Goal: Task Accomplishment & Management: Manage account settings

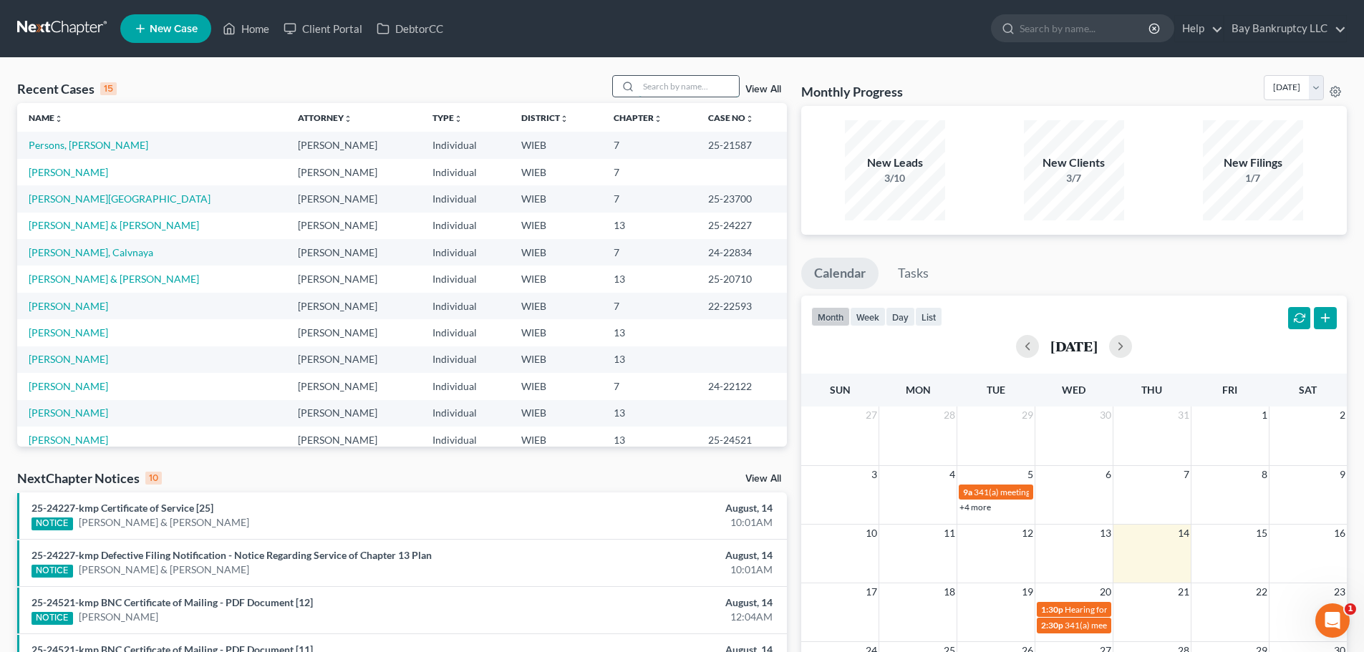
click at [676, 84] on input "search" at bounding box center [688, 86] width 100 height 21
type input "[PERSON_NAME]"
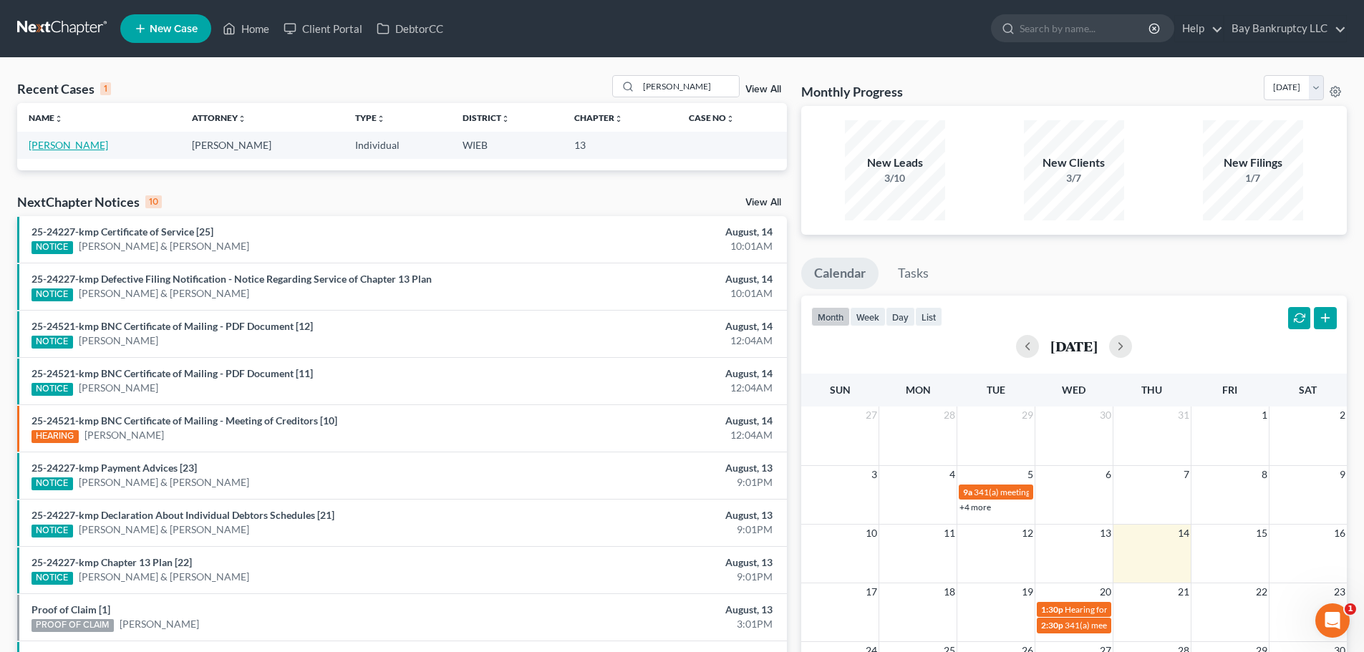
click at [82, 147] on link "[PERSON_NAME]" at bounding box center [68, 145] width 79 height 12
select select "0"
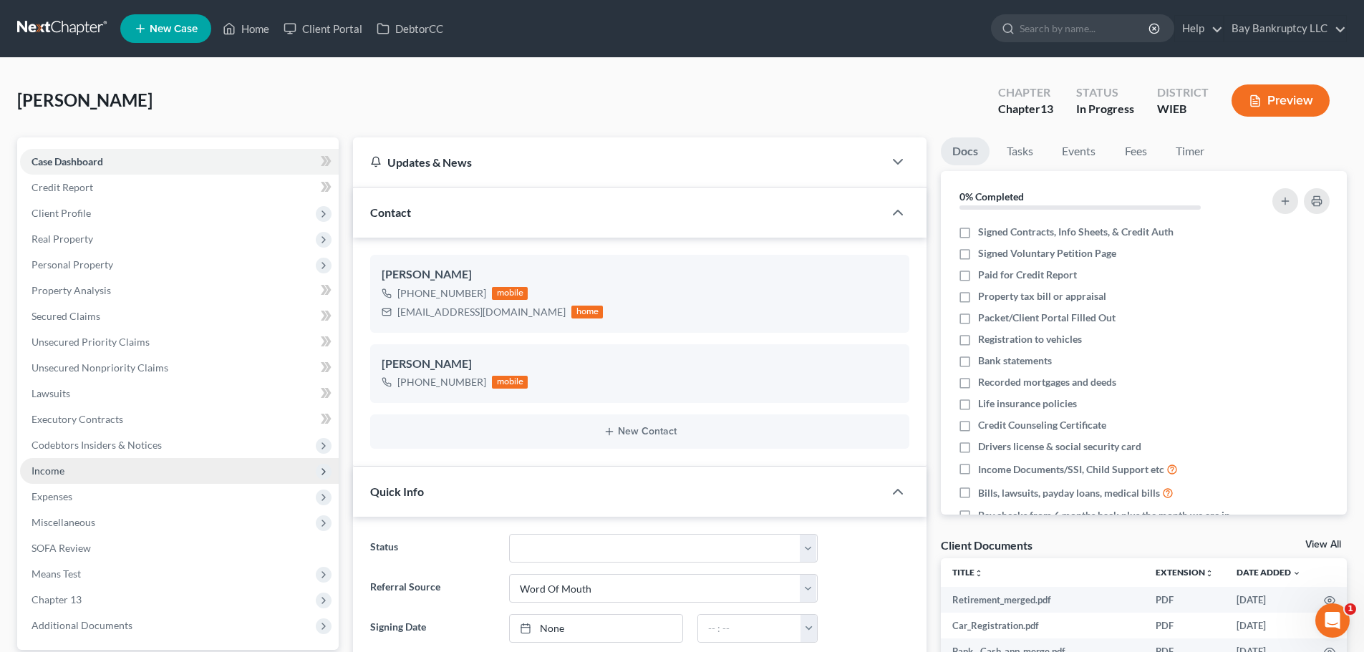
drag, startPoint x: 61, startPoint y: 475, endPoint x: 79, endPoint y: 477, distance: 18.8
click at [61, 475] on span "Income" at bounding box center [47, 471] width 33 height 12
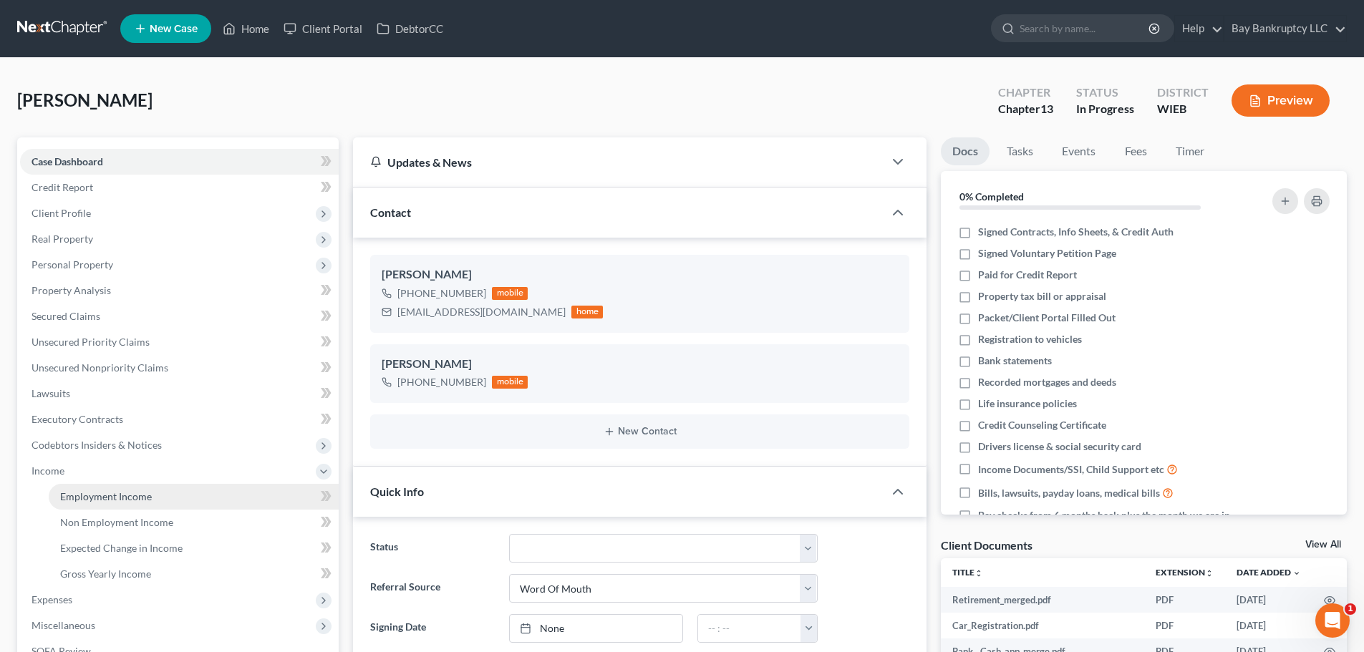
click at [97, 488] on link "Employment Income" at bounding box center [194, 497] width 290 height 26
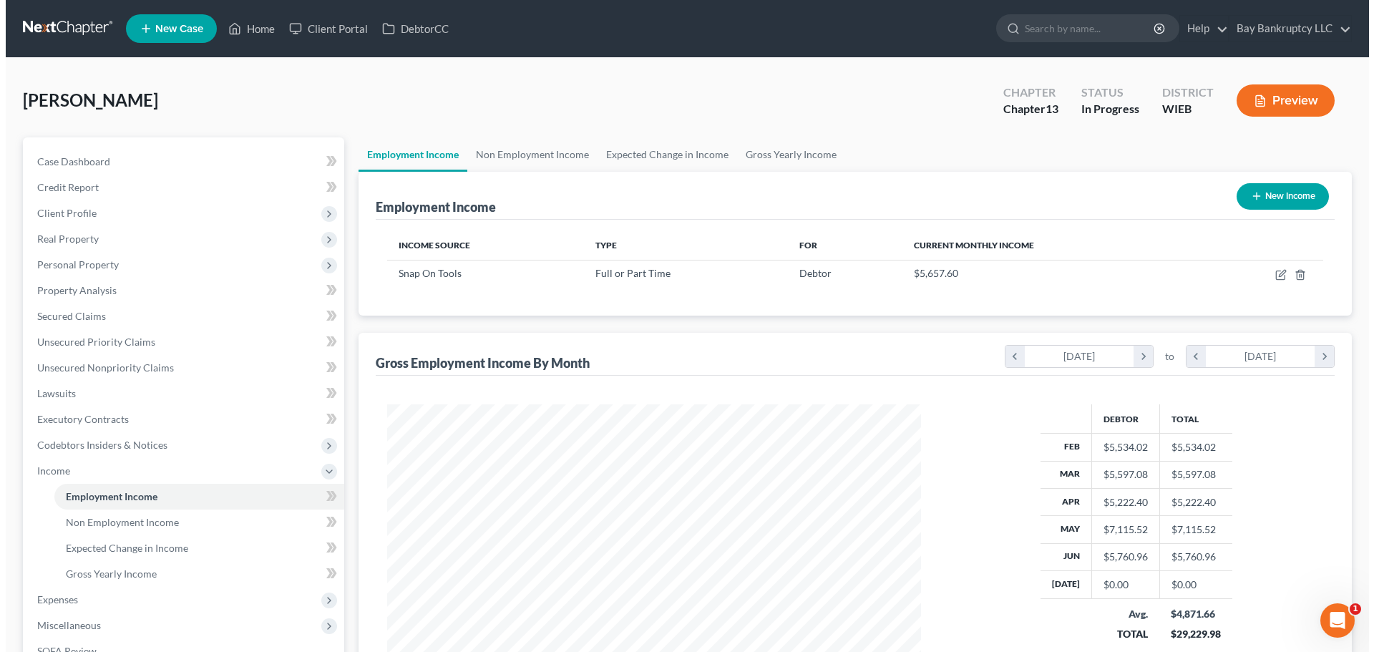
scroll to position [267, 563]
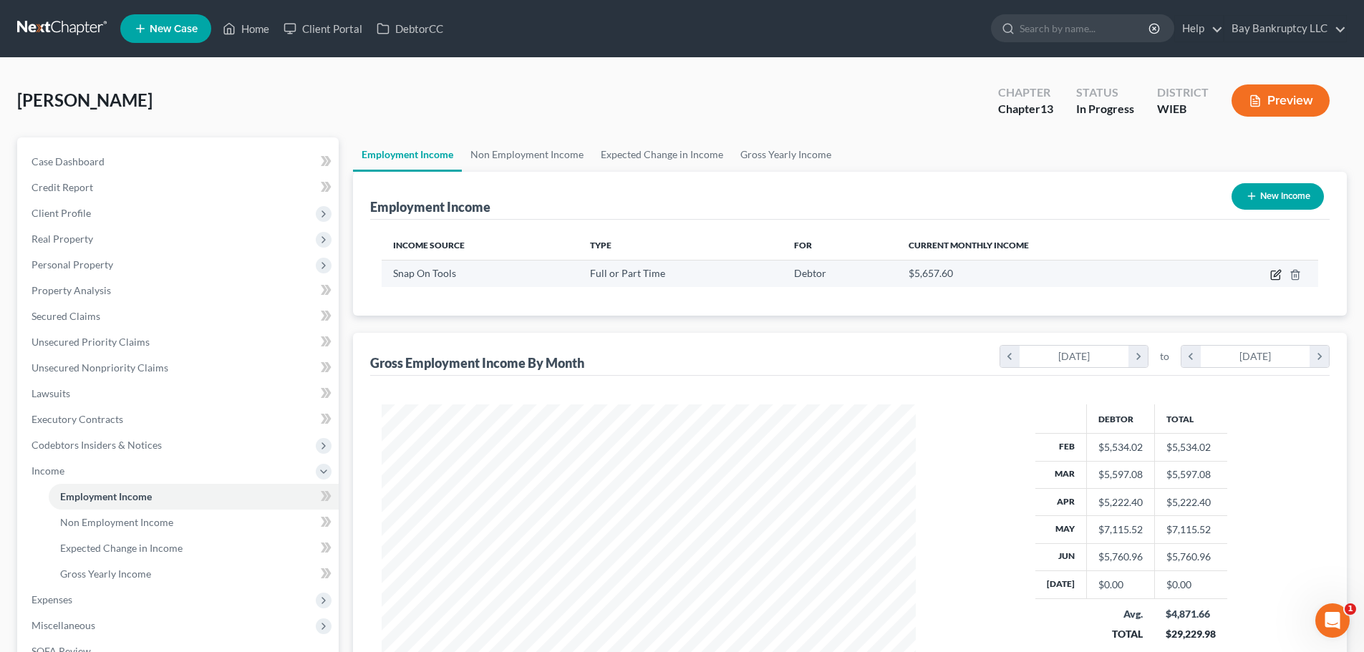
click at [1273, 273] on icon "button" at bounding box center [1275, 274] width 11 height 11
select select "0"
select select "52"
select select "3"
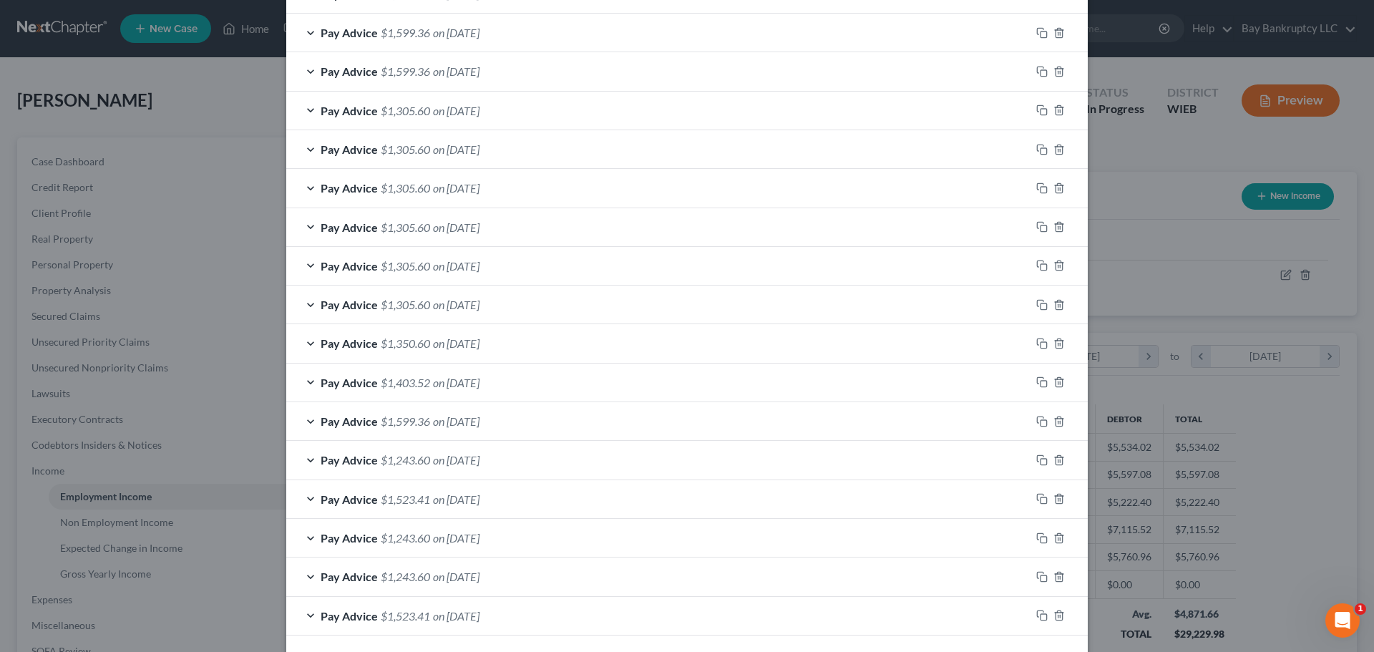
scroll to position [753, 0]
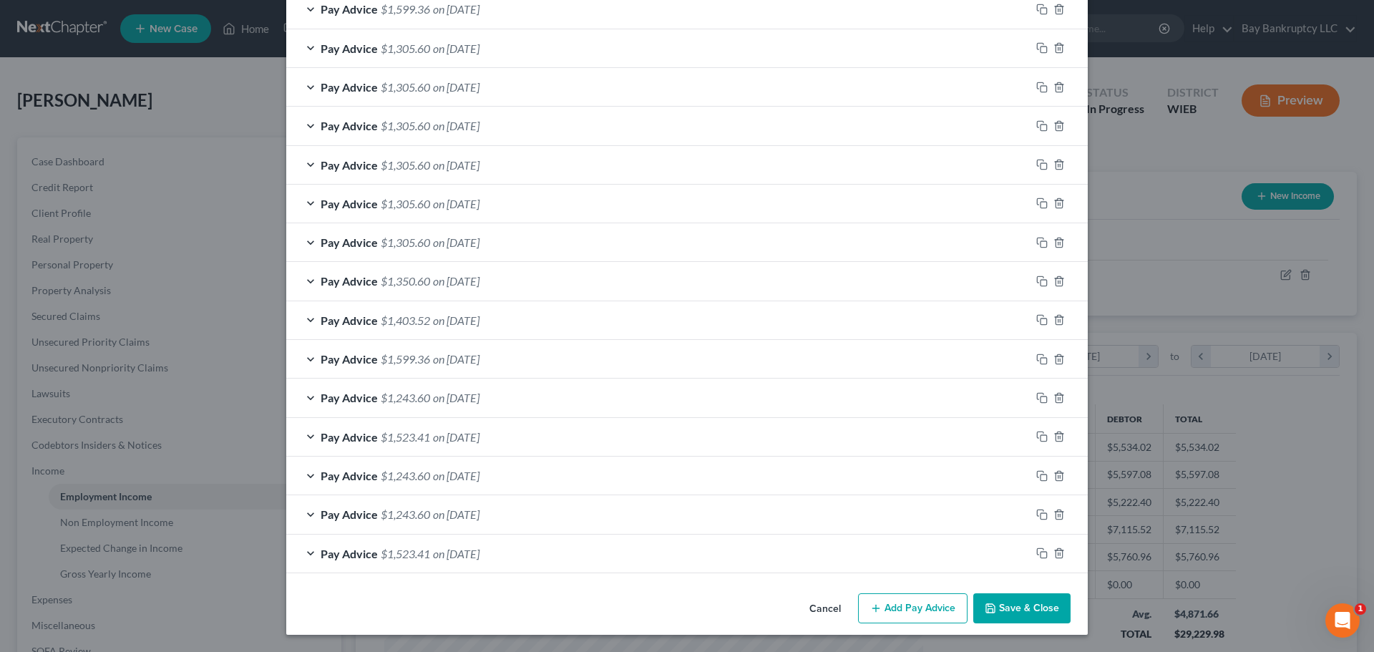
click at [903, 601] on button "Add Pay Advice" at bounding box center [913, 608] width 110 height 30
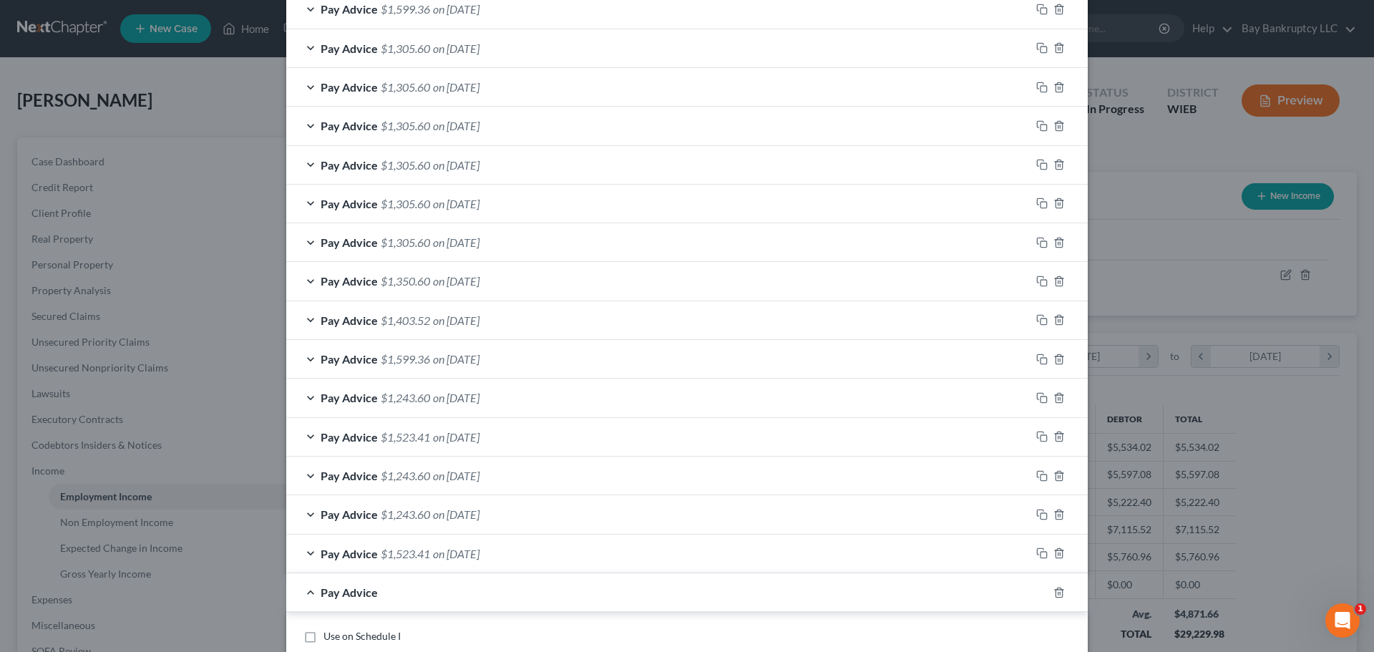
scroll to position [1039, 0]
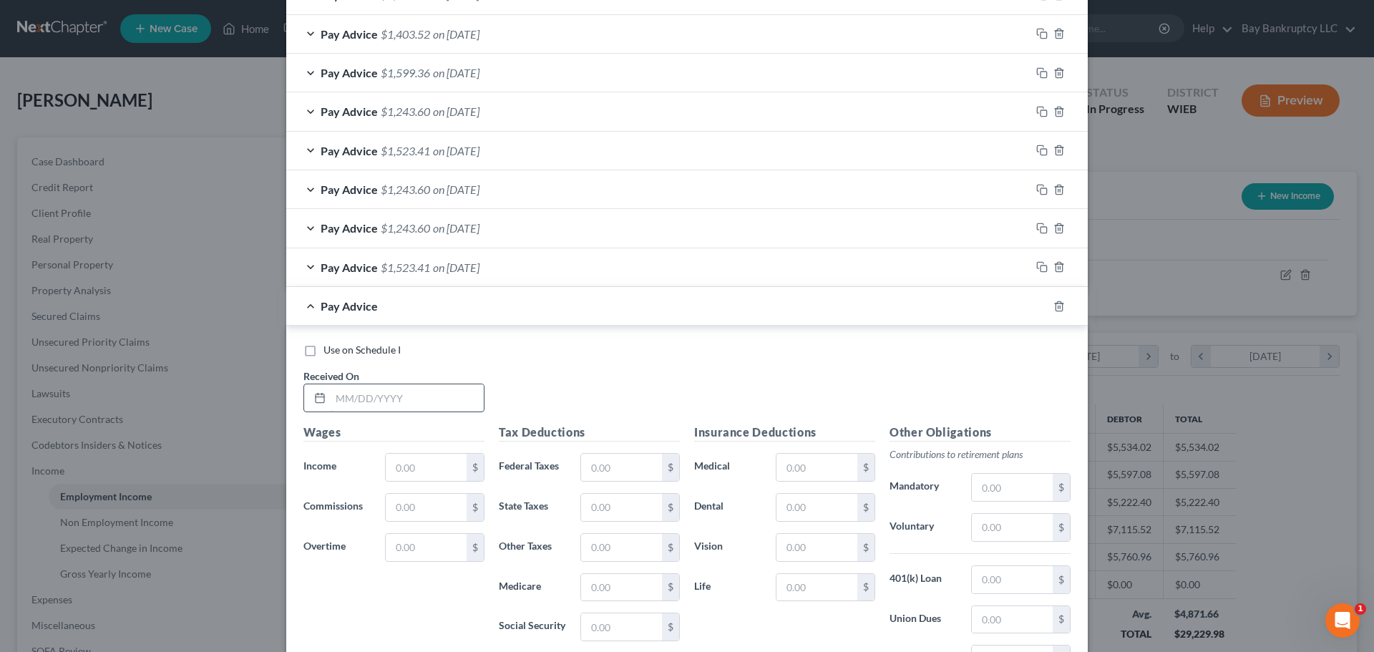
click at [417, 401] on input "text" at bounding box center [407, 397] width 153 height 27
type input "7/3/25"
click at [418, 467] on input "text" at bounding box center [426, 467] width 81 height 27
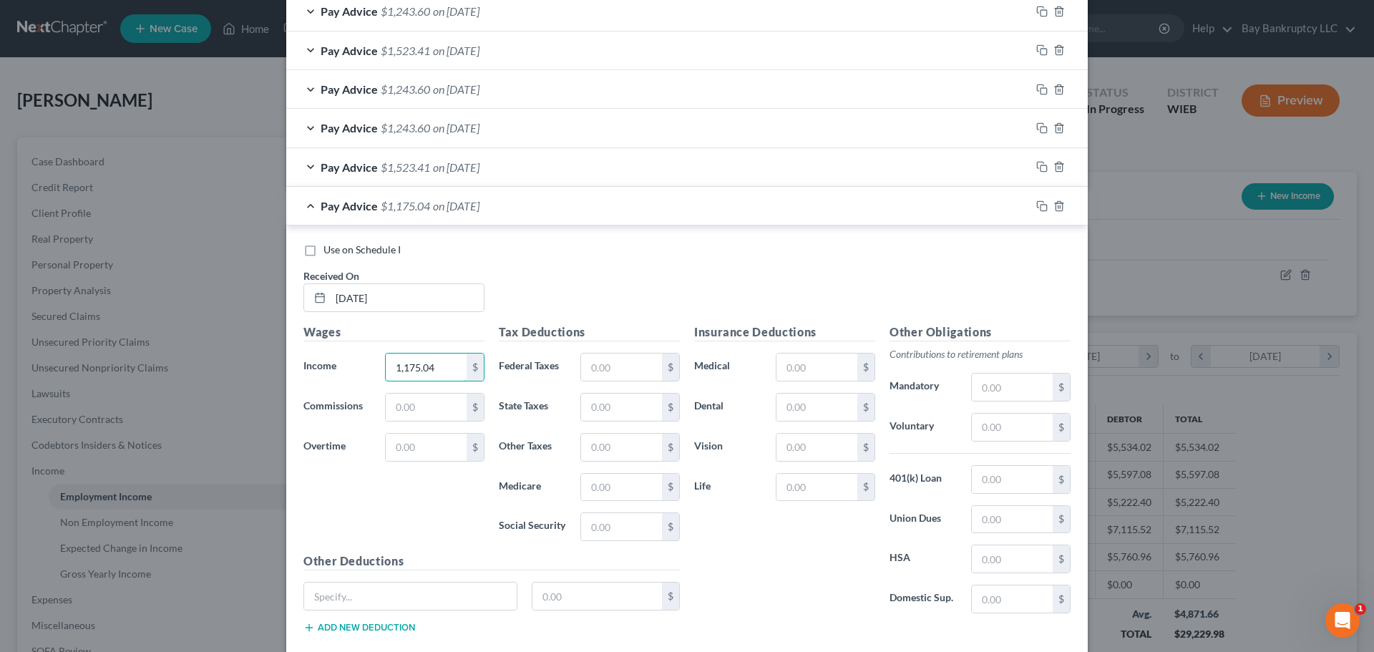
scroll to position [1223, 0]
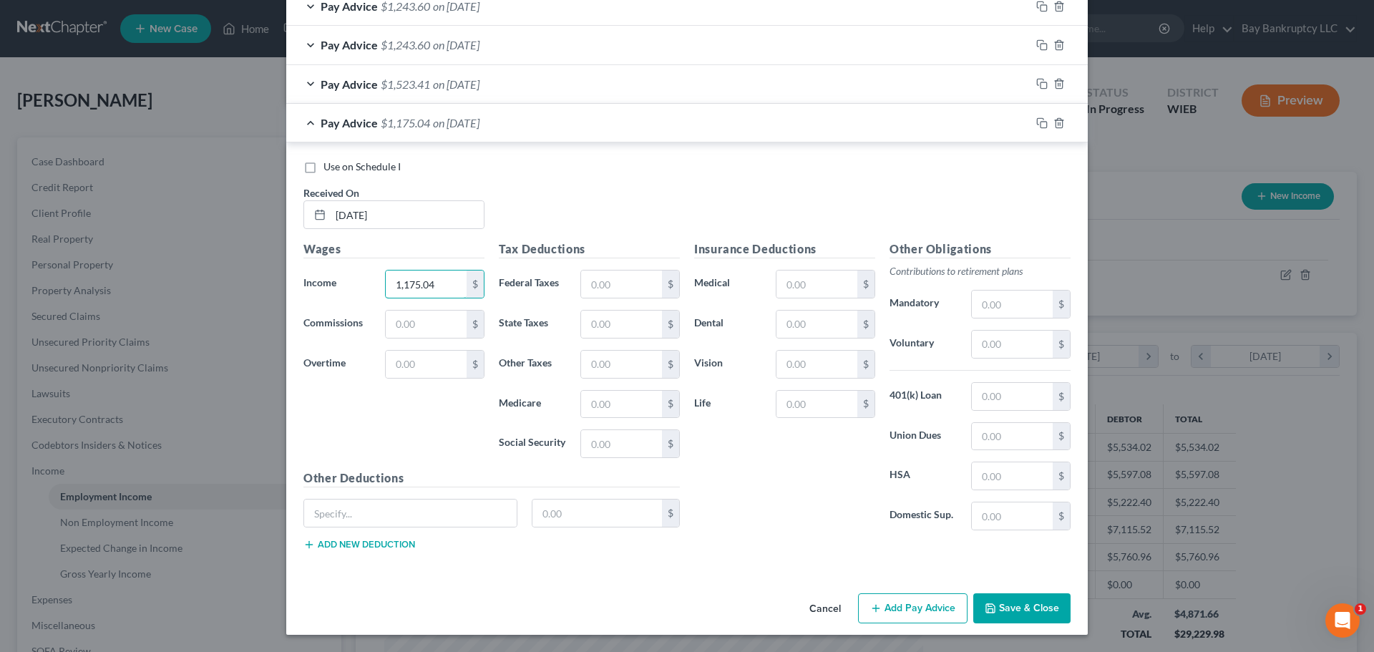
type input "1,175.04"
click at [881, 607] on button "Add Pay Advice" at bounding box center [913, 608] width 110 height 30
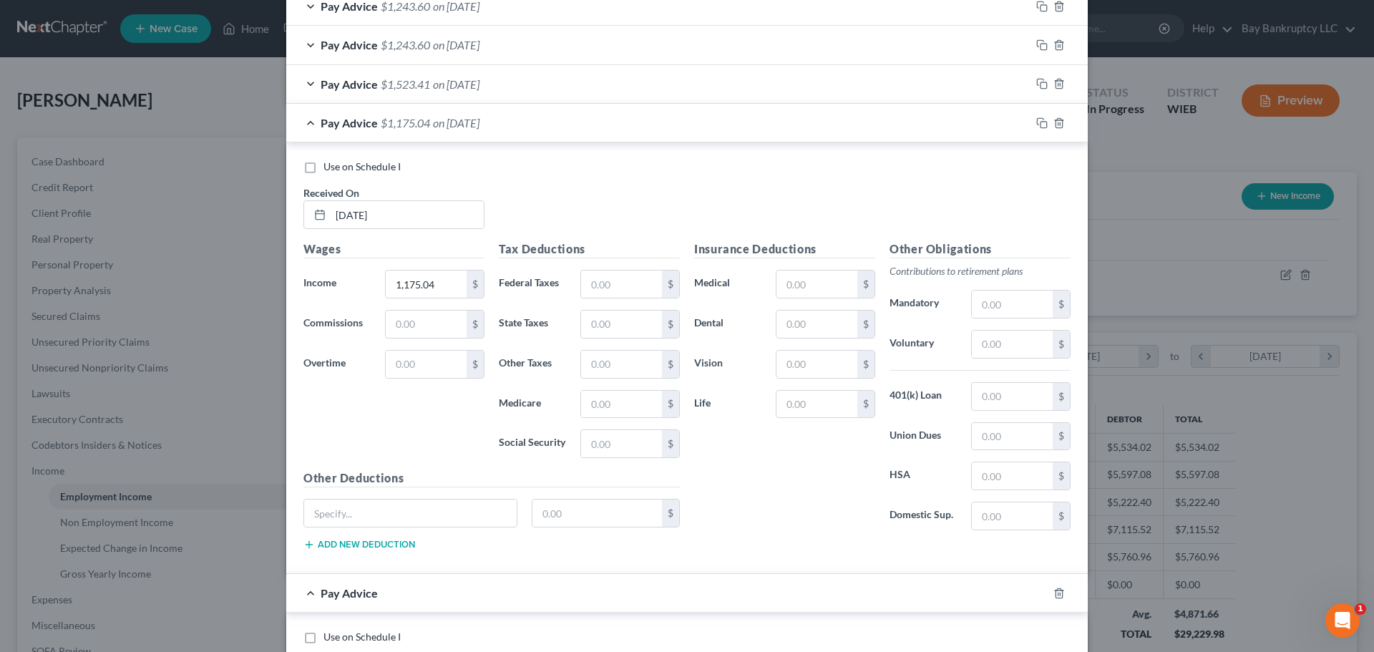
scroll to position [1509, 0]
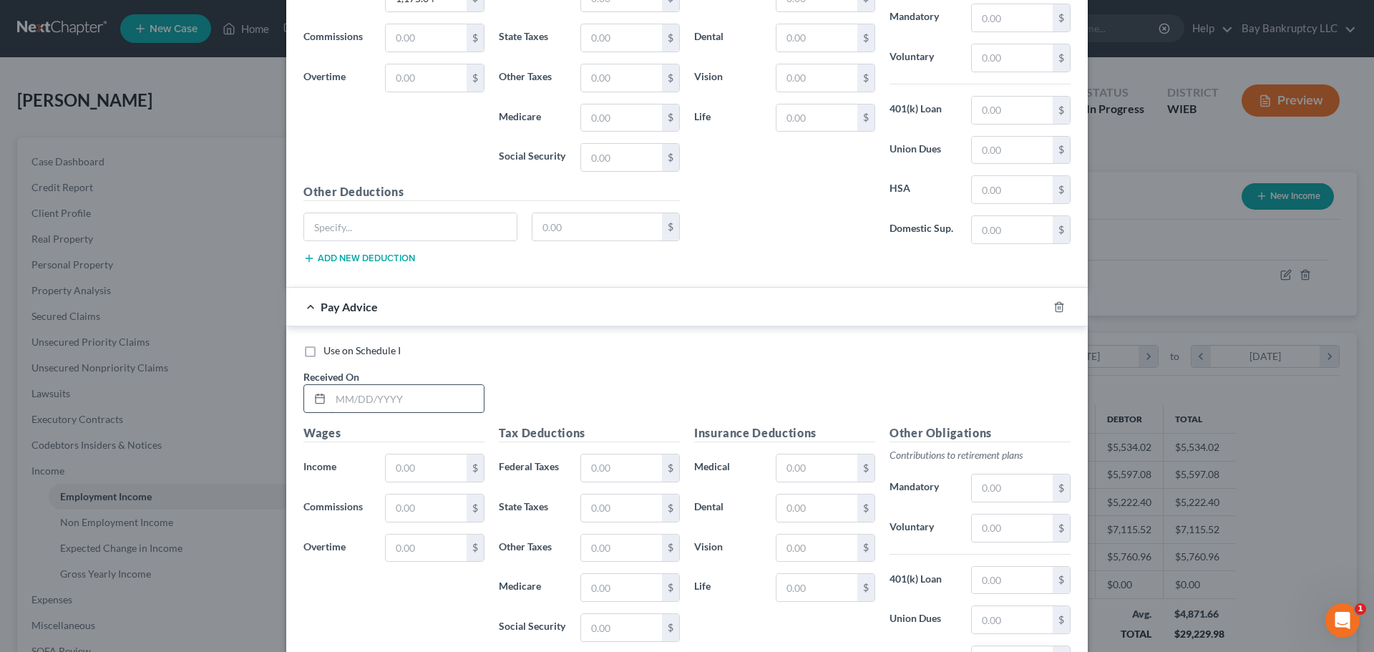
click at [353, 401] on input "text" at bounding box center [407, 398] width 153 height 27
type input "7/11/25"
click at [428, 466] on input "text" at bounding box center [426, 468] width 81 height 27
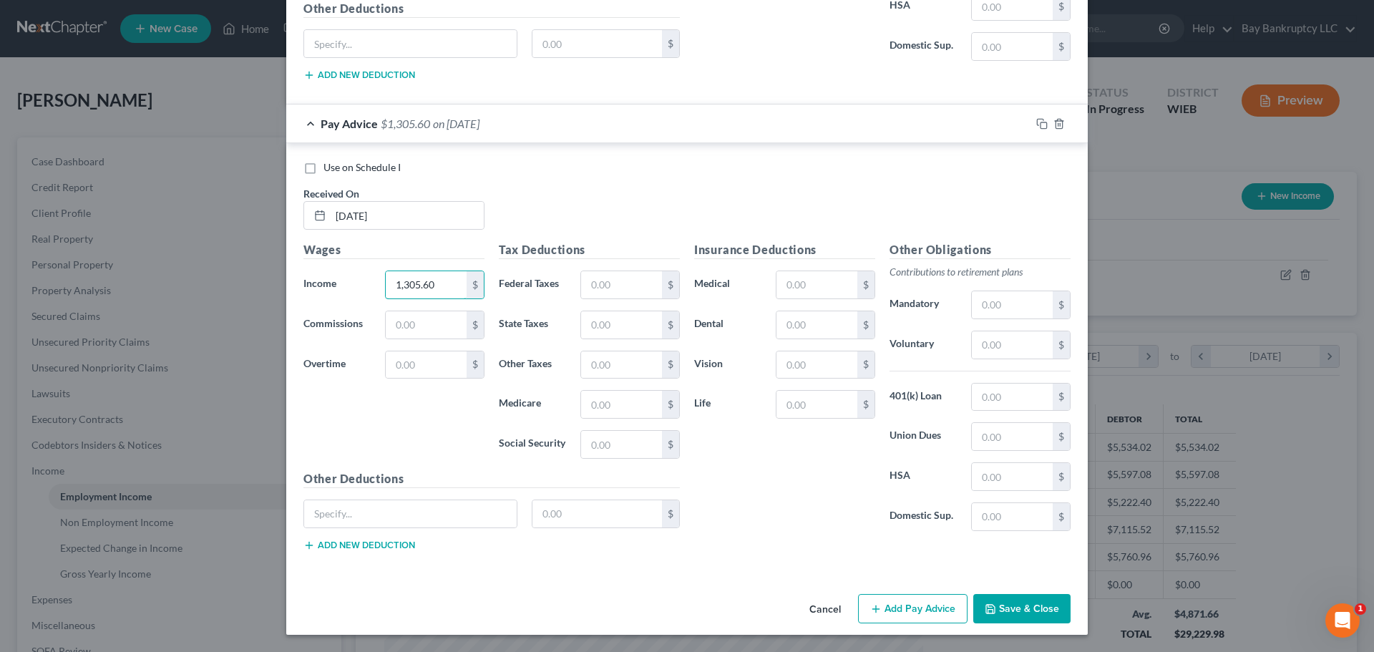
type input "1,305.60"
click at [908, 610] on button "Add Pay Advice" at bounding box center [913, 609] width 110 height 30
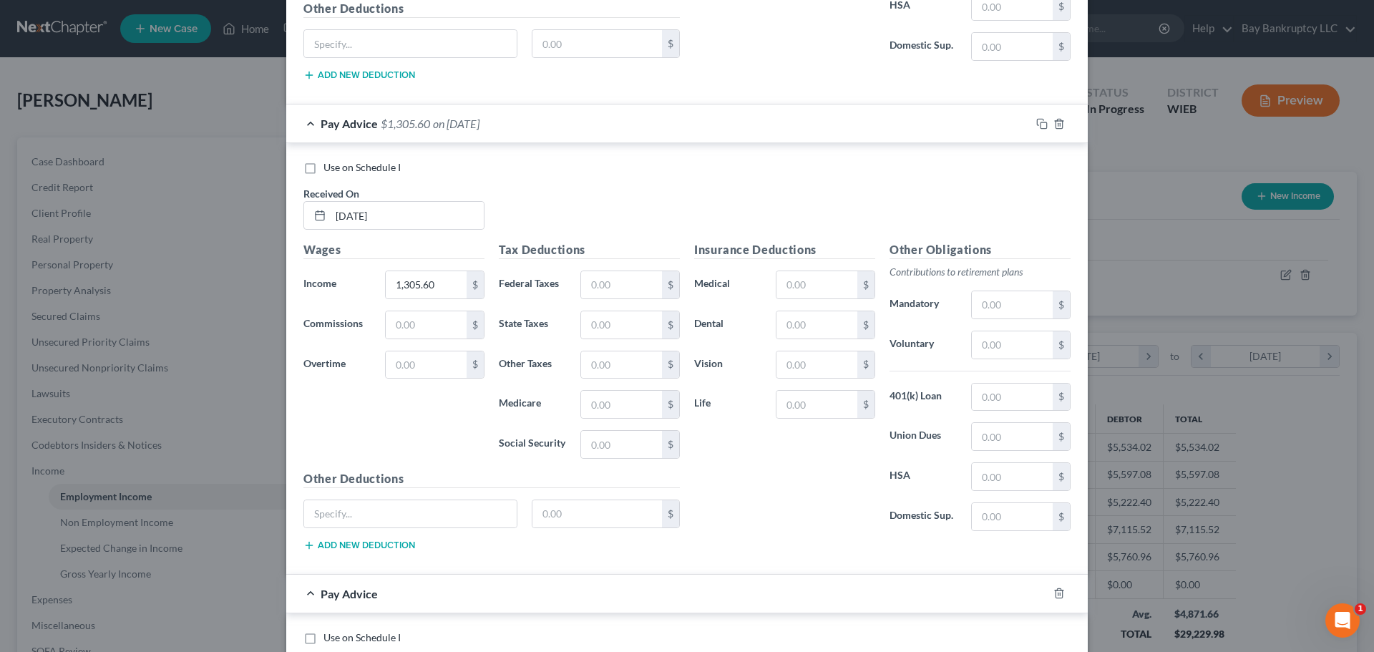
scroll to position [1978, 0]
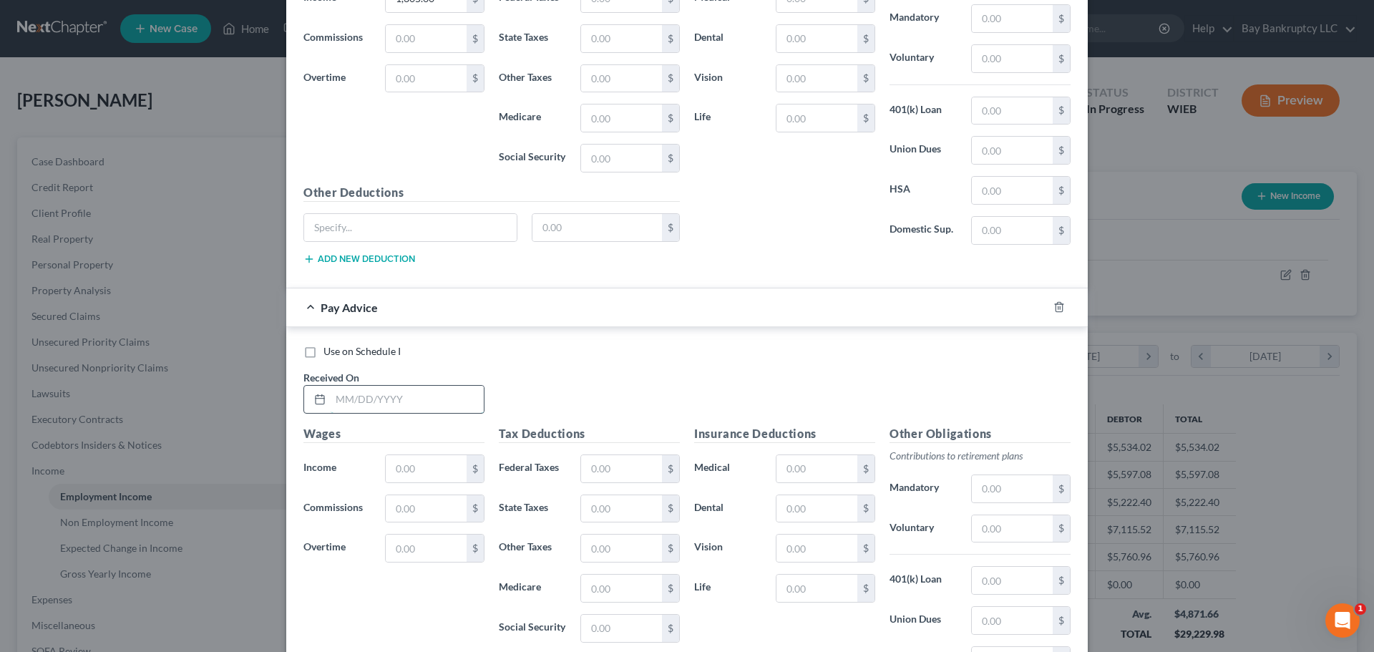
click at [396, 406] on input "text" at bounding box center [407, 399] width 153 height 27
type input "7/18/25"
click at [427, 461] on input "text" at bounding box center [426, 468] width 81 height 27
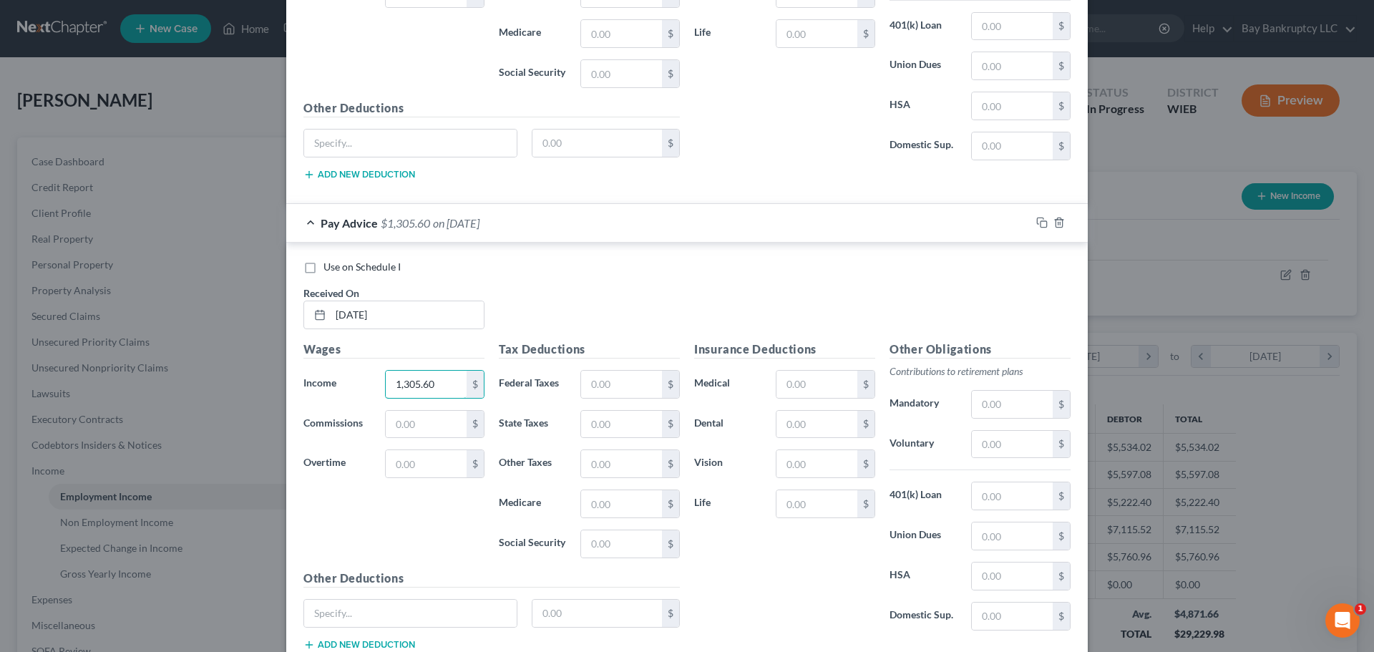
scroll to position [2162, 0]
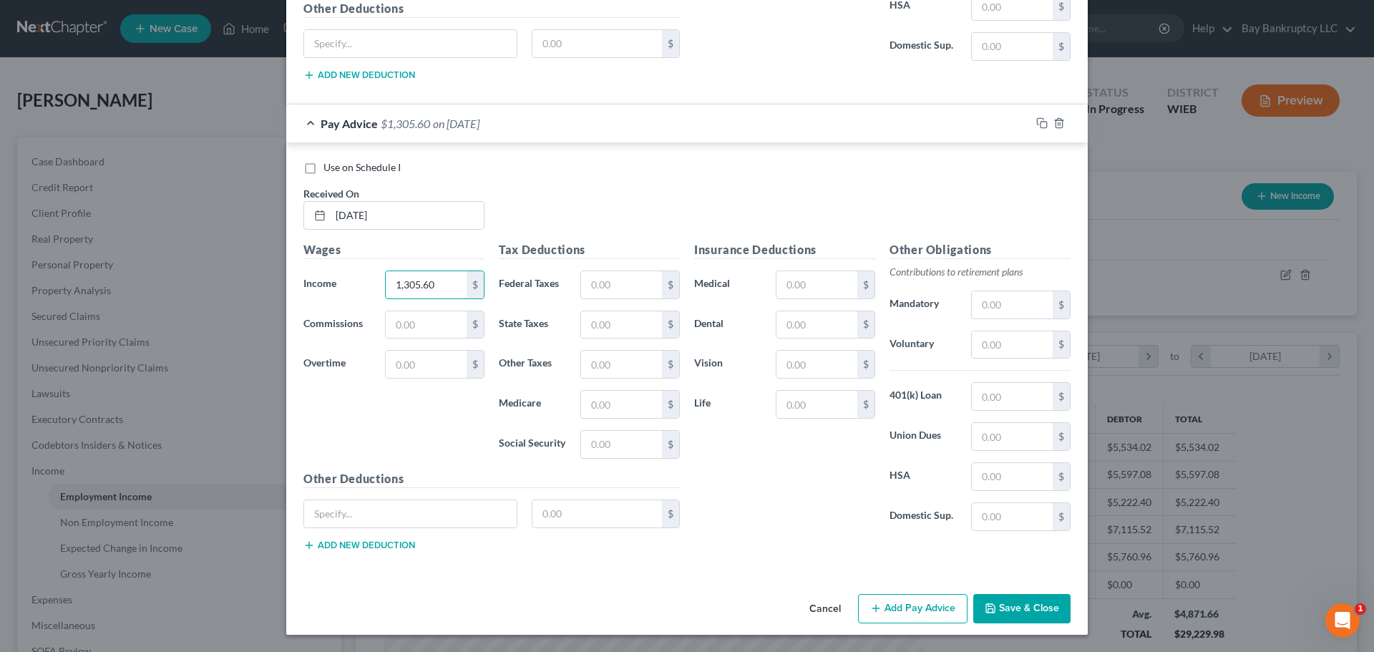
type input "1,305.60"
click at [900, 612] on button "Add Pay Advice" at bounding box center [913, 609] width 110 height 30
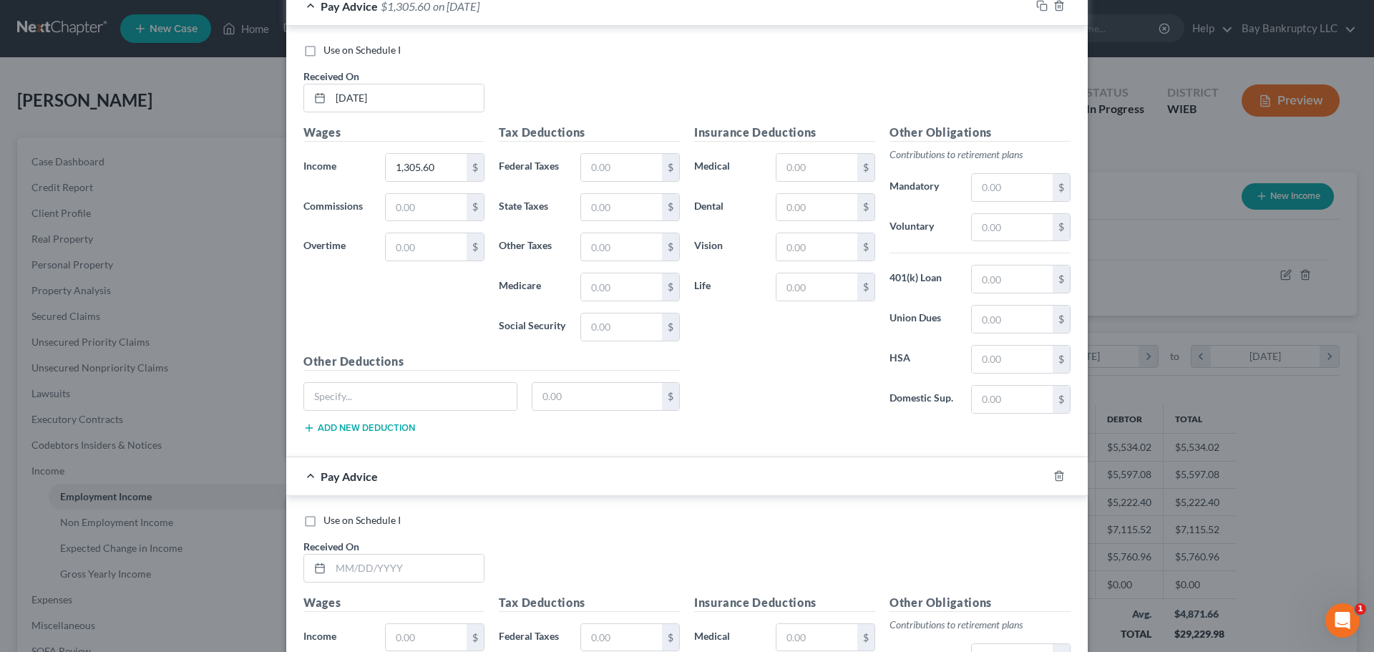
scroll to position [2449, 0]
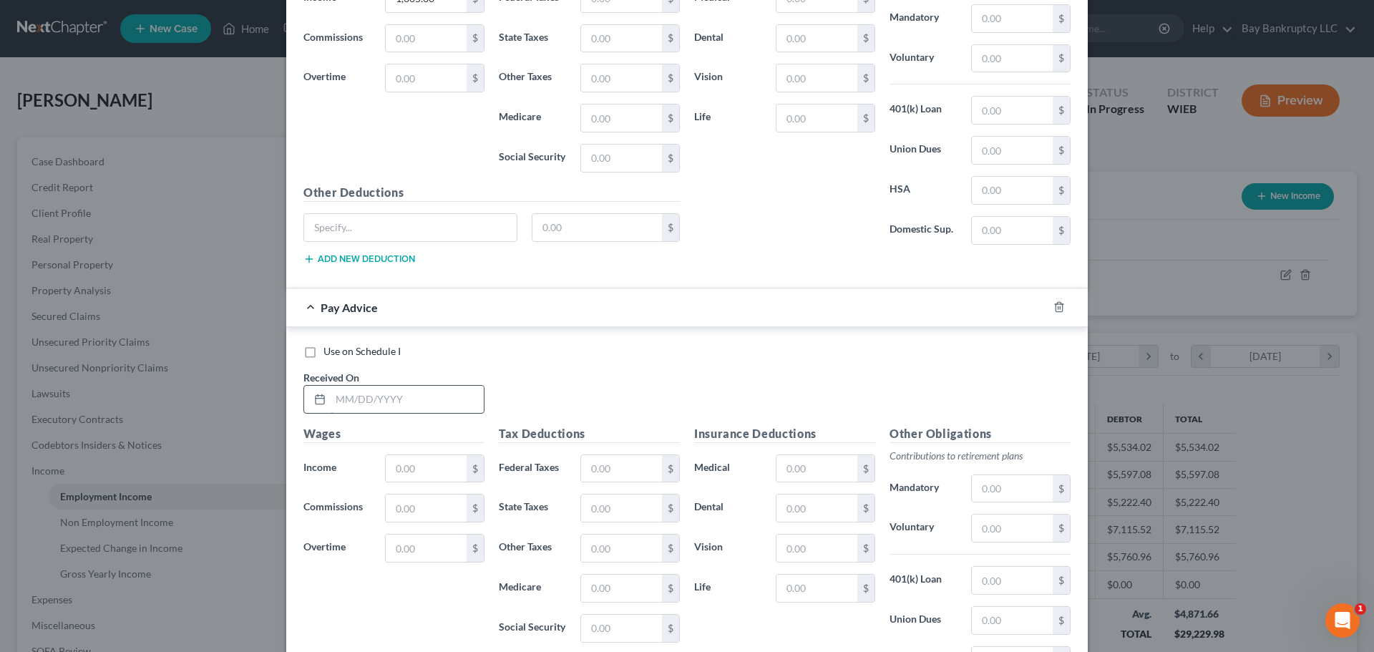
click at [366, 403] on input "text" at bounding box center [407, 399] width 153 height 27
type input "7/25/25"
click at [422, 467] on input "text" at bounding box center [426, 468] width 81 height 27
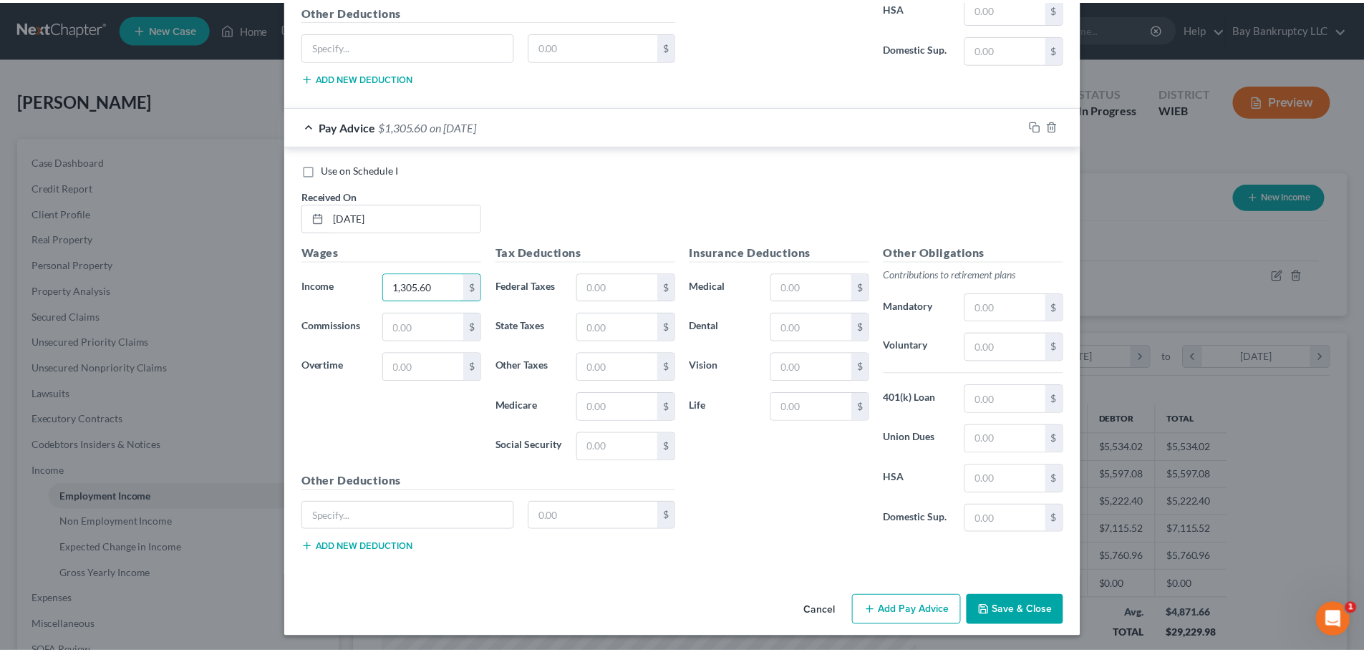
scroll to position [2633, 0]
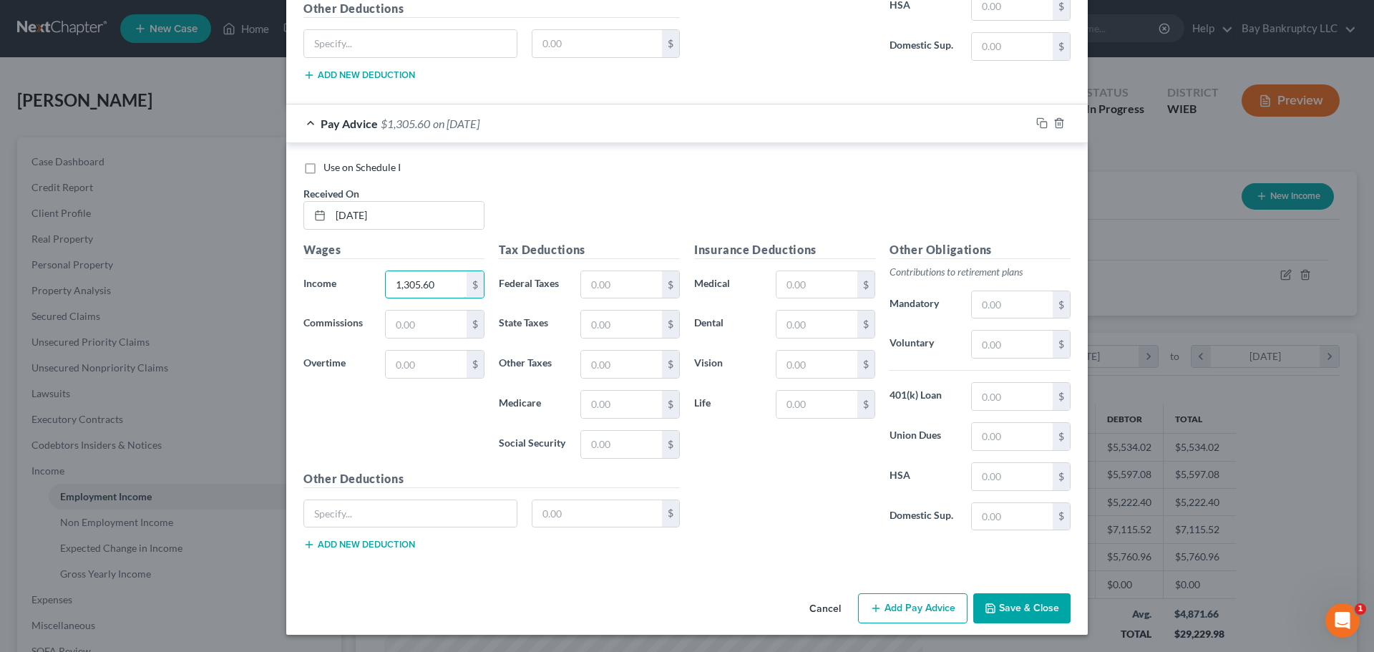
type input "1,305.60"
click at [1017, 608] on button "Save & Close" at bounding box center [1021, 608] width 97 height 30
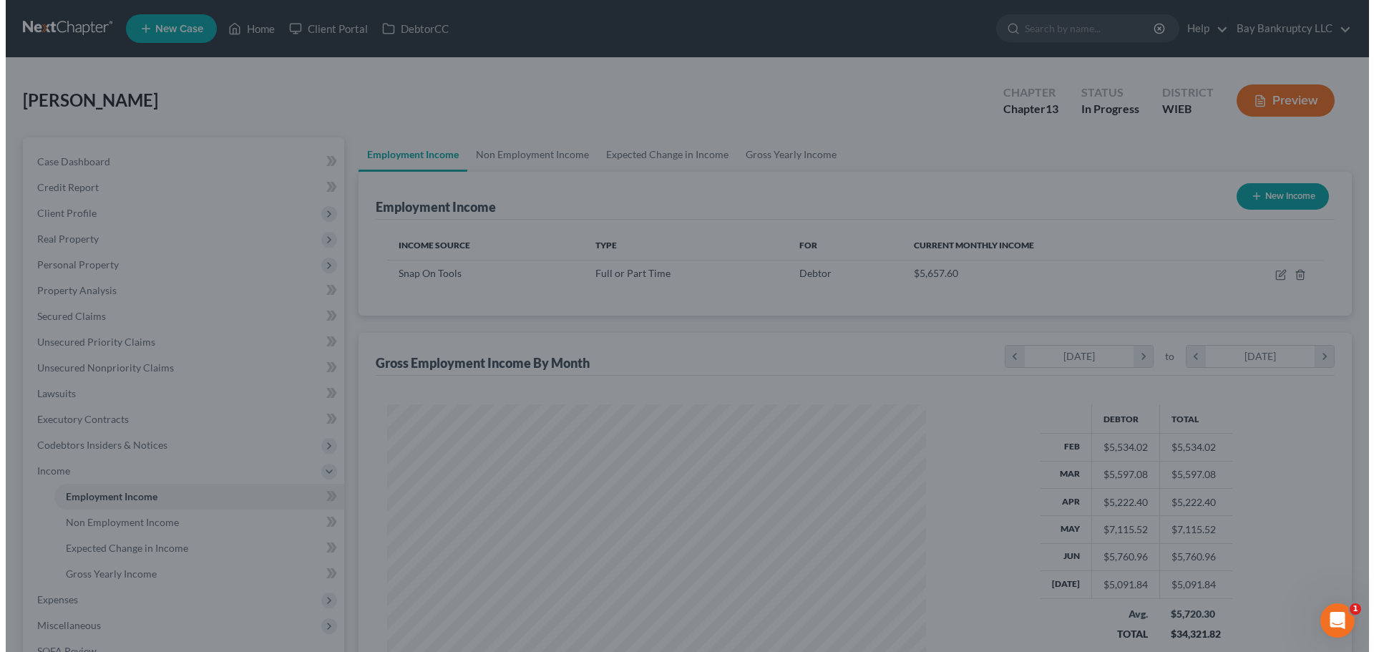
scroll to position [715506, 715210]
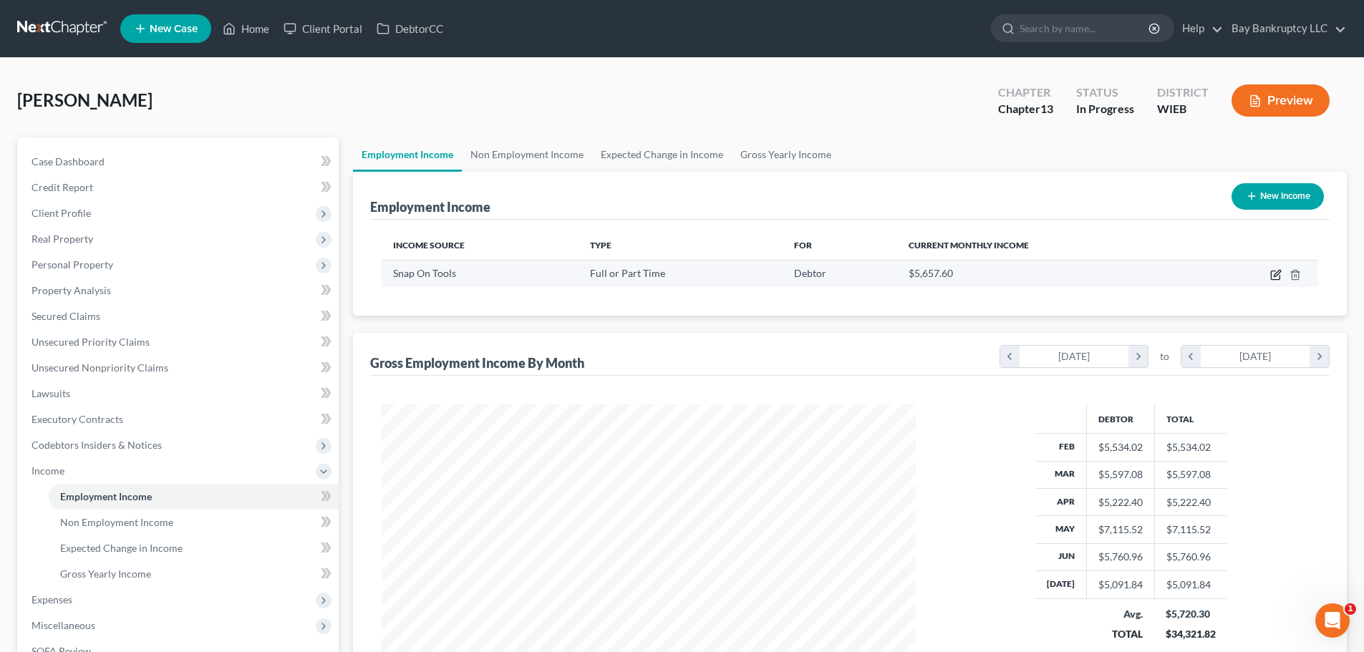
click at [1273, 275] on icon "button" at bounding box center [1275, 274] width 11 height 11
select select "0"
select select "52"
select select "3"
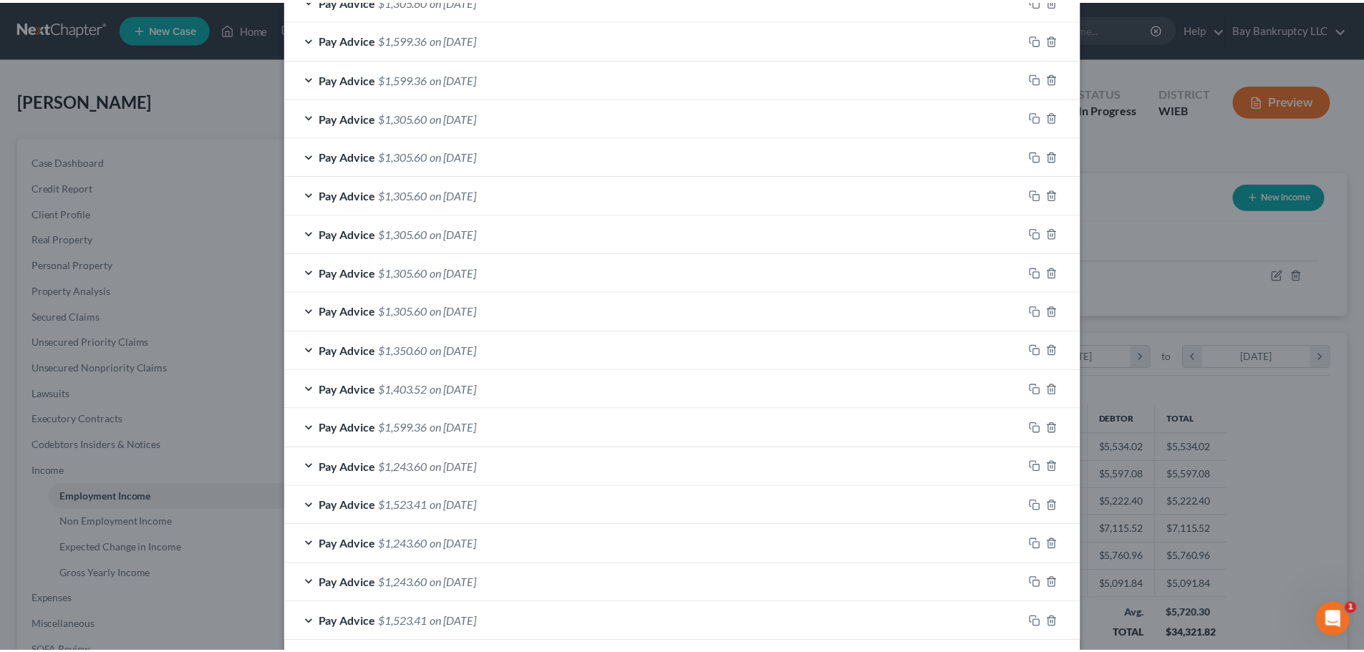
scroll to position [908, 0]
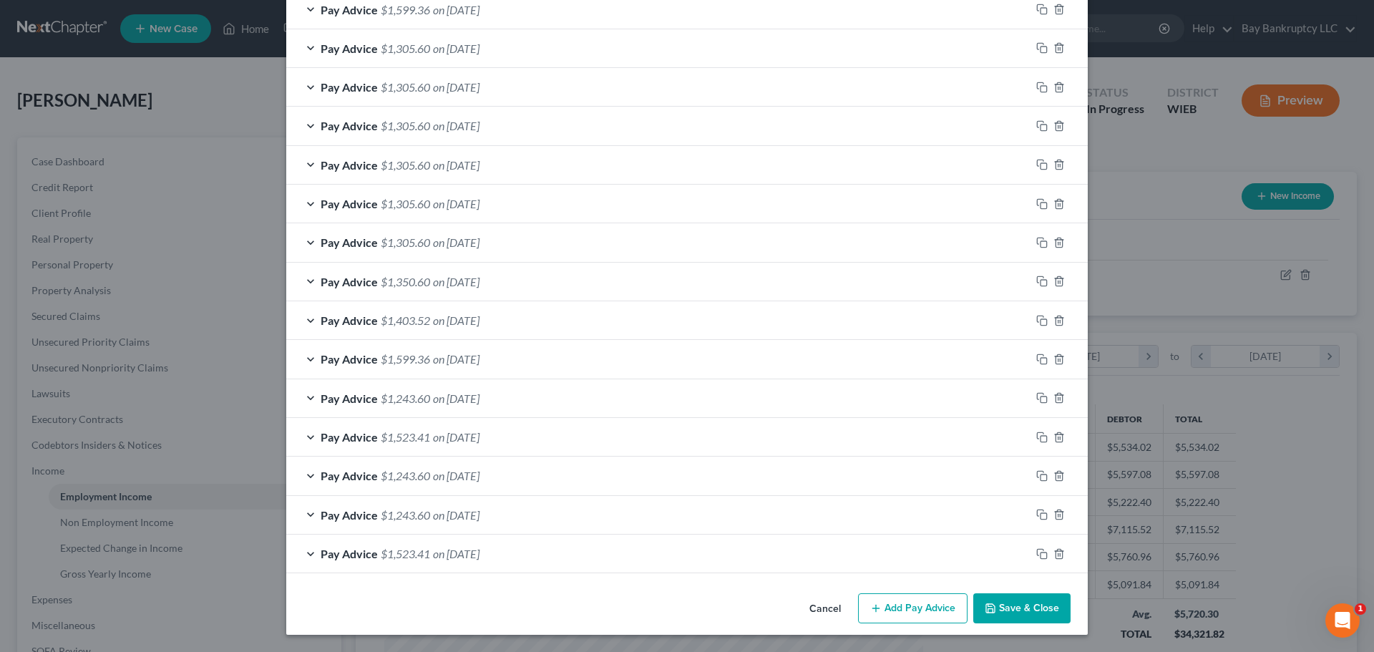
click at [1011, 611] on button "Save & Close" at bounding box center [1021, 608] width 97 height 30
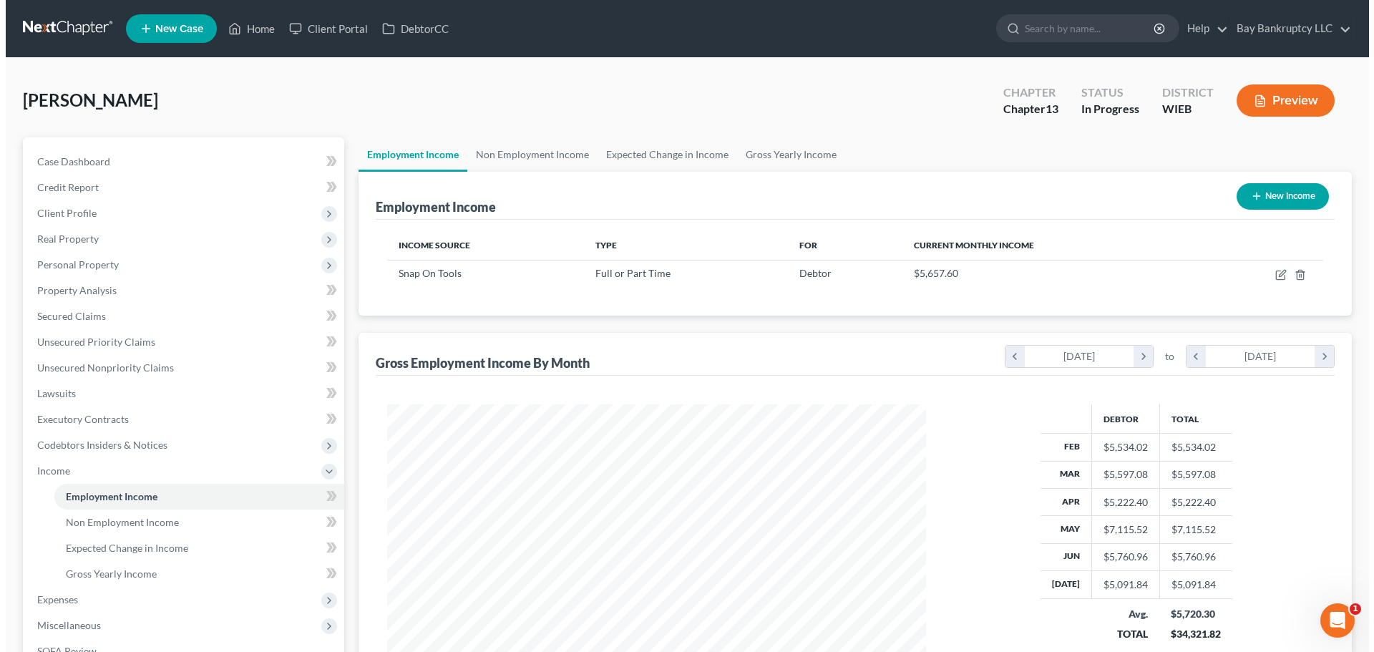
scroll to position [715506, 715210]
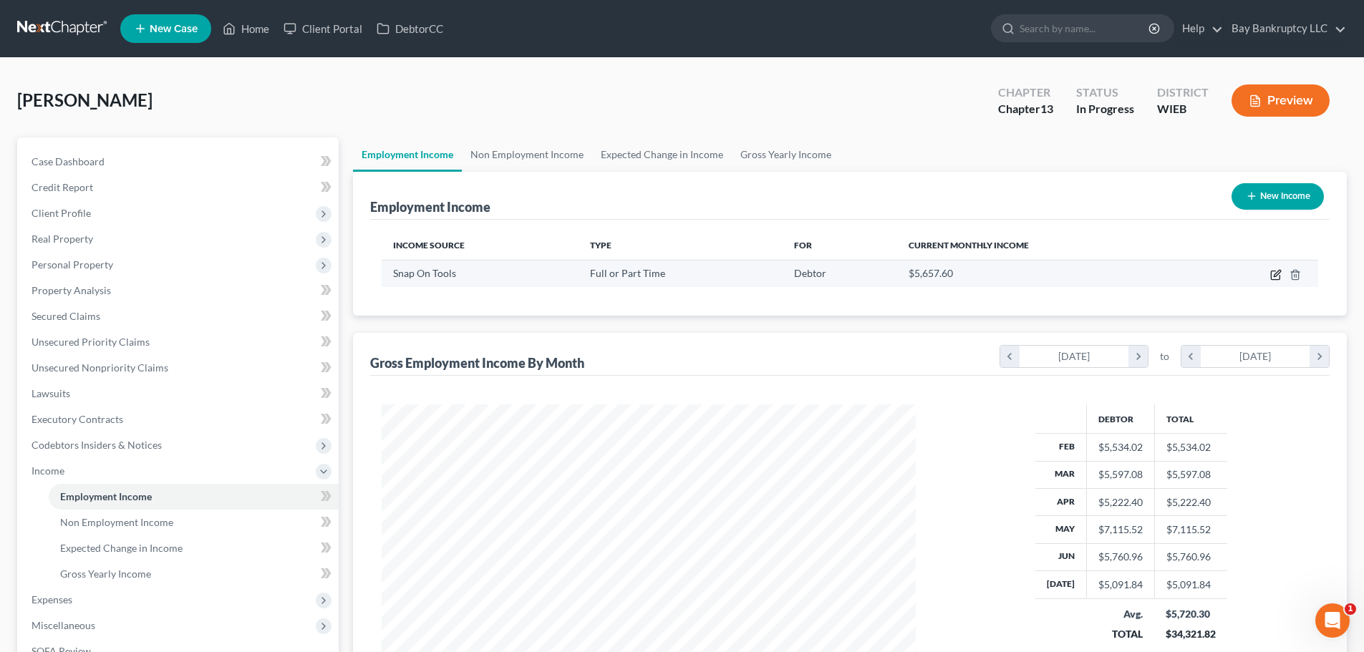
click at [1270, 274] on icon "button" at bounding box center [1275, 274] width 11 height 11
select select "0"
select select "52"
select select "3"
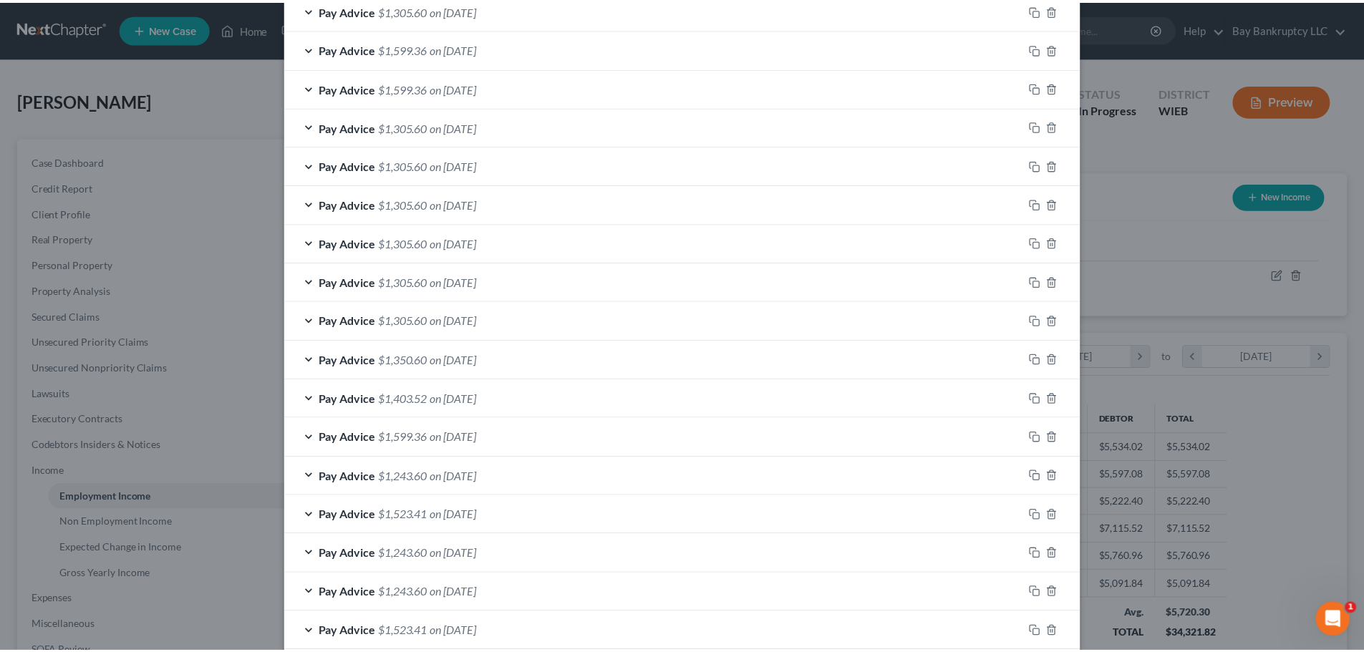
scroll to position [908, 0]
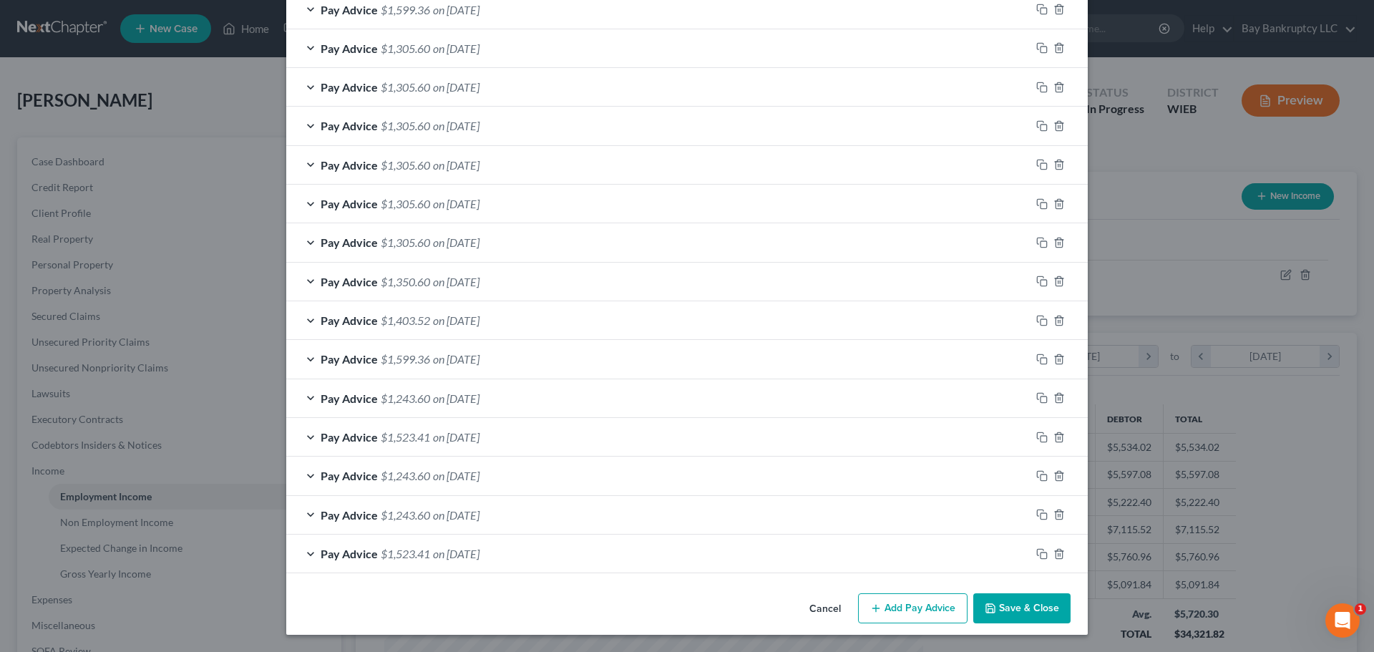
click at [1001, 598] on button "Save & Close" at bounding box center [1021, 608] width 97 height 30
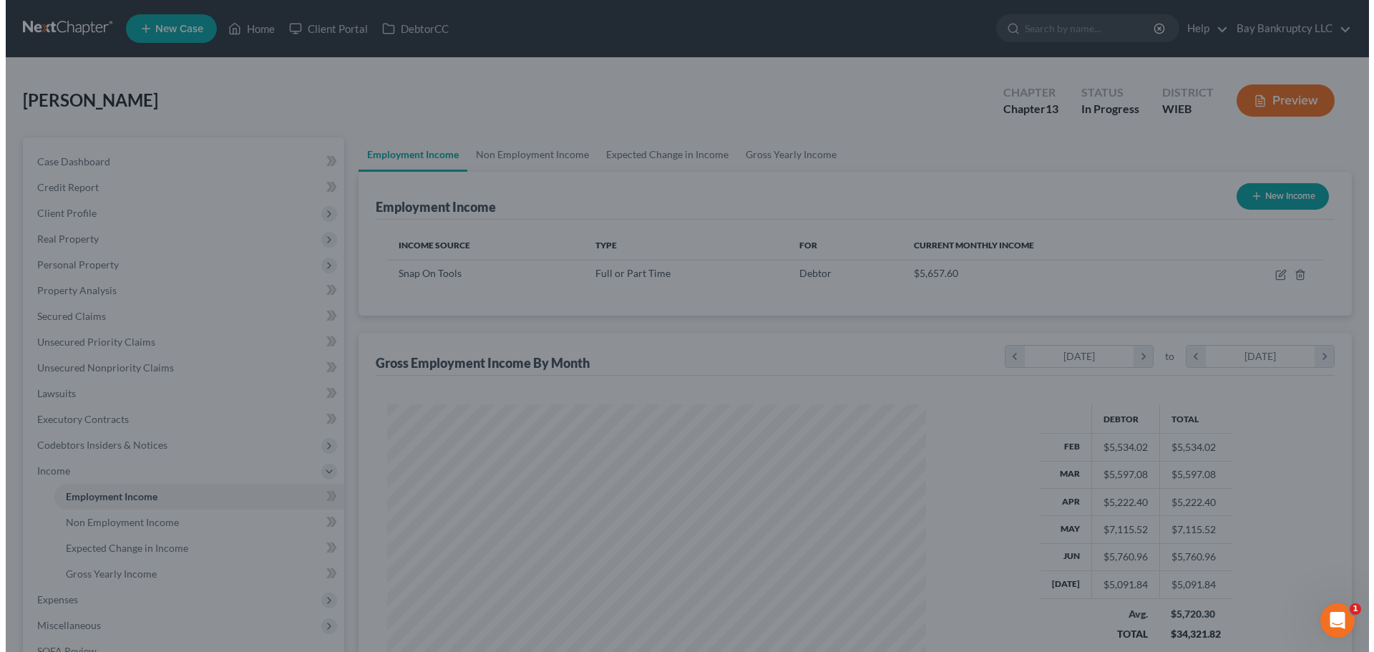
scroll to position [715506, 715210]
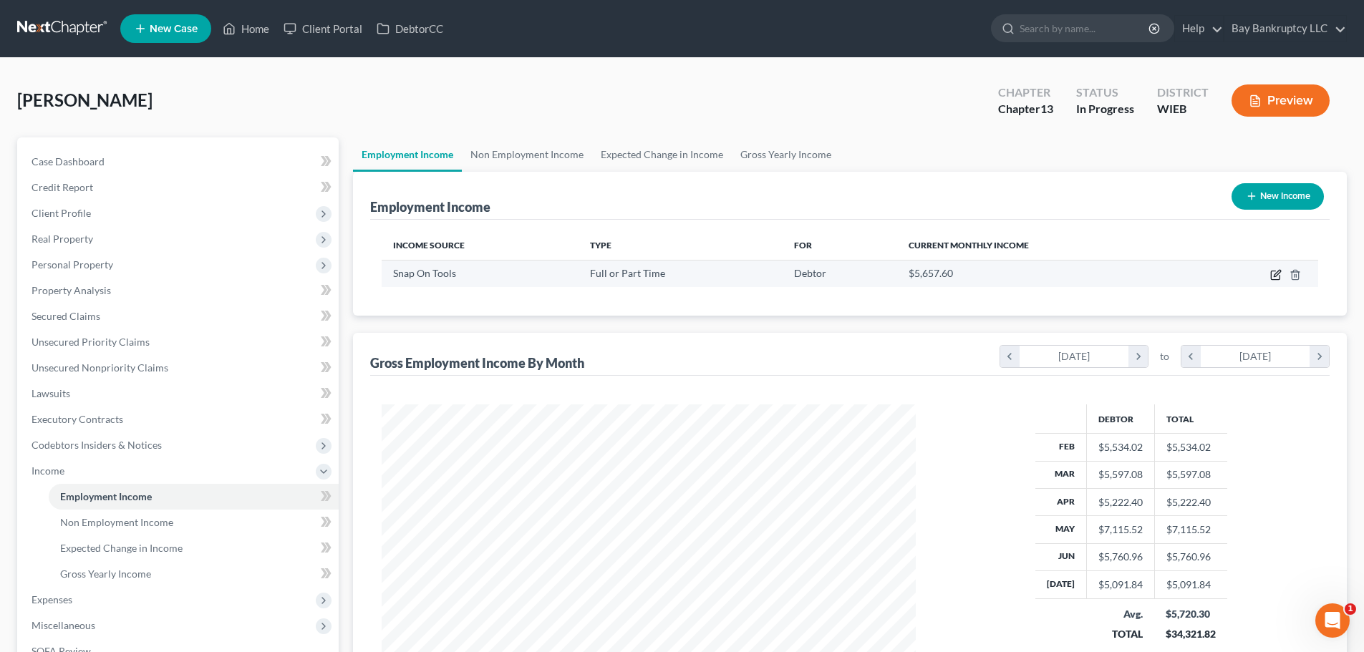
click at [1276, 271] on icon "button" at bounding box center [1275, 274] width 11 height 11
select select "0"
select select "52"
select select "3"
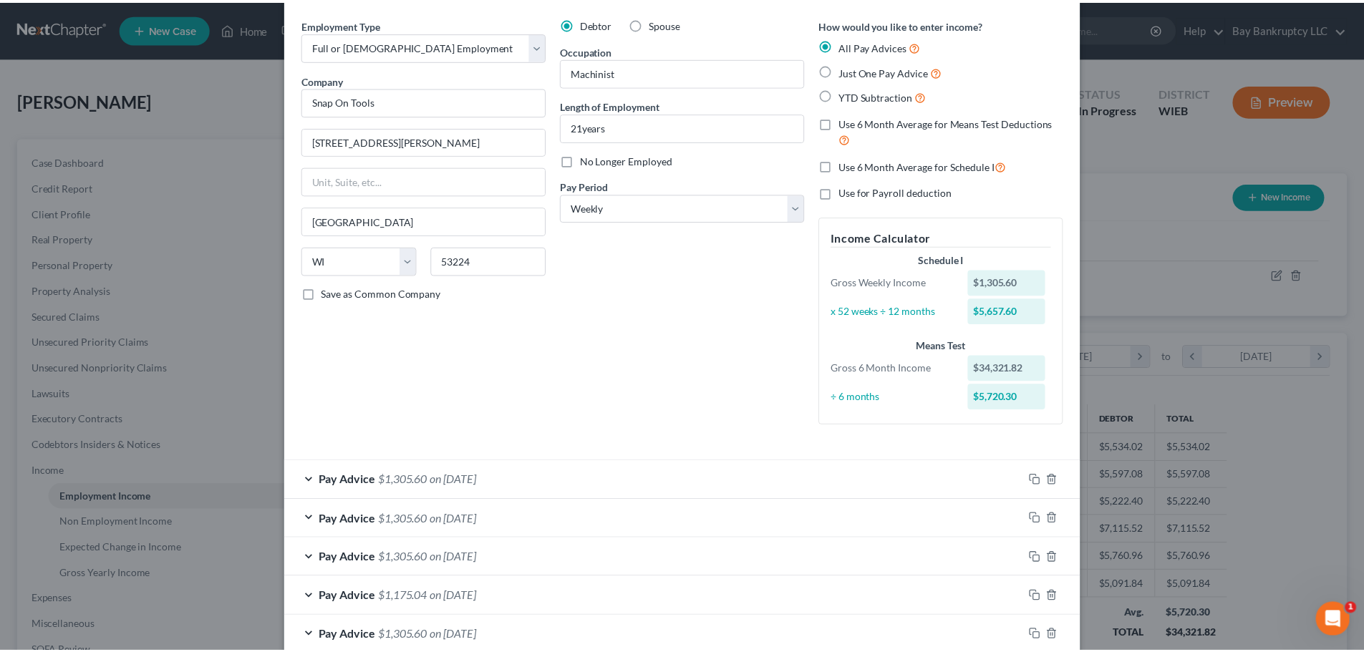
scroll to position [0, 0]
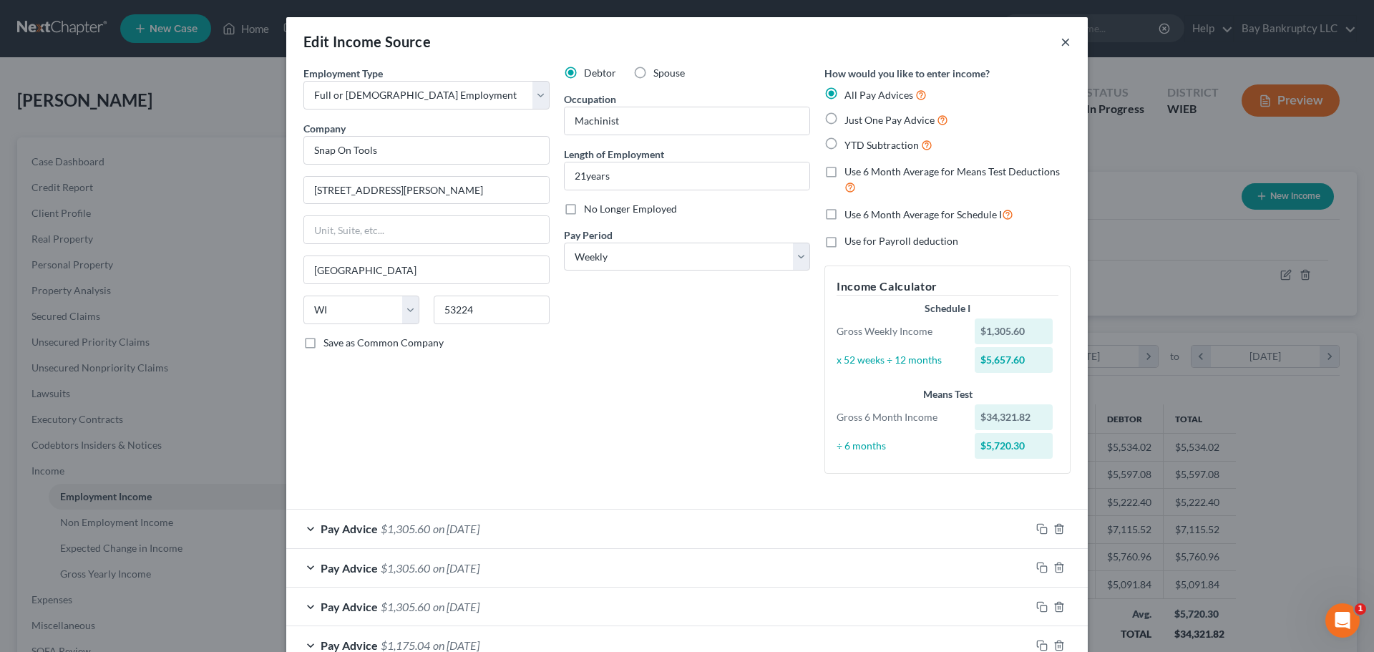
click at [1061, 40] on button "×" at bounding box center [1066, 41] width 10 height 17
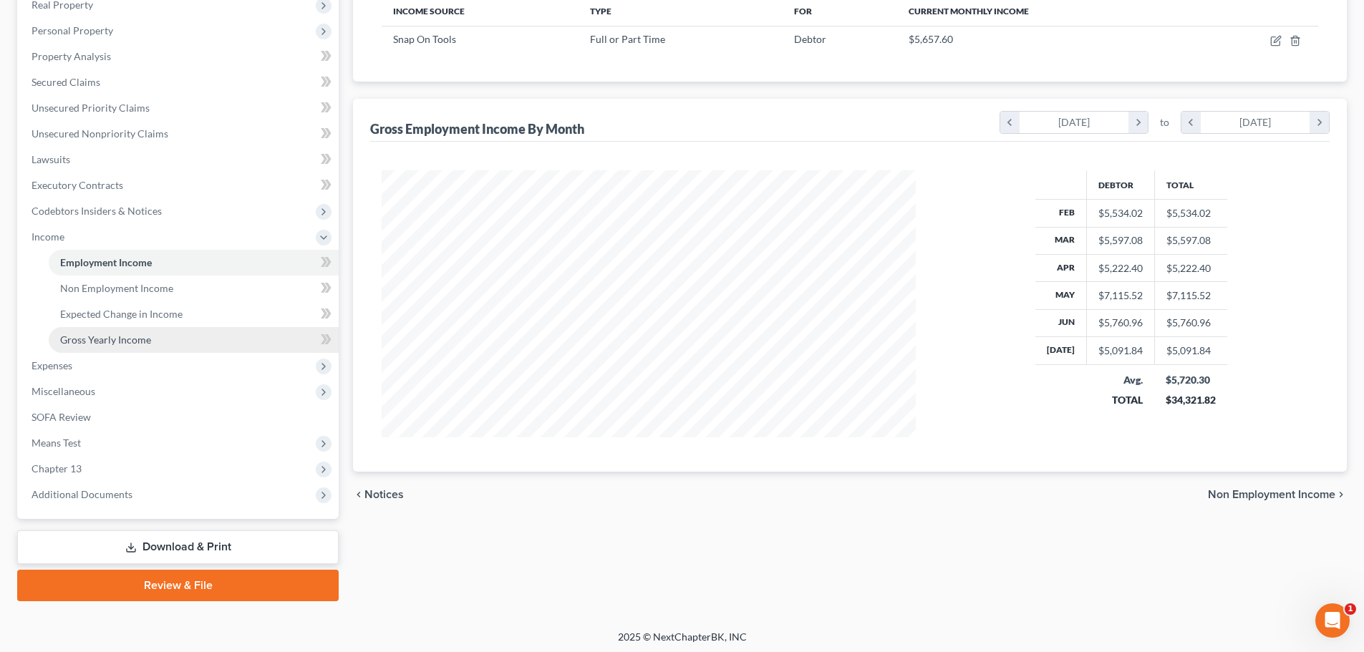
scroll to position [238, 0]
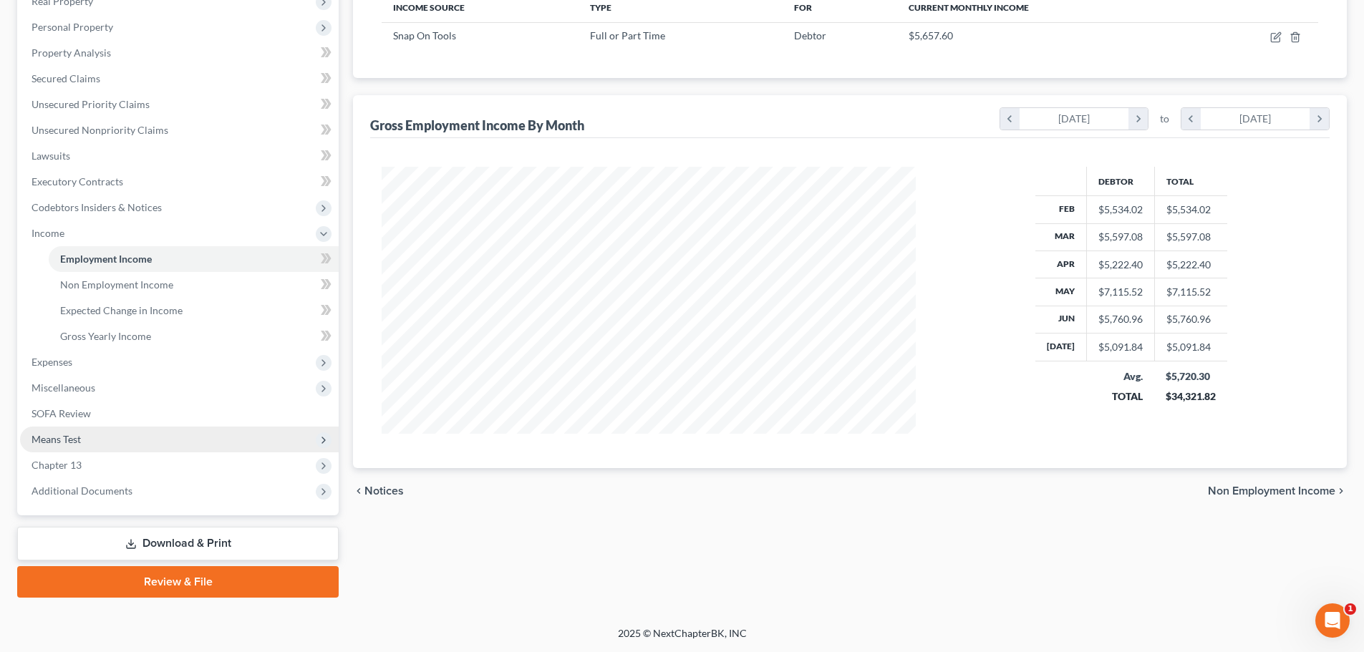
click at [68, 444] on span "Means Test" at bounding box center [55, 439] width 49 height 12
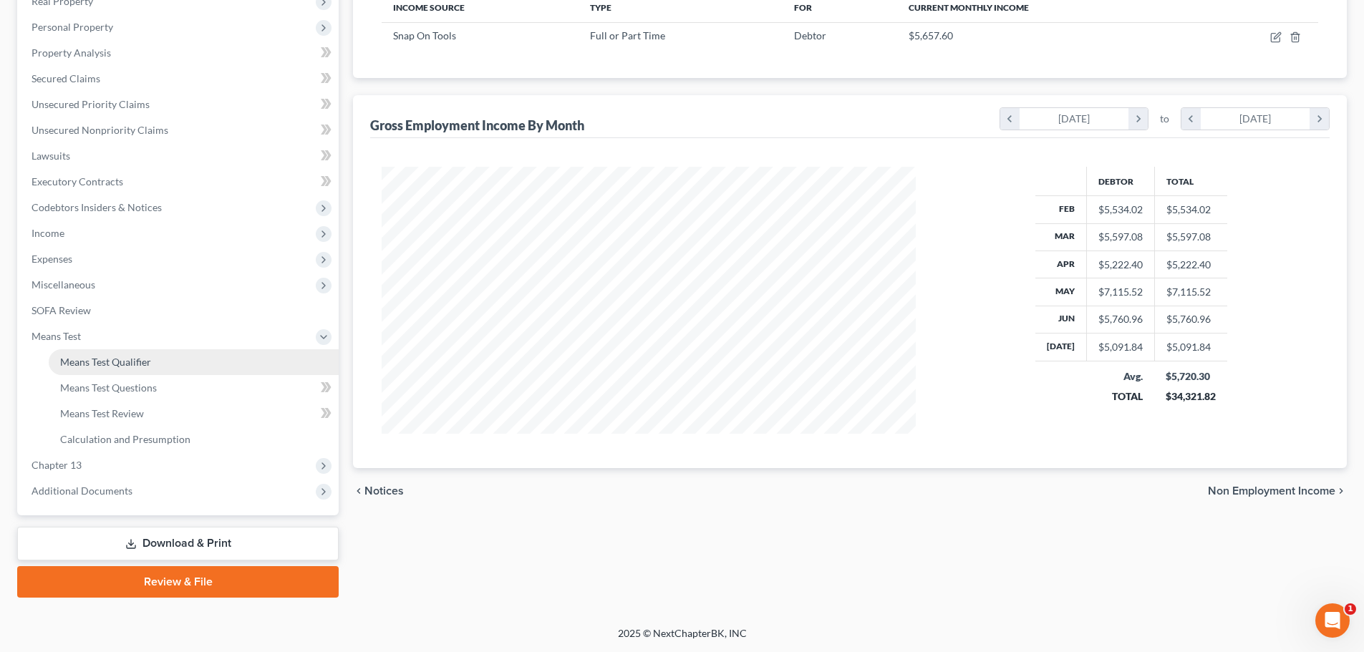
click at [109, 367] on span "Means Test Qualifier" at bounding box center [105, 362] width 91 height 12
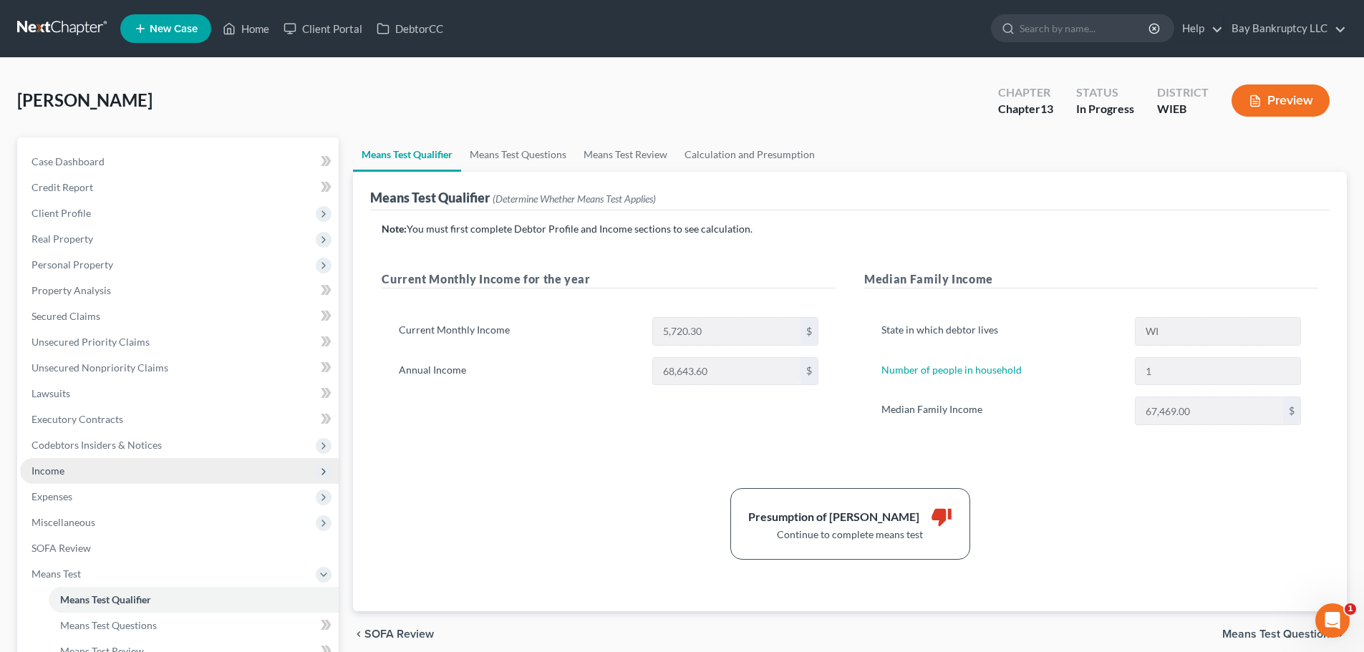
click at [84, 477] on span "Income" at bounding box center [179, 471] width 319 height 26
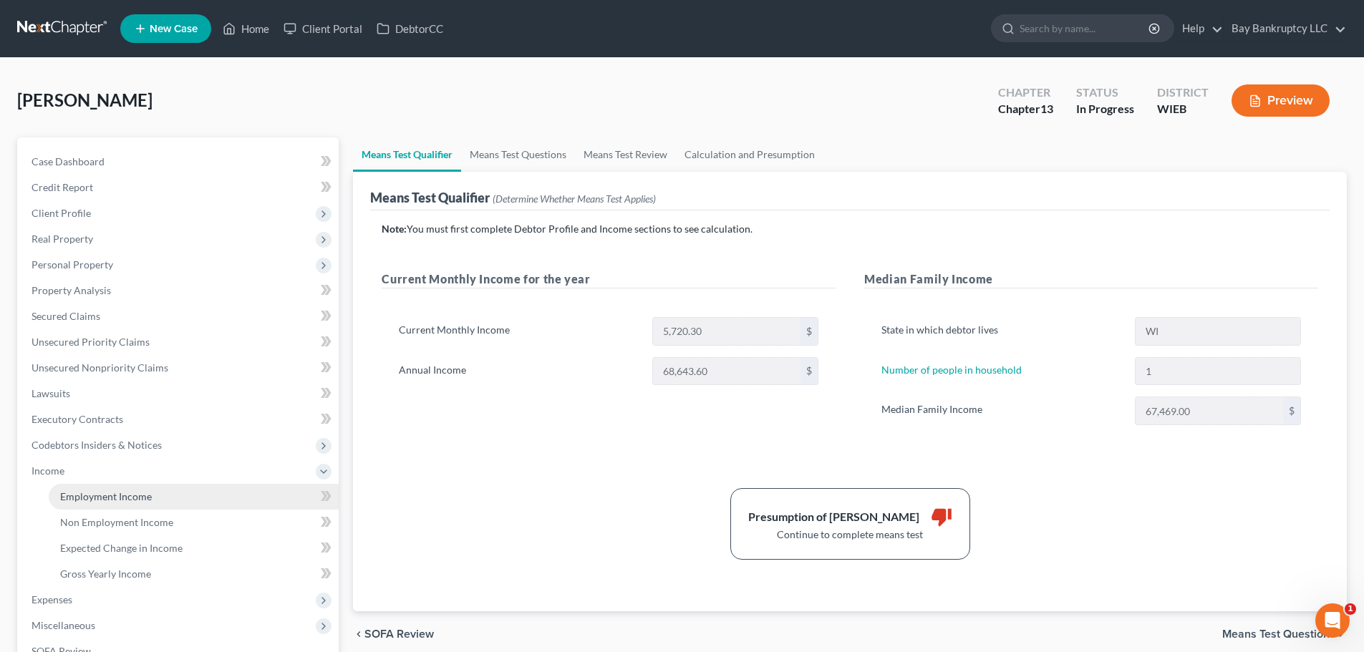
click at [84, 487] on link "Employment Income" at bounding box center [194, 497] width 290 height 26
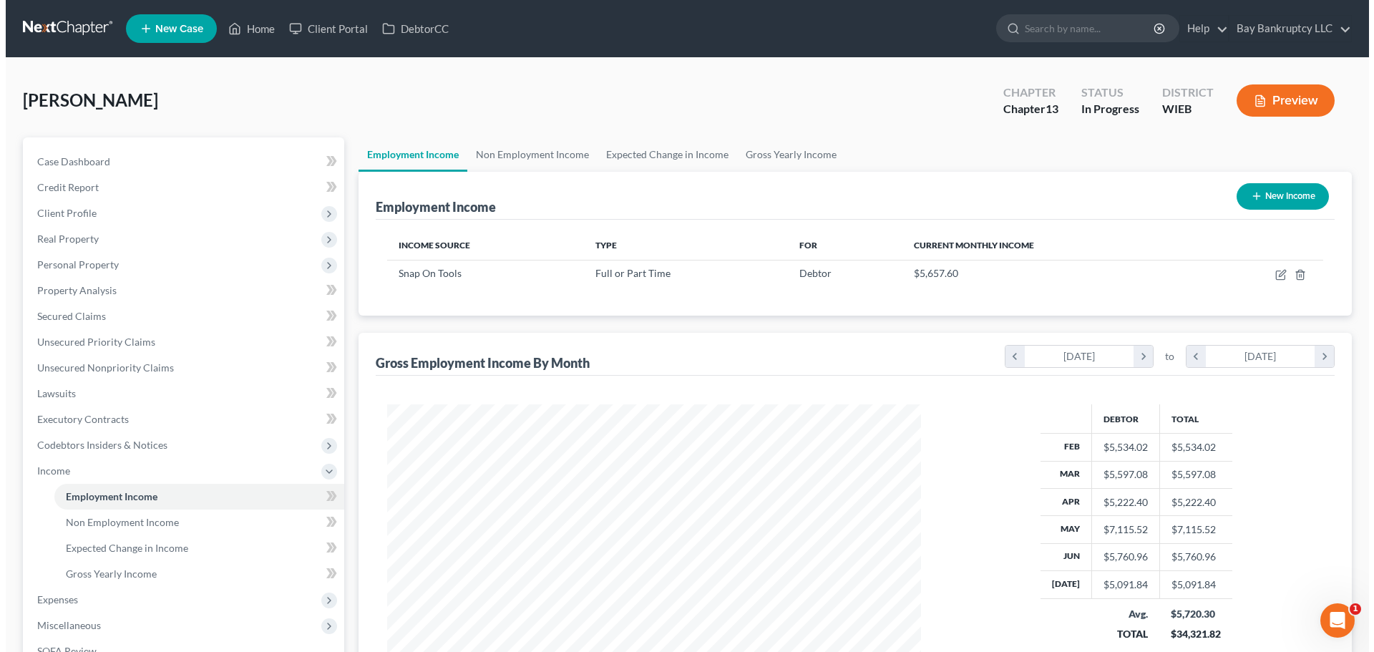
scroll to position [267, 563]
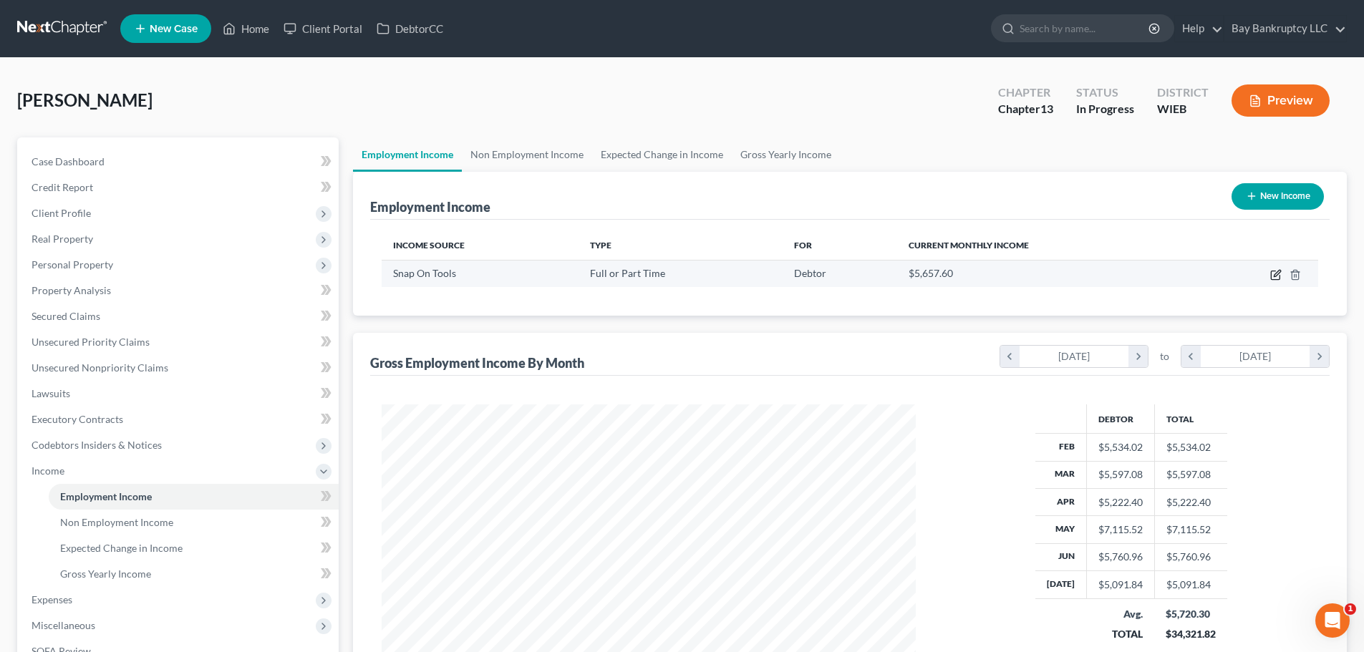
click at [1273, 273] on icon "button" at bounding box center [1275, 274] width 11 height 11
select select "0"
select select "52"
select select "3"
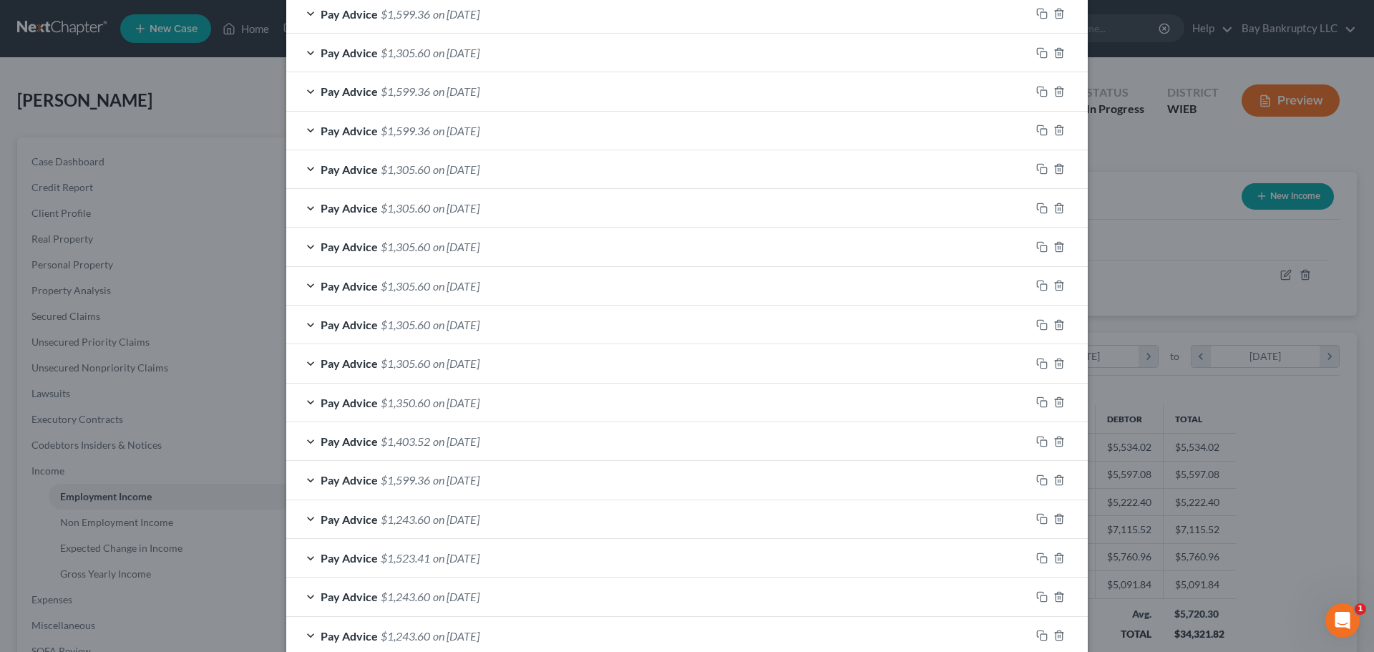
scroll to position [908, 0]
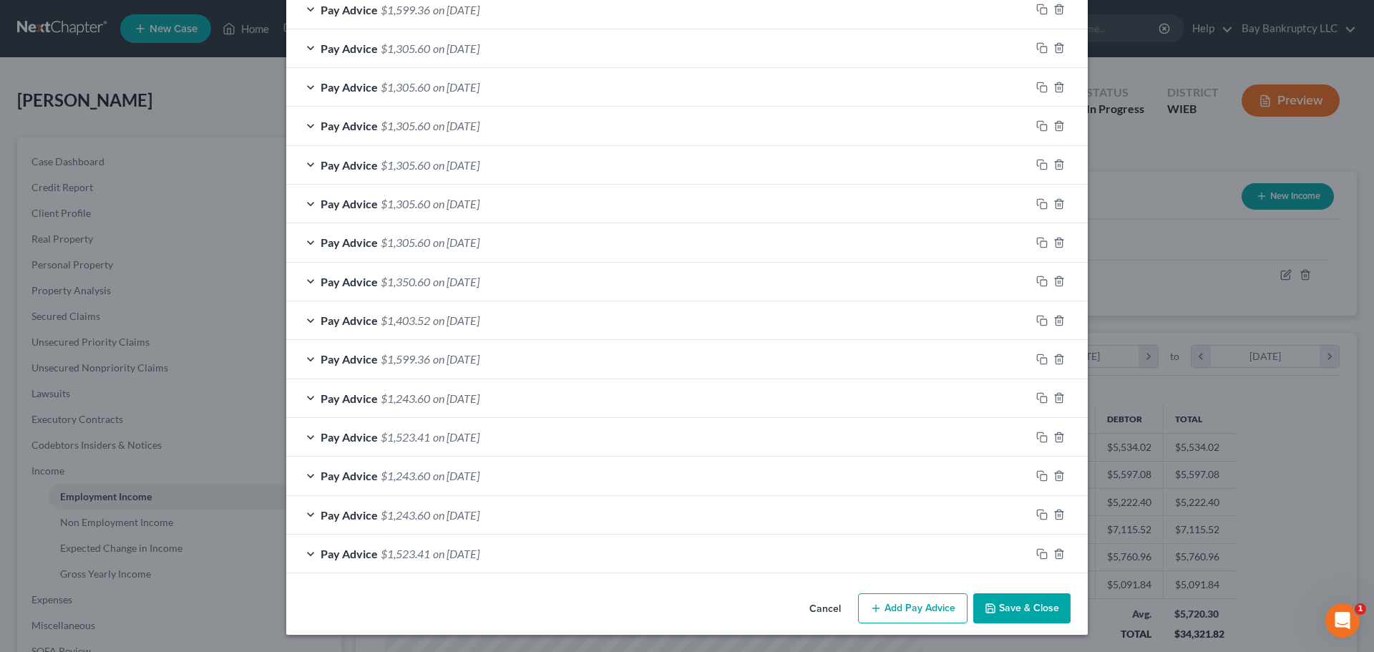
click at [408, 284] on span "$1,350.60" at bounding box center [405, 282] width 49 height 14
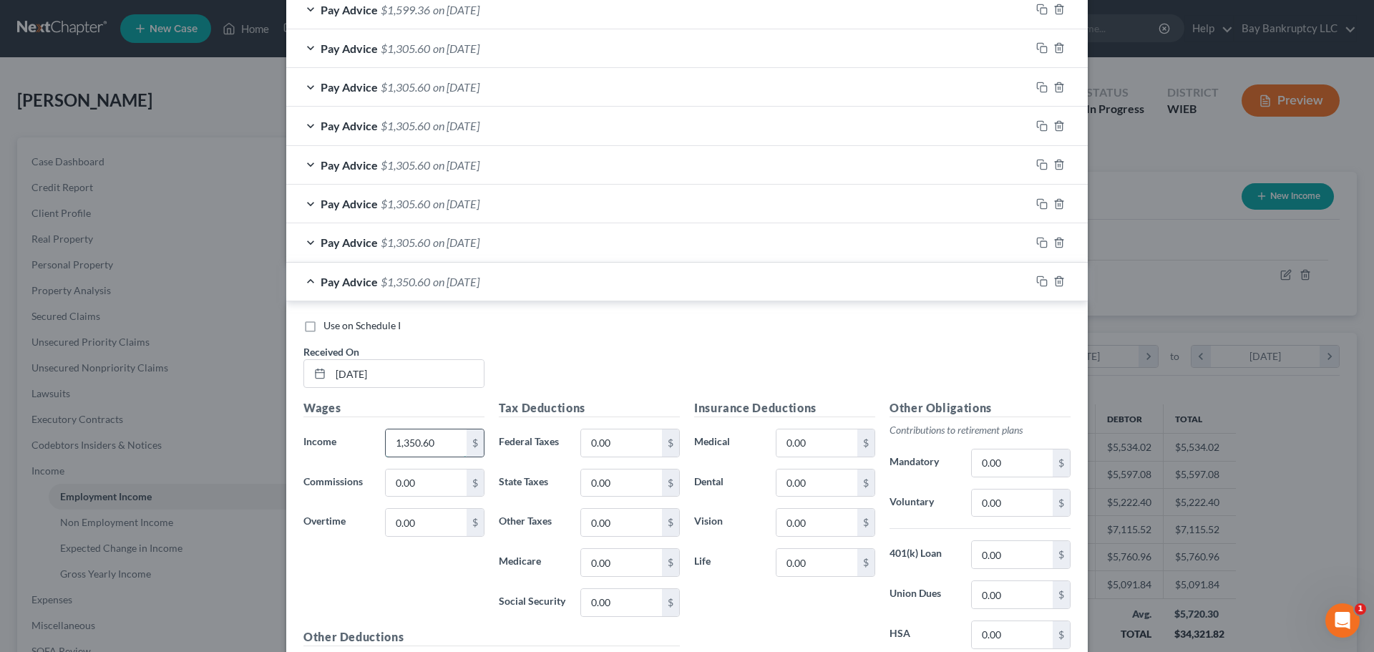
click at [446, 445] on input "1,350.60" at bounding box center [426, 442] width 81 height 27
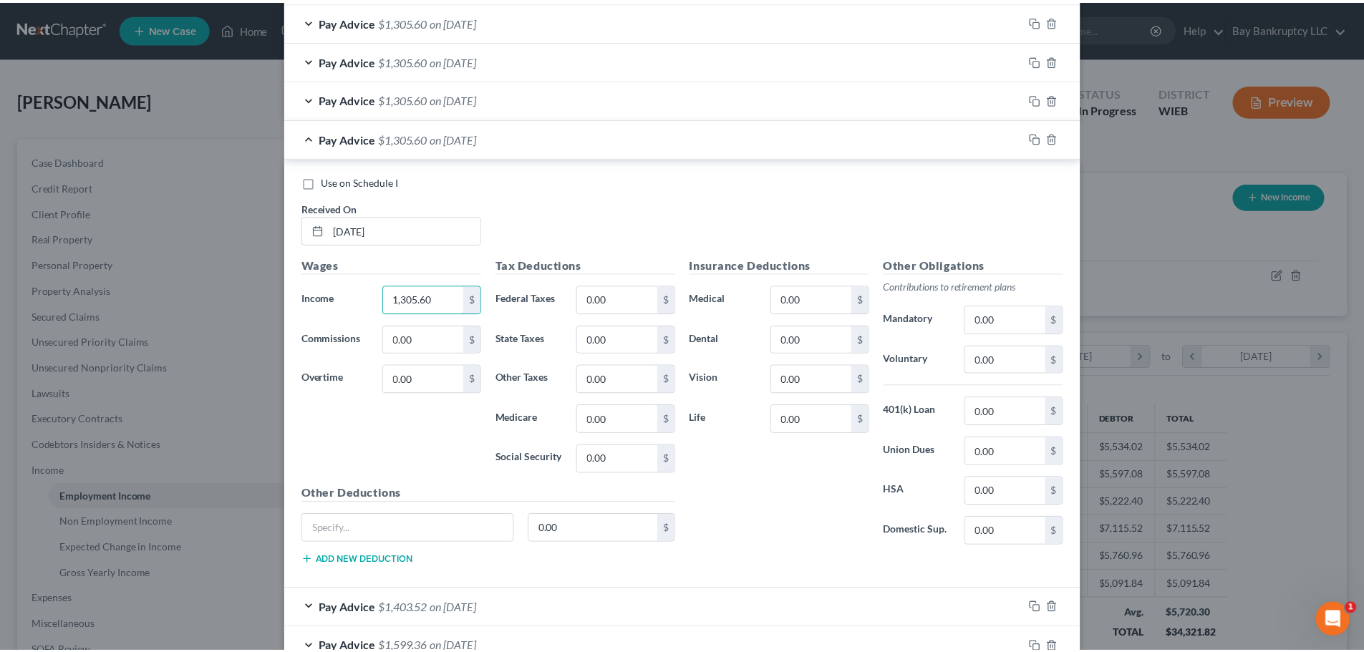
scroll to position [1339, 0]
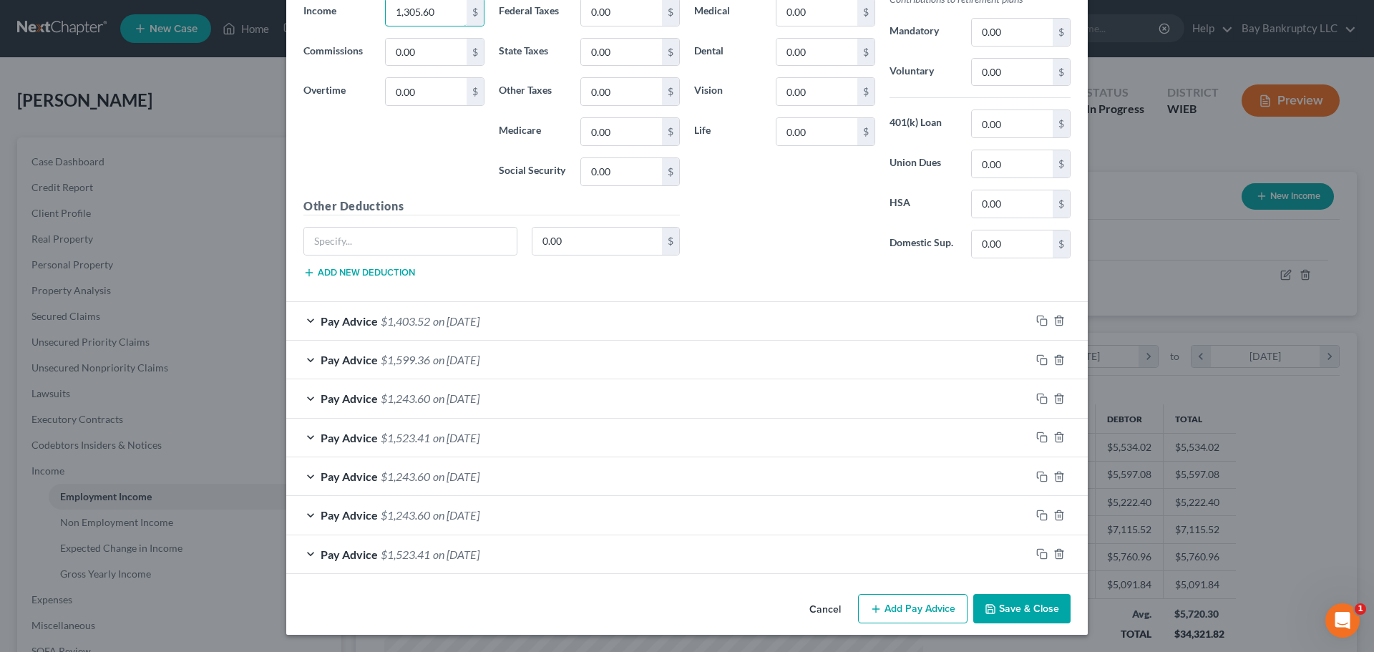
type input "1,305.60"
click at [1001, 606] on button "Save & Close" at bounding box center [1021, 609] width 97 height 30
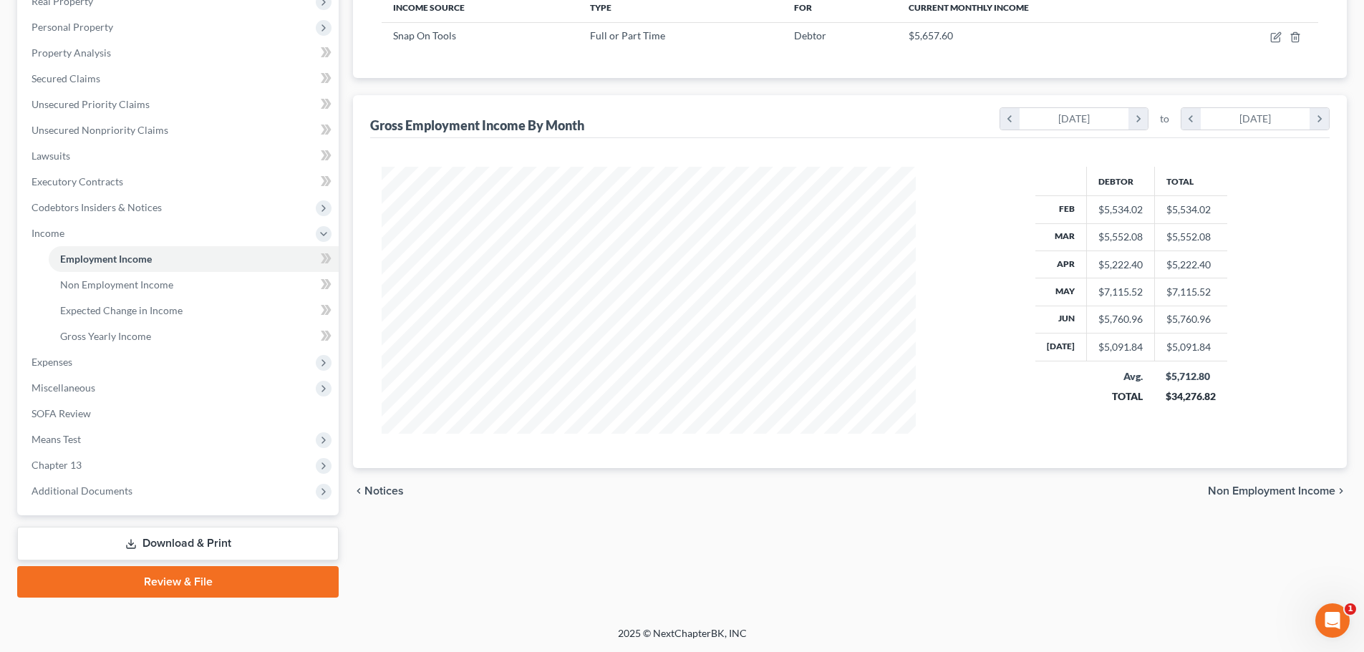
scroll to position [0, 0]
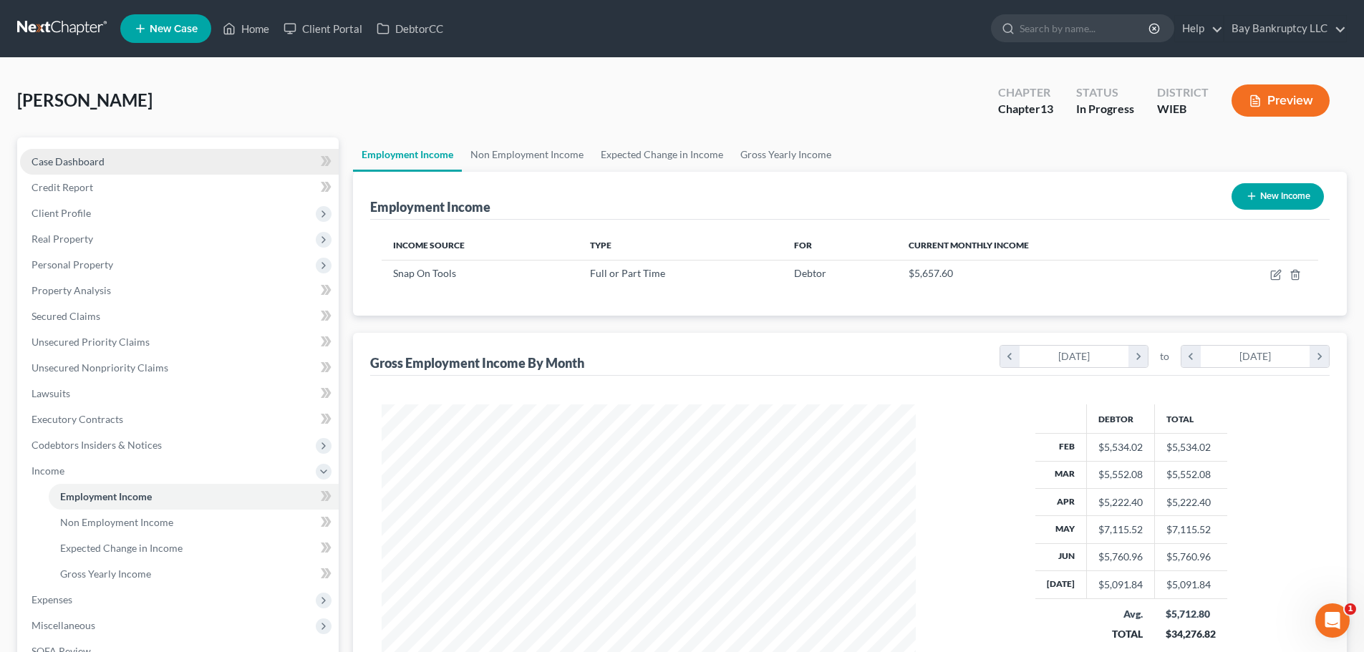
click at [57, 159] on span "Case Dashboard" at bounding box center [67, 161] width 73 height 12
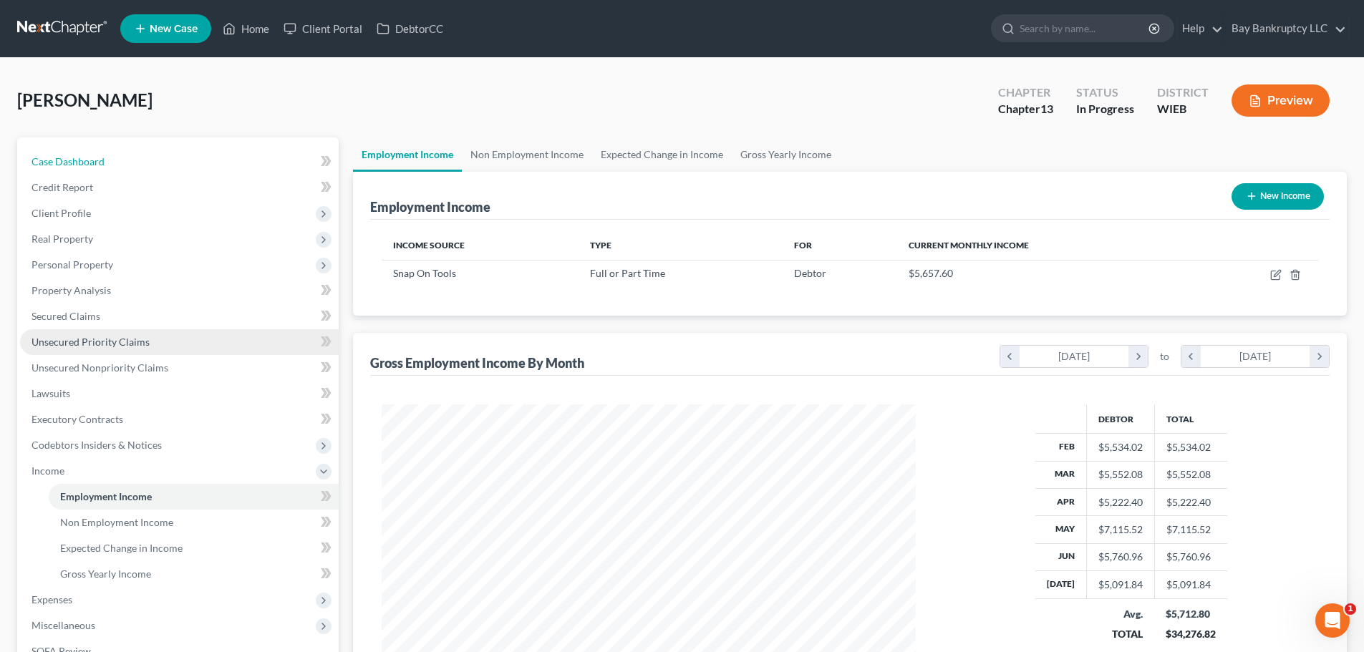
select select "0"
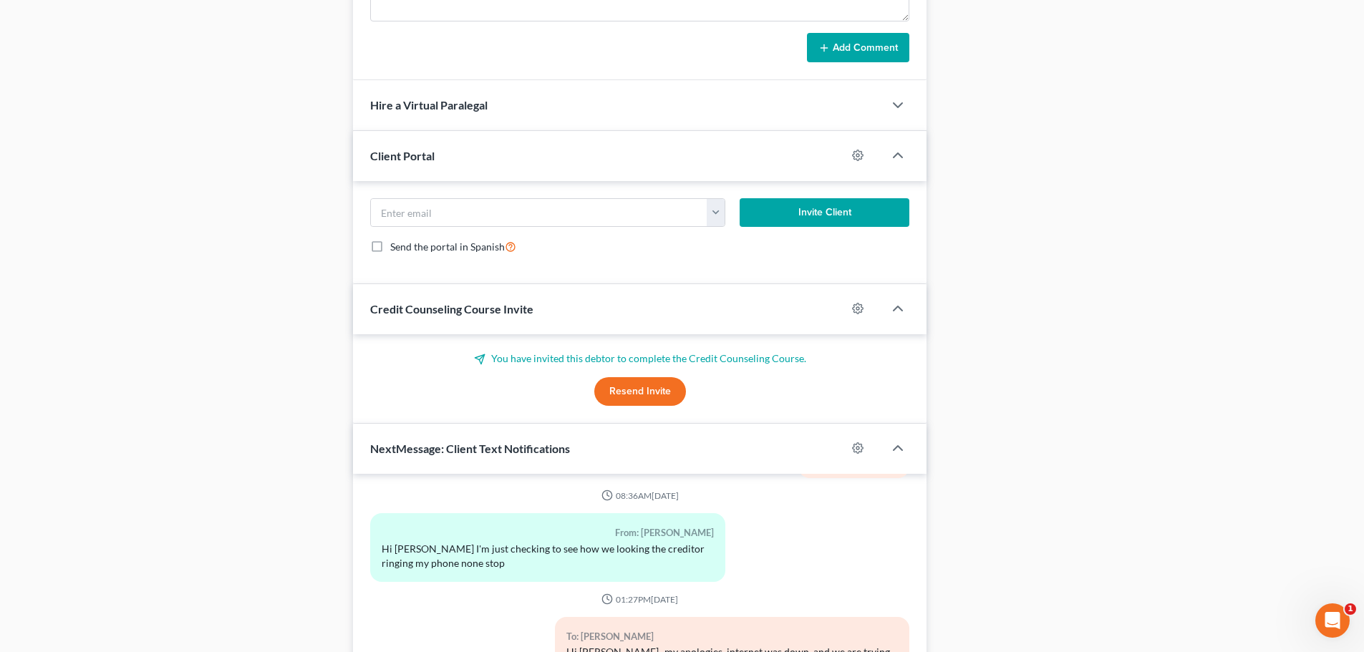
scroll to position [1081, 0]
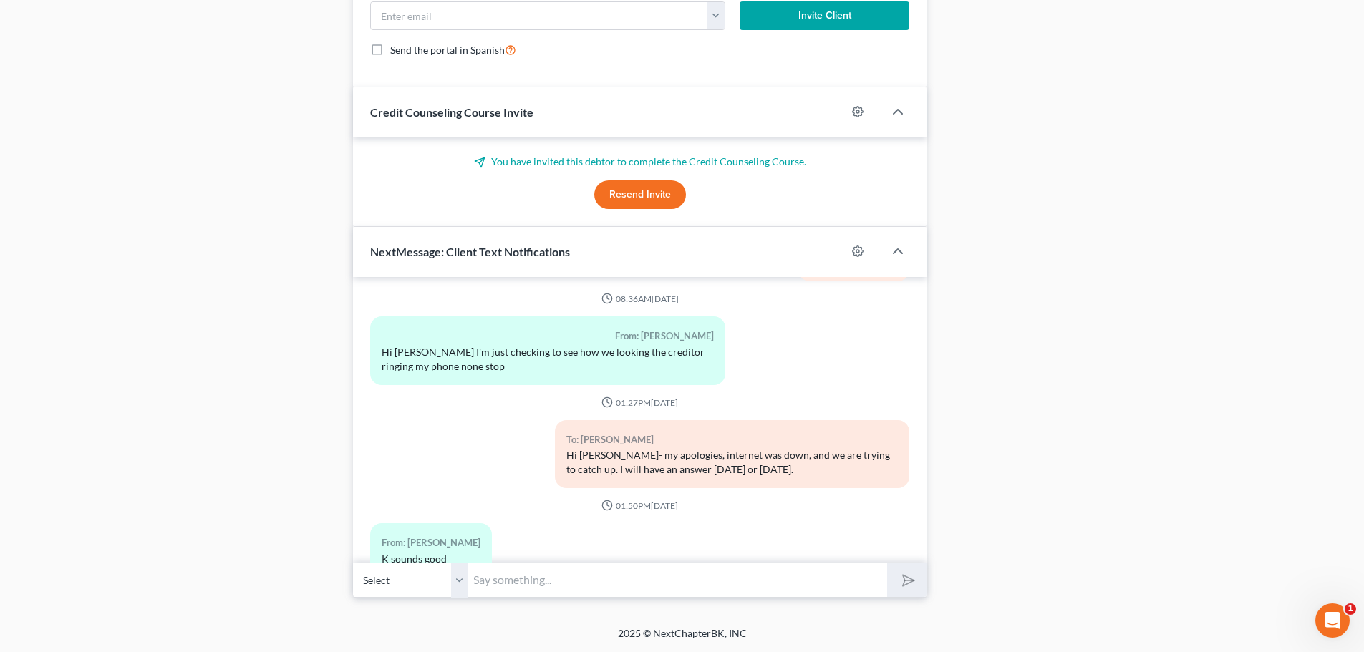
click at [503, 582] on input "text" at bounding box center [676, 580] width 419 height 35
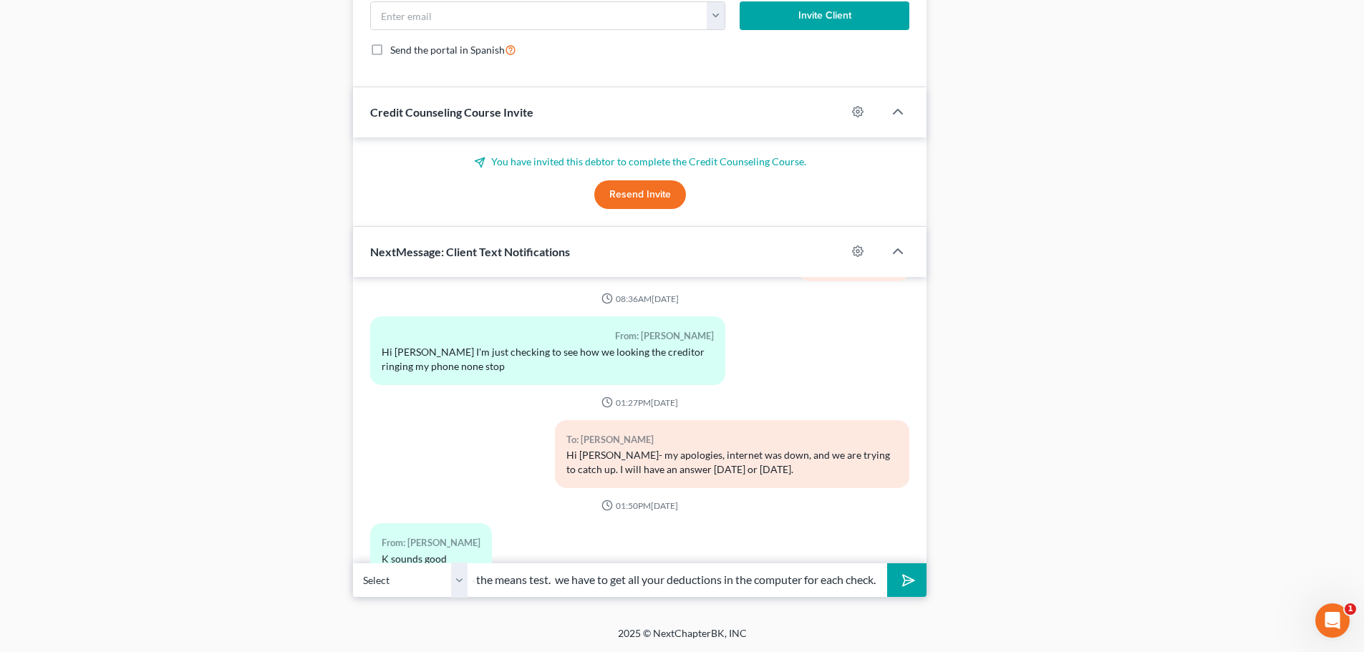
scroll to position [0, 267]
type input "You are over the median for a 7 so we are going to do the means test. we have t…"
click at [903, 581] on icon "submit" at bounding box center [905, 580] width 20 height 20
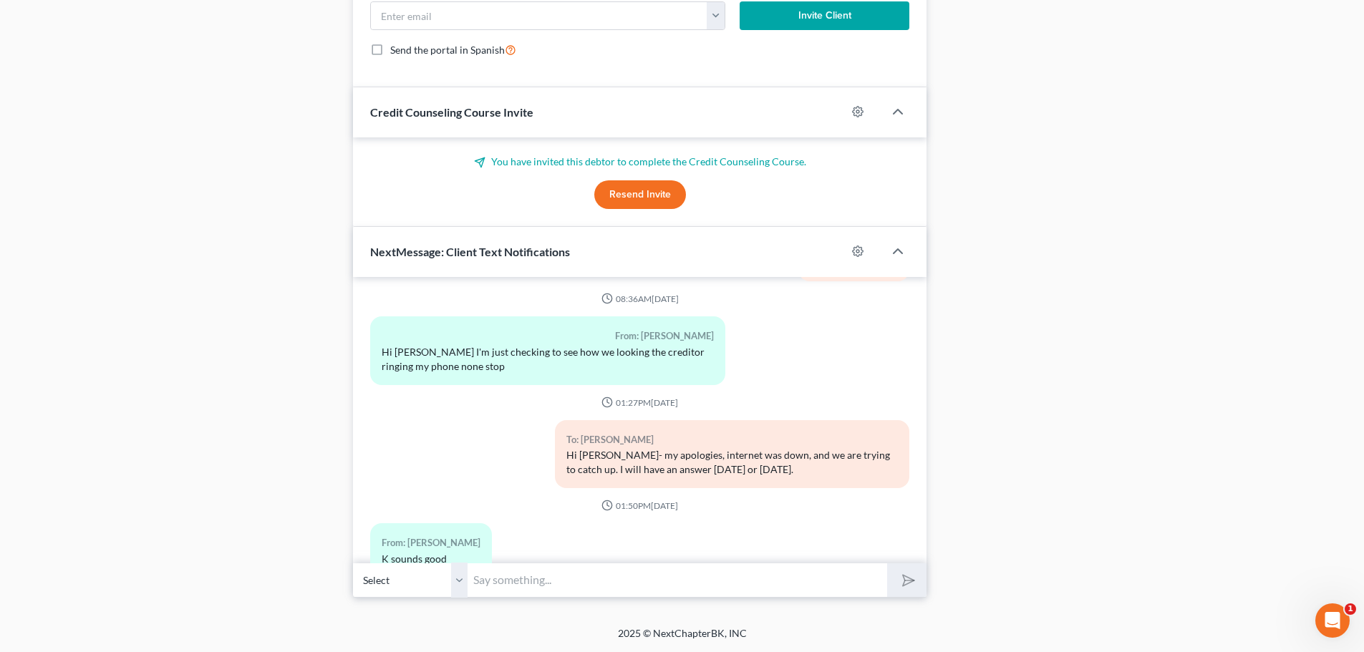
scroll to position [1424, 0]
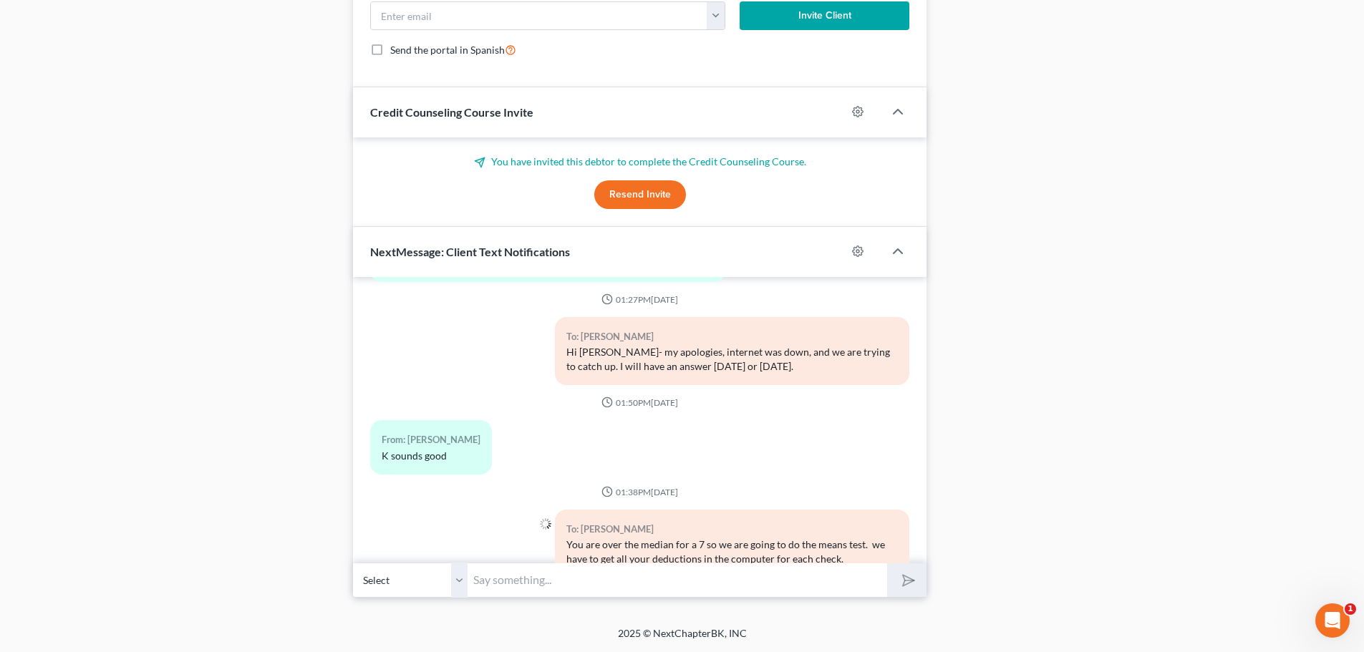
click at [561, 577] on input "text" at bounding box center [676, 580] width 419 height 35
type input "I will let you know [DATE] or [DATE] (I am out [DATE])."
click at [900, 581] on icon "submit" at bounding box center [905, 580] width 20 height 20
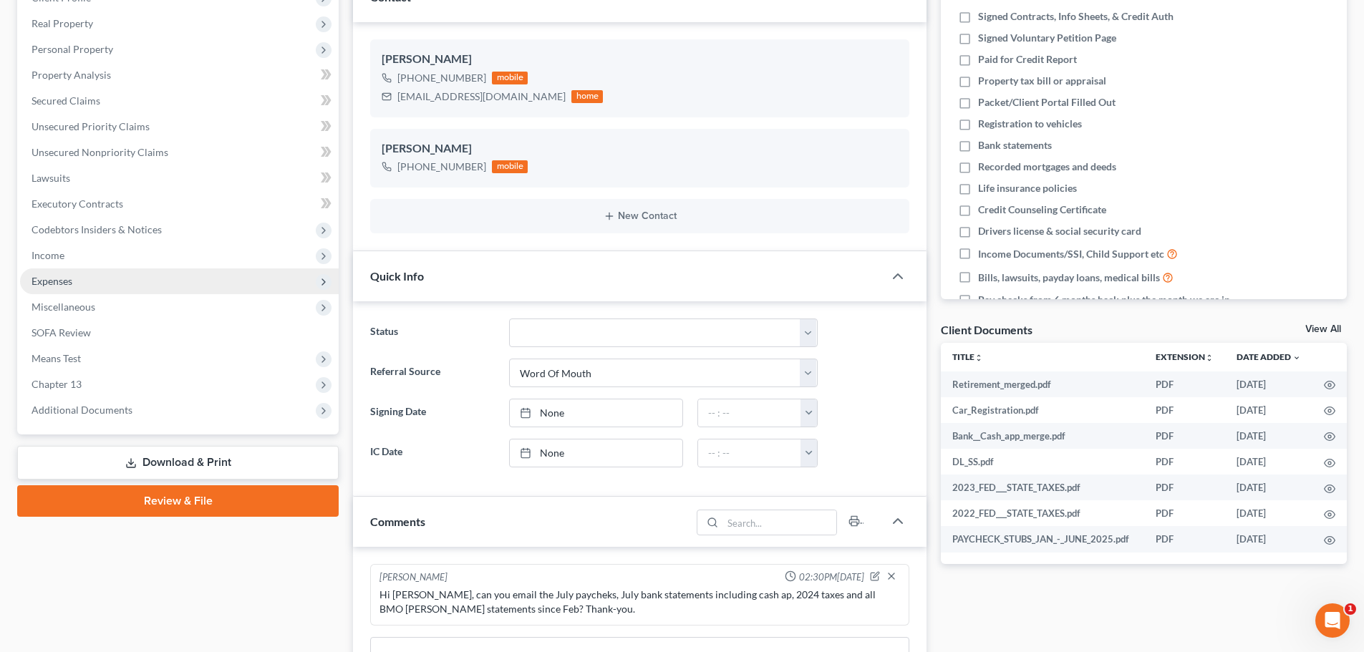
scroll to position [222, 0]
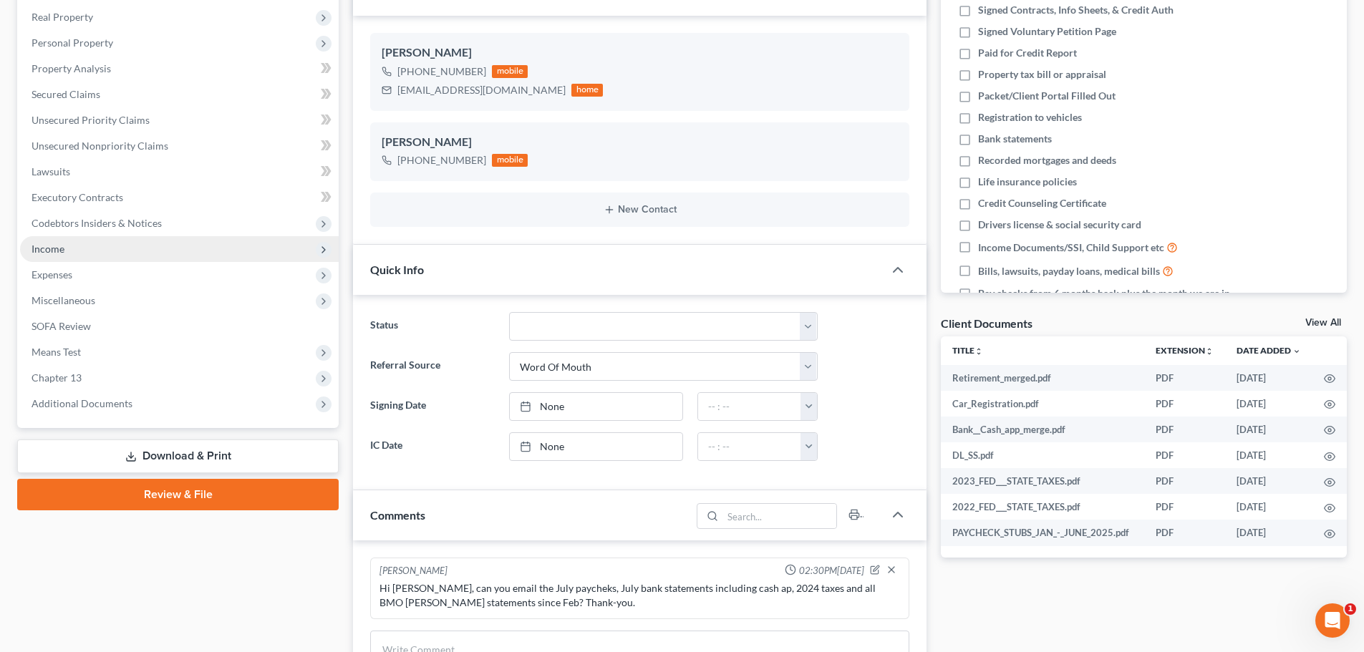
click at [42, 252] on span "Income" at bounding box center [47, 249] width 33 height 12
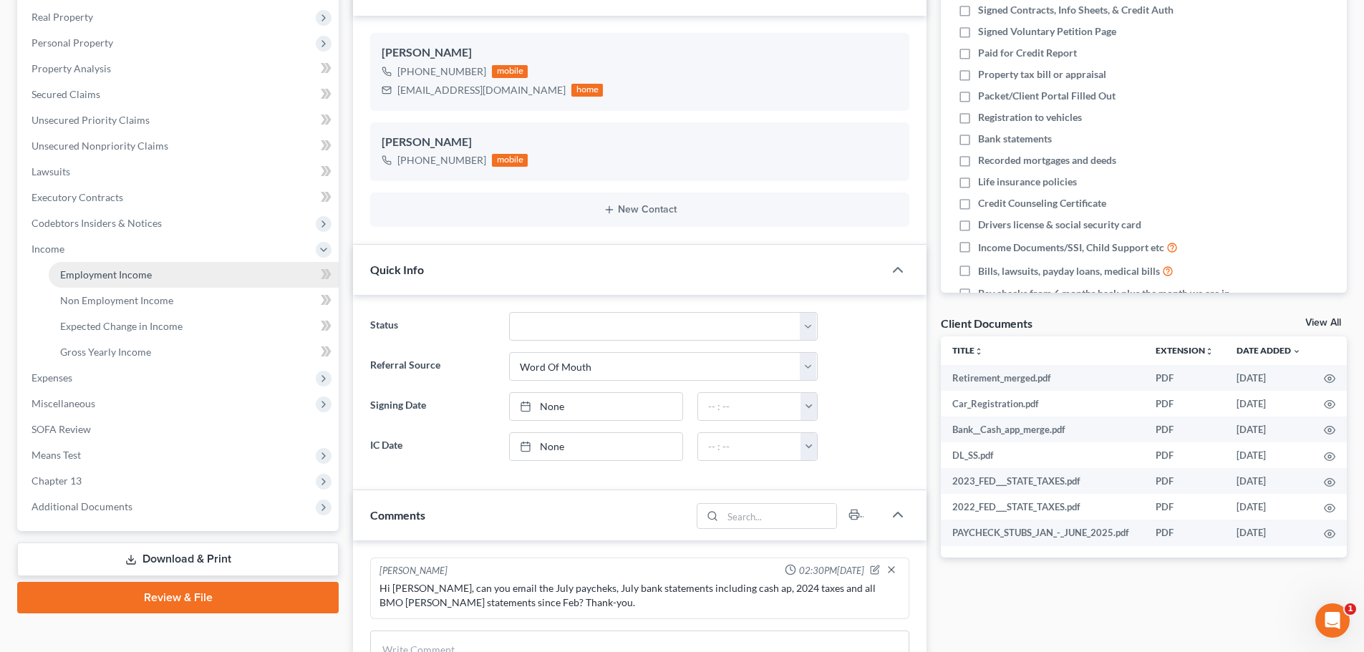
click at [115, 263] on link "Employment Income" at bounding box center [194, 275] width 290 height 26
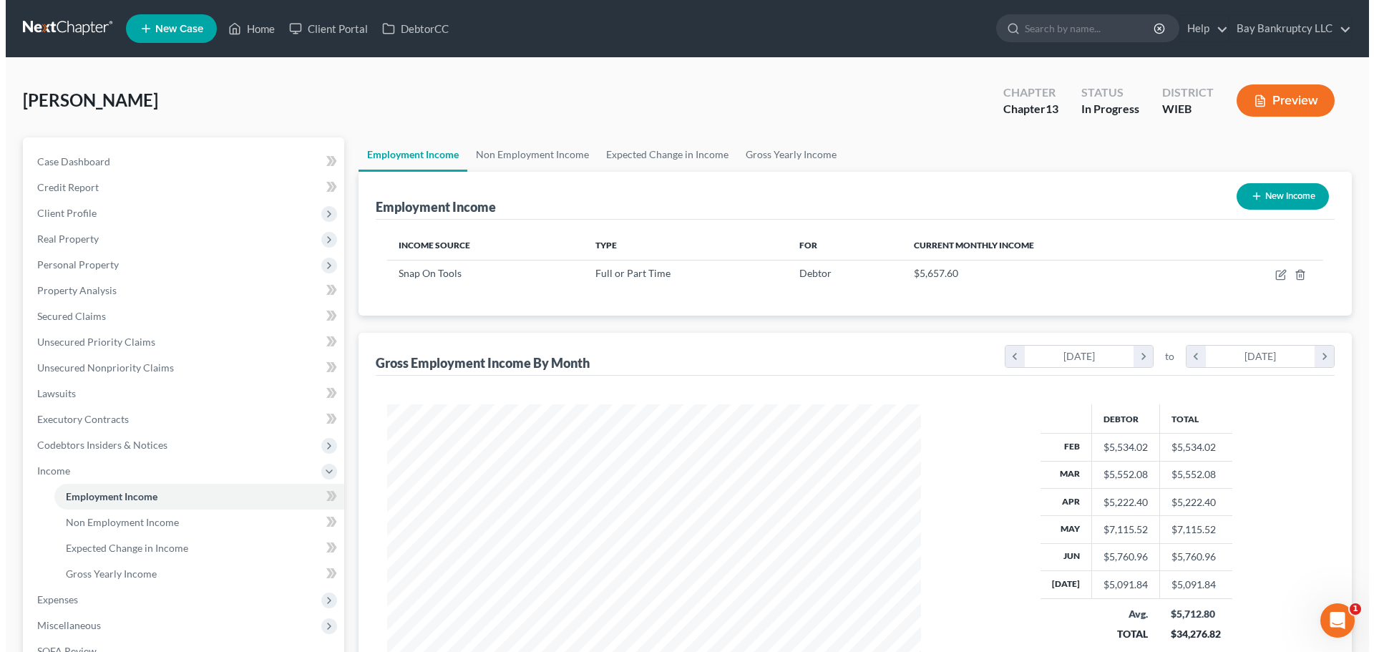
scroll to position [267, 563]
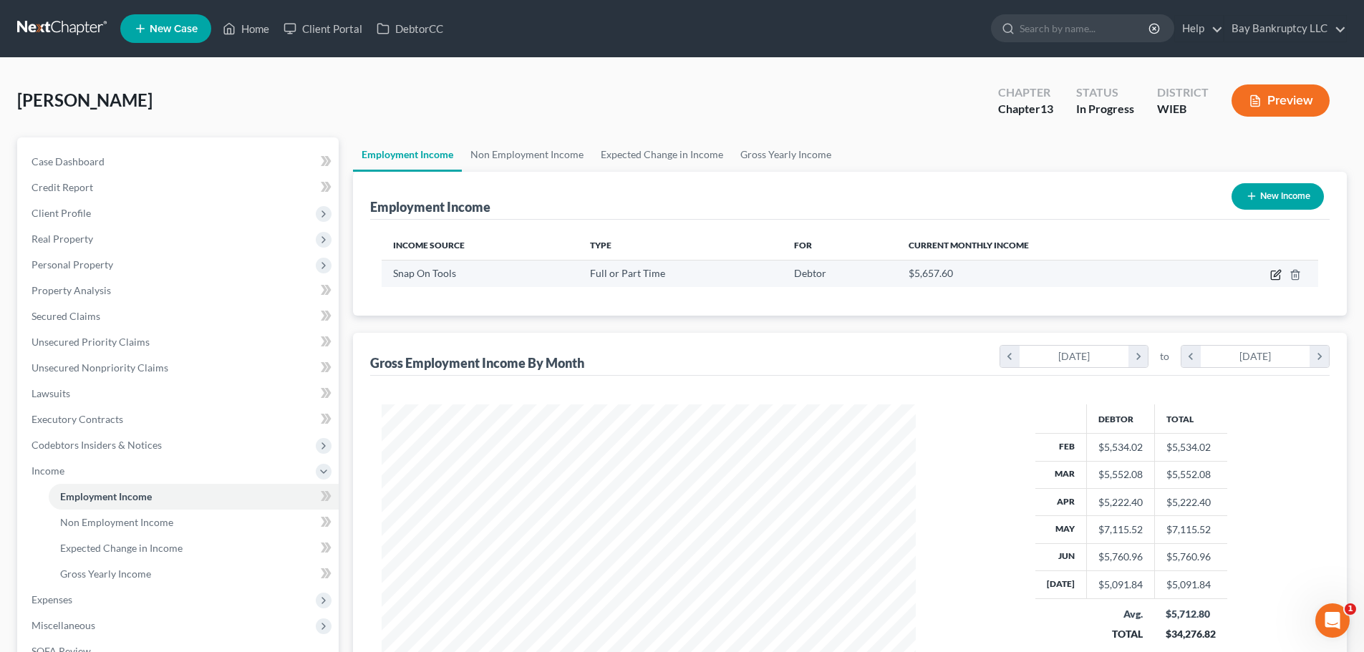
click at [1273, 276] on icon "button" at bounding box center [1275, 274] width 11 height 11
select select "0"
select select "52"
select select "3"
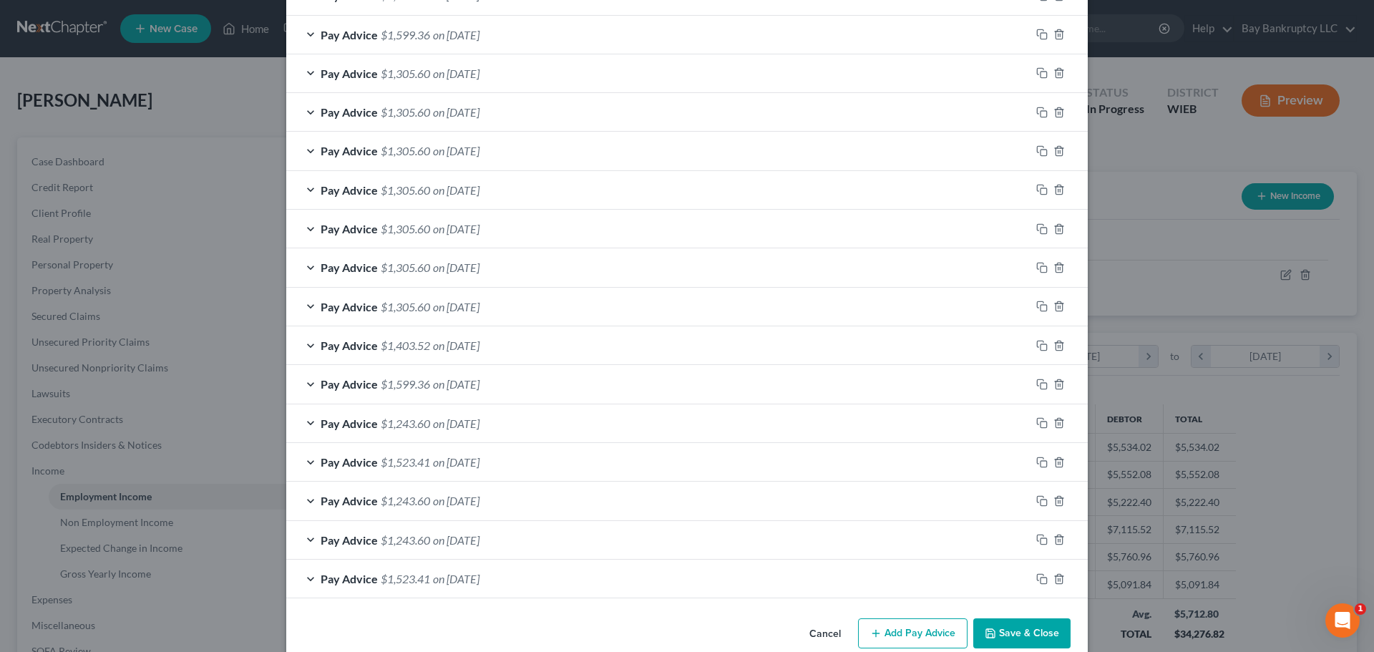
scroll to position [908, 0]
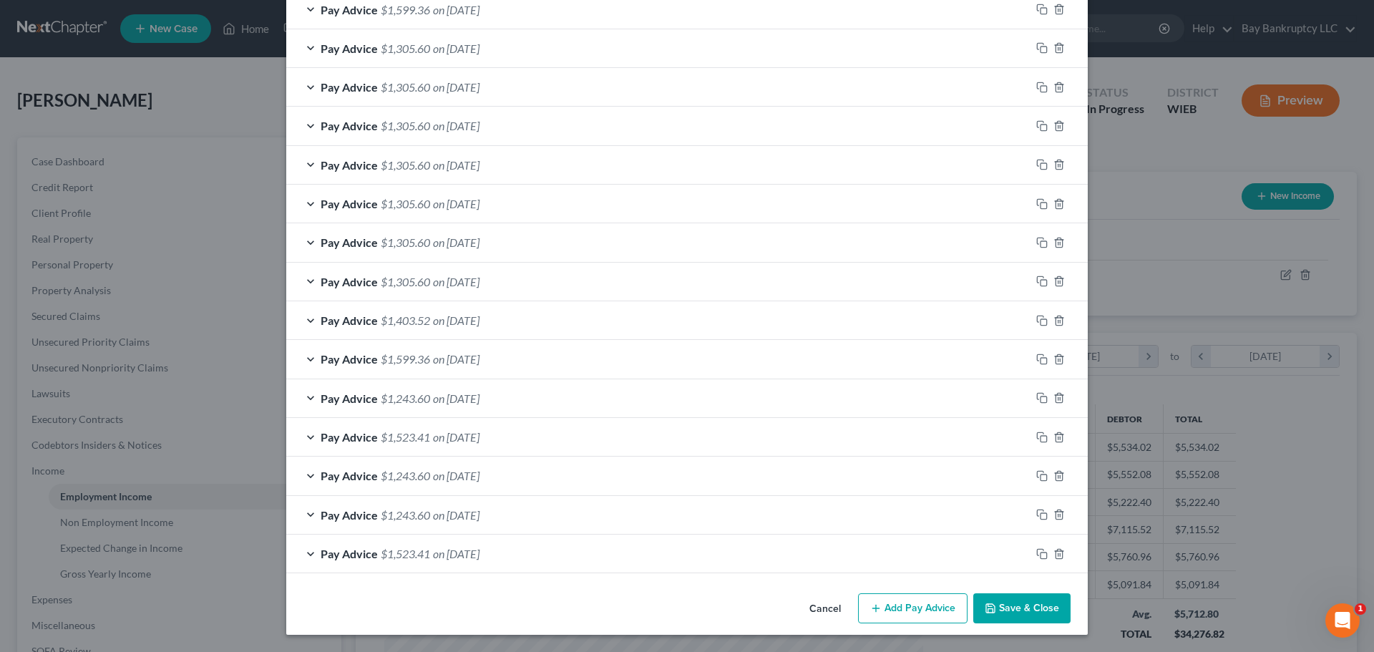
click at [511, 553] on div "Pay Advice $1,523.41 on 02/07/2025" at bounding box center [658, 554] width 744 height 38
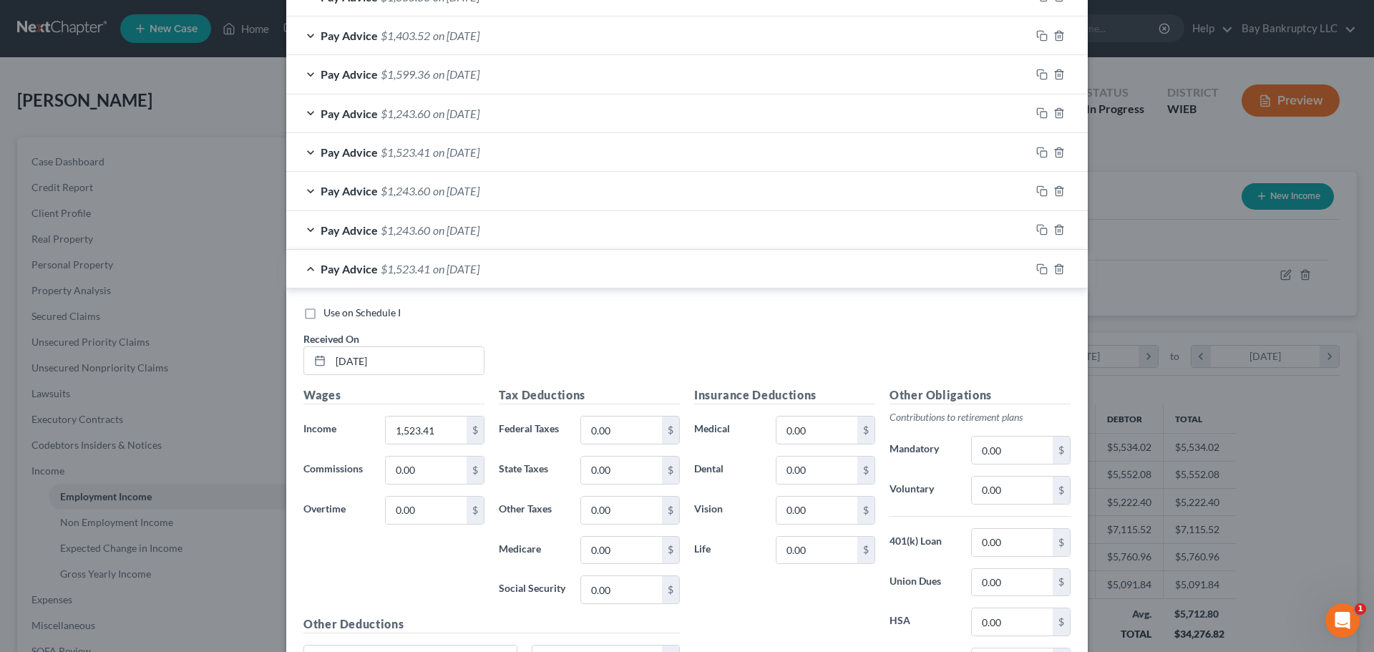
scroll to position [1195, 0]
click at [621, 431] on input "0.00" at bounding box center [621, 428] width 81 height 27
type input "74.95"
click at [613, 594] on input "0.00" at bounding box center [621, 588] width 81 height 27
type input "81.06"
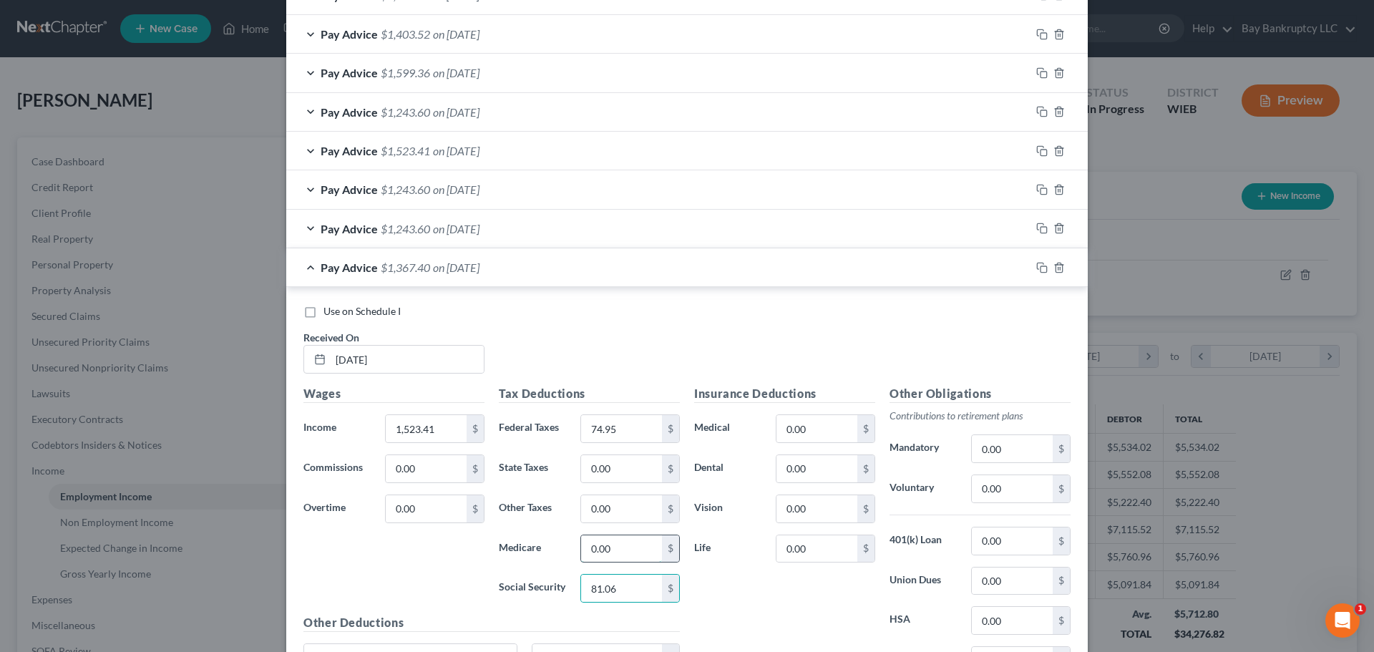
click at [613, 547] on input "0.00" at bounding box center [621, 548] width 81 height 27
type input "18.96"
click at [619, 477] on input "0.00" at bounding box center [621, 468] width 81 height 27
type input "39.73"
click at [815, 461] on input "0.00" at bounding box center [817, 468] width 81 height 27
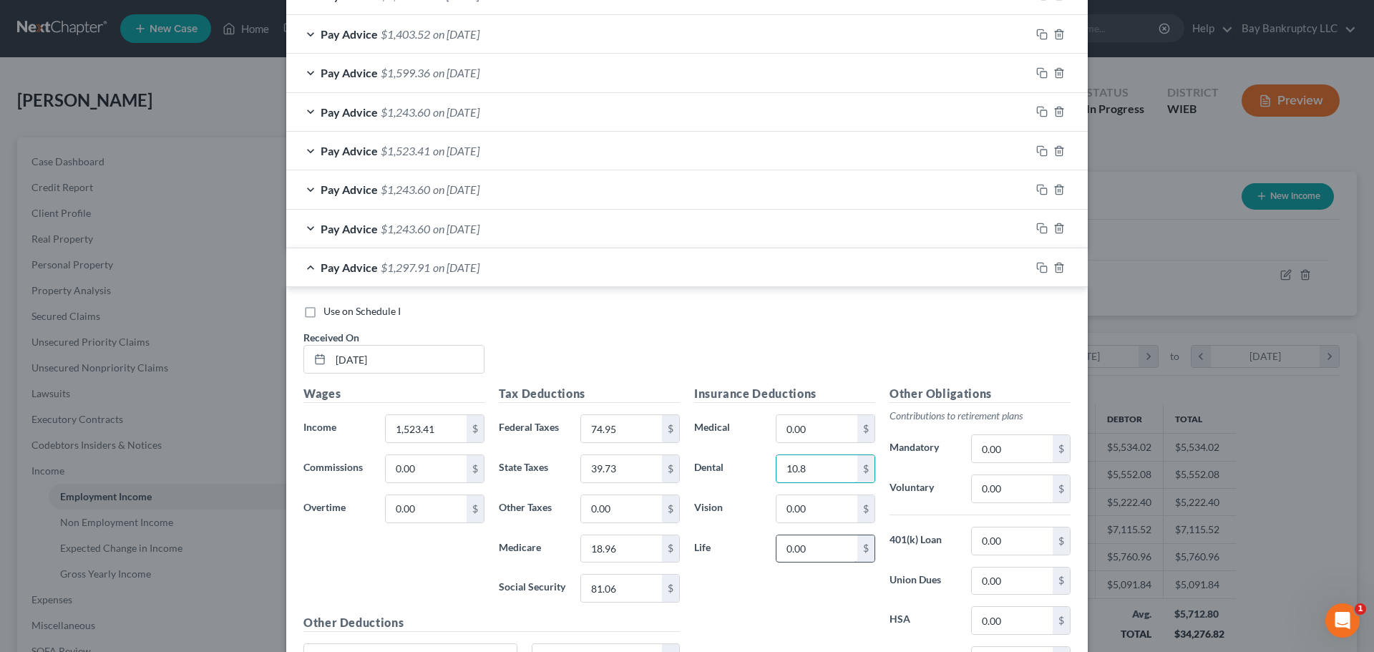
type input "10.8"
click at [815, 561] on input "0.00" at bounding box center [817, 548] width 81 height 27
type input "12.88"
click at [808, 436] on input "0.00" at bounding box center [817, 428] width 81 height 27
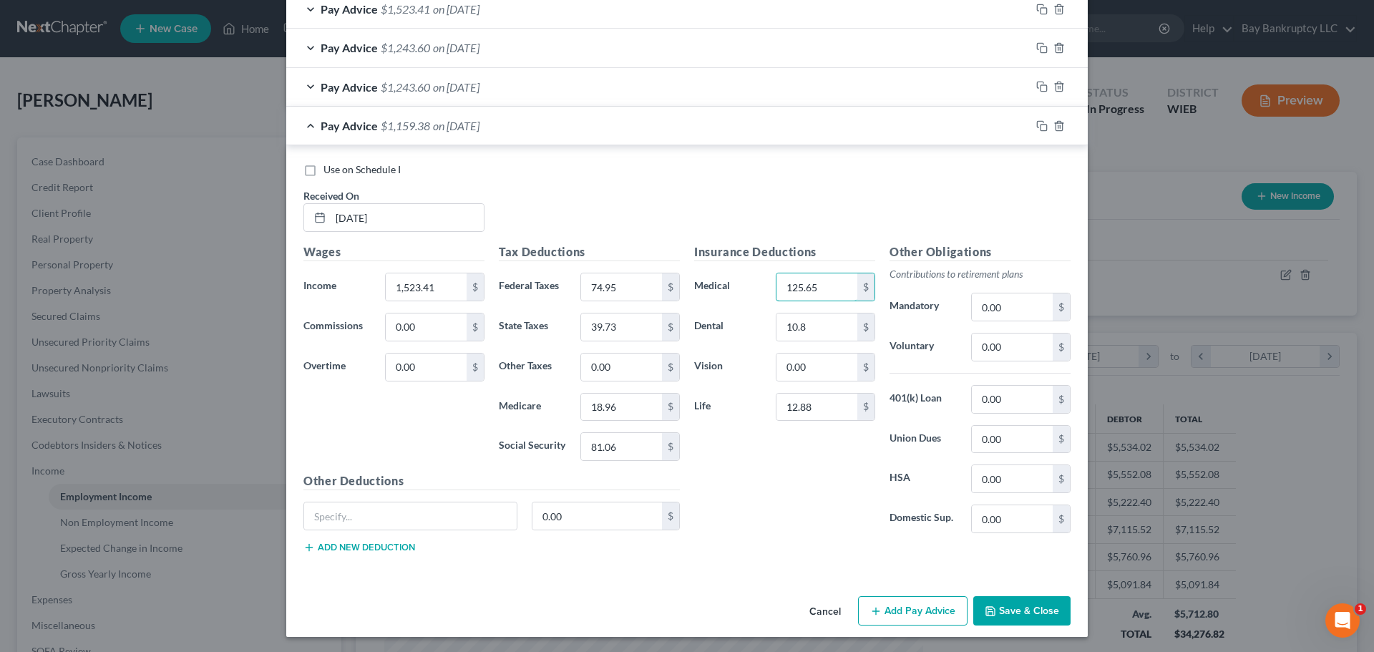
scroll to position [1338, 0]
type input "125.65"
click at [475, 513] on input "text" at bounding box center [410, 514] width 213 height 27
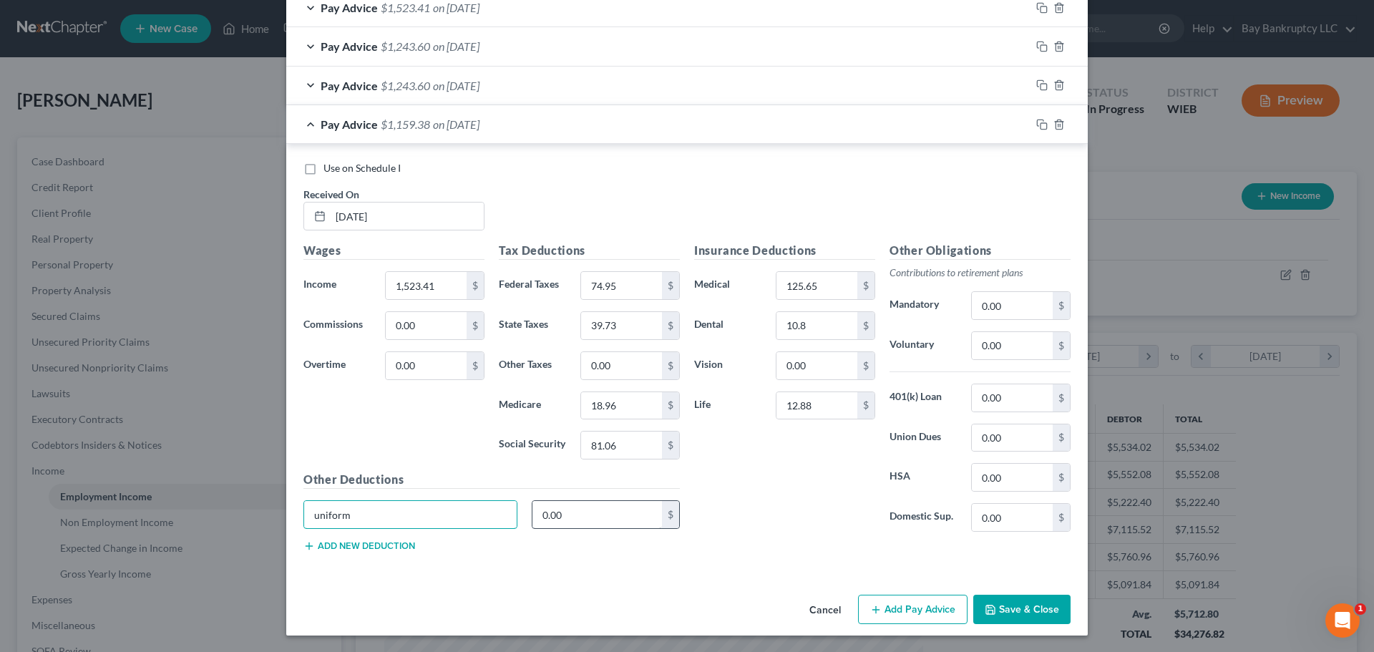
type input "uniform"
click at [618, 524] on input "0.00" at bounding box center [598, 514] width 130 height 27
type input "7.92"
click at [811, 368] on input "0.00" at bounding box center [817, 365] width 81 height 27
type input "5.8"
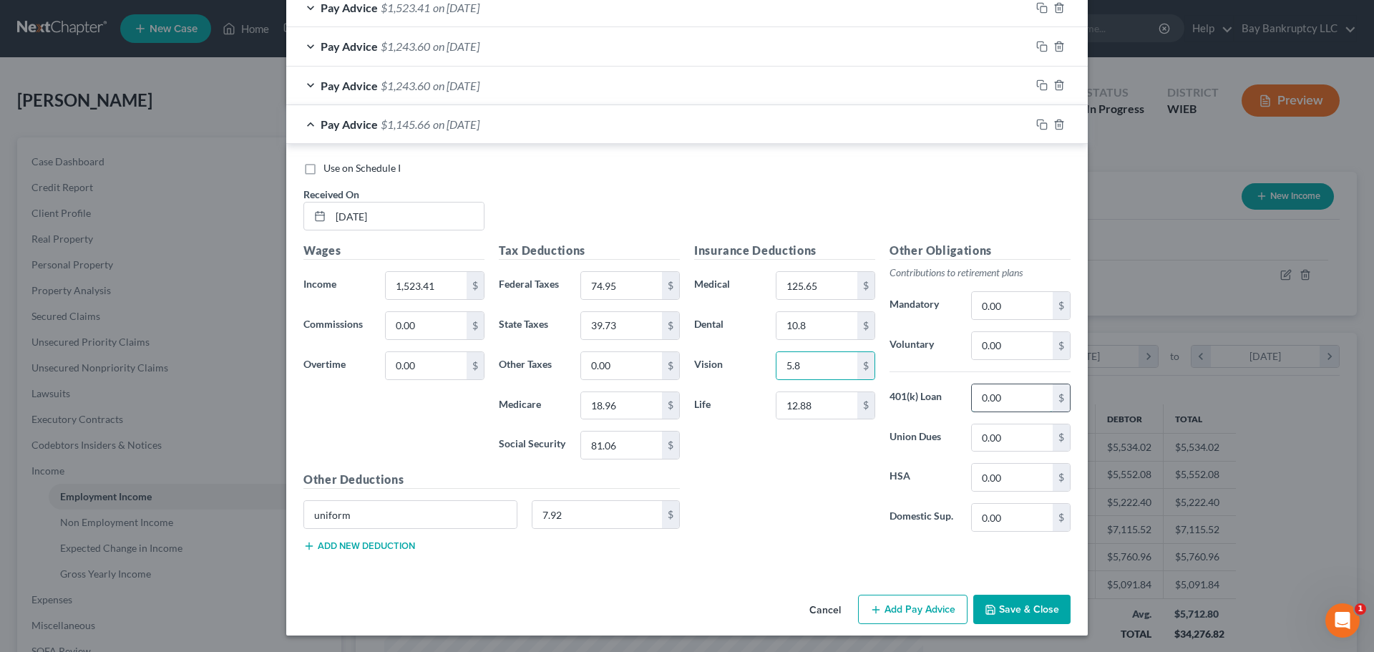
click at [1011, 404] on input "0.00" at bounding box center [1012, 397] width 81 height 27
click at [998, 341] on input "0.00" at bounding box center [1012, 345] width 81 height 27
type input "342.76"
click at [1007, 439] on input "0.00" at bounding box center [1012, 437] width 81 height 27
type input "18.72"
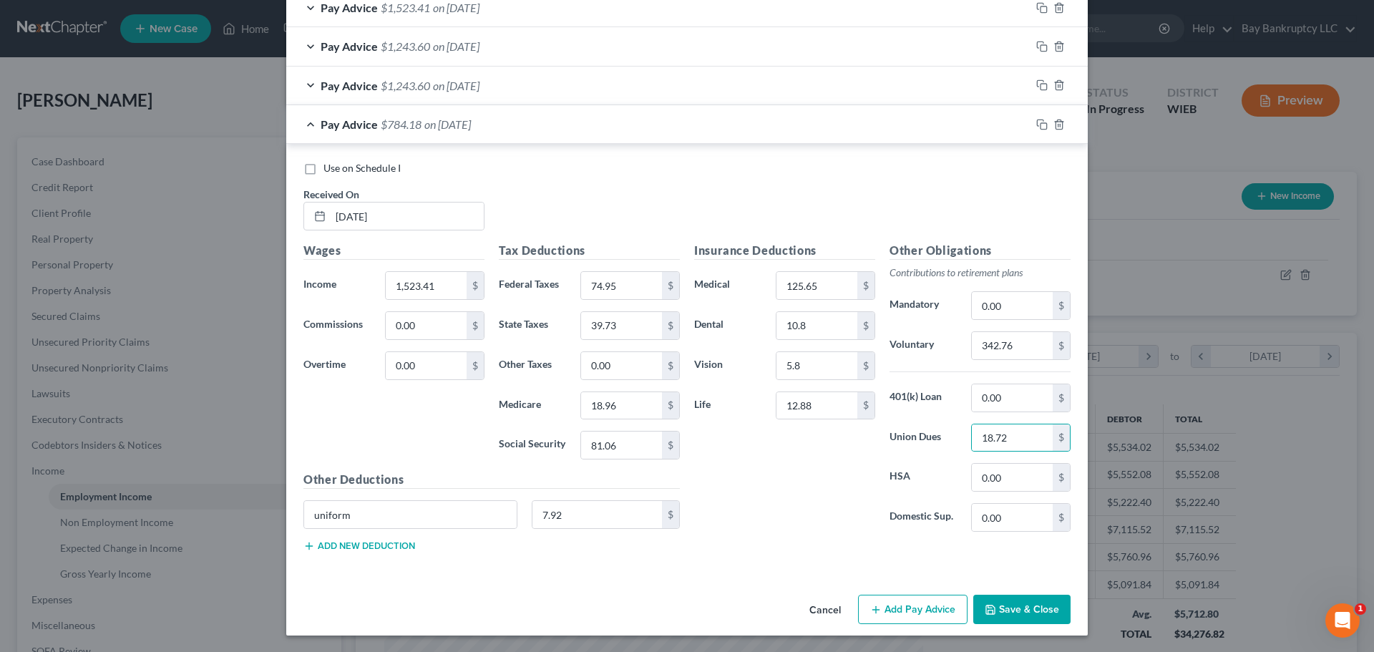
click at [905, 597] on button "Add Pay Advice" at bounding box center [913, 610] width 110 height 30
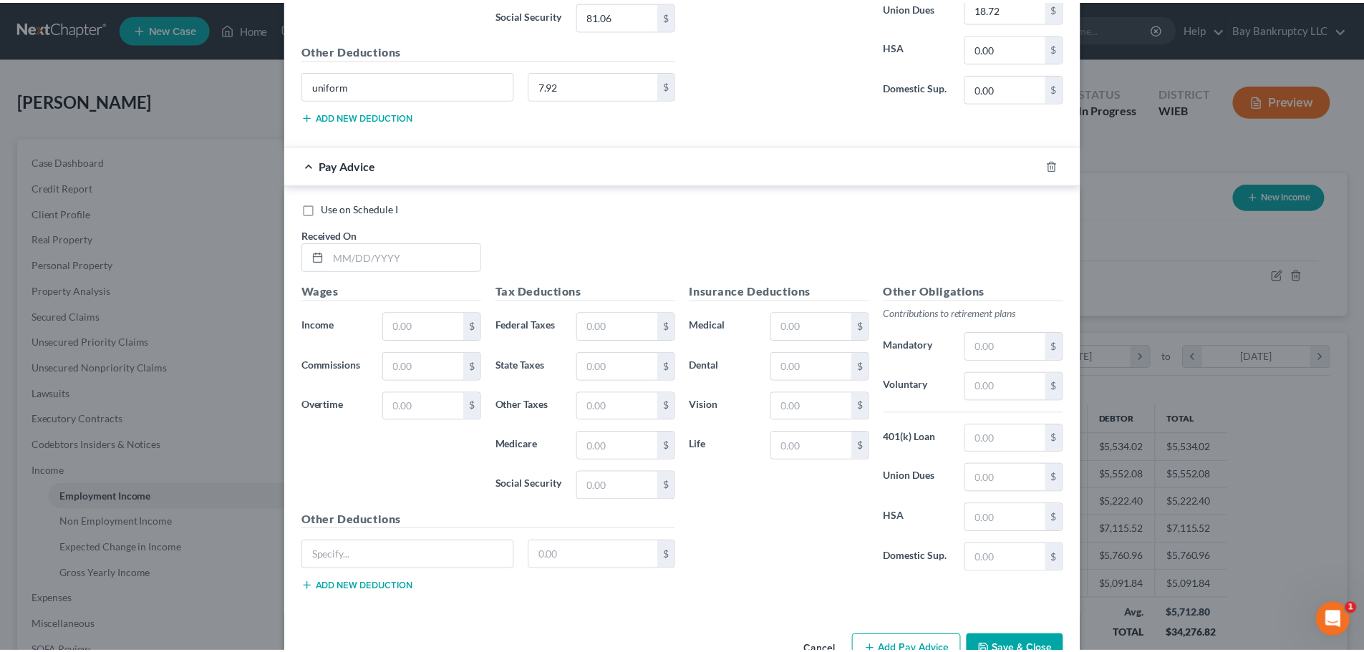
scroll to position [1809, 0]
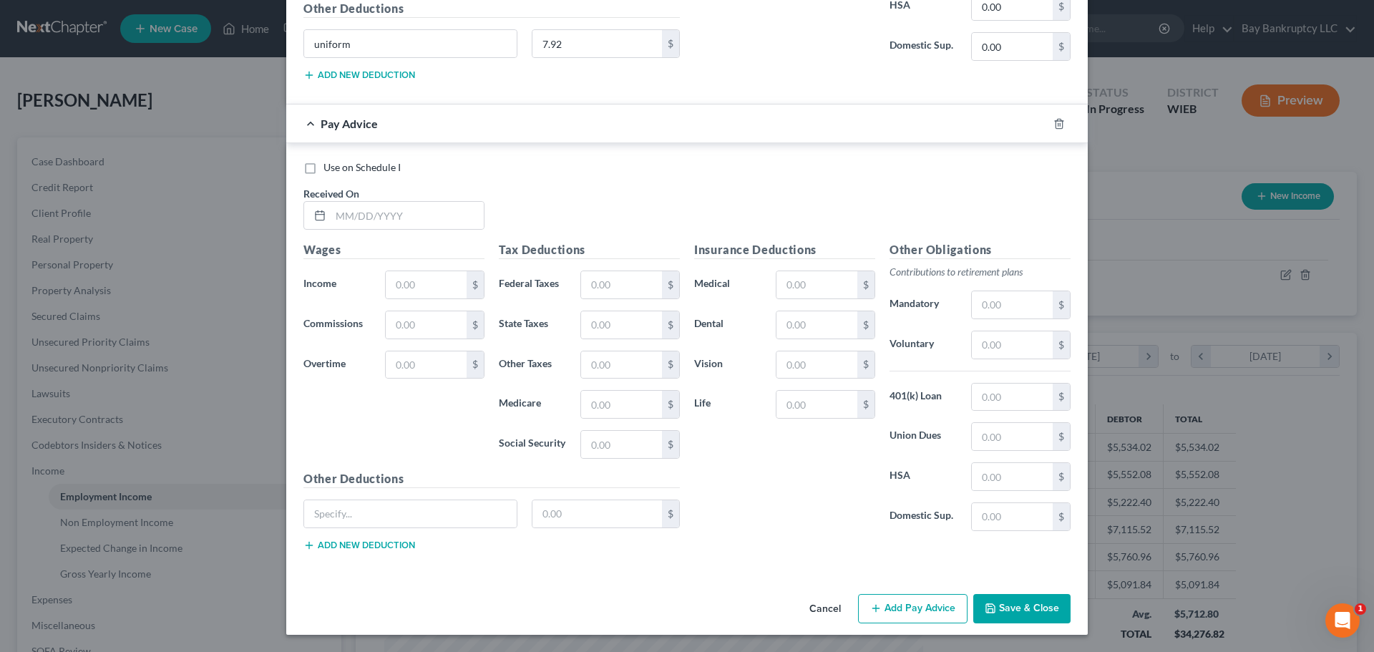
click at [1018, 607] on button "Save & Close" at bounding box center [1021, 609] width 97 height 30
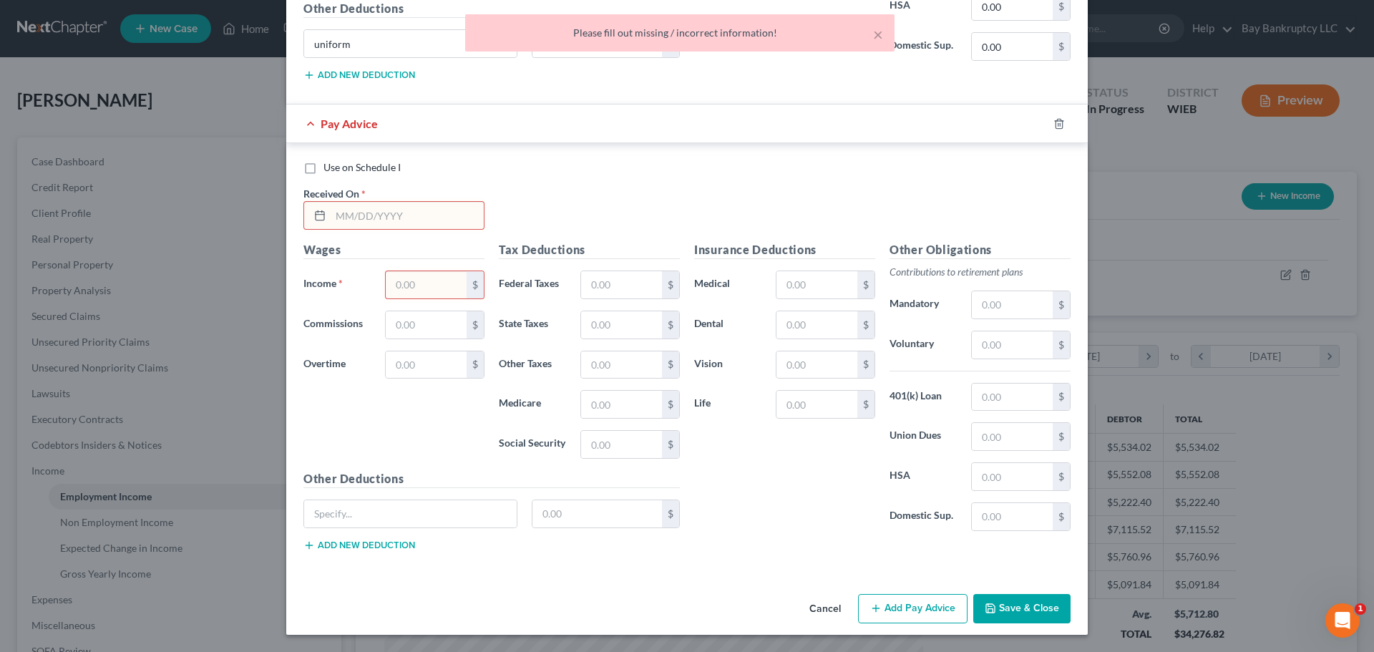
click at [828, 603] on button "Cancel" at bounding box center [825, 610] width 54 height 29
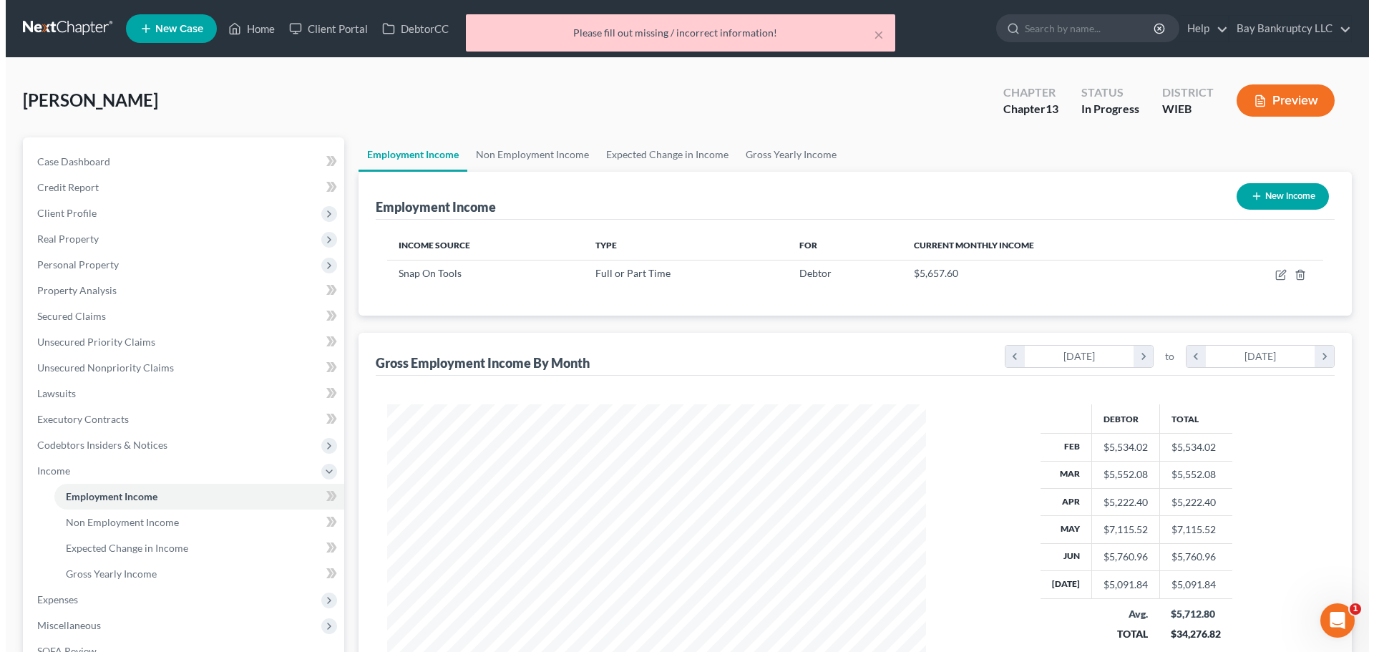
scroll to position [715506, 715210]
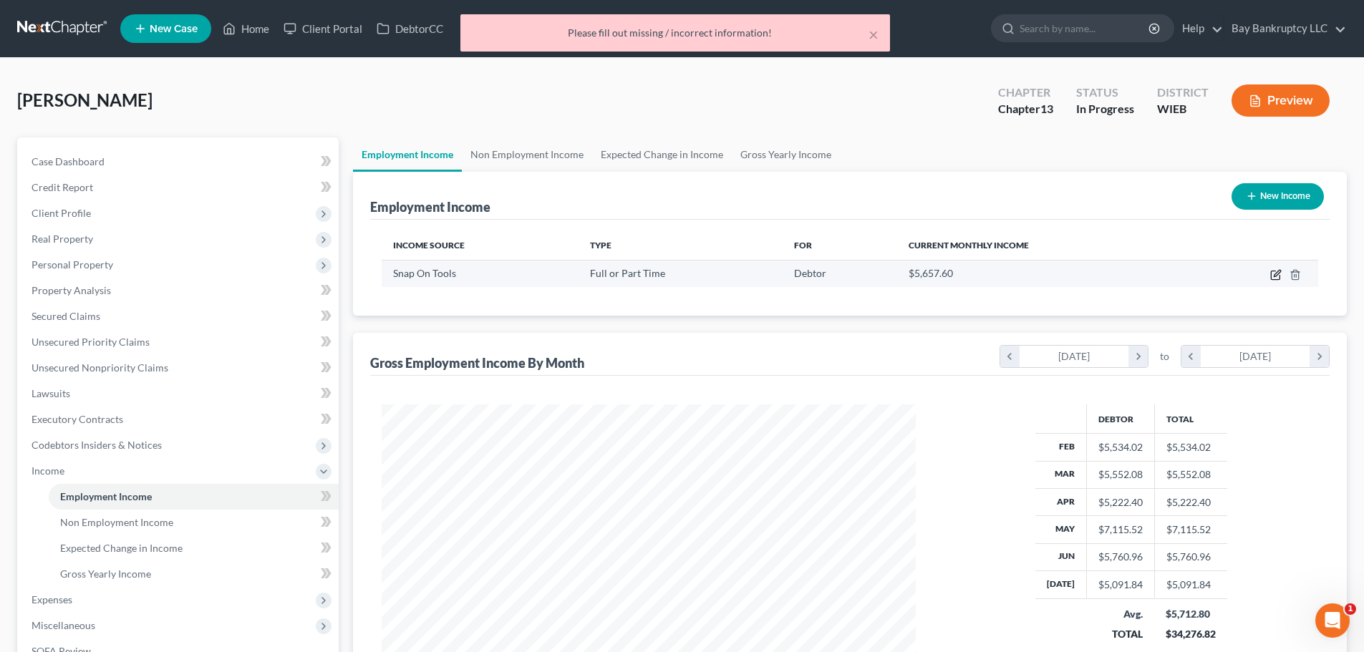
click at [1272, 276] on icon "button" at bounding box center [1275, 274] width 11 height 11
select select "0"
select select "52"
select select "3"
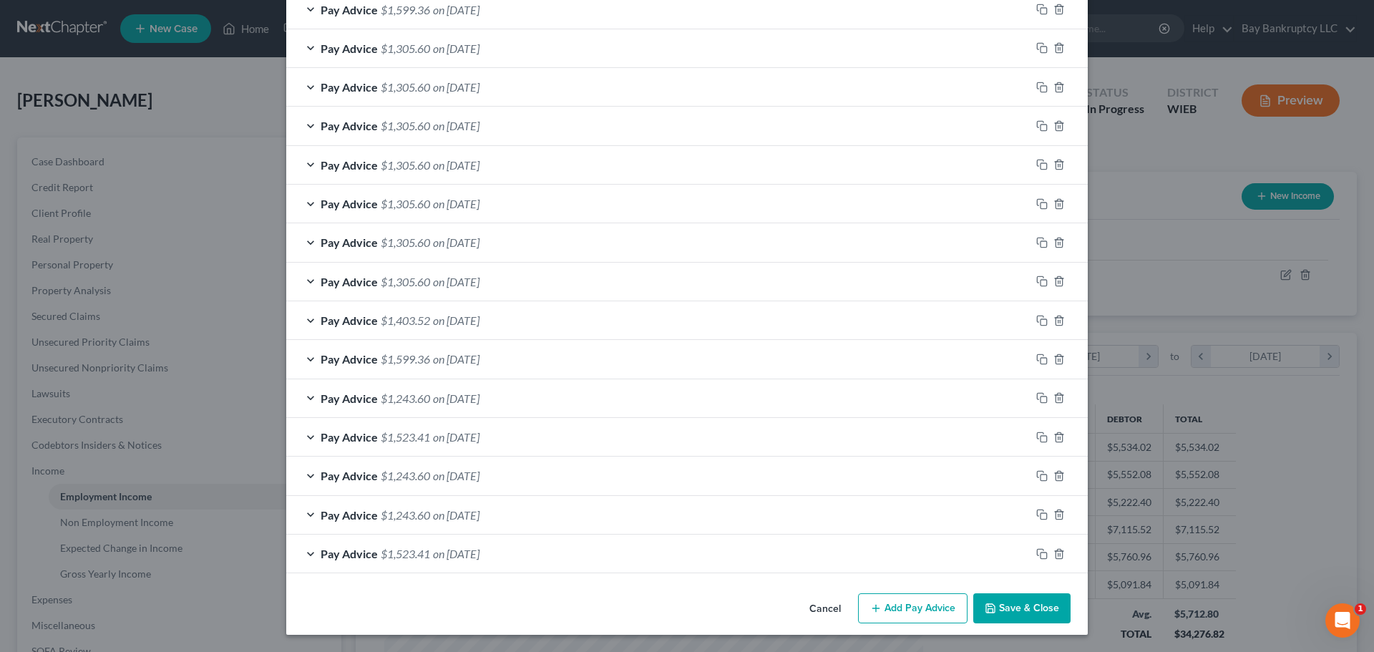
scroll to position [908, 0]
click at [442, 555] on span "on [DATE]" at bounding box center [456, 554] width 47 height 14
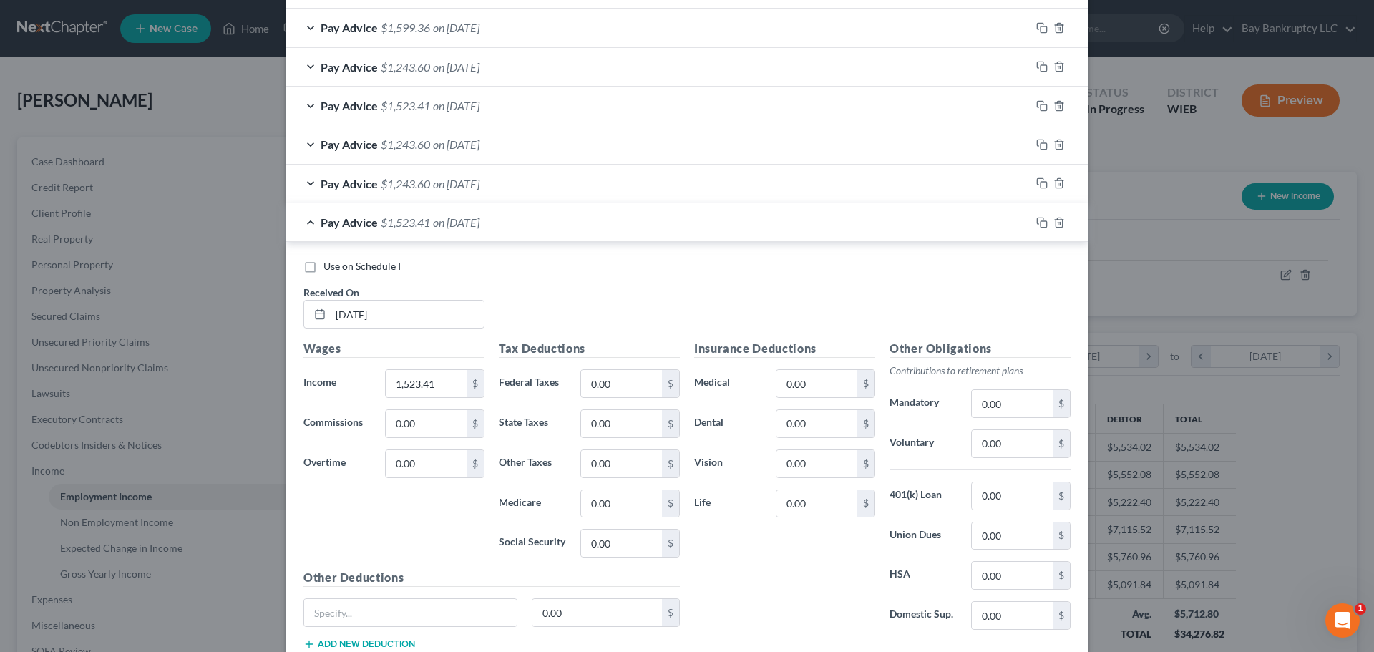
scroll to position [1266, 0]
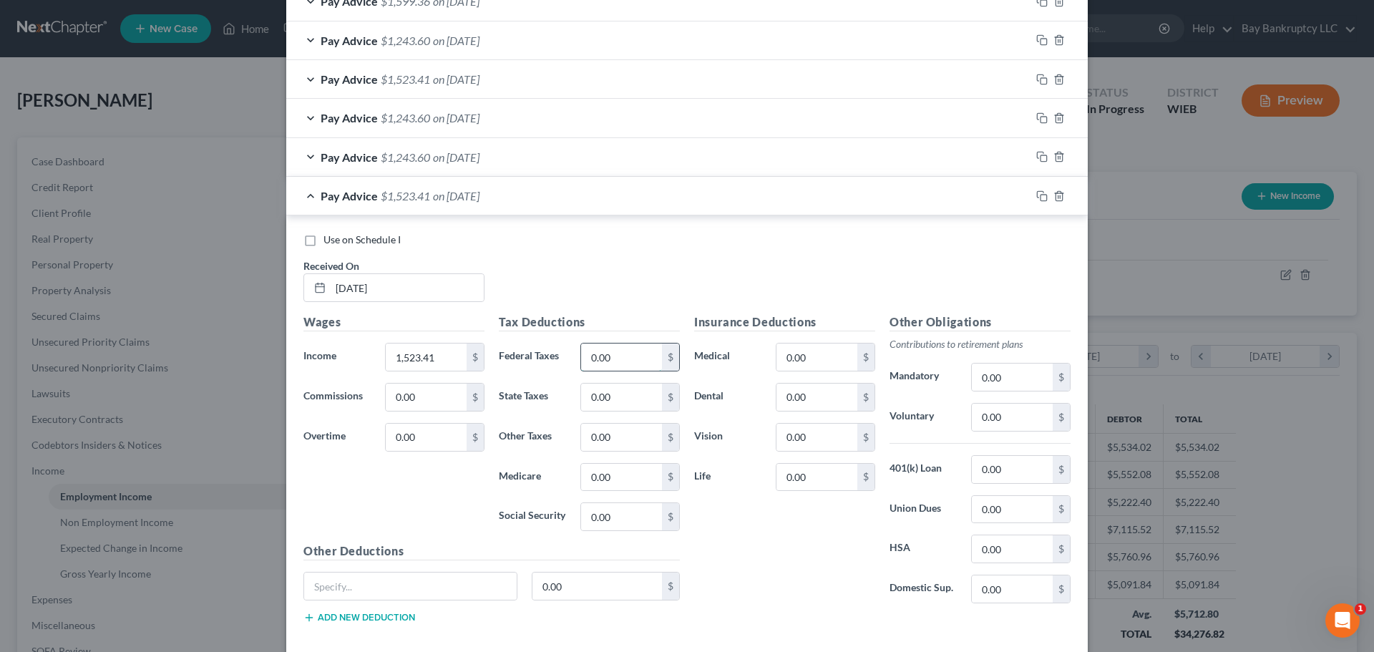
click at [628, 362] on input "0.00" at bounding box center [621, 357] width 81 height 27
type input "74.95"
click at [623, 519] on input "0.00" at bounding box center [621, 516] width 81 height 27
type input "81.06"
click at [622, 477] on input "0.00" at bounding box center [621, 477] width 81 height 27
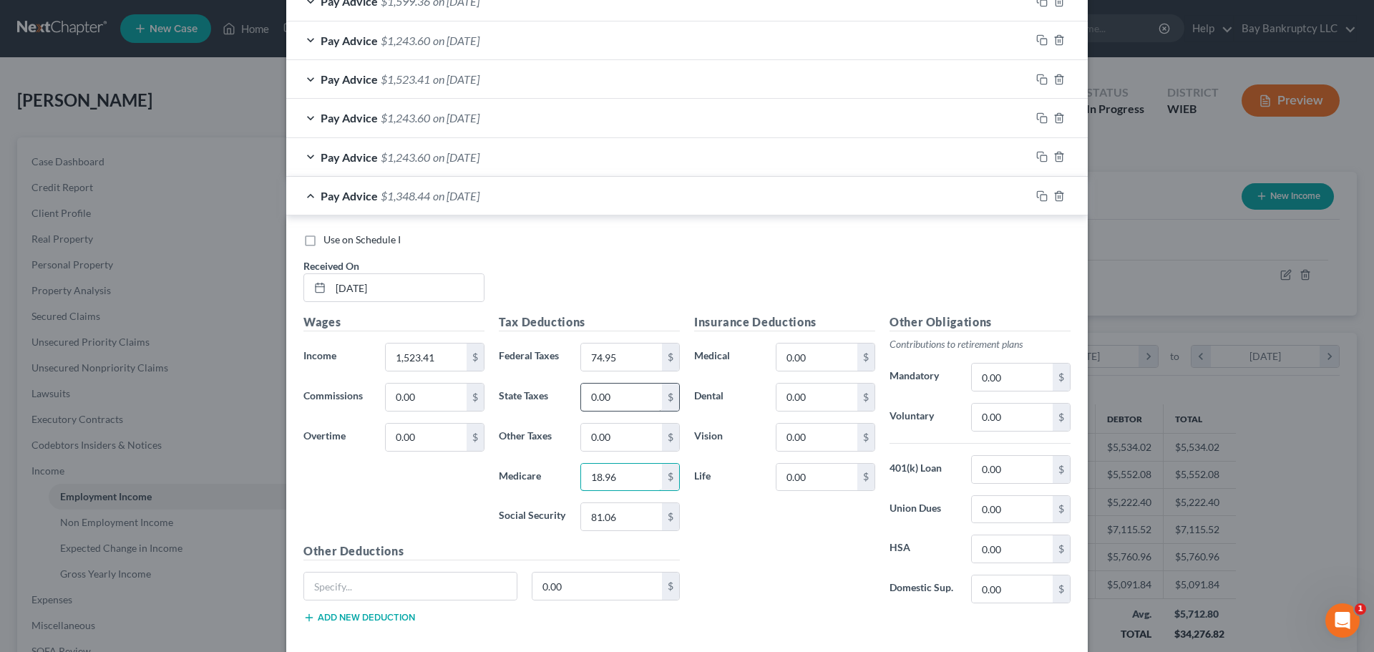
type input "18.96"
click at [618, 404] on input "0.00" at bounding box center [621, 397] width 81 height 27
type input "39.73"
click at [813, 392] on input "0.00" at bounding box center [817, 397] width 81 height 27
type input "10.8"
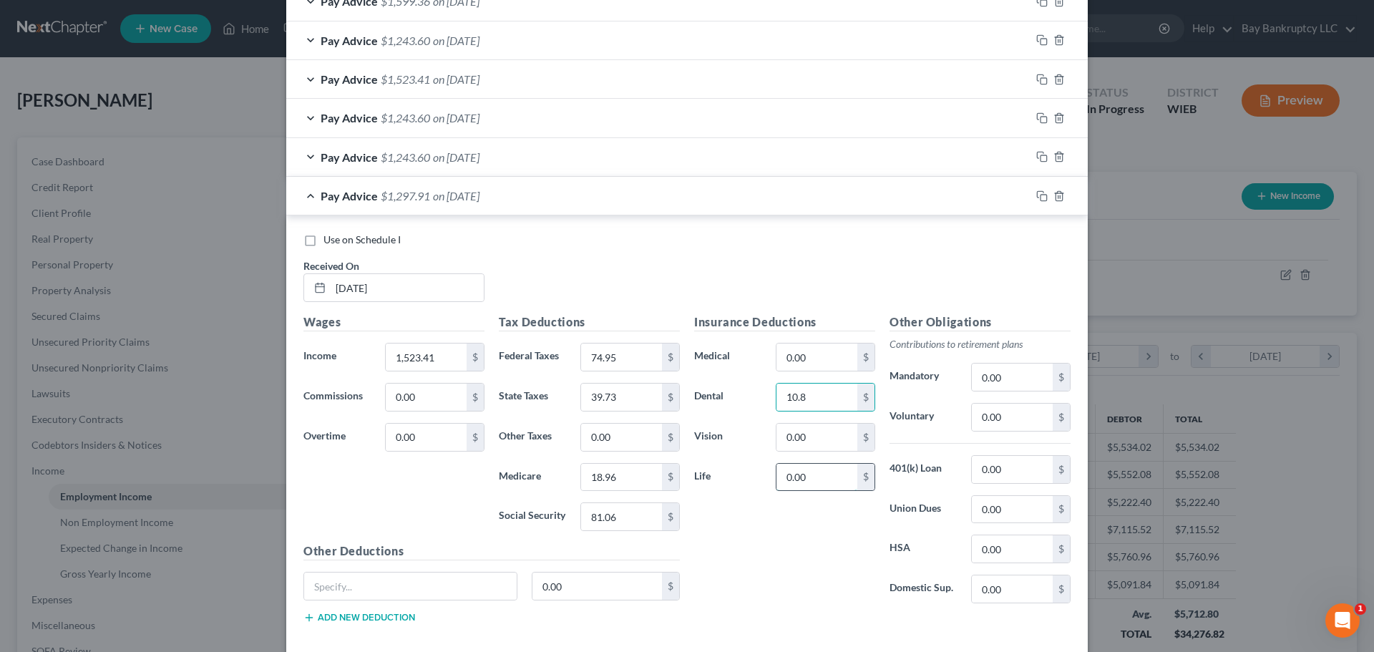
click at [817, 487] on input "0.00" at bounding box center [817, 477] width 81 height 27
type input "12.88"
click at [808, 361] on input "0.00" at bounding box center [817, 357] width 81 height 27
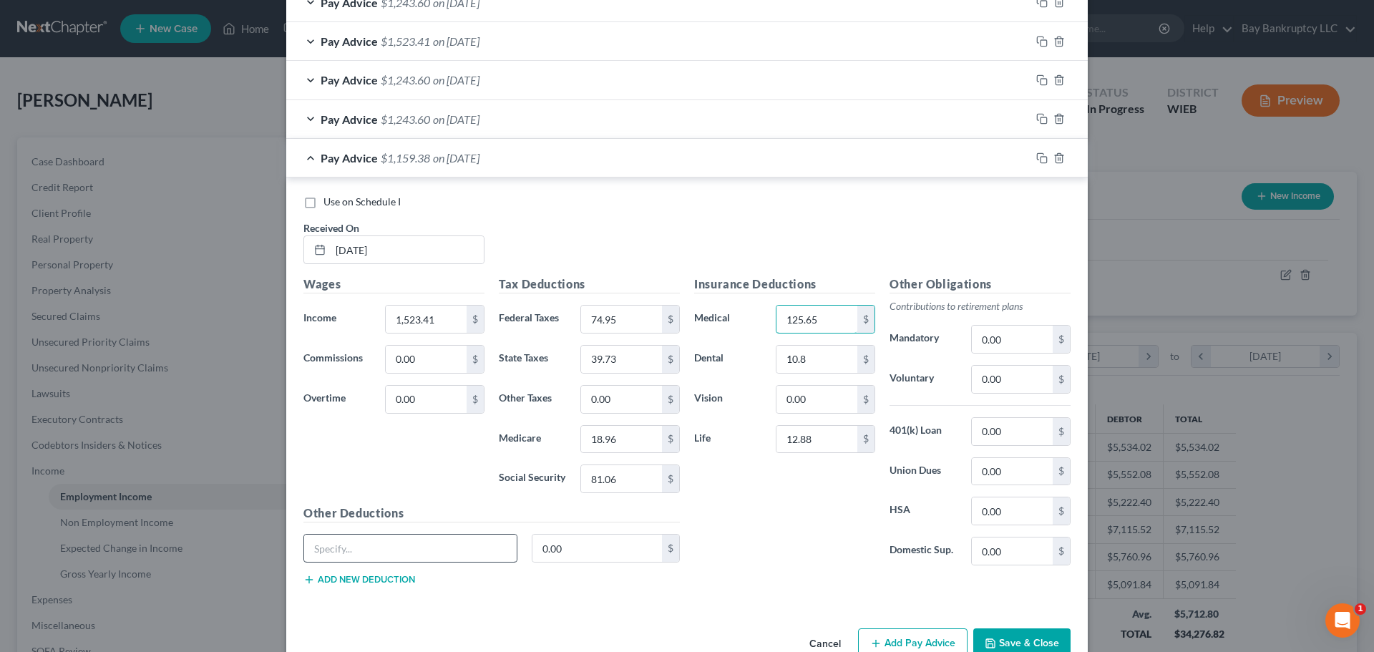
scroll to position [1338, 0]
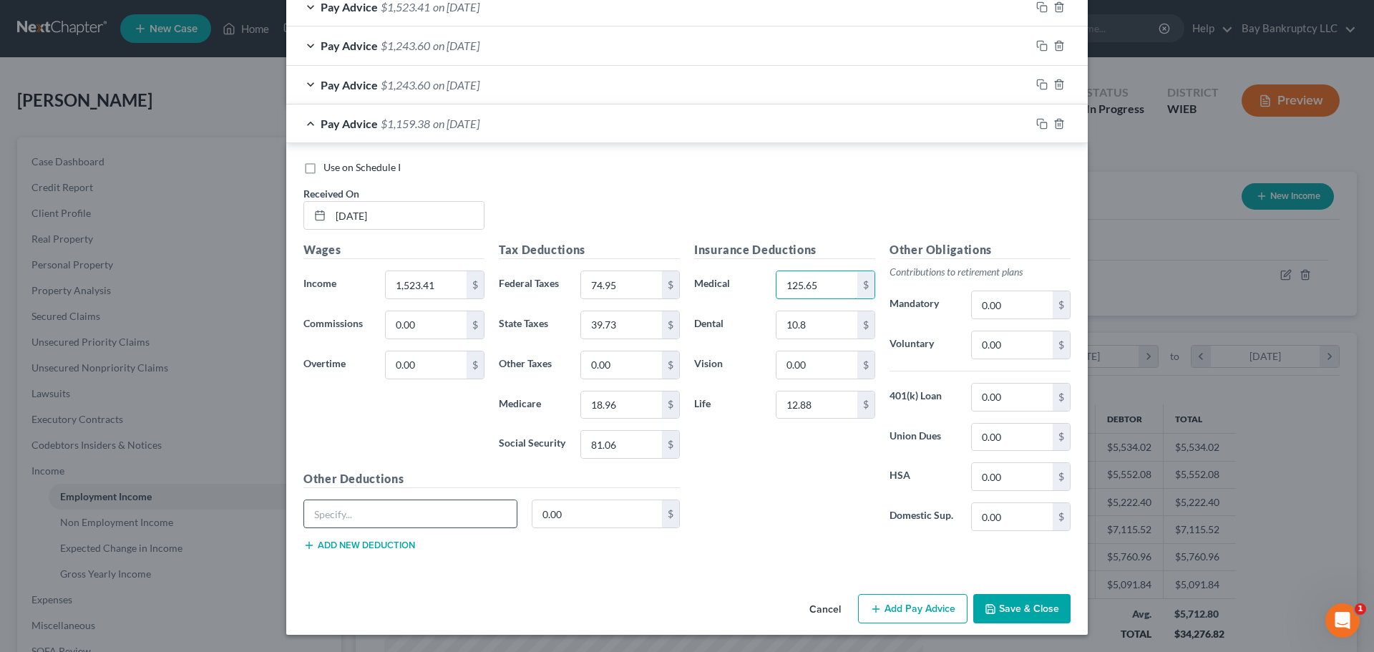
type input "125.65"
click at [444, 507] on input "text" at bounding box center [410, 513] width 213 height 27
type input "uniform"
click at [607, 512] on input "0.00" at bounding box center [598, 513] width 130 height 27
type input "7.92"
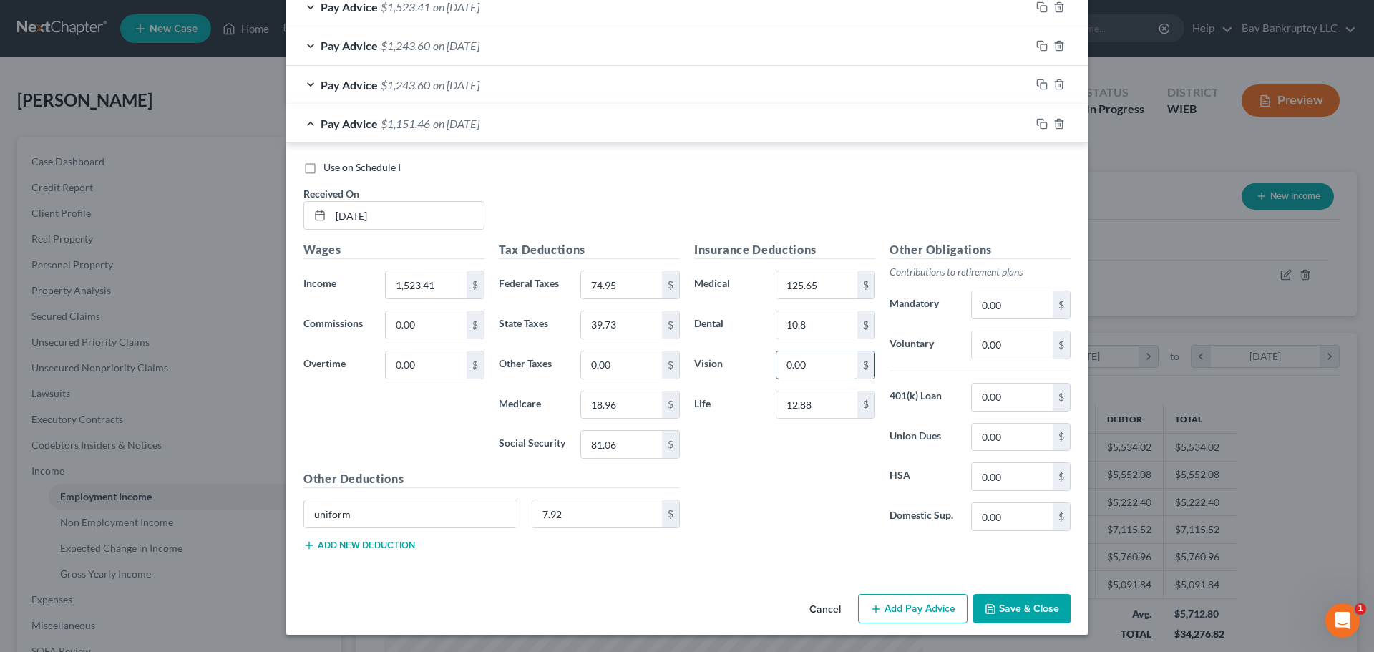
click at [807, 364] on input "0.00" at bounding box center [817, 364] width 81 height 27
type input "5.8"
click at [1005, 348] on input "0.00" at bounding box center [1012, 344] width 81 height 27
type input "342.76"
click at [1003, 440] on input "0.00" at bounding box center [1012, 437] width 81 height 27
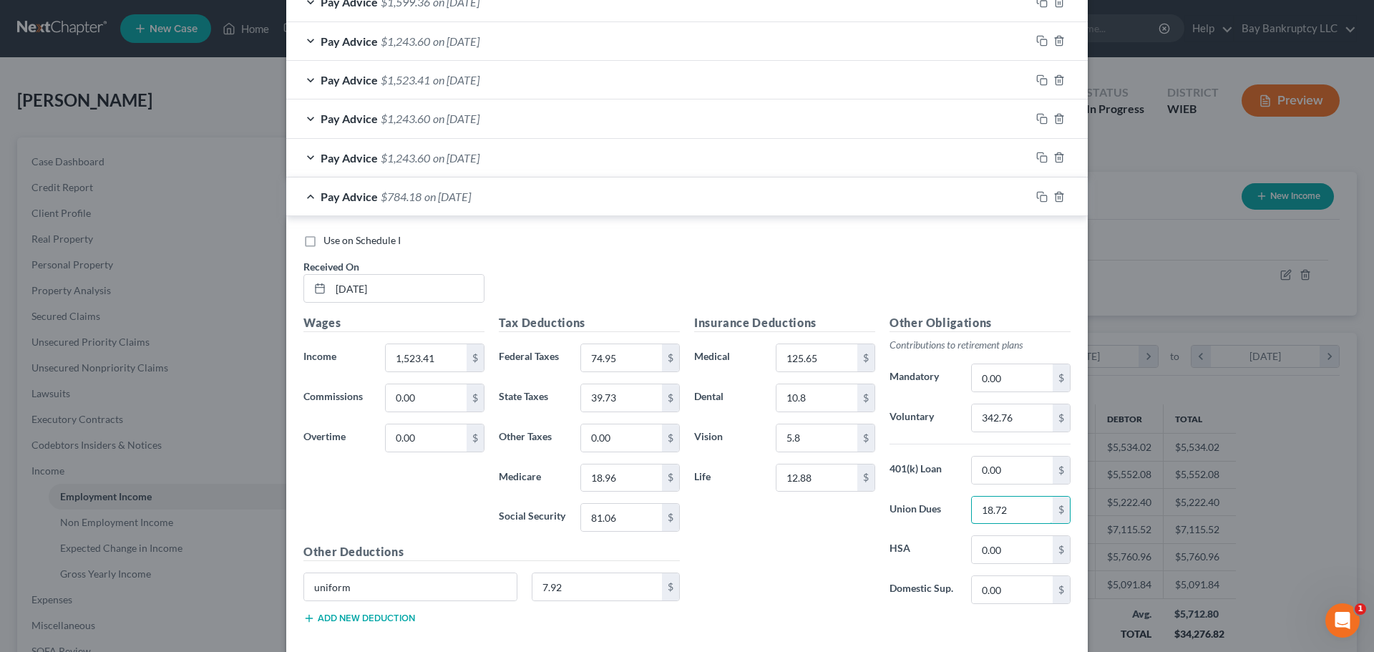
scroll to position [1195, 0]
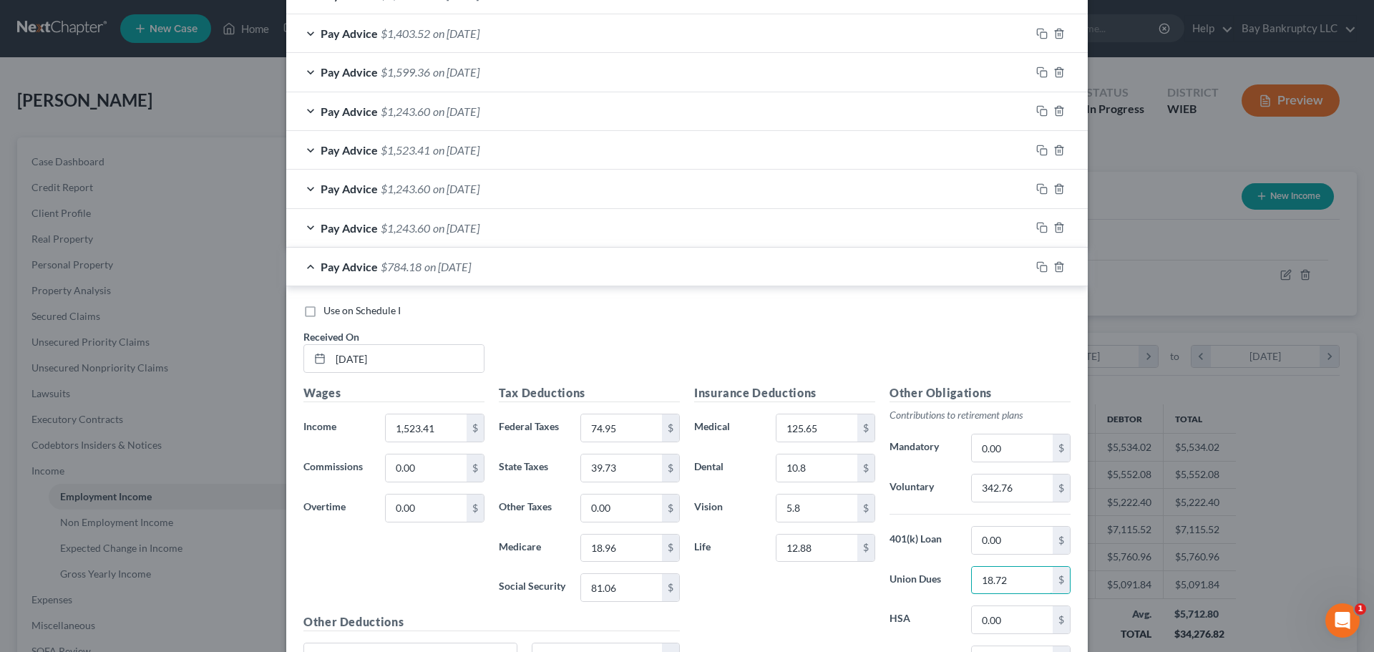
type input "18.72"
click at [470, 220] on div "Pay Advice $1,243.60 on 02/14/2025" at bounding box center [658, 228] width 744 height 38
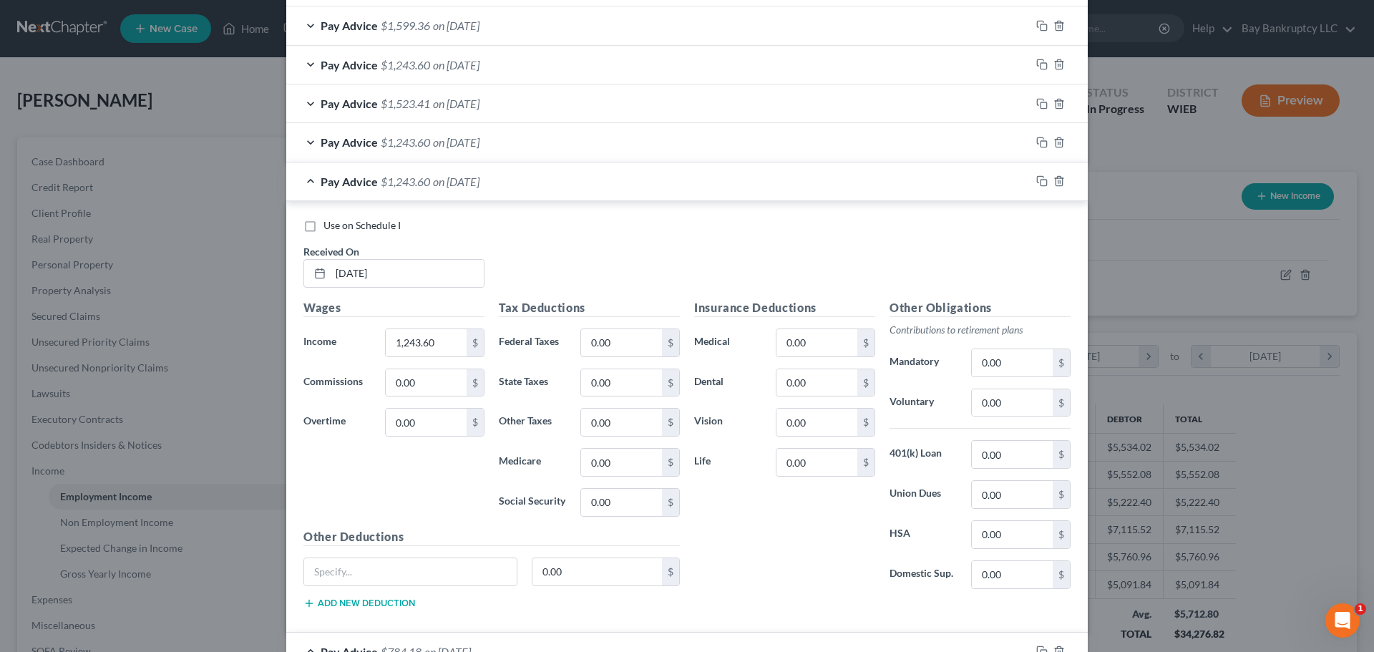
scroll to position [1267, 0]
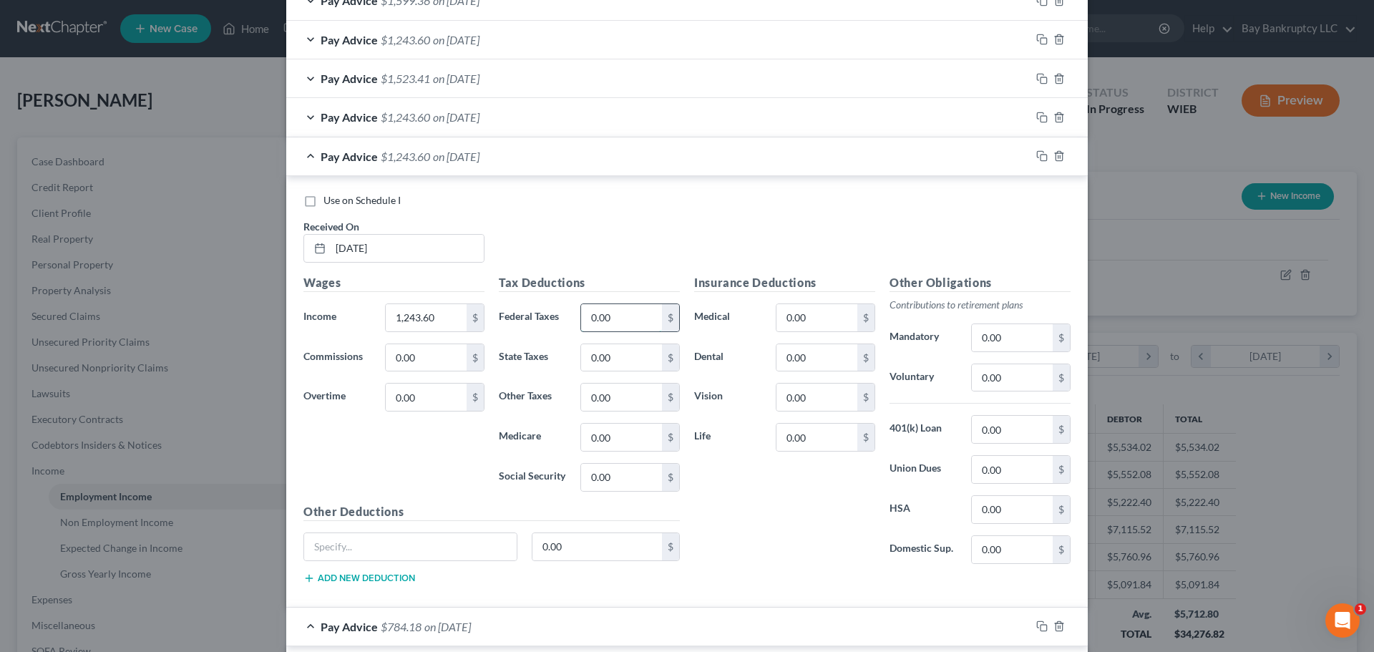
click at [615, 321] on input "0.00" at bounding box center [621, 317] width 81 height 27
type input "74.95"
click at [628, 484] on input "0.00" at bounding box center [621, 477] width 81 height 27
type input "81.06"
click at [624, 436] on input "0.00" at bounding box center [621, 437] width 81 height 27
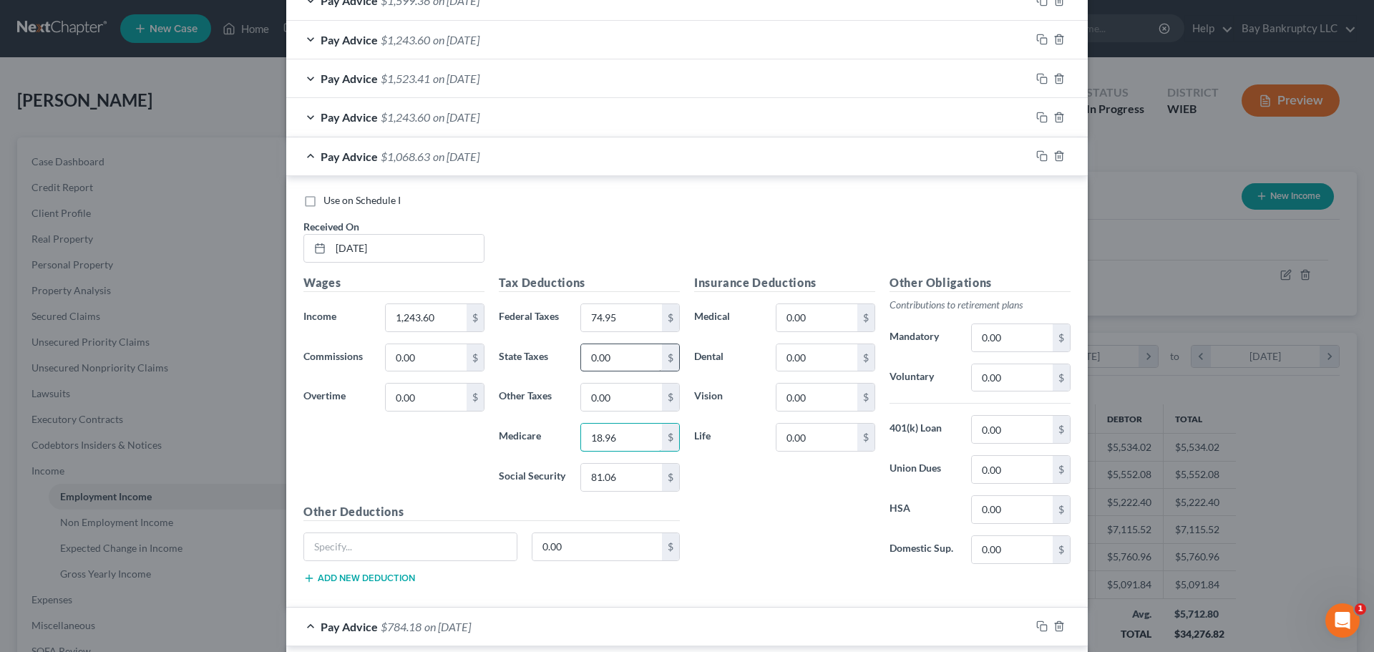
type input "18.96"
click at [615, 368] on input "0.00" at bounding box center [621, 357] width 81 height 27
type input "39.73"
click at [805, 361] on input "0.00" at bounding box center [817, 357] width 81 height 27
type input "10.8"
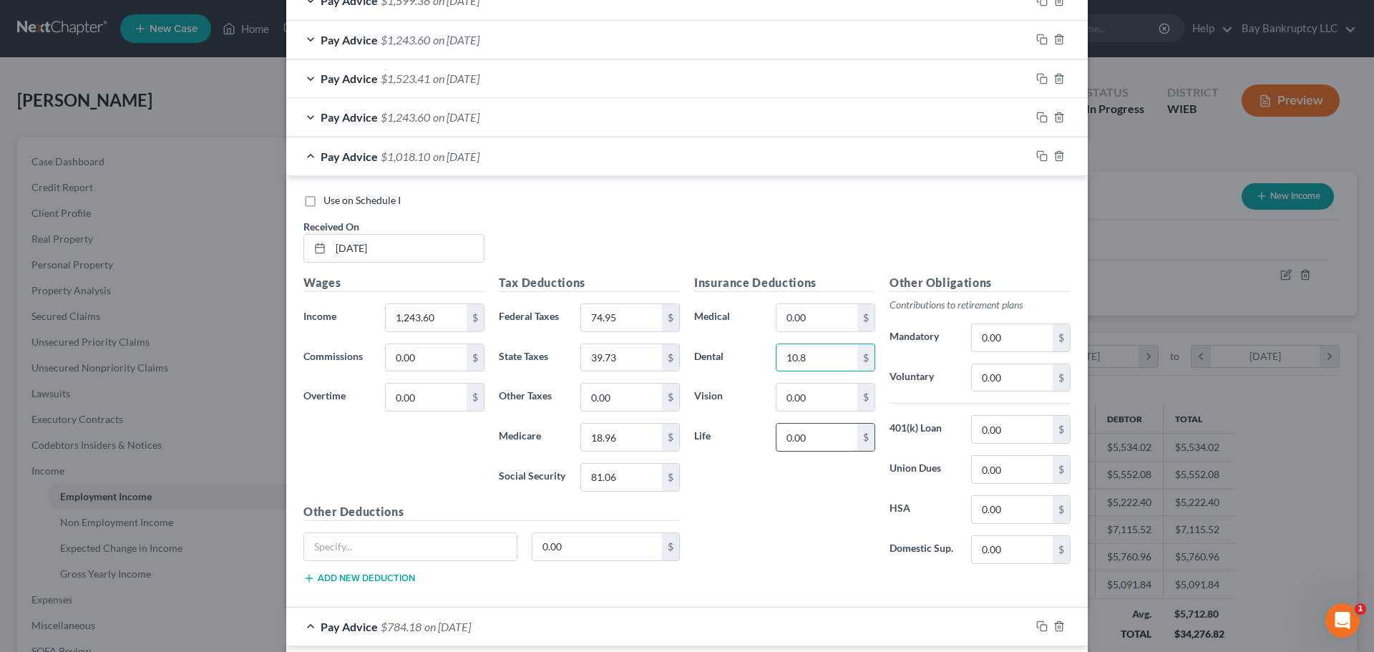
click at [805, 442] on input "0.00" at bounding box center [817, 437] width 81 height 27
type input "12.88"
click at [426, 543] on input "text" at bounding box center [410, 546] width 213 height 27
type input "uniform"
click at [577, 552] on input "0.00" at bounding box center [598, 546] width 130 height 27
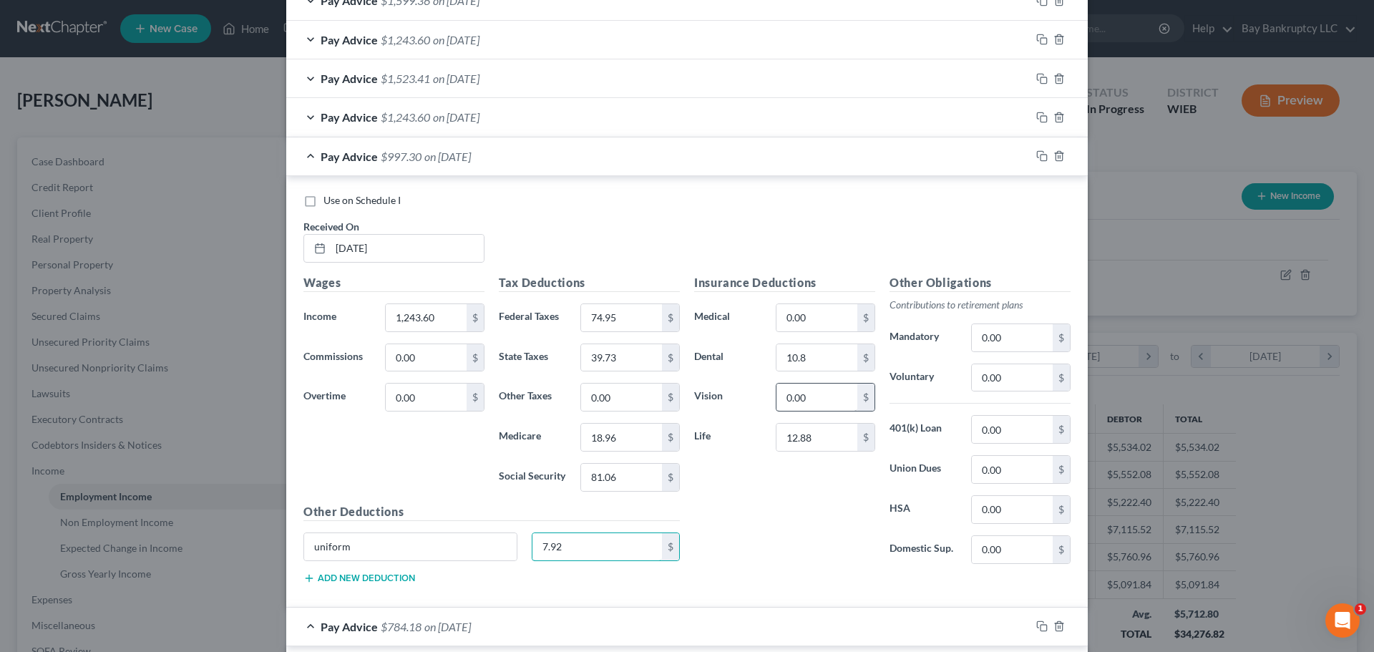
type input "7.92"
click at [837, 388] on input "0.00" at bounding box center [817, 397] width 81 height 27
type input "5.80"
click at [1032, 379] on input "0.00" at bounding box center [1012, 377] width 81 height 27
type input "342.76"
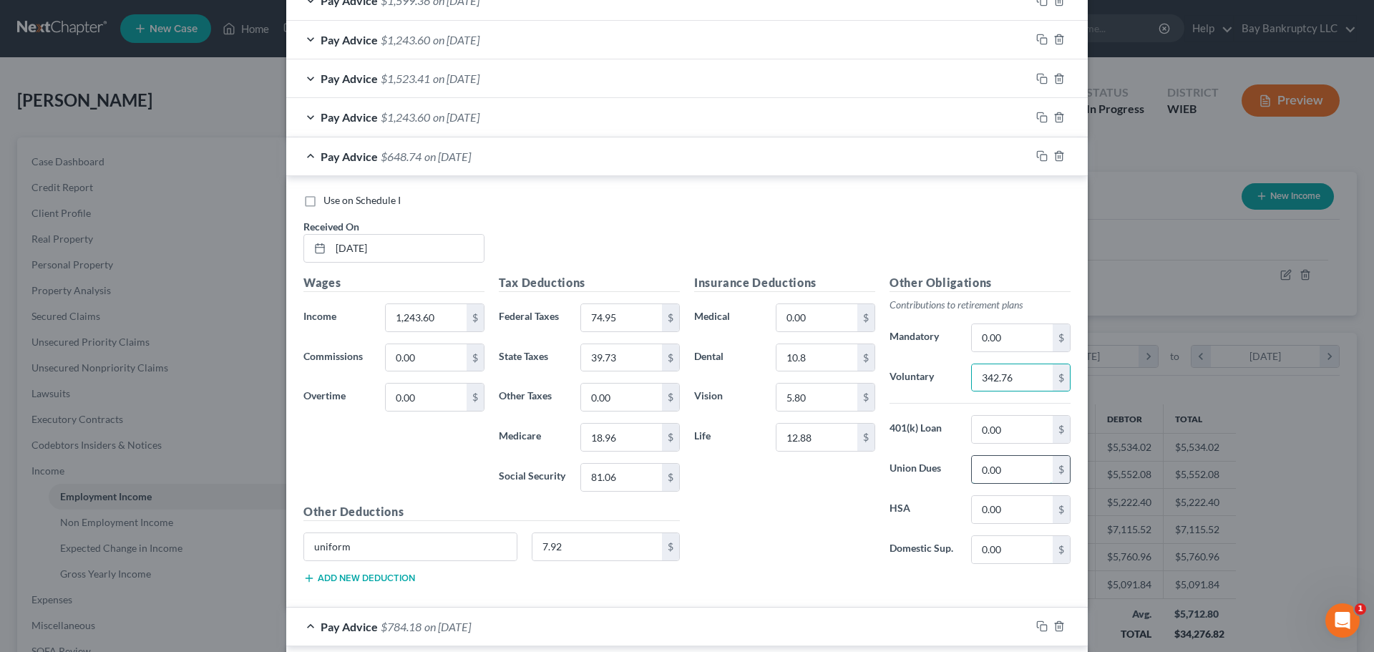
click at [1018, 466] on input "0.00" at bounding box center [1012, 469] width 81 height 27
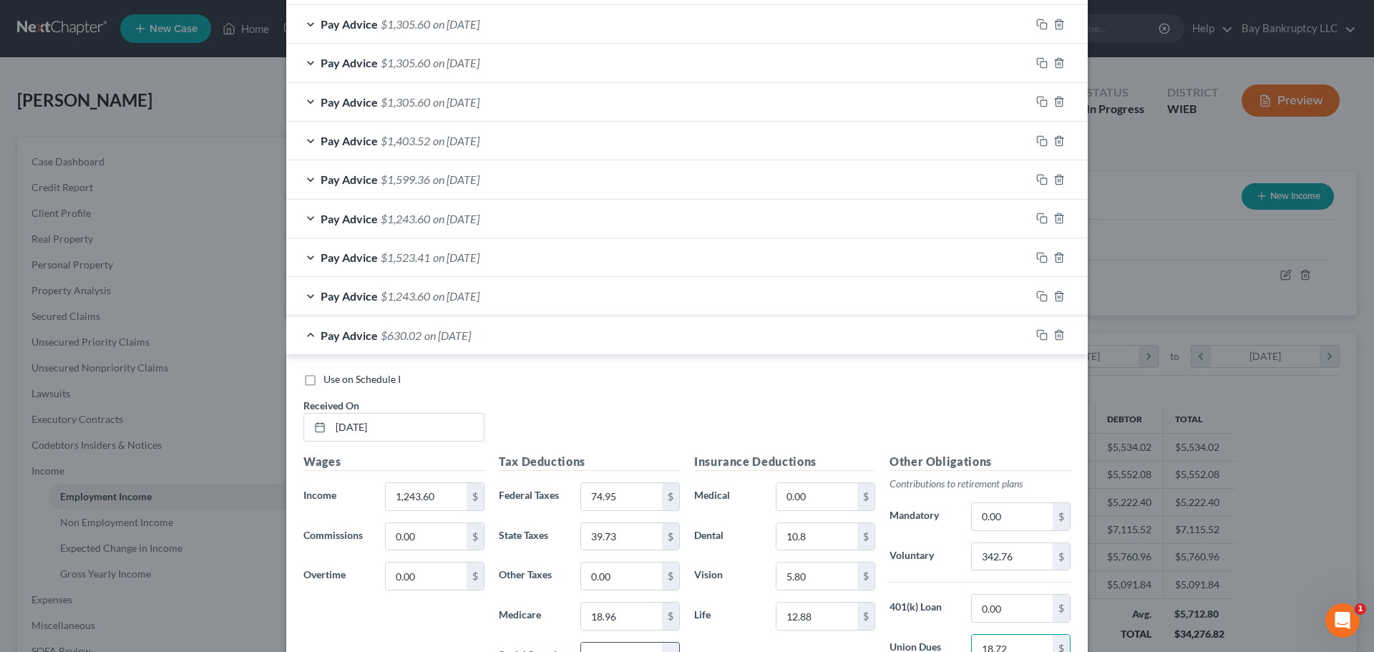
scroll to position [1052, 0]
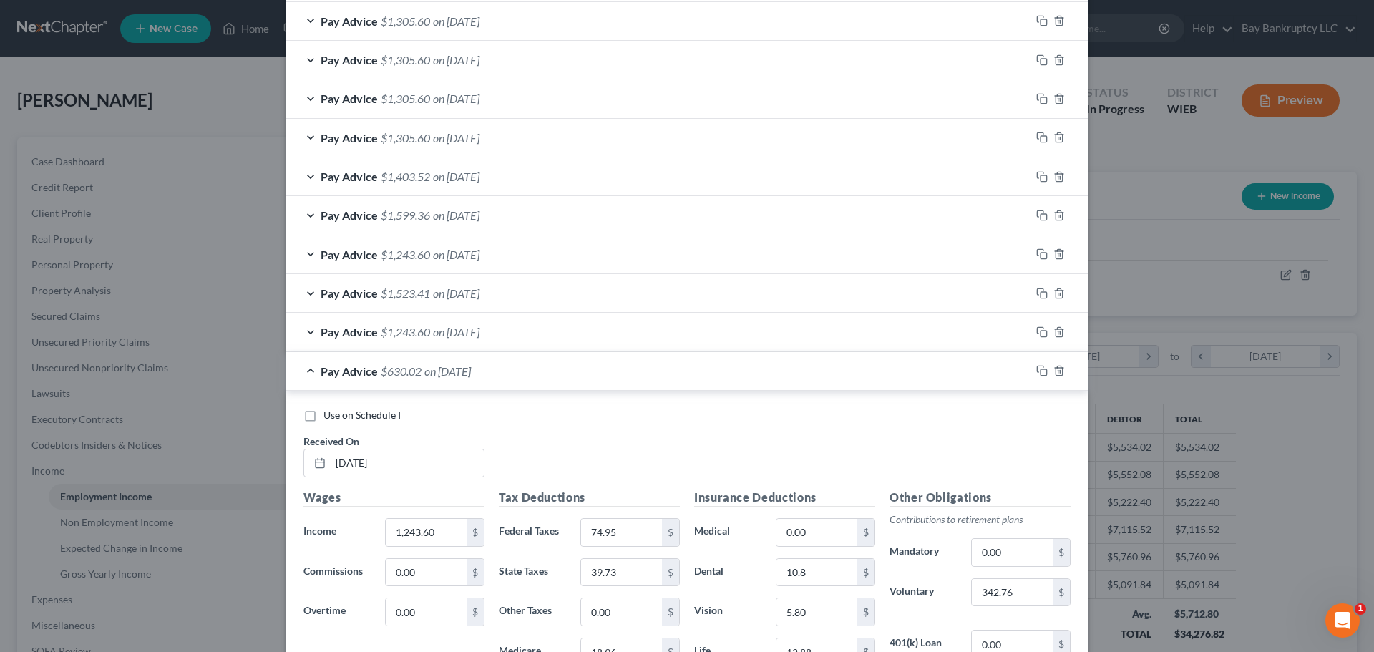
type input "18.72"
click at [470, 336] on span "on [DATE]" at bounding box center [456, 332] width 47 height 14
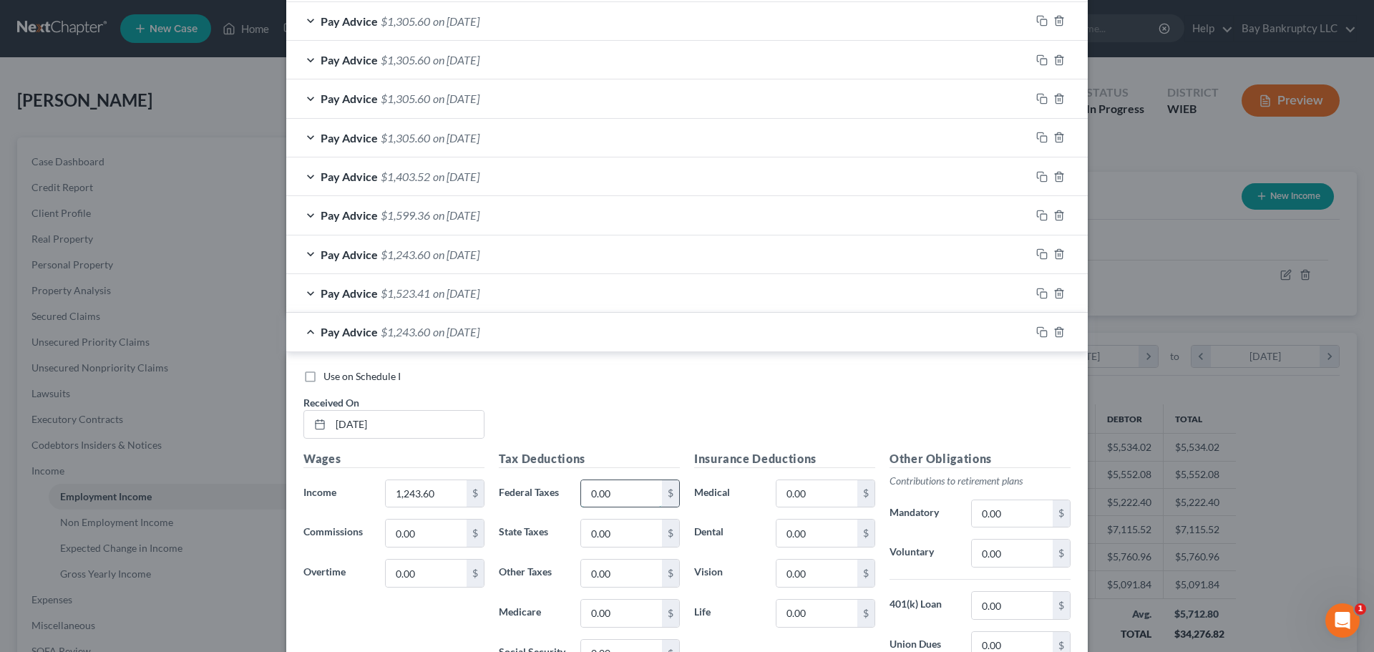
click at [614, 489] on input "0.00" at bounding box center [621, 493] width 81 height 27
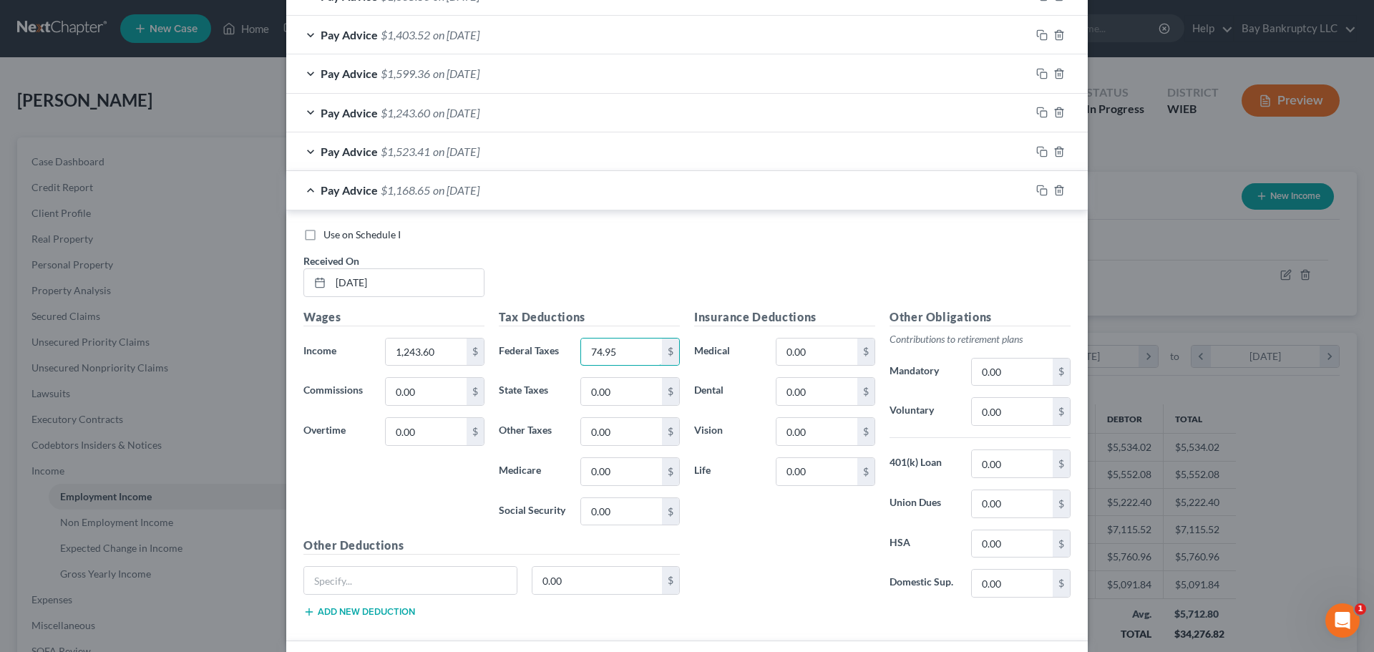
scroll to position [1195, 0]
type input "74.95"
click at [613, 516] on input "0.00" at bounding box center [621, 510] width 81 height 27
type input "81.06"
click at [606, 472] on input "0.00" at bounding box center [621, 470] width 81 height 27
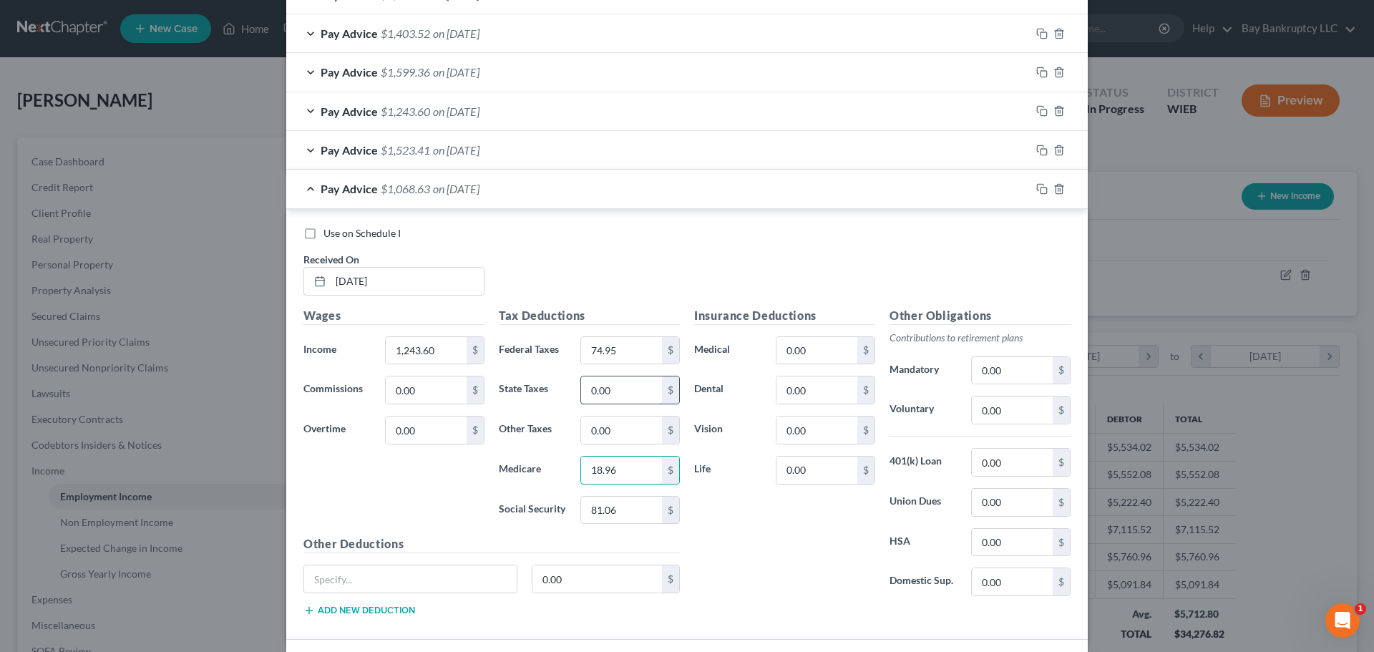
type input "18.96"
click at [612, 395] on input "0.00" at bounding box center [621, 389] width 81 height 27
type input "39.73"
click at [807, 393] on input "0.00" at bounding box center [817, 389] width 81 height 27
type input "10.8"
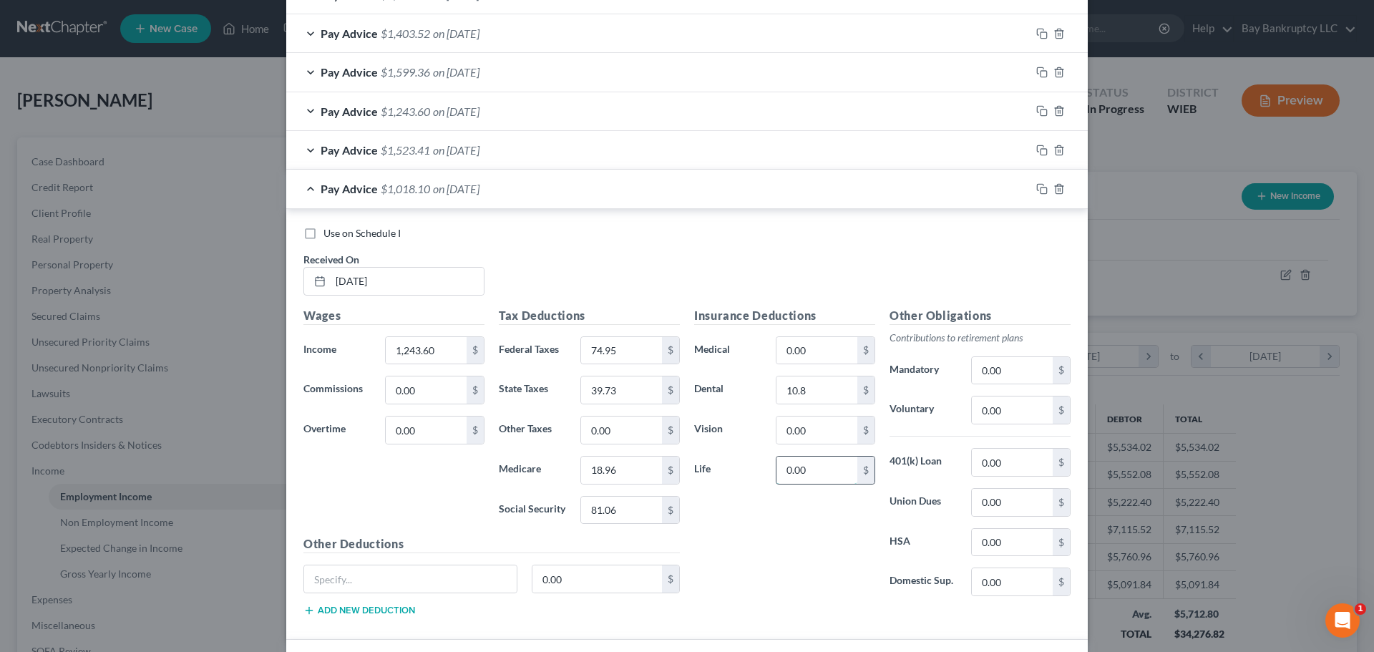
click at [815, 479] on input "0.00" at bounding box center [817, 470] width 81 height 27
type input "12.88"
click at [819, 354] on input "0.00" at bounding box center [817, 350] width 81 height 27
type input "125.65"
click at [477, 586] on input "text" at bounding box center [410, 578] width 213 height 27
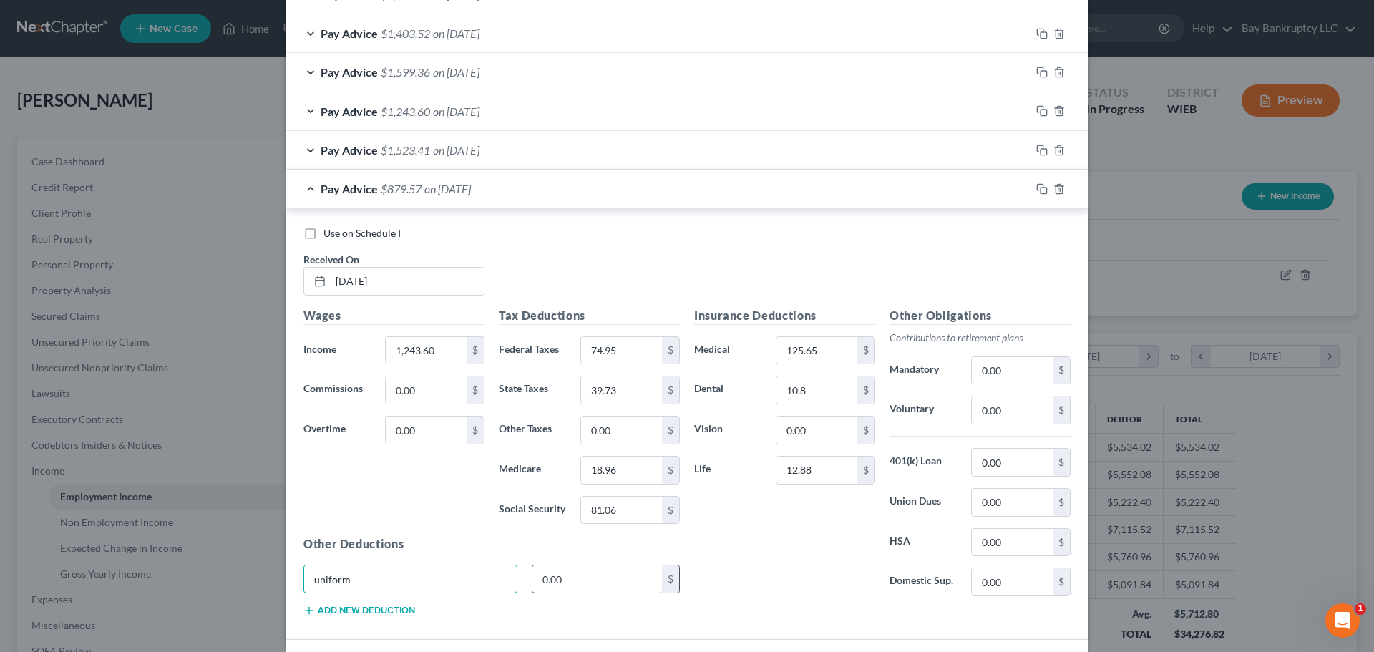
type input "uniform"
click at [580, 581] on input "0.00" at bounding box center [598, 578] width 130 height 27
type input "7.92"
click at [807, 437] on input "0.00" at bounding box center [817, 430] width 81 height 27
type input "5.80"
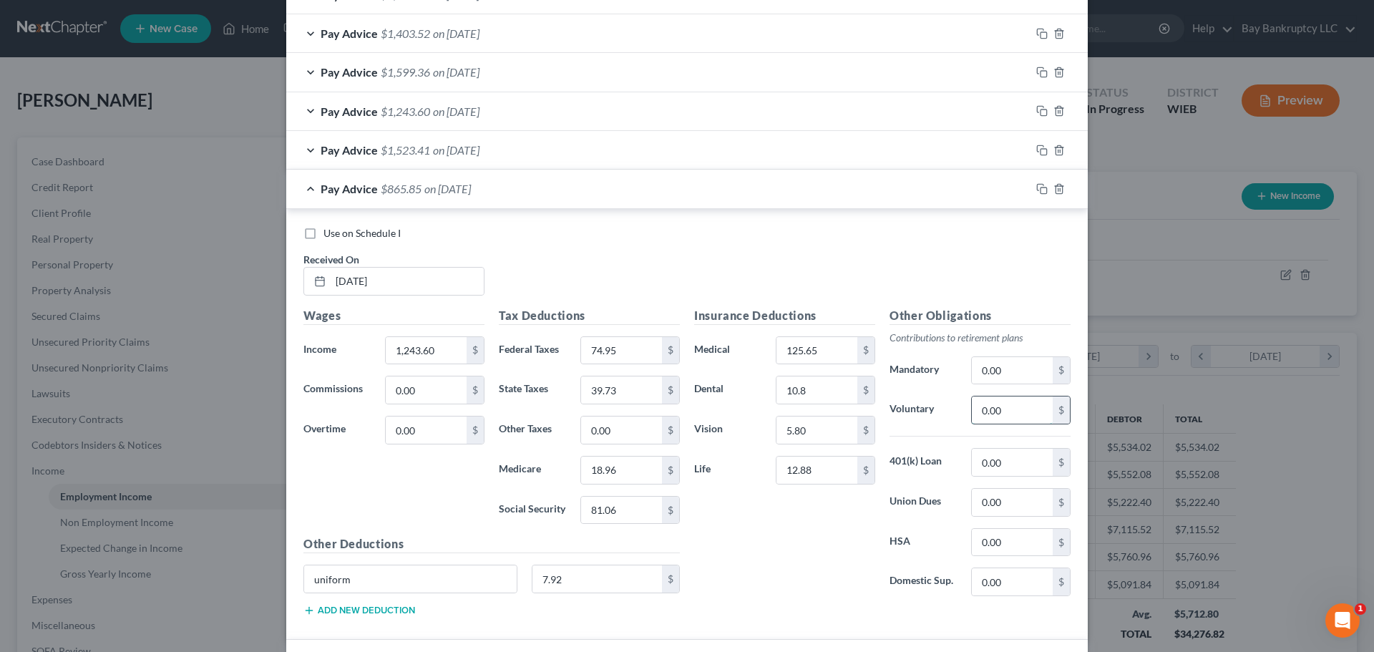
click at [1012, 417] on input "0.00" at bounding box center [1012, 410] width 81 height 27
type input "342.76"
click at [1011, 500] on input "0.00" at bounding box center [1012, 502] width 81 height 27
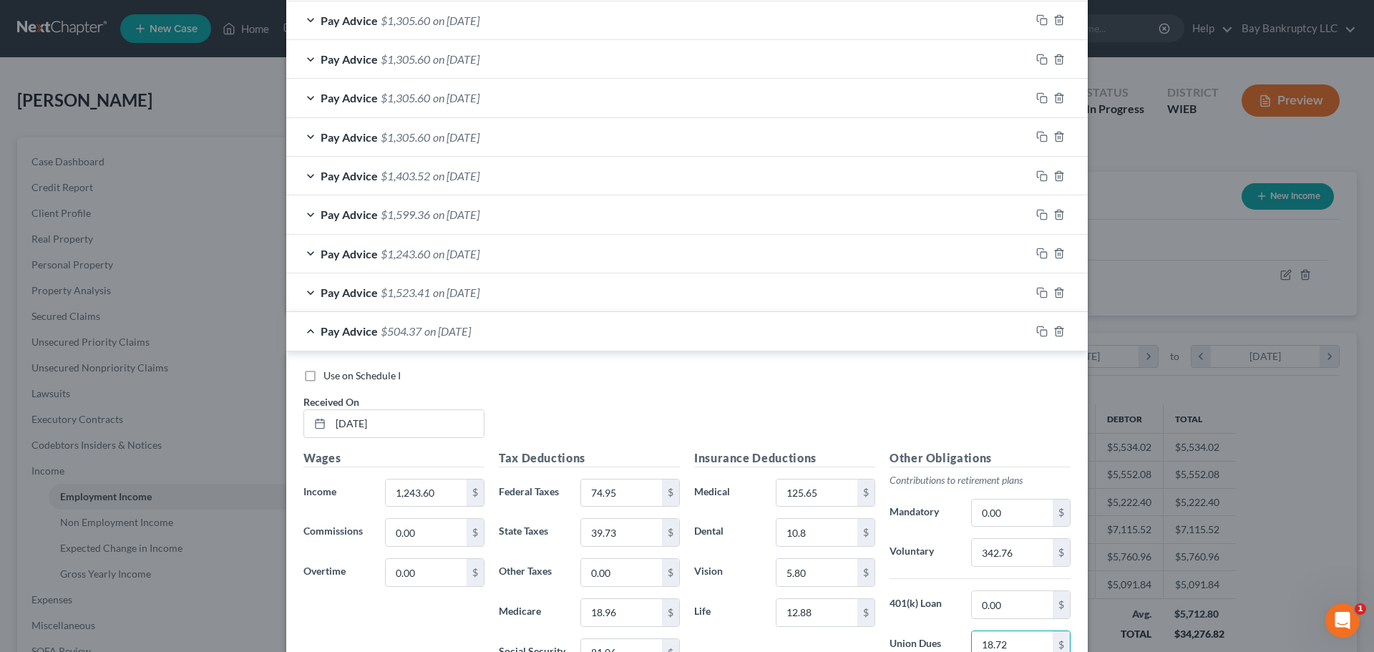
scroll to position [1052, 0]
type input "18.72"
click at [474, 294] on span "on 02/28/2025" at bounding box center [456, 293] width 47 height 14
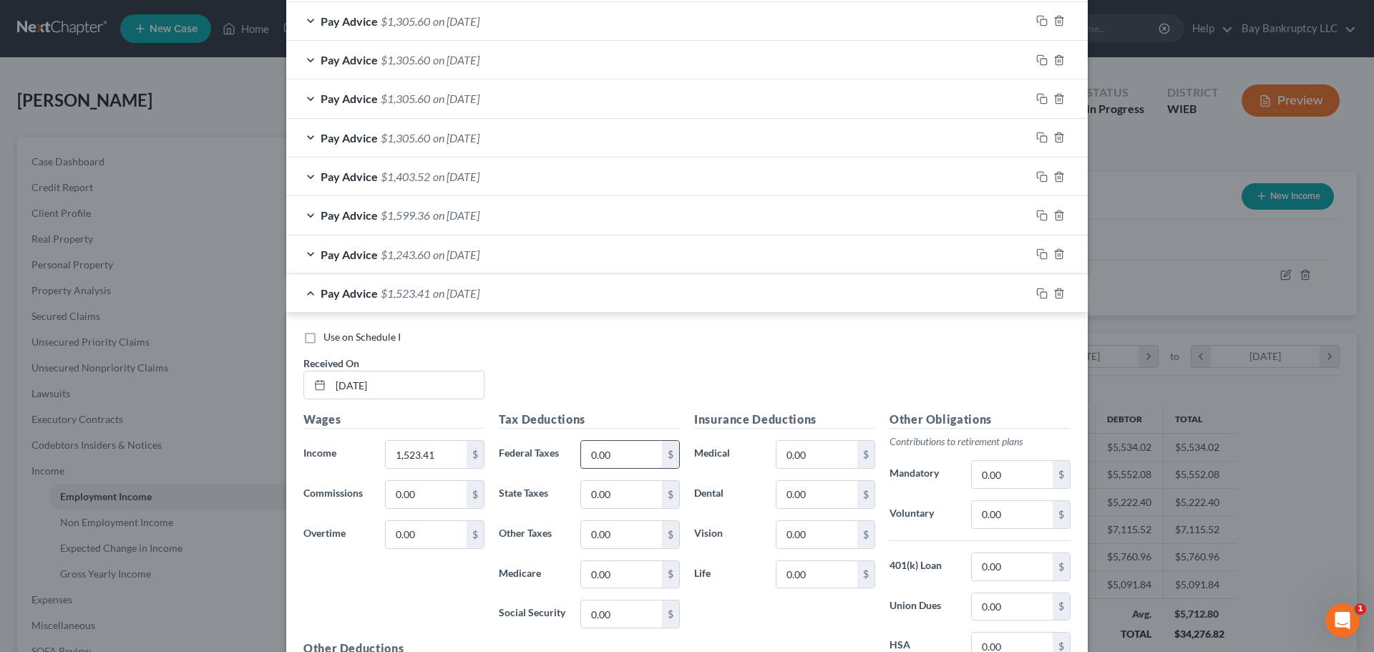
click at [639, 466] on input "0.00" at bounding box center [621, 454] width 81 height 27
type input "74.95"
click at [618, 622] on input "0.00" at bounding box center [621, 614] width 81 height 27
type input "81.06"
click at [616, 590] on div "Tax Deductions Federal Taxes 74.95 $ State Taxes 0.00 $ Other Taxes 0.00 $ Medi…" at bounding box center [589, 525] width 195 height 229
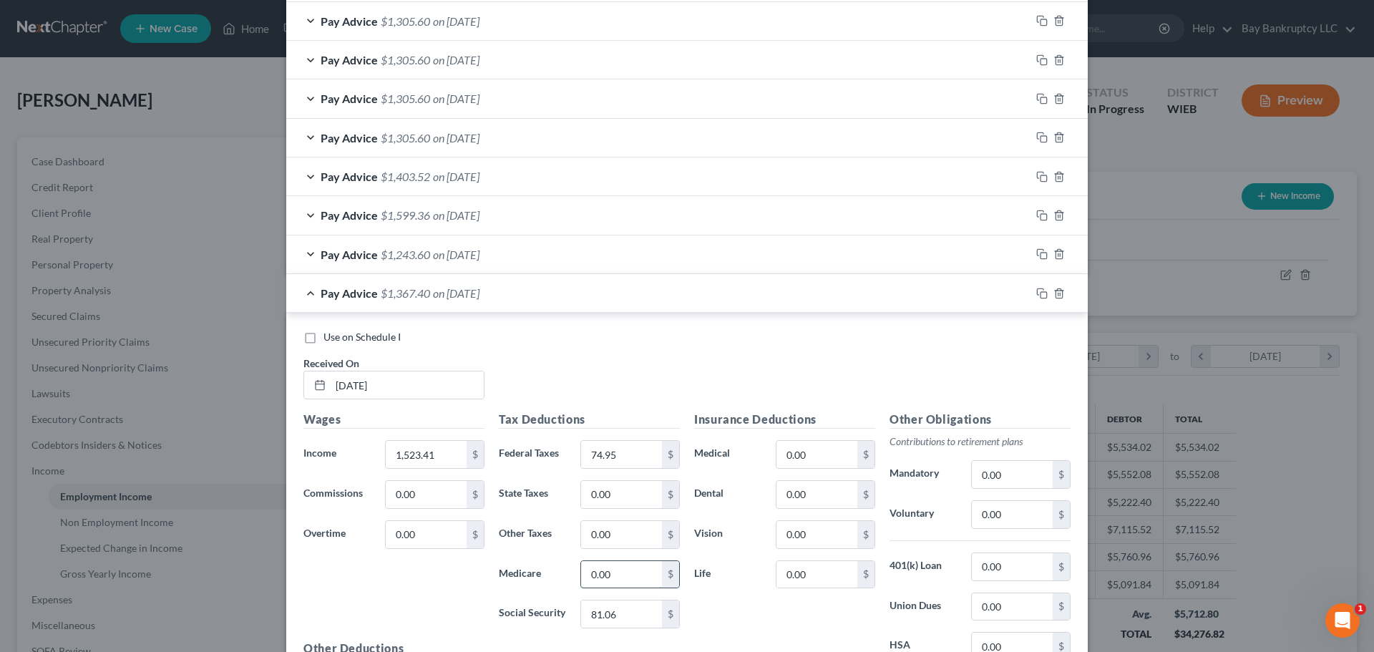
click at [616, 578] on input "0.00" at bounding box center [621, 574] width 81 height 27
type input "18.96"
click at [603, 497] on input "0.00" at bounding box center [621, 494] width 81 height 27
type input "39.73"
click at [810, 500] on input "0.00" at bounding box center [817, 494] width 81 height 27
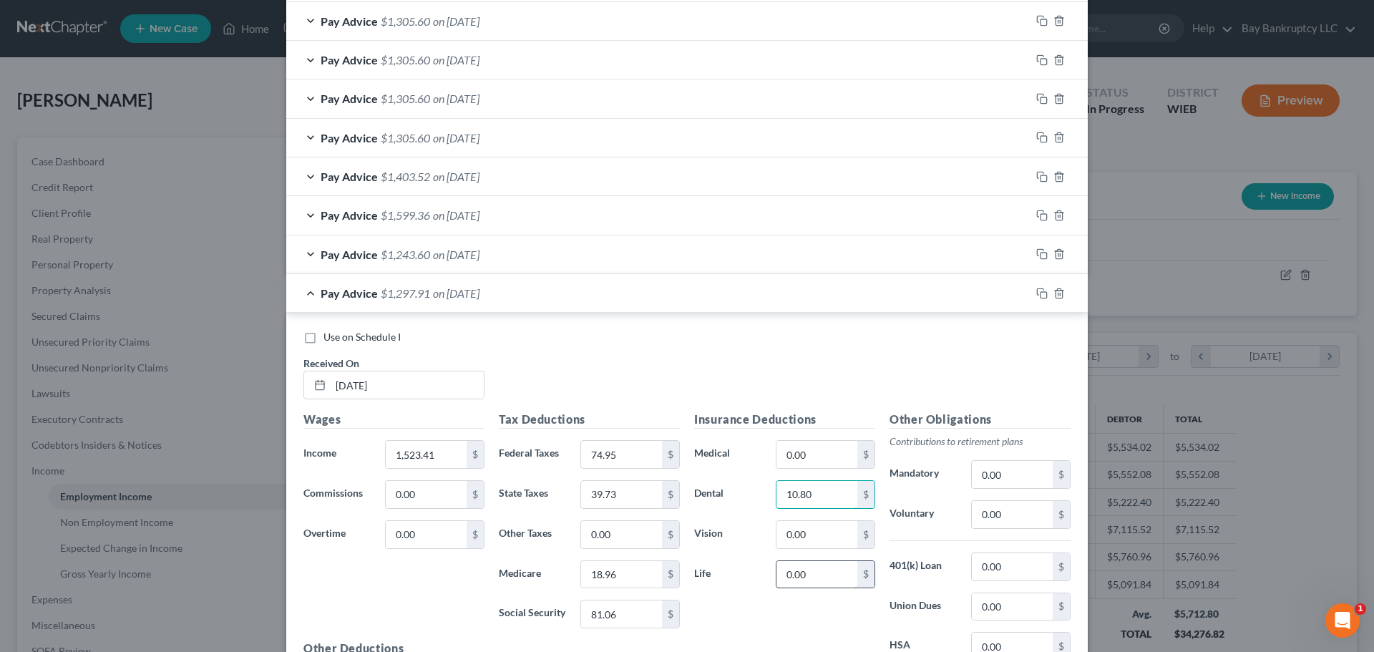
type input "10.80"
click at [808, 577] on input "0.00" at bounding box center [817, 574] width 81 height 27
type input "12.88"
click at [820, 455] on input "0.00" at bounding box center [817, 454] width 81 height 27
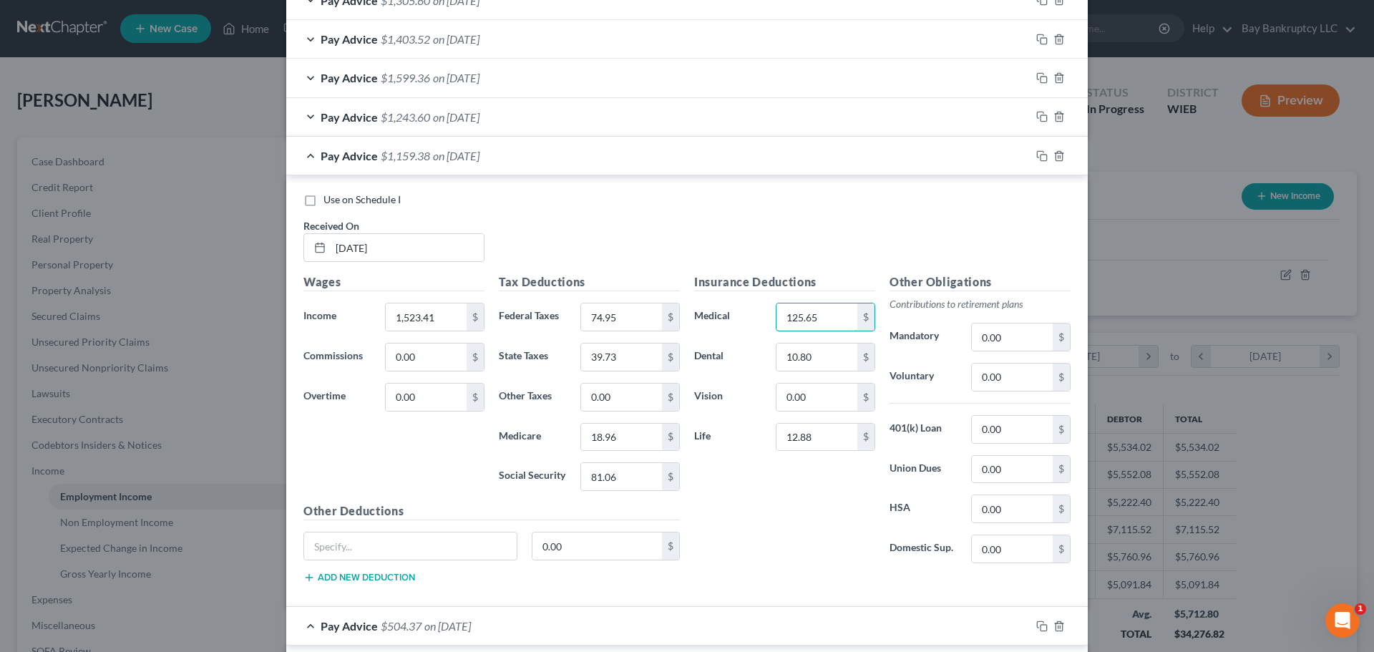
scroll to position [1195, 0]
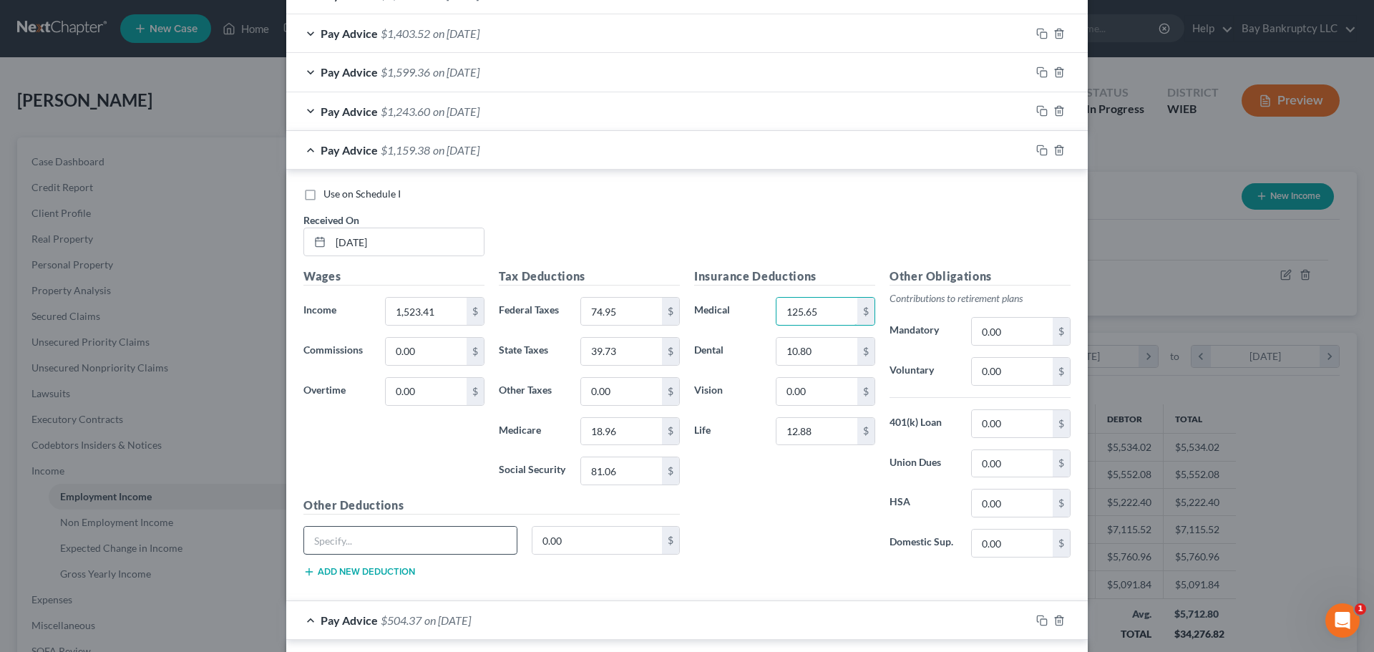
type input "125.65"
click at [445, 547] on input "text" at bounding box center [410, 540] width 213 height 27
type input "uniform"
click at [565, 540] on input "0.00" at bounding box center [598, 540] width 130 height 27
type input "7.92"
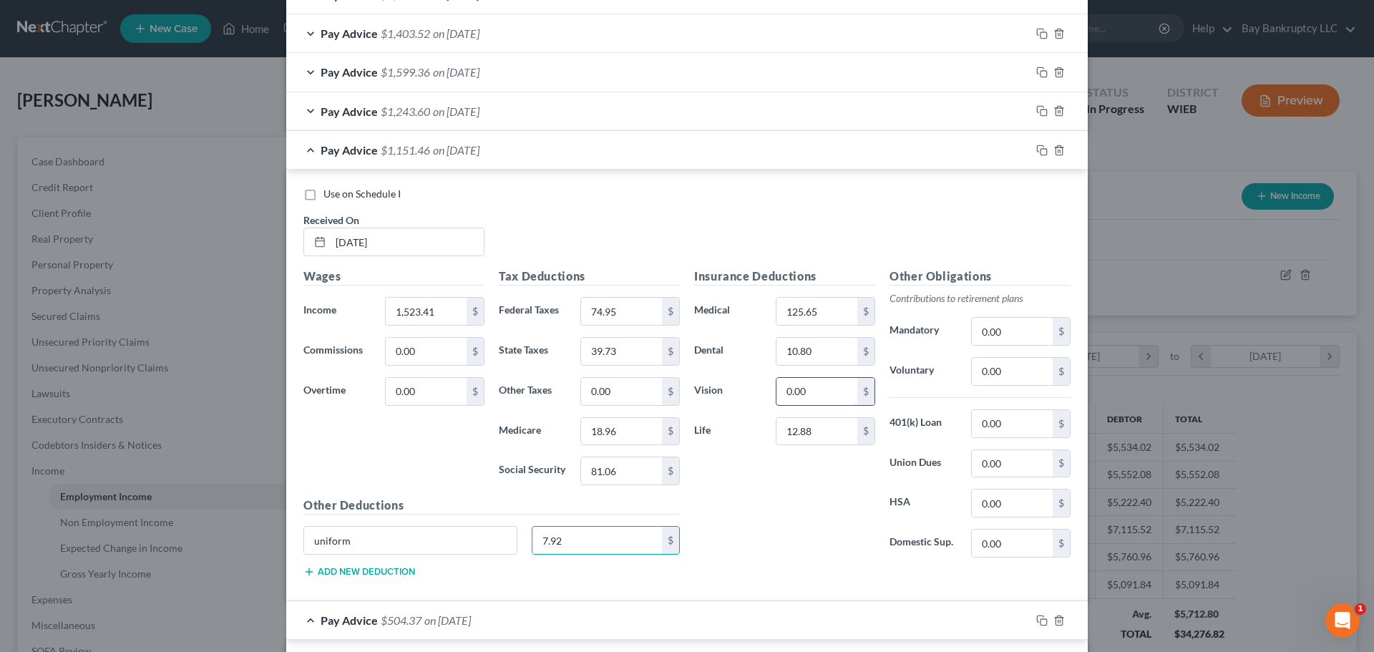
click at [829, 389] on input "0.00" at bounding box center [817, 391] width 81 height 27
type input "5.80"
click at [1017, 374] on input "0.00" at bounding box center [1012, 371] width 81 height 27
type input "342.76"
click at [1003, 462] on input "0.00" at bounding box center [1012, 463] width 81 height 27
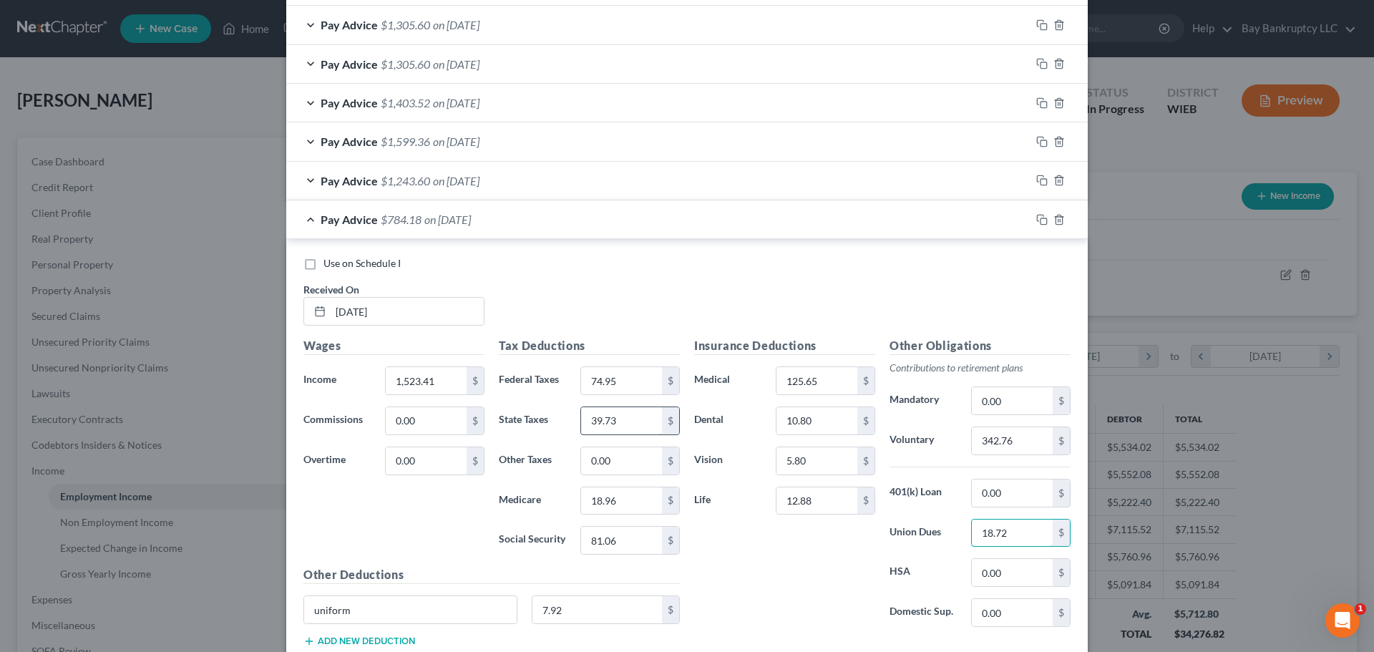
scroll to position [981, 0]
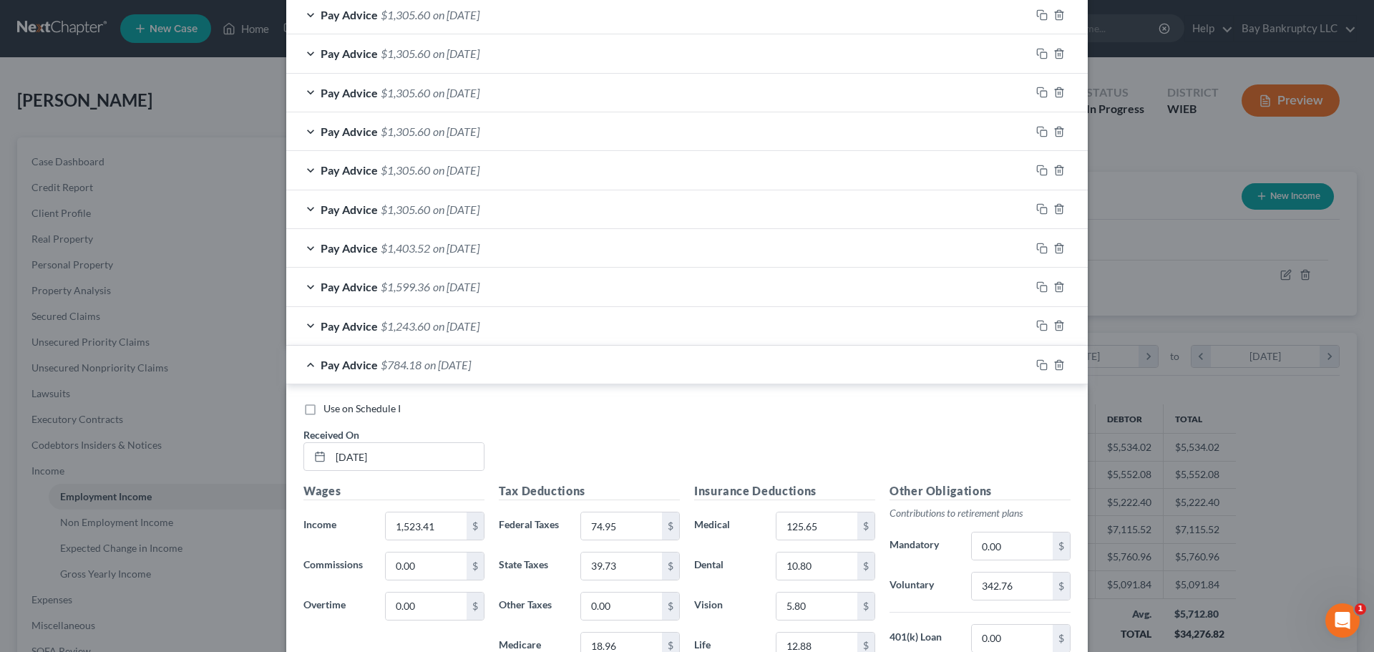
type input "18.72"
click at [468, 325] on span "on [DATE]" at bounding box center [456, 326] width 47 height 14
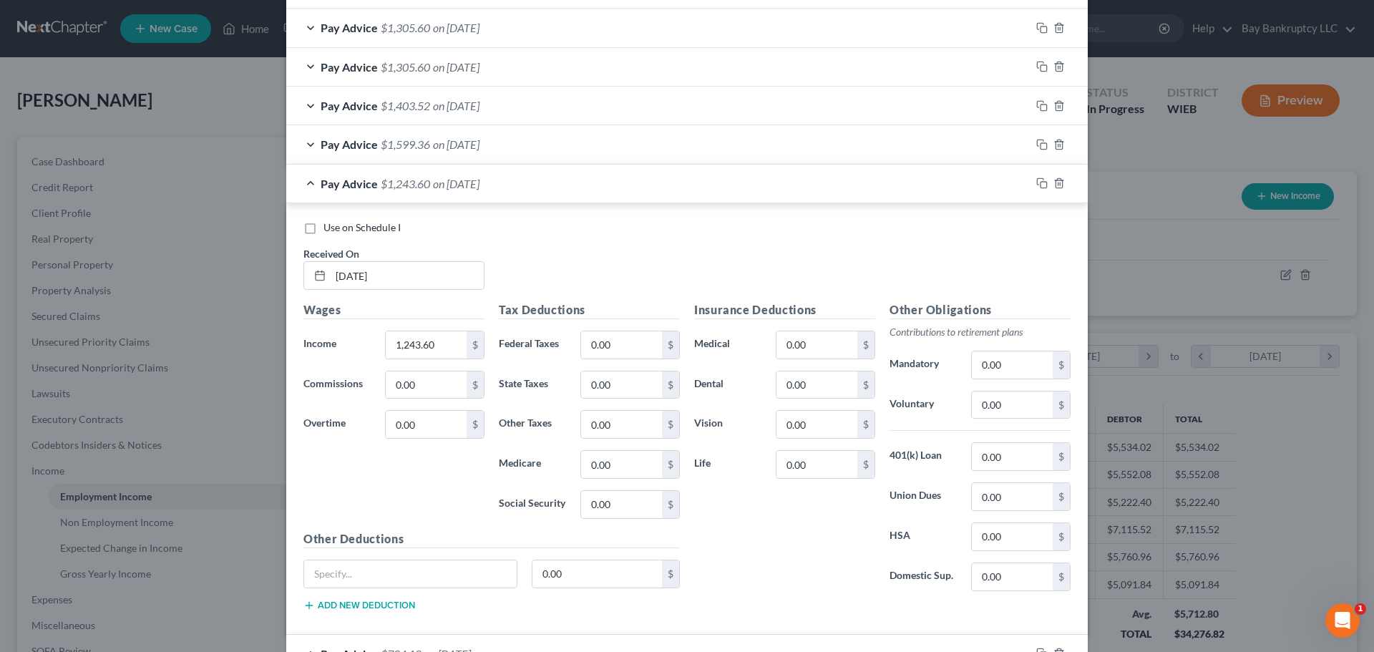
scroll to position [1124, 0]
click at [609, 343] on input "0.00" at bounding box center [621, 344] width 81 height 27
type input "74.95"
click at [636, 513] on input "0.00" at bounding box center [621, 503] width 81 height 27
type input "81.06"
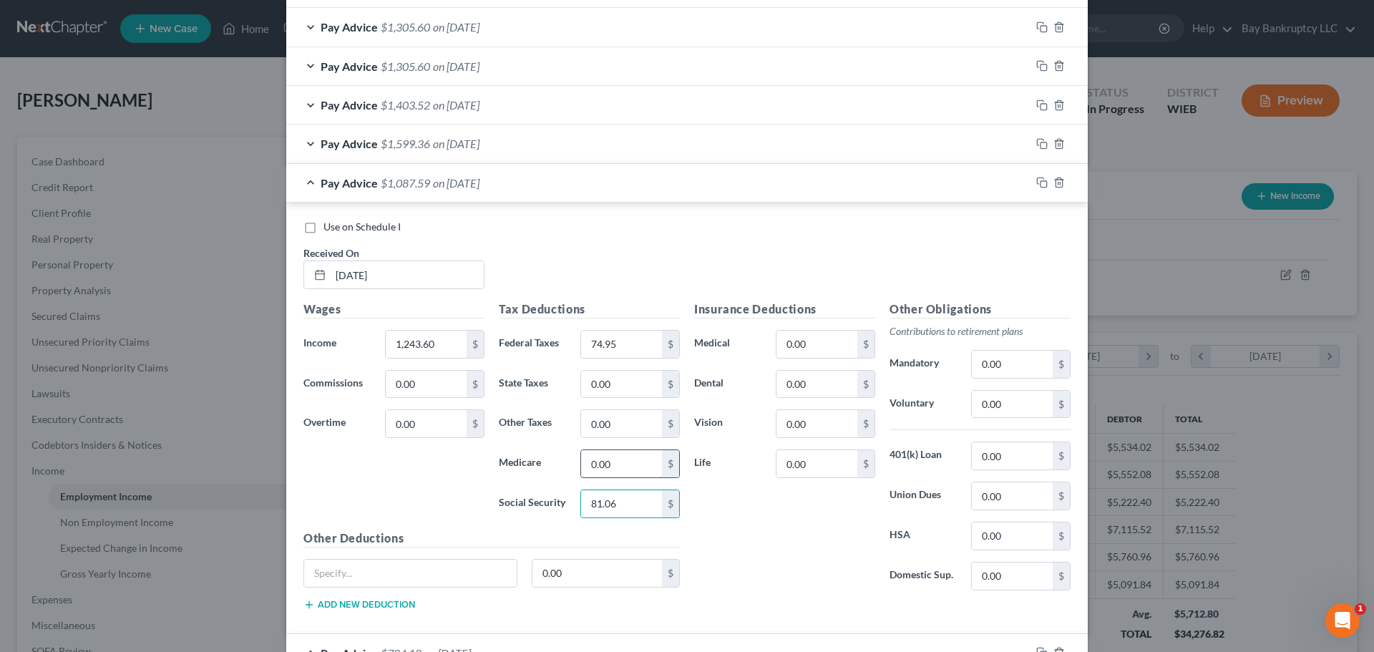
click at [623, 467] on input "0.00" at bounding box center [621, 463] width 81 height 27
type input "18.96"
click at [618, 387] on input "0.00" at bounding box center [621, 384] width 81 height 27
type input "39.73"
click at [835, 380] on input "0.00" at bounding box center [817, 384] width 81 height 27
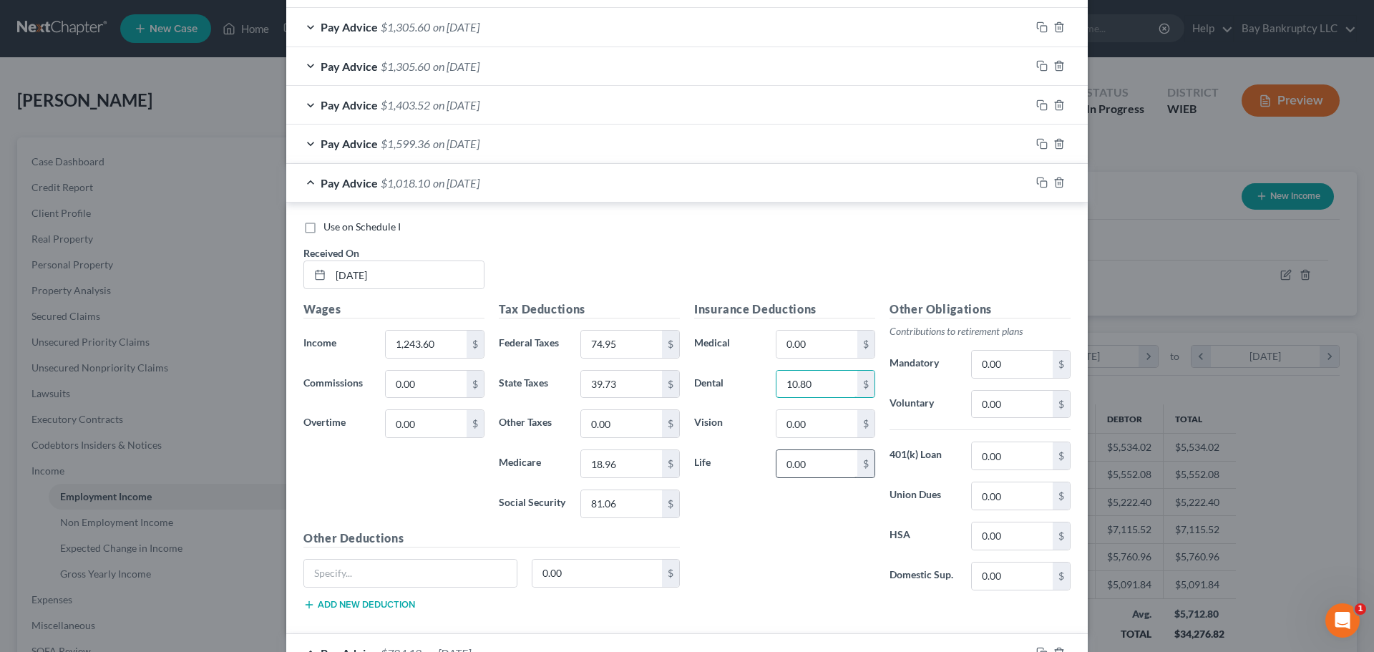
type input "10.80"
click at [827, 462] on input "0.00" at bounding box center [817, 463] width 81 height 27
type input "12.88"
click at [810, 349] on input "0.00" at bounding box center [817, 344] width 81 height 27
type input "125.65"
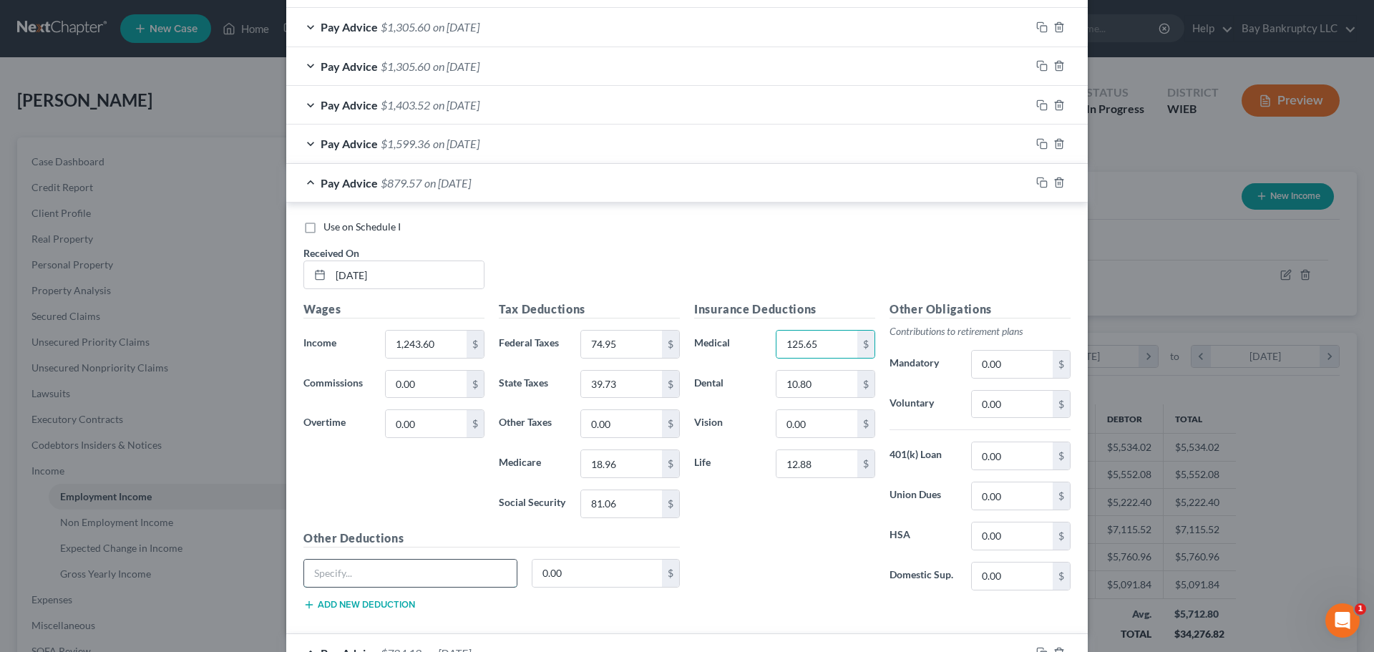
click at [491, 571] on input "text" at bounding box center [410, 573] width 213 height 27
type input "uniform"
click at [576, 573] on input "0.00" at bounding box center [598, 573] width 130 height 27
type input "7.92"
click at [816, 419] on input "0.00" at bounding box center [817, 423] width 81 height 27
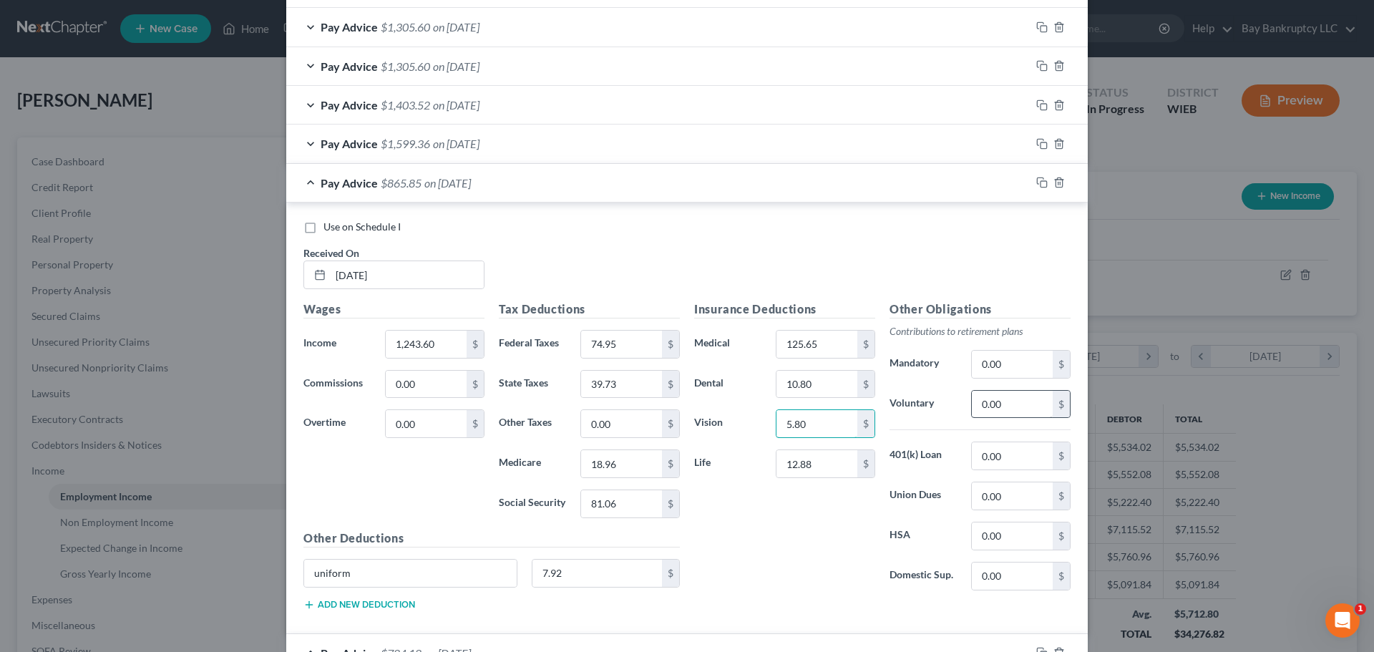
type input "5.80"
click at [1014, 406] on input "0.00" at bounding box center [1012, 404] width 81 height 27
type input "342.76"
click at [1011, 500] on input "0.00" at bounding box center [1012, 495] width 81 height 27
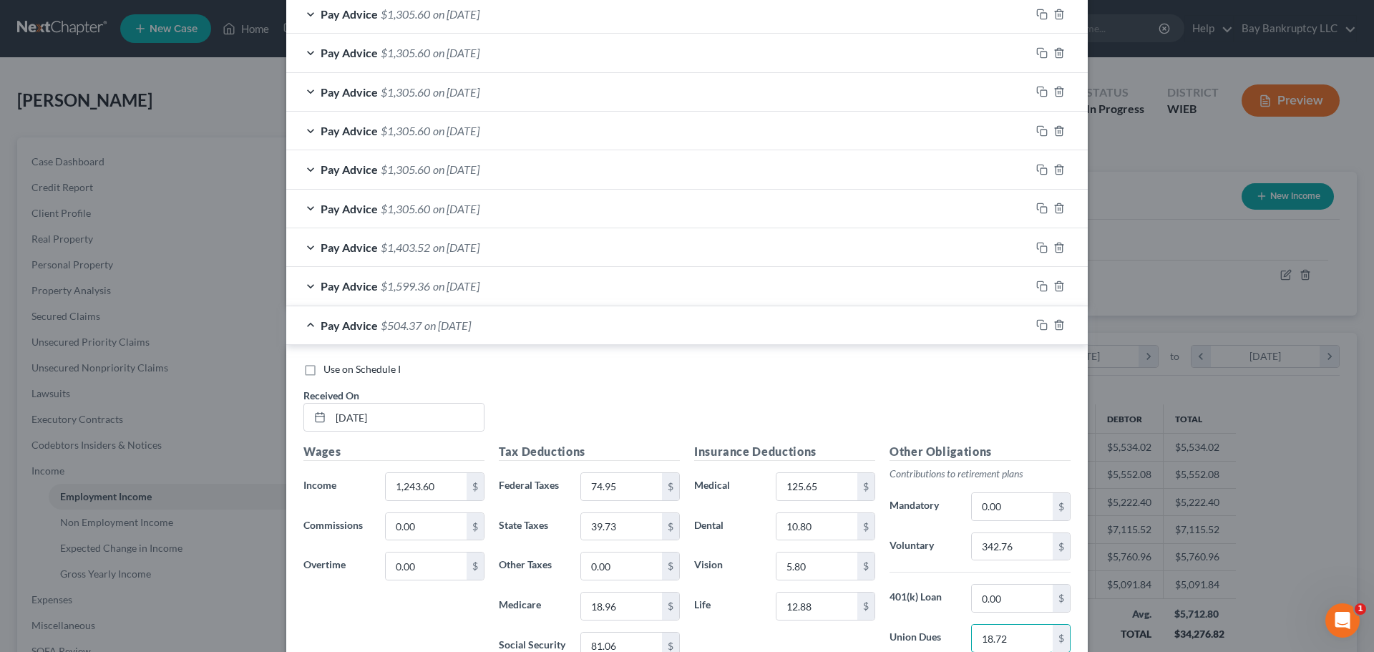
scroll to position [981, 0]
type input "18.72"
click at [480, 290] on span "on 03/14/2025" at bounding box center [456, 287] width 47 height 14
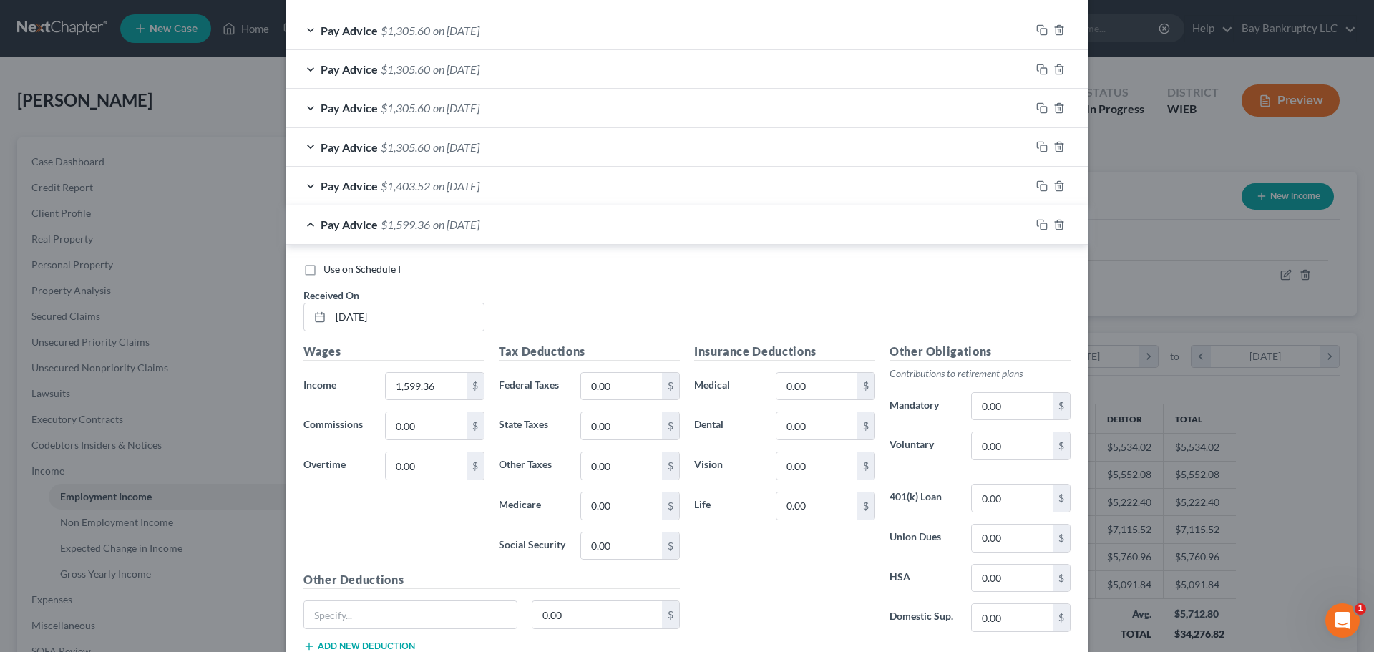
scroll to position [1124, 0]
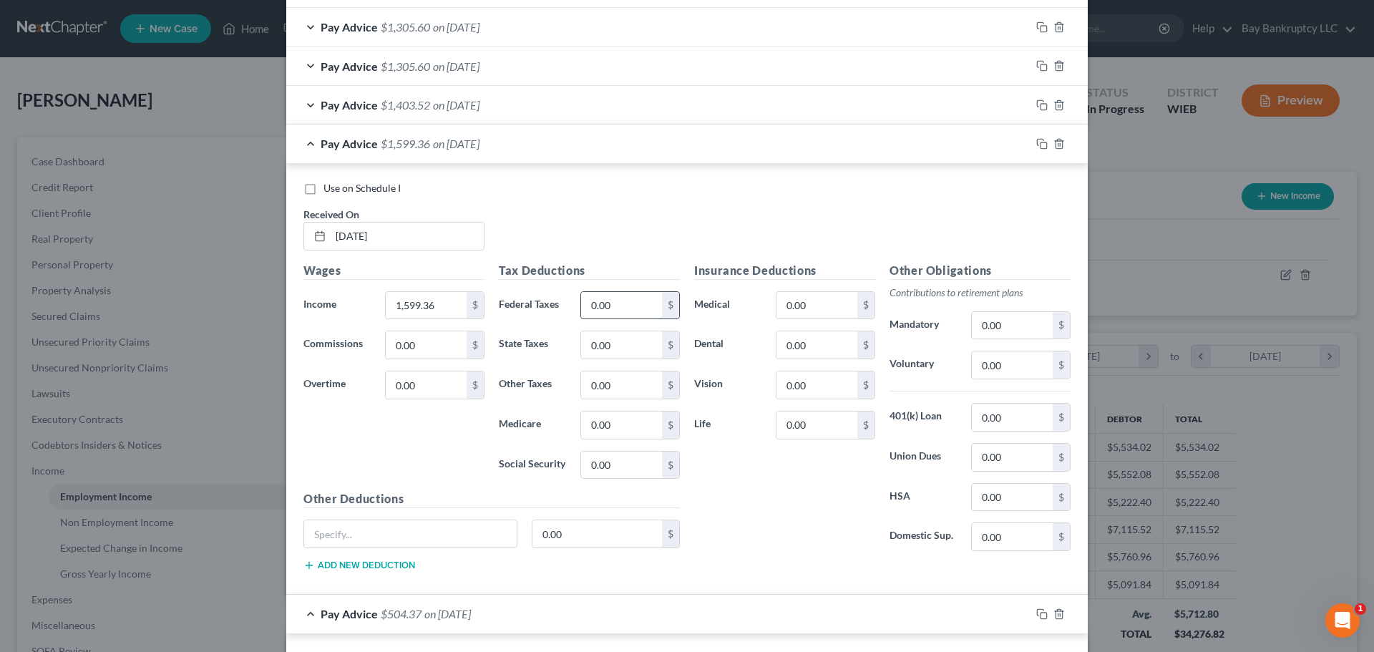
click at [625, 301] on input "0.00" at bounding box center [621, 305] width 81 height 27
type input "74.95"
click at [616, 465] on input "0.00" at bounding box center [621, 465] width 81 height 27
type input "81.06"
click at [821, 304] on input "0.00" at bounding box center [817, 305] width 81 height 27
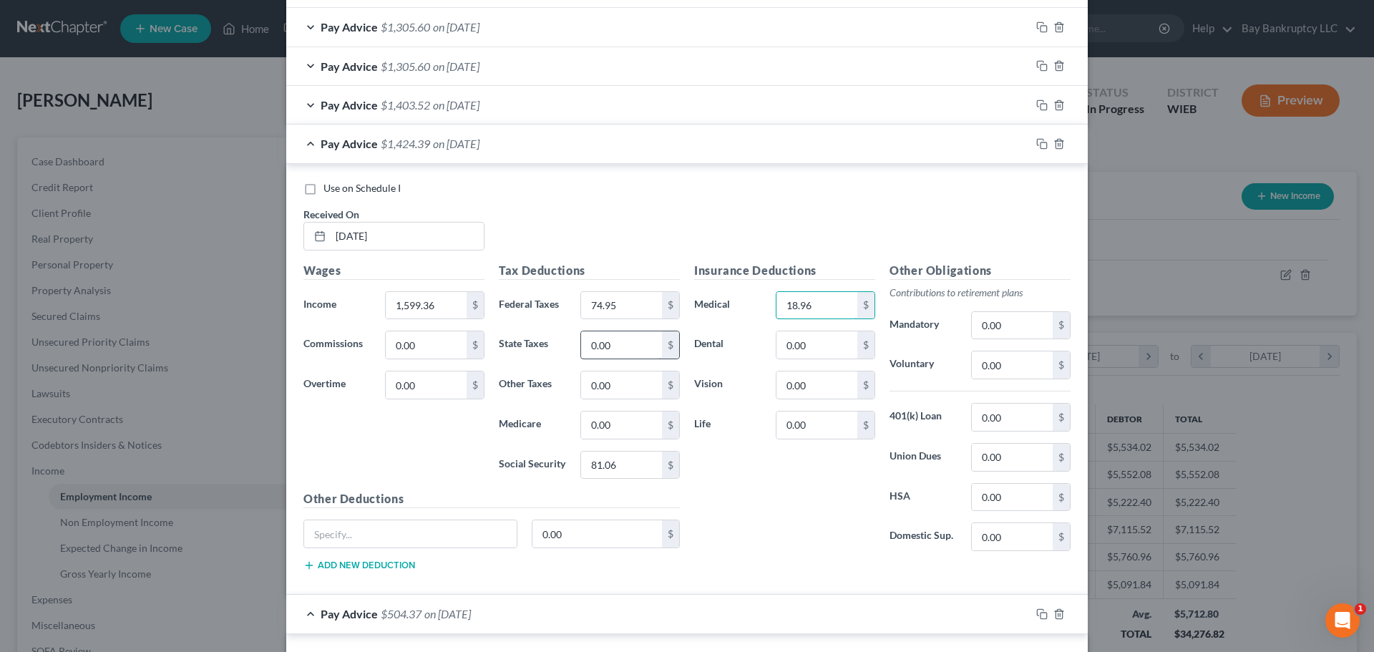
type input "18.96"
click at [615, 337] on input "0.00" at bounding box center [621, 344] width 81 height 27
type input "39.73"
click at [828, 338] on input "0.00" at bounding box center [817, 344] width 81 height 27
type input "10.80"
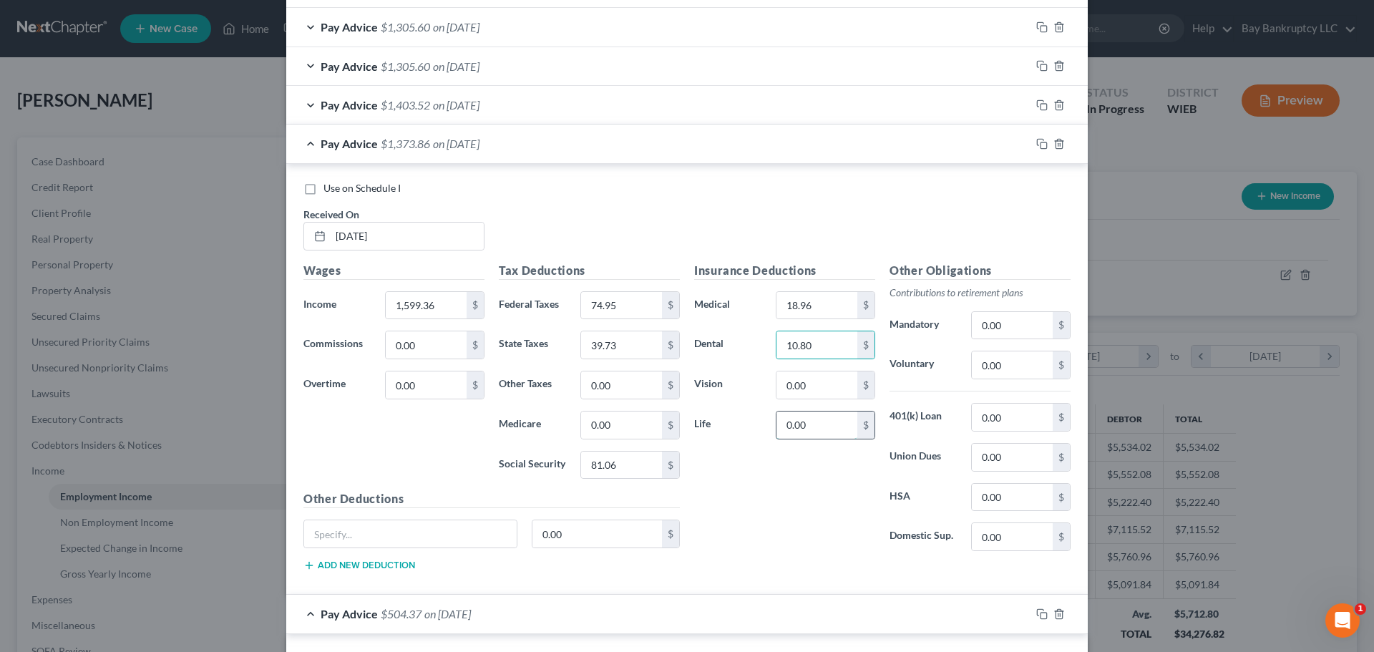
click at [813, 428] on input "0.00" at bounding box center [817, 425] width 81 height 27
type input "12.88"
click at [642, 422] on input "0.00" at bounding box center [621, 425] width 81 height 27
type input "18.96"
click at [830, 305] on input "18.96" at bounding box center [817, 305] width 81 height 27
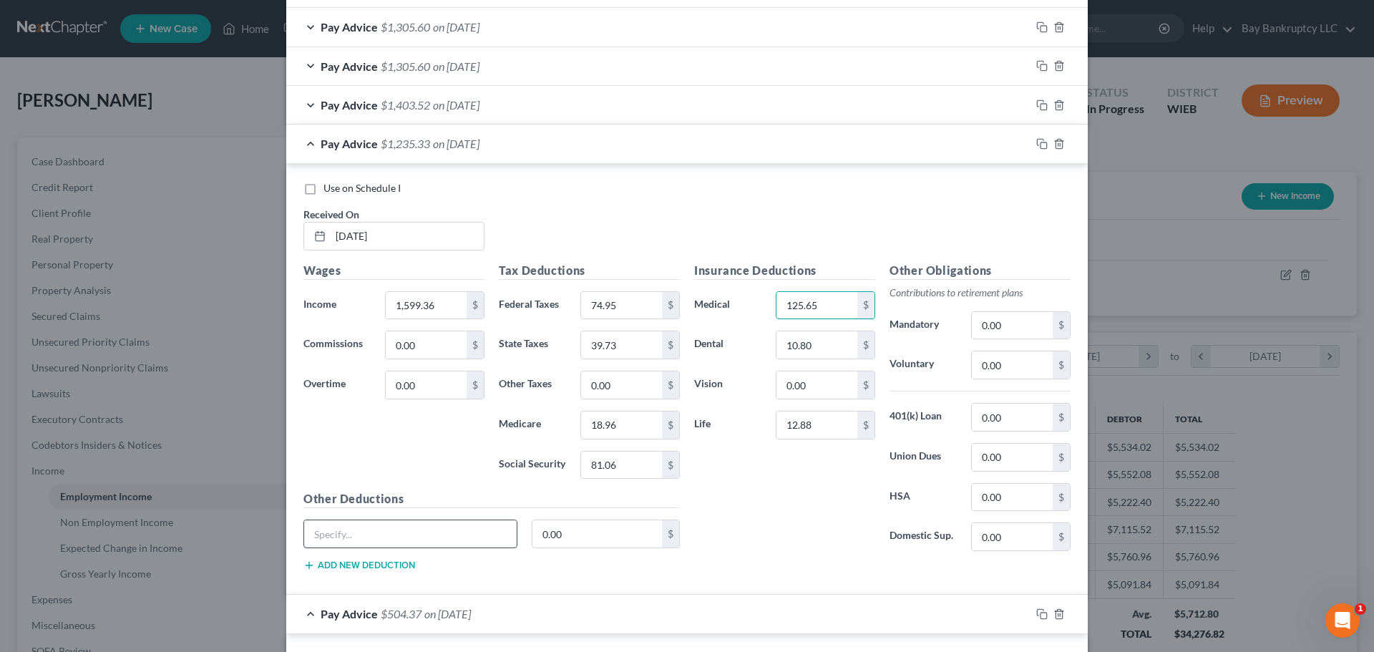
type input "125.65"
click at [482, 544] on input "text" at bounding box center [410, 533] width 213 height 27
type input "uniform"
click at [576, 545] on input "0.00" at bounding box center [598, 533] width 130 height 27
type input "7.92"
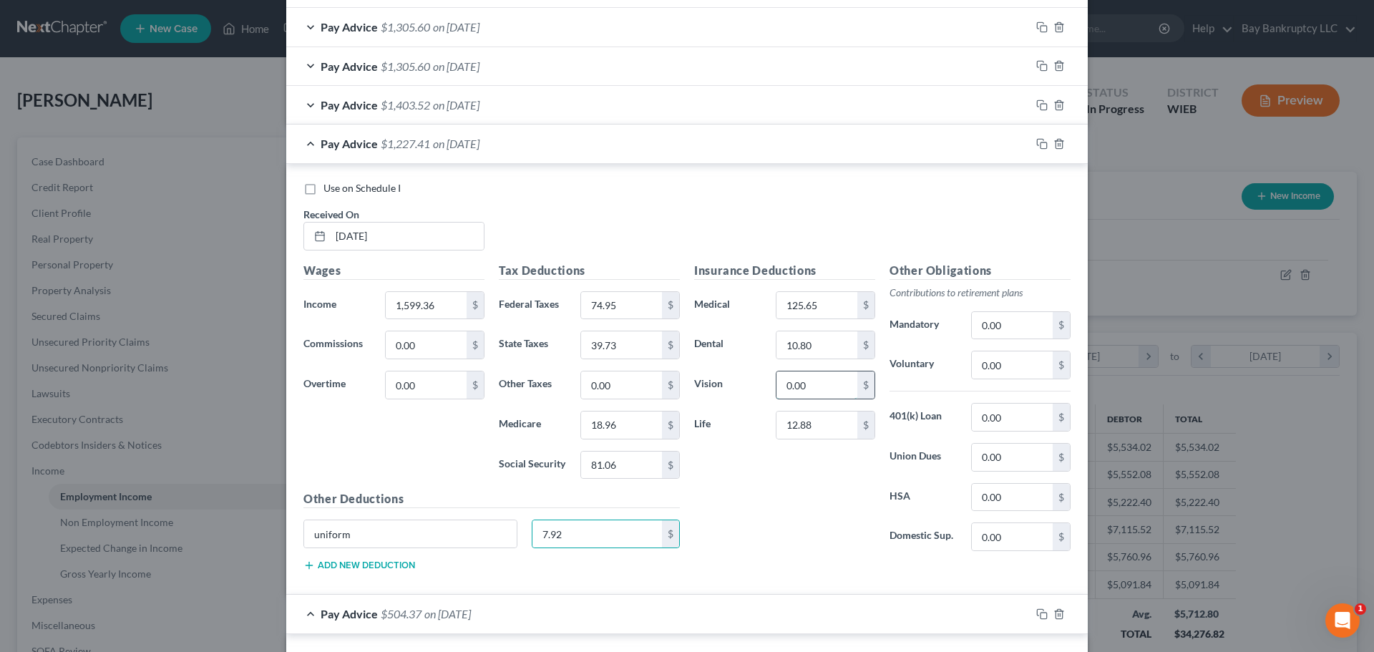
click at [818, 391] on input "0.00" at bounding box center [817, 384] width 81 height 27
type input "5.80"
click at [1029, 368] on input "0.00" at bounding box center [1012, 364] width 81 height 27
type input "342.76"
click at [1005, 461] on input "0.00" at bounding box center [1012, 457] width 81 height 27
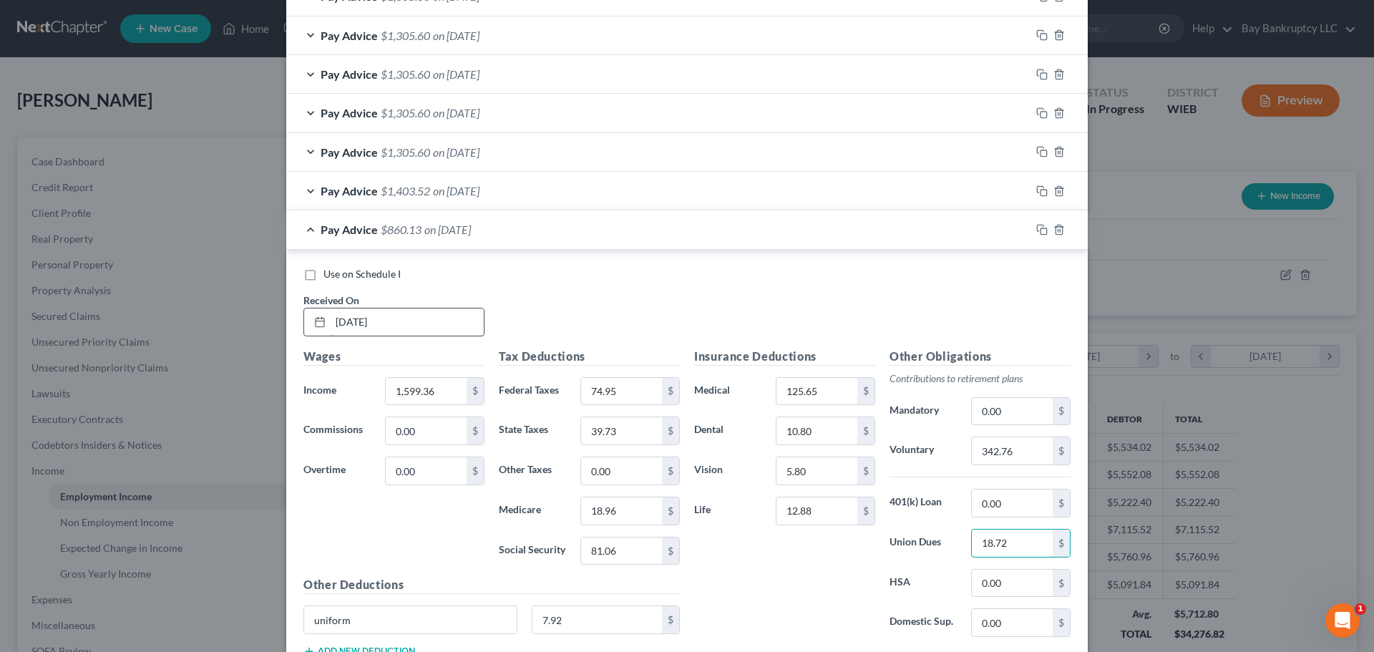
scroll to position [909, 0]
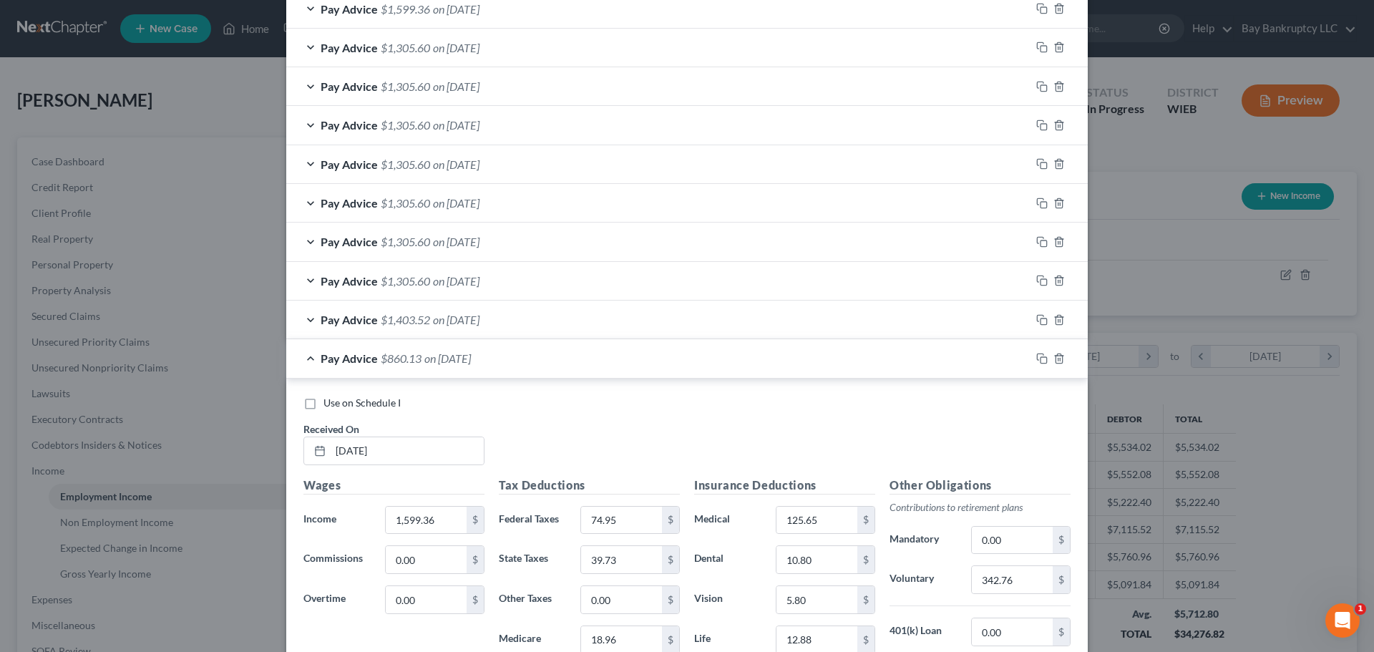
type input "18.72"
click at [471, 322] on span "on [DATE]" at bounding box center [456, 320] width 47 height 14
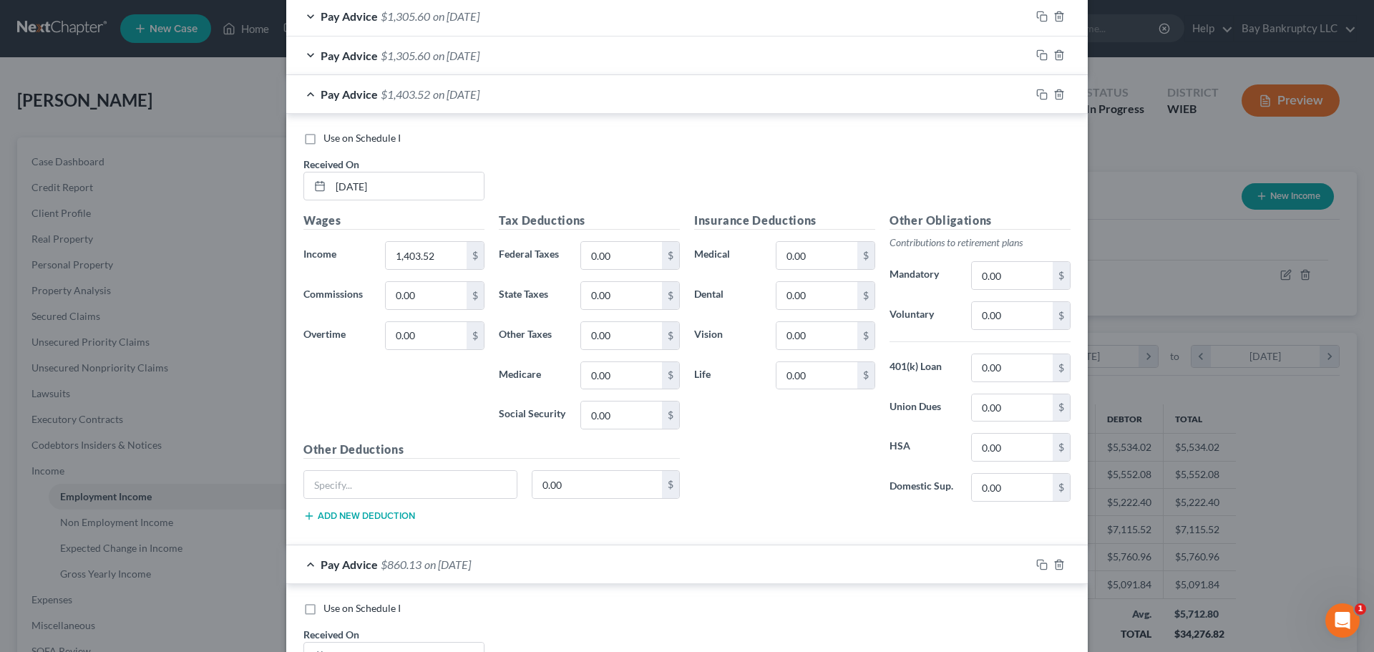
scroll to position [1195, 0]
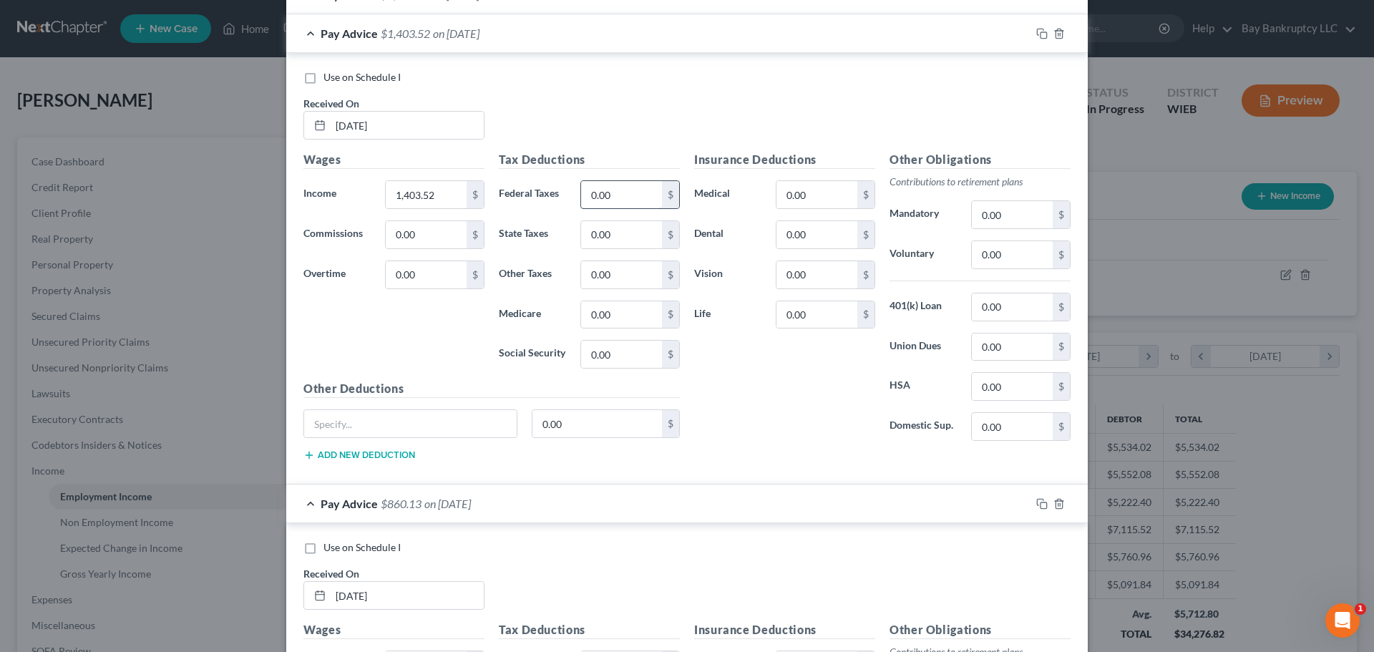
click at [623, 197] on input "0.00" at bounding box center [621, 194] width 81 height 27
type input "74.95"
click at [624, 343] on input "0.00" at bounding box center [621, 354] width 81 height 27
type input "81.06"
click at [611, 319] on input "0.00" at bounding box center [621, 314] width 81 height 27
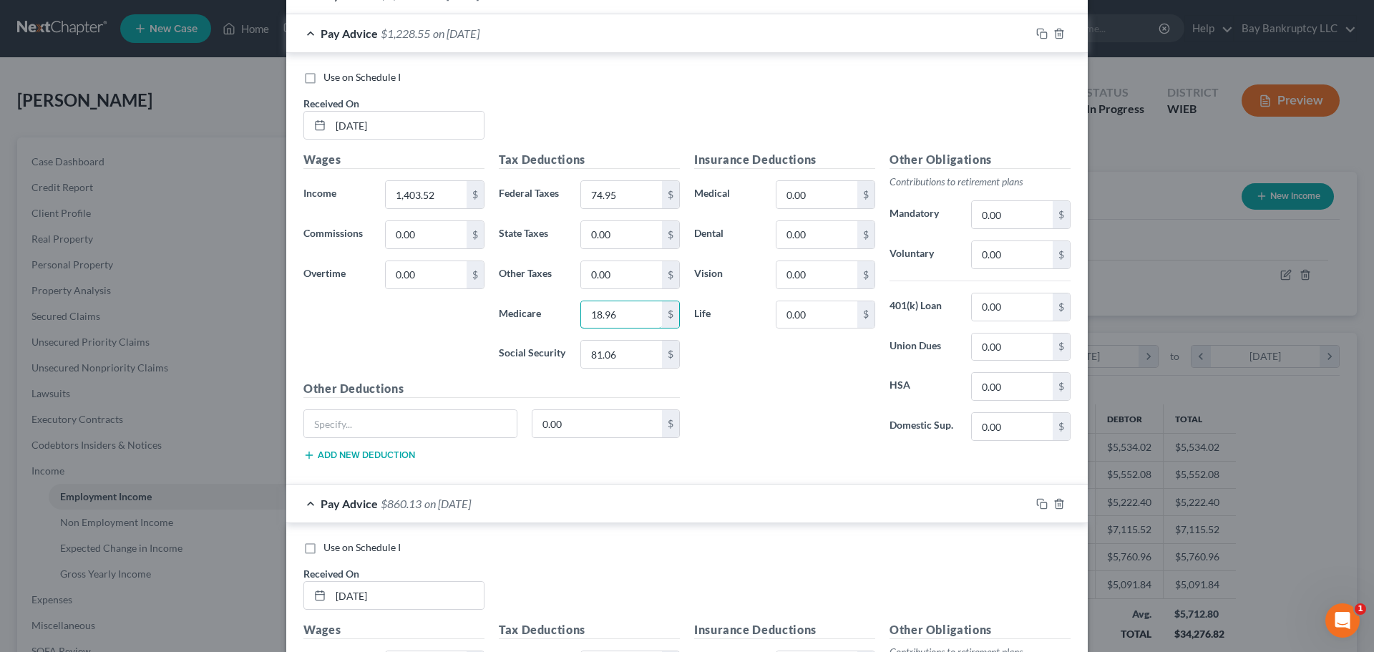
type input "18.96"
click at [621, 249] on div "Tax Deductions Federal Taxes 74.95 $ State Taxes 0.00 $ Other Taxes 0.00 $ Medi…" at bounding box center [589, 265] width 195 height 229
click at [617, 234] on input "0.00" at bounding box center [621, 234] width 81 height 27
type input "39.73"
click at [805, 238] on input "0.00" at bounding box center [817, 234] width 81 height 27
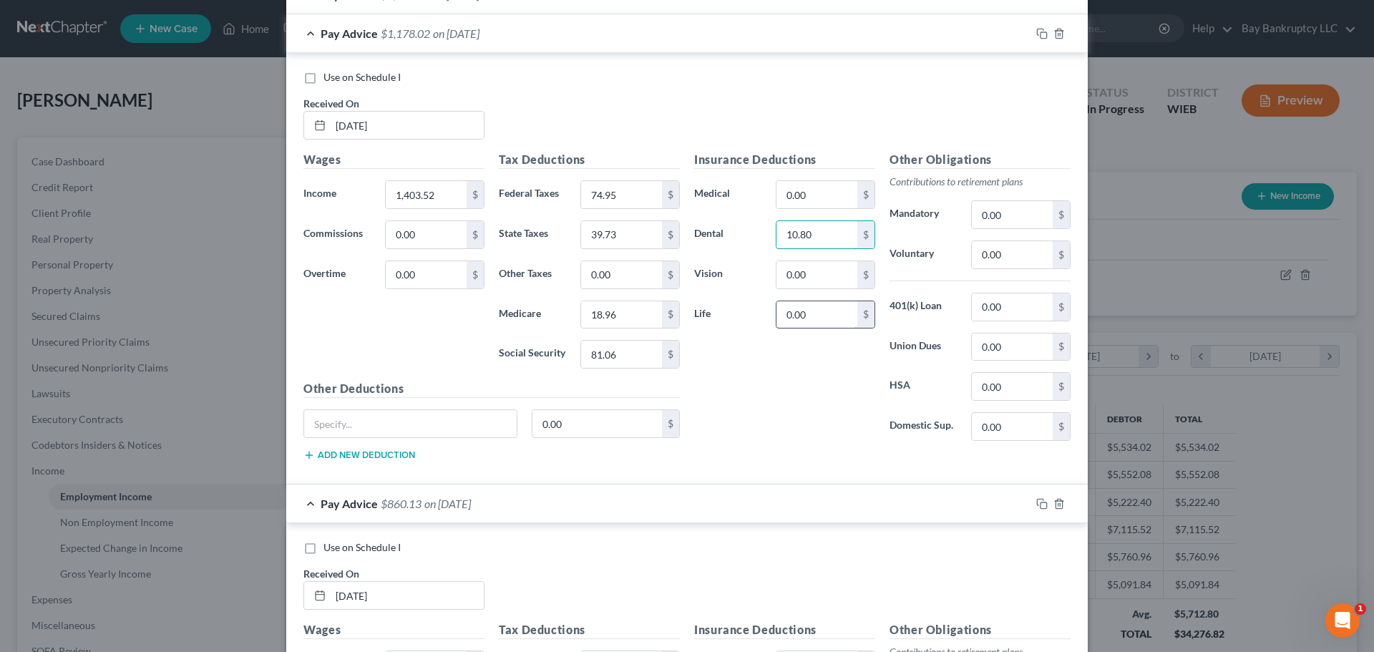
type input "10.80"
click at [804, 314] on input "0.00" at bounding box center [817, 314] width 81 height 27
type input "12.88"
click at [839, 205] on input "0.00" at bounding box center [817, 194] width 81 height 27
type input "125.65"
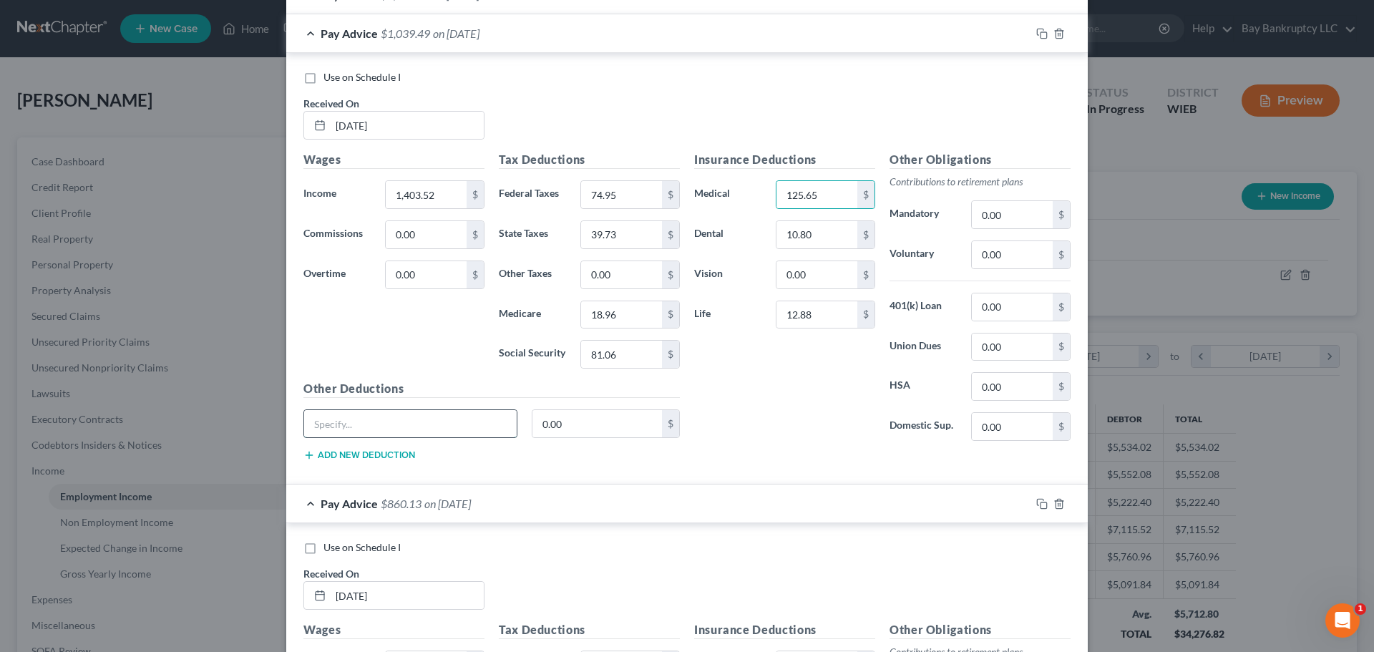
click at [484, 427] on input "text" at bounding box center [410, 423] width 213 height 27
type input "uniform"
click at [564, 424] on input "0.00" at bounding box center [598, 423] width 130 height 27
type input "7.92"
click at [835, 281] on input "0.00" at bounding box center [817, 274] width 81 height 27
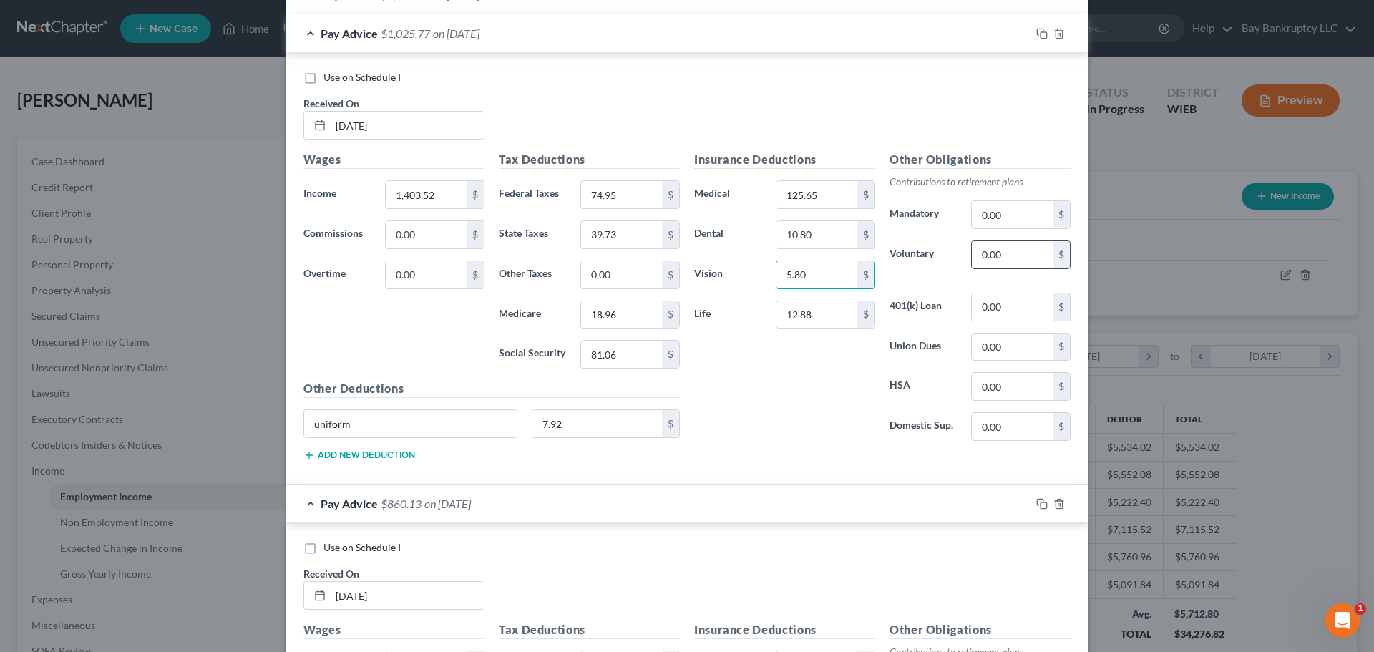
type input "5.80"
click at [1008, 262] on input "0.00" at bounding box center [1012, 254] width 81 height 27
type input "342.76"
click at [999, 353] on input "0.00" at bounding box center [1012, 347] width 81 height 27
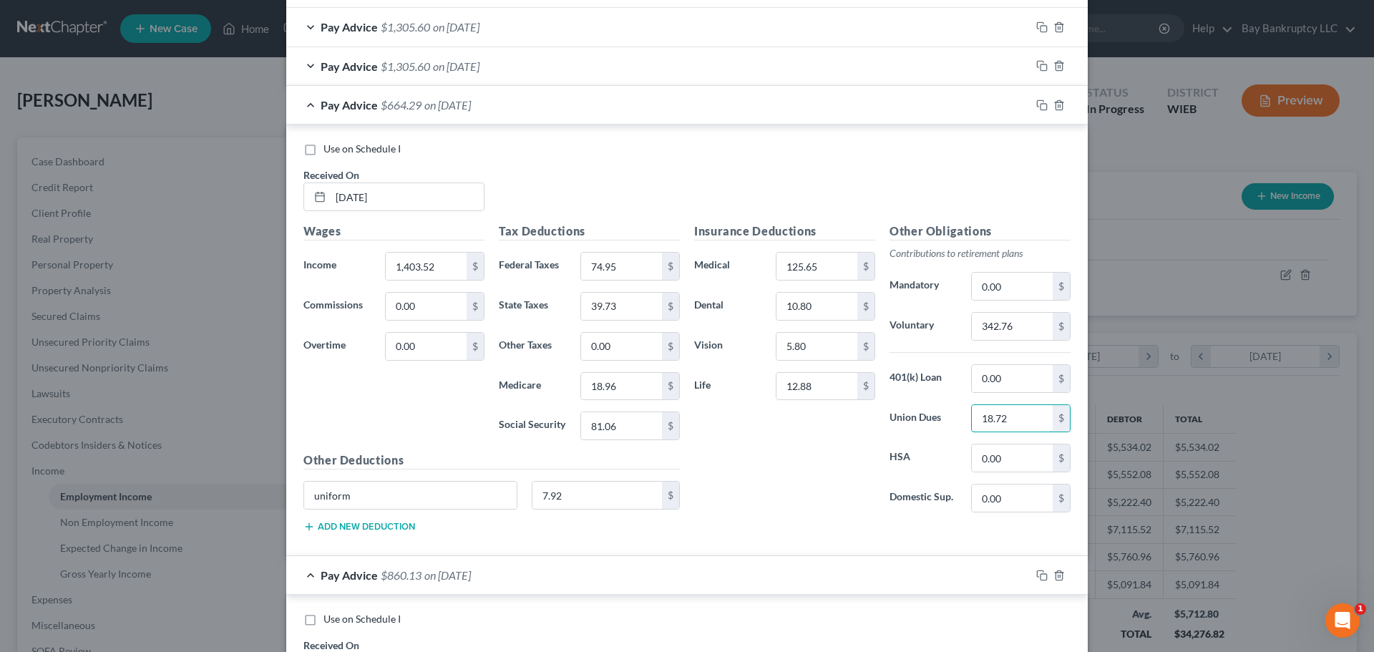
scroll to position [909, 0]
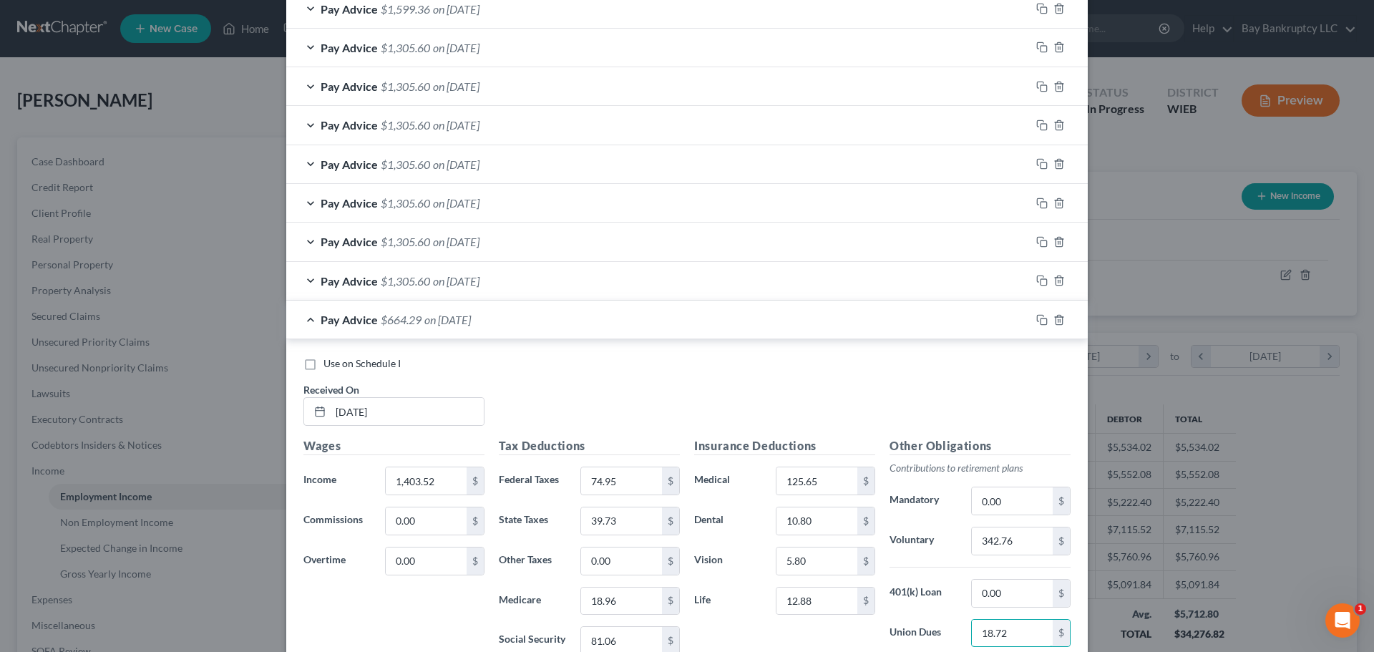
type input "18.72"
click at [475, 283] on span "on 03/28/2025" at bounding box center [456, 281] width 47 height 14
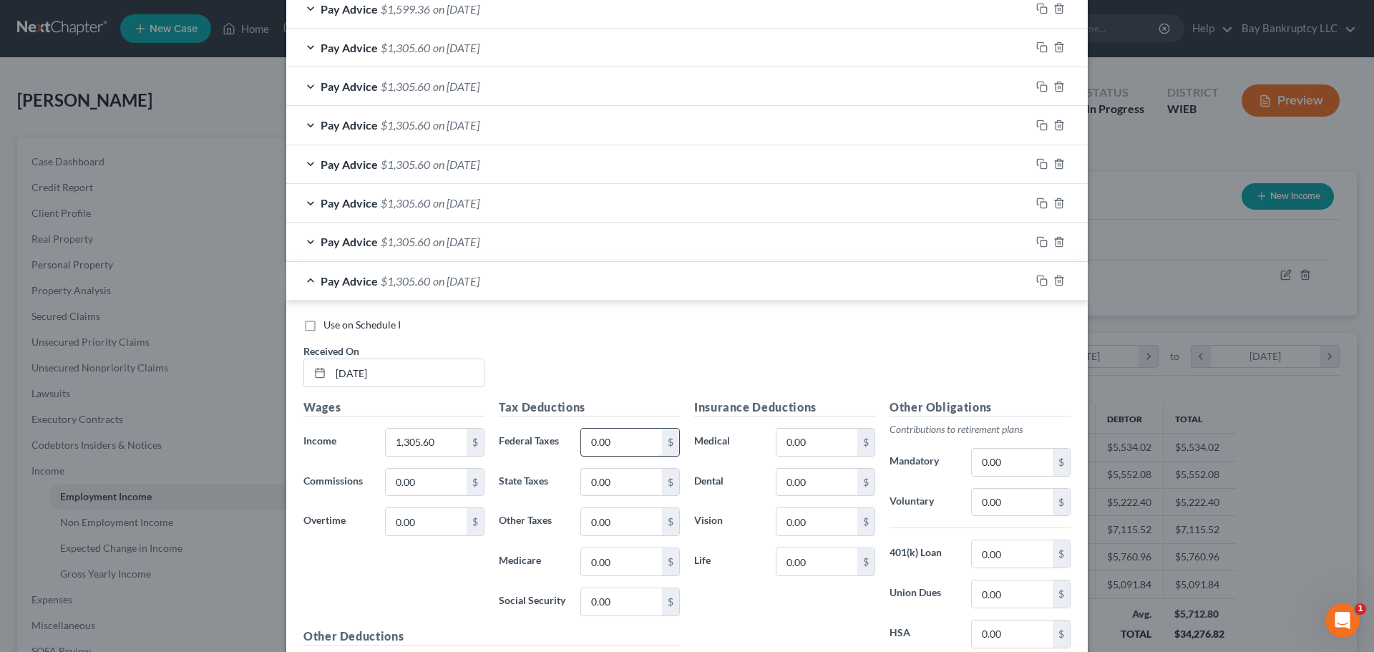
click at [615, 441] on input "0.00" at bounding box center [621, 442] width 81 height 27
type input "74.95"
click at [624, 606] on input "0.00" at bounding box center [621, 601] width 81 height 27
type input "81.06"
click at [608, 561] on input "0.00" at bounding box center [621, 561] width 81 height 27
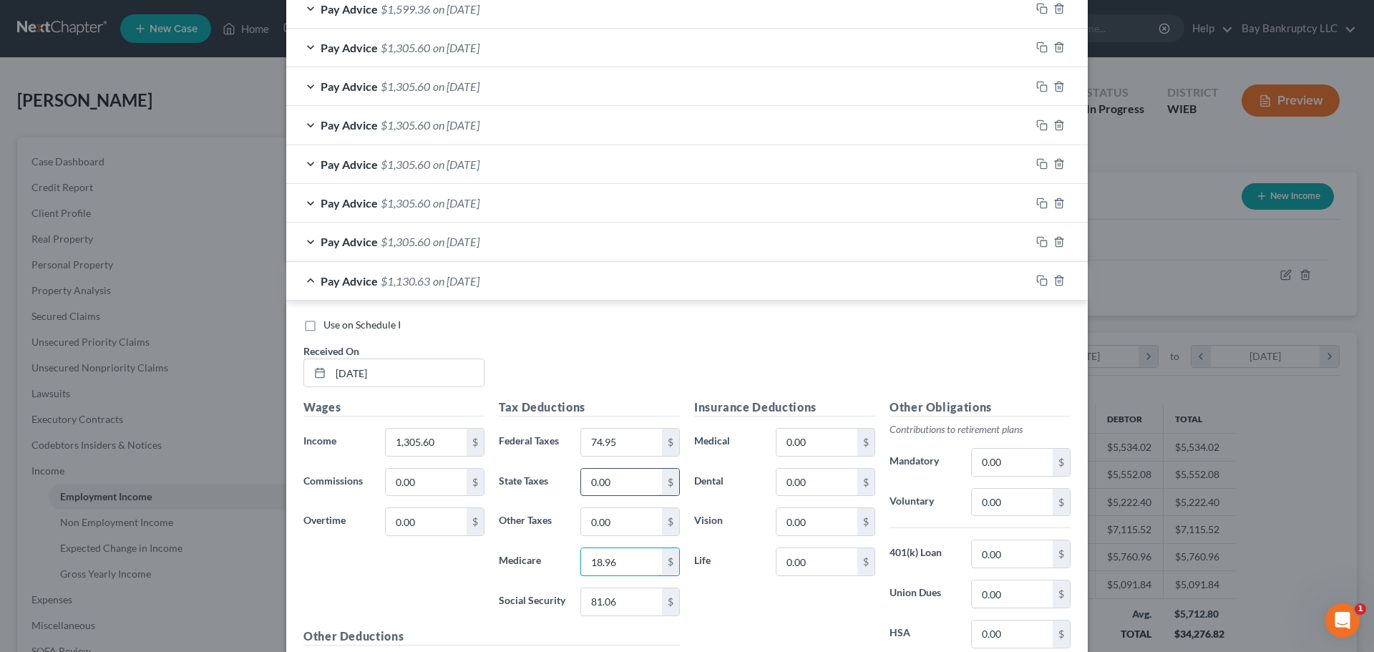
type input "18.96"
click at [616, 490] on input "0.00" at bounding box center [621, 482] width 81 height 27
type input "39.73"
click at [807, 493] on input "0.00" at bounding box center [817, 482] width 81 height 27
type input "10.80"
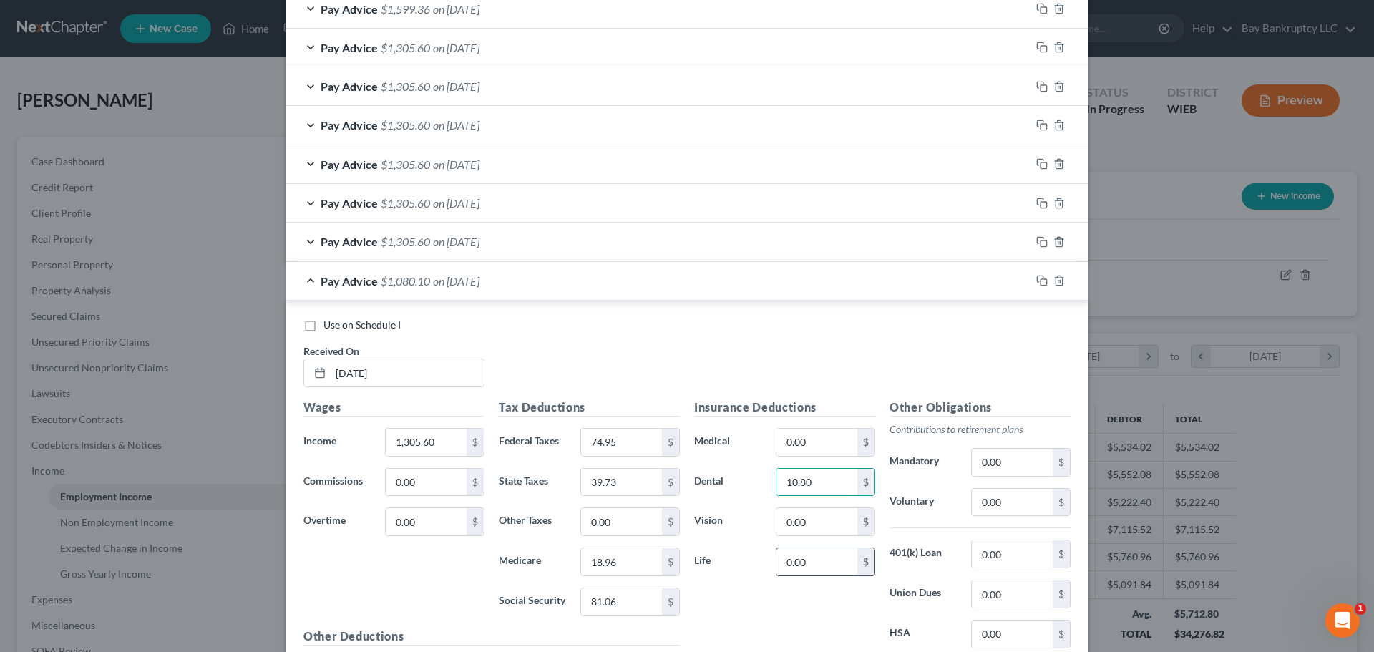
click at [798, 560] on input "0.00" at bounding box center [817, 561] width 81 height 27
type input "12.88"
click at [807, 450] on input "0.00" at bounding box center [817, 442] width 81 height 27
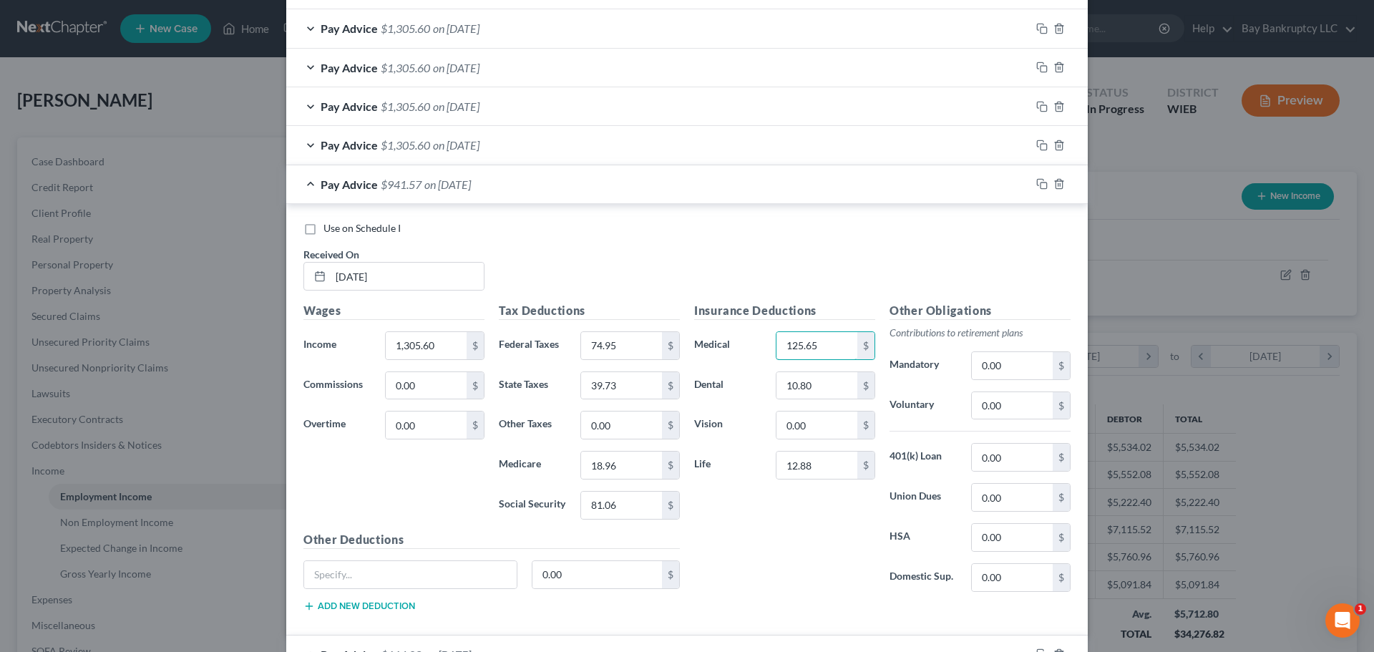
scroll to position [1124, 0]
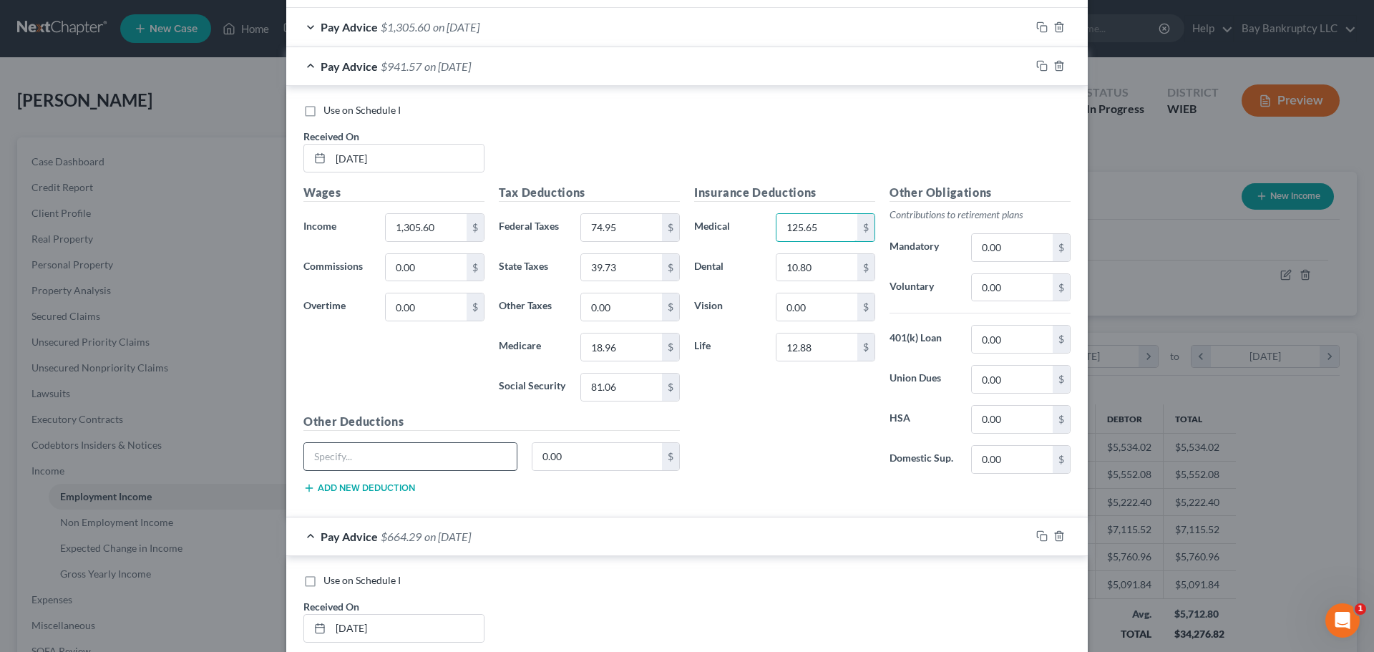
type input "125.65"
click at [484, 467] on input "text" at bounding box center [410, 456] width 213 height 27
type input "uniform"
click at [588, 459] on input "0.00" at bounding box center [598, 456] width 130 height 27
type input "7.92"
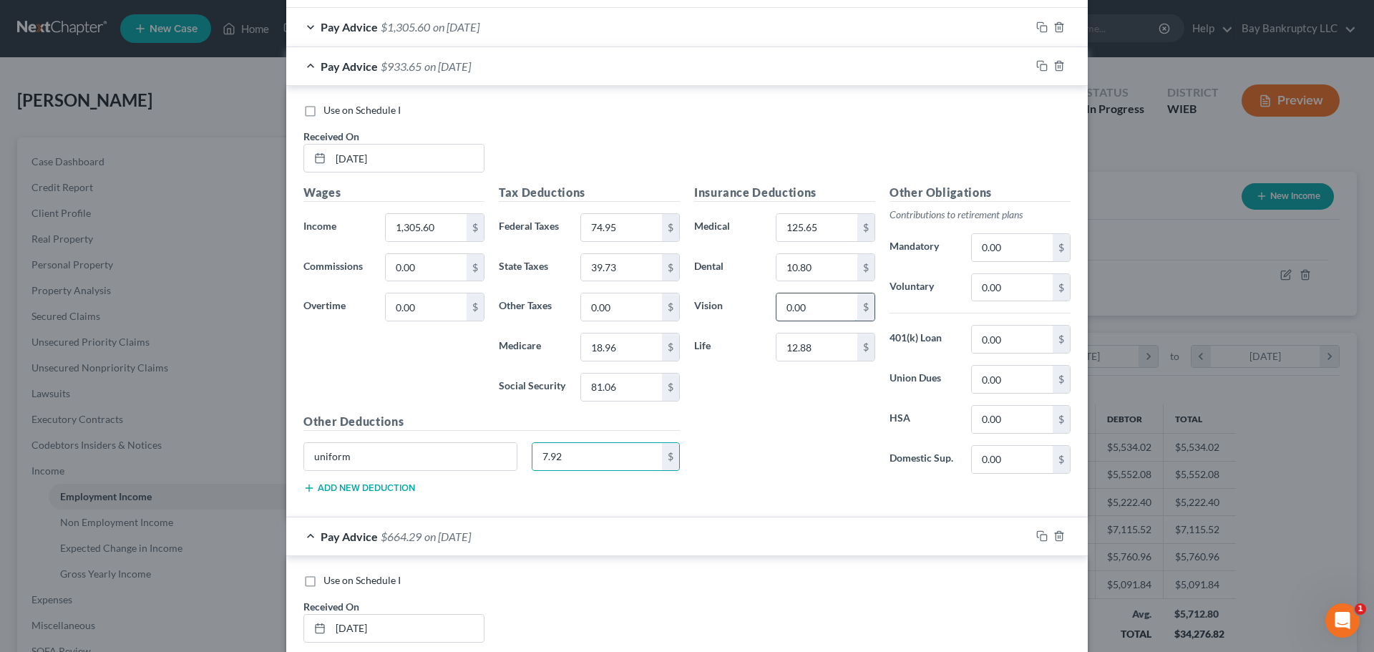
click at [830, 303] on input "0.00" at bounding box center [817, 306] width 81 height 27
type input "5.80"
click at [1019, 287] on input "0.00" at bounding box center [1012, 287] width 81 height 27
type input "342.76"
click at [1004, 384] on input "0.00" at bounding box center [1012, 379] width 81 height 27
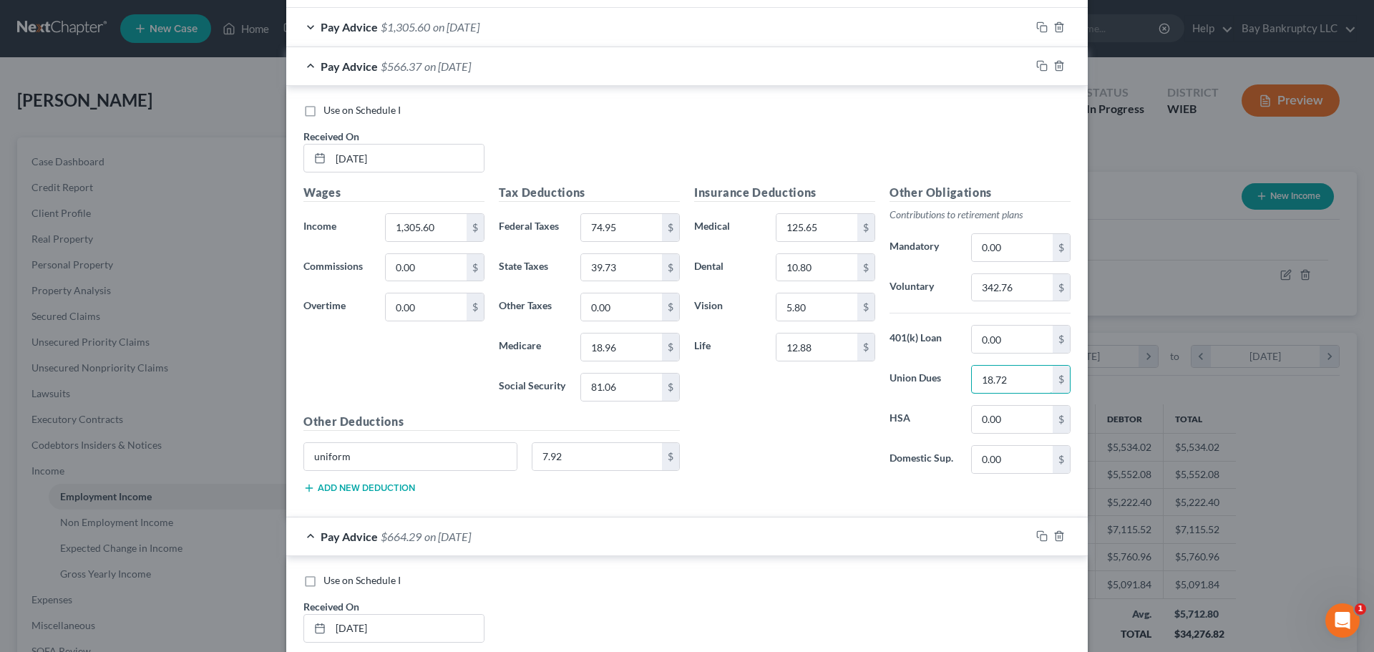
scroll to position [837, 0]
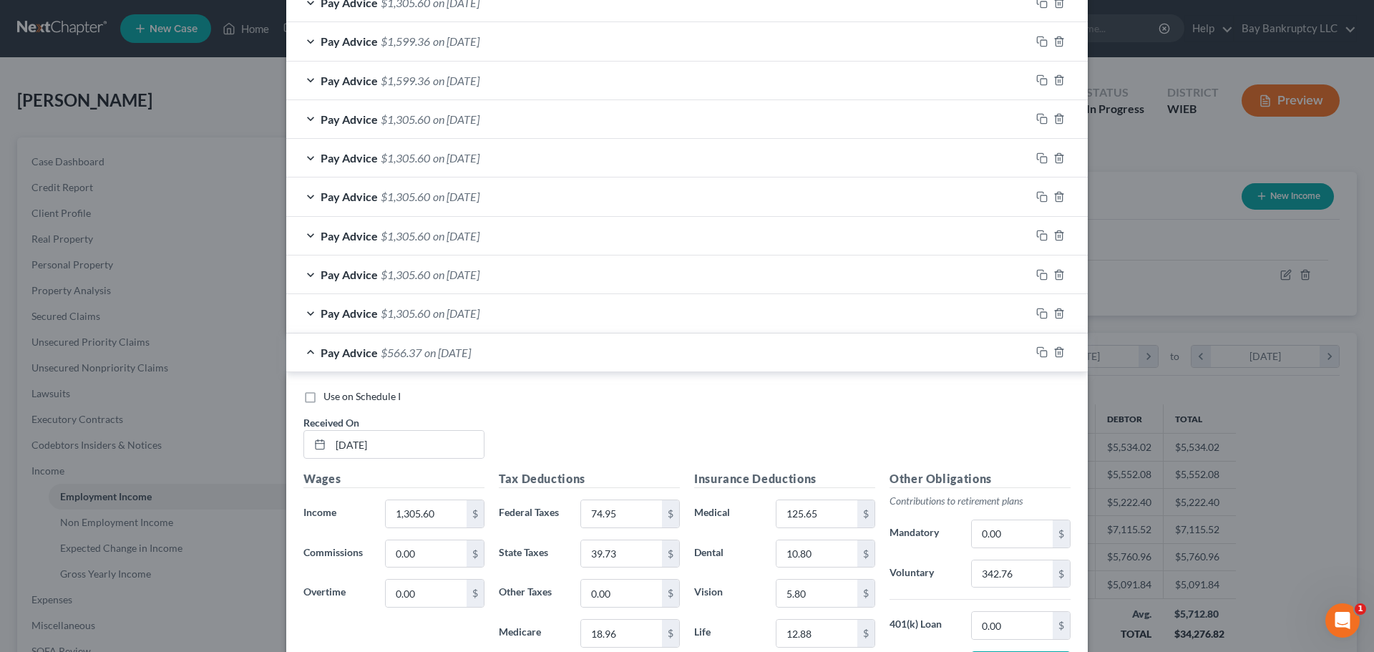
type input "18.72"
click at [480, 311] on span "on [DATE]" at bounding box center [456, 313] width 47 height 14
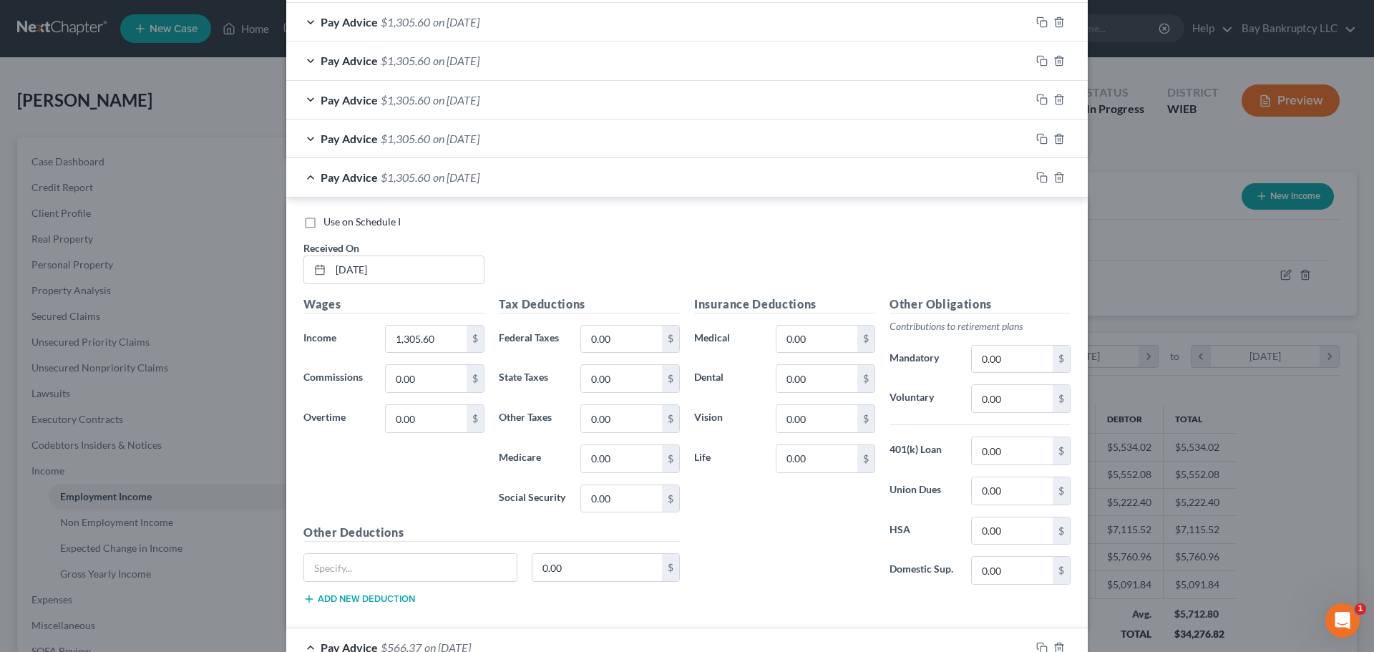
scroll to position [1052, 0]
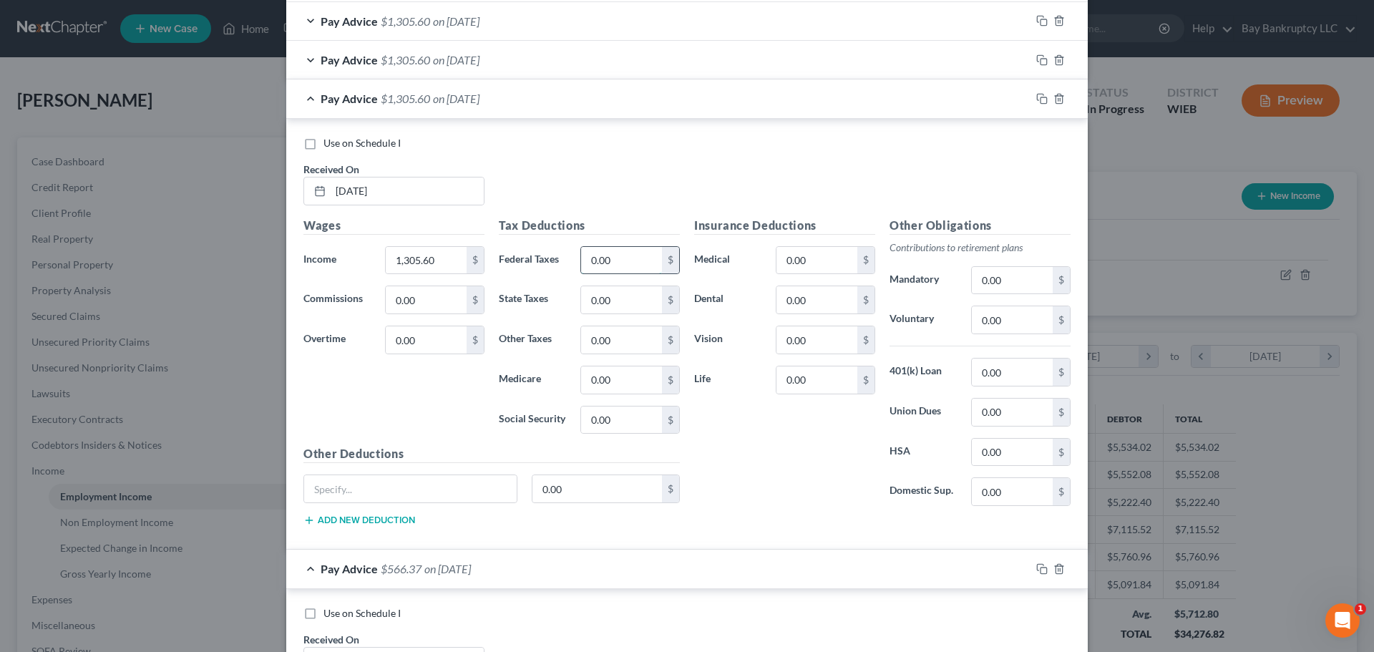
click at [619, 272] on input "0.00" at bounding box center [621, 260] width 81 height 27
type input "74.95"
click at [631, 428] on input "0.00" at bounding box center [621, 420] width 81 height 27
type input "81.06"
click at [617, 383] on input "0.00" at bounding box center [621, 379] width 81 height 27
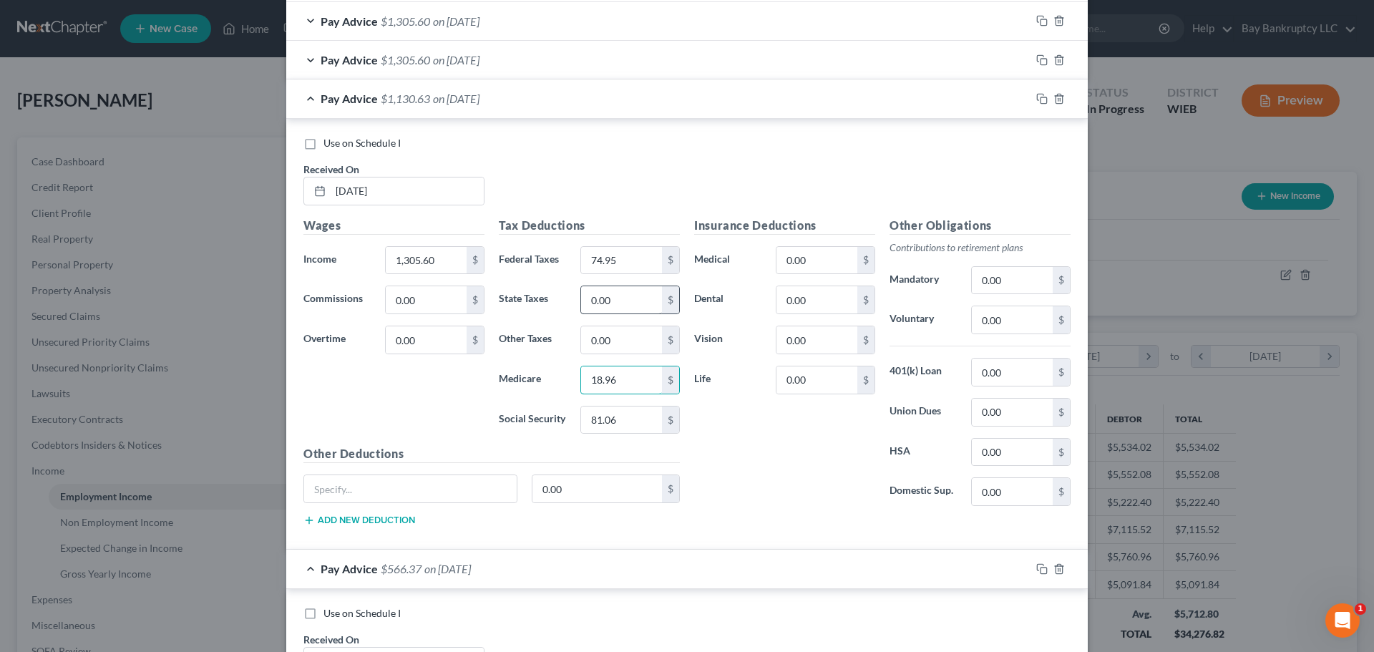
type input "18.96"
click at [628, 303] on input "0.00" at bounding box center [621, 299] width 81 height 27
type input "39.73"
click at [810, 298] on input "0.00" at bounding box center [817, 299] width 81 height 27
type input "10.80"
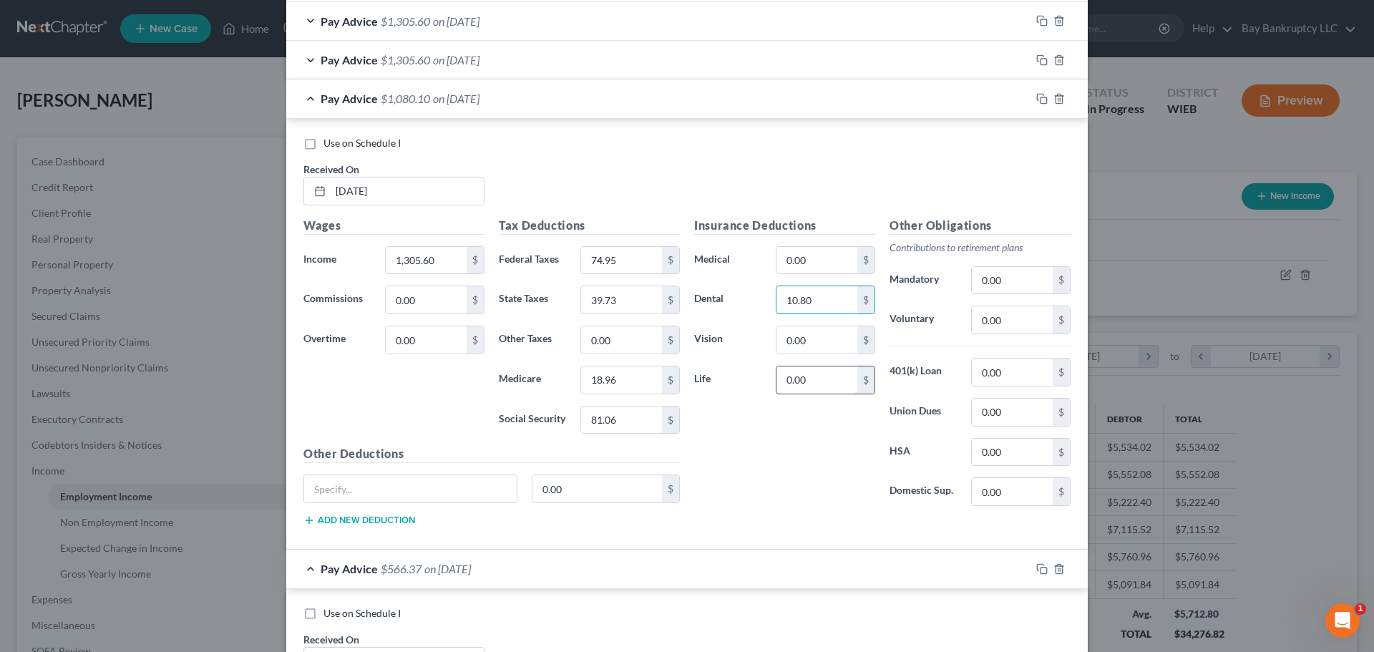
click at [807, 381] on input "0.00" at bounding box center [817, 379] width 81 height 27
type input "12.88"
click at [822, 269] on input "0.00" at bounding box center [817, 260] width 81 height 27
type input "125.65"
click at [447, 495] on input "text" at bounding box center [410, 488] width 213 height 27
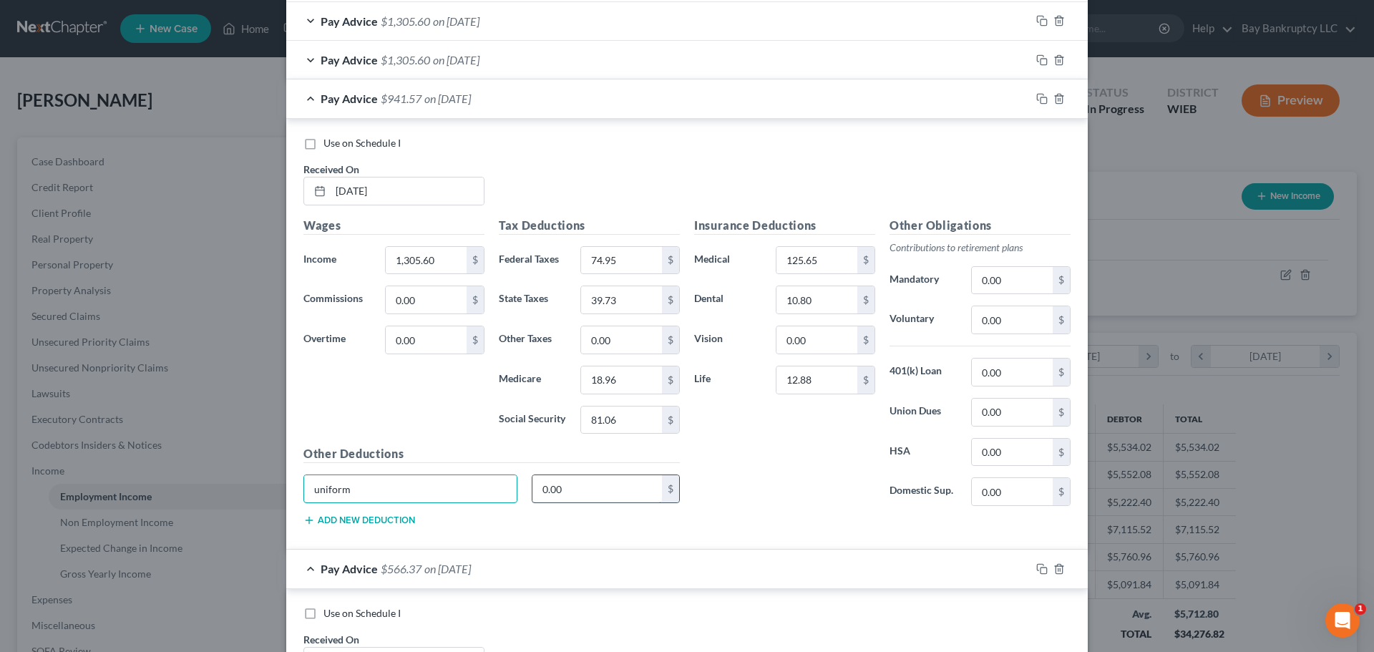
type input "uniform"
click at [568, 486] on input "0.00" at bounding box center [598, 488] width 130 height 27
type input "7.92"
click at [815, 339] on input "0.00" at bounding box center [817, 339] width 81 height 27
type input "5.80"
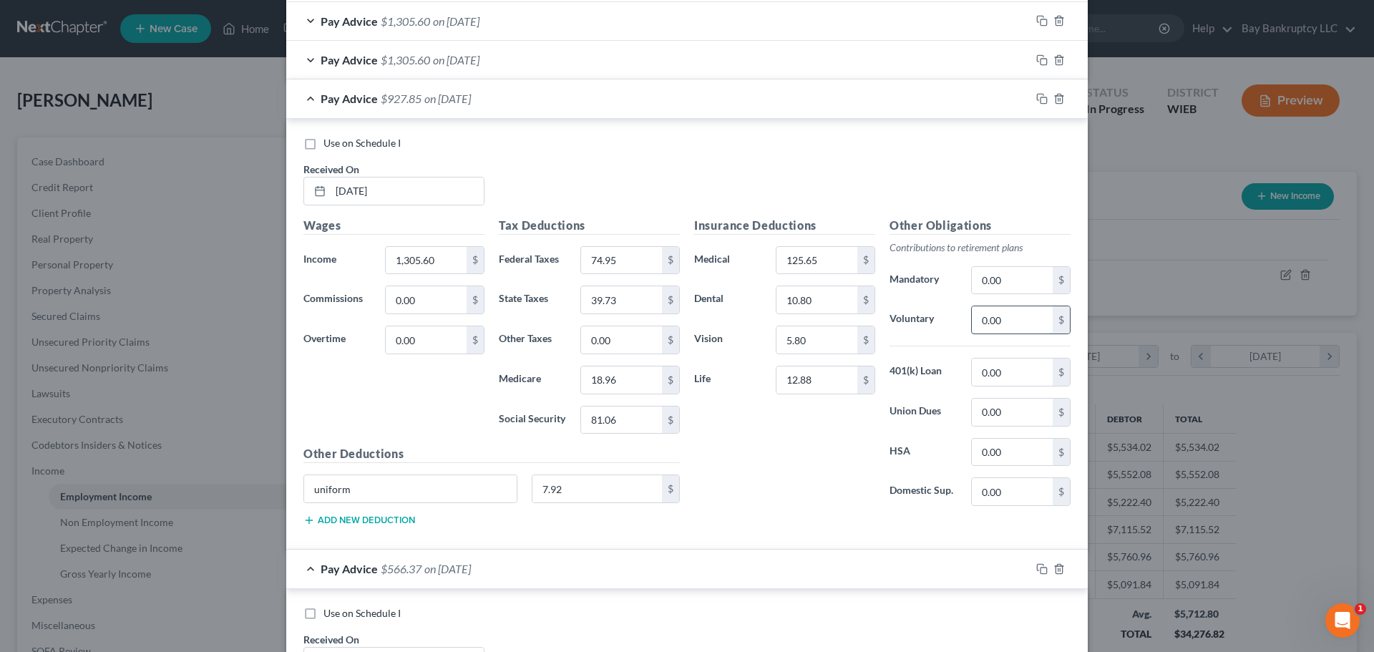
click at [1016, 321] on input "0.00" at bounding box center [1012, 319] width 81 height 27
type input "342.76"
click at [1008, 419] on input "0.00" at bounding box center [1012, 412] width 81 height 27
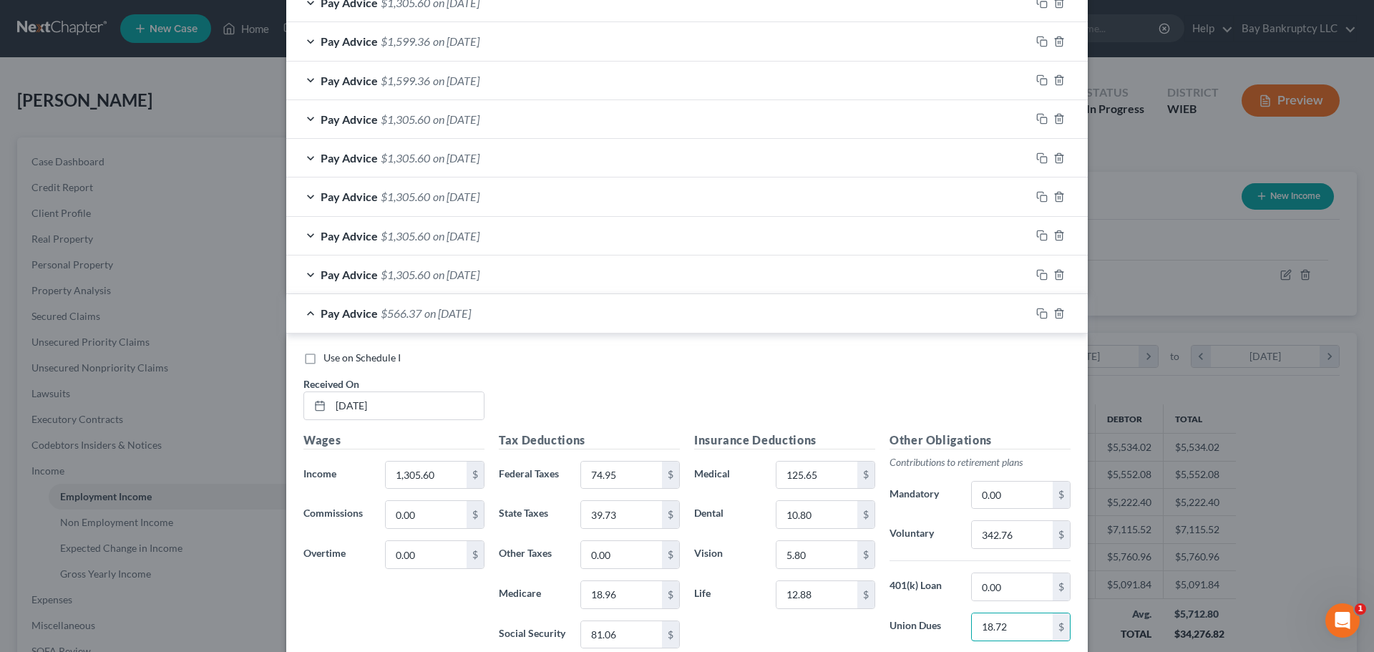
type input "18.72"
click at [450, 272] on span "on 04/11/2025" at bounding box center [456, 275] width 47 height 14
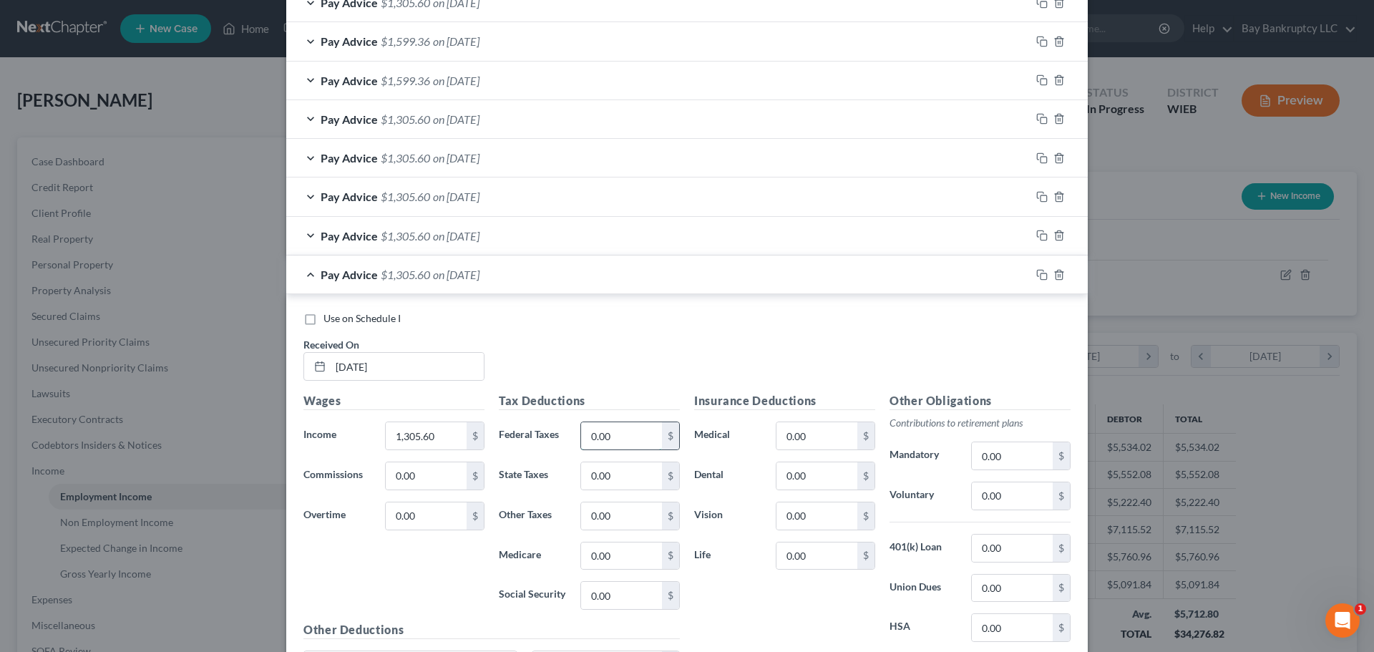
click at [638, 440] on input "0.00" at bounding box center [621, 435] width 81 height 27
type input "74.95"
click at [625, 594] on input "0.00" at bounding box center [621, 595] width 81 height 27
type input "81.06"
click at [628, 564] on input "0.00" at bounding box center [621, 556] width 81 height 27
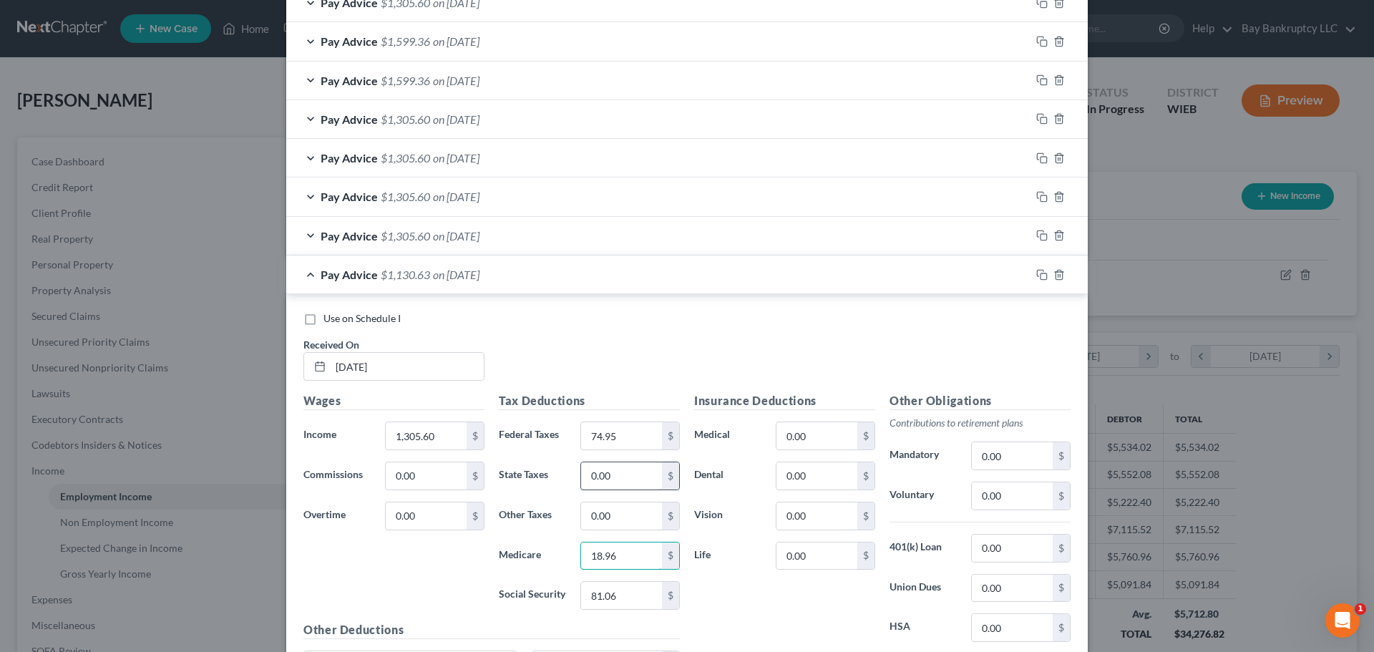
type input "18.96"
click at [619, 487] on input "0.00" at bounding box center [621, 475] width 81 height 27
type input "39.73"
click at [831, 471] on input "0.00" at bounding box center [817, 475] width 81 height 27
type input "10.80"
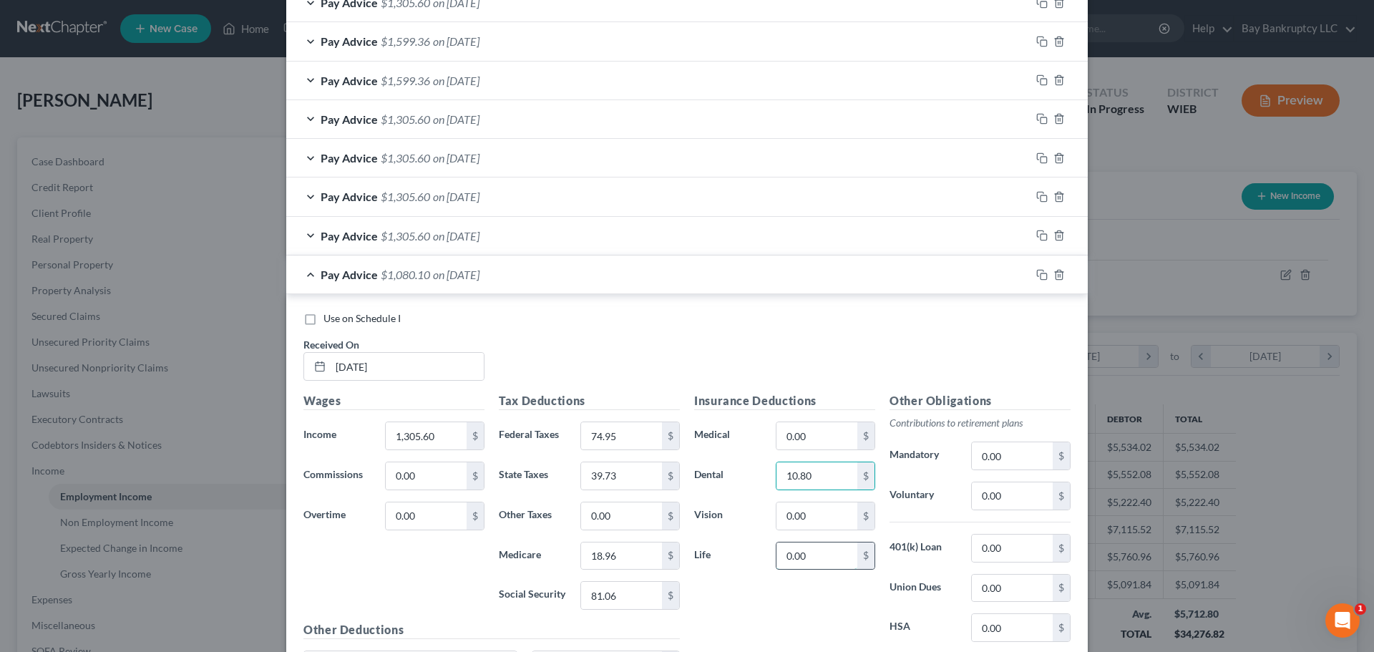
click at [819, 552] on input "0.00" at bounding box center [817, 556] width 81 height 27
type input "12.88"
click at [814, 442] on input "0.00" at bounding box center [817, 435] width 81 height 27
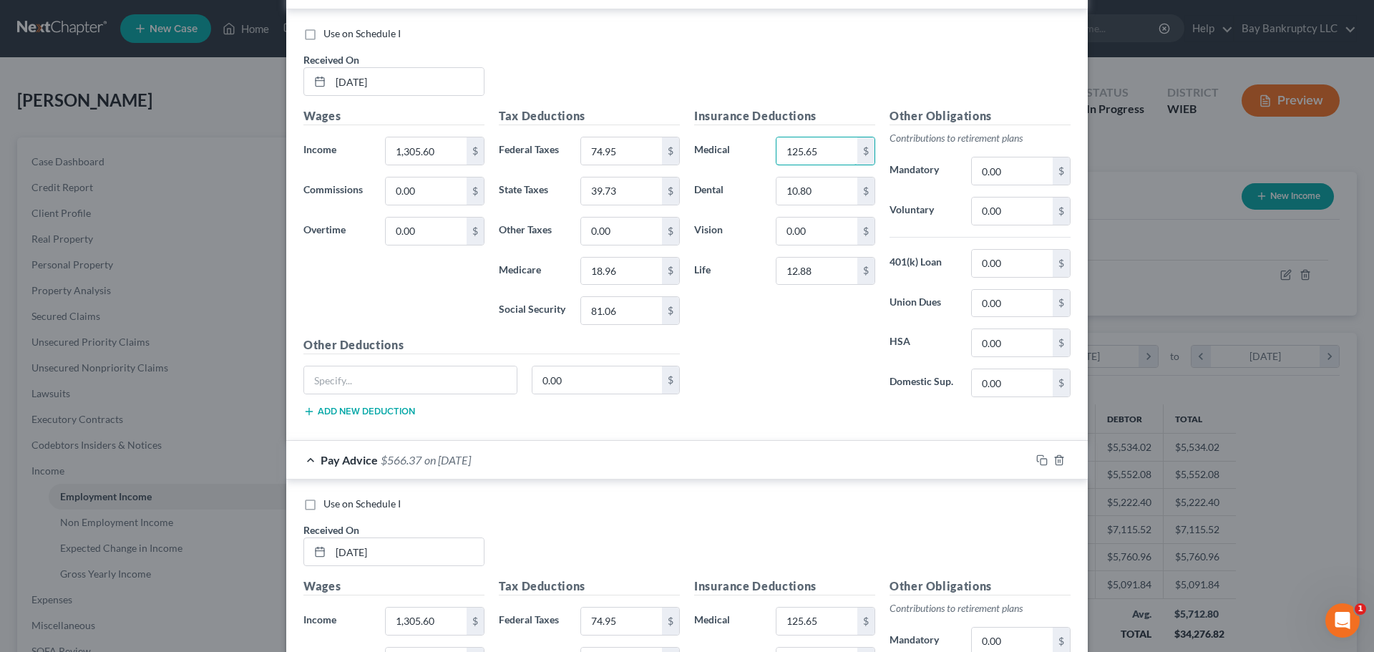
scroll to position [1124, 0]
type input "125.65"
click at [440, 384] on input "text" at bounding box center [410, 378] width 213 height 27
type input "uniform"
click at [563, 378] on input "0.00" at bounding box center [598, 378] width 130 height 27
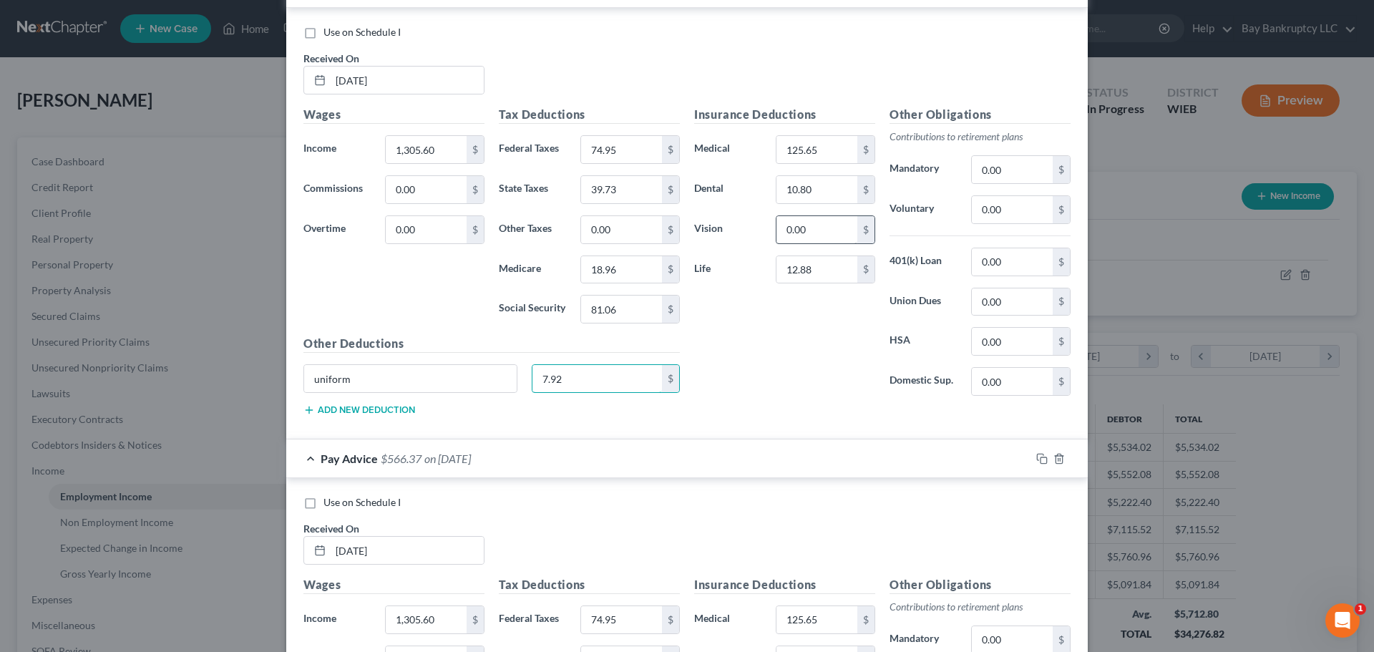
type input "7.92"
click at [819, 233] on input "0.00" at bounding box center [817, 229] width 81 height 27
type input "5.80"
click at [1017, 211] on input "0.00" at bounding box center [1012, 209] width 81 height 27
type input "342.76"
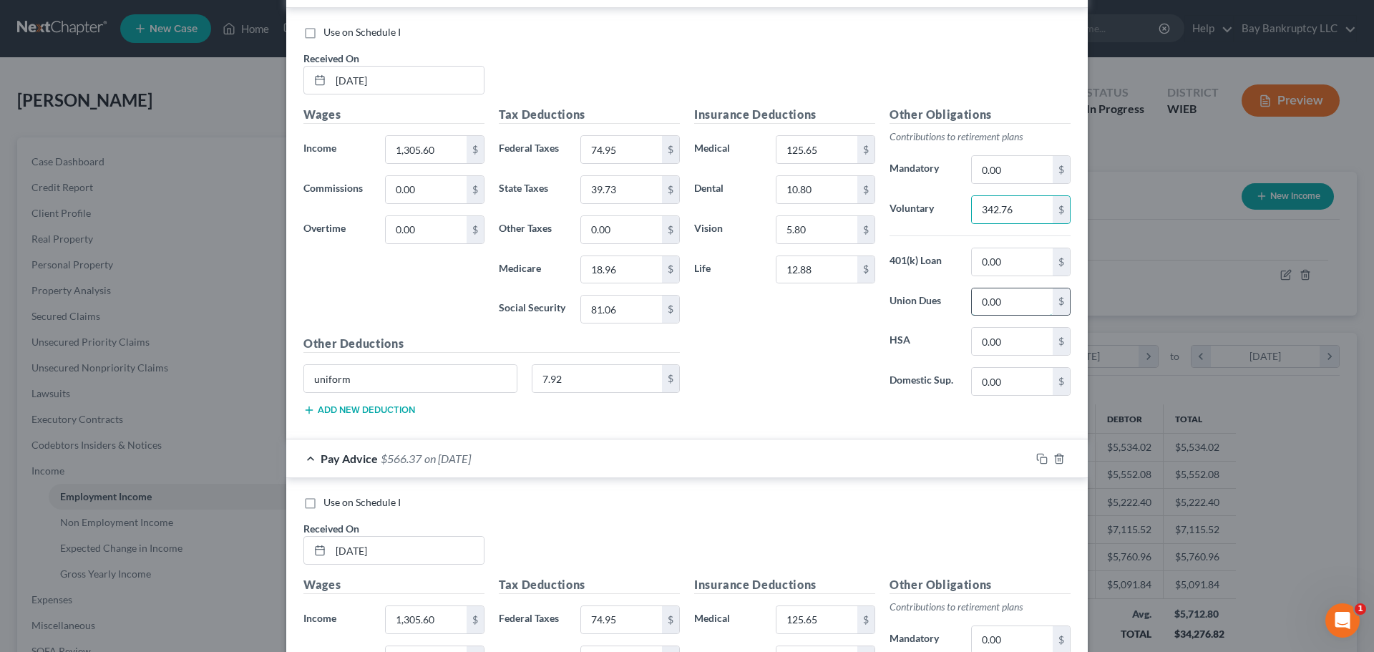
click at [1003, 312] on input "0.00" at bounding box center [1012, 301] width 81 height 27
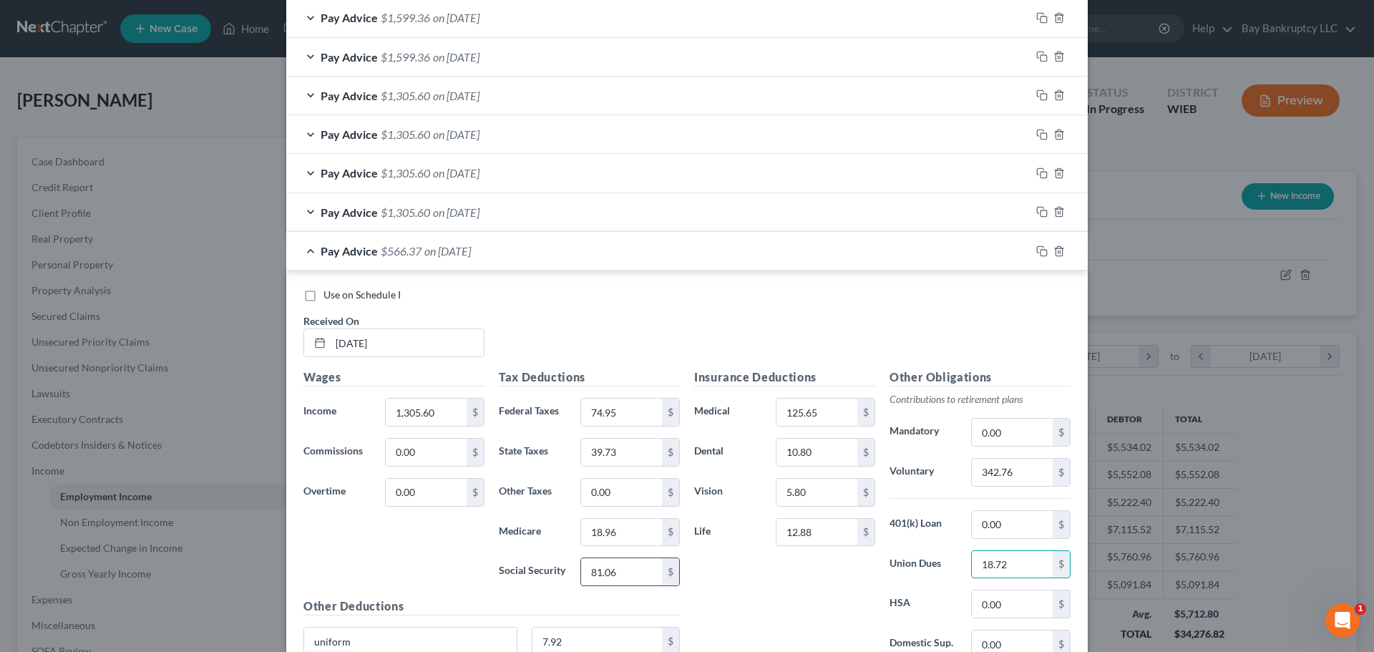
scroll to position [837, 0]
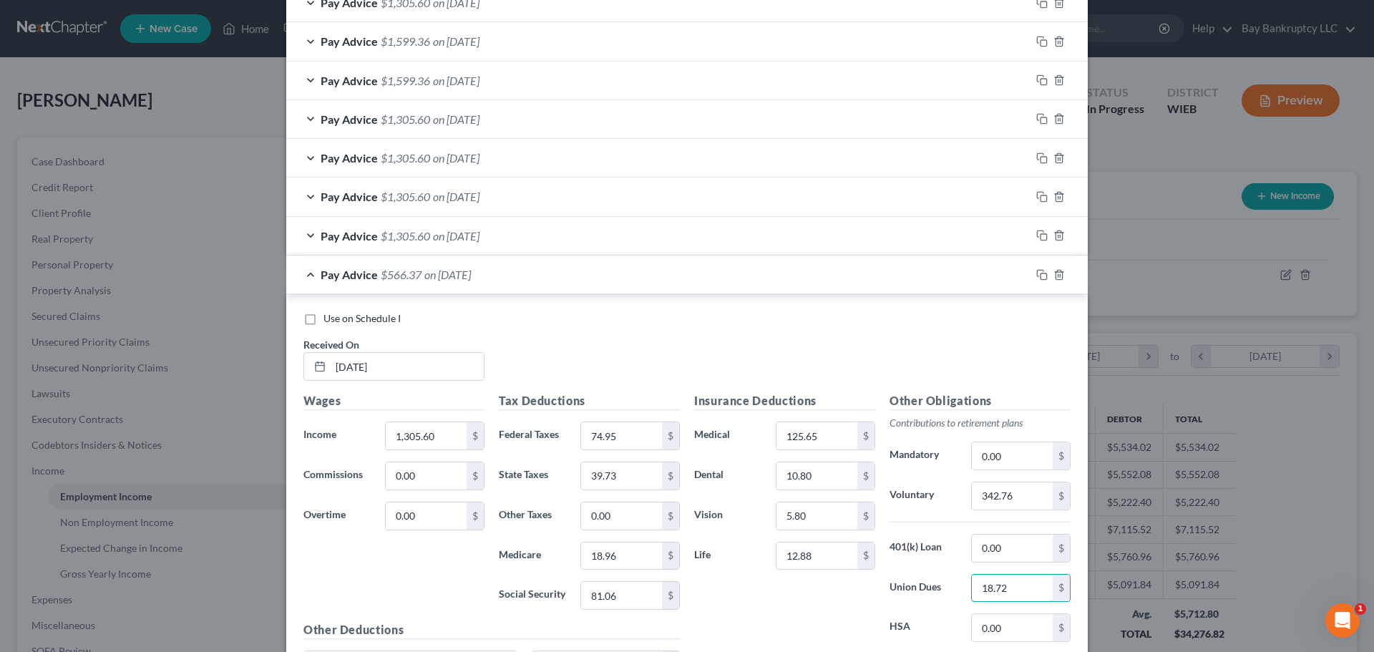
type input "18.72"
click at [475, 235] on span "on [DATE]" at bounding box center [456, 236] width 47 height 14
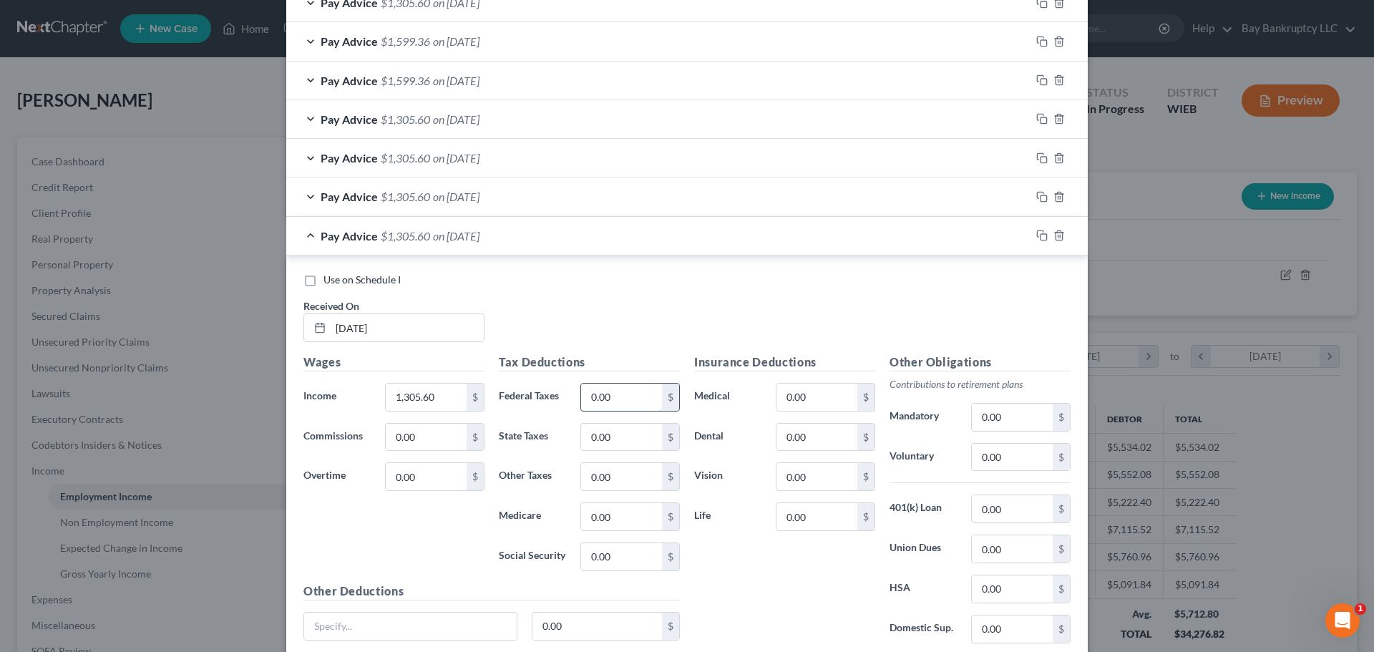
click at [633, 400] on input "0.00" at bounding box center [621, 397] width 81 height 27
type input "74.95"
click at [634, 547] on input "0.00" at bounding box center [621, 556] width 81 height 27
type input "81.06"
click at [638, 518] on input "0.00" at bounding box center [621, 516] width 81 height 27
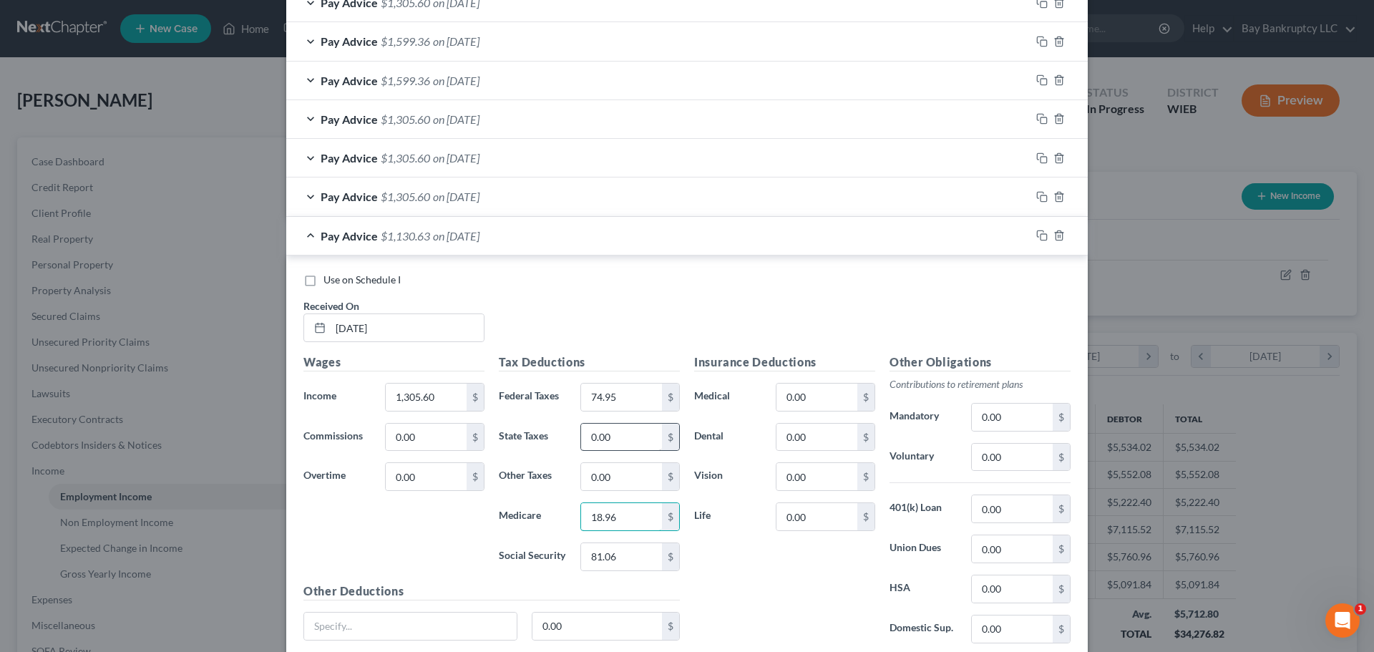
type input "18.96"
click at [622, 446] on input "0.00" at bounding box center [621, 437] width 81 height 27
type input "39.73"
click at [806, 439] on input "0.00" at bounding box center [817, 437] width 81 height 27
type input "10.80"
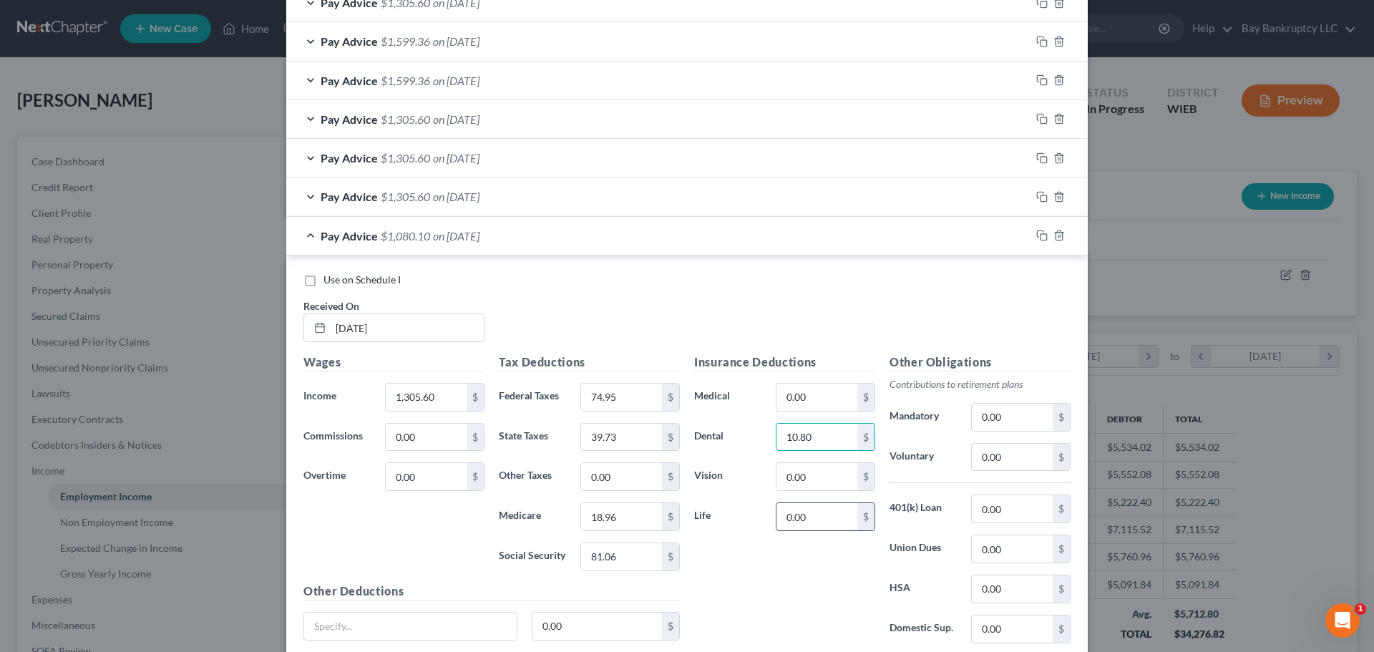
click at [799, 519] on input "0.00" at bounding box center [817, 516] width 81 height 27
type input "12.88"
click at [823, 402] on input "0.00" at bounding box center [817, 397] width 81 height 27
type input "125.65"
click at [453, 624] on input "text" at bounding box center [410, 626] width 213 height 27
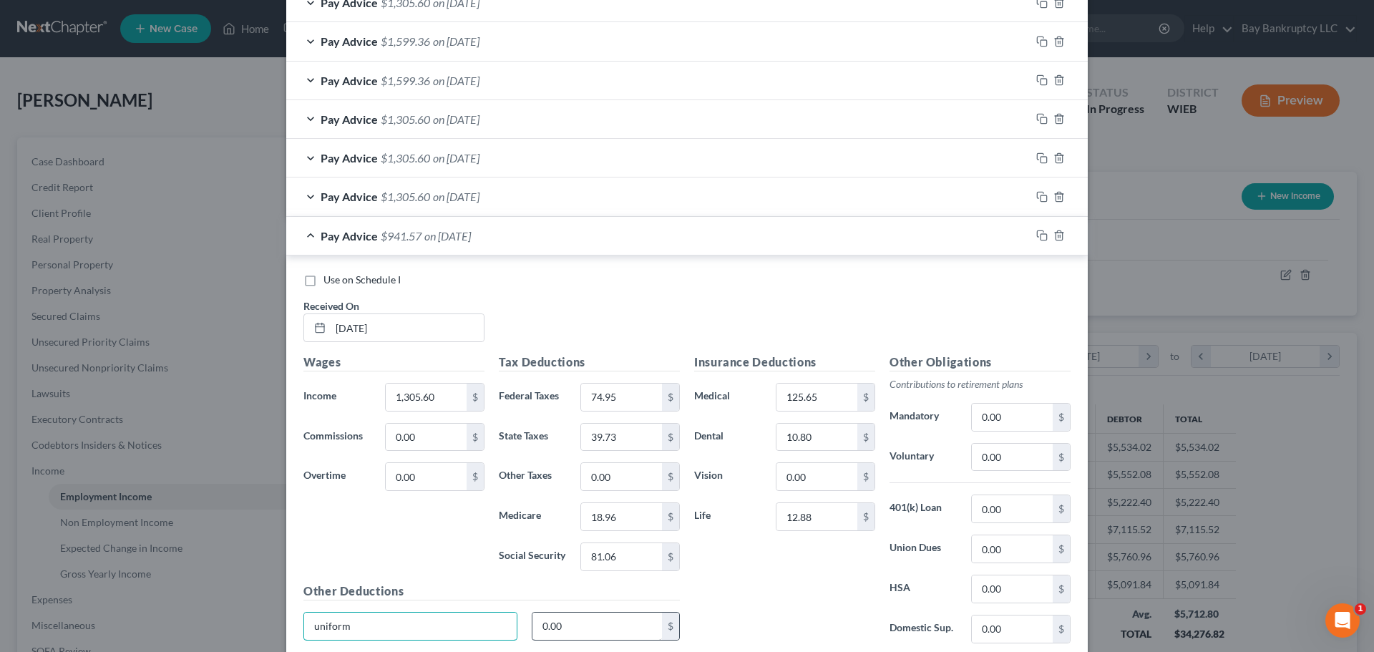
type input "uniform"
click at [603, 631] on input "0.00" at bounding box center [598, 626] width 130 height 27
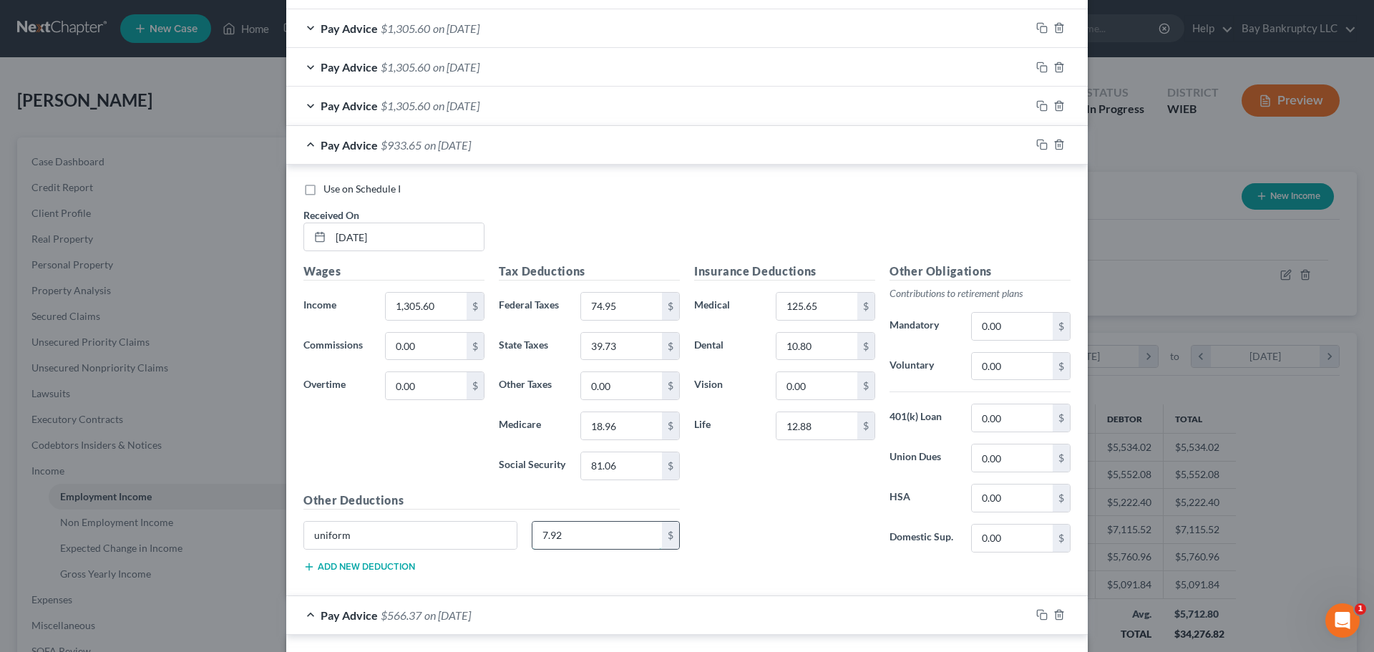
scroll to position [1124, 0]
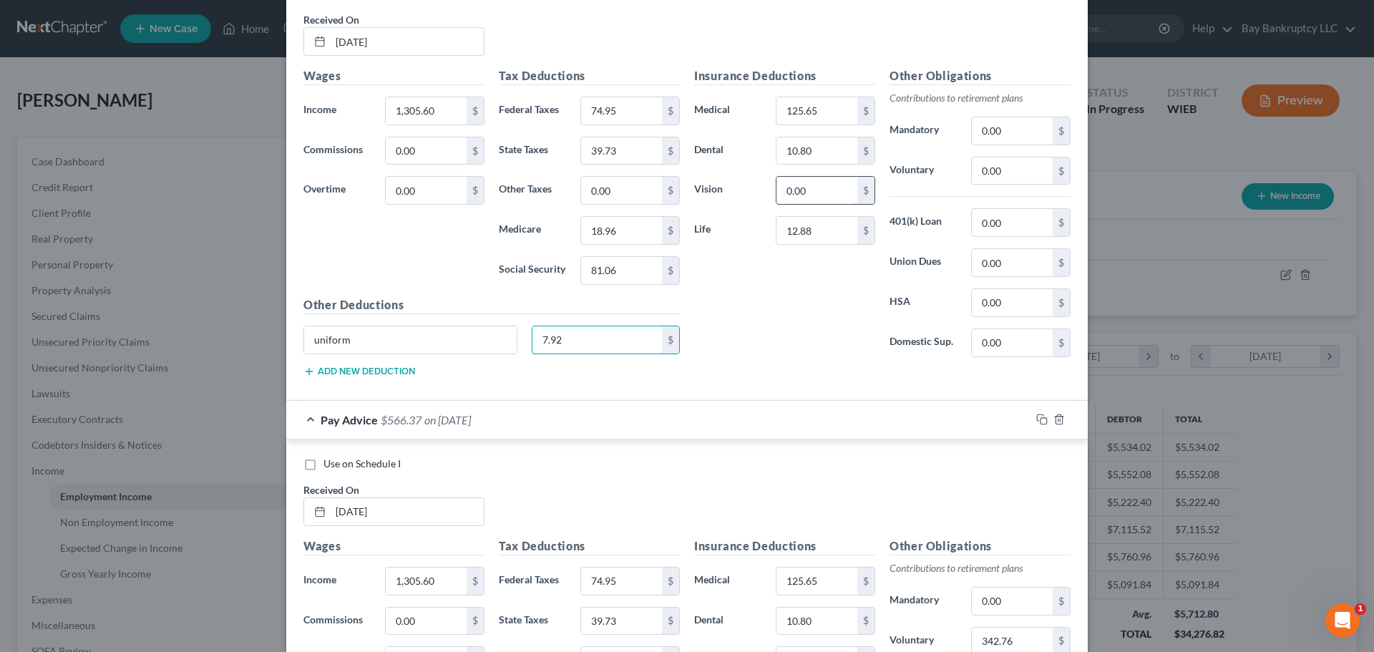
type input "7.92"
click at [805, 193] on input "0.00" at bounding box center [817, 190] width 81 height 27
type input "5.80"
click at [1010, 173] on input "0.00" at bounding box center [1012, 170] width 81 height 27
type input "342.76"
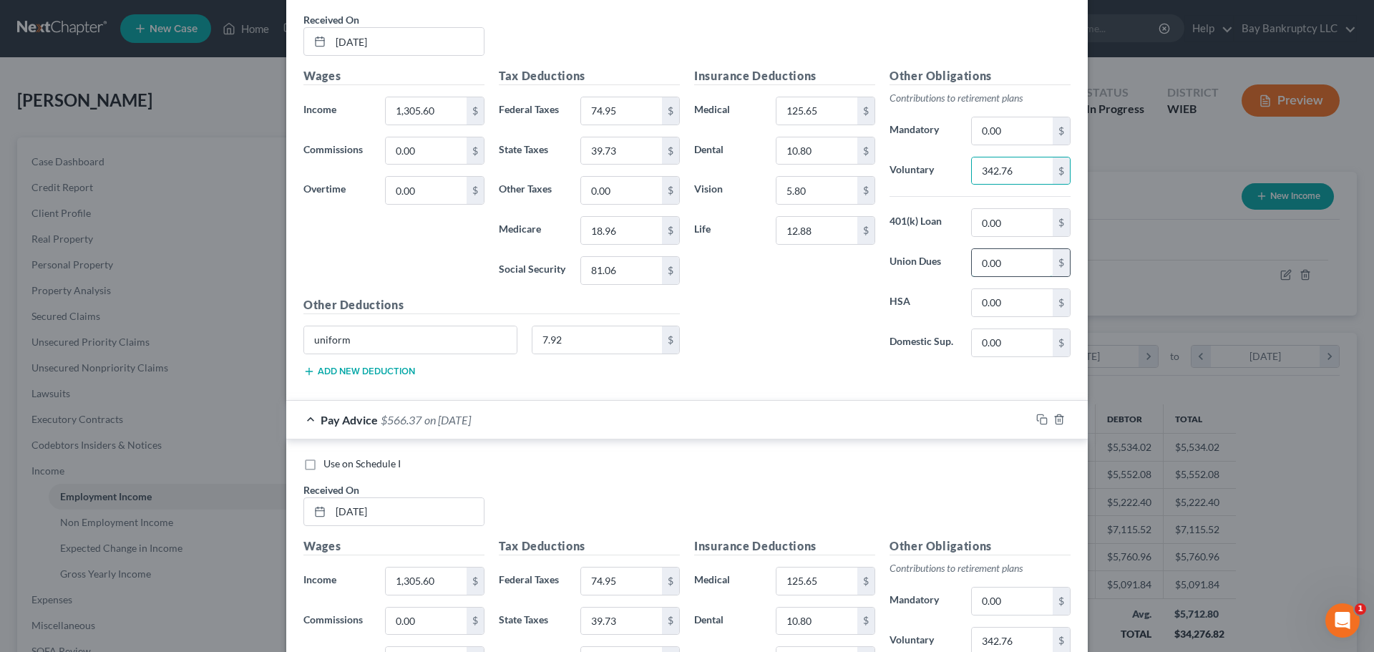
click at [1019, 258] on input "0.00" at bounding box center [1012, 262] width 81 height 27
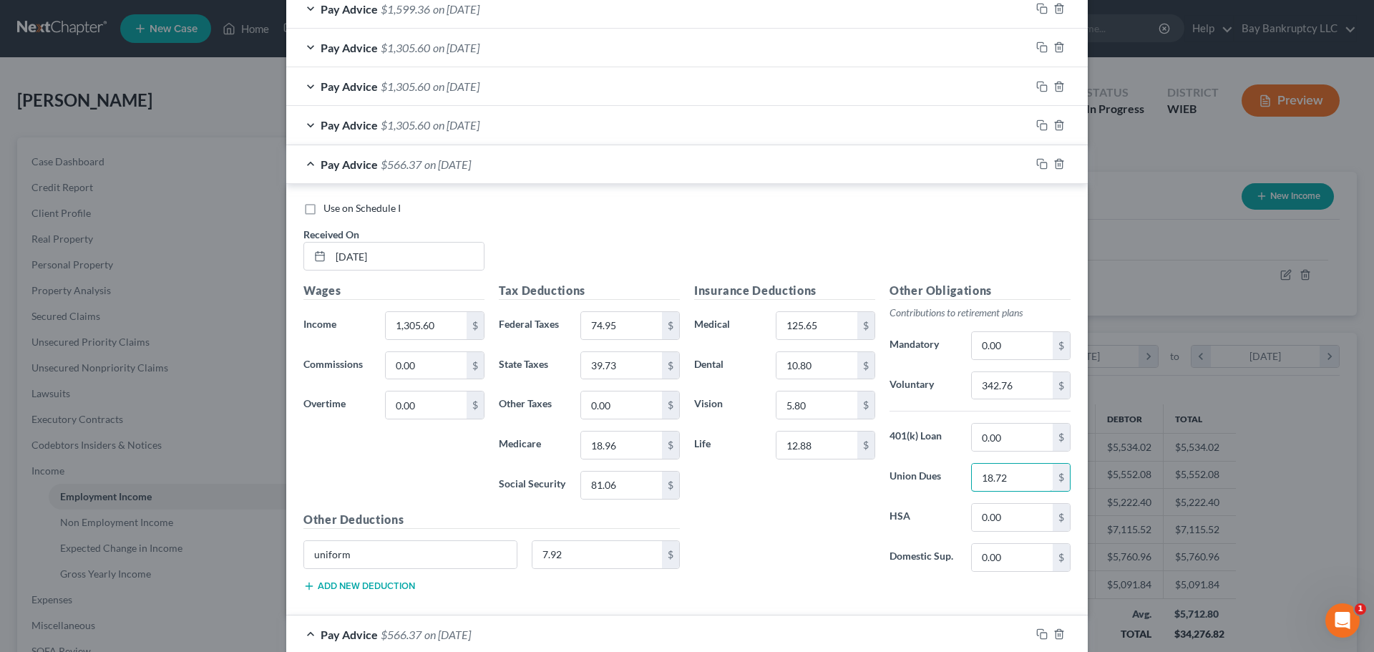
scroll to position [766, 0]
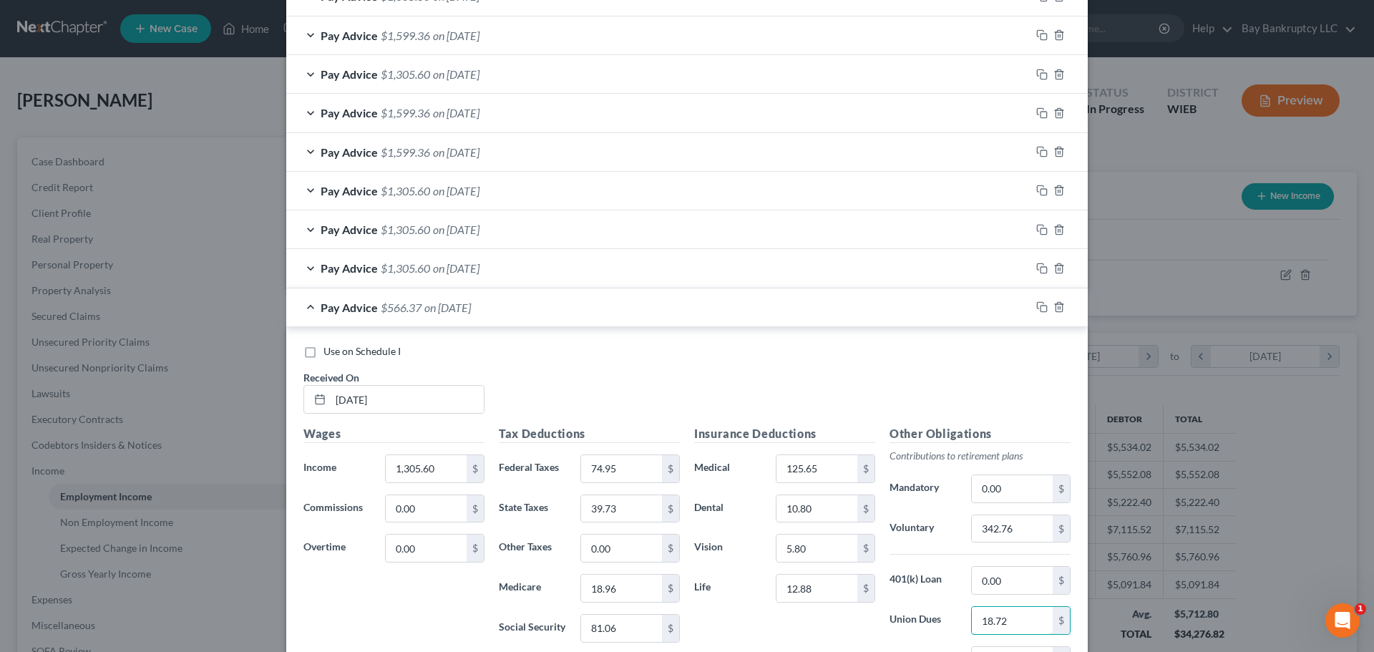
type input "18.72"
click at [480, 263] on span "on 04/25/2025" at bounding box center [456, 268] width 47 height 14
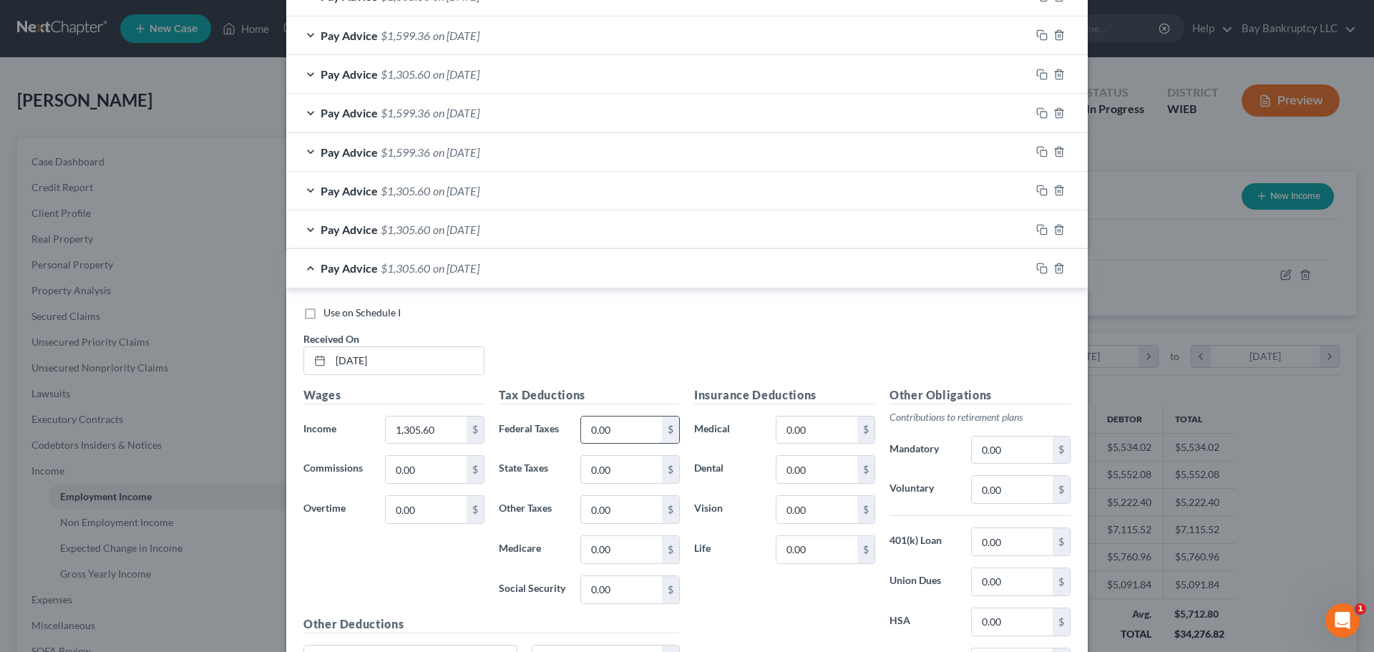
click at [621, 430] on input "0.00" at bounding box center [621, 430] width 81 height 27
type input "74.95"
click at [624, 596] on input "0.00" at bounding box center [621, 589] width 81 height 27
type input "81.06"
click at [621, 554] on input "0.00" at bounding box center [621, 549] width 81 height 27
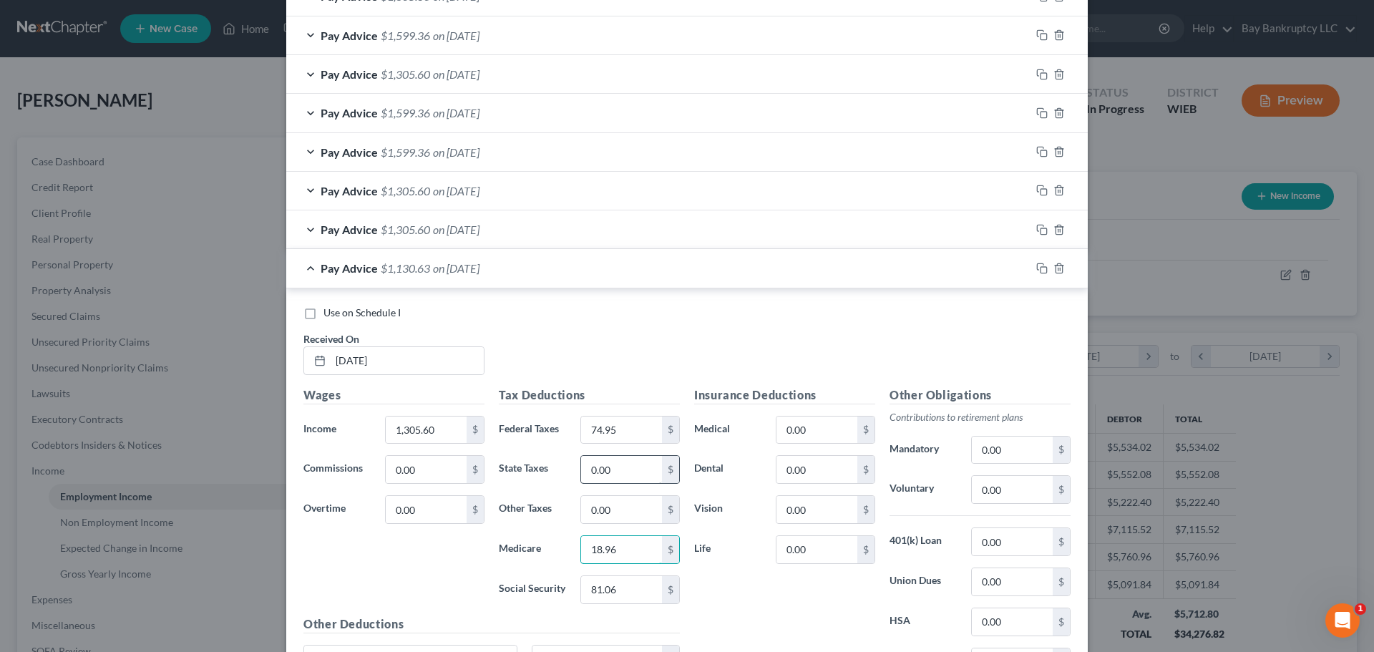
type input "18.96"
click at [612, 480] on input "0.00" at bounding box center [621, 469] width 81 height 27
type input "39.73"
click at [807, 467] on input "0.00" at bounding box center [817, 469] width 81 height 27
type input "10.80"
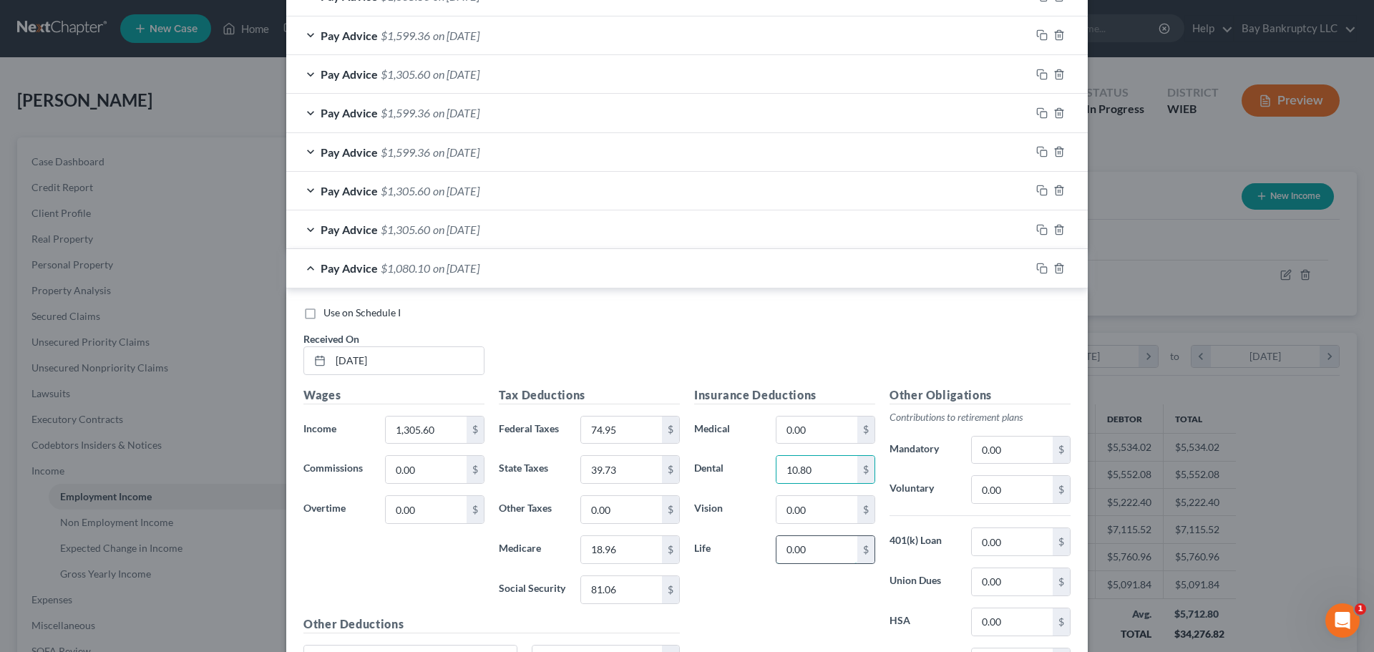
click at [815, 548] on input "0.00" at bounding box center [817, 549] width 81 height 27
type input "12.88"
click at [808, 431] on input "0.00" at bounding box center [817, 430] width 81 height 27
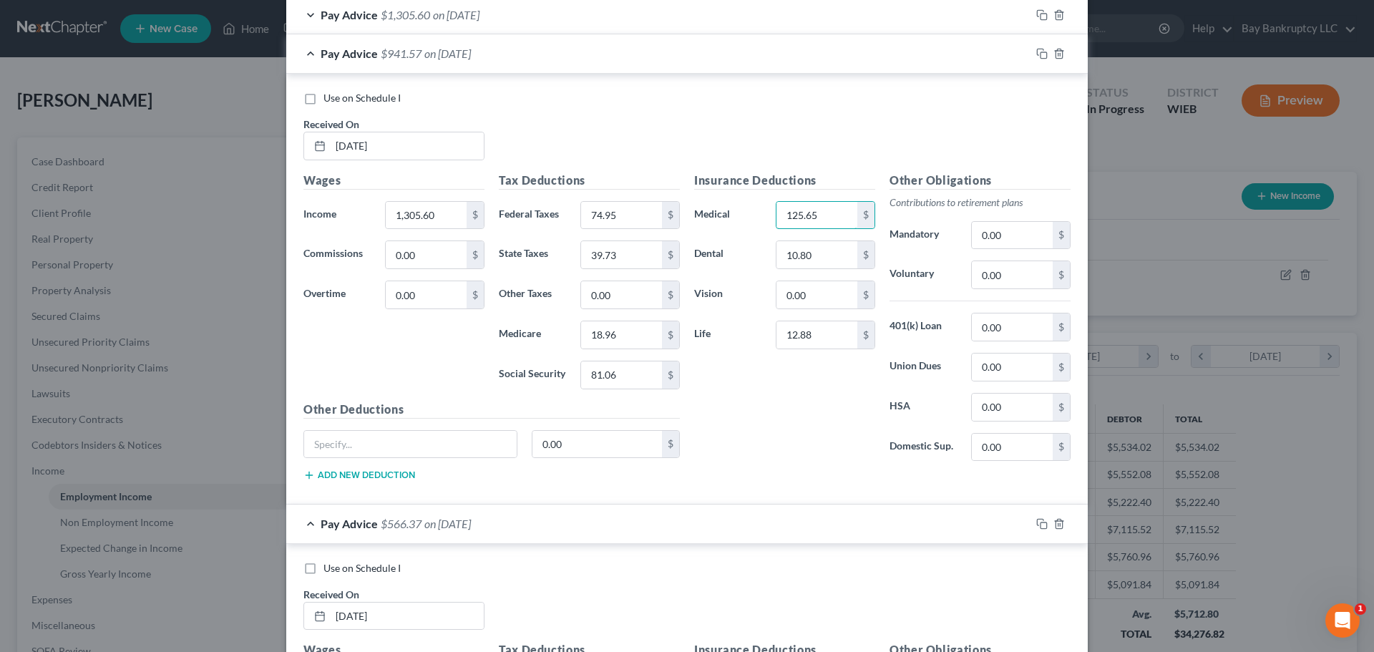
type input "125.65"
click at [403, 428] on div "Other Deductions 0.00 $ Add new deduction" at bounding box center [491, 447] width 391 height 92
click at [393, 439] on input "text" at bounding box center [410, 444] width 213 height 27
type input "uniform"
click at [570, 444] on input "0.00" at bounding box center [598, 444] width 130 height 27
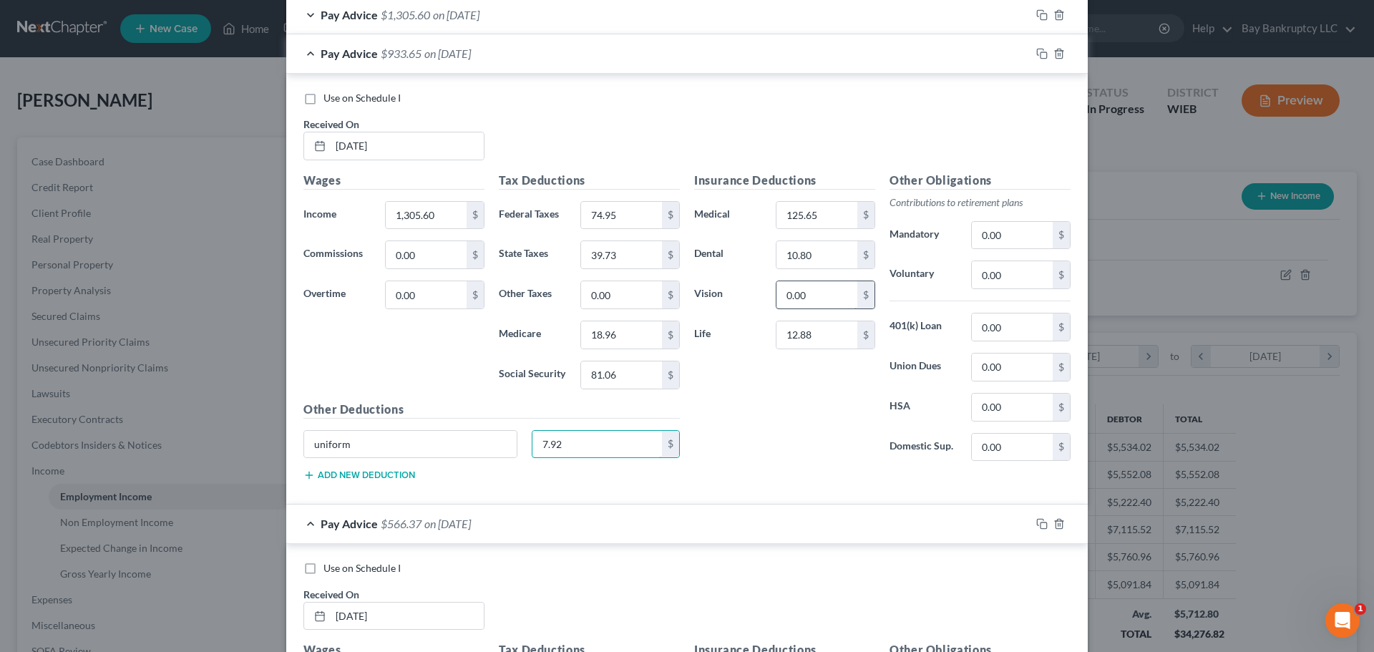
type input "7.92"
click at [822, 301] on input "0.00" at bounding box center [817, 294] width 81 height 27
type input "5.80"
click at [1012, 266] on input "0.00" at bounding box center [1012, 274] width 81 height 27
type input "342.76"
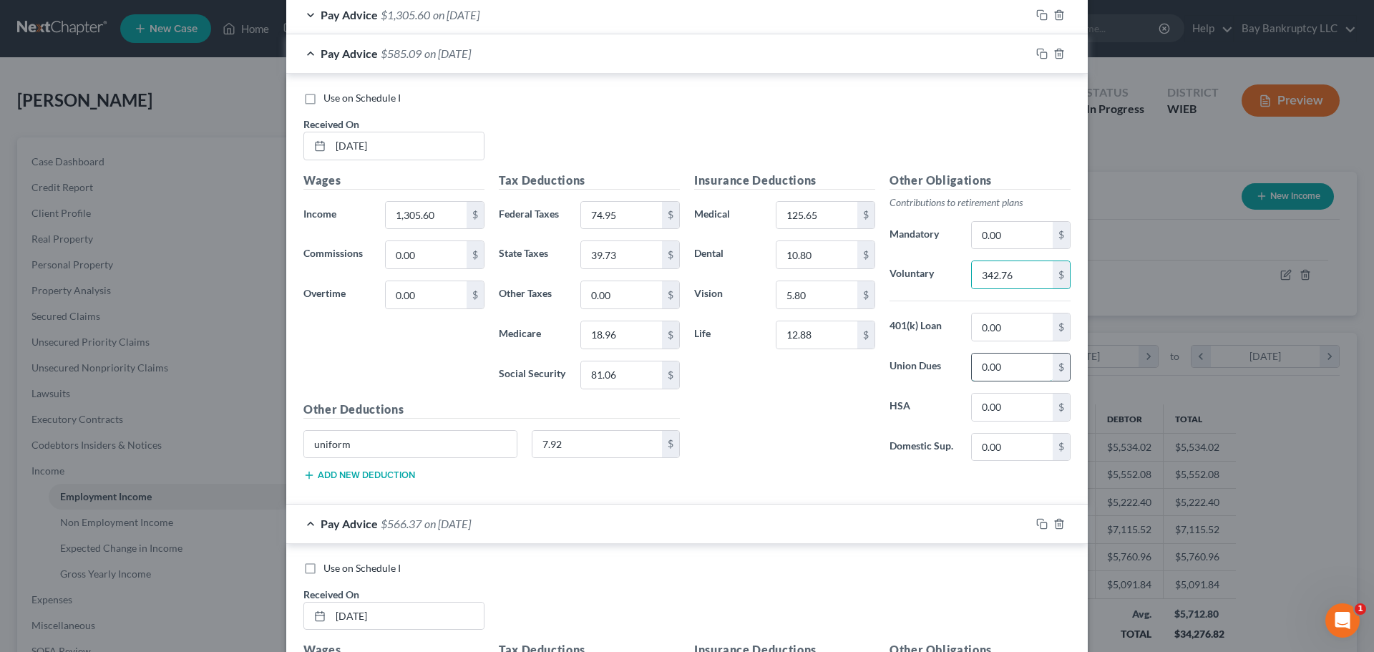
click at [1004, 371] on input "0.00" at bounding box center [1012, 367] width 81 height 27
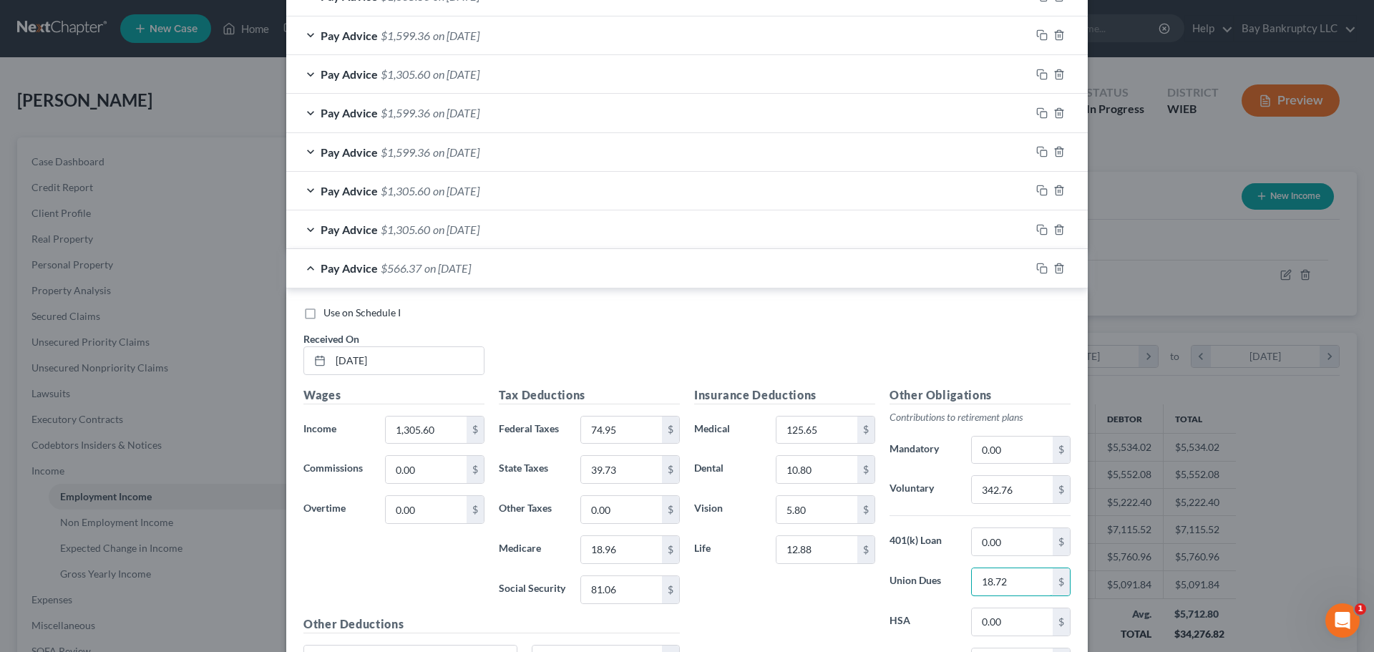
type input "18.72"
click at [480, 230] on span "on [DATE]" at bounding box center [456, 230] width 47 height 14
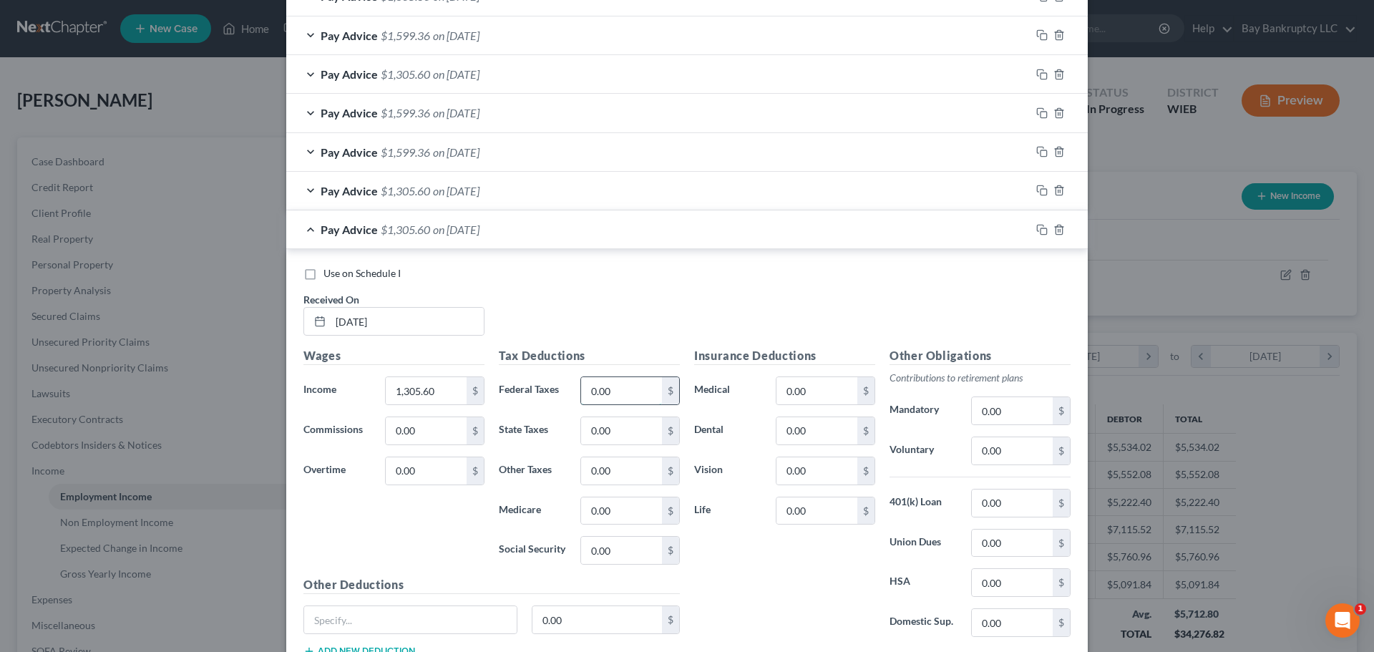
click at [625, 387] on input "0.00" at bounding box center [621, 390] width 81 height 27
type input "74.95"
click at [628, 543] on input "0.00" at bounding box center [621, 550] width 81 height 27
type input "81.06"
click at [633, 517] on input "0.00" at bounding box center [621, 510] width 81 height 27
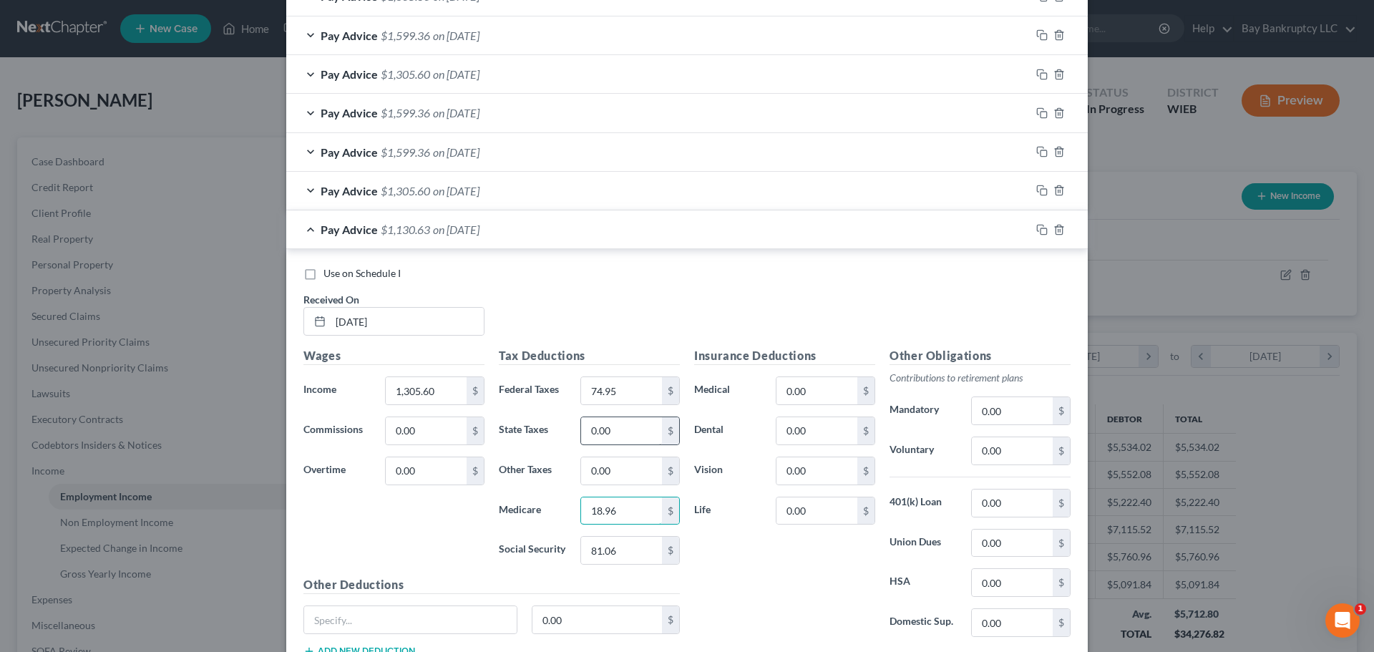
type input "18.96"
click at [621, 434] on input "0.00" at bounding box center [621, 430] width 81 height 27
type input "39.73"
click at [812, 426] on input "0.00" at bounding box center [817, 430] width 81 height 27
type input "10.80"
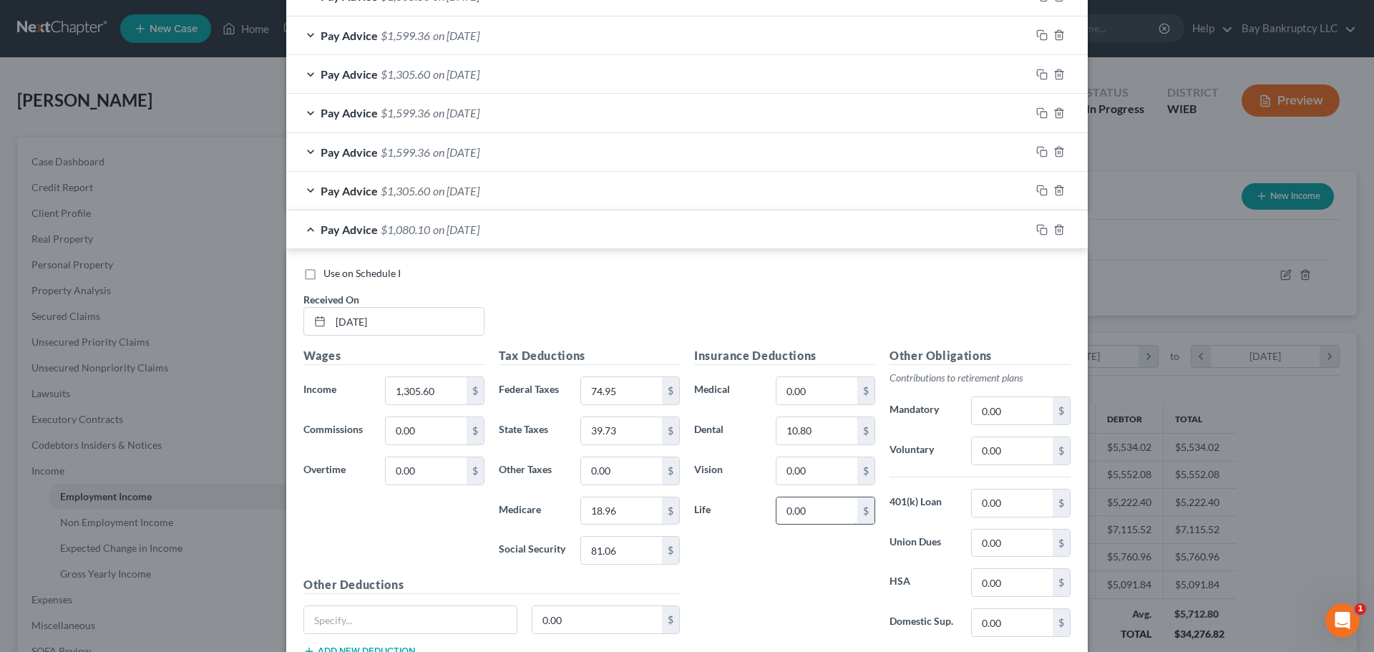
click at [816, 510] on input "0.00" at bounding box center [817, 510] width 81 height 27
type input "12.88"
click at [822, 397] on input "0.00" at bounding box center [817, 390] width 81 height 27
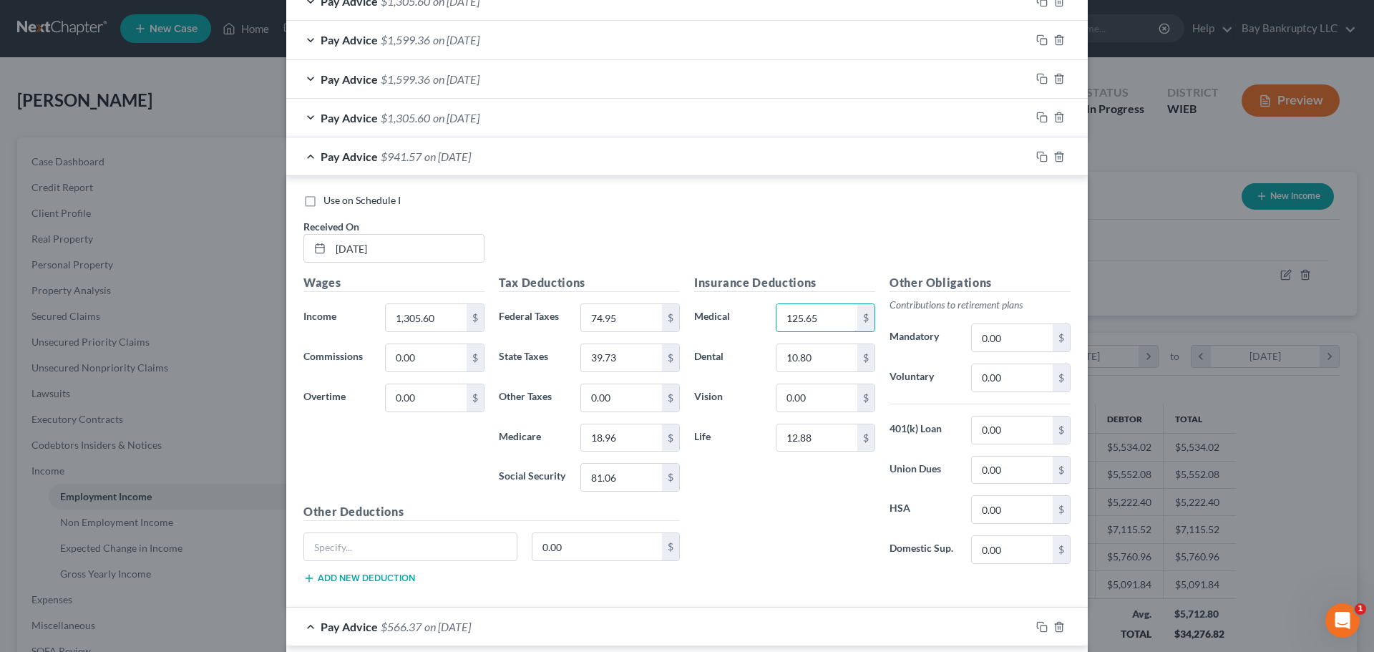
scroll to position [909, 0]
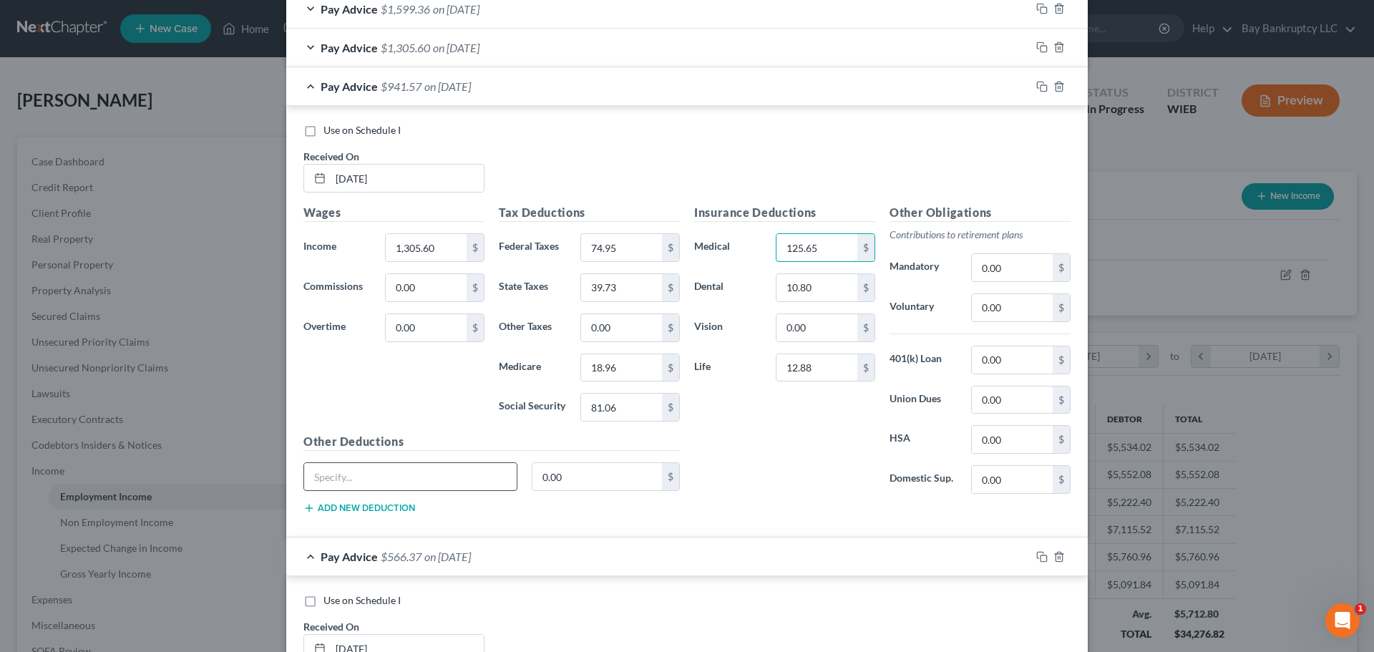
type input "125.65"
click at [492, 481] on input "text" at bounding box center [410, 476] width 213 height 27
type input "uniform"
click at [554, 479] on input "0.00" at bounding box center [598, 476] width 130 height 27
click at [825, 337] on input "0.00" at bounding box center [817, 327] width 81 height 27
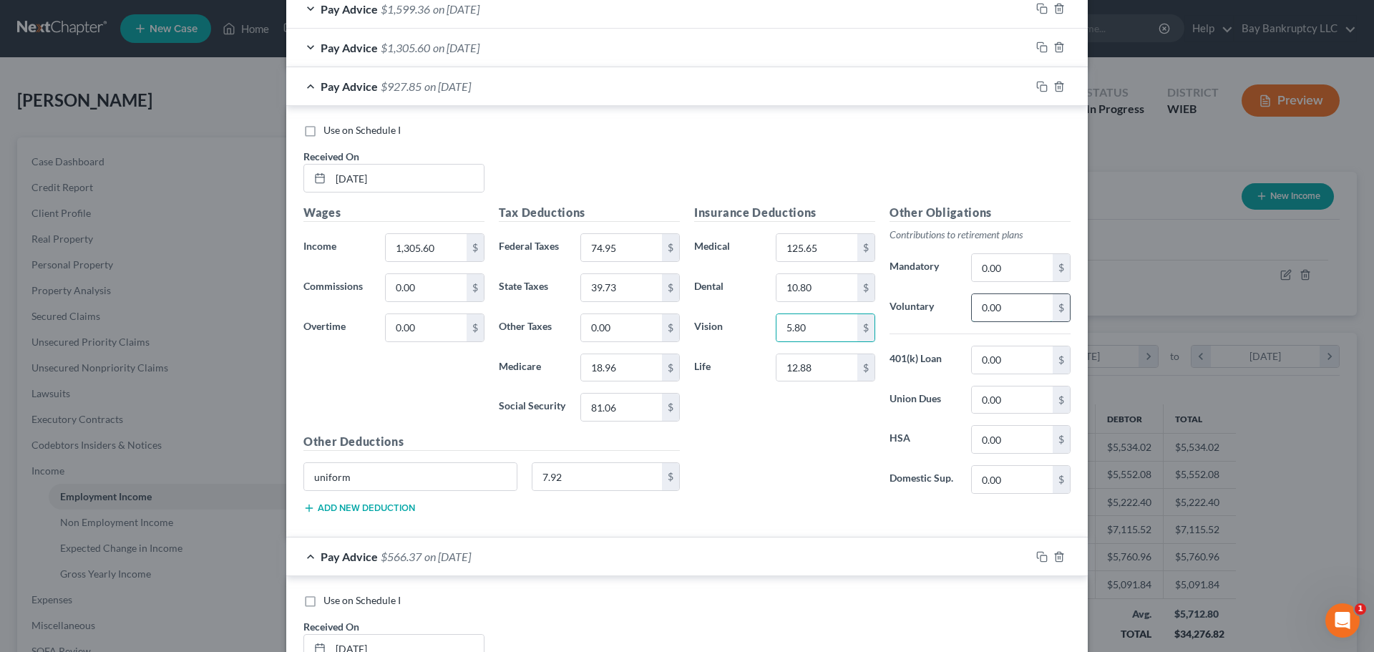
click at [1016, 318] on input "0.00" at bounding box center [1012, 307] width 81 height 27
click at [1029, 399] on input "0.00" at bounding box center [1012, 400] width 81 height 27
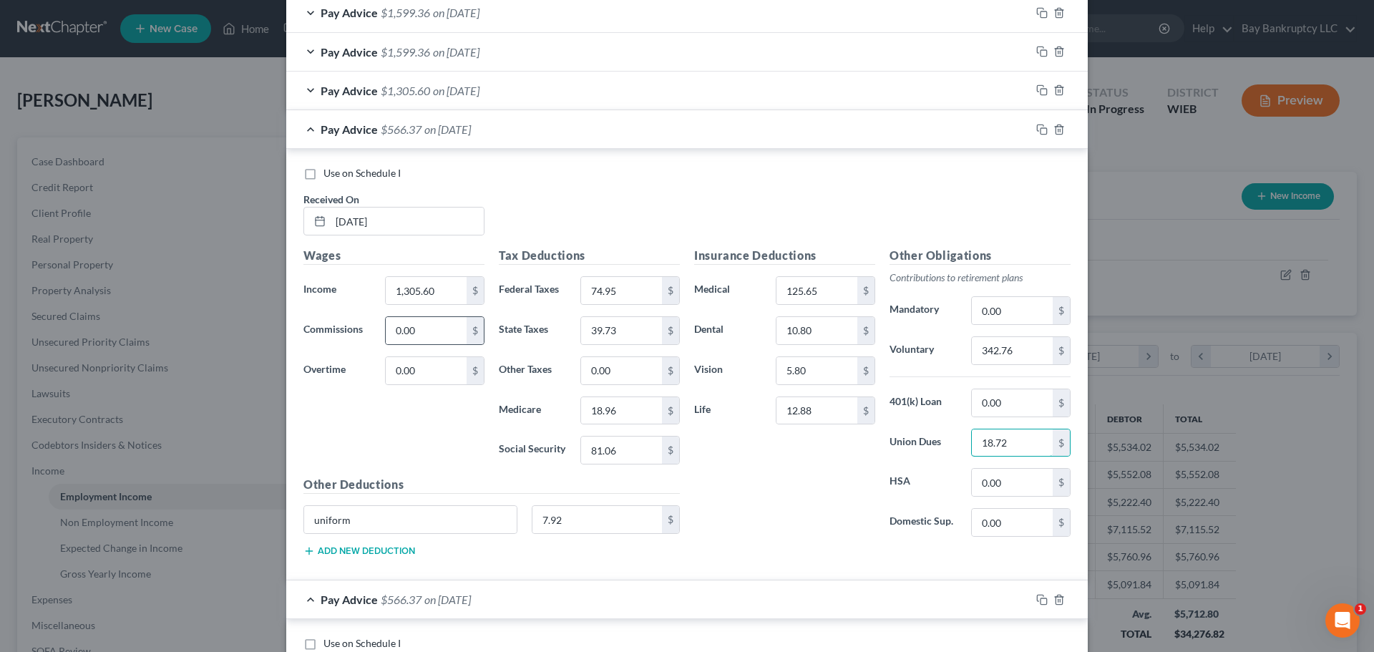
scroll to position [694, 0]
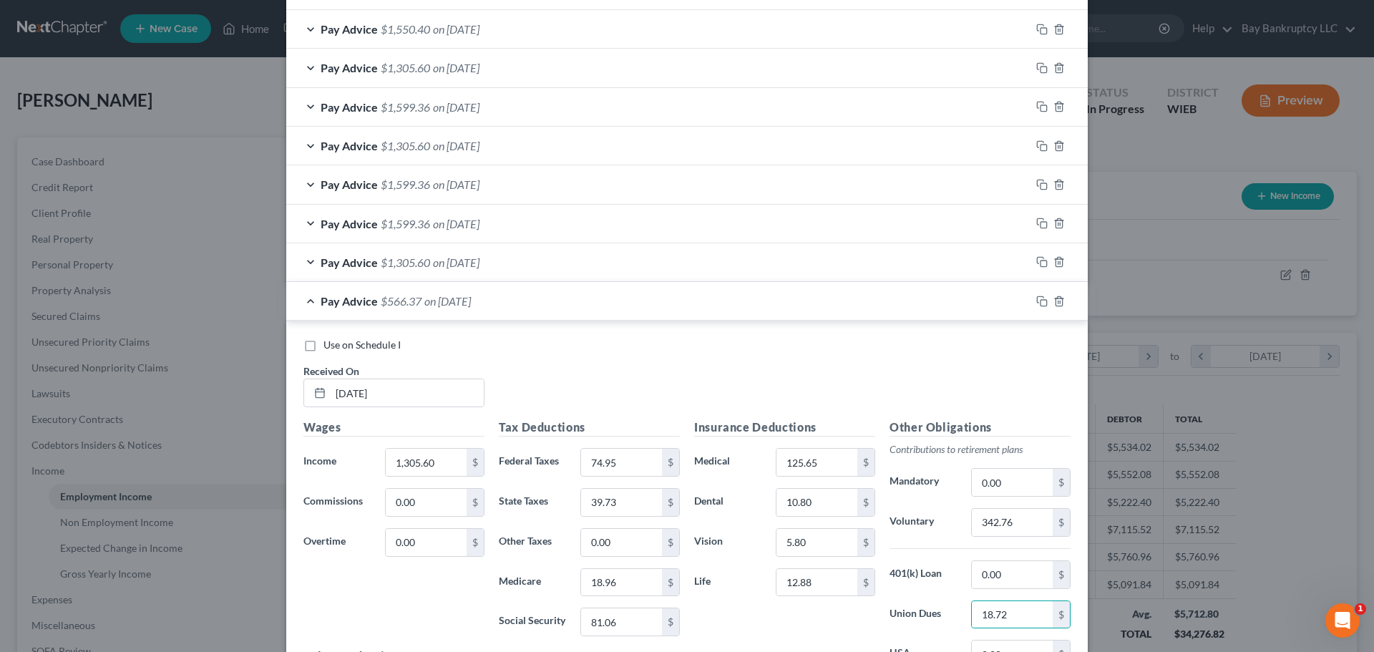
click at [470, 268] on span "on 05/09/2025" at bounding box center [456, 263] width 47 height 14
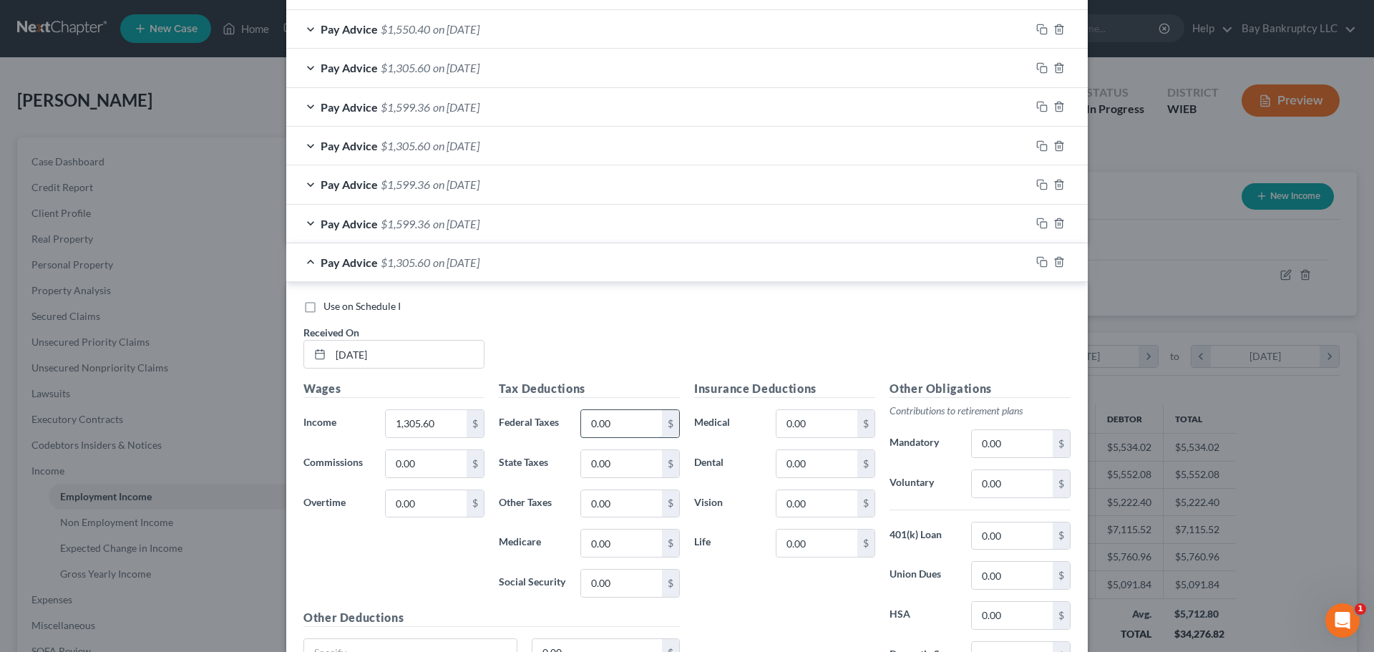
click at [609, 424] on input "0.00" at bounding box center [621, 423] width 81 height 27
click at [628, 579] on input "0.00" at bounding box center [621, 583] width 81 height 27
click at [618, 542] on input "0.00" at bounding box center [621, 543] width 81 height 27
click at [615, 461] on input "0.00" at bounding box center [621, 463] width 81 height 27
click at [822, 453] on input "0.00" at bounding box center [817, 463] width 81 height 27
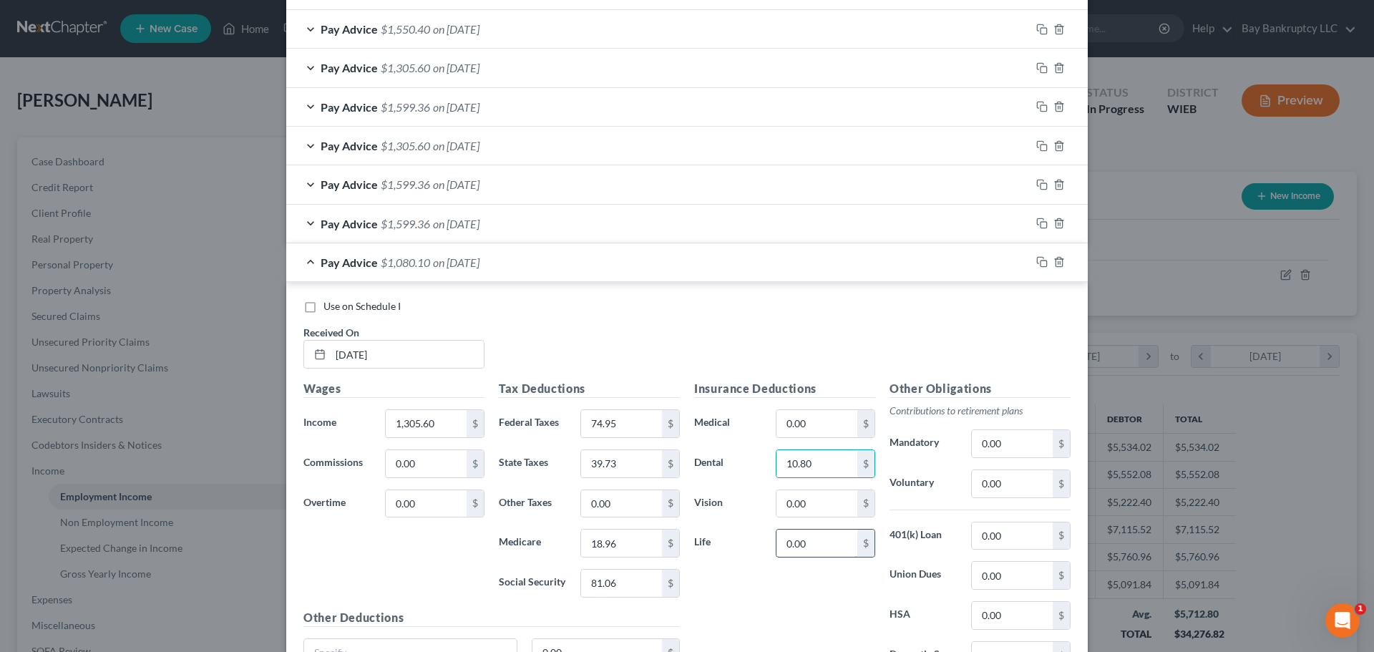
click at [821, 536] on input "0.00" at bounding box center [817, 543] width 81 height 27
click at [826, 429] on input "0.00" at bounding box center [817, 423] width 81 height 27
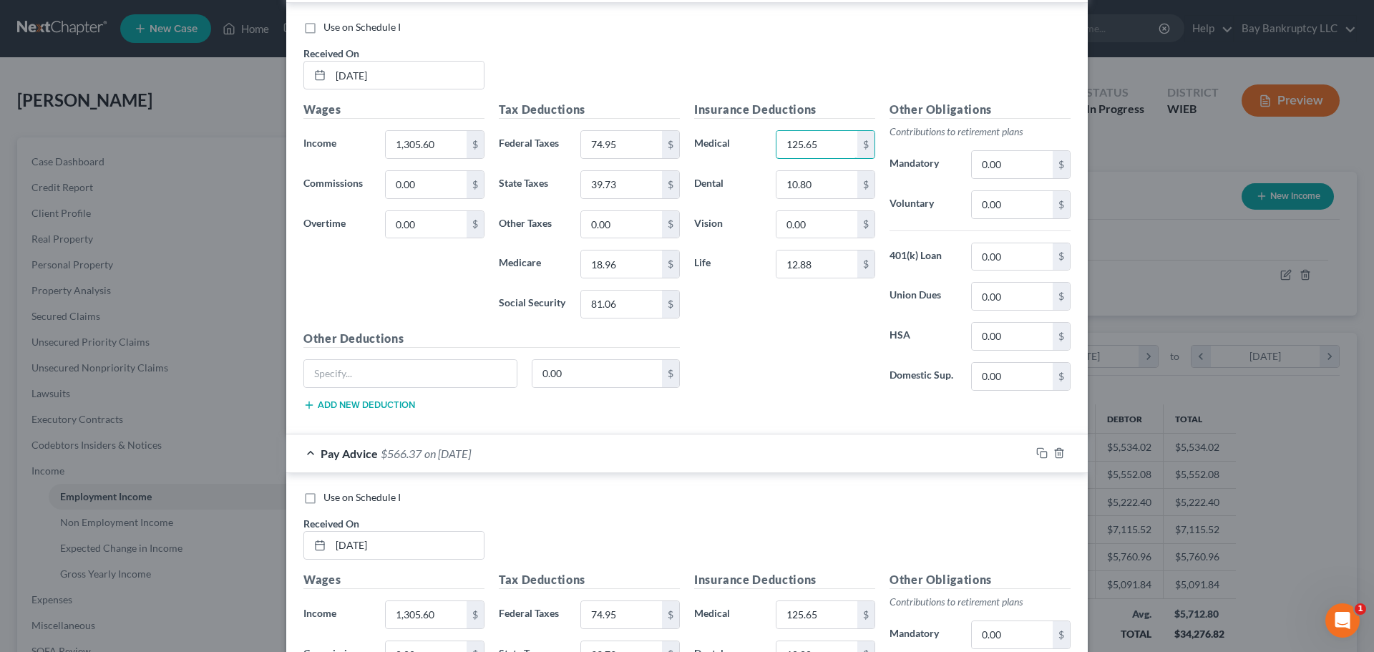
scroll to position [981, 0]
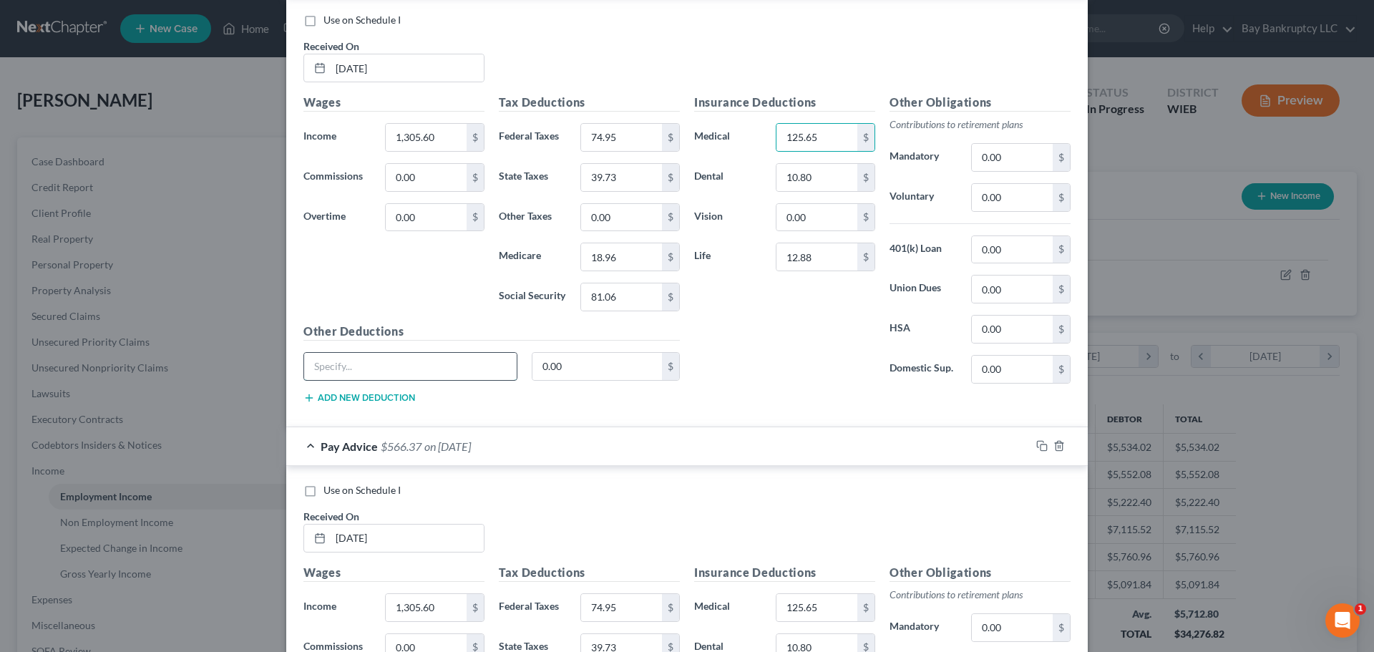
click at [412, 364] on input "text" at bounding box center [410, 366] width 213 height 27
click at [573, 365] on input "0.00" at bounding box center [598, 366] width 130 height 27
click at [832, 220] on input "0.00" at bounding box center [817, 217] width 81 height 27
click at [1016, 200] on input "0.00" at bounding box center [1012, 197] width 81 height 27
click at [1004, 294] on input "0.00" at bounding box center [1012, 289] width 81 height 27
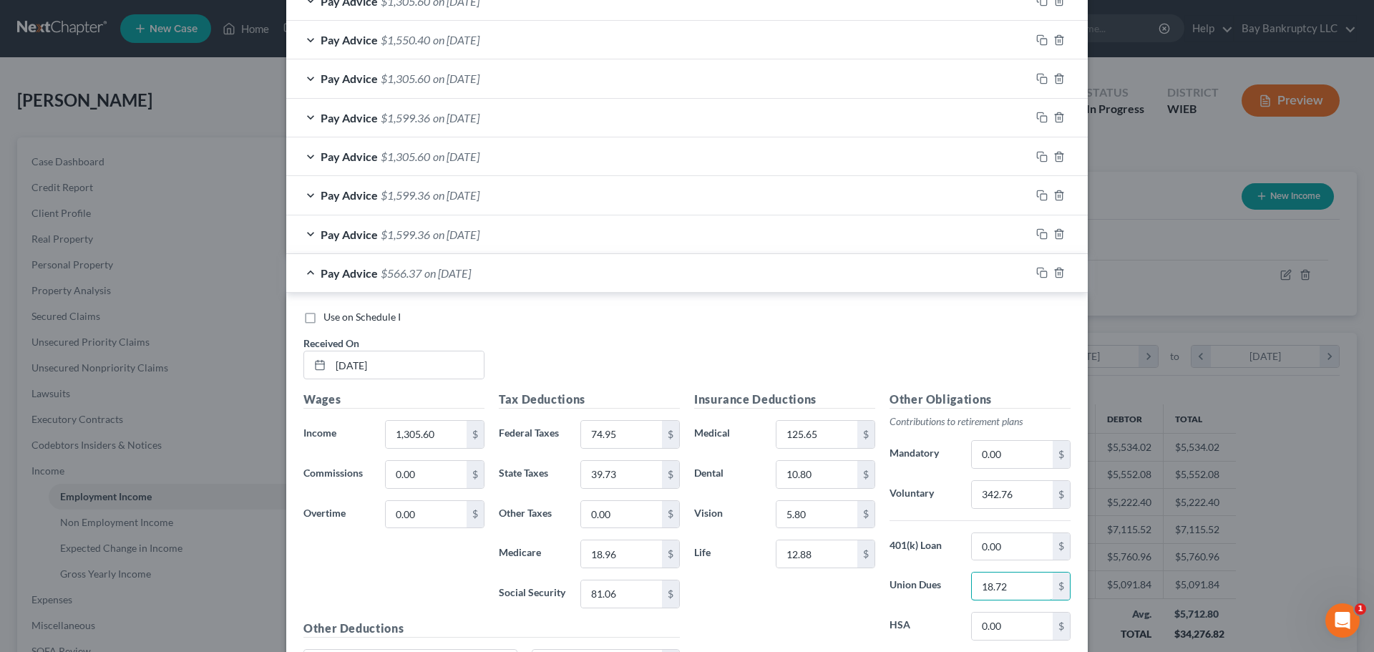
scroll to position [623, 0]
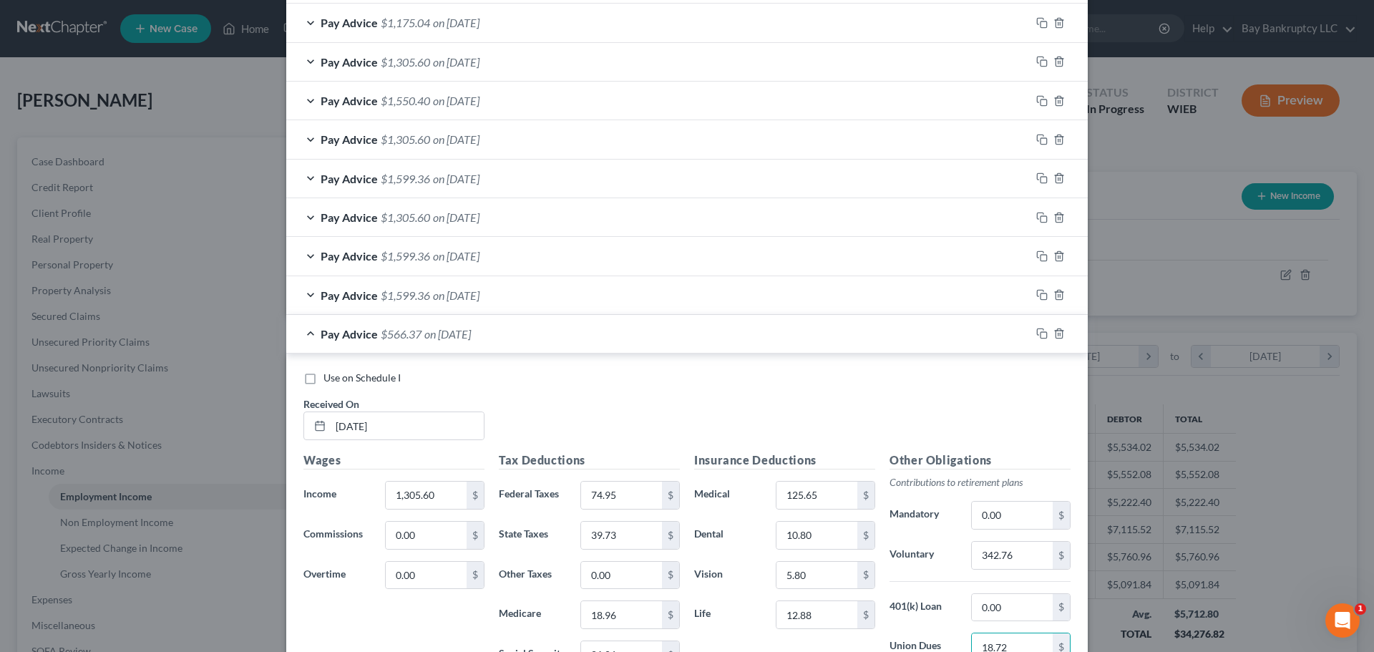
click at [427, 302] on div "Pay Advice $1,599.36 on 05/16/2025" at bounding box center [658, 295] width 744 height 38
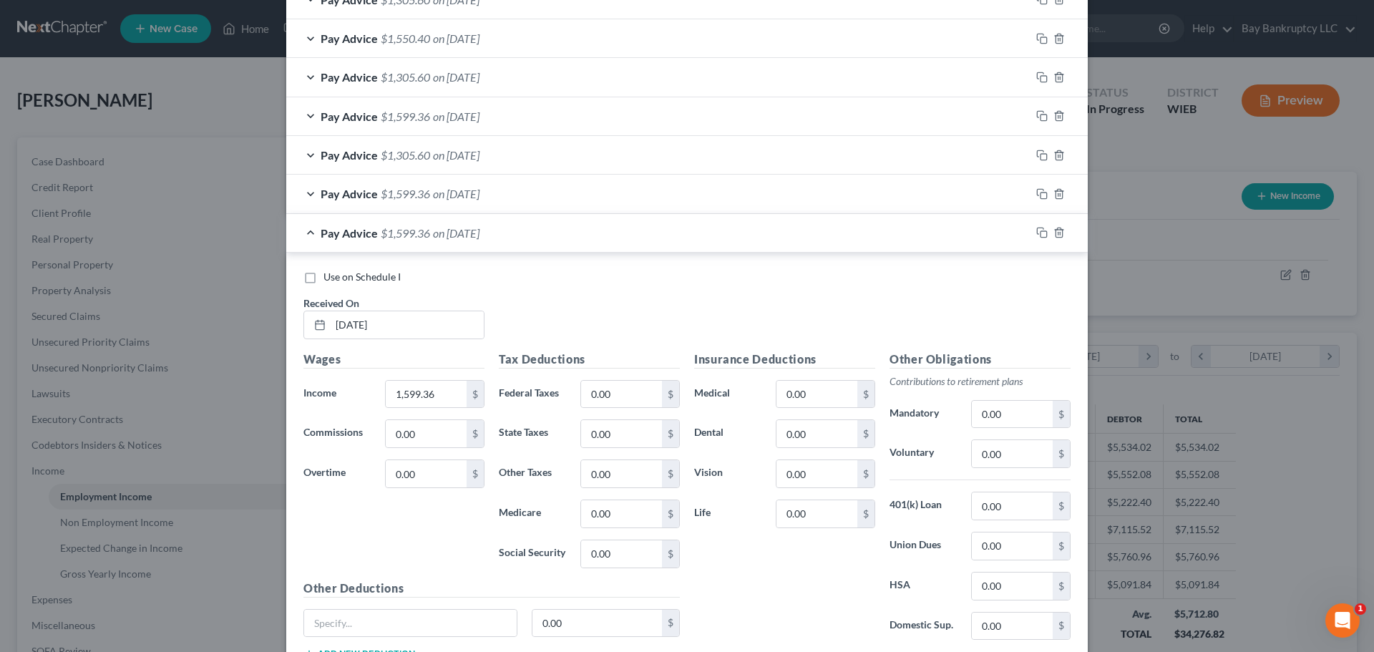
scroll to position [766, 0]
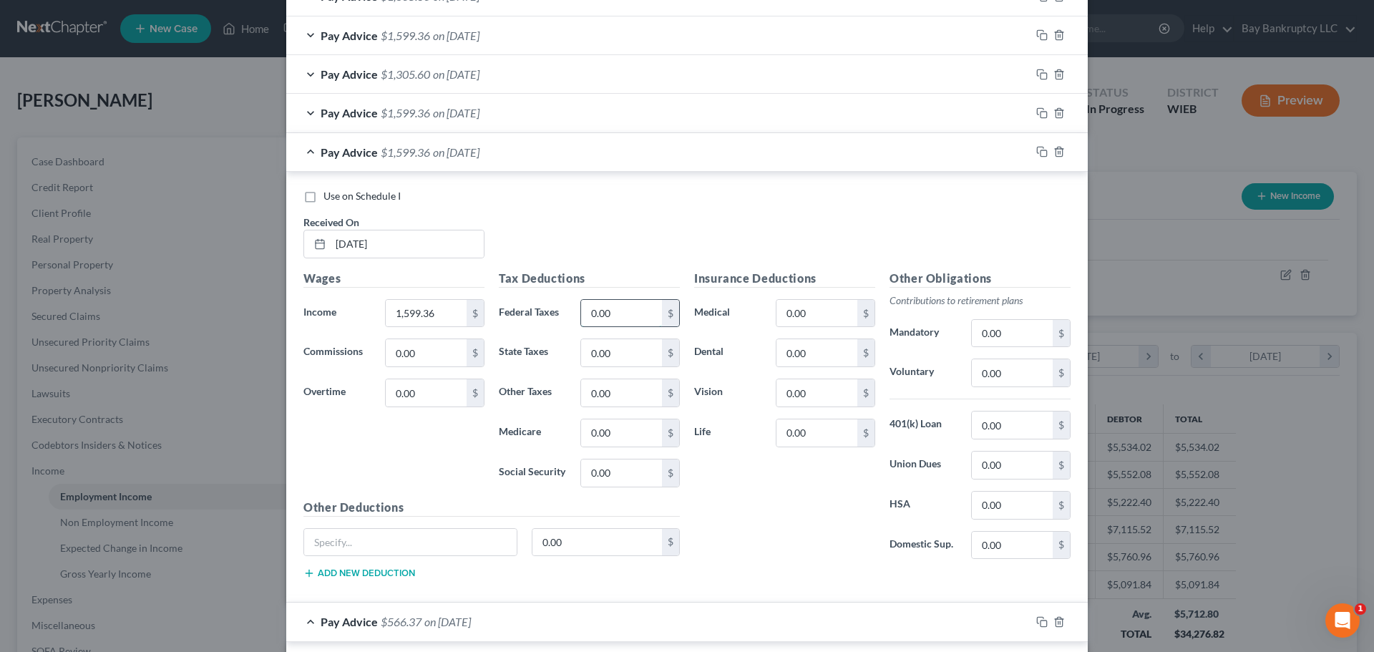
click at [616, 309] on input "0.00" at bounding box center [621, 313] width 81 height 27
click at [618, 476] on input "0.00" at bounding box center [621, 473] width 81 height 27
click at [613, 439] on input "0.00" at bounding box center [621, 432] width 81 height 27
click at [601, 358] on input "0.00" at bounding box center [621, 352] width 81 height 27
click at [807, 354] on input "0.00" at bounding box center [817, 352] width 81 height 27
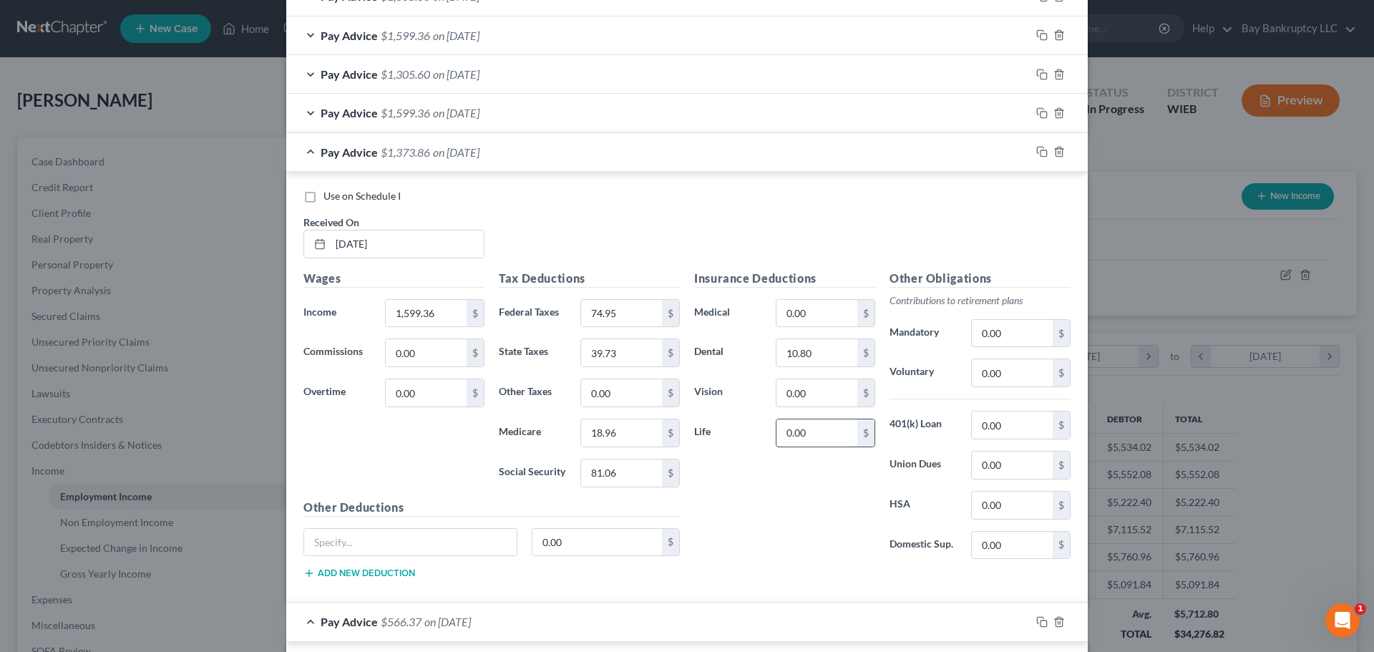
click at [817, 445] on input "0.00" at bounding box center [817, 432] width 81 height 27
click at [825, 306] on input "0.00" at bounding box center [817, 313] width 81 height 27
click at [431, 533] on input "text" at bounding box center [410, 542] width 213 height 27
click at [603, 547] on input "0.00" at bounding box center [598, 542] width 130 height 27
click at [806, 397] on input "0.00" at bounding box center [817, 392] width 81 height 27
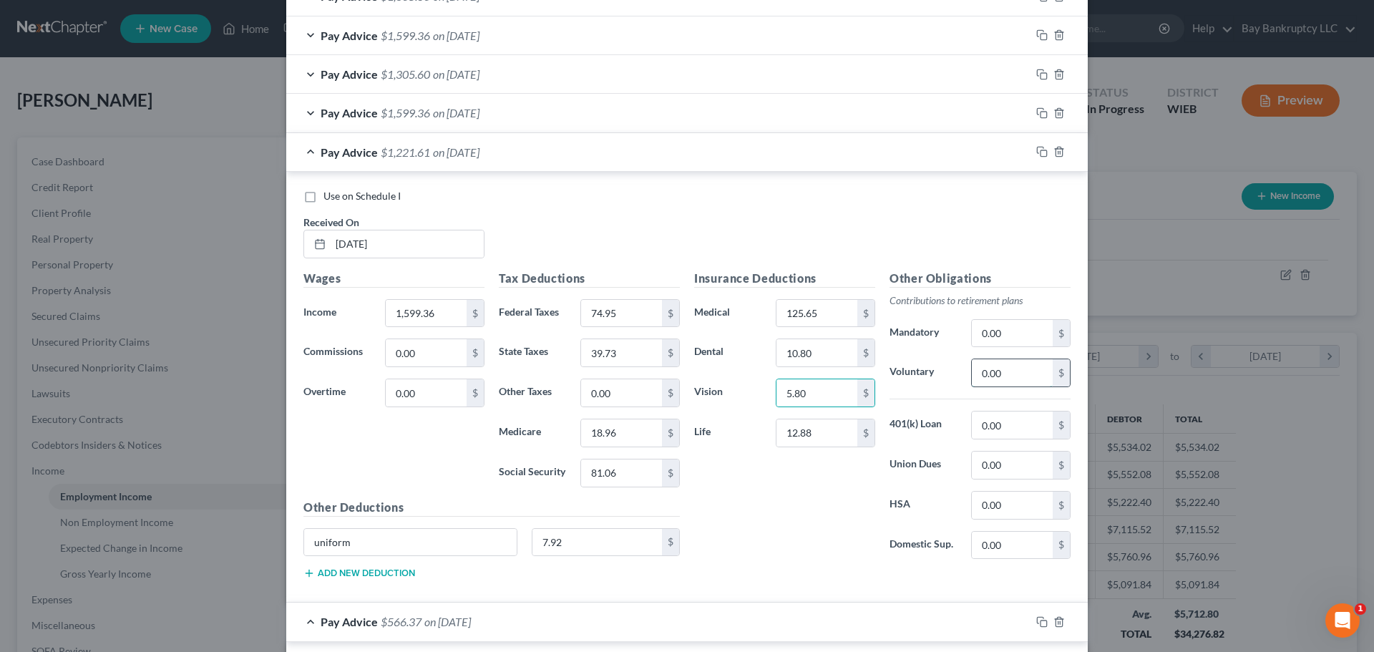
click at [995, 375] on input "0.00" at bounding box center [1012, 372] width 81 height 27
click at [1000, 462] on input "0.00" at bounding box center [1012, 465] width 81 height 27
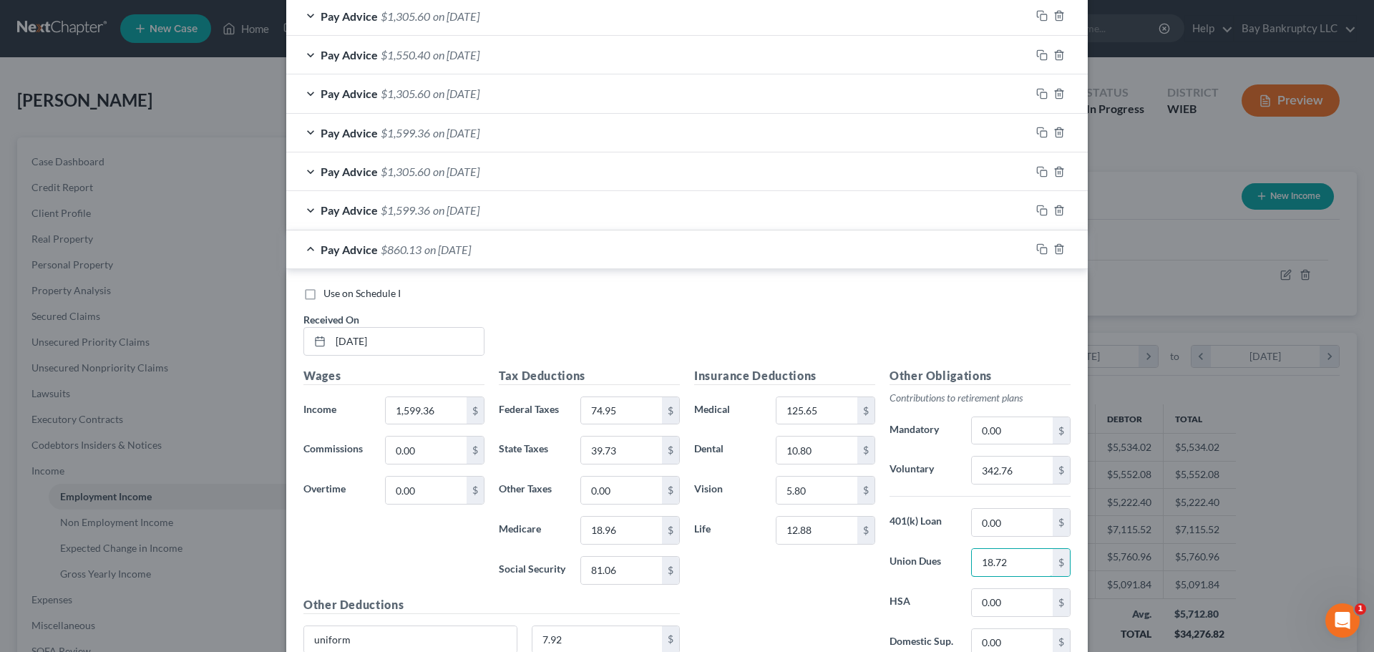
scroll to position [551, 0]
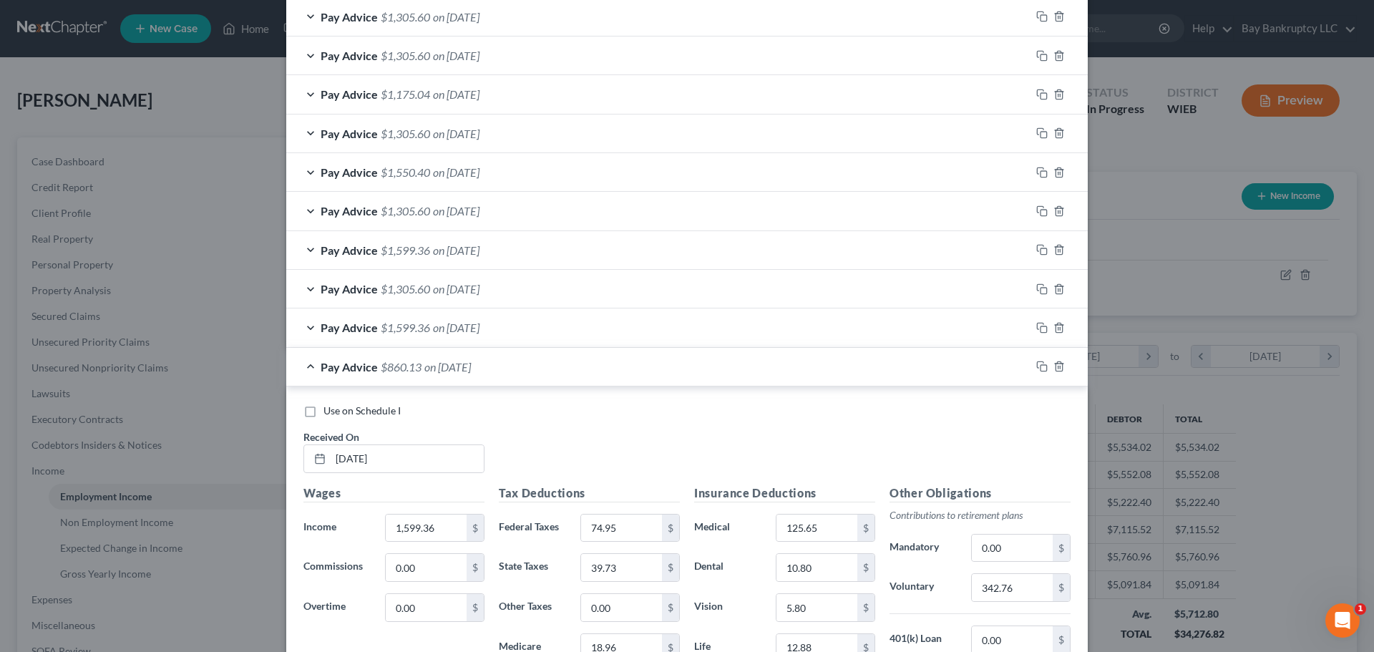
click at [463, 326] on span "on 05/23/2025" at bounding box center [456, 328] width 47 height 14
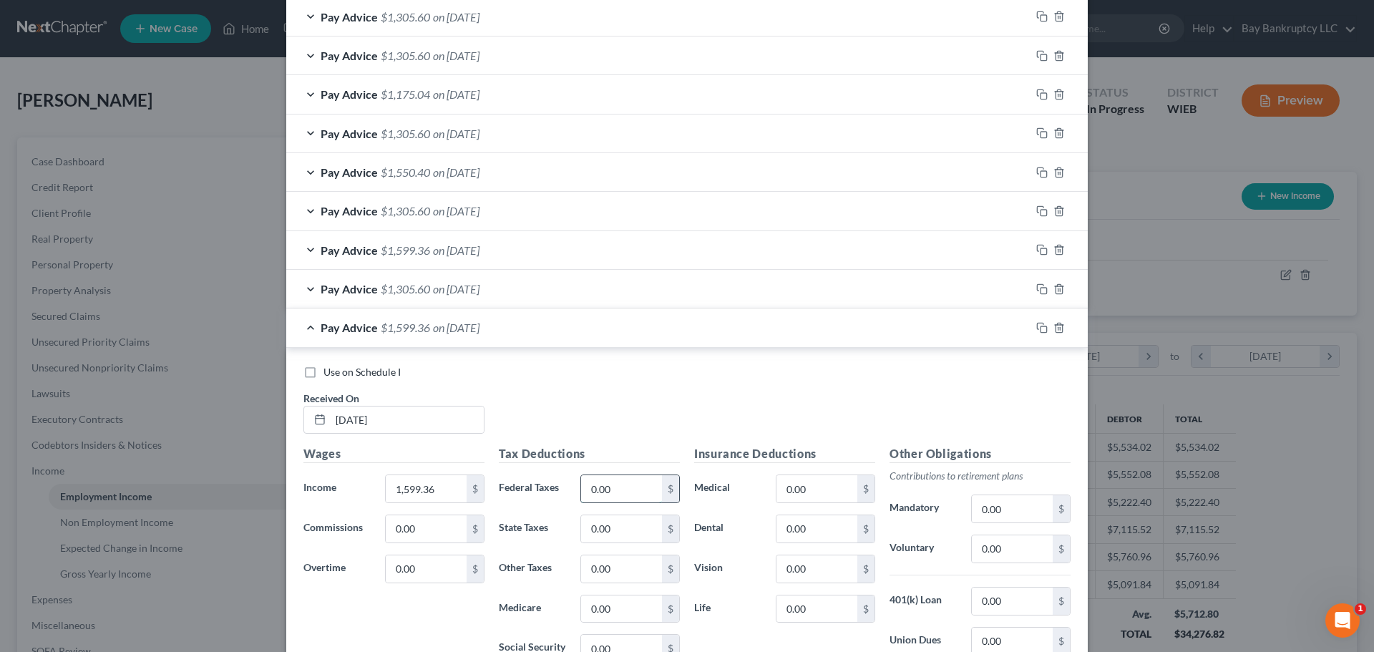
click at [629, 497] on input "0.00" at bounding box center [621, 488] width 81 height 27
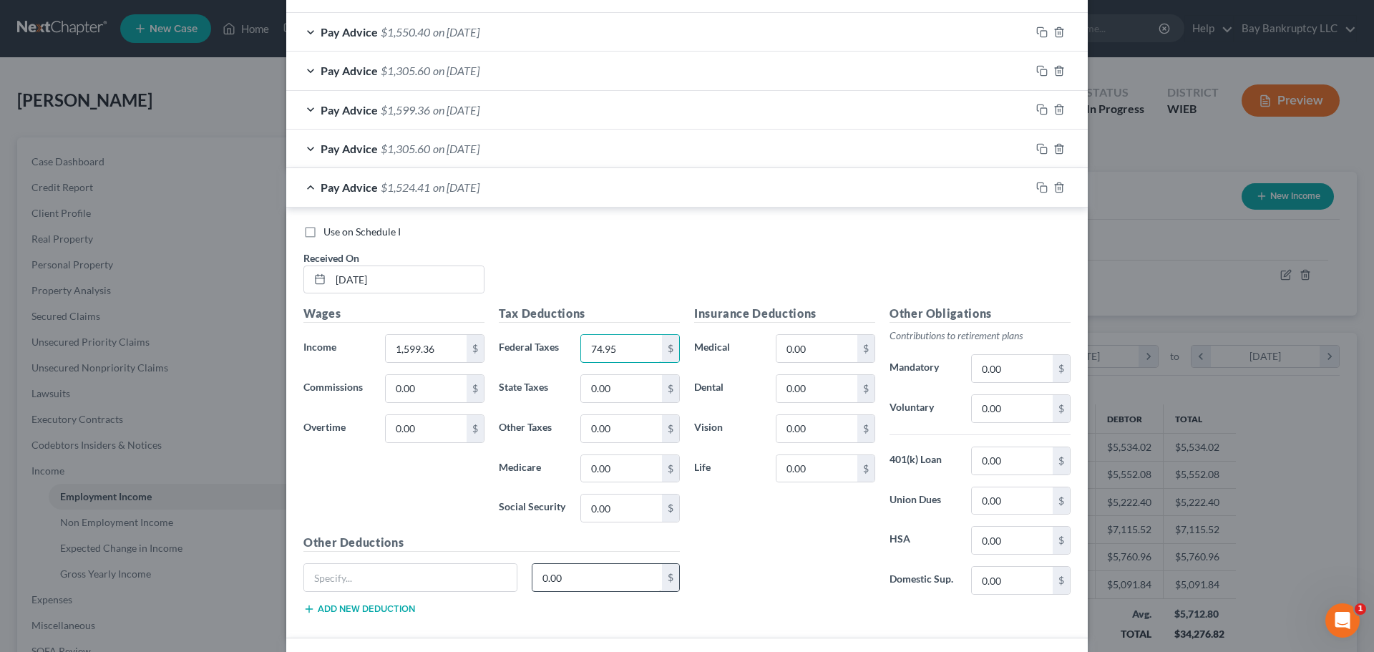
scroll to position [694, 0]
click at [613, 510] on input "0.00" at bounding box center [621, 505] width 81 height 27
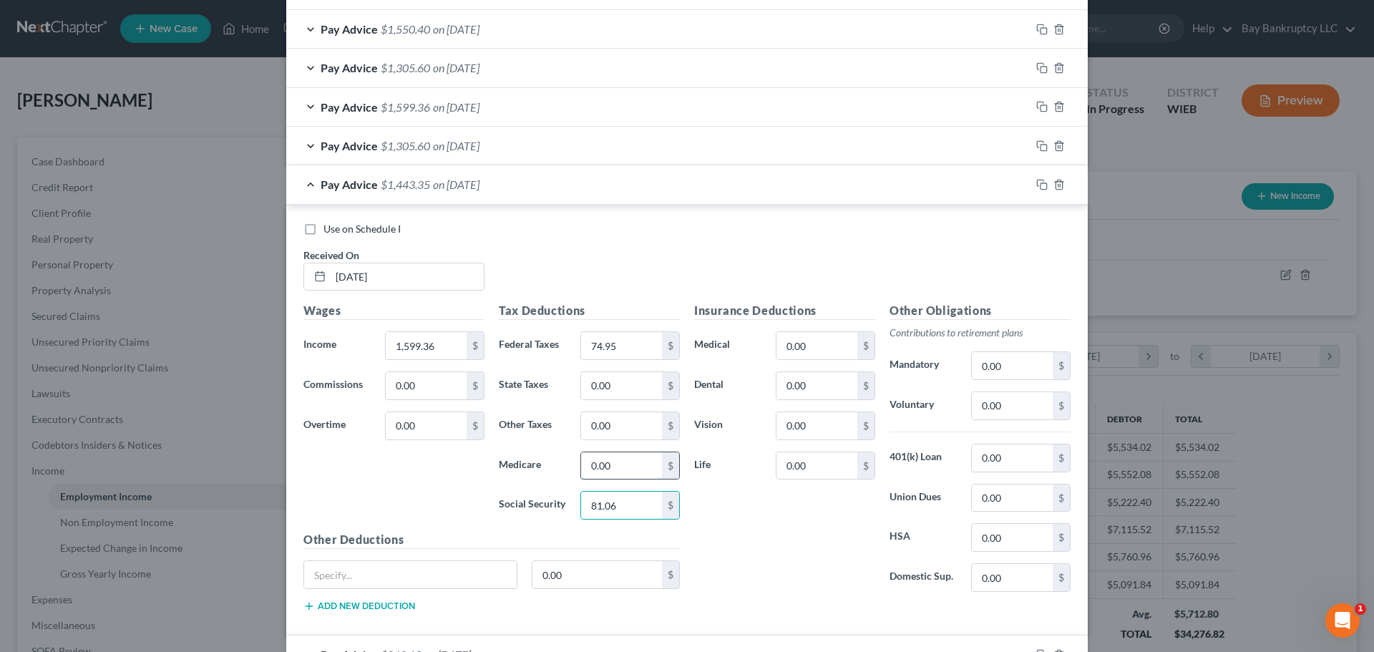
click at [618, 465] on input "0.00" at bounding box center [621, 465] width 81 height 27
click at [623, 387] on input "0.00" at bounding box center [621, 385] width 81 height 27
click at [825, 391] on input "0.00" at bounding box center [817, 385] width 81 height 27
click at [804, 465] on input "0.00" at bounding box center [817, 465] width 81 height 27
click at [810, 349] on input "0.00" at bounding box center [817, 345] width 81 height 27
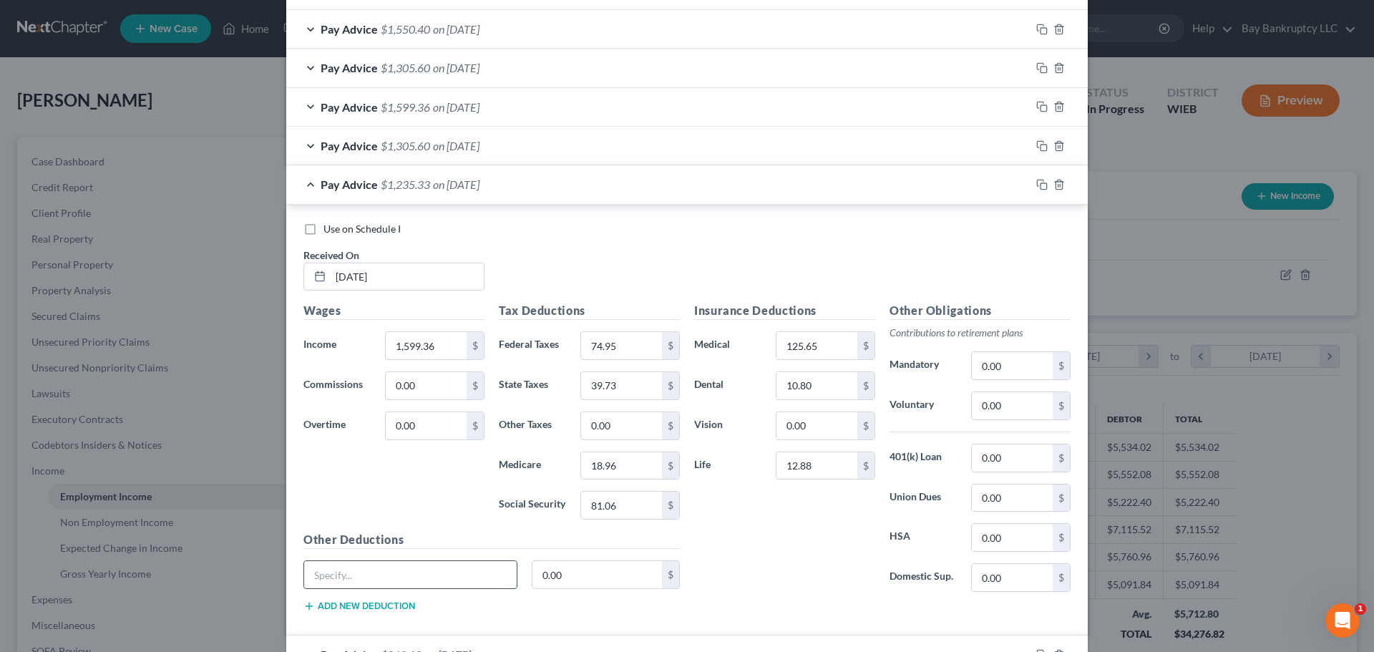
click at [417, 563] on input "text" at bounding box center [410, 574] width 213 height 27
click at [573, 563] on input "0.00" at bounding box center [598, 574] width 130 height 27
click at [816, 428] on input "0.00" at bounding box center [817, 425] width 81 height 27
click at [1019, 414] on input "0.00" at bounding box center [1012, 405] width 81 height 27
click at [1018, 500] on input "0.00" at bounding box center [1012, 498] width 81 height 27
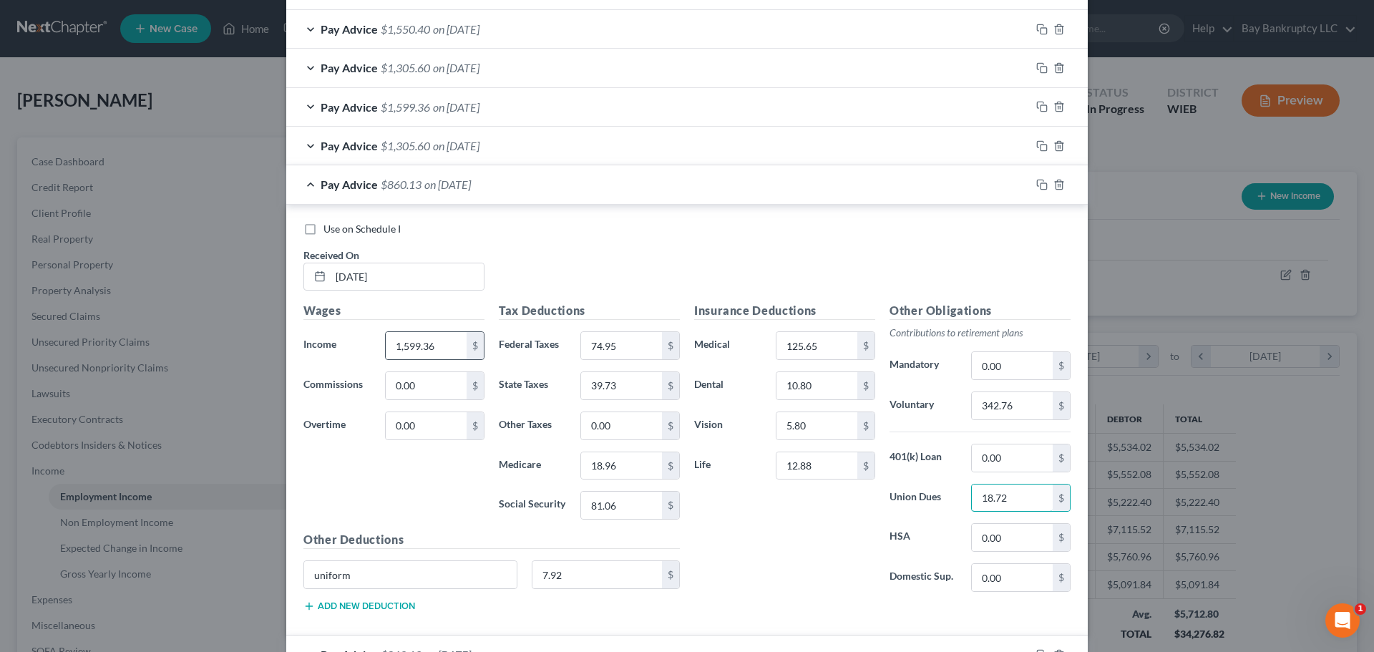
scroll to position [480, 0]
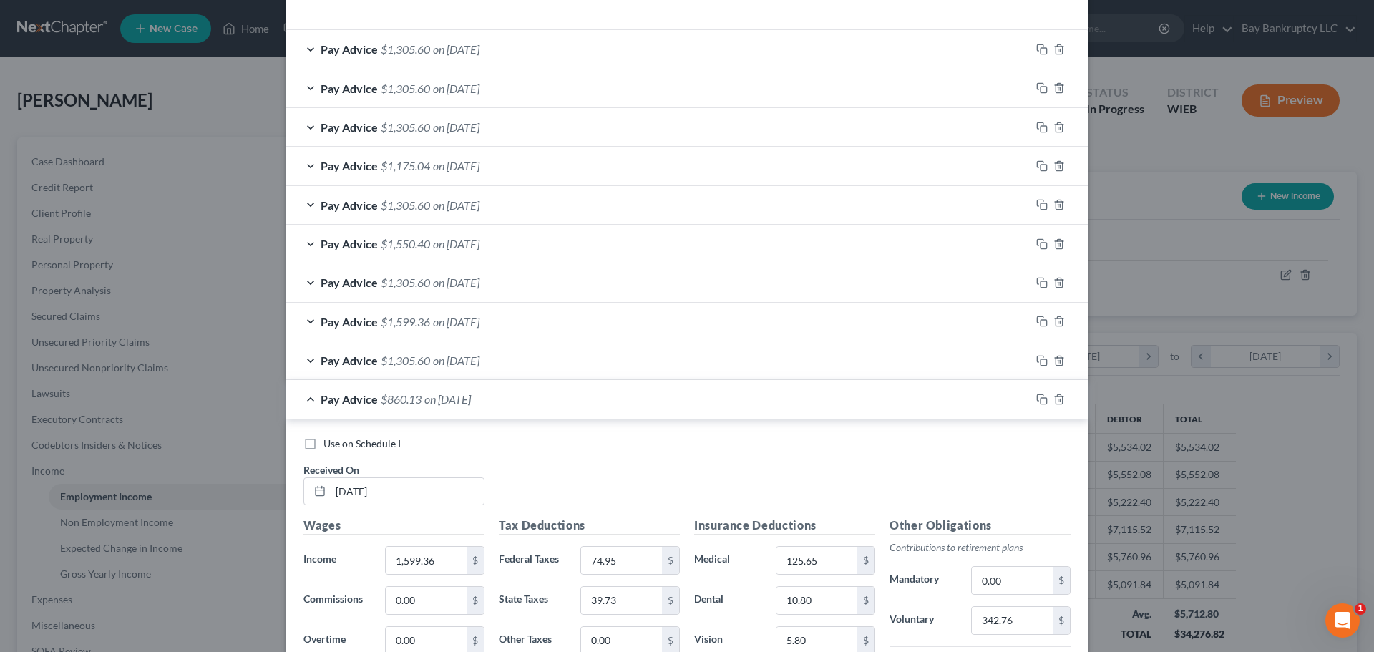
click at [480, 358] on span "on [DATE]" at bounding box center [456, 361] width 47 height 14
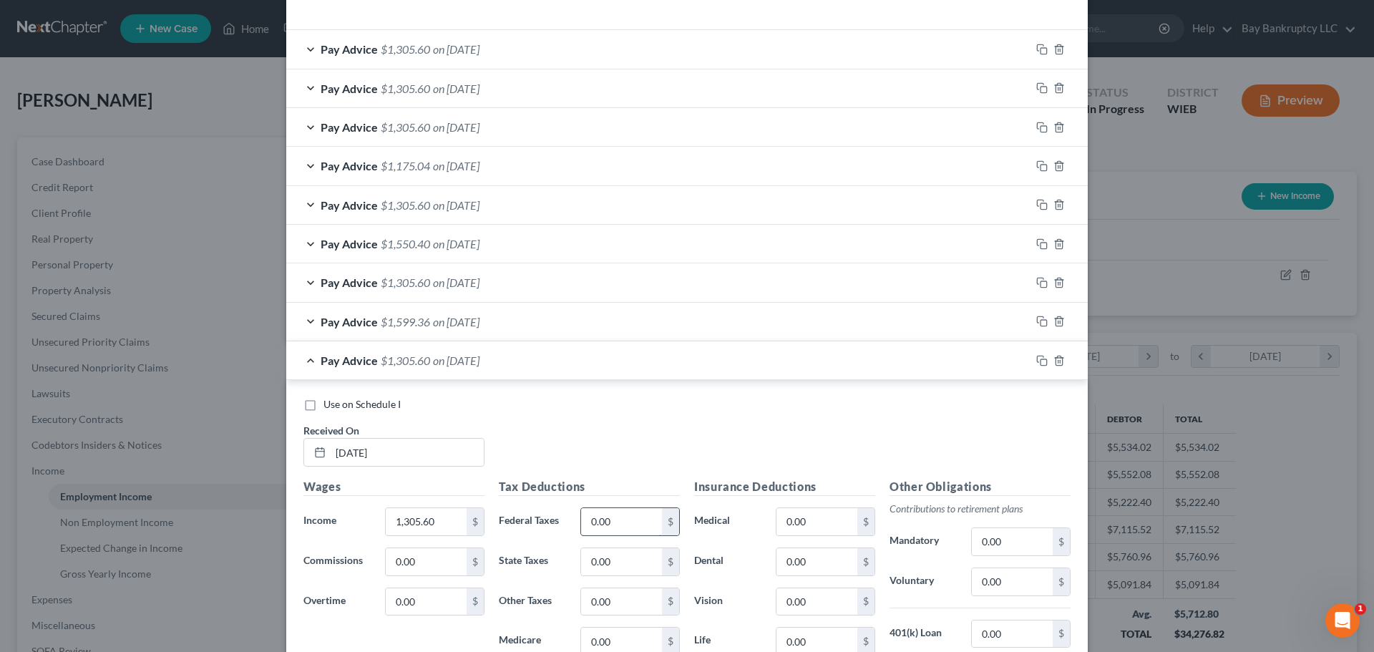
click at [613, 520] on input "0.00" at bounding box center [621, 521] width 81 height 27
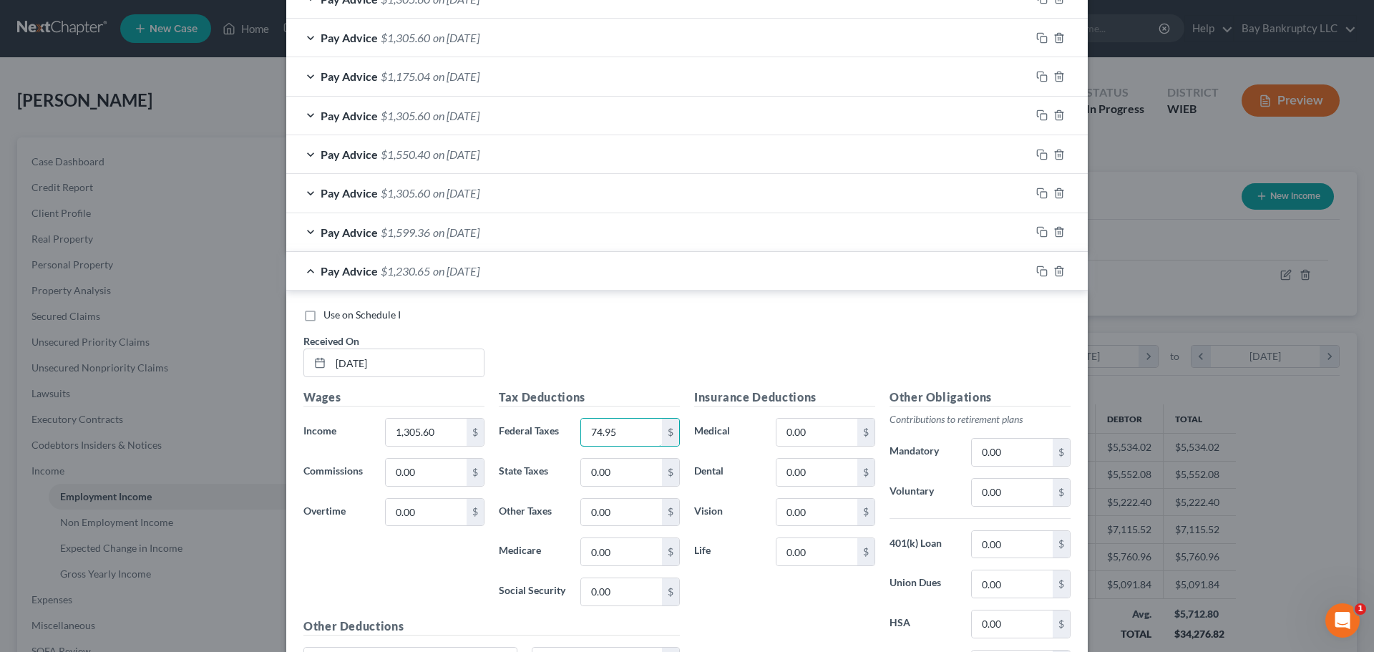
scroll to position [623, 0]
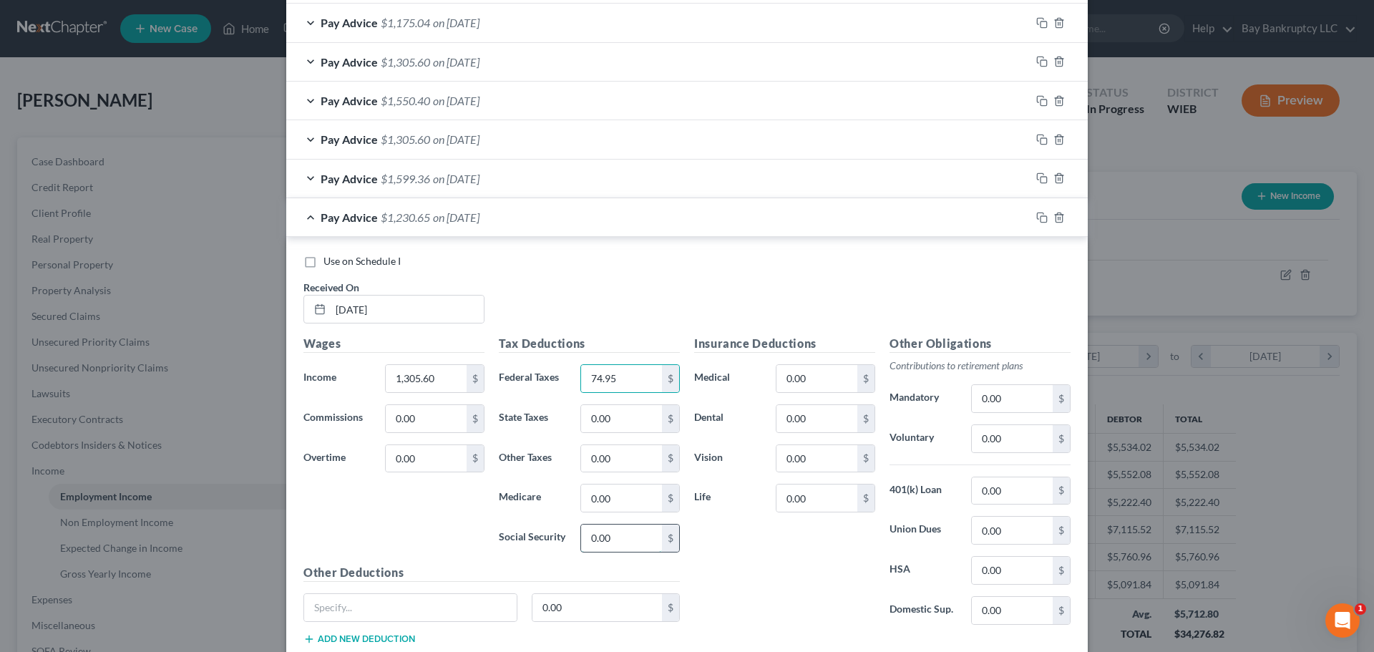
click at [621, 541] on input "0.00" at bounding box center [621, 538] width 81 height 27
click at [611, 502] on input "0.00" at bounding box center [621, 498] width 81 height 27
click at [611, 422] on input "0.00" at bounding box center [621, 418] width 81 height 27
click at [817, 419] on input "0.00" at bounding box center [817, 418] width 81 height 27
click at [820, 502] on input "0.00" at bounding box center [817, 498] width 81 height 27
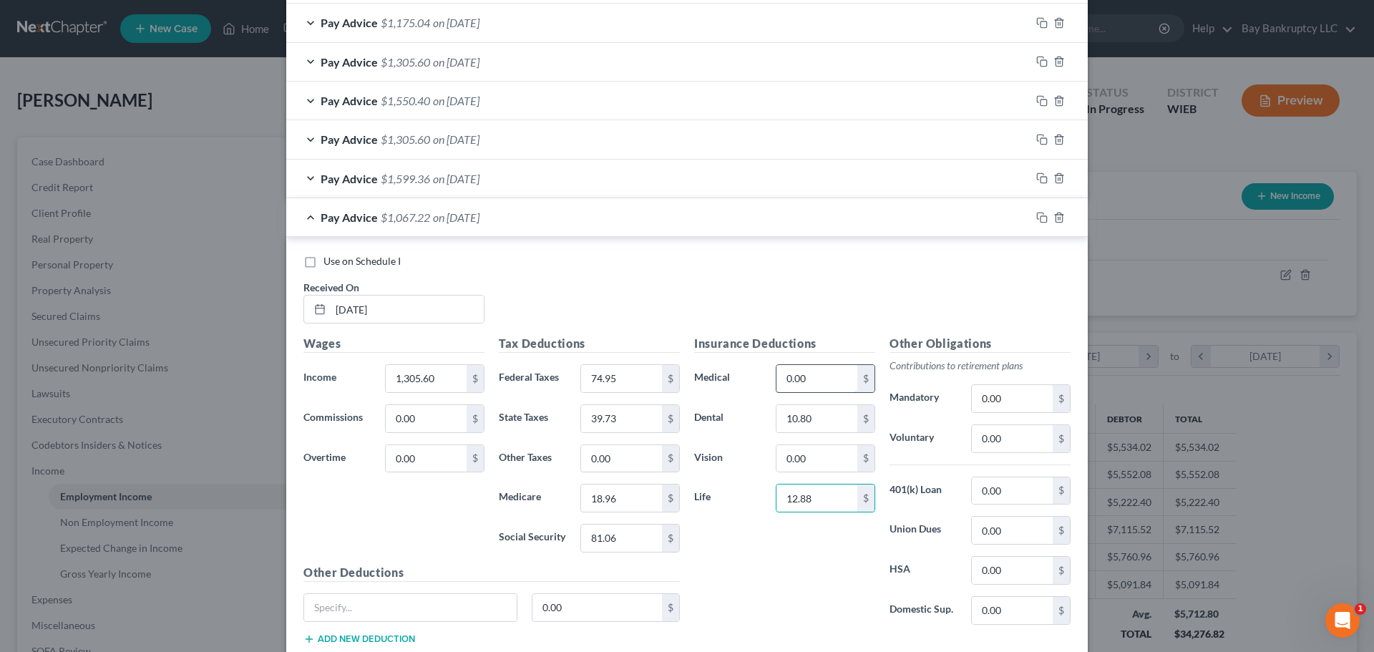
click at [803, 376] on input "0.00" at bounding box center [817, 378] width 81 height 27
click at [384, 605] on input "text" at bounding box center [410, 607] width 213 height 27
click at [568, 600] on input "0.00" at bounding box center [598, 607] width 130 height 27
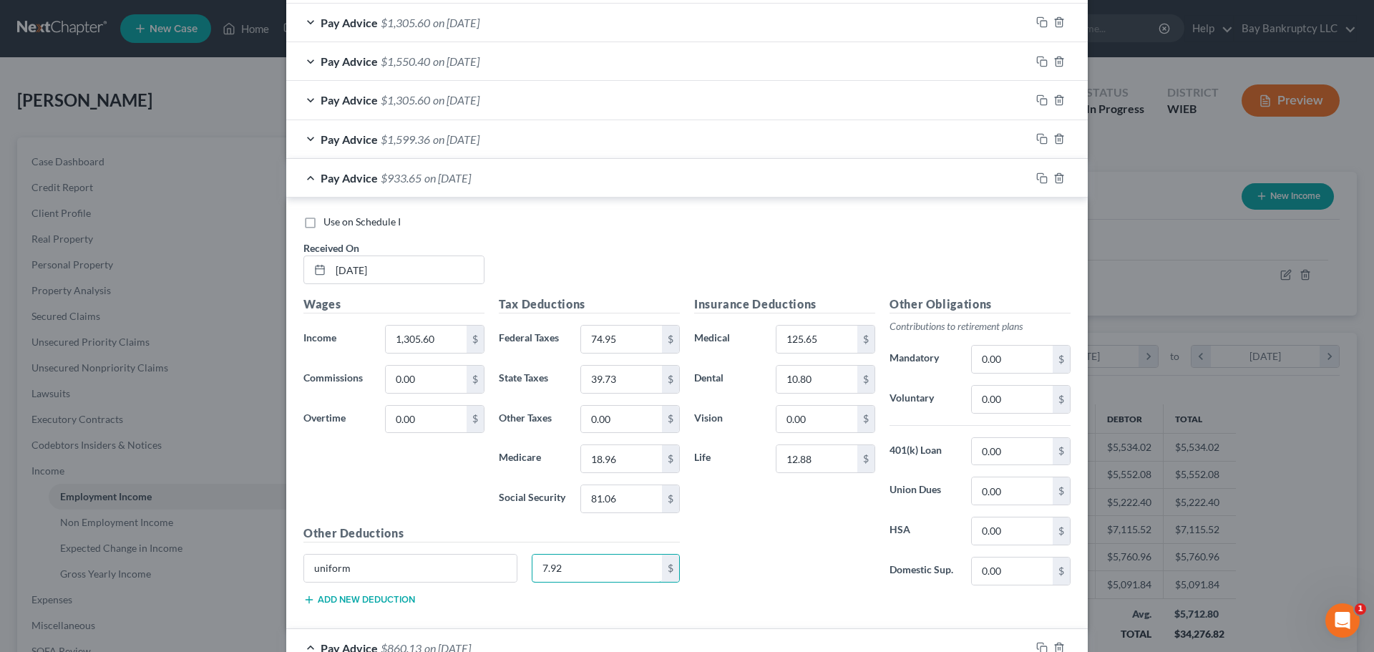
scroll to position [694, 0]
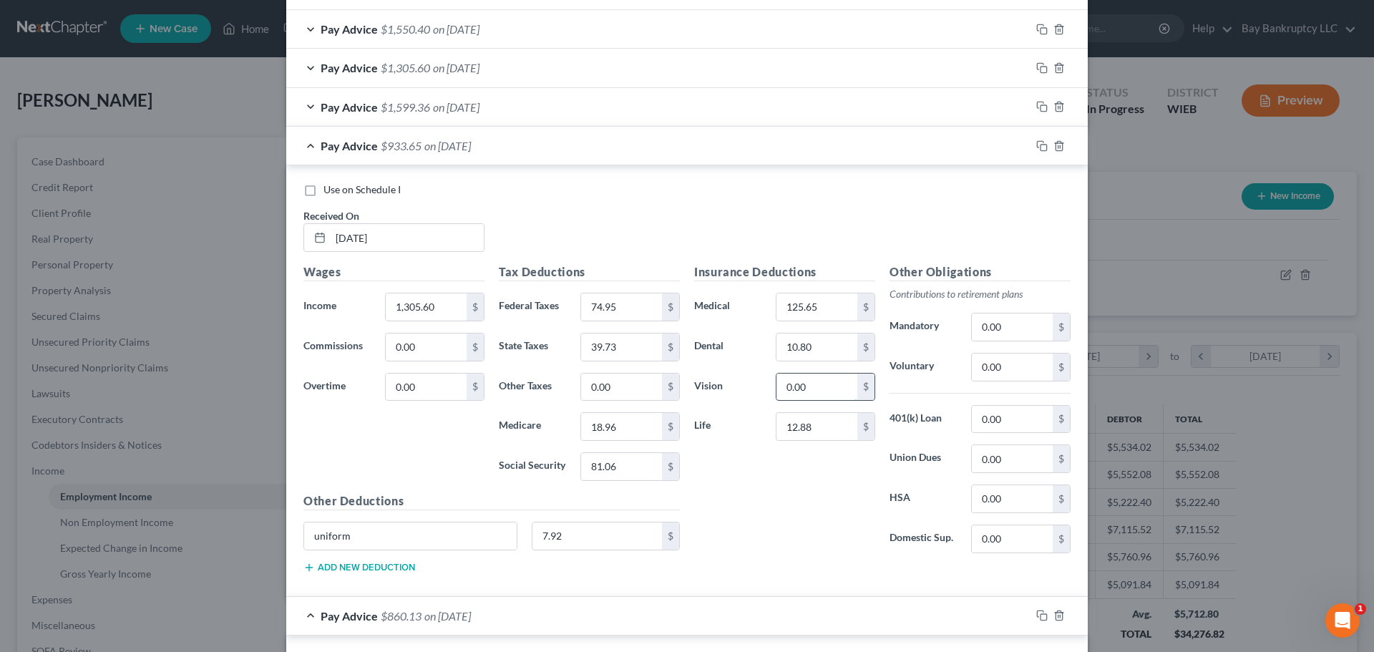
click at [830, 392] on input "0.00" at bounding box center [817, 387] width 81 height 27
click at [1040, 364] on input "0.00" at bounding box center [1012, 367] width 81 height 27
click at [1013, 467] on input "0.00" at bounding box center [1012, 458] width 81 height 27
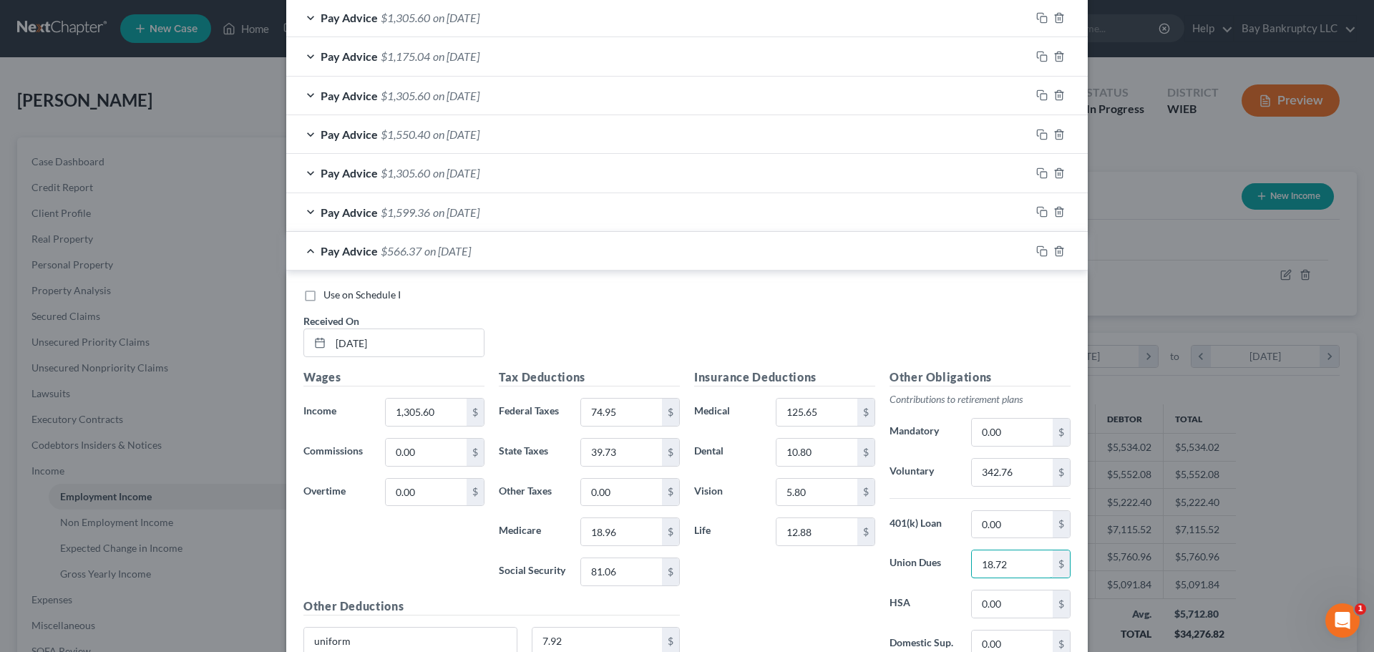
scroll to position [480, 0]
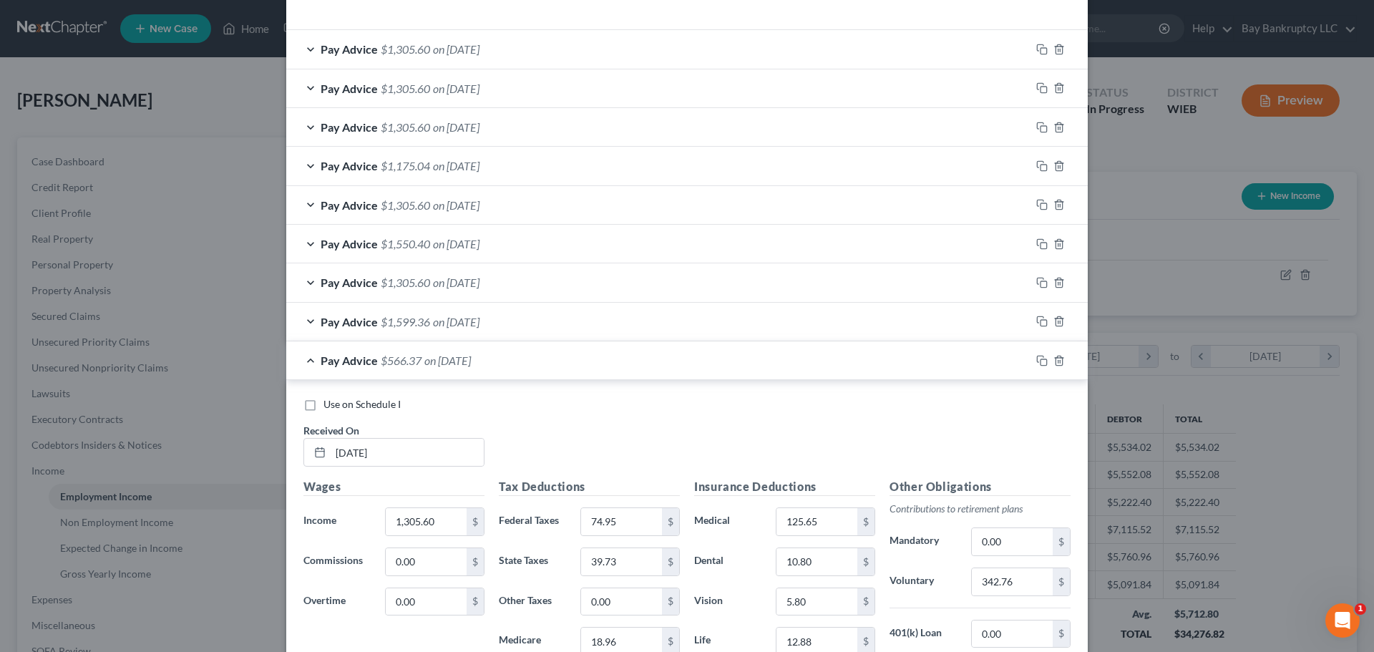
click at [480, 319] on span "on 06/06/2025" at bounding box center [456, 322] width 47 height 14
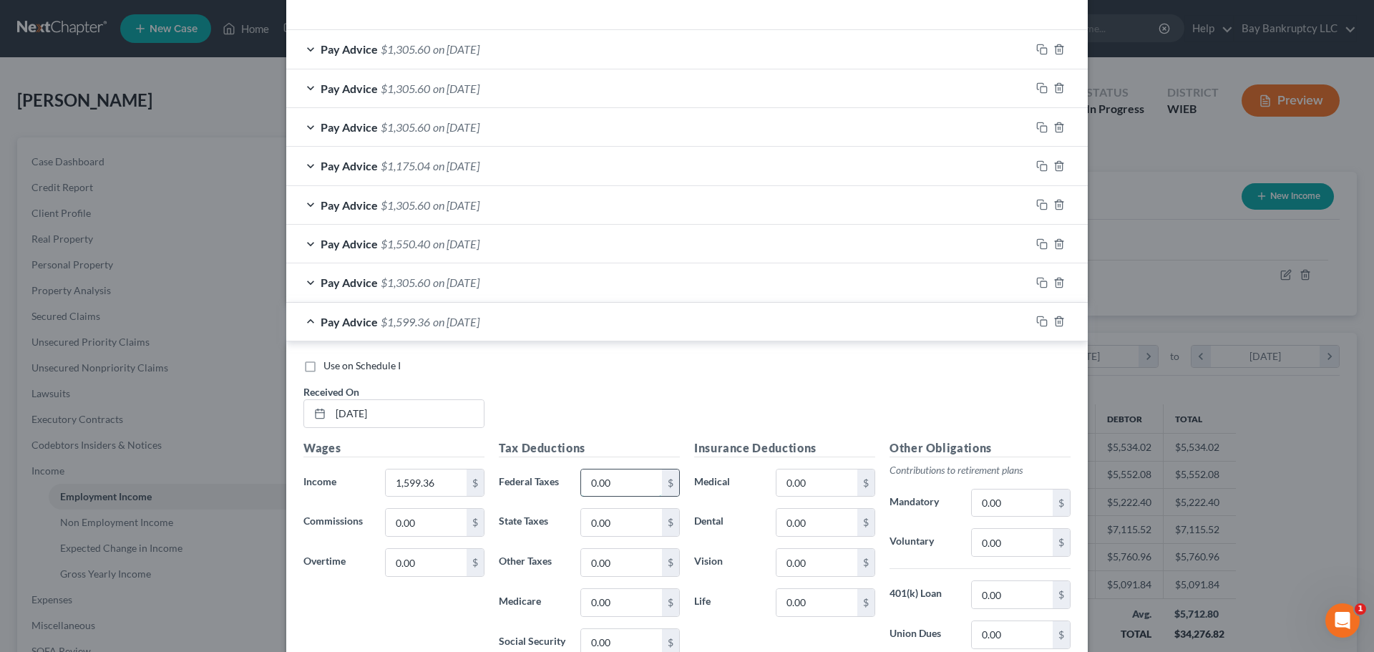
click at [631, 487] on input "0.00" at bounding box center [621, 483] width 81 height 27
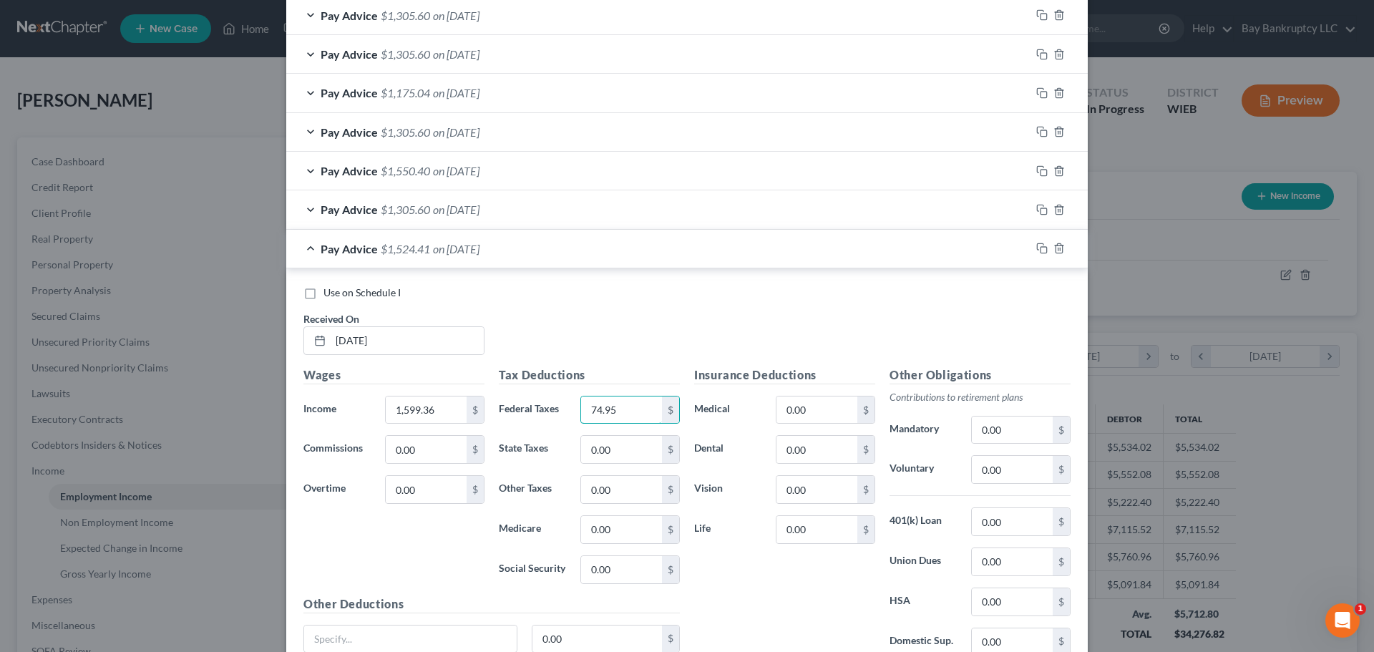
scroll to position [623, 0]
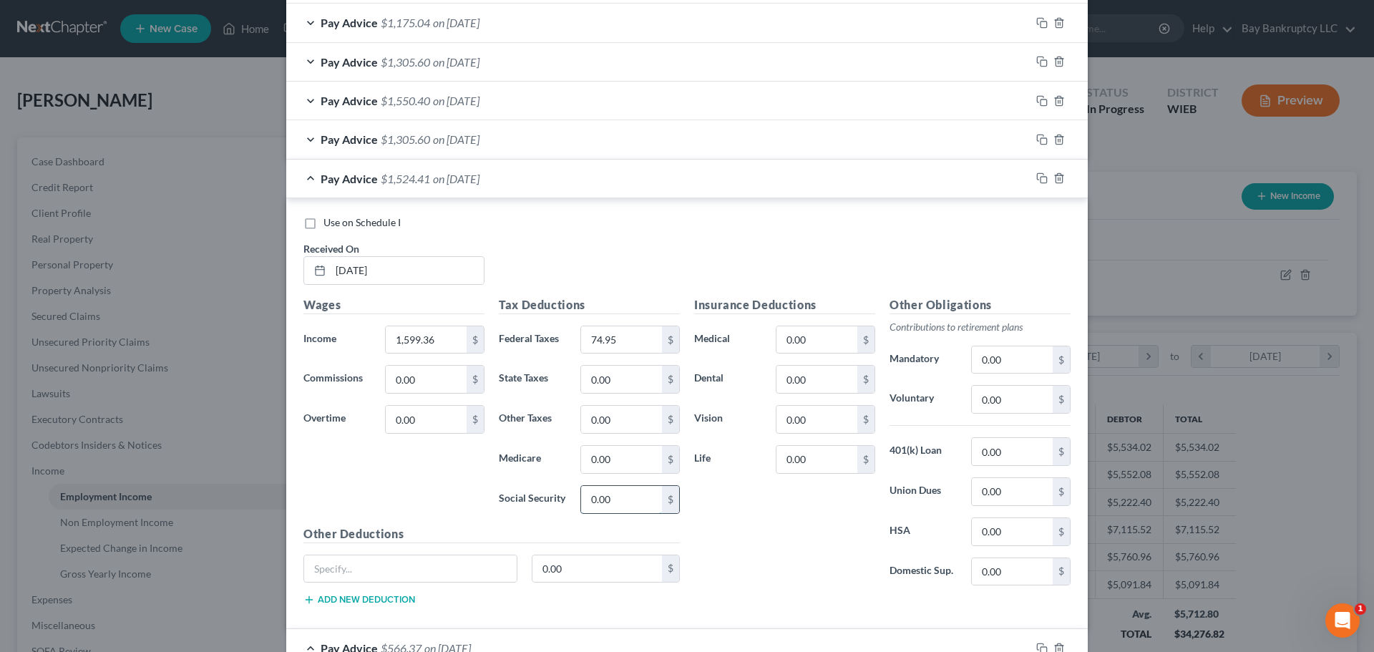
click at [621, 501] on input "0.00" at bounding box center [621, 499] width 81 height 27
click at [624, 455] on input "0.00" at bounding box center [621, 459] width 81 height 27
click at [630, 385] on input "0.00" at bounding box center [621, 379] width 81 height 27
click at [824, 372] on input "0.00" at bounding box center [817, 379] width 81 height 27
click at [807, 465] on input "0.00" at bounding box center [817, 459] width 81 height 27
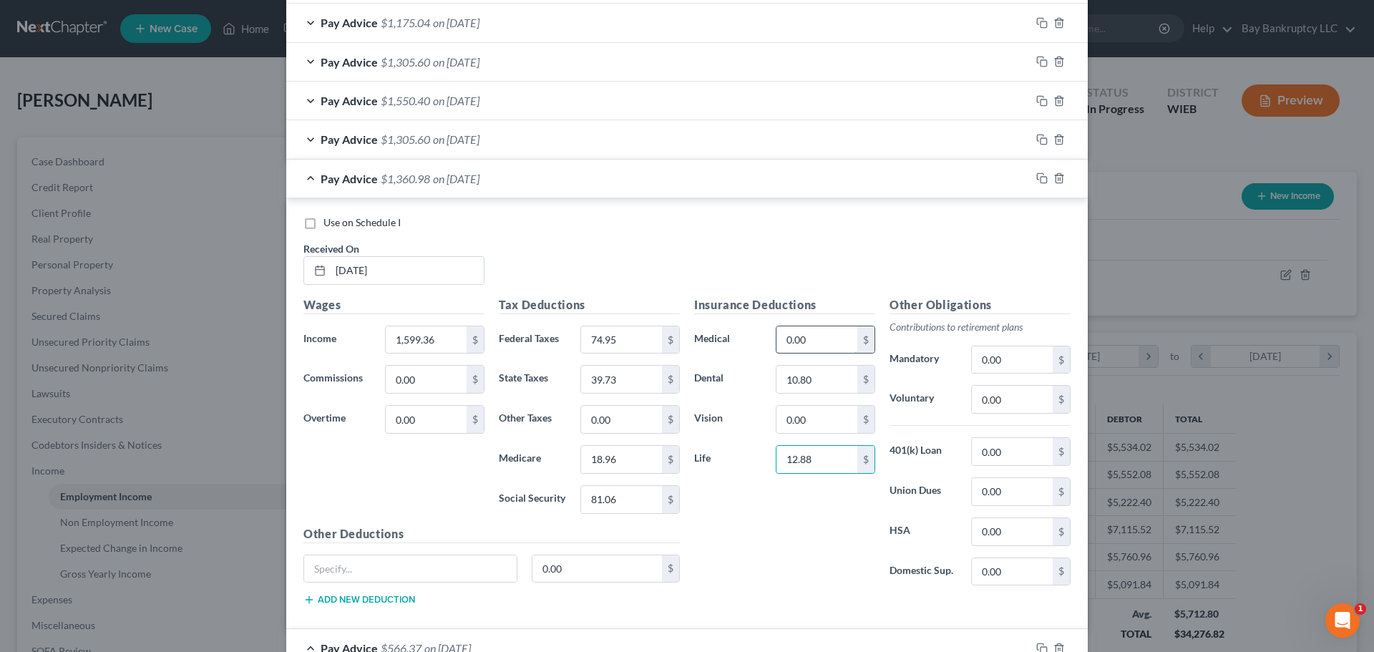
click at [822, 341] on input "0.00" at bounding box center [817, 339] width 81 height 27
click at [464, 573] on input "text" at bounding box center [410, 568] width 213 height 27
click at [572, 570] on input "0.00" at bounding box center [598, 568] width 130 height 27
click at [822, 427] on input "0.00" at bounding box center [817, 419] width 81 height 27
click at [1005, 403] on input "0.00" at bounding box center [1012, 399] width 81 height 27
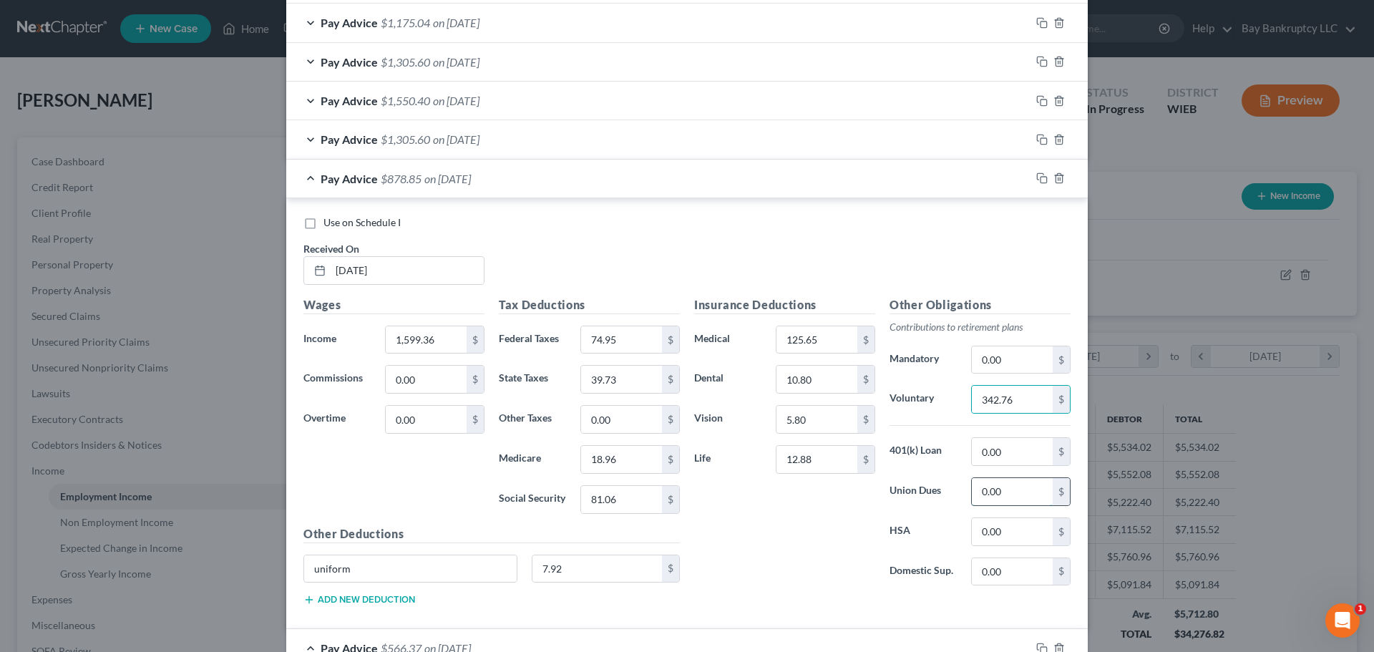
click at [1022, 495] on input "0.00" at bounding box center [1012, 491] width 81 height 27
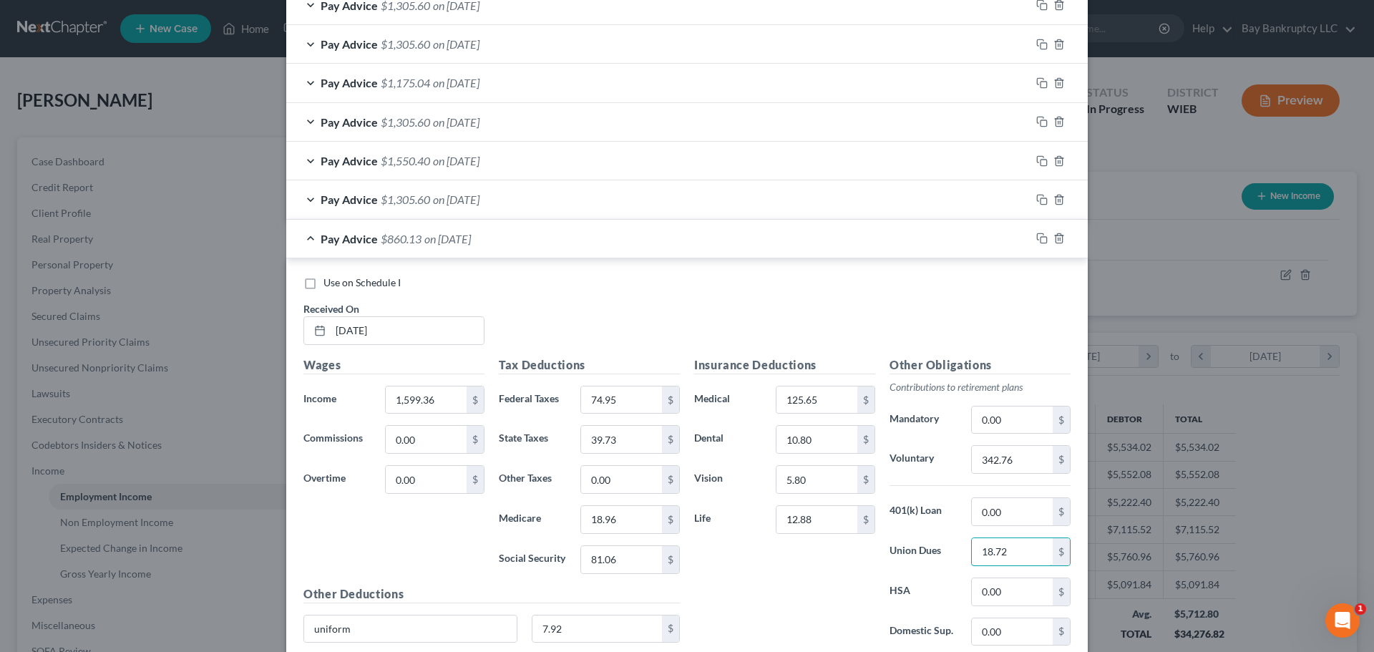
scroll to position [480, 0]
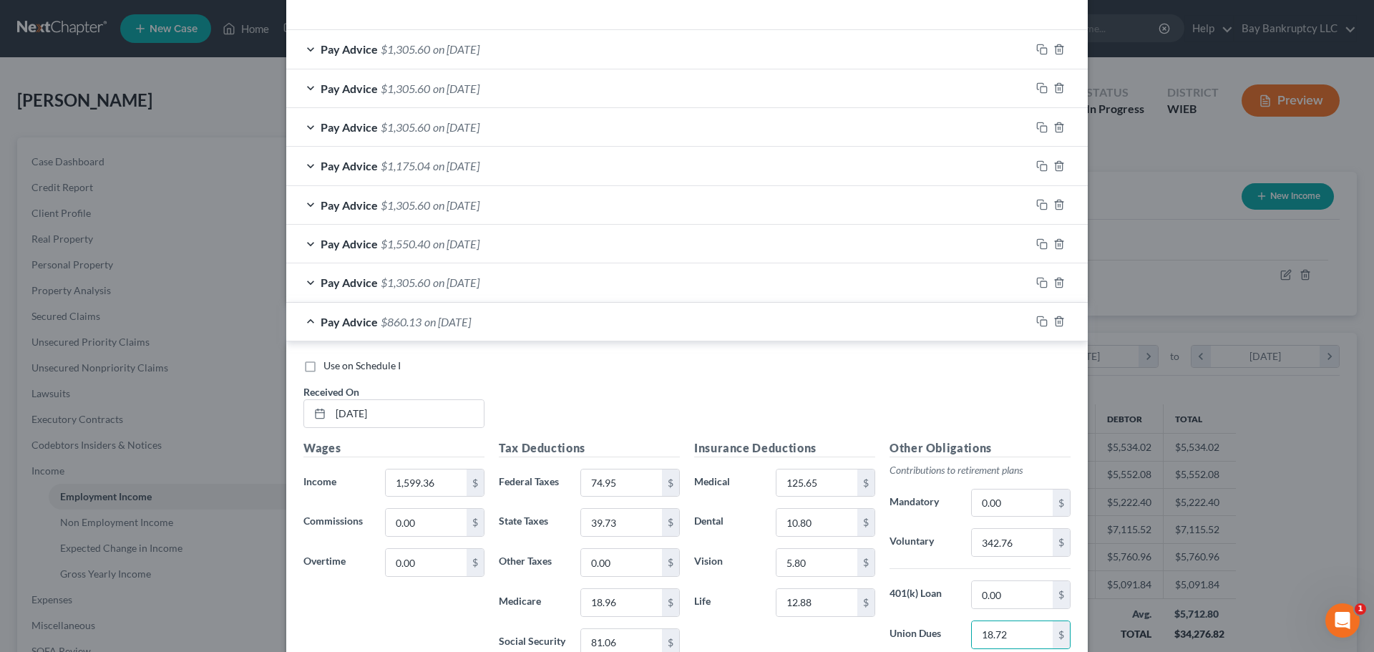
click at [480, 278] on span "on [DATE]" at bounding box center [456, 283] width 47 height 14
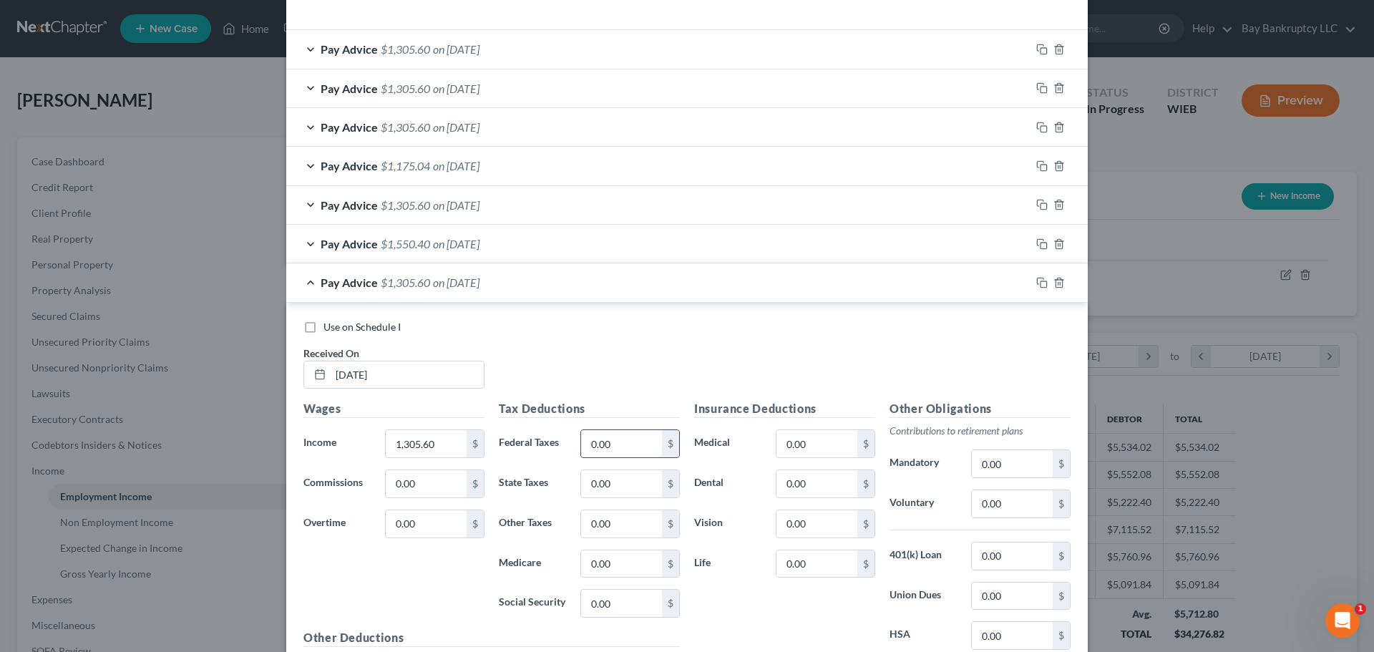
click at [628, 455] on input "0.00" at bounding box center [621, 443] width 81 height 27
click at [642, 488] on input "0.00" at bounding box center [621, 483] width 81 height 27
click at [628, 611] on input "0.00" at bounding box center [621, 603] width 81 height 27
click at [615, 561] on input "0.00" at bounding box center [621, 563] width 81 height 27
click at [611, 485] on input "0.00" at bounding box center [621, 483] width 81 height 27
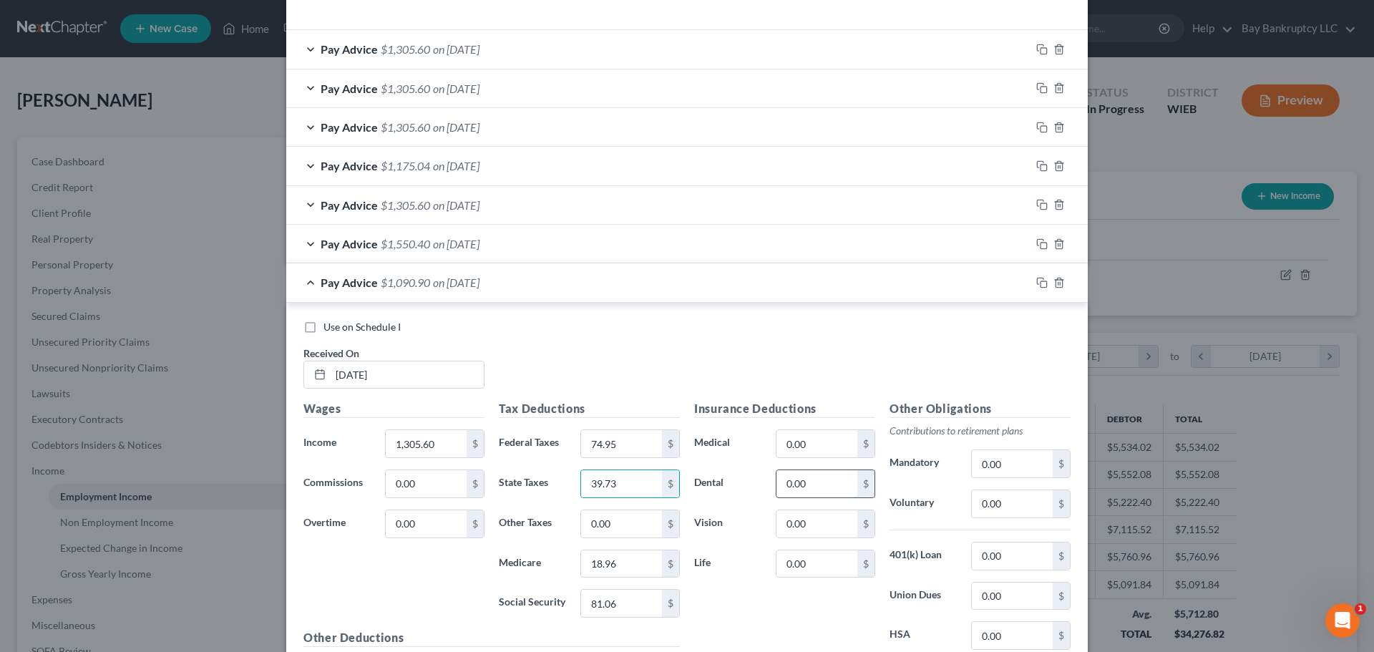
click at [809, 487] on input "0.00" at bounding box center [817, 483] width 81 height 27
click at [818, 563] on input "0.00" at bounding box center [817, 563] width 81 height 27
click at [809, 456] on input "0.00" at bounding box center [817, 443] width 81 height 27
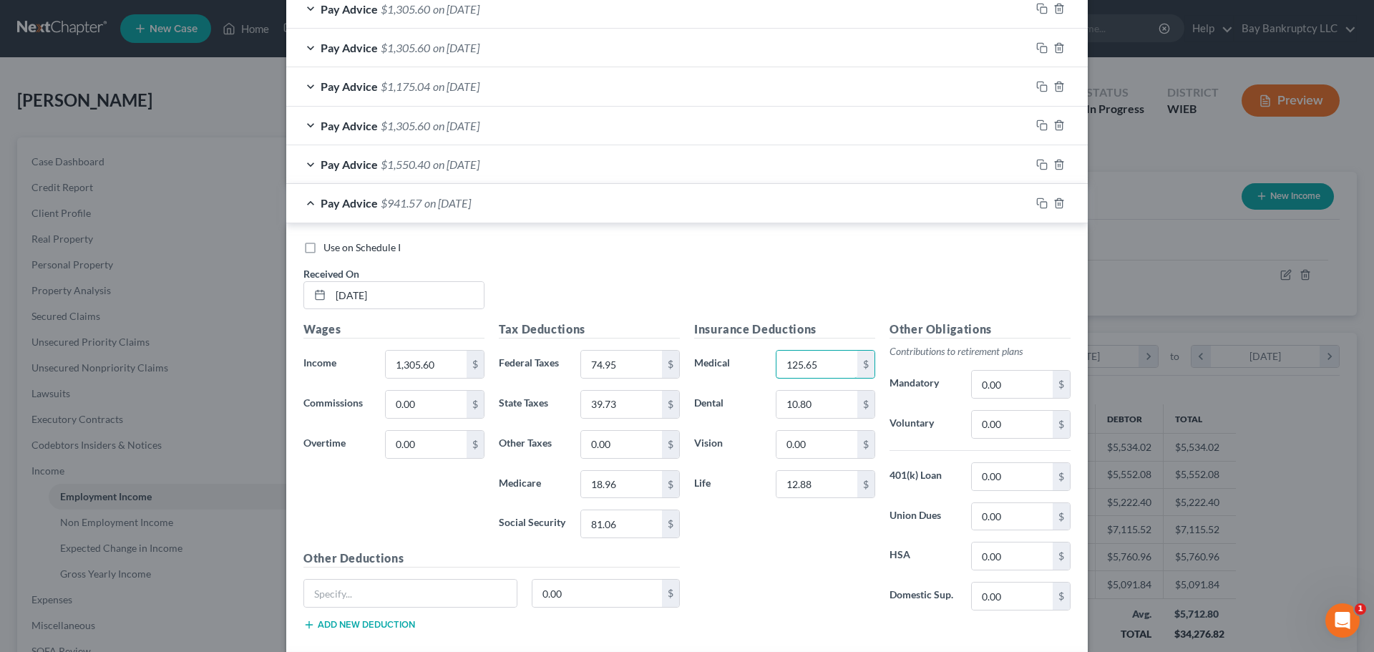
scroll to position [694, 0]
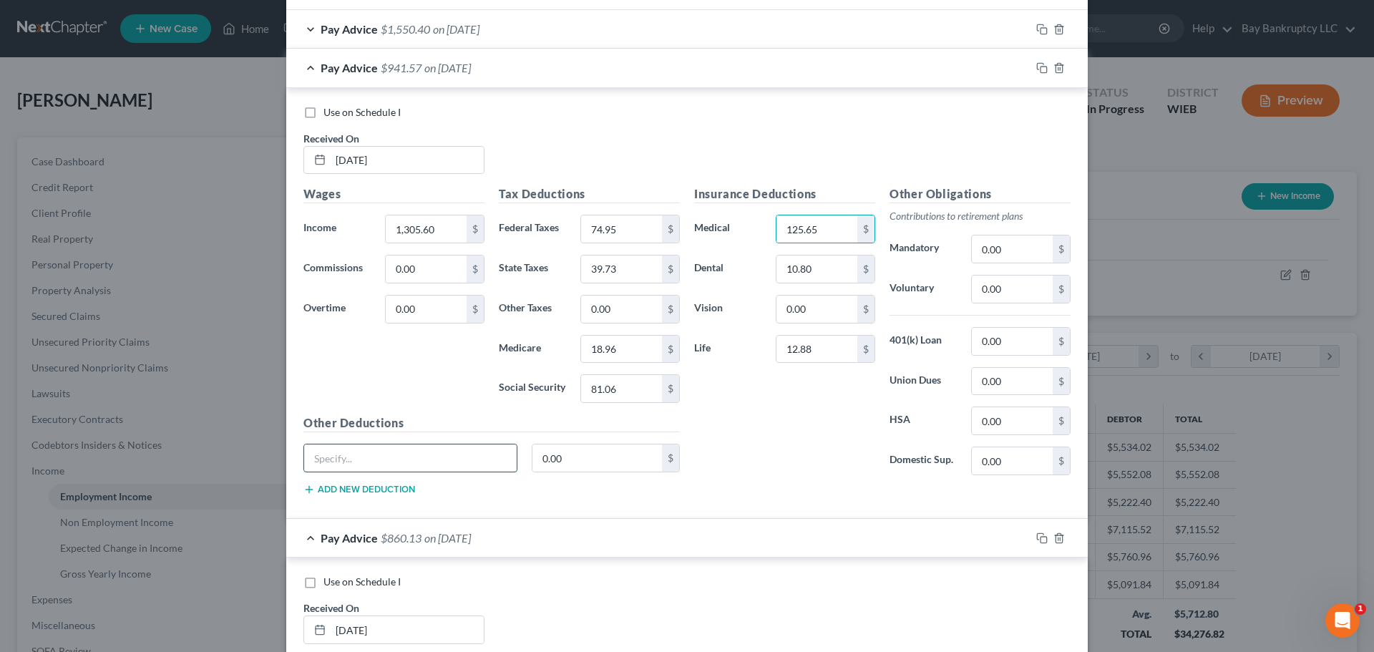
click at [407, 460] on input "text" at bounding box center [410, 457] width 213 height 27
click at [571, 454] on input "0.00" at bounding box center [598, 457] width 130 height 27
click at [820, 301] on input "0.00" at bounding box center [817, 309] width 81 height 27
click at [1009, 291] on input "0.00" at bounding box center [1012, 289] width 81 height 27
click at [1000, 384] on input "0.00" at bounding box center [1012, 381] width 81 height 27
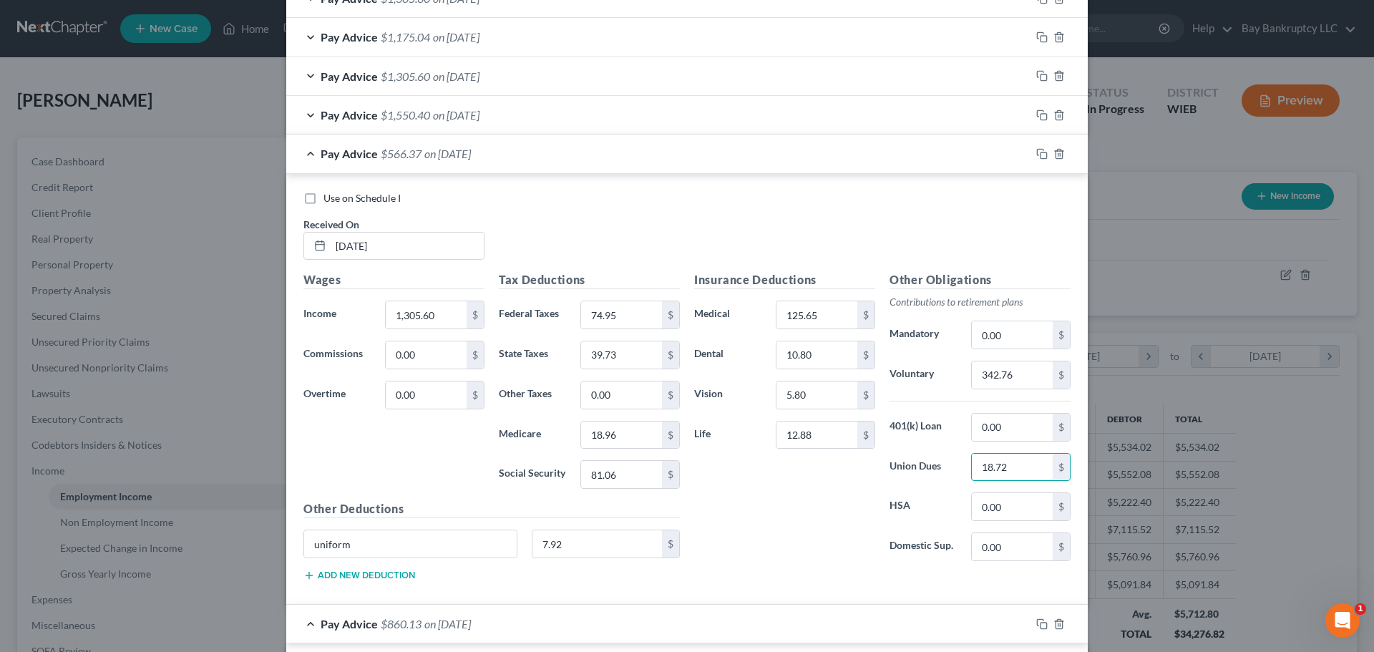
scroll to position [480, 0]
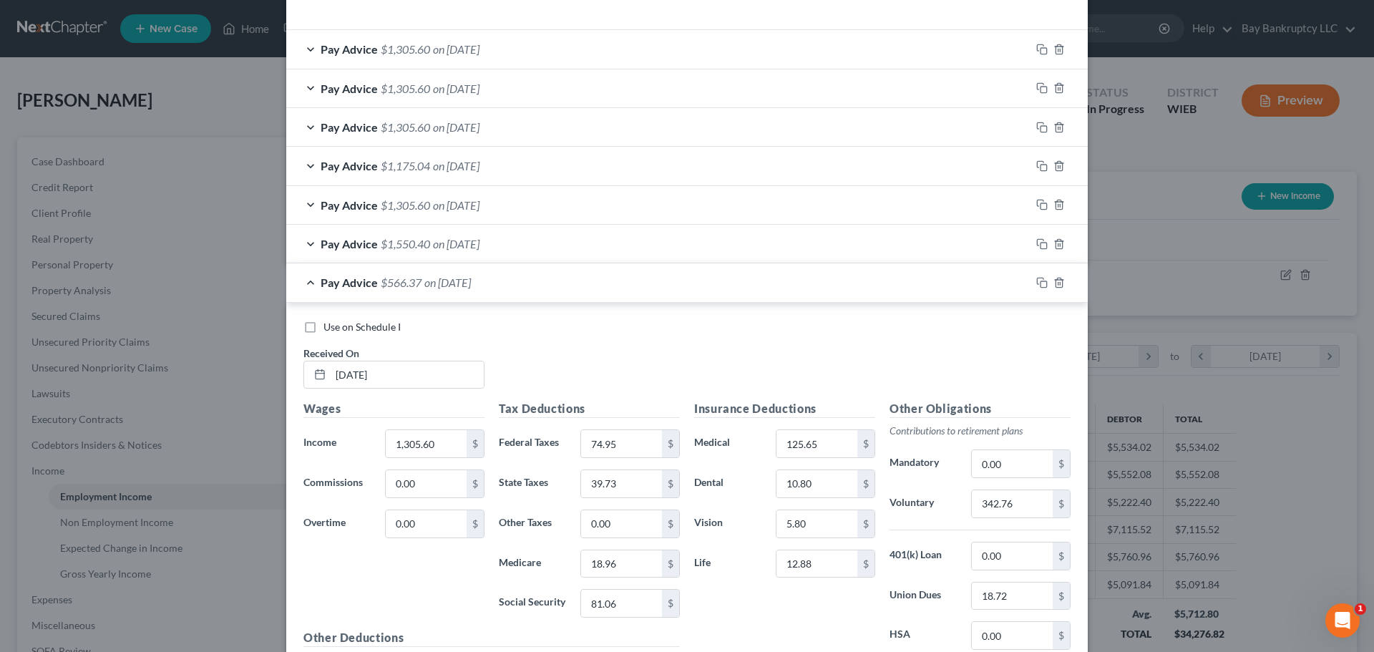
click at [479, 244] on span "on 06/20/2025" at bounding box center [456, 244] width 47 height 14
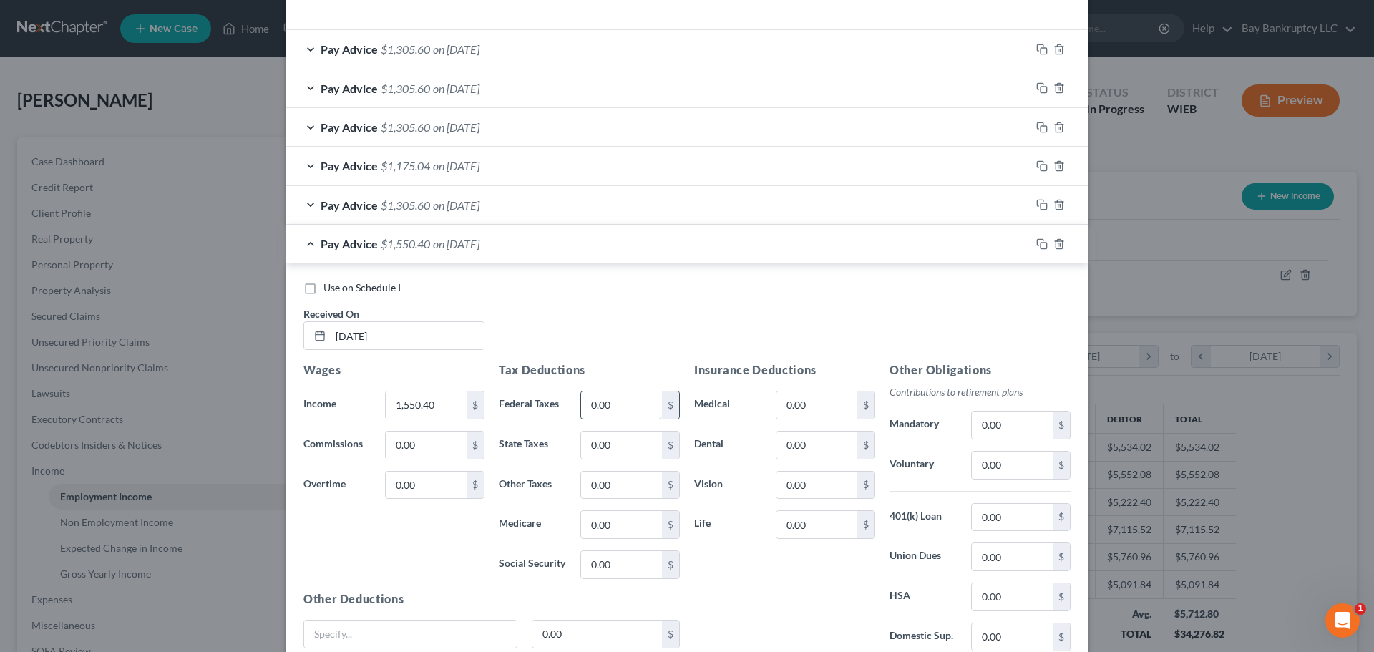
click at [614, 409] on input "0.00" at bounding box center [621, 405] width 81 height 27
click at [626, 571] on input "0.00" at bounding box center [621, 564] width 81 height 27
click at [618, 532] on input "0.00" at bounding box center [621, 524] width 81 height 27
click at [621, 455] on input "0.00" at bounding box center [621, 445] width 81 height 27
click at [809, 447] on input "0.00" at bounding box center [817, 445] width 81 height 27
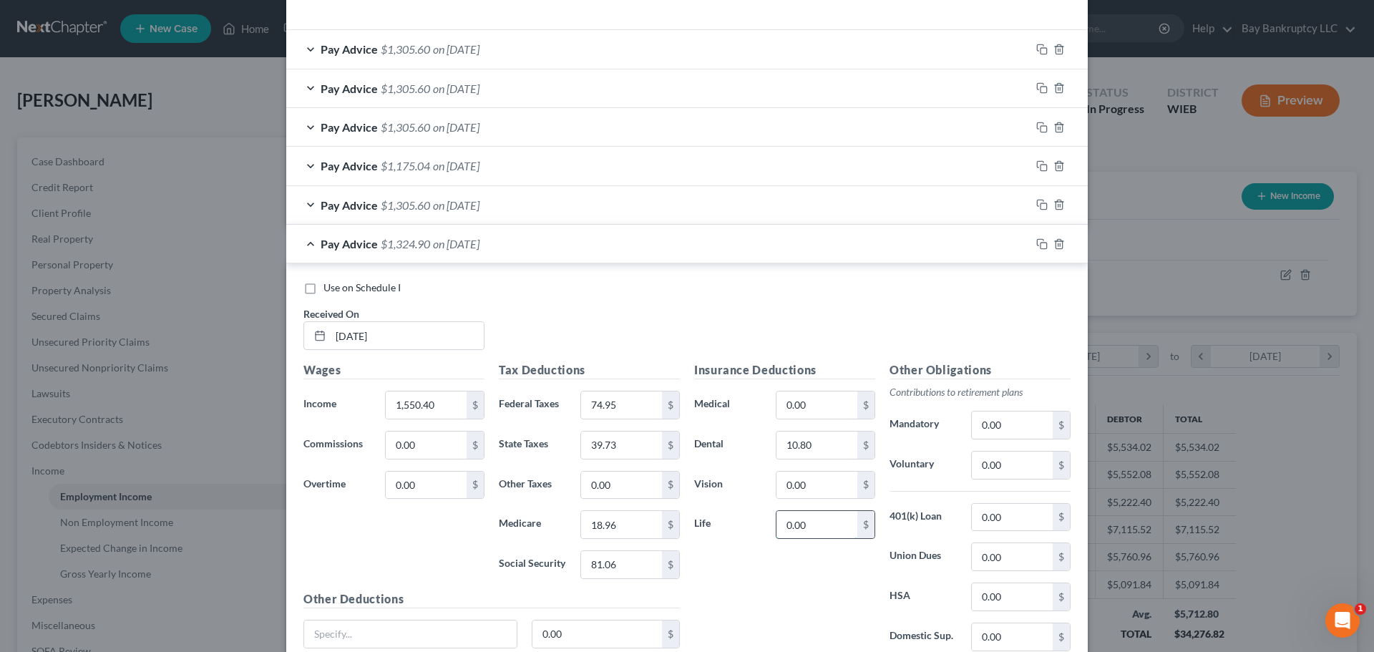
click at [827, 530] on input "0.00" at bounding box center [817, 524] width 81 height 27
click at [822, 417] on input "0.00" at bounding box center [817, 405] width 81 height 27
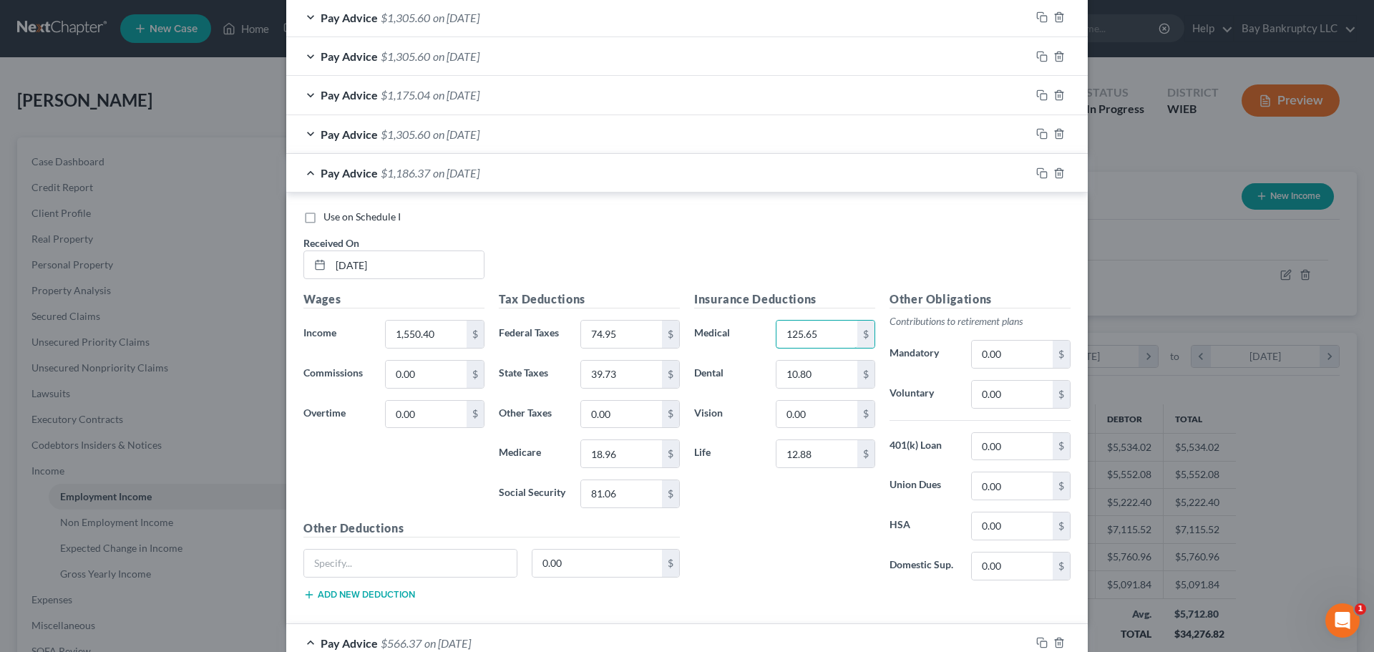
scroll to position [694, 0]
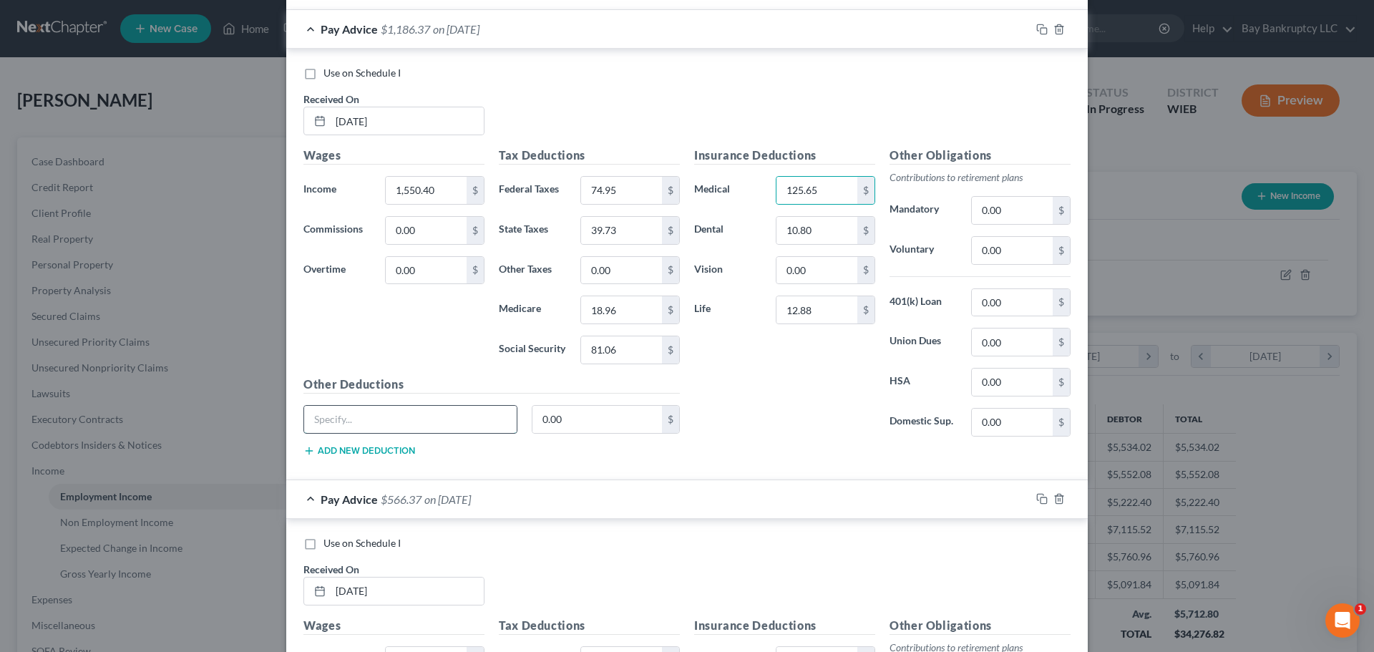
click at [447, 420] on input "text" at bounding box center [410, 419] width 213 height 27
click at [568, 419] on input "0.00" at bounding box center [598, 419] width 130 height 27
click at [809, 278] on input "0.00" at bounding box center [817, 270] width 81 height 27
click at [1010, 252] on input "0.00" at bounding box center [1012, 250] width 81 height 27
click at [1031, 334] on input "0.00" at bounding box center [1012, 342] width 81 height 27
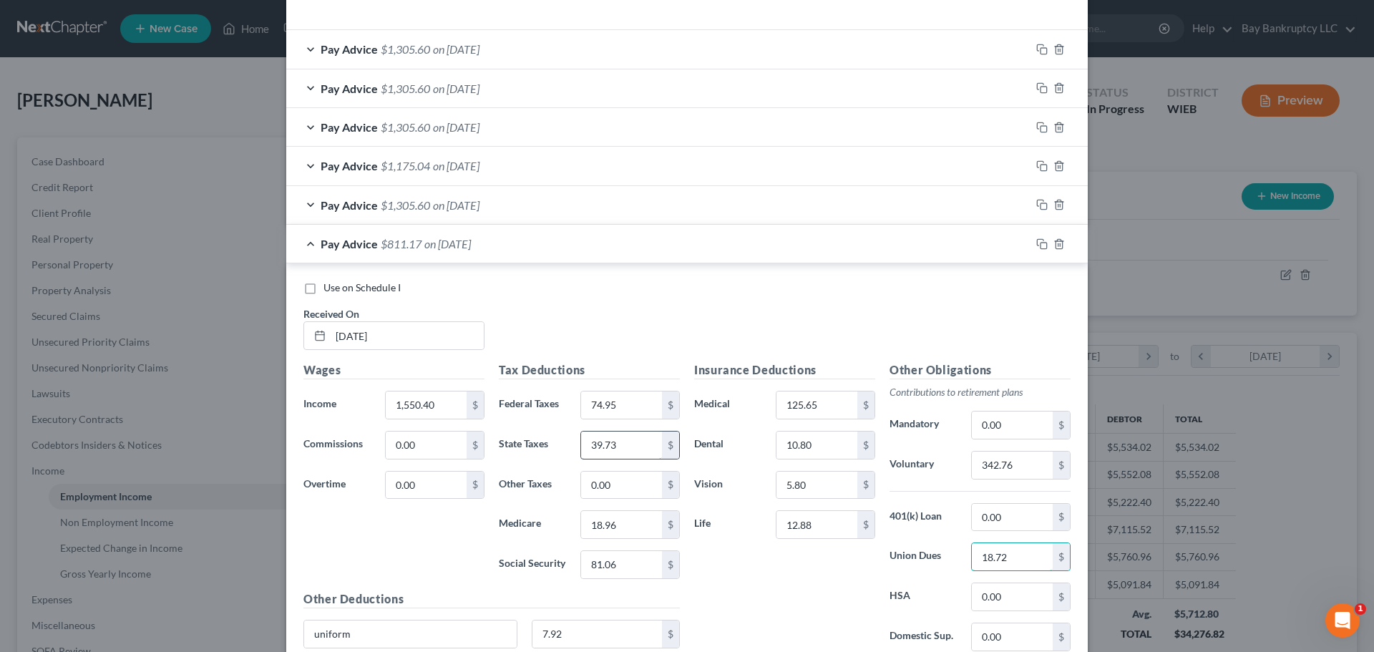
scroll to position [336, 0]
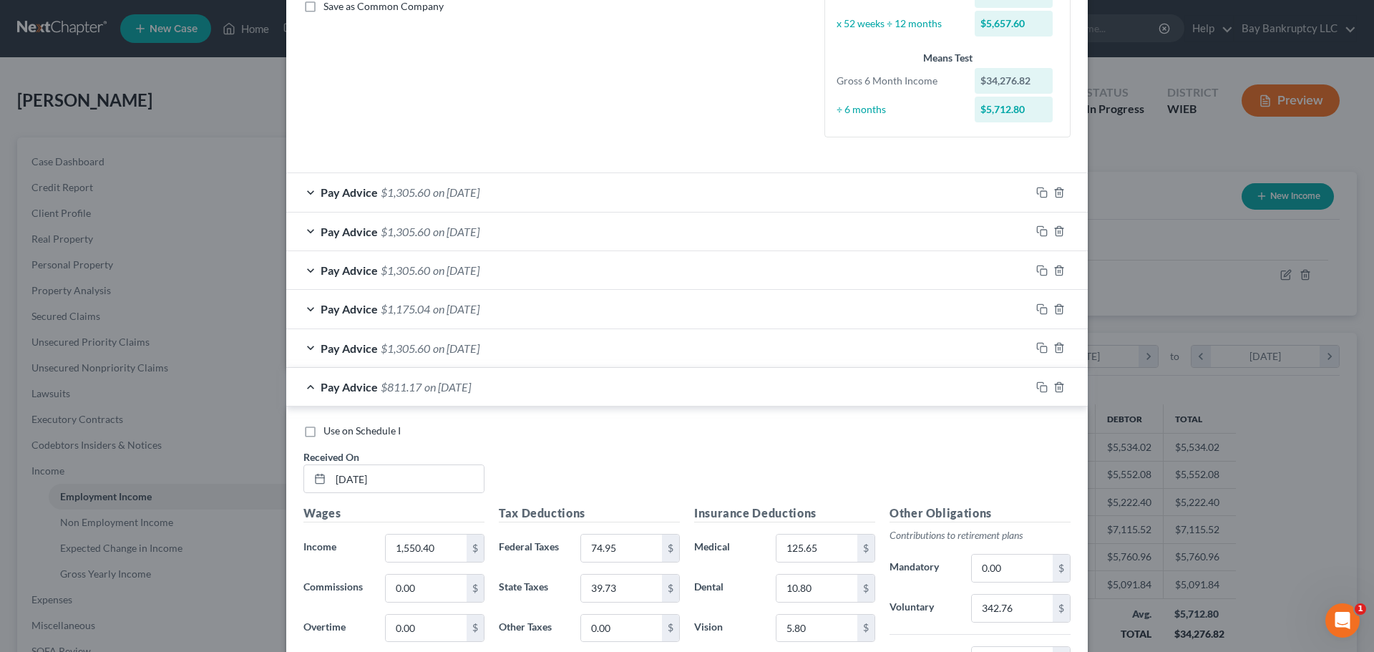
click at [485, 355] on div "Pay Advice $1,305.60 on 06/27/2025" at bounding box center [658, 348] width 744 height 38
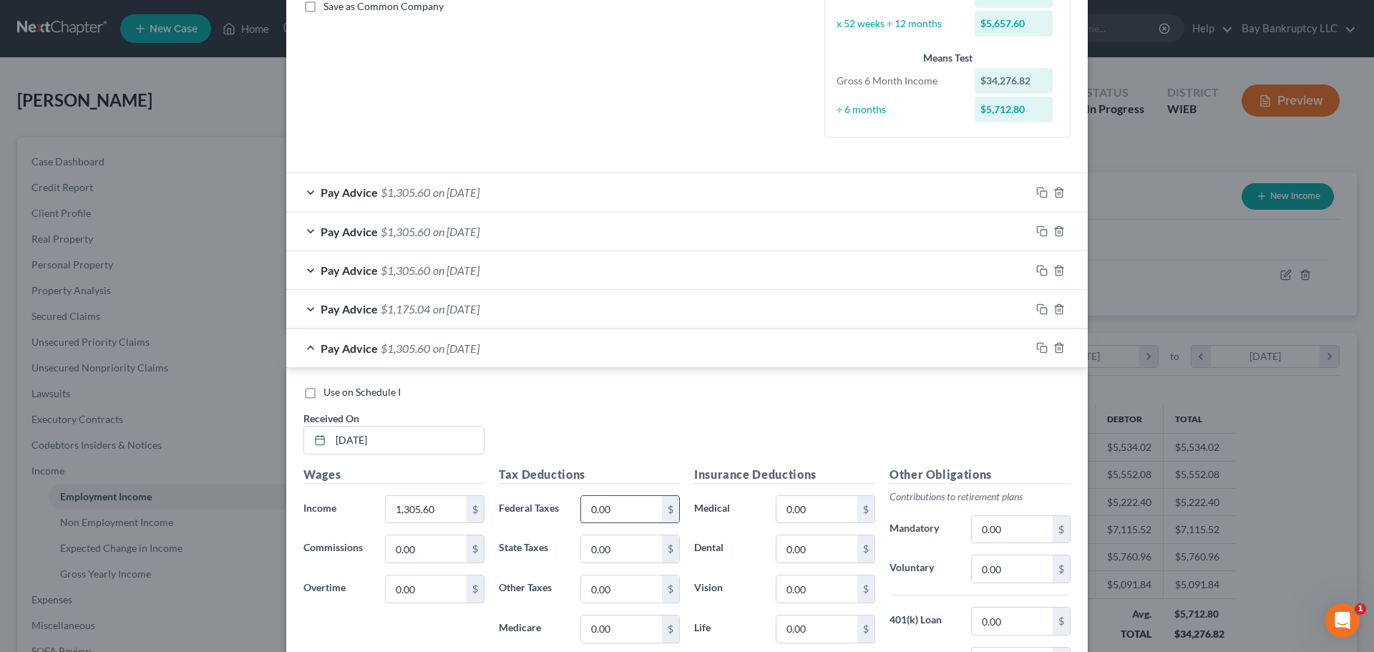
click at [628, 498] on input "0.00" at bounding box center [621, 509] width 81 height 27
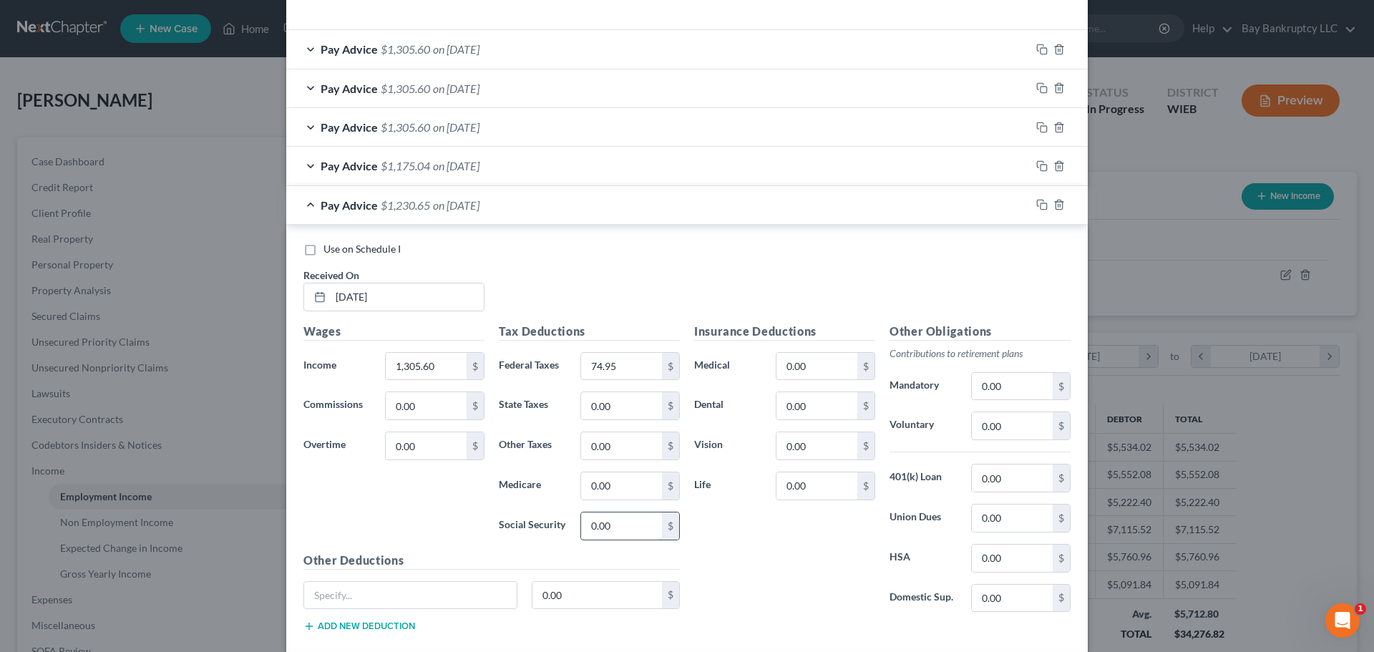
click at [629, 526] on input "0.00" at bounding box center [621, 525] width 81 height 27
click at [624, 484] on input "0.00" at bounding box center [621, 485] width 81 height 27
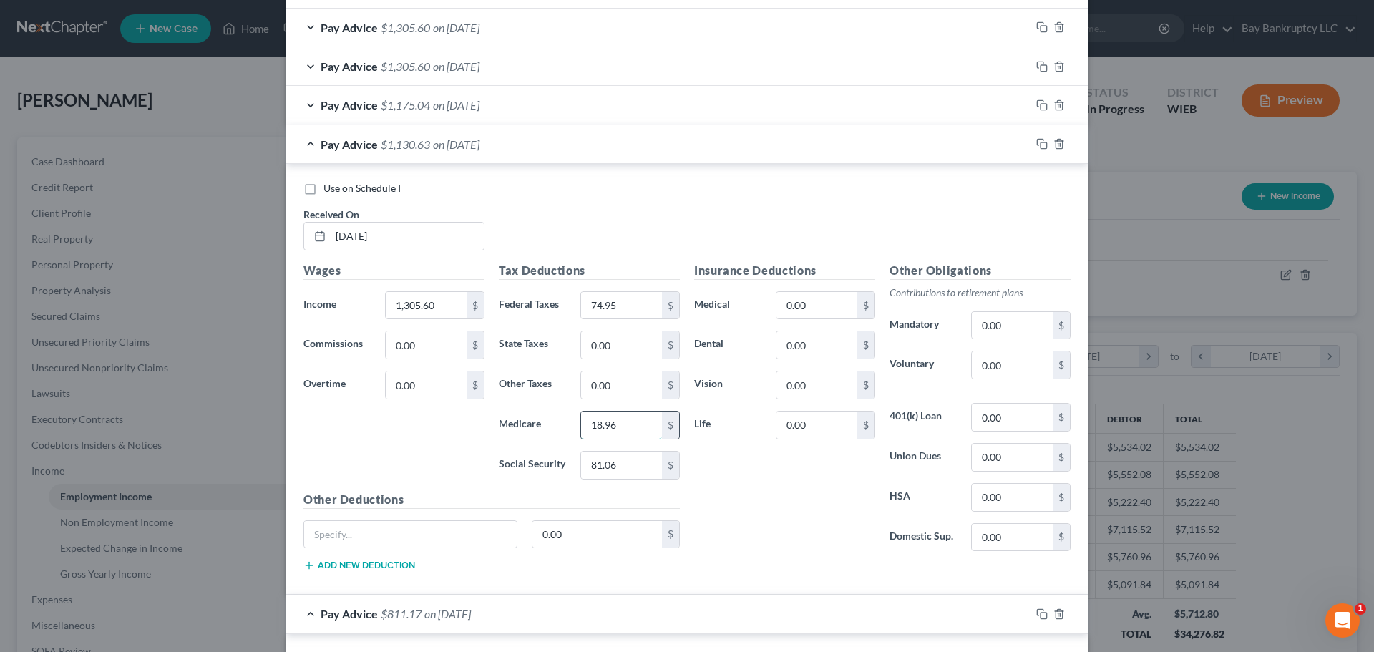
scroll to position [623, 0]
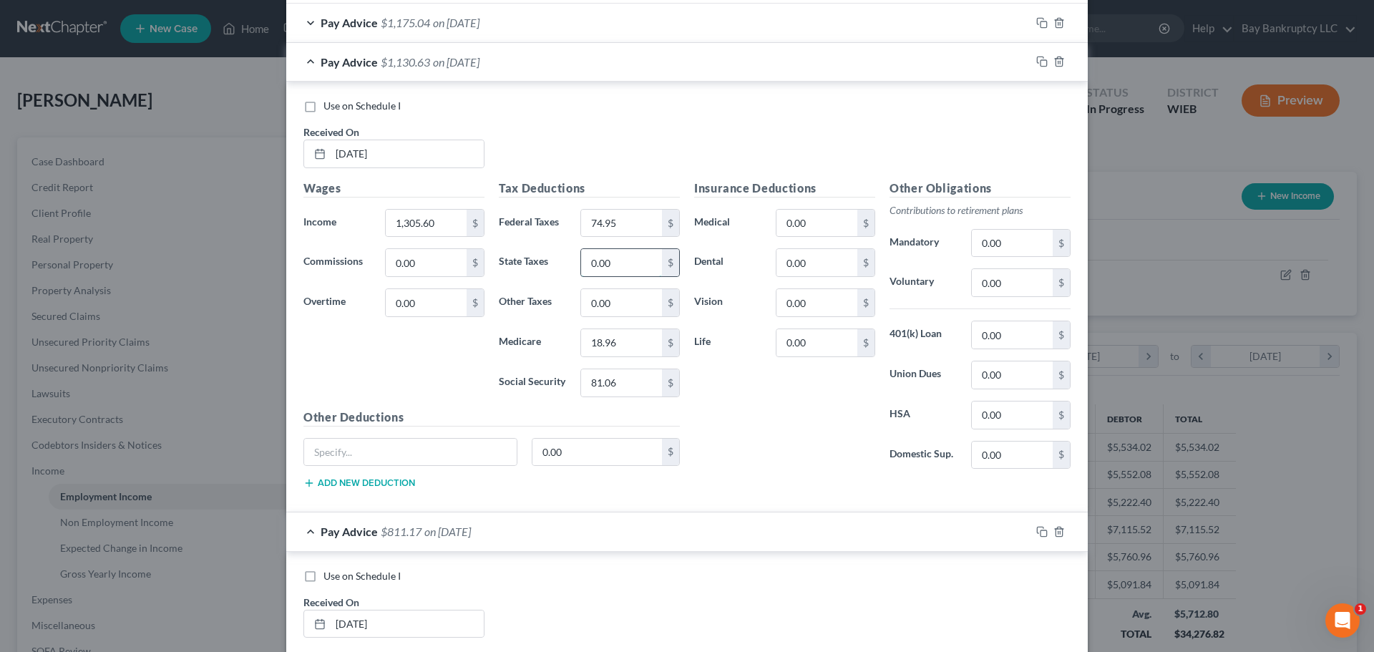
click at [631, 263] on input "0.00" at bounding box center [621, 262] width 81 height 27
click at [825, 228] on input "0.00" at bounding box center [817, 223] width 81 height 27
click at [822, 261] on input "0.00" at bounding box center [817, 262] width 81 height 27
click at [825, 340] on input "0.00" at bounding box center [817, 342] width 81 height 27
click at [825, 225] on input "0.00" at bounding box center [817, 223] width 81 height 27
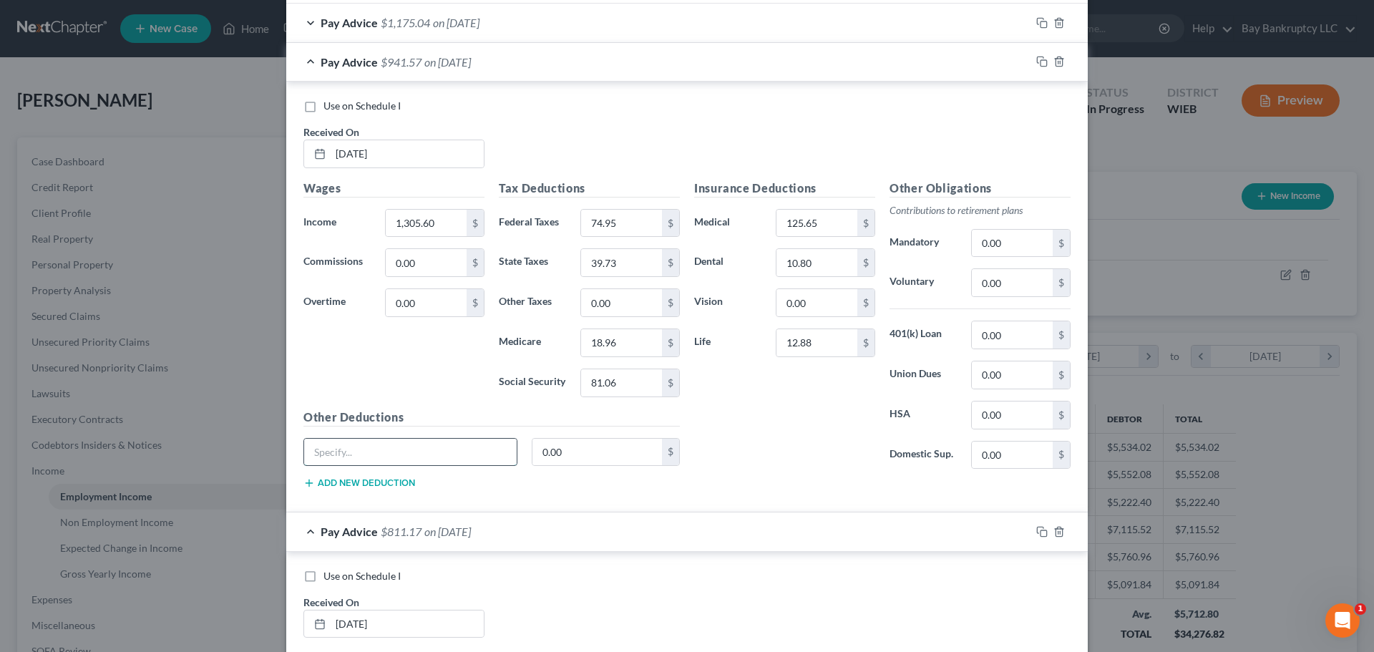
click at [462, 454] on input "text" at bounding box center [410, 452] width 213 height 27
click at [575, 441] on input "0.00" at bounding box center [598, 452] width 130 height 27
click at [808, 303] on input "0.00" at bounding box center [817, 302] width 81 height 27
click at [1007, 286] on input "0.00" at bounding box center [1012, 282] width 81 height 27
click at [1016, 374] on input "0.00" at bounding box center [1012, 374] width 81 height 27
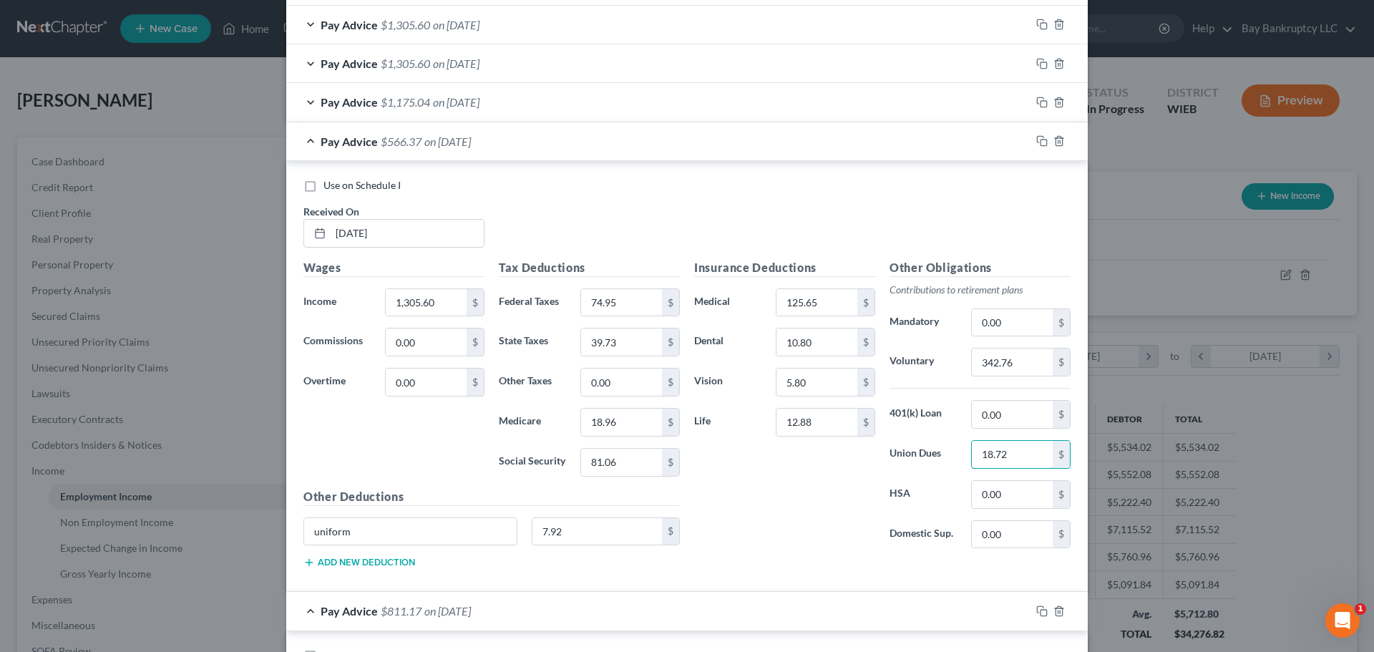
scroll to position [408, 0]
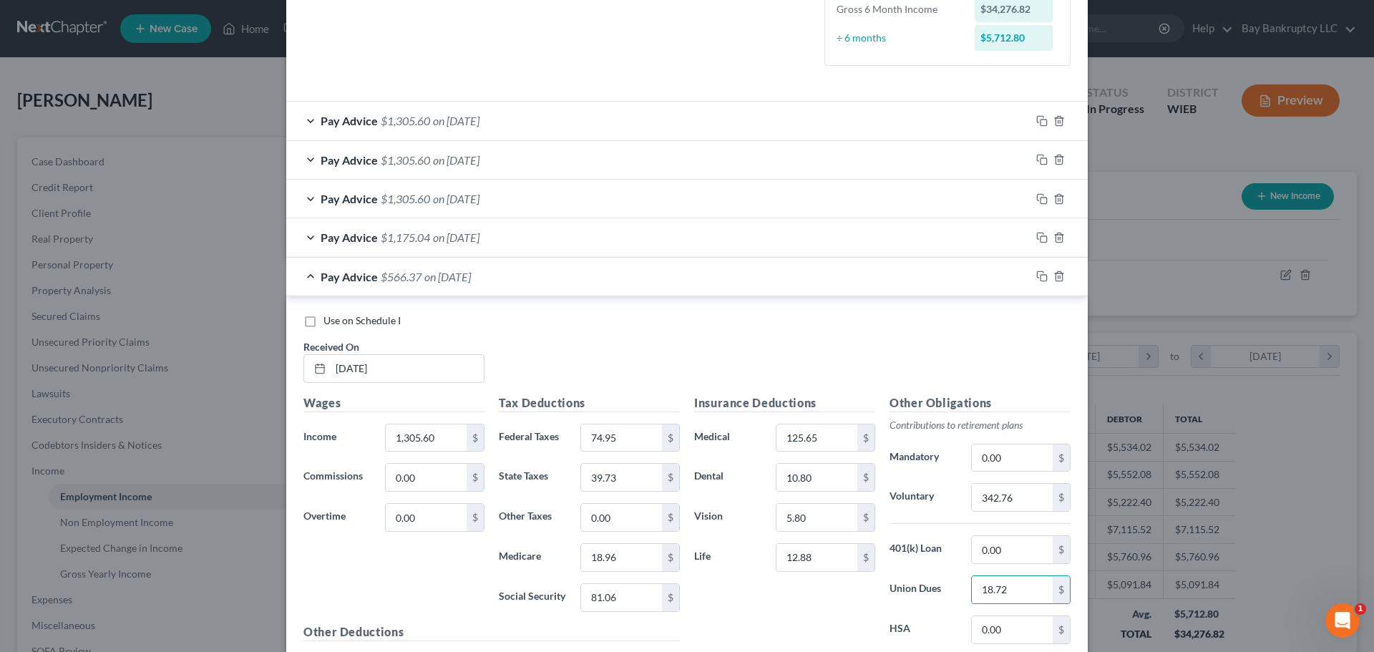
click at [447, 235] on span "on 07/03/2025" at bounding box center [456, 237] width 47 height 14
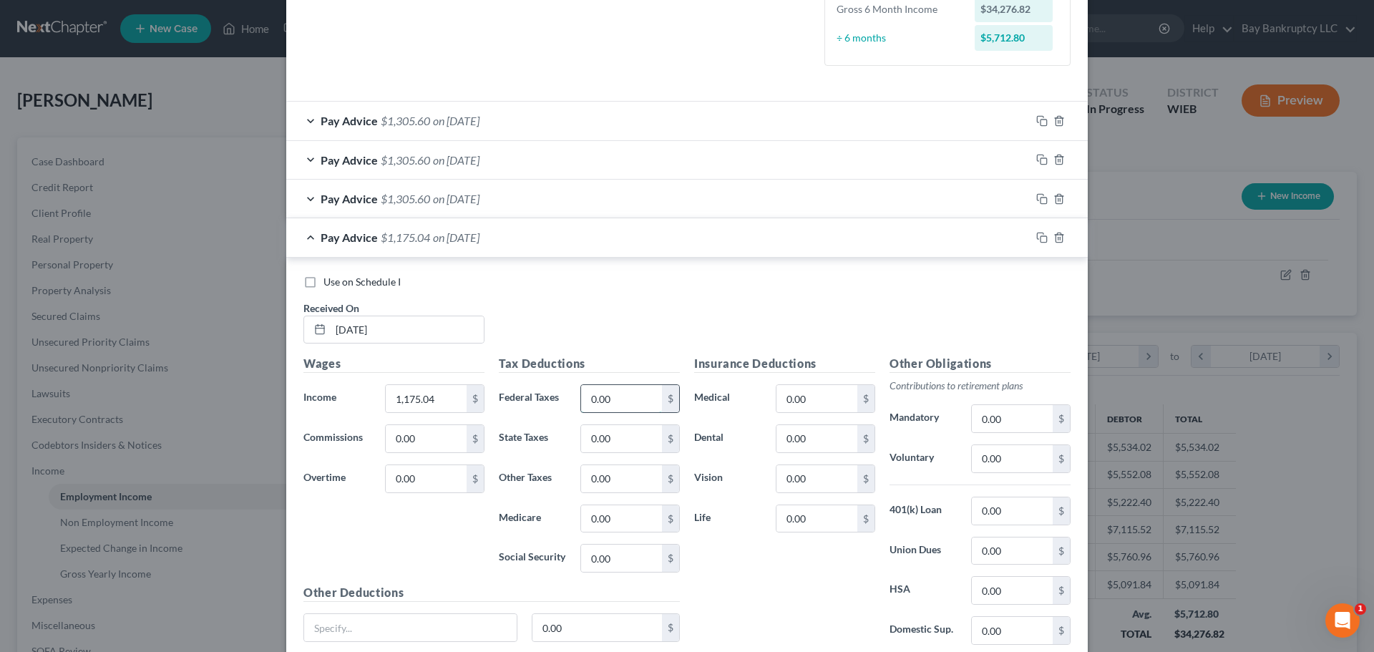
click at [613, 394] on input "0.00" at bounding box center [621, 398] width 81 height 27
click at [639, 558] on input "0.00" at bounding box center [621, 558] width 81 height 27
click at [643, 518] on input "0.00" at bounding box center [621, 518] width 81 height 27
click at [631, 432] on input "0.00" at bounding box center [621, 438] width 81 height 27
click at [797, 439] on input "0.00" at bounding box center [817, 438] width 81 height 27
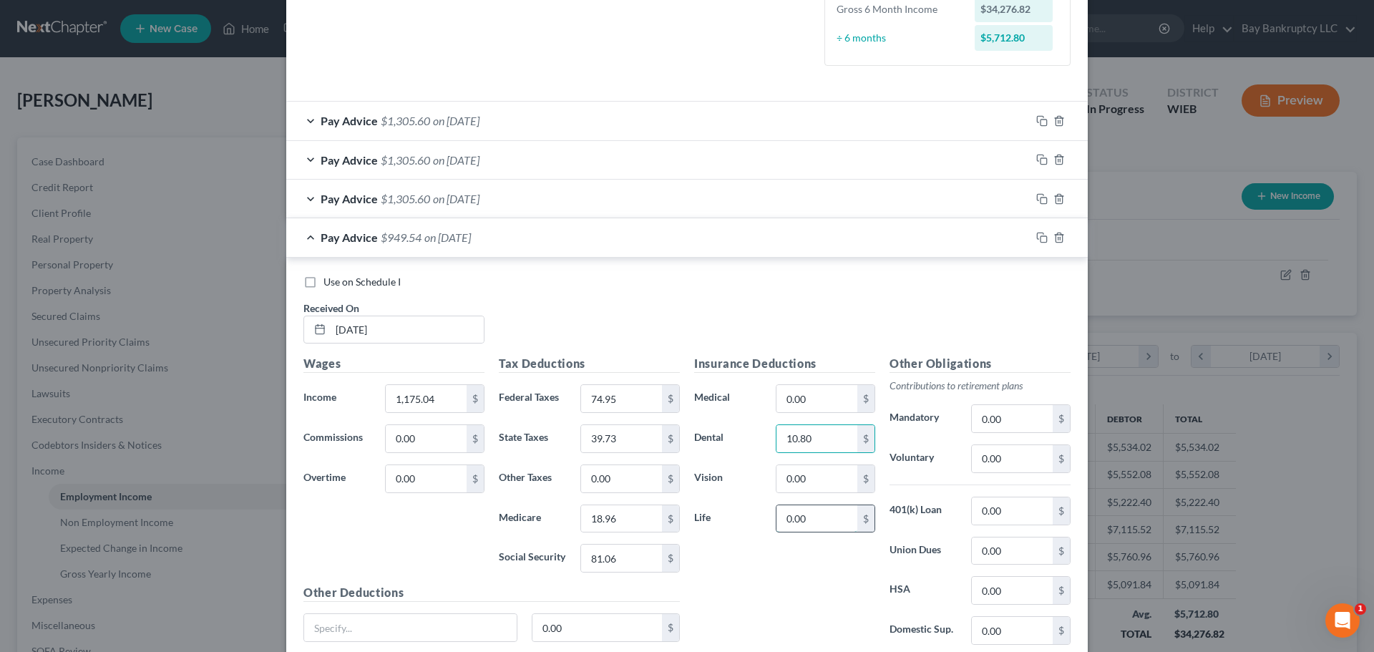
click at [807, 510] on input "0.00" at bounding box center [817, 518] width 81 height 27
click at [813, 404] on input "0.00" at bounding box center [817, 398] width 81 height 27
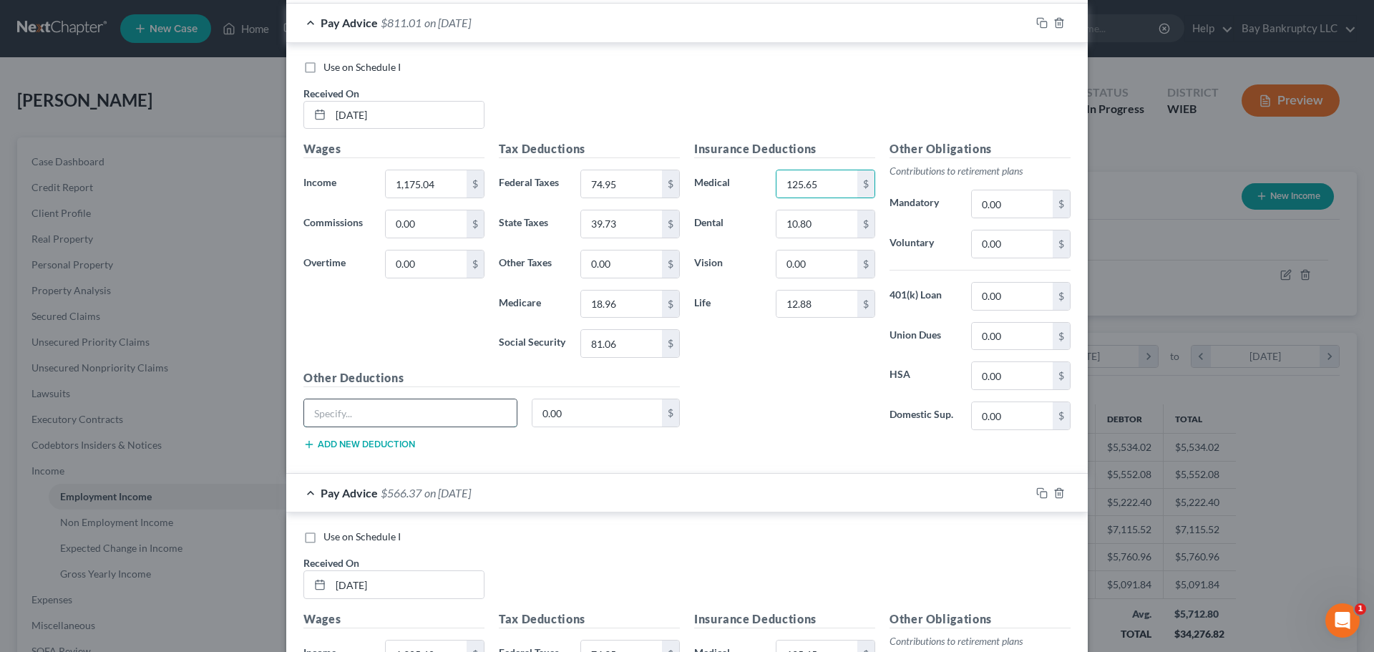
click at [401, 407] on input "text" at bounding box center [410, 412] width 213 height 27
click at [574, 415] on input "0.00" at bounding box center [598, 412] width 130 height 27
click at [805, 268] on input "0.00" at bounding box center [817, 264] width 81 height 27
click at [1028, 238] on input "0.00" at bounding box center [1012, 243] width 81 height 27
click at [1003, 337] on input "0.00" at bounding box center [1012, 336] width 81 height 27
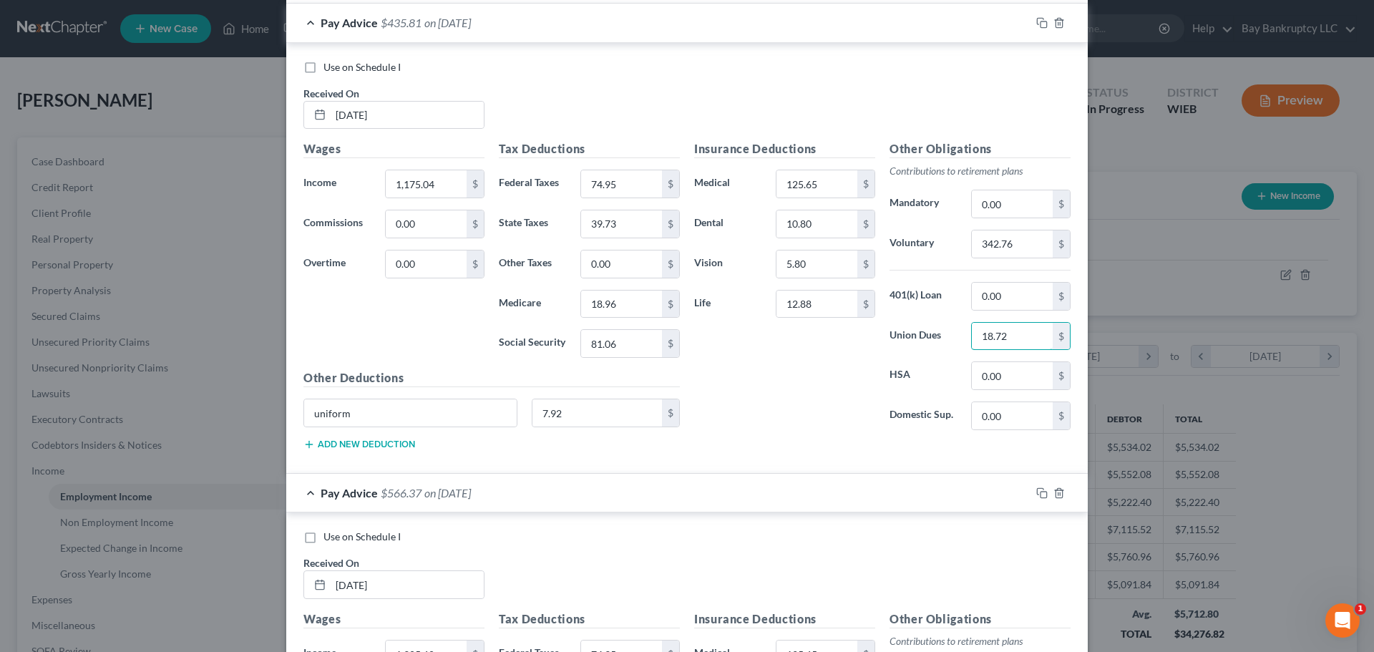
scroll to position [336, 0]
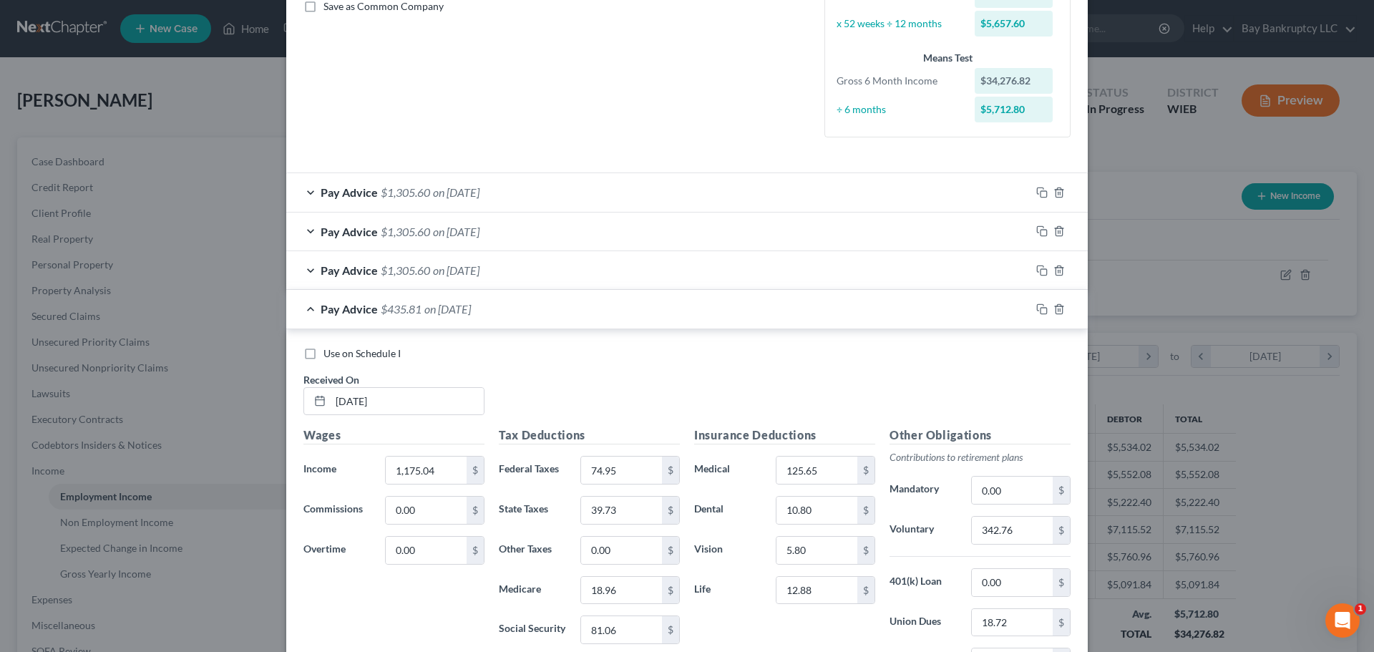
click at [487, 261] on div "Pay Advice $1,305.60 on 07/11/2025" at bounding box center [658, 270] width 744 height 38
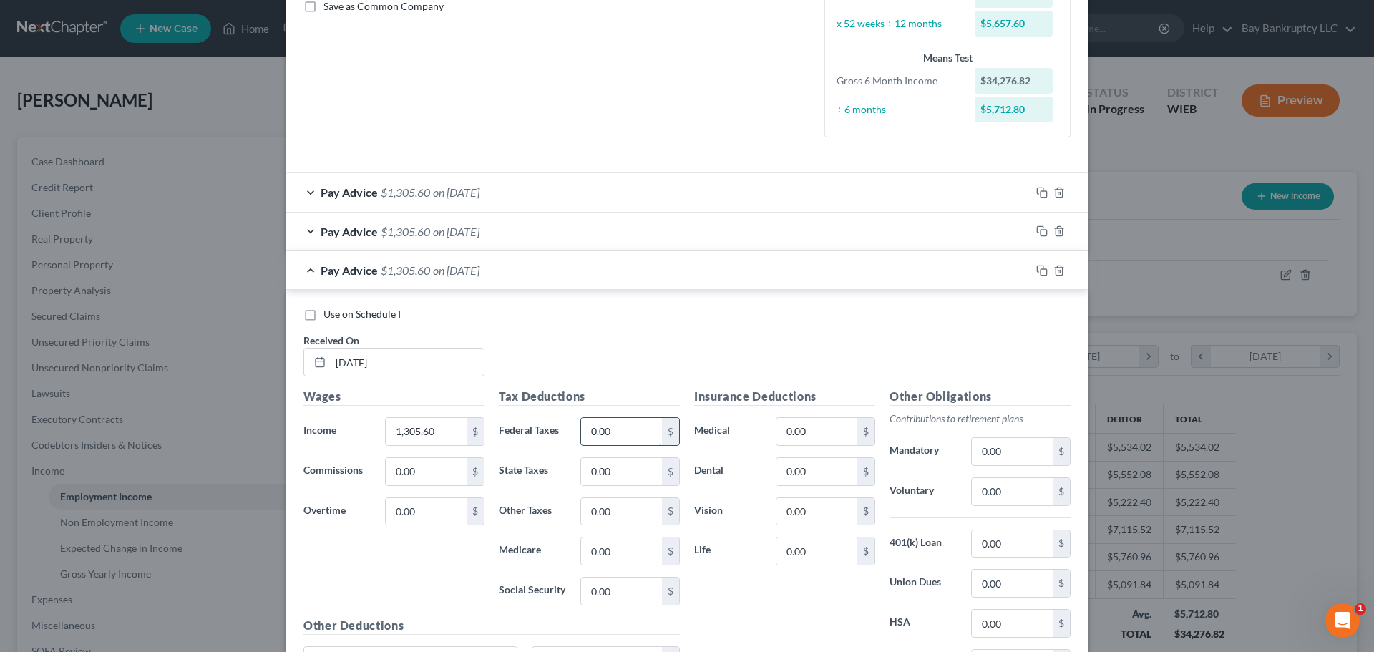
click at [615, 431] on input "0.00" at bounding box center [621, 431] width 81 height 27
click at [609, 603] on input "0.00" at bounding box center [621, 591] width 81 height 27
click at [617, 556] on input "0.00" at bounding box center [621, 551] width 81 height 27
click at [623, 469] on input "0.00" at bounding box center [621, 471] width 81 height 27
click at [827, 466] on input "0.00" at bounding box center [817, 471] width 81 height 27
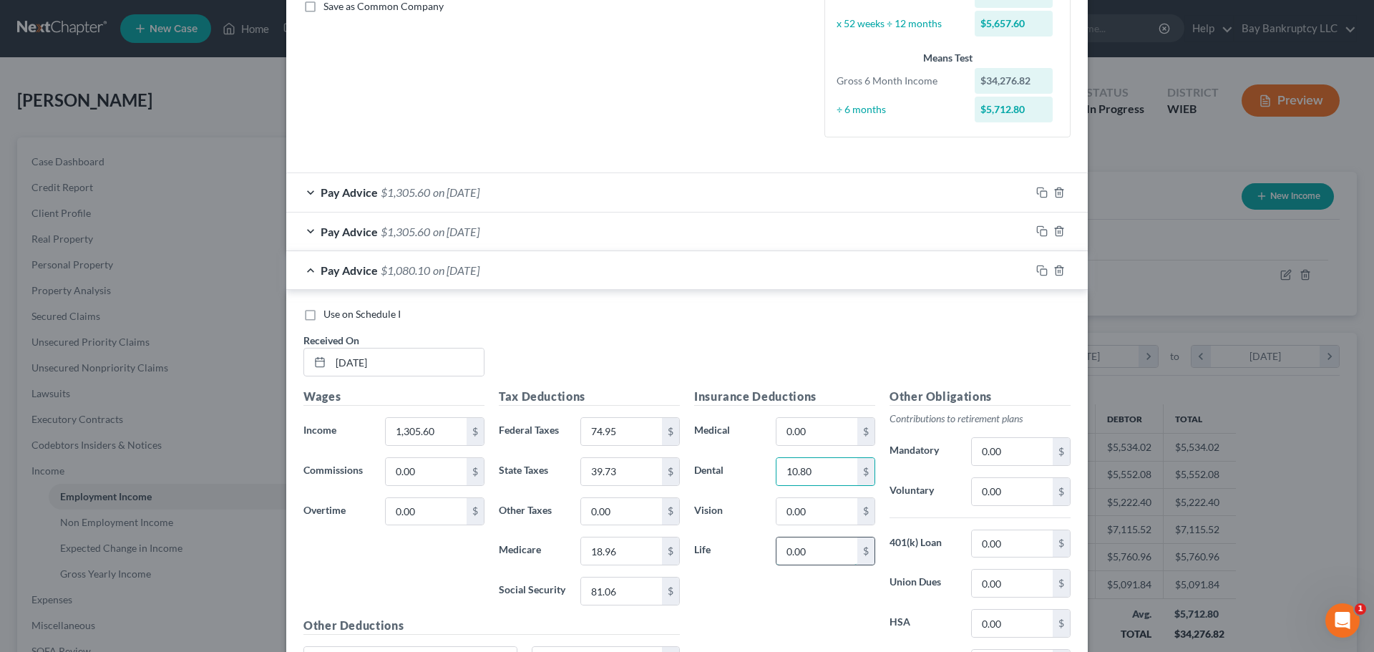
click at [842, 548] on input "0.00" at bounding box center [817, 551] width 81 height 27
click at [842, 427] on input "0.00" at bounding box center [817, 431] width 81 height 27
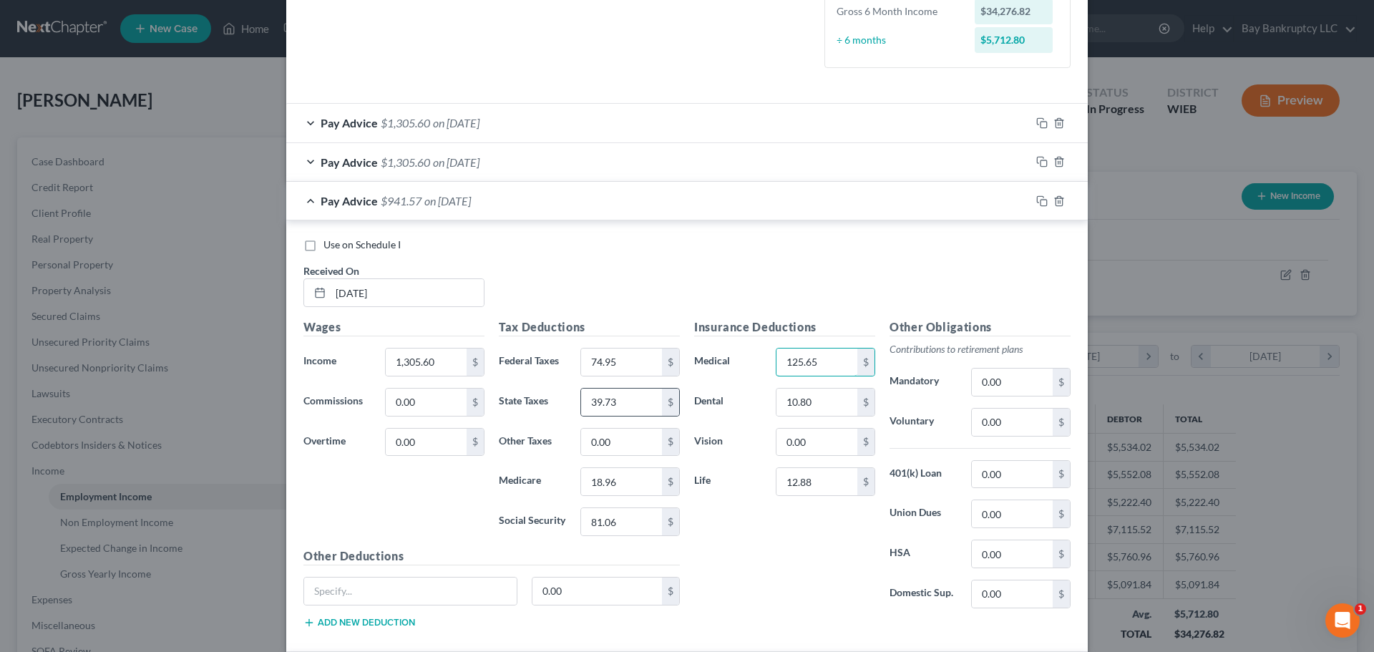
scroll to position [480, 0]
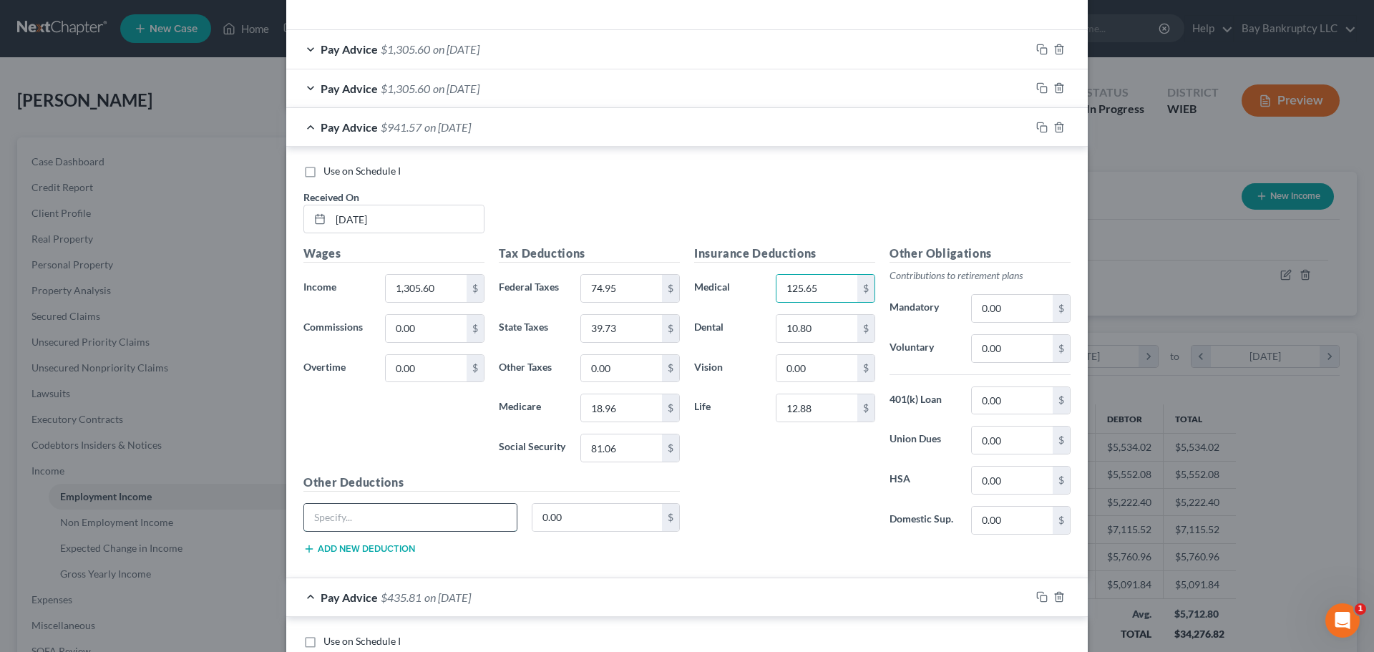
click at [444, 525] on input "text" at bounding box center [410, 517] width 213 height 27
click at [559, 518] on input "0.00" at bounding box center [598, 517] width 130 height 27
click at [811, 375] on input "0.00" at bounding box center [817, 368] width 81 height 27
click at [1014, 346] on input "0.00" at bounding box center [1012, 348] width 81 height 27
click at [1008, 440] on input "0.00" at bounding box center [1012, 440] width 81 height 27
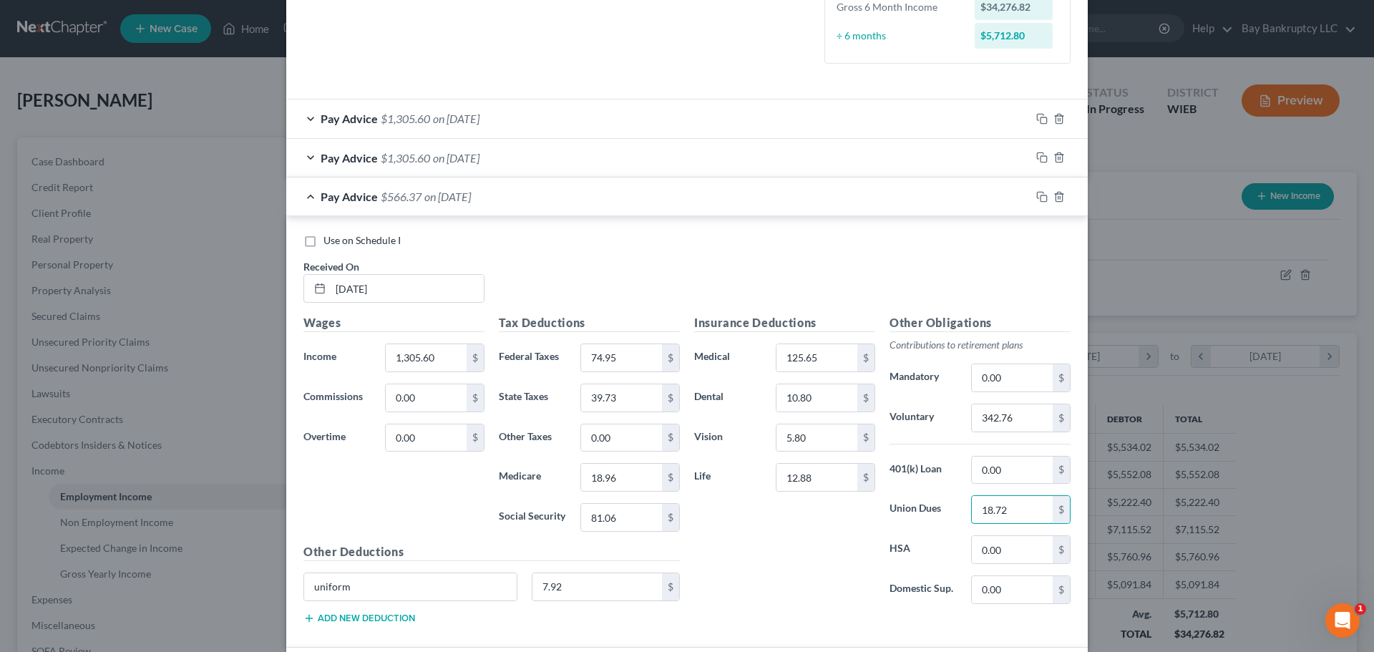
scroll to position [265, 0]
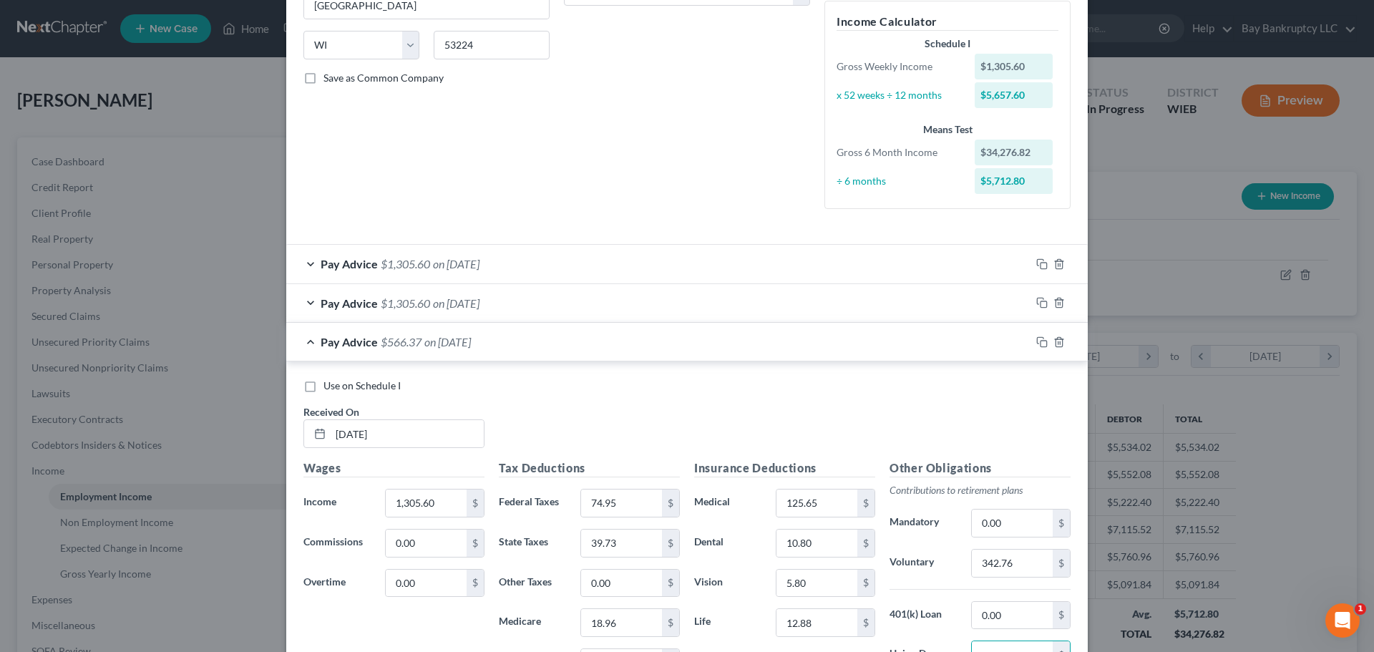
click at [467, 293] on div "Pay Advice $1,305.60 on 07/18/2025" at bounding box center [658, 303] width 744 height 38
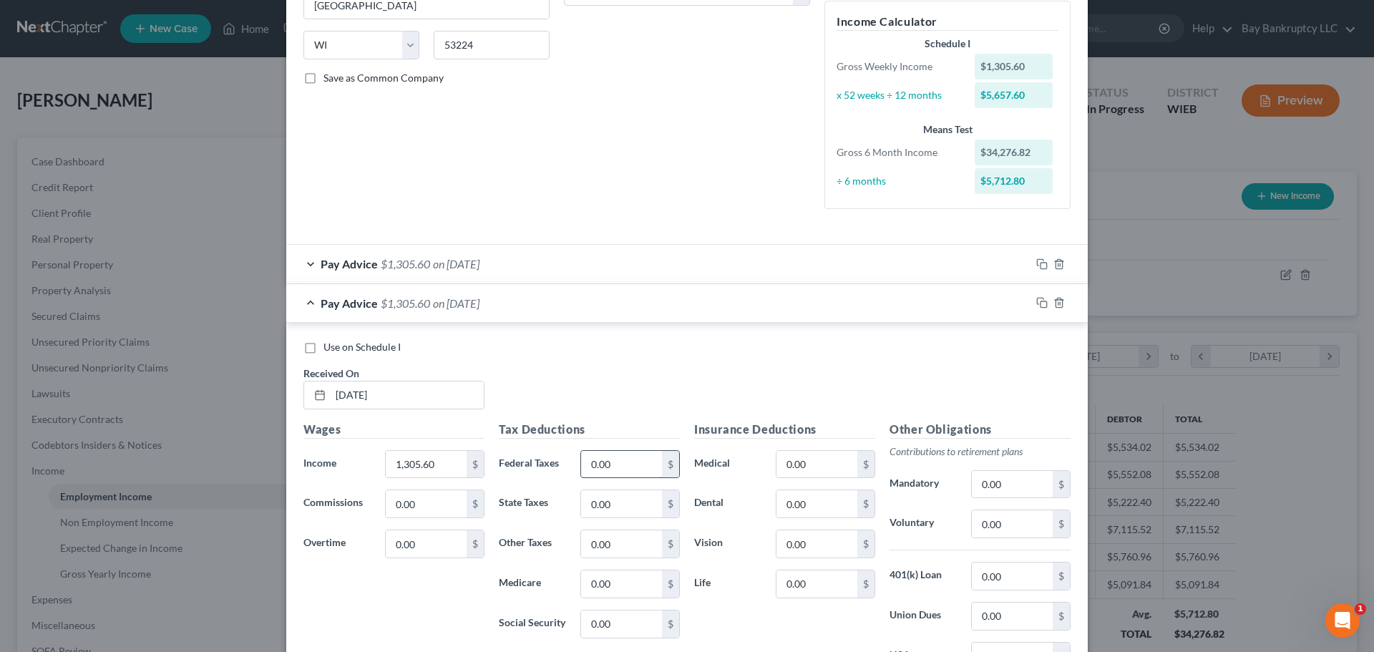
click at [632, 468] on input "0.00" at bounding box center [621, 464] width 81 height 27
click at [642, 620] on input "0.00" at bounding box center [621, 624] width 81 height 27
click at [633, 597] on input "0.00" at bounding box center [621, 583] width 81 height 27
click at [616, 505] on input "0.00" at bounding box center [621, 503] width 81 height 27
click at [819, 510] on input "0.00" at bounding box center [817, 503] width 81 height 27
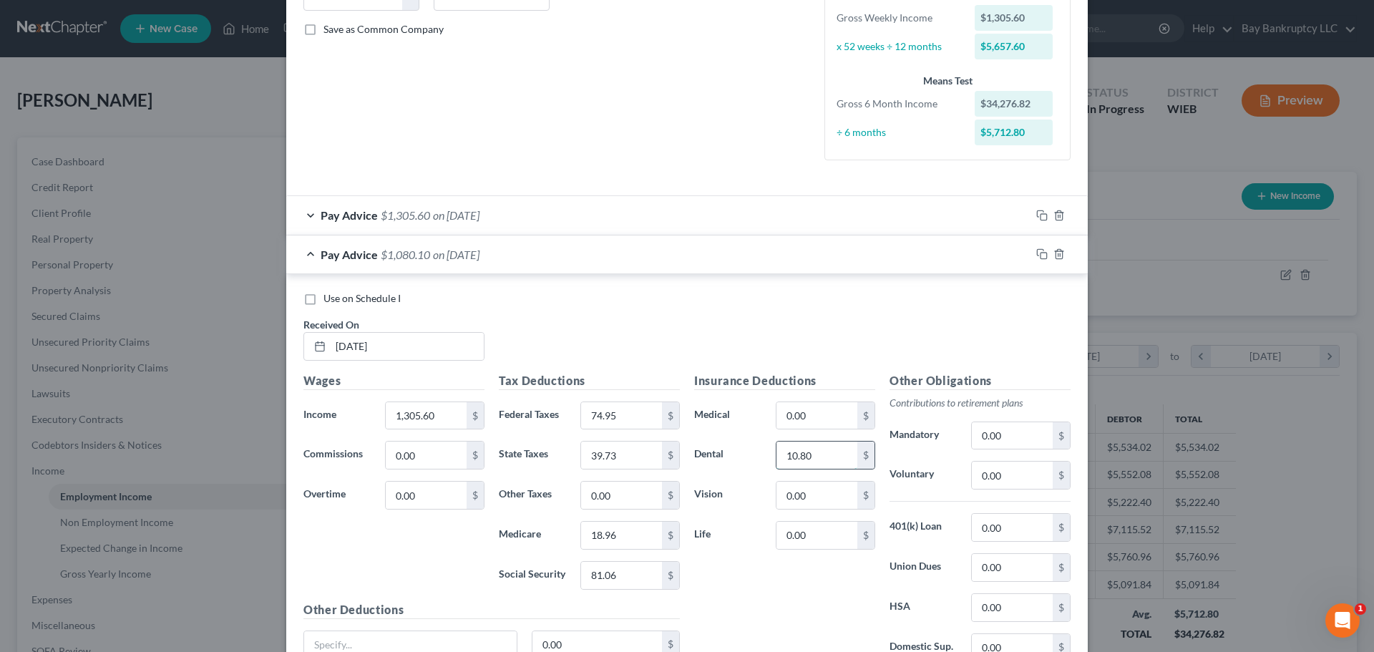
scroll to position [336, 0]
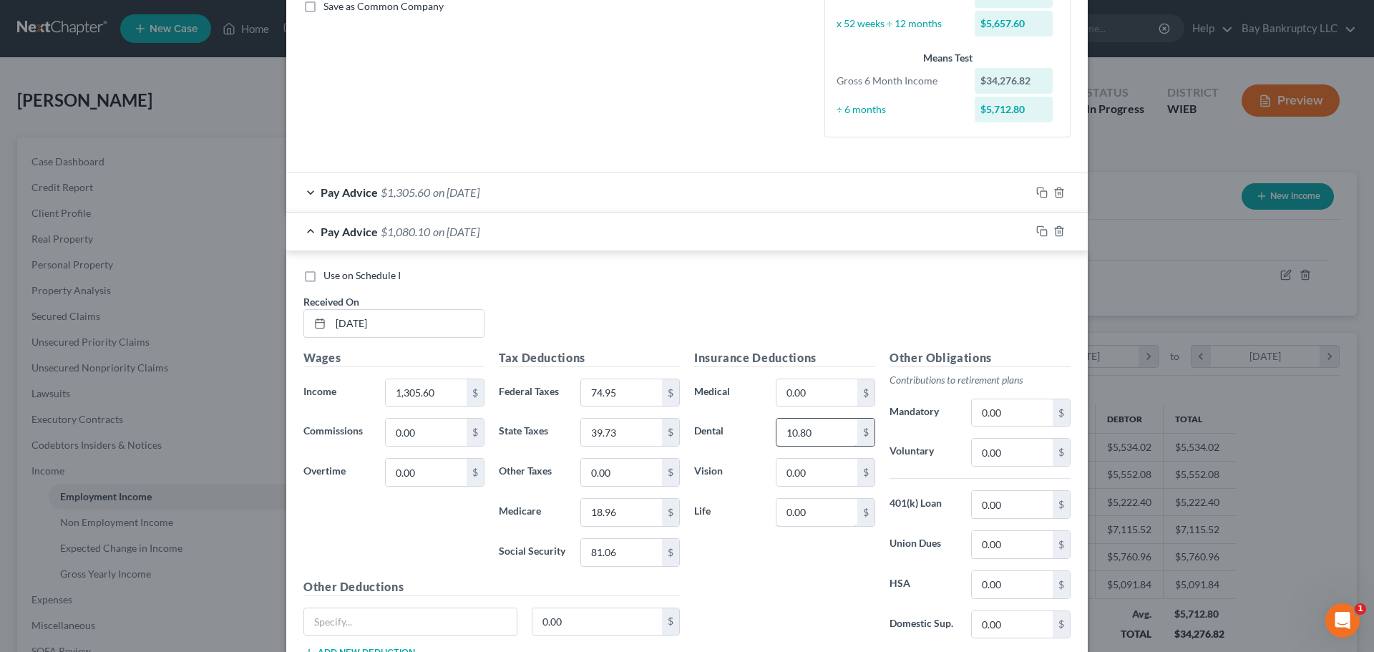
click at [819, 510] on input "0.00" at bounding box center [817, 512] width 81 height 27
click at [816, 405] on input "0.00" at bounding box center [817, 392] width 81 height 27
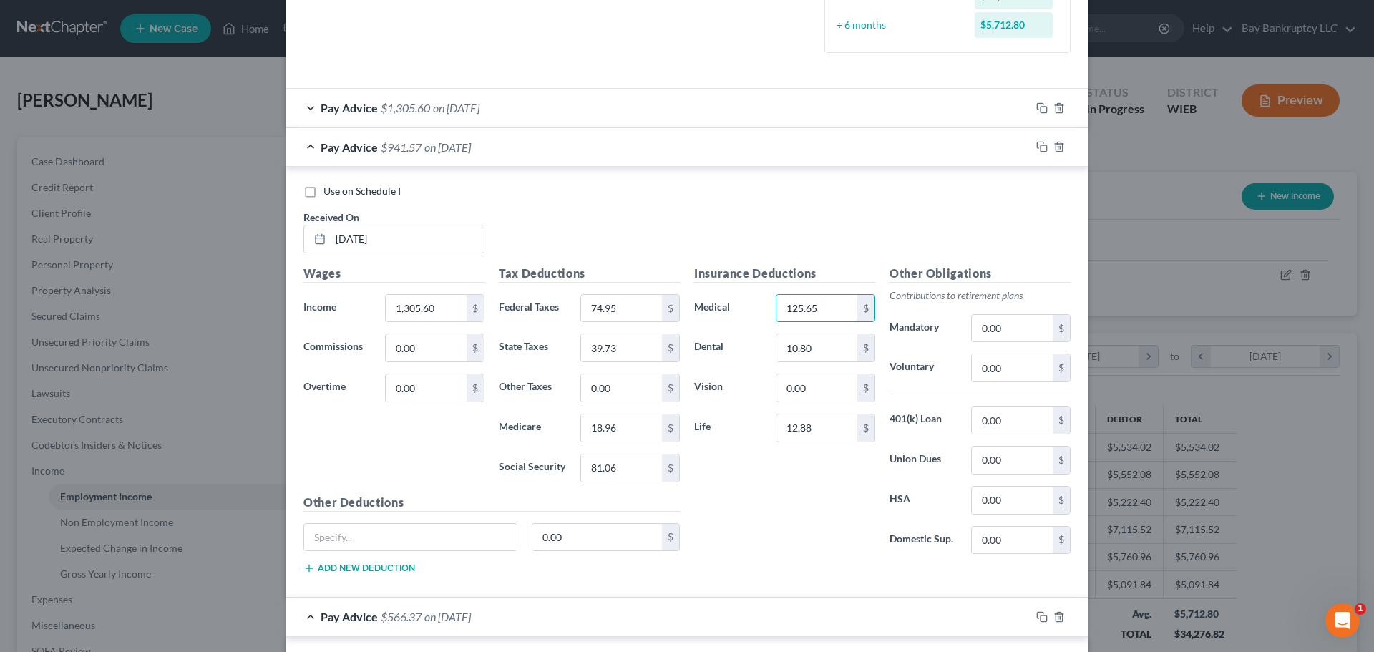
scroll to position [551, 0]
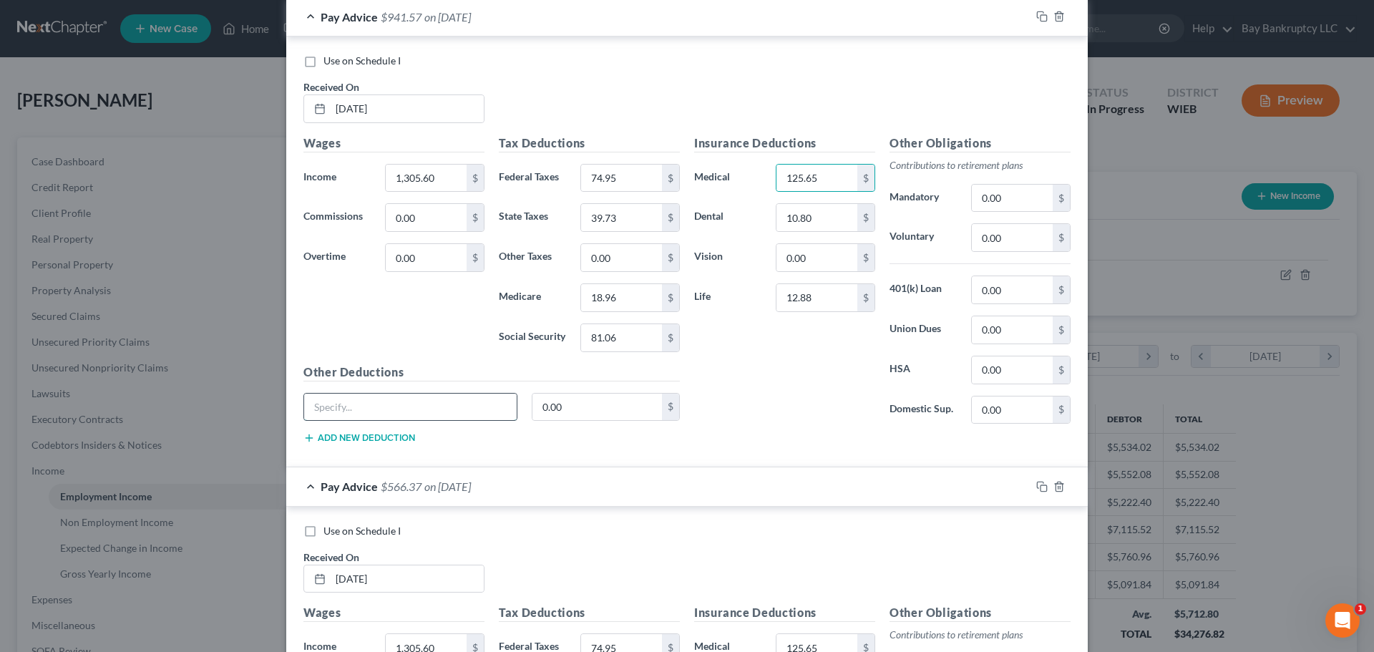
click at [440, 403] on input "text" at bounding box center [410, 407] width 213 height 27
click at [569, 413] on input "0.00" at bounding box center [598, 407] width 130 height 27
click at [811, 256] on input "0.00" at bounding box center [817, 257] width 81 height 27
click at [1012, 243] on input "0.00" at bounding box center [1012, 237] width 81 height 27
click at [999, 328] on input "0.00" at bounding box center [1012, 329] width 81 height 27
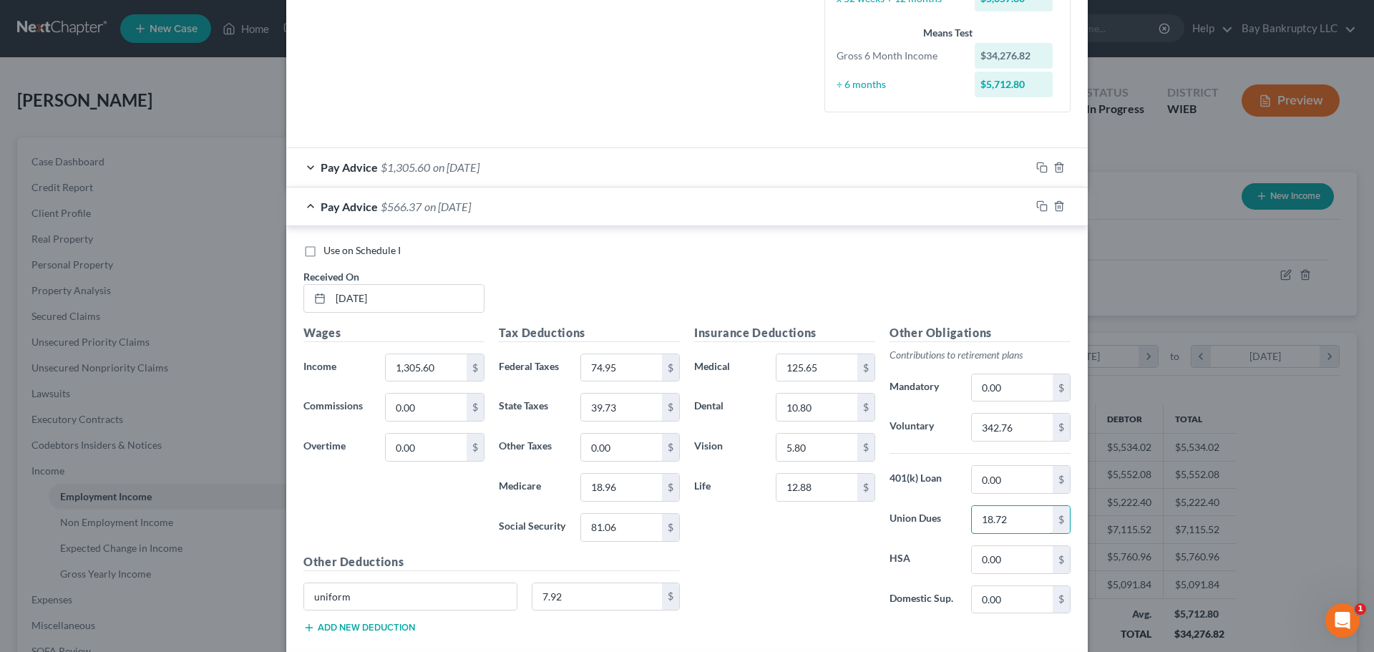
scroll to position [336, 0]
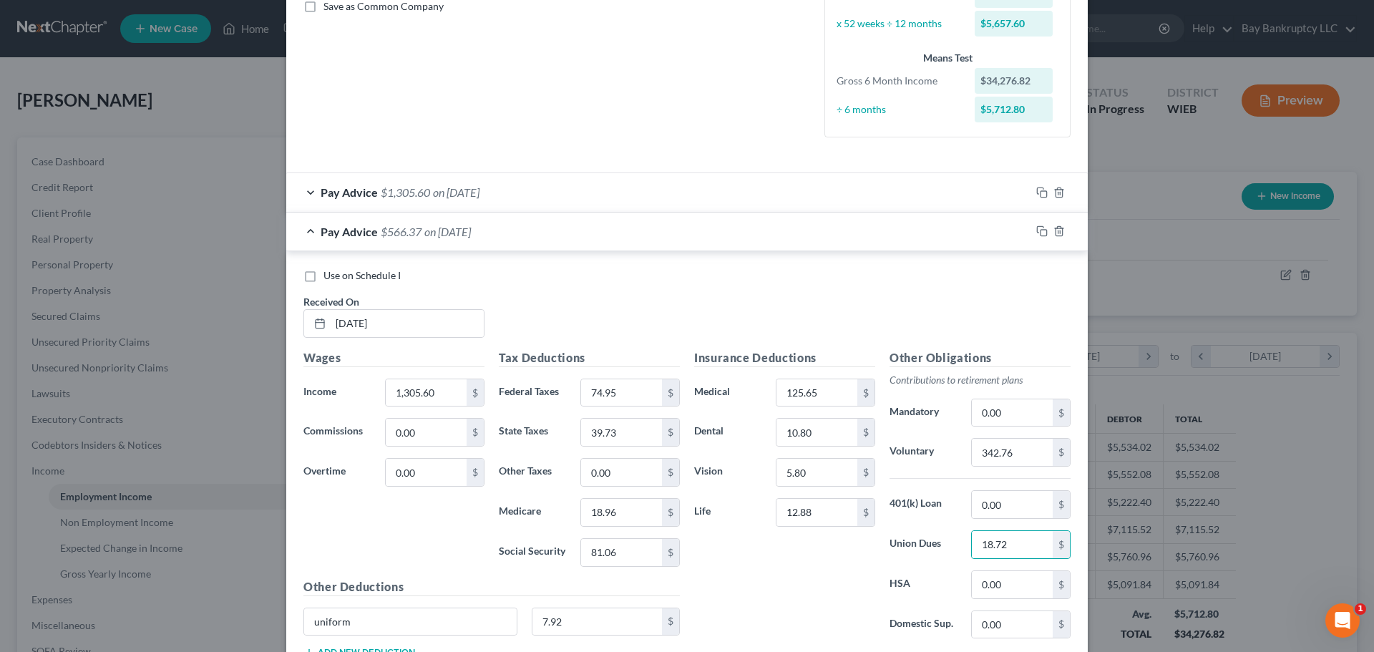
click at [480, 191] on span "on 07/25/2025" at bounding box center [456, 192] width 47 height 14
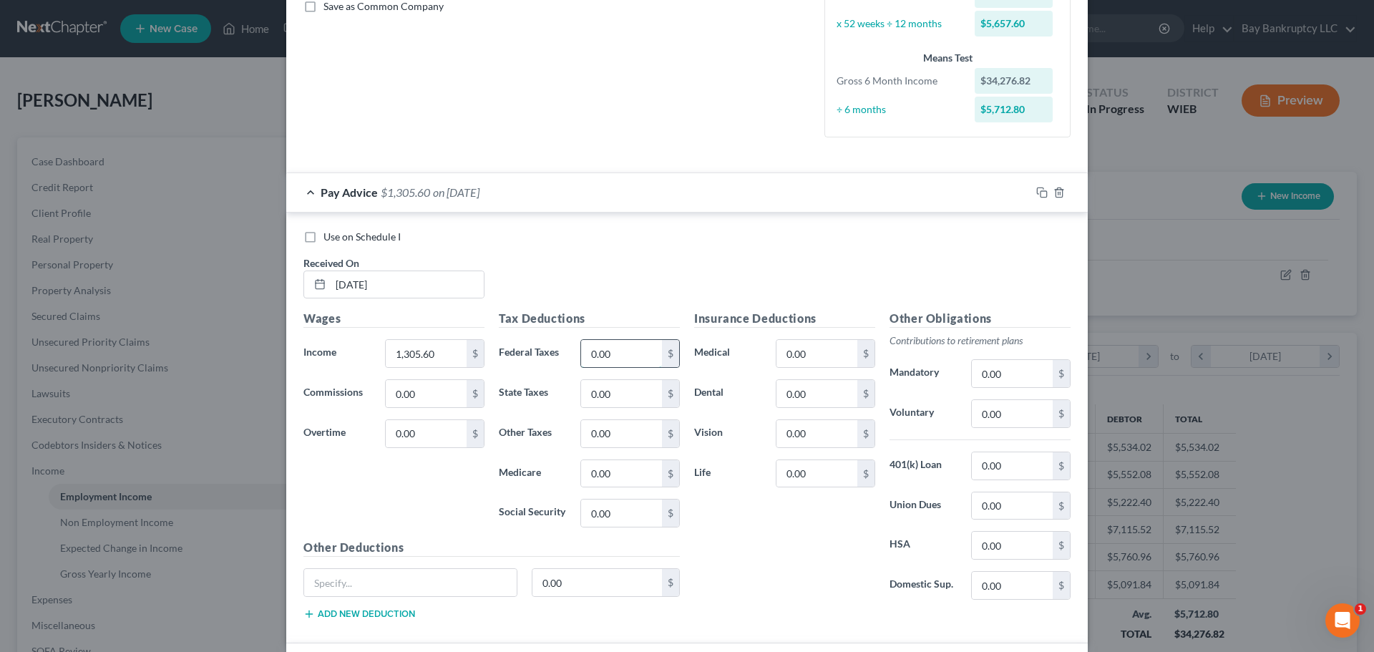
click at [627, 351] on input "0.00" at bounding box center [621, 353] width 81 height 27
click at [614, 506] on input "0.00" at bounding box center [621, 513] width 81 height 27
click at [626, 475] on input "0.00" at bounding box center [621, 473] width 81 height 27
click at [610, 397] on input "0.00" at bounding box center [621, 393] width 81 height 27
click at [810, 392] on input "0.00" at bounding box center [817, 393] width 81 height 27
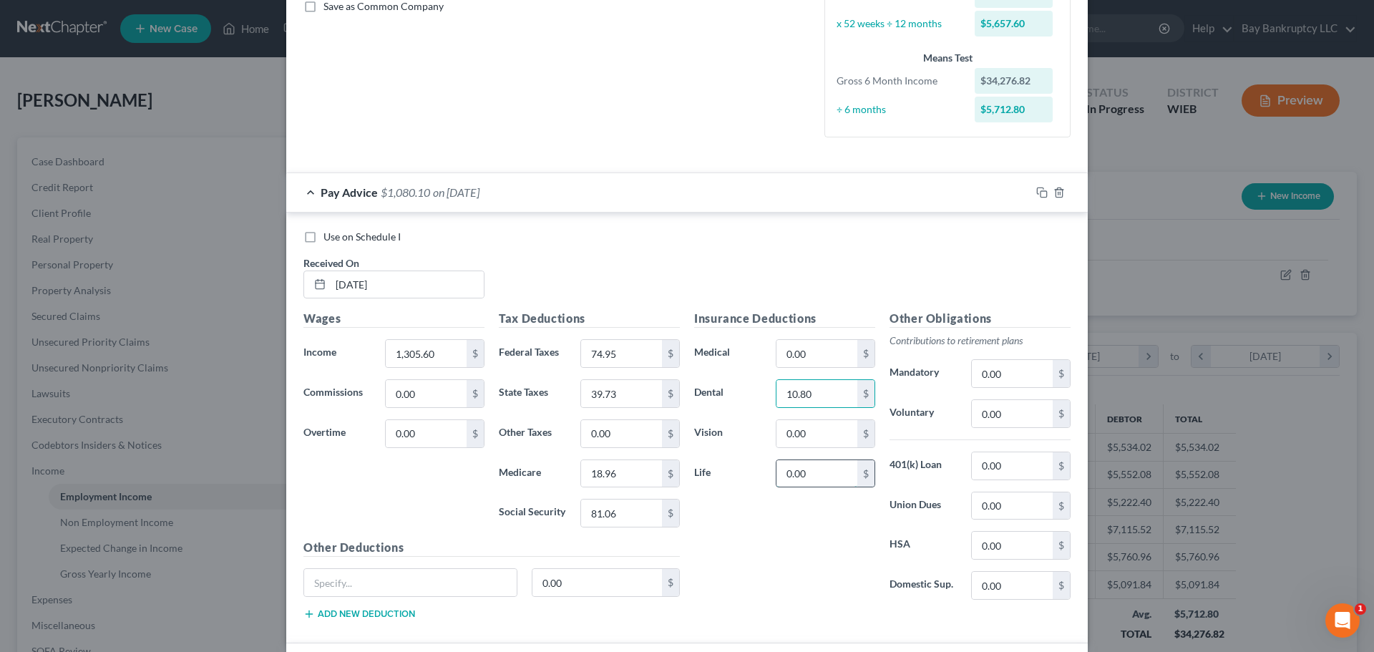
click at [817, 470] on input "0.00" at bounding box center [817, 473] width 81 height 27
click at [808, 356] on input "0.00" at bounding box center [817, 353] width 81 height 27
click at [472, 591] on input "text" at bounding box center [410, 582] width 213 height 27
click at [591, 583] on input "0.00" at bounding box center [598, 582] width 130 height 27
click at [820, 439] on input "0.00" at bounding box center [817, 433] width 81 height 27
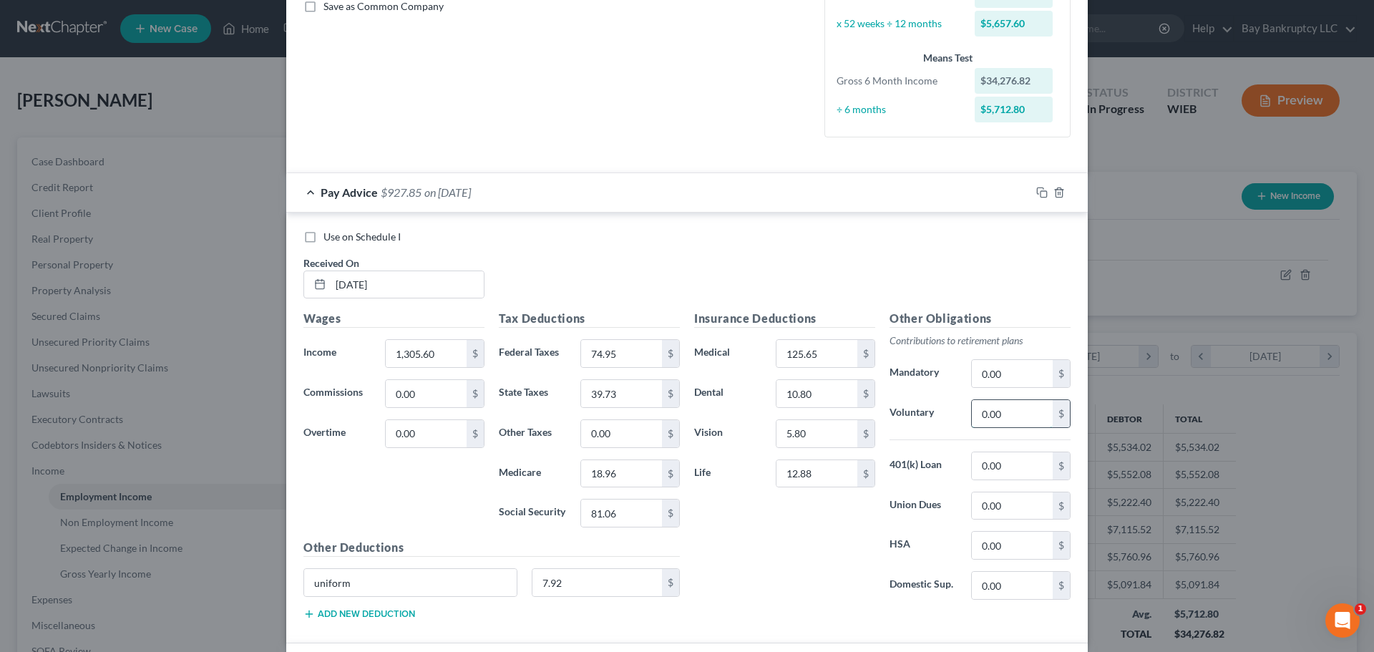
click at [1008, 411] on input "0.00" at bounding box center [1012, 413] width 81 height 27
click at [1016, 511] on input "0.00" at bounding box center [1012, 505] width 81 height 27
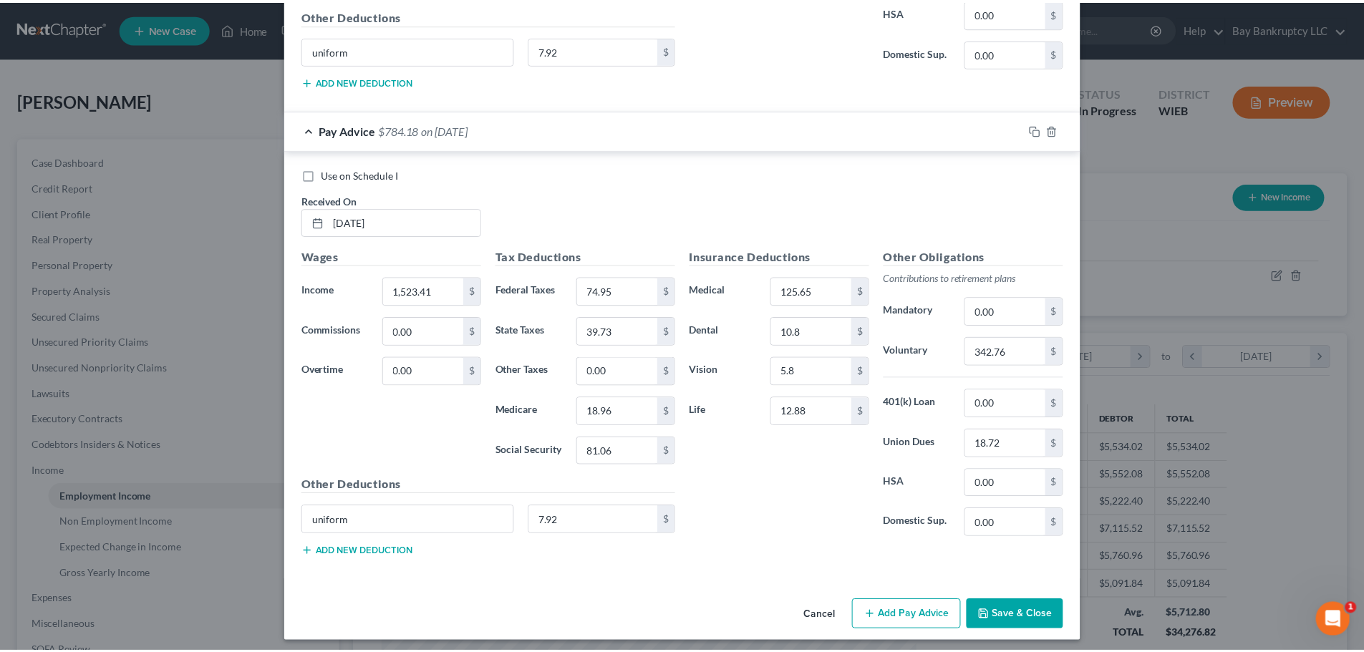
scroll to position [11689, 0]
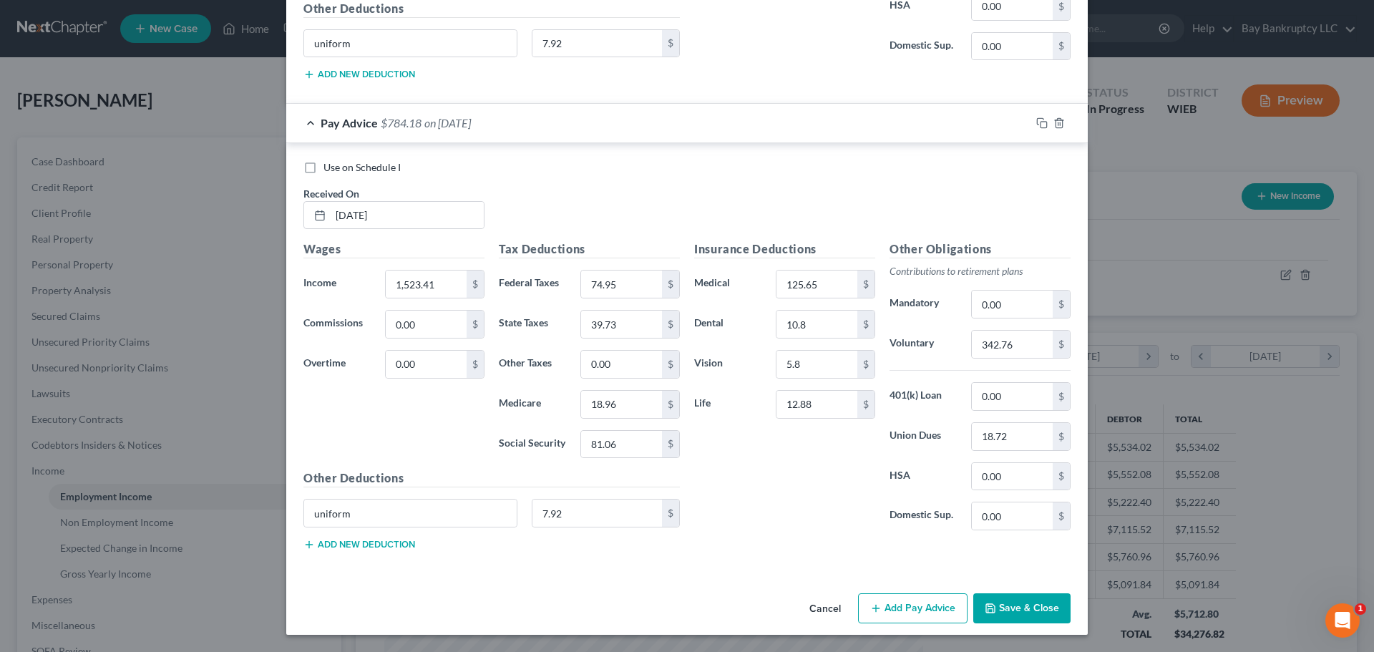
click at [1020, 600] on button "Save & Close" at bounding box center [1021, 608] width 97 height 30
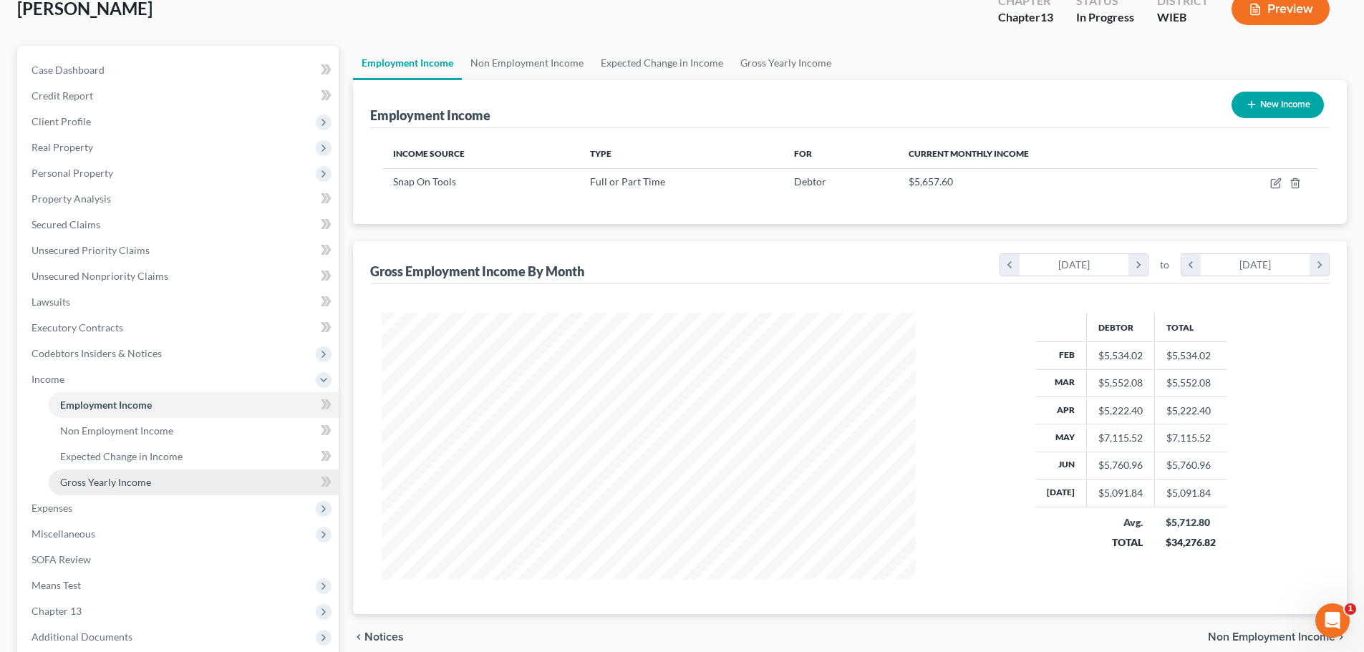
scroll to position [215, 0]
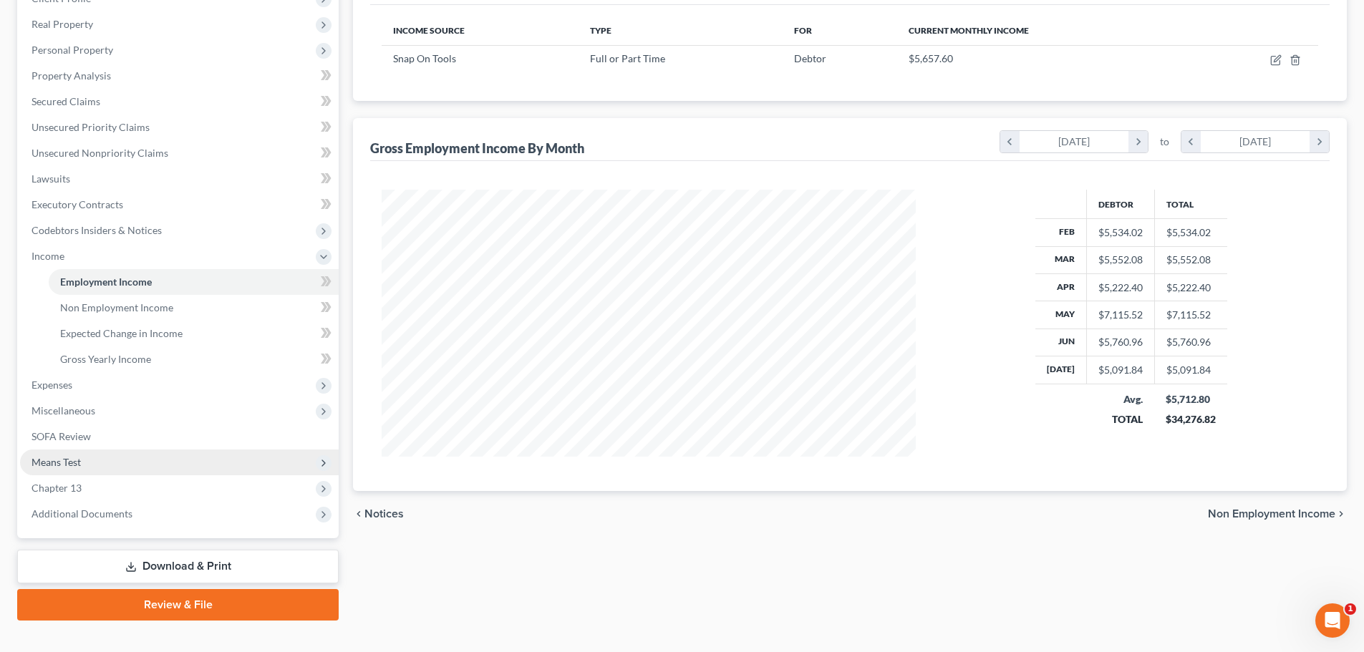
click at [86, 463] on span "Means Test" at bounding box center [179, 463] width 319 height 26
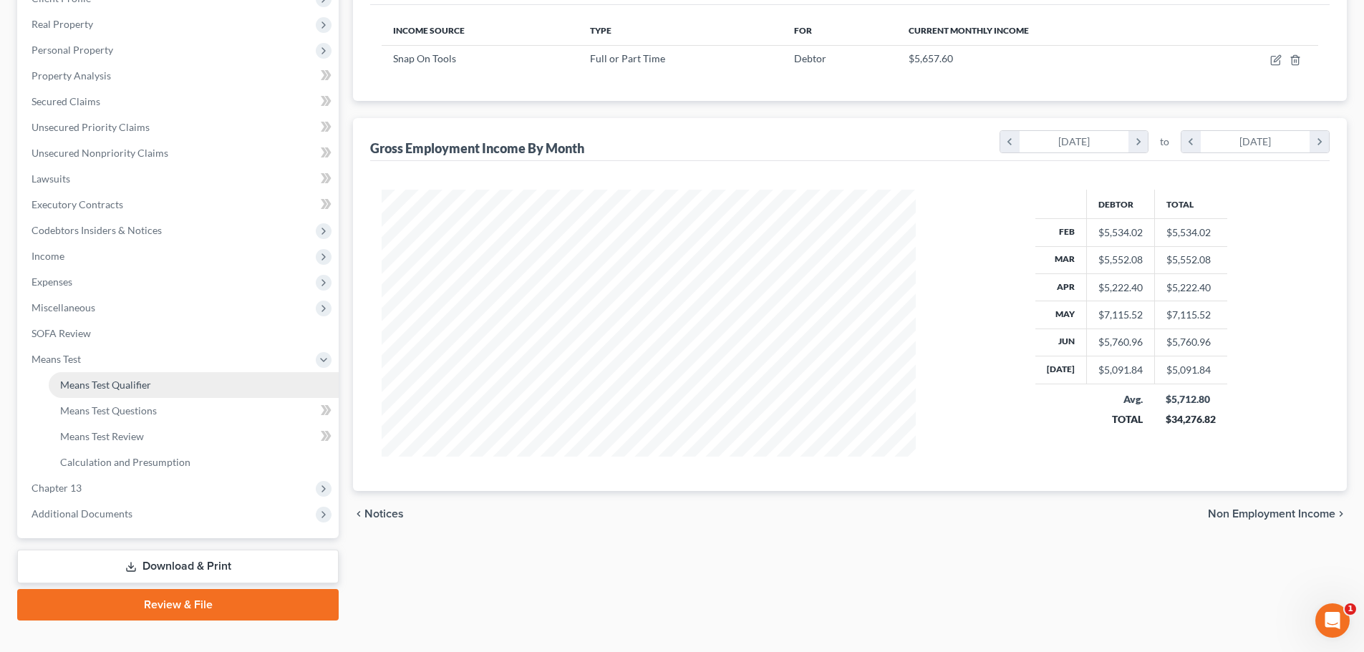
click at [95, 383] on span "Means Test Qualifier" at bounding box center [105, 385] width 91 height 12
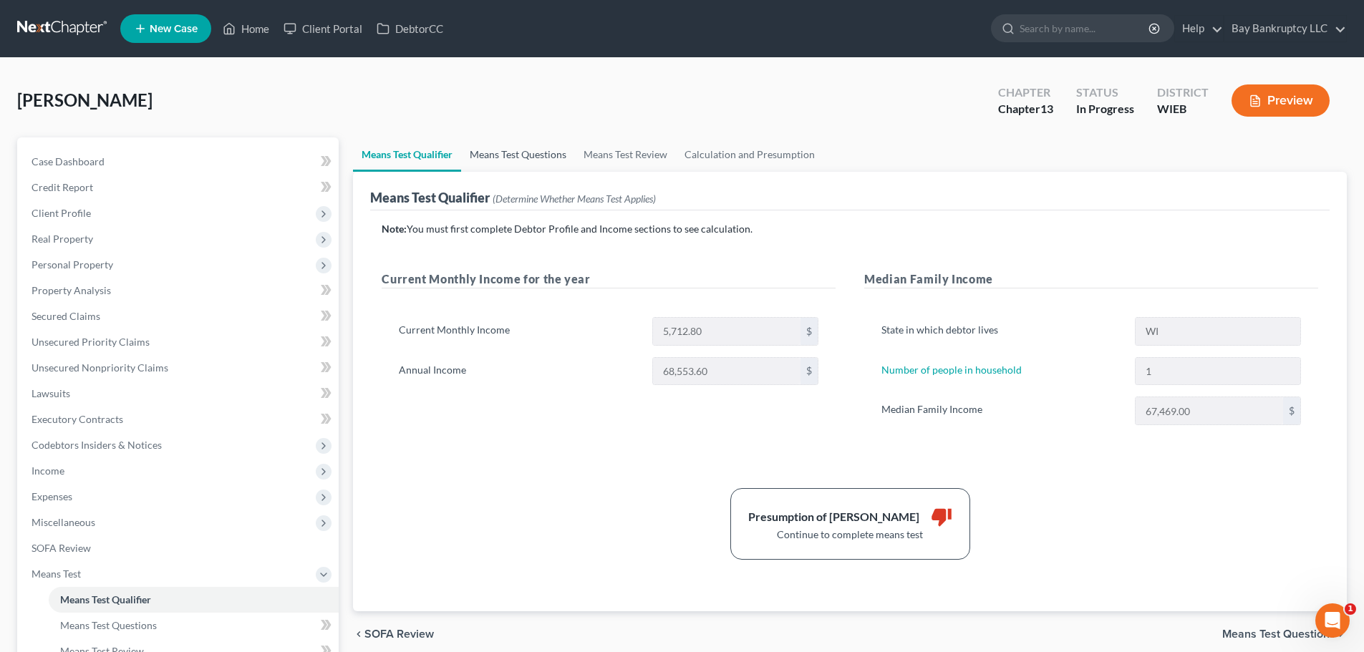
click at [491, 145] on link "Means Test Questions" at bounding box center [518, 154] width 114 height 34
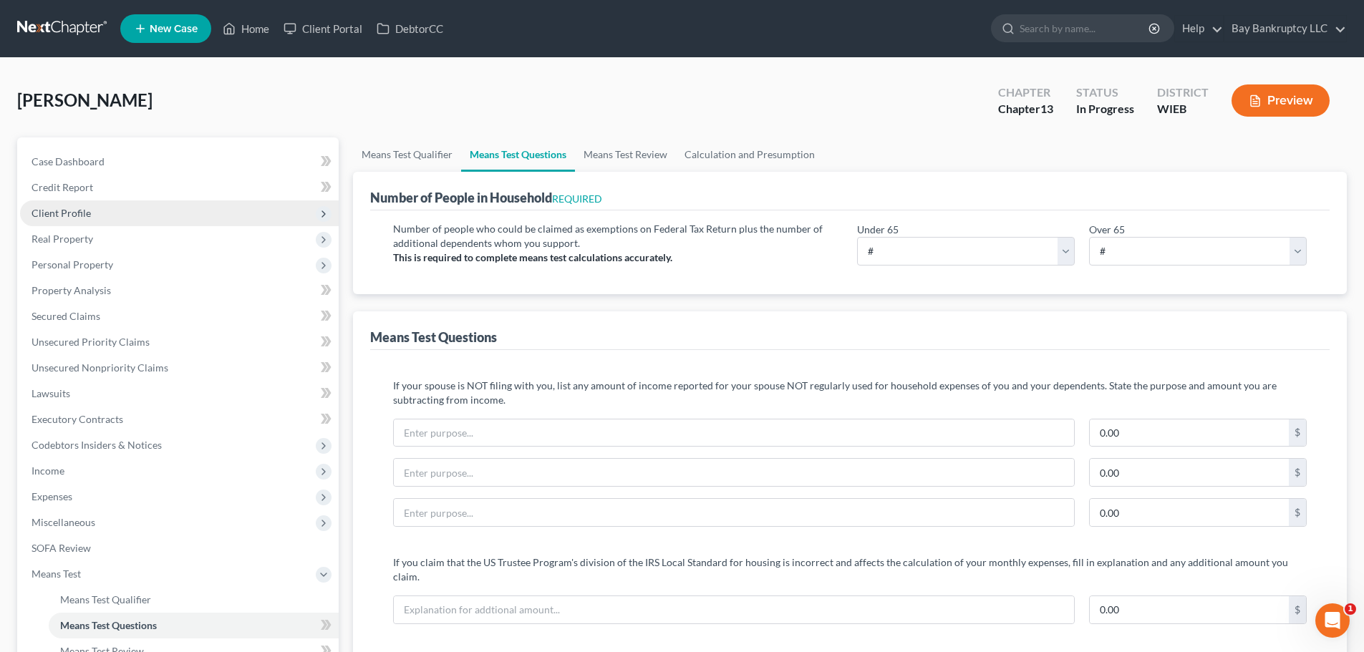
click at [64, 212] on span "Client Profile" at bounding box center [60, 213] width 59 height 12
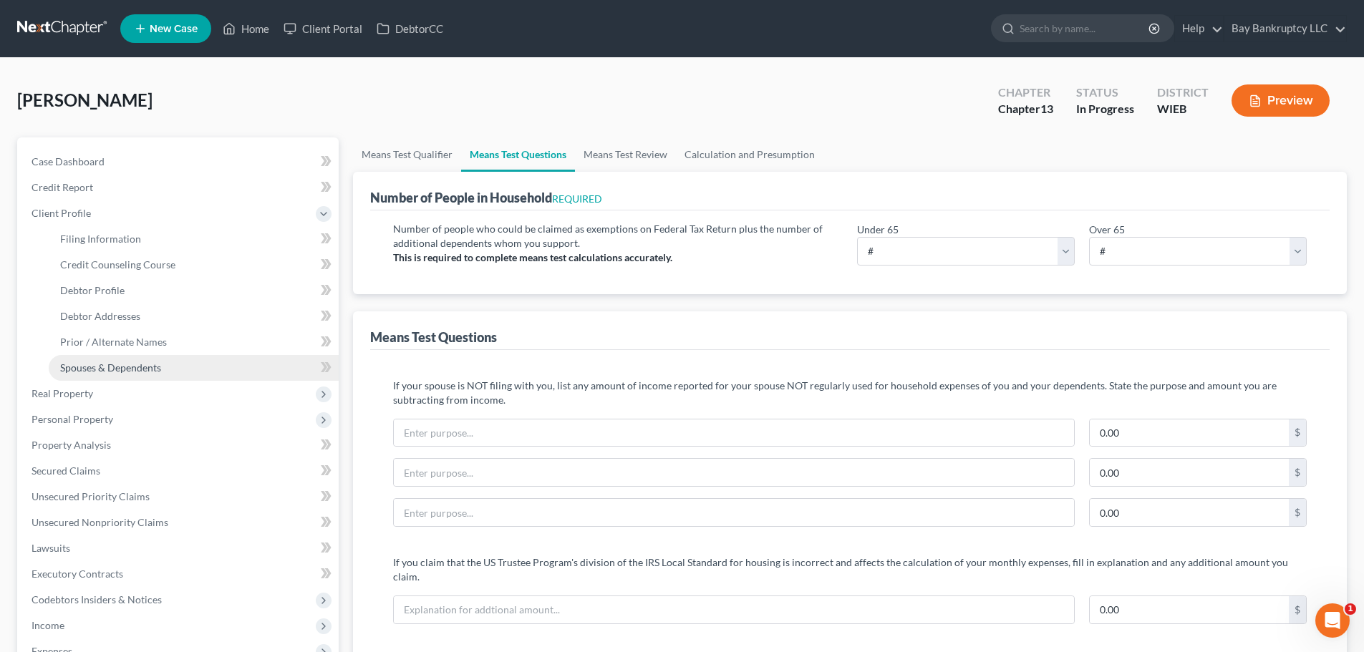
click at [112, 376] on link "Spouses & Dependents" at bounding box center [194, 368] width 290 height 26
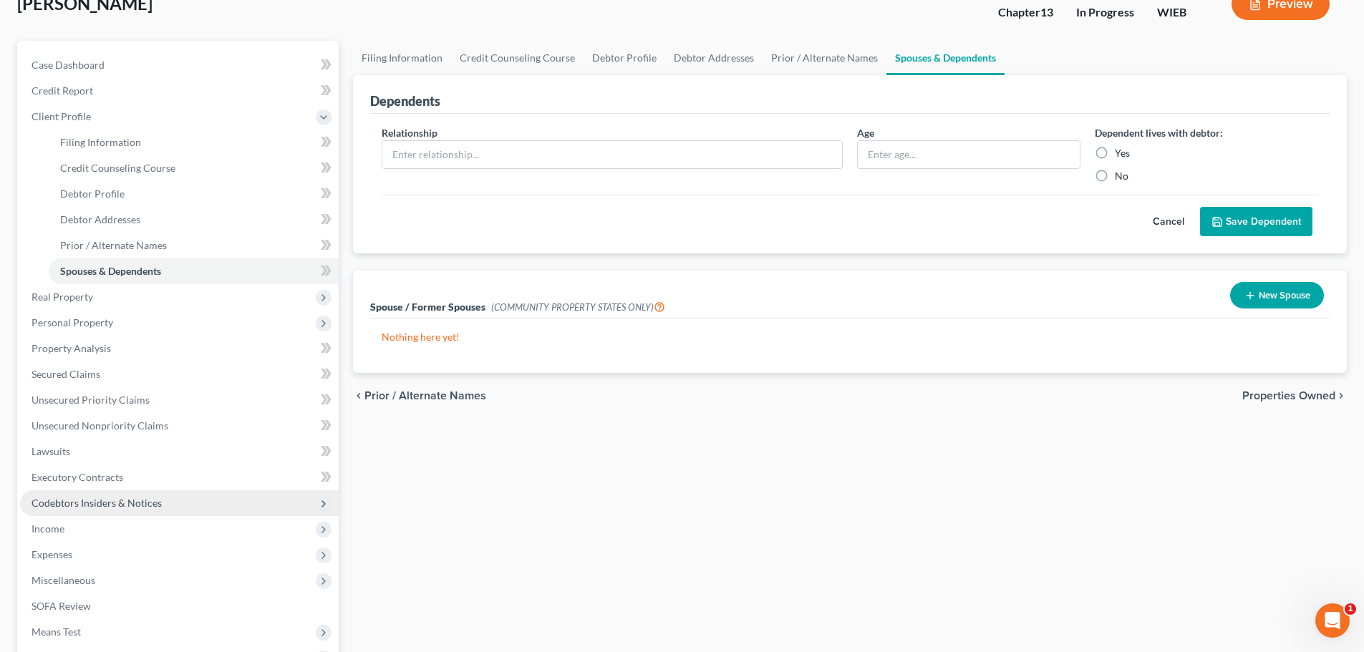
scroll to position [215, 0]
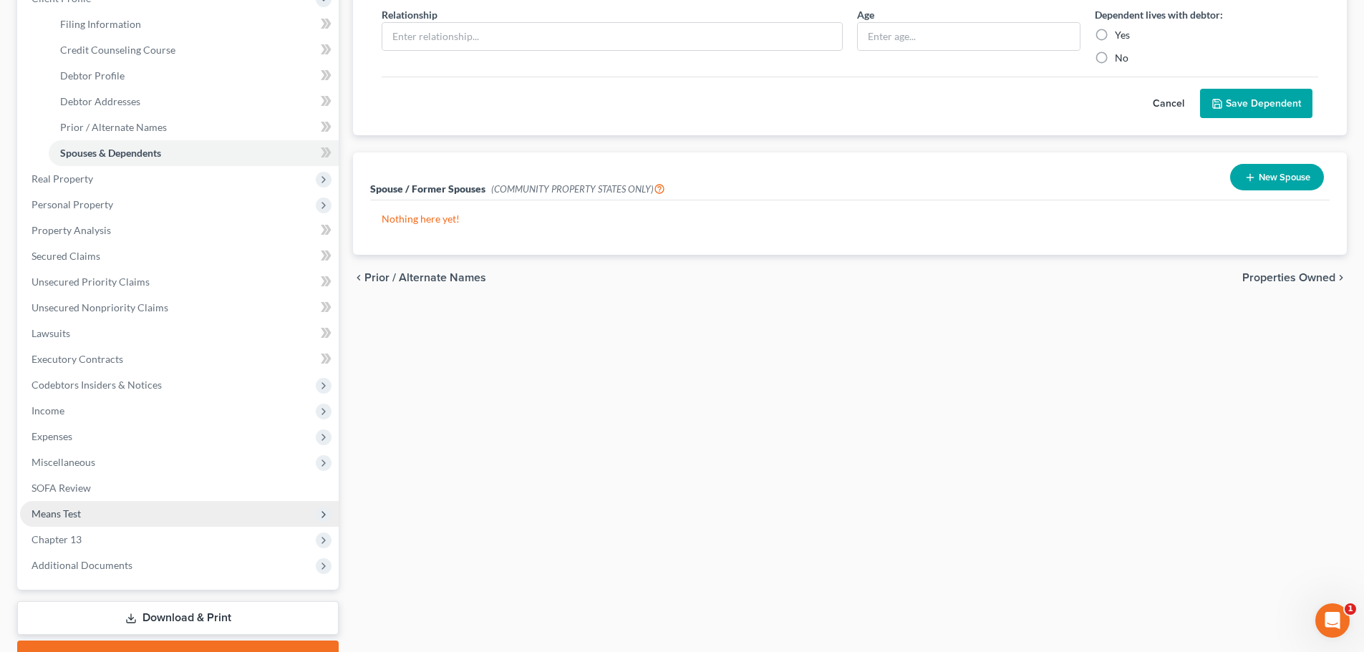
click at [97, 515] on span "Means Test" at bounding box center [179, 514] width 319 height 26
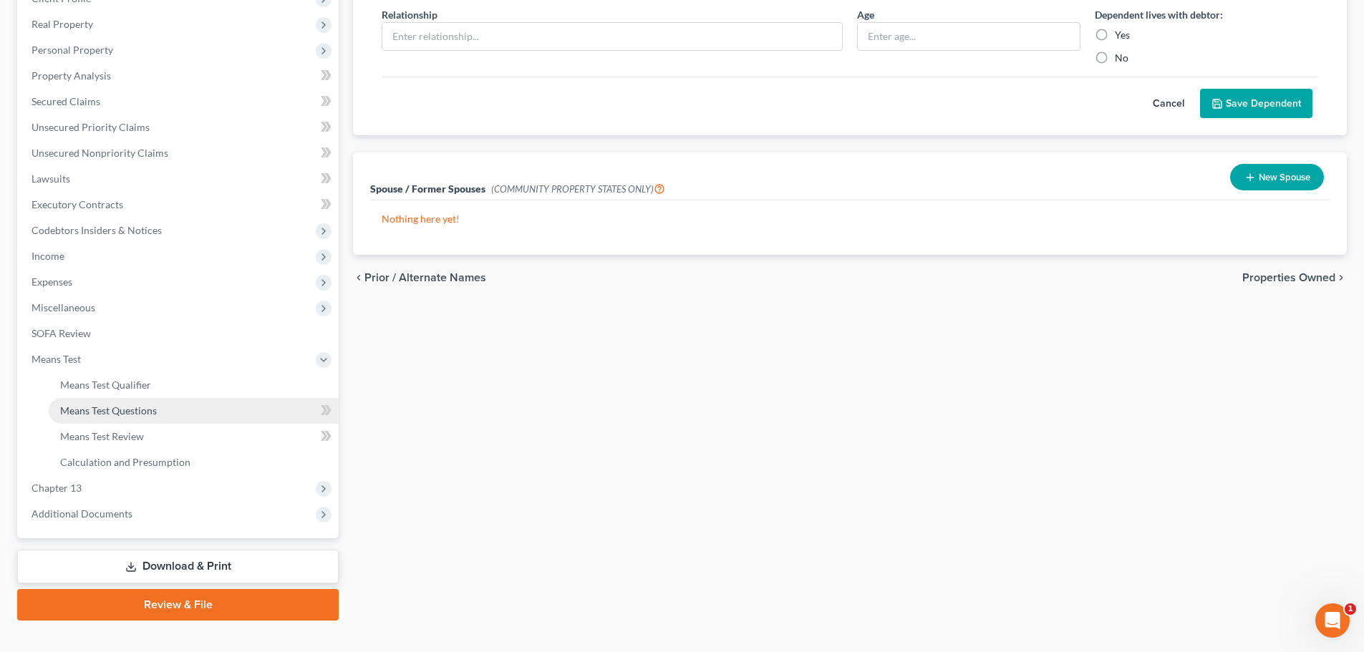
click at [115, 407] on span "Means Test Questions" at bounding box center [108, 410] width 97 height 12
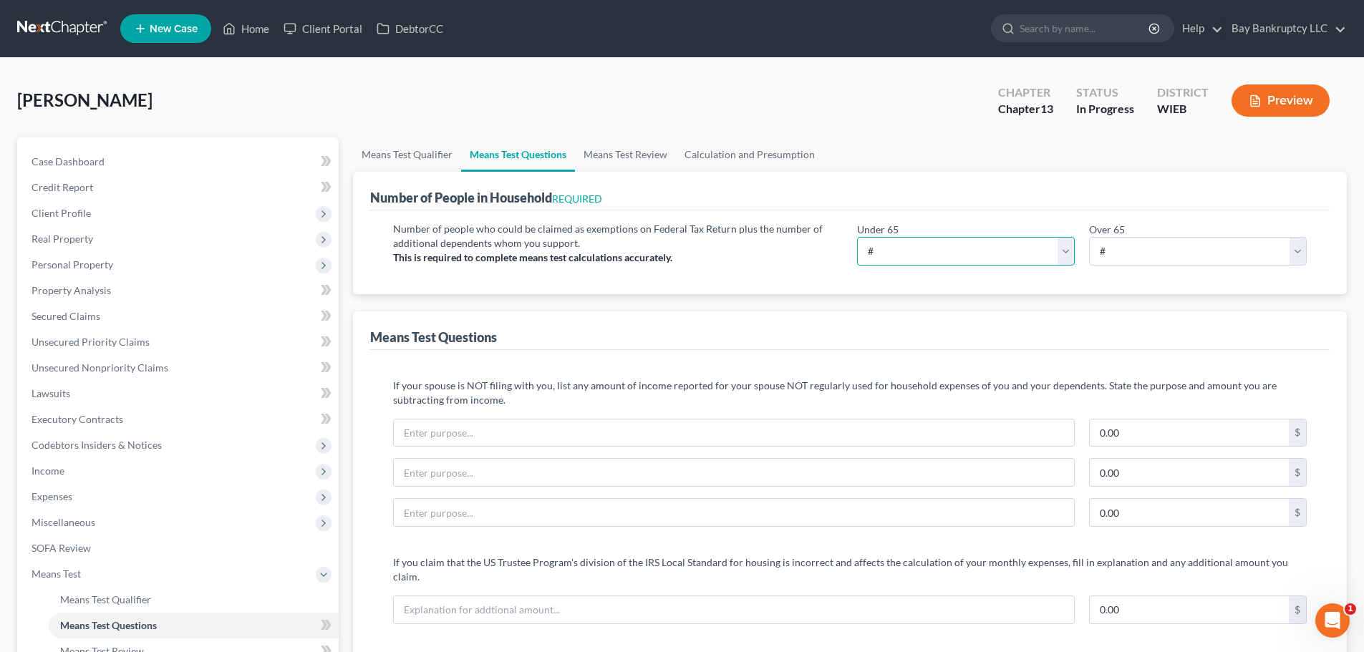
click at [910, 249] on select "# 0 1 2 3 4 5 6 7 8 9 10" at bounding box center [966, 251] width 218 height 29
click at [857, 237] on select "# 0 1 2 3 4 5 6 7 8 9 10" at bounding box center [966, 251] width 218 height 29
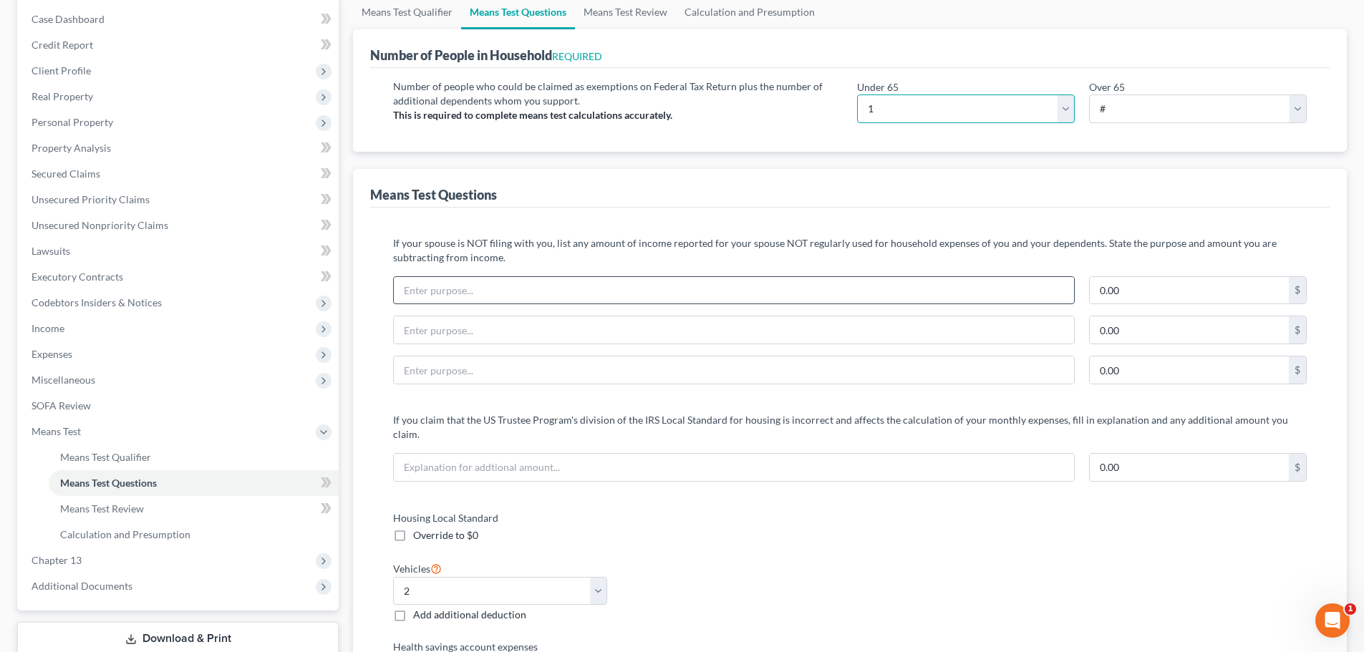
scroll to position [143, 0]
click at [67, 345] on span "Expenses" at bounding box center [179, 354] width 319 height 26
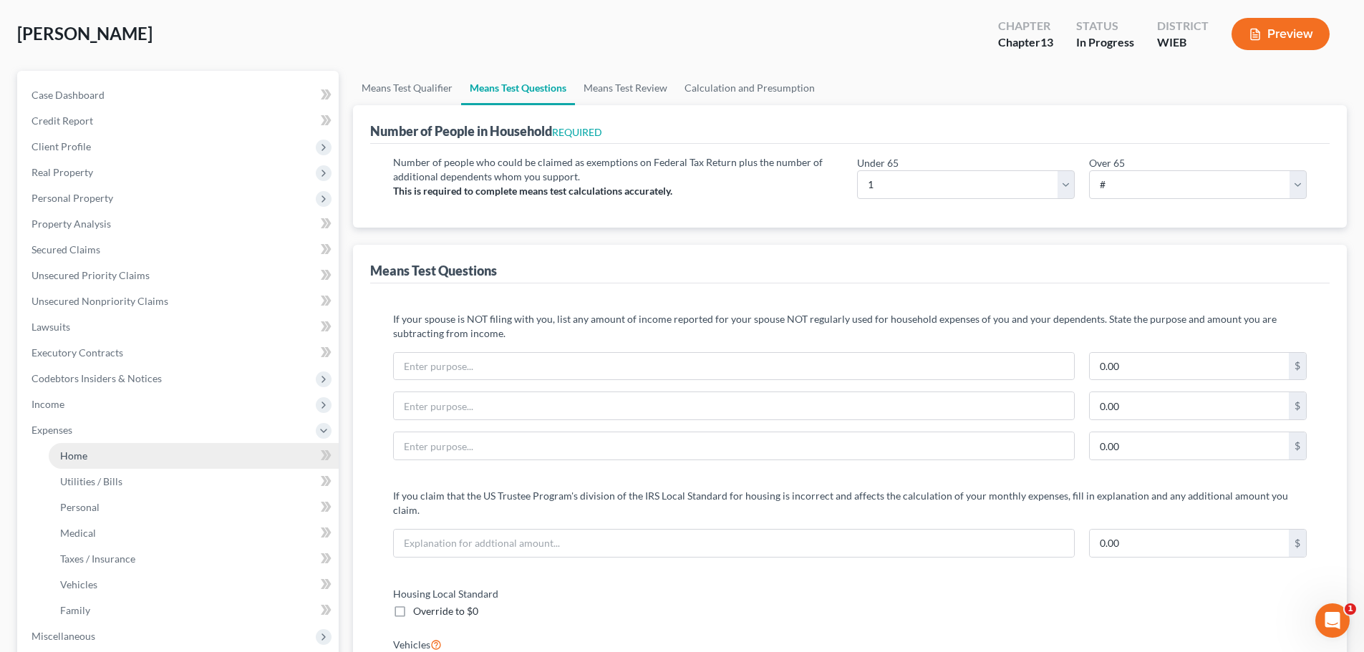
scroll to position [0, 0]
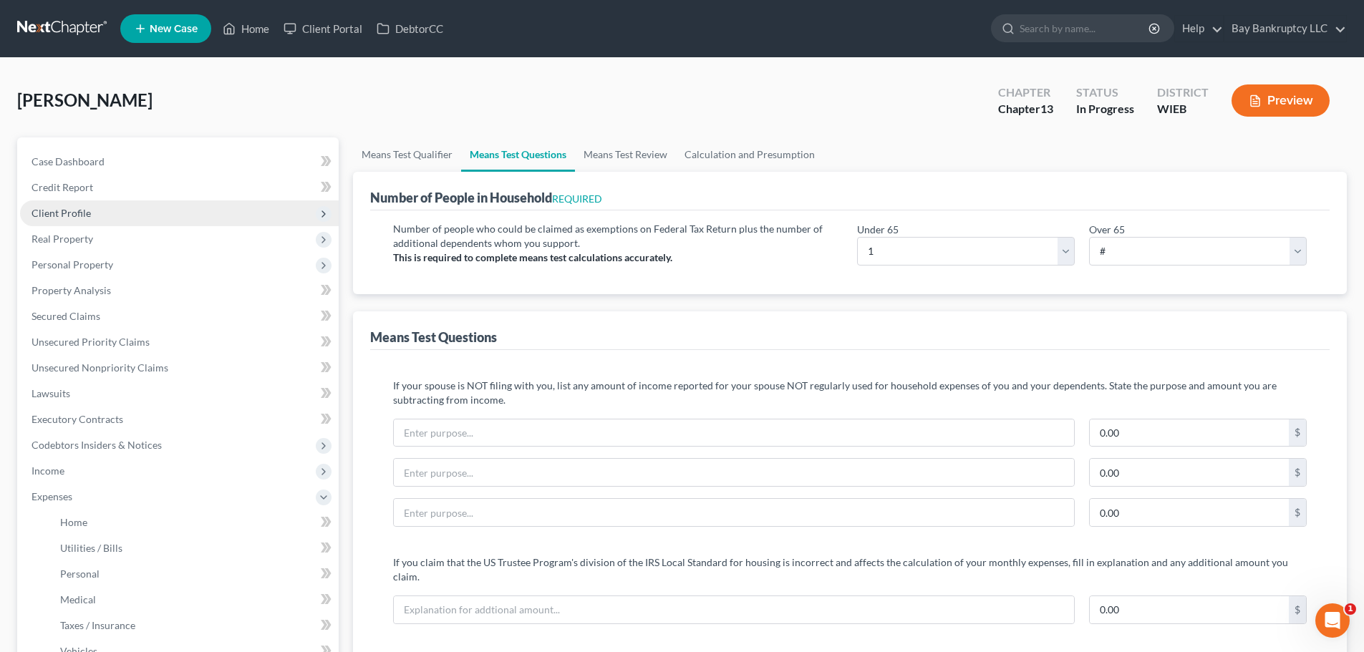
click at [75, 210] on span "Client Profile" at bounding box center [60, 213] width 59 height 12
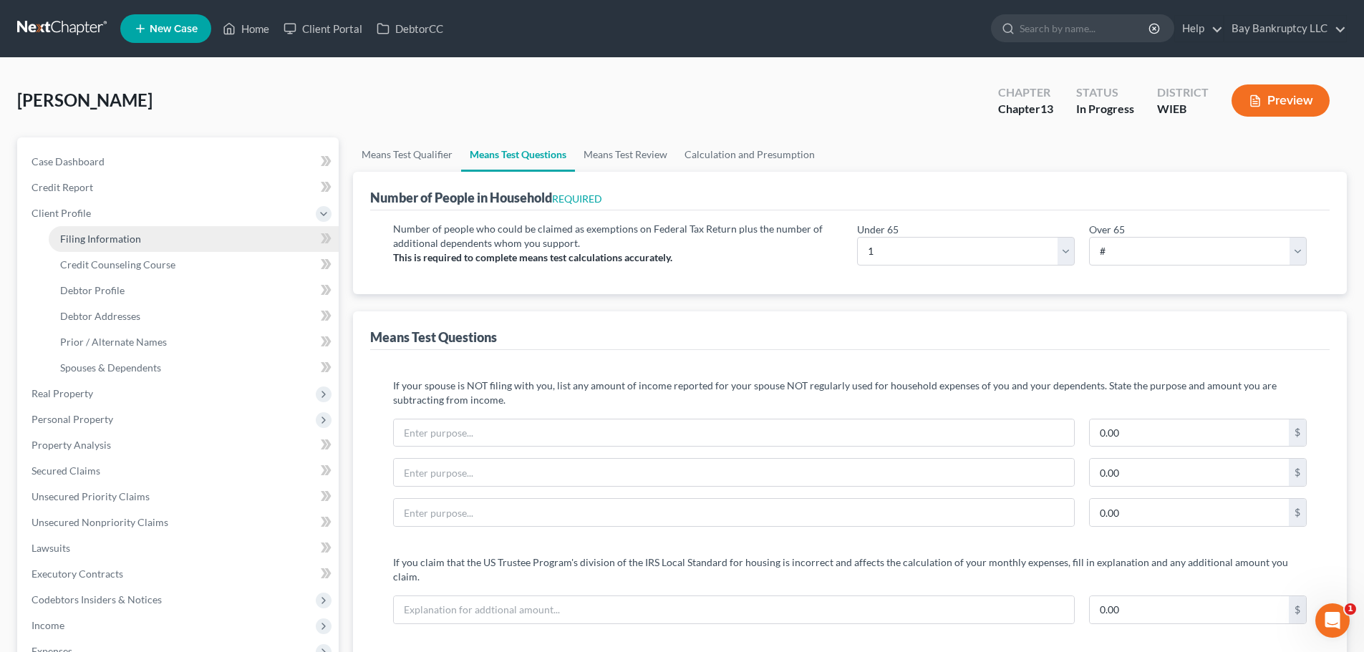
click at [89, 233] on span "Filing Information" at bounding box center [100, 239] width 81 height 12
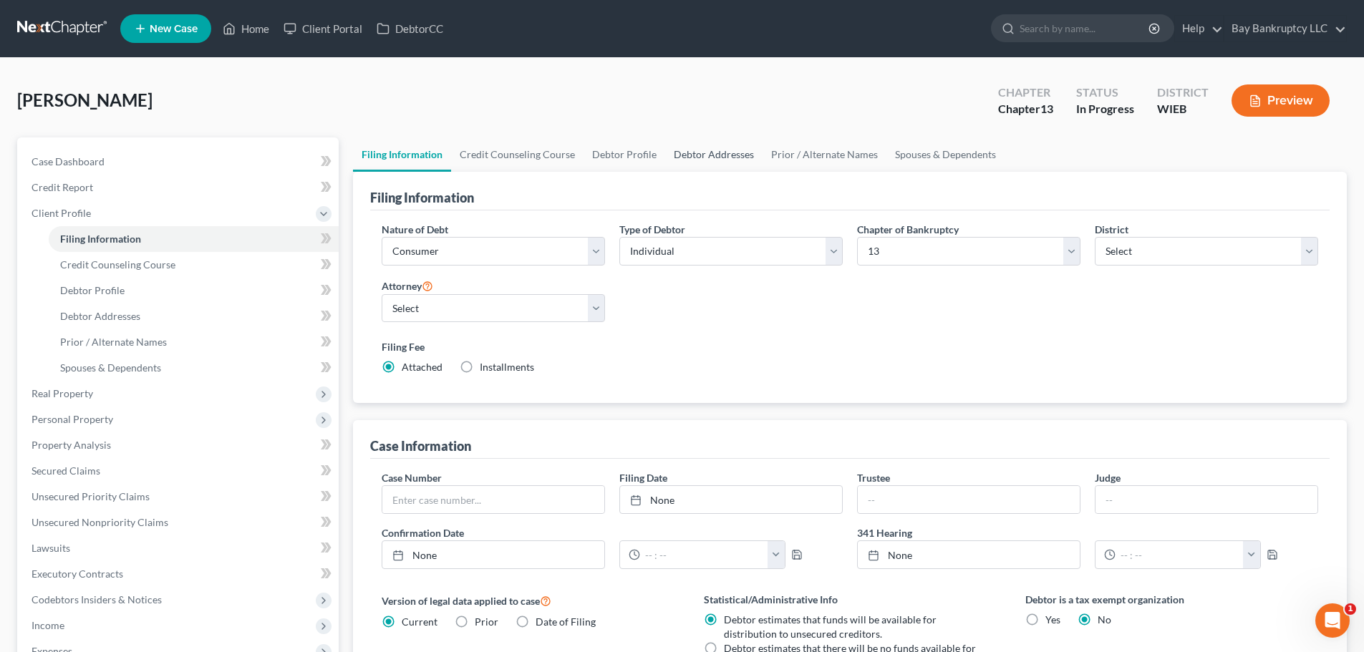
click at [720, 156] on link "Debtor Addresses" at bounding box center [713, 154] width 97 height 34
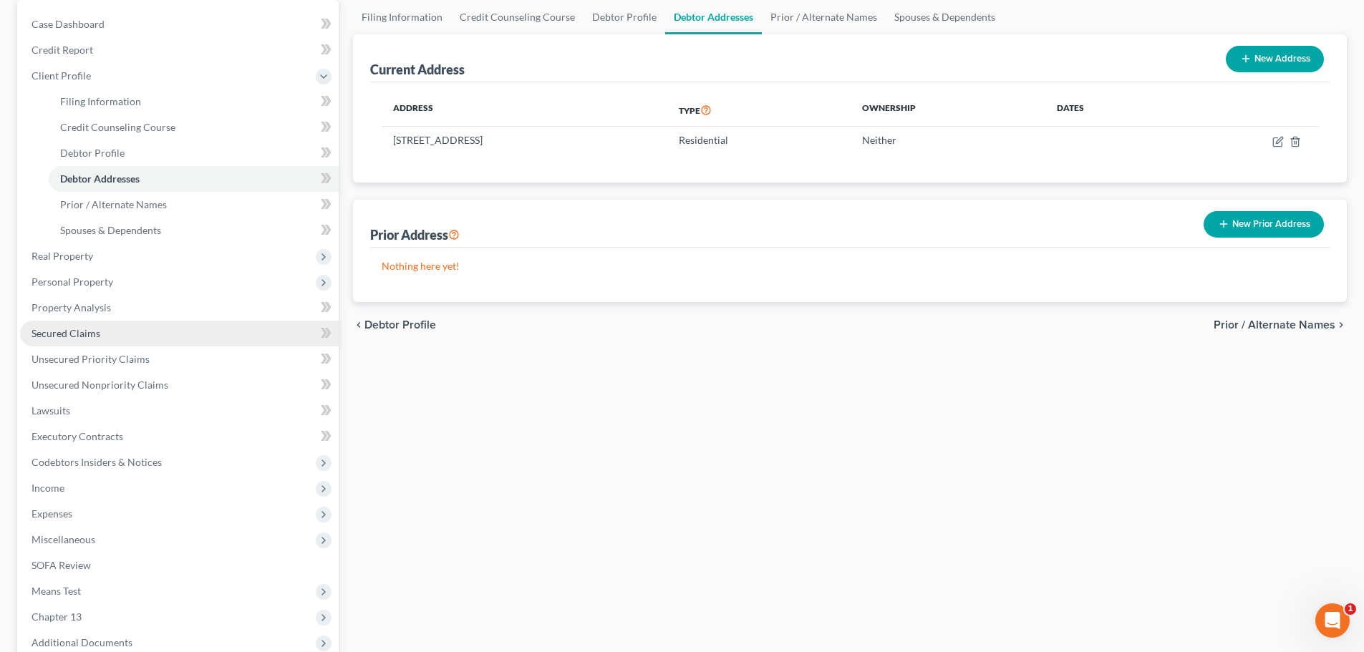
scroll to position [215, 0]
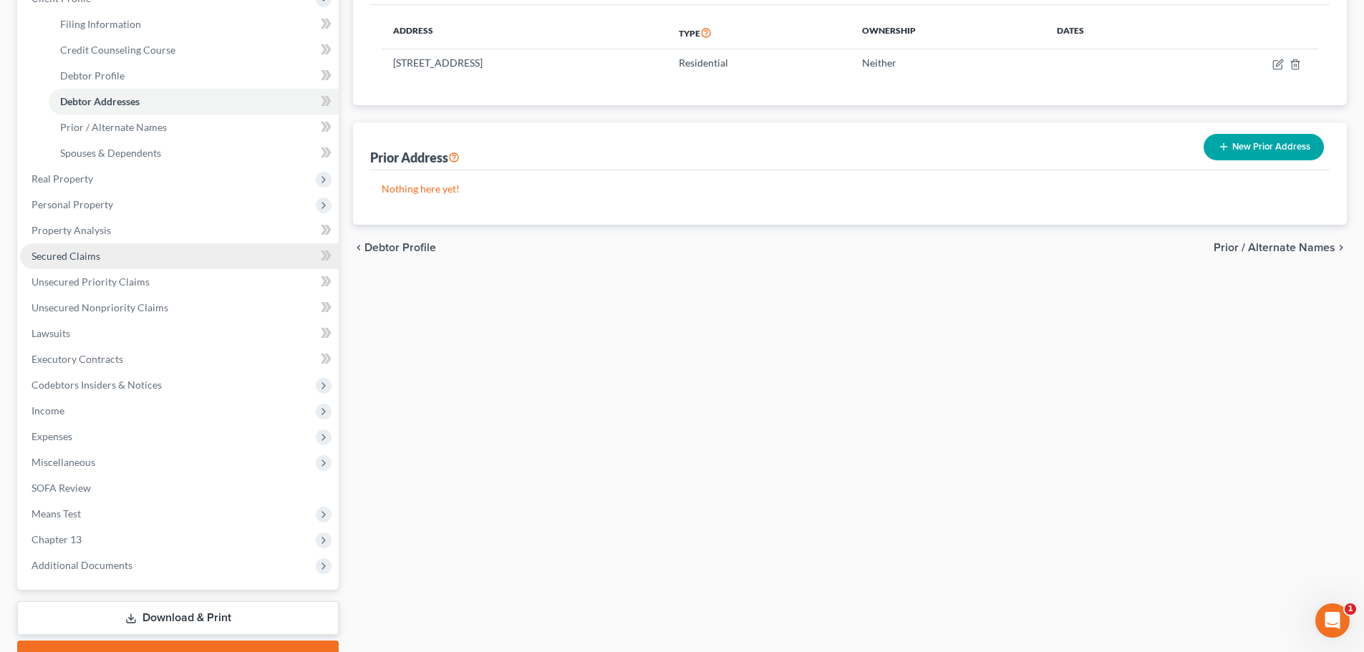
click at [72, 260] on span "Secured Claims" at bounding box center [65, 256] width 69 height 12
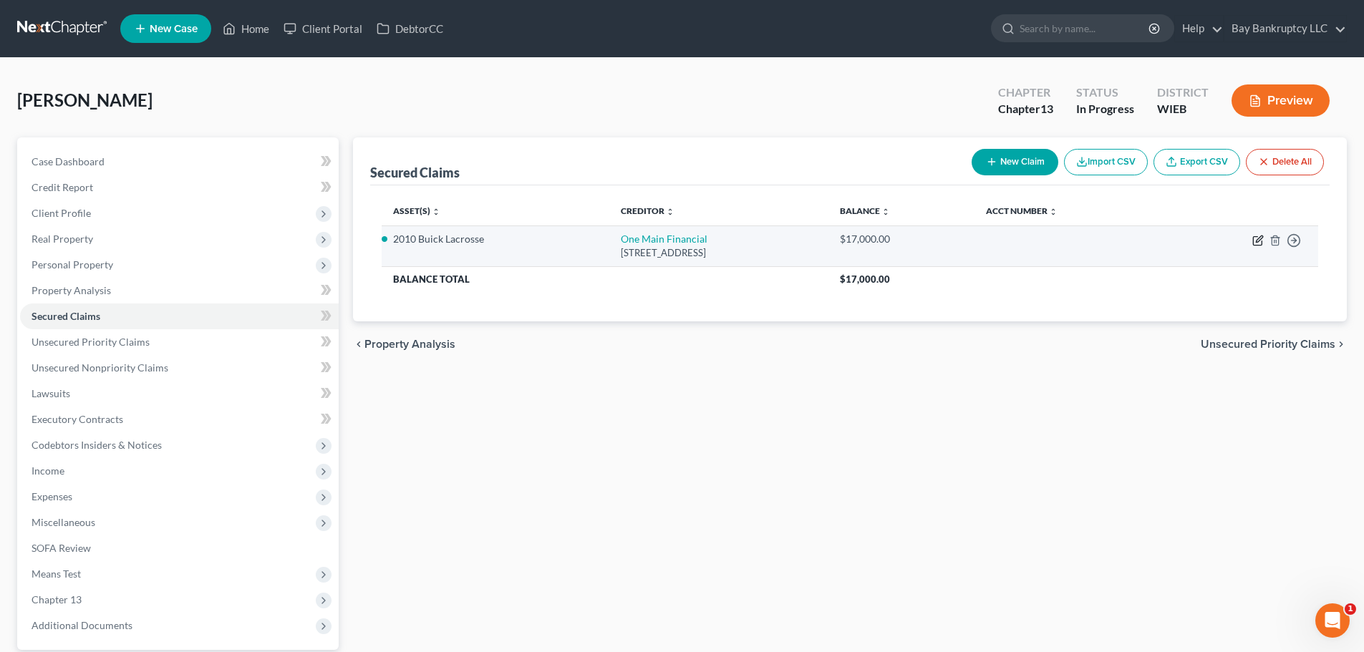
click at [1255, 238] on icon "button" at bounding box center [1257, 240] width 11 height 11
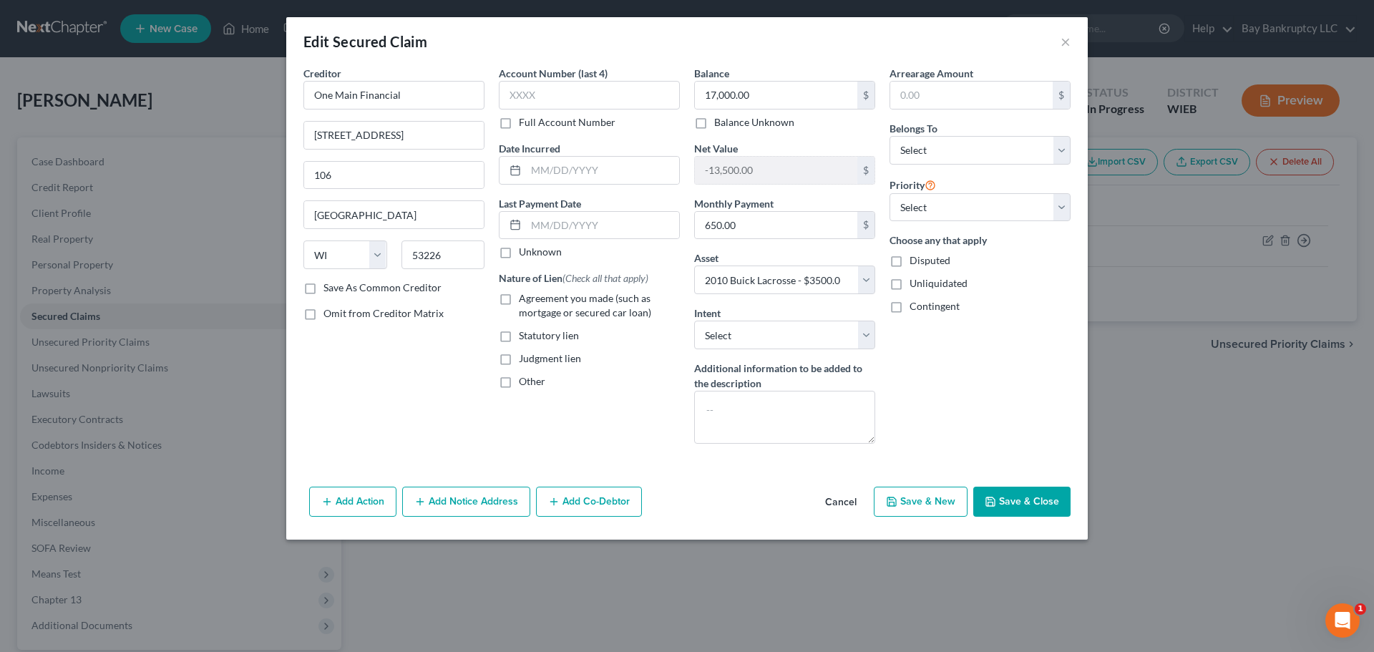
click at [1020, 500] on button "Save & Close" at bounding box center [1021, 502] width 97 height 30
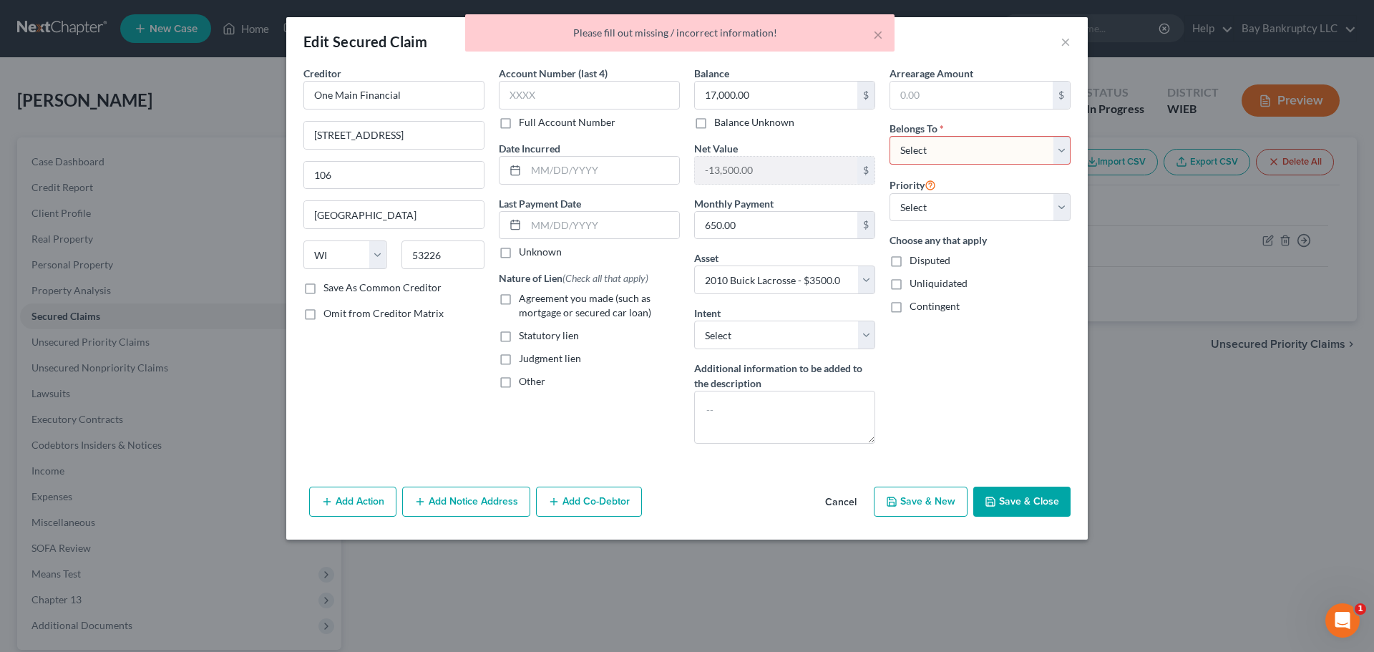
drag, startPoint x: 928, startPoint y: 147, endPoint x: 933, endPoint y: 160, distance: 14.5
click at [928, 147] on select "Select Debtor 1 Only Debtor 2 Only Debtor 1 And Debtor 2 Only At Least One Of T…" at bounding box center [980, 150] width 181 height 29
click at [890, 136] on select "Select Debtor 1 Only Debtor 2 Only Debtor 1 And Debtor 2 Only At Least One Of T…" at bounding box center [980, 150] width 181 height 29
click at [1006, 498] on button "Save & Close" at bounding box center [1021, 502] width 97 height 30
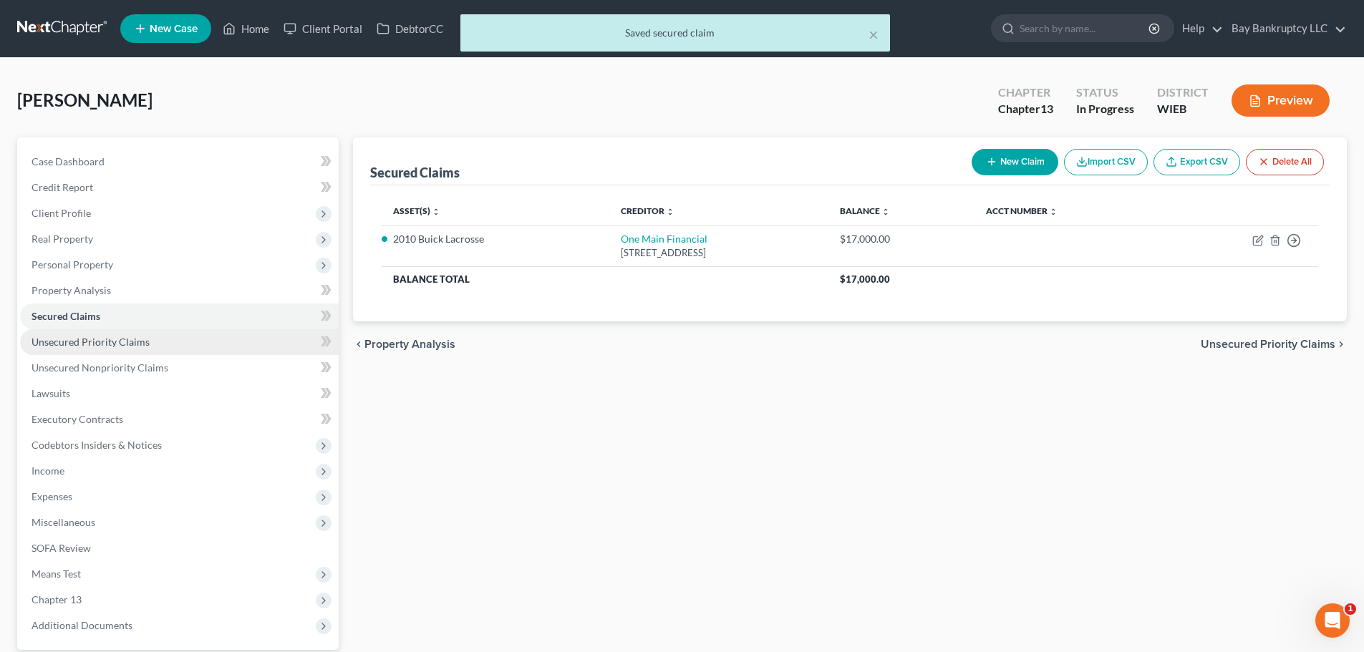
click at [115, 346] on span "Unsecured Priority Claims" at bounding box center [90, 342] width 118 height 12
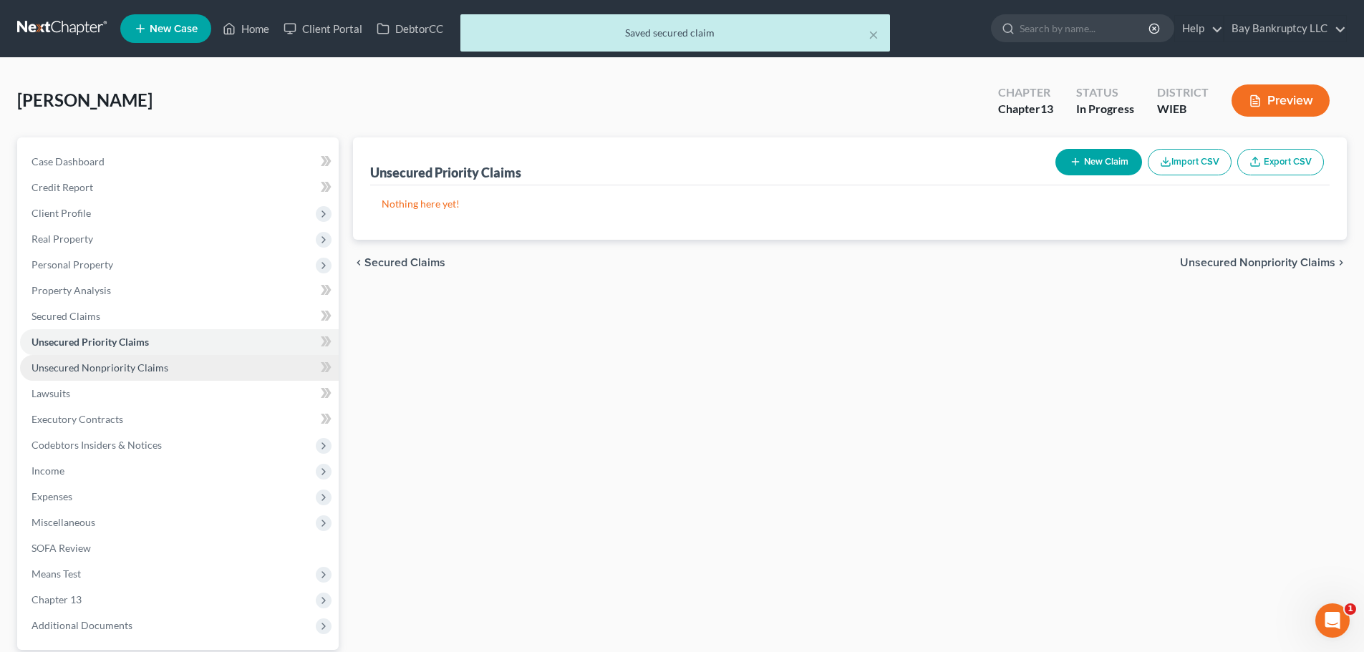
click at [115, 364] on span "Unsecured Nonpriority Claims" at bounding box center [99, 367] width 137 height 12
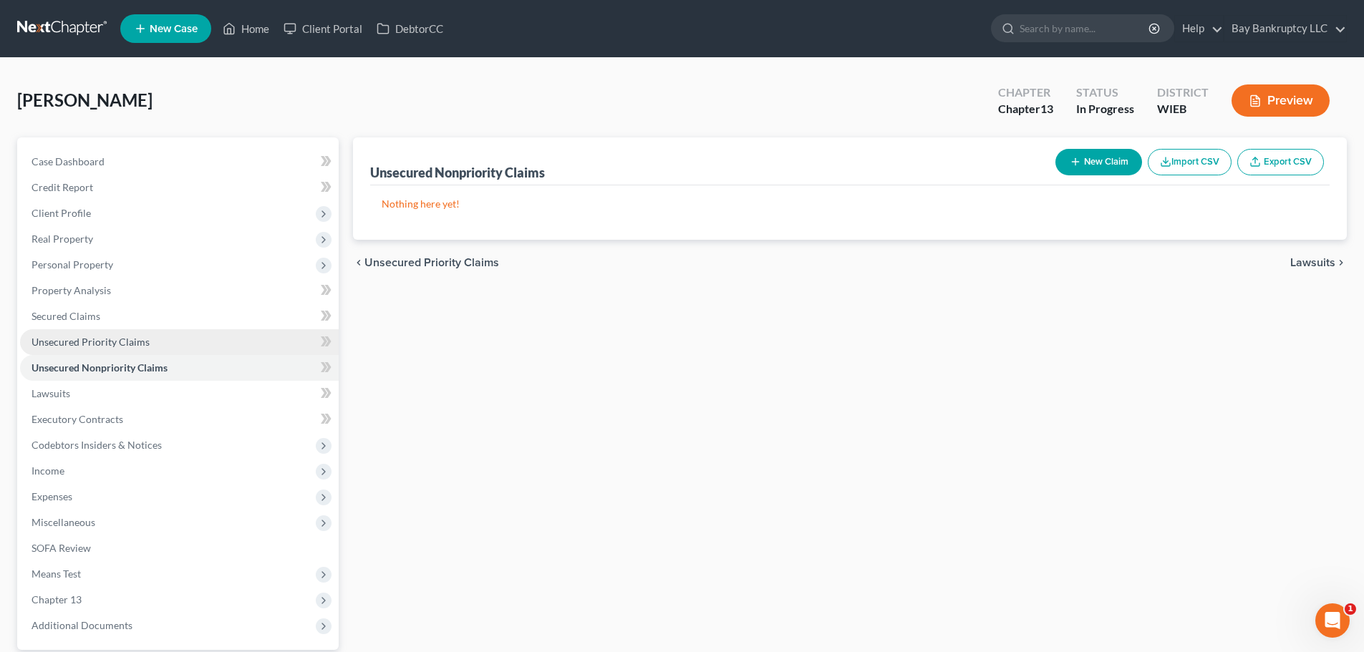
click at [130, 345] on span "Unsecured Priority Claims" at bounding box center [90, 342] width 118 height 12
click at [132, 371] on span "Unsecured Nonpriority Claims" at bounding box center [99, 367] width 137 height 12
drag, startPoint x: 339, startPoint y: 29, endPoint x: 1031, endPoint y: 117, distance: 696.9
click at [339, 29] on link "Client Portal" at bounding box center [322, 29] width 93 height 26
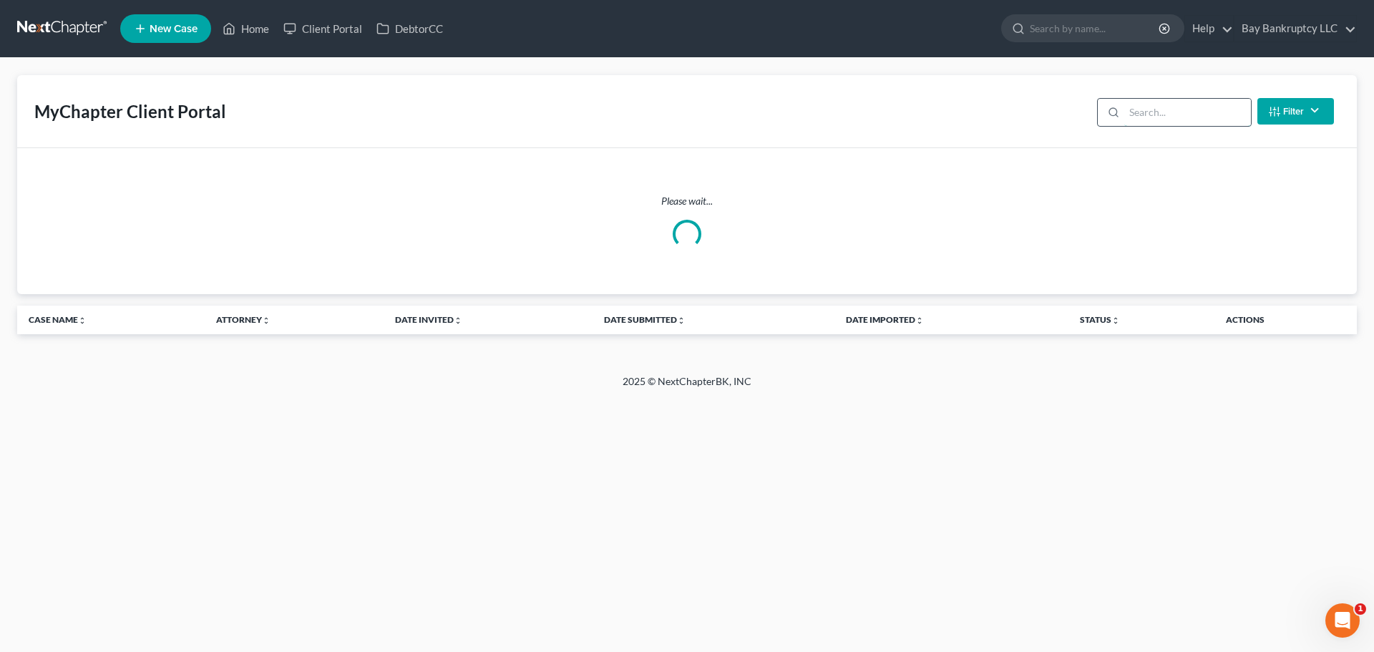
click at [1146, 117] on input "search" at bounding box center [1187, 112] width 127 height 27
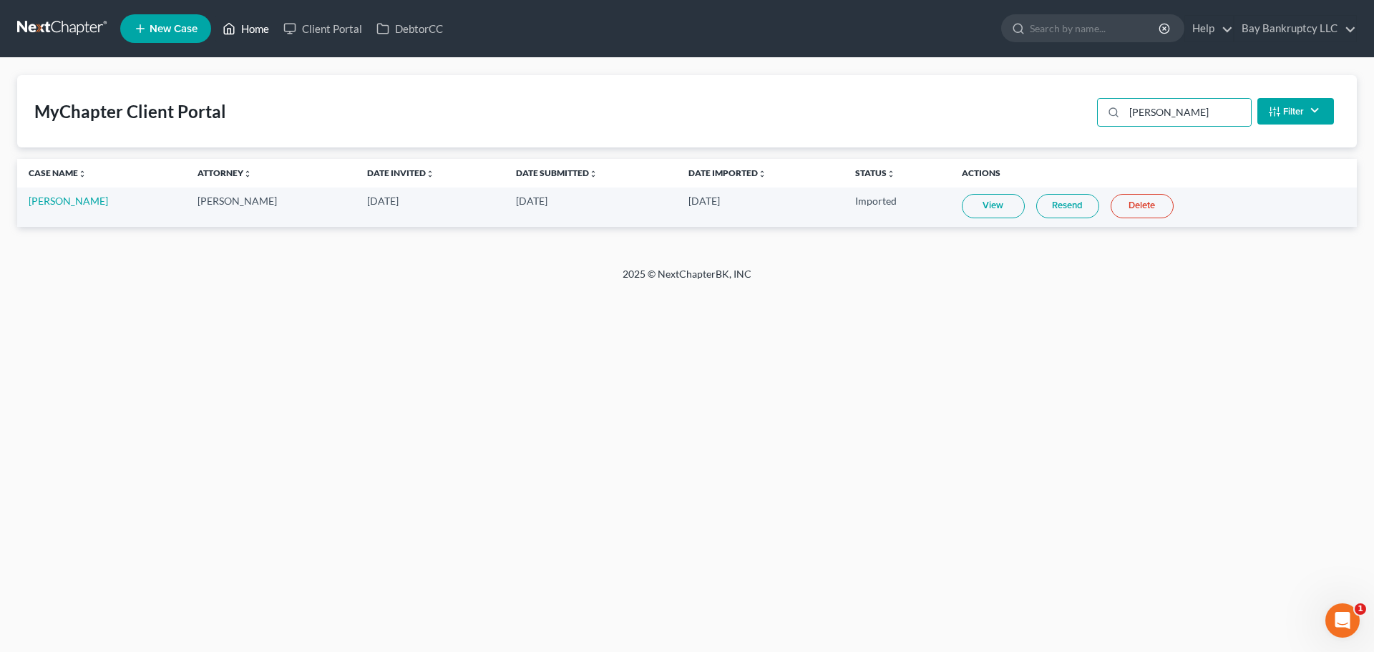
click at [238, 29] on link "Home" at bounding box center [245, 29] width 61 height 26
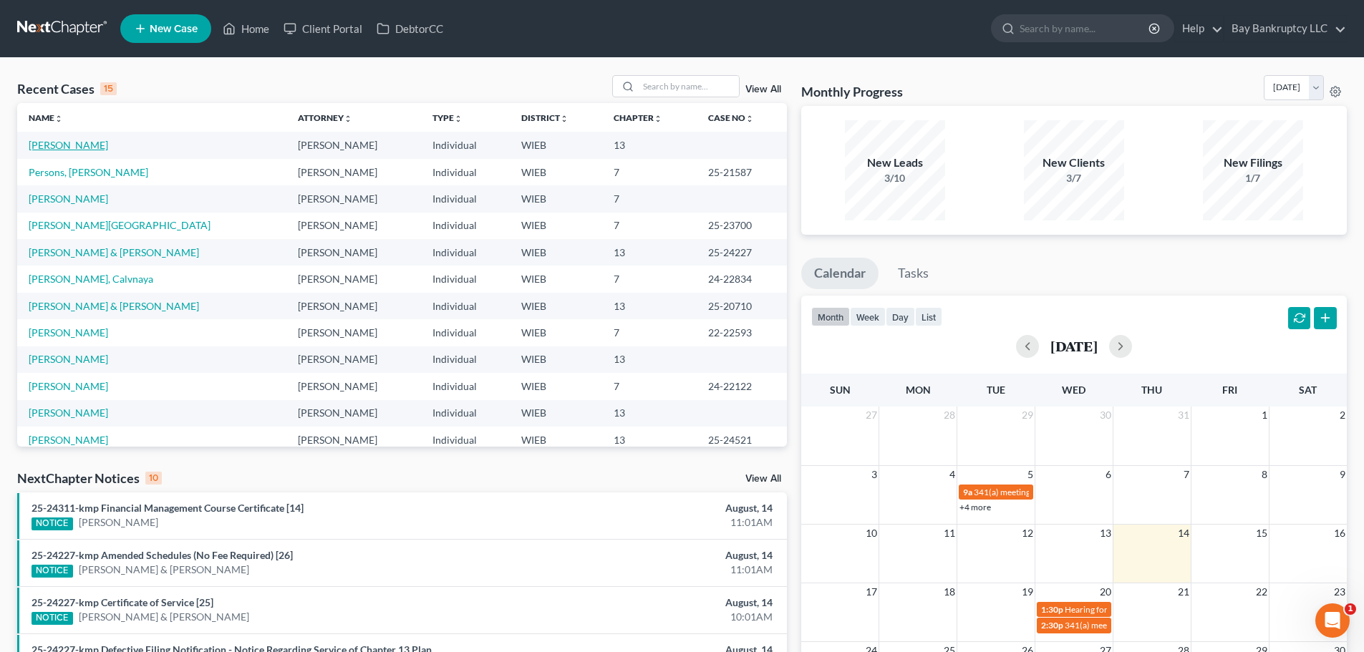
click at [57, 148] on link "[PERSON_NAME]" at bounding box center [68, 145] width 79 height 12
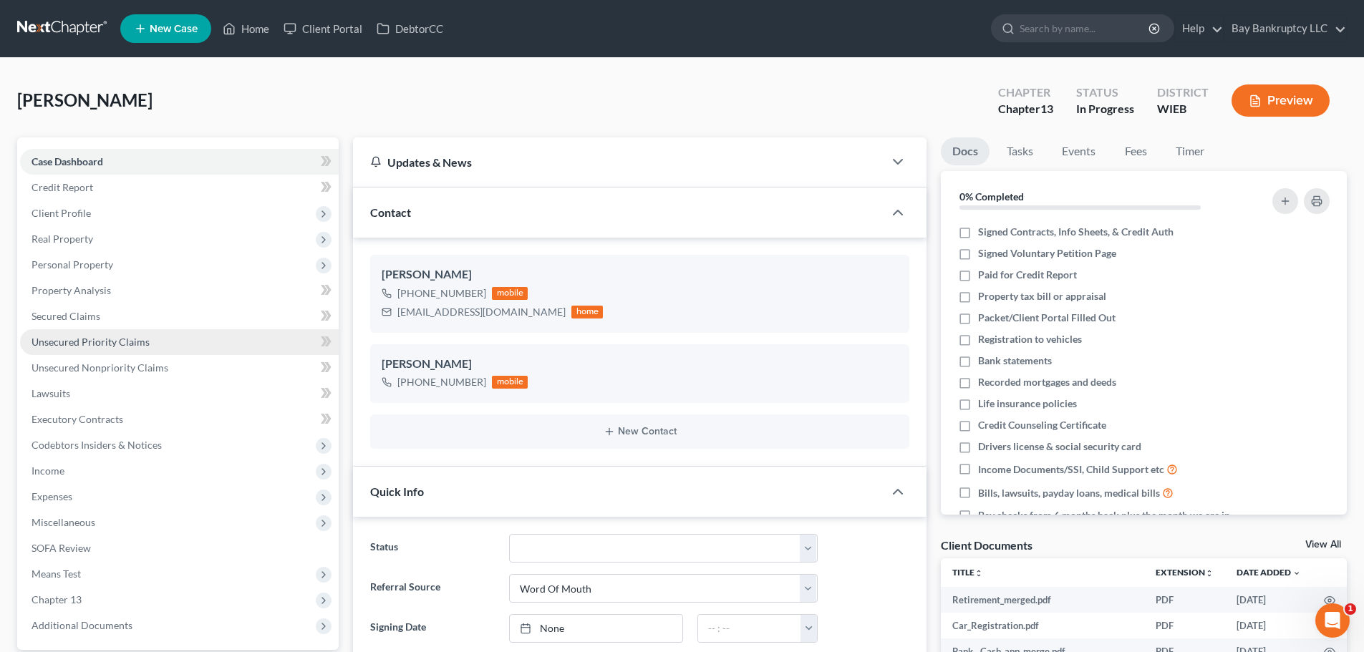
click at [86, 339] on span "Unsecured Priority Claims" at bounding box center [90, 342] width 118 height 12
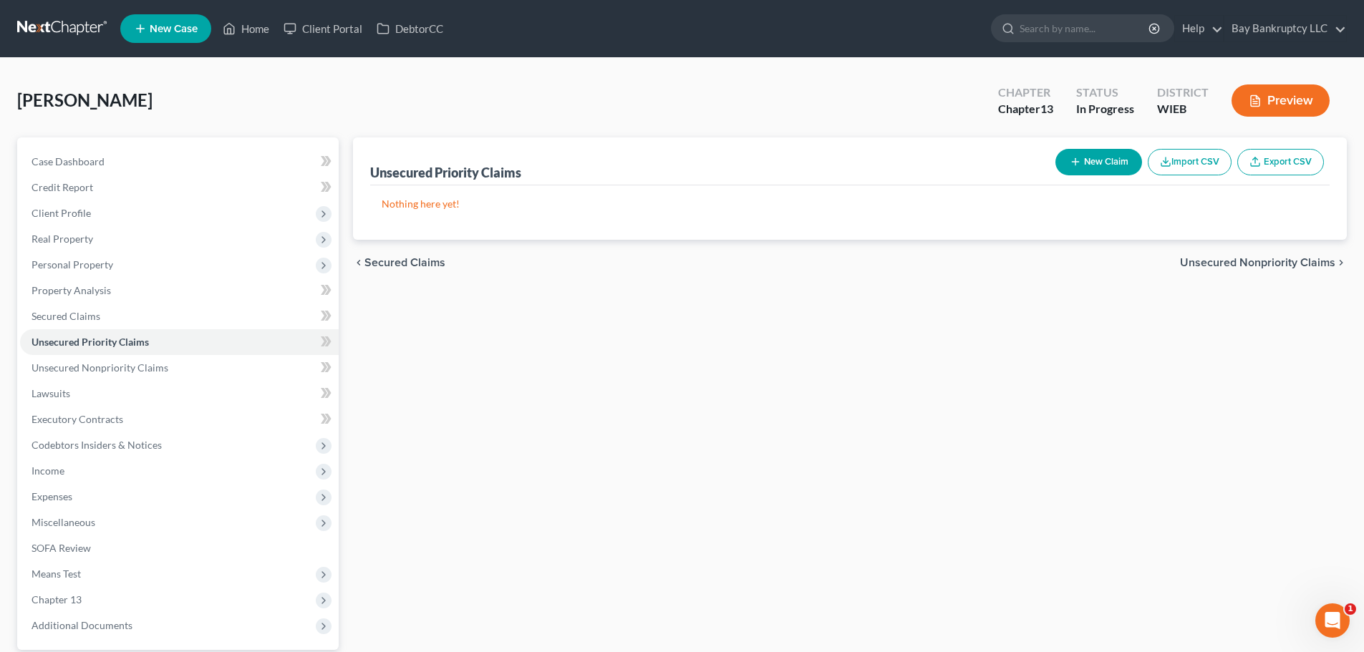
click at [1090, 161] on button "New Claim" at bounding box center [1098, 162] width 87 height 26
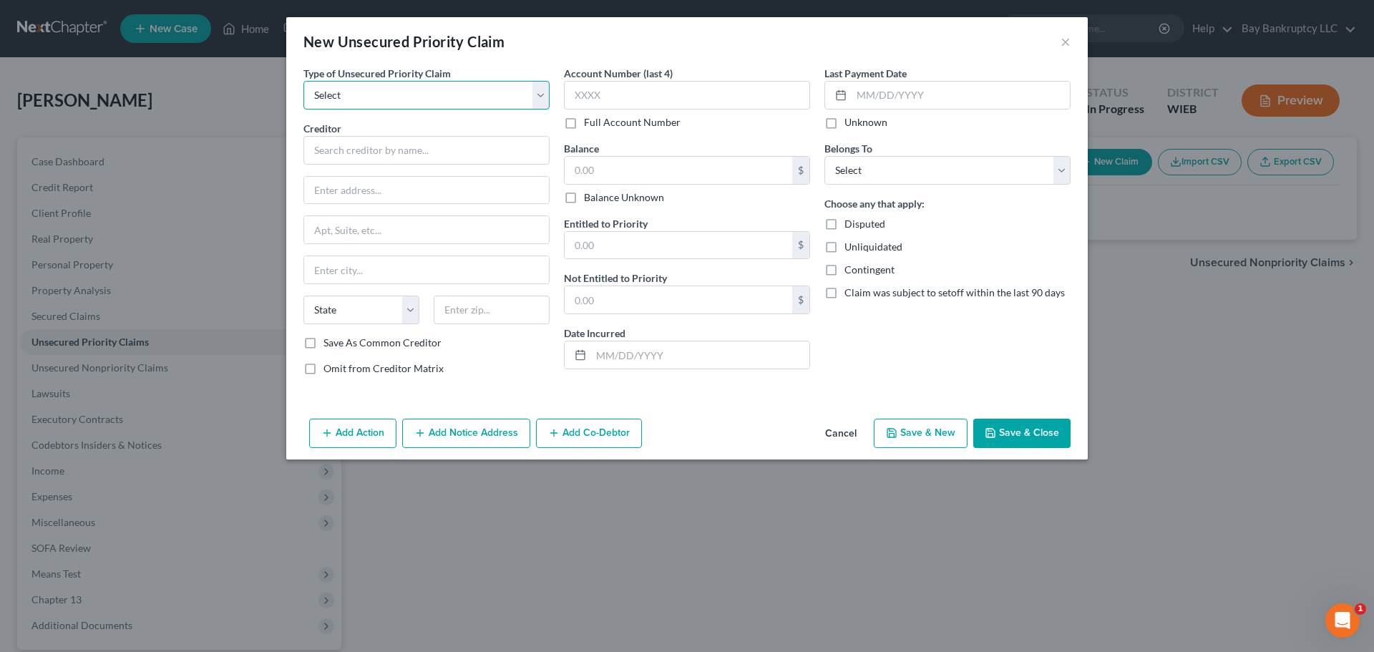
drag, startPoint x: 437, startPoint y: 99, endPoint x: 432, endPoint y: 107, distance: 9.7
click at [437, 99] on select "Select Taxes & Other Government Units Domestic Support Obligations Extensions o…" at bounding box center [426, 95] width 246 height 29
click at [303, 81] on select "Select Taxes & Other Government Units Domestic Support Obligations Extensions o…" at bounding box center [426, 95] width 246 height 29
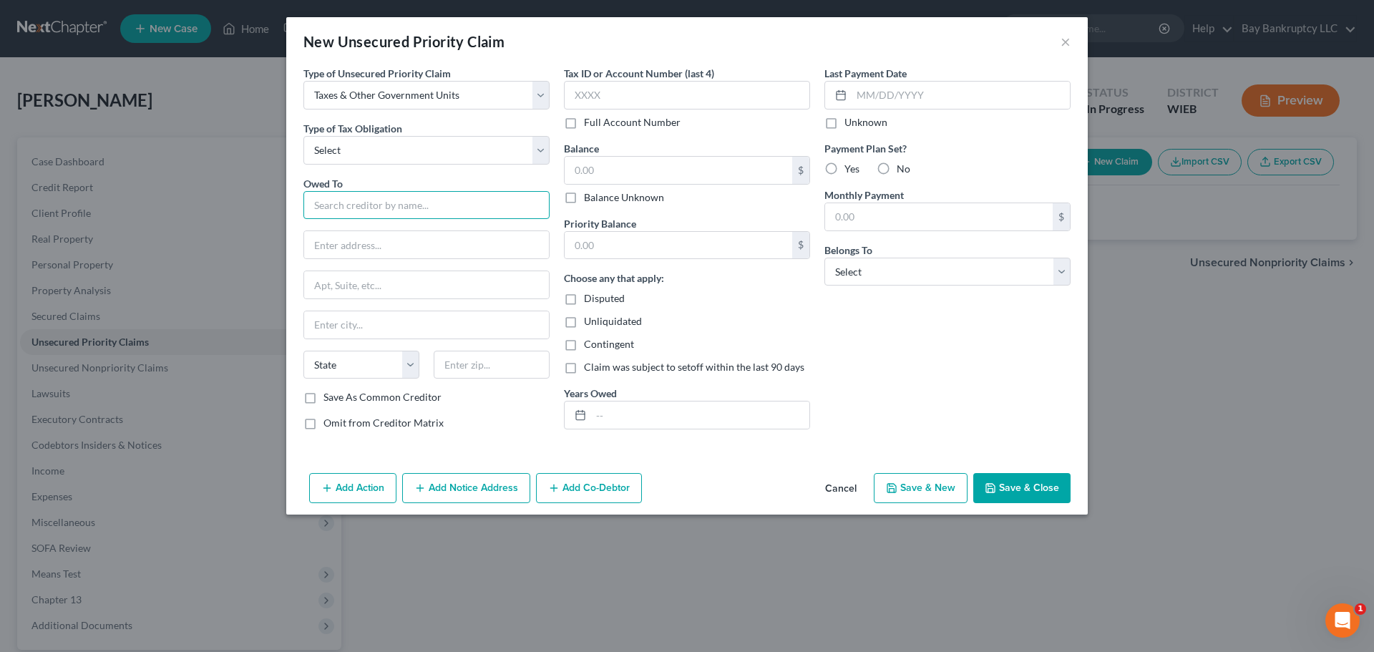
click at [388, 210] on input "text" at bounding box center [426, 205] width 246 height 29
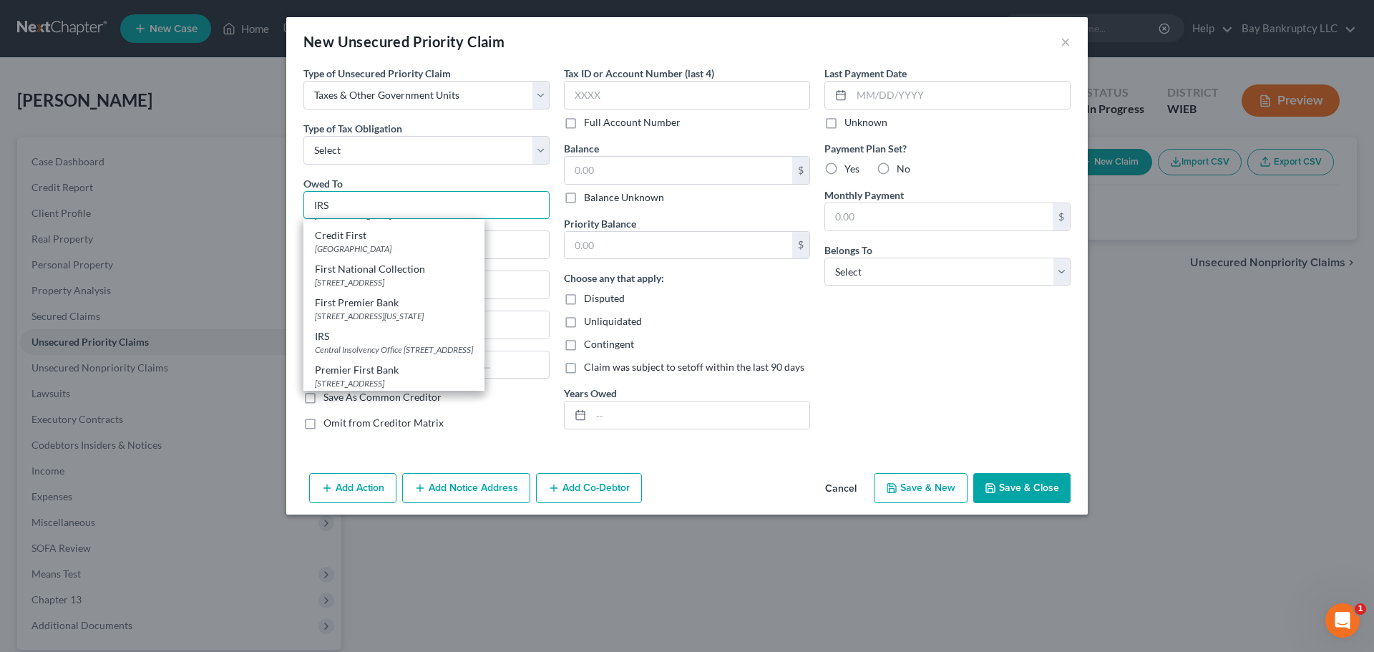
scroll to position [110, 0]
click at [397, 327] on div "IRS" at bounding box center [394, 334] width 158 height 14
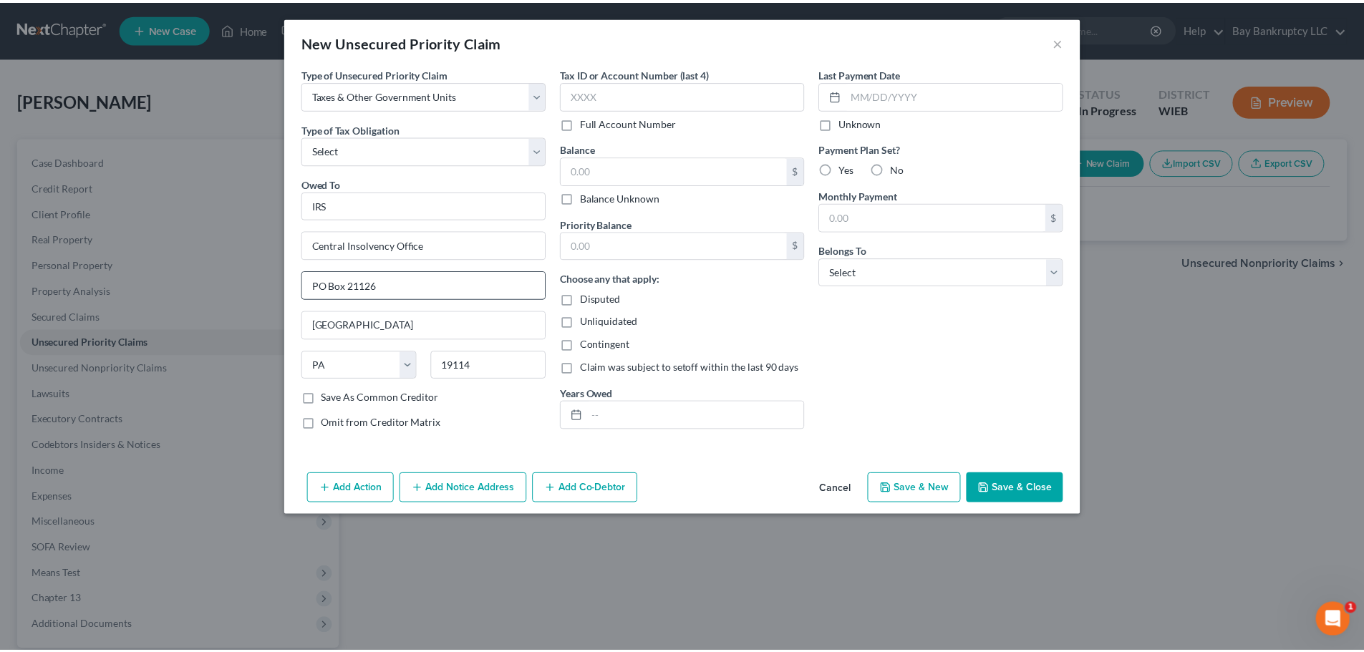
scroll to position [0, 0]
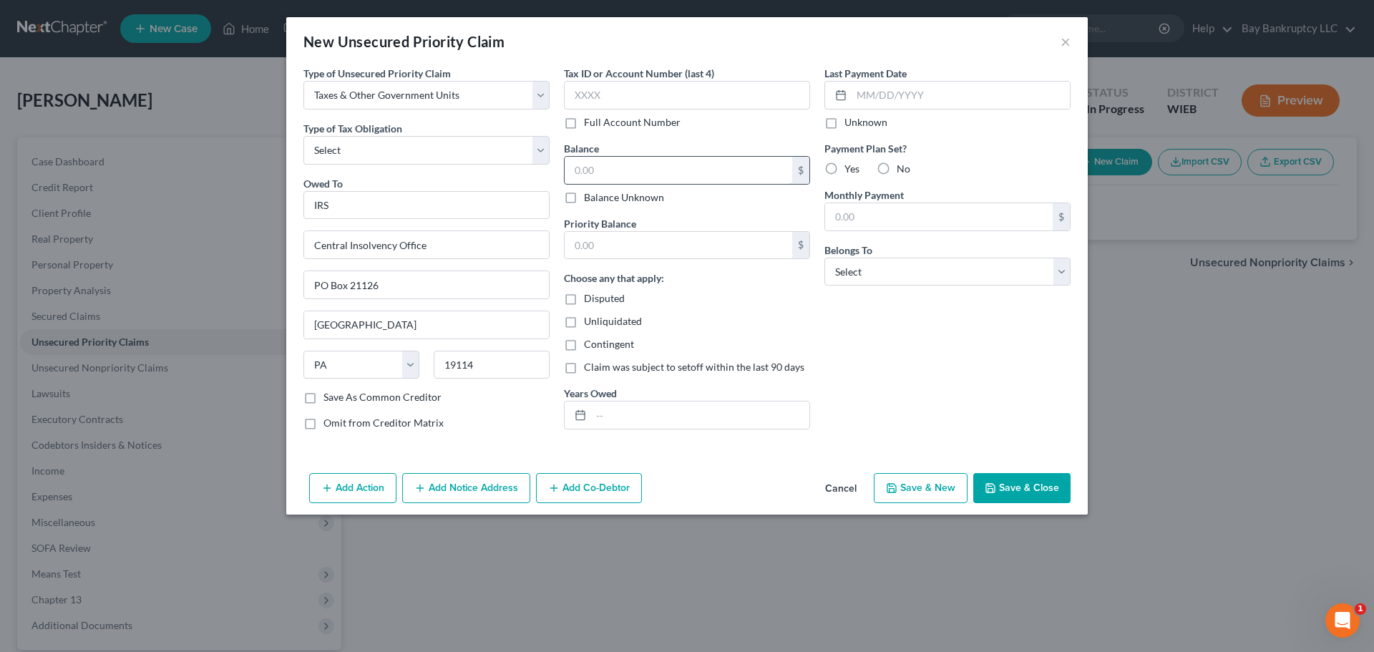
click at [609, 165] on input "text" at bounding box center [679, 170] width 228 height 27
click at [643, 243] on input "text" at bounding box center [679, 245] width 228 height 27
click at [1005, 487] on button "Save & Close" at bounding box center [1021, 488] width 97 height 30
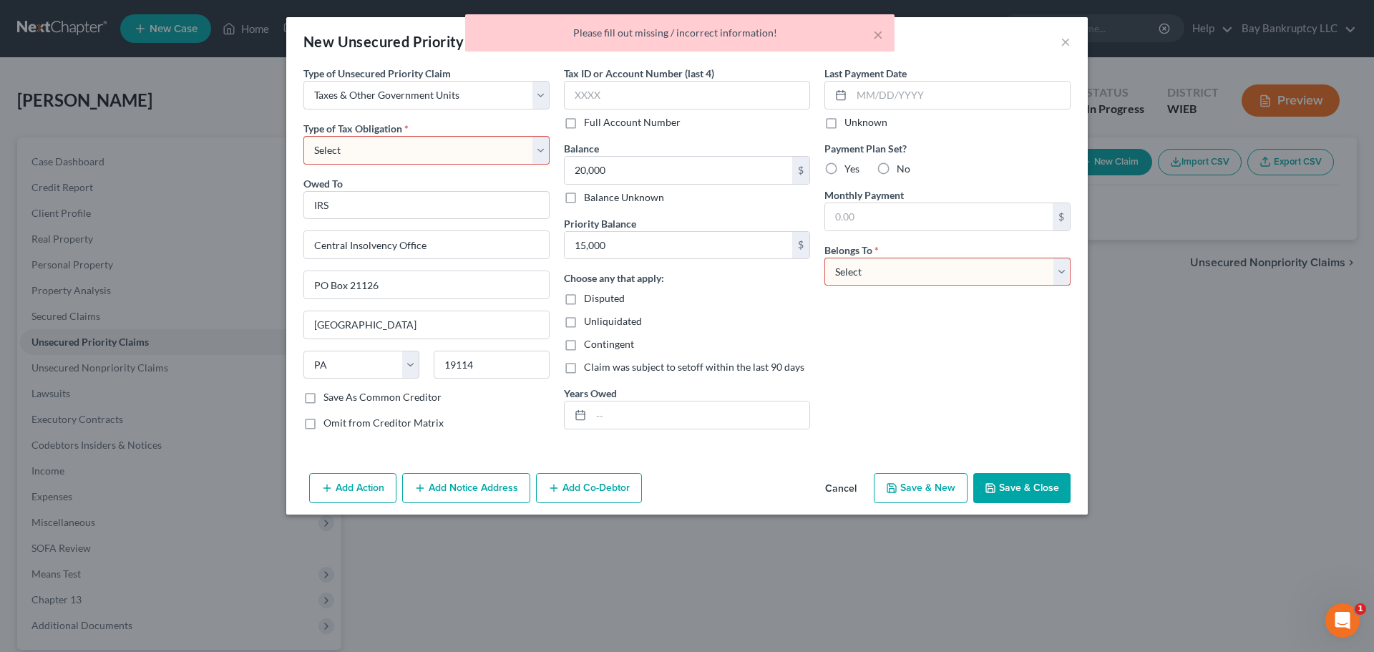
drag, startPoint x: 932, startPoint y: 267, endPoint x: 933, endPoint y: 284, distance: 17.2
click at [932, 267] on select "Select Debtor 1 Only Debtor 2 Only Debtor 1 And Debtor 2 Only At Least One Of T…" at bounding box center [948, 272] width 246 height 29
click at [825, 258] on select "Select Debtor 1 Only Debtor 2 Only Debtor 1 And Debtor 2 Only At Least One Of T…" at bounding box center [948, 272] width 246 height 29
click at [1014, 492] on button "Save & Close" at bounding box center [1021, 488] width 97 height 30
drag, startPoint x: 474, startPoint y: 152, endPoint x: 466, endPoint y: 164, distance: 13.9
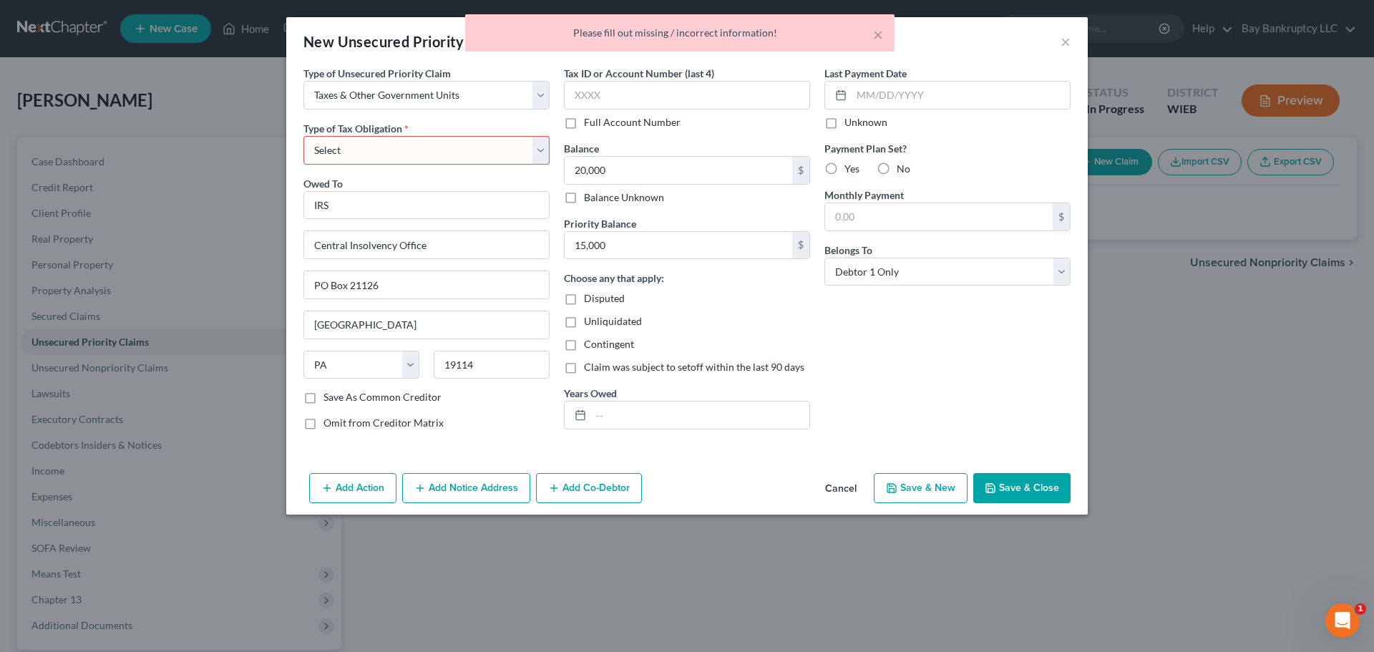
click at [474, 152] on select "Select Federal City State Franchise Tax Board Other" at bounding box center [426, 150] width 246 height 29
click at [303, 136] on select "Select Federal City State Franchise Tax Board Other" at bounding box center [426, 150] width 246 height 29
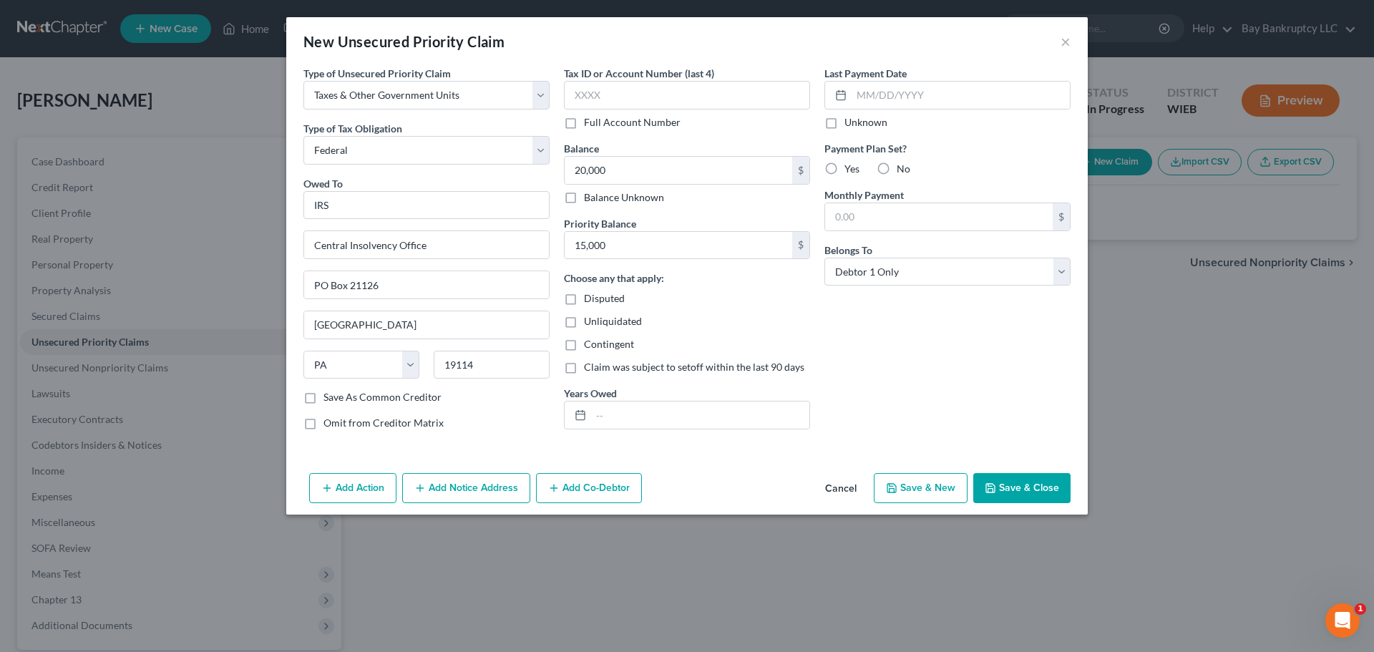
click at [1014, 487] on button "Save & Close" at bounding box center [1021, 488] width 97 height 30
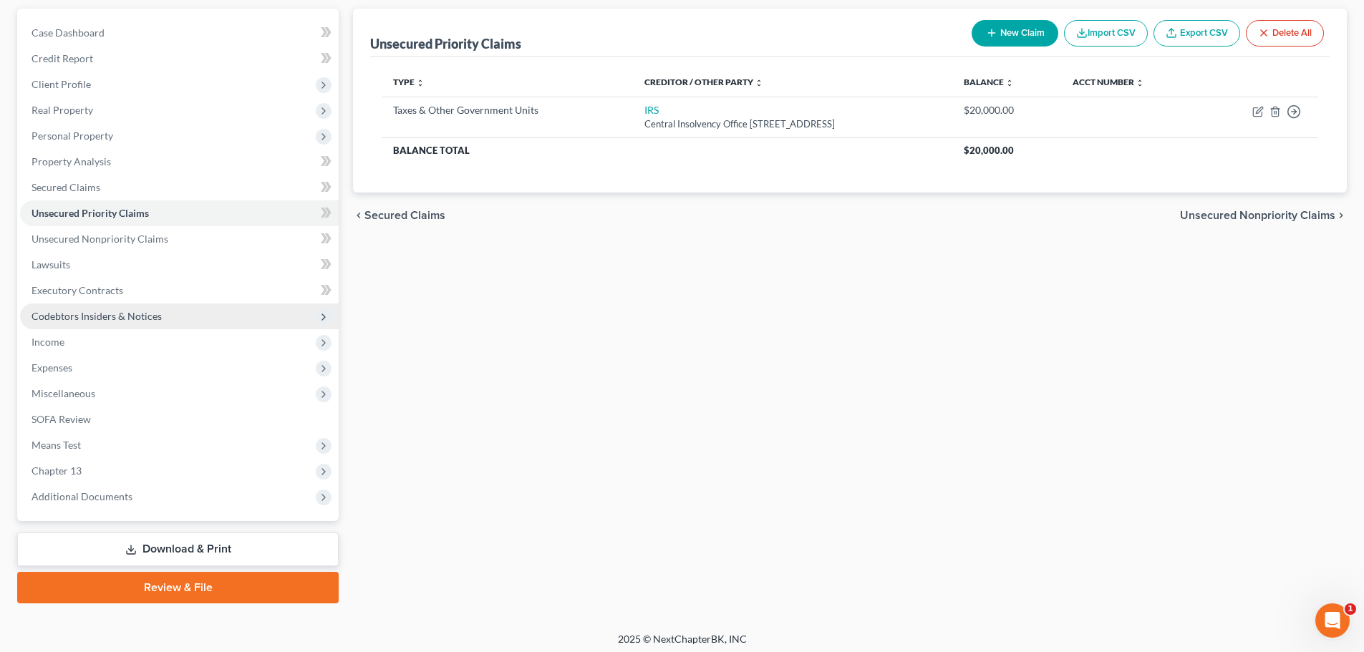
scroll to position [135, 0]
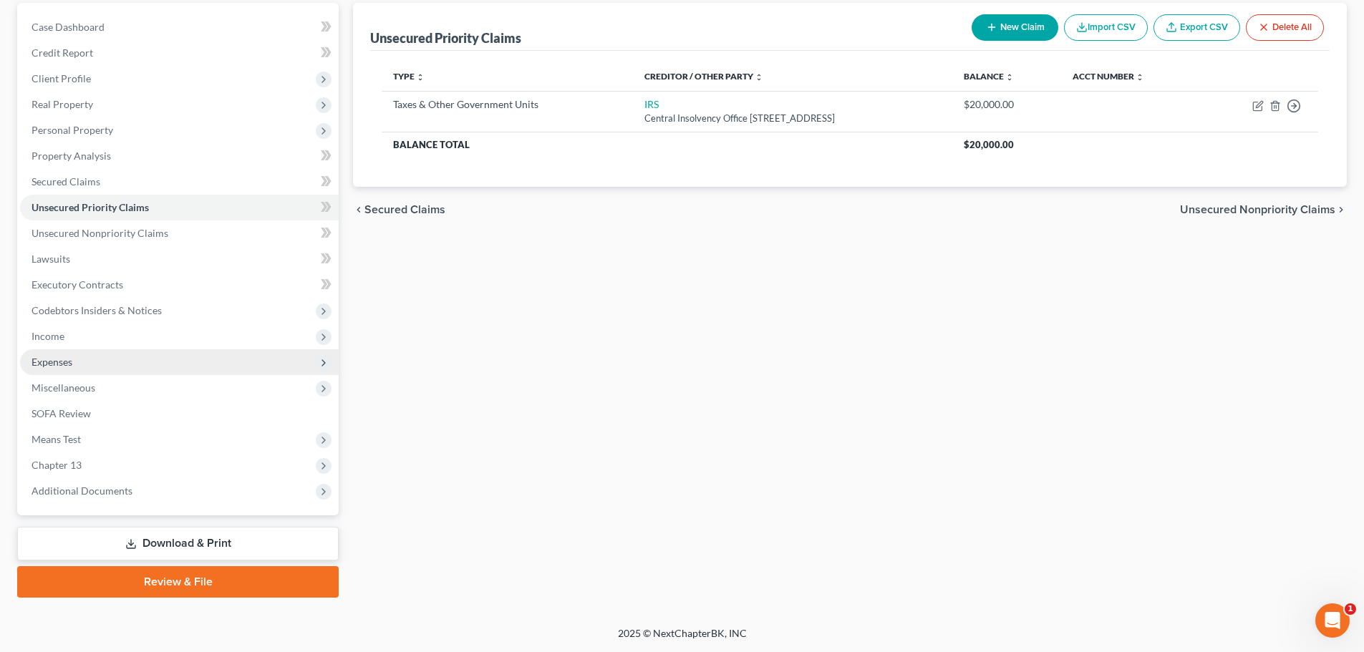
click at [51, 359] on span "Expenses" at bounding box center [51, 362] width 41 height 12
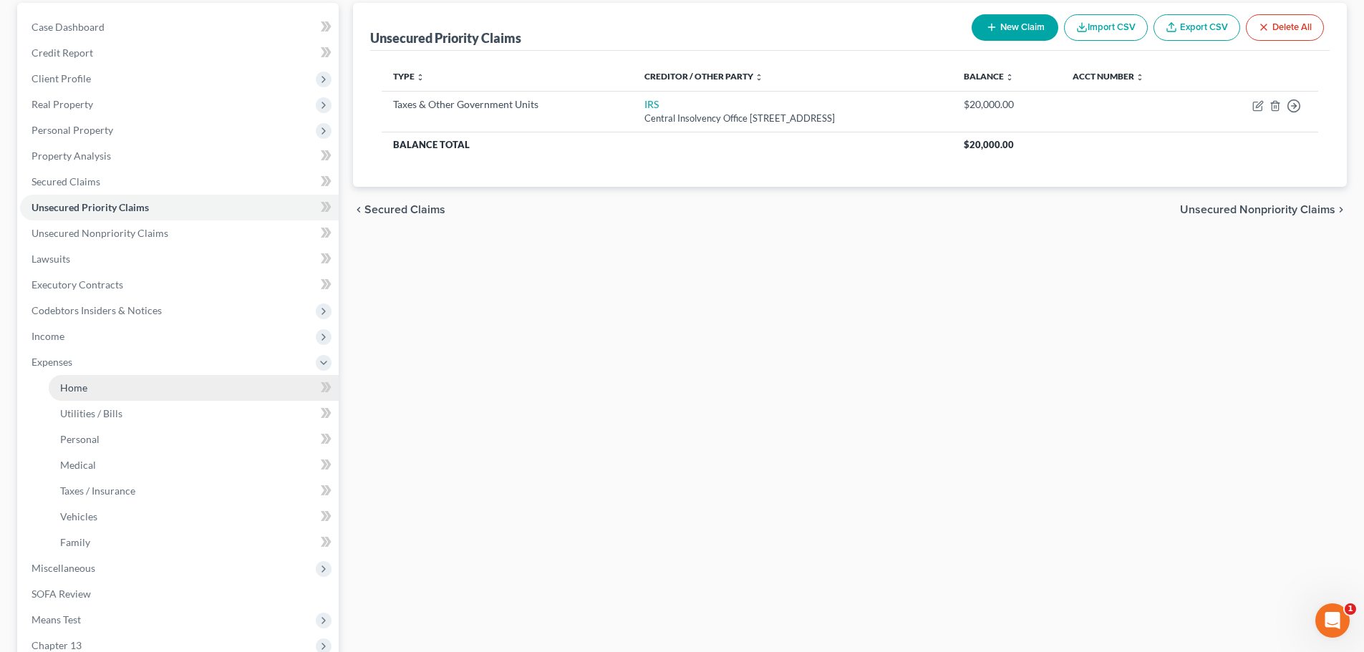
click at [89, 396] on link "Home" at bounding box center [194, 388] width 290 height 26
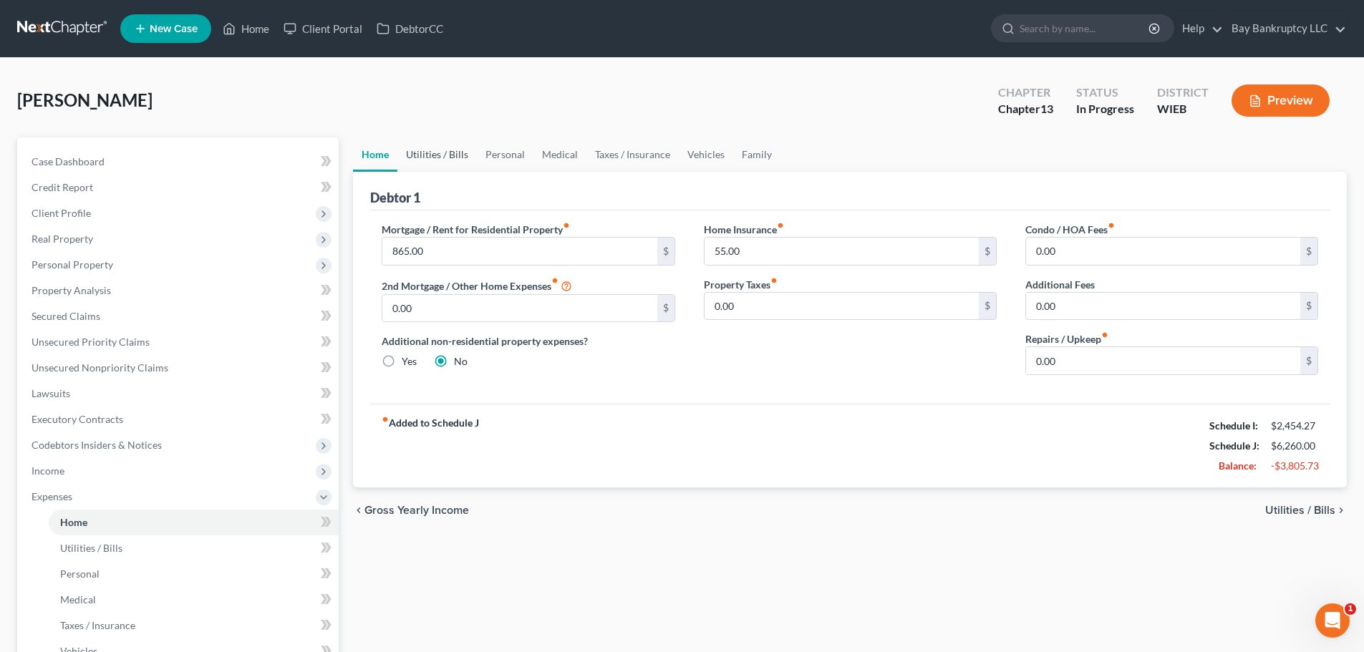
click at [432, 158] on link "Utilities / Bills" at bounding box center [436, 154] width 79 height 34
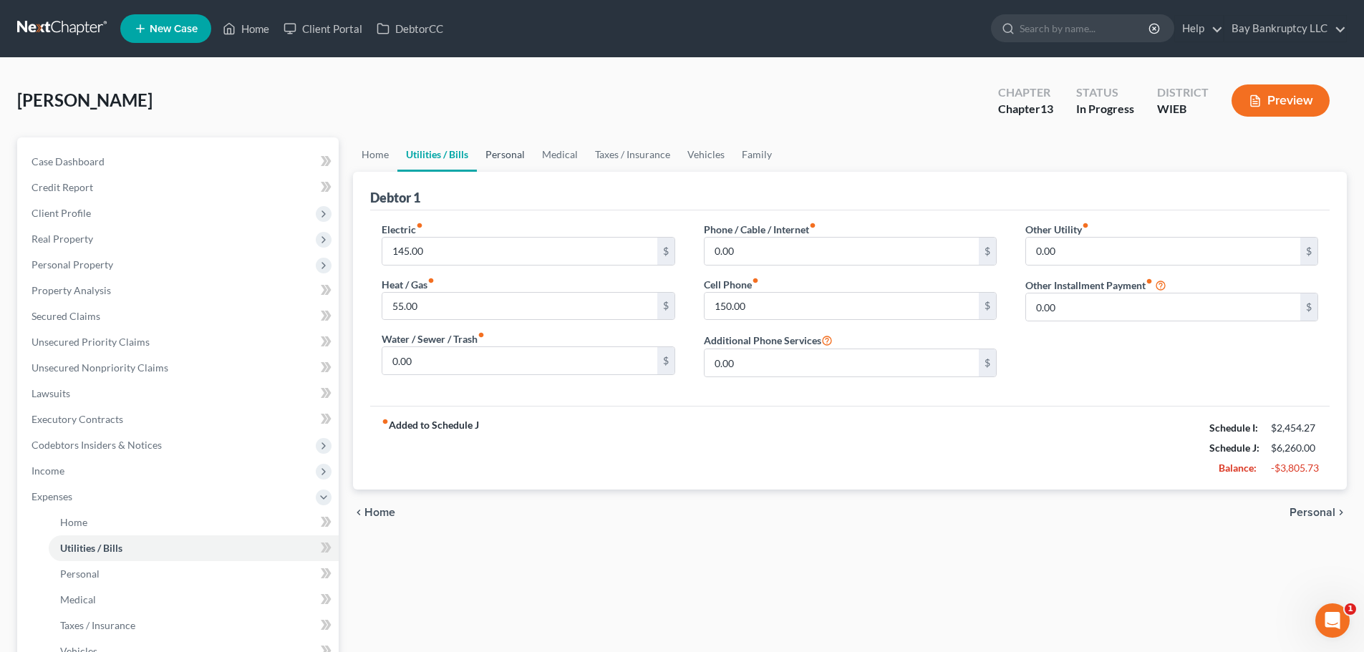
click at [511, 159] on link "Personal" at bounding box center [505, 154] width 57 height 34
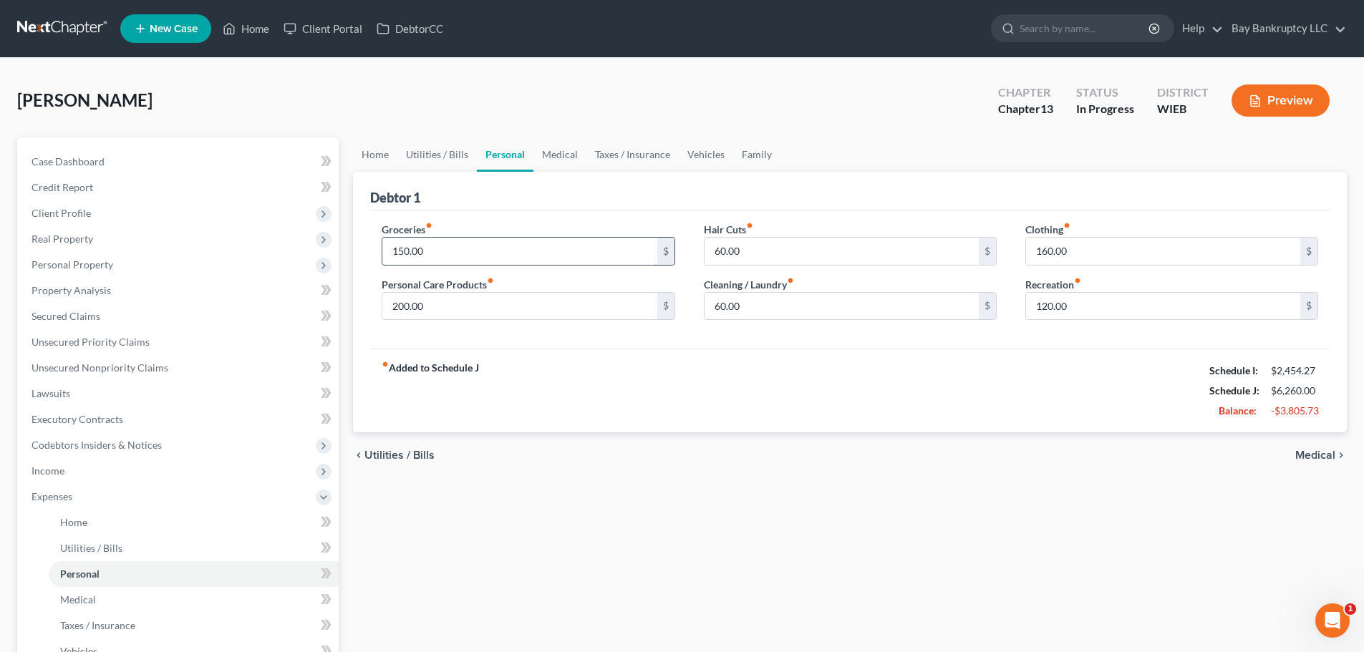
click at [477, 258] on input "150.00" at bounding box center [519, 251] width 274 height 27
click at [739, 399] on div "fiber_manual_record Added to Schedule J Schedule I: $2,454.27 Schedule J: $6,56…" at bounding box center [849, 391] width 959 height 84
click at [560, 160] on link "Medical" at bounding box center [559, 154] width 53 height 34
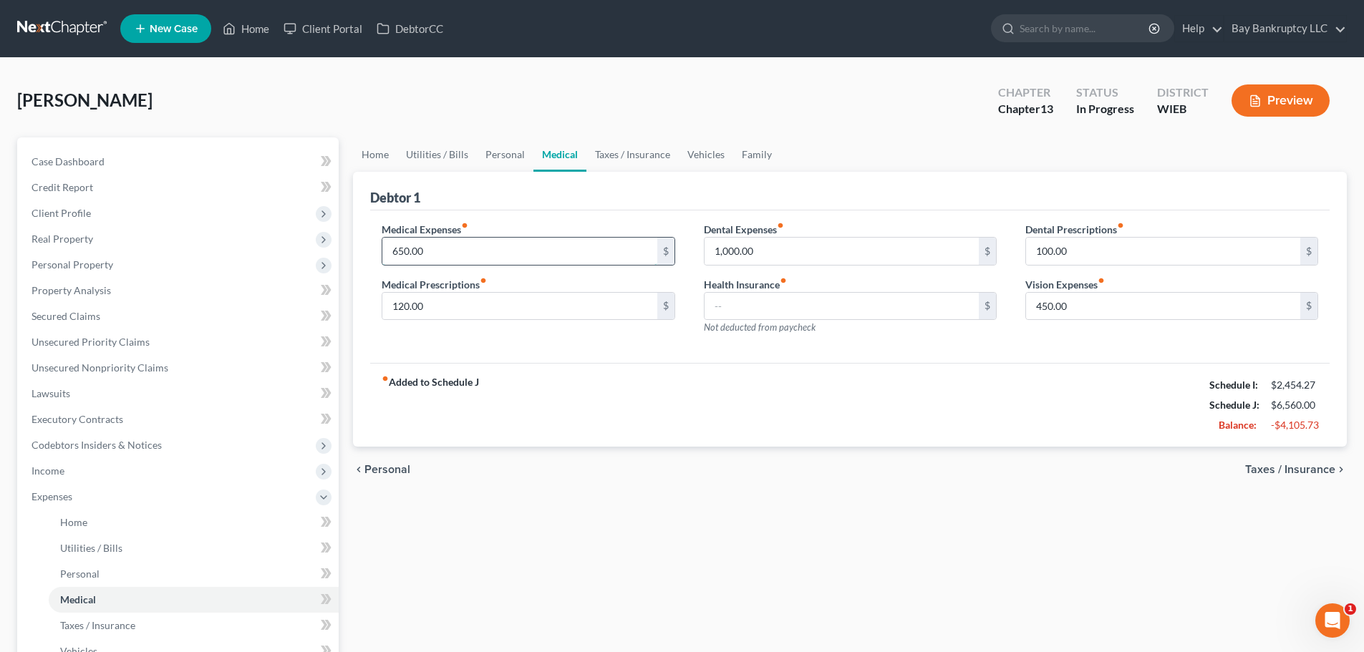
click at [490, 248] on input "650.00" at bounding box center [519, 251] width 274 height 27
click at [790, 256] on input "1,000.00" at bounding box center [841, 251] width 274 height 27
click at [669, 382] on div "fiber_manual_record Added to Schedule J Schedule I: $2,454.27 Schedule J: $4,98…" at bounding box center [849, 405] width 959 height 84
click at [1077, 306] on input "450.00" at bounding box center [1163, 306] width 274 height 27
click at [981, 387] on div "fiber_manual_record Added to Schedule J Schedule I: $2,454.27 Schedule J: $4,56…" at bounding box center [849, 405] width 959 height 84
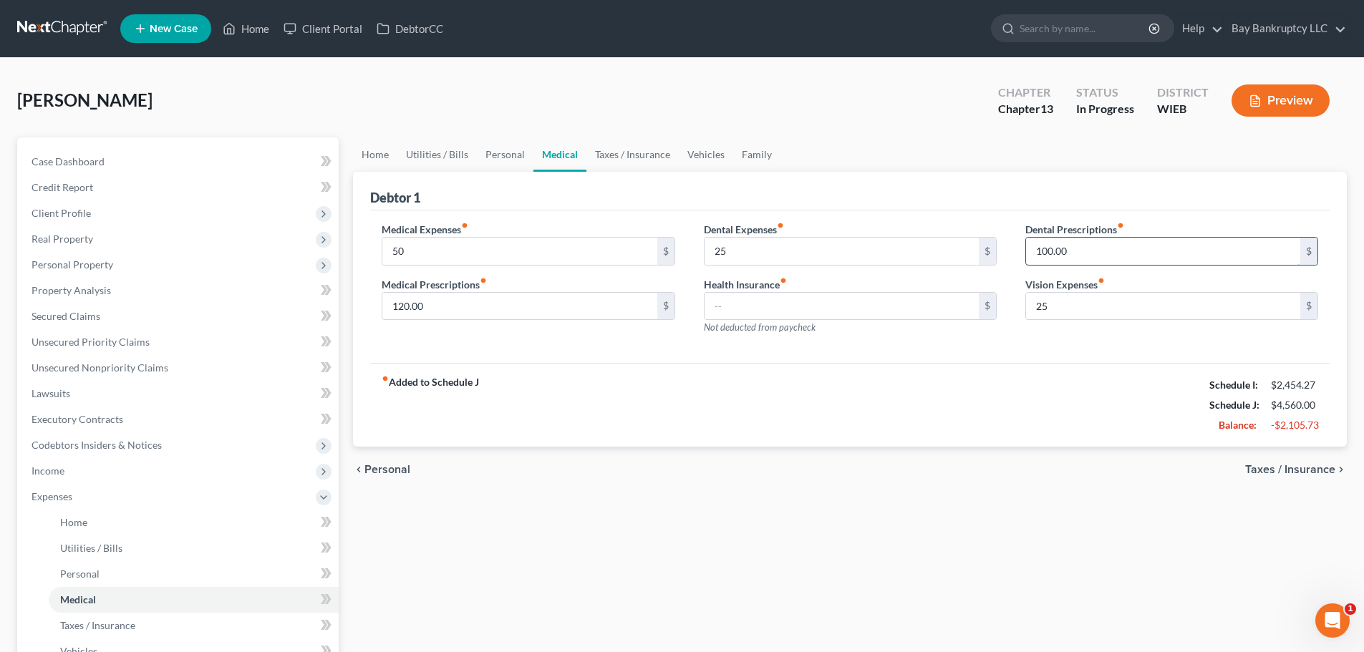
click at [1094, 256] on input "100.00" at bounding box center [1163, 251] width 274 height 27
drag, startPoint x: 726, startPoint y: 460, endPoint x: 692, endPoint y: 292, distance: 170.8
click at [725, 459] on div "chevron_left Personal Taxes / Insurance chevron_right" at bounding box center [849, 470] width 993 height 46
click at [638, 155] on link "Taxes / Insurance" at bounding box center [632, 154] width 92 height 34
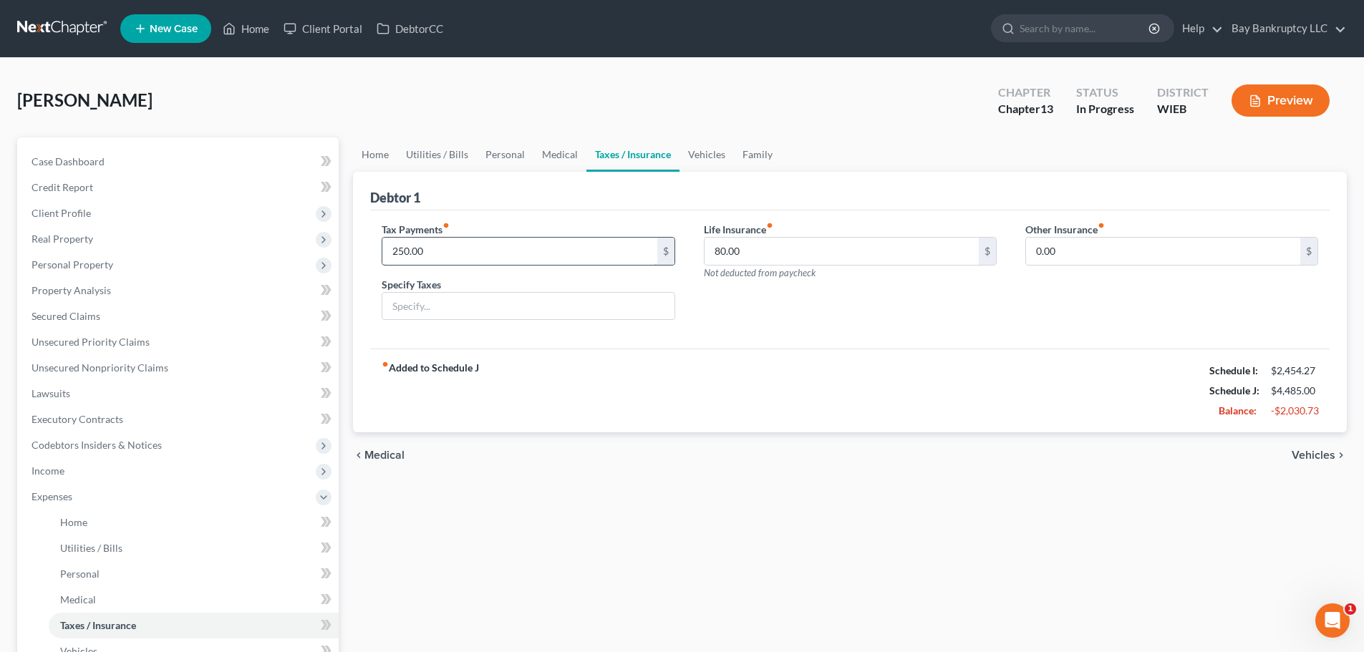
click at [474, 257] on input "250.00" at bounding box center [519, 251] width 274 height 27
click at [775, 356] on div "fiber_manual_record Added to Schedule J Schedule I: $2,454.27 Schedule J: $4,23…" at bounding box center [849, 391] width 959 height 84
click at [759, 254] on input "80.00" at bounding box center [841, 251] width 274 height 27
click at [738, 370] on div "fiber_manual_record Added to Schedule J Schedule I: $2,454.27 Schedule J: $4,15…" at bounding box center [849, 391] width 959 height 84
click at [709, 152] on link "Vehicles" at bounding box center [706, 154] width 54 height 34
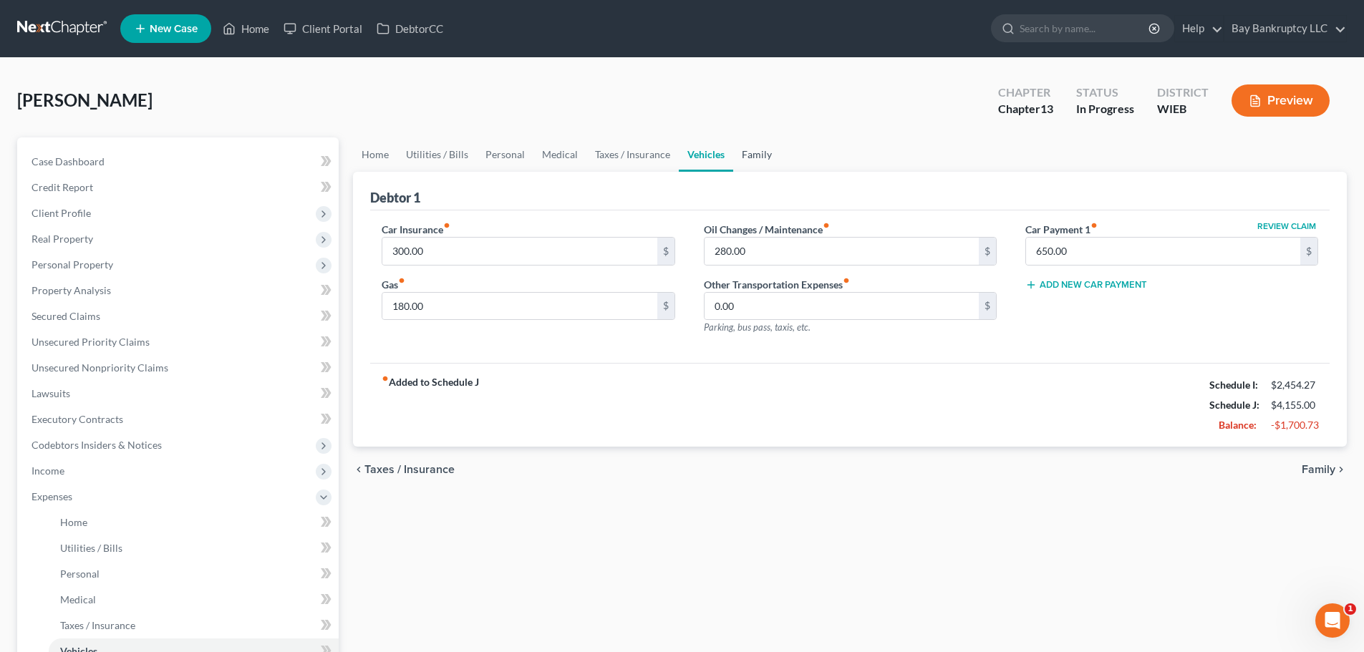
click at [769, 152] on link "Family" at bounding box center [756, 154] width 47 height 34
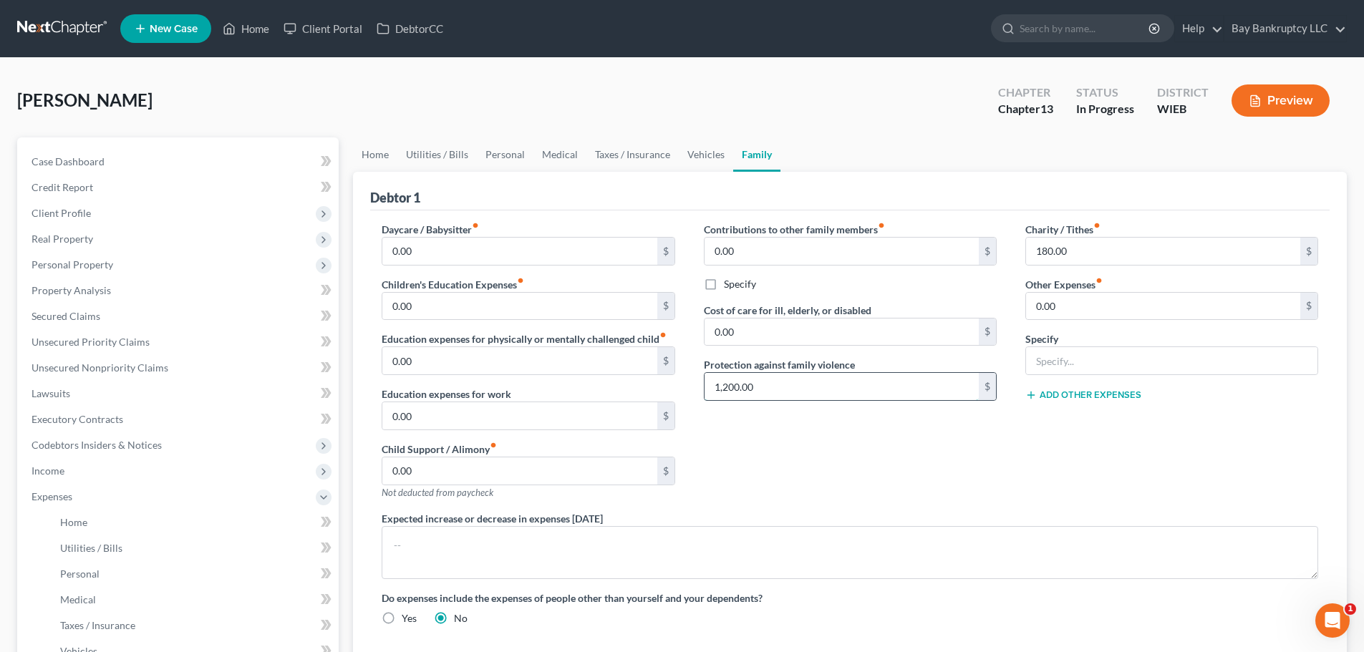
click at [796, 394] on input "1,200.00" at bounding box center [841, 386] width 274 height 27
click at [1079, 250] on input "180.00" at bounding box center [1163, 251] width 274 height 27
click at [878, 438] on div "Contributions to other family members fiber_manual_record 0.00 $ Specify Cost o…" at bounding box center [849, 366] width 321 height 289
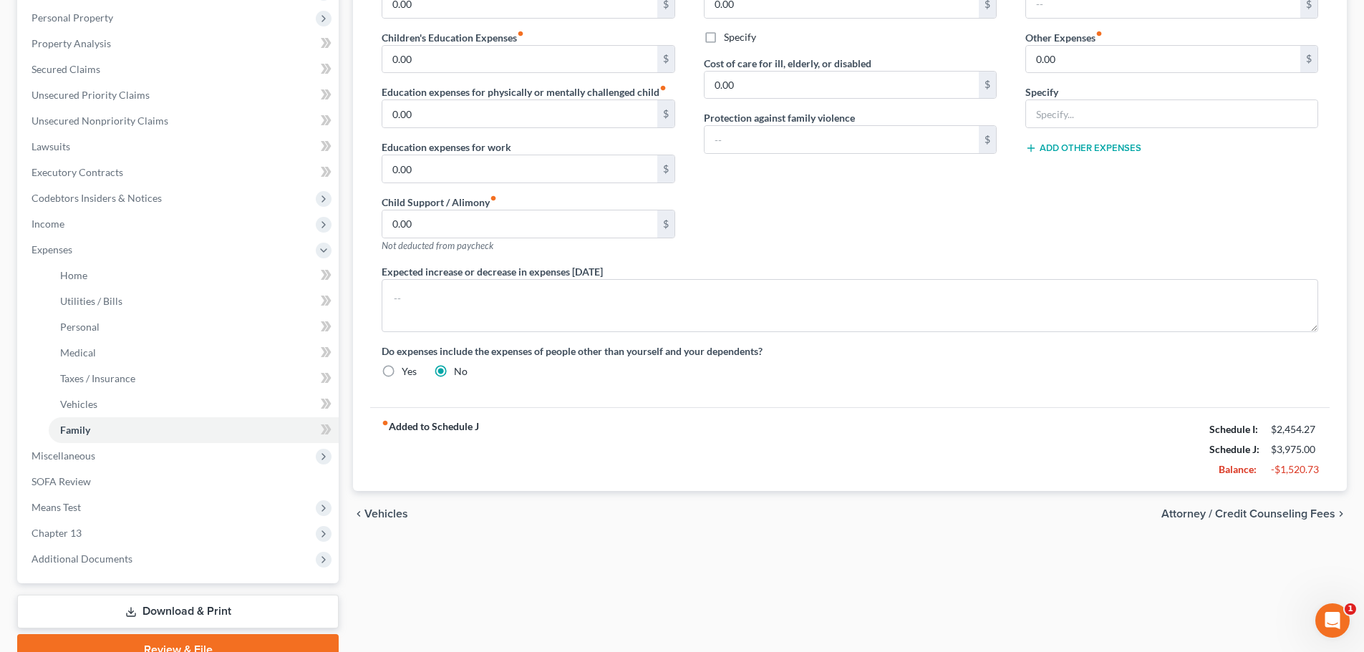
scroll to position [215, 0]
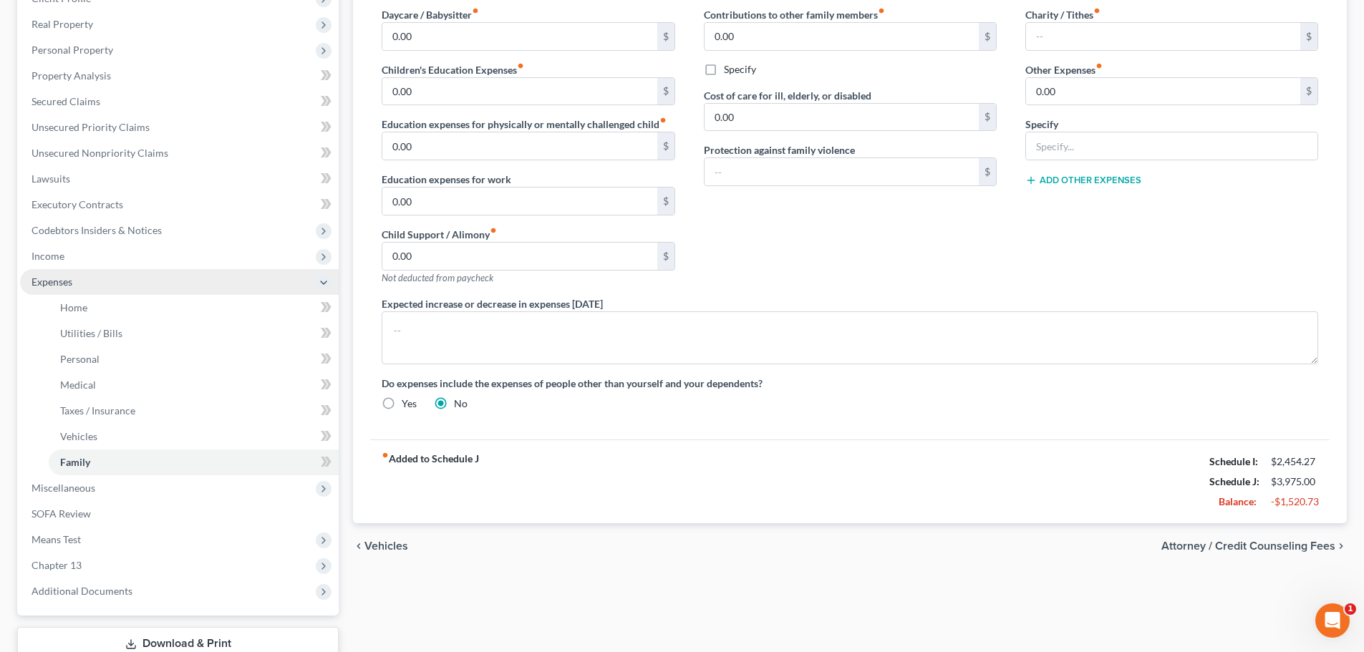
click at [96, 278] on span "Expenses" at bounding box center [179, 282] width 319 height 26
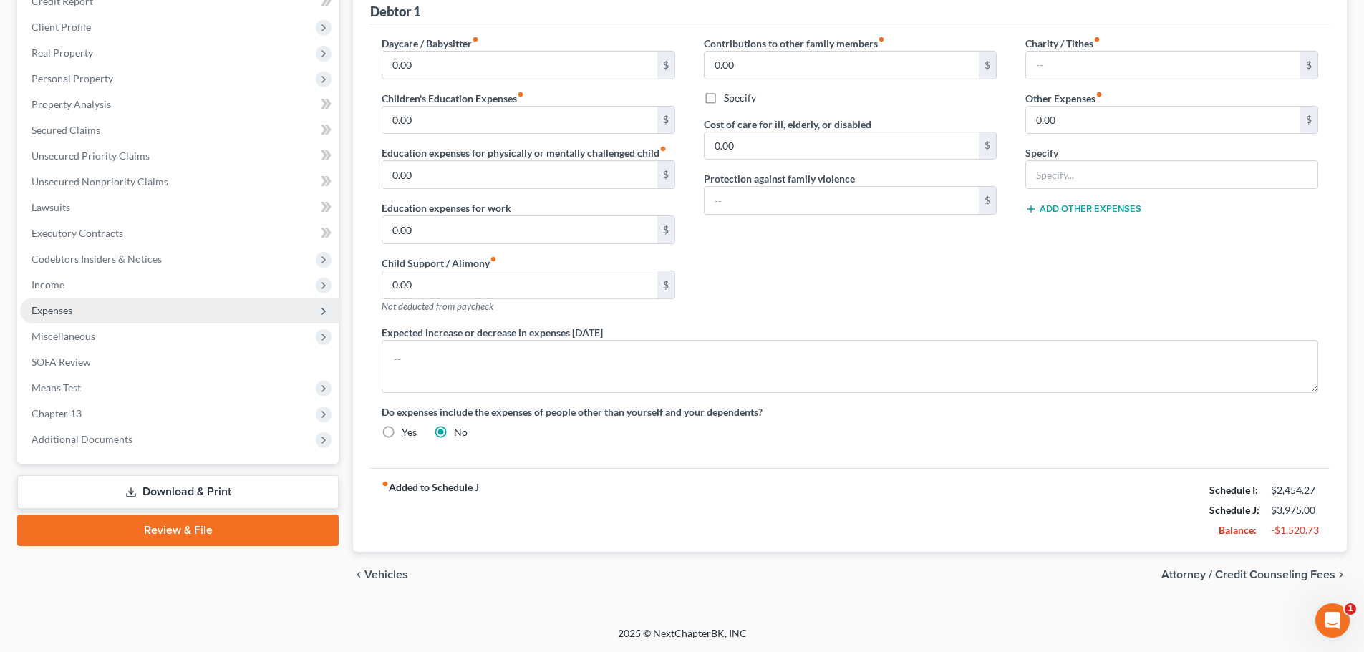
scroll to position [186, 0]
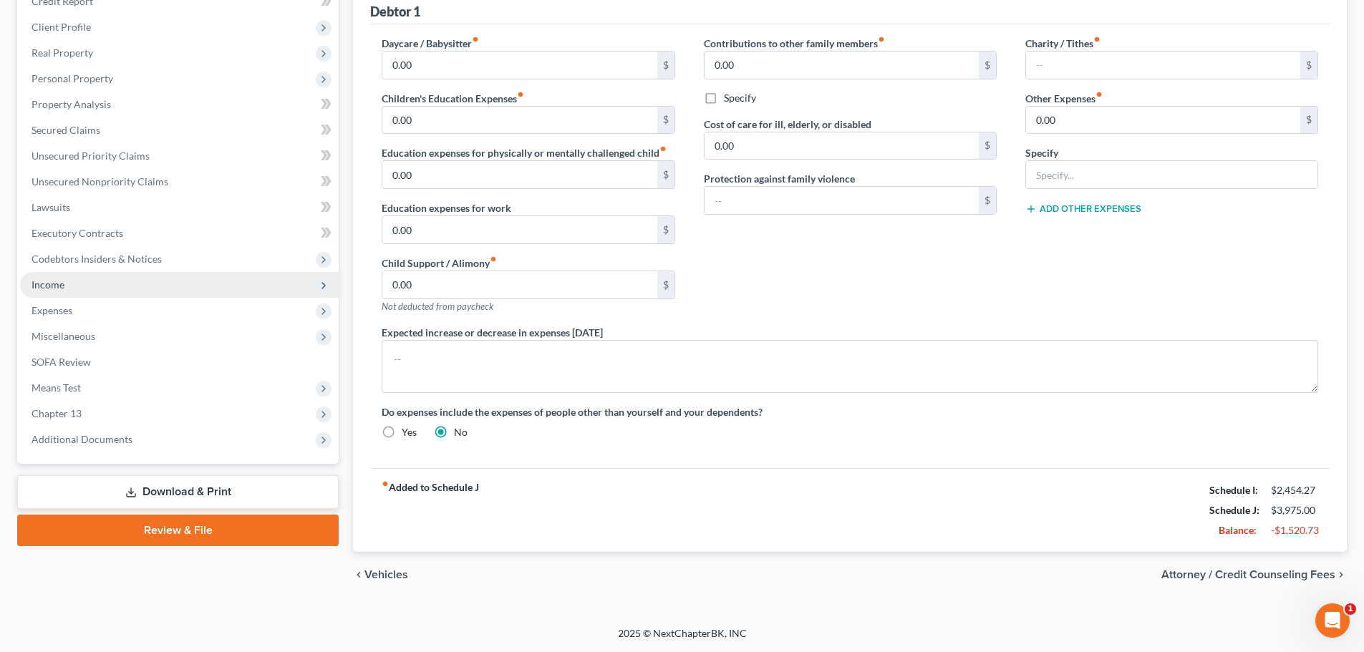
click at [72, 274] on span "Income" at bounding box center [179, 285] width 319 height 26
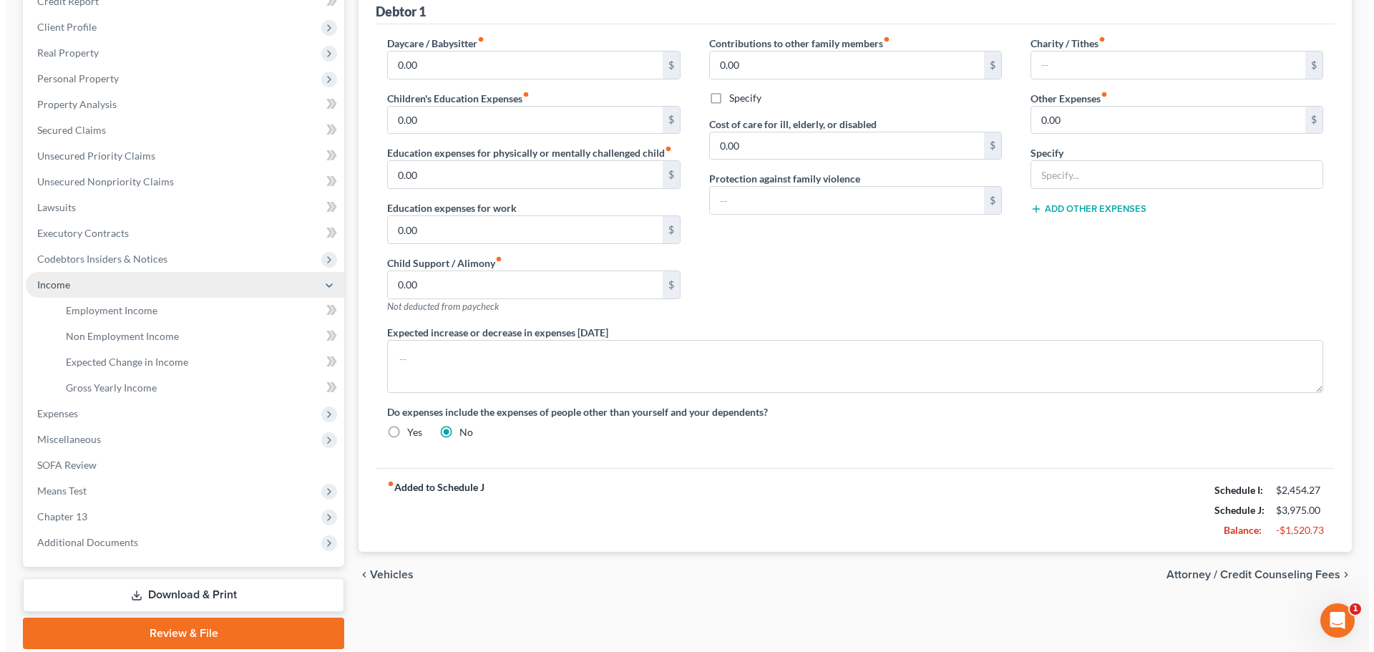
scroll to position [215, 0]
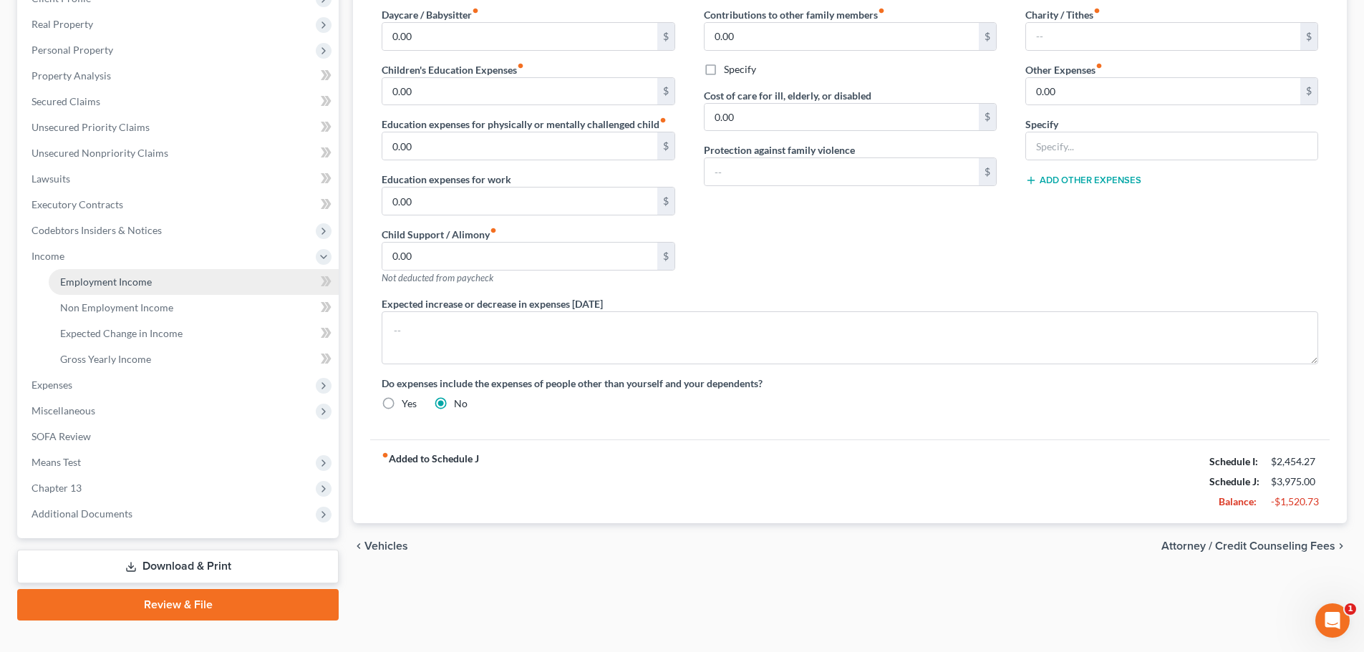
click at [85, 282] on span "Employment Income" at bounding box center [106, 282] width 92 height 12
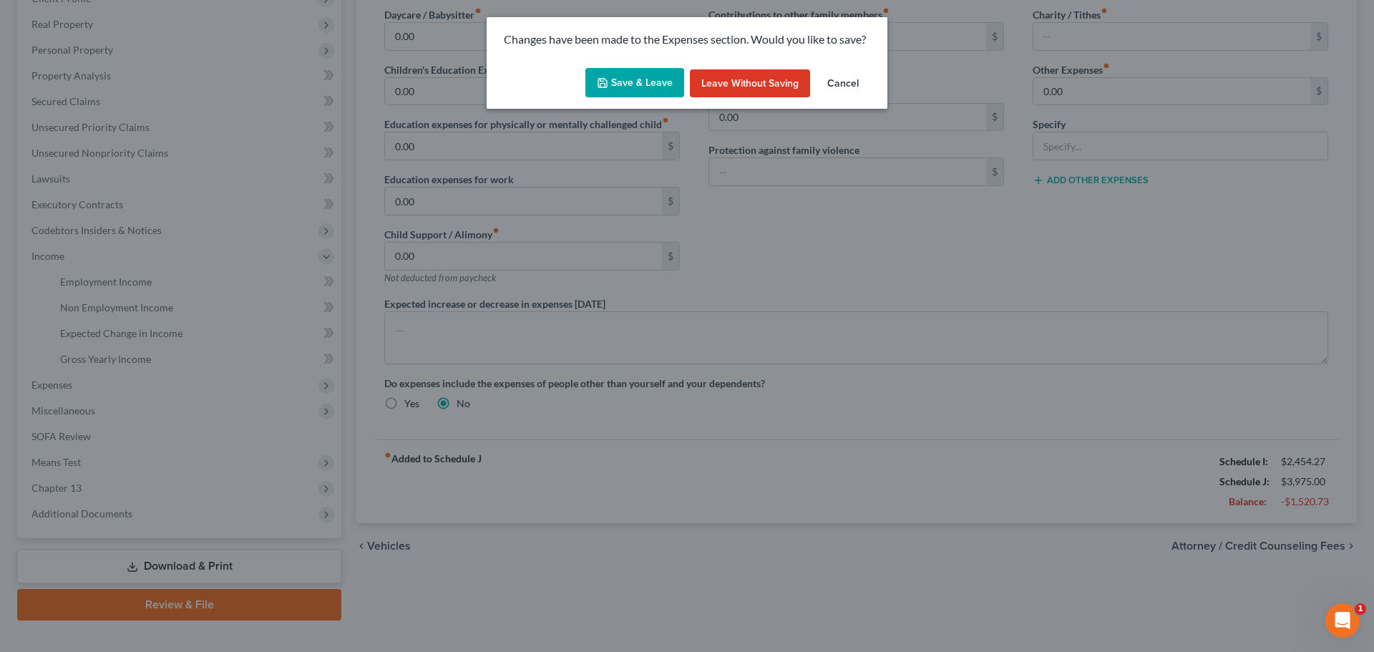
click at [606, 86] on icon "button" at bounding box center [602, 82] width 11 height 11
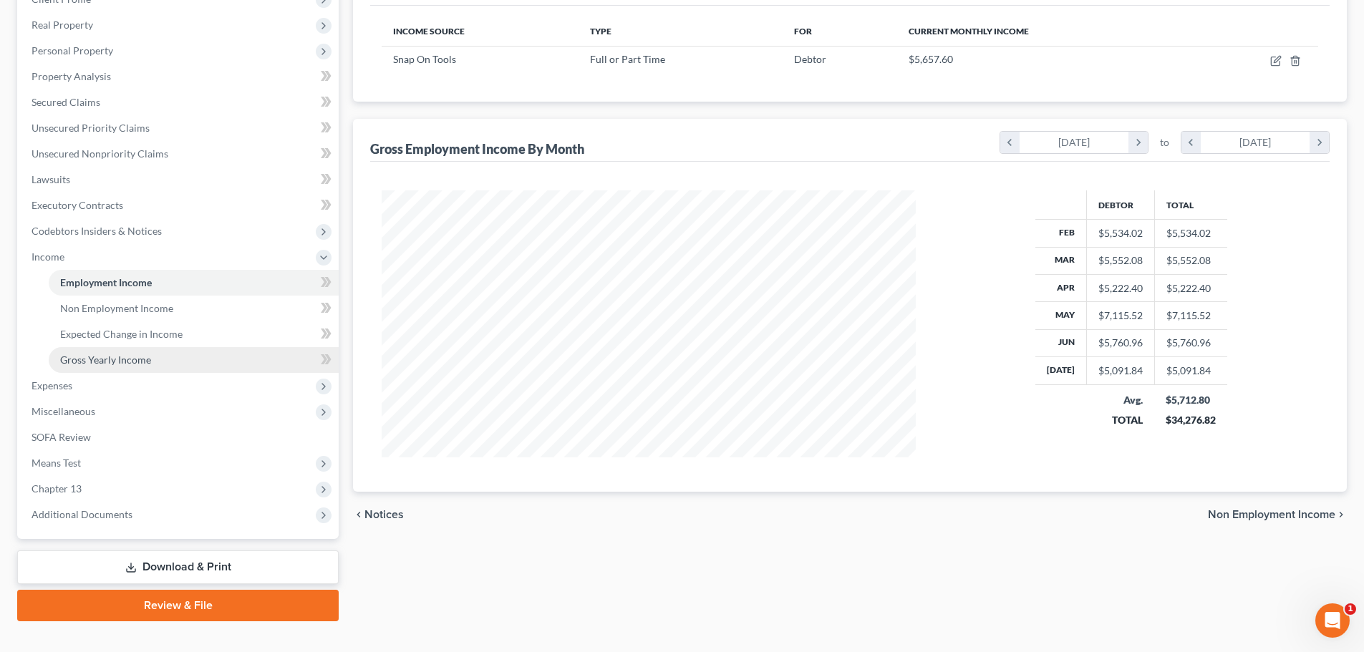
scroll to position [267, 563]
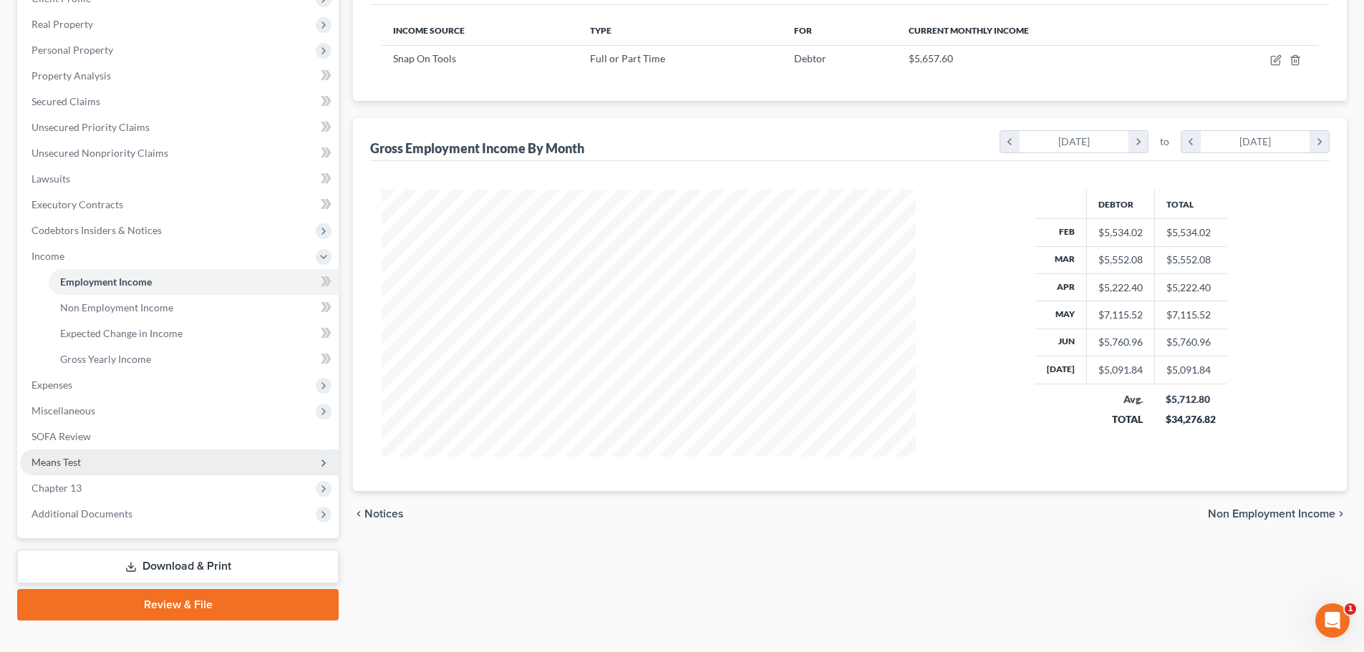
click at [123, 462] on span "Means Test" at bounding box center [179, 463] width 319 height 26
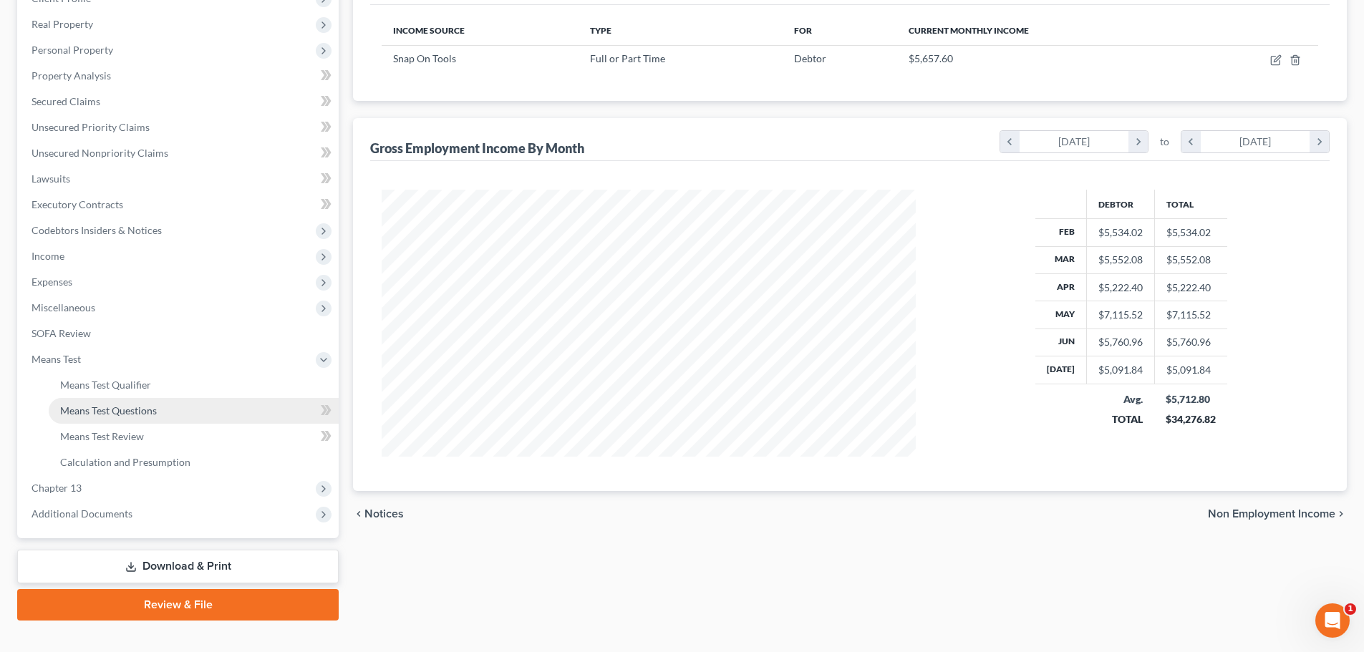
click at [132, 415] on span "Means Test Questions" at bounding box center [108, 410] width 97 height 12
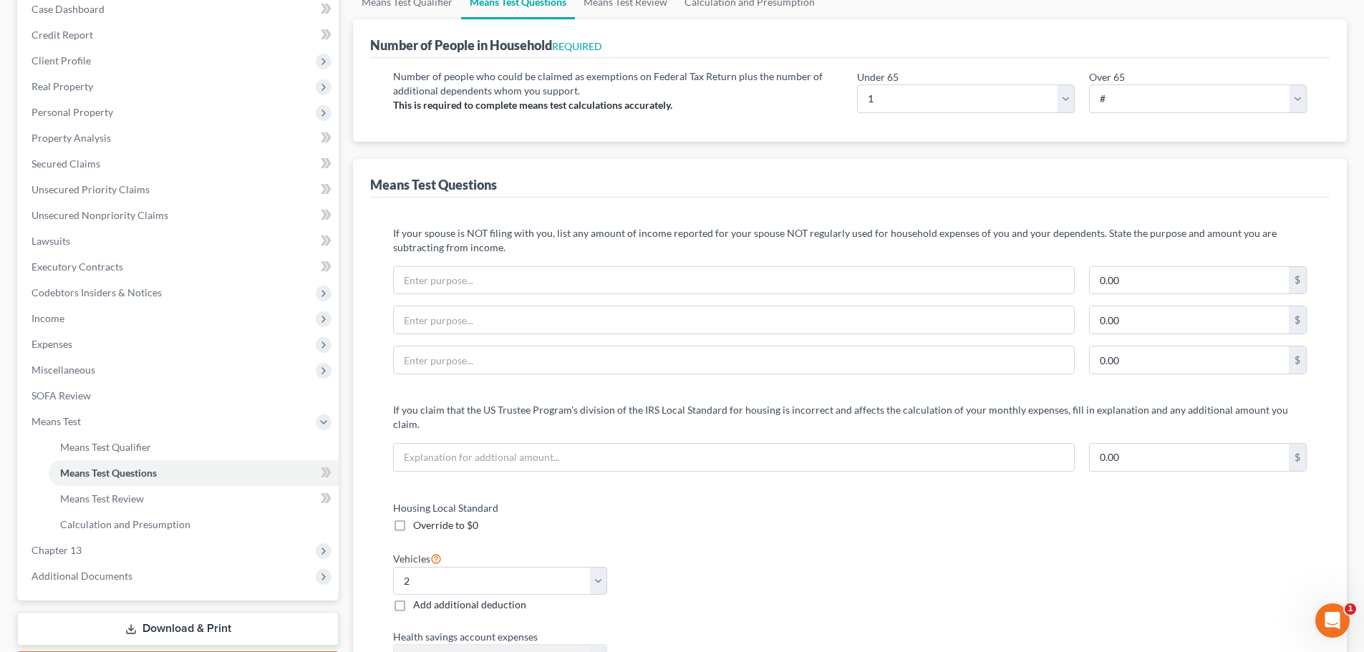
scroll to position [143, 0]
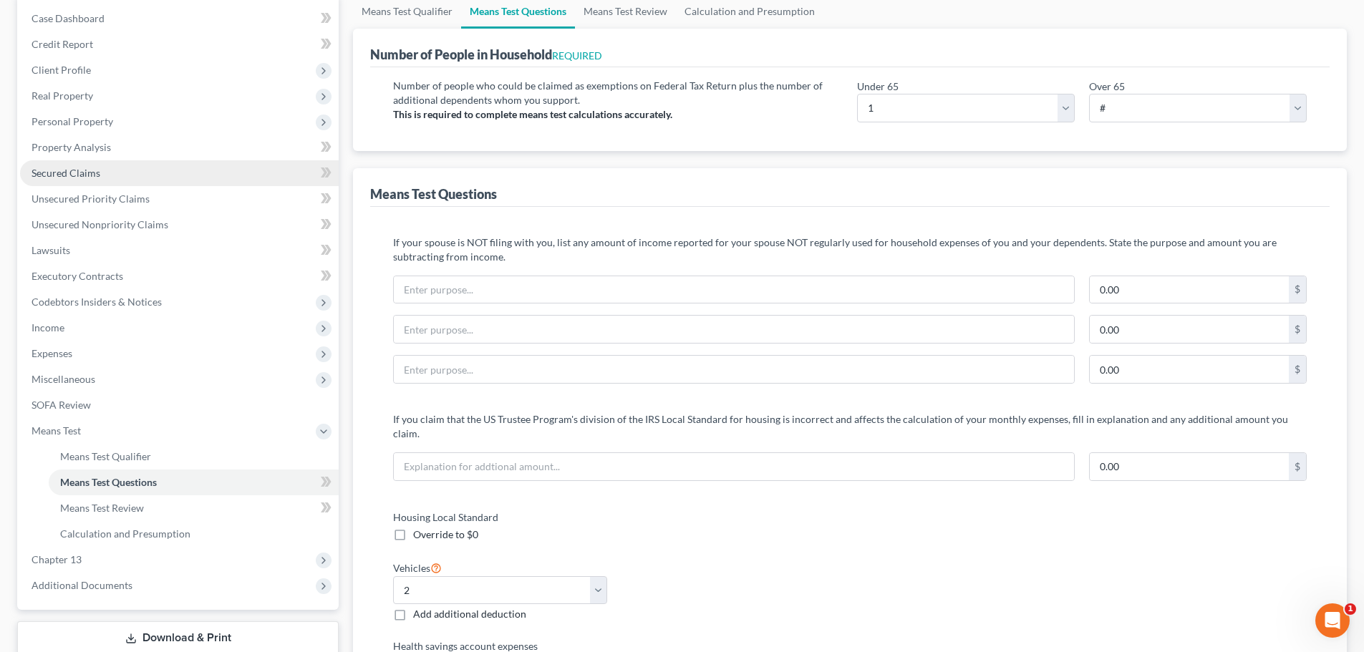
click at [72, 171] on span "Secured Claims" at bounding box center [65, 173] width 69 height 12
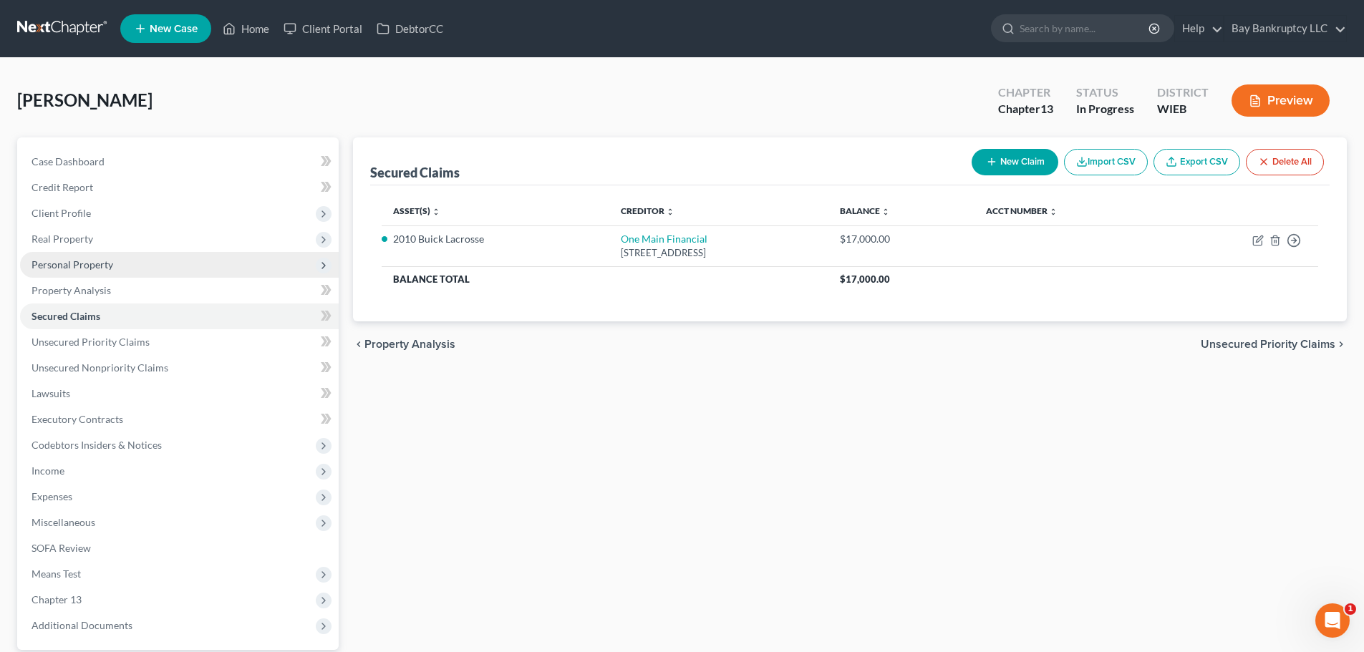
click at [74, 265] on span "Personal Property" at bounding box center [72, 264] width 82 height 12
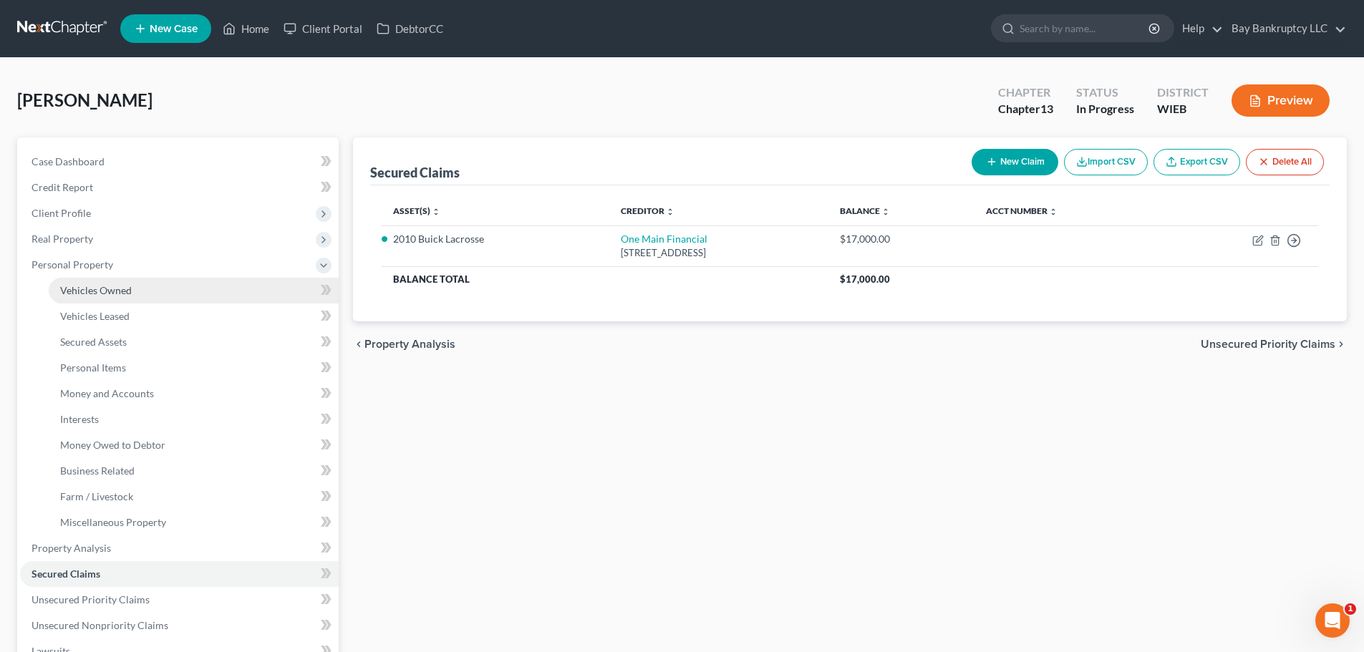
click at [82, 280] on link "Vehicles Owned" at bounding box center [194, 291] width 290 height 26
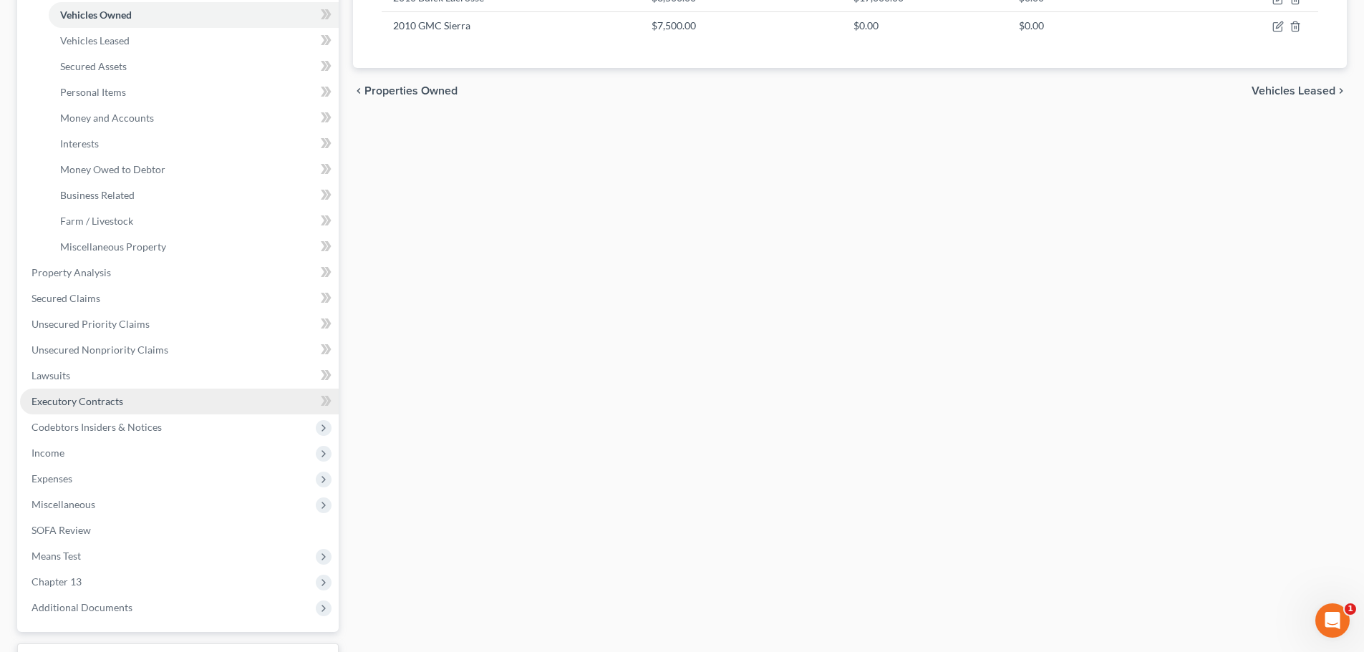
scroll to position [358, 0]
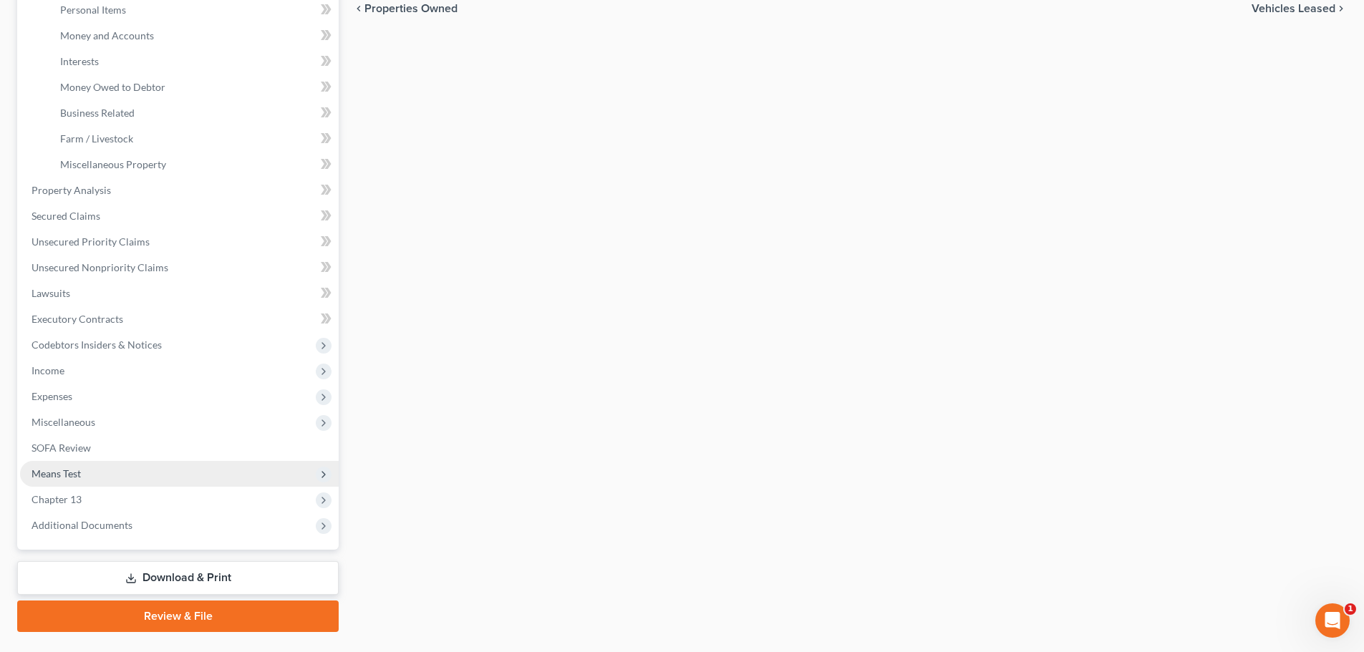
click at [105, 469] on span "Means Test" at bounding box center [179, 474] width 319 height 26
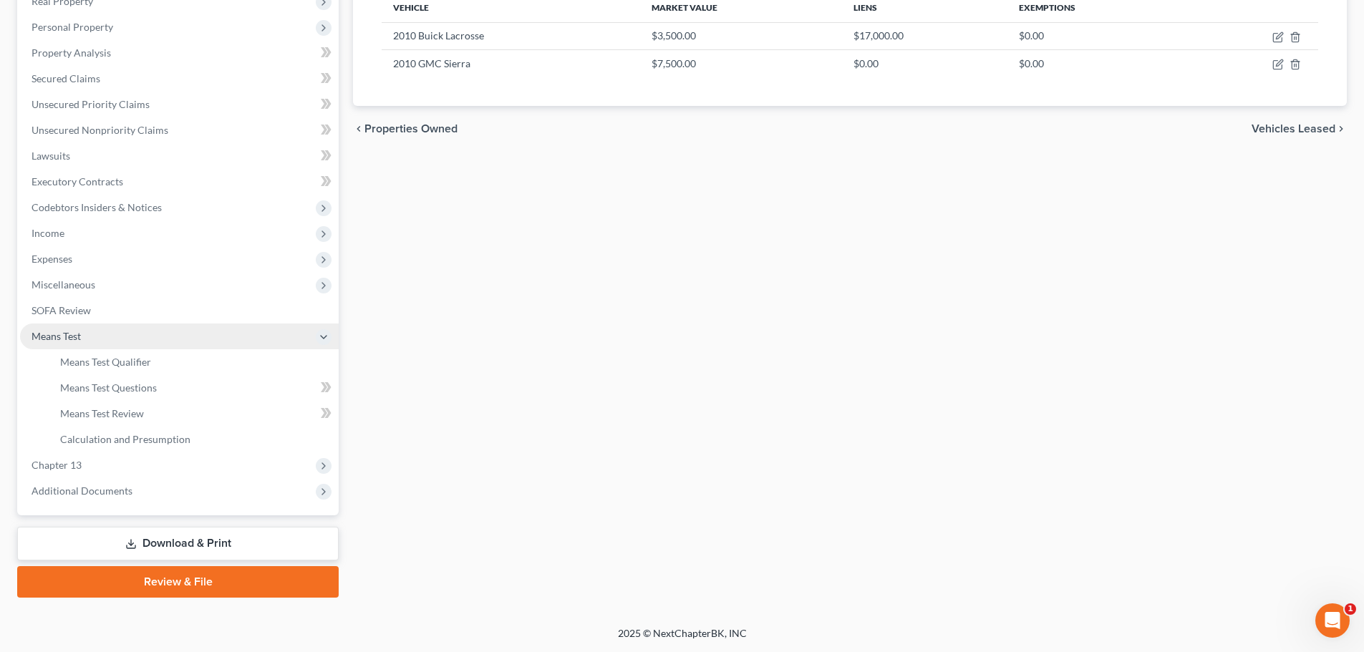
scroll to position [238, 0]
click at [110, 361] on span "Means Test Qualifier" at bounding box center [105, 362] width 91 height 12
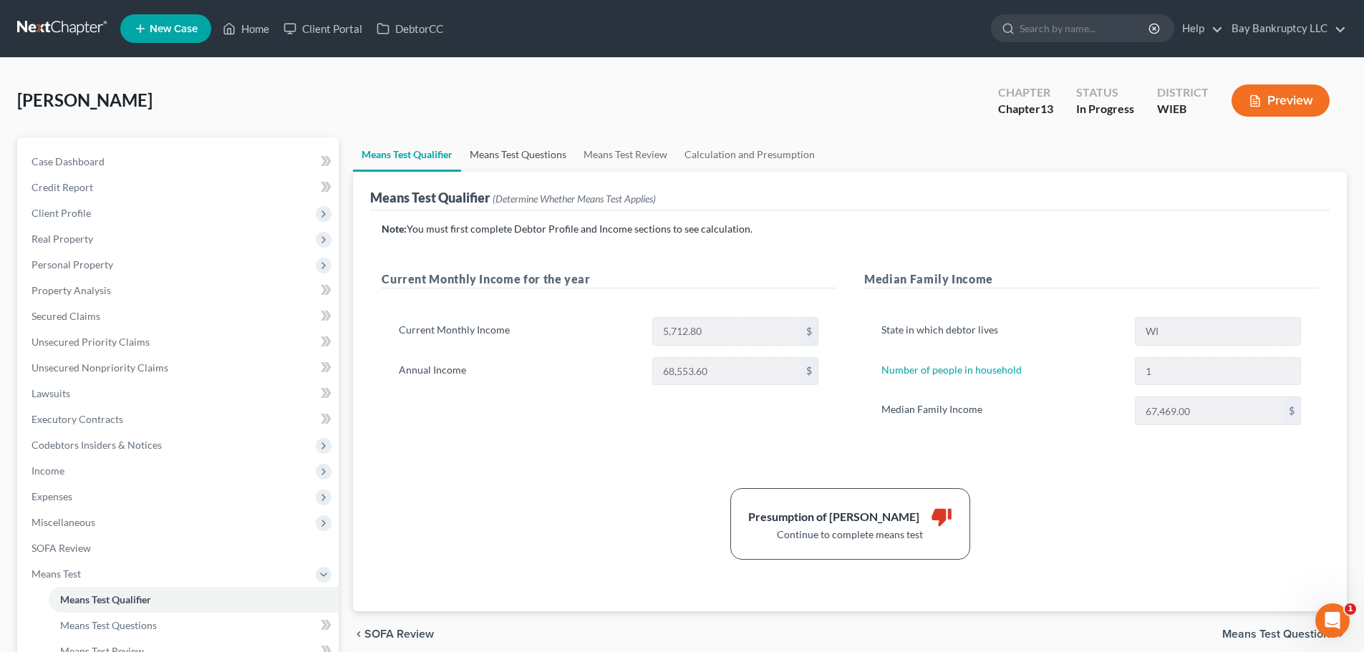
click at [543, 156] on link "Means Test Questions" at bounding box center [518, 154] width 114 height 34
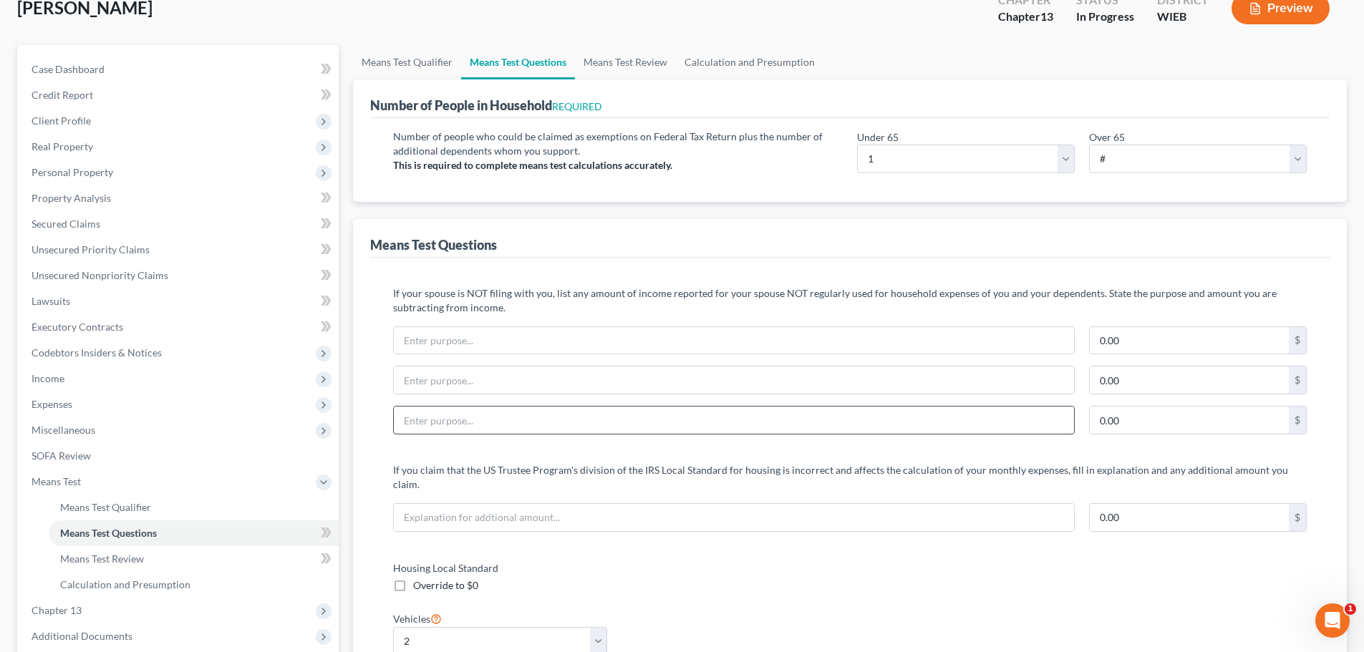
scroll to position [215, 0]
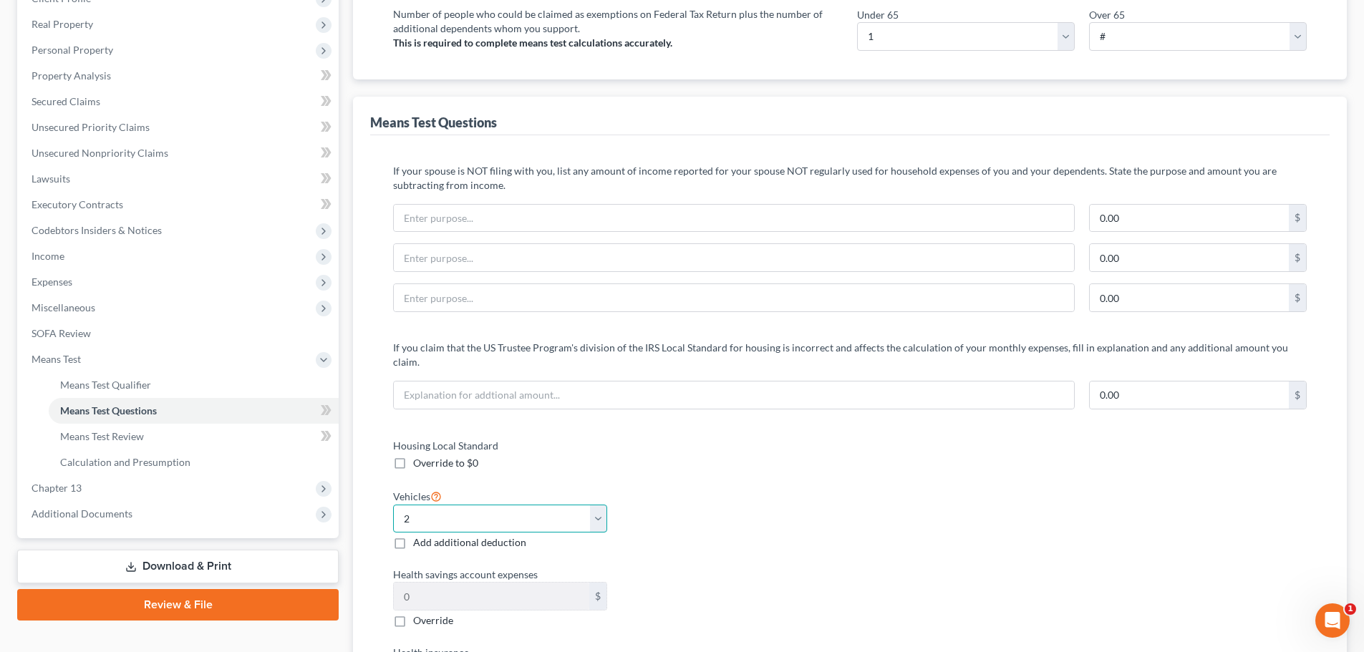
click at [575, 515] on select "Select 0 1 2 3 4 5" at bounding box center [500, 519] width 214 height 29
click at [393, 505] on select "Select 0 1 2 3 4 5" at bounding box center [500, 519] width 214 height 29
click at [750, 523] on div "Vehicles Select 0 1 2 3 4 5 Add additional deduction" at bounding box center [614, 518] width 457 height 63
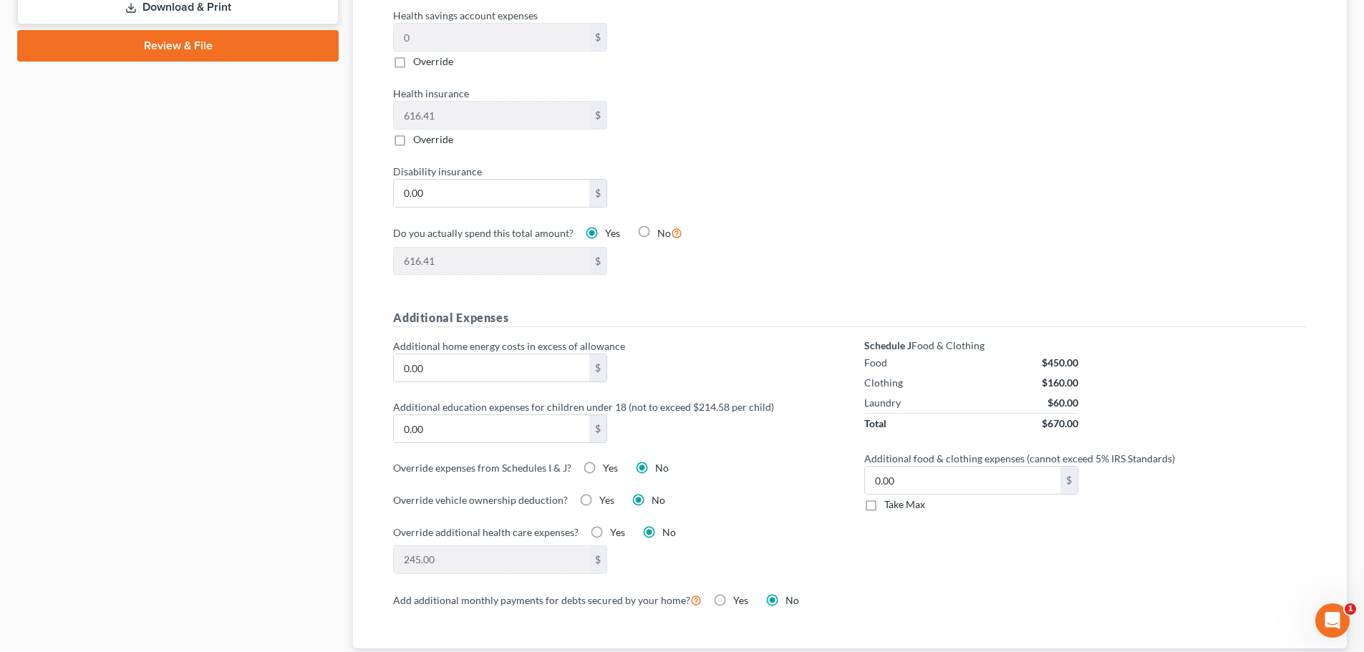
scroll to position [787, 0]
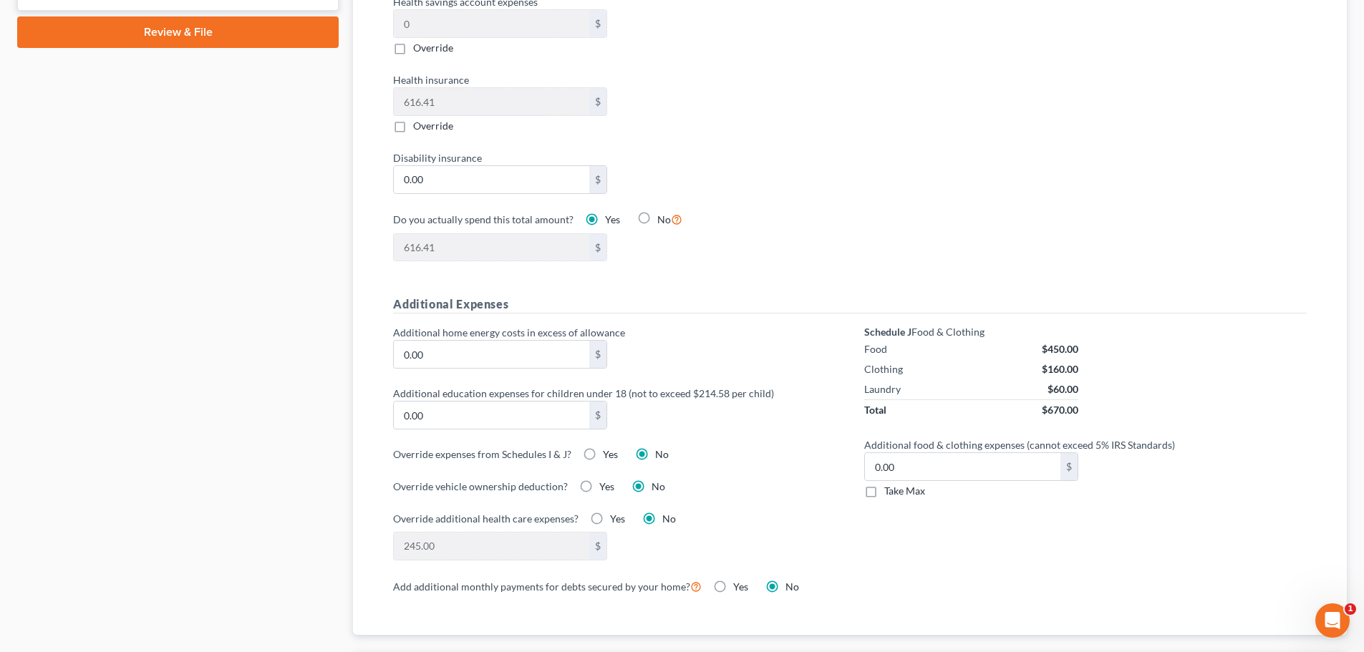
click at [884, 484] on label "Take Max" at bounding box center [904, 491] width 41 height 14
click at [890, 484] on input "Take Max" at bounding box center [894, 488] width 9 height 9
click at [884, 484] on label "Take Max" at bounding box center [904, 491] width 41 height 14
click at [890, 484] on input "Take Max" at bounding box center [894, 488] width 9 height 9
click at [815, 532] on div "245.00 $" at bounding box center [614, 546] width 457 height 29
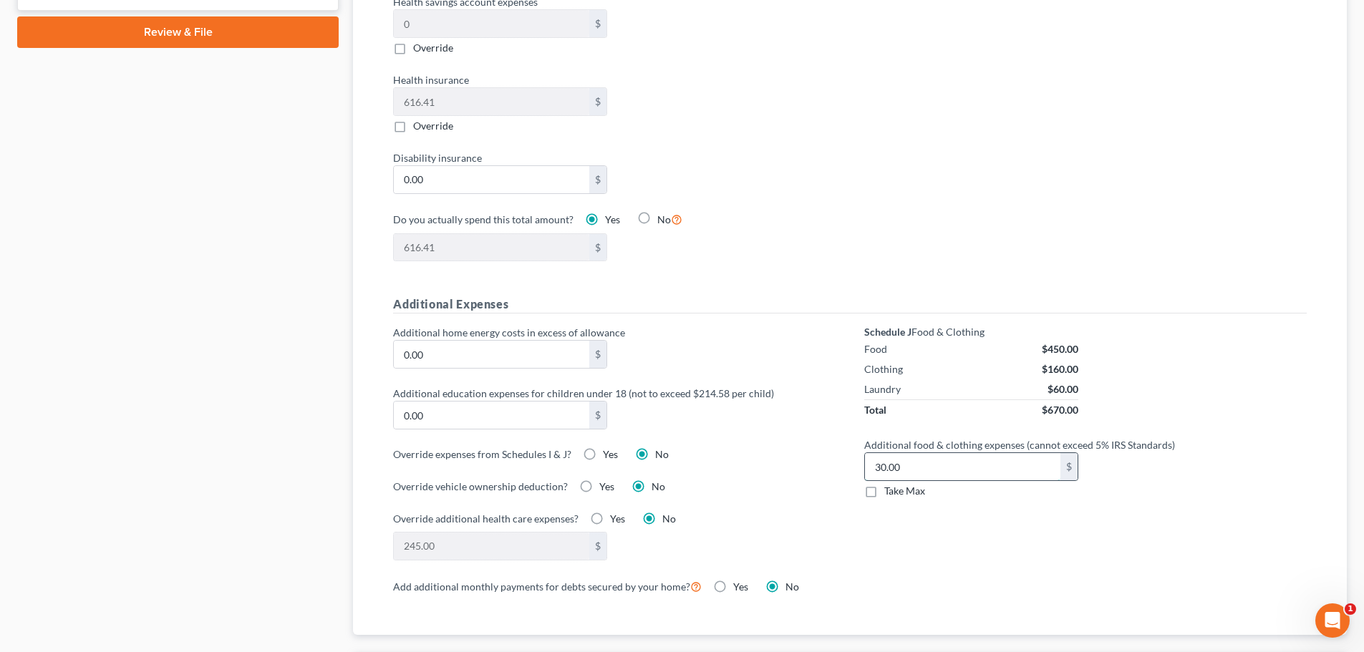
click at [913, 453] on input "30.00" at bounding box center [962, 466] width 195 height 27
click at [793, 479] on div "Override vehicle ownership deduction? Yes No" at bounding box center [614, 486] width 442 height 15
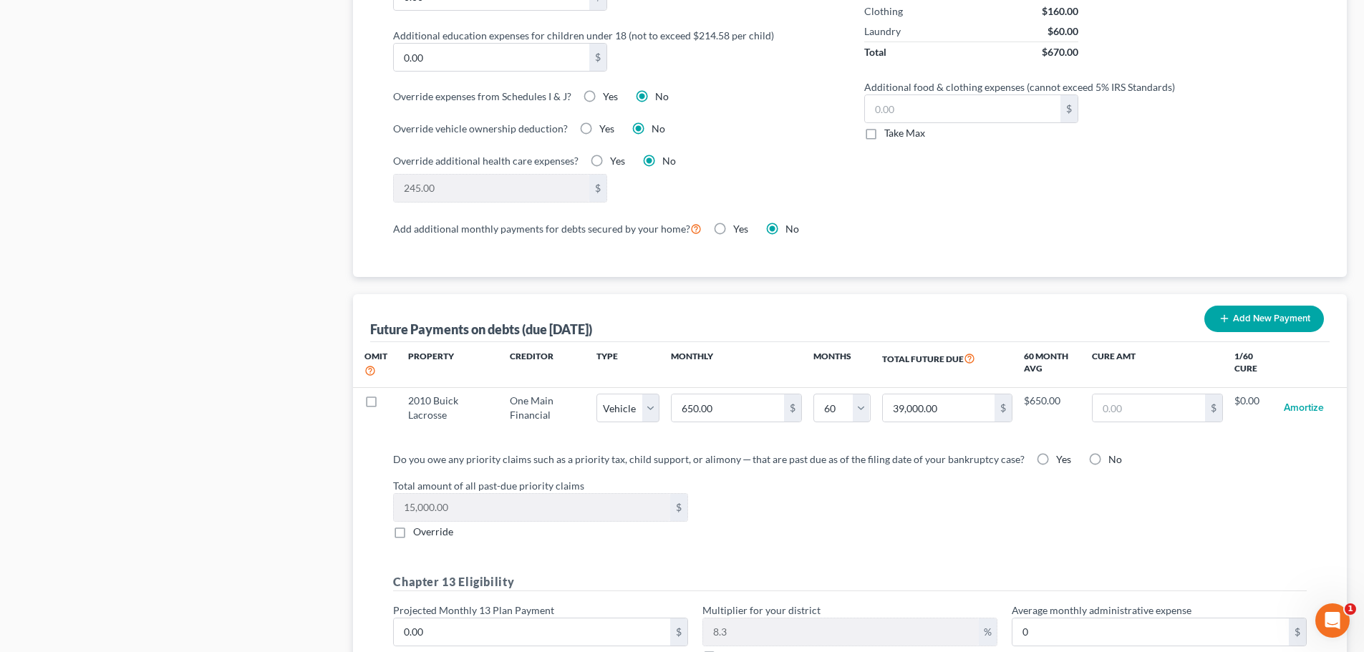
scroll to position [1217, 0]
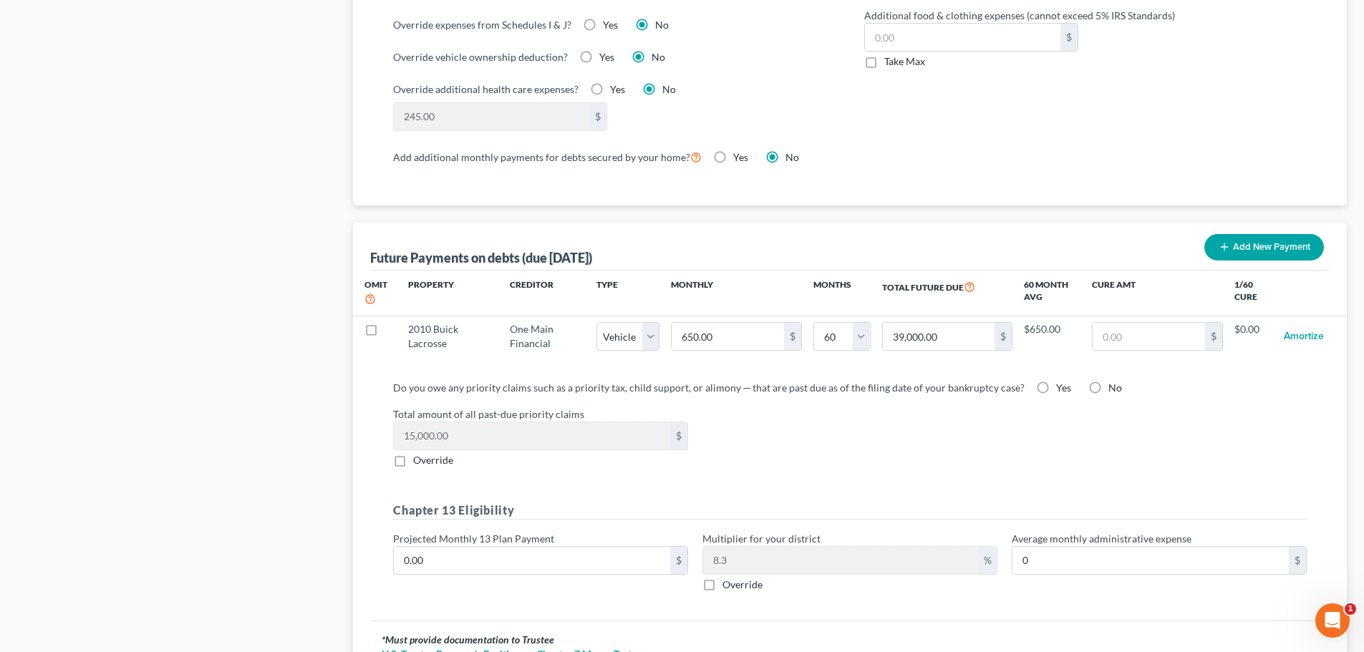
click at [1056, 381] on label "Yes" at bounding box center [1063, 388] width 15 height 14
click at [1061, 381] on input "Yes" at bounding box center [1065, 385] width 9 height 9
click at [493, 553] on input "0.00" at bounding box center [532, 560] width 276 height 27
click at [493, 553] on input "1,000" at bounding box center [532, 560] width 276 height 27
drag, startPoint x: 467, startPoint y: 554, endPoint x: 368, endPoint y: 565, distance: 99.4
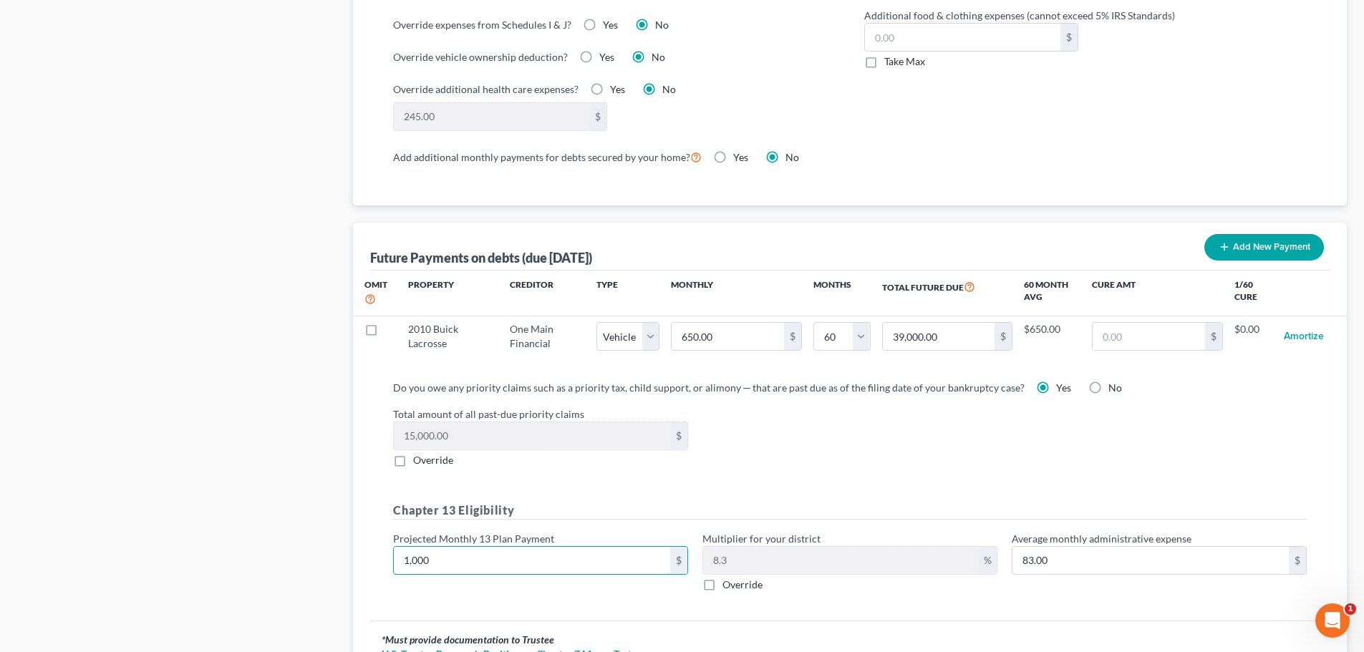
click at [368, 565] on div "Future Payments on debts (due in 60 months) Add New Payment Omit Property Credi…" at bounding box center [849, 455] width 993 height 465
click at [454, 600] on div "Do you owe any priority claims such as a priority tax, child support, or alimon…" at bounding box center [849, 495] width 959 height 252
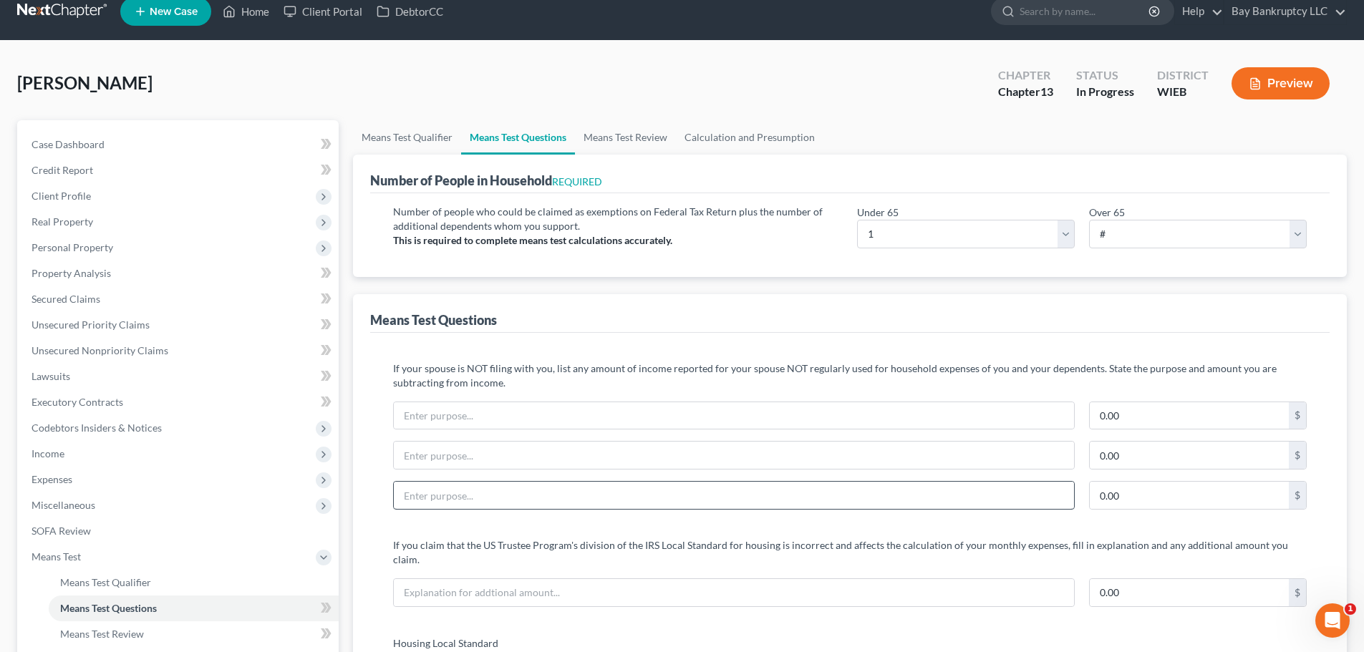
scroll to position [0, 0]
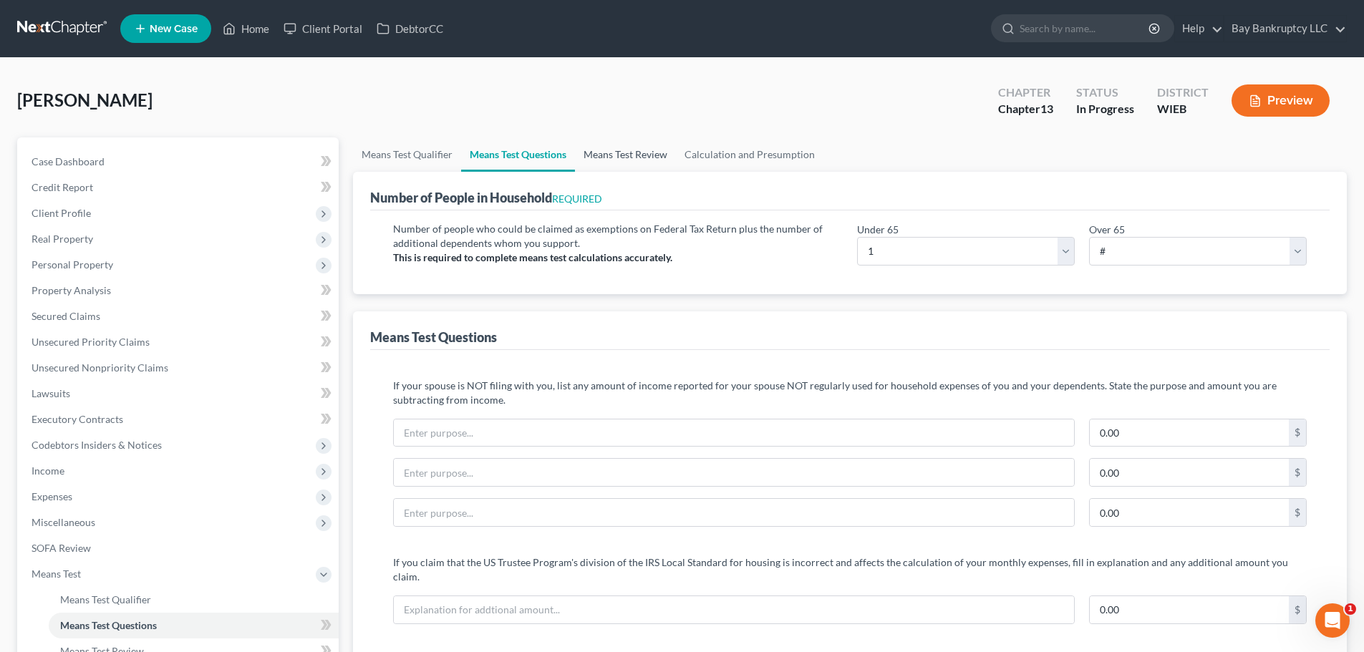
click at [620, 153] on link "Means Test Review" at bounding box center [625, 154] width 101 height 34
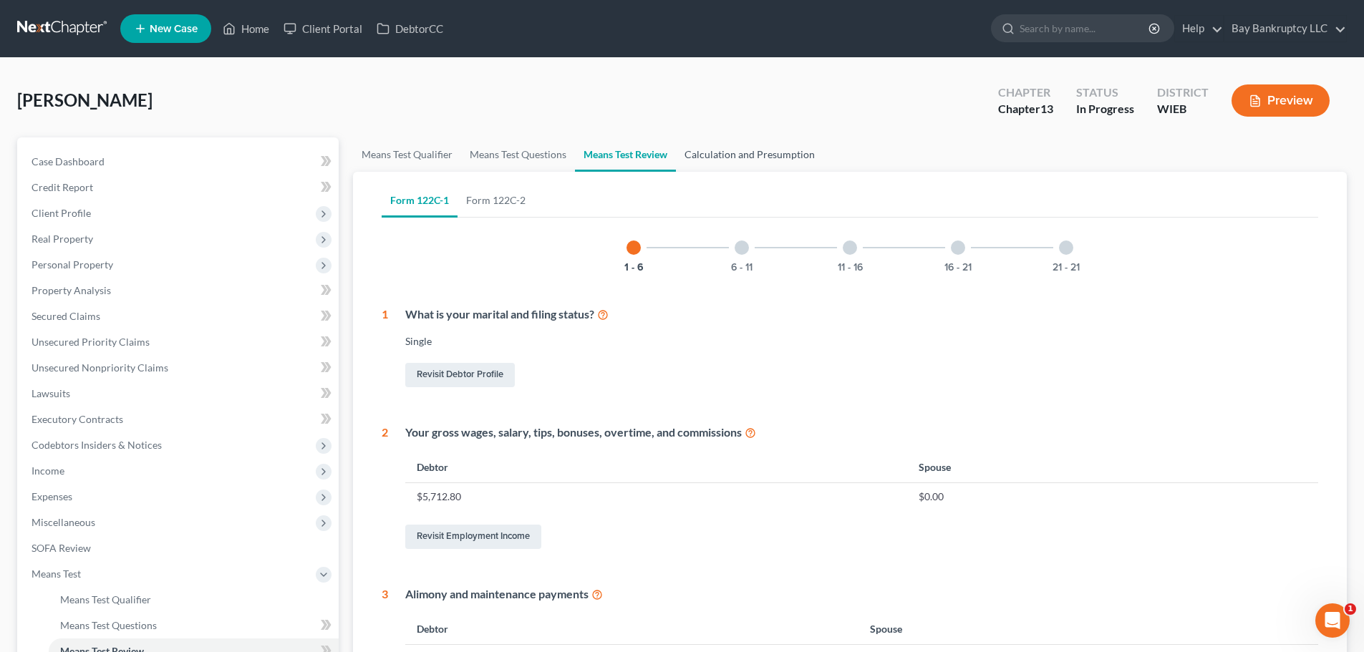
click at [724, 145] on link "Calculation and Presumption" at bounding box center [749, 154] width 147 height 34
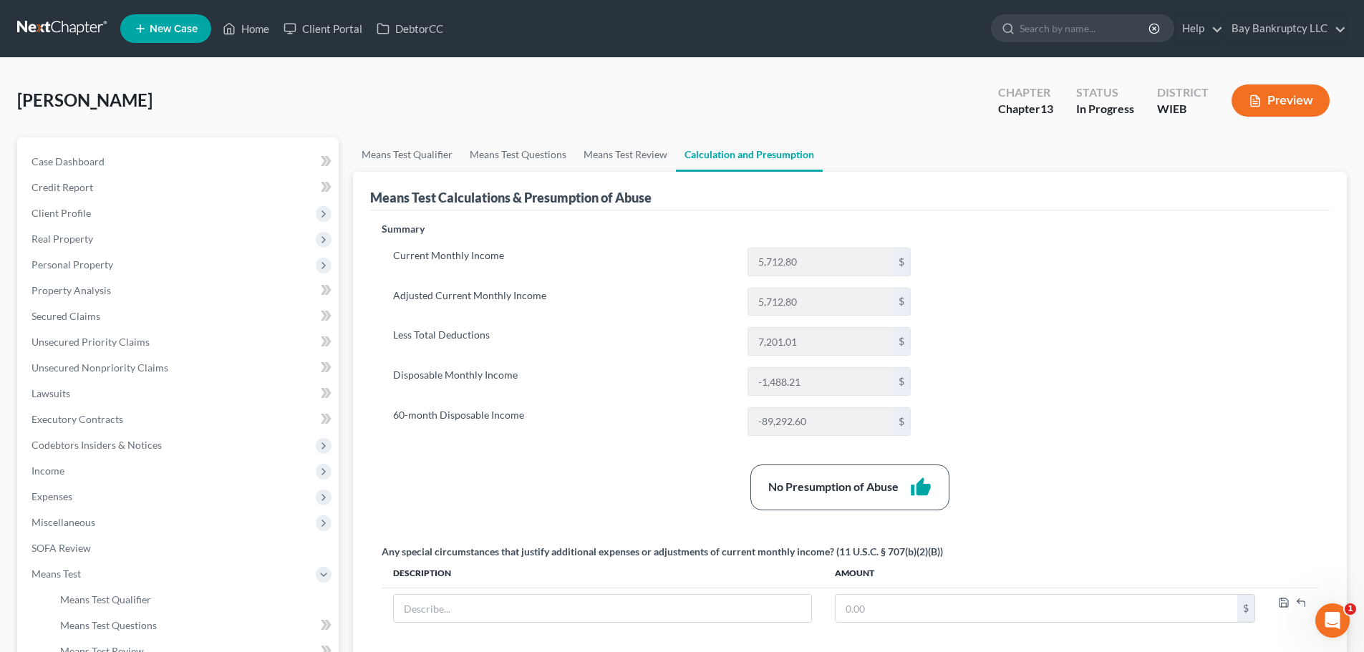
click at [1265, 104] on button "Preview" at bounding box center [1280, 100] width 98 height 32
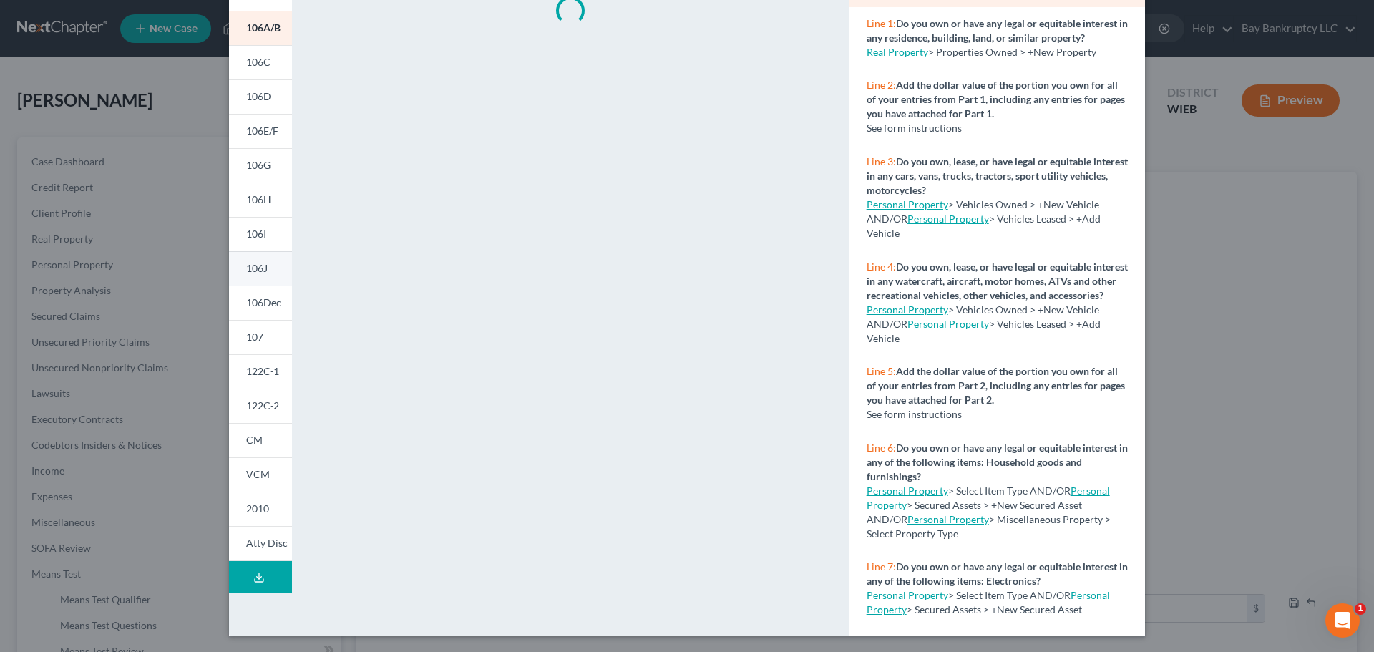
scroll to position [142, 0]
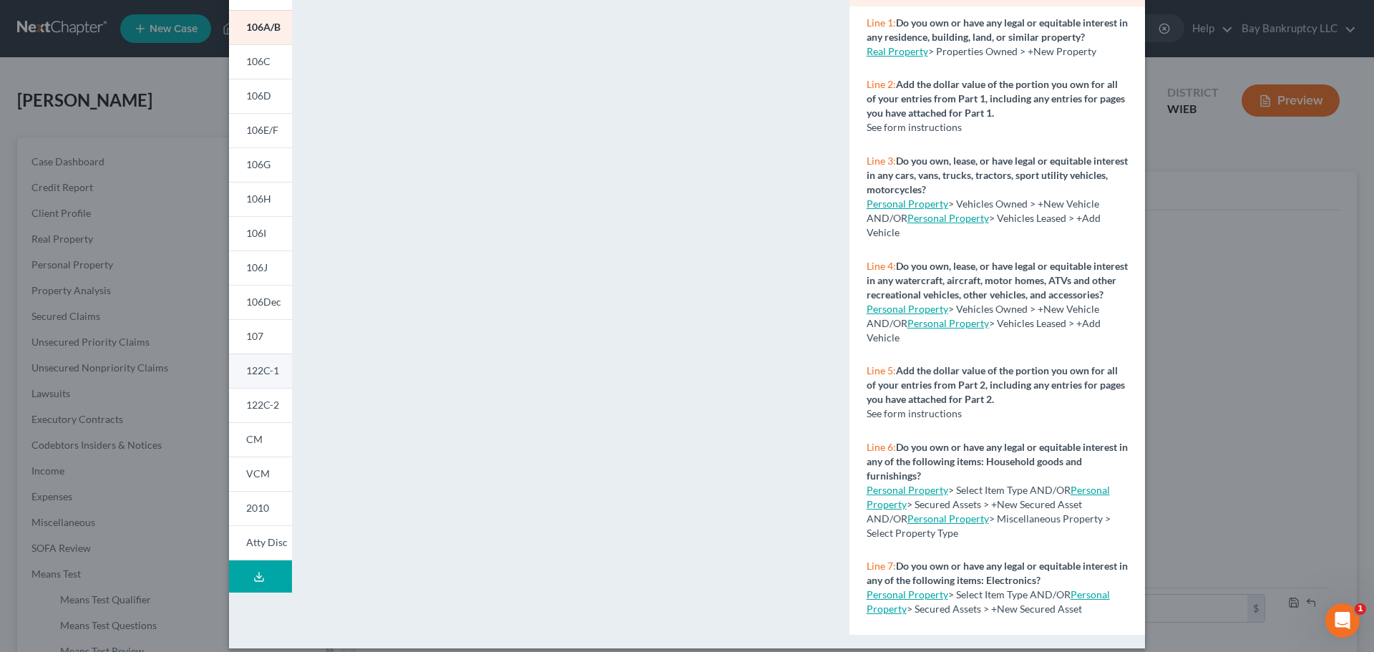
click at [265, 374] on span "122C-1" at bounding box center [262, 370] width 33 height 12
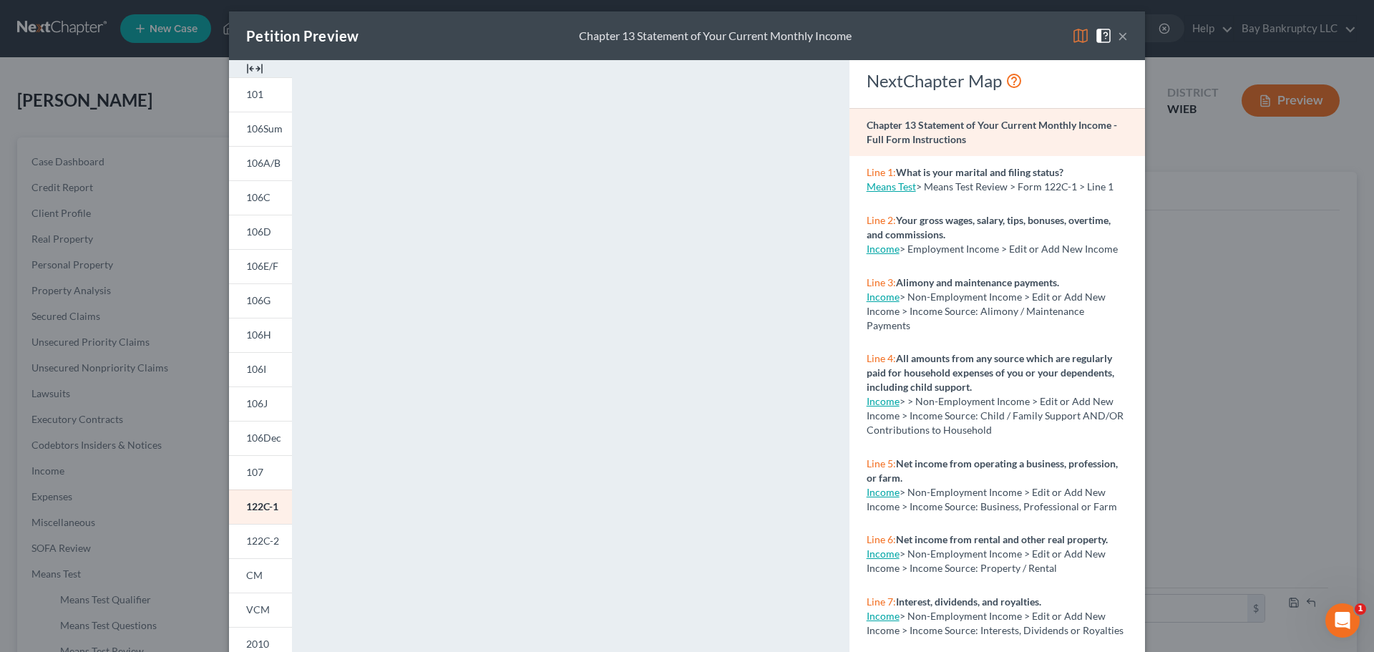
scroll to position [0, 0]
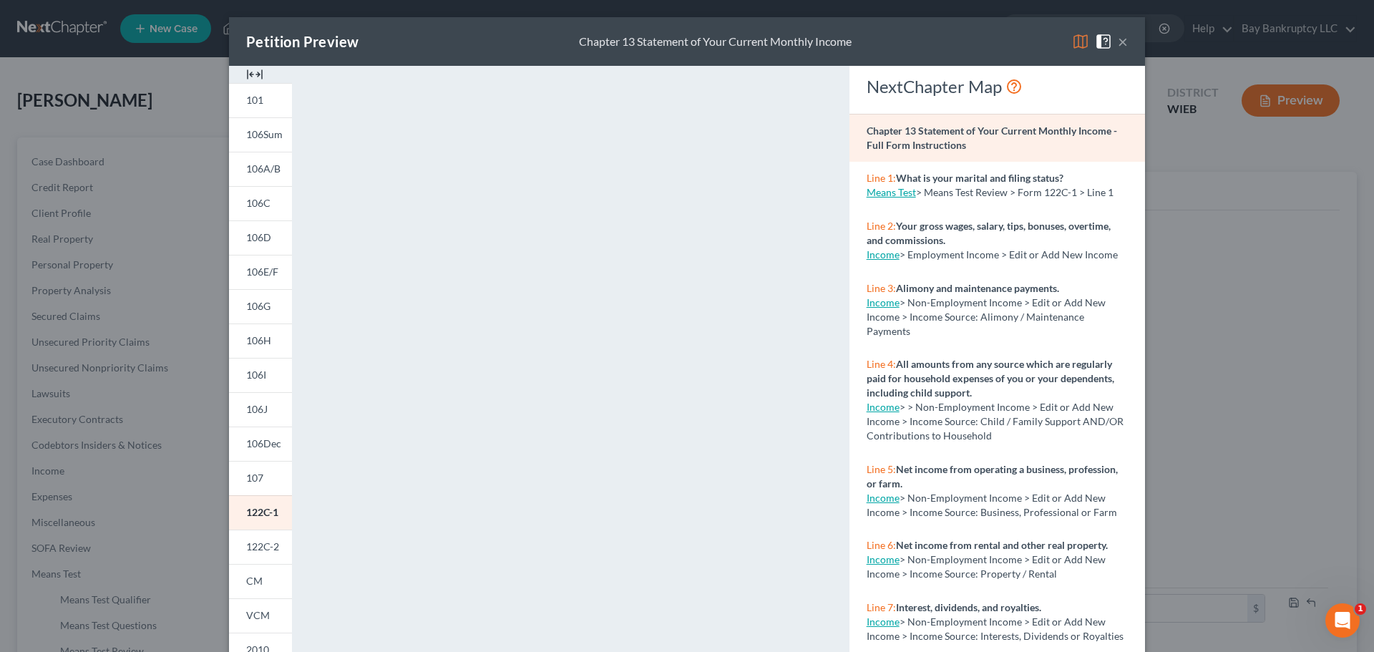
drag, startPoint x: 256, startPoint y: 543, endPoint x: 460, endPoint y: 441, distance: 227.9
click at [256, 543] on span "122C-2" at bounding box center [262, 546] width 33 height 12
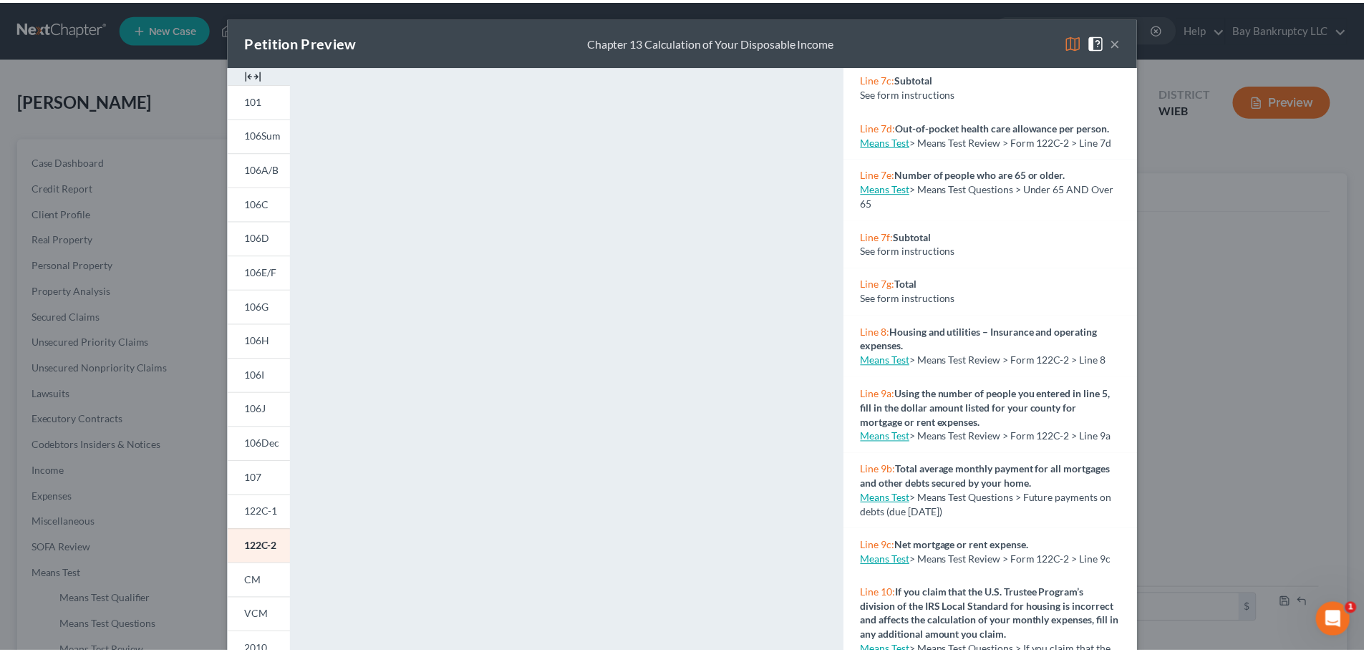
scroll to position [644, 0]
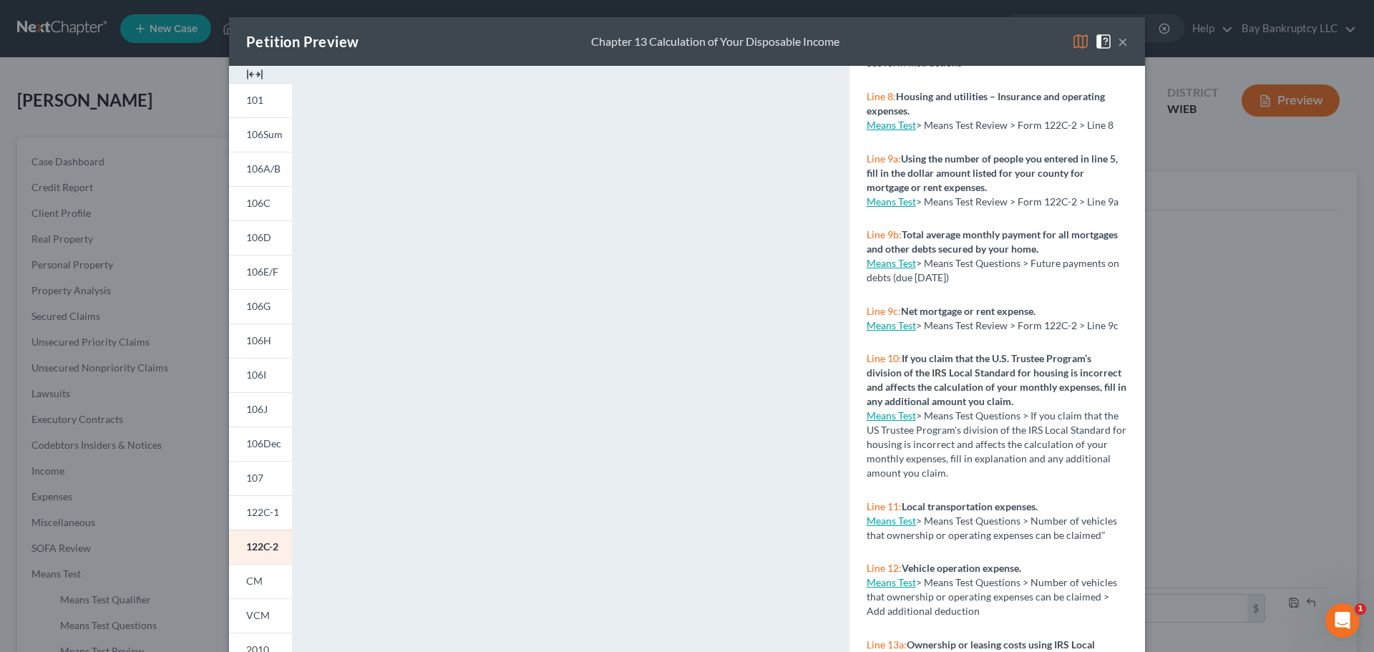
click at [1243, 374] on div "Petition Preview Chapter 13 Calculation of Your Disposable Income × 101 106Sum …" at bounding box center [687, 326] width 1374 height 652
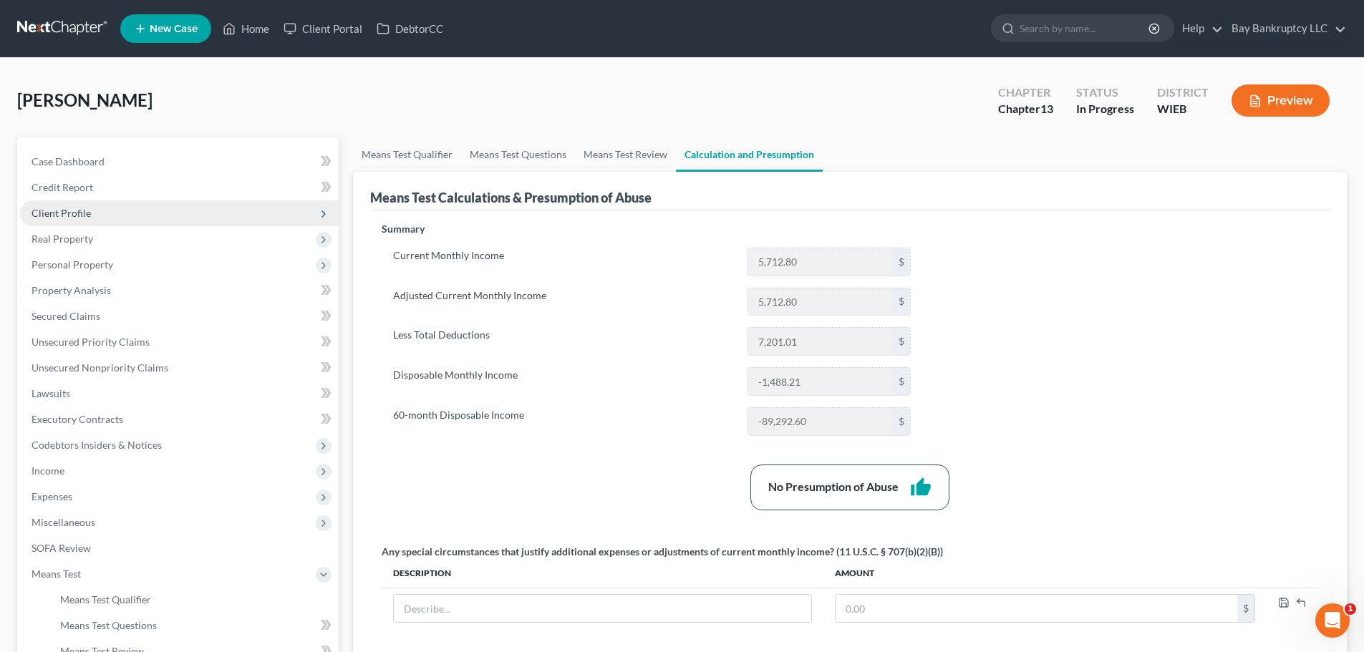
click at [89, 210] on span "Client Profile" at bounding box center [60, 213] width 59 height 12
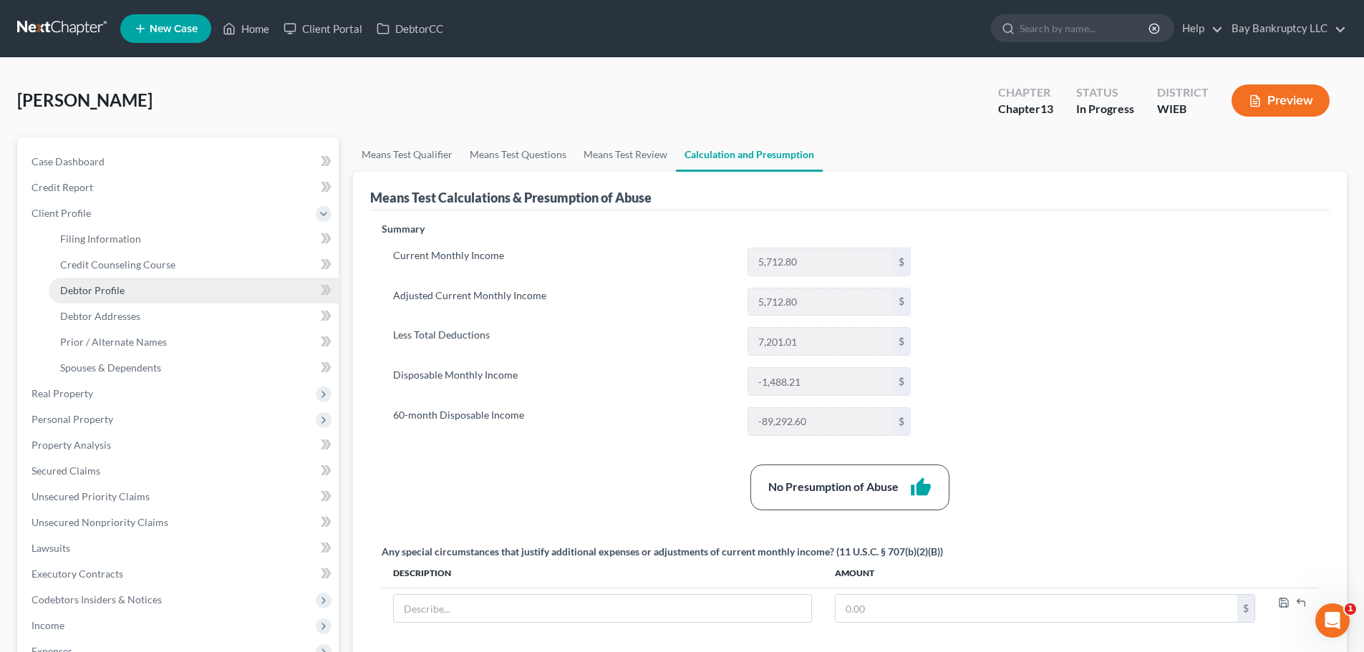
click at [127, 295] on link "Debtor Profile" at bounding box center [194, 291] width 290 height 26
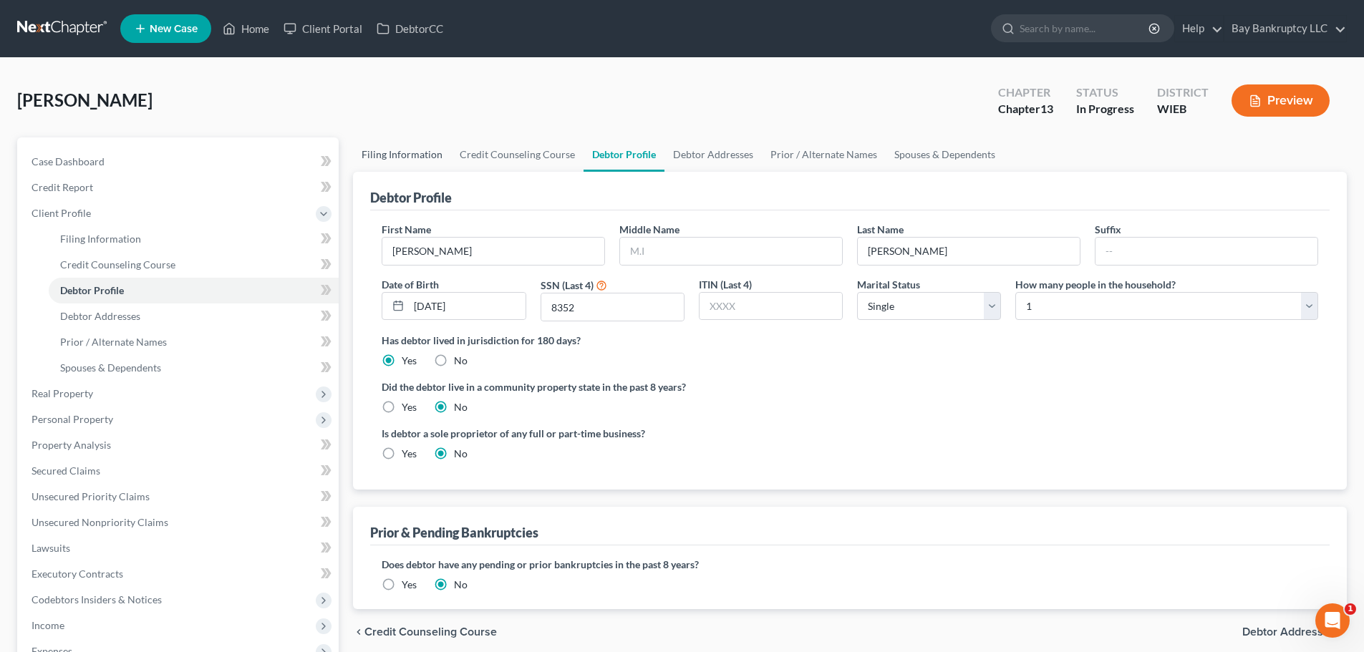
click at [397, 152] on link "Filing Information" at bounding box center [402, 154] width 98 height 34
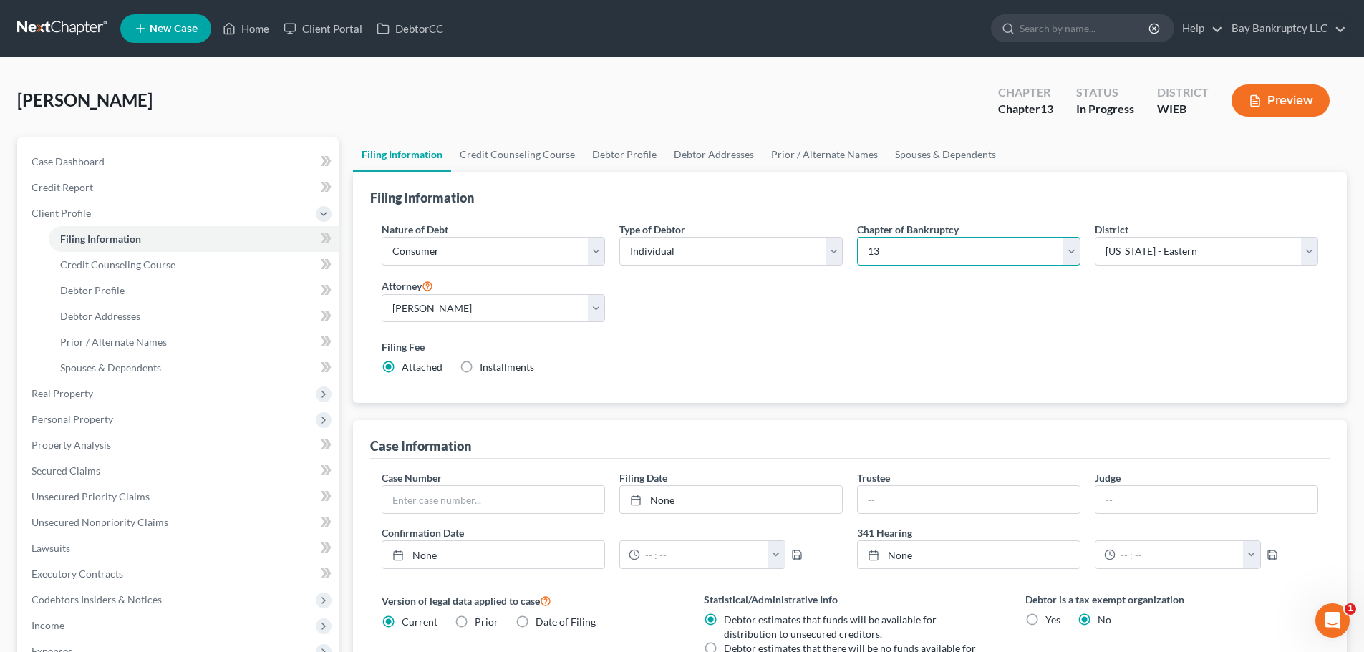
click at [887, 253] on select "Select 7 11 12 13" at bounding box center [968, 251] width 223 height 29
click at [857, 237] on select "Select 7 11 12 13" at bounding box center [968, 251] width 223 height 29
click at [789, 350] on label "Filing Fee" at bounding box center [850, 346] width 936 height 15
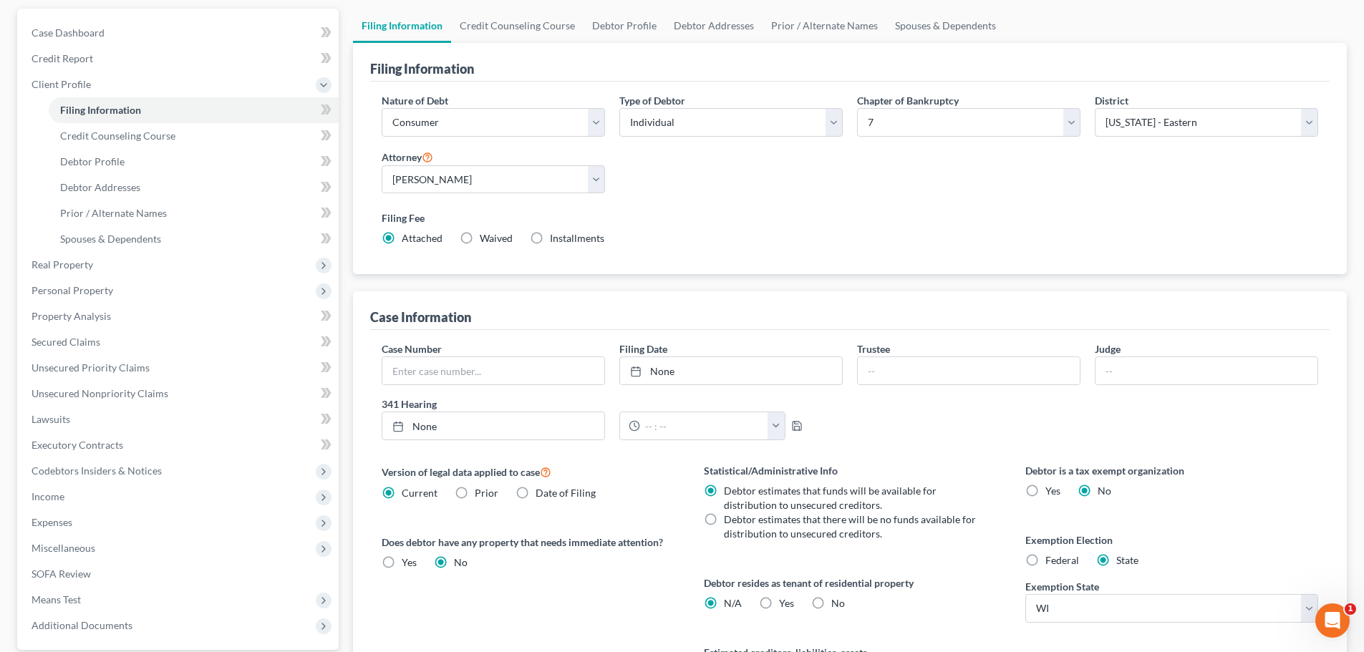
scroll to position [143, 0]
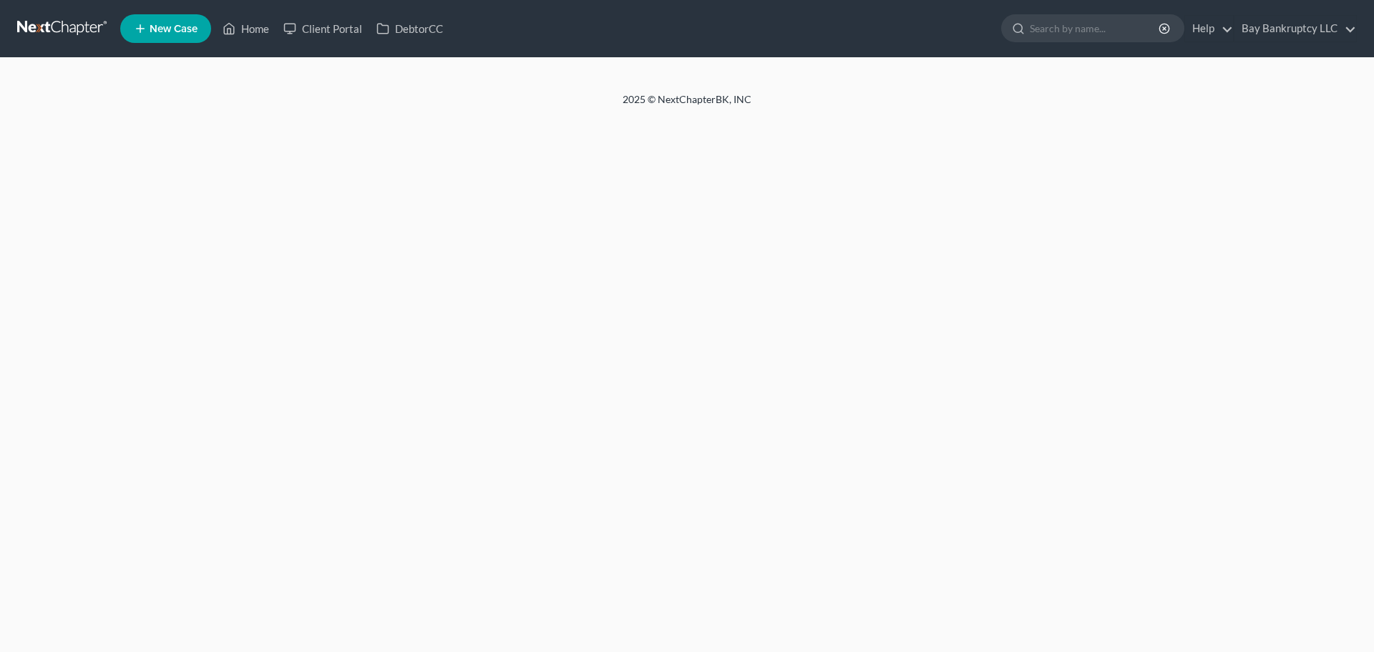
select select "1"
select select "0"
select select "90"
select select "52"
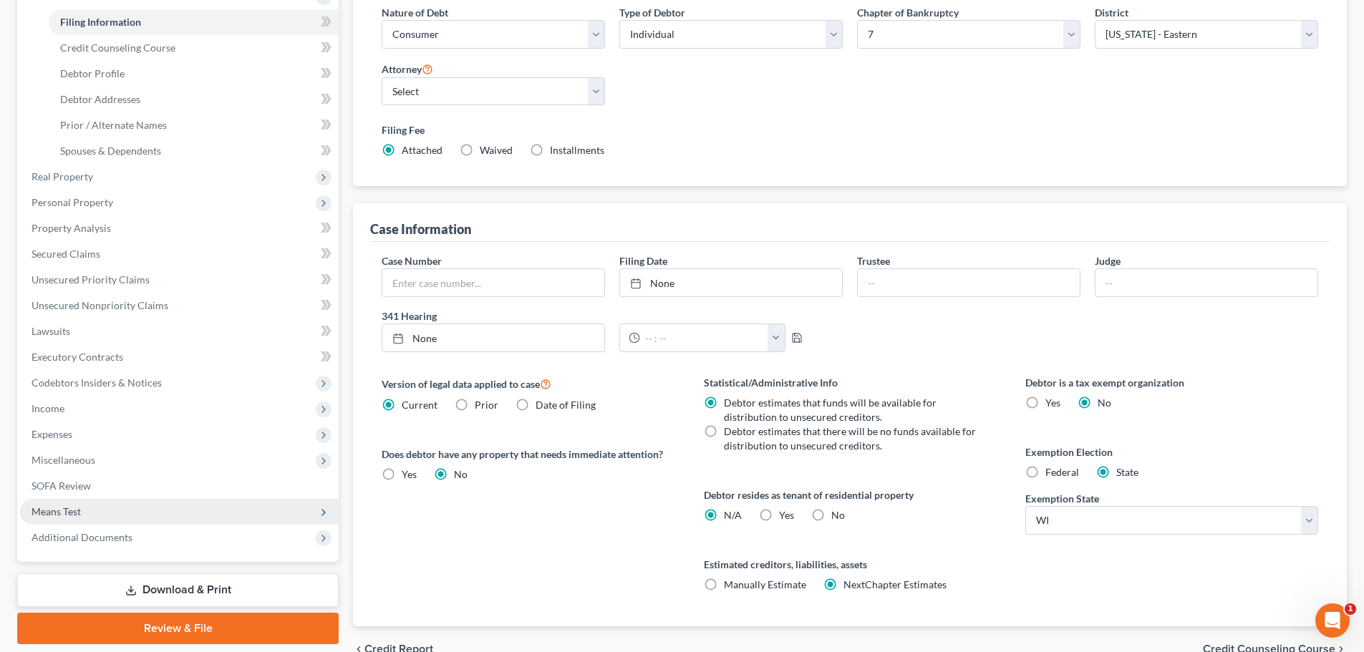
scroll to position [286, 0]
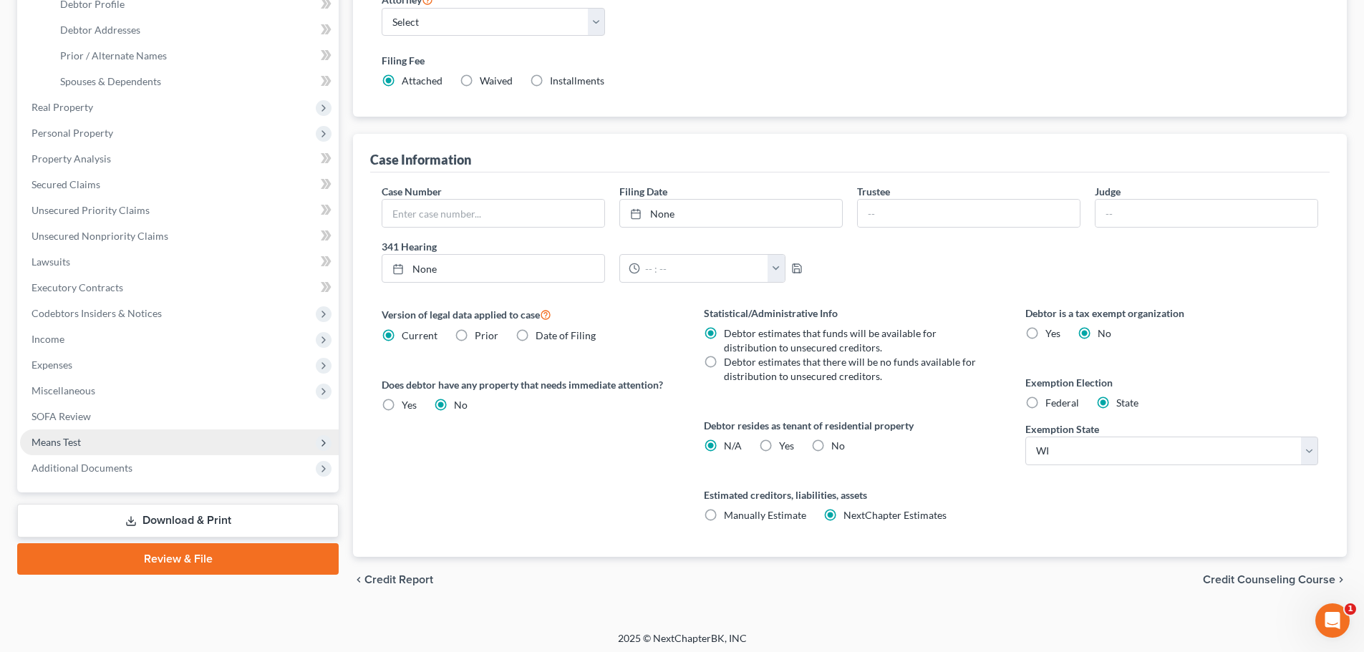
click at [86, 436] on span "Means Test" at bounding box center [179, 442] width 319 height 26
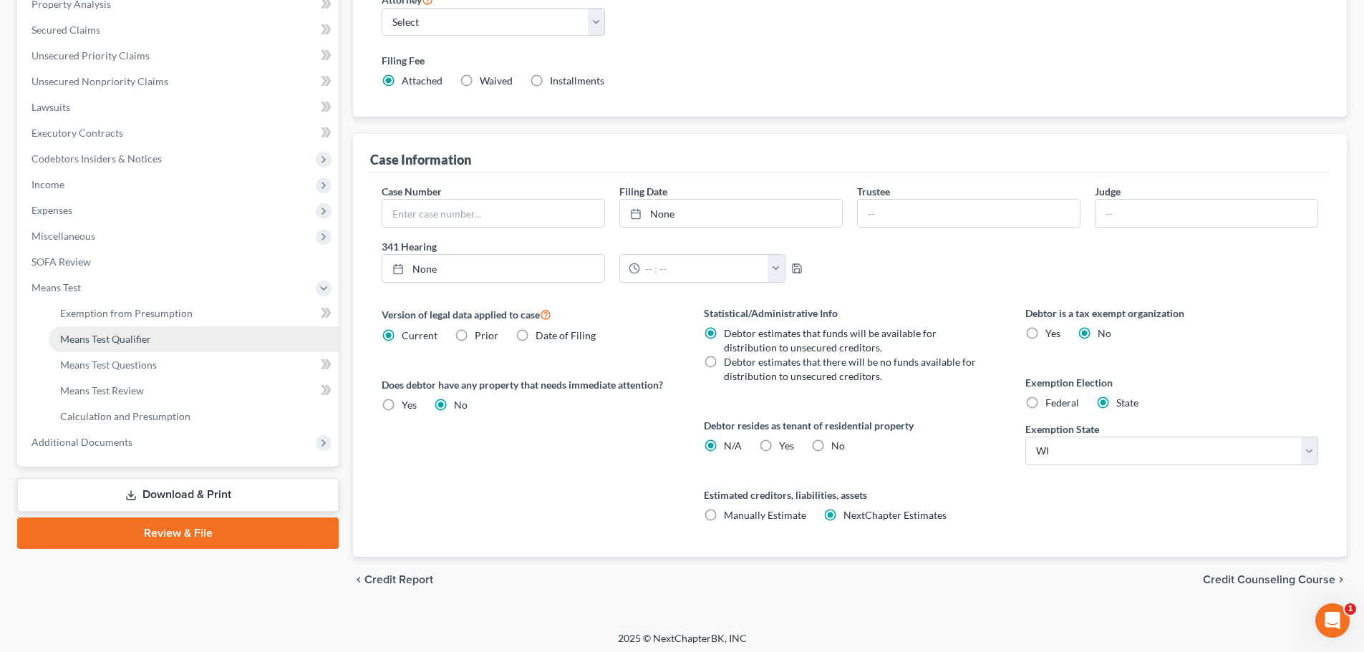
click at [112, 341] on span "Means Test Qualifier" at bounding box center [105, 339] width 91 height 12
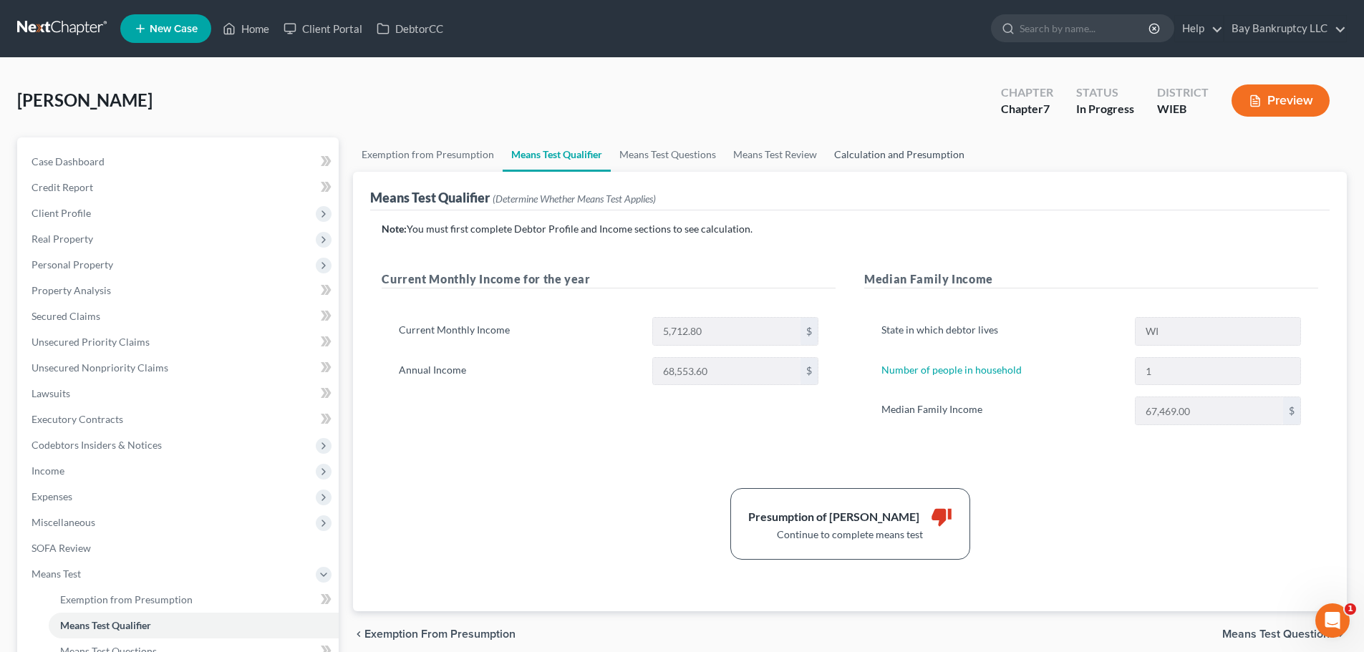
click at [842, 156] on link "Calculation and Presumption" at bounding box center [898, 154] width 147 height 34
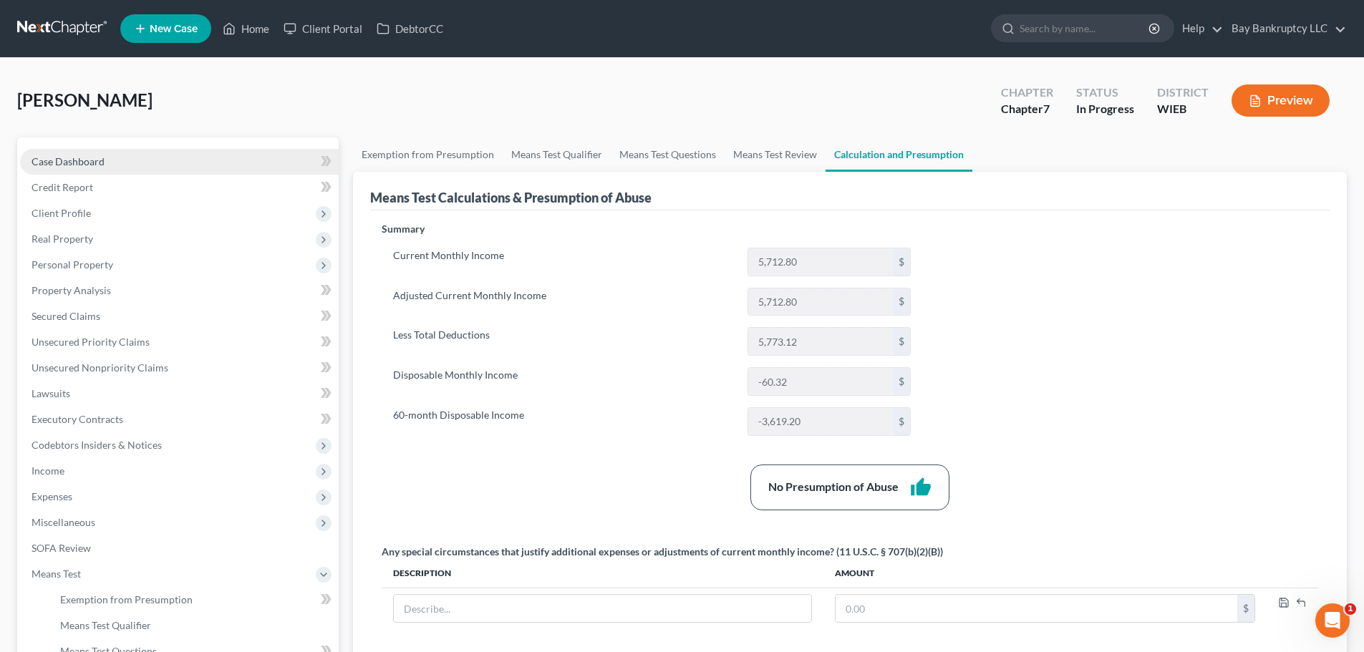
click at [108, 161] on link "Case Dashboard" at bounding box center [179, 162] width 319 height 26
select select "0"
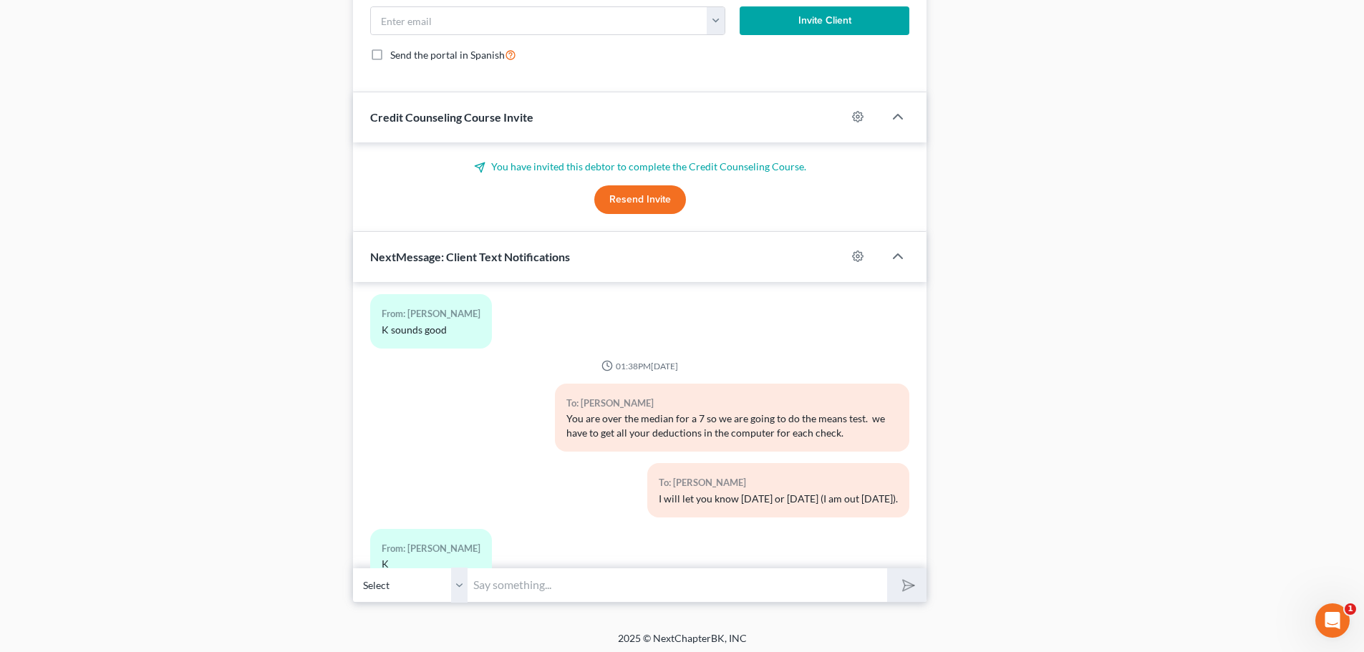
scroll to position [1081, 0]
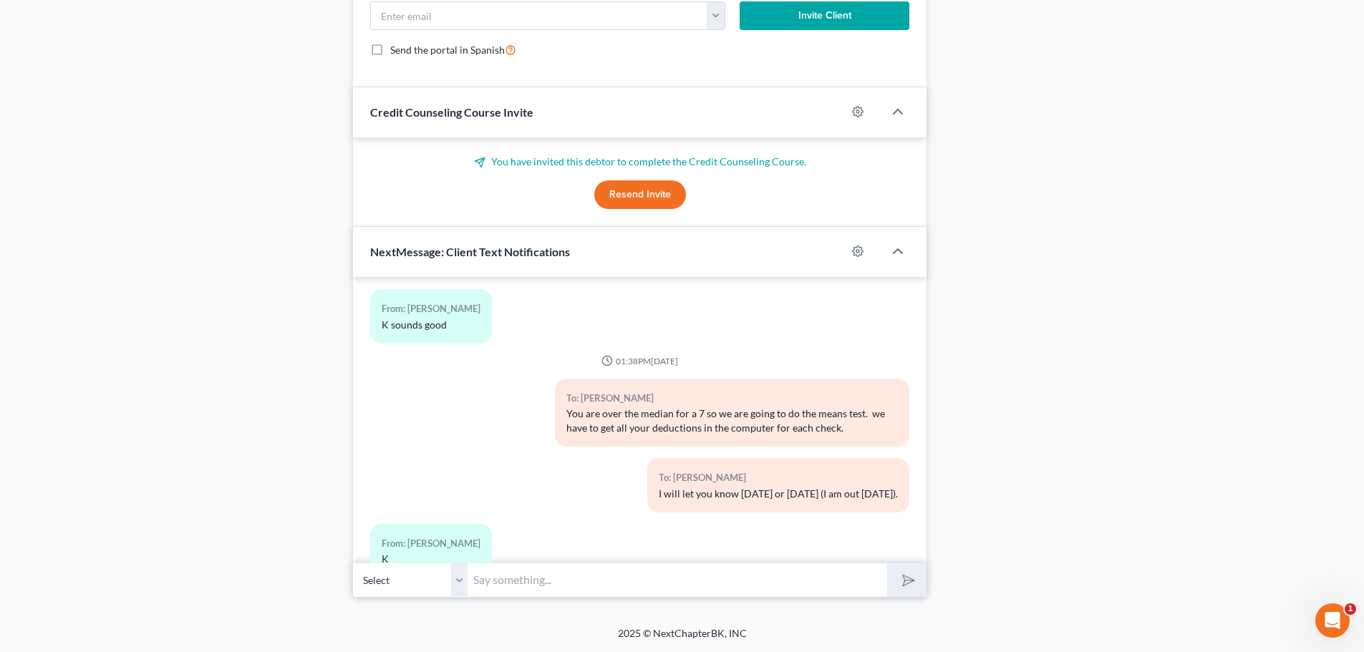
click at [507, 579] on input "text" at bounding box center [676, 580] width 419 height 35
type input "d"
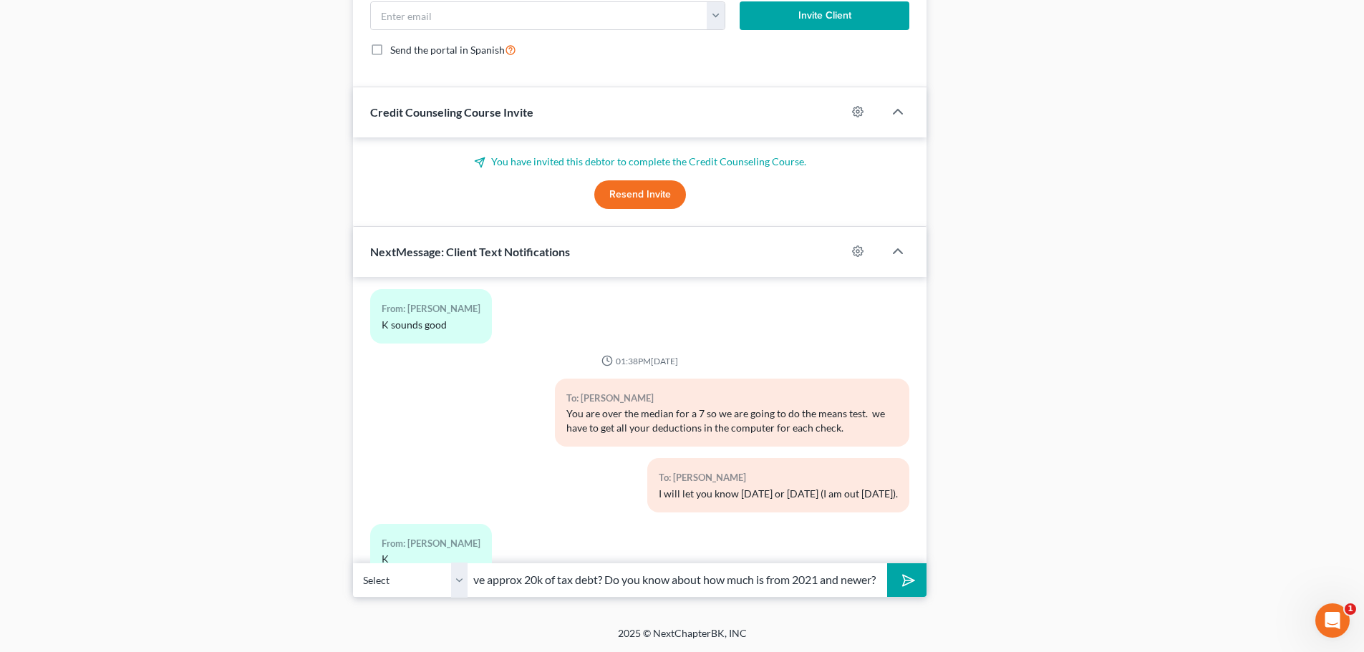
scroll to position [0, 76]
type input "Do you still have approx 20k of tax debt? Do you know about how much is from 20…"
click at [915, 575] on button "submit" at bounding box center [906, 580] width 39 height 34
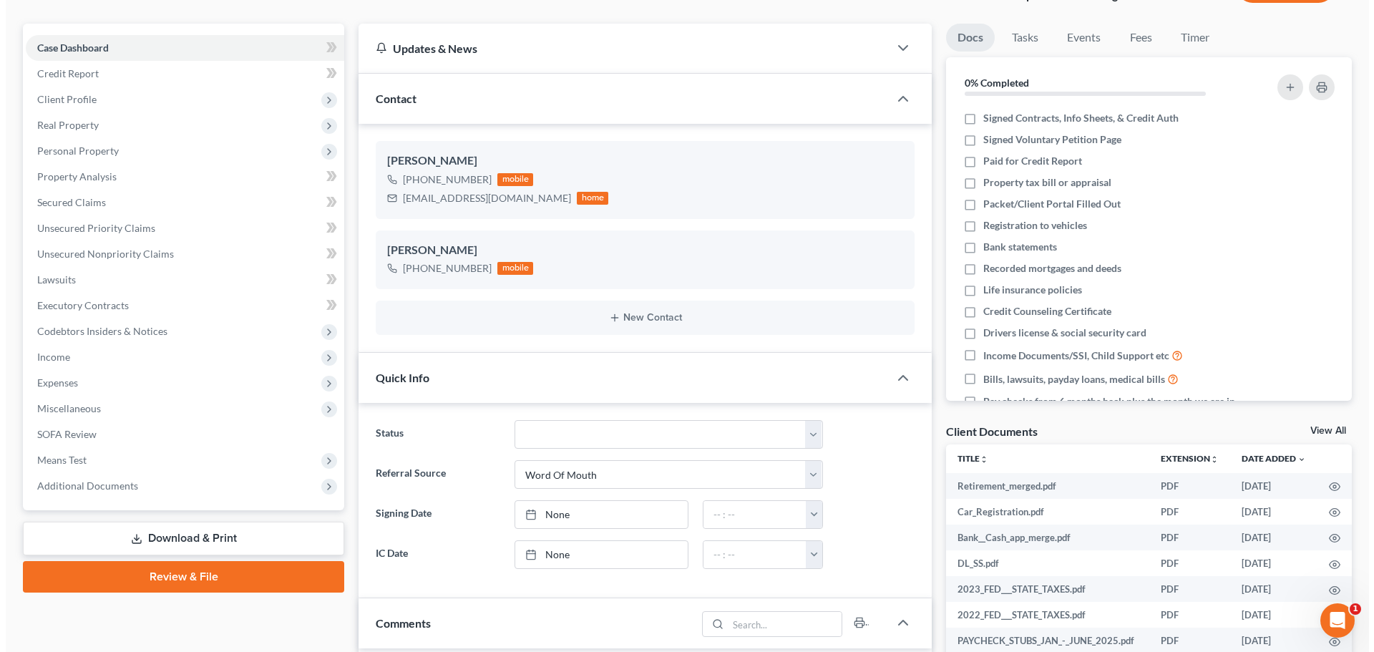
scroll to position [0, 0]
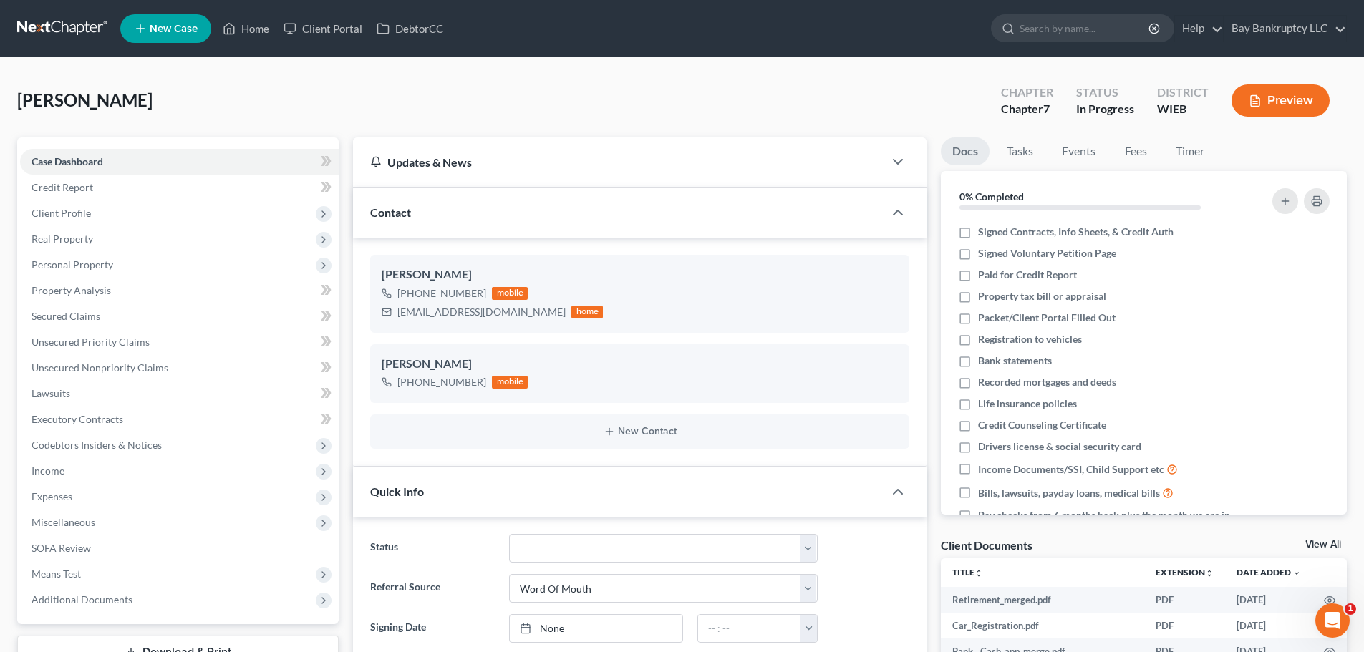
click at [1291, 107] on button "Preview" at bounding box center [1280, 100] width 98 height 32
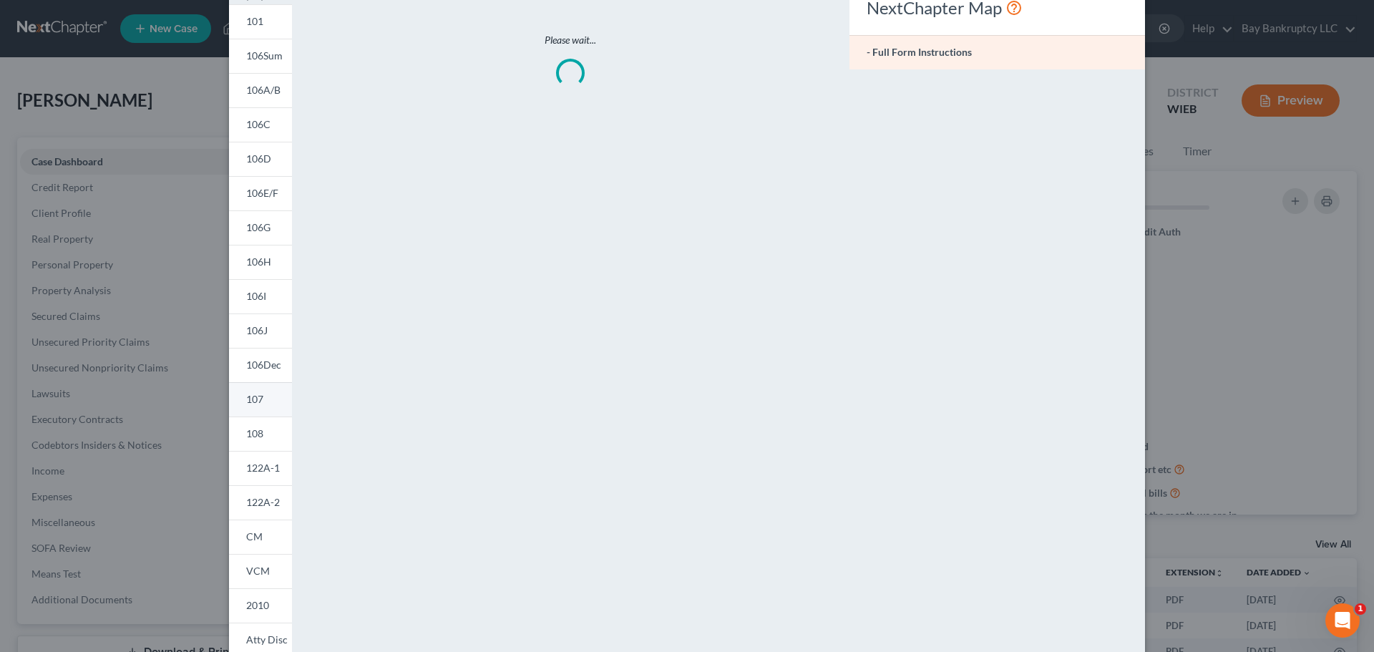
scroll to position [142, 0]
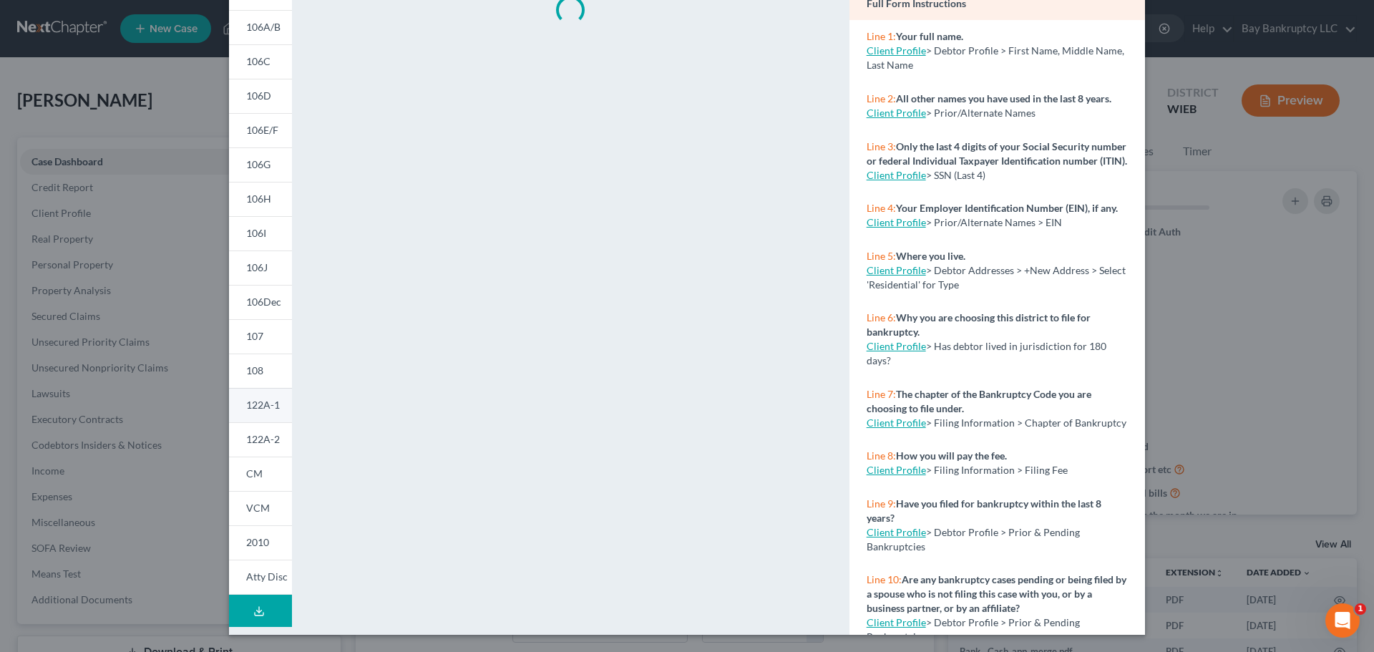
click at [258, 414] on link "122A-1" at bounding box center [260, 405] width 63 height 34
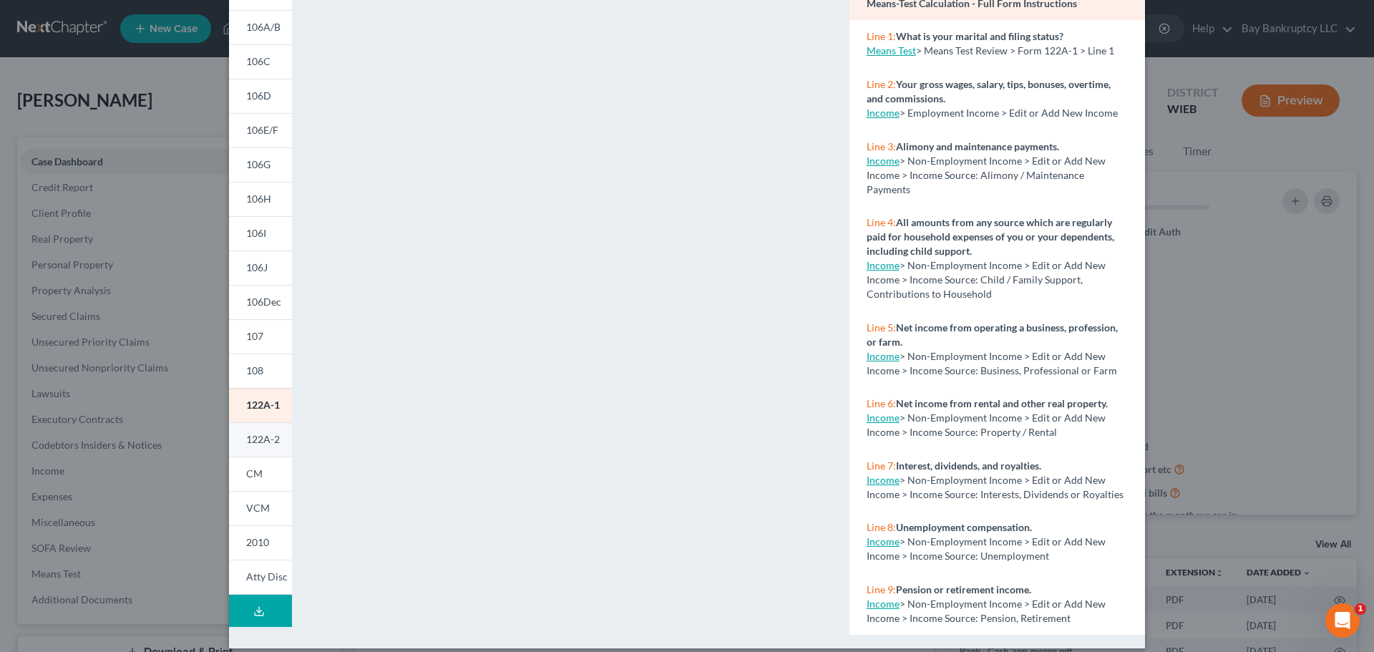
click at [257, 444] on span "122A-2" at bounding box center [263, 439] width 34 height 12
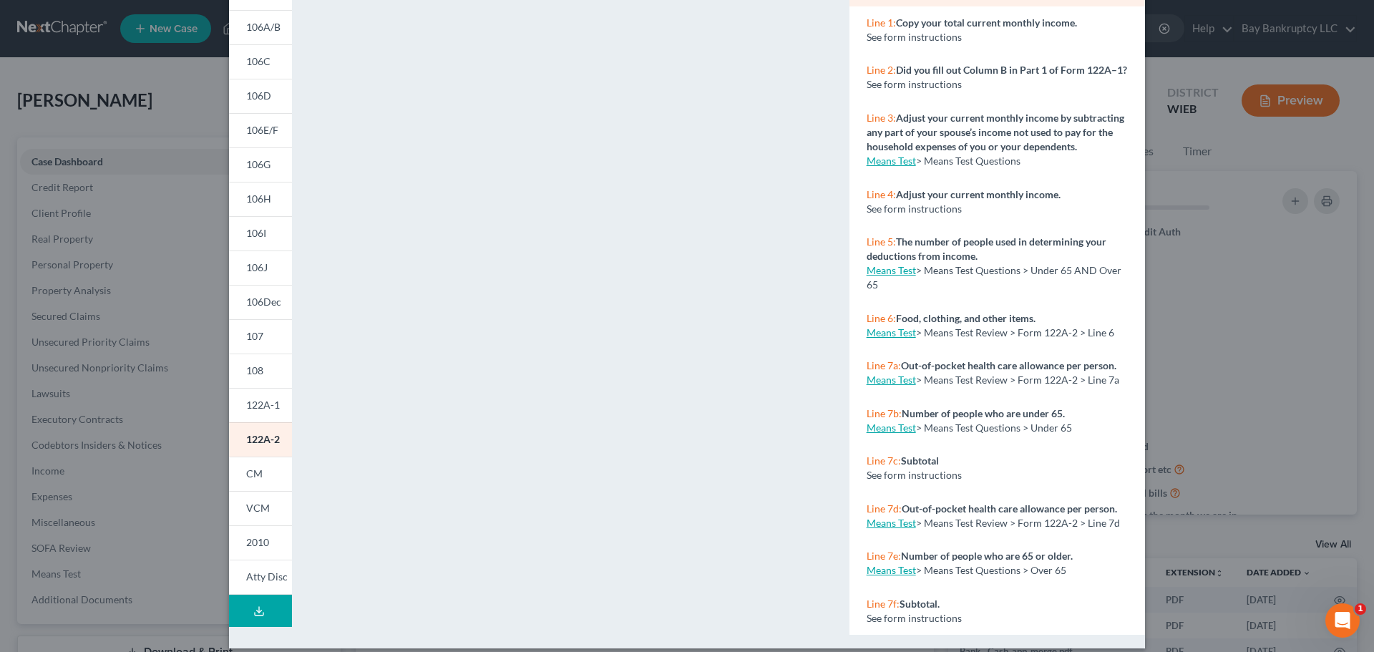
click at [248, 618] on button "Download Draft" at bounding box center [260, 611] width 63 height 32
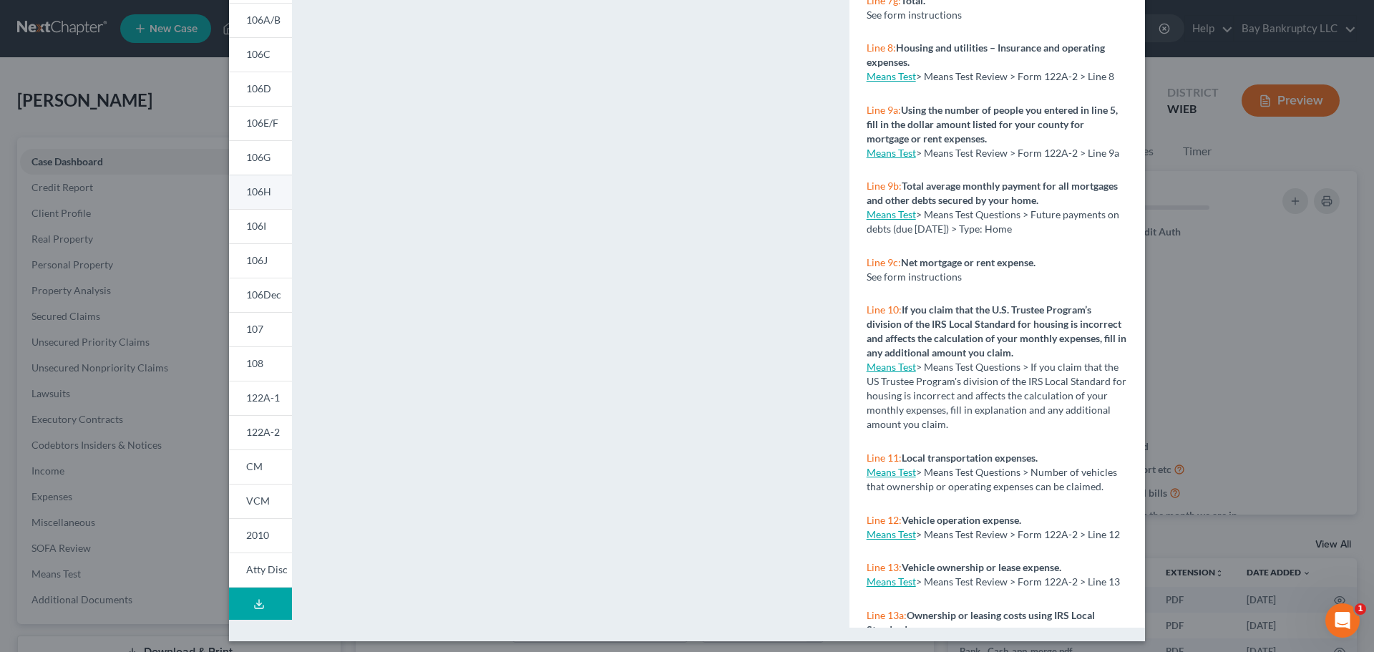
scroll to position [155, 0]
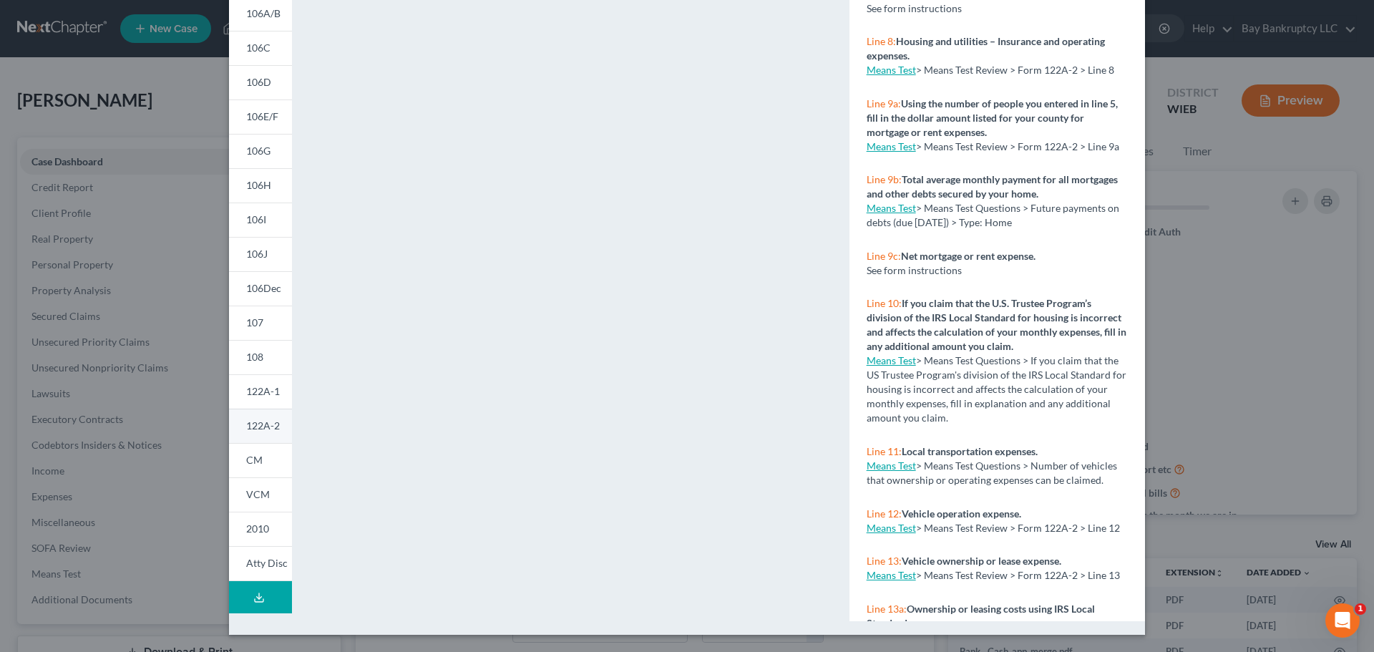
click at [257, 421] on span "122A-2" at bounding box center [263, 425] width 34 height 12
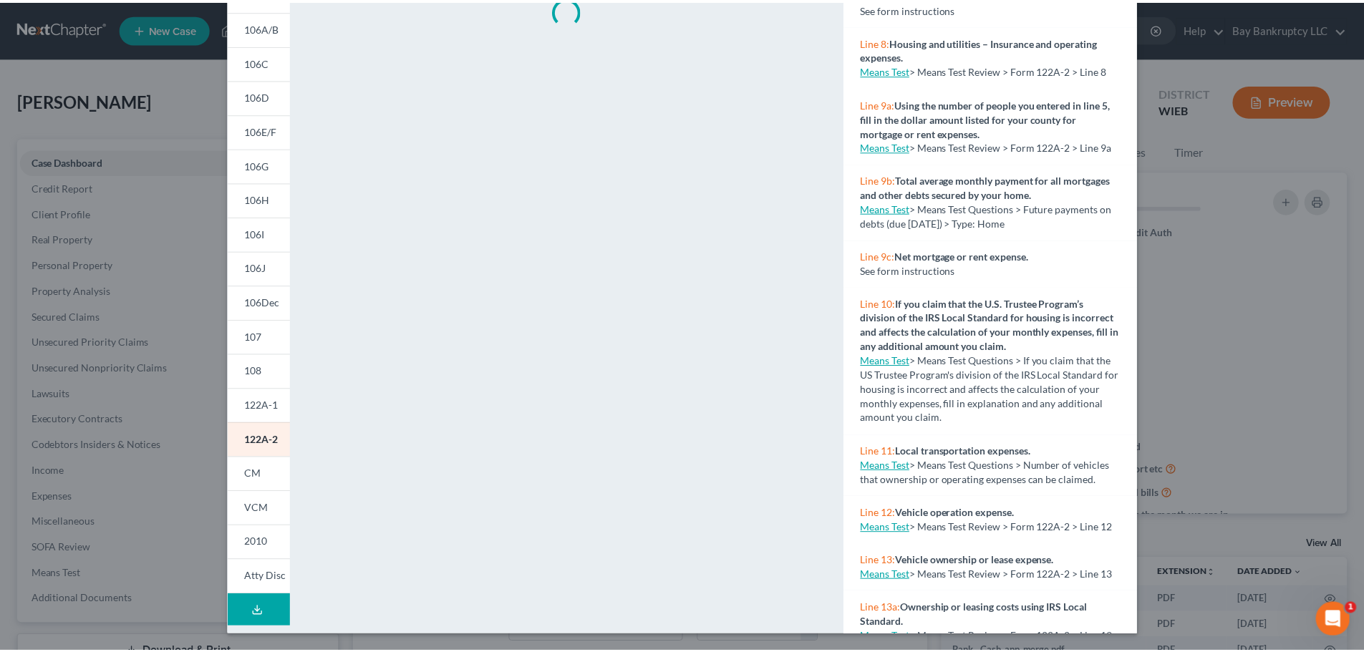
scroll to position [0, 0]
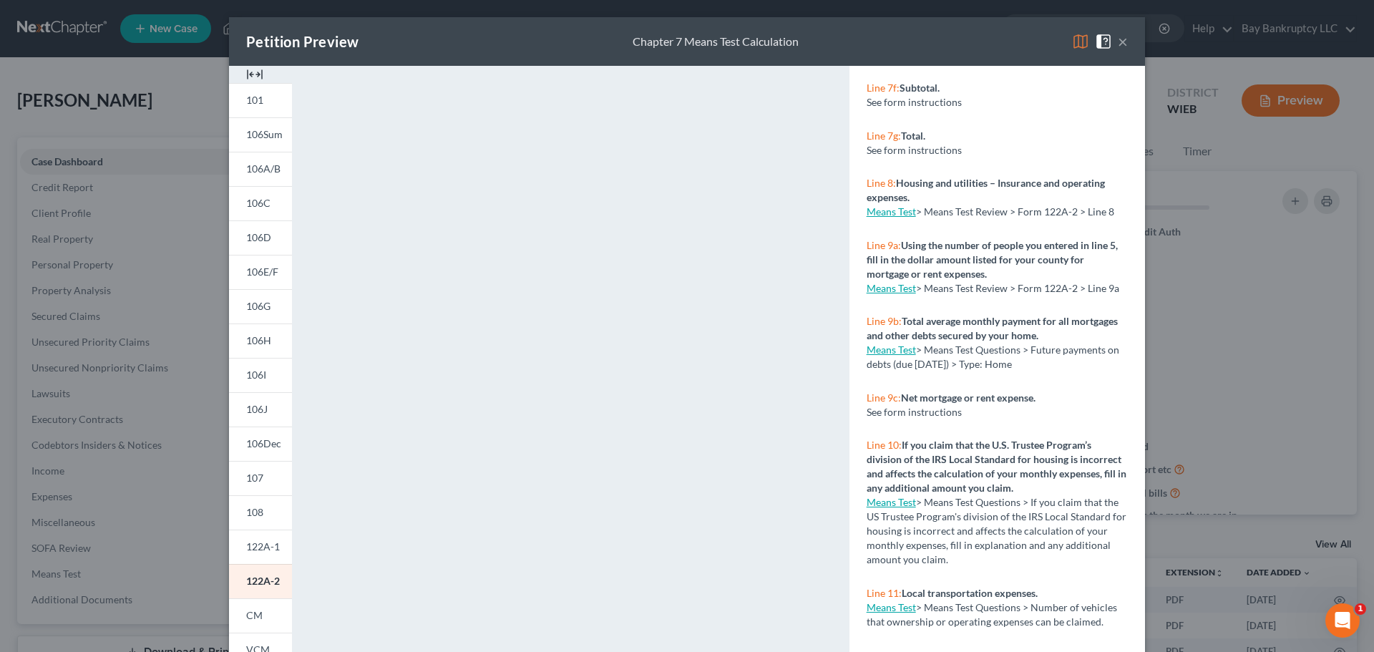
drag, startPoint x: 1117, startPoint y: 39, endPoint x: 927, endPoint y: 72, distance: 193.1
click at [1118, 39] on button "×" at bounding box center [1123, 41] width 10 height 17
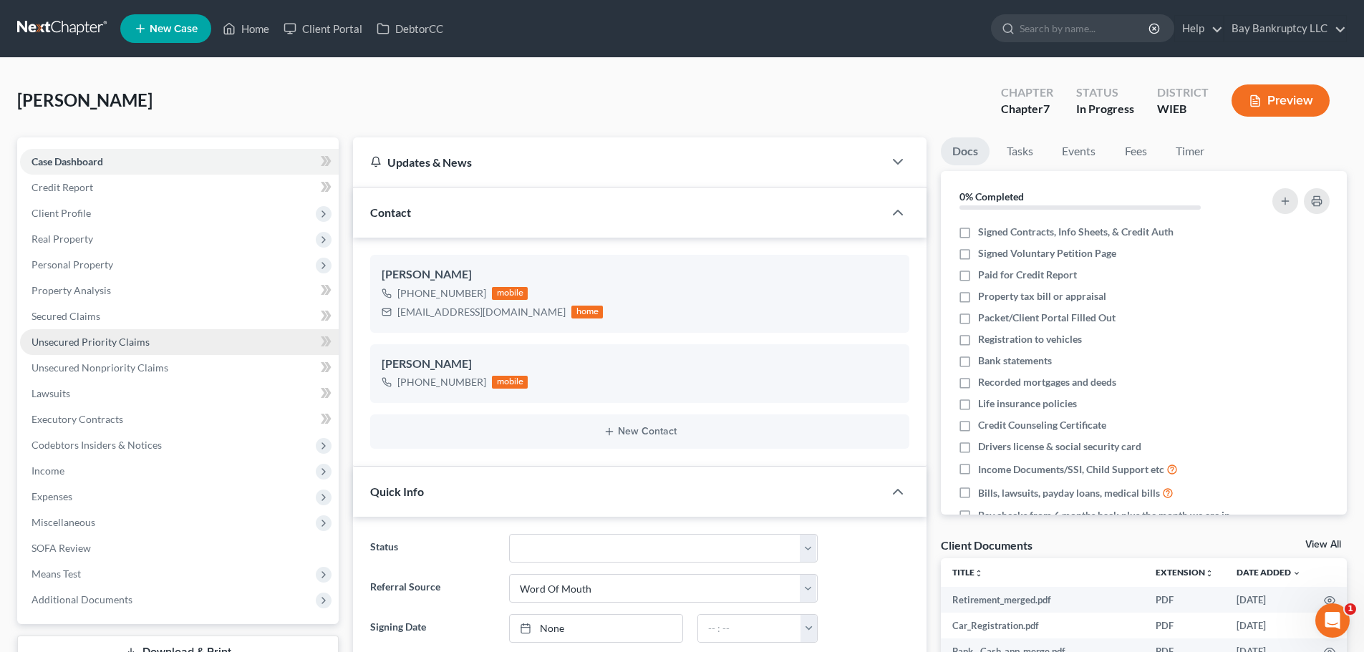
click at [115, 345] on span "Unsecured Priority Claims" at bounding box center [90, 342] width 118 height 12
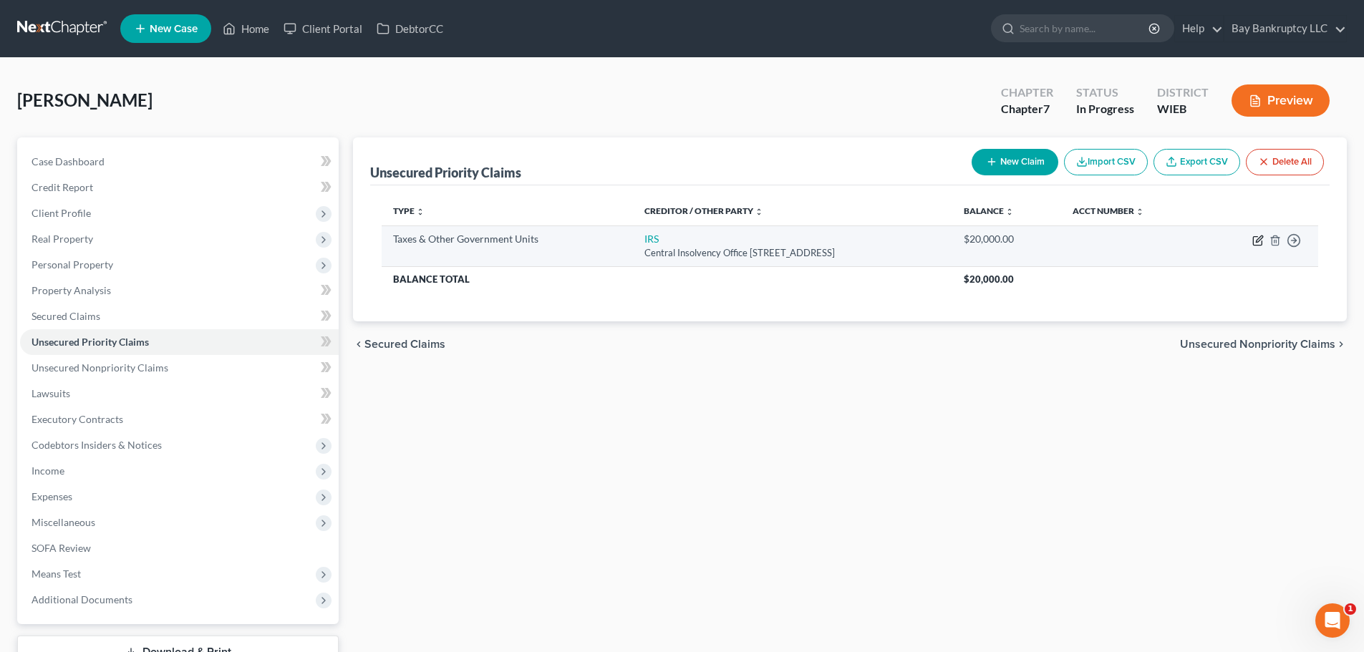
click at [1258, 241] on icon "button" at bounding box center [1258, 238] width 6 height 6
select select "0"
select select "39"
select select "0"
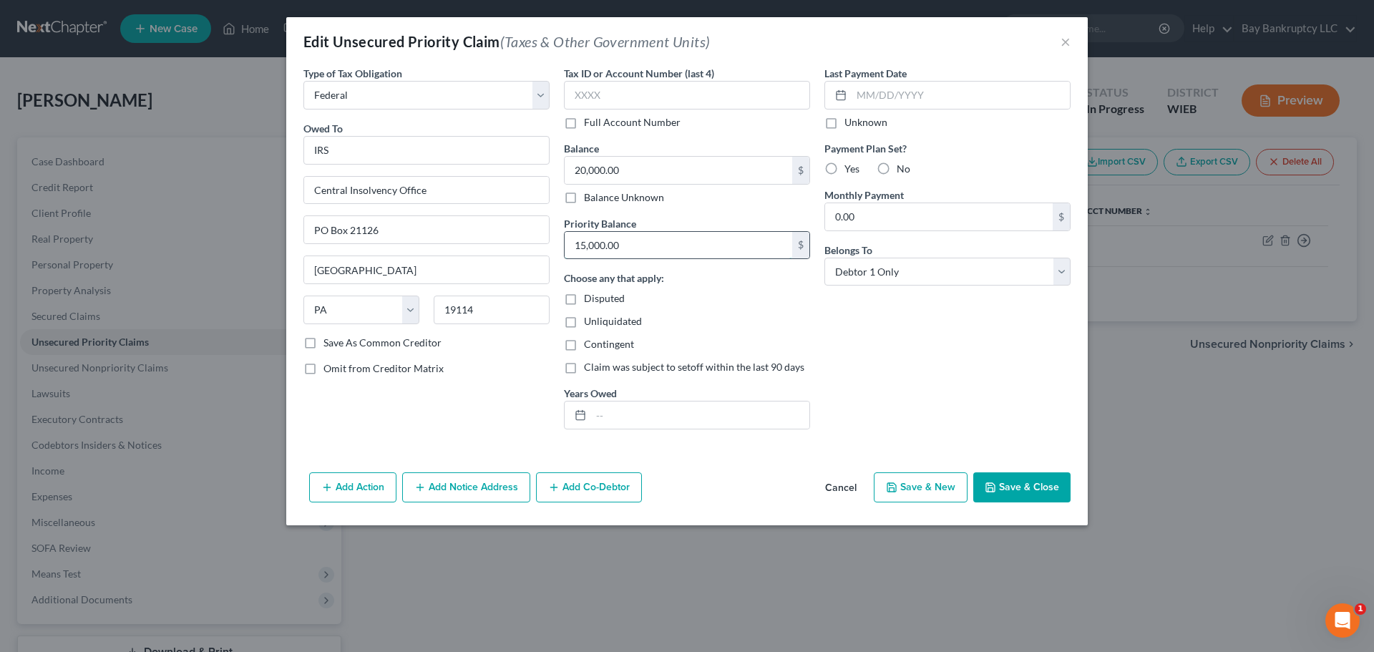
click at [633, 245] on input "15,000.00" at bounding box center [679, 245] width 228 height 27
click at [1022, 490] on button "Save & Close" at bounding box center [1021, 487] width 97 height 30
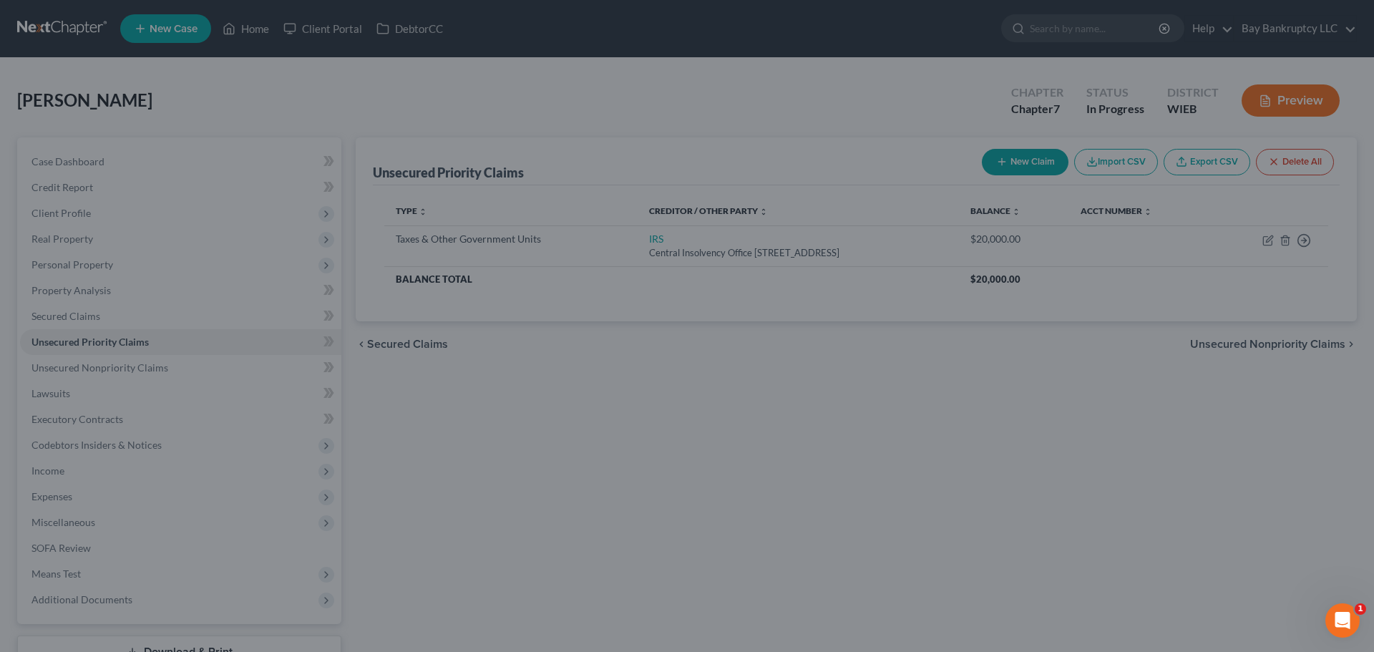
type input "7,000.00"
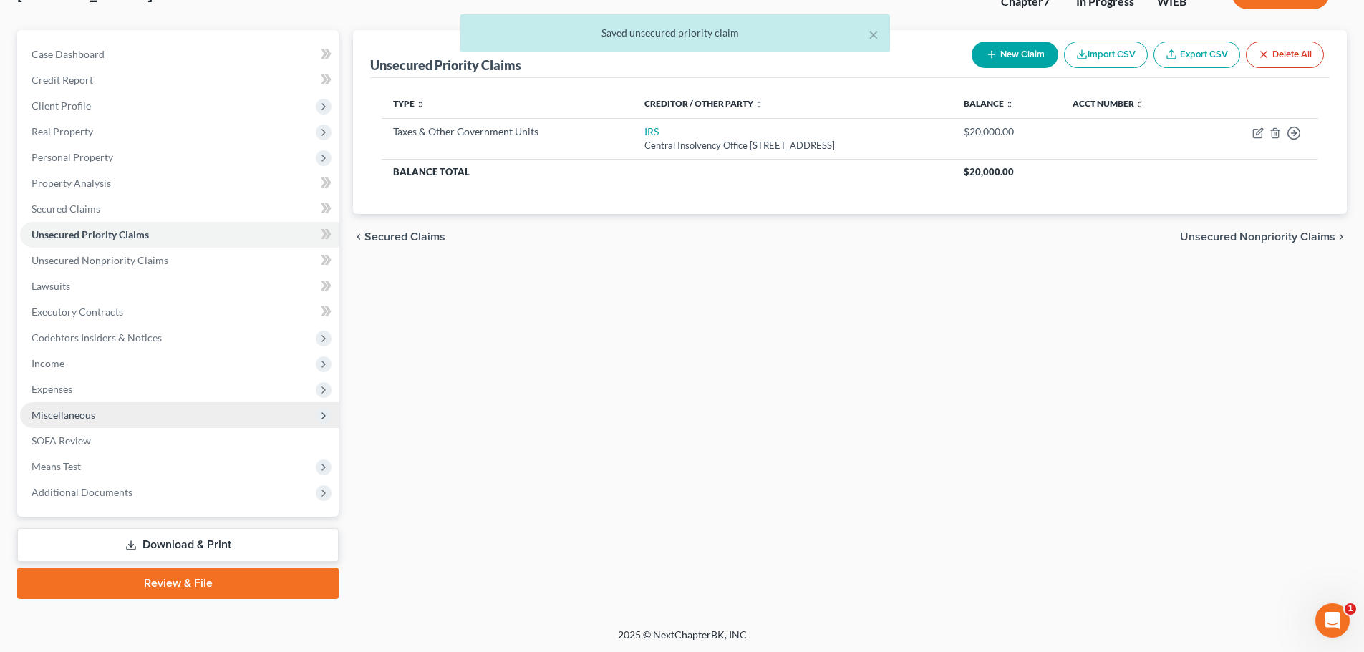
scroll to position [109, 0]
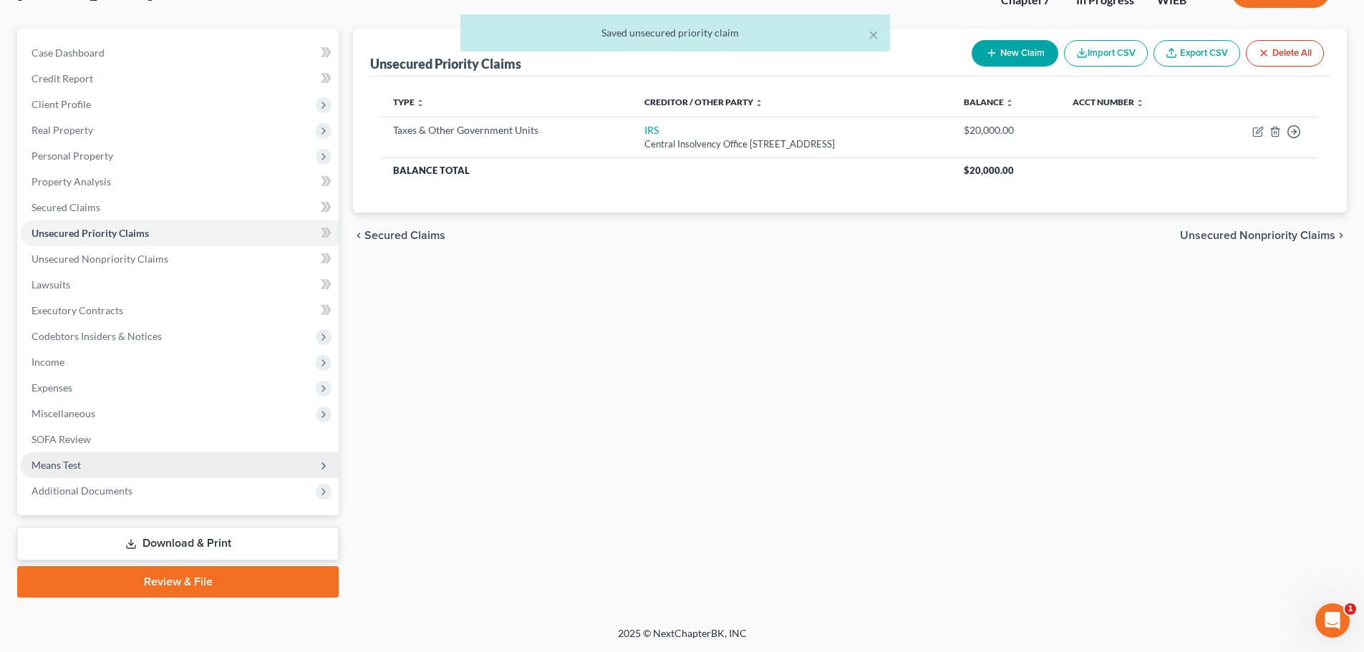
click at [127, 475] on span "Means Test" at bounding box center [179, 465] width 319 height 26
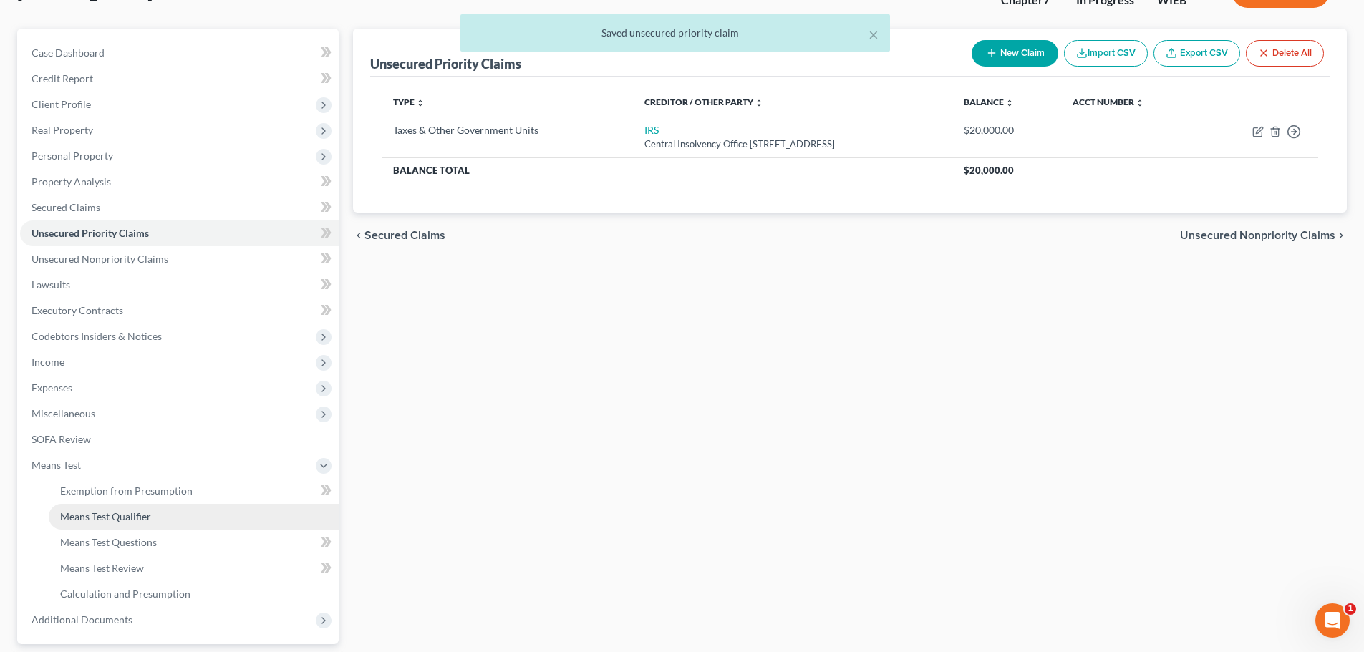
click at [128, 528] on link "Means Test Qualifier" at bounding box center [194, 517] width 290 height 26
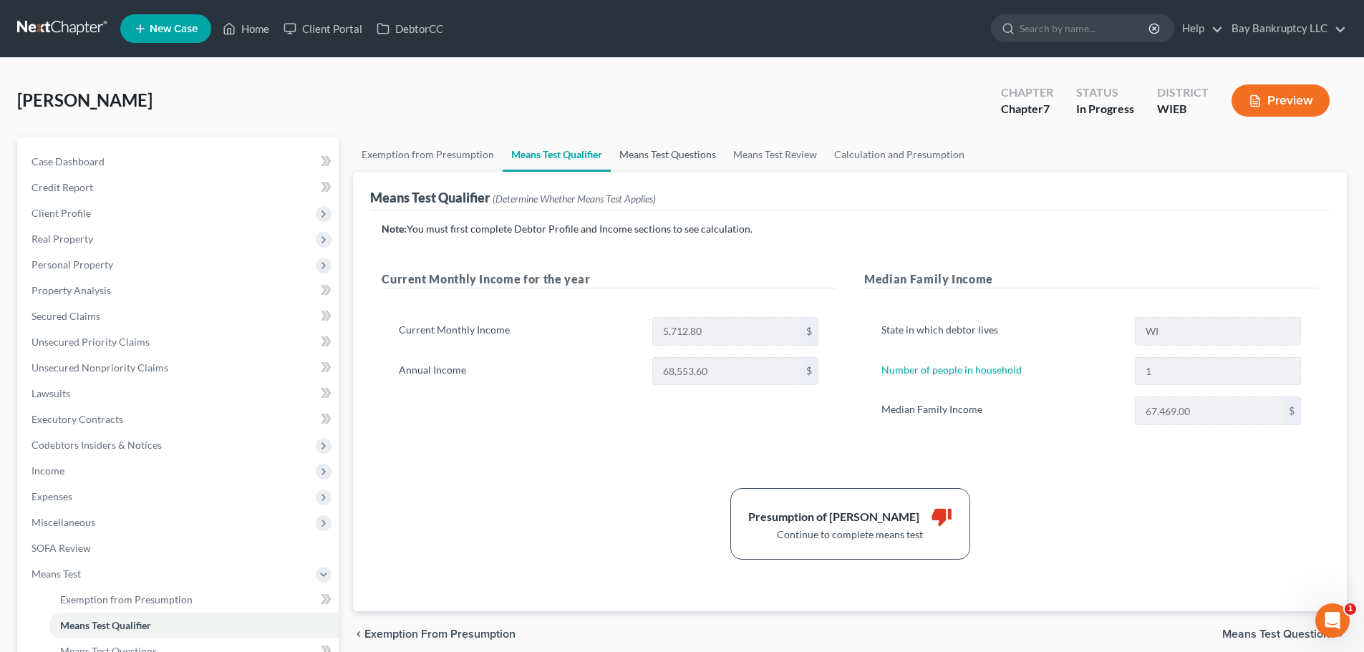
click at [671, 158] on link "Means Test Questions" at bounding box center [668, 154] width 114 height 34
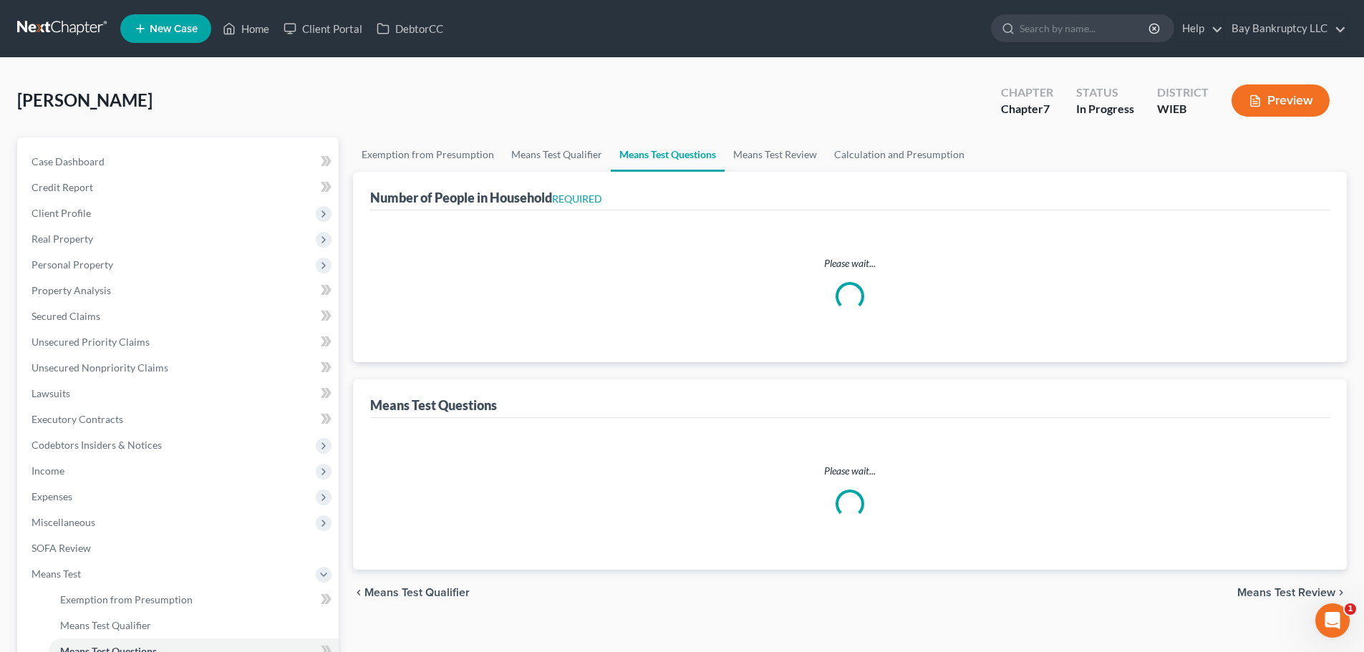
select select "1"
select select "60"
select select "1"
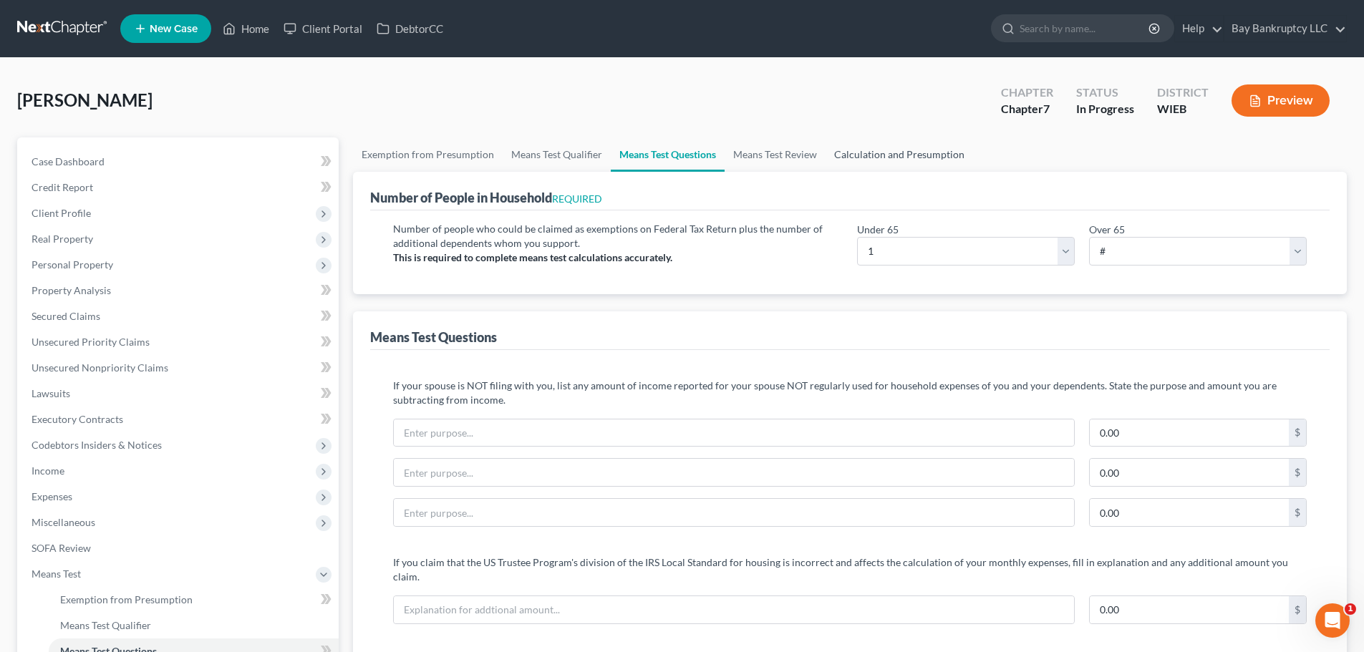
click at [931, 162] on link "Calculation and Presumption" at bounding box center [898, 154] width 147 height 34
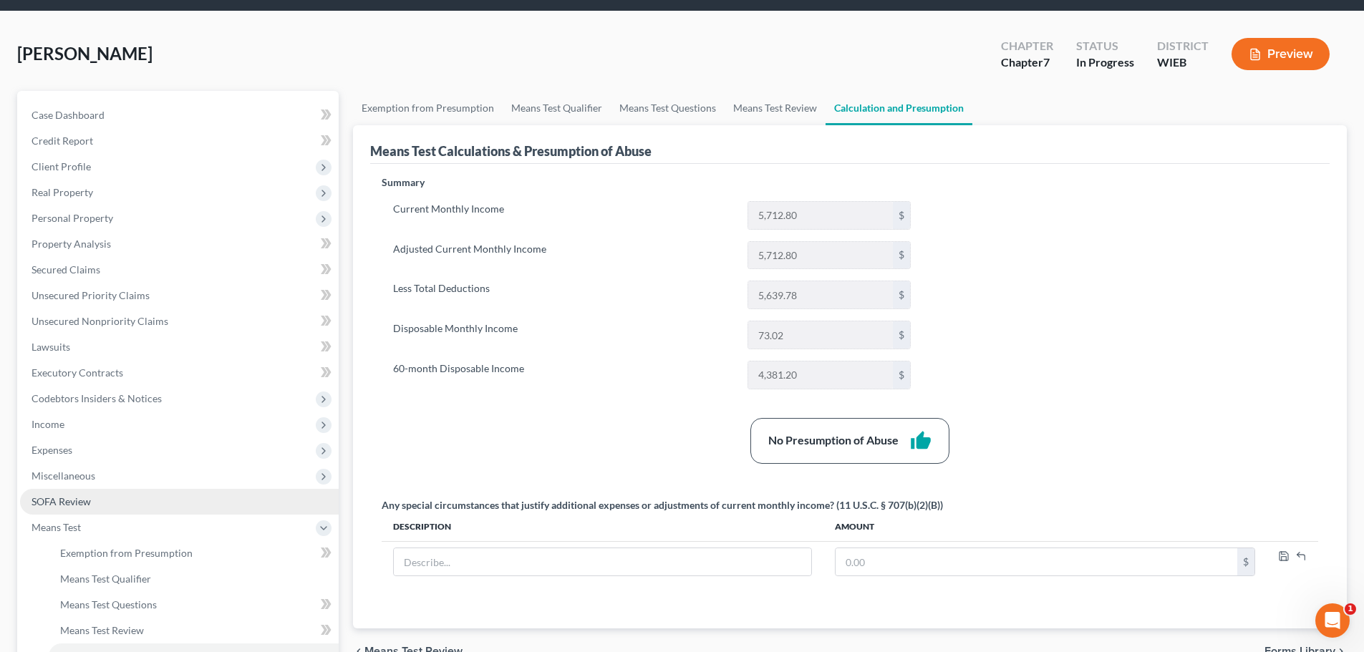
scroll to position [72, 0]
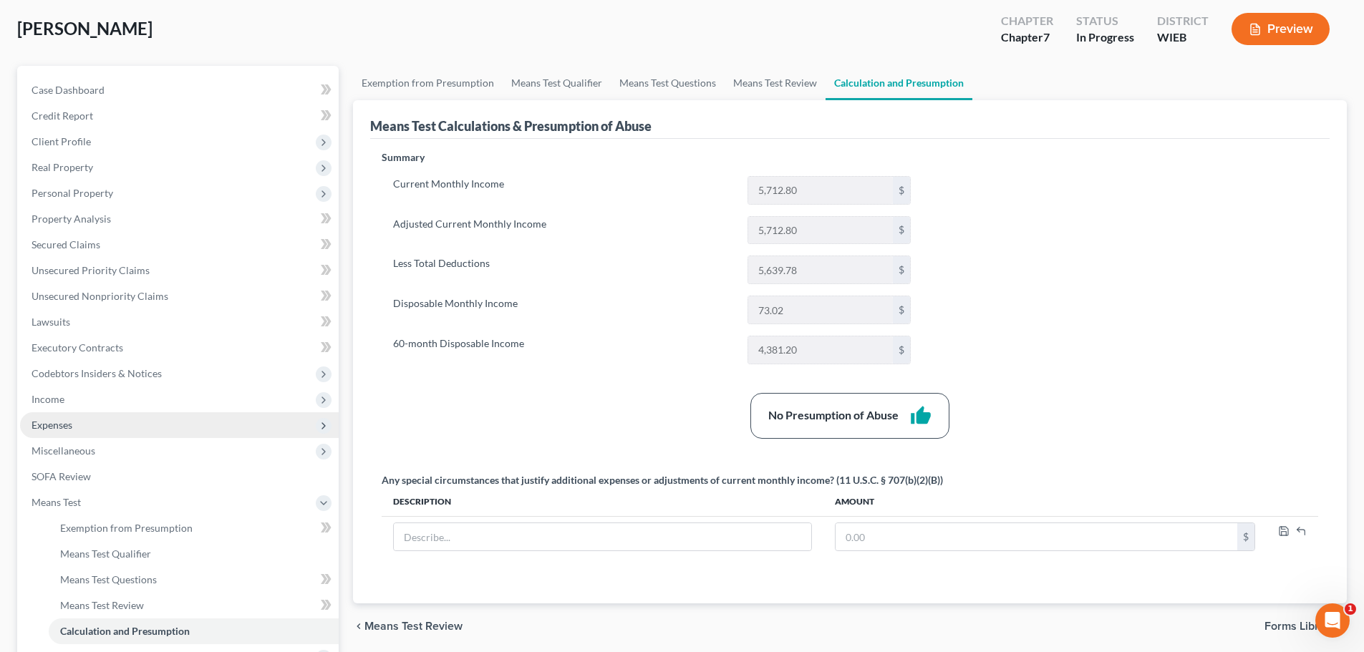
click at [74, 432] on span "Expenses" at bounding box center [179, 425] width 319 height 26
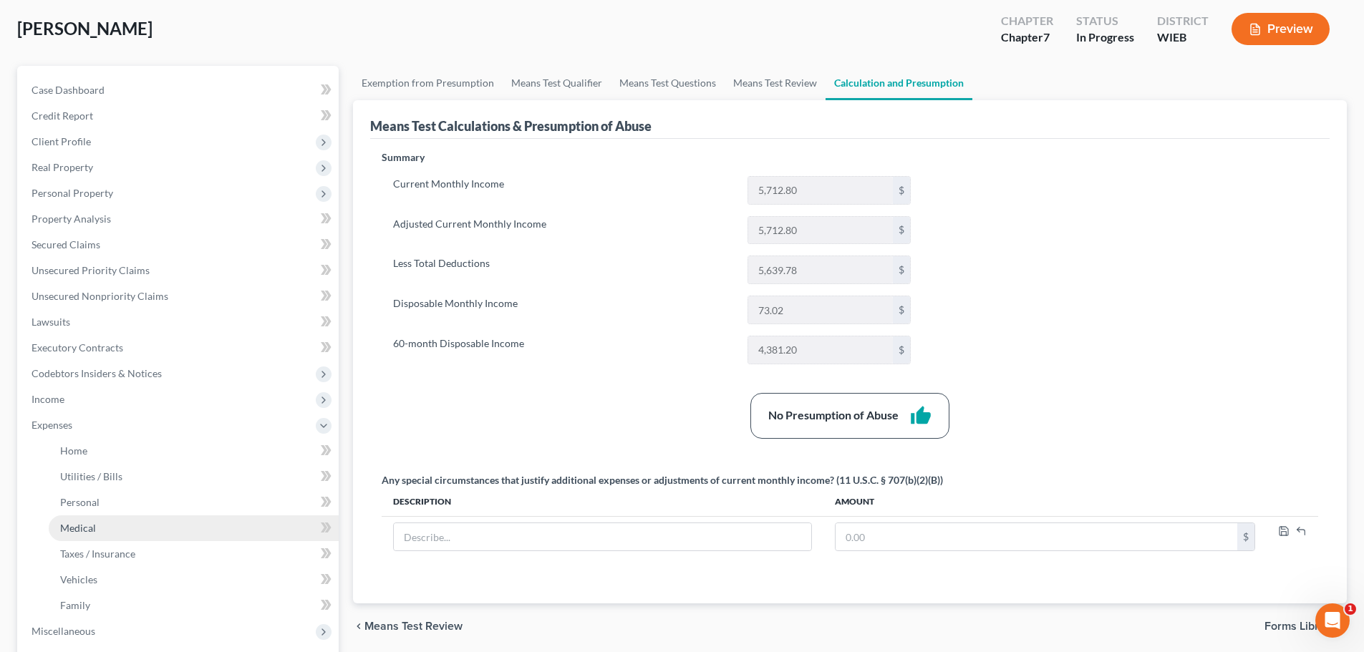
click at [100, 533] on link "Medical" at bounding box center [194, 528] width 290 height 26
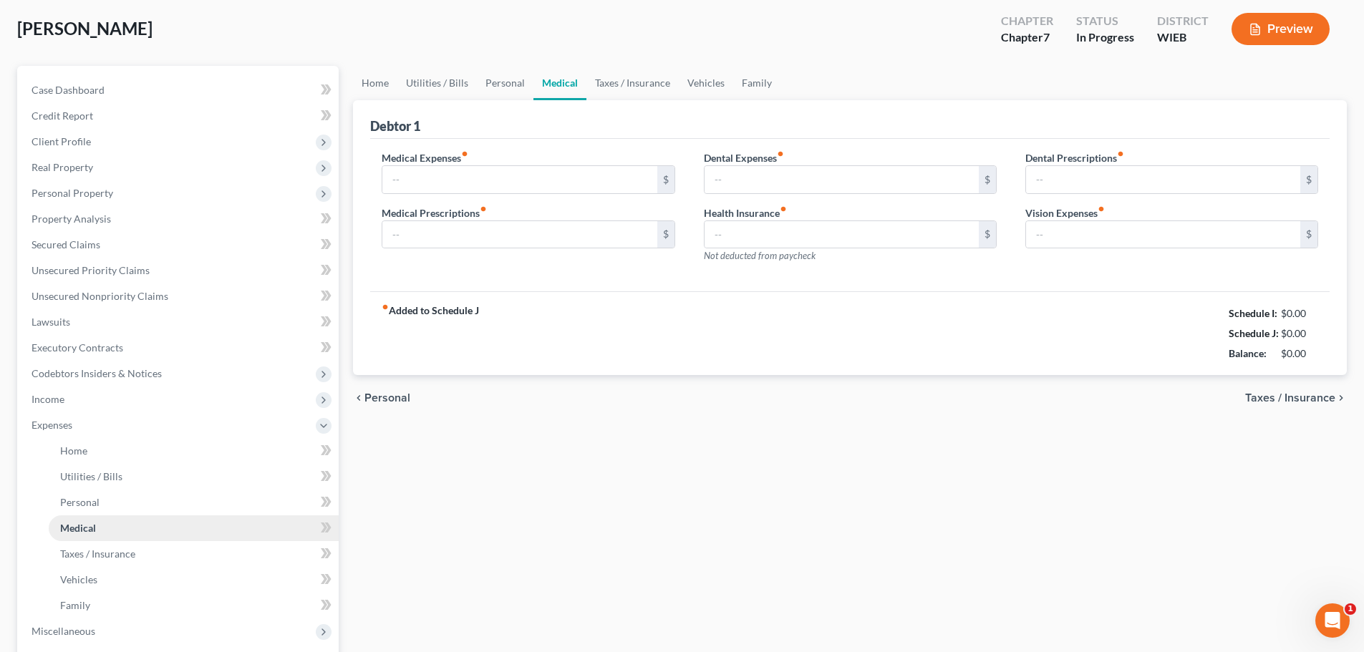
scroll to position [10, 0]
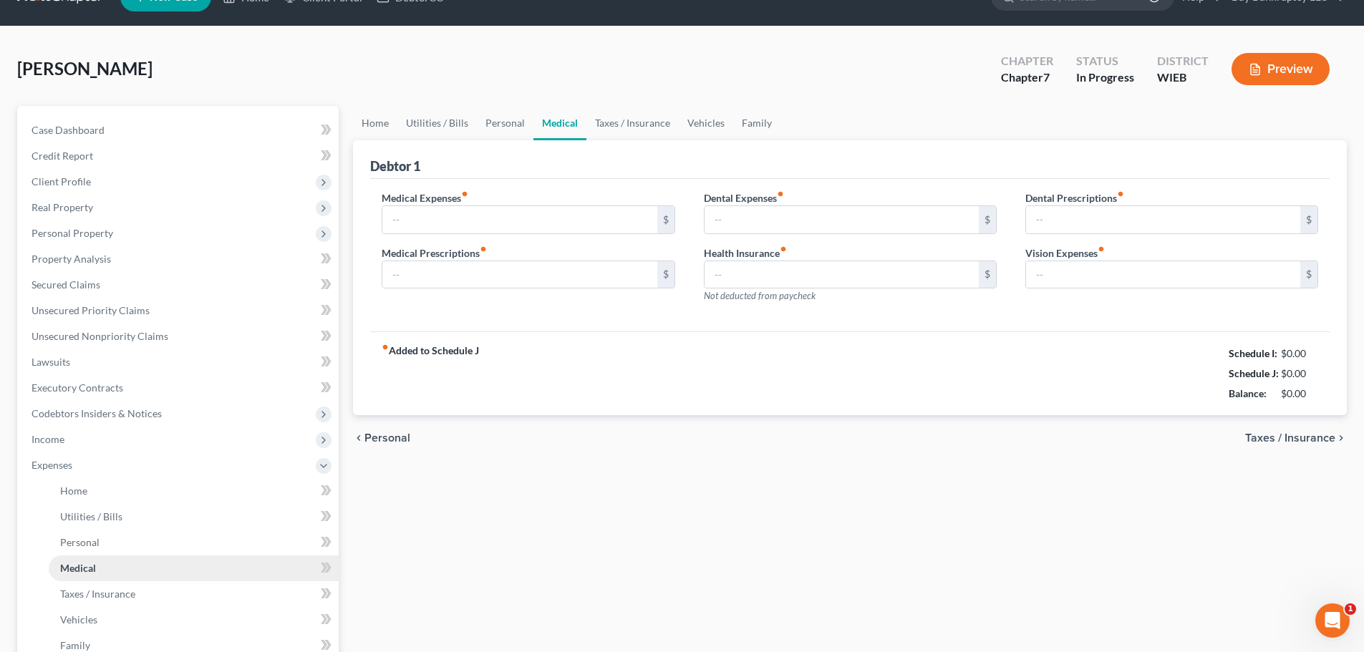
type input "50.00"
type input "120.00"
type input "25.00"
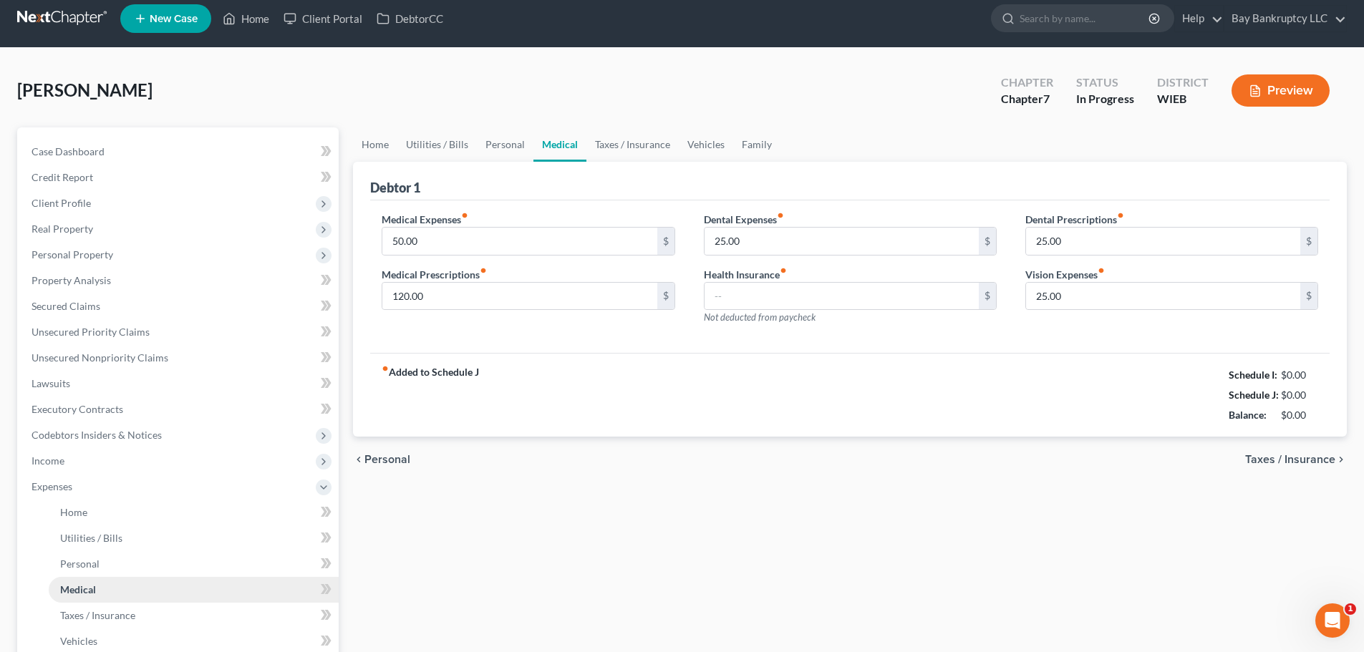
scroll to position [0, 0]
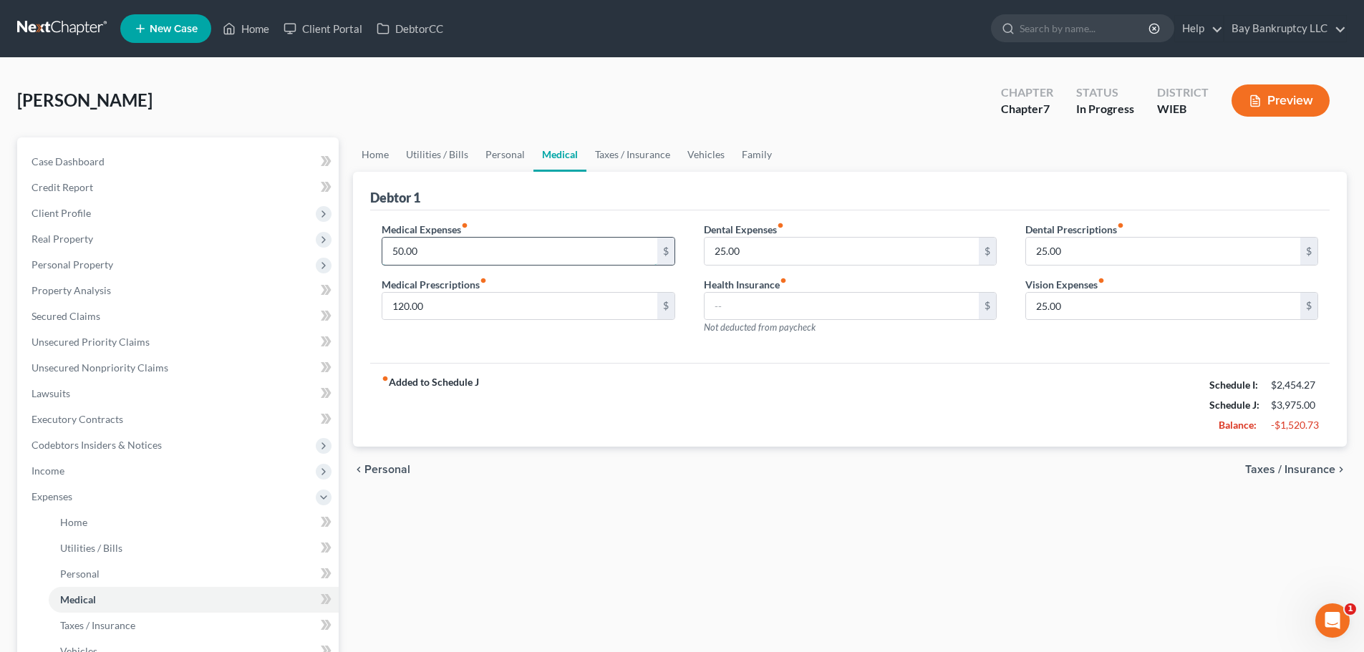
click at [437, 258] on input "50.00" at bounding box center [519, 251] width 274 height 27
click at [771, 247] on input "25.00" at bounding box center [841, 251] width 274 height 27
click at [1097, 253] on input "25.00" at bounding box center [1163, 251] width 274 height 27
click at [1106, 299] on input "25.00" at bounding box center [1163, 306] width 274 height 27
click at [928, 450] on div "chevron_left Personal Taxes / Insurance chevron_right" at bounding box center [849, 470] width 993 height 46
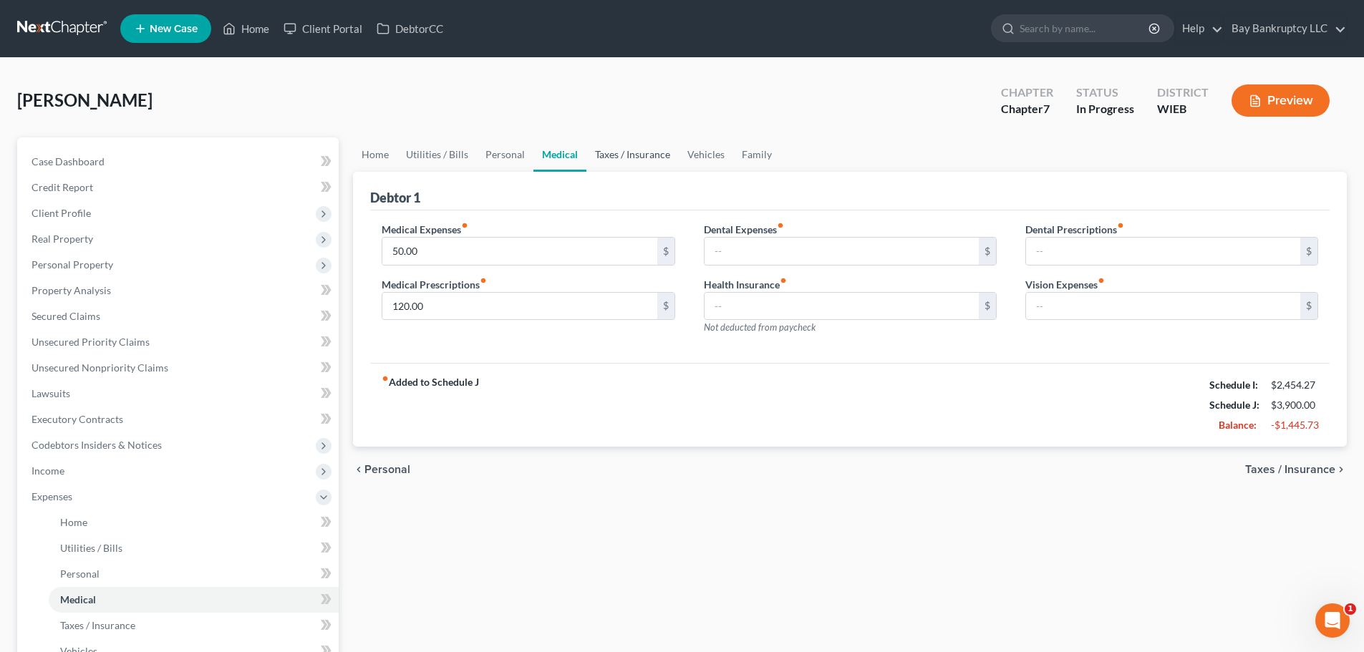
click at [623, 160] on link "Taxes / Insurance" at bounding box center [632, 154] width 92 height 34
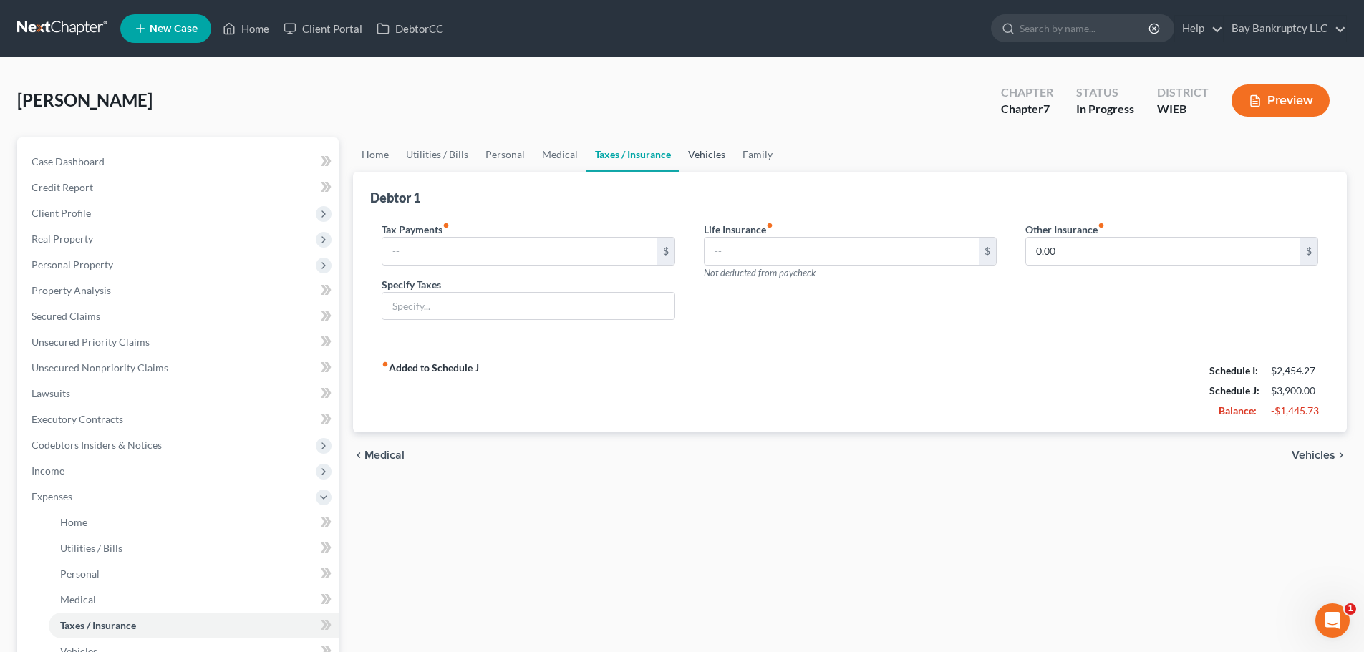
click at [698, 150] on link "Vehicles" at bounding box center [706, 154] width 54 height 34
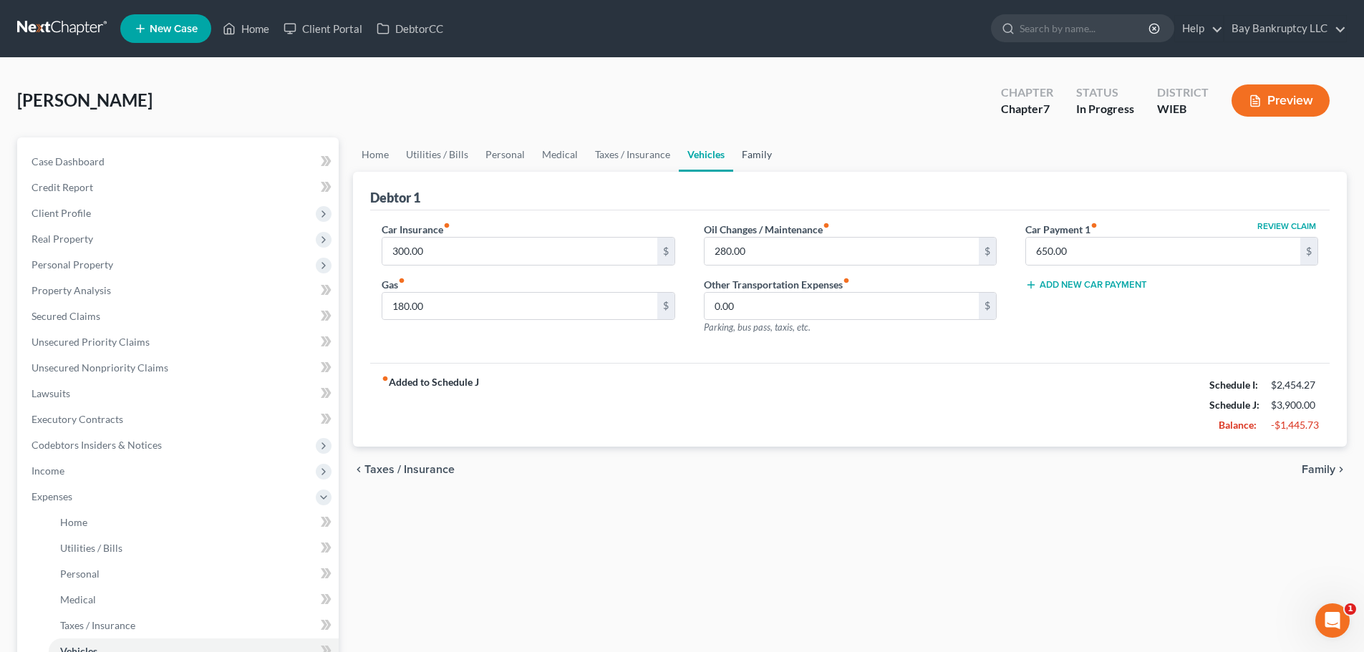
click at [760, 154] on link "Family" at bounding box center [756, 154] width 47 height 34
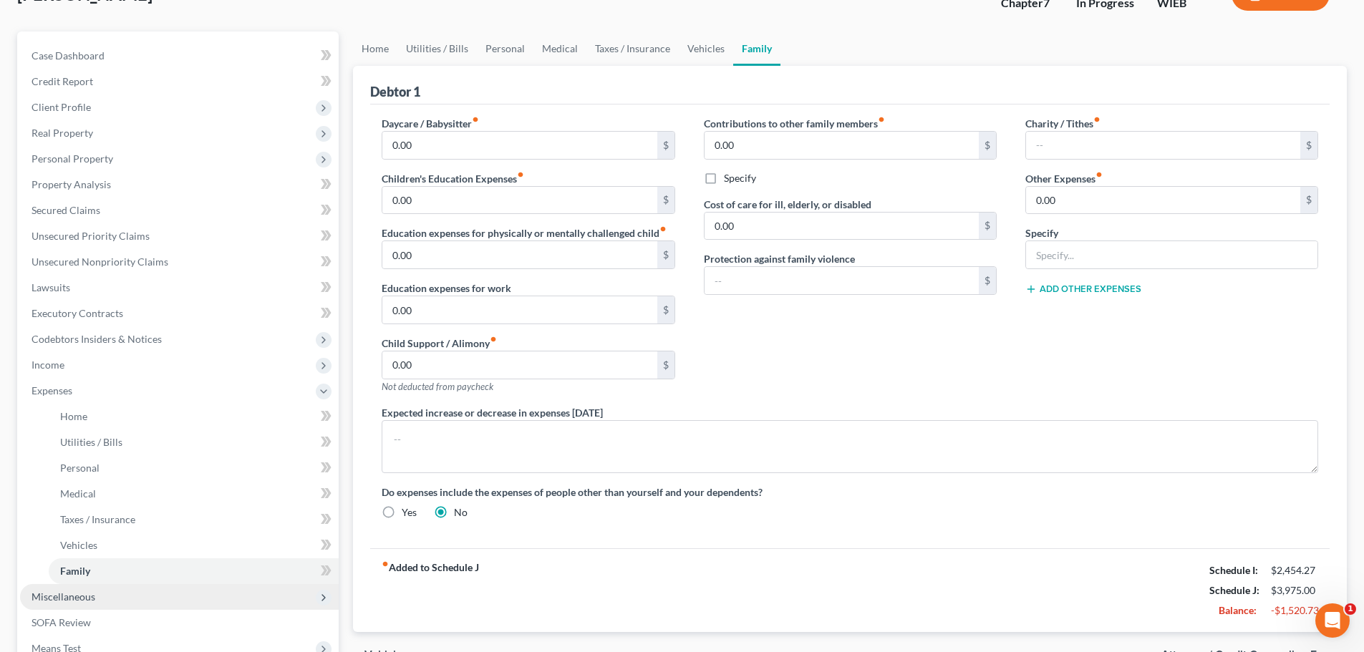
scroll to position [215, 0]
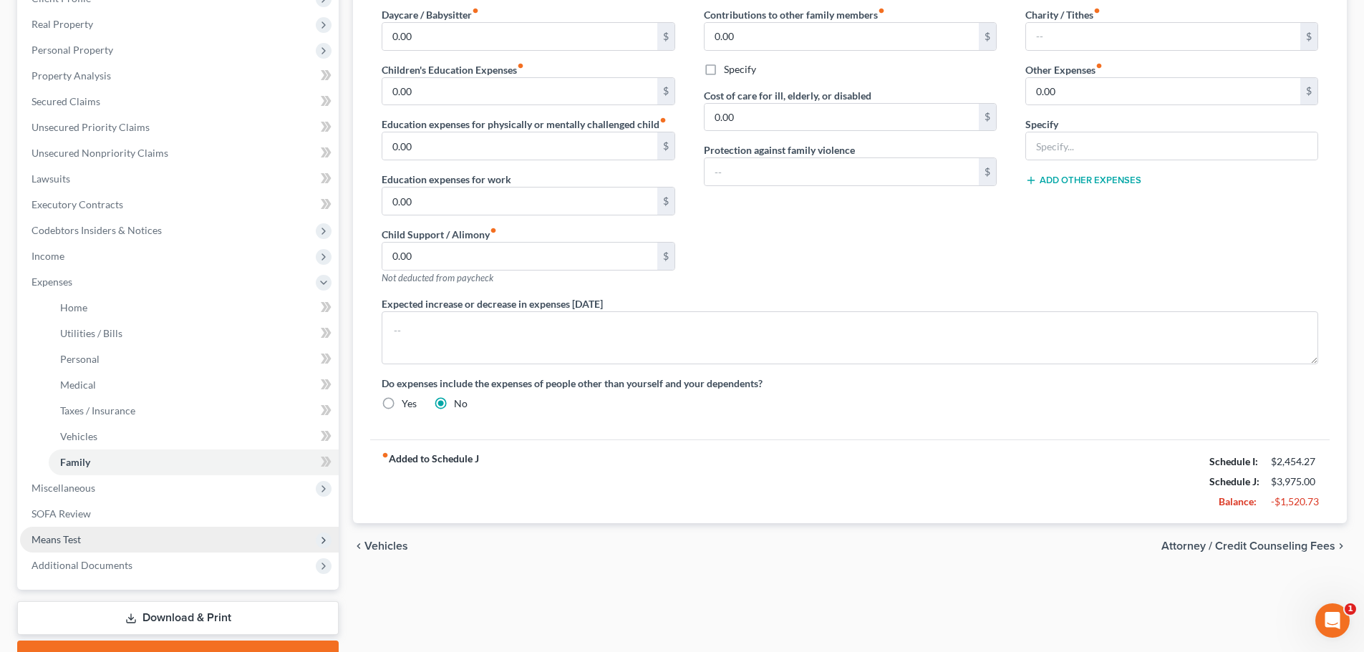
click at [97, 543] on span "Means Test" at bounding box center [179, 540] width 319 height 26
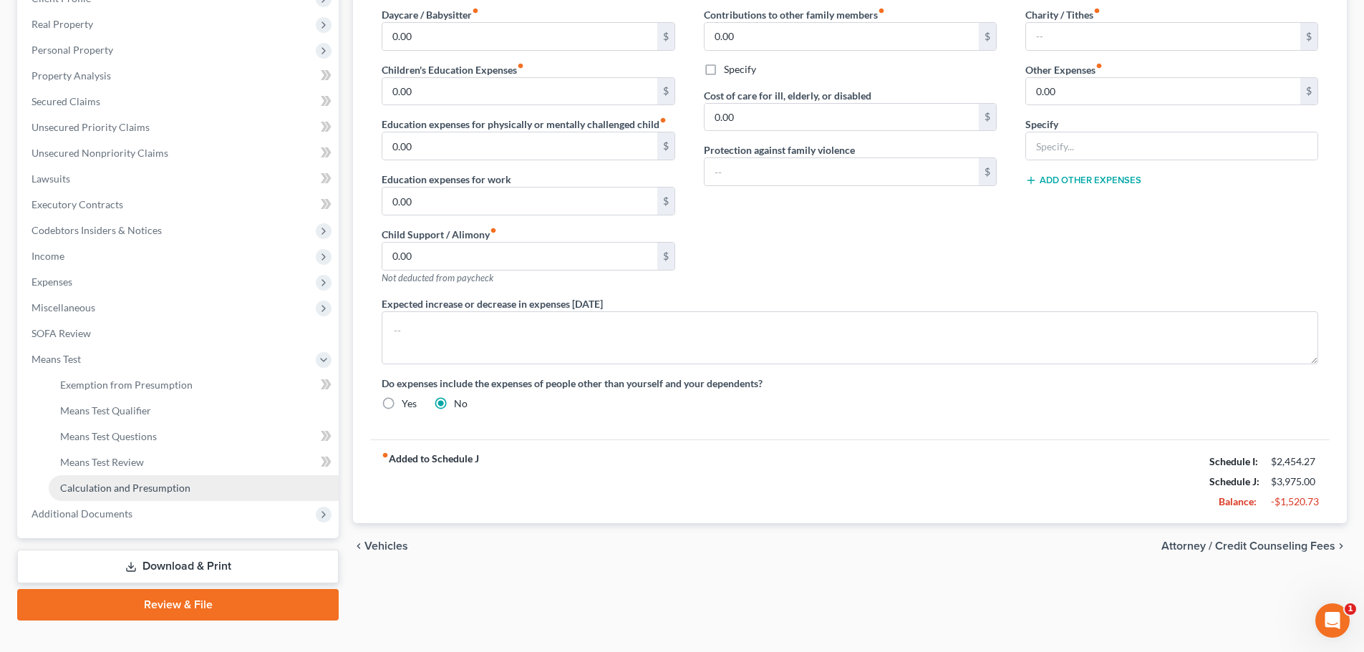
click at [143, 486] on span "Calculation and Presumption" at bounding box center [125, 488] width 130 height 12
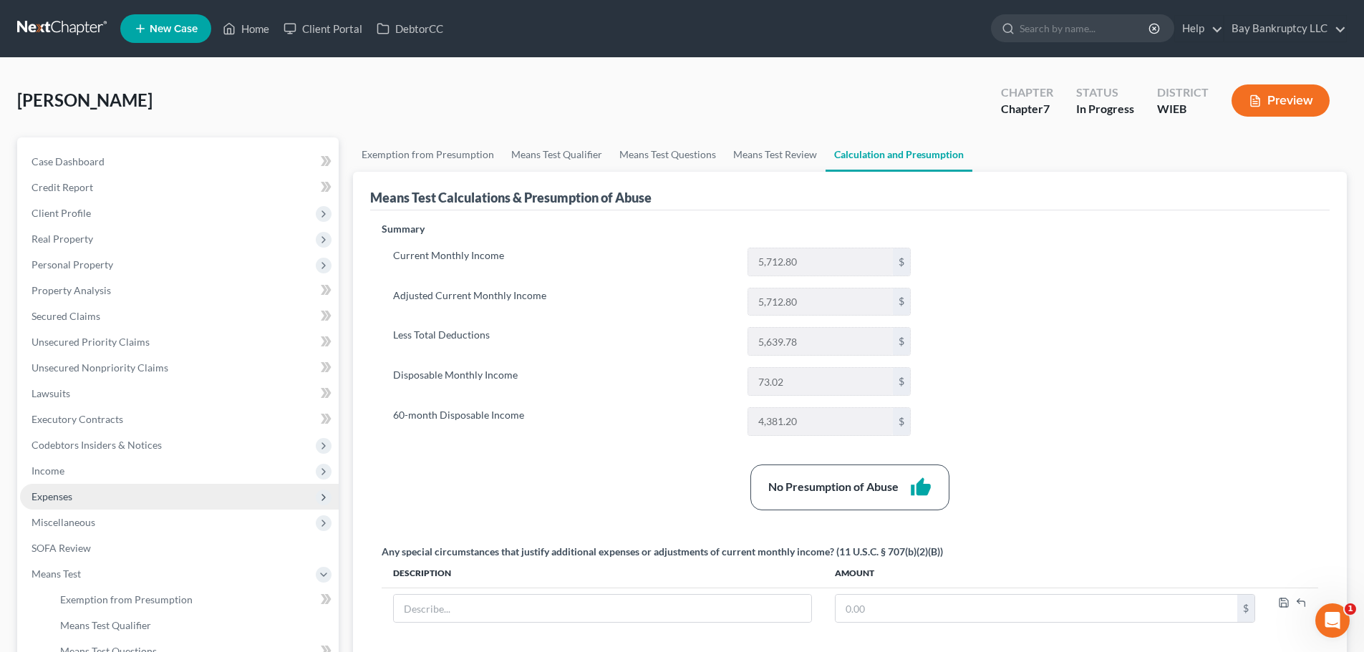
click at [106, 502] on span "Expenses" at bounding box center [179, 497] width 319 height 26
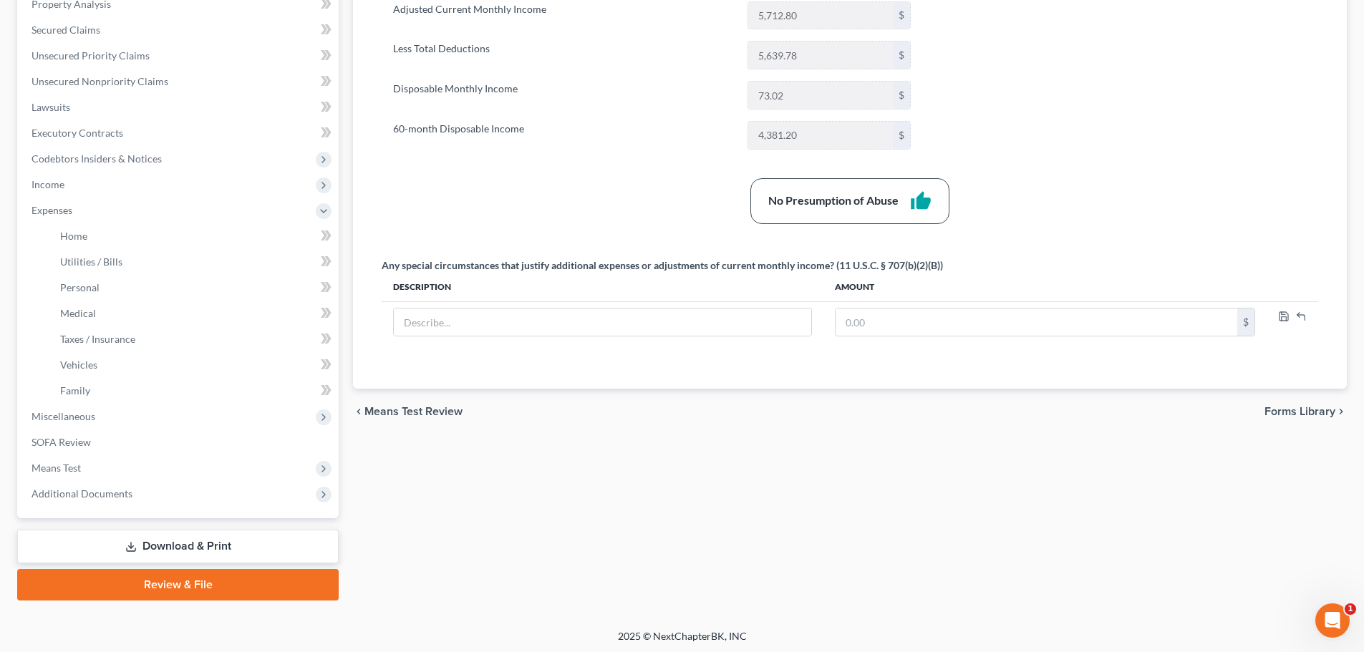
click at [225, 540] on link "Download & Print" at bounding box center [177, 547] width 321 height 34
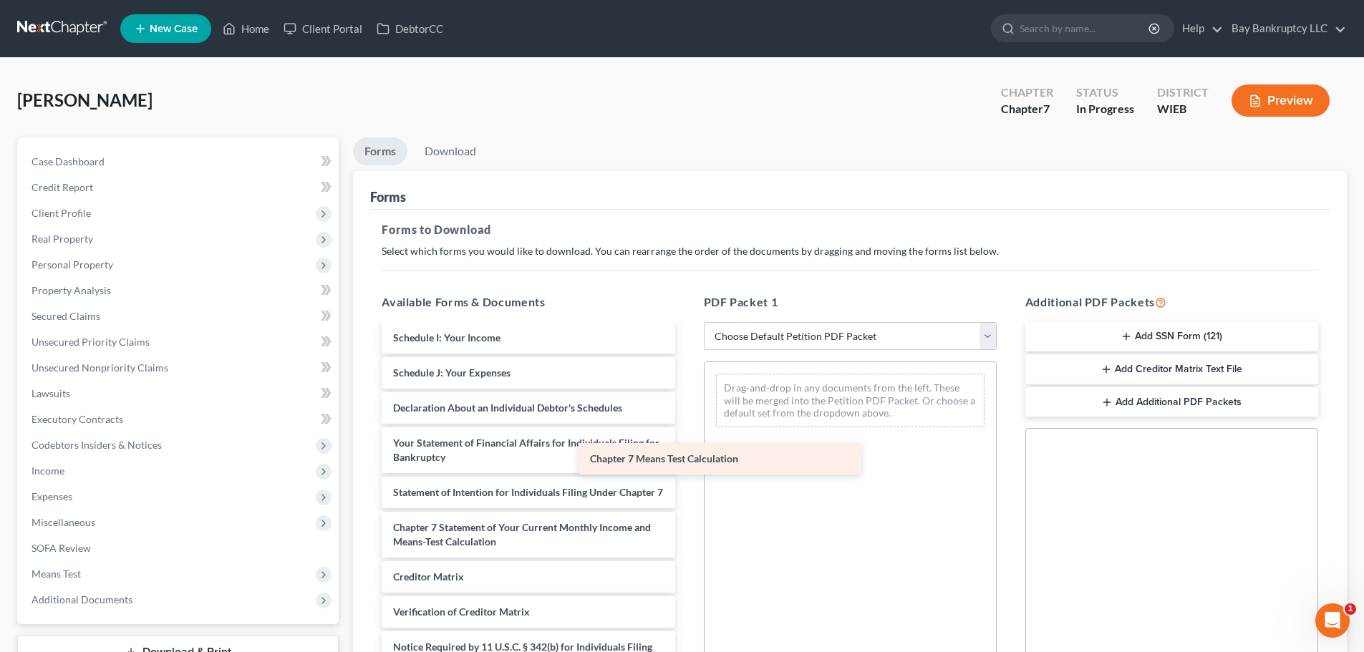
scroll to position [558, 0]
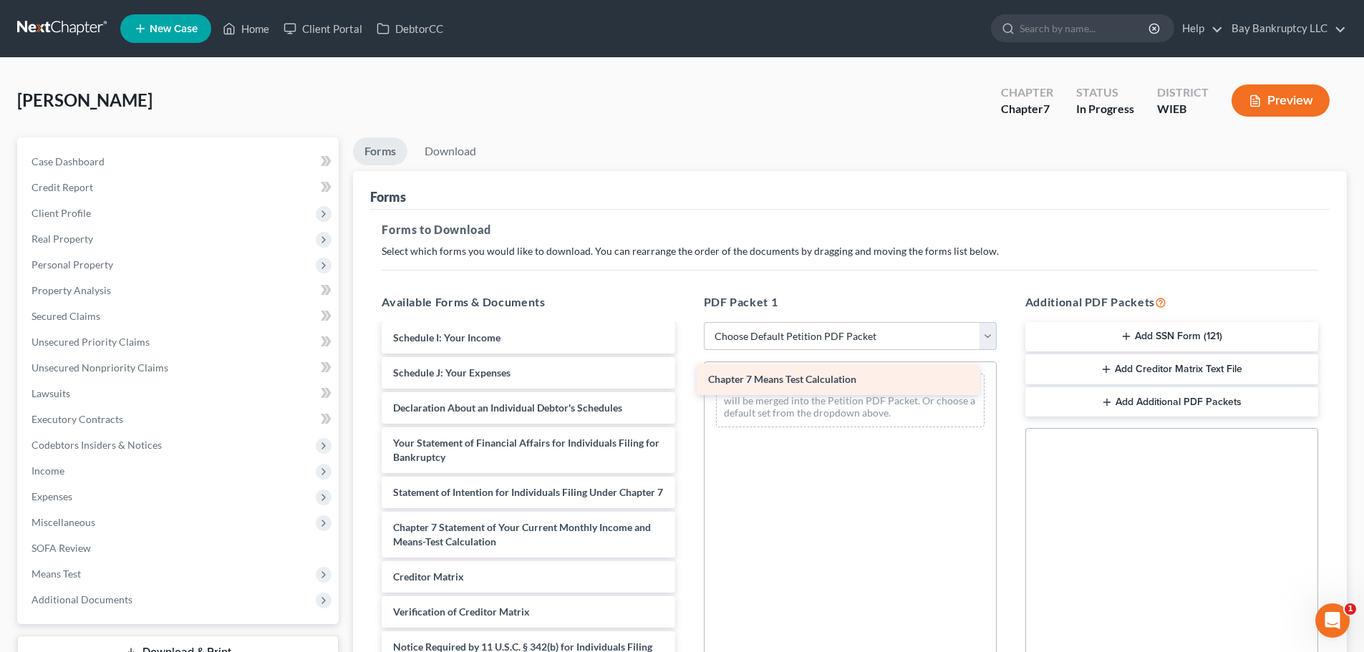
drag, startPoint x: 520, startPoint y: 563, endPoint x: 835, endPoint y: 380, distance: 364.4
click at [686, 380] on div "Chapter 7 Means Test Calculation Retirement_merged.pdf Car_Registration.pdf Ban…" at bounding box center [528, 247] width 316 height 931
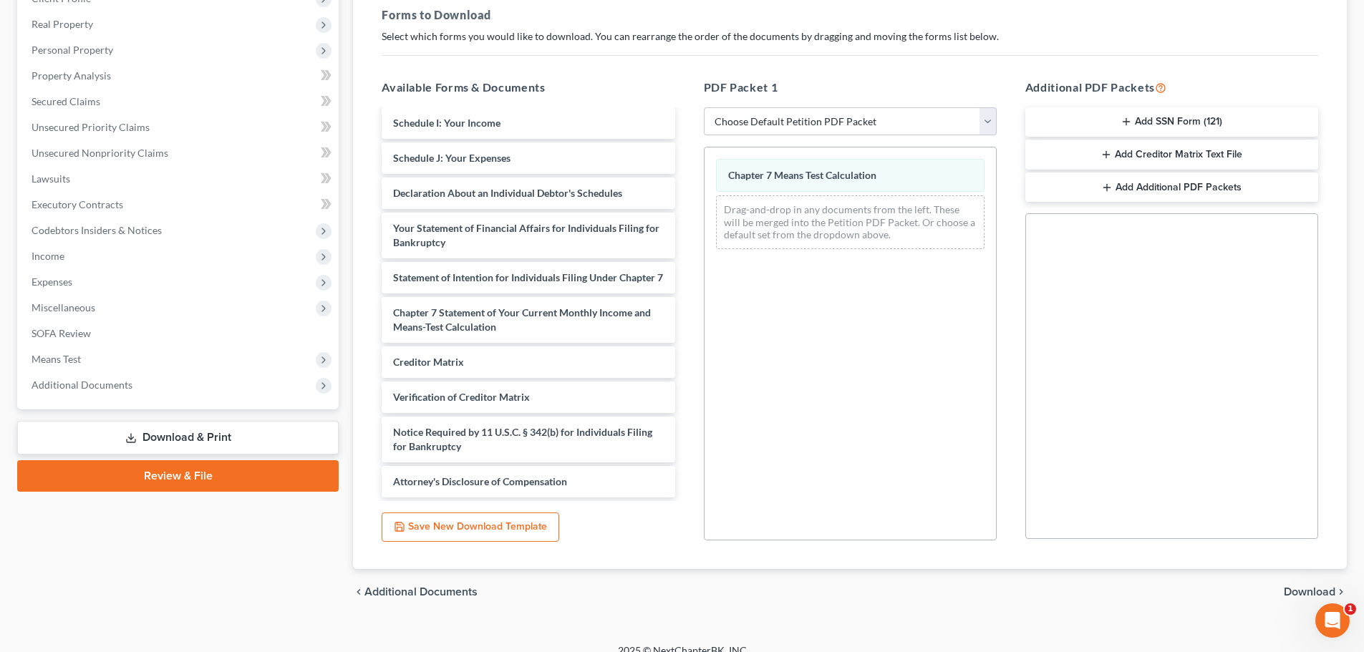
click at [1295, 593] on span "Download" at bounding box center [1309, 591] width 52 height 11
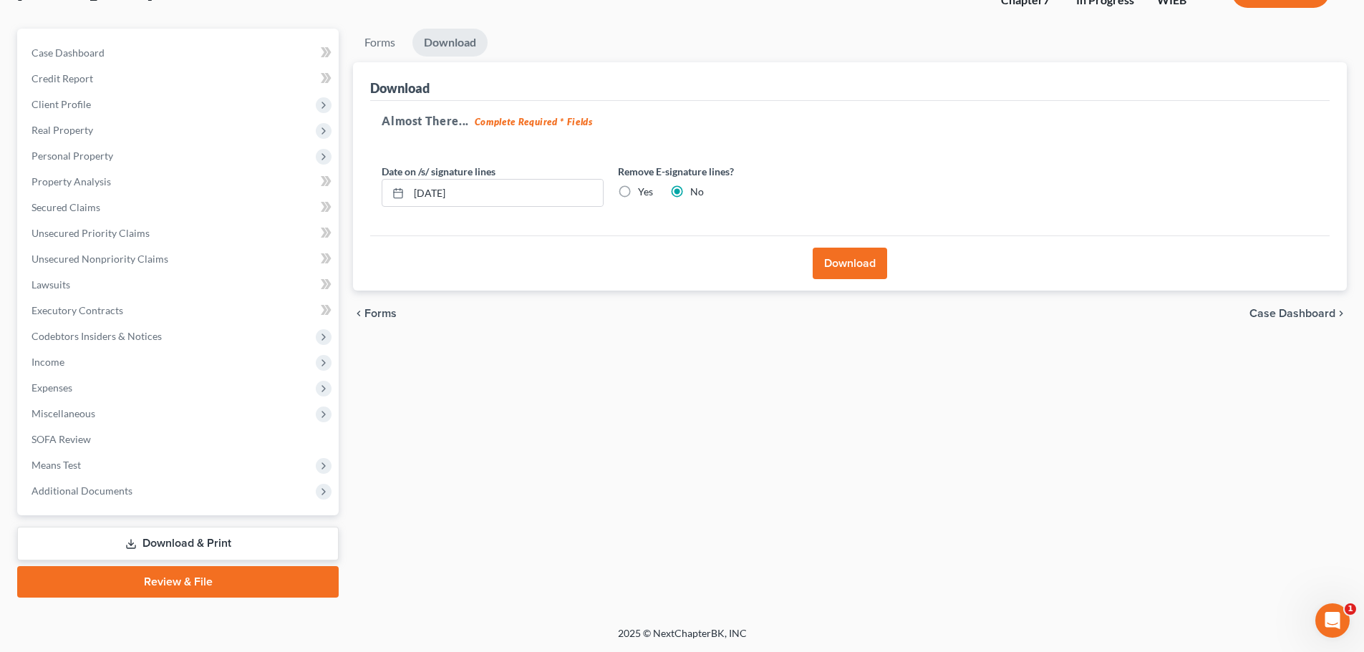
click at [851, 261] on button "Download" at bounding box center [849, 263] width 74 height 31
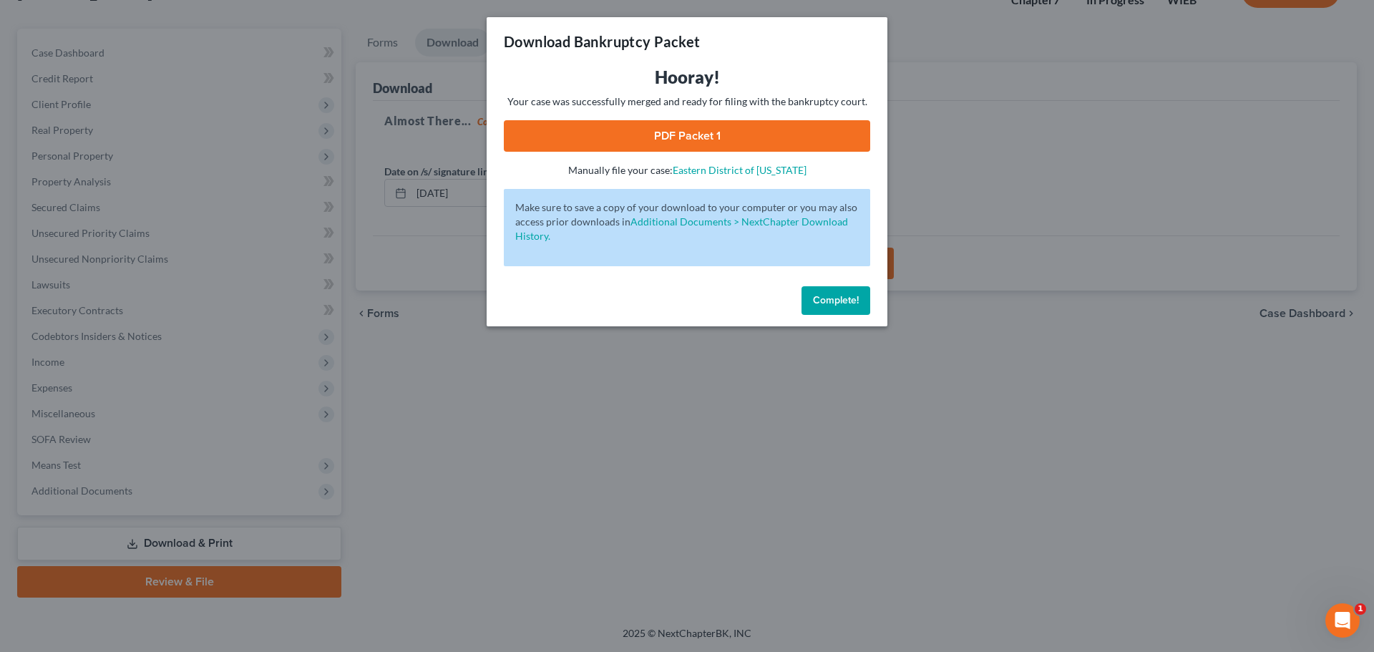
click at [639, 139] on link "PDF Packet 1" at bounding box center [687, 135] width 366 height 31
click at [808, 299] on button "Complete!" at bounding box center [836, 300] width 69 height 29
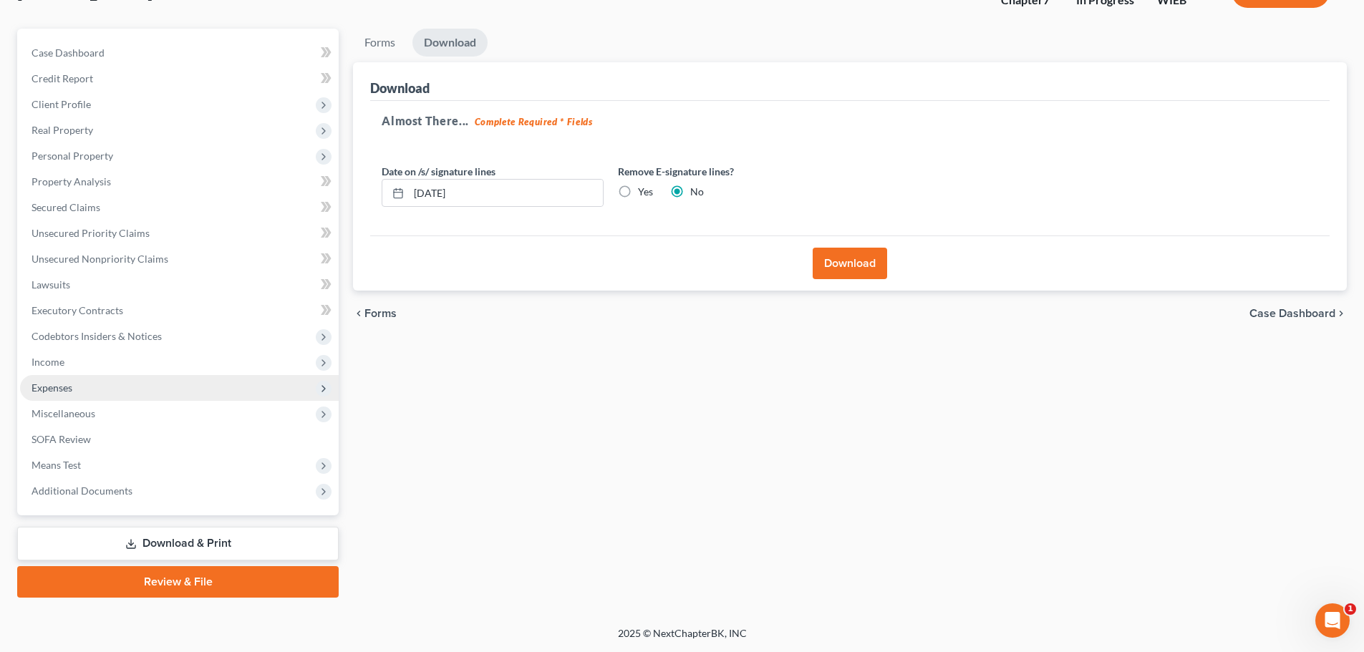
click at [92, 384] on span "Expenses" at bounding box center [179, 388] width 319 height 26
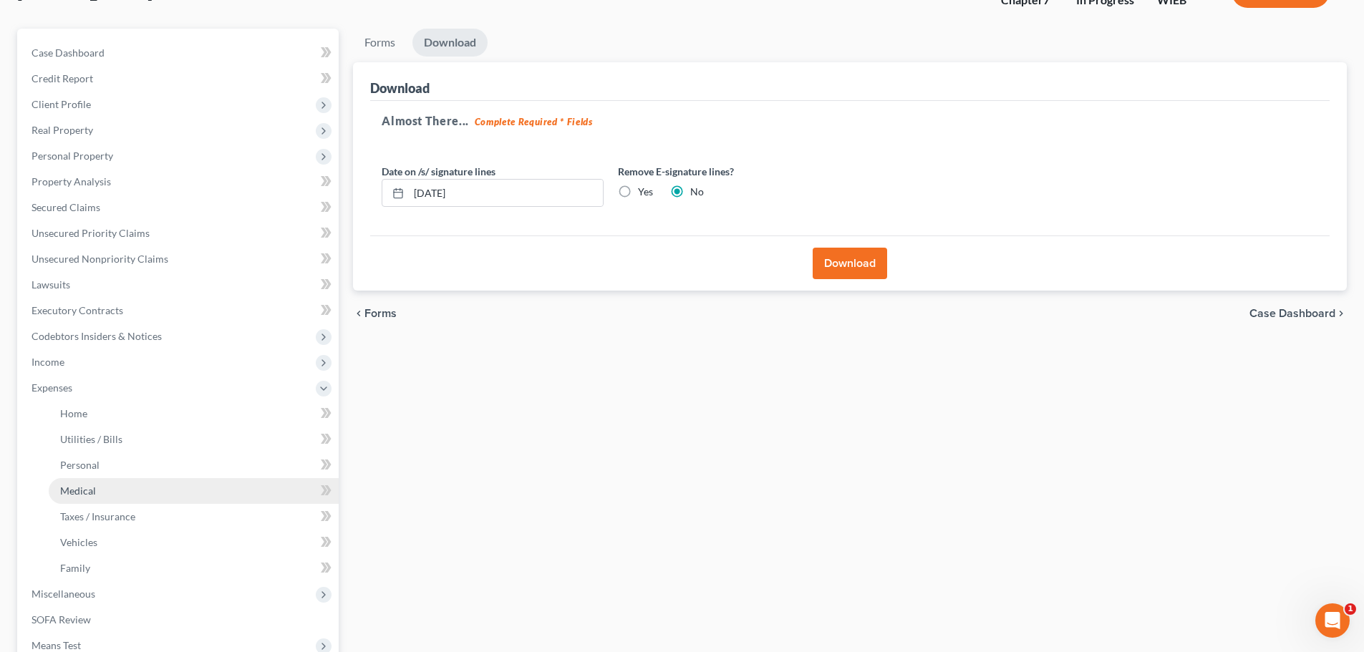
click at [99, 494] on link "Medical" at bounding box center [194, 491] width 290 height 26
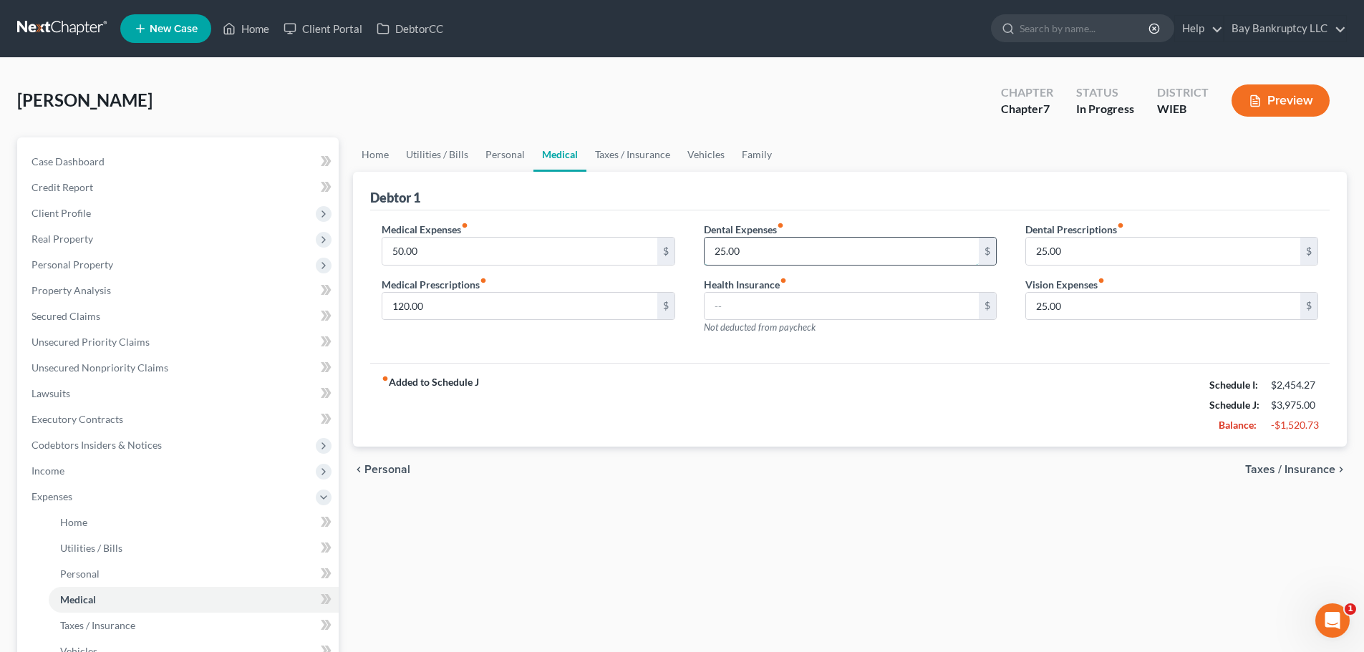
click at [765, 248] on input "25.00" at bounding box center [841, 251] width 274 height 27
click at [1087, 257] on input "25.00" at bounding box center [1163, 251] width 274 height 27
click at [1091, 314] on input "25.00" at bounding box center [1163, 306] width 274 height 27
click at [966, 462] on div "chevron_left Personal Taxes / Insurance chevron_right" at bounding box center [849, 470] width 993 height 46
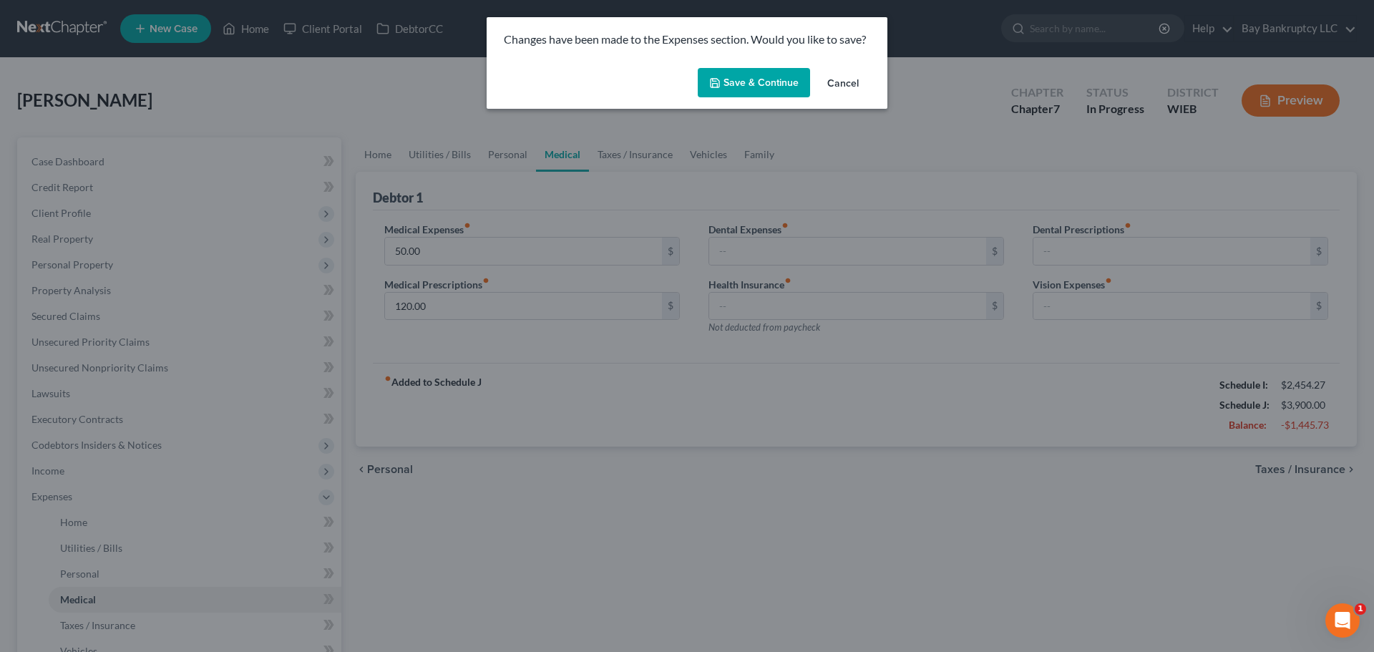
click at [726, 75] on button "Save & Continue" at bounding box center [754, 83] width 112 height 30
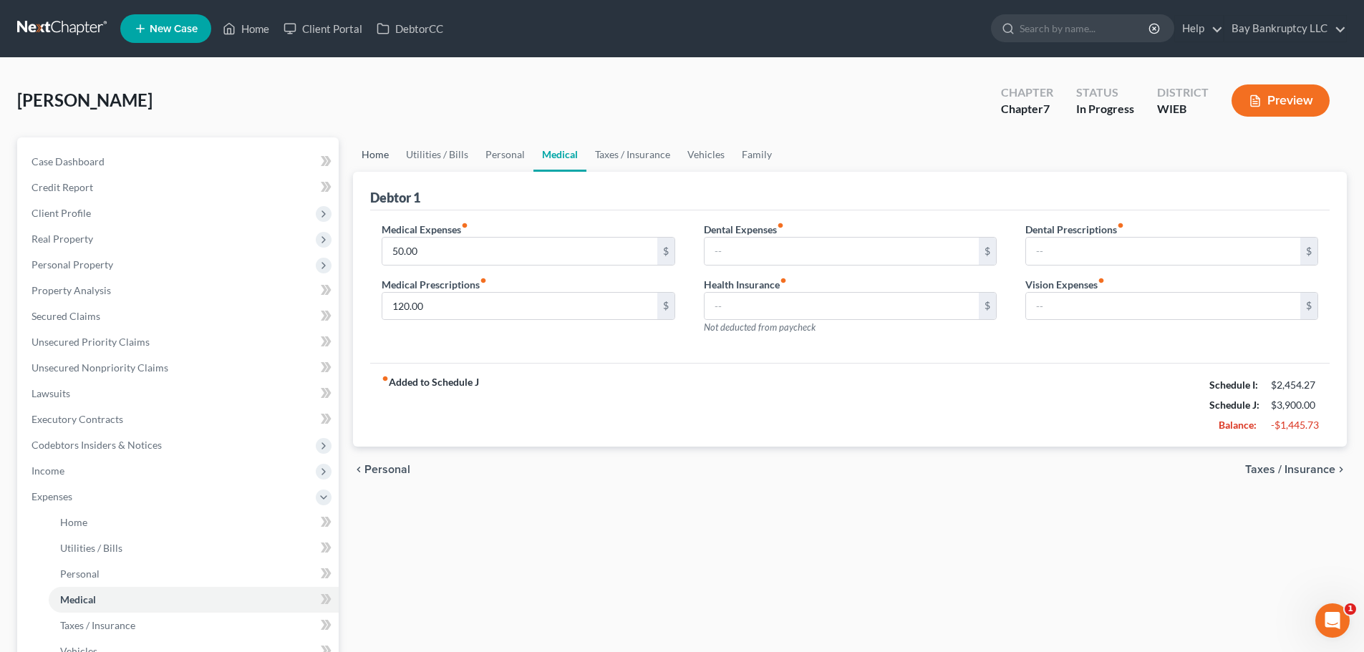
click at [375, 157] on link "Home" at bounding box center [375, 154] width 44 height 34
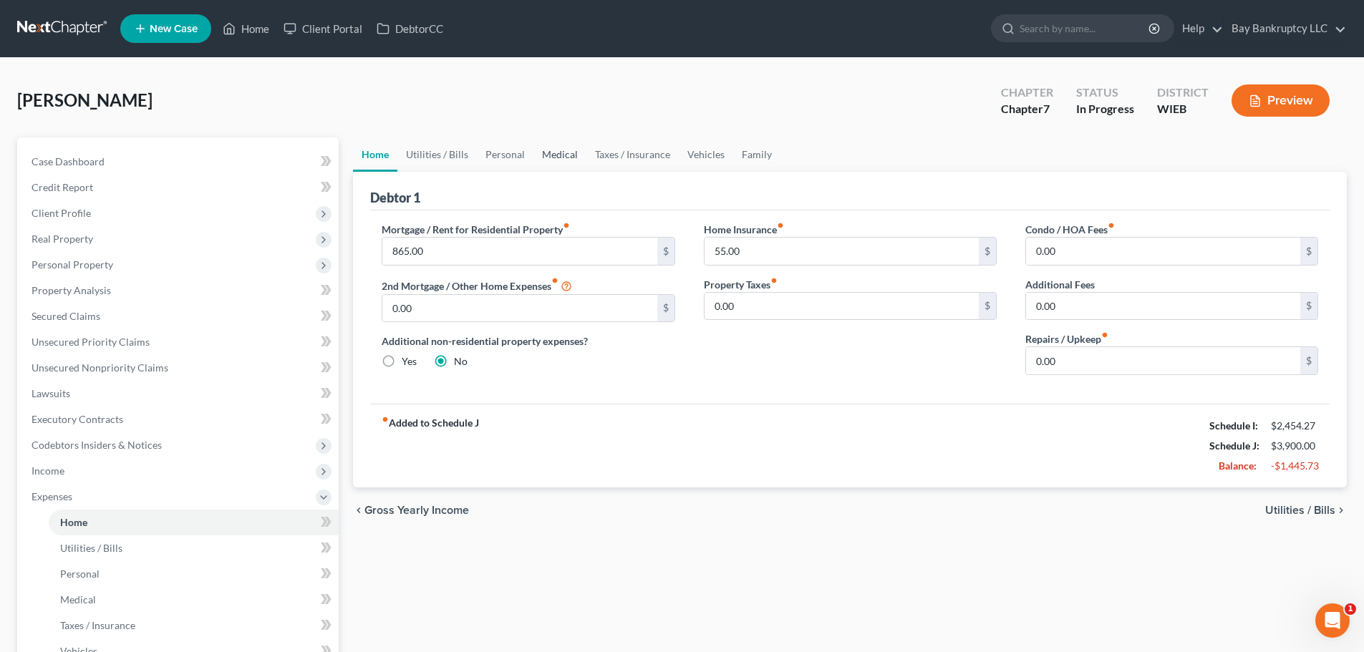
click at [555, 153] on link "Medical" at bounding box center [559, 154] width 53 height 34
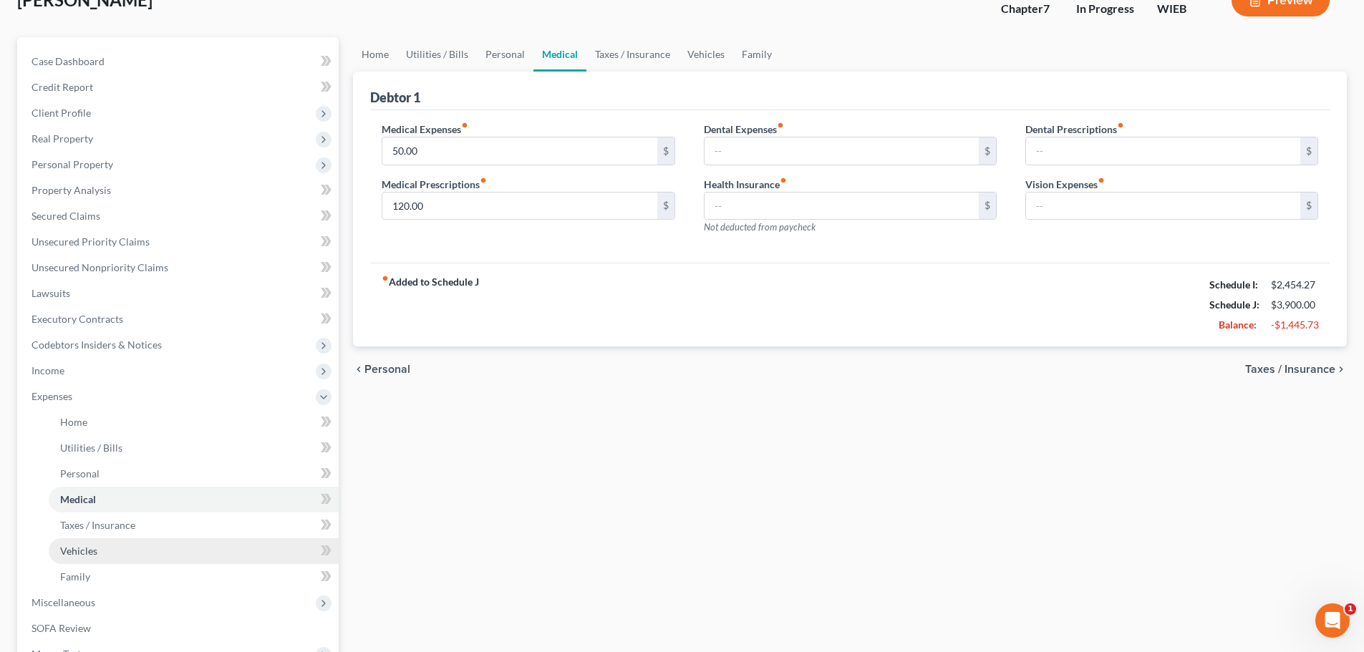
scroll to position [215, 0]
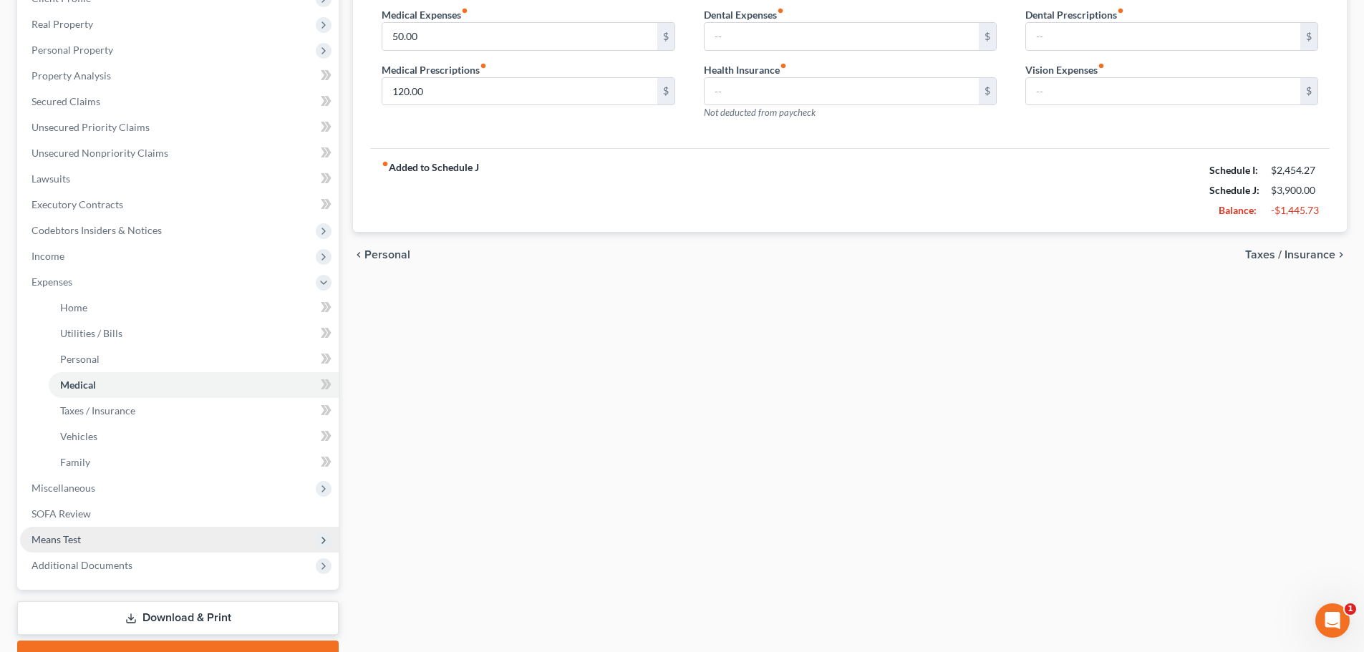
click at [91, 540] on span "Means Test" at bounding box center [179, 540] width 319 height 26
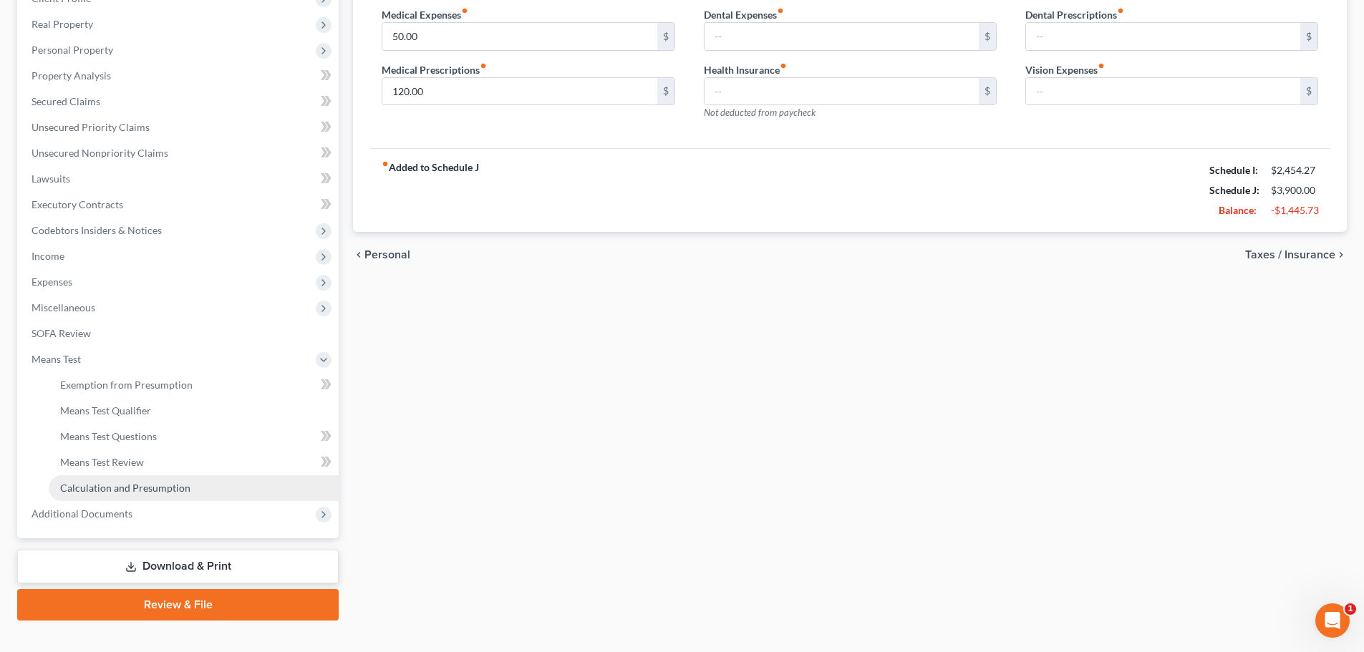
click at [152, 485] on span "Calculation and Presumption" at bounding box center [125, 488] width 130 height 12
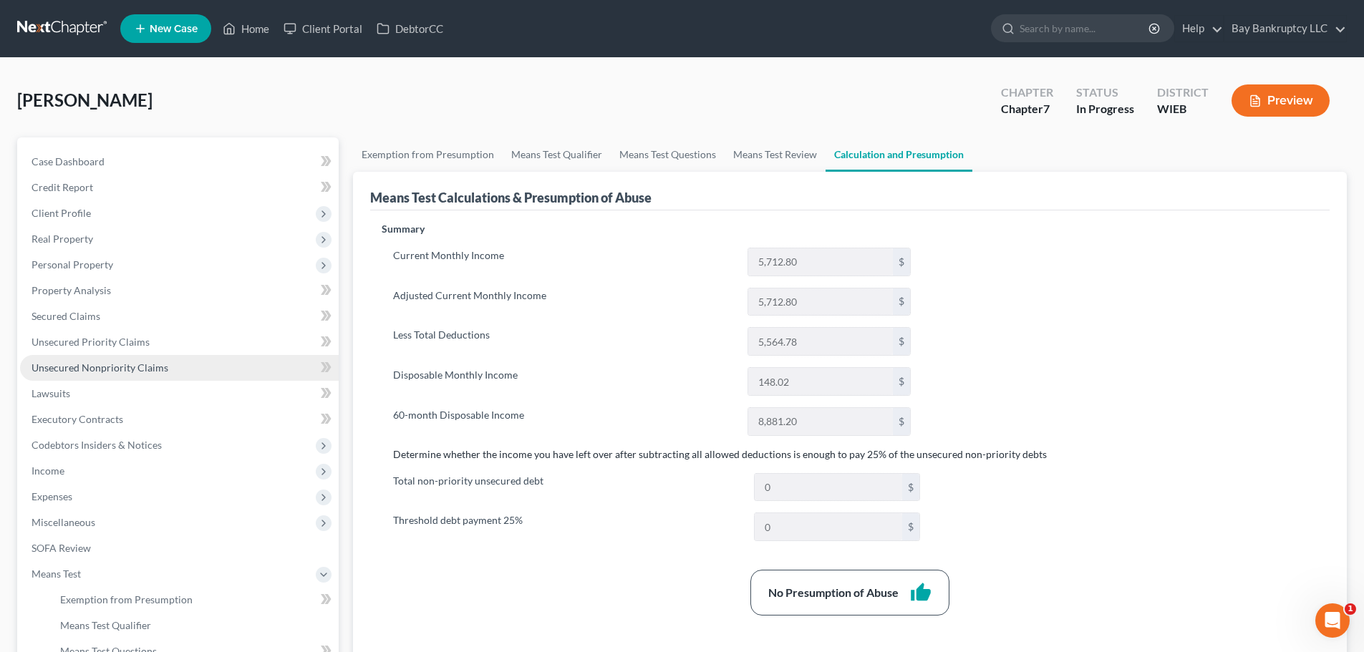
click at [112, 372] on span "Unsecured Nonpriority Claims" at bounding box center [99, 367] width 137 height 12
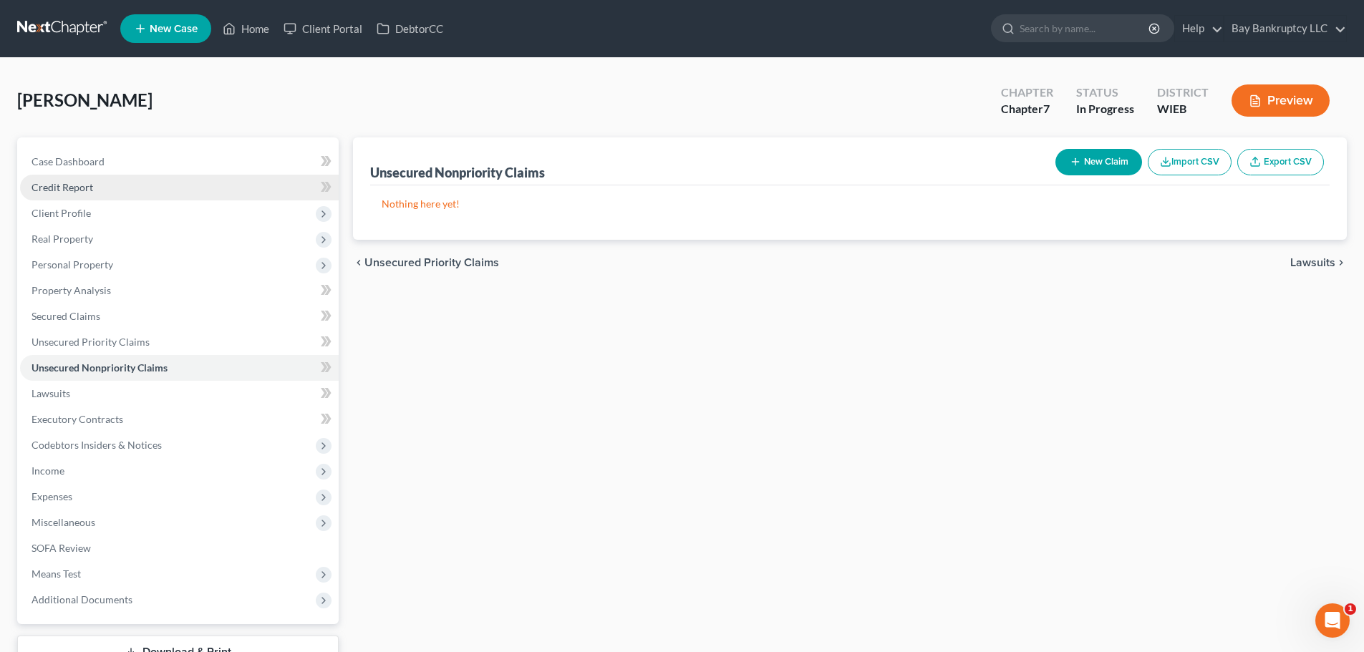
click at [102, 197] on link "Credit Report" at bounding box center [179, 188] width 319 height 26
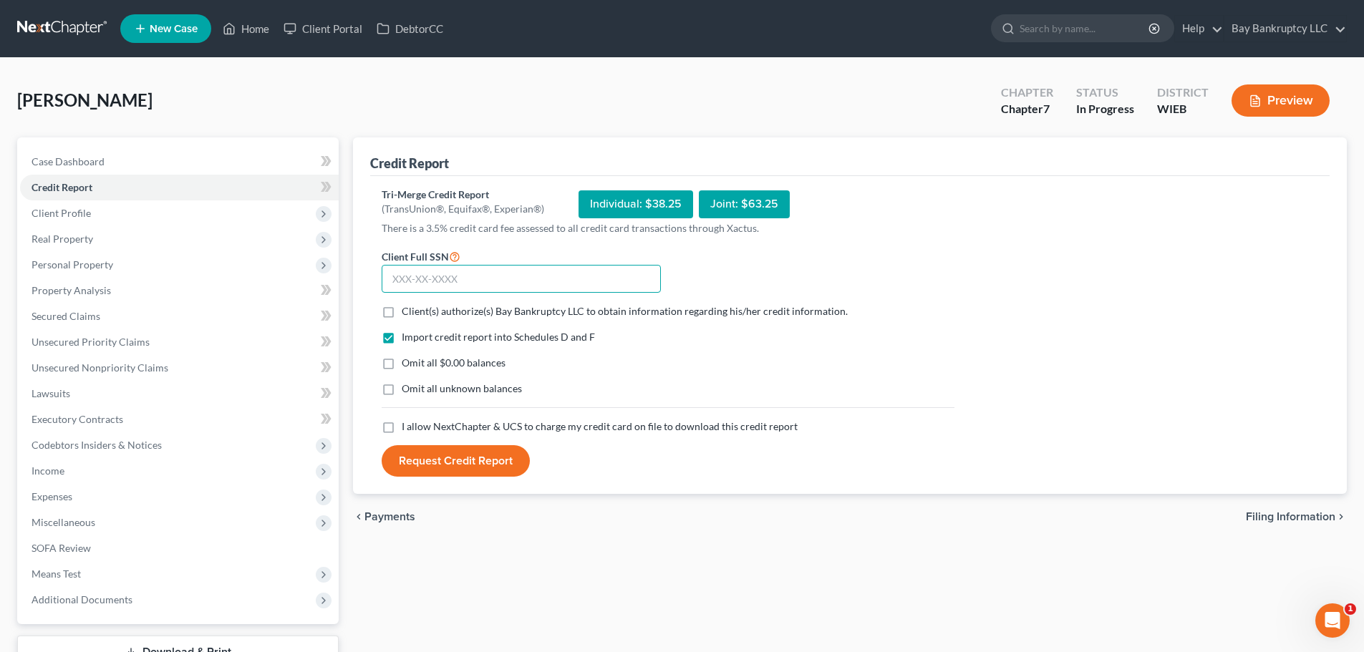
click at [568, 278] on input "text" at bounding box center [521, 279] width 279 height 29
type input "390-80-8352"
click at [402, 316] on label "Client(s) authorize(s) Bay Bankruptcy LLC to obtain information regarding his/h…" at bounding box center [625, 311] width 446 height 14
click at [407, 314] on input "Client(s) authorize(s) Bay Bankruptcy LLC to obtain information regarding his/h…" at bounding box center [411, 308] width 9 height 9
checkbox input "true"
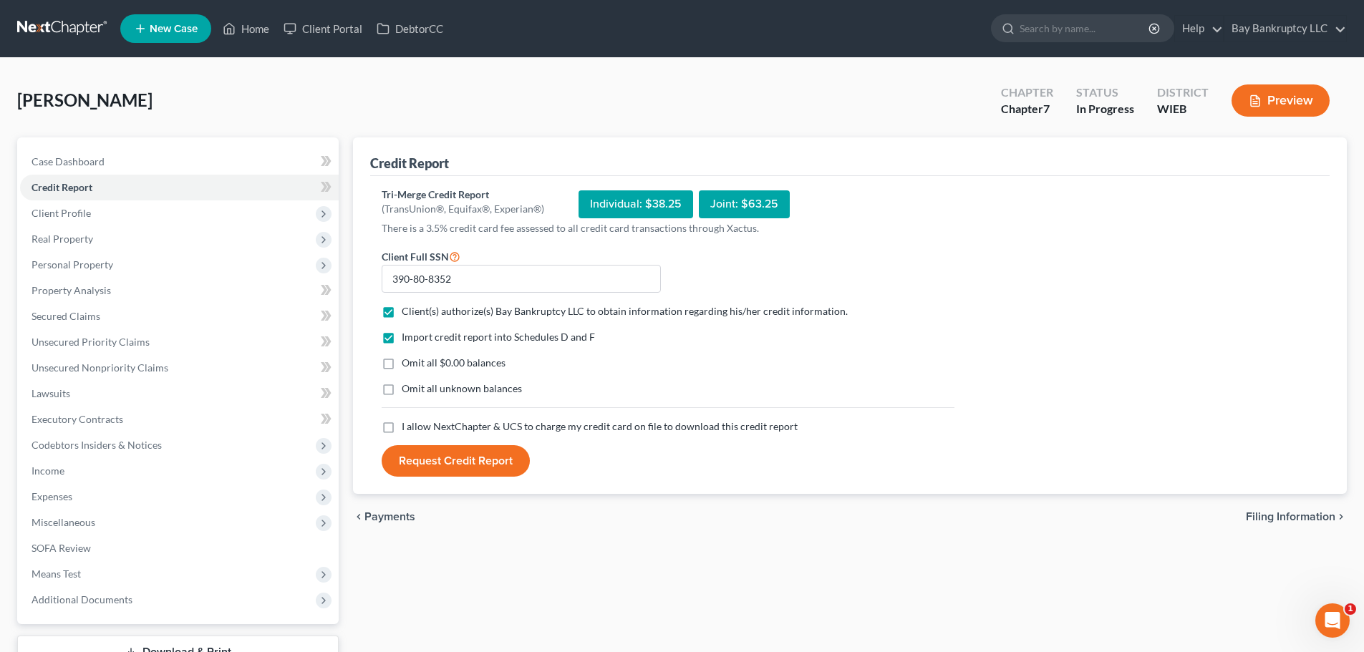
click at [402, 364] on label "Omit all $0.00 balances" at bounding box center [454, 363] width 104 height 14
click at [407, 364] on input "Omit all $0.00 balances" at bounding box center [411, 360] width 9 height 9
checkbox input "true"
click at [402, 423] on label "I allow NextChapter & UCS to charge my credit card on file to download this cre…" at bounding box center [600, 426] width 396 height 14
click at [407, 423] on input "I allow NextChapter & UCS to charge my credit card on file to download this cre…" at bounding box center [411, 423] width 9 height 9
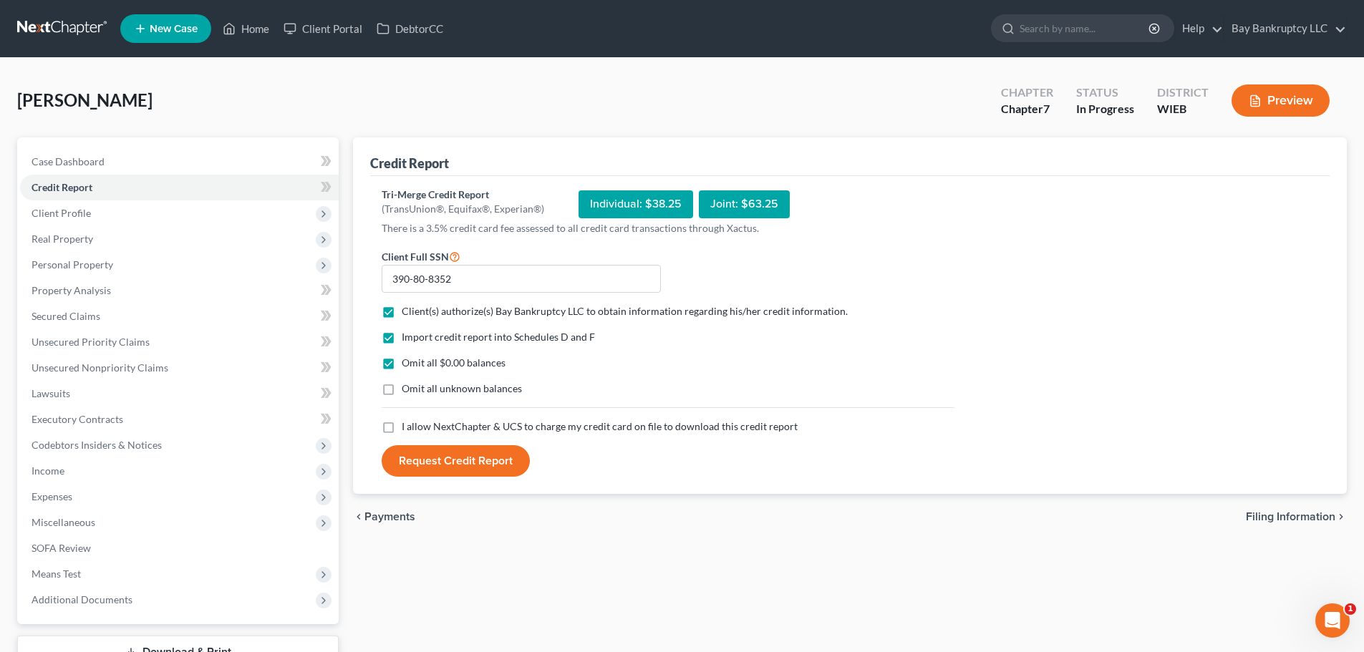
checkbox input "true"
click at [457, 460] on button "Request Credit Report" at bounding box center [456, 460] width 148 height 31
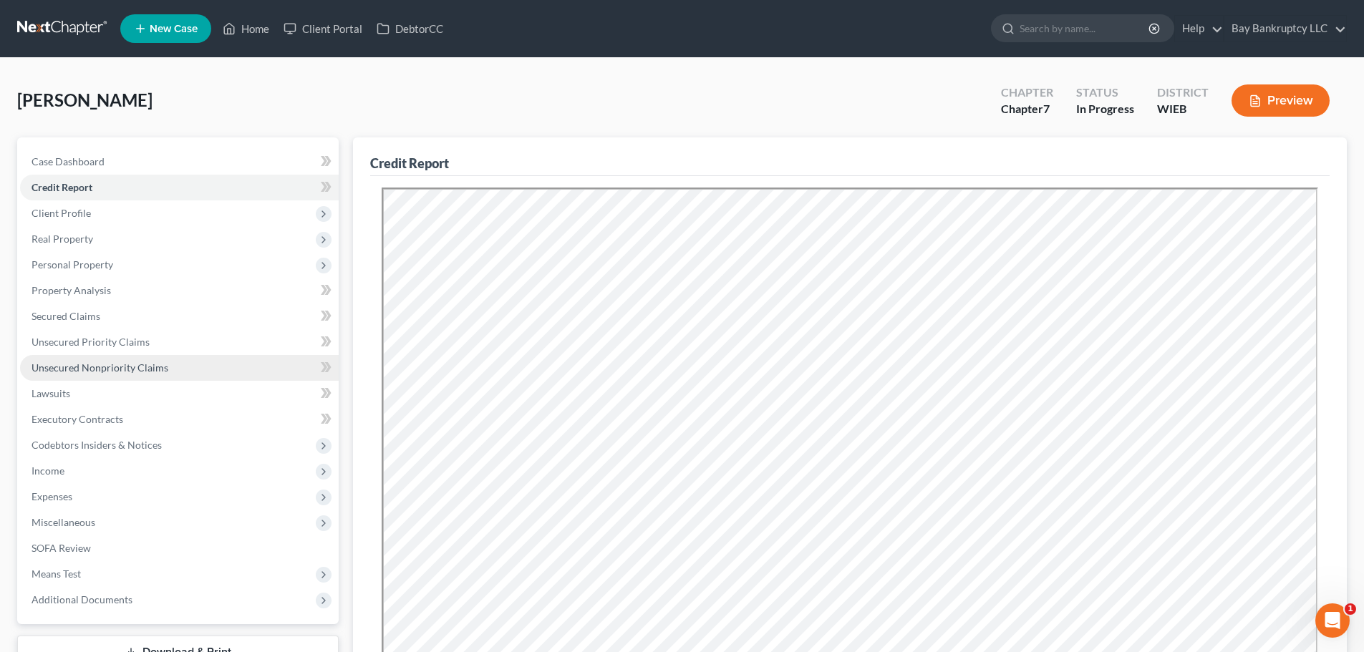
click at [130, 374] on link "Unsecured Nonpriority Claims" at bounding box center [179, 368] width 319 height 26
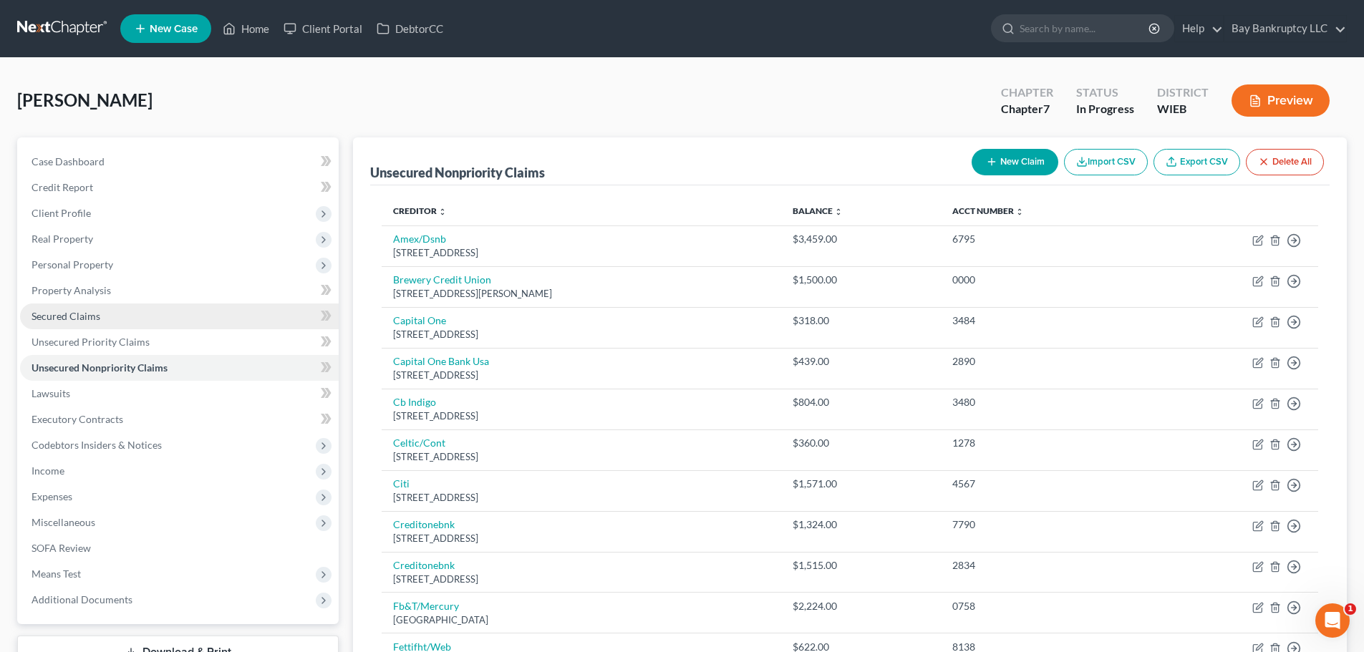
click at [83, 316] on span "Secured Claims" at bounding box center [65, 316] width 69 height 12
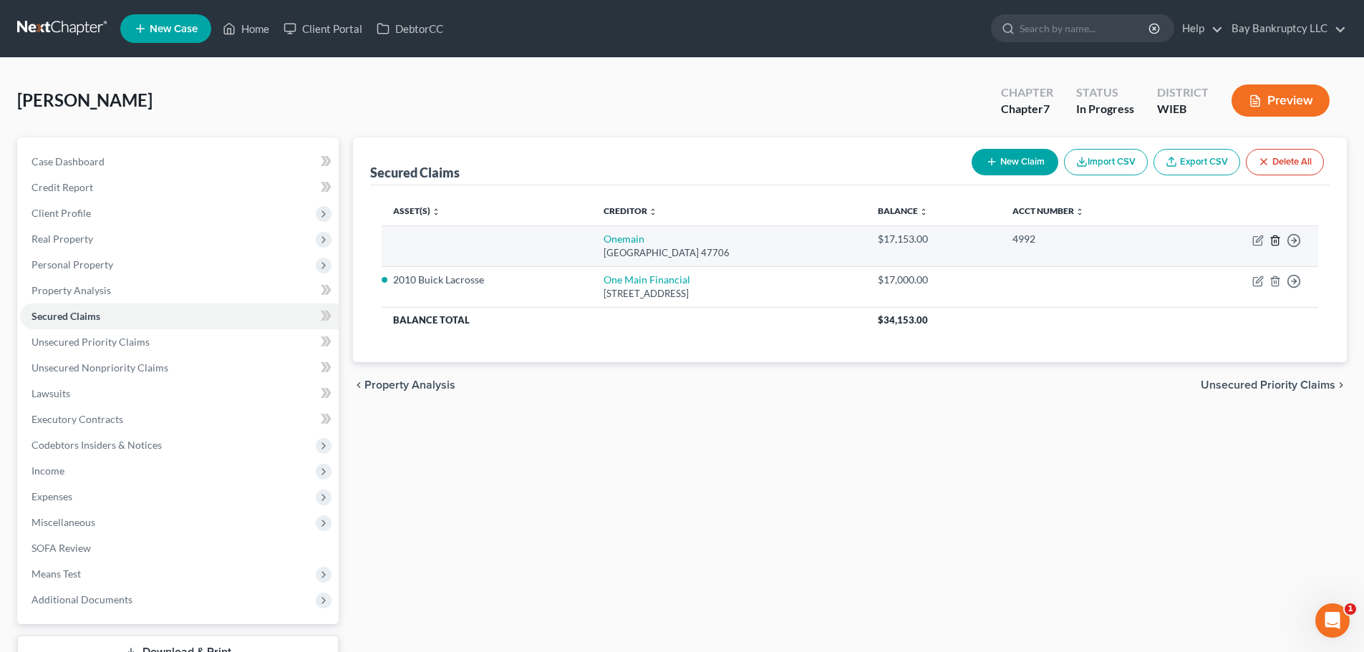
click at [1273, 239] on icon "button" at bounding box center [1274, 240] width 11 height 11
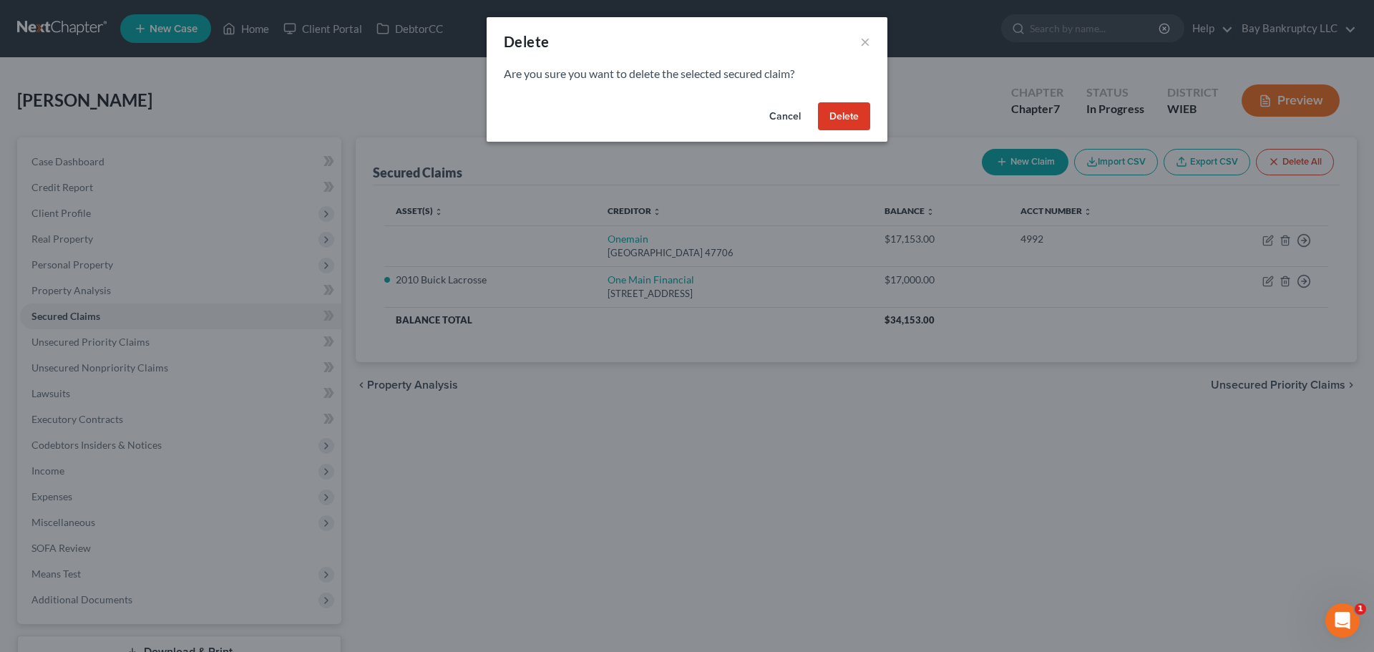
click at [840, 120] on button "Delete" at bounding box center [844, 116] width 52 height 29
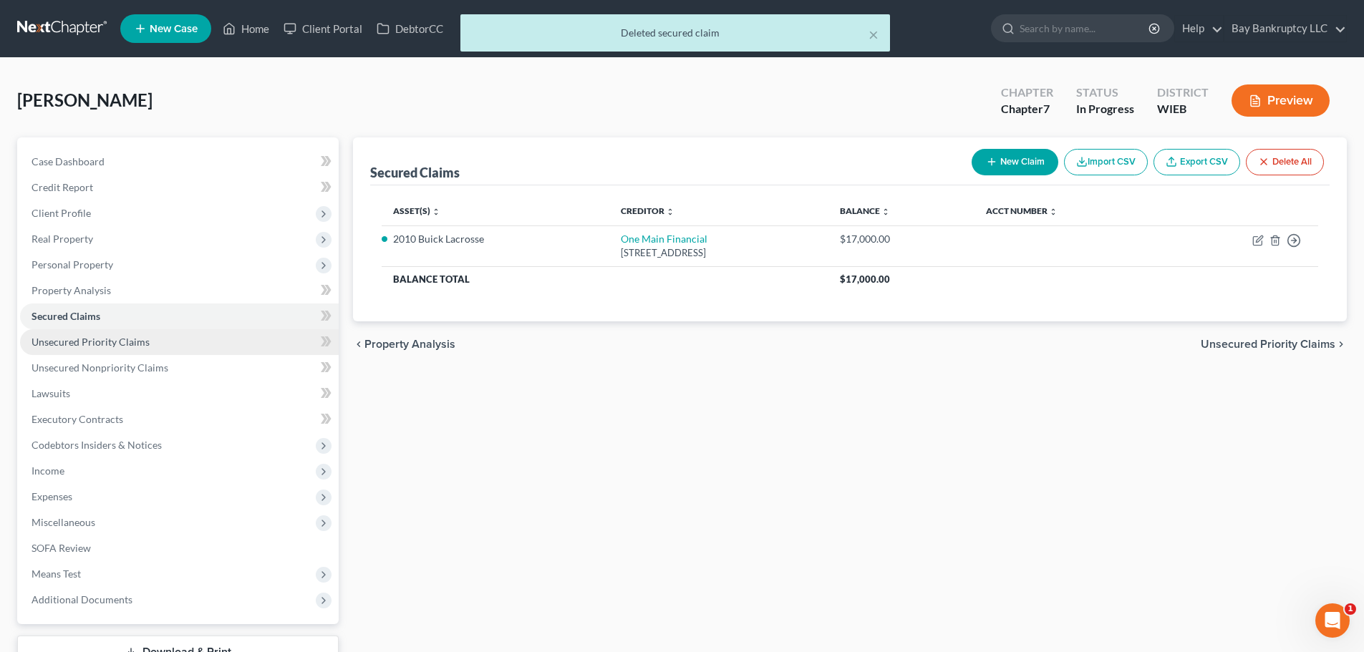
click at [82, 334] on link "Unsecured Priority Claims" at bounding box center [179, 342] width 319 height 26
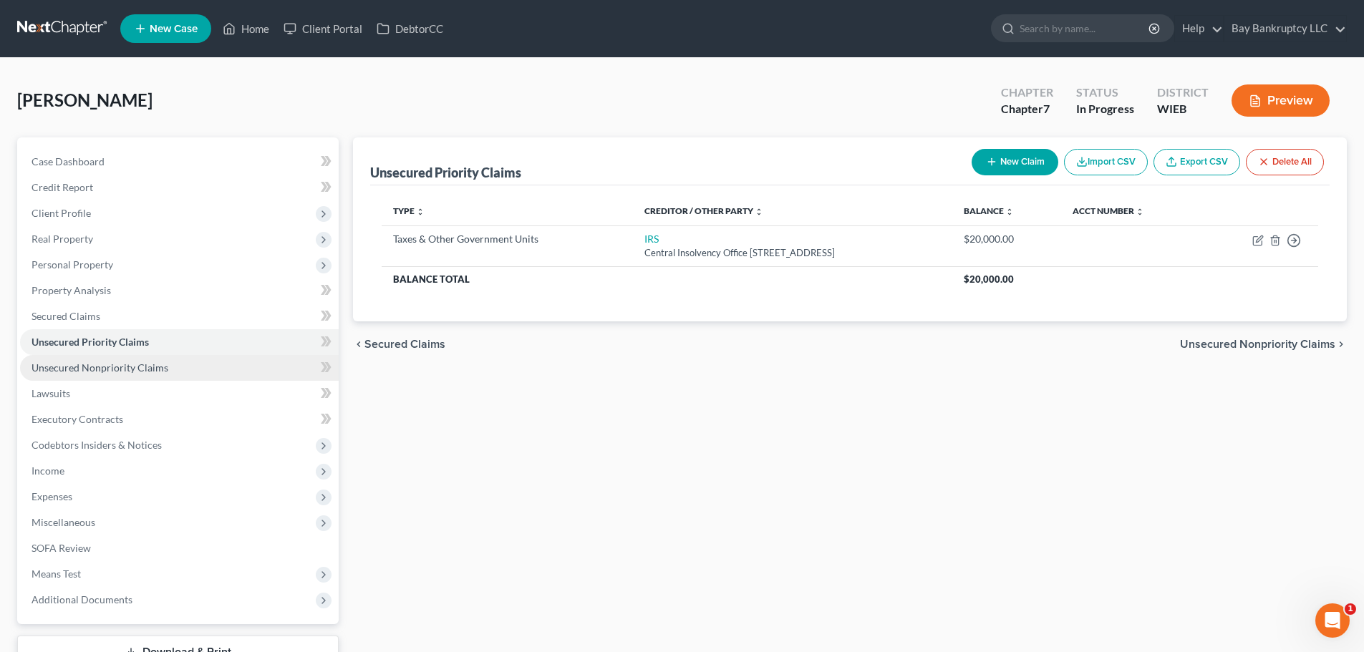
click at [115, 365] on span "Unsecured Nonpriority Claims" at bounding box center [99, 367] width 137 height 12
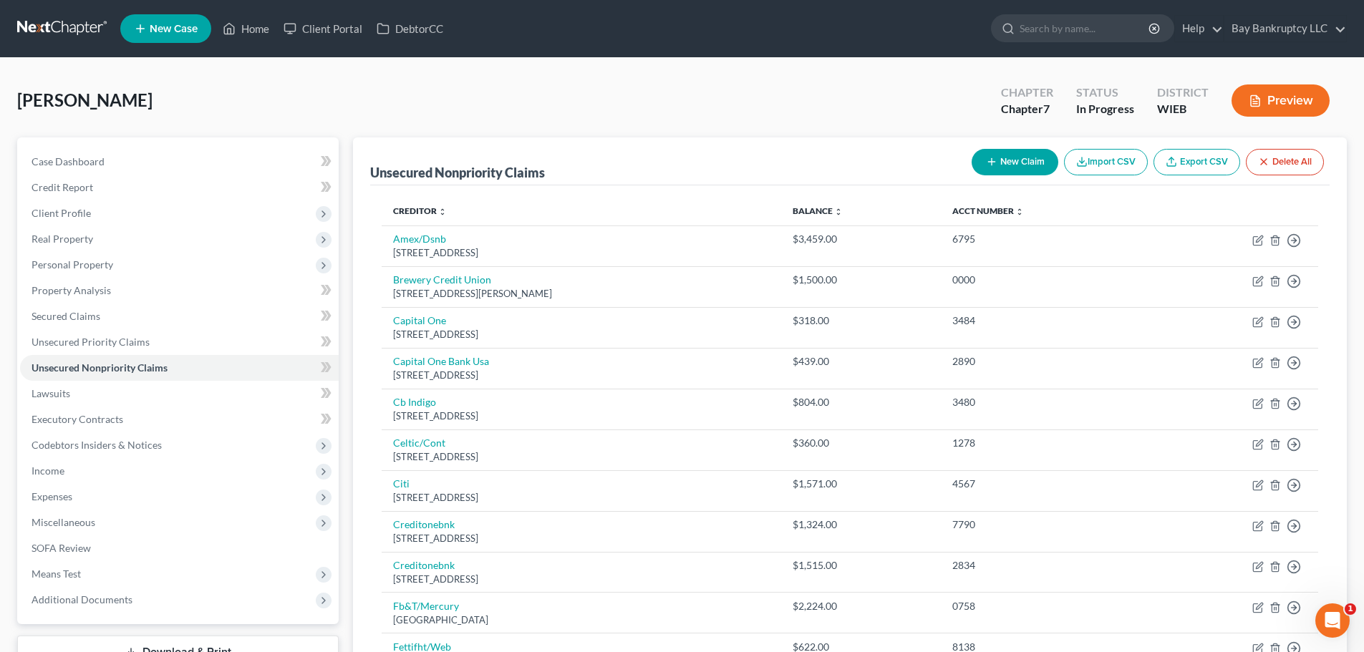
click at [1001, 161] on button "New Claim" at bounding box center [1014, 162] width 87 height 26
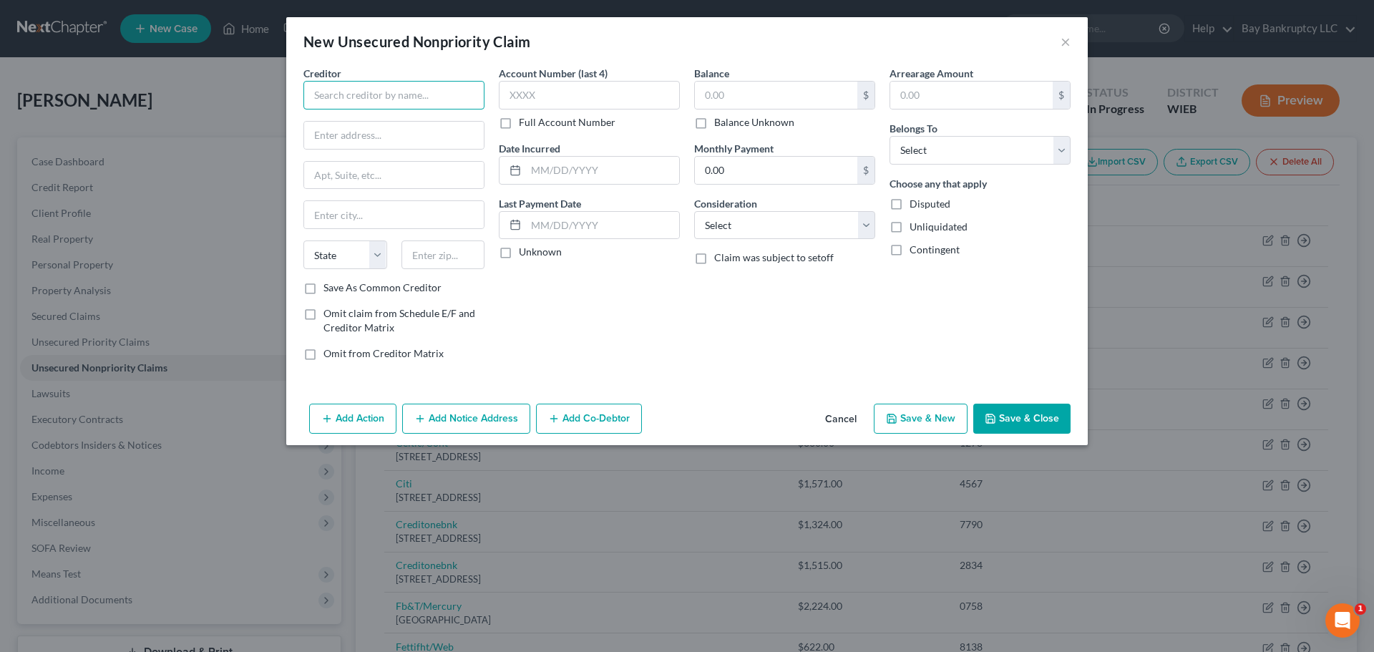
click at [398, 101] on input "text" at bounding box center [393, 95] width 181 height 29
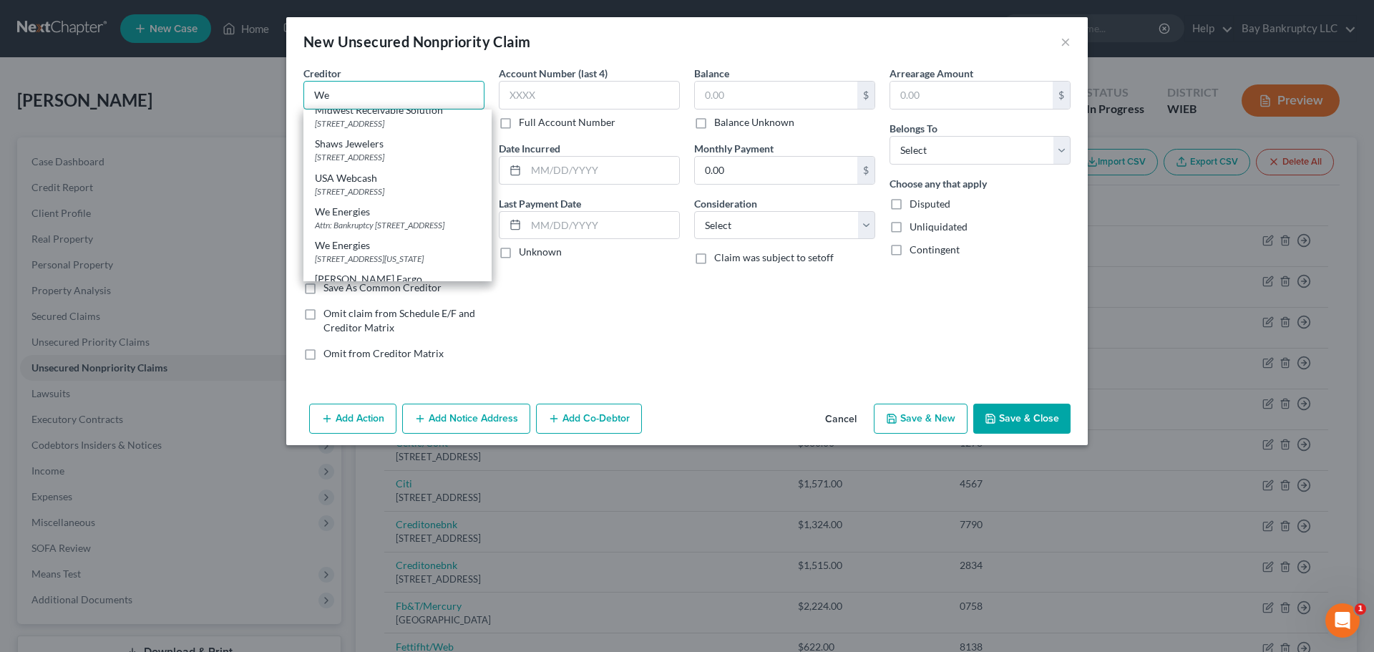
scroll to position [143, 0]
click at [394, 225] on div "Attn: Bankruptcy [STREET_ADDRESS]" at bounding box center [397, 219] width 165 height 12
type input "We Energies"
type input "Attn: Bankruptcy"
type input "Po Box 2046 Rm A130"
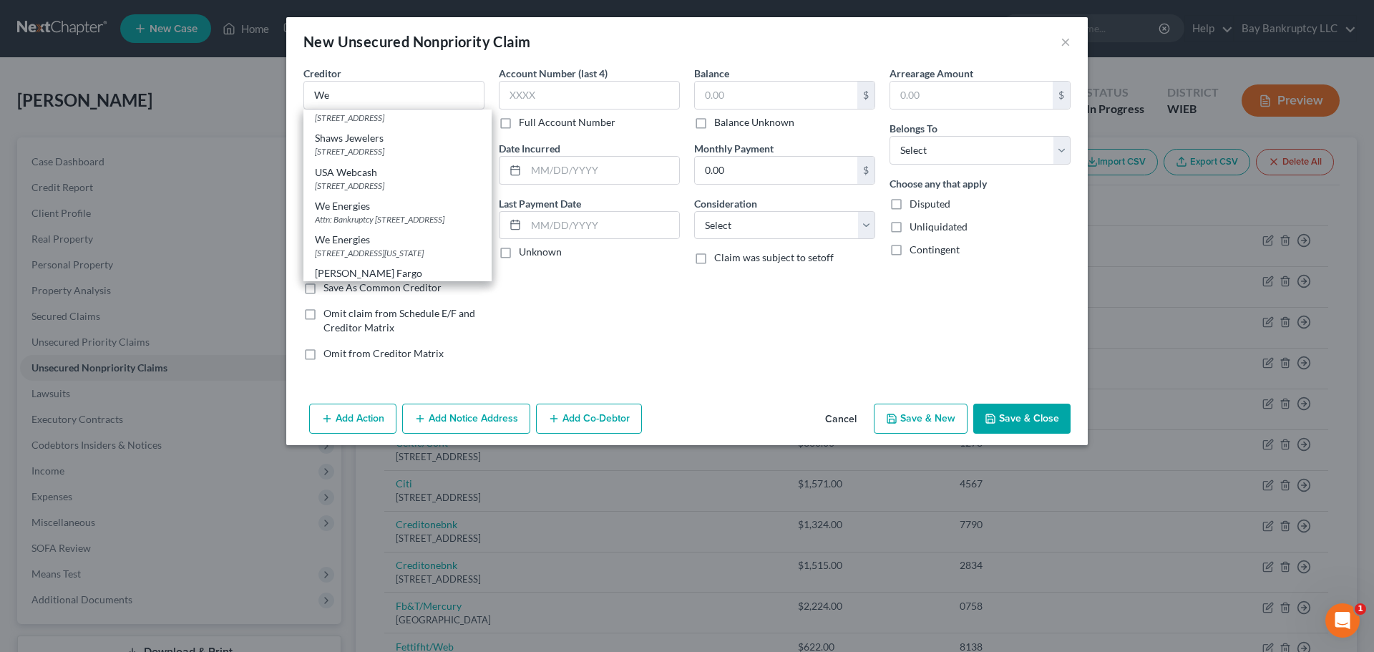
type input "[GEOGRAPHIC_DATA]"
select select "52"
type input "53201"
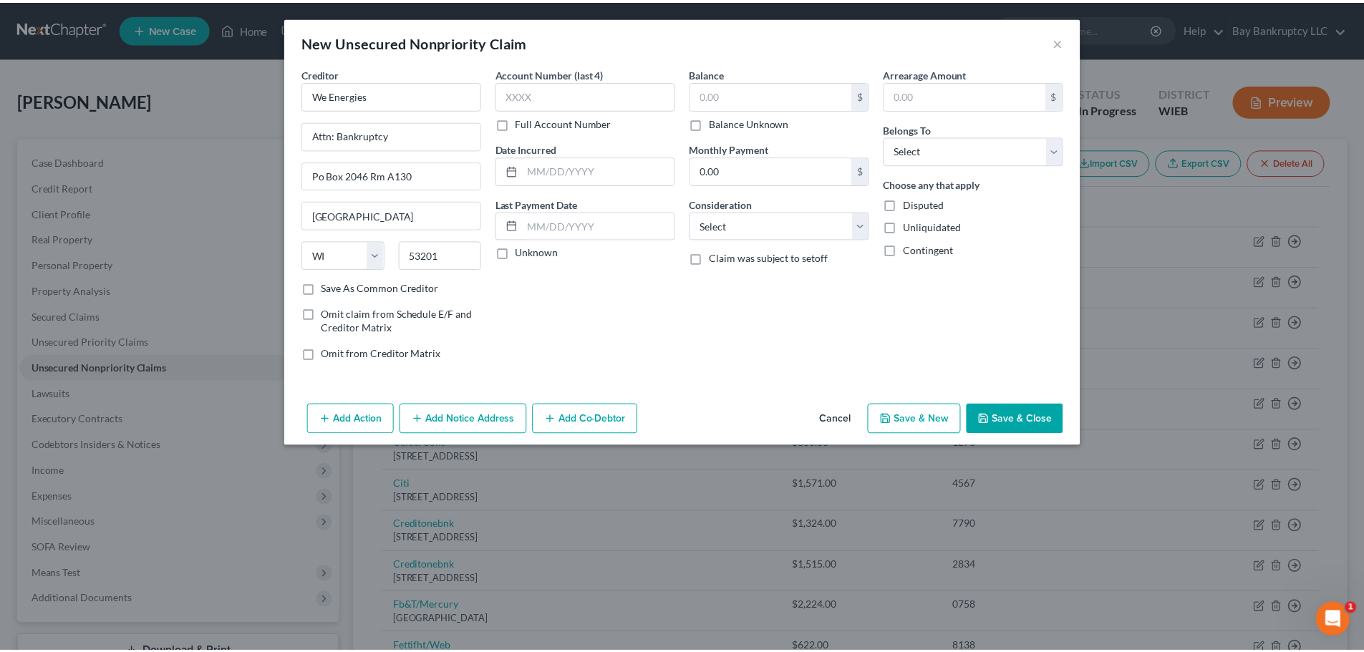
scroll to position [0, 0]
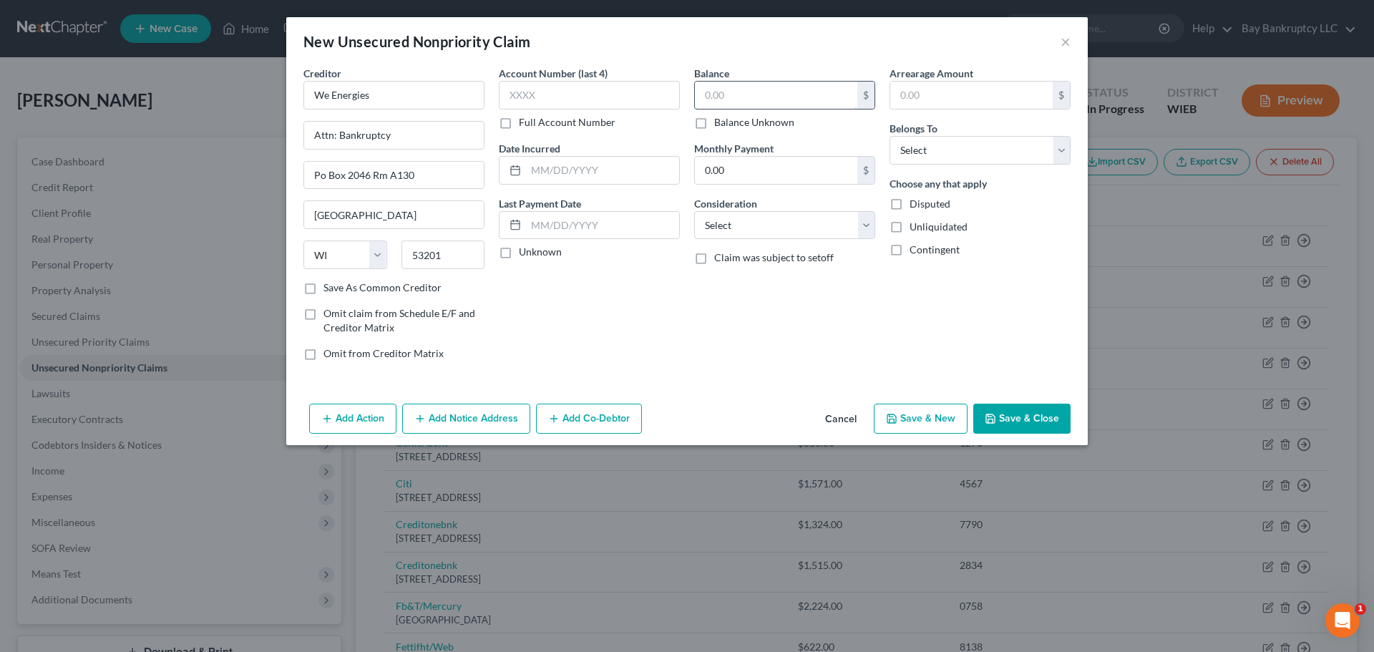
click at [749, 89] on input "text" at bounding box center [776, 95] width 162 height 27
type input "1,600"
click at [943, 158] on select "Select Debtor 1 Only Debtor 2 Only Debtor 1 And Debtor 2 Only At Least One Of T…" at bounding box center [980, 150] width 181 height 29
select select "0"
click at [890, 136] on select "Select Debtor 1 Only Debtor 2 Only Debtor 1 And Debtor 2 Only At Least One Of T…" at bounding box center [980, 150] width 181 height 29
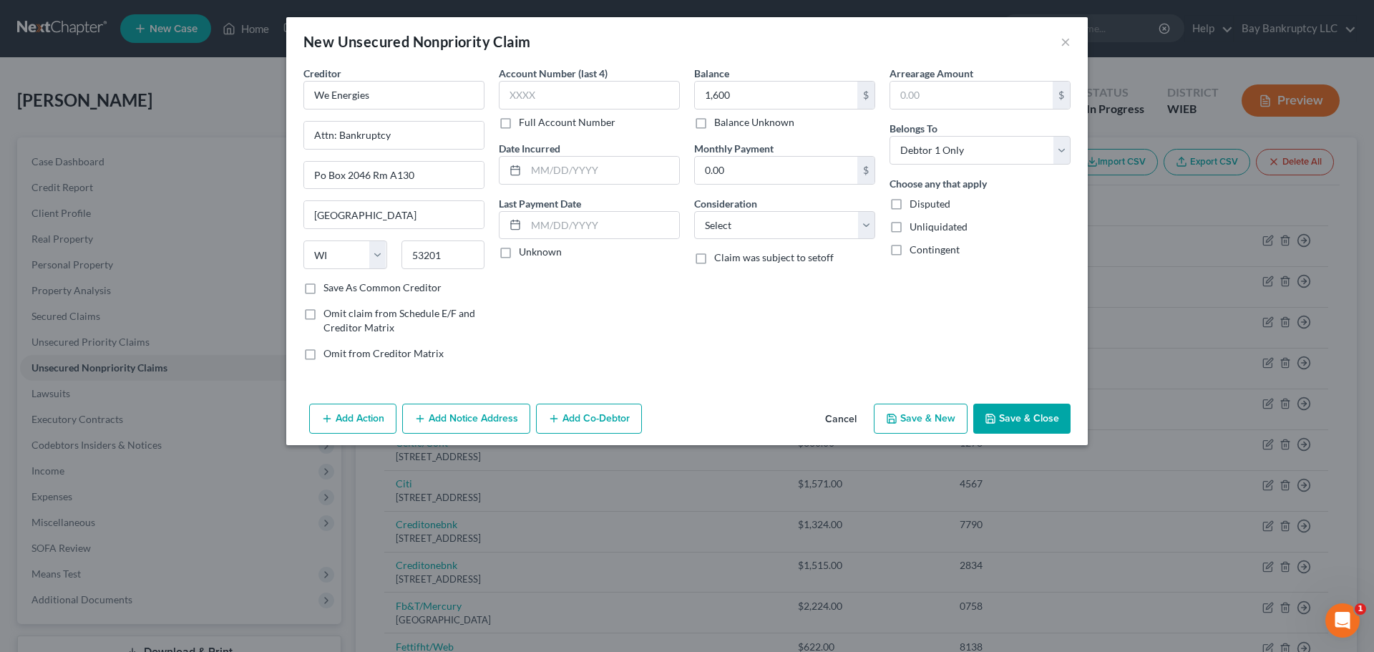
click at [1014, 404] on button "Save & Close" at bounding box center [1021, 419] width 97 height 30
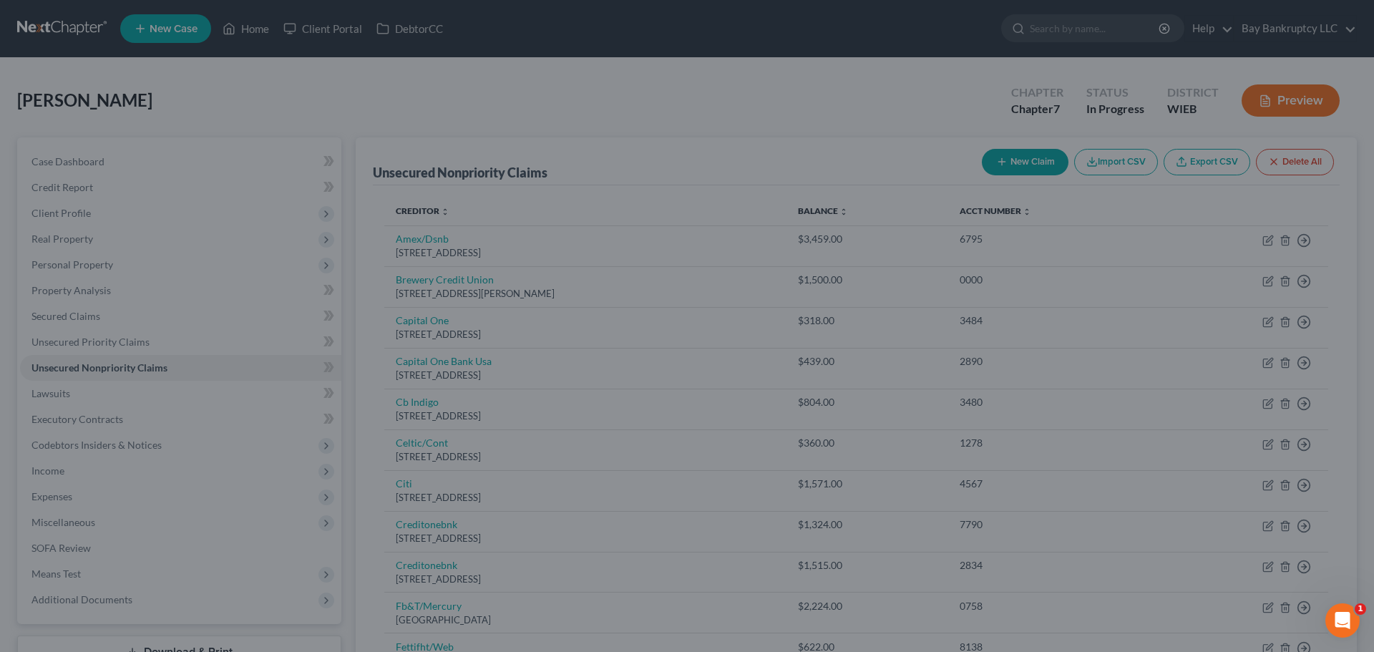
type input "1,600.00"
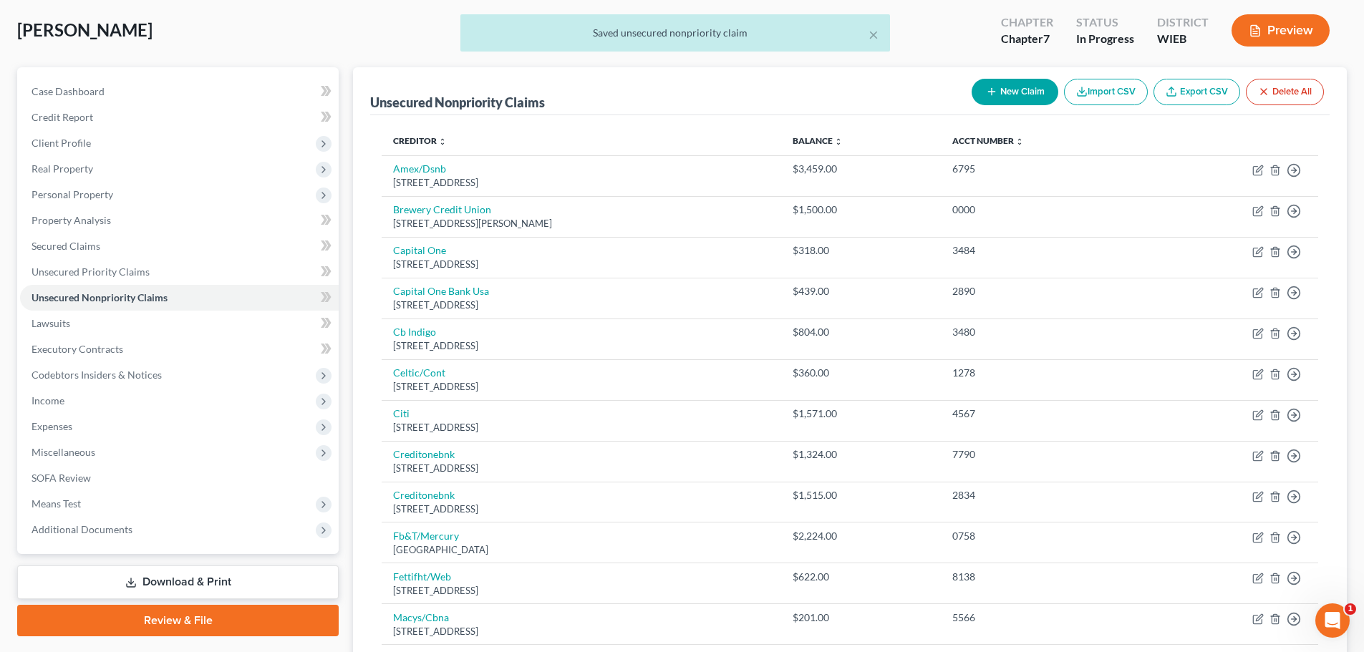
scroll to position [143, 0]
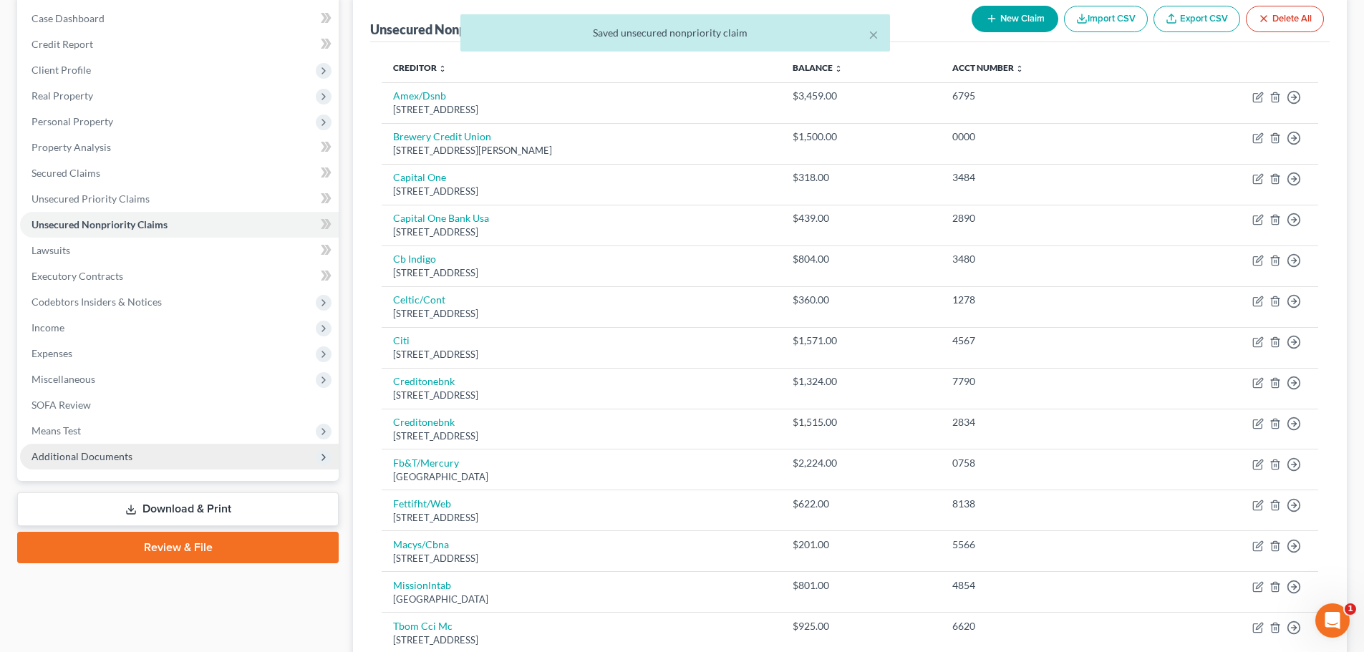
click at [87, 456] on span "Additional Documents" at bounding box center [81, 456] width 101 height 12
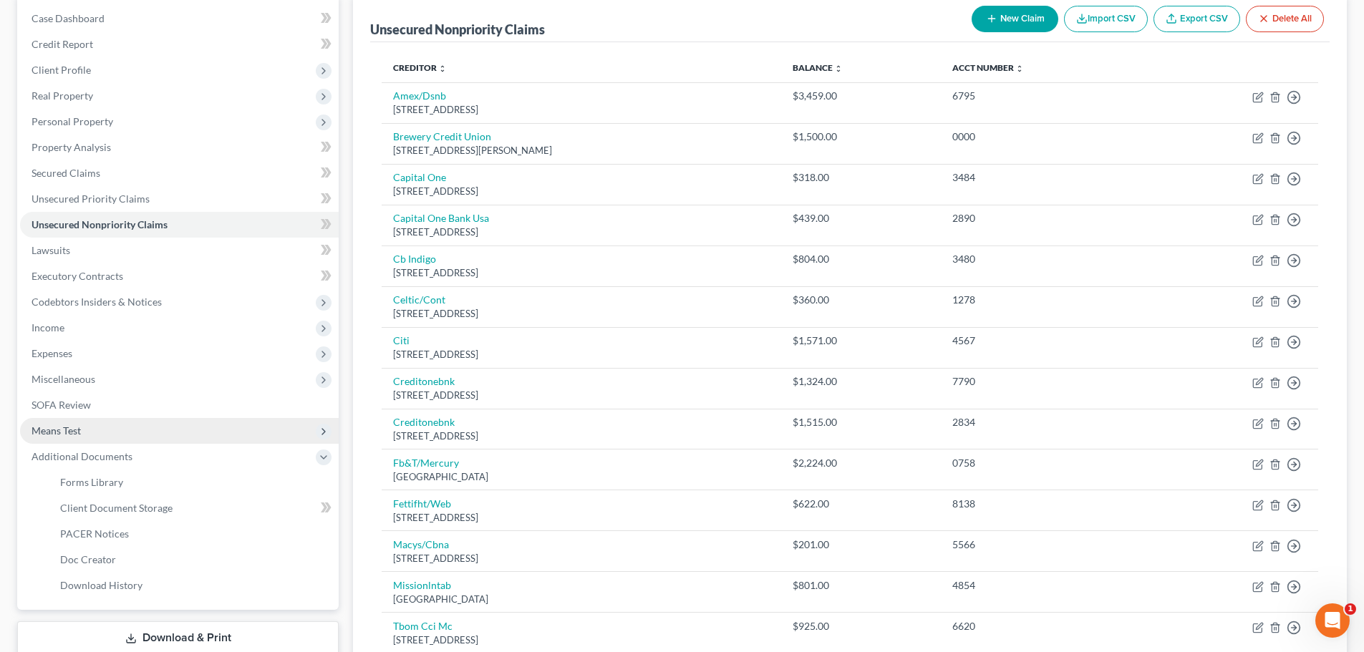
click at [60, 441] on span "Means Test" at bounding box center [179, 431] width 319 height 26
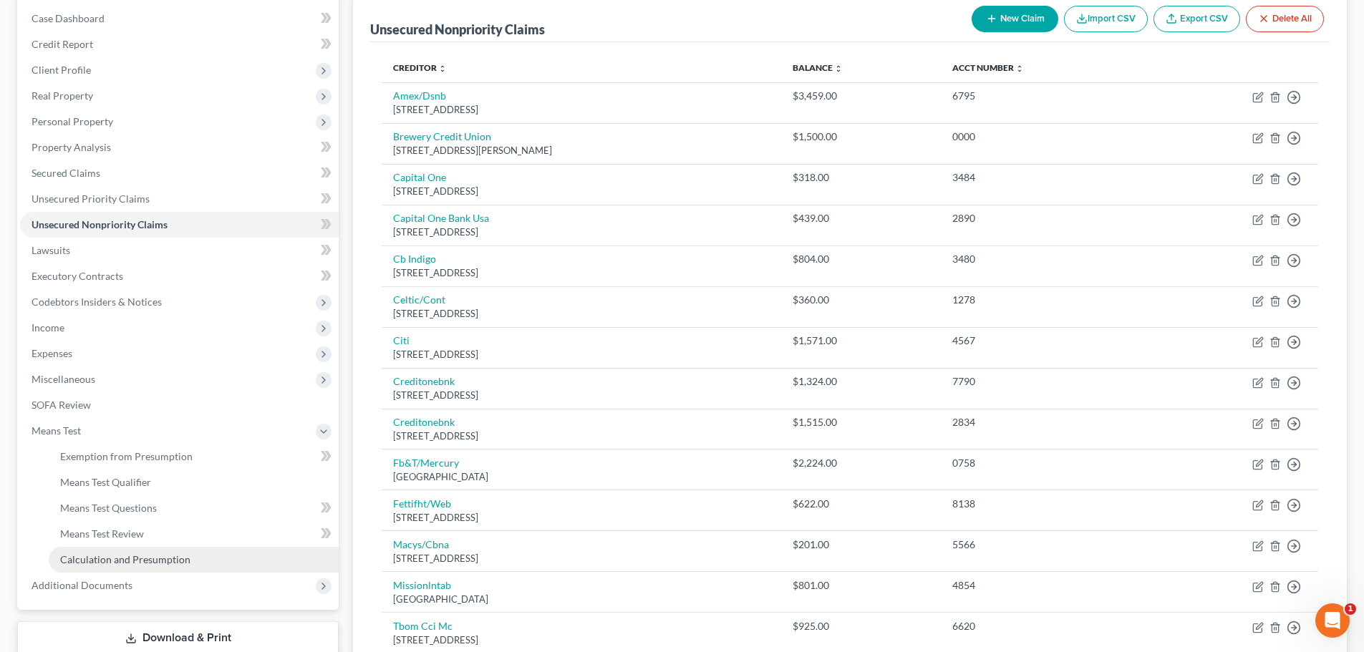
click at [115, 552] on link "Calculation and Presumption" at bounding box center [194, 560] width 290 height 26
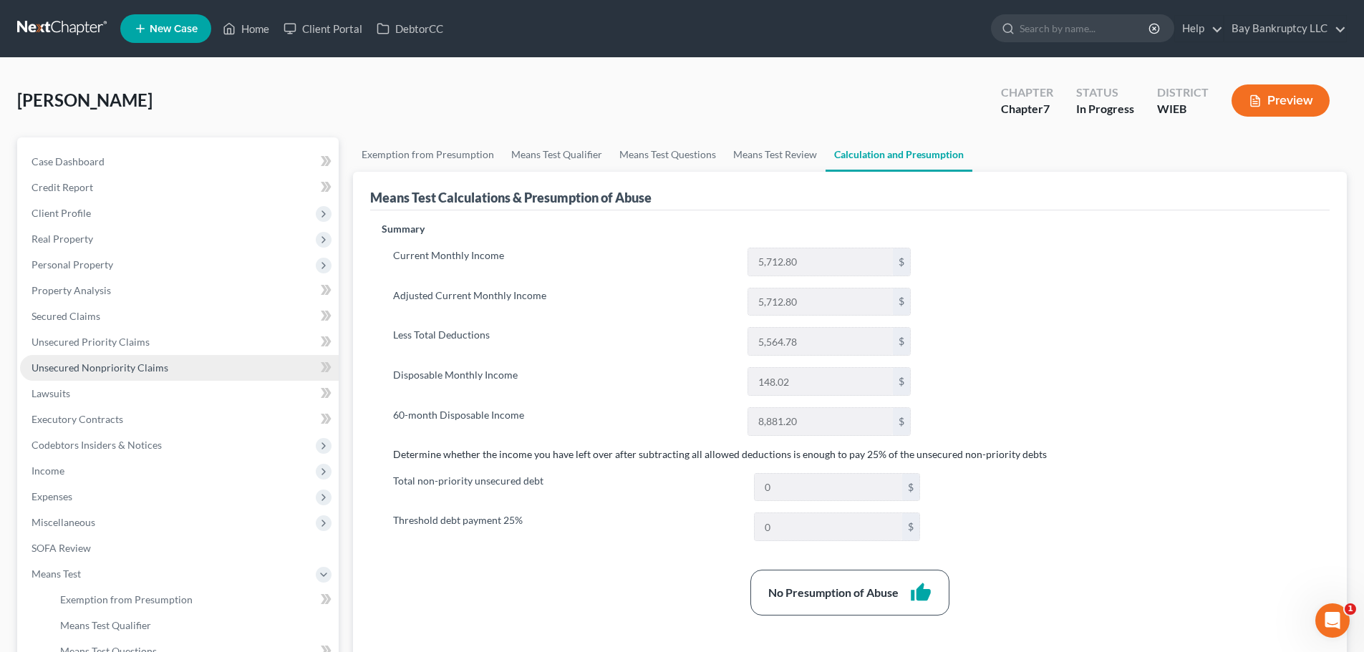
click at [125, 373] on span "Unsecured Nonpriority Claims" at bounding box center [99, 367] width 137 height 12
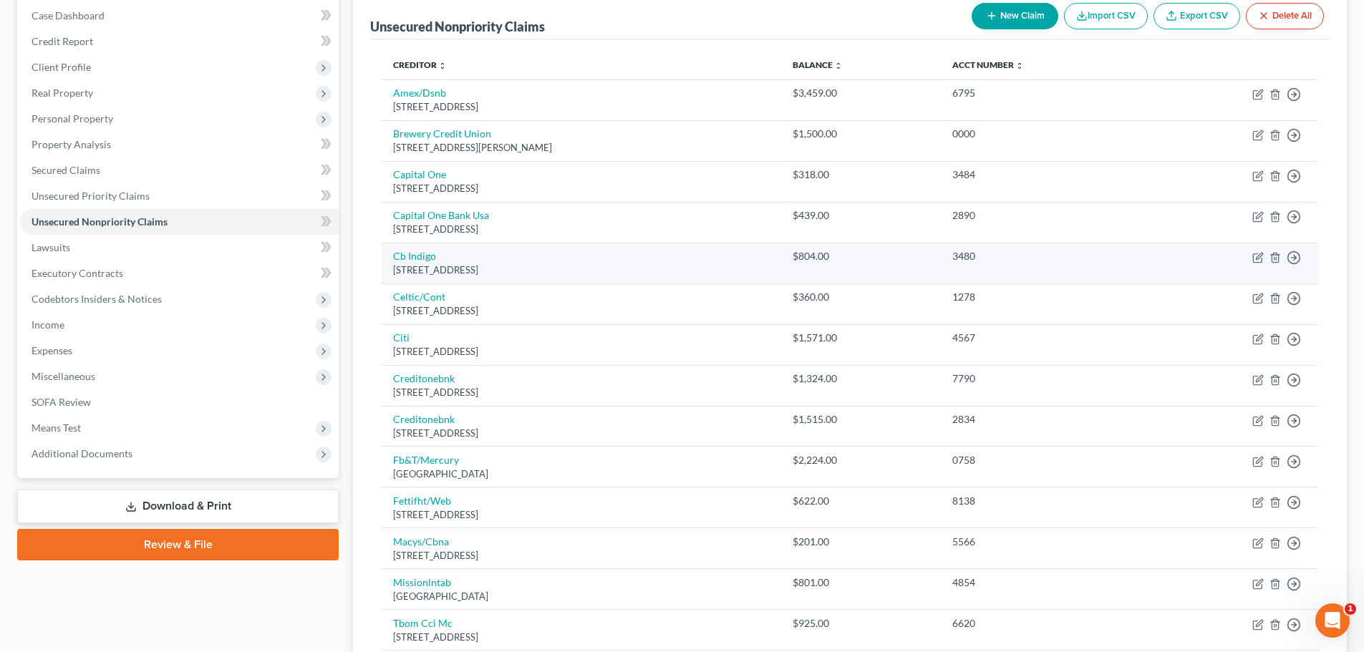
scroll to position [143, 0]
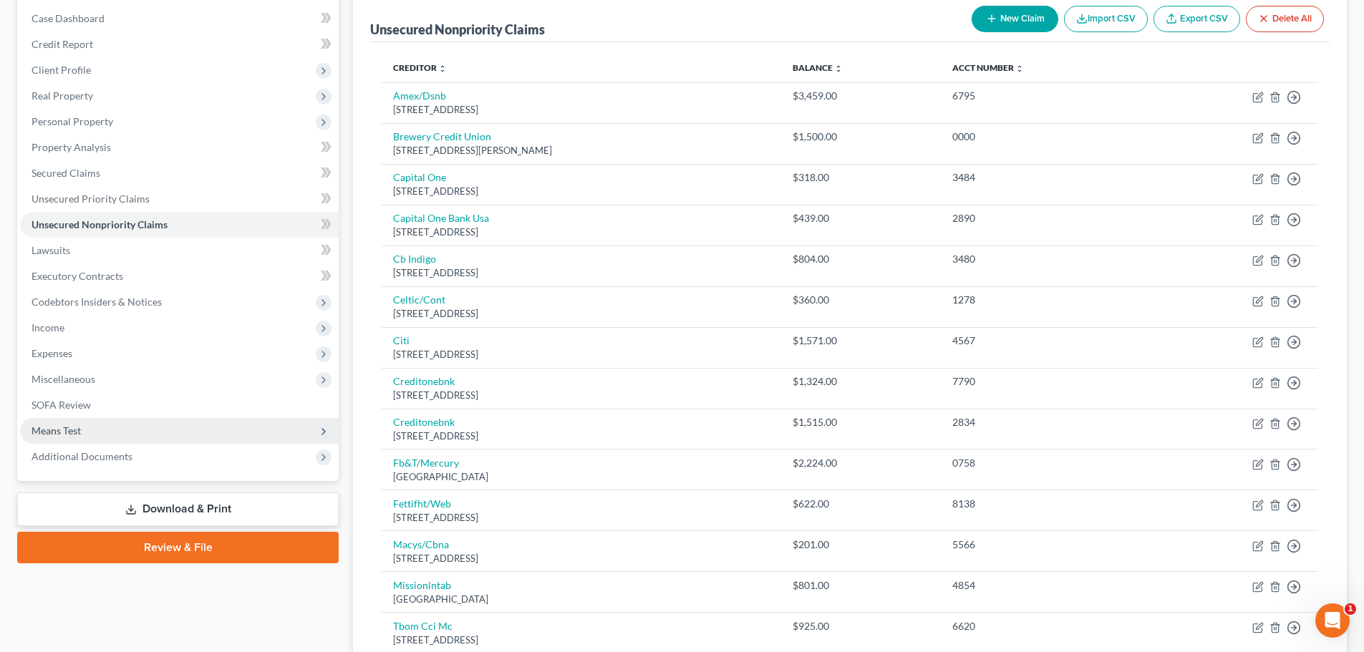
click at [72, 431] on span "Means Test" at bounding box center [55, 430] width 49 height 12
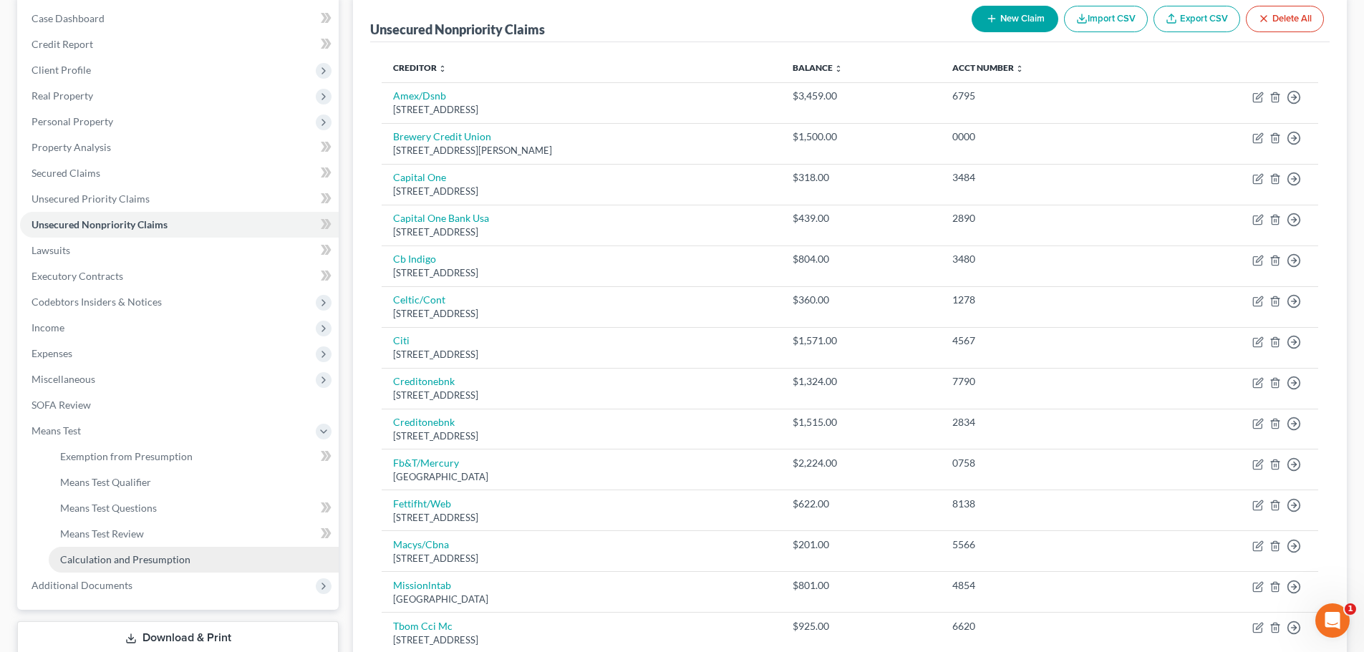
click at [121, 558] on span "Calculation and Presumption" at bounding box center [125, 559] width 130 height 12
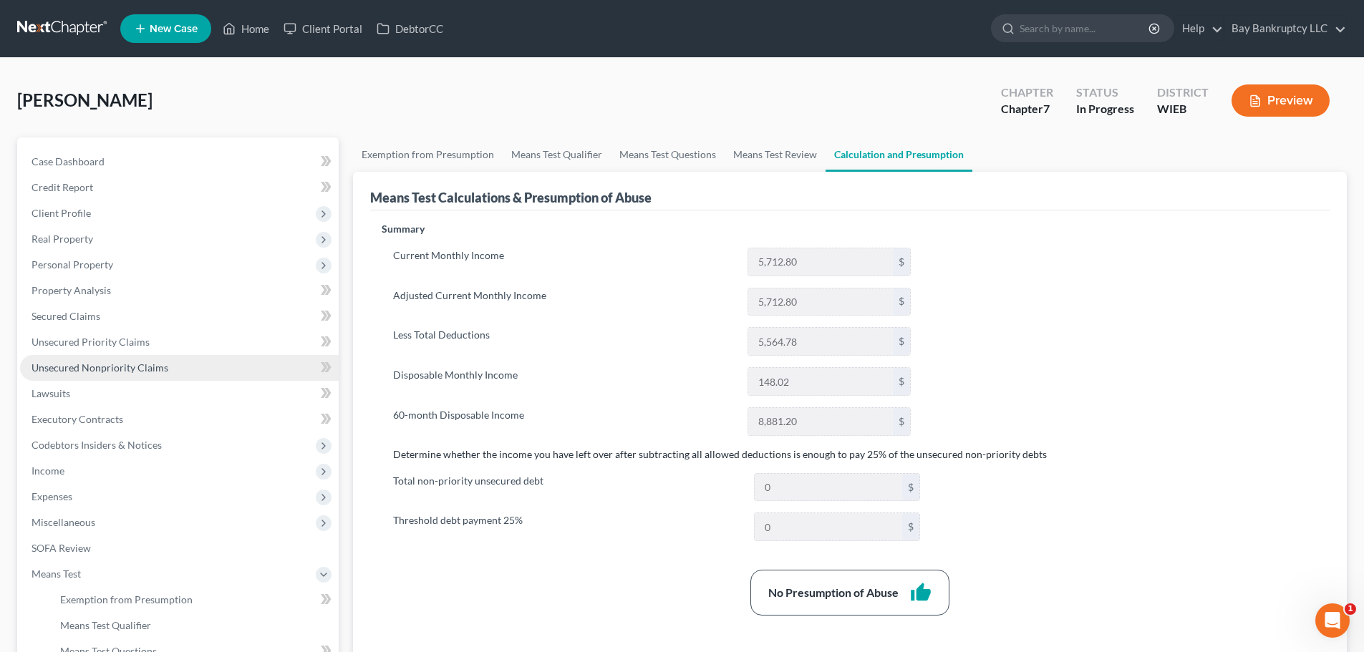
click at [108, 372] on span "Unsecured Nonpriority Claims" at bounding box center [99, 367] width 137 height 12
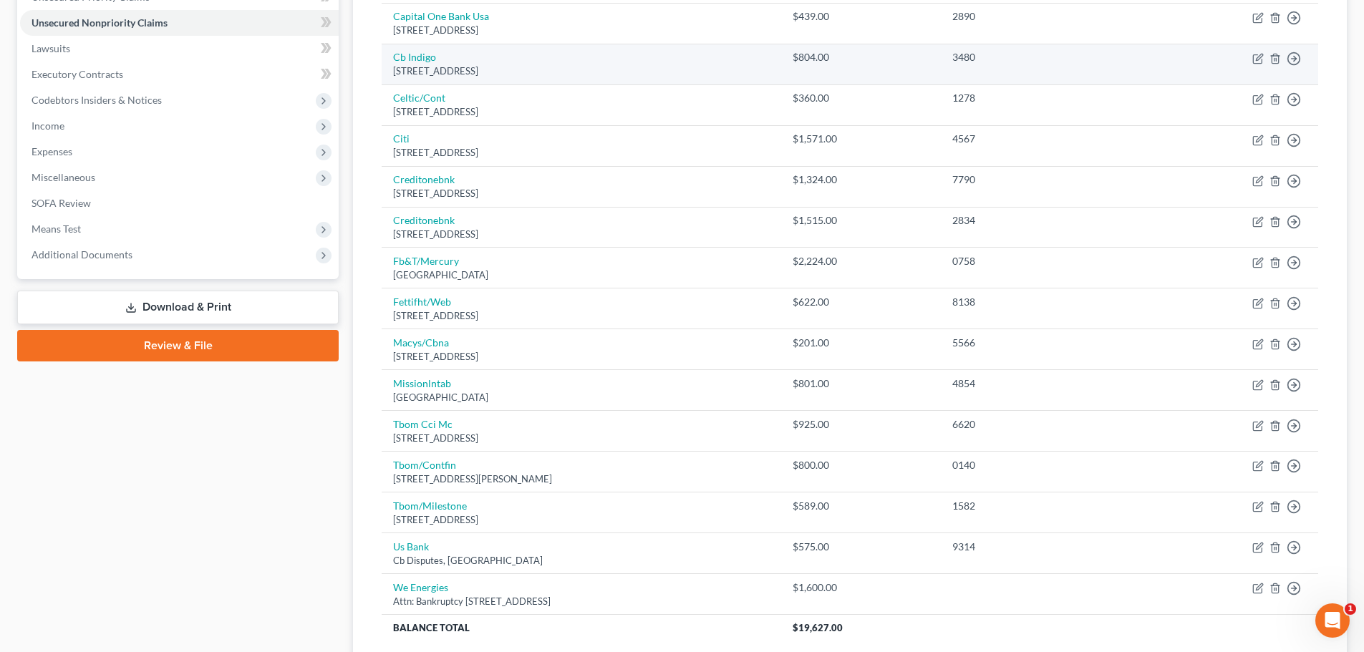
scroll to position [462, 0]
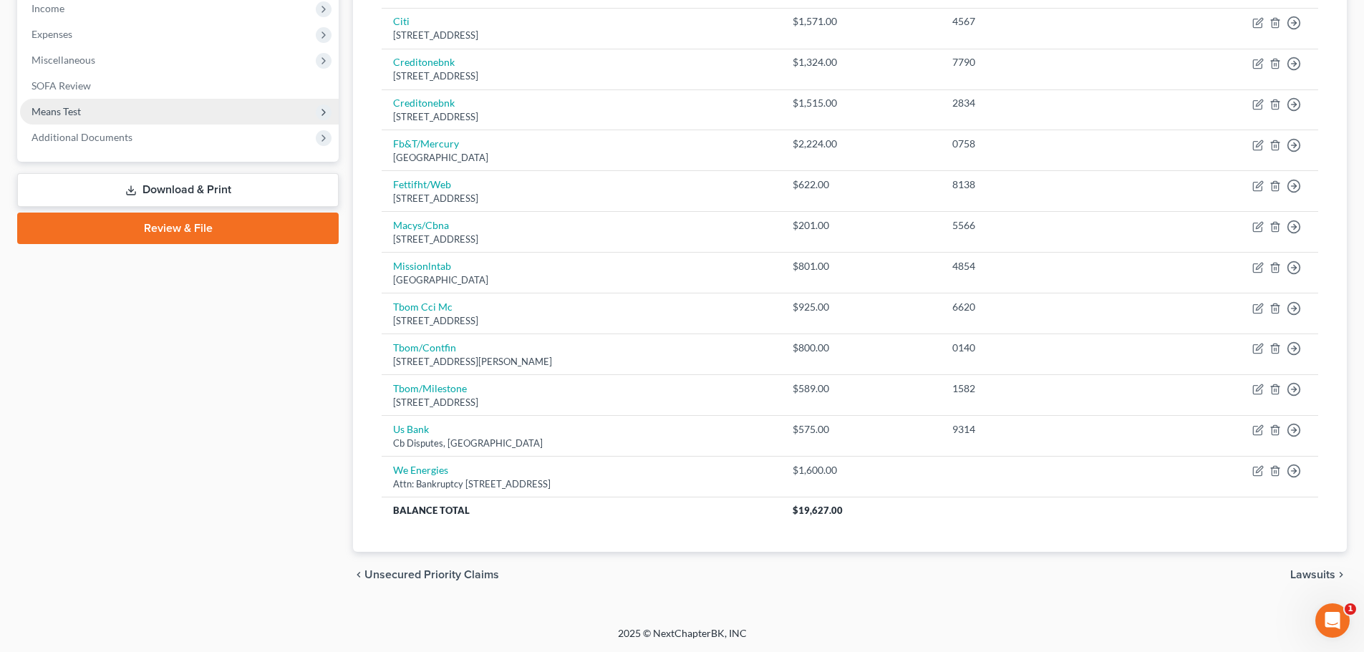
click at [82, 106] on span "Means Test" at bounding box center [179, 112] width 319 height 26
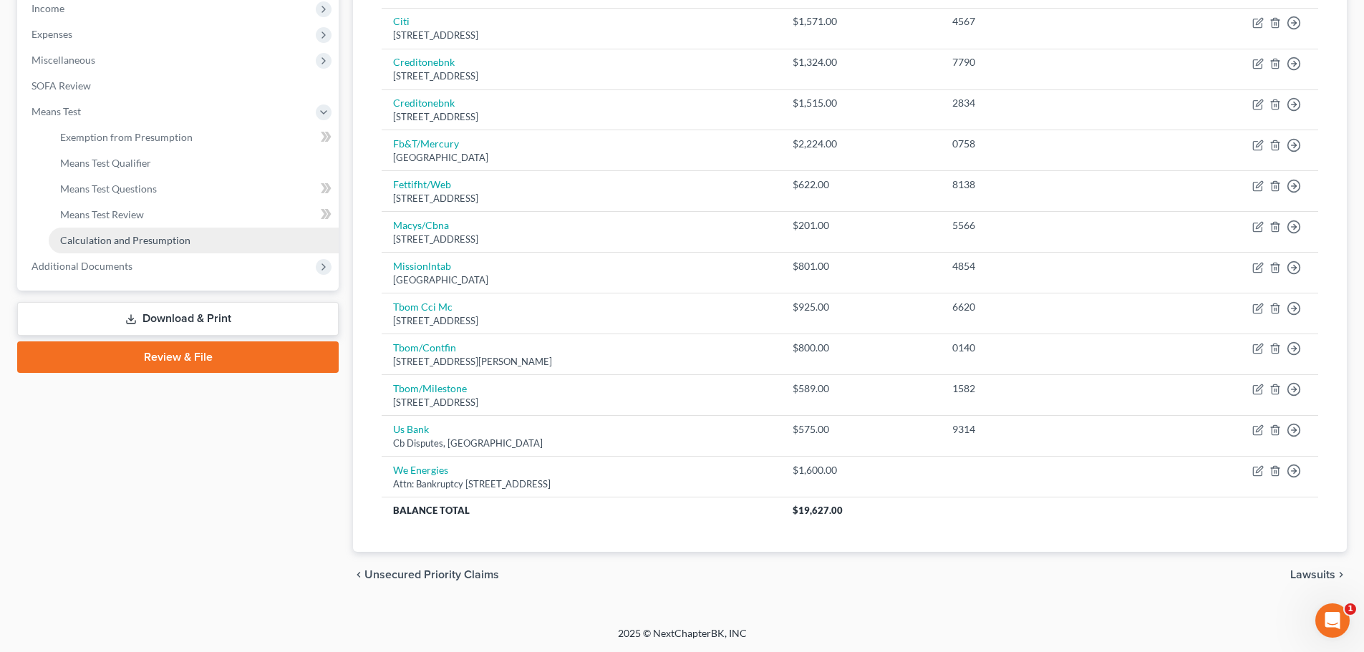
click at [123, 236] on span "Calculation and Presumption" at bounding box center [125, 240] width 130 height 12
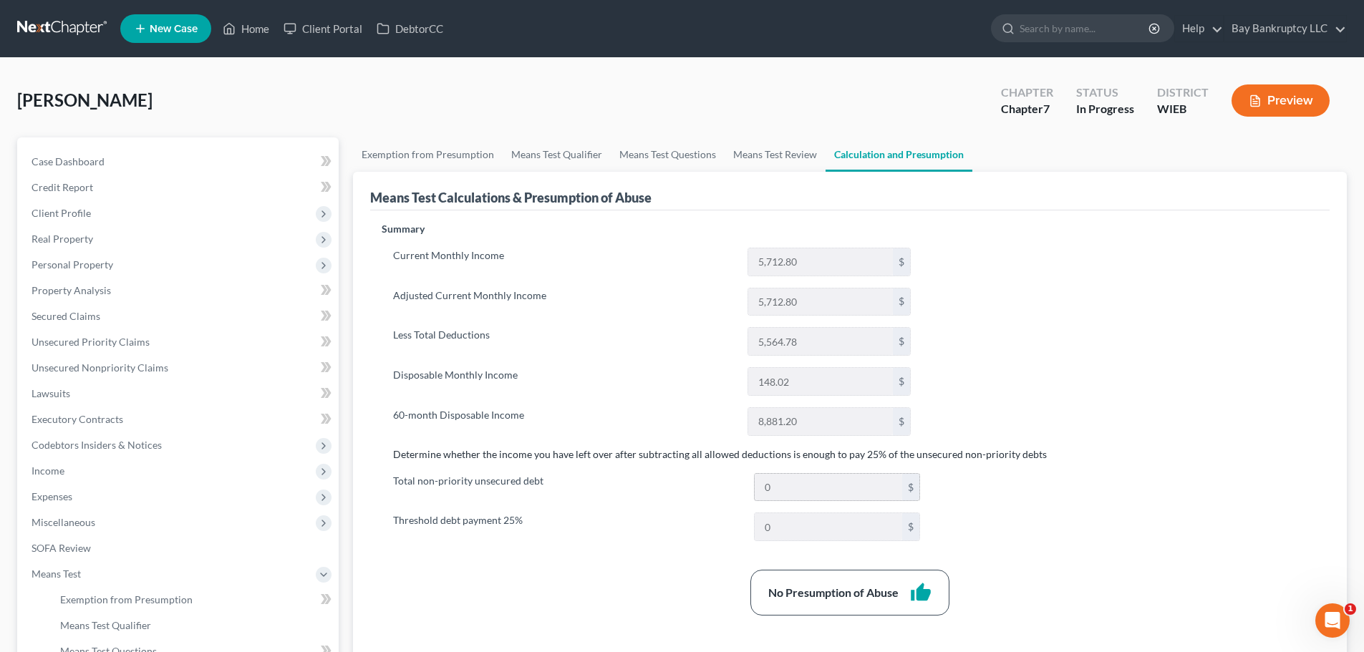
click at [810, 482] on input "0" at bounding box center [827, 487] width 147 height 27
click at [810, 492] on input "0" at bounding box center [827, 487] width 147 height 27
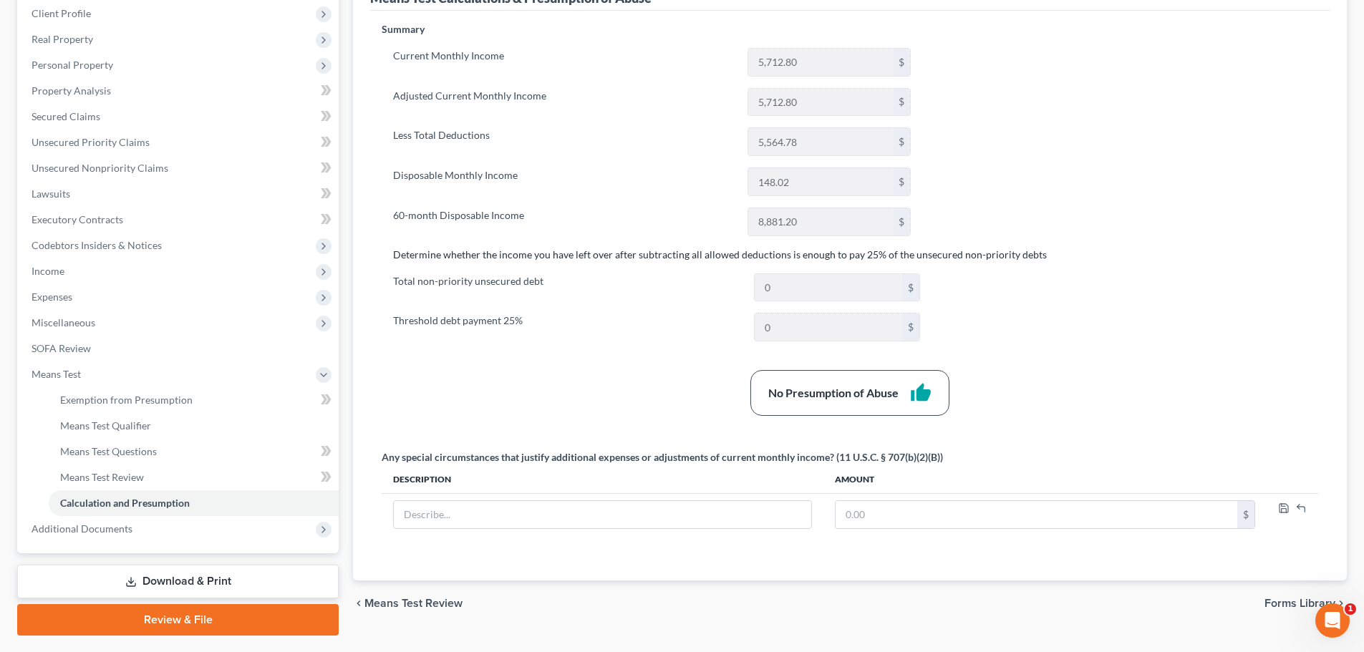
scroll to position [166, 0]
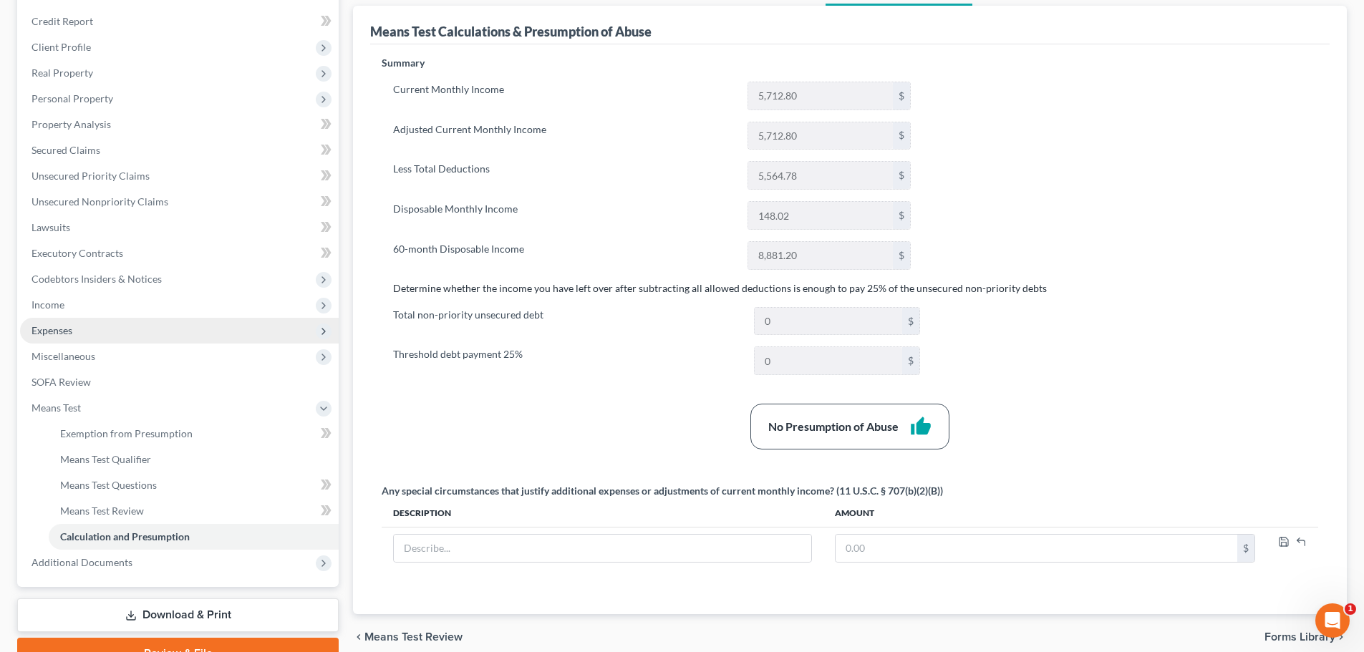
click at [69, 329] on span "Expenses" at bounding box center [51, 330] width 41 height 12
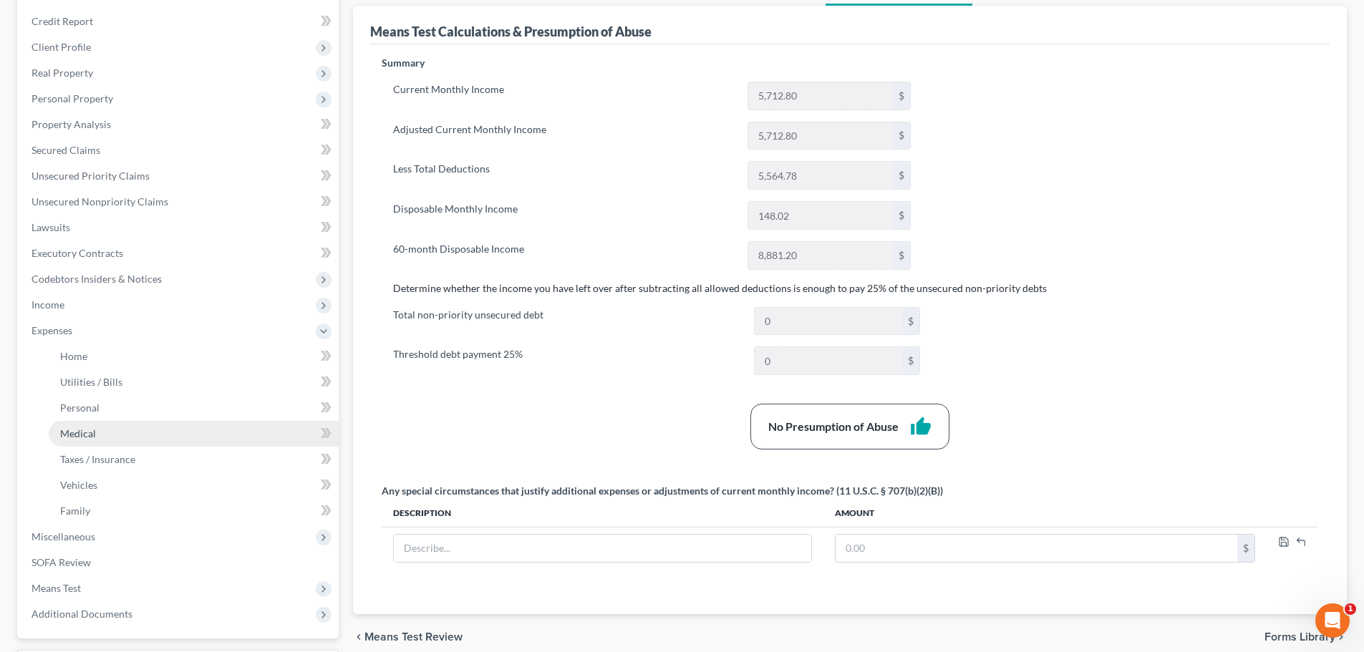
click at [92, 423] on link "Medical" at bounding box center [194, 434] width 290 height 26
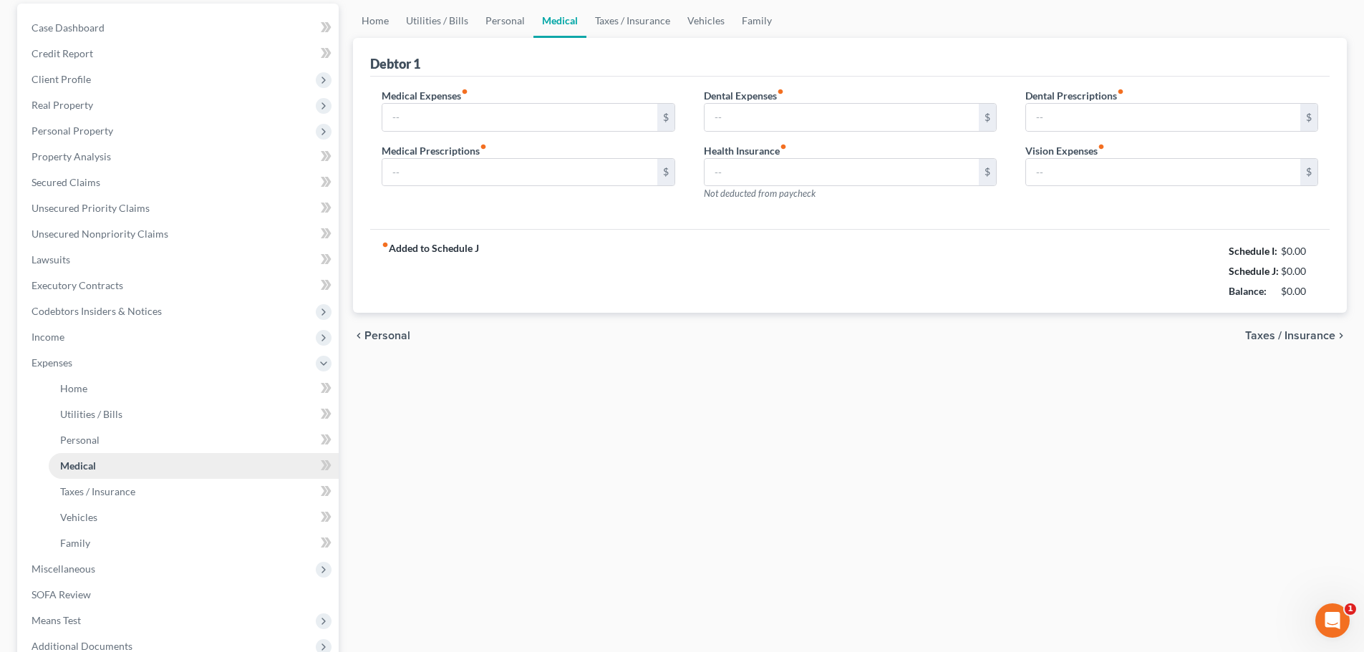
scroll to position [14, 0]
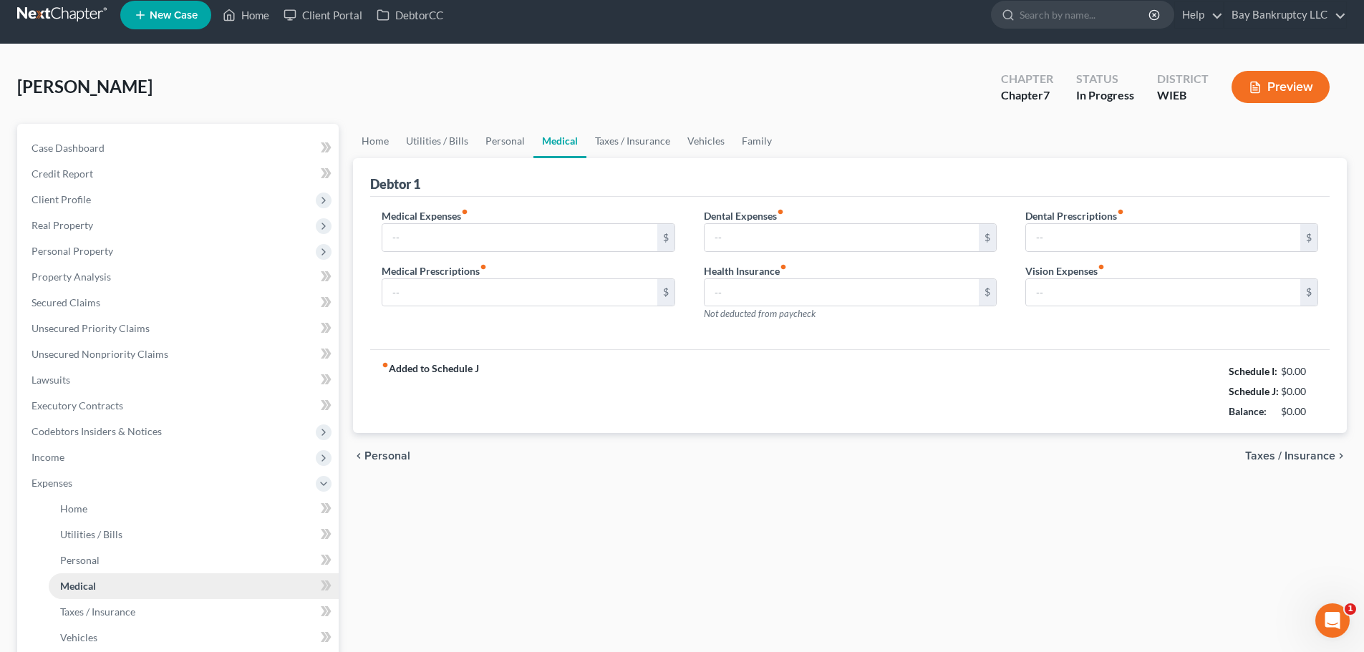
type input "50.00"
type input "120.00"
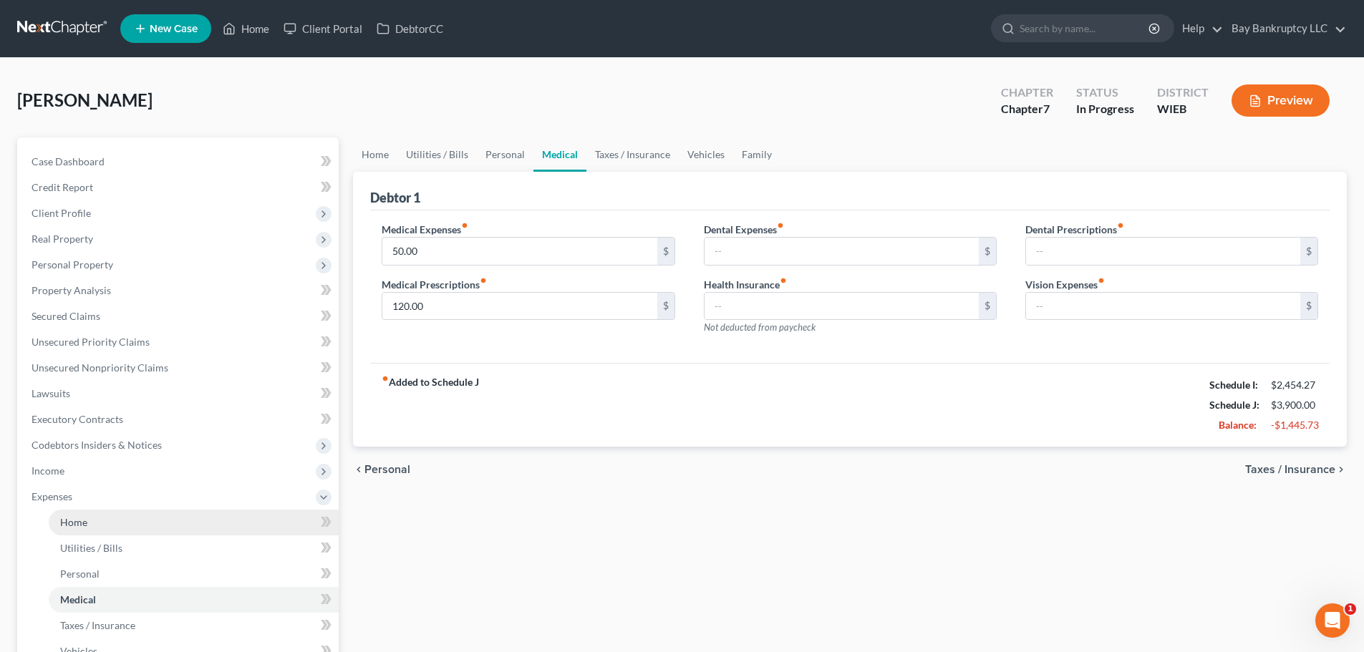
click at [92, 511] on link "Home" at bounding box center [194, 523] width 290 height 26
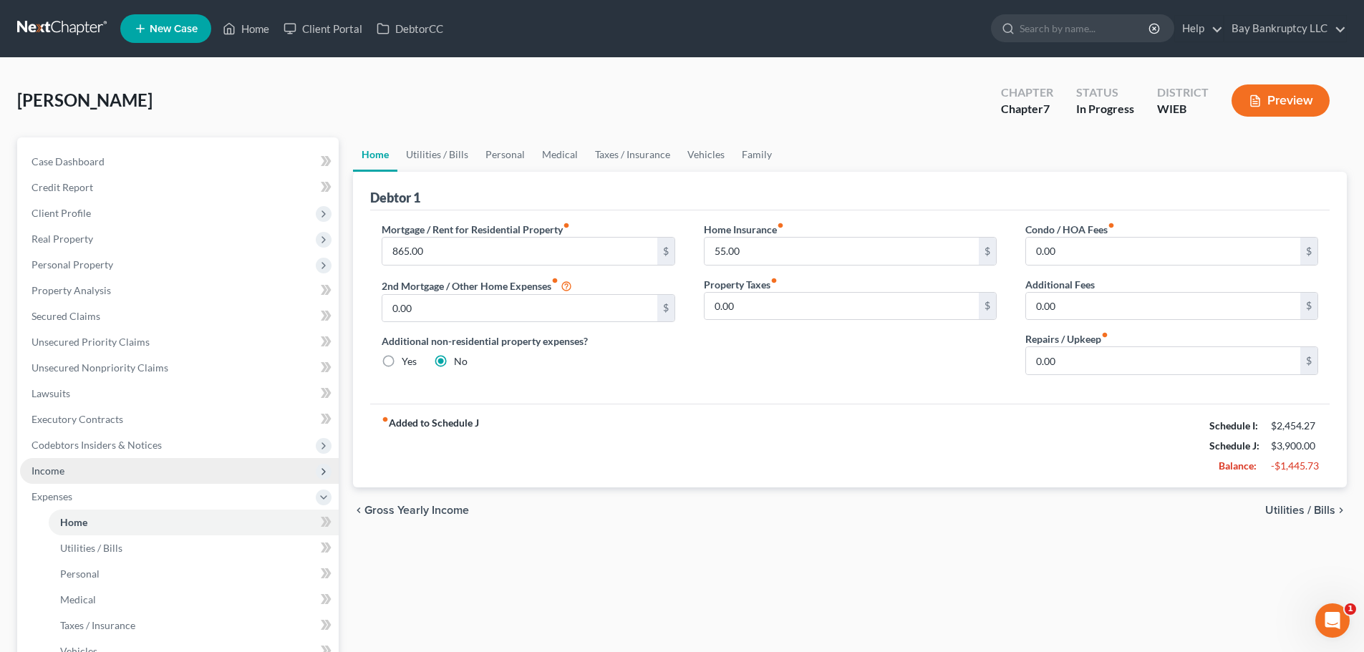
click at [74, 465] on span "Income" at bounding box center [179, 471] width 319 height 26
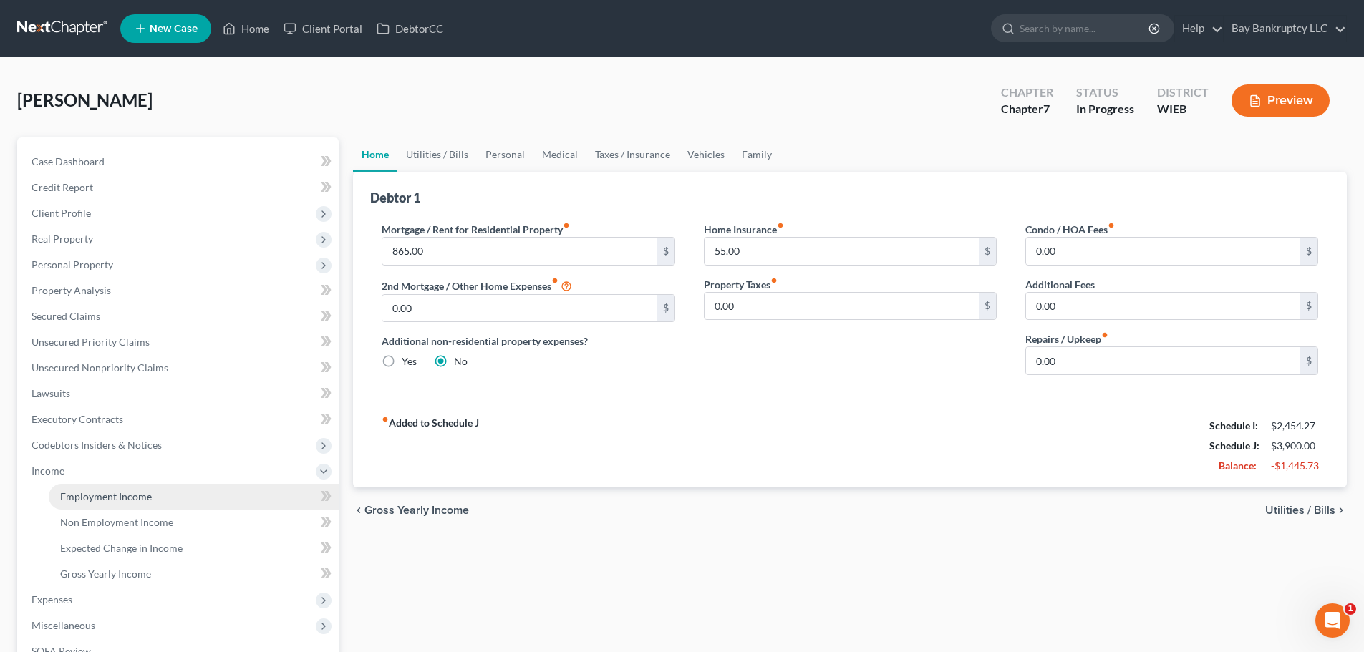
click at [96, 492] on span "Employment Income" at bounding box center [106, 496] width 92 height 12
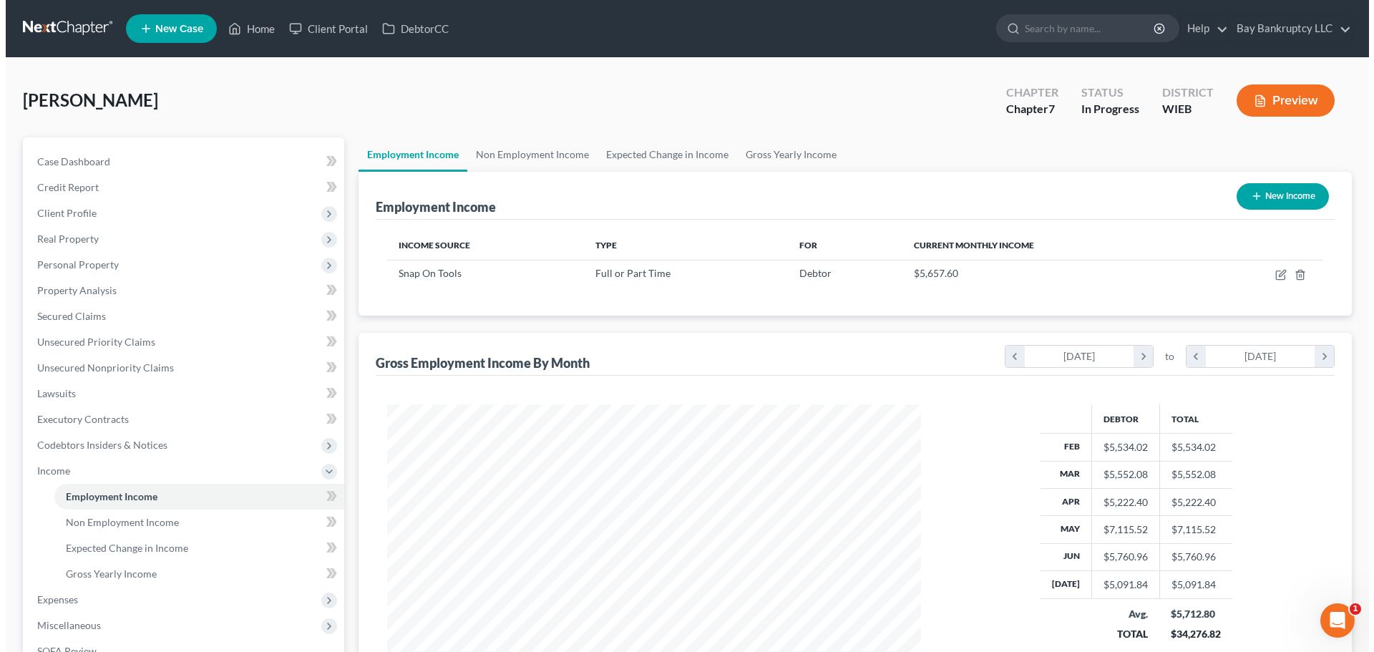
scroll to position [267, 563]
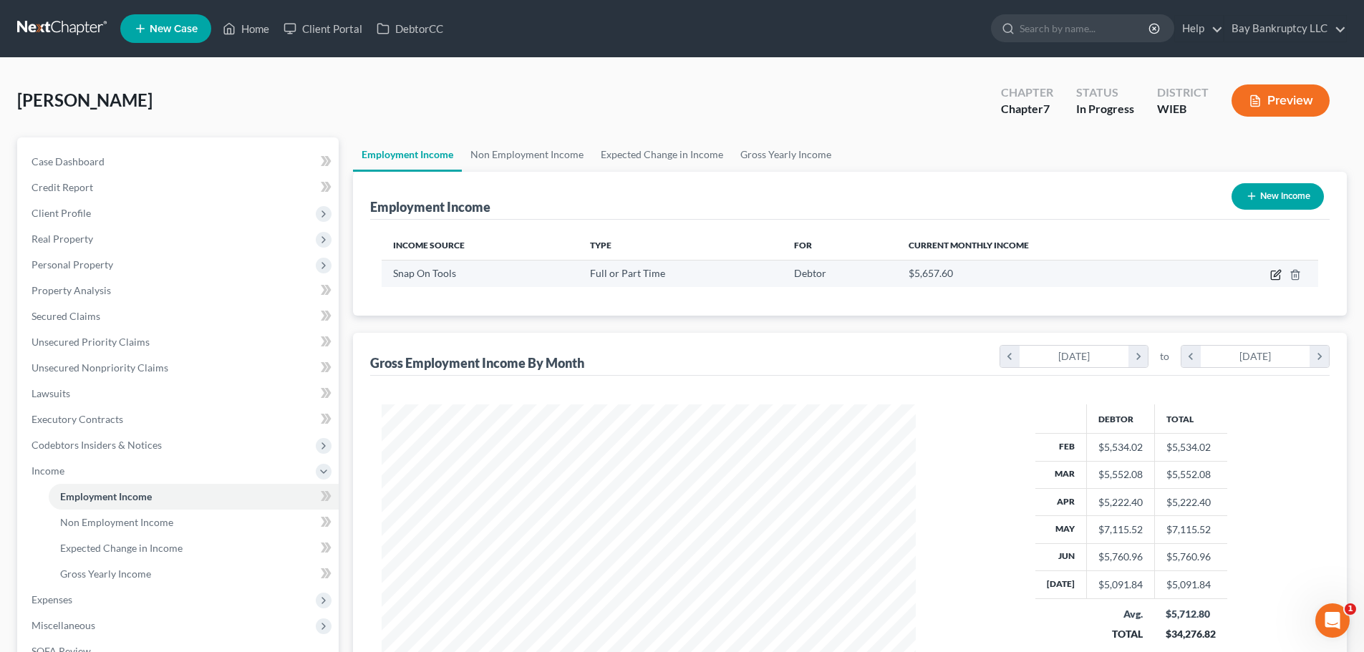
click at [1275, 271] on icon "button" at bounding box center [1274, 275] width 9 height 9
select select "0"
select select "52"
select select "3"
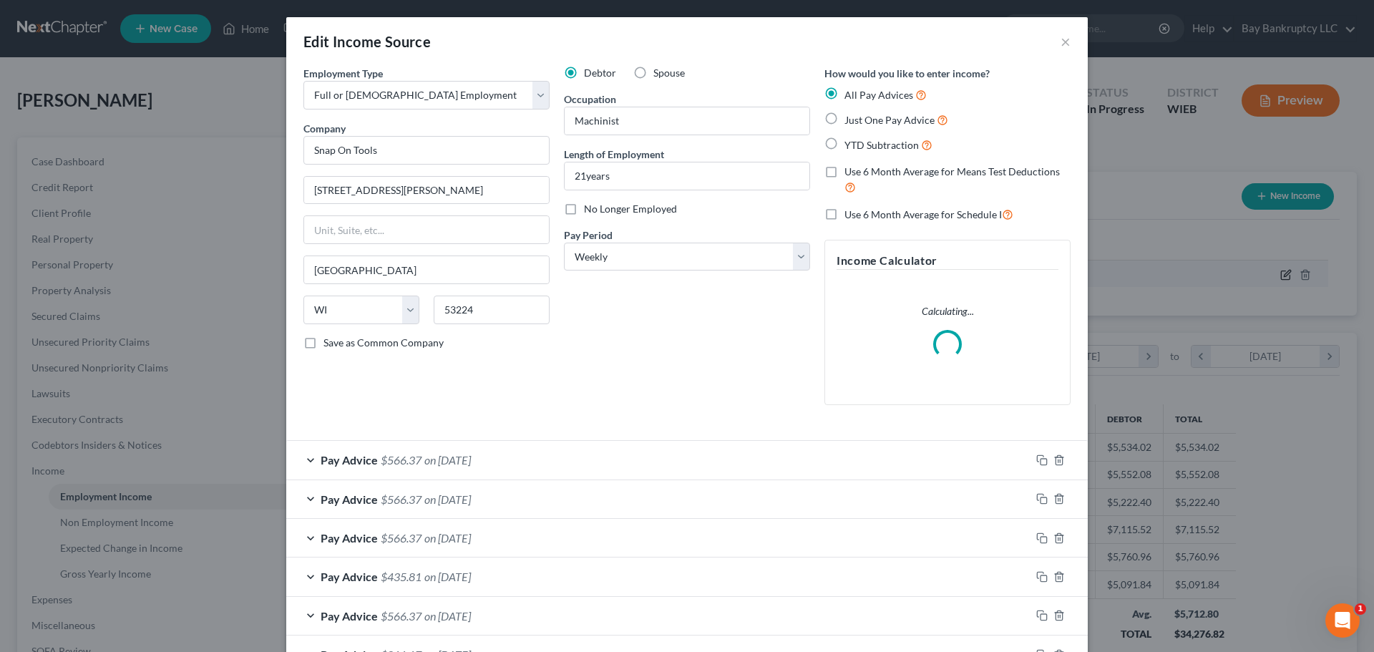
scroll to position [269, 568]
click at [471, 459] on span "on [DATE]" at bounding box center [447, 460] width 47 height 14
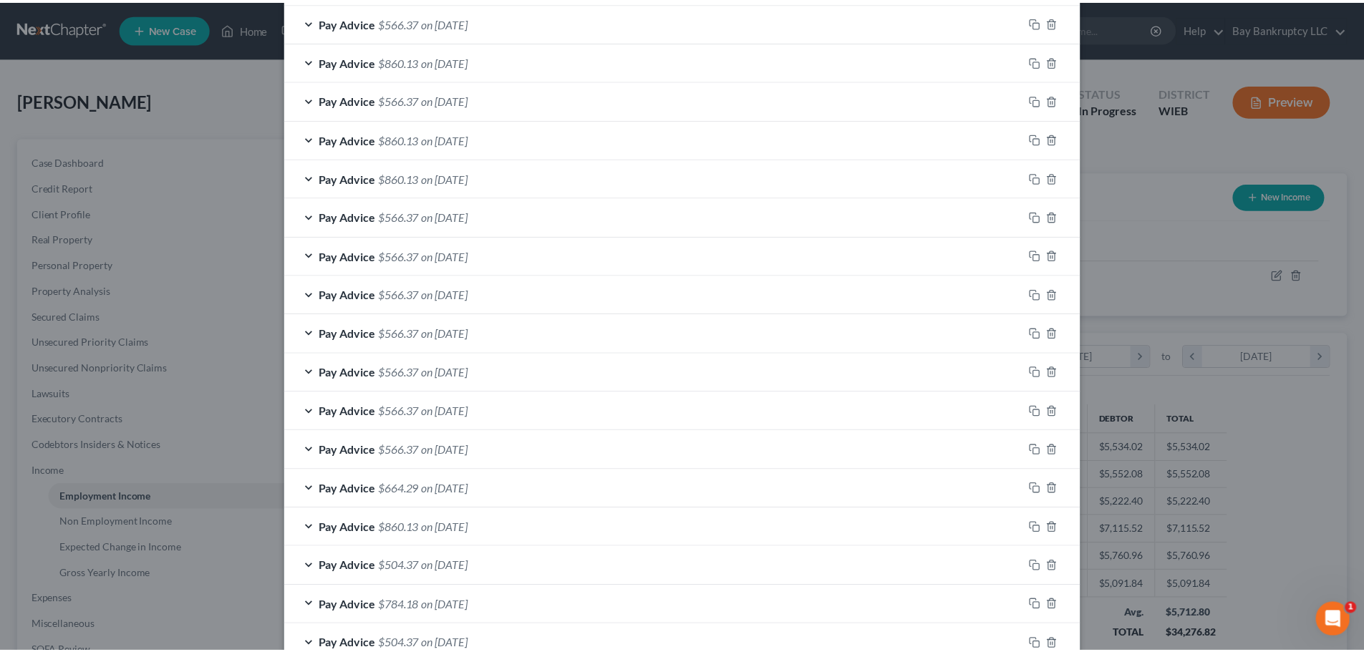
scroll to position [1288, 0]
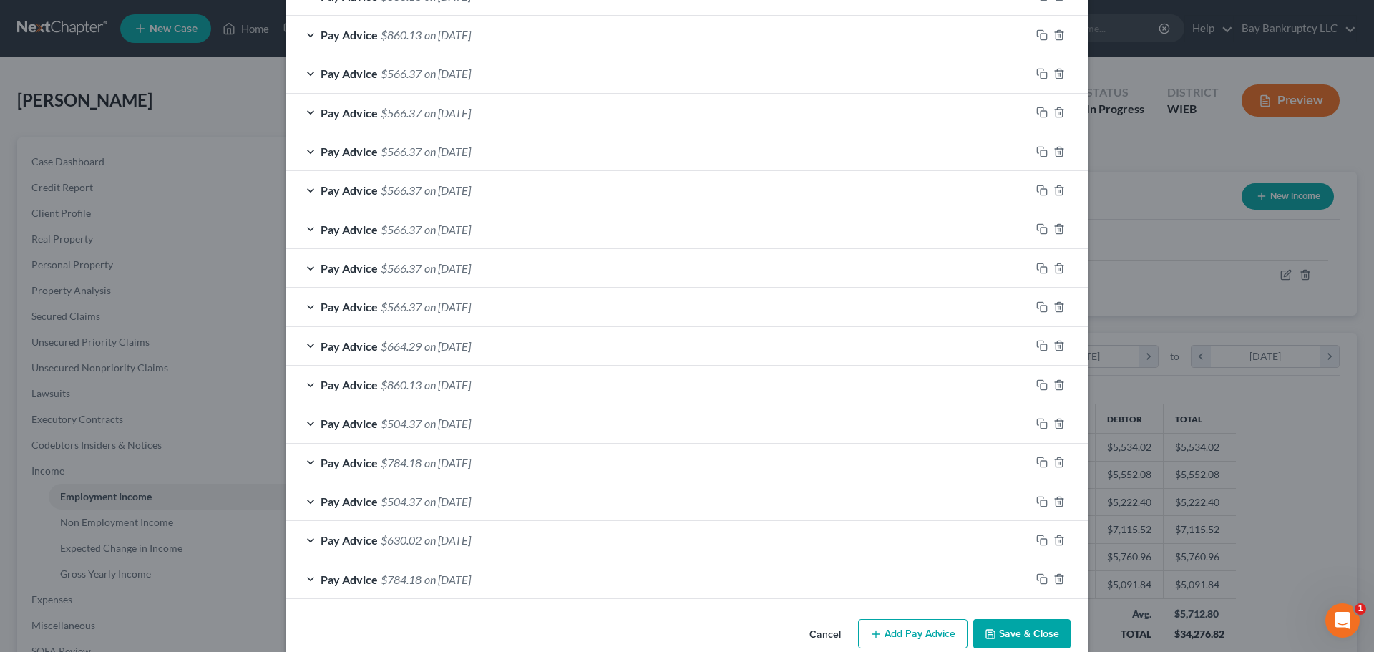
click at [998, 626] on button "Save & Close" at bounding box center [1021, 634] width 97 height 30
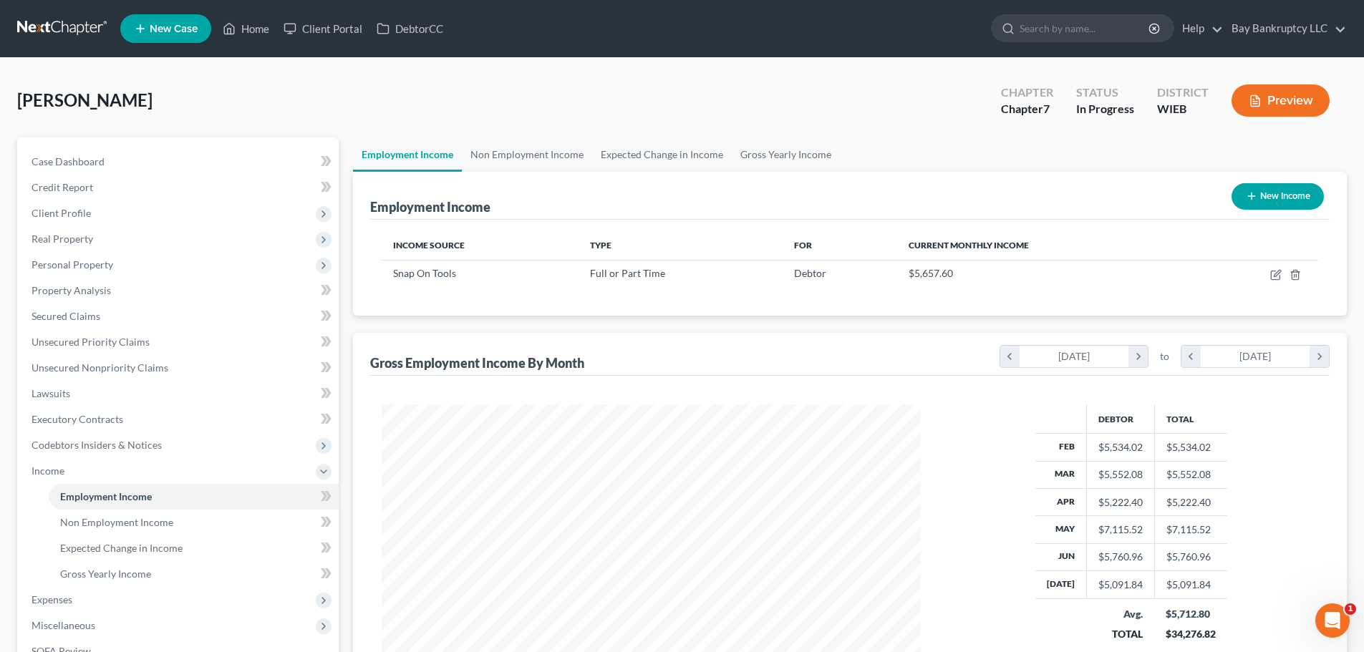
scroll to position [715506, 715210]
click at [68, 593] on span "Expenses" at bounding box center [51, 599] width 41 height 12
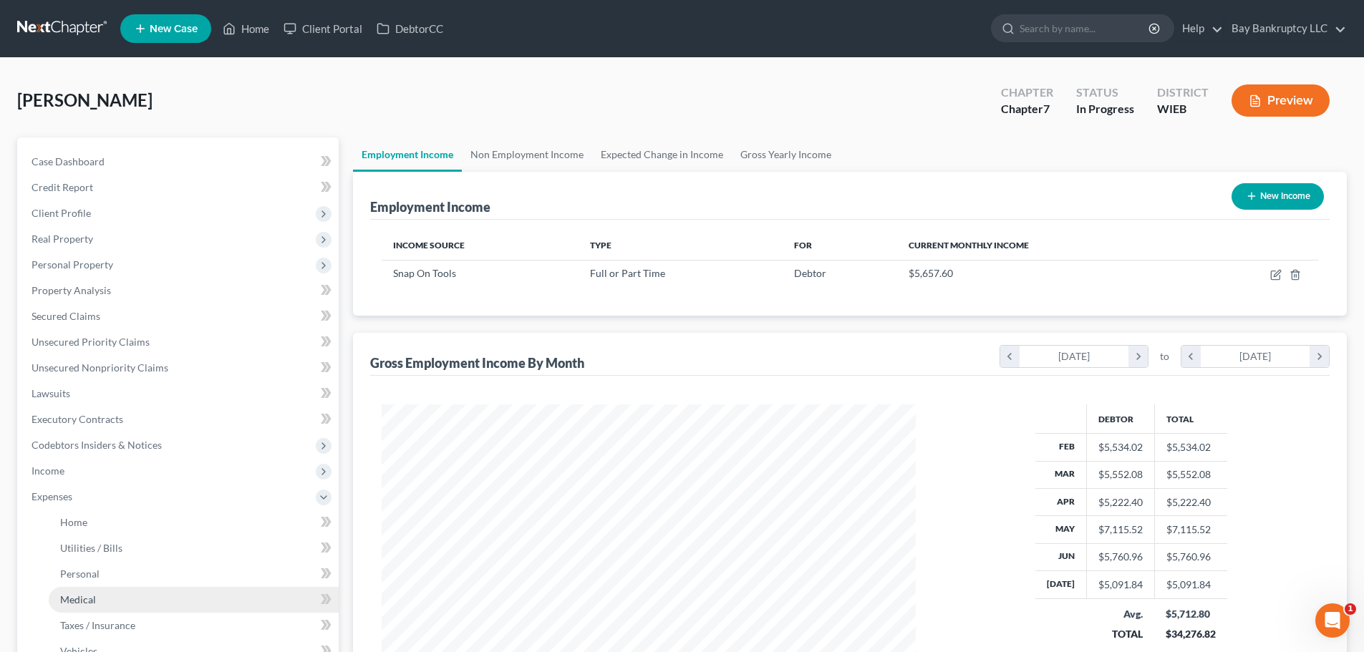
click at [104, 593] on link "Medical" at bounding box center [194, 600] width 290 height 26
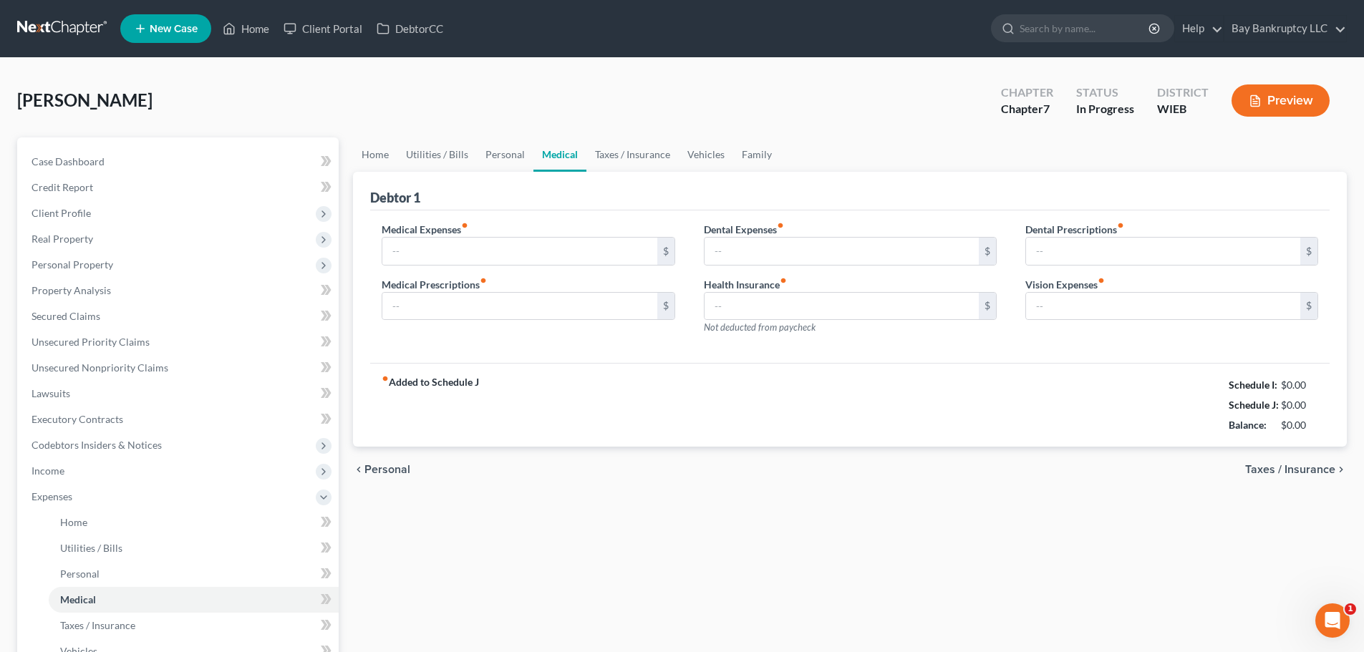
type input "50.00"
type input "120.00"
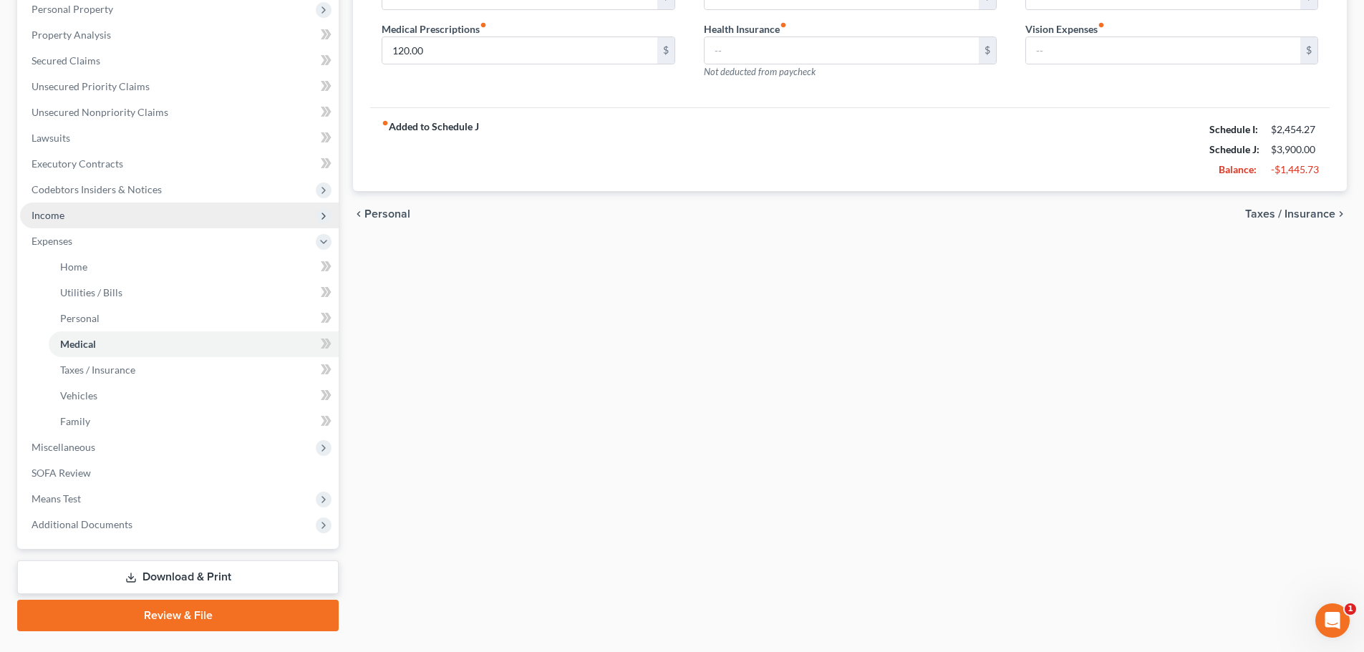
scroll to position [286, 0]
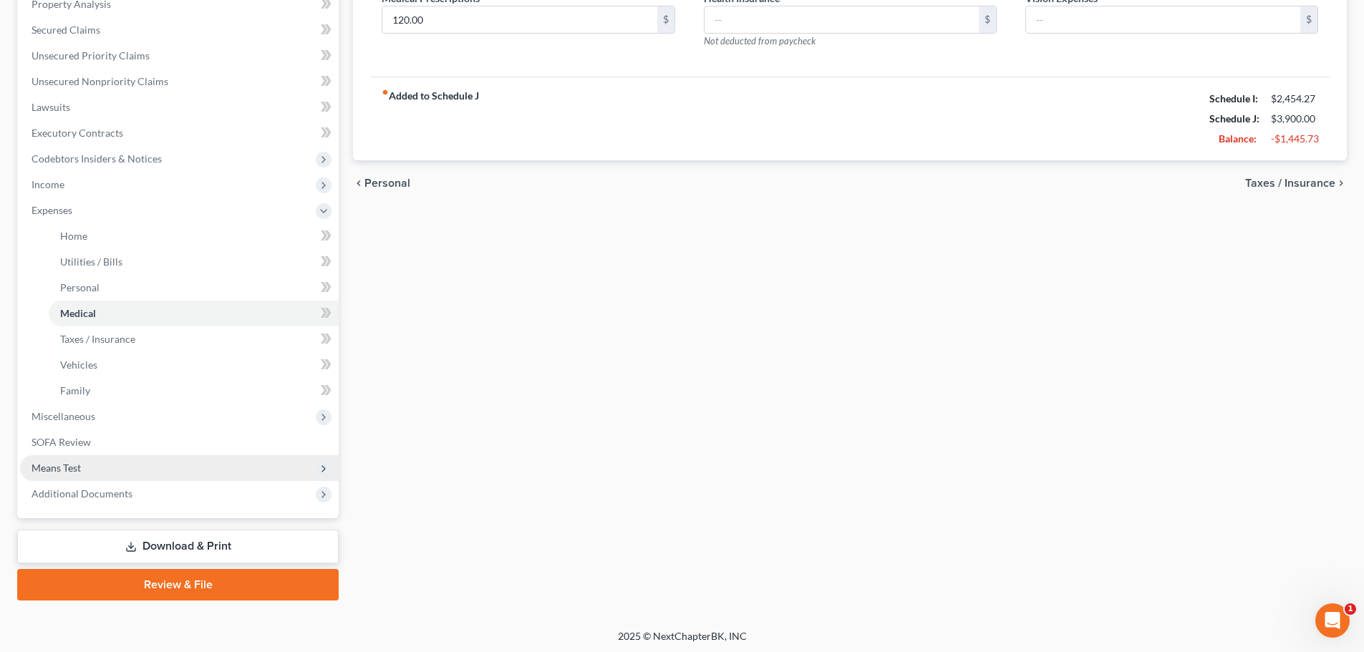
click at [72, 470] on span "Means Test" at bounding box center [55, 468] width 49 height 12
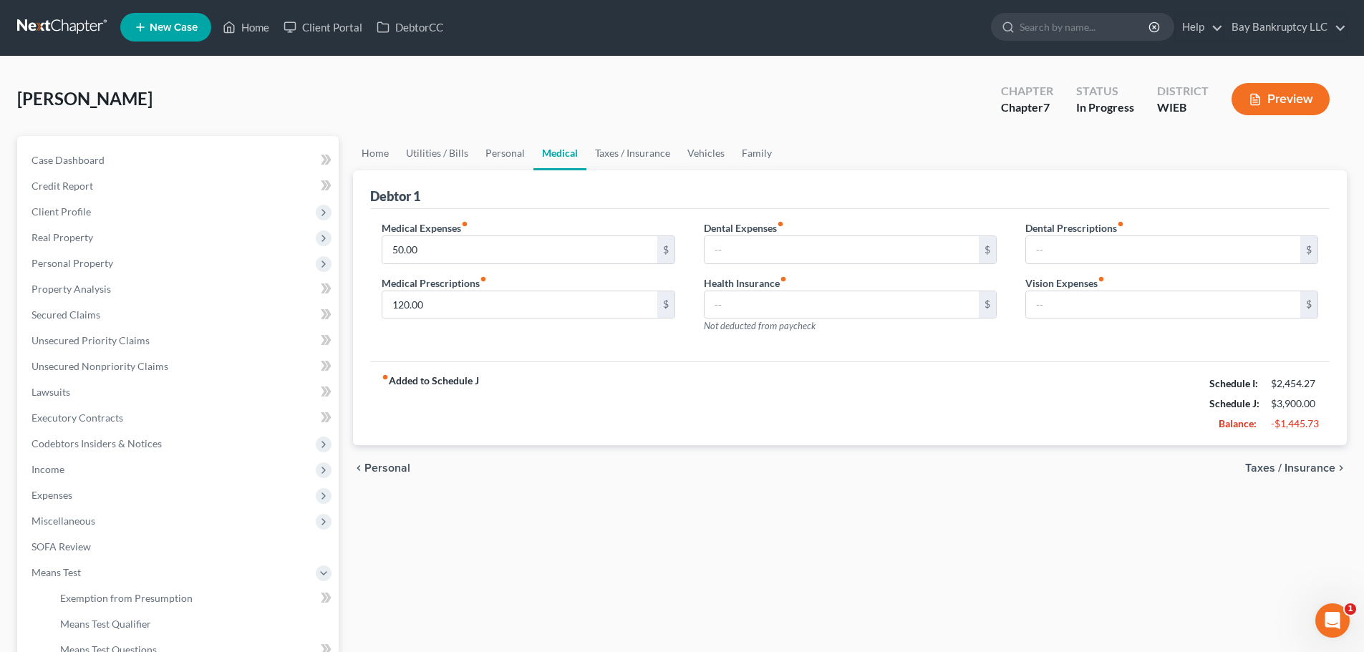
scroll to position [0, 0]
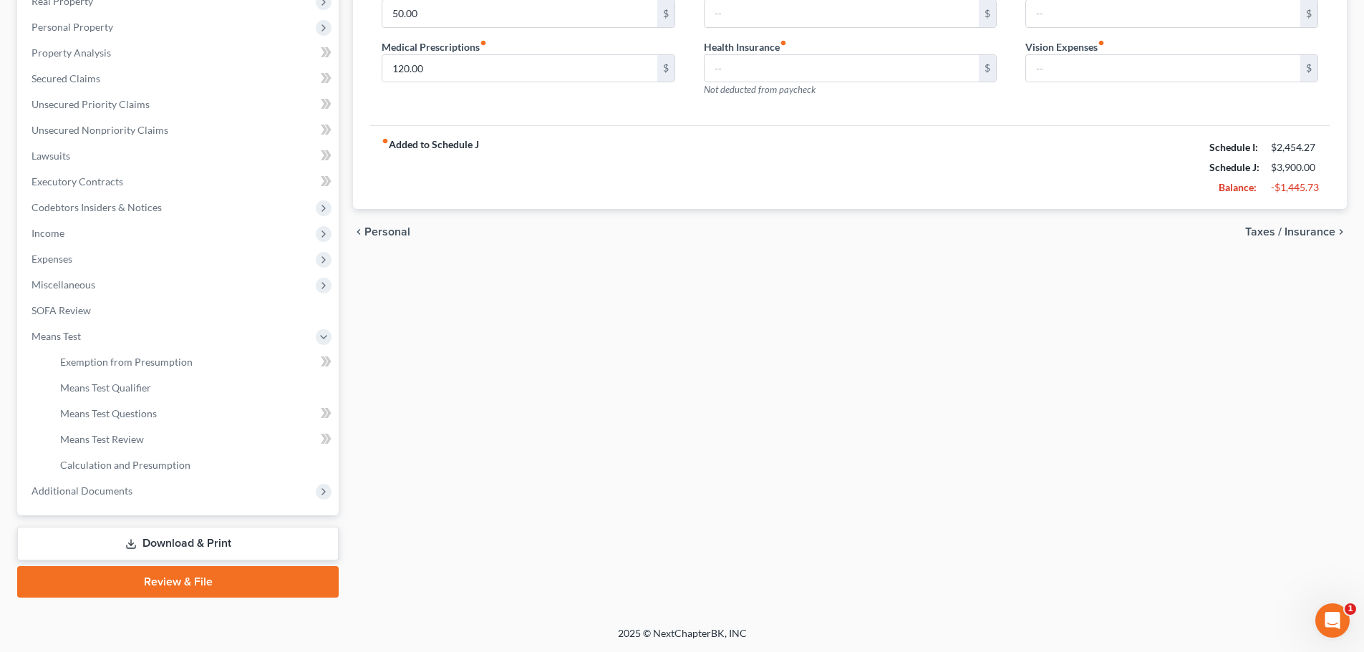
click at [223, 538] on link "Download & Print" at bounding box center [177, 544] width 321 height 34
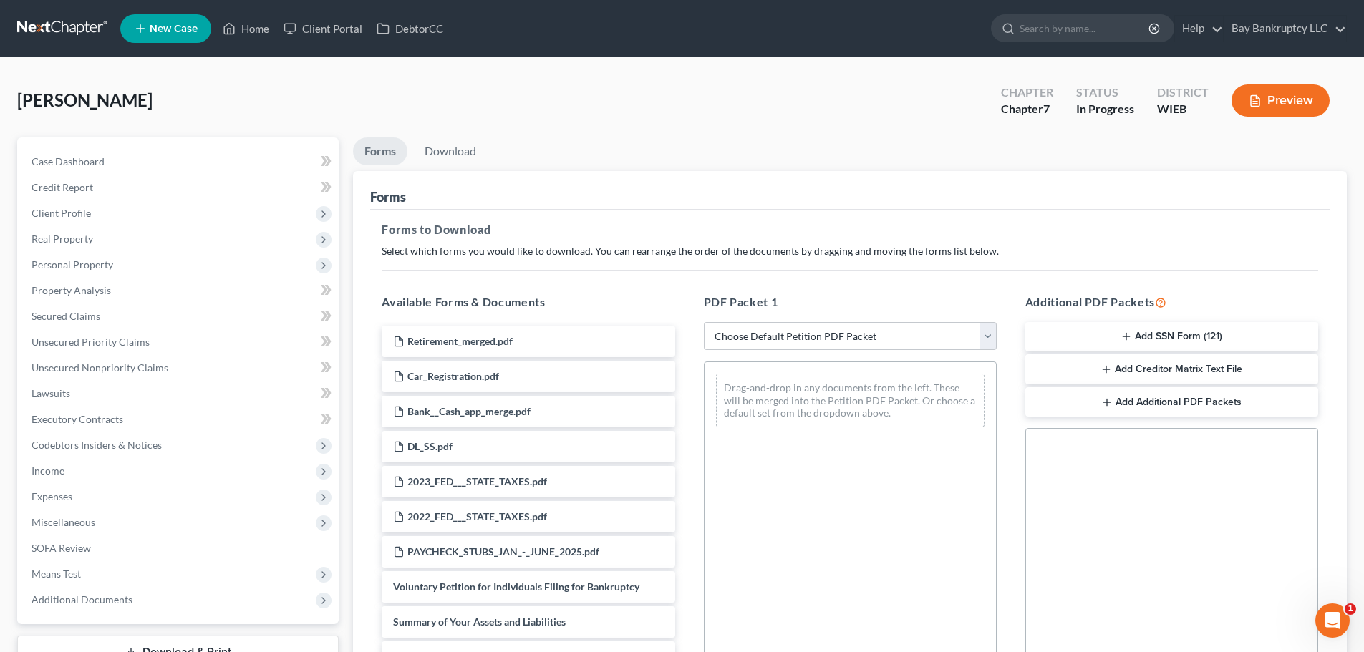
click at [805, 342] on select "Choose Default Petition PDF Packet Complete Bankruptcy Petition (all forms and …" at bounding box center [850, 336] width 293 height 29
click at [870, 286] on div "PDF Packet 1 Choose Default Petition PDF Packet Complete Bankruptcy Petition (a…" at bounding box center [849, 524] width 321 height 485
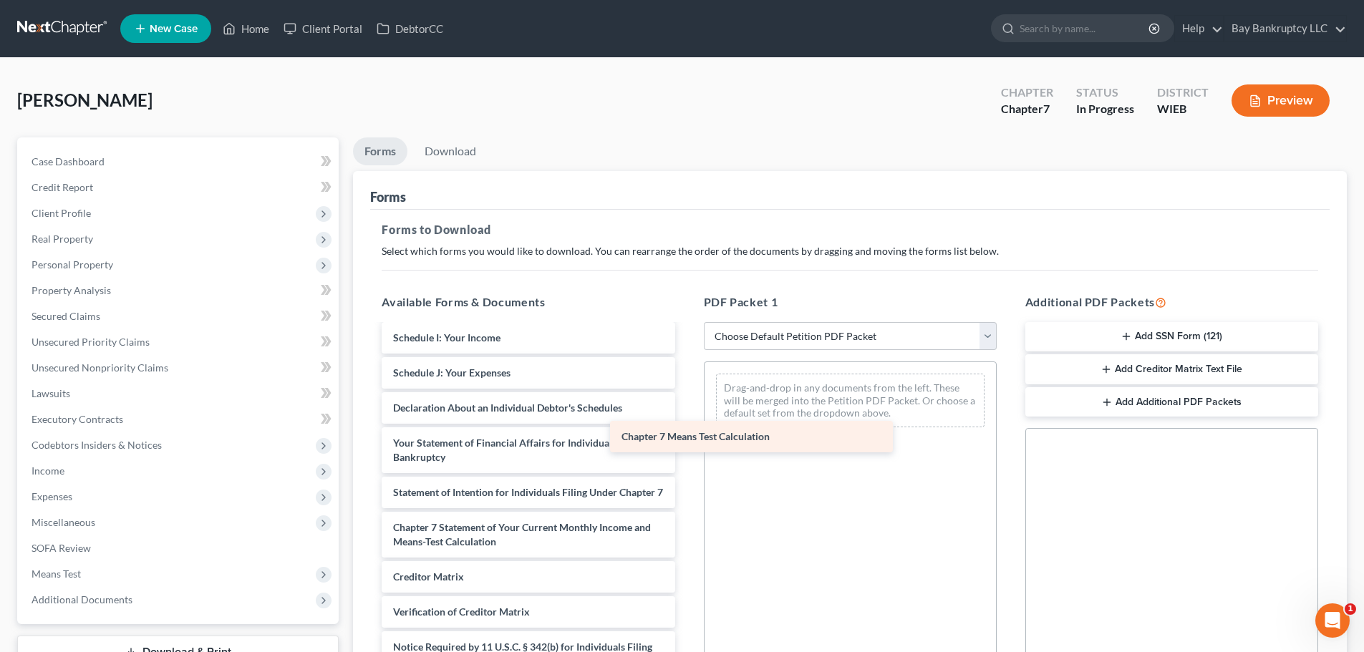
scroll to position [558, 0]
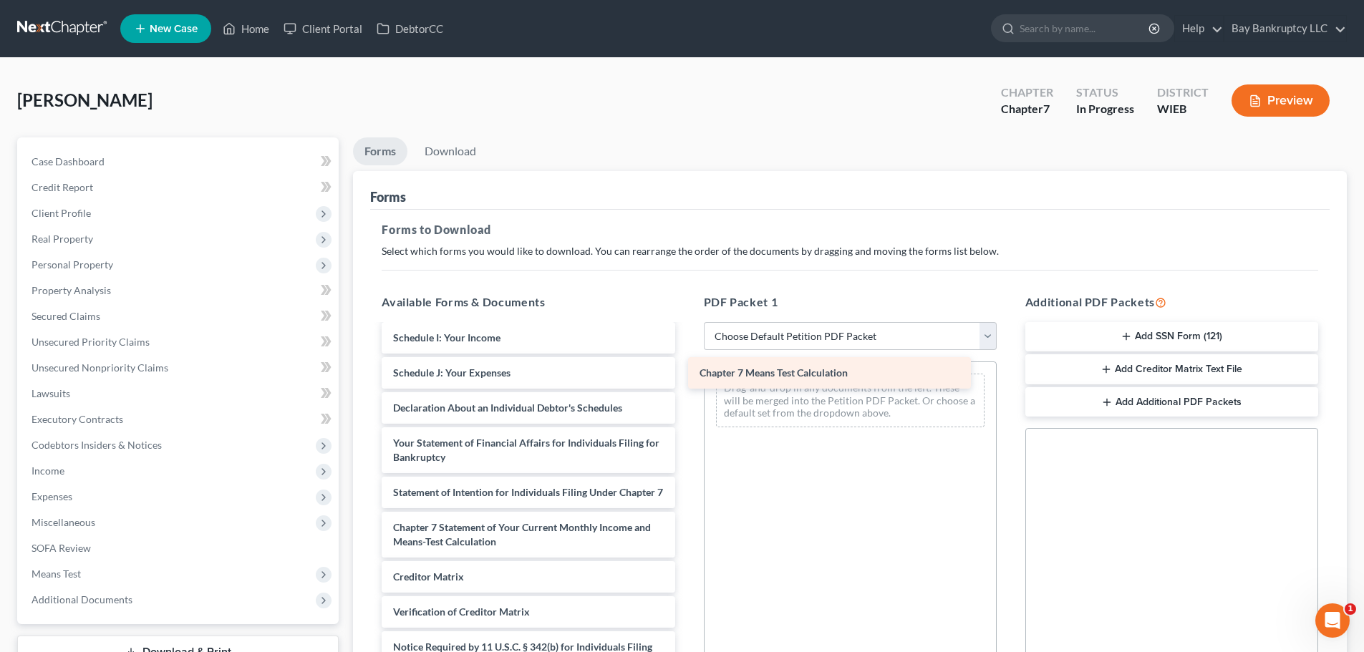
drag, startPoint x: 559, startPoint y: 568, endPoint x: 865, endPoint y: 378, distance: 360.3
click at [686, 378] on div "Chapter 7 Means Test Calculation Retirement_merged.pdf Car_Registration.pdf Ban…" at bounding box center [528, 247] width 316 height 931
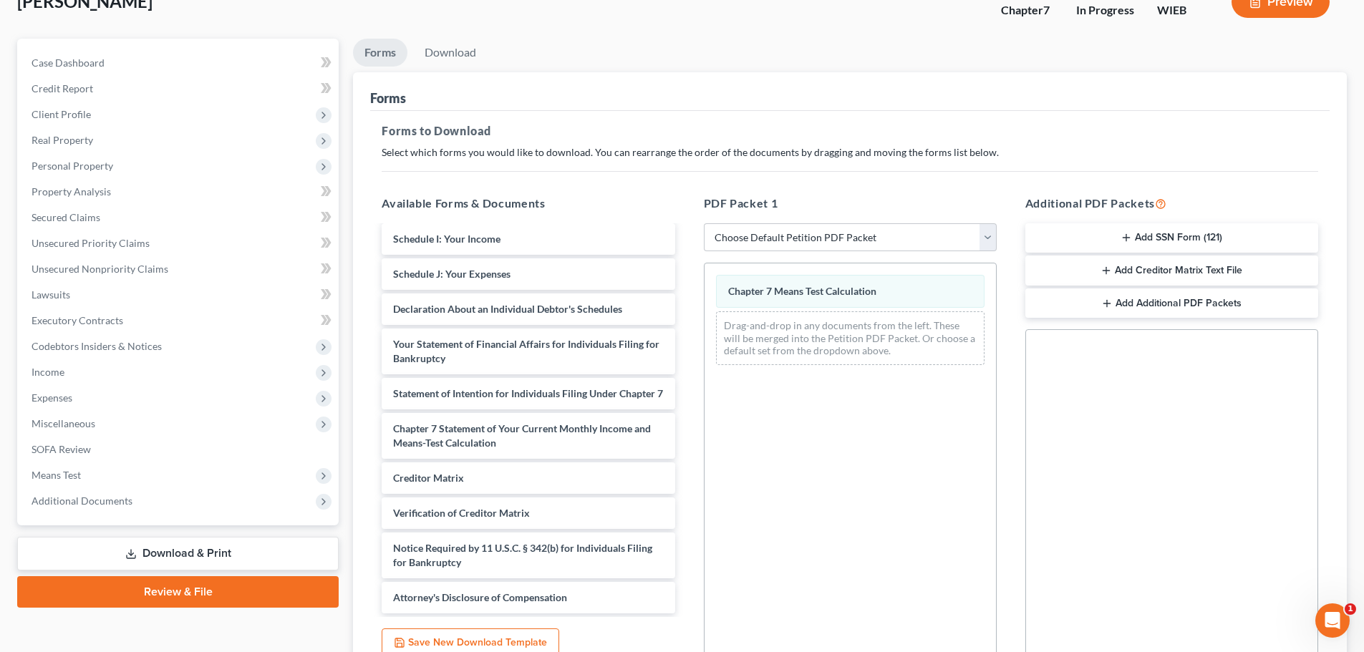
scroll to position [232, 0]
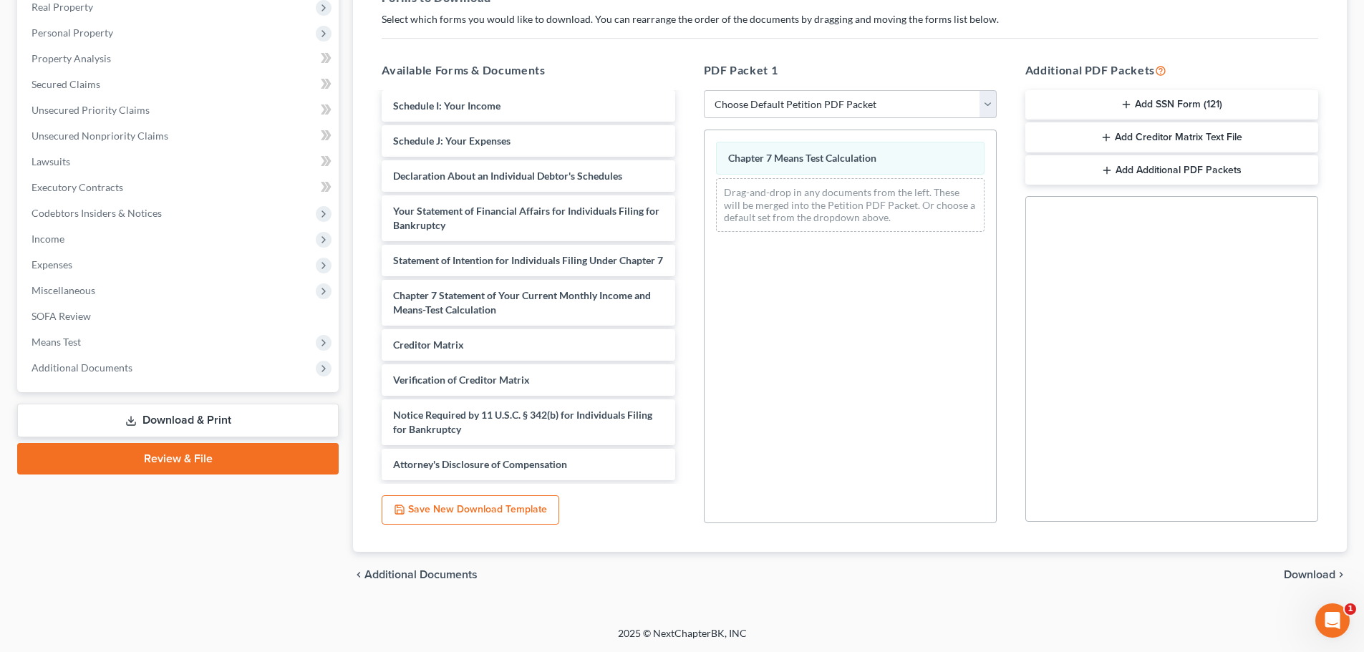
click at [1290, 565] on div "chevron_left Additional Documents Download chevron_right" at bounding box center [849, 575] width 993 height 46
click at [1293, 570] on span "Download" at bounding box center [1309, 574] width 52 height 11
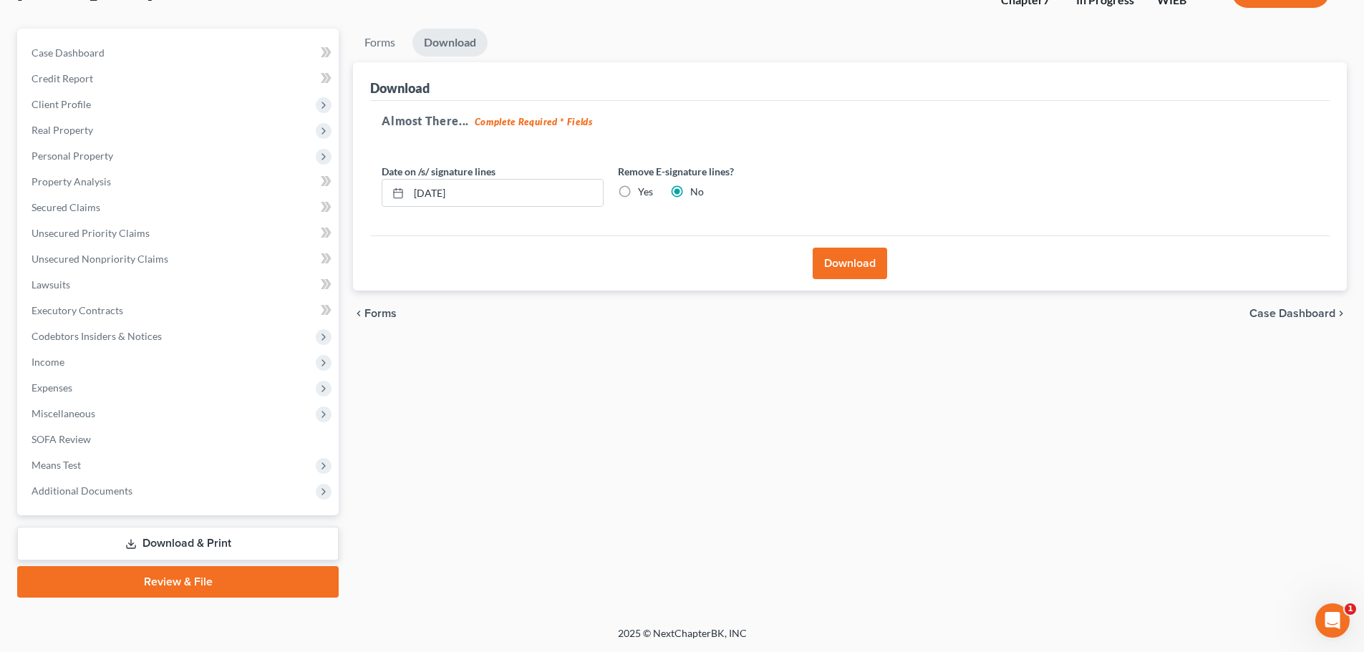
scroll to position [109, 0]
click at [844, 263] on button "Download" at bounding box center [849, 263] width 74 height 31
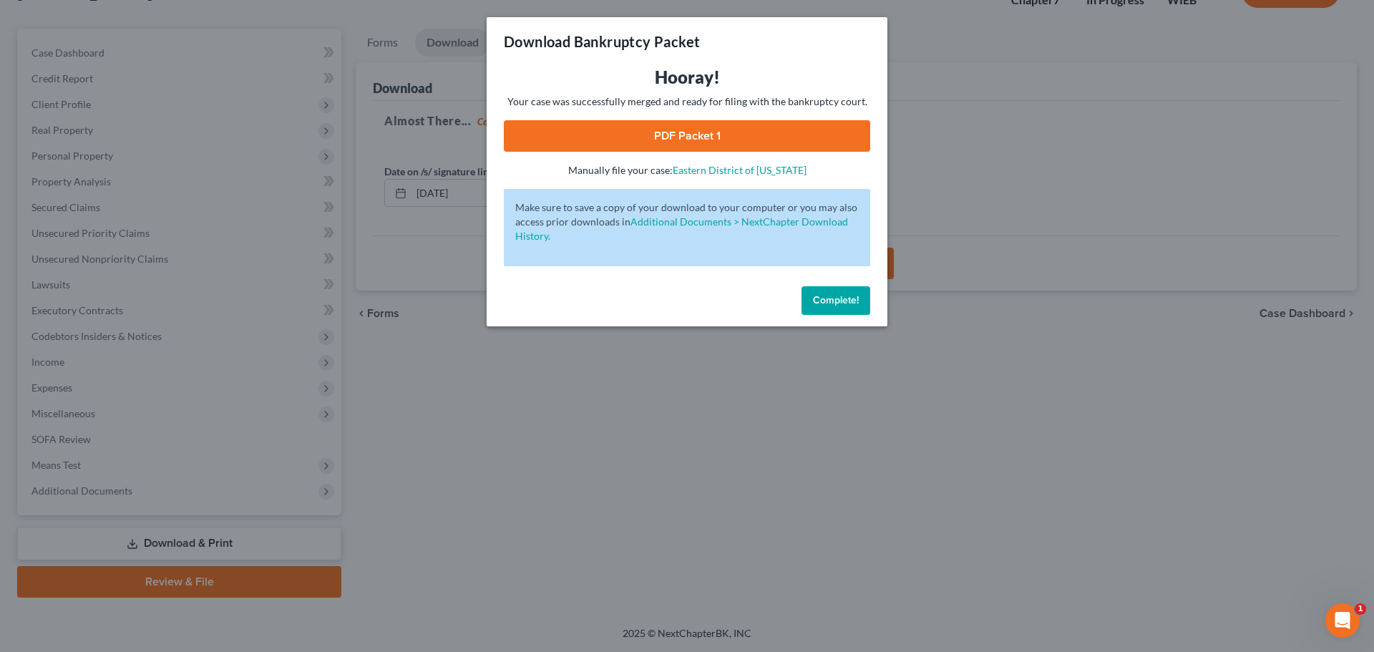
click at [694, 135] on link "PDF Packet 1" at bounding box center [687, 135] width 366 height 31
click at [860, 296] on button "Complete!" at bounding box center [836, 300] width 69 height 29
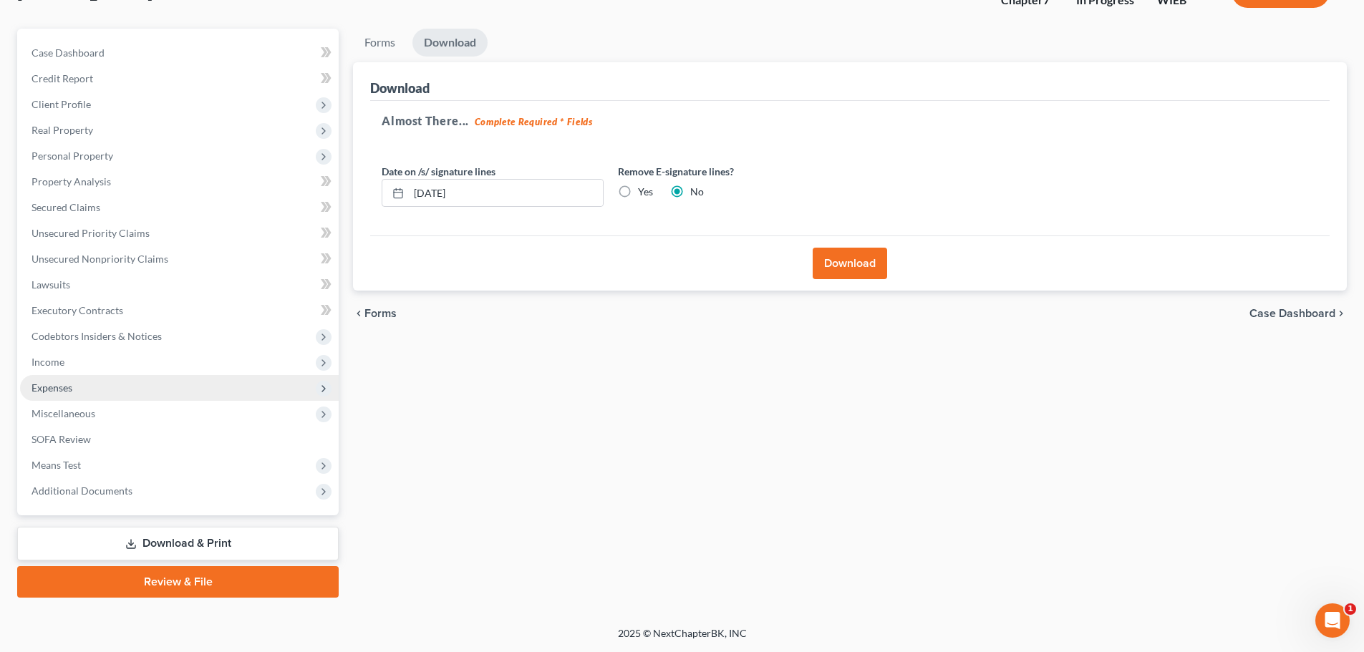
click at [99, 385] on span "Expenses" at bounding box center [179, 388] width 319 height 26
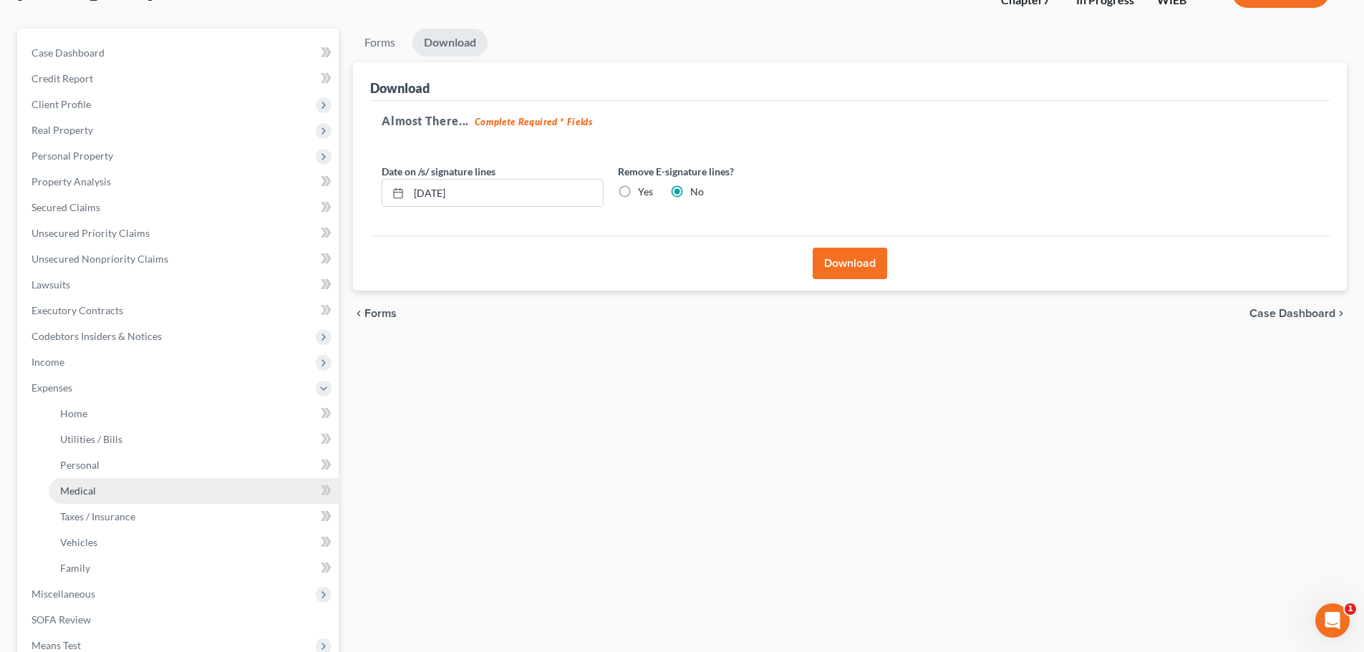
click at [108, 490] on link "Medical" at bounding box center [194, 491] width 290 height 26
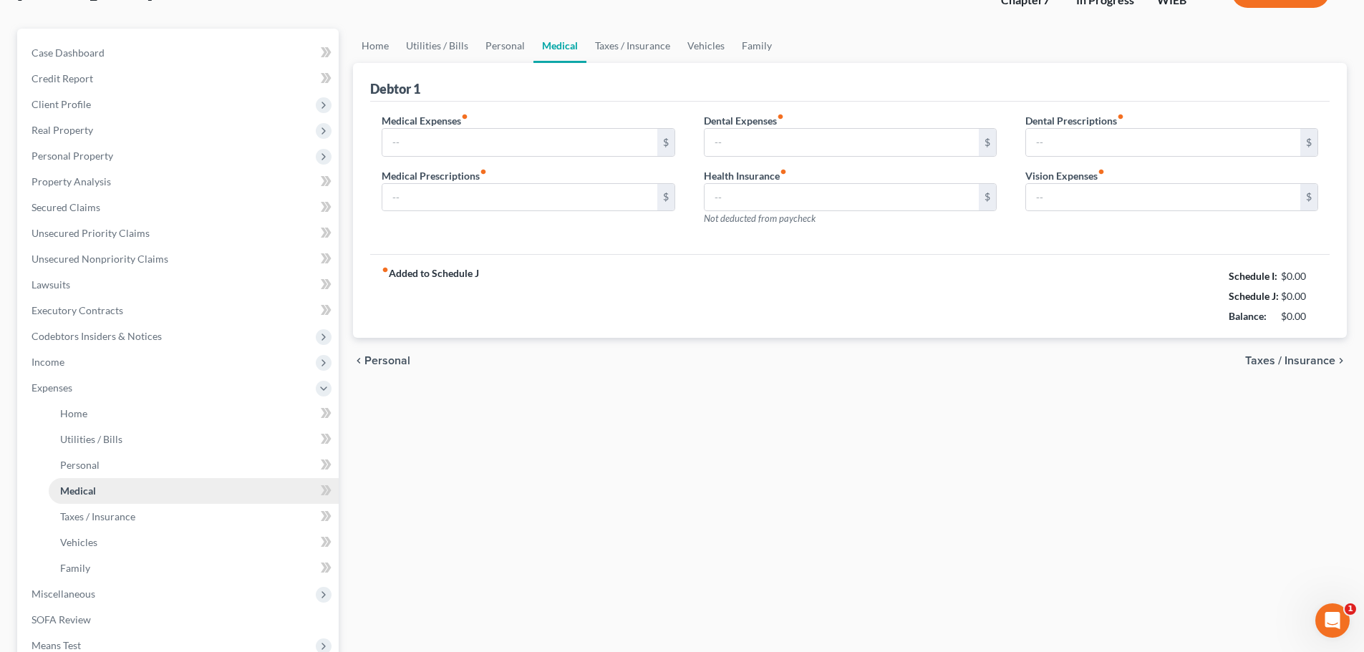
type input "50.00"
type input "120.00"
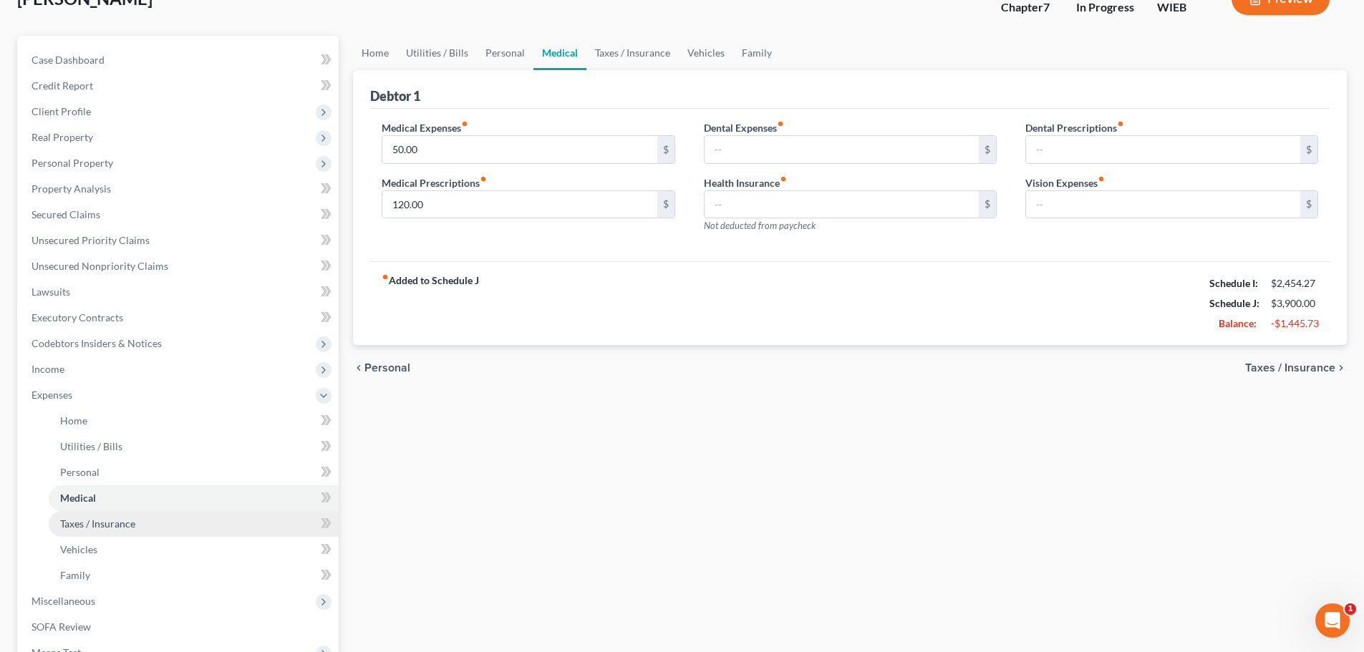
scroll to position [215, 0]
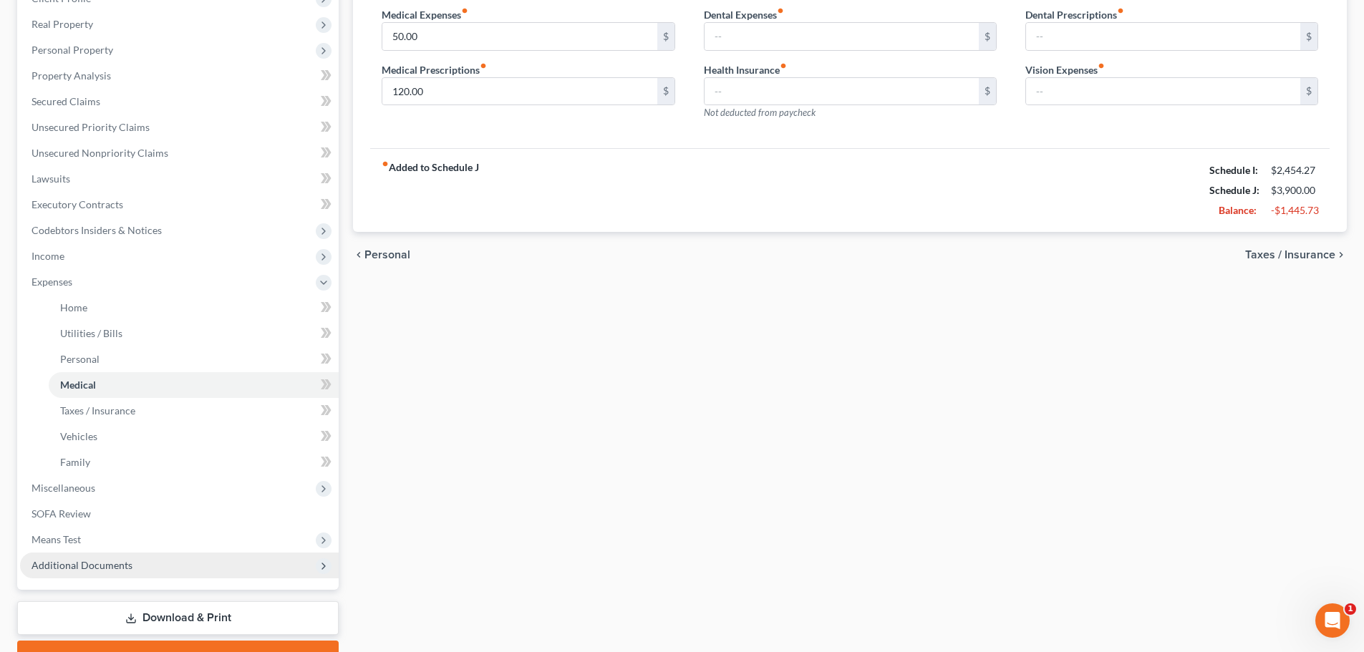
click at [62, 553] on span "Additional Documents" at bounding box center [179, 566] width 319 height 26
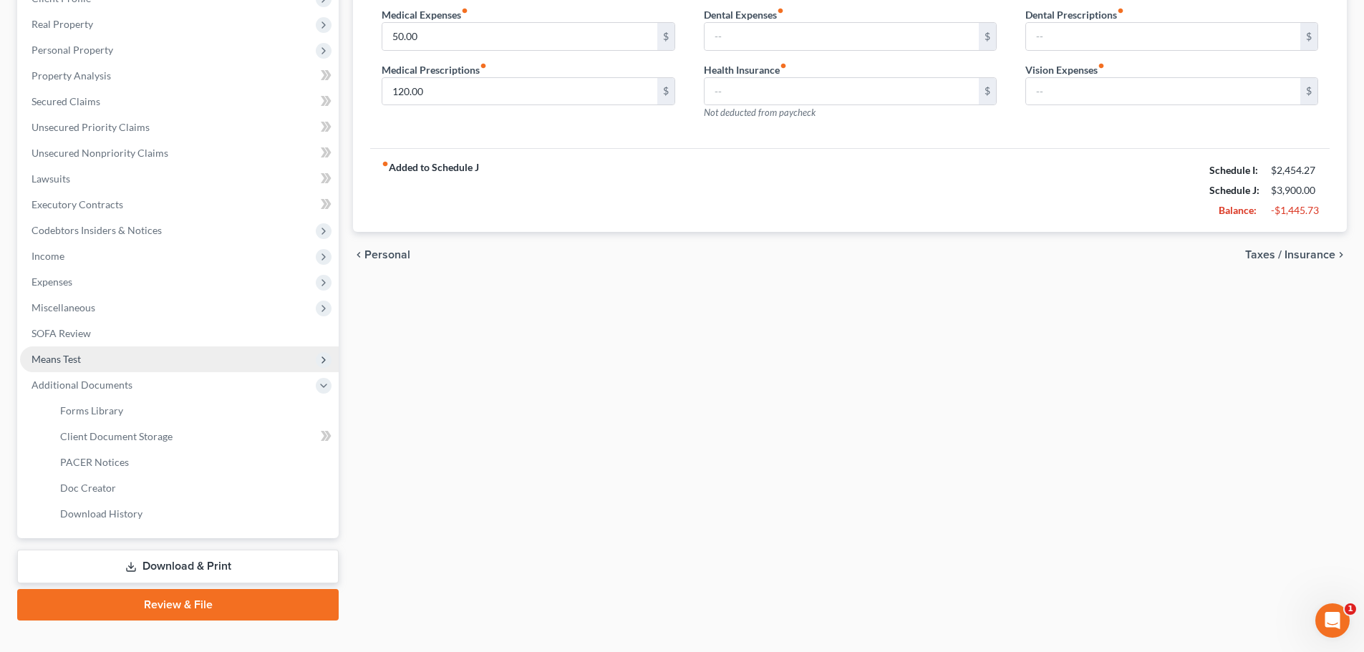
click at [53, 349] on span "Means Test" at bounding box center [179, 359] width 319 height 26
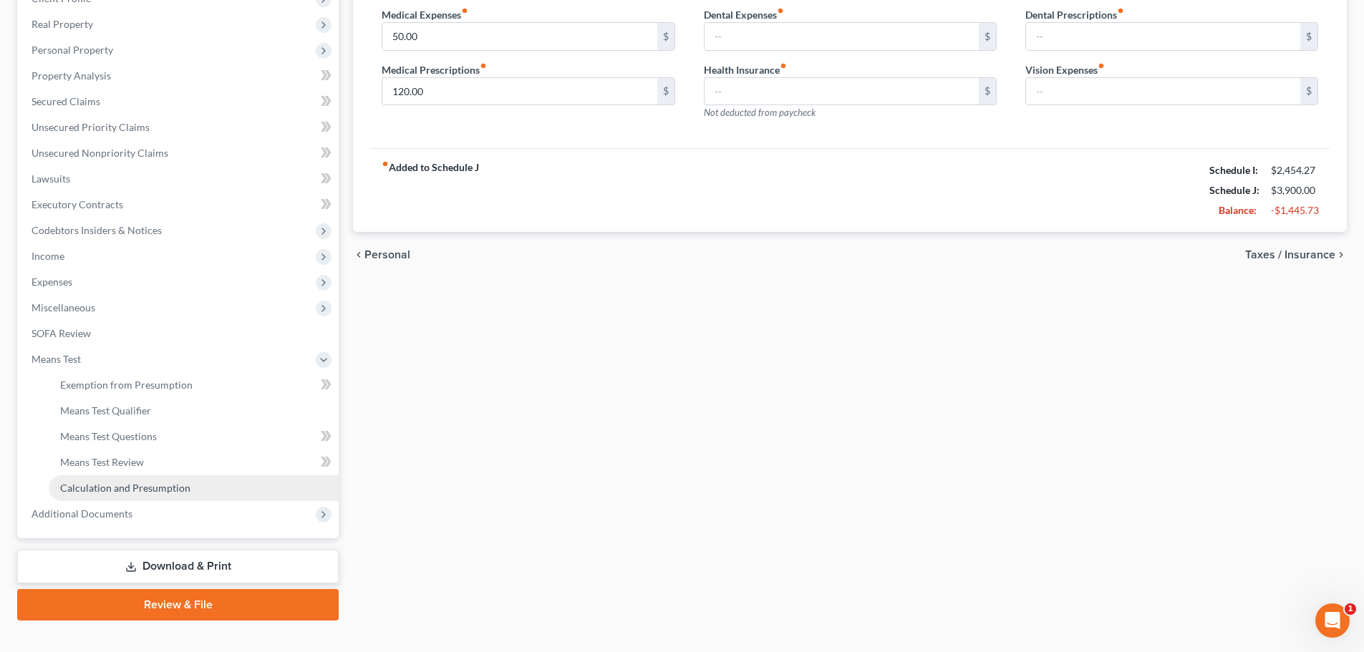
click at [150, 495] on link "Calculation and Presumption" at bounding box center [194, 488] width 290 height 26
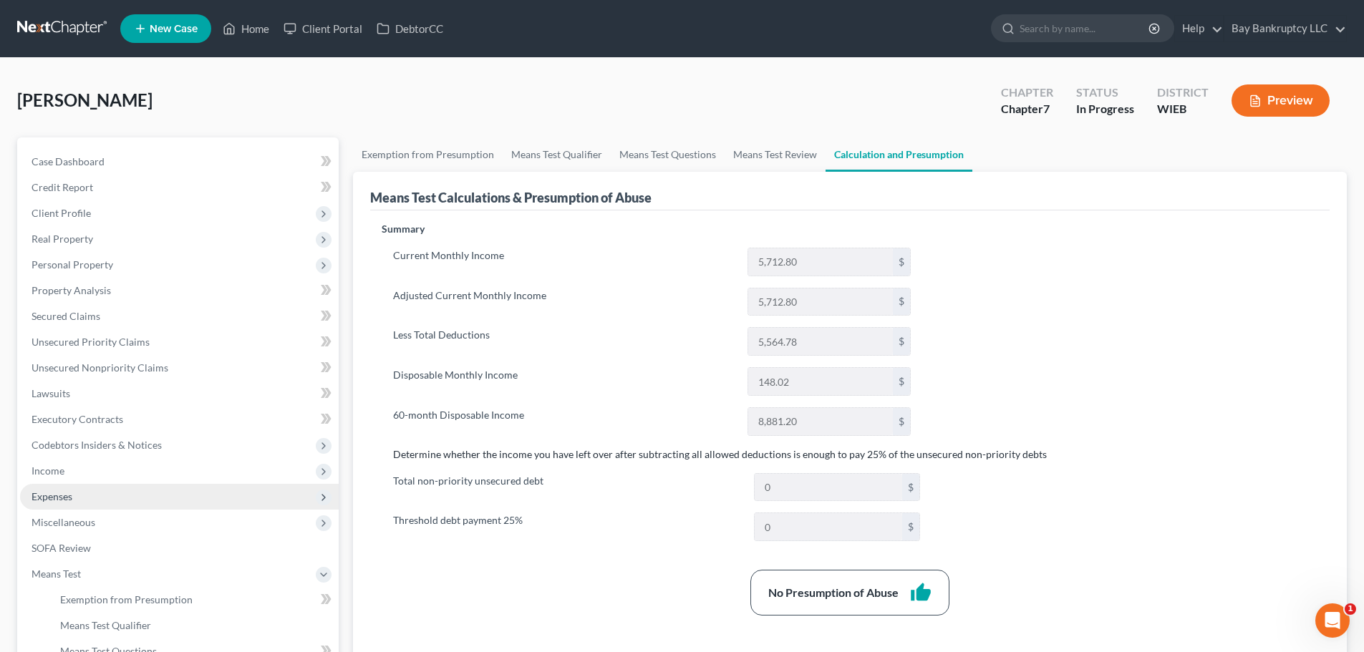
click at [64, 496] on span "Expenses" at bounding box center [51, 496] width 41 height 12
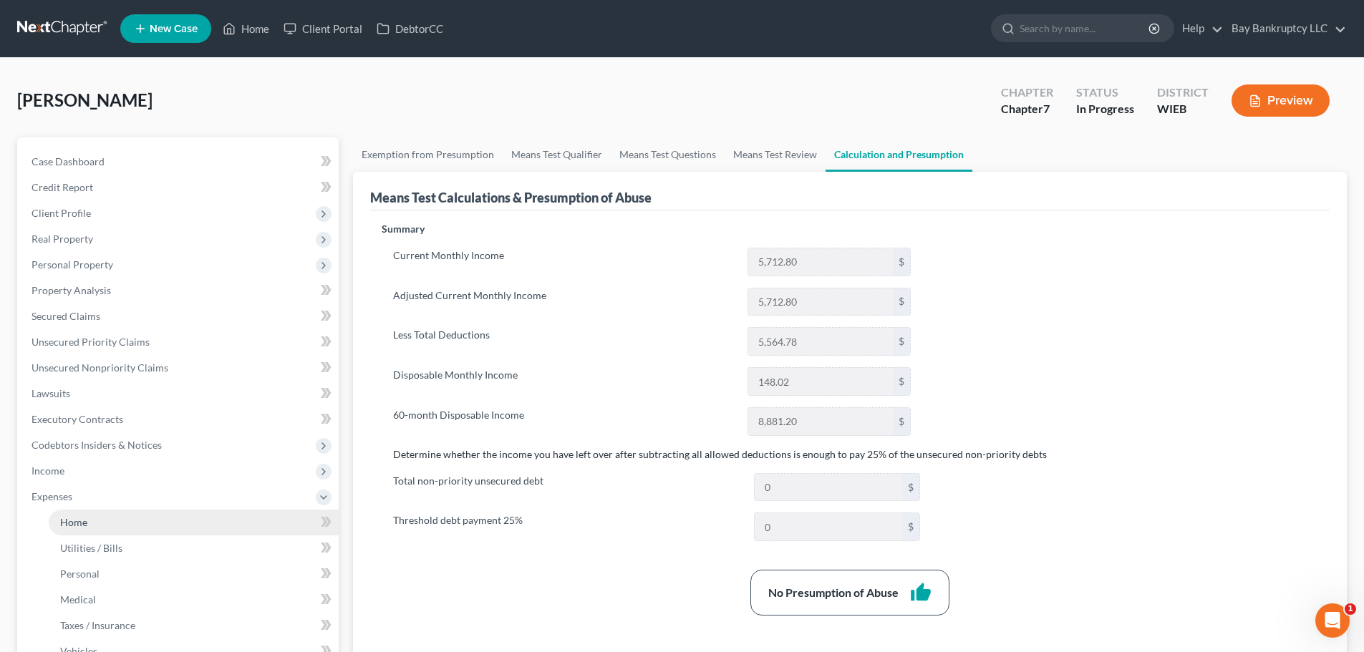
click at [81, 518] on span "Home" at bounding box center [73, 522] width 27 height 12
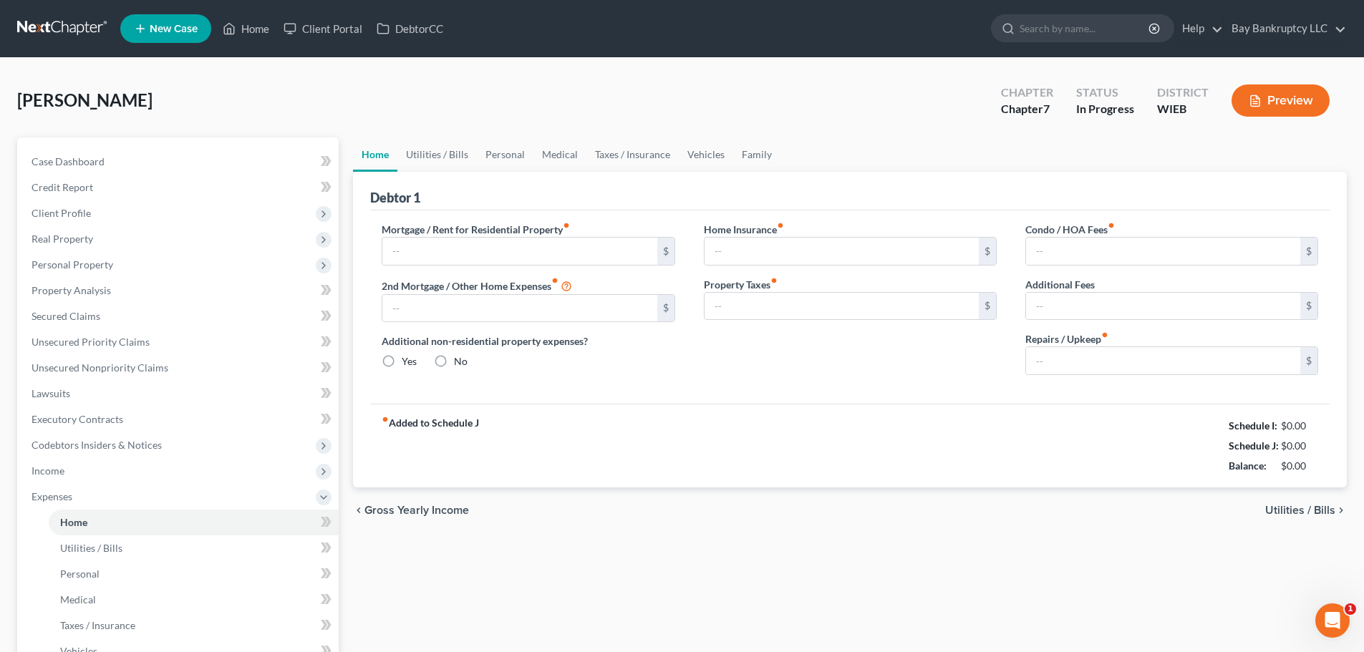
type input "865.00"
type input "0.00"
radio input "true"
type input "55.00"
type input "0.00"
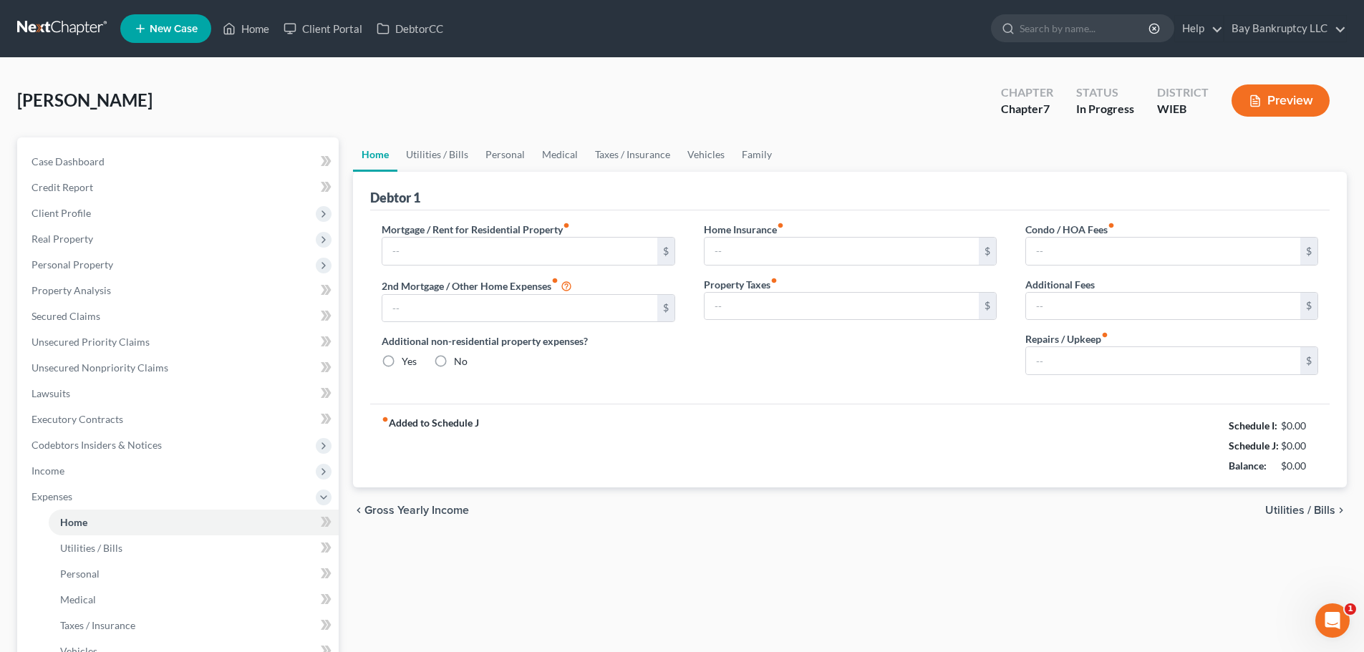
type input "0.00"
click at [450, 150] on link "Utilities / Bills" at bounding box center [436, 154] width 79 height 34
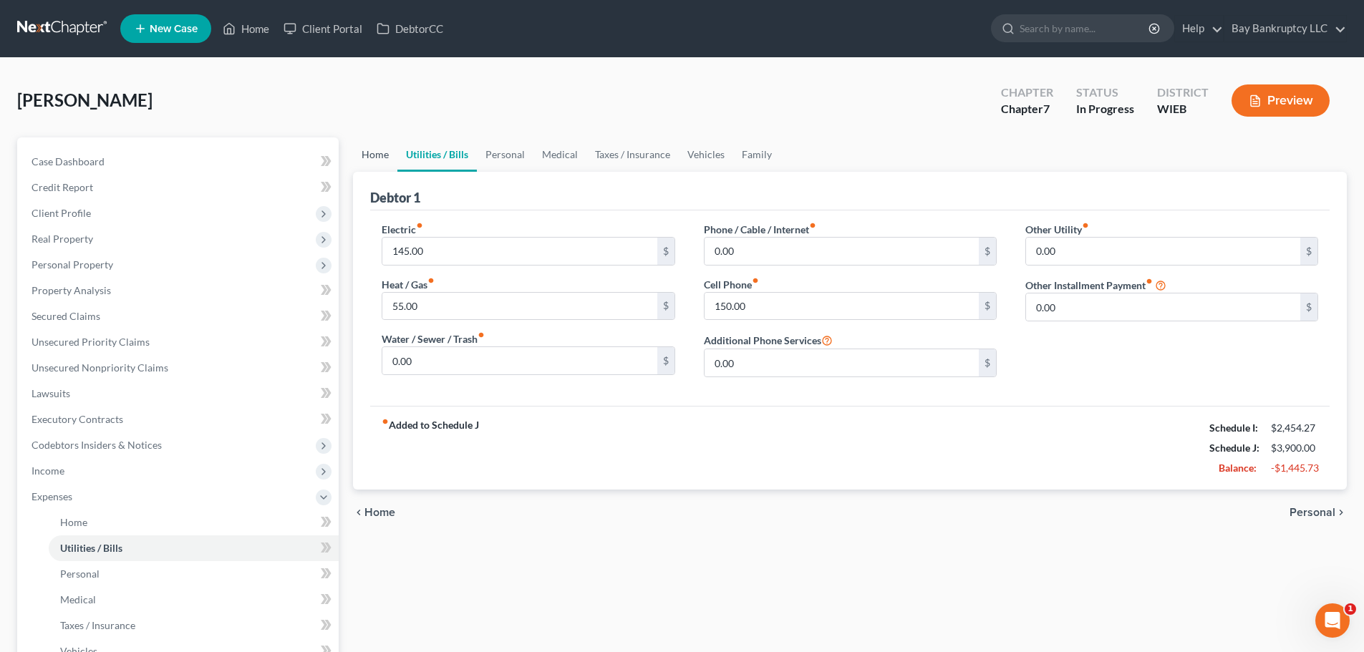
click at [368, 147] on link "Home" at bounding box center [375, 154] width 44 height 34
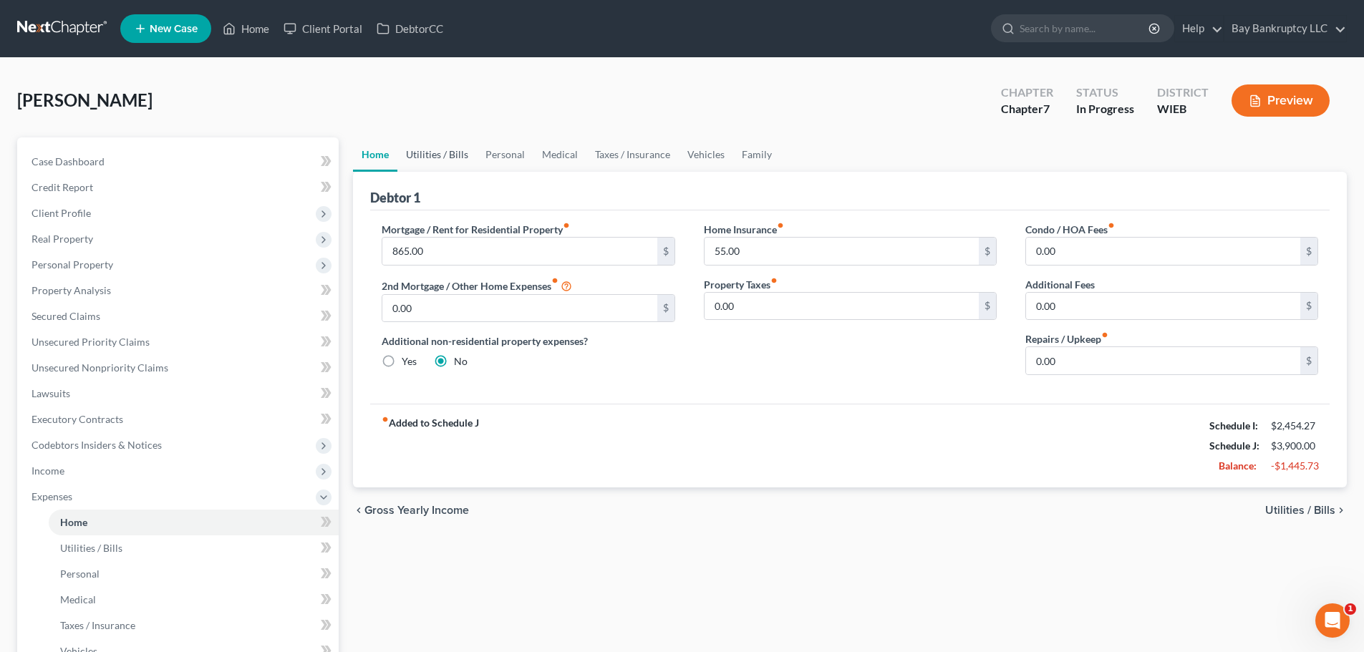
click at [459, 158] on link "Utilities / Bills" at bounding box center [436, 154] width 79 height 34
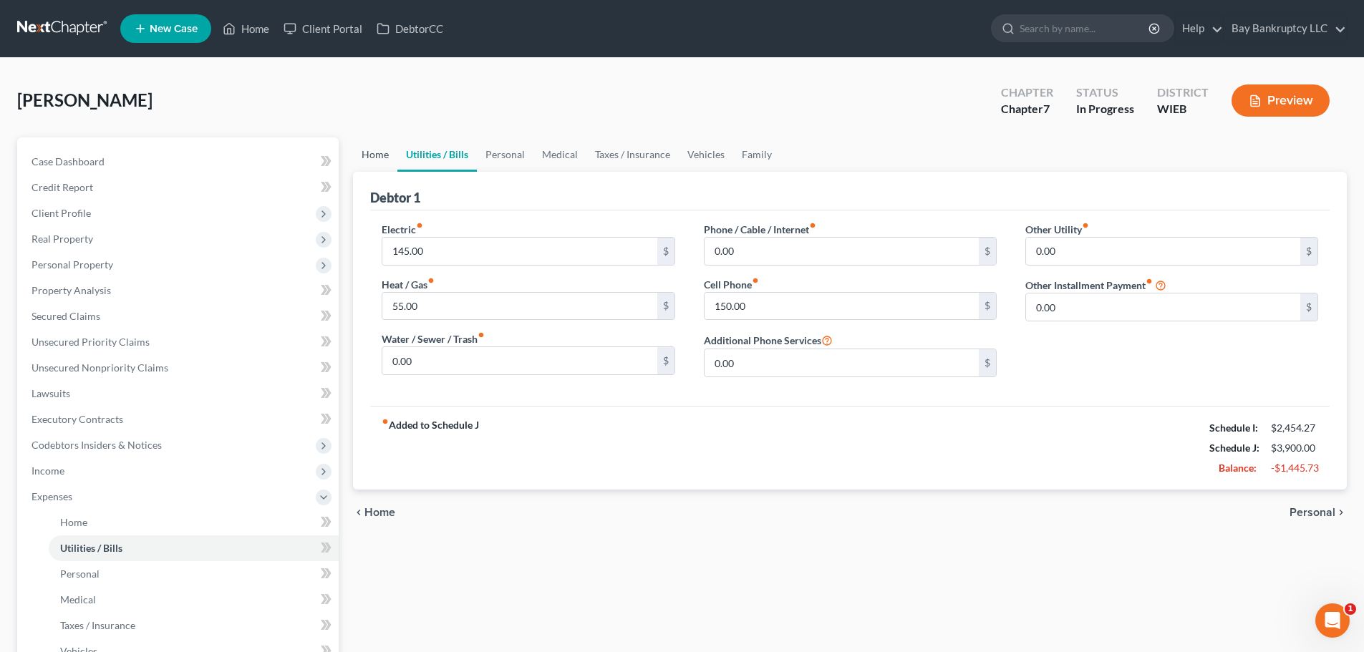
click at [383, 159] on link "Home" at bounding box center [375, 154] width 44 height 34
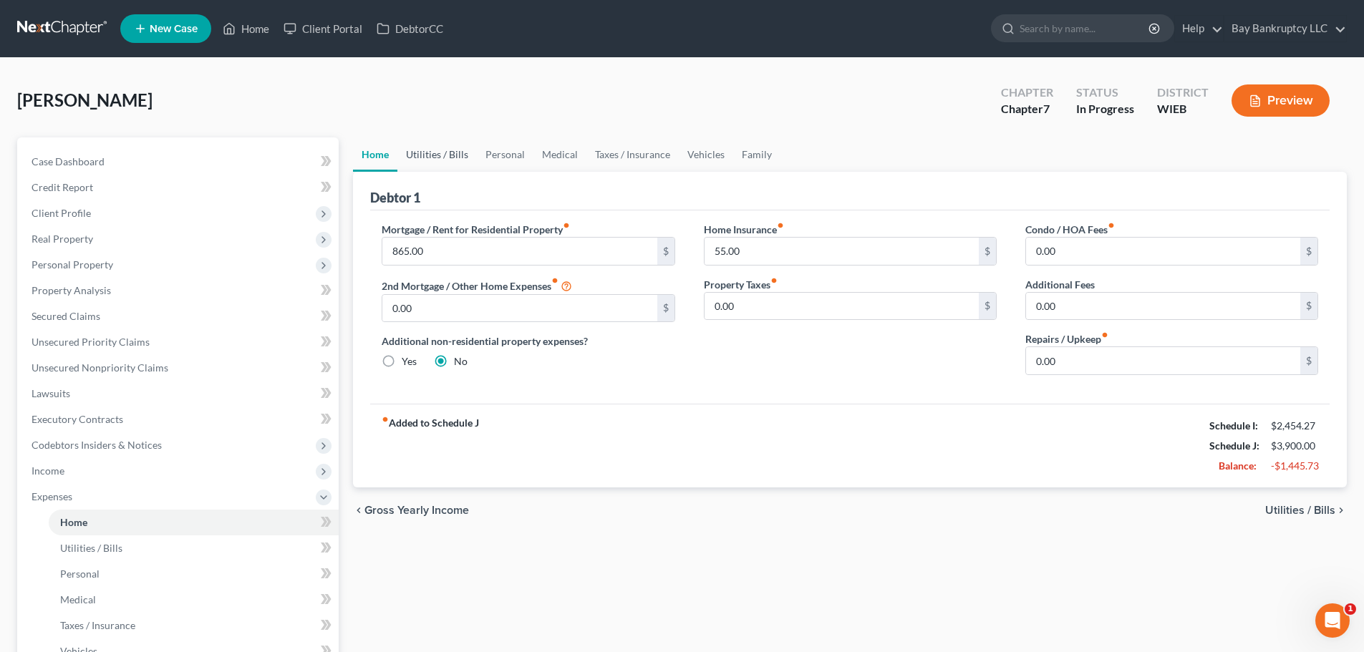
click at [453, 157] on link "Utilities / Bills" at bounding box center [436, 154] width 79 height 34
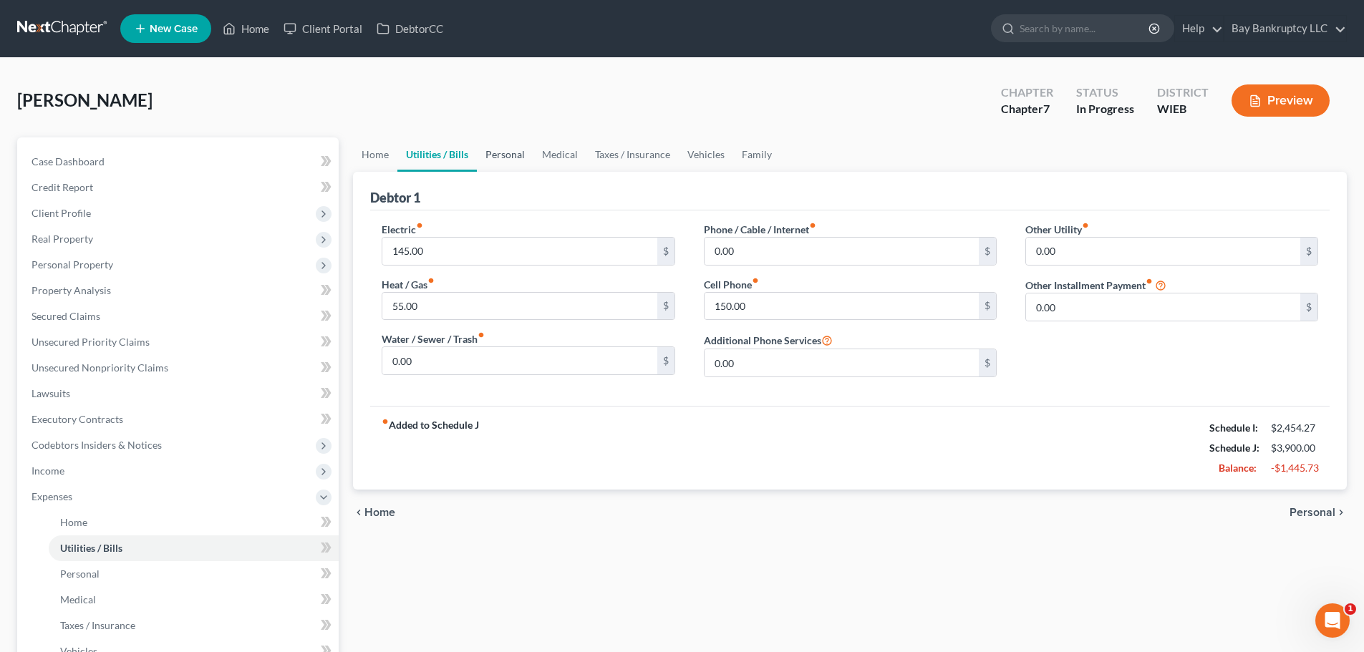
click at [497, 152] on link "Personal" at bounding box center [505, 154] width 57 height 34
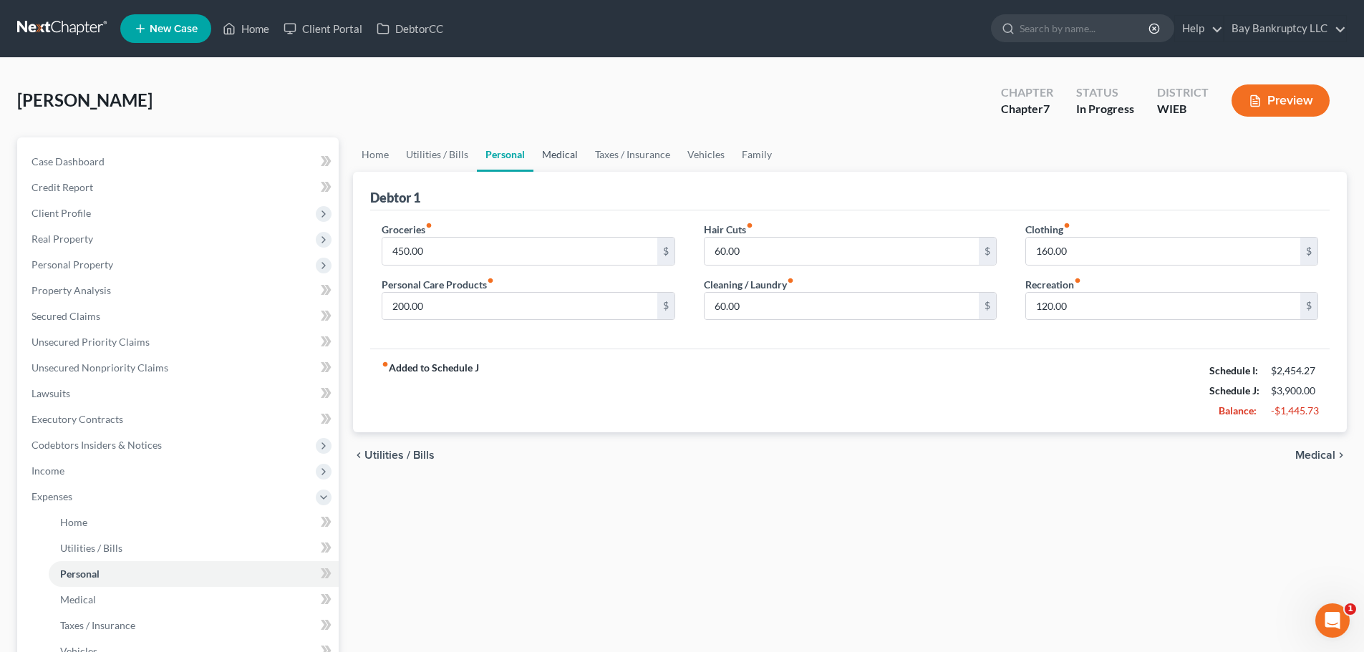
click at [558, 151] on link "Medical" at bounding box center [559, 154] width 53 height 34
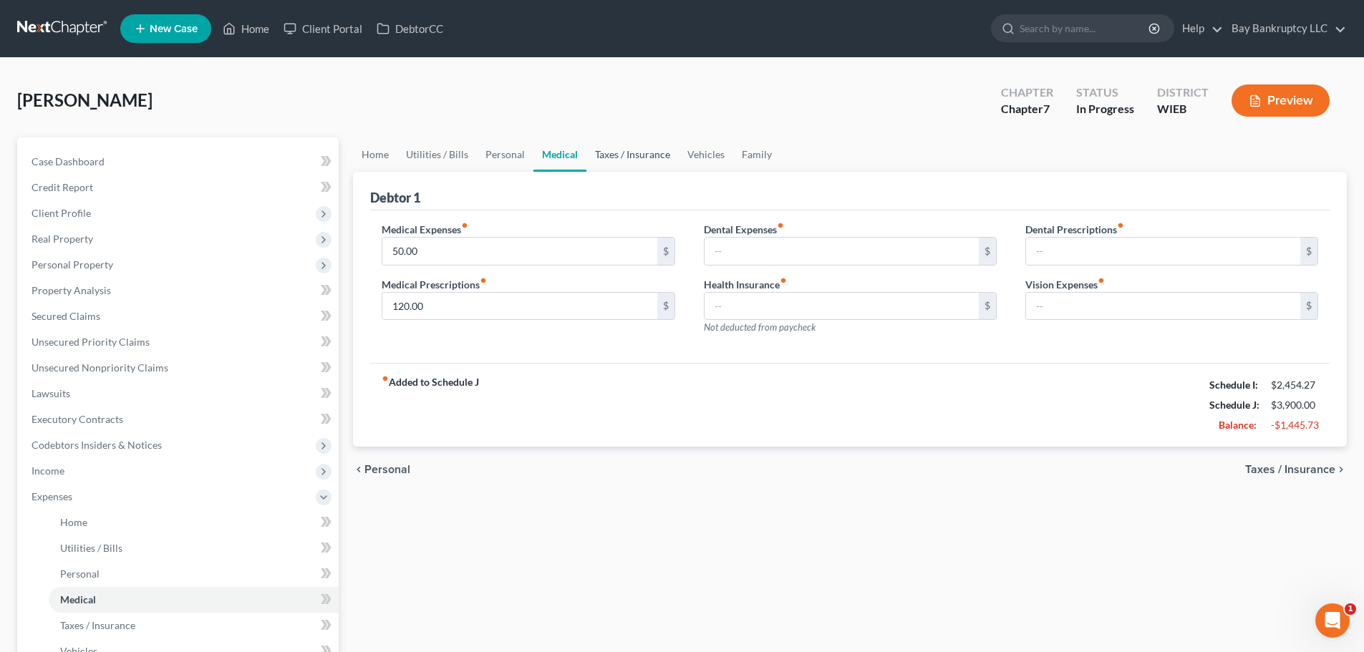
click at [641, 150] on link "Taxes / Insurance" at bounding box center [632, 154] width 92 height 34
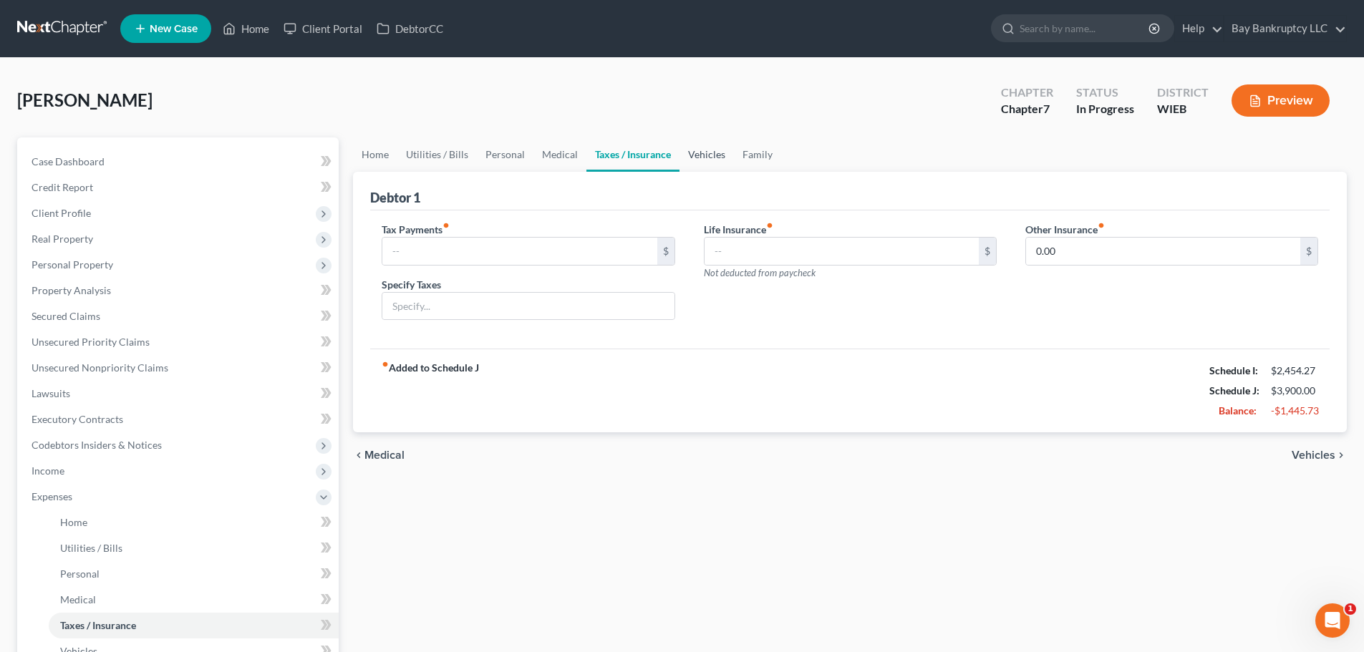
click at [711, 157] on link "Vehicles" at bounding box center [706, 154] width 54 height 34
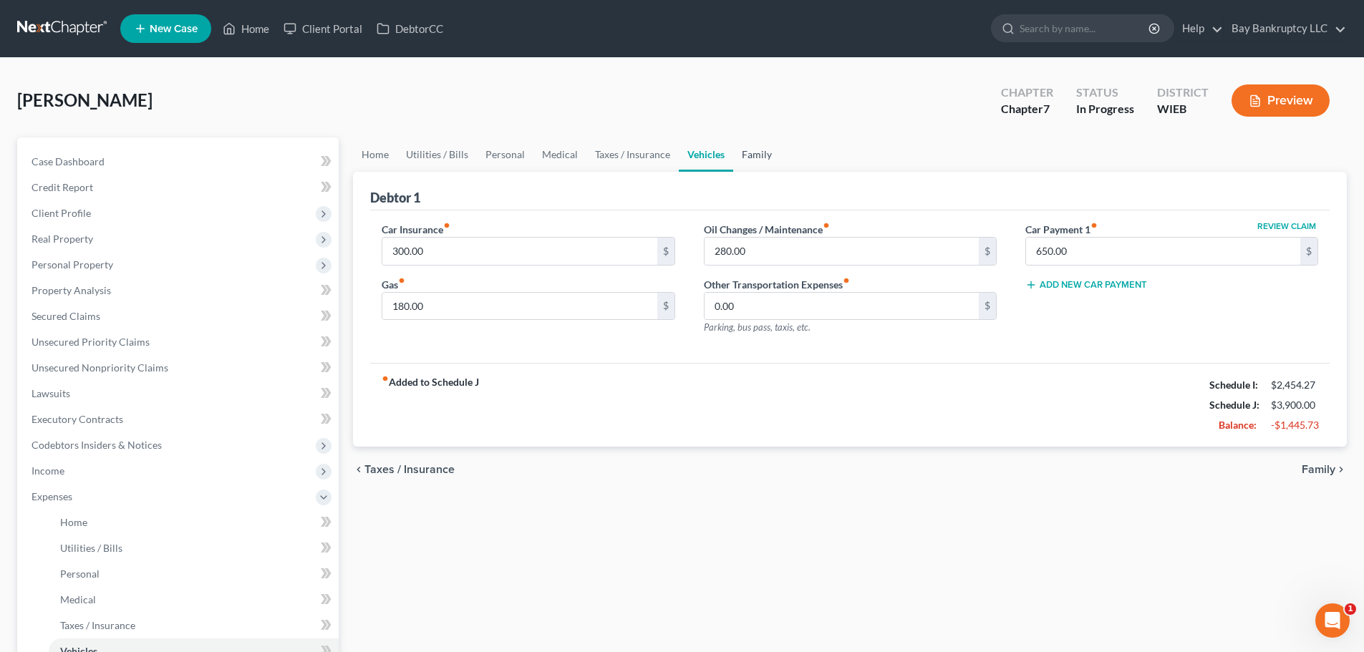
click at [752, 150] on link "Family" at bounding box center [756, 154] width 47 height 34
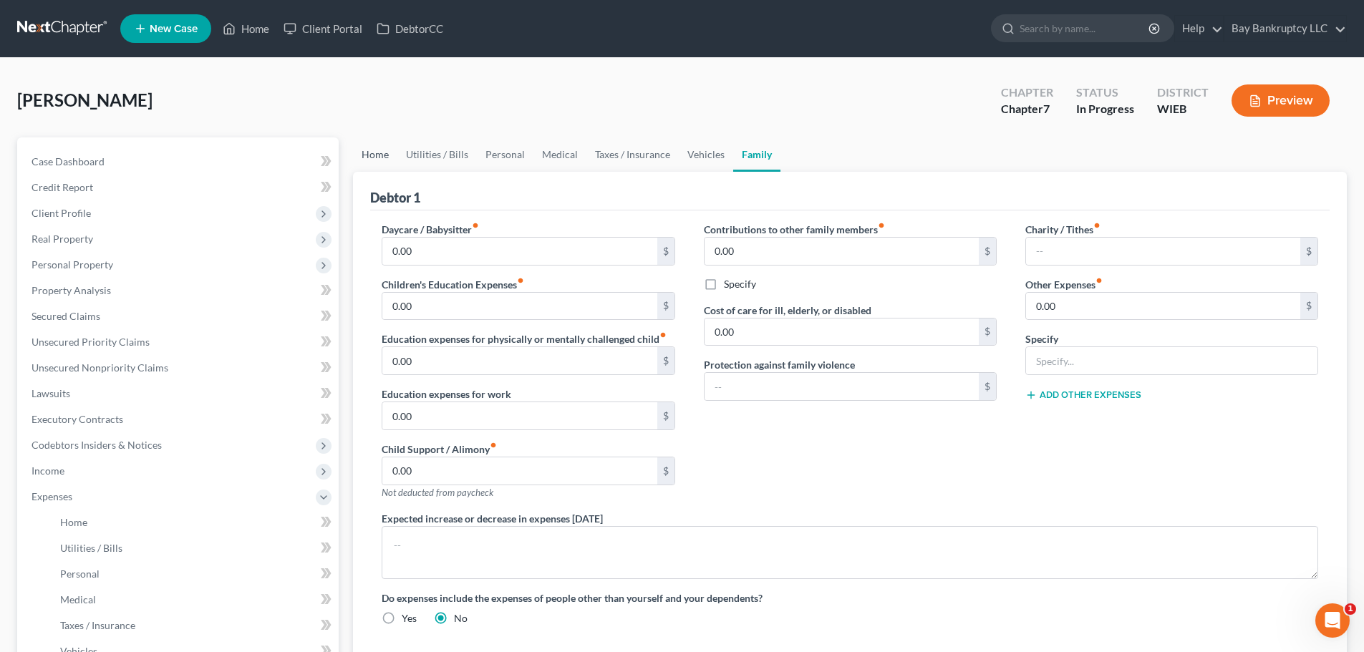
click at [384, 160] on link "Home" at bounding box center [375, 154] width 44 height 34
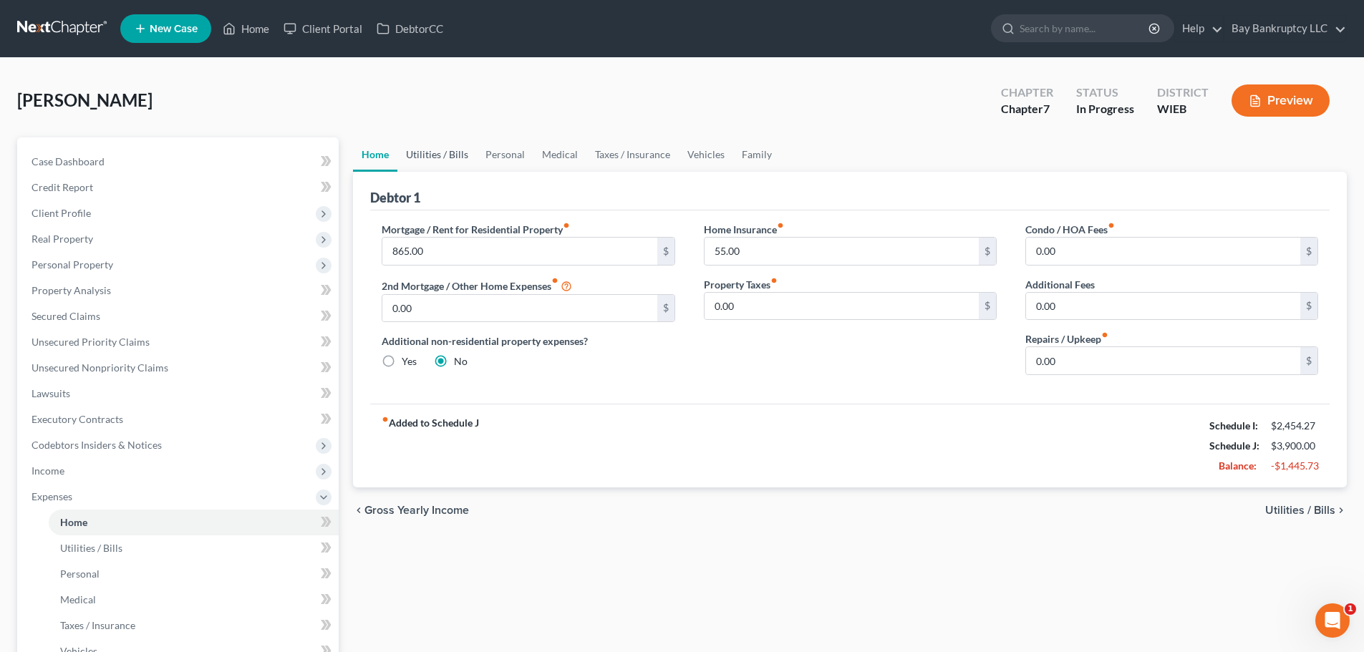
click at [430, 147] on link "Utilities / Bills" at bounding box center [436, 154] width 79 height 34
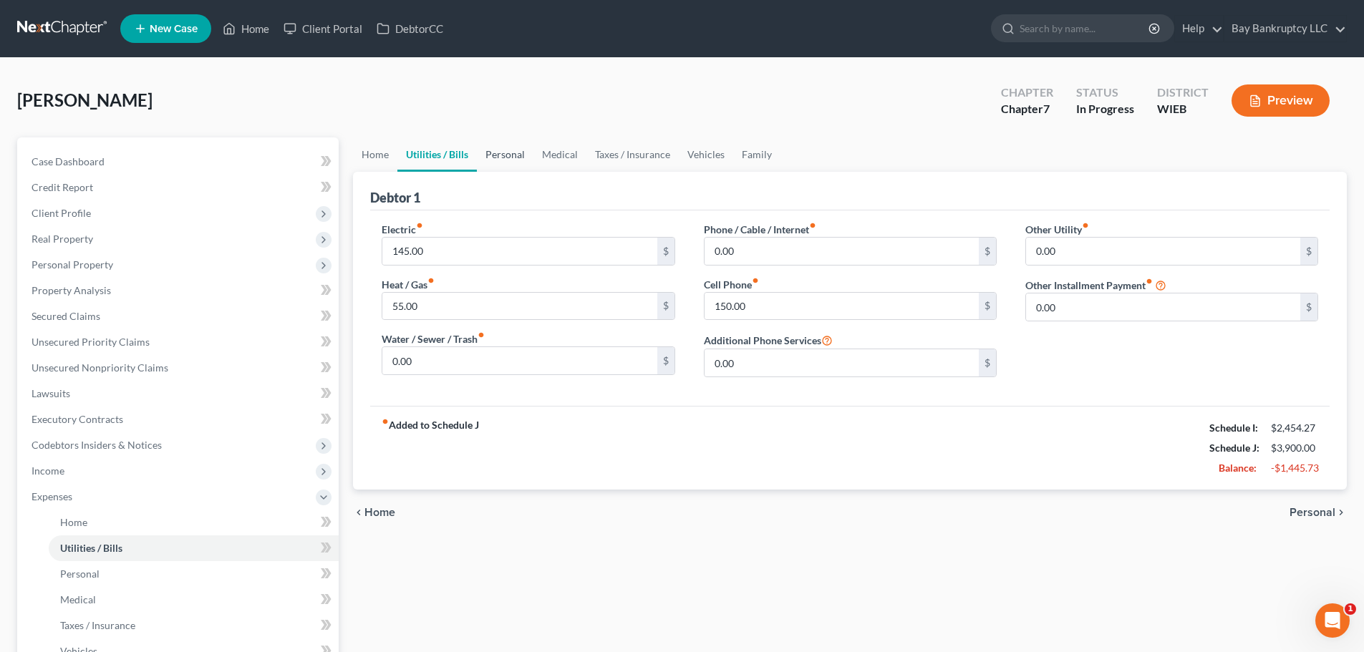
click at [516, 152] on link "Personal" at bounding box center [505, 154] width 57 height 34
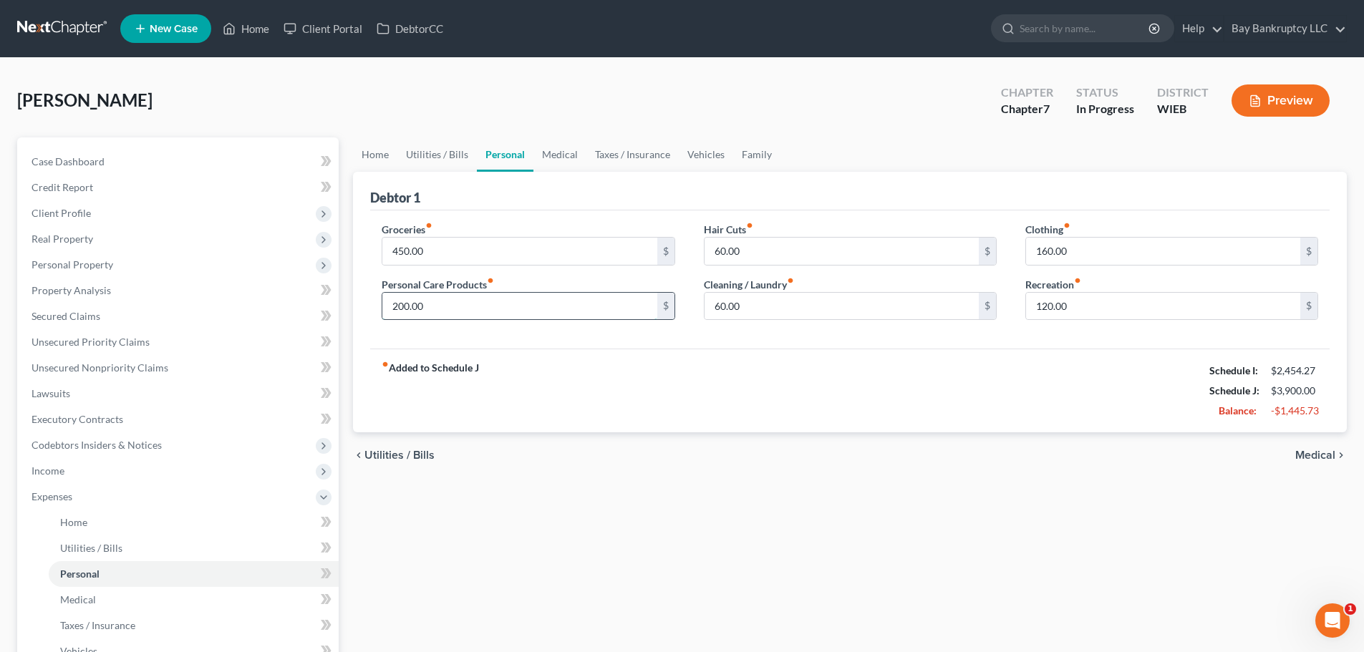
click at [457, 309] on input "200.00" at bounding box center [519, 306] width 274 height 27
type input "120"
click at [760, 248] on input "60.00" at bounding box center [841, 251] width 274 height 27
click at [758, 308] on input "60.00" at bounding box center [841, 306] width 274 height 27
click at [1092, 257] on input "160.00" at bounding box center [1163, 251] width 274 height 27
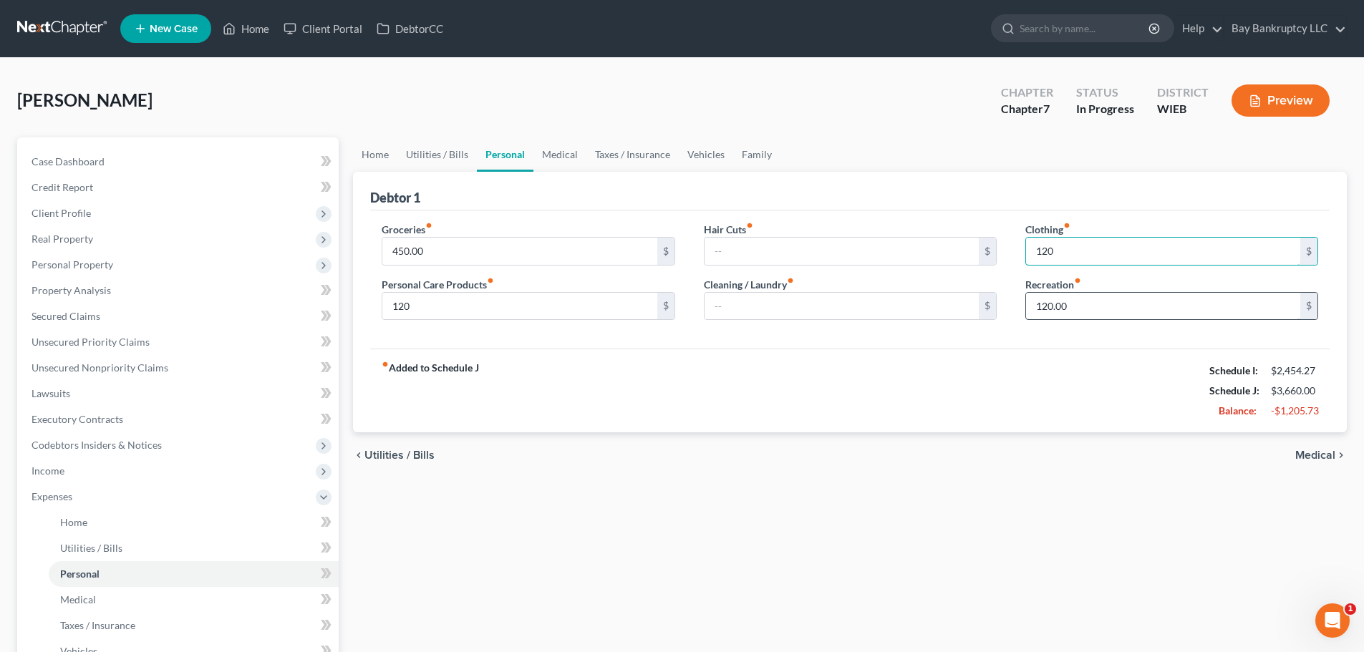
type input "120"
click at [1100, 297] on input "120.00" at bounding box center [1163, 306] width 274 height 27
type input "100"
click at [996, 359] on div "fiber_manual_record Added to Schedule J Schedule I: $2,454.27 Schedule J: $3,64…" at bounding box center [849, 391] width 959 height 84
click at [1074, 252] on input "120" at bounding box center [1163, 251] width 274 height 27
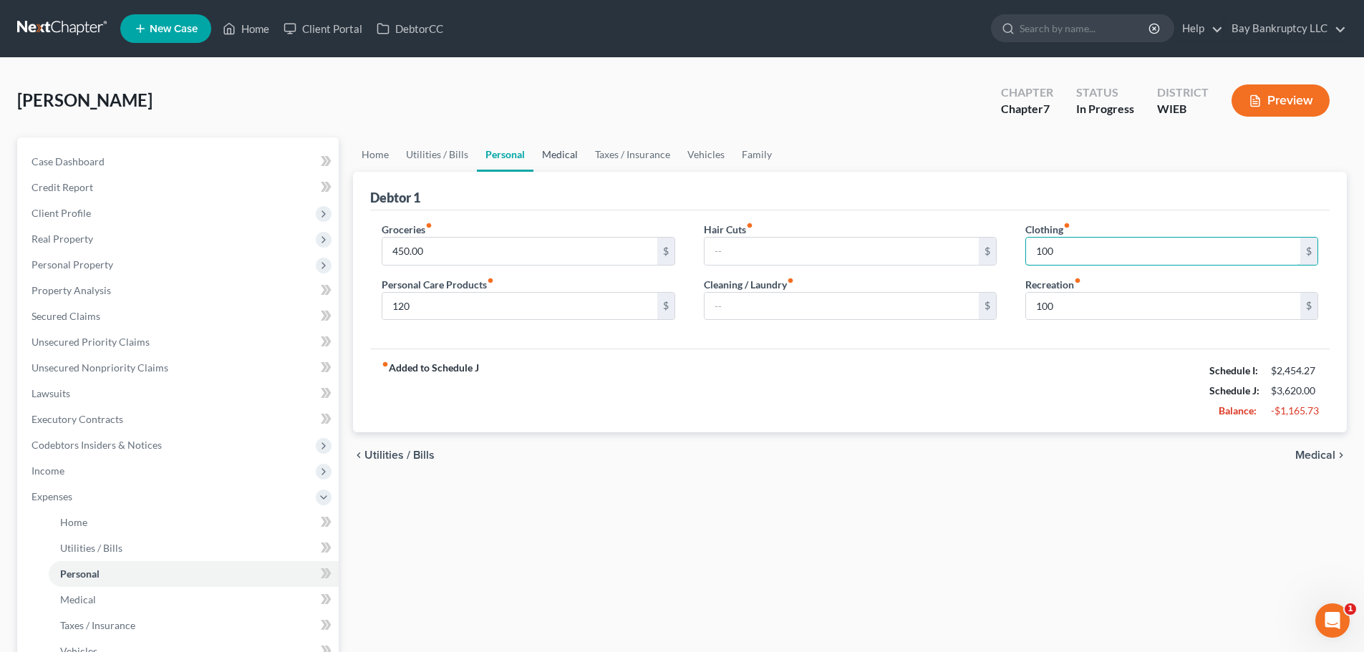
type input "100"
click at [545, 155] on link "Medical" at bounding box center [559, 154] width 53 height 34
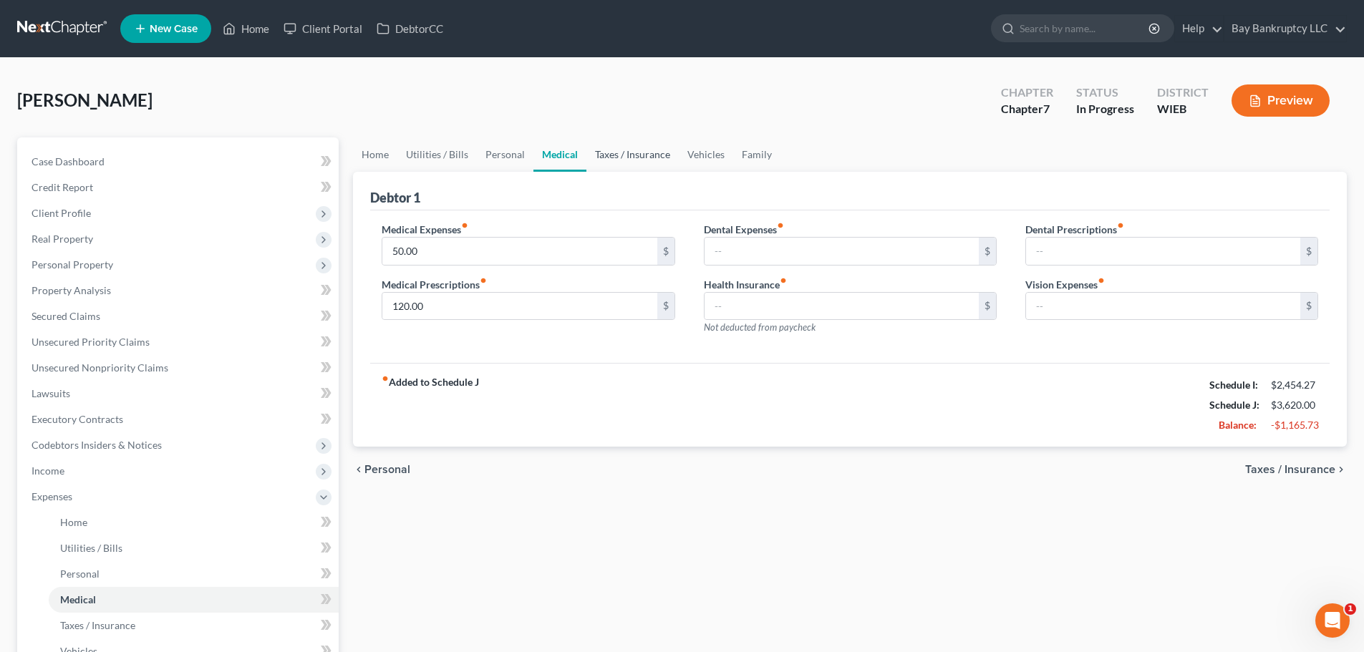
click at [623, 157] on link "Taxes / Insurance" at bounding box center [632, 154] width 92 height 34
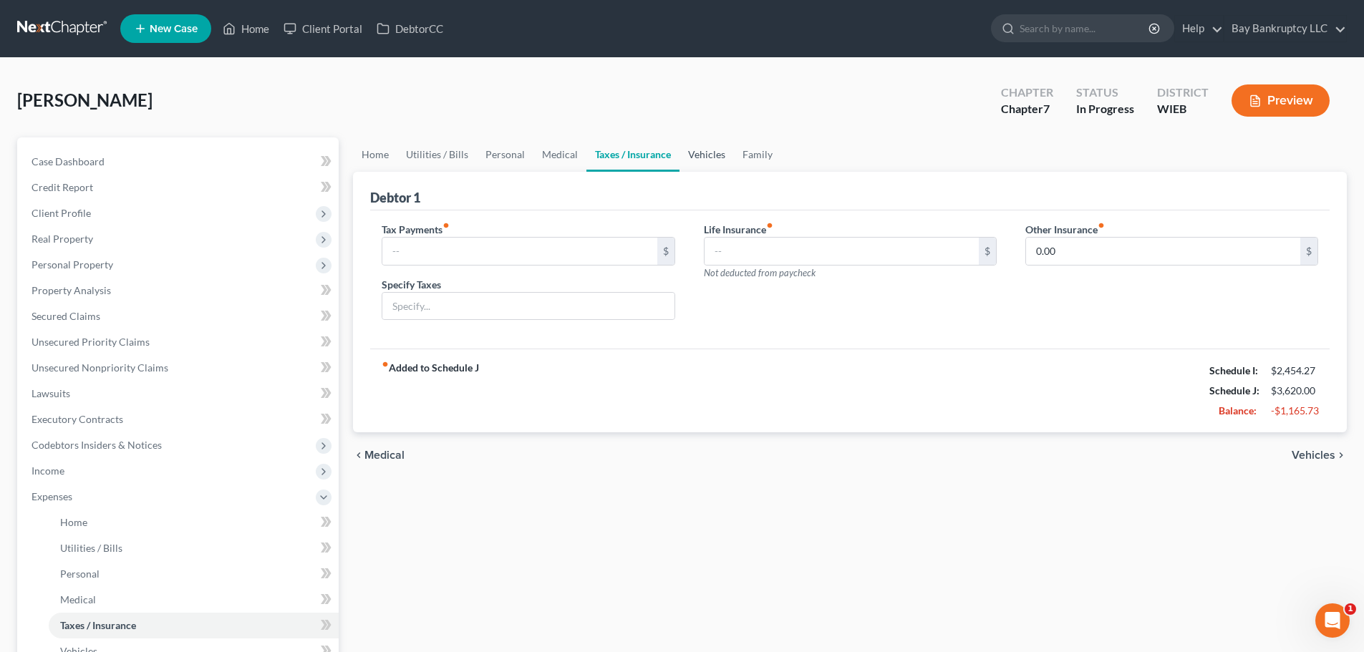
click at [692, 155] on link "Vehicles" at bounding box center [706, 154] width 54 height 34
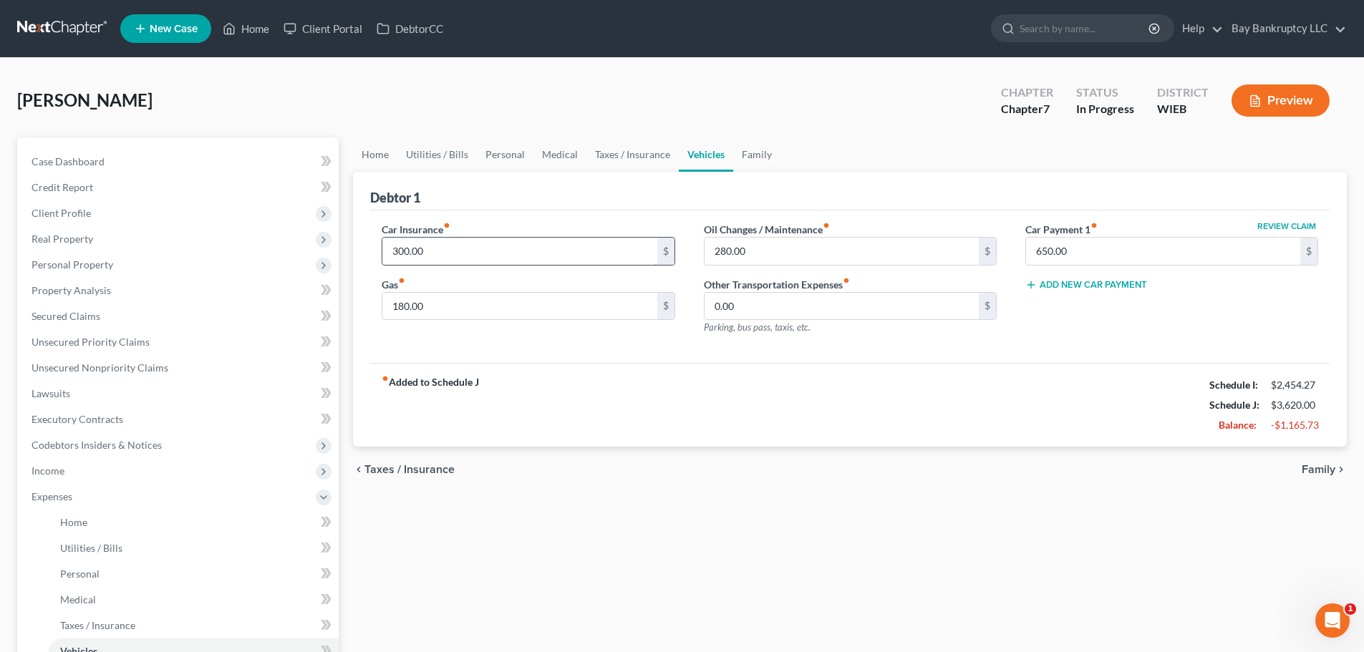
click at [466, 251] on input "300.00" at bounding box center [519, 251] width 274 height 27
type input "150"
click at [769, 251] on input "280.00" at bounding box center [841, 251] width 274 height 27
click at [906, 412] on div "fiber_manual_record Added to Schedule J Schedule I: $2,454.27 Schedule J: $3,19…" at bounding box center [849, 405] width 959 height 84
click at [756, 160] on link "Family" at bounding box center [756, 154] width 47 height 34
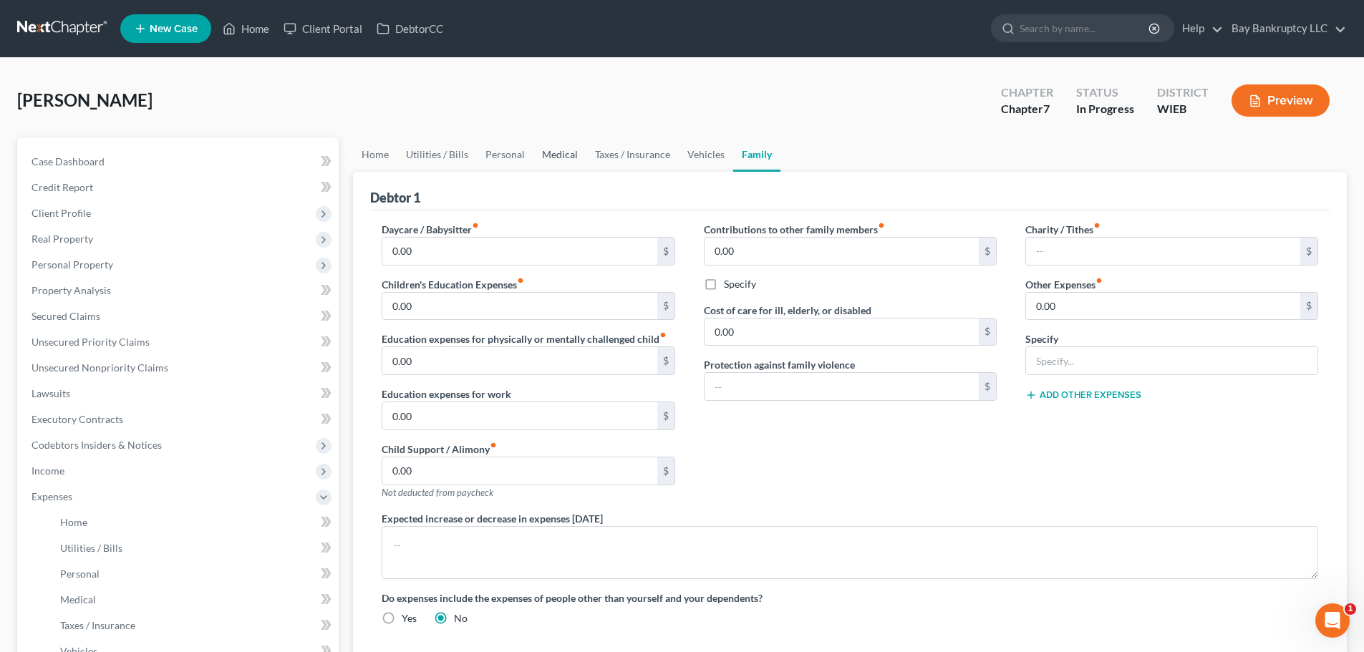
click at [558, 155] on link "Medical" at bounding box center [559, 154] width 53 height 34
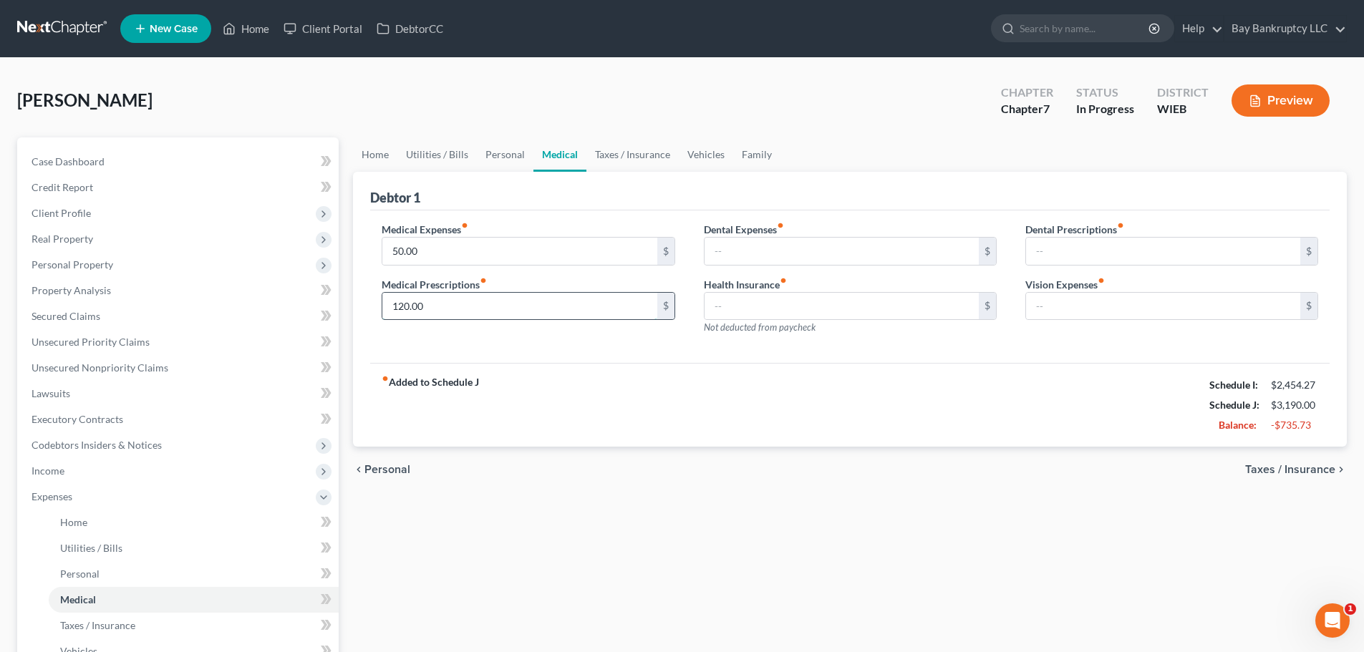
click at [464, 307] on input "120.00" at bounding box center [519, 306] width 274 height 27
click at [439, 247] on input "50.00" at bounding box center [519, 251] width 274 height 27
click at [539, 440] on div "fiber_manual_record Added to Schedule J Schedule I: $2,454.27 Schedule J: $3,10…" at bounding box center [849, 405] width 959 height 84
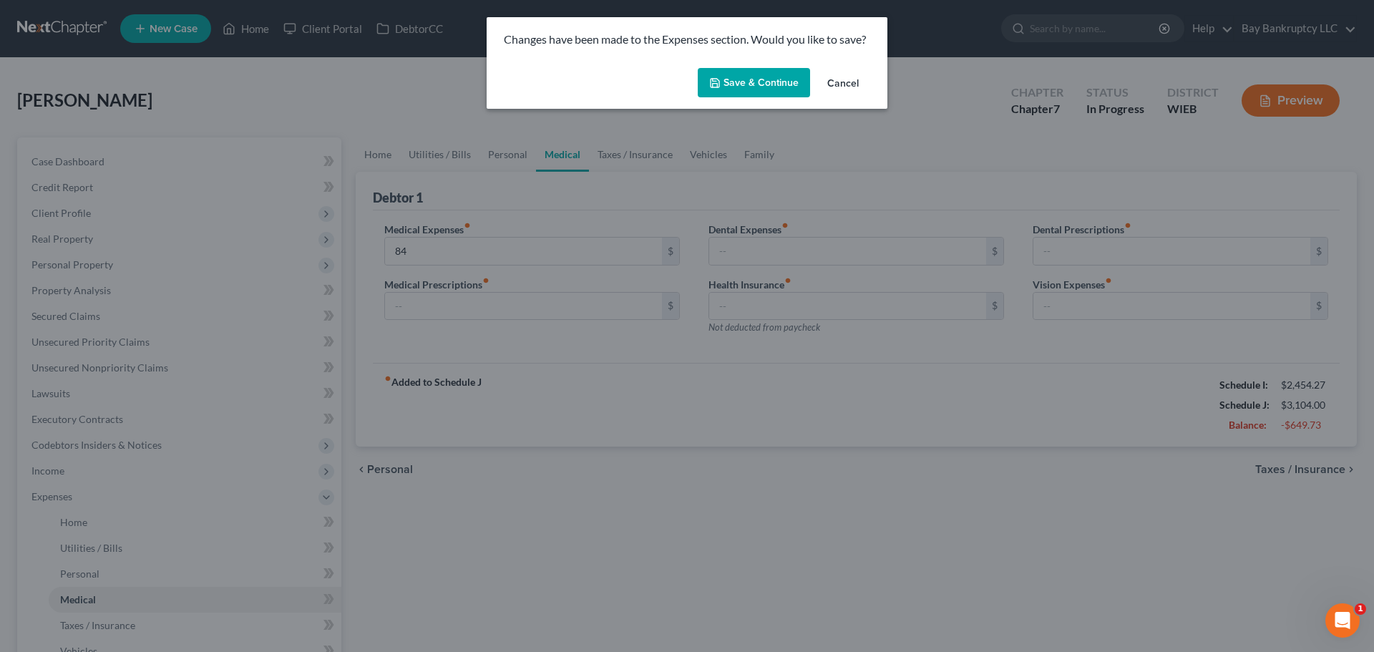
click at [742, 89] on button "Save & Continue" at bounding box center [754, 83] width 112 height 30
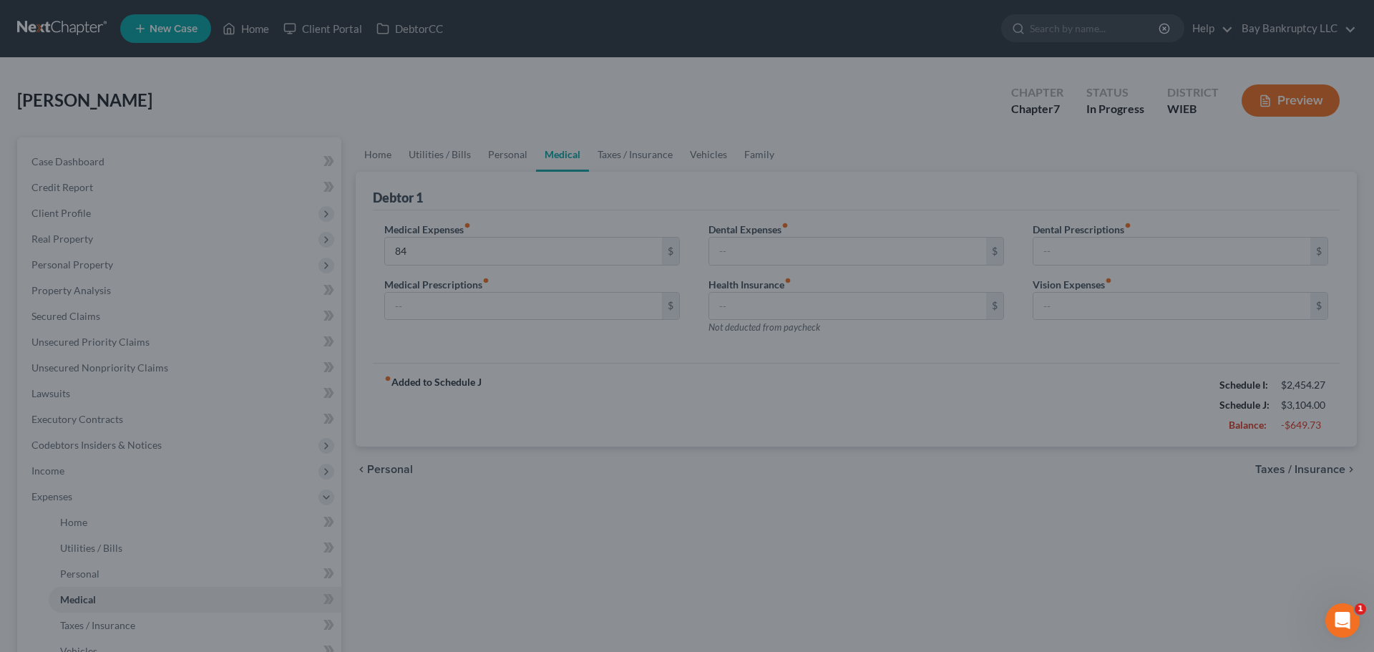
type input "84.00"
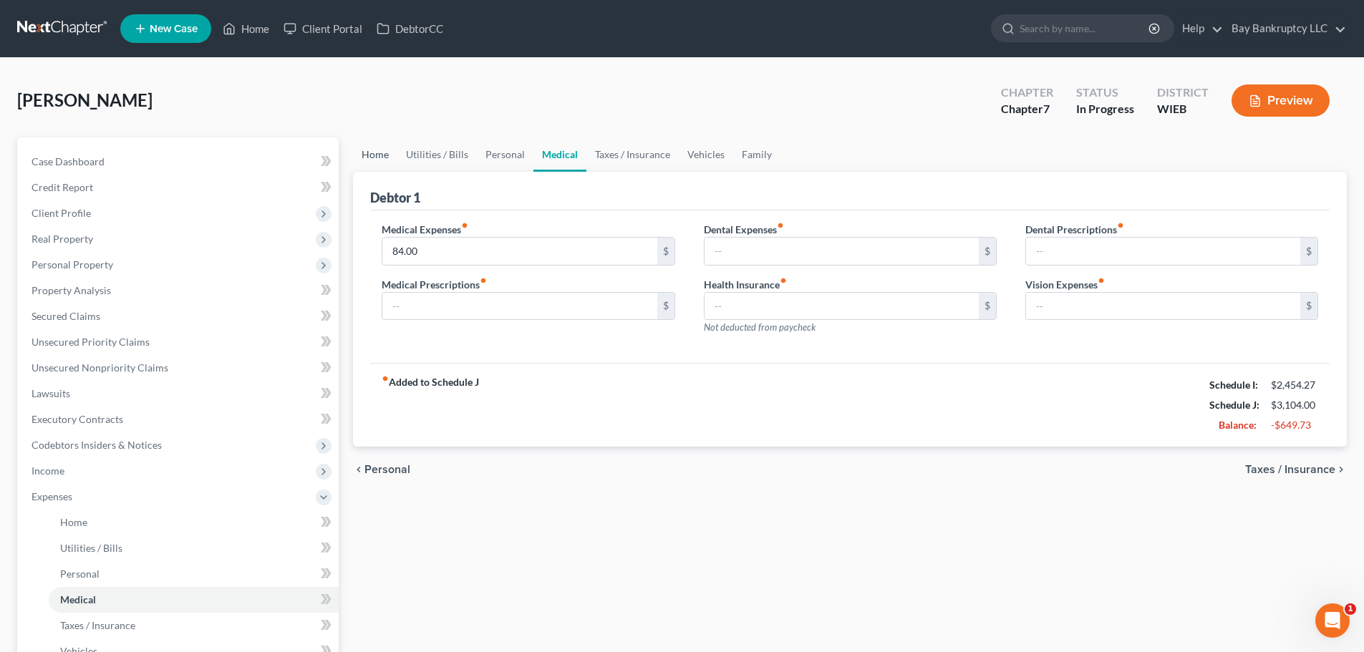
click at [376, 147] on link "Home" at bounding box center [375, 154] width 44 height 34
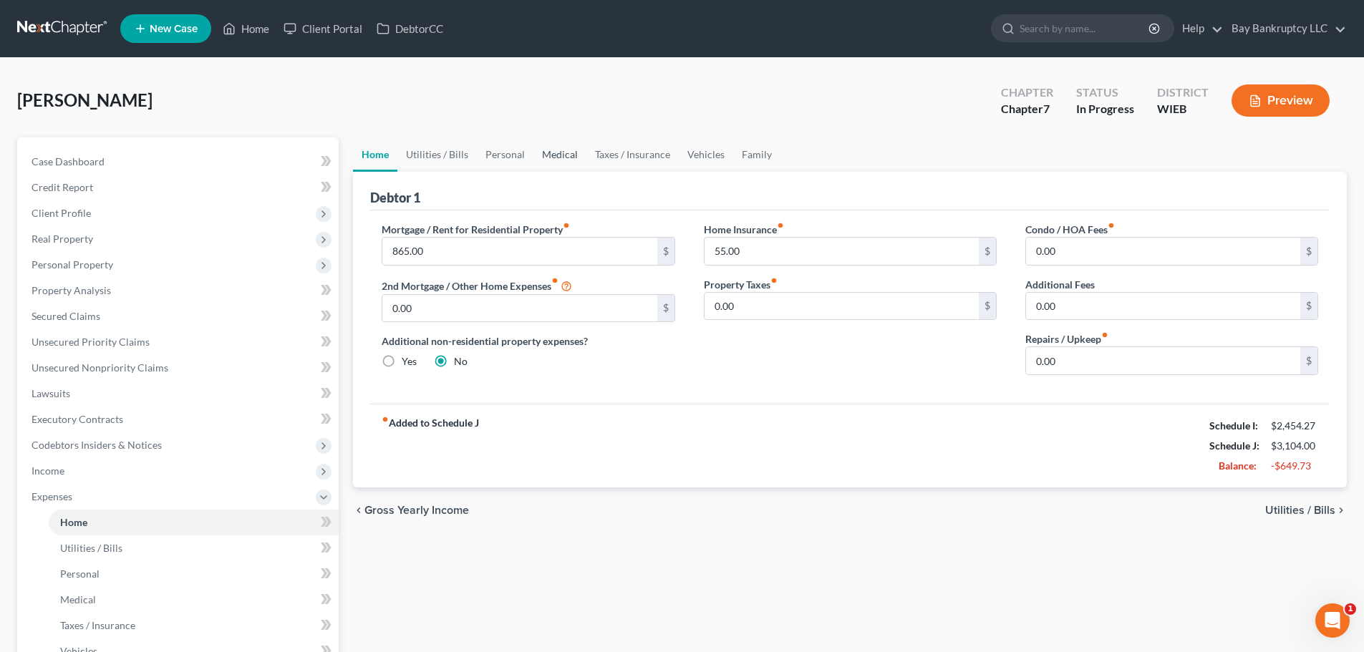
click at [555, 146] on link "Medical" at bounding box center [559, 154] width 53 height 34
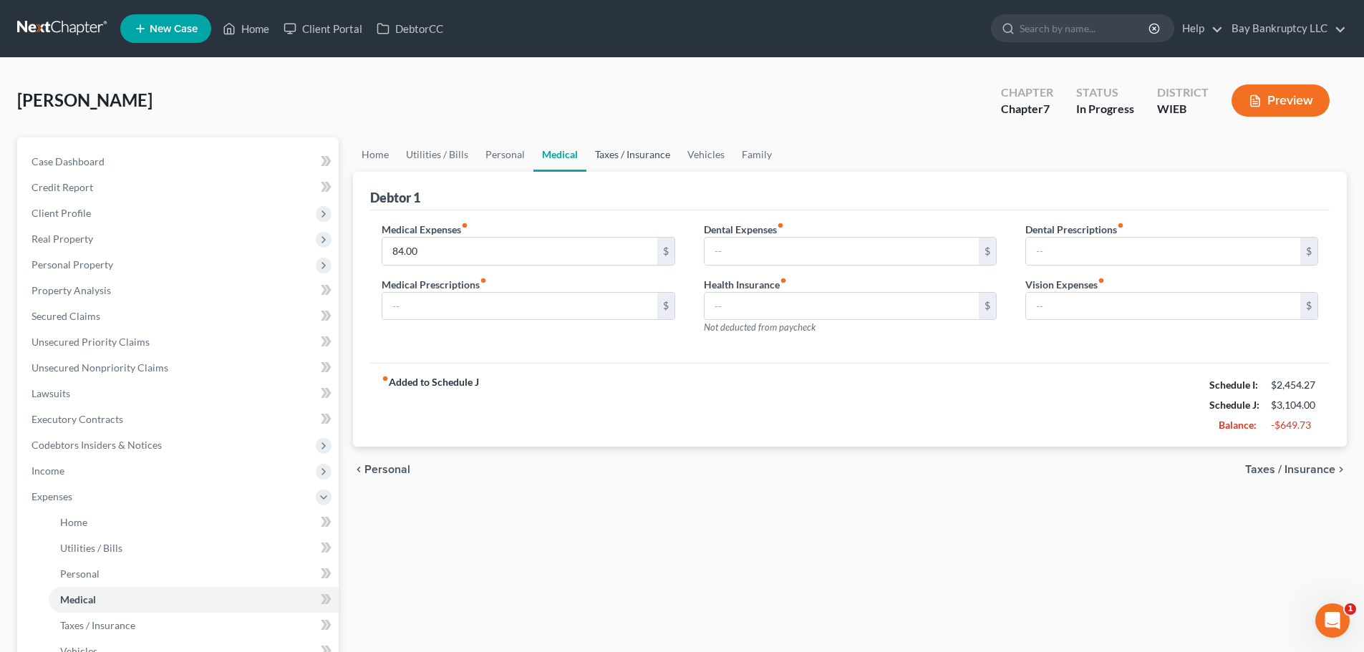
click at [613, 154] on link "Taxes / Insurance" at bounding box center [632, 154] width 92 height 34
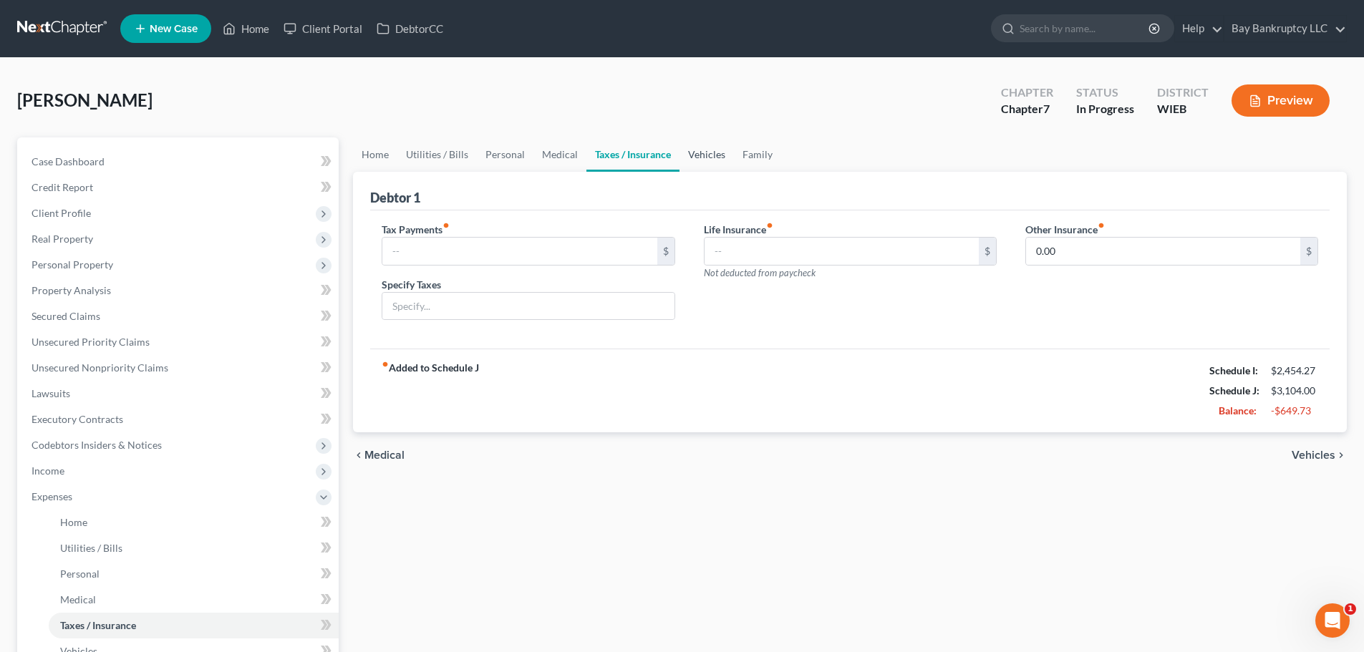
click at [691, 152] on link "Vehicles" at bounding box center [706, 154] width 54 height 34
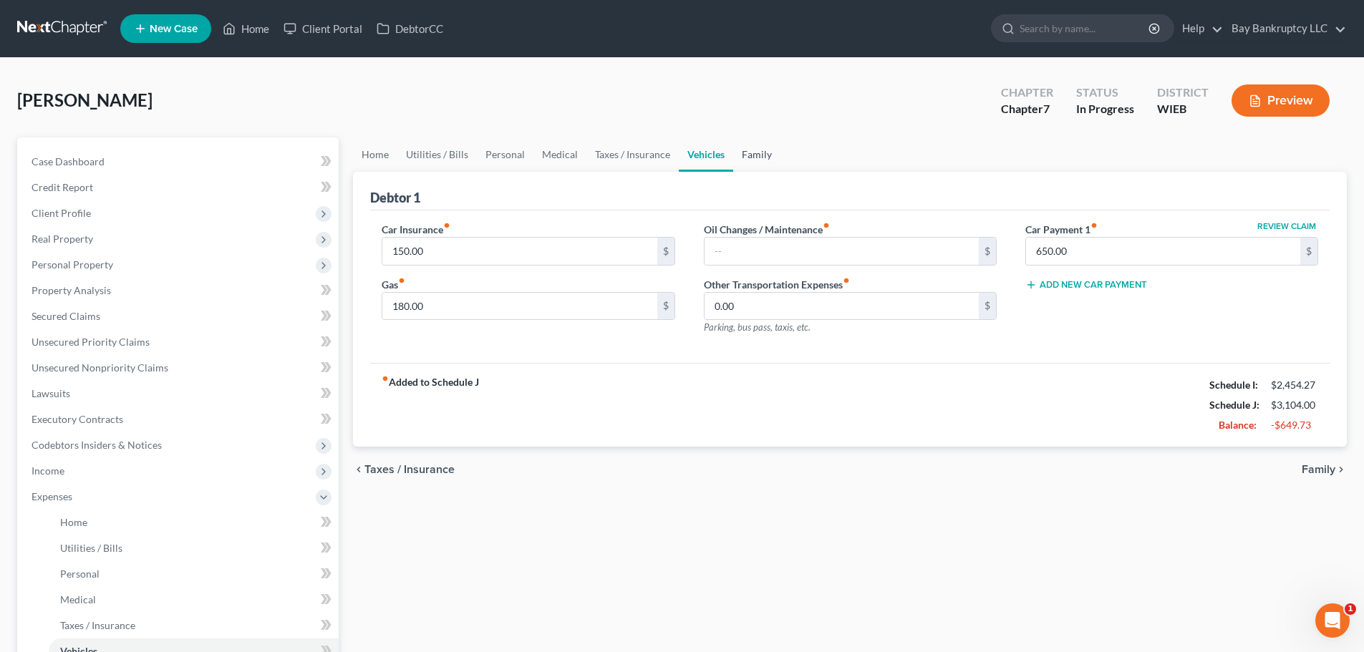
click at [768, 152] on link "Family" at bounding box center [756, 154] width 47 height 34
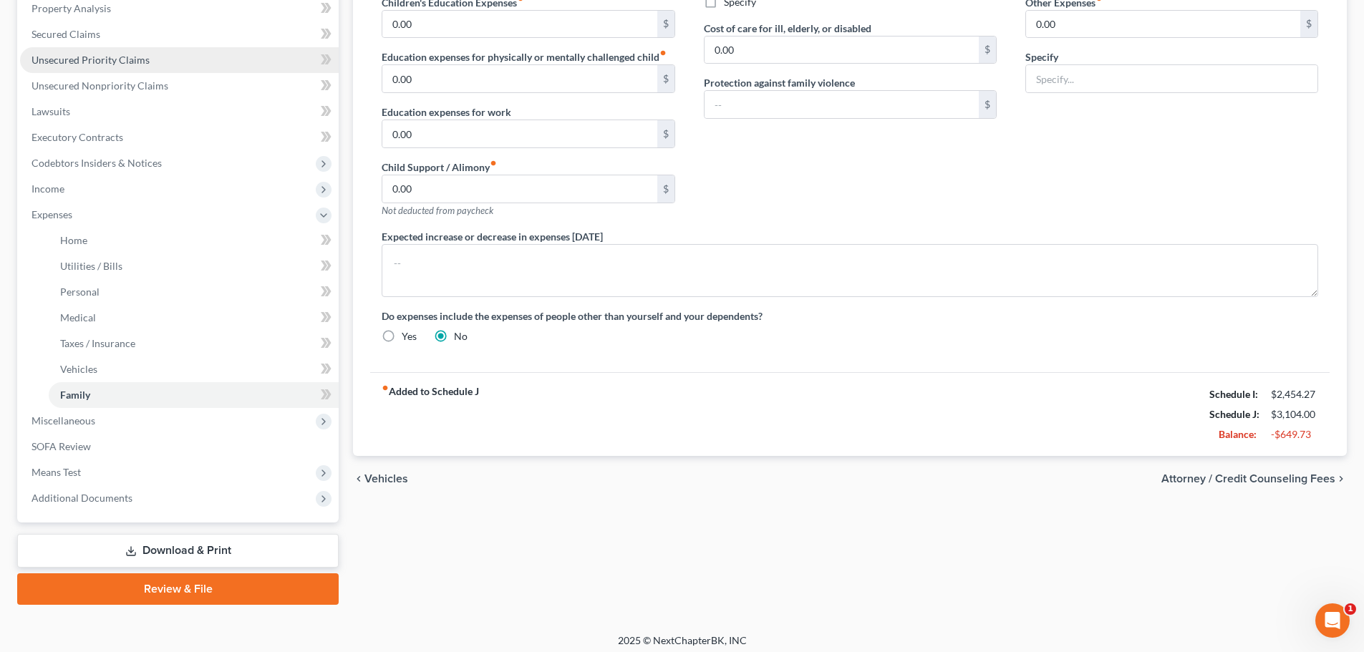
scroll to position [289, 0]
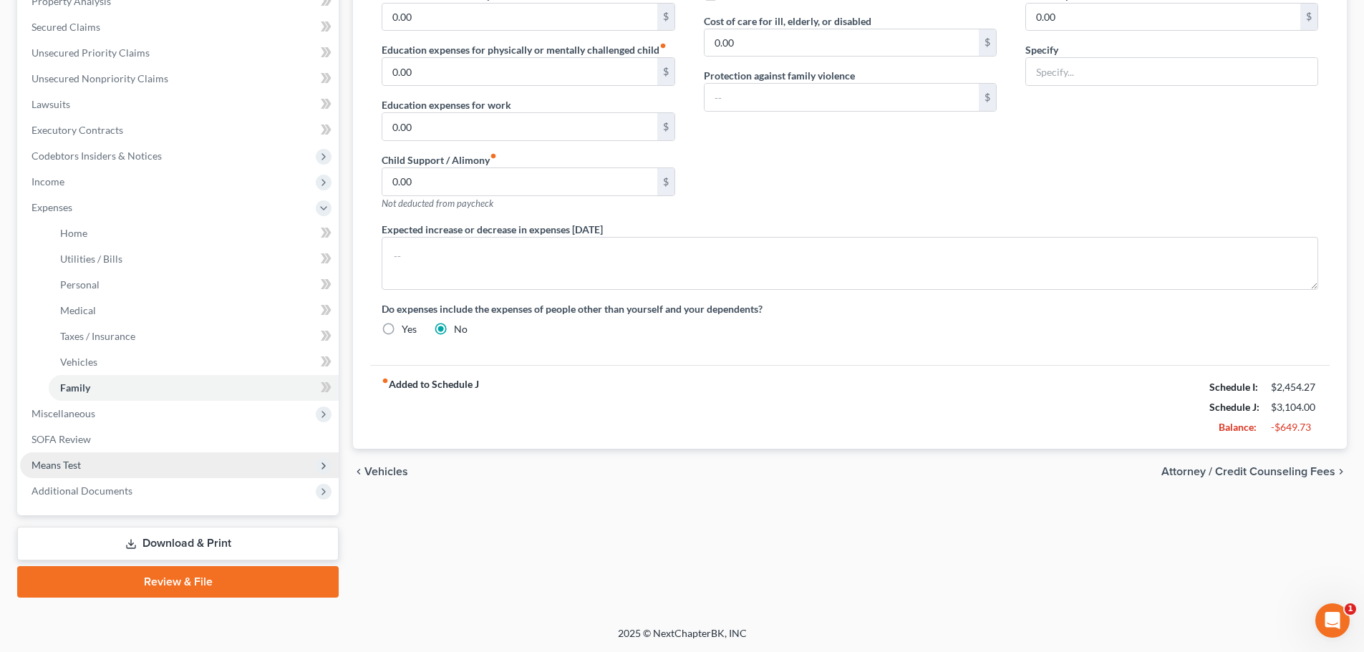
click at [79, 464] on span "Means Test" at bounding box center [55, 465] width 49 height 12
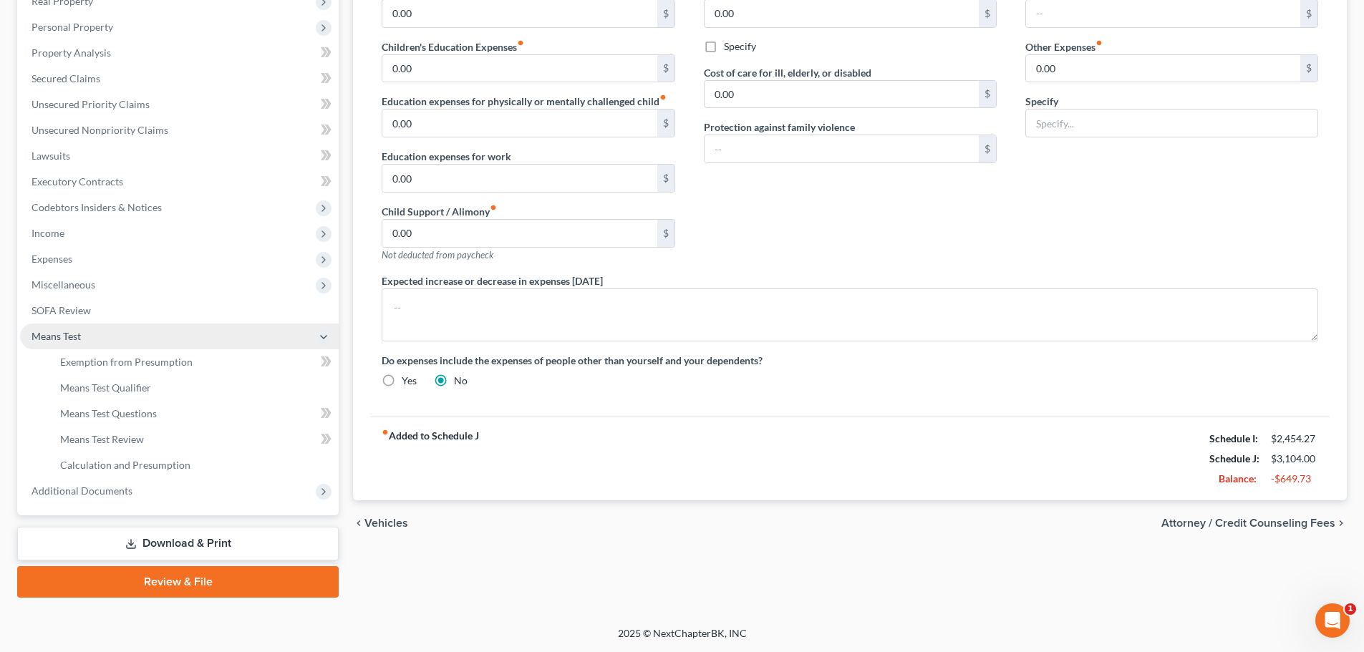
scroll to position [238, 0]
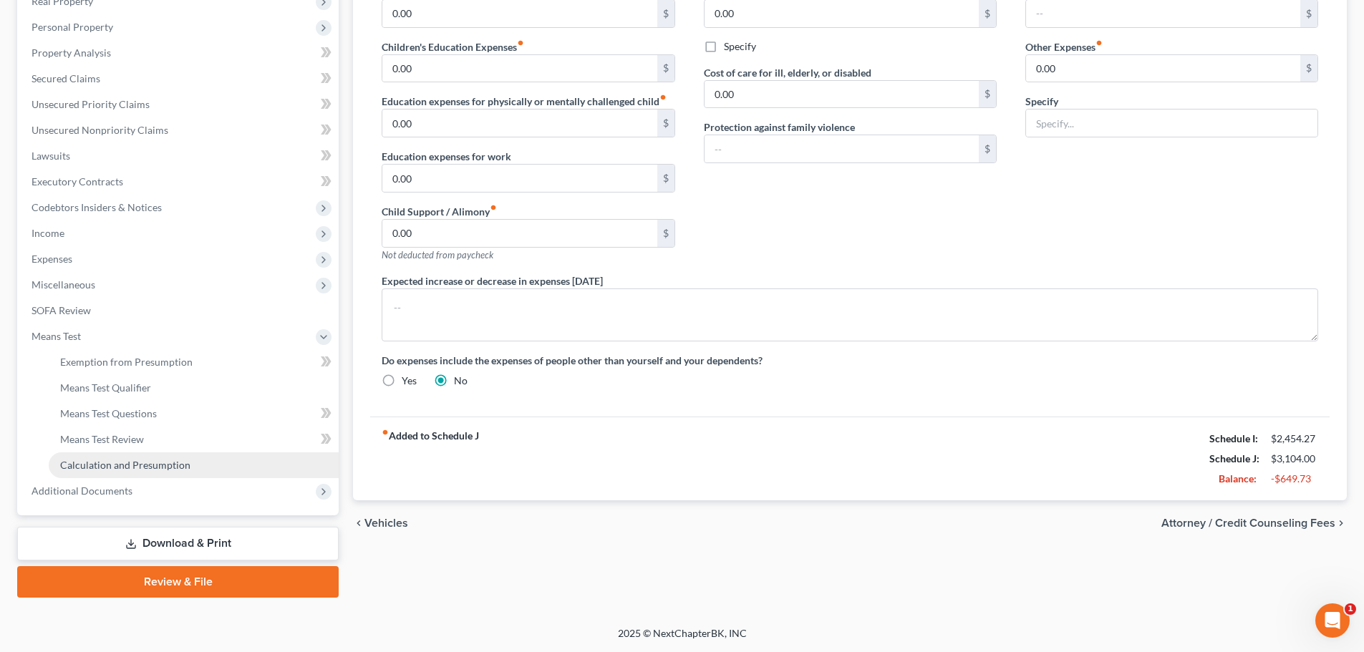
click at [82, 461] on span "Calculation and Presumption" at bounding box center [125, 465] width 130 height 12
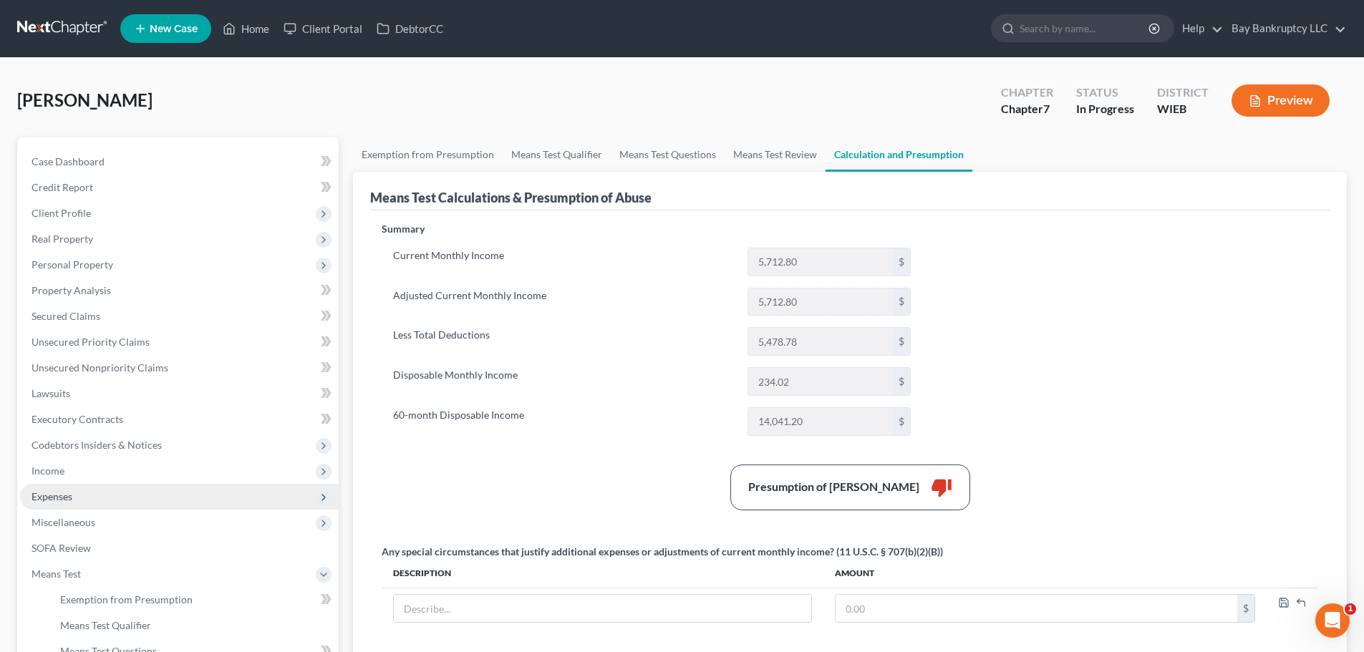
click at [90, 496] on span "Expenses" at bounding box center [179, 497] width 319 height 26
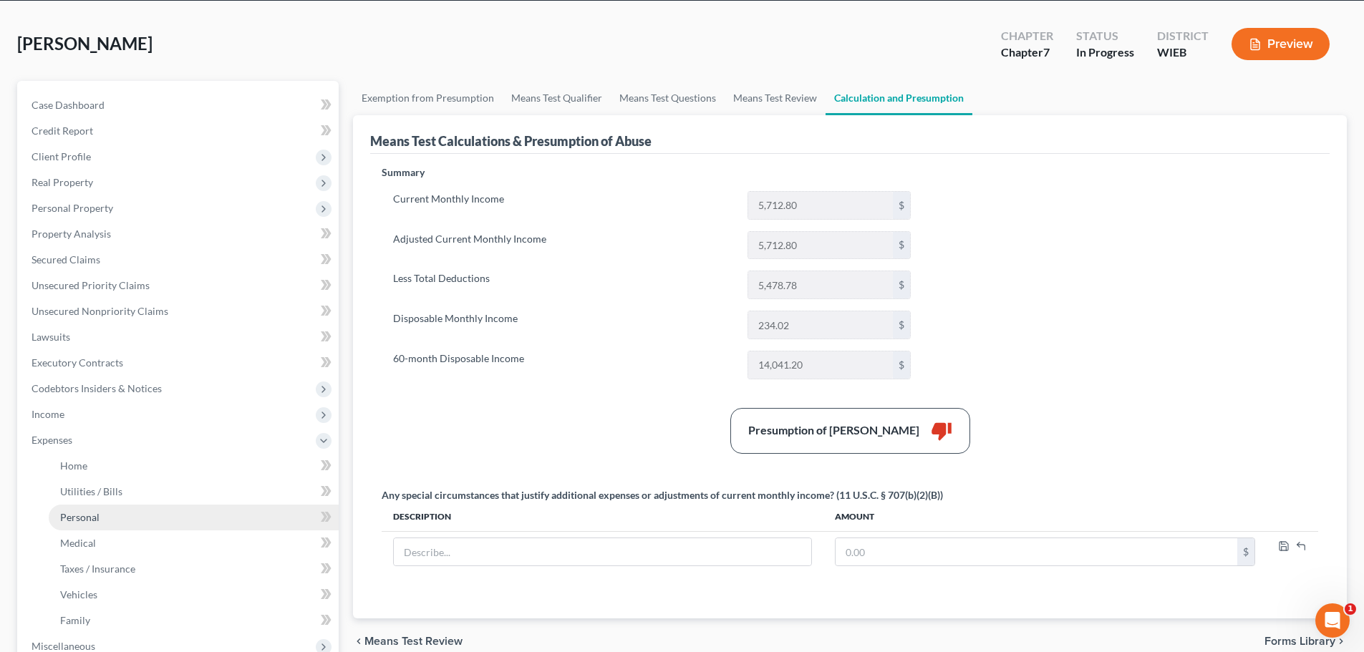
scroll to position [143, 0]
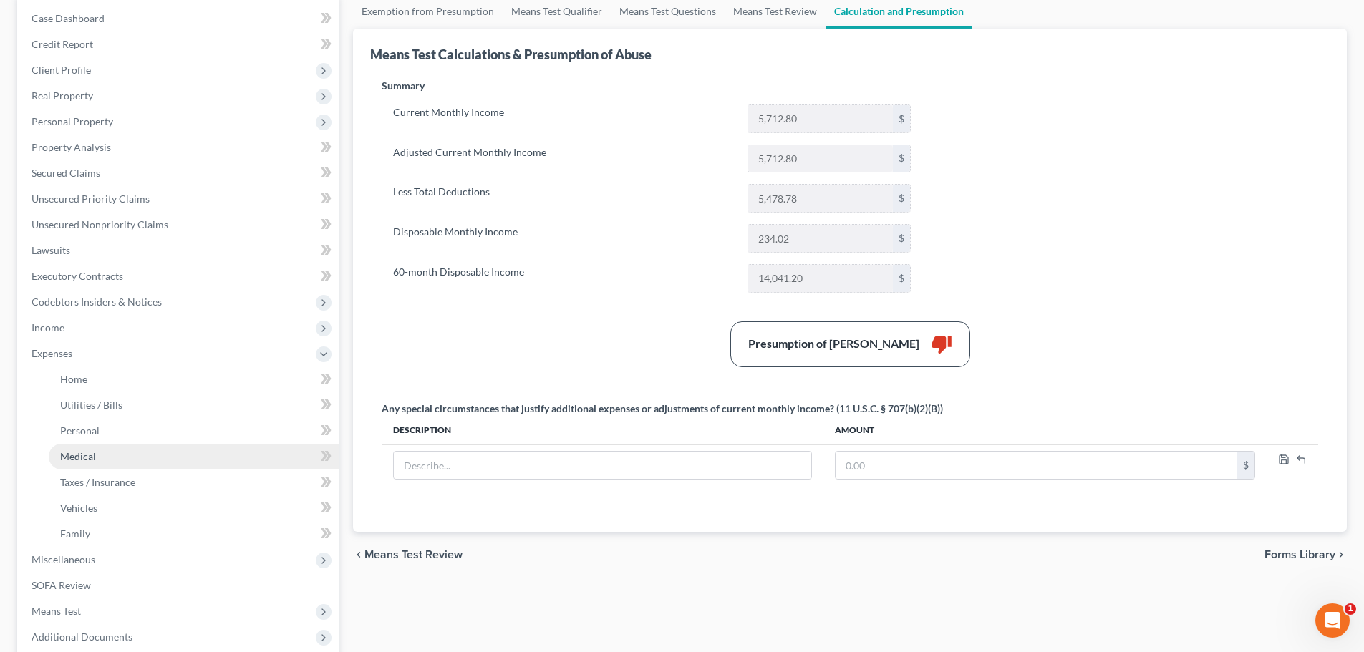
click at [89, 448] on link "Medical" at bounding box center [194, 457] width 290 height 26
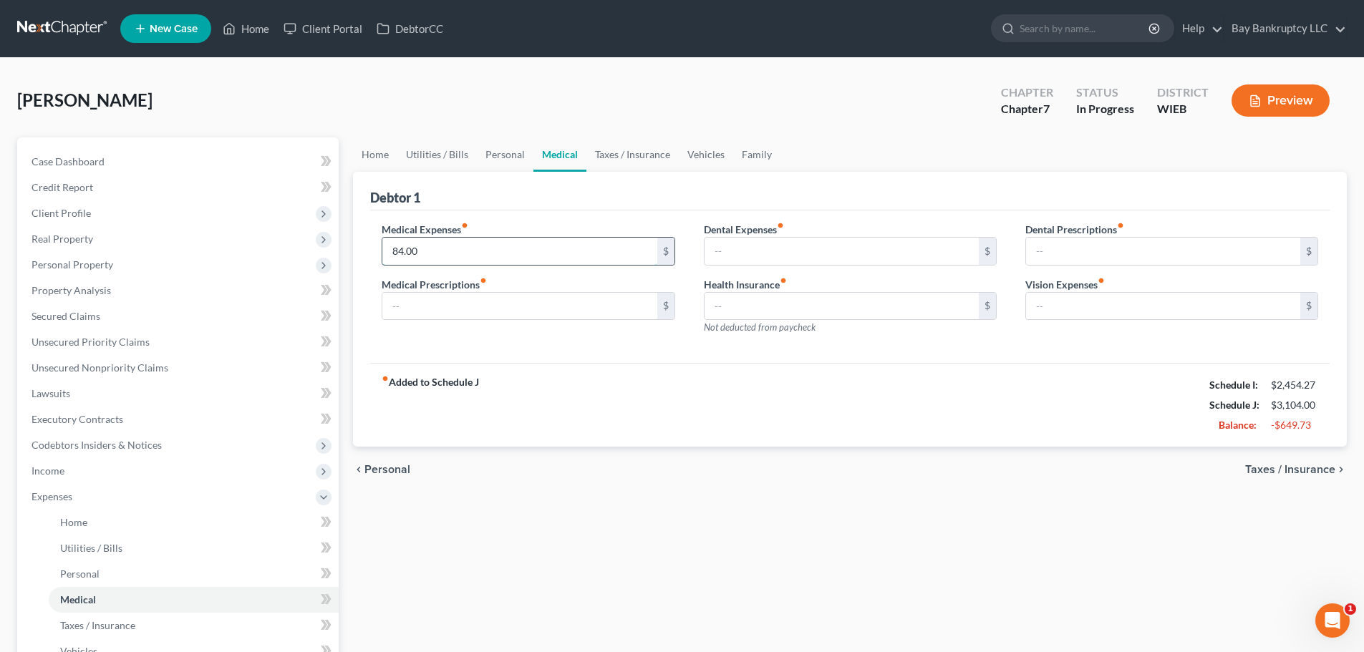
click at [462, 251] on input "84.00" at bounding box center [519, 251] width 274 height 27
type input "50"
click at [417, 306] on input "text" at bounding box center [519, 306] width 274 height 27
type input "120"
drag, startPoint x: 513, startPoint y: 407, endPoint x: 454, endPoint y: 402, distance: 59.7
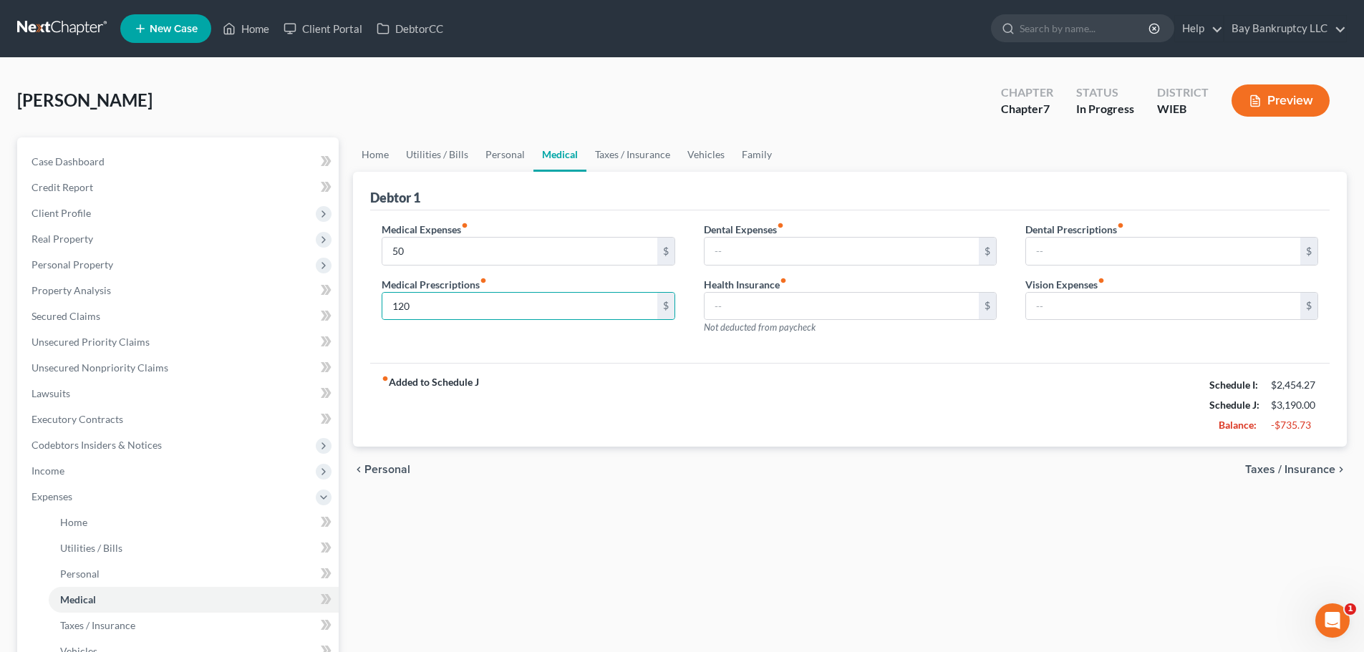
click at [513, 407] on div "fiber_manual_record Added to Schedule J Schedule I: $2,454.27 Schedule J: $3,19…" at bounding box center [849, 405] width 959 height 84
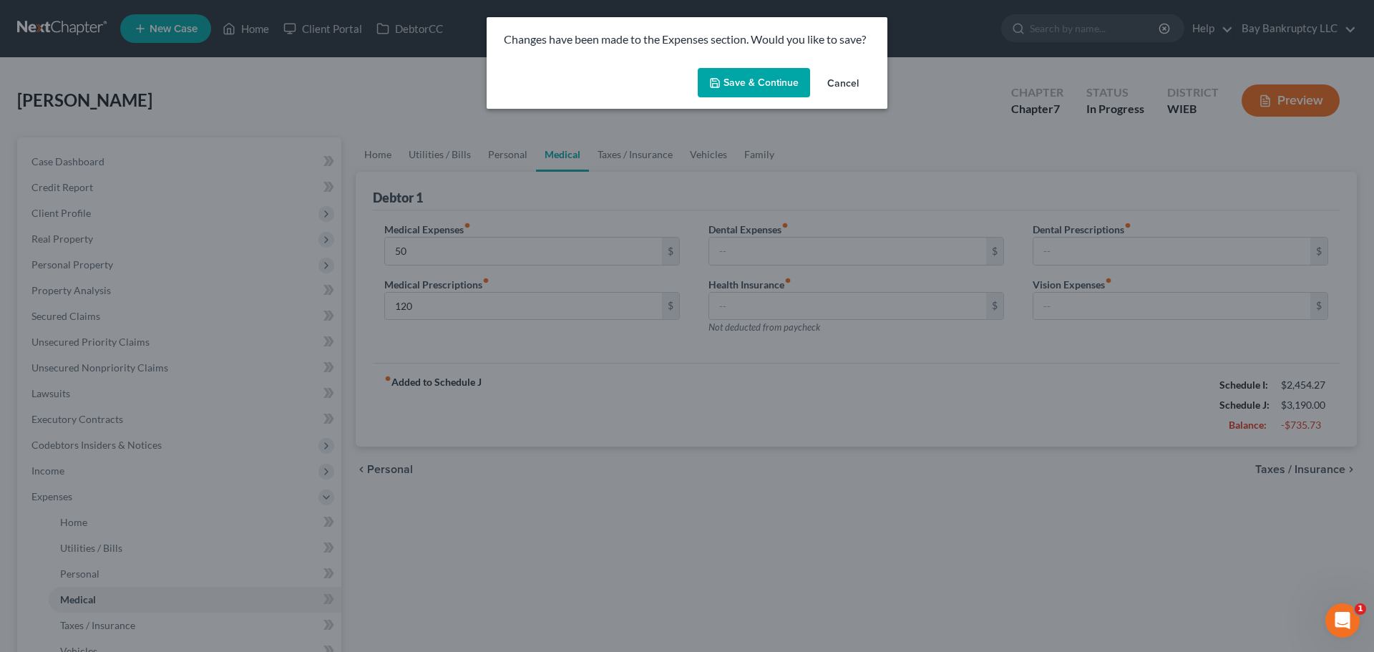
click at [747, 86] on button "Save & Continue" at bounding box center [754, 83] width 112 height 30
type input "50.00"
type input "120.00"
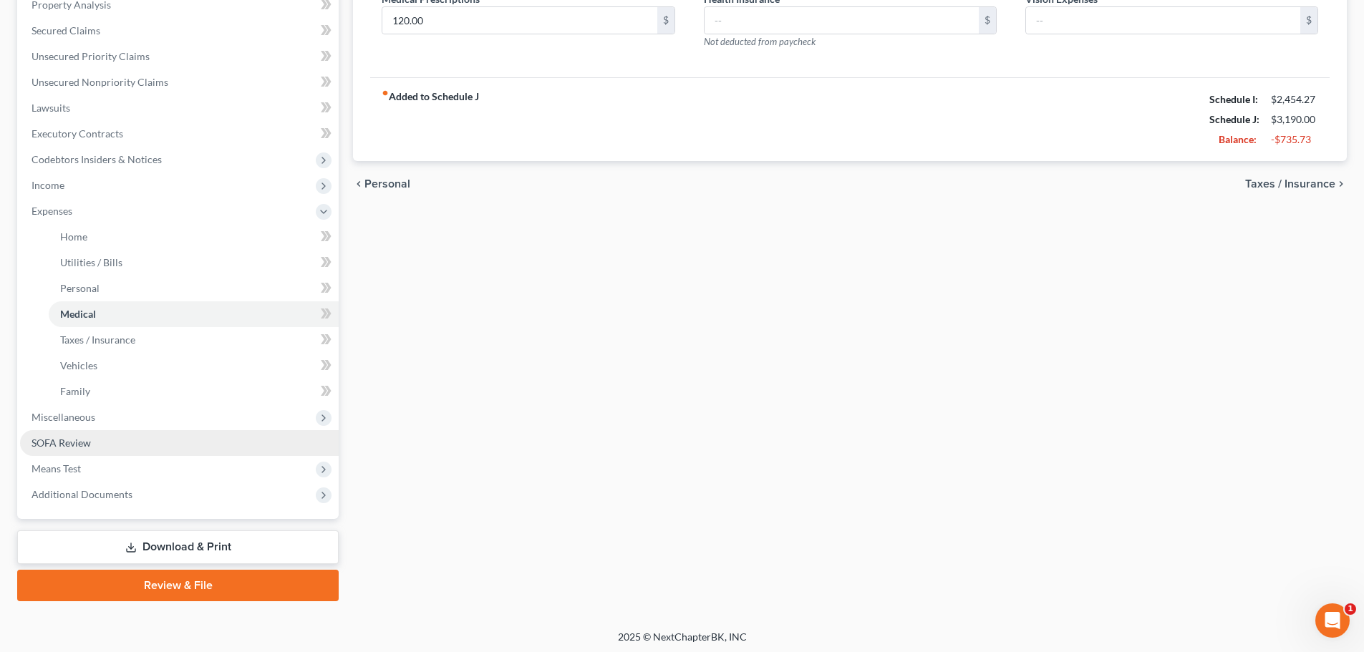
scroll to position [286, 0]
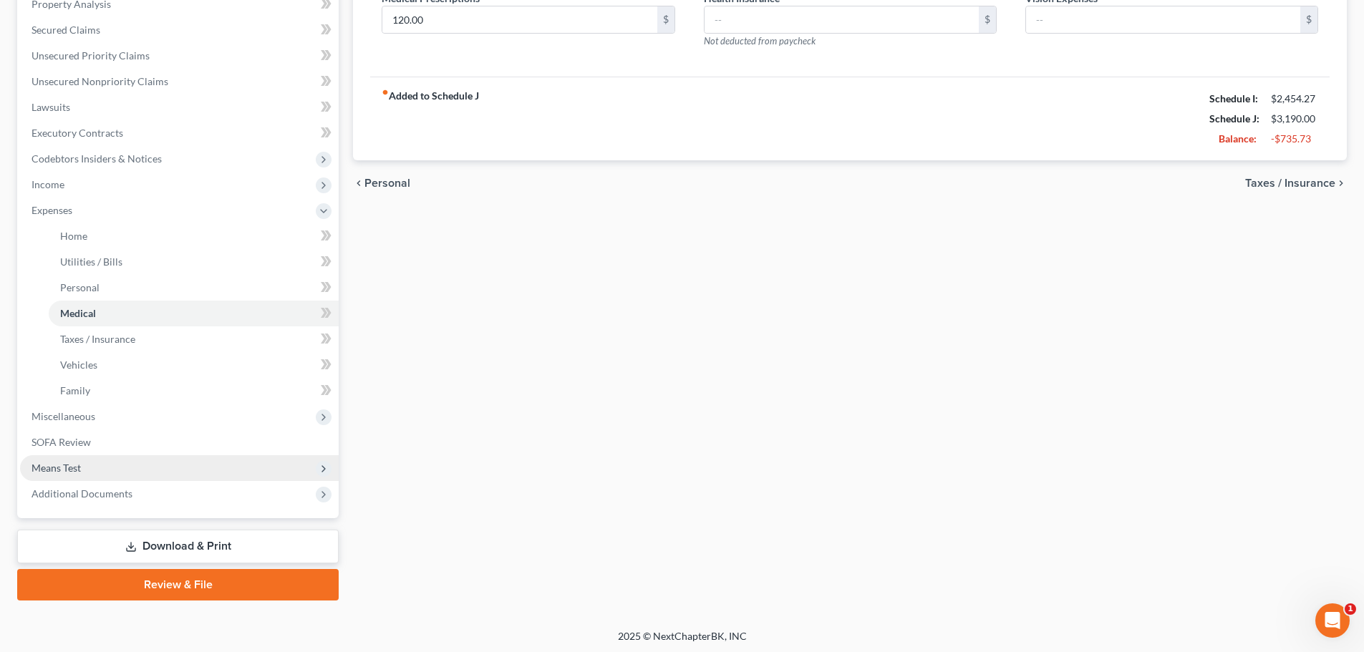
click at [65, 458] on span "Means Test" at bounding box center [179, 468] width 319 height 26
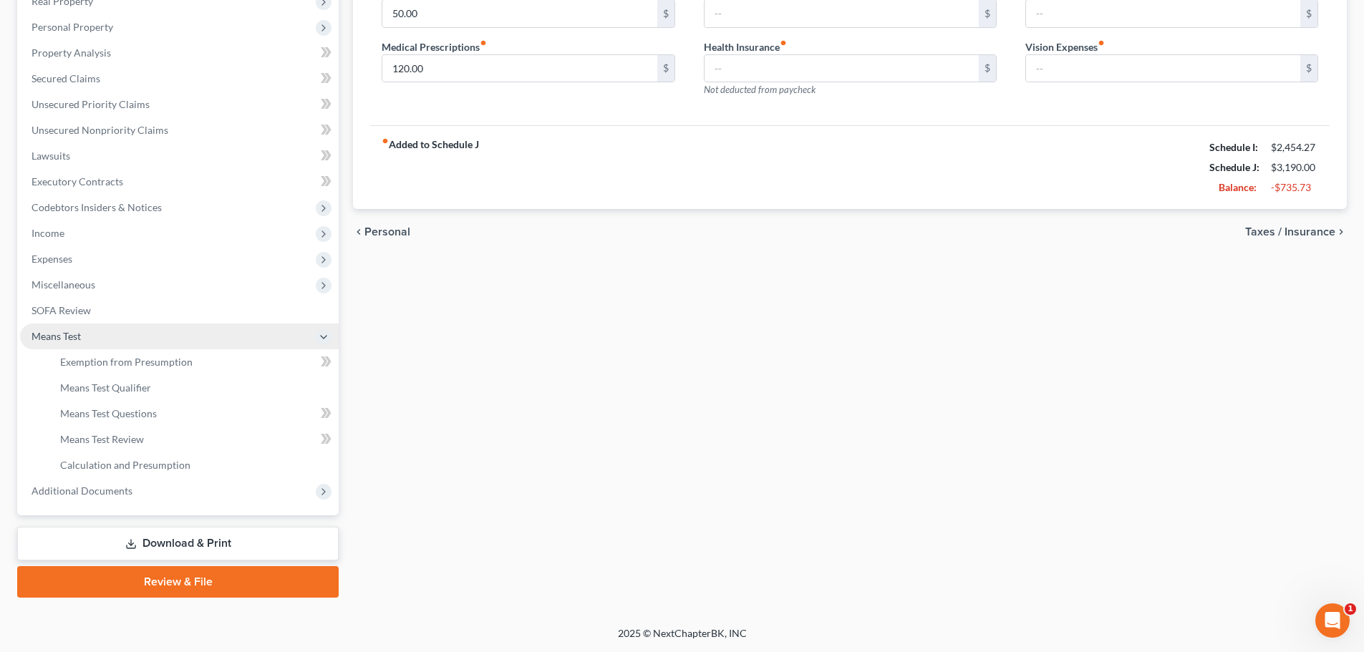
scroll to position [238, 0]
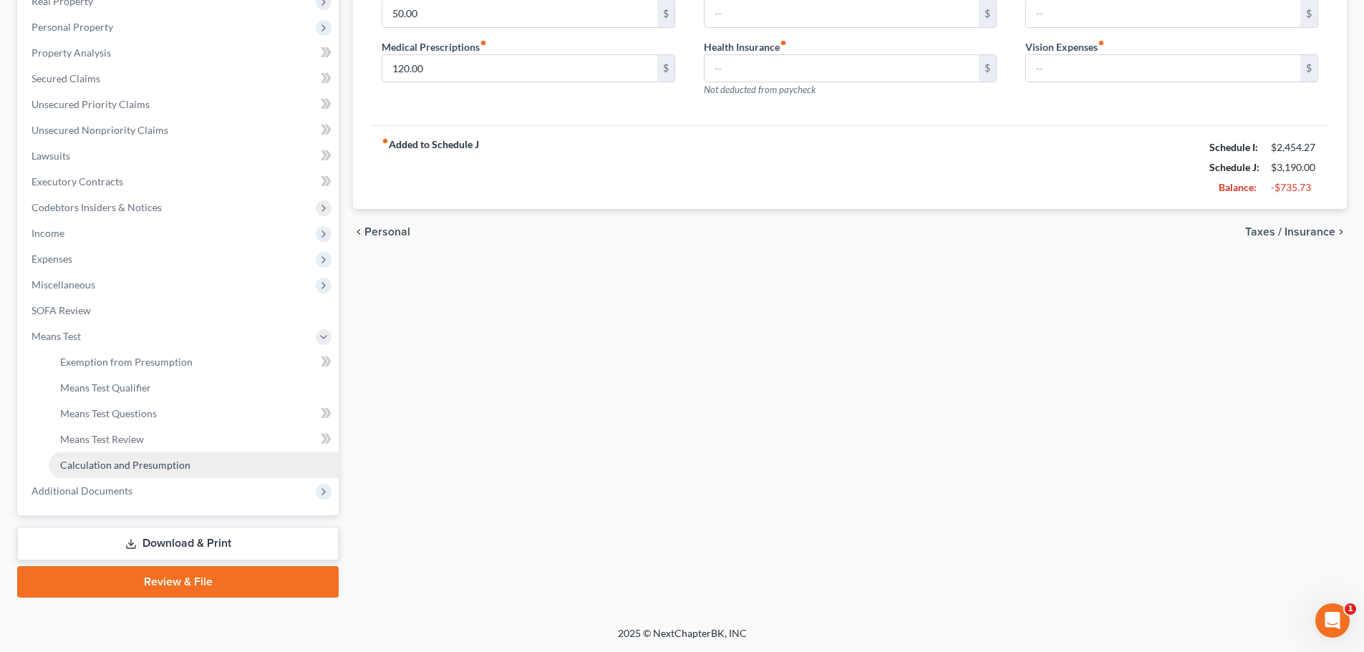
click at [112, 465] on span "Calculation and Presumption" at bounding box center [125, 465] width 130 height 12
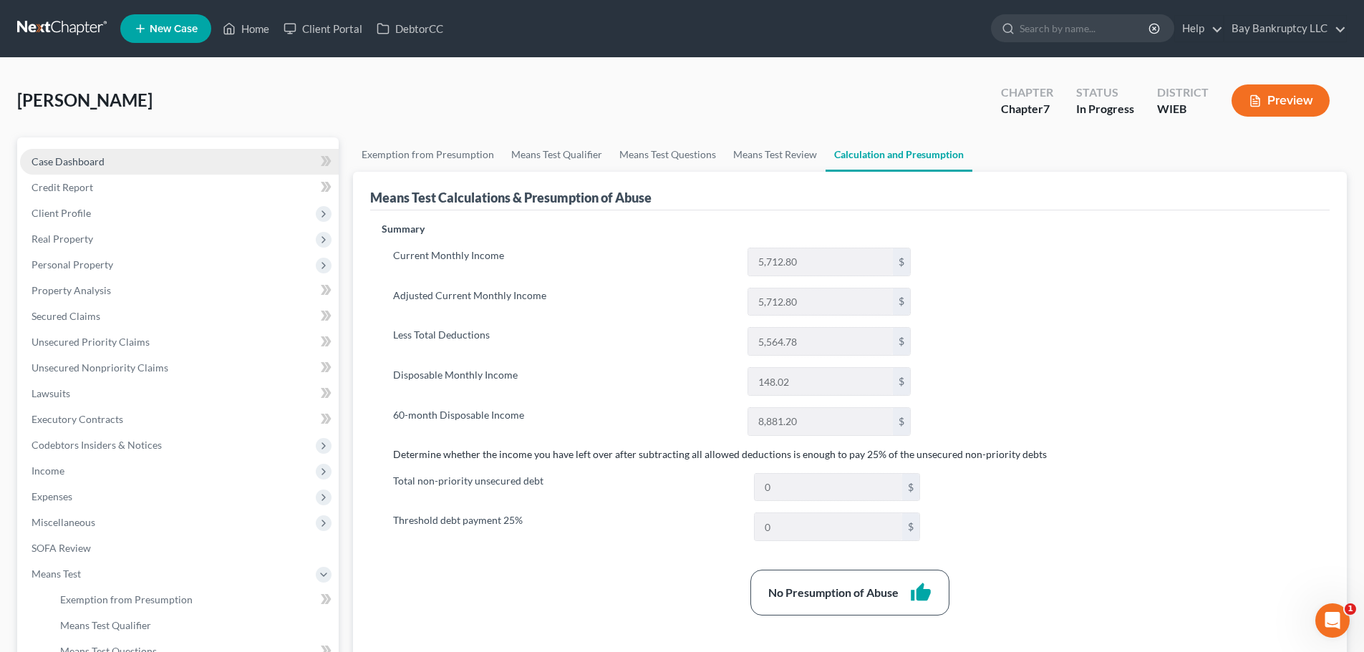
click at [90, 149] on link "Case Dashboard" at bounding box center [179, 162] width 319 height 26
select select "0"
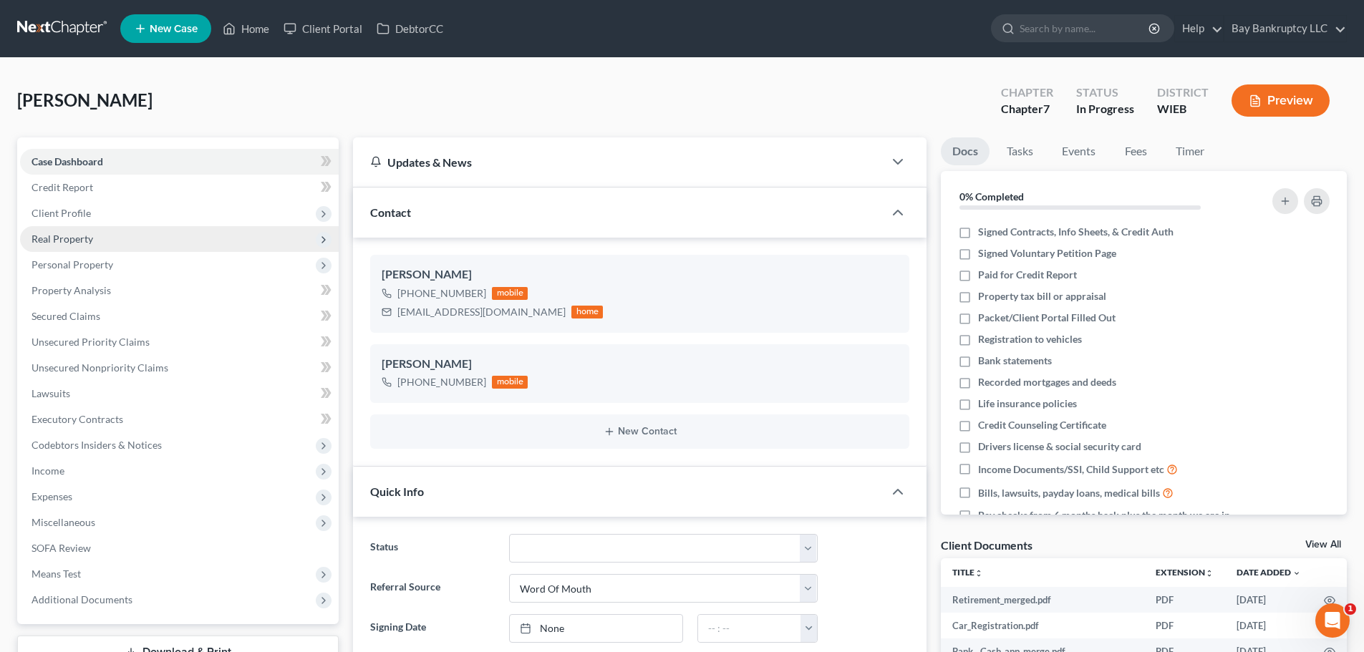
scroll to position [1739, 0]
drag, startPoint x: 76, startPoint y: 210, endPoint x: 97, endPoint y: 281, distance: 74.5
click at [76, 210] on span "Client Profile" at bounding box center [60, 213] width 59 height 12
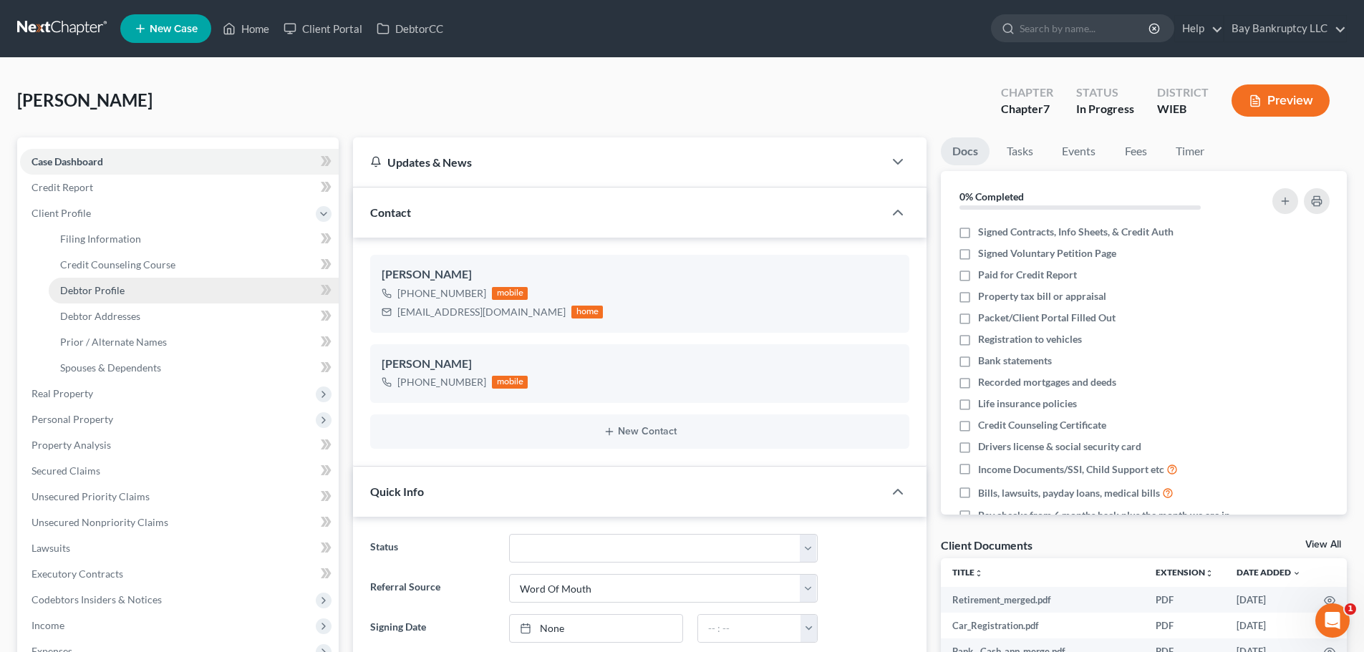
click at [107, 288] on span "Debtor Profile" at bounding box center [92, 290] width 64 height 12
select select "0"
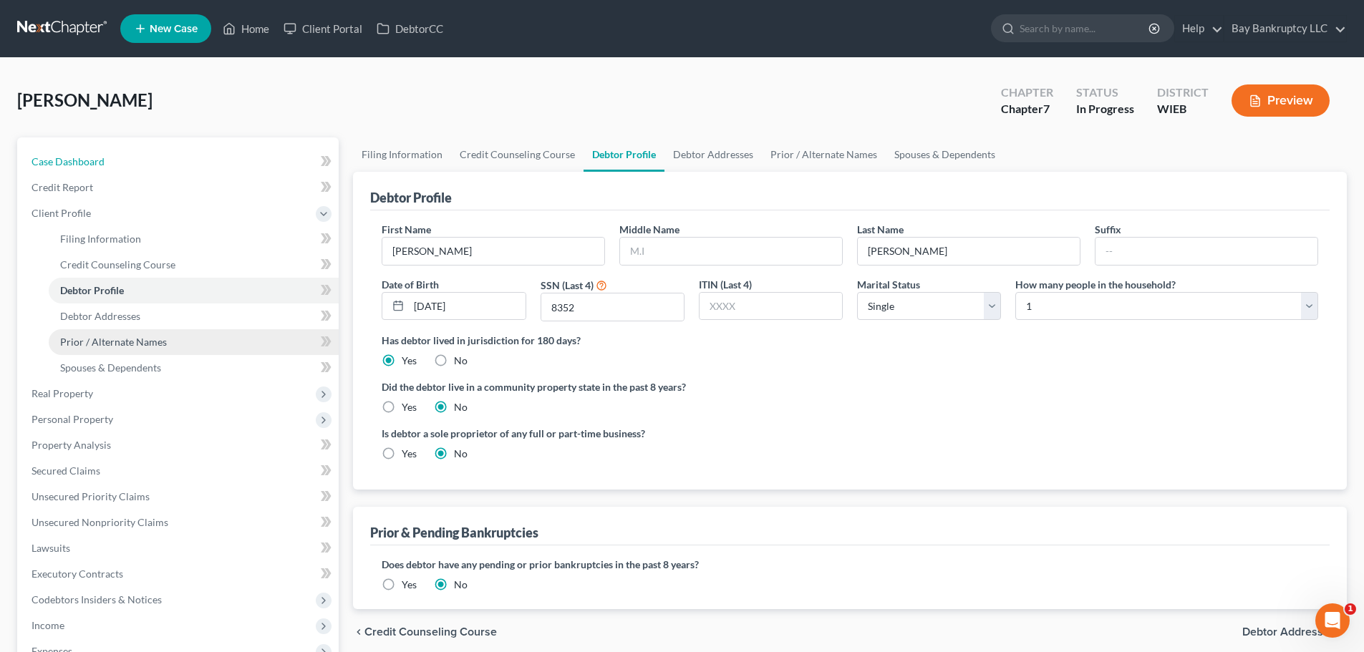
drag, startPoint x: 92, startPoint y: 167, endPoint x: 296, endPoint y: 341, distance: 268.5
click at [92, 167] on span "Case Dashboard" at bounding box center [67, 161] width 73 height 12
select select "0"
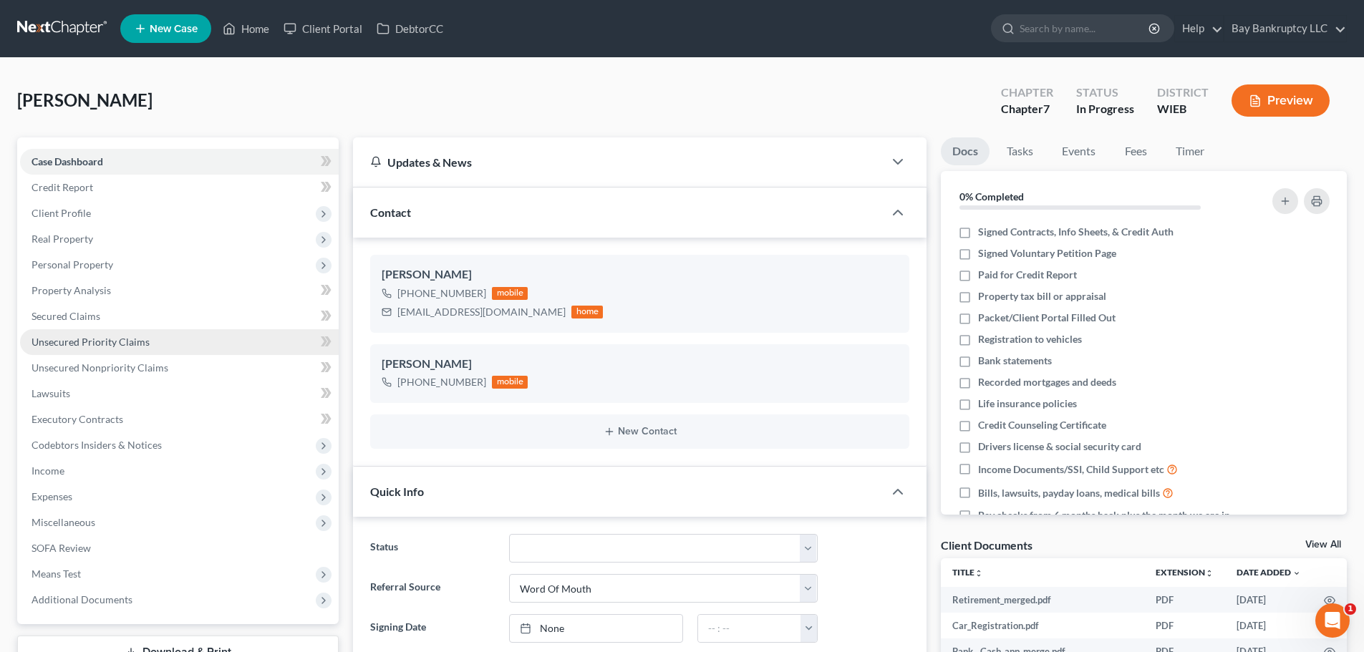
scroll to position [1739, 0]
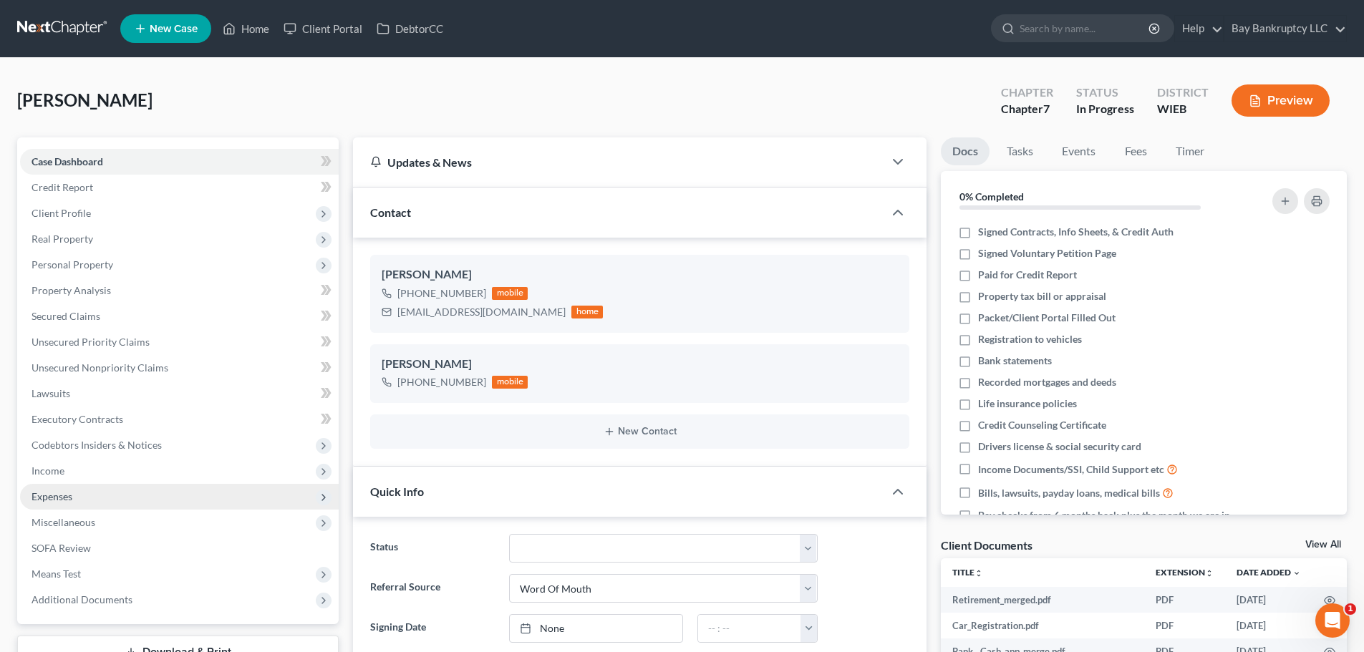
click at [102, 492] on span "Expenses" at bounding box center [179, 497] width 319 height 26
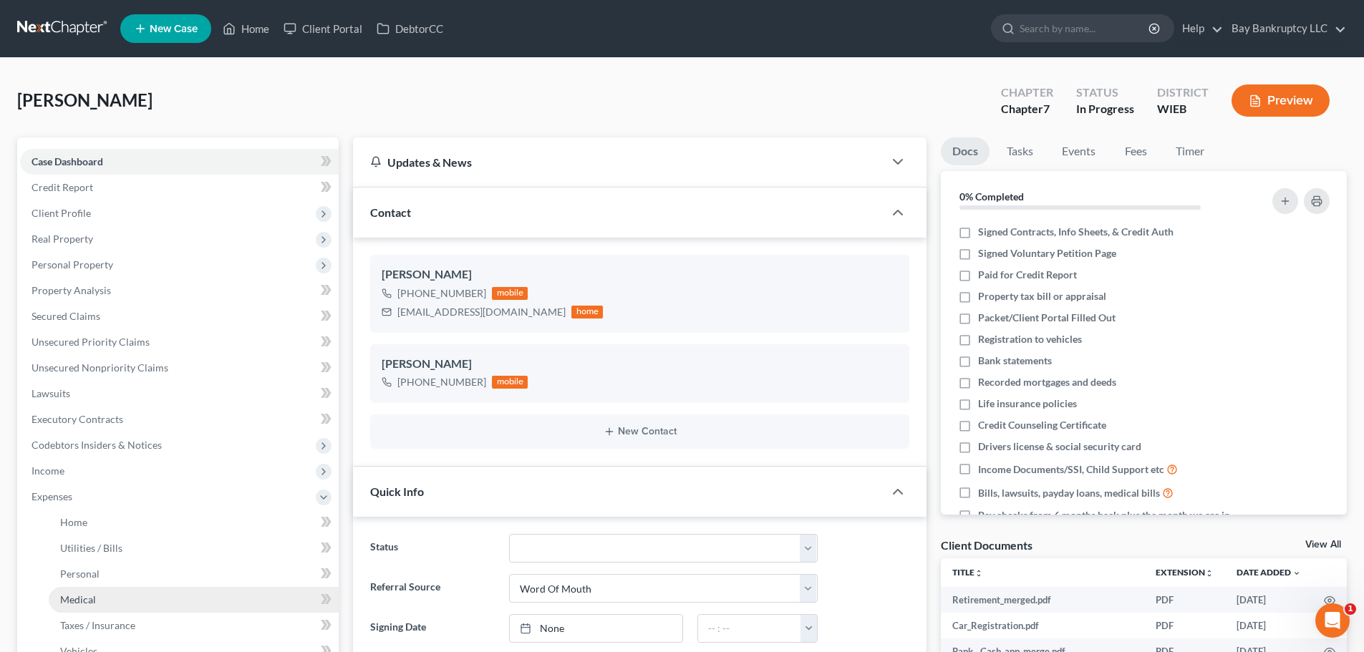
click at [115, 591] on link "Medical" at bounding box center [194, 600] width 290 height 26
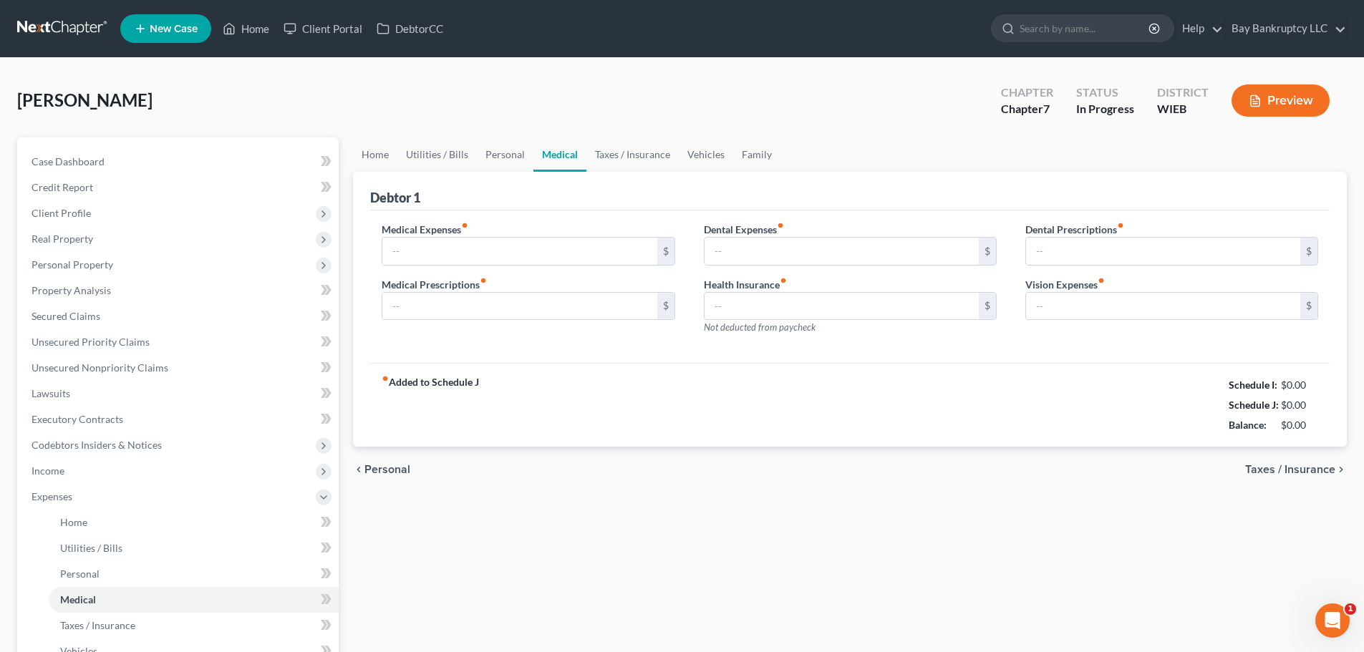
type input "50.00"
type input "120.00"
click at [1084, 255] on input "text" at bounding box center [1163, 251] width 274 height 27
click at [643, 399] on div "fiber_manual_record Added to Schedule J Schedule I: $2,454.27 Schedule J: $3,21…" at bounding box center [849, 405] width 959 height 84
click at [1059, 251] on input "25" at bounding box center [1163, 251] width 274 height 27
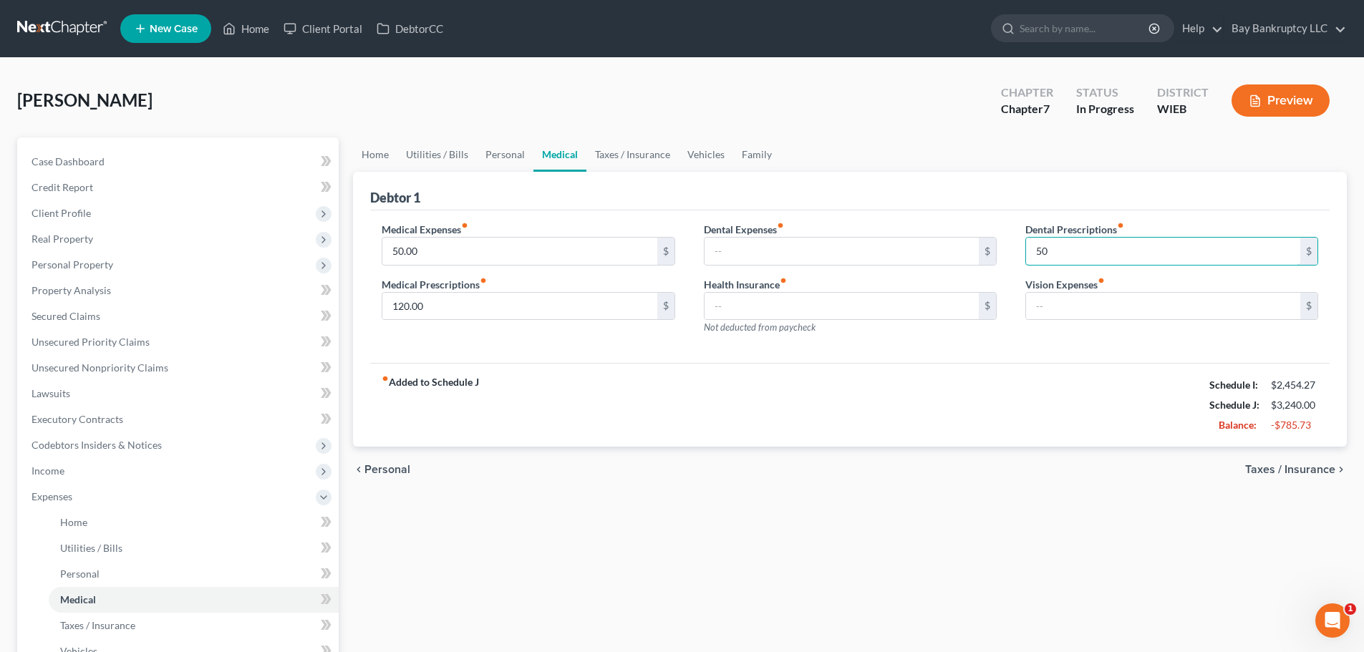
type input "50"
click at [968, 364] on div "fiber_manual_record Added to Schedule J Schedule I: $2,454.27 Schedule J: $3,24…" at bounding box center [849, 405] width 959 height 84
click at [460, 306] on input "120.00" at bounding box center [519, 306] width 274 height 27
click at [832, 409] on div "fiber_manual_record Added to Schedule J Schedule I: $2,454.27 Schedule J: $3,17…" at bounding box center [849, 405] width 959 height 84
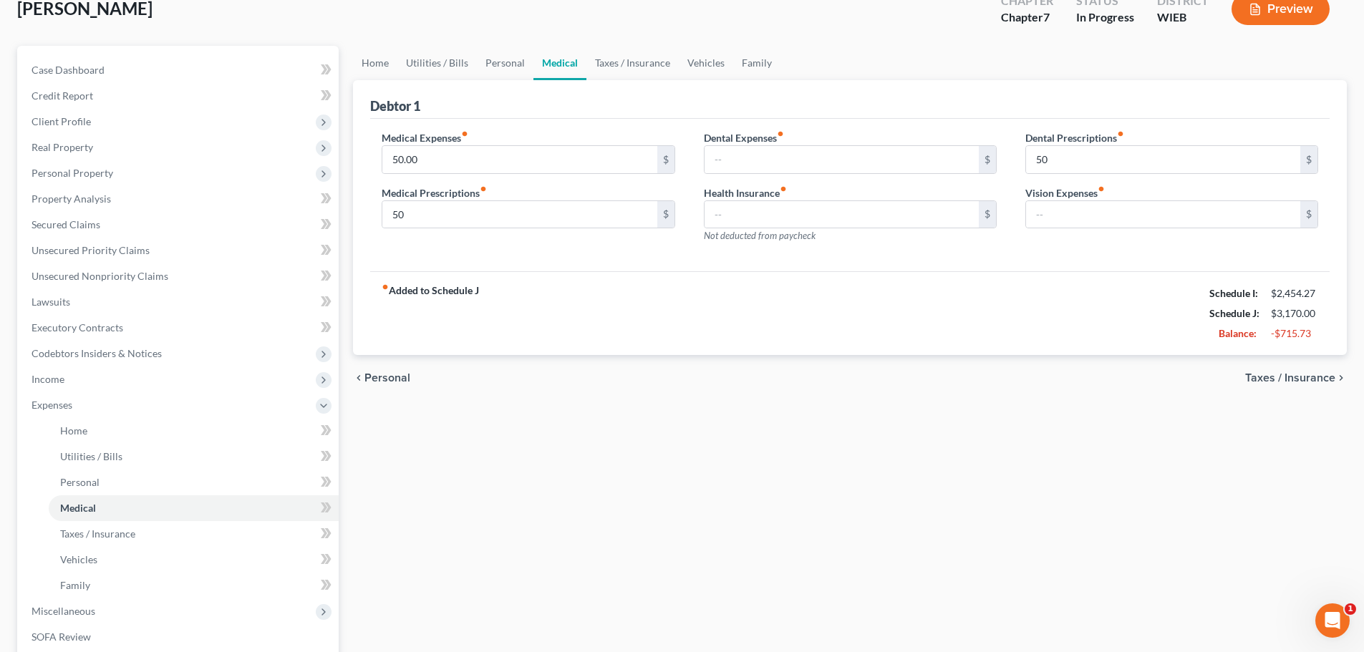
scroll to position [215, 0]
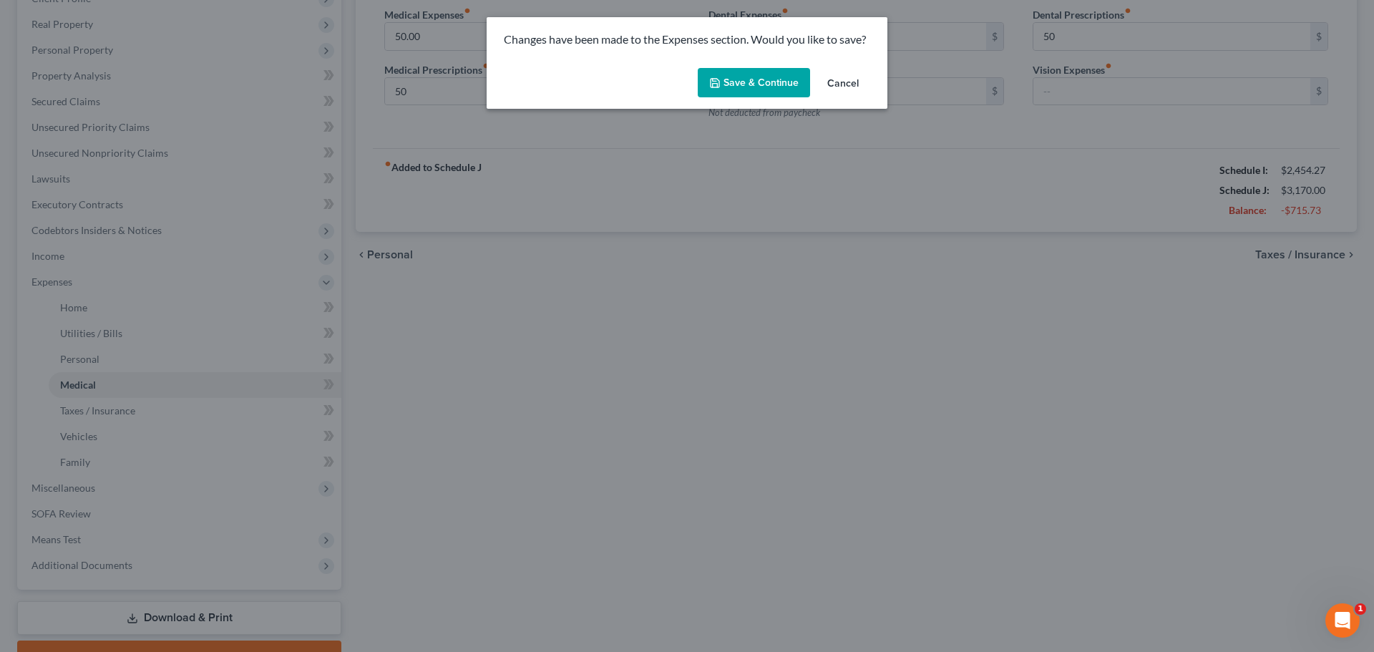
click at [762, 78] on button "Save & Continue" at bounding box center [754, 83] width 112 height 30
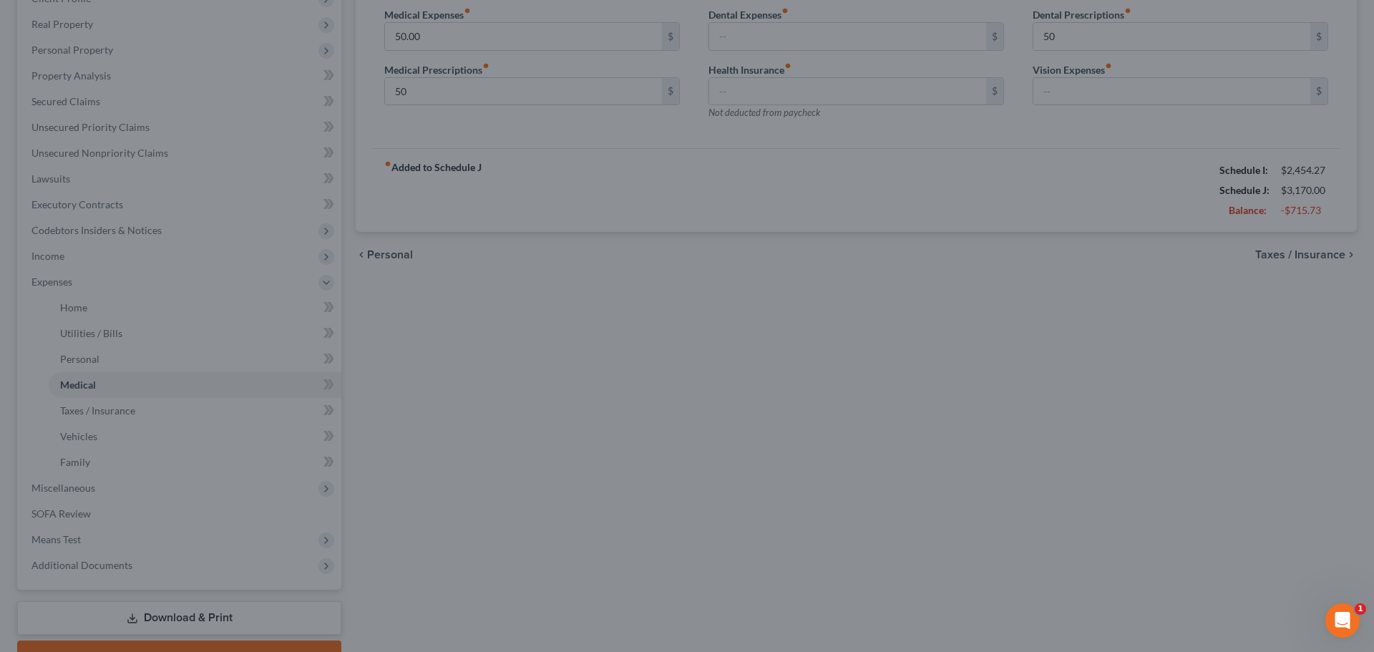
type input "50.00"
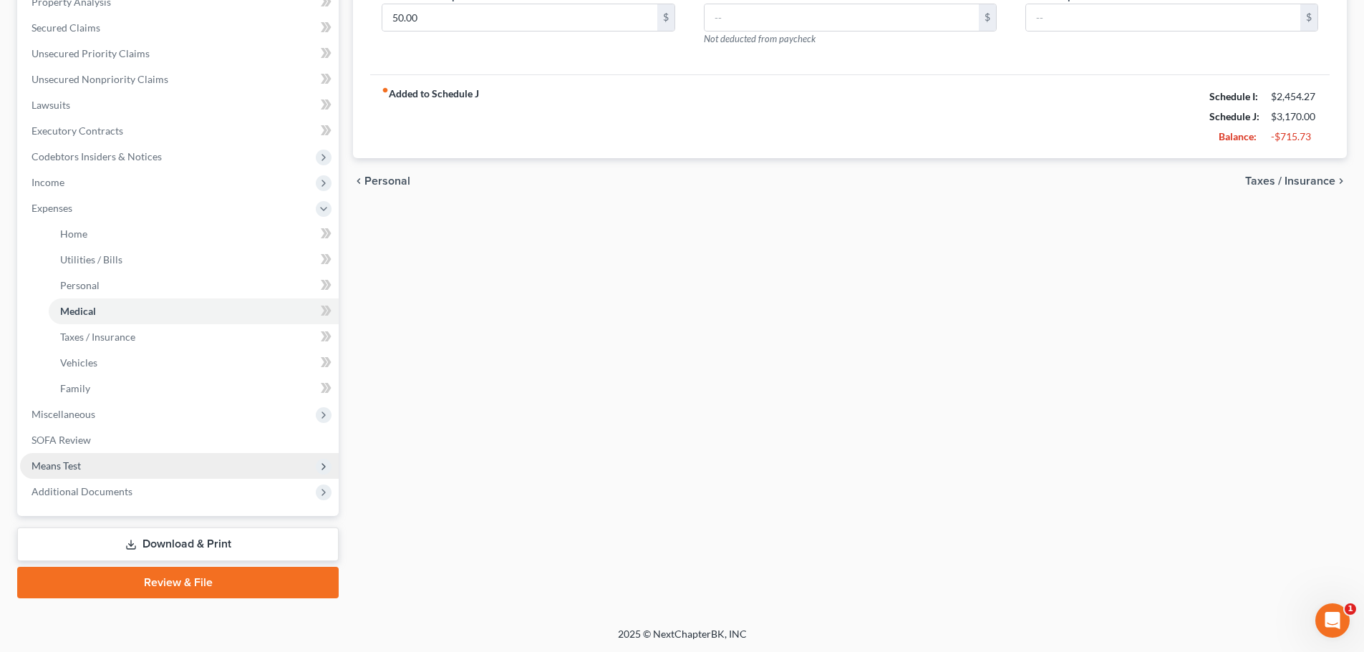
scroll to position [289, 0]
click at [82, 463] on span "Means Test" at bounding box center [179, 465] width 319 height 26
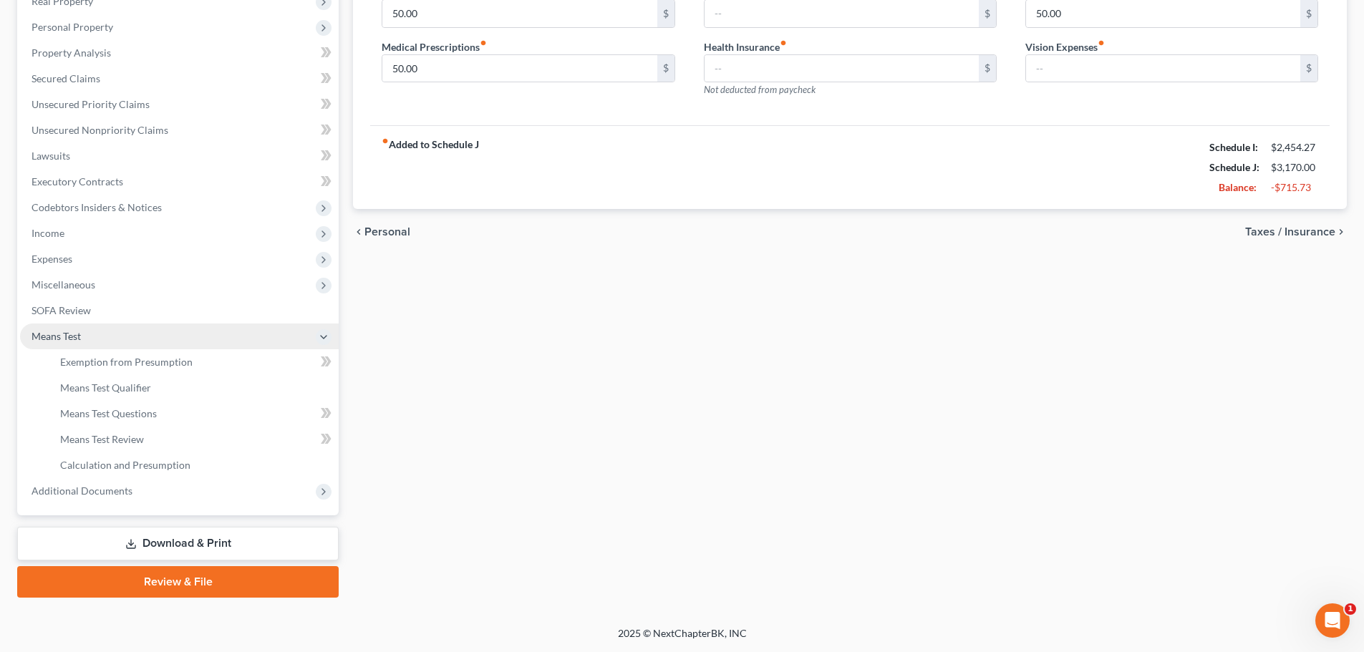
scroll to position [238, 0]
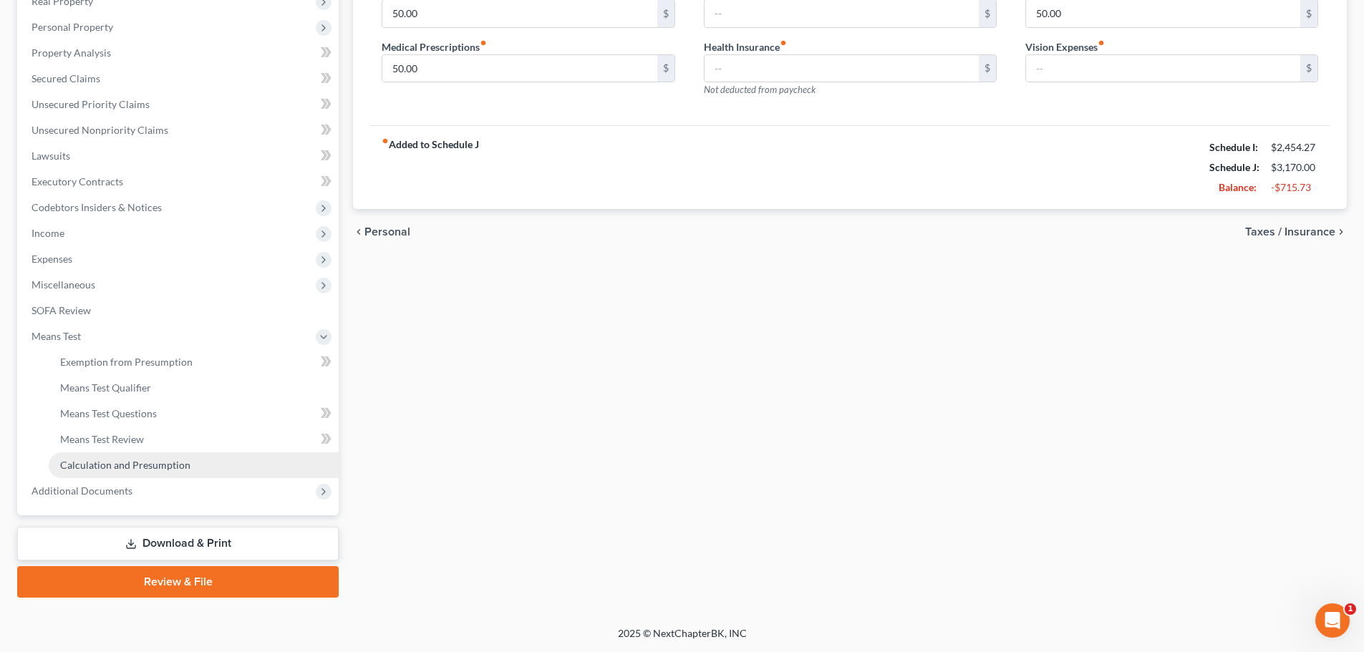
click at [150, 467] on span "Calculation and Presumption" at bounding box center [125, 465] width 130 height 12
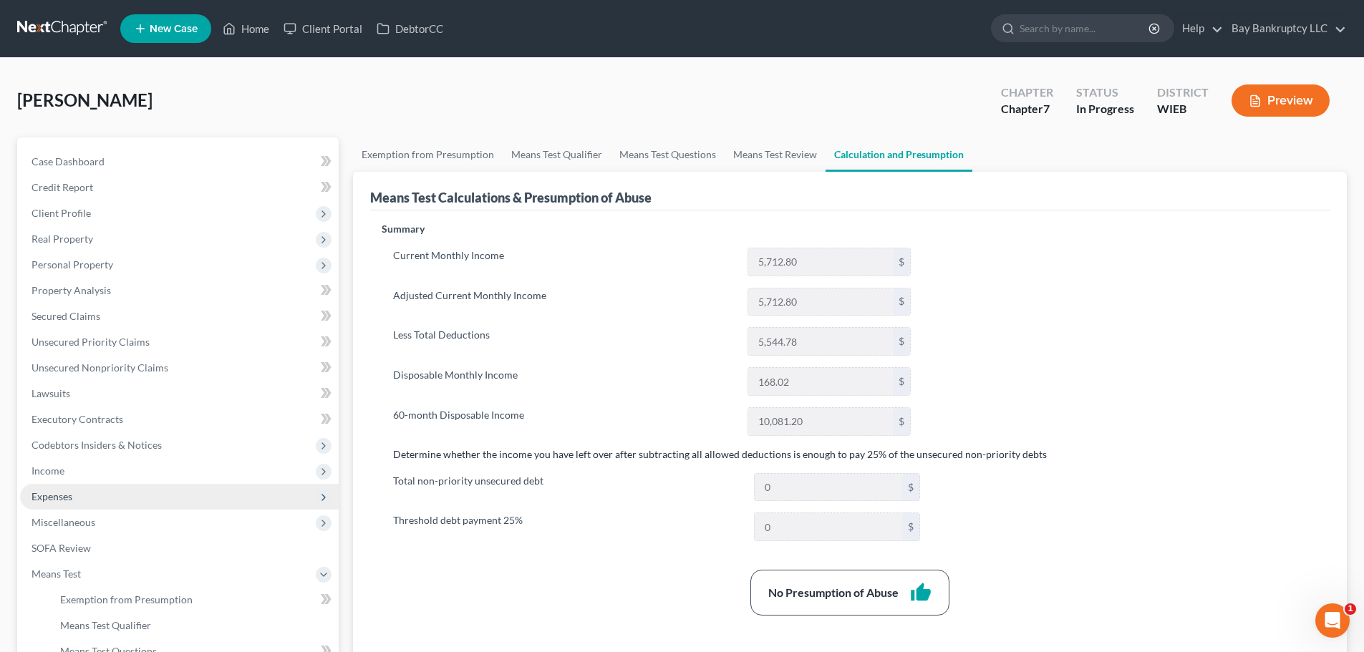
click at [58, 495] on span "Expenses" at bounding box center [51, 496] width 41 height 12
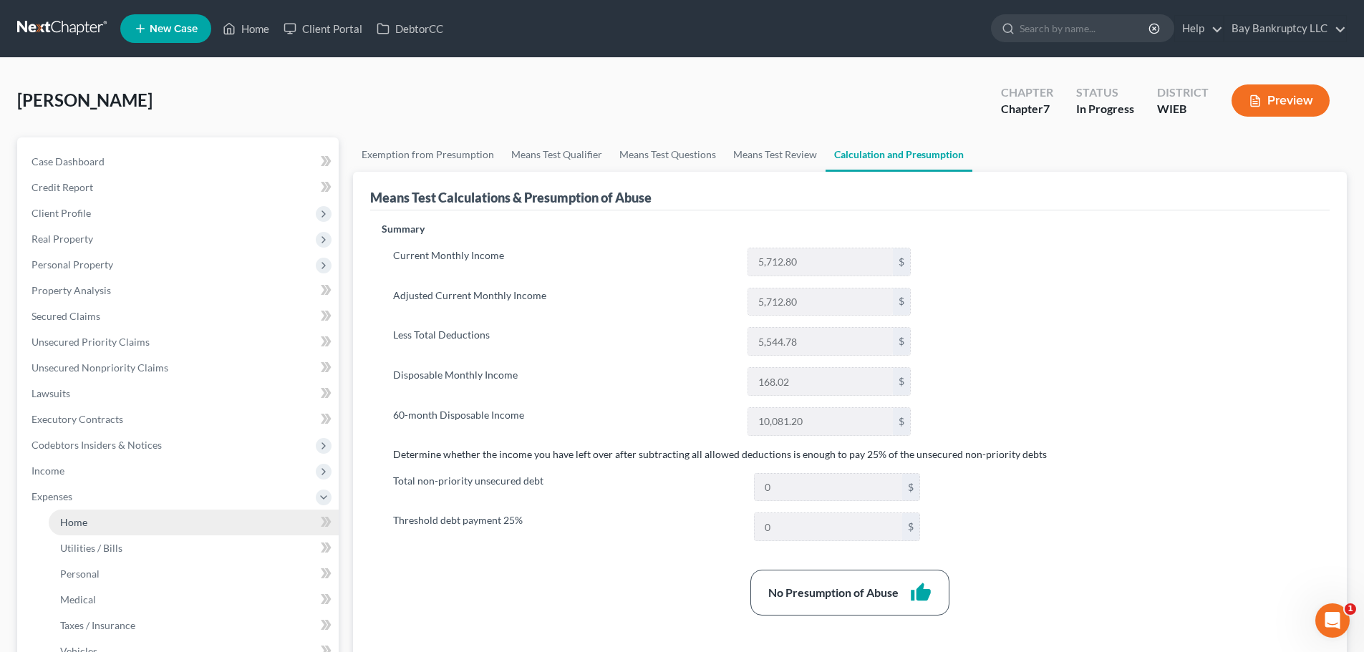
click at [83, 528] on link "Home" at bounding box center [194, 523] width 290 height 26
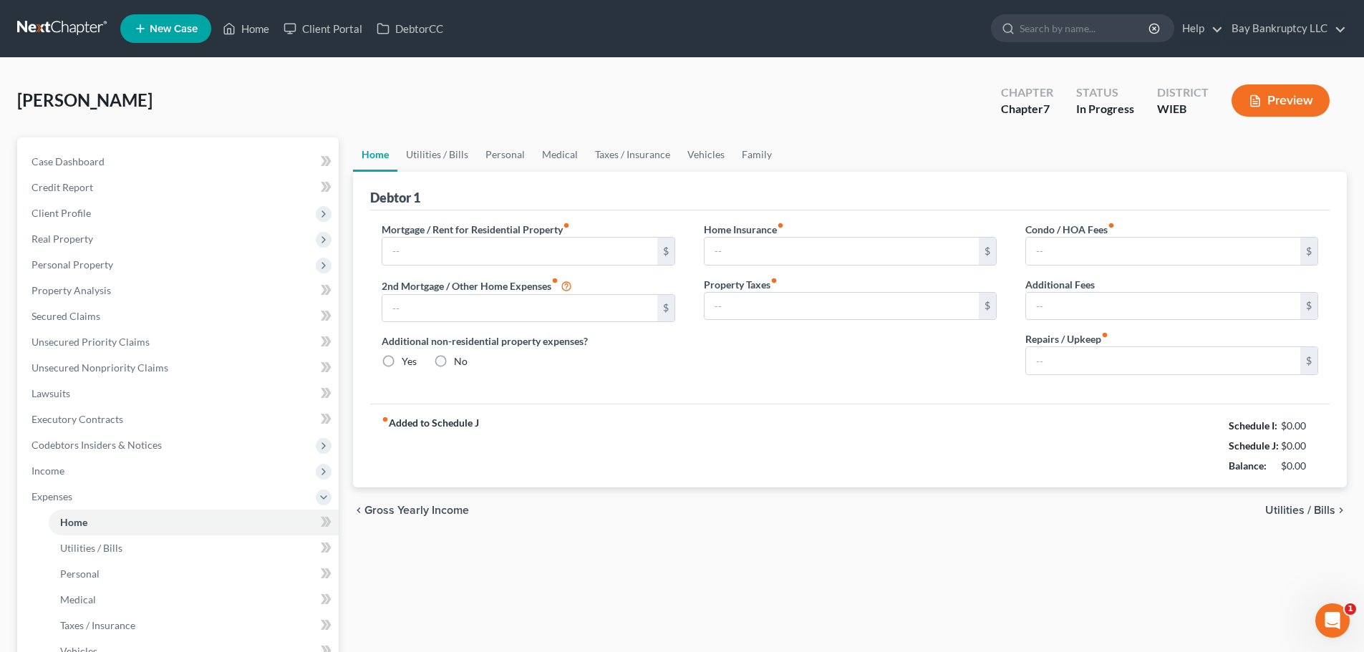
type input "865.00"
type input "0.00"
radio input "true"
type input "55.00"
type input "0.00"
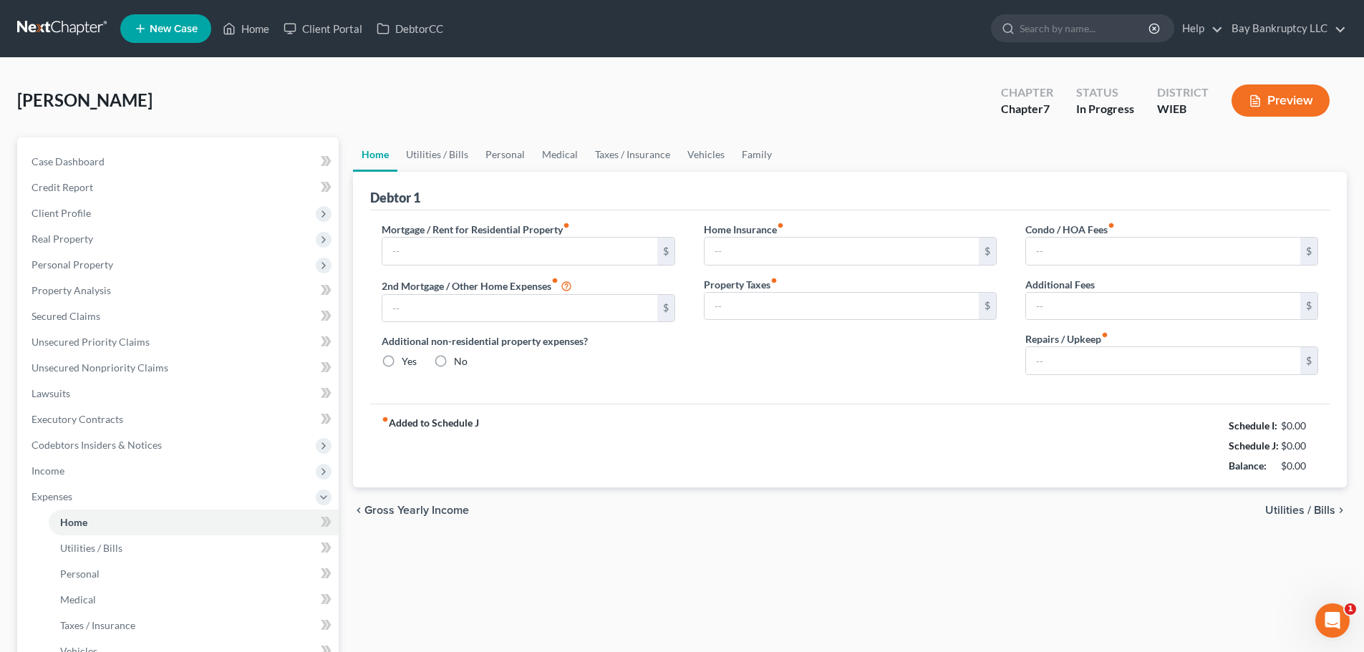
type input "0.00"
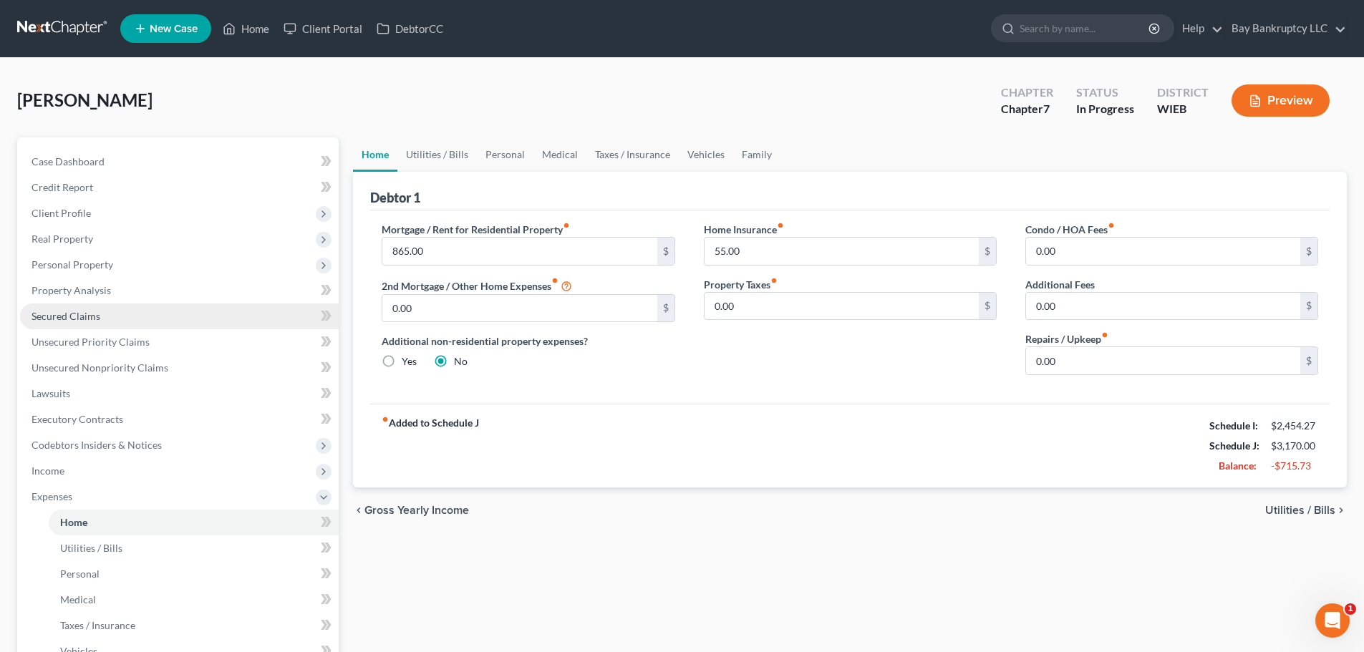
click at [116, 321] on link "Secured Claims" at bounding box center [179, 316] width 319 height 26
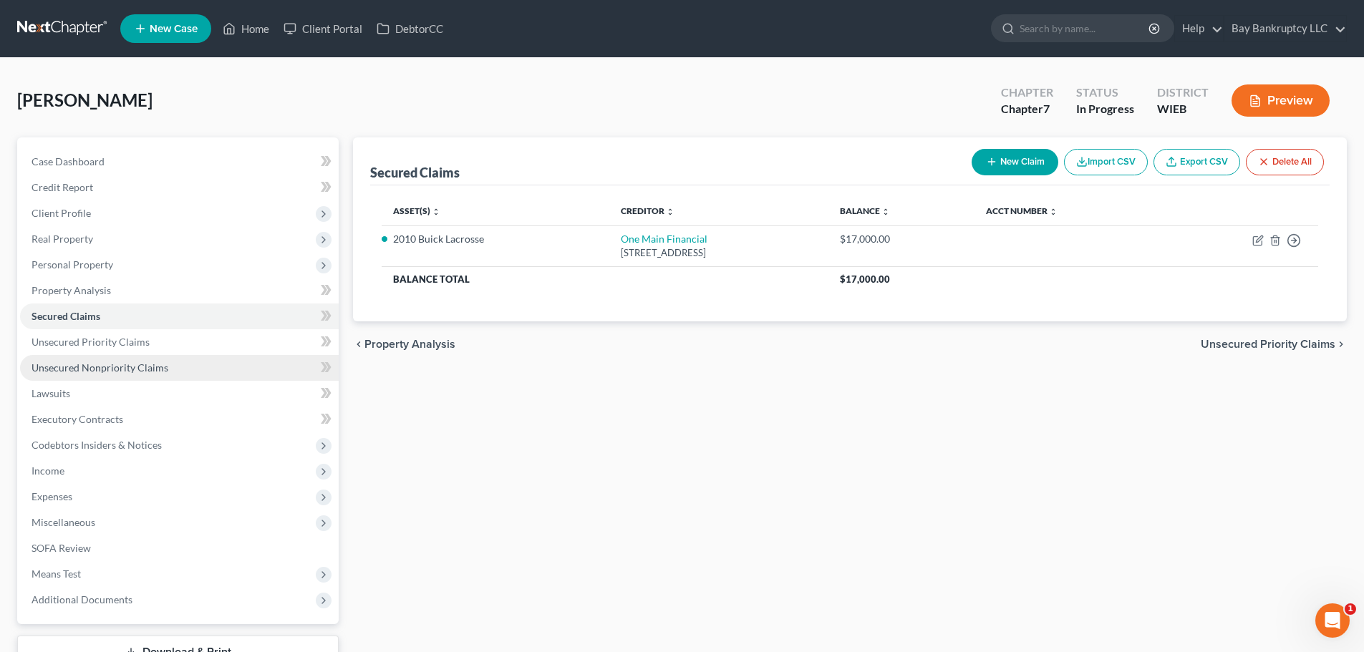
click at [148, 365] on span "Unsecured Nonpriority Claims" at bounding box center [99, 367] width 137 height 12
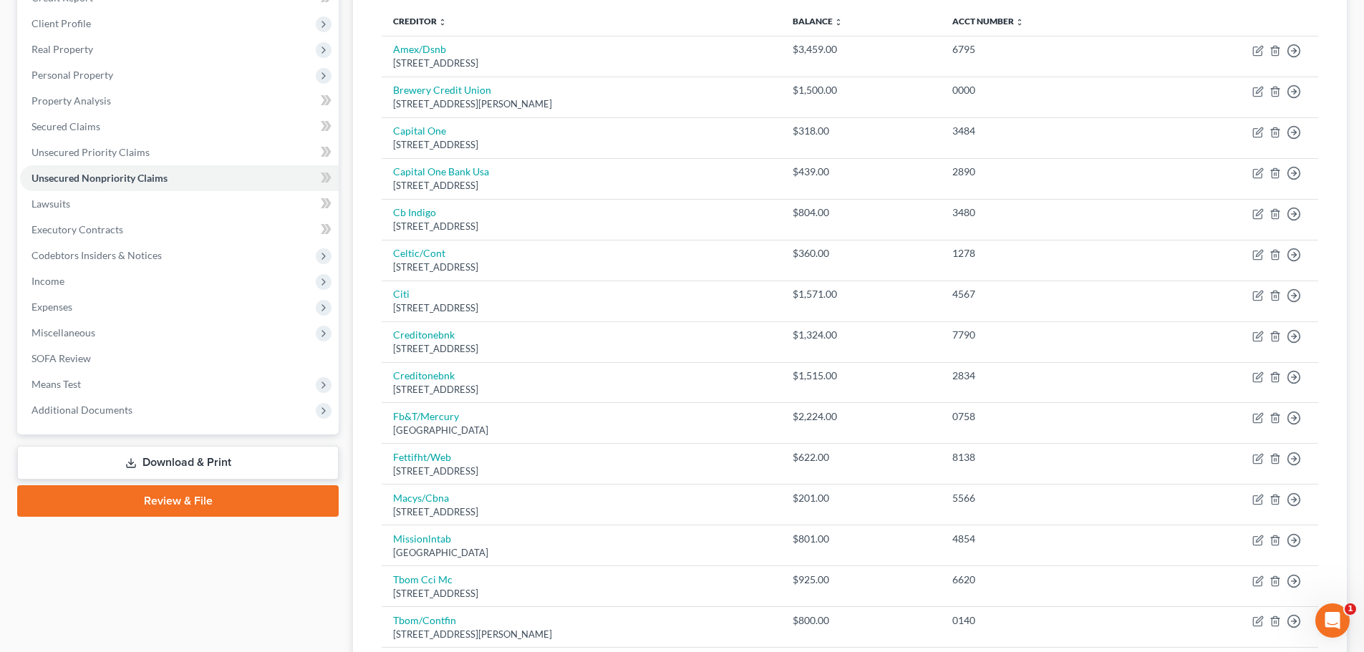
scroll to position [358, 0]
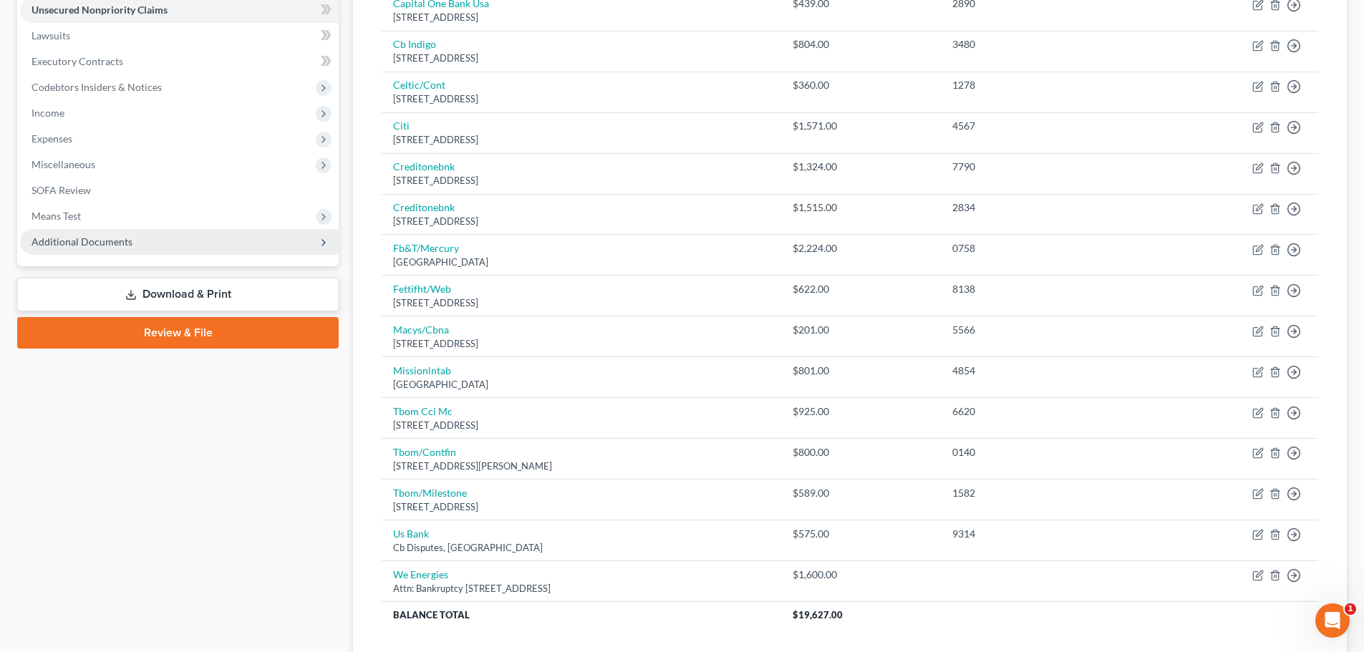
click at [96, 246] on span "Additional Documents" at bounding box center [81, 241] width 101 height 12
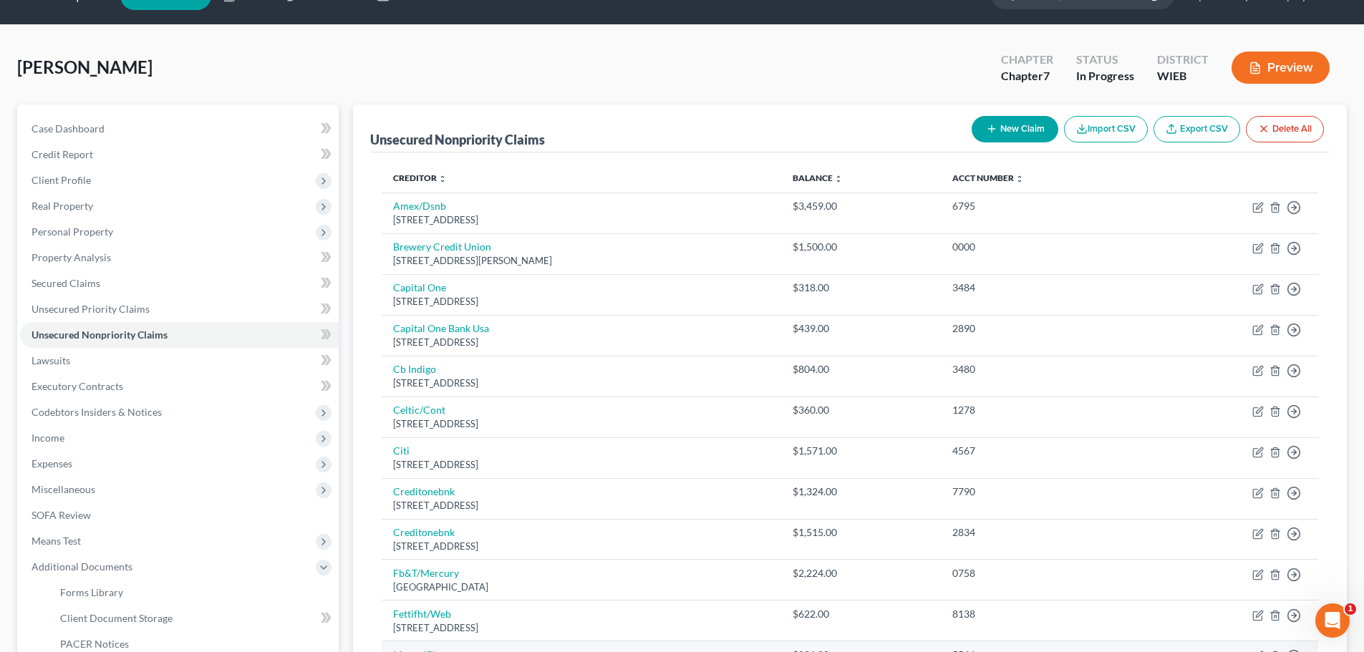
scroll to position [0, 0]
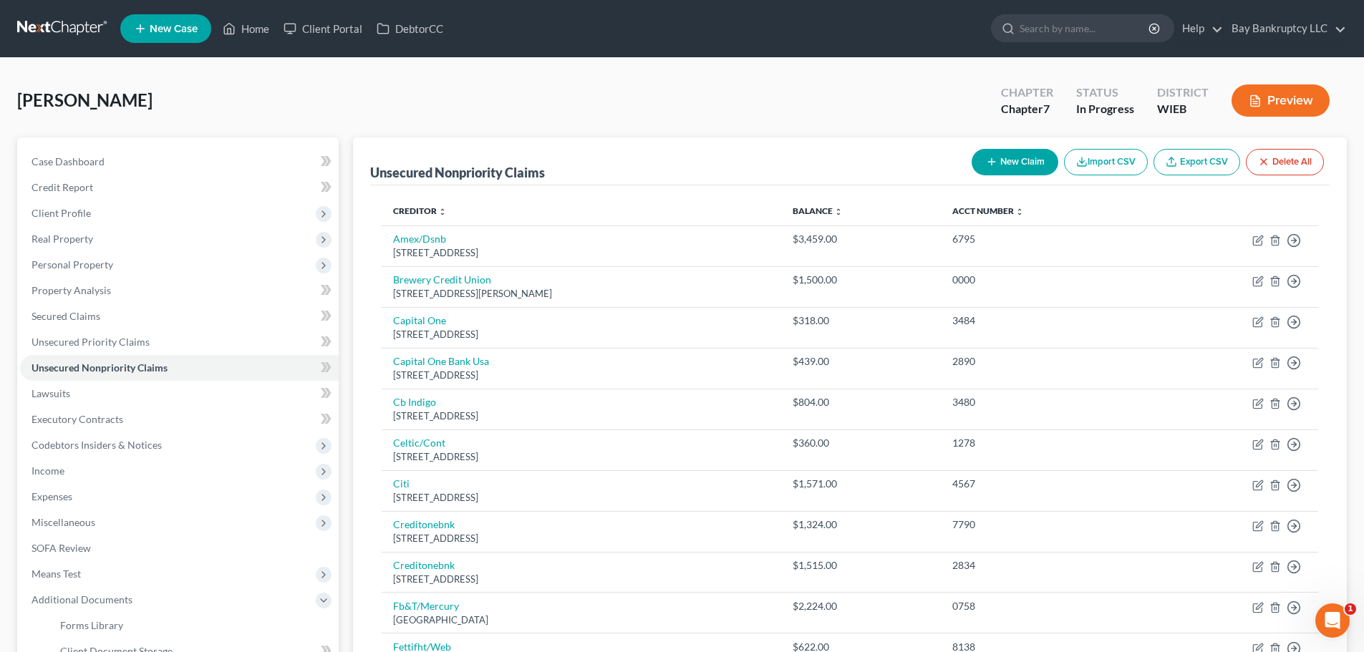
drag, startPoint x: 462, startPoint y: 112, endPoint x: 396, endPoint y: 91, distance: 69.3
click at [462, 112] on div "[PERSON_NAME] Upgraded Chapter Chapter 7 Status In Progress District WIEB Previ…" at bounding box center [681, 106] width 1329 height 62
click at [419, 29] on link "DebtorCC" at bounding box center [409, 29] width 81 height 26
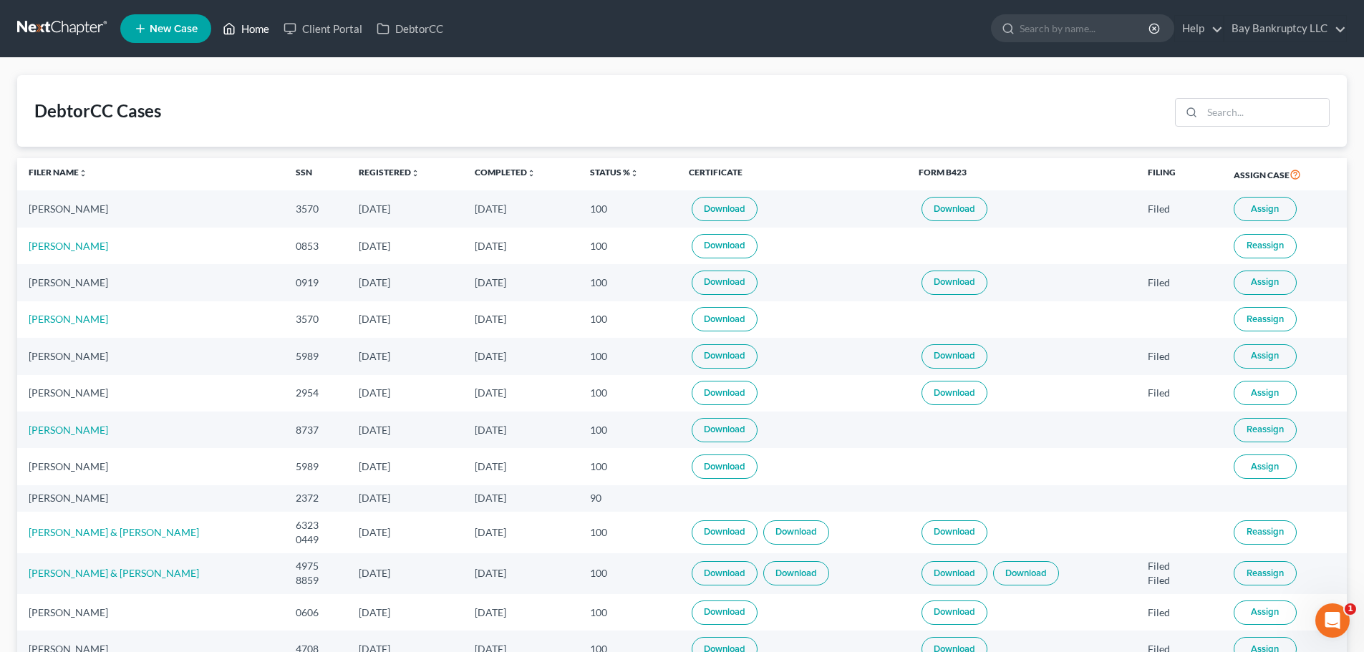
click at [243, 28] on link "Home" at bounding box center [245, 29] width 61 height 26
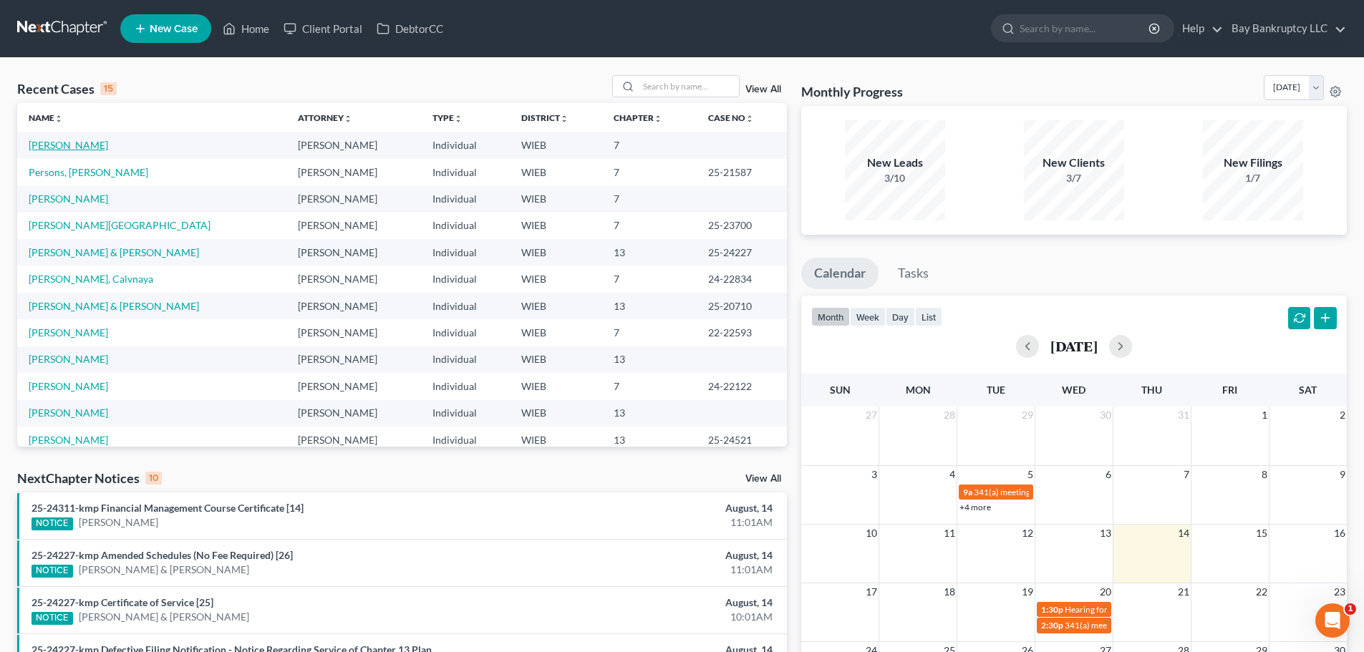
click at [54, 144] on link "[PERSON_NAME]" at bounding box center [68, 145] width 79 height 12
select select "0"
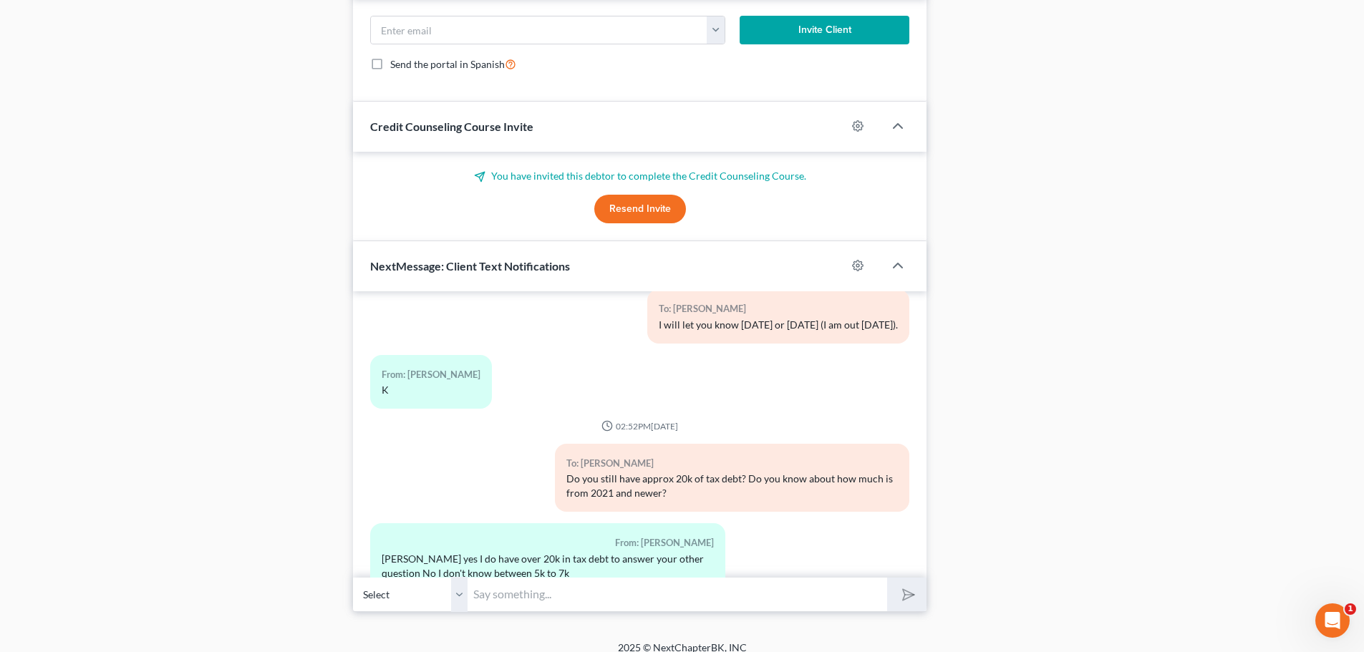
scroll to position [1081, 0]
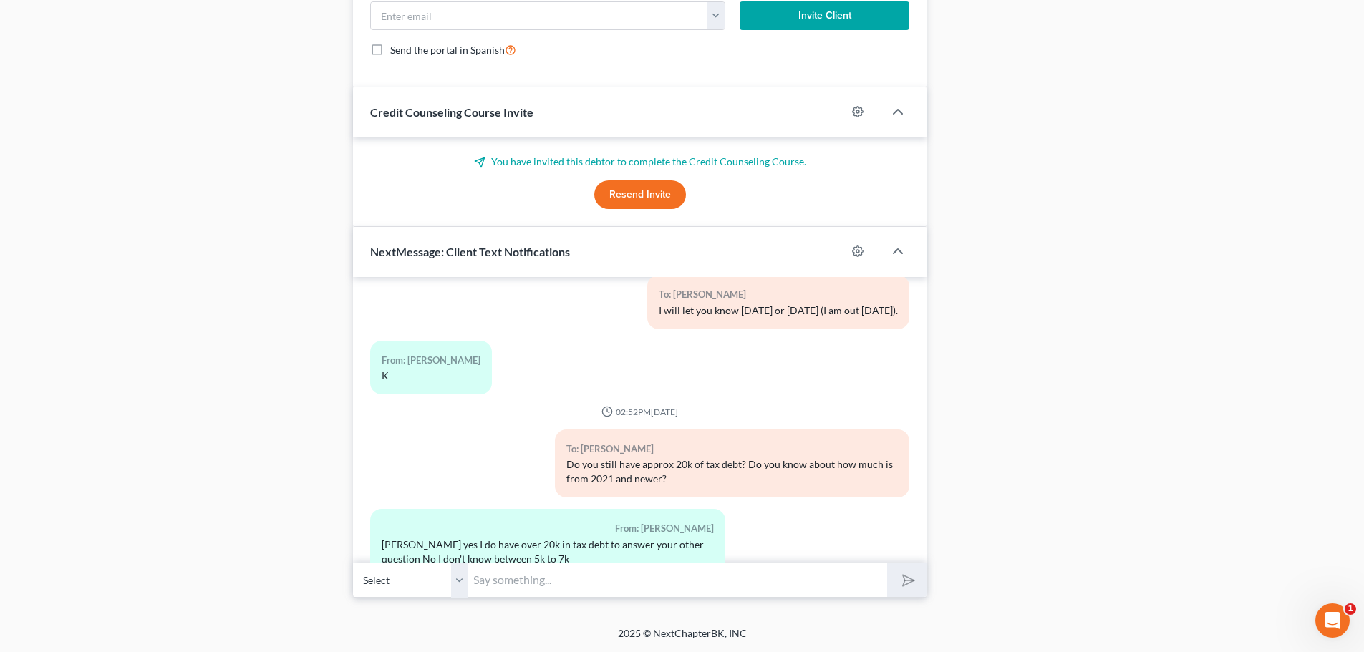
click at [646, 186] on button "Resend Invite" at bounding box center [640, 194] width 92 height 29
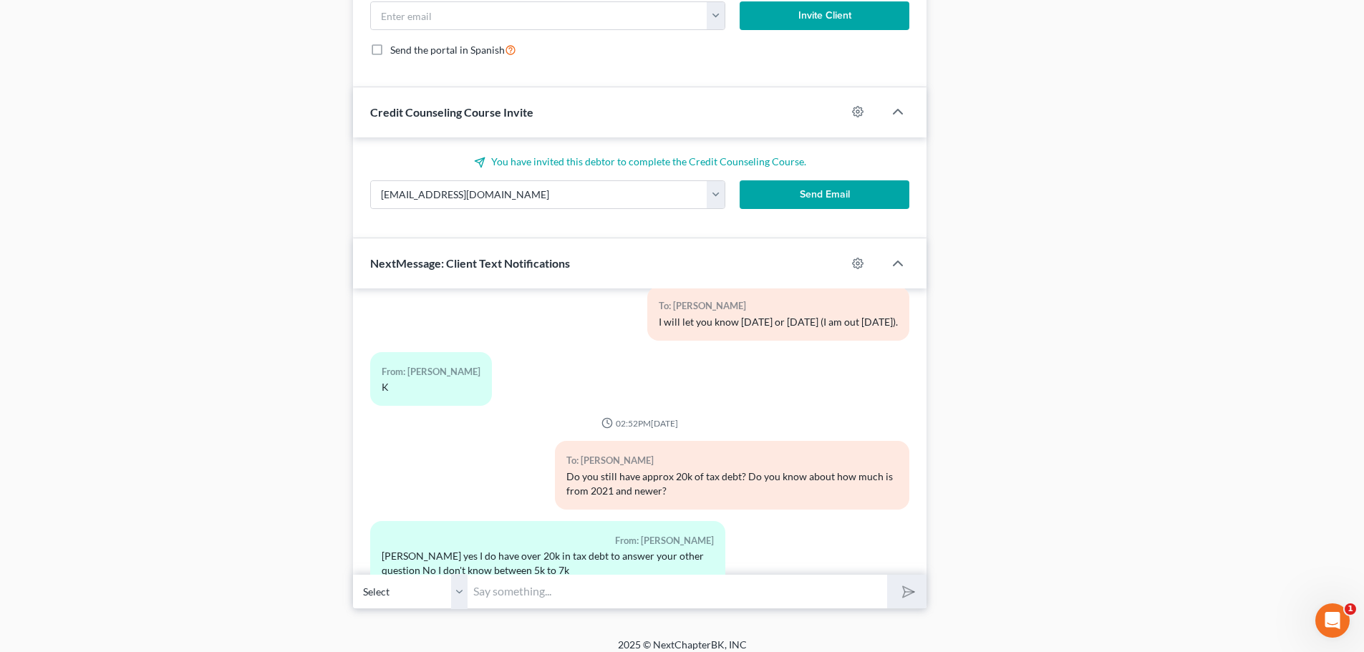
click at [822, 197] on button "Send Email" at bounding box center [824, 194] width 170 height 29
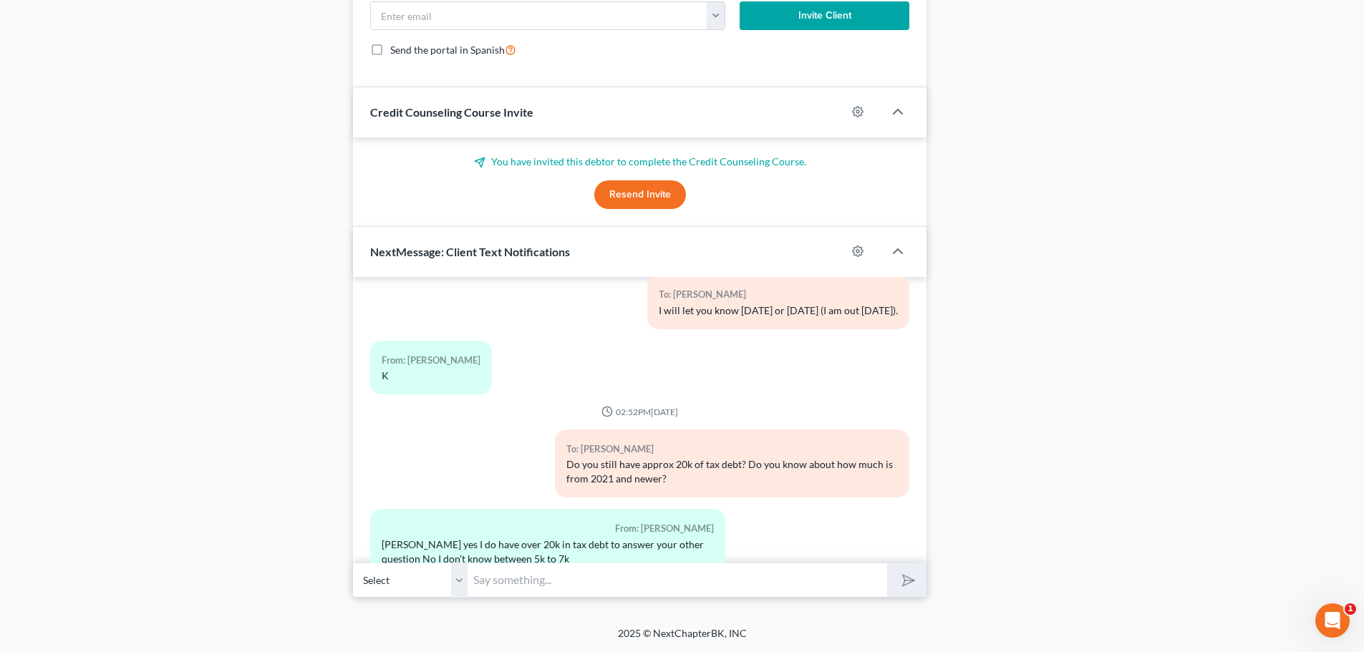
drag, startPoint x: 534, startPoint y: 581, endPoint x: 238, endPoint y: 573, distance: 296.4
click at [534, 581] on input "text" at bounding box center [676, 580] width 419 height 35
click at [507, 582] on input "text" at bounding box center [676, 580] width 419 height 35
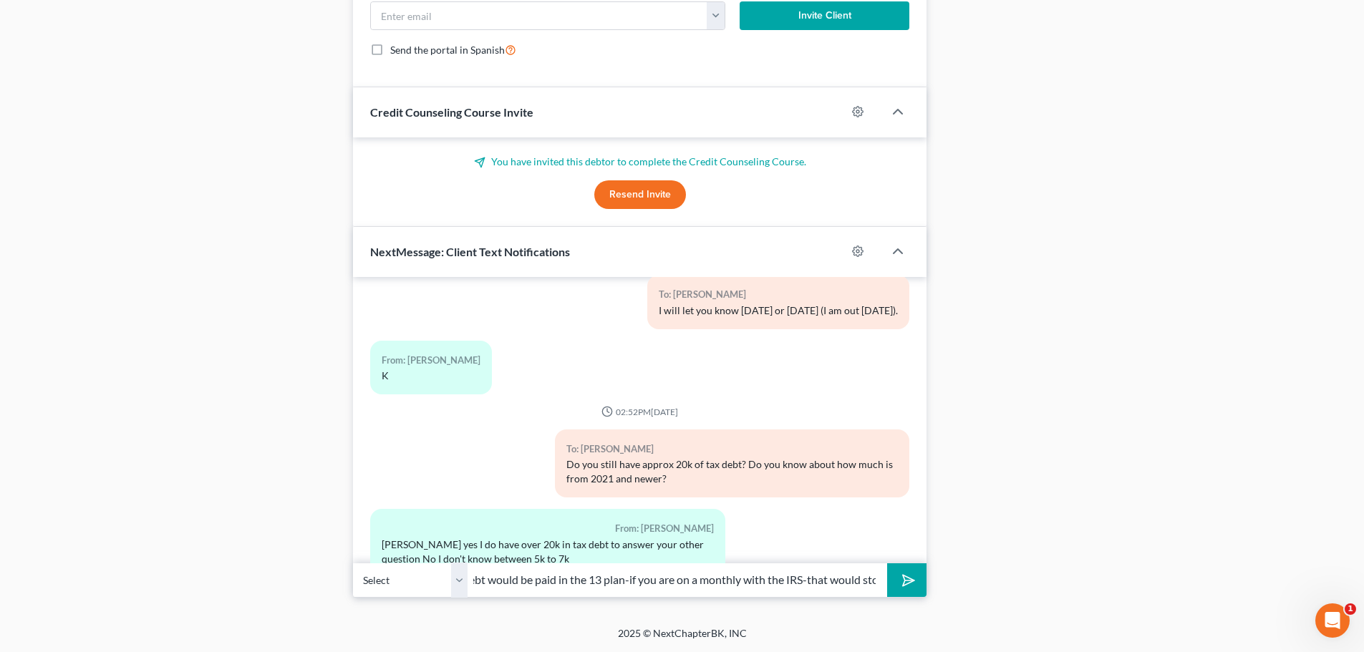
scroll to position [0, 82]
type input "also the tax debt would be paid in the 13 plan-if you are on a monthly with the…"
click at [898, 586] on icon "submit" at bounding box center [905, 580] width 14 height 14
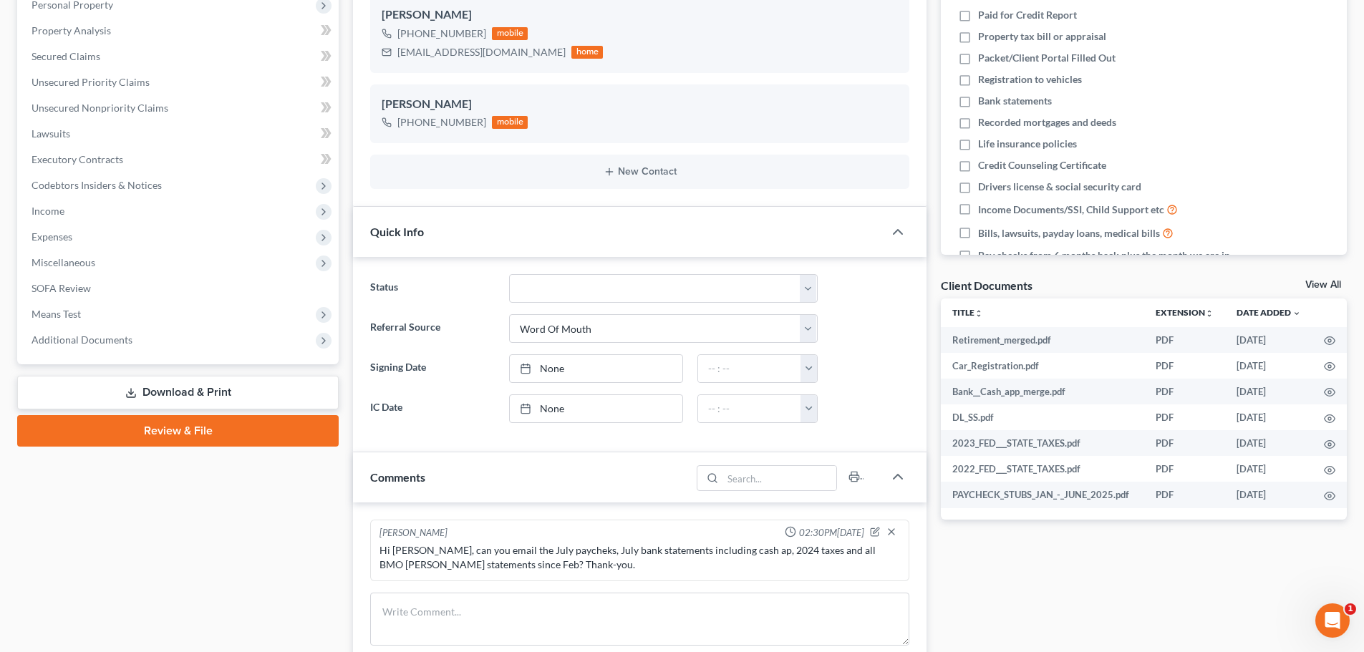
scroll to position [286, 0]
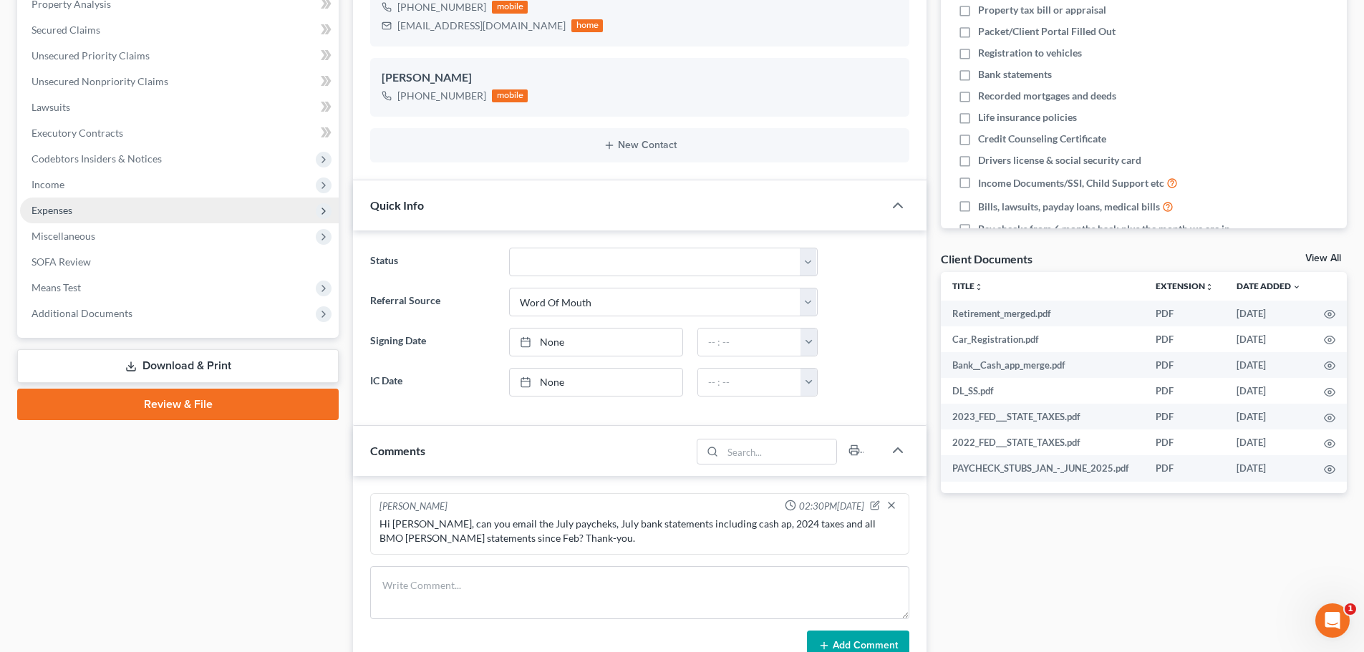
click at [67, 210] on span "Expenses" at bounding box center [51, 210] width 41 height 12
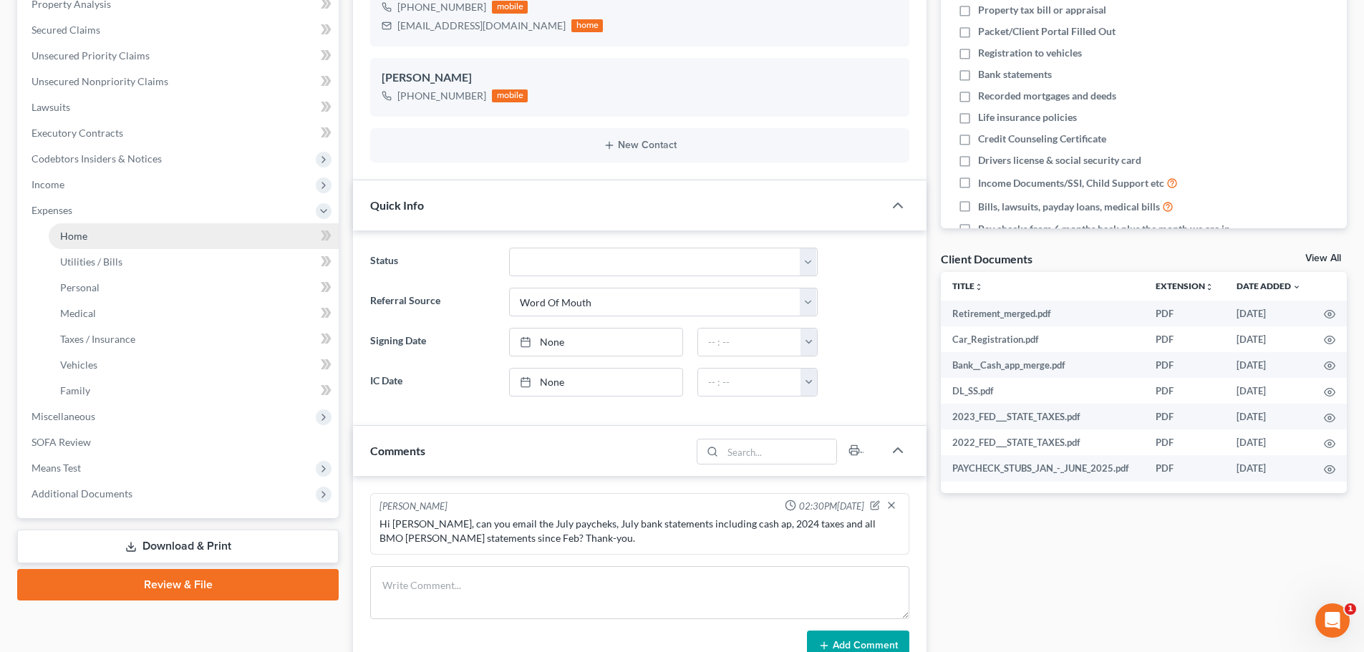
click at [72, 235] on span "Home" at bounding box center [73, 236] width 27 height 12
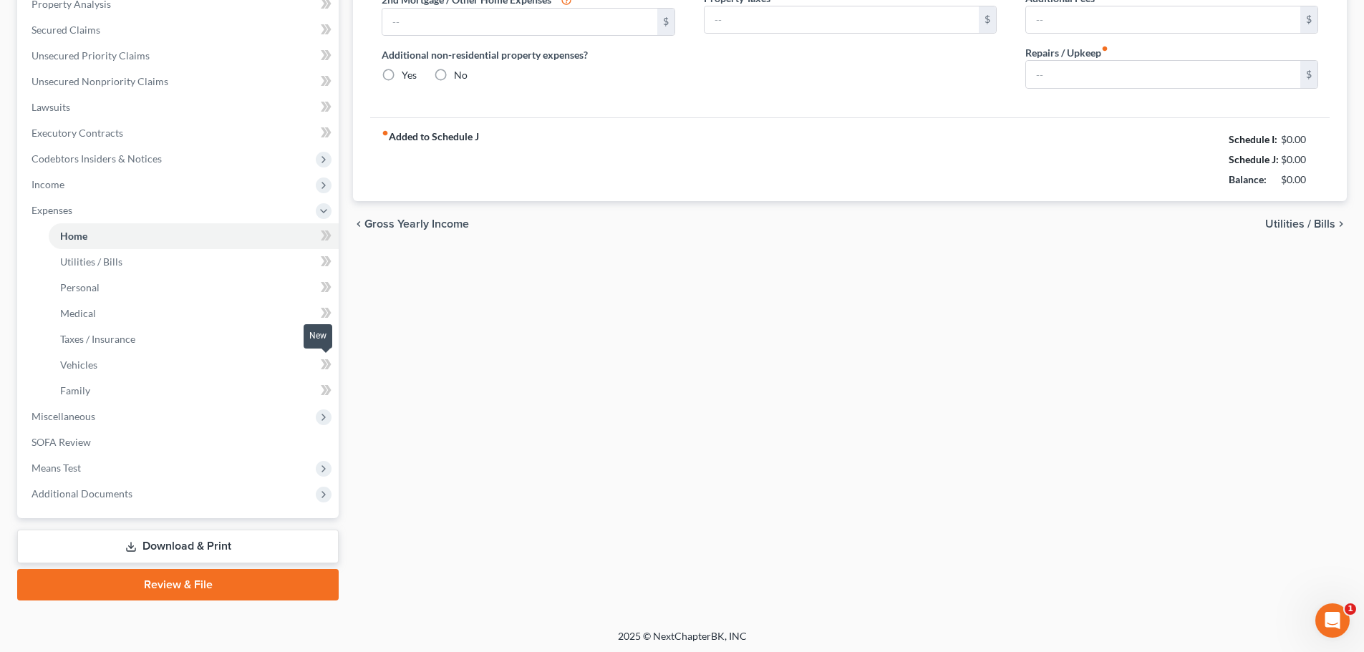
type input "865.00"
type input "0.00"
radio input "true"
type input "55.00"
type input "0.00"
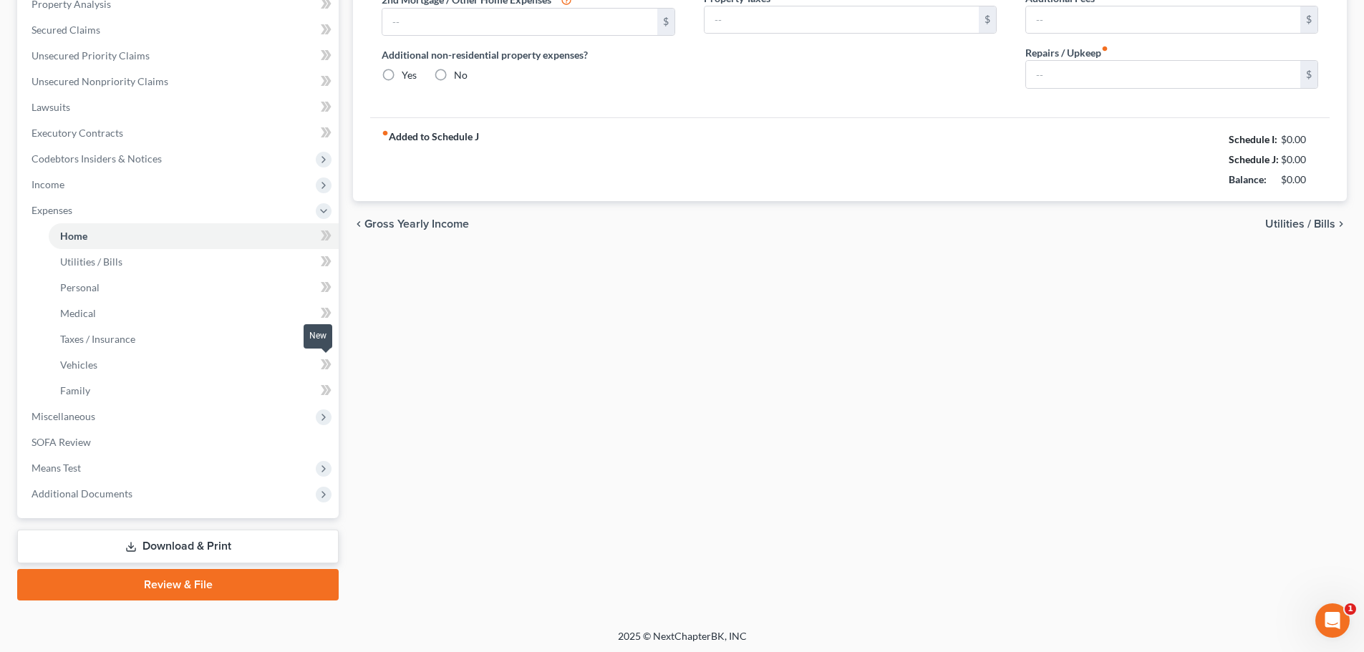
type input "0.00"
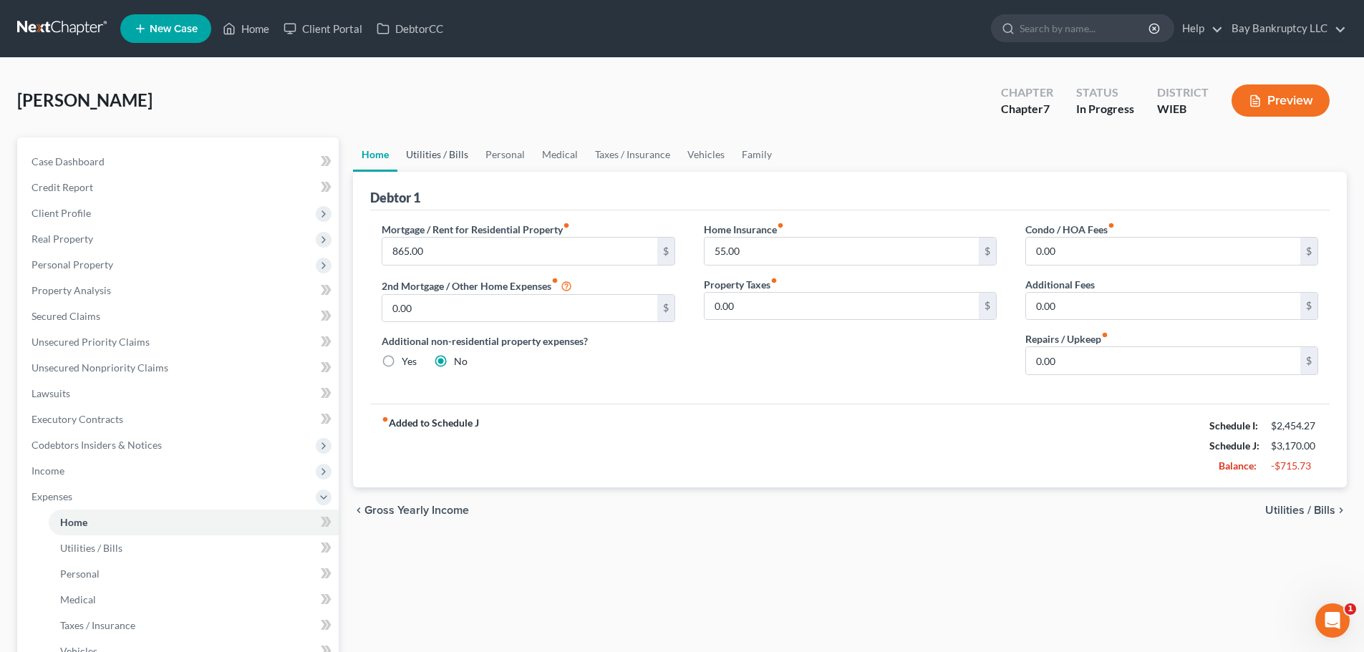
click at [459, 150] on link "Utilities / Bills" at bounding box center [436, 154] width 79 height 34
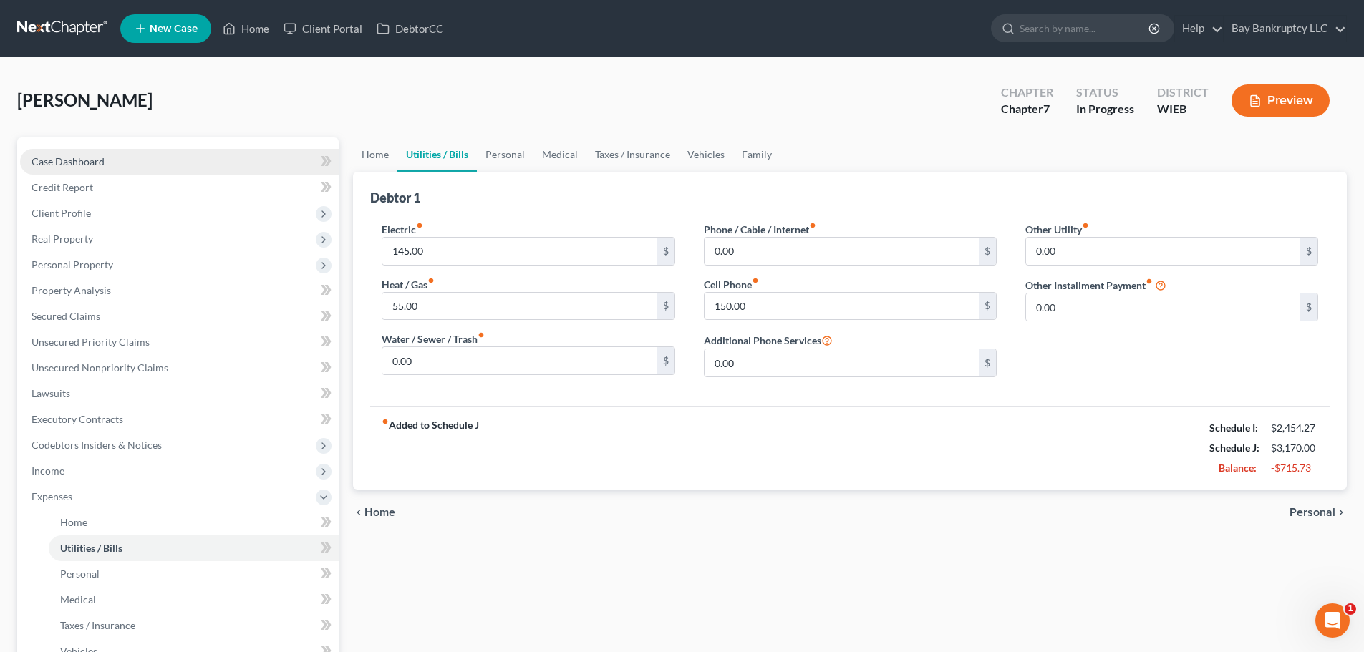
click at [100, 164] on span "Case Dashboard" at bounding box center [67, 161] width 73 height 12
select select "0"
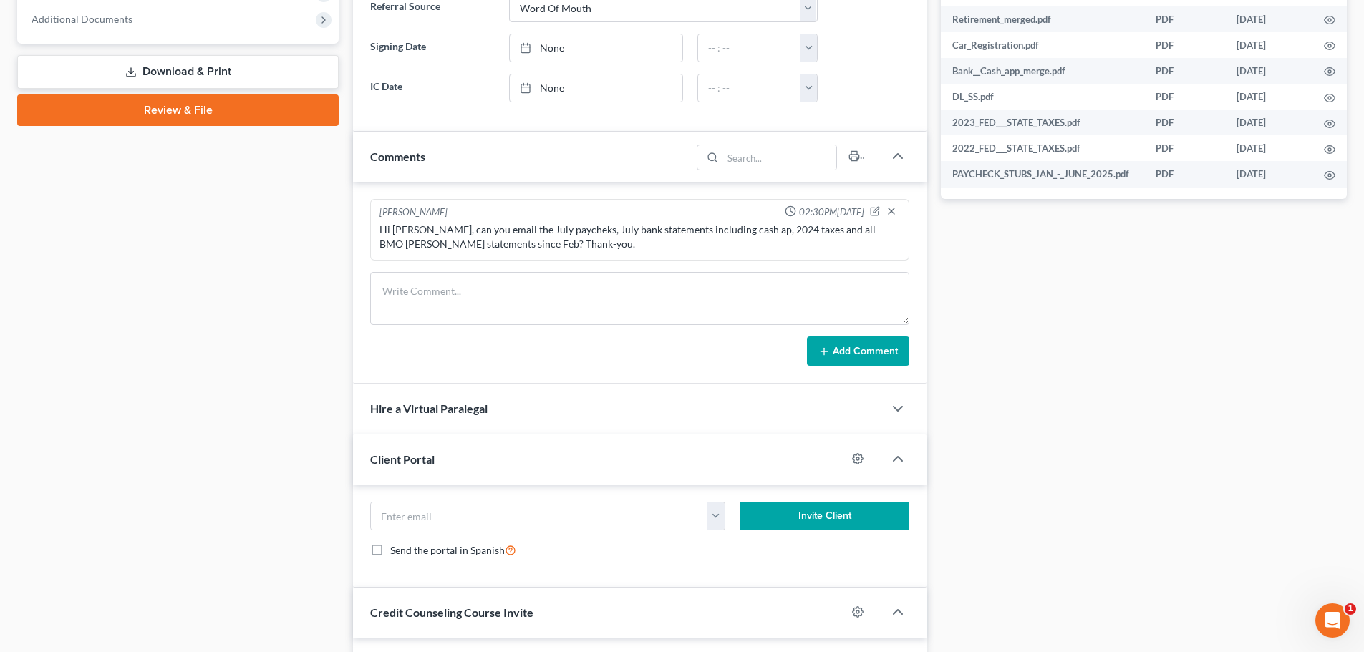
scroll to position [580, 0]
click at [433, 302] on textarea at bounding box center [639, 299] width 539 height 53
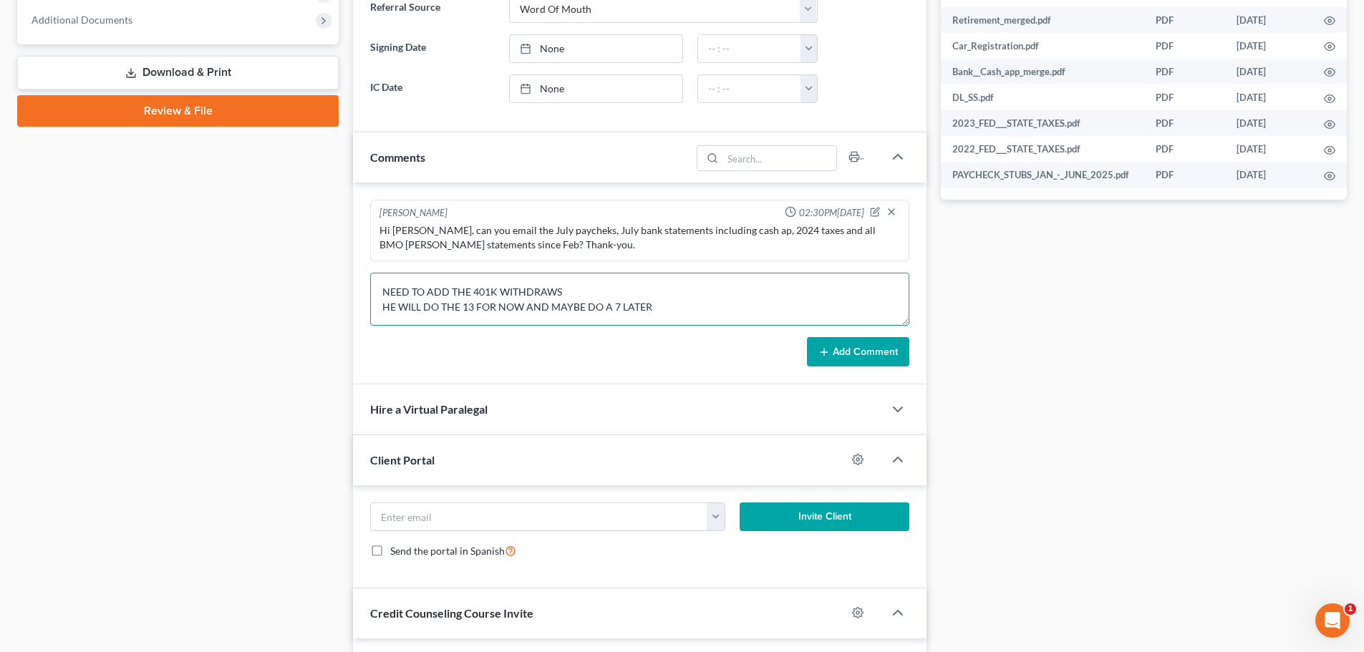
scroll to position [3, 0]
type textarea "NEED TO ADD THE 401K WITHDRAWS HE WILL DO THE 13 FOR NOW AND MAYBE DO A 7 LATER…"
click at [844, 359] on button "Add Comment" at bounding box center [858, 352] width 102 height 30
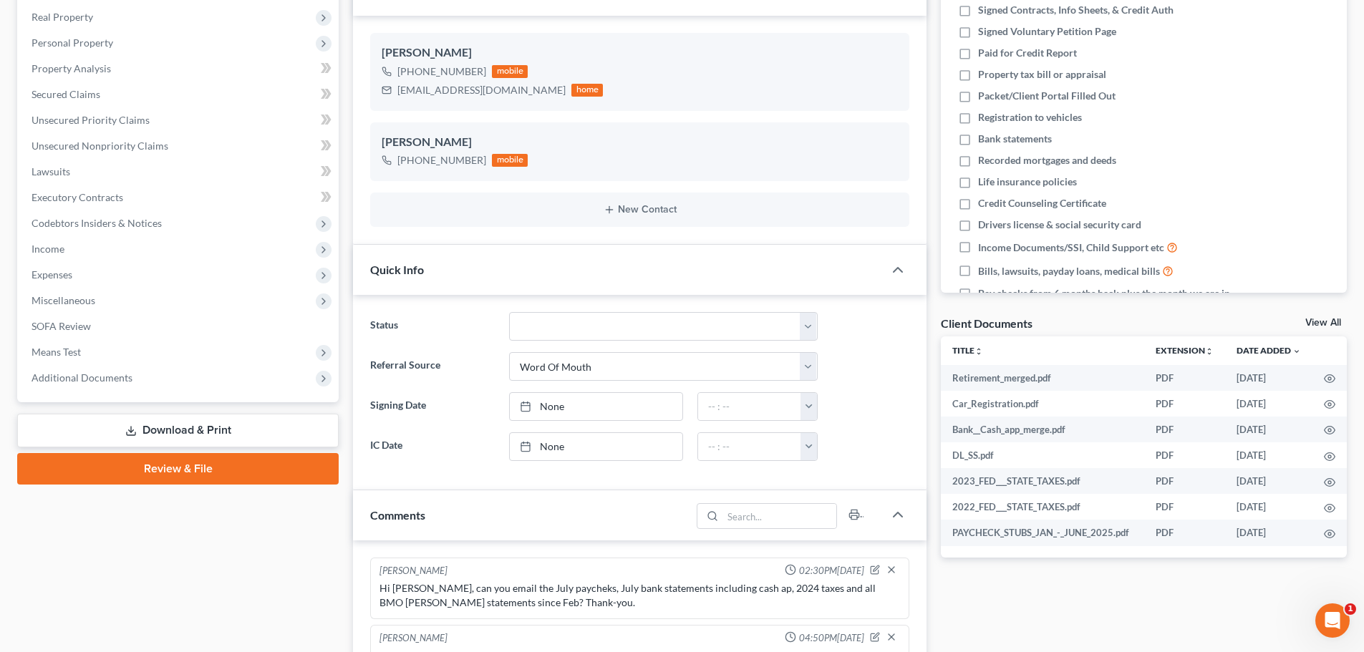
scroll to position [0, 0]
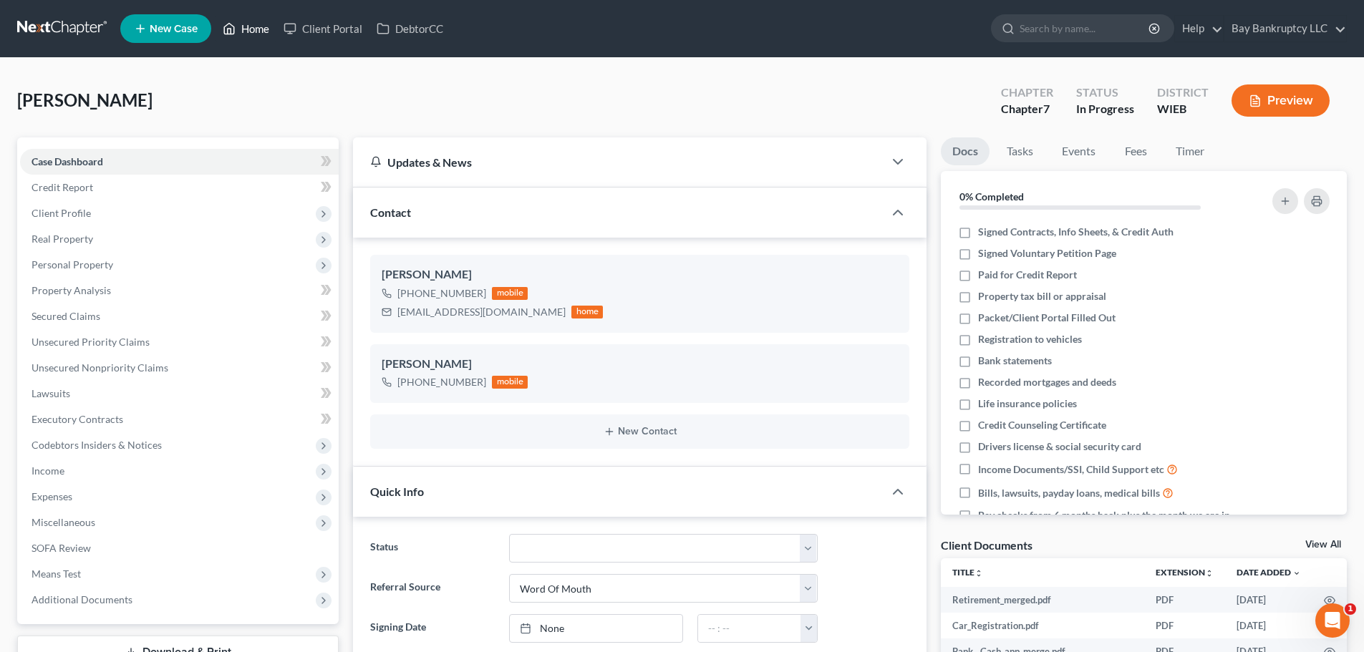
click at [261, 30] on link "Home" at bounding box center [245, 29] width 61 height 26
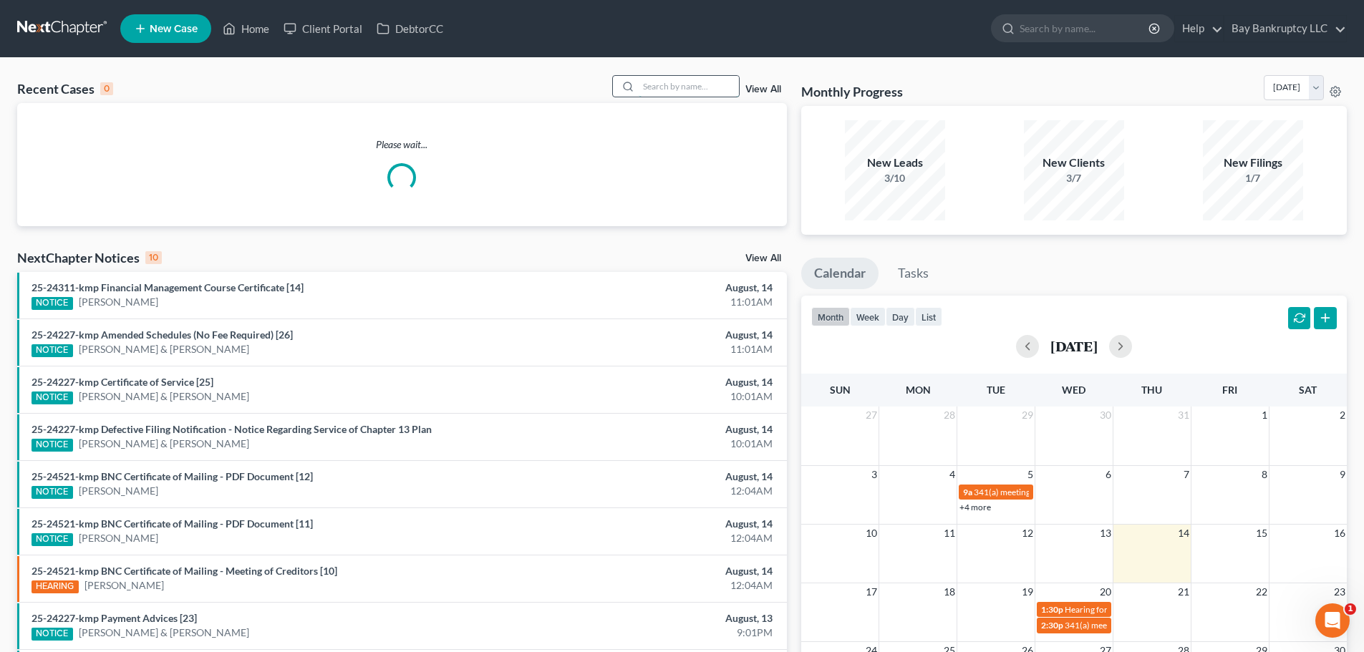
click at [700, 81] on input "search" at bounding box center [688, 86] width 100 height 21
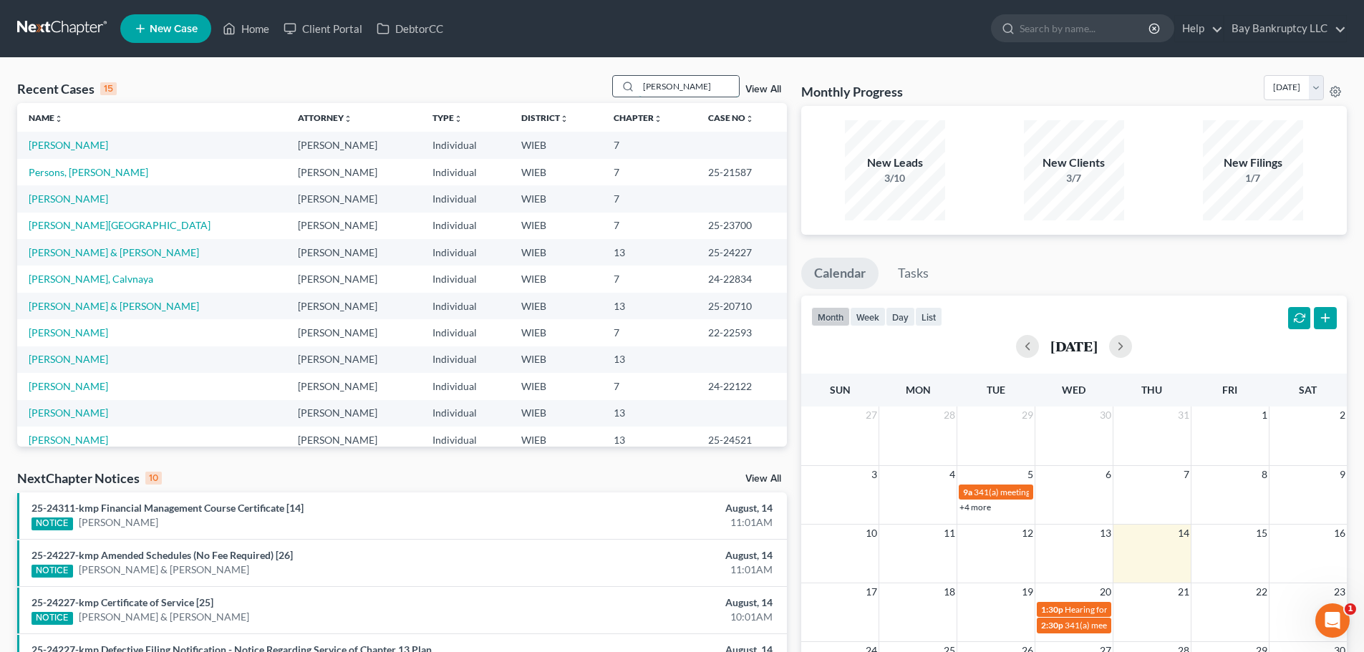
type input "[PERSON_NAME]"
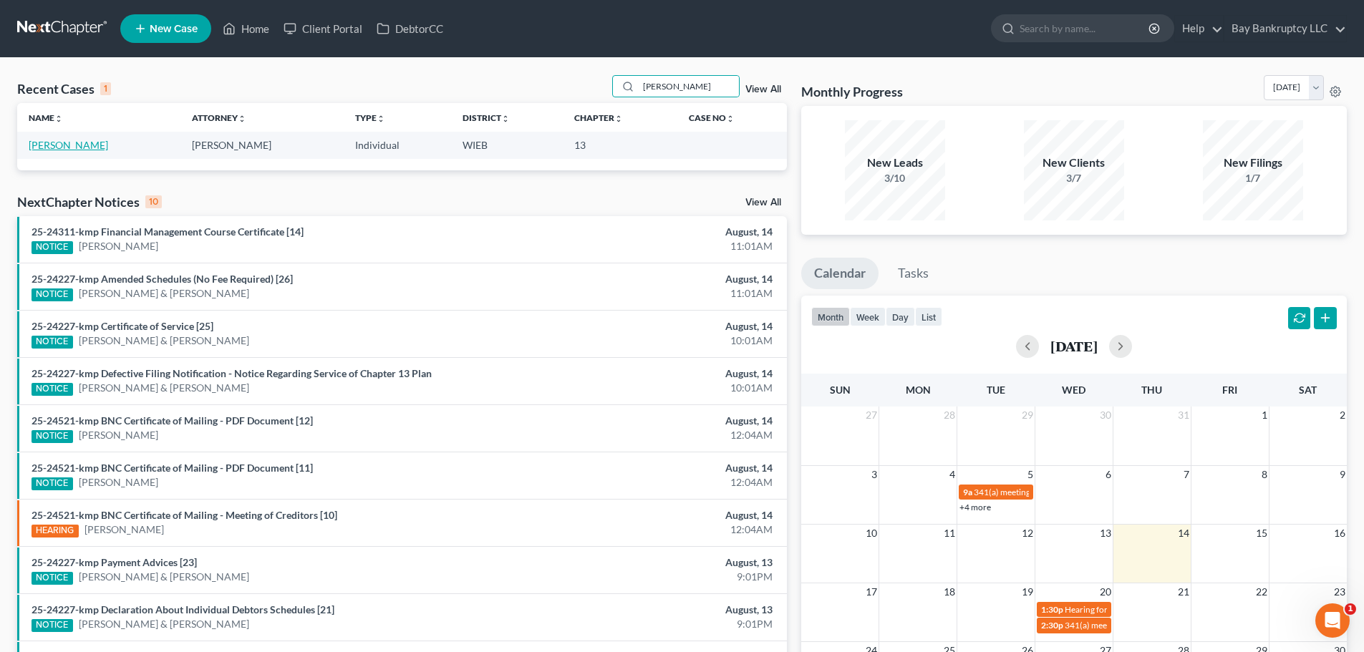
click at [82, 145] on link "[PERSON_NAME]" at bounding box center [68, 145] width 79 height 12
select select "0"
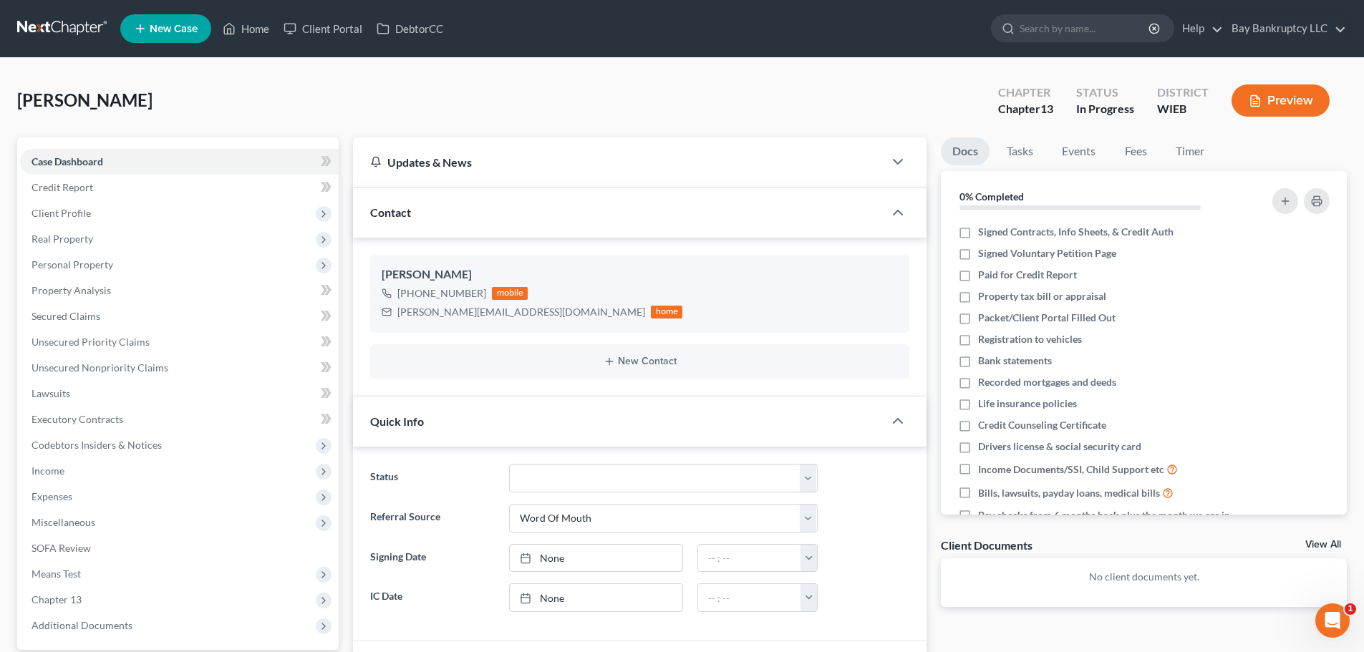
scroll to position [20, 0]
click at [1333, 619] on icon "Open Intercom Messenger" at bounding box center [1332, 620] width 10 height 11
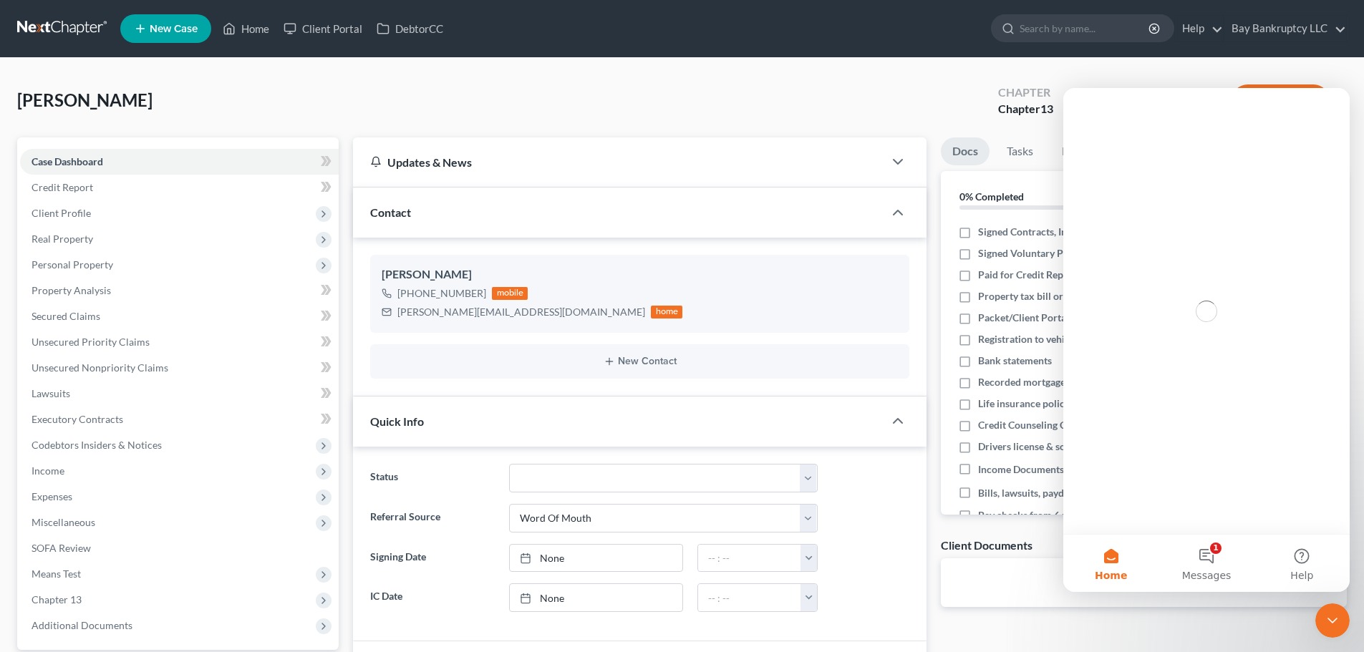
scroll to position [0, 0]
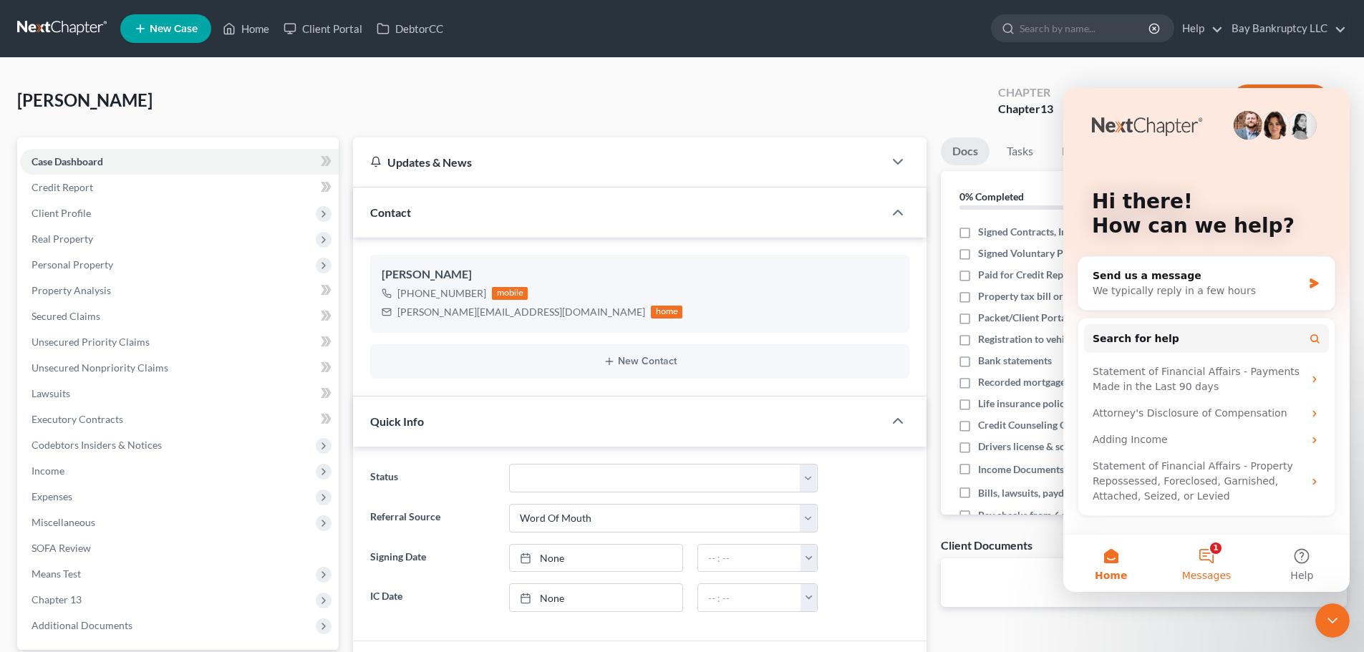
click at [1211, 551] on button "1 Messages" at bounding box center [1205, 563] width 95 height 57
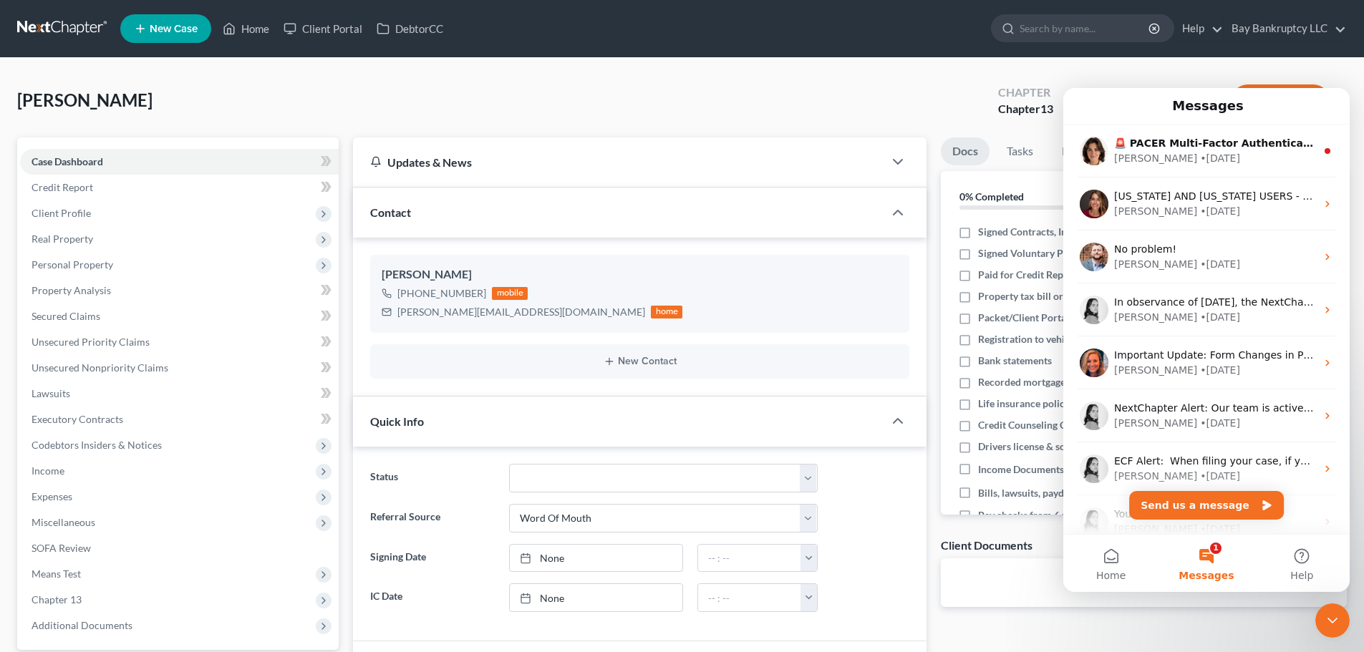
click at [600, 95] on div "[PERSON_NAME] Upgraded Chapter Chapter 13 Status In Progress District WIEB Prev…" at bounding box center [681, 106] width 1329 height 62
click at [1338, 623] on icon "Close Intercom Messenger" at bounding box center [1331, 620] width 17 height 17
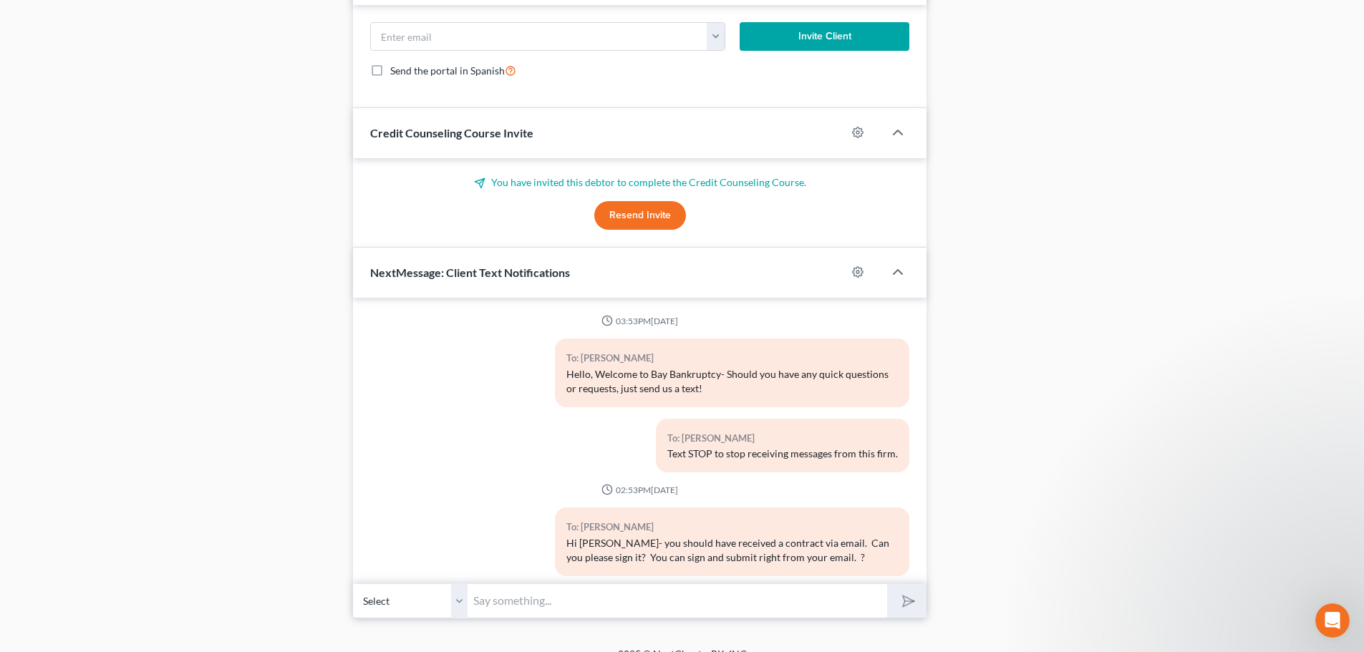
scroll to position [808, 0]
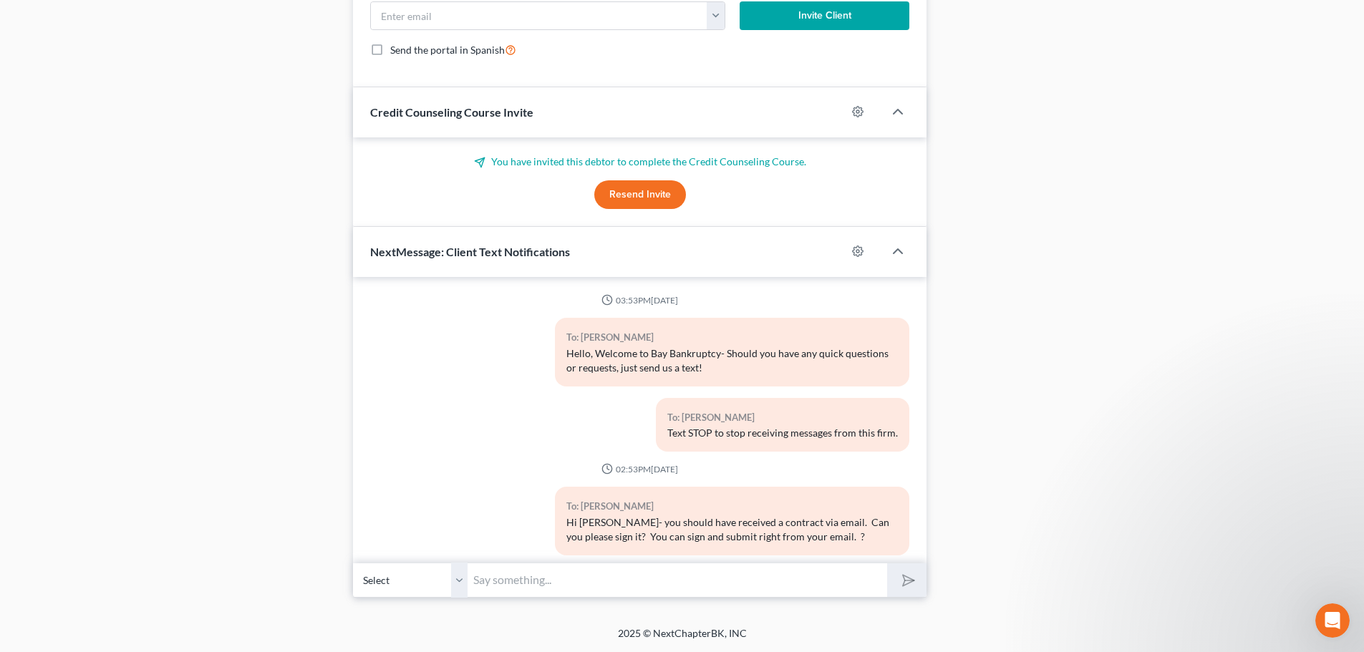
click at [533, 578] on input "text" at bounding box center [676, 580] width 419 height 35
type input "Hi"
click at [904, 577] on icon "submit" at bounding box center [905, 580] width 20 height 20
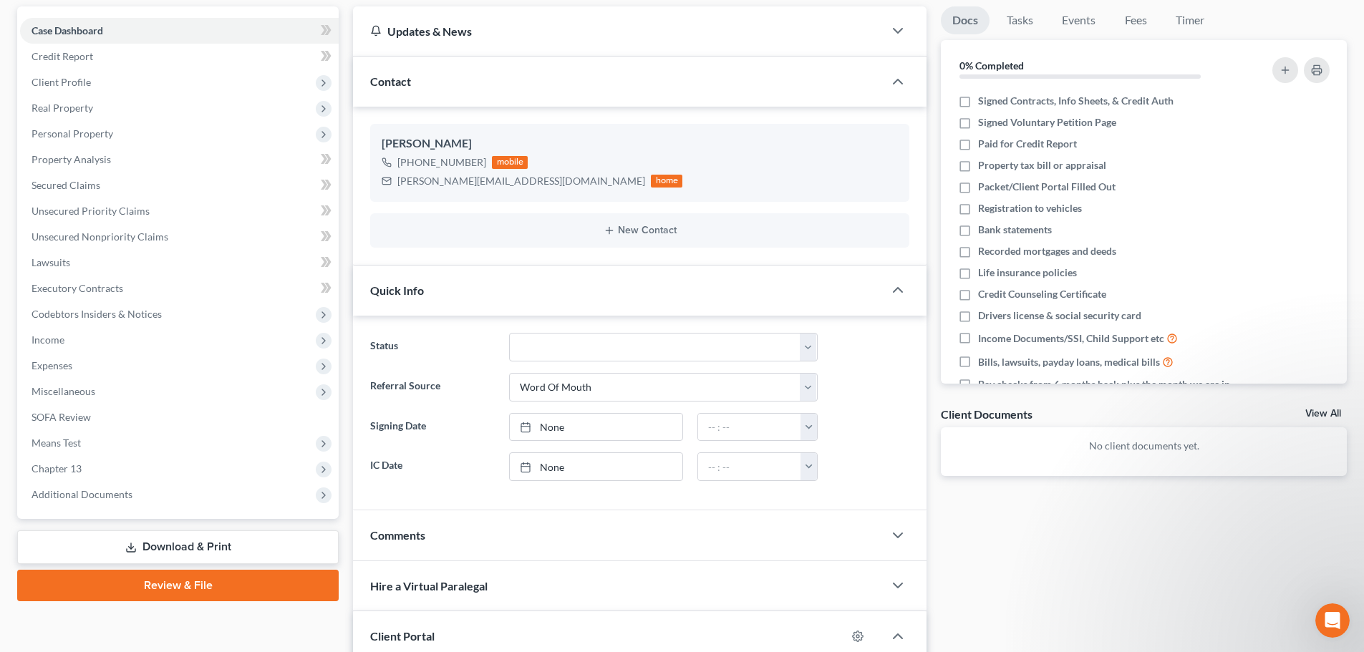
scroll to position [0, 0]
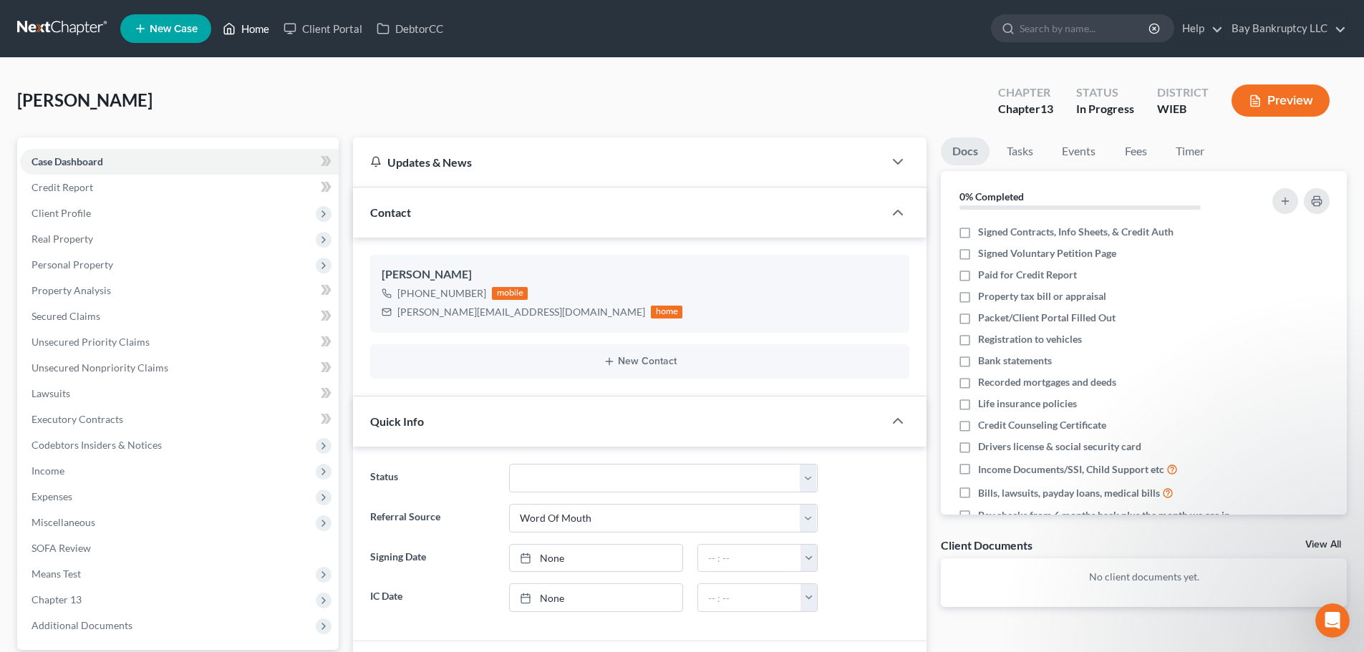
drag, startPoint x: 256, startPoint y: 31, endPoint x: 679, endPoint y: 253, distance: 477.7
click at [256, 31] on link "Home" at bounding box center [245, 29] width 61 height 26
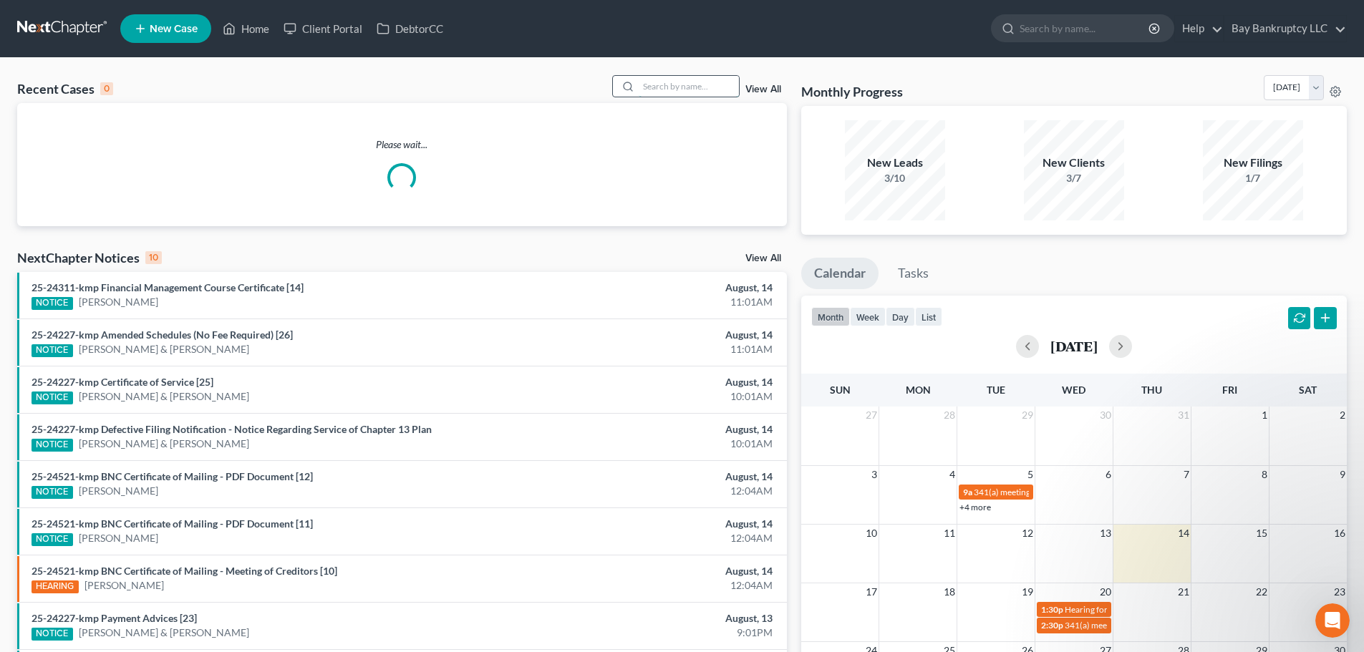
click at [648, 84] on input "search" at bounding box center [688, 86] width 100 height 21
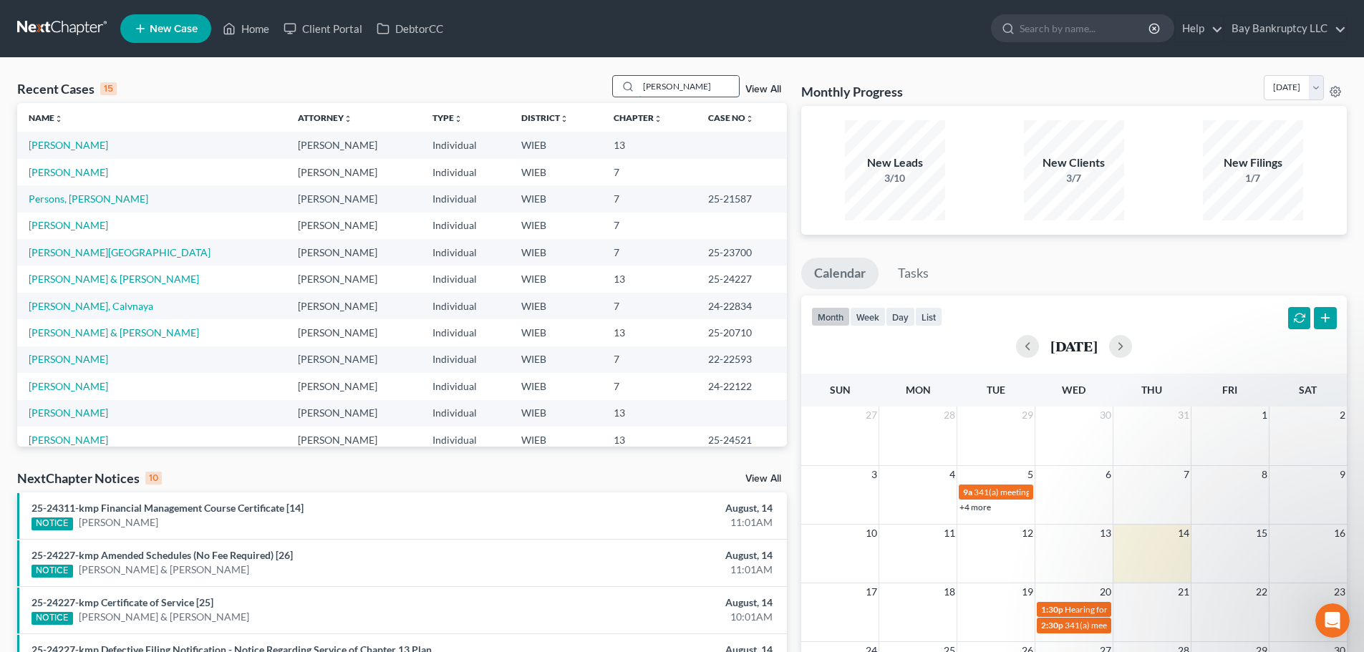
type input "[PERSON_NAME]"
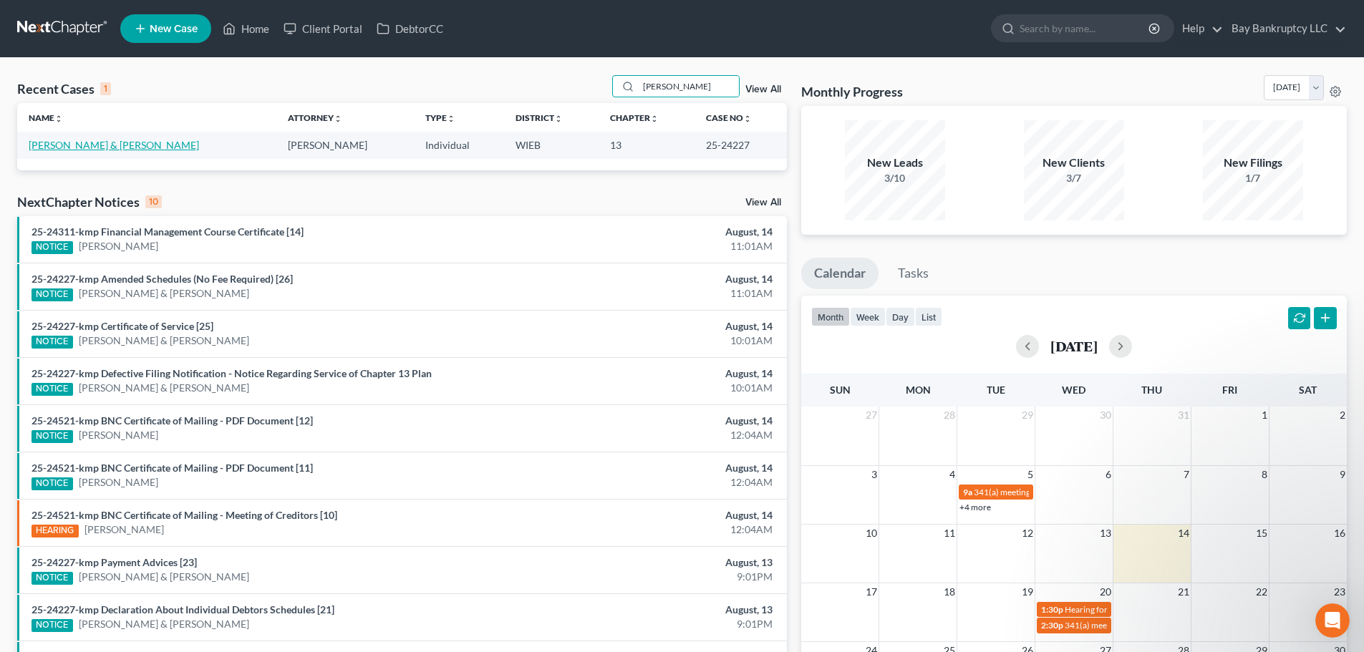
click at [77, 142] on link "[PERSON_NAME] & [PERSON_NAME]" at bounding box center [114, 145] width 170 height 12
select select "4"
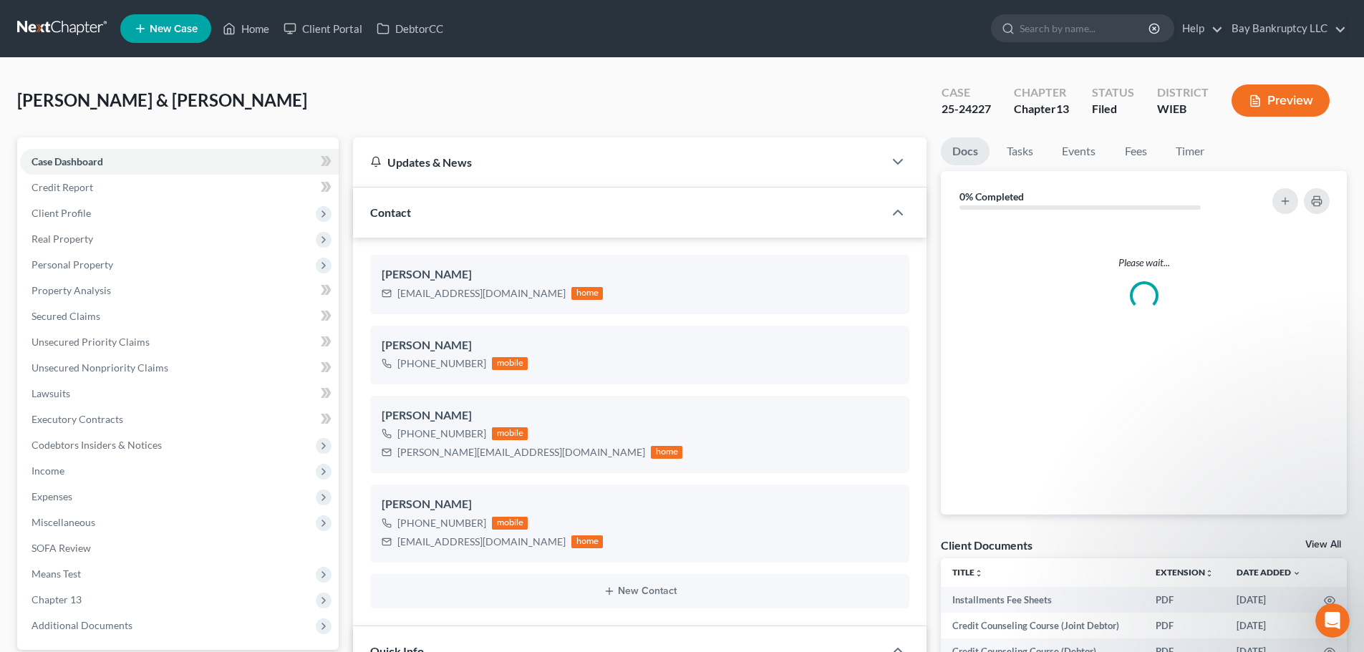
scroll to position [397, 0]
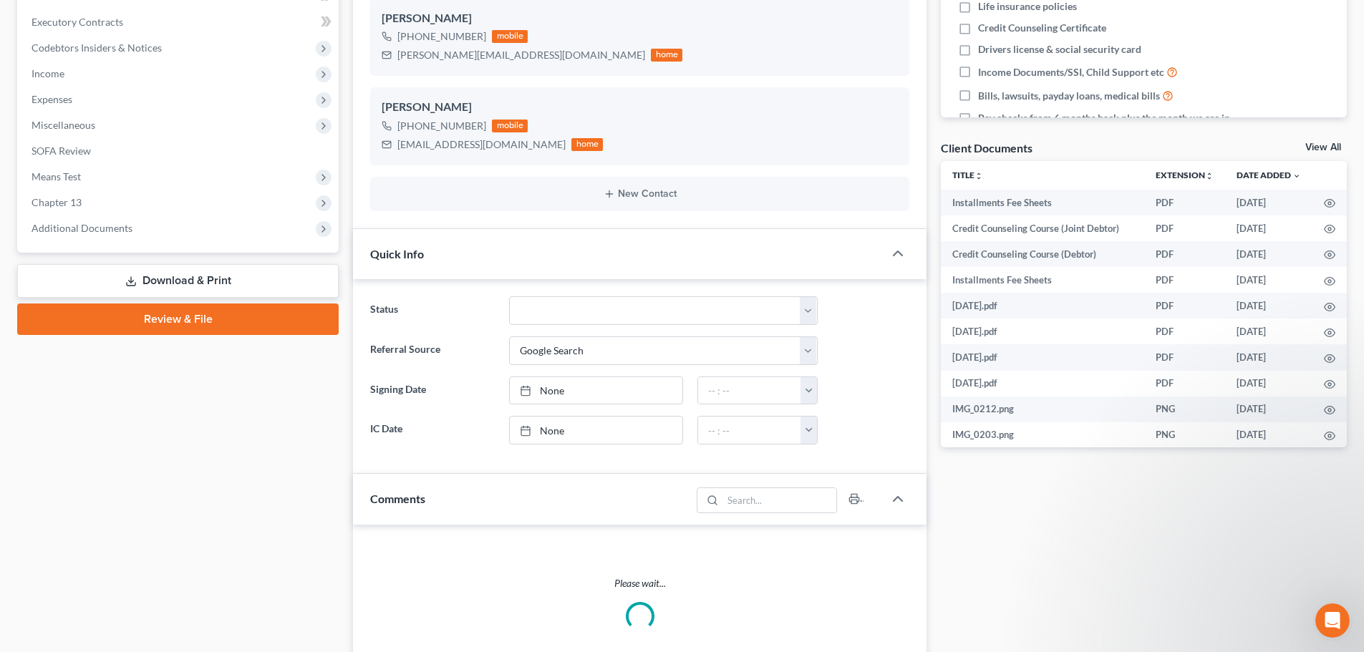
click at [92, 222] on span "Additional Documents" at bounding box center [81, 228] width 101 height 12
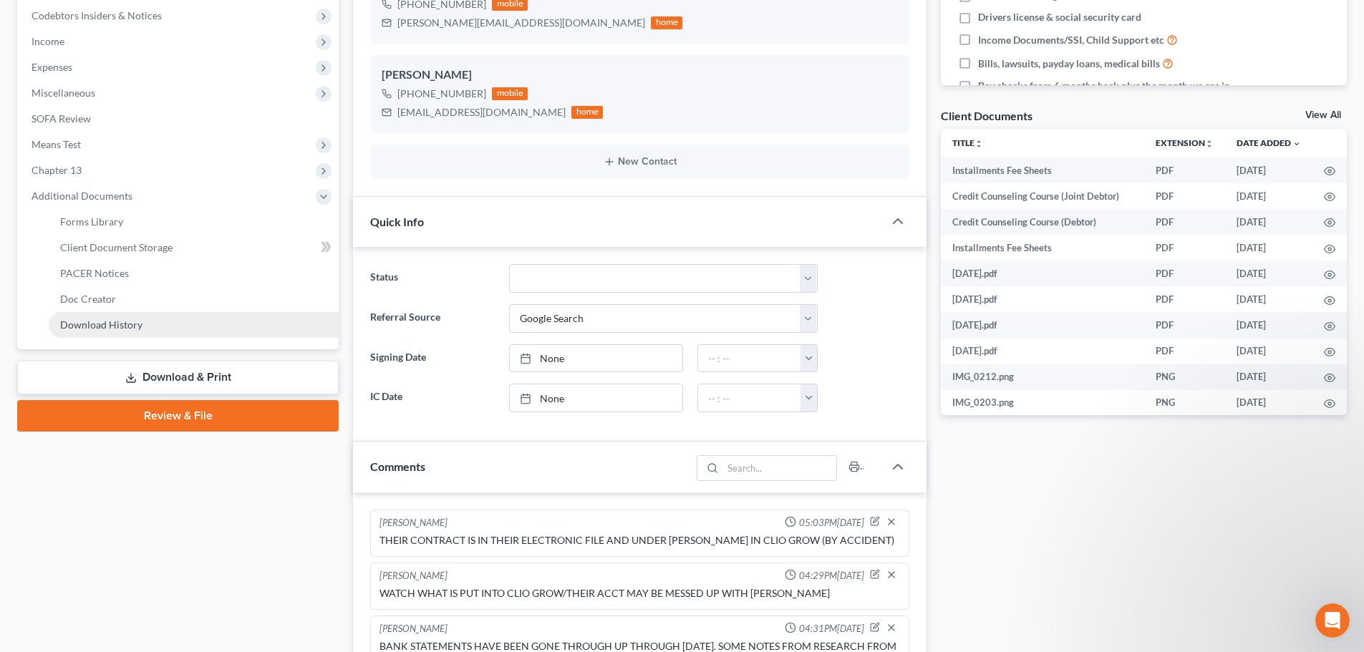
scroll to position [498, 0]
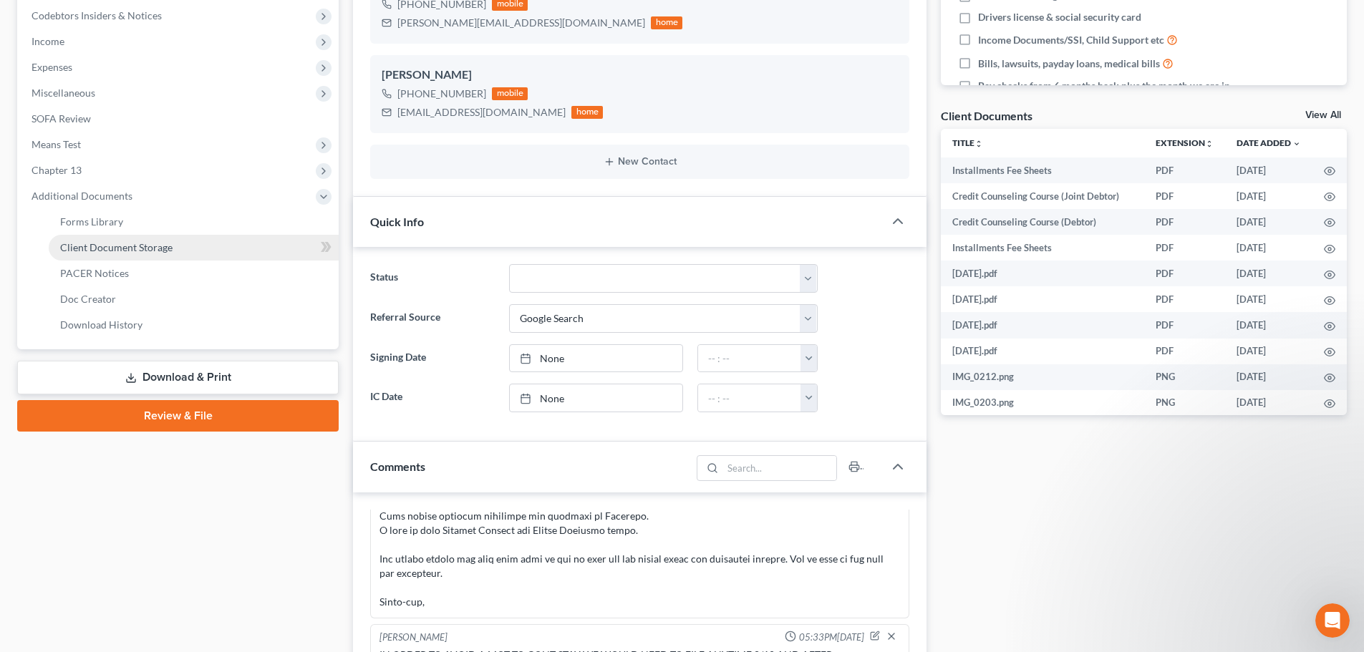
click at [136, 245] on span "Client Document Storage" at bounding box center [116, 247] width 112 height 12
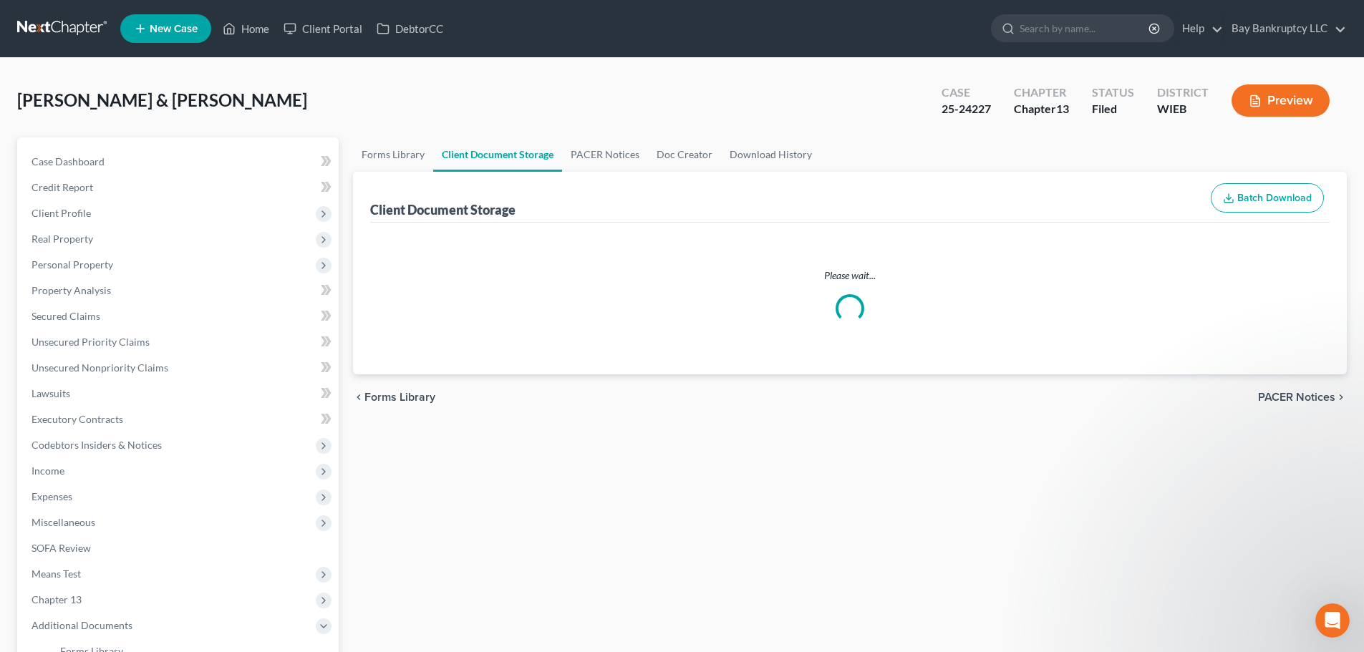
select select "0"
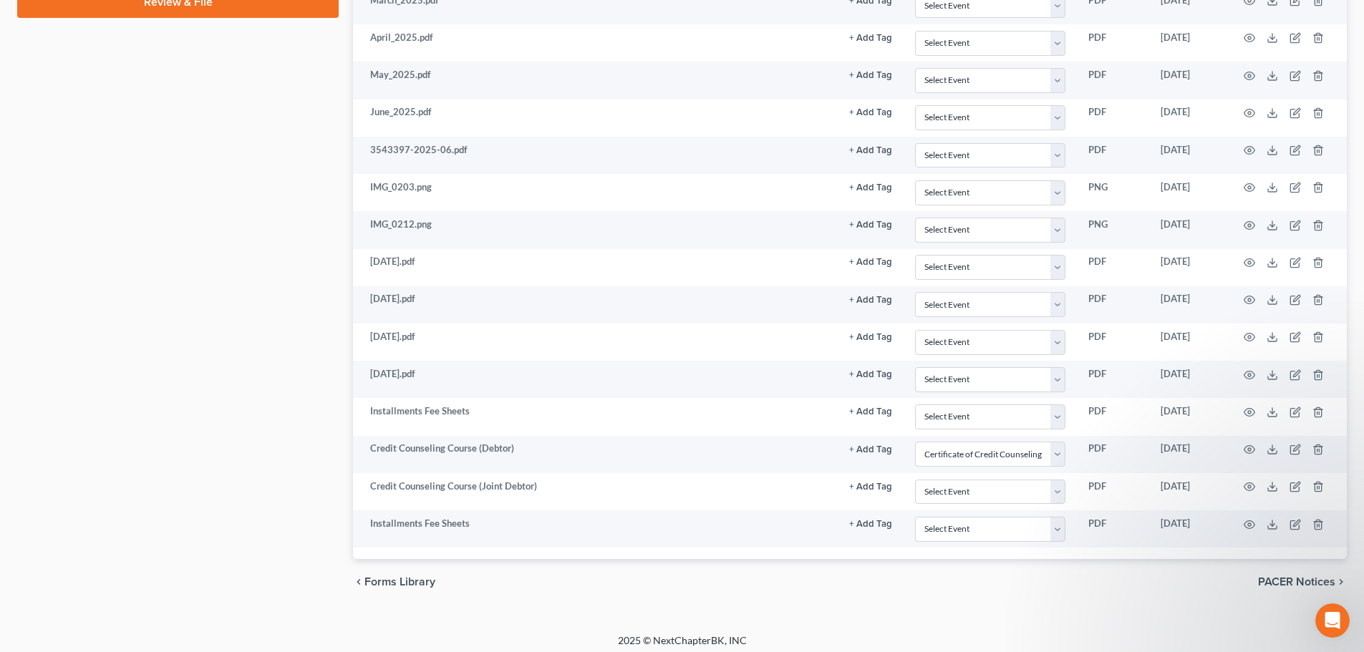
scroll to position [850, 0]
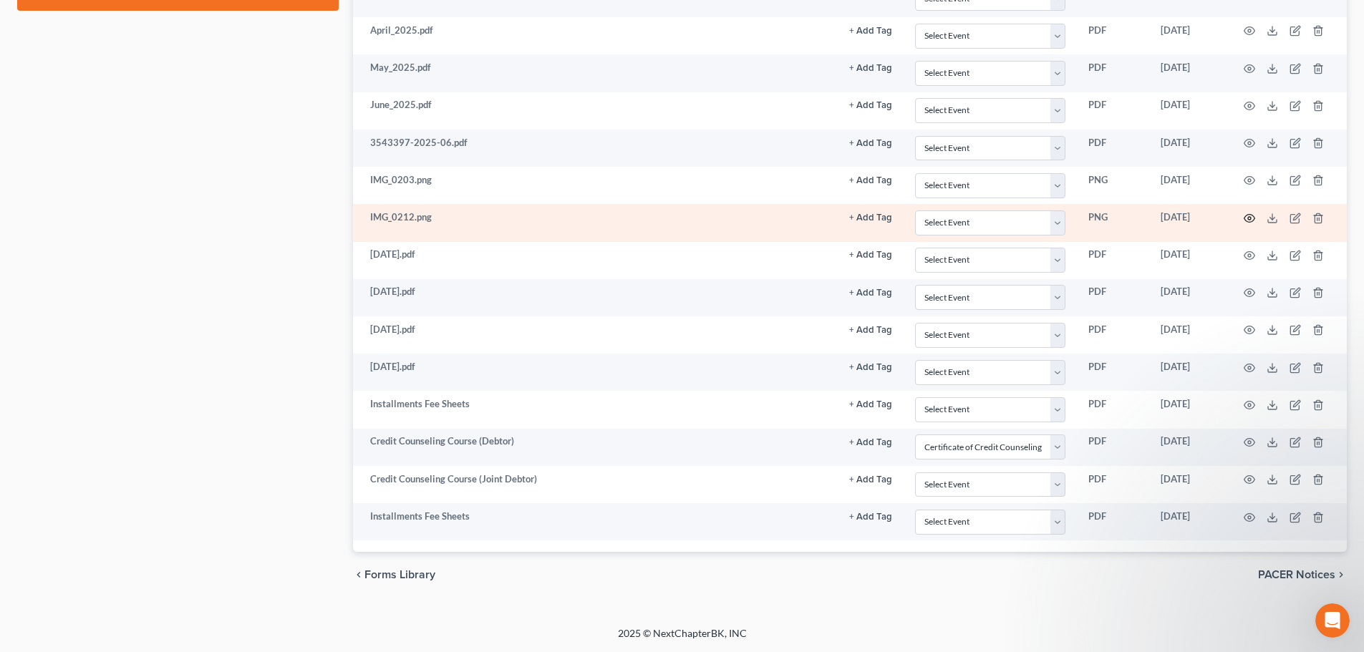
click at [1246, 218] on icon "button" at bounding box center [1248, 218] width 11 height 11
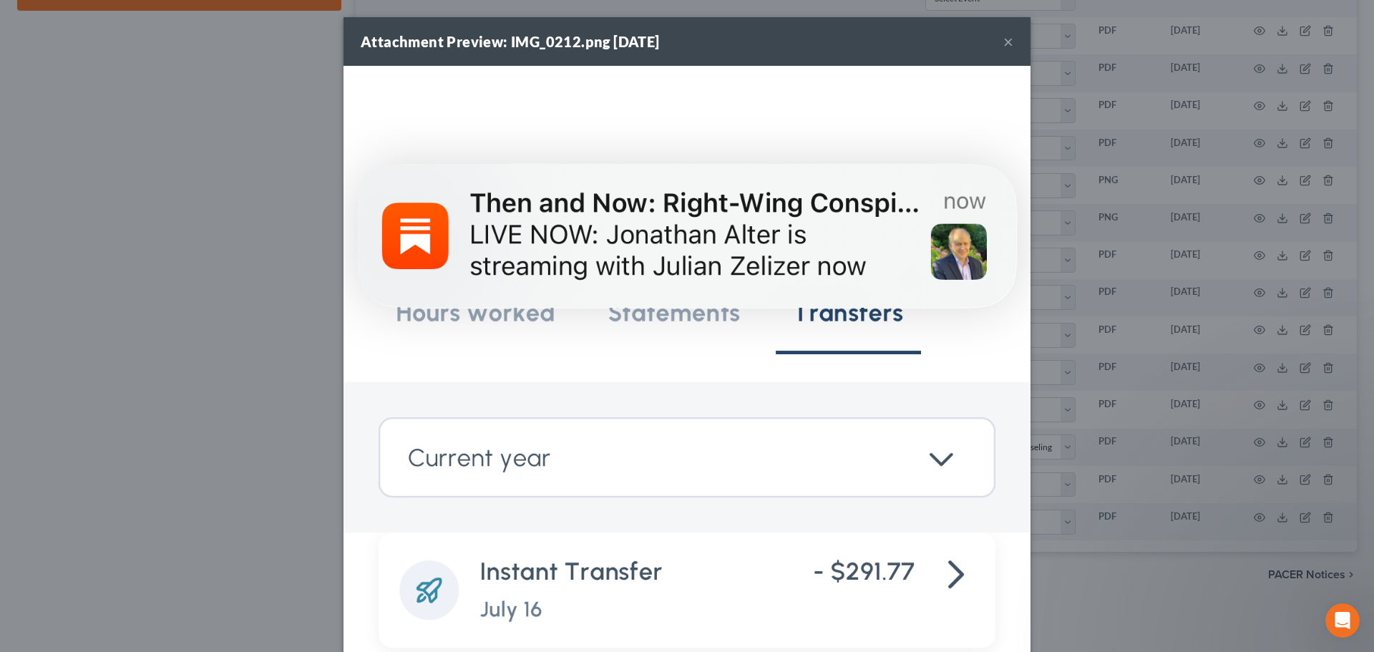
click at [1004, 39] on button "×" at bounding box center [1009, 41] width 10 height 17
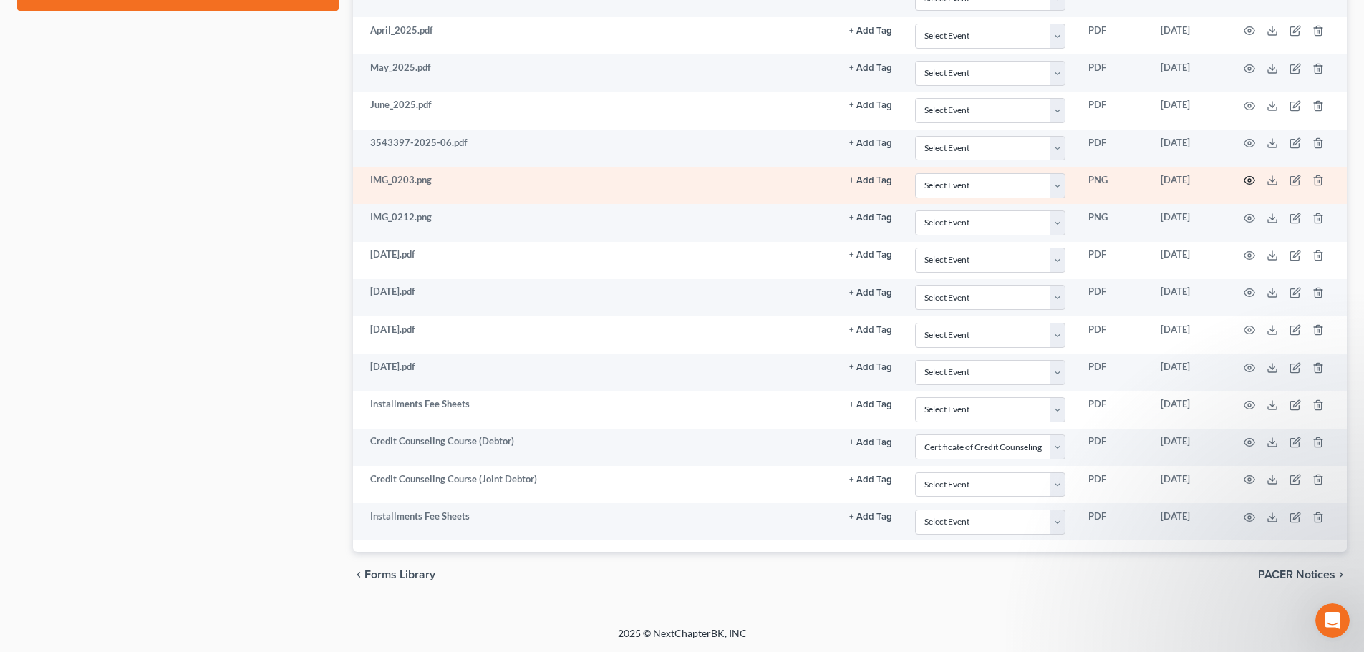
click at [1248, 183] on icon "button" at bounding box center [1248, 180] width 11 height 11
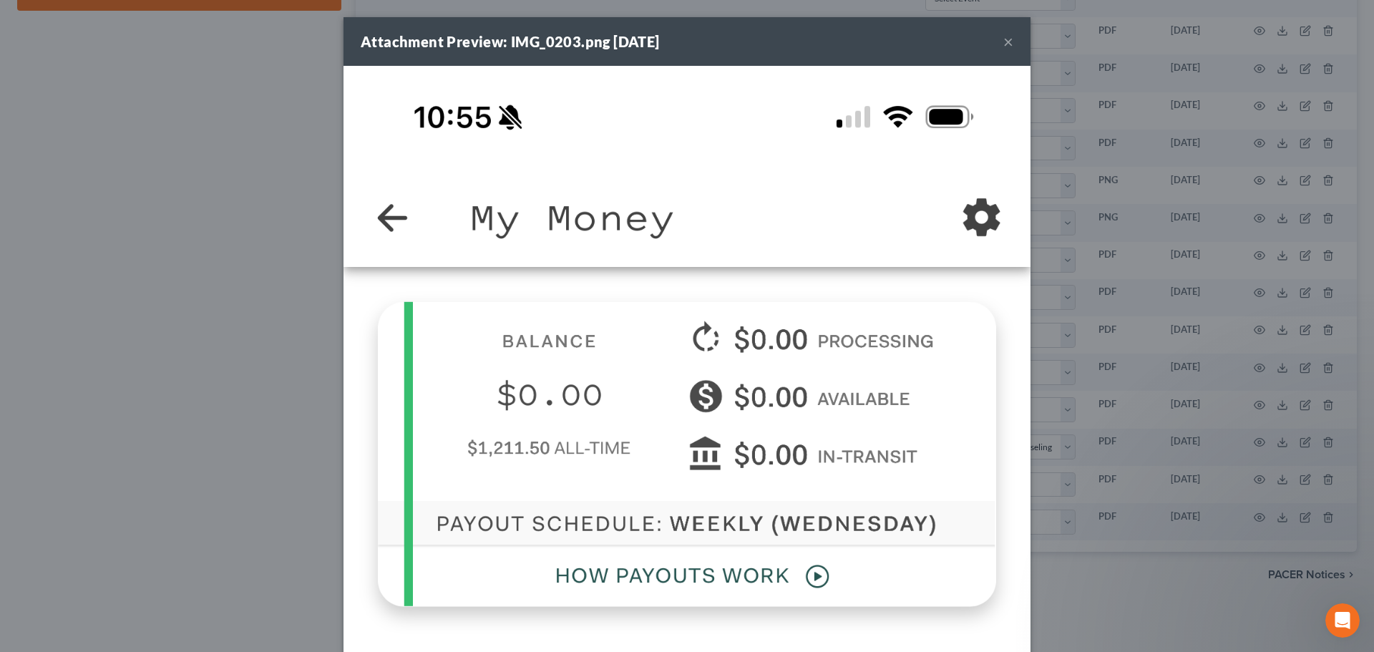
click at [1004, 42] on button "×" at bounding box center [1009, 41] width 10 height 17
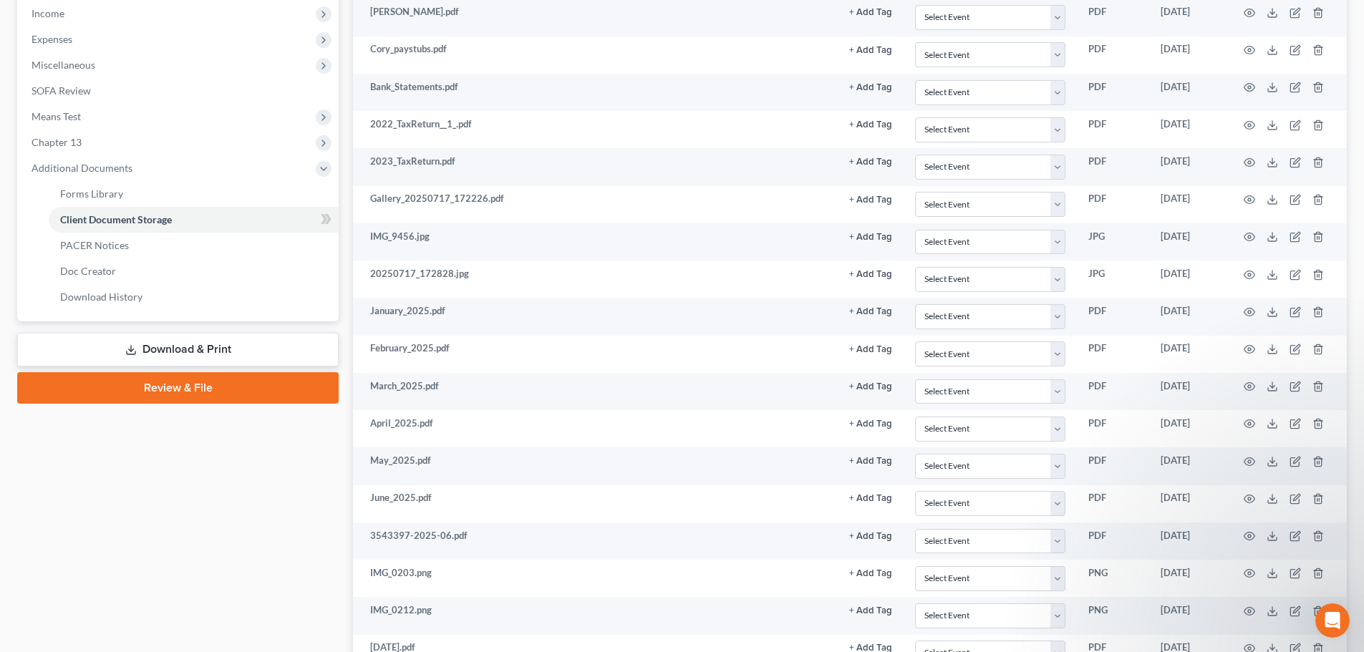
scroll to position [421, 0]
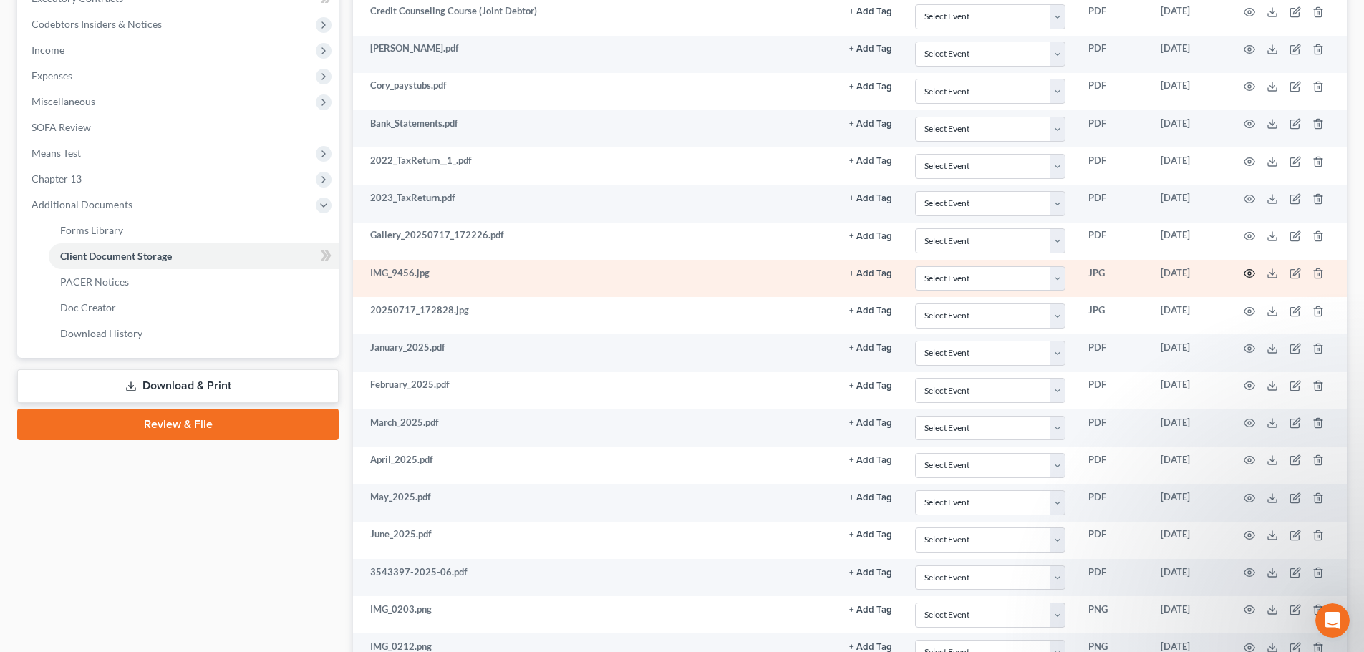
click at [1248, 268] on icon "button" at bounding box center [1248, 273] width 11 height 11
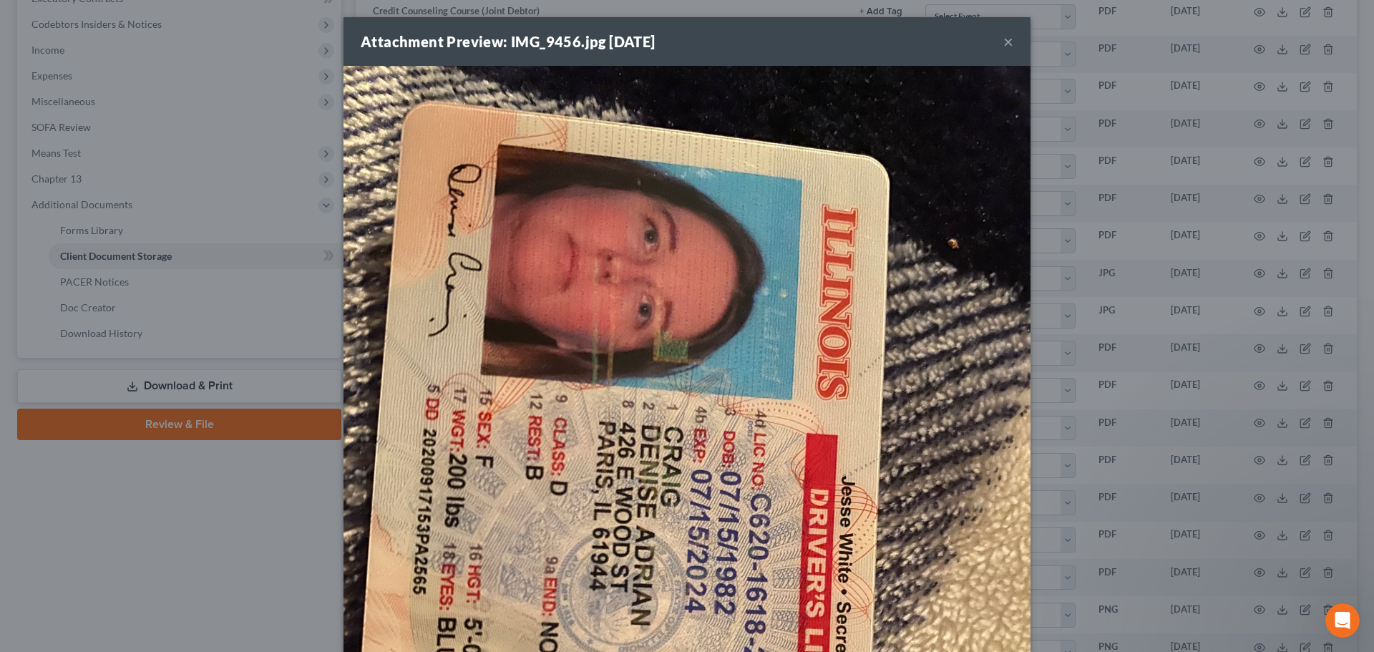
click at [1004, 40] on button "×" at bounding box center [1009, 41] width 10 height 17
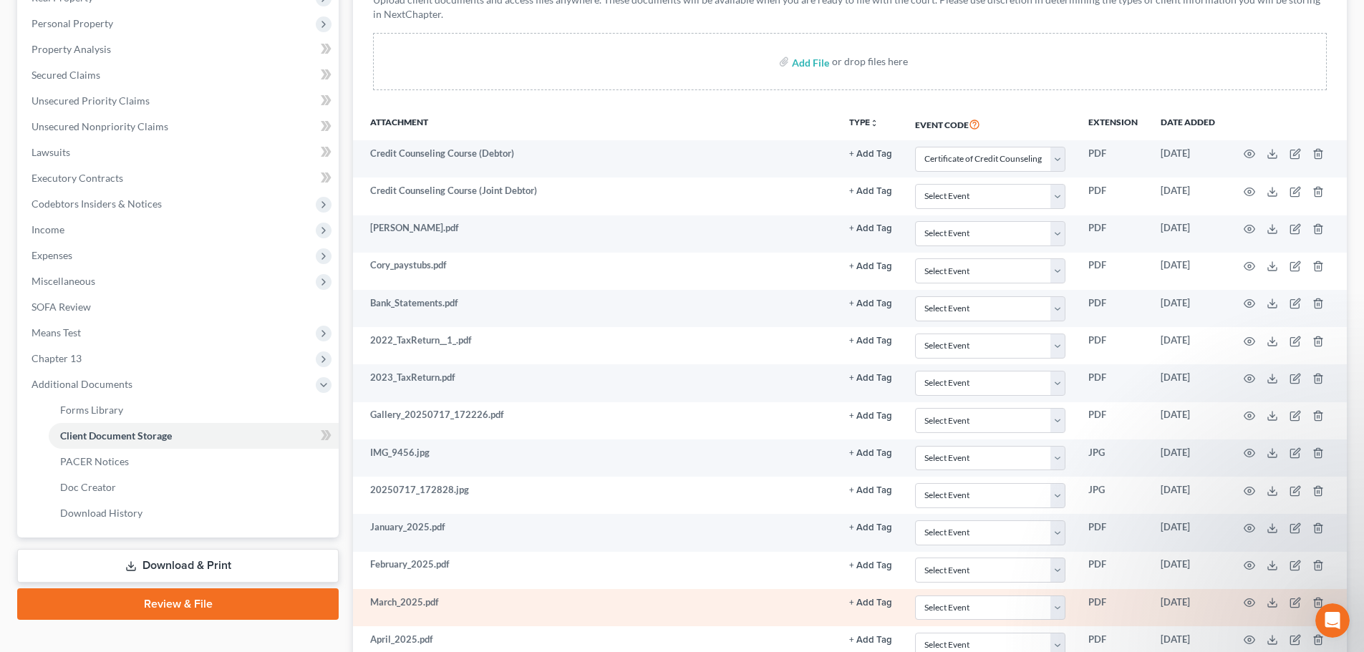
scroll to position [206, 0]
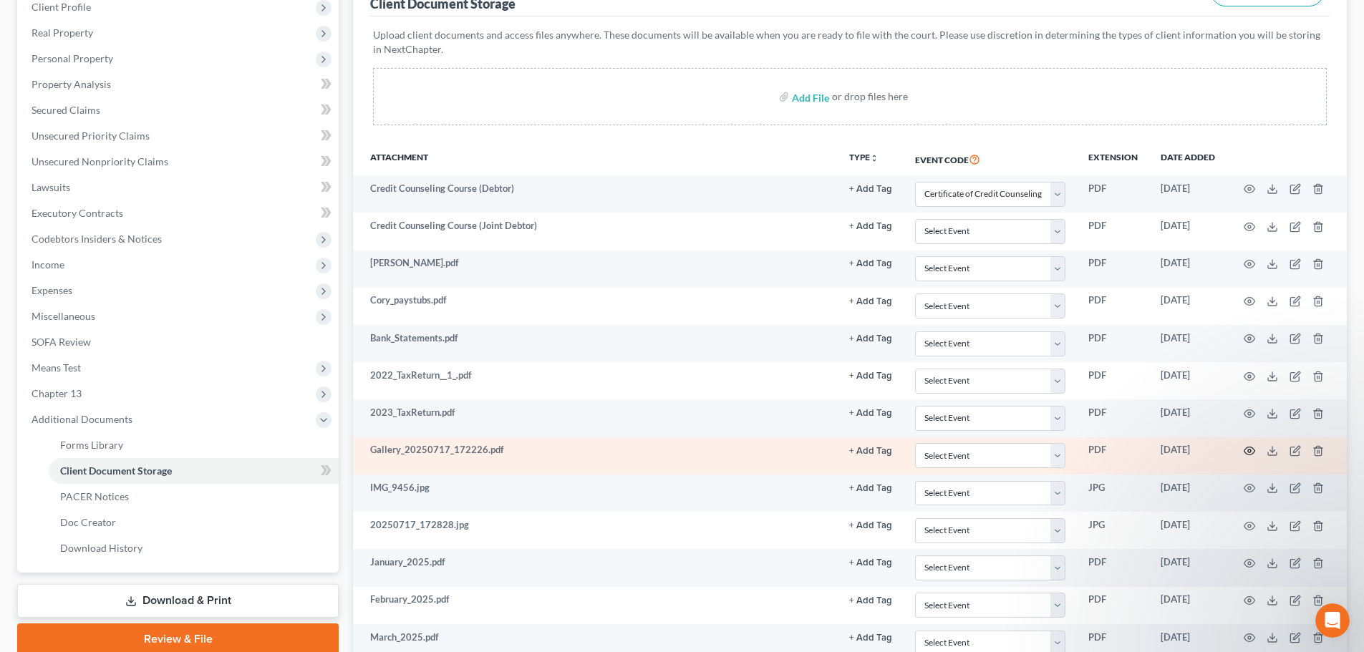
click at [1248, 451] on icon "button" at bounding box center [1248, 450] width 11 height 11
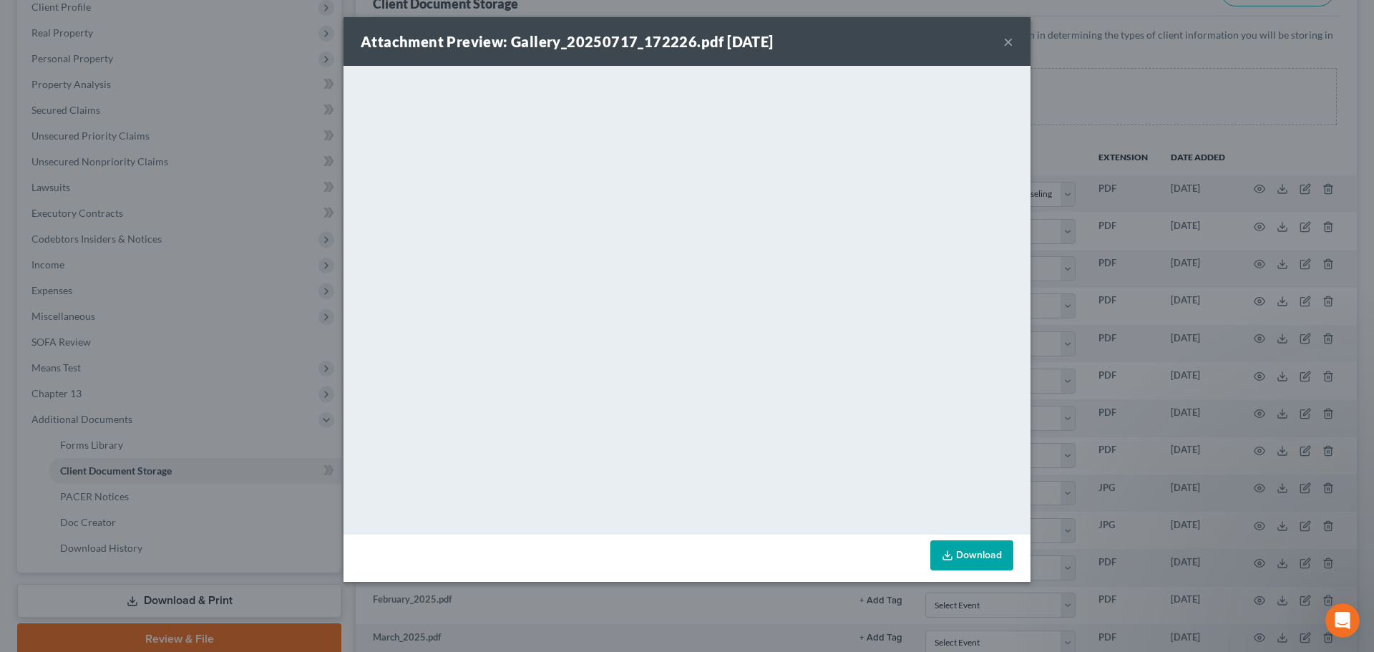
drag, startPoint x: 961, startPoint y: 555, endPoint x: 840, endPoint y: 530, distance: 122.8
click at [961, 555] on link "Download" at bounding box center [972, 555] width 83 height 30
click at [1010, 39] on button "×" at bounding box center [1009, 41] width 10 height 17
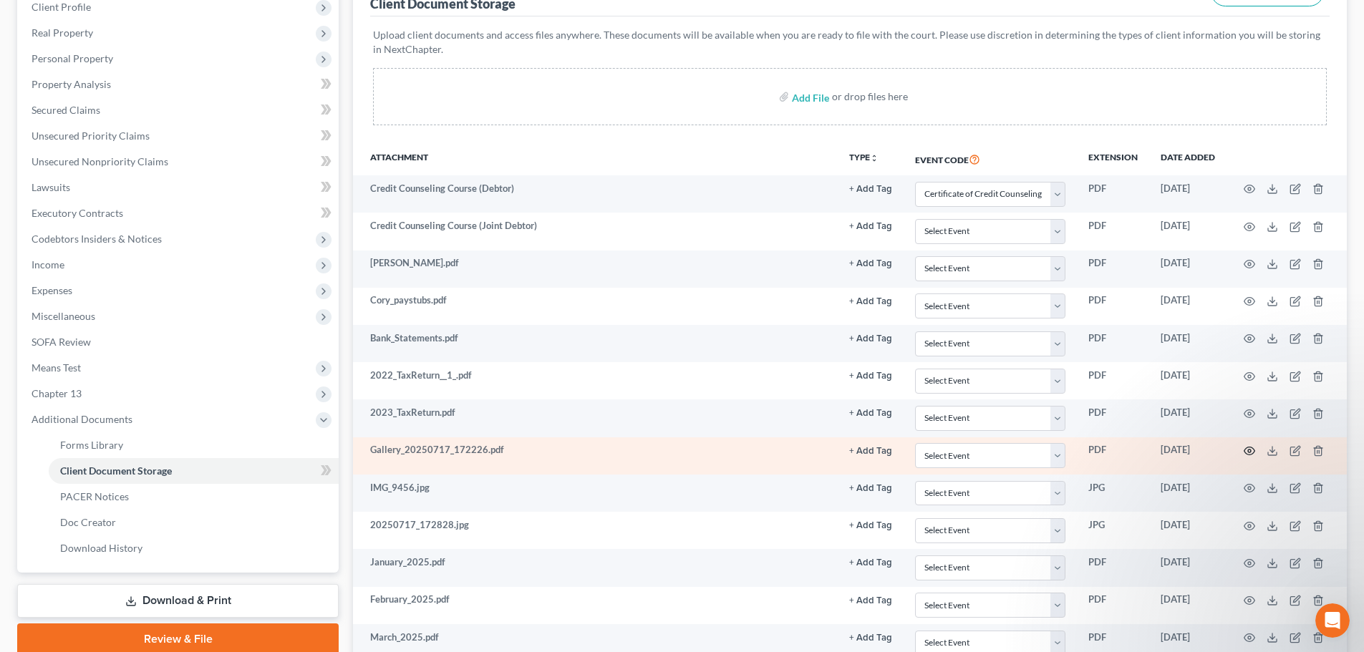
click at [1250, 452] on circle "button" at bounding box center [1249, 451] width 3 height 3
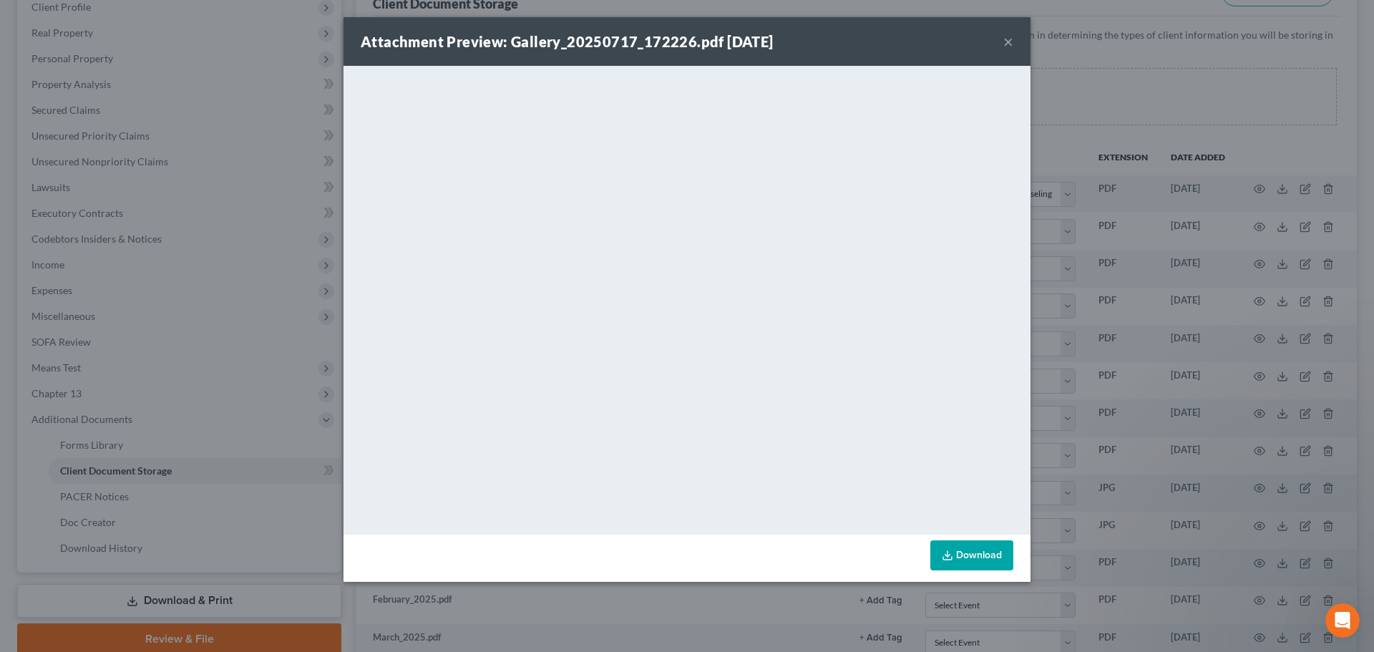
click at [1008, 42] on button "×" at bounding box center [1009, 41] width 10 height 17
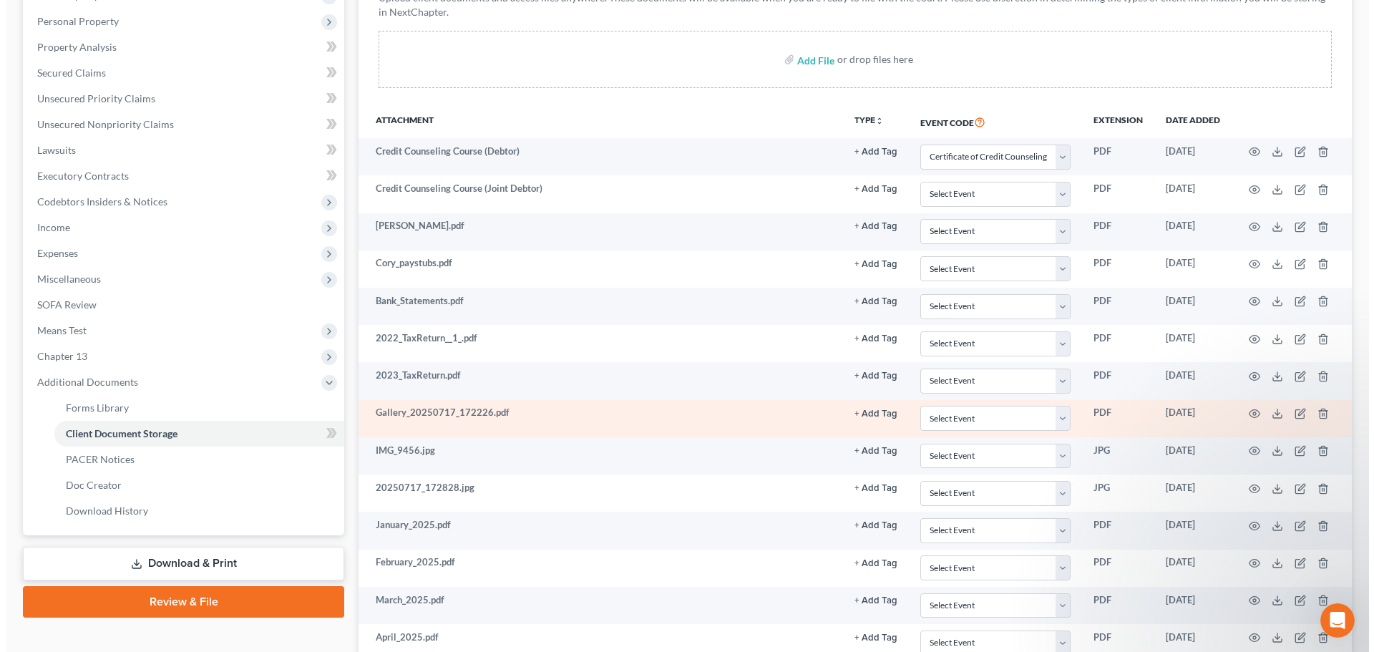
scroll to position [278, 0]
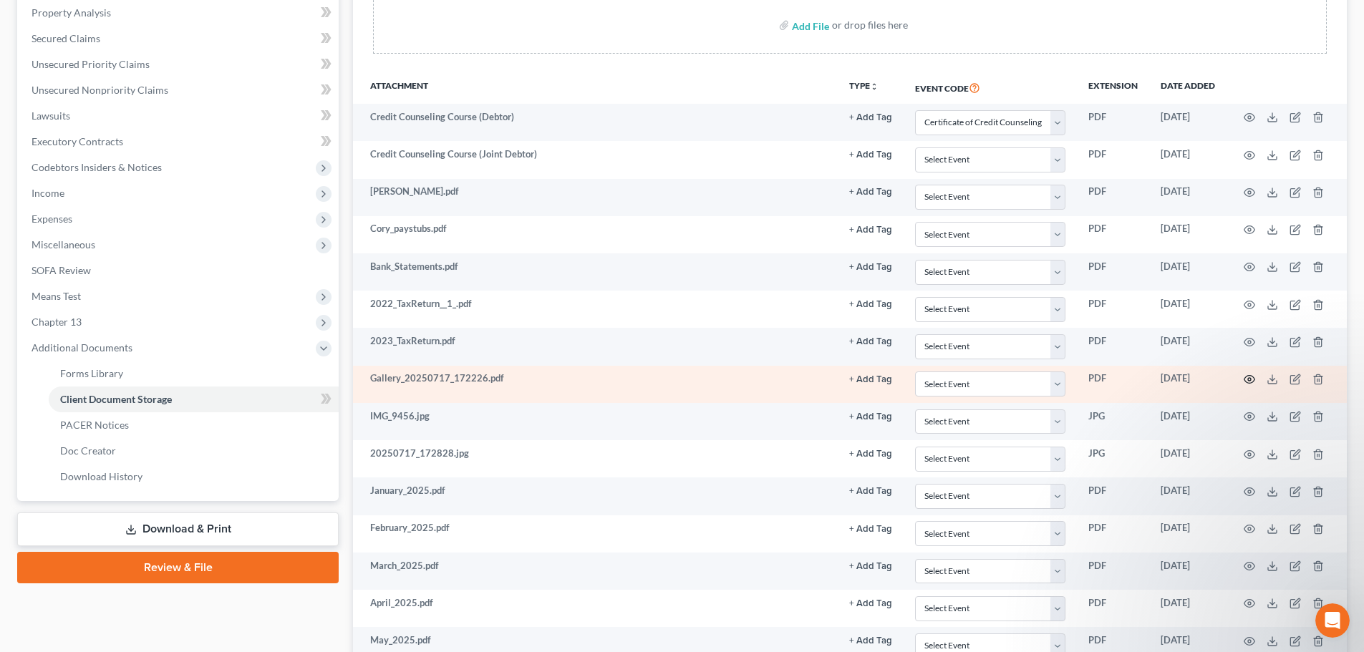
click at [1250, 379] on circle "button" at bounding box center [1249, 379] width 3 height 3
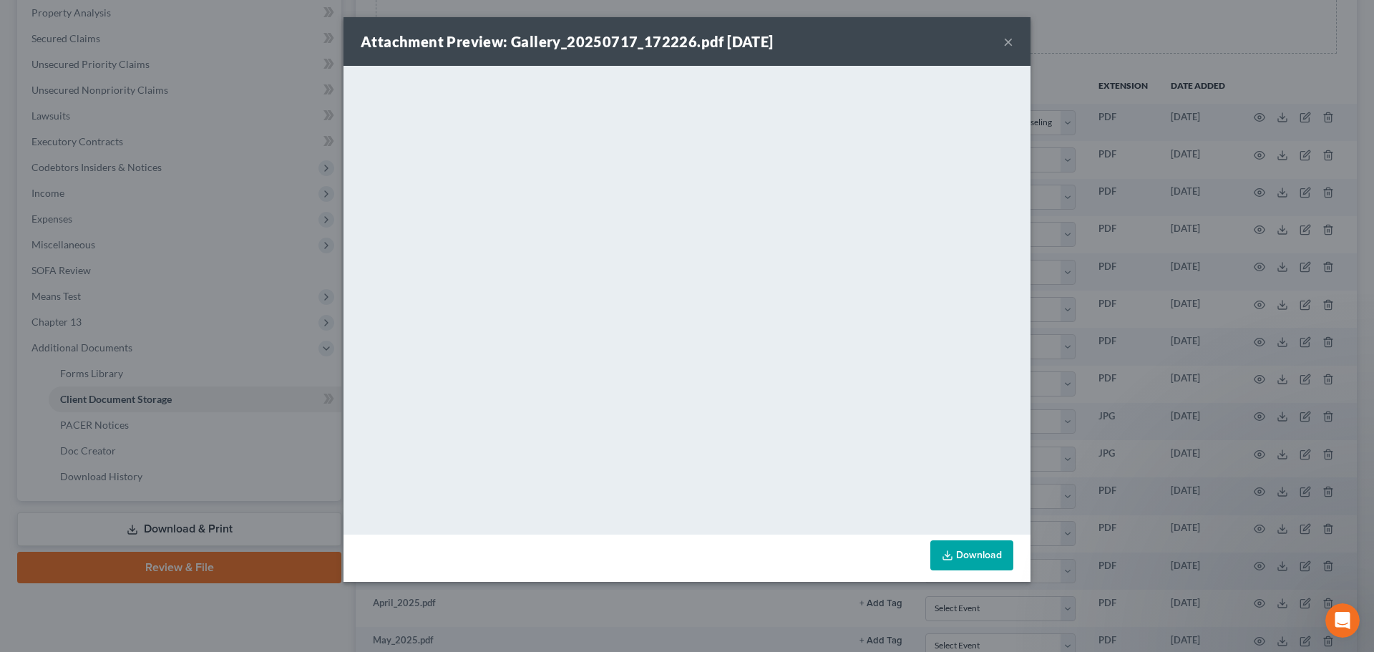
click at [1004, 46] on button "×" at bounding box center [1009, 41] width 10 height 17
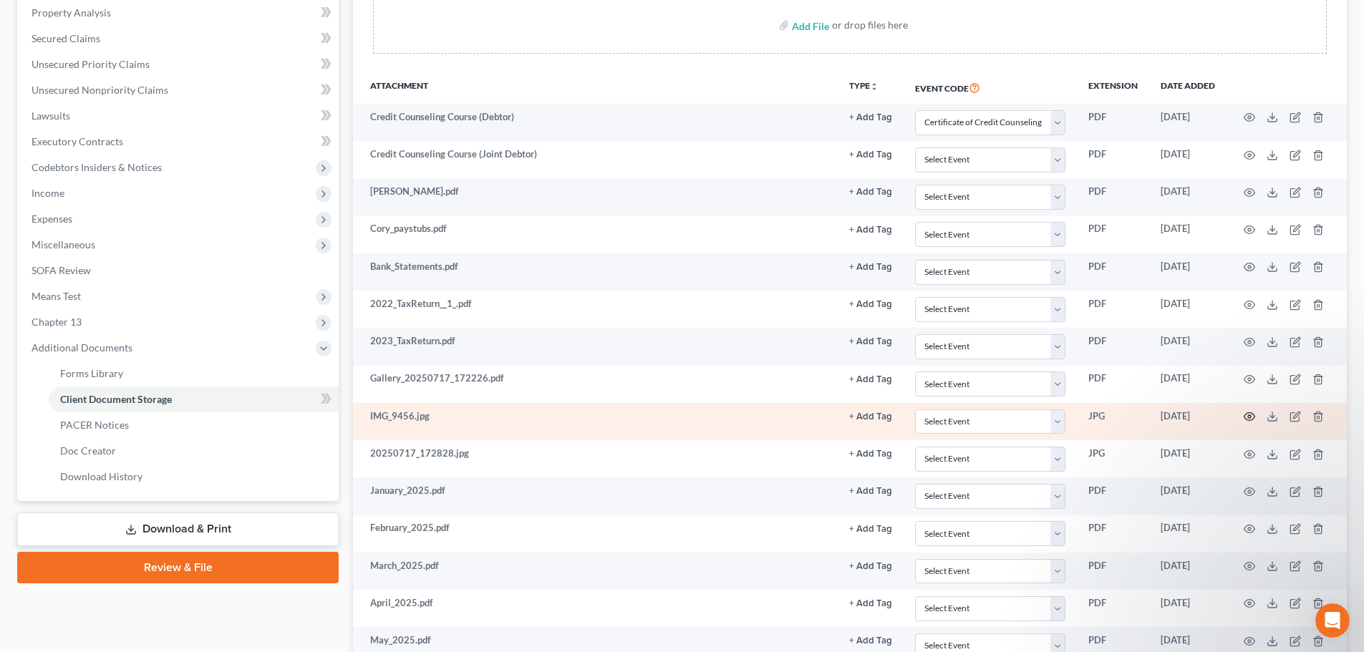
click at [1248, 416] on circle "button" at bounding box center [1249, 416] width 3 height 3
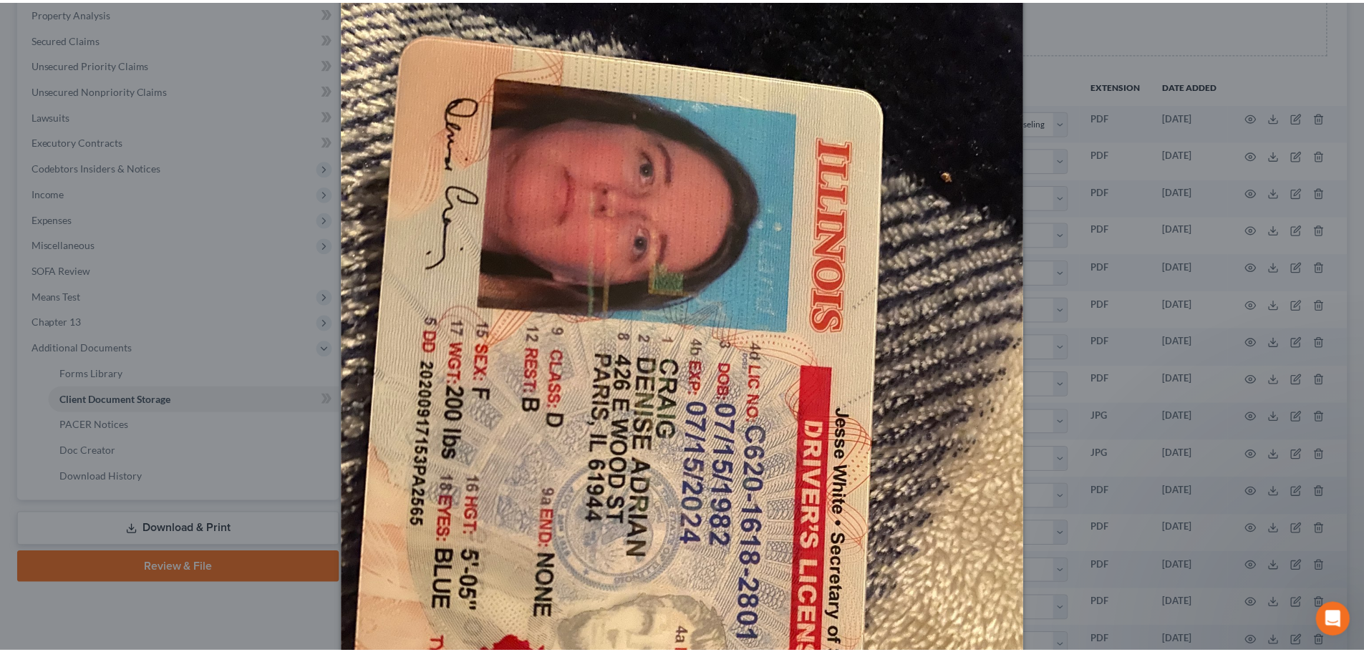
scroll to position [0, 0]
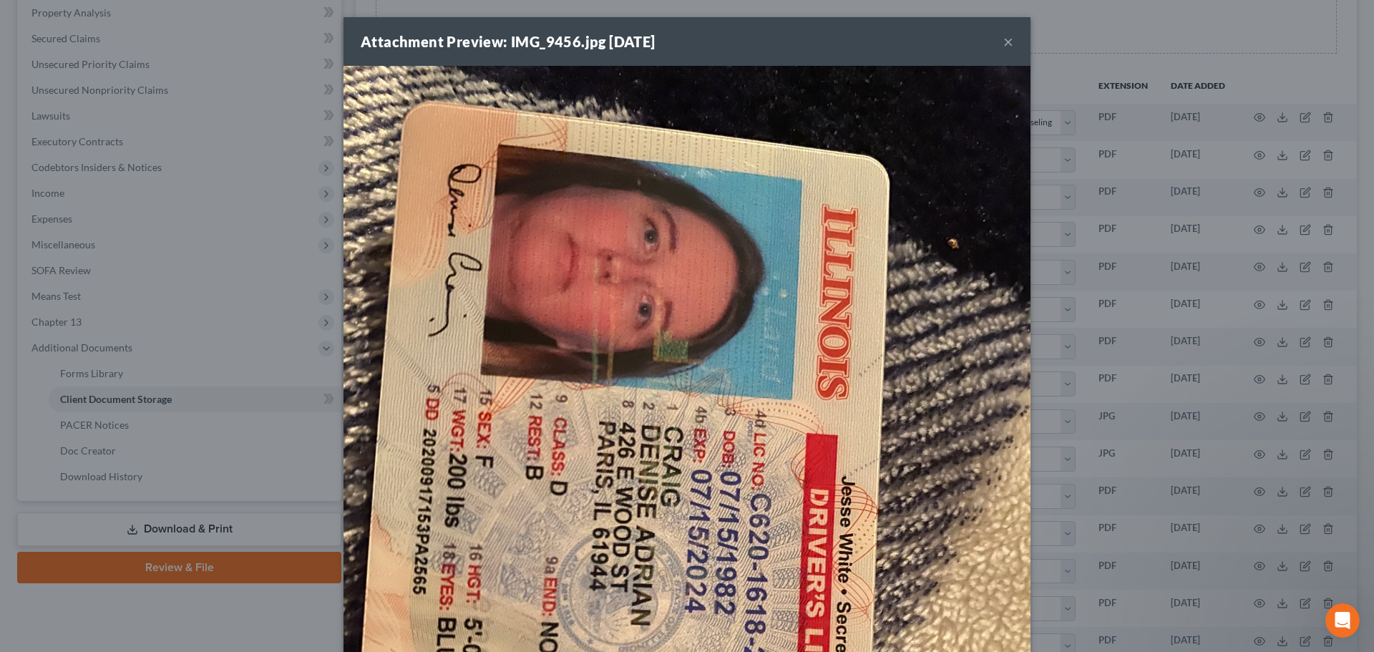
click at [1004, 39] on button "×" at bounding box center [1009, 41] width 10 height 17
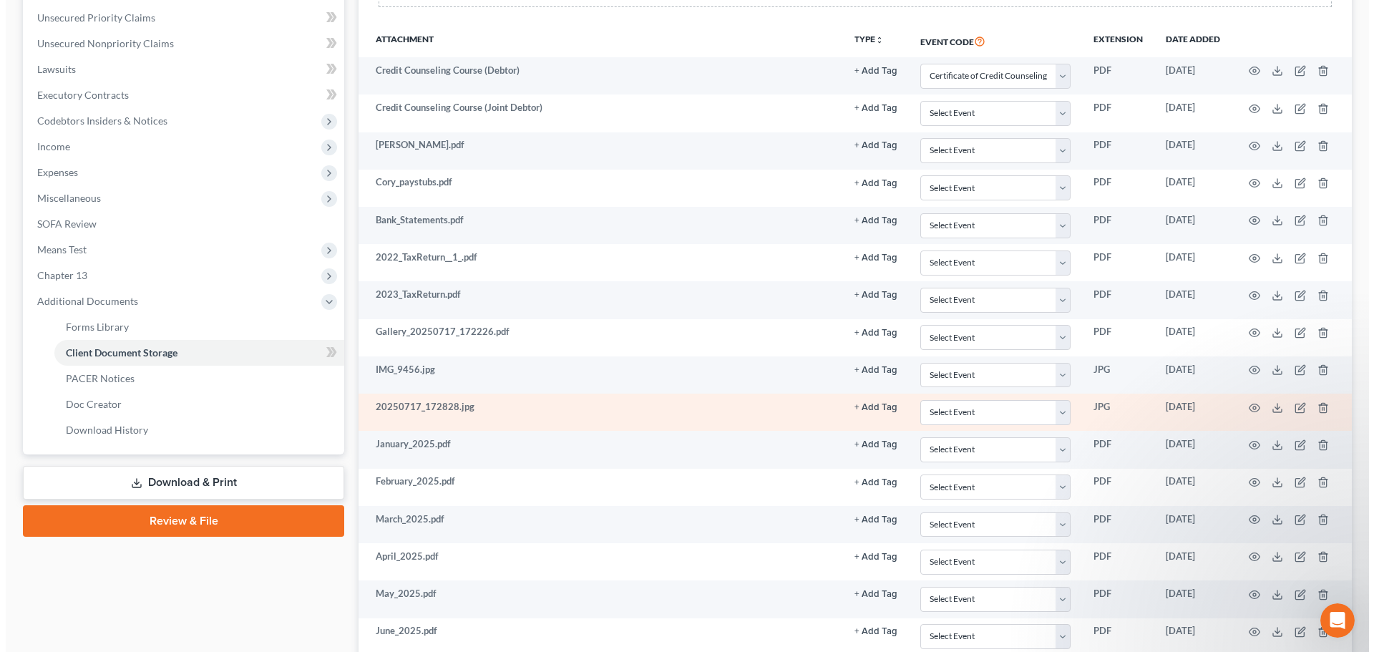
scroll to position [349, 0]
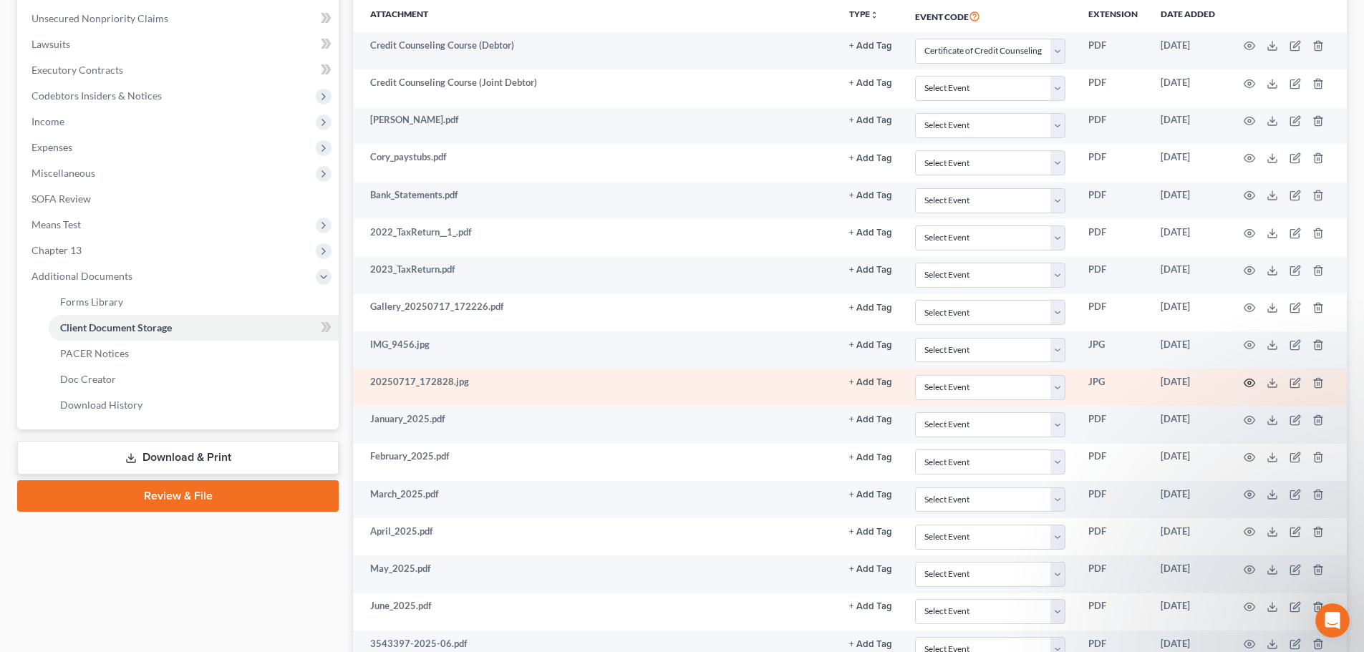
click at [1248, 381] on icon "button" at bounding box center [1248, 382] width 11 height 11
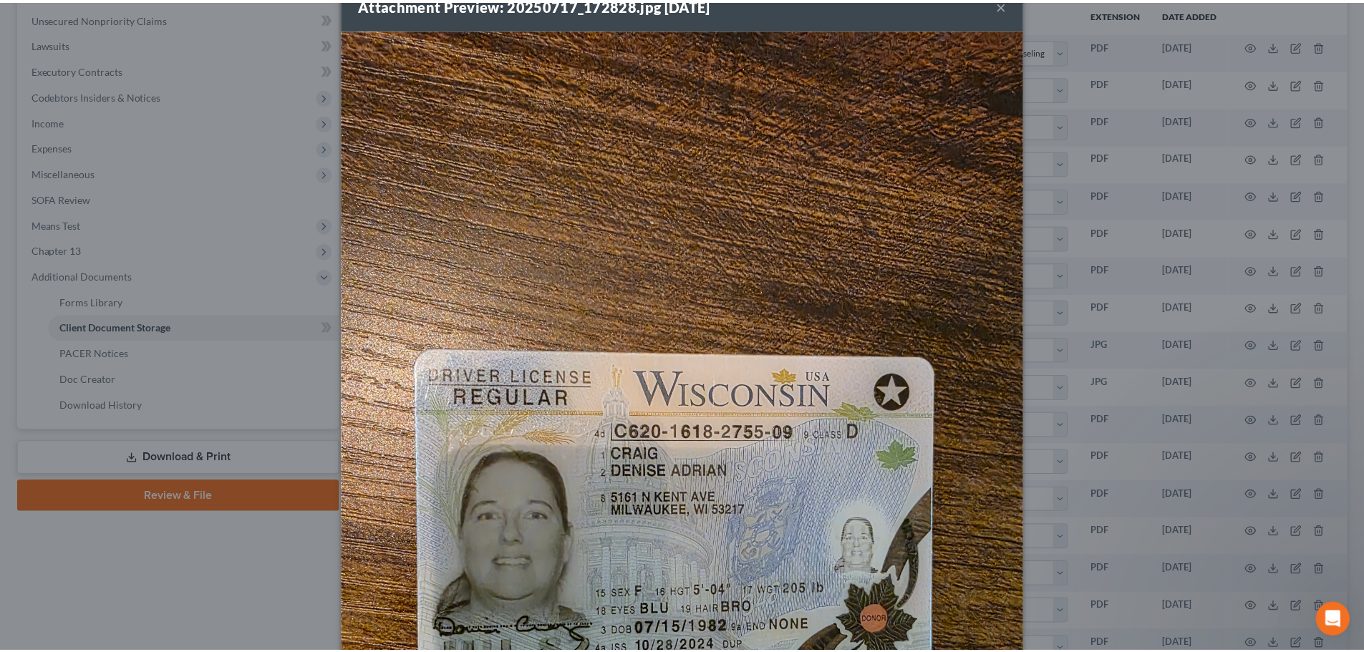
scroll to position [0, 0]
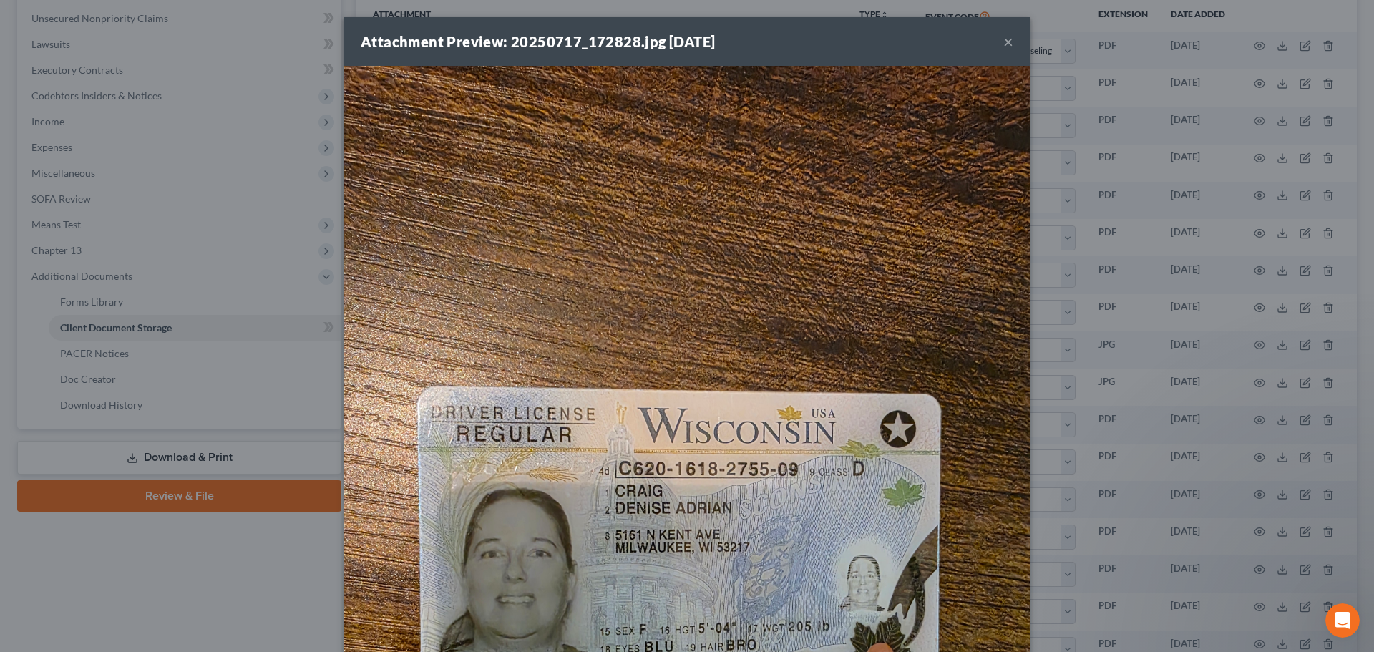
click at [1004, 37] on button "×" at bounding box center [1009, 41] width 10 height 17
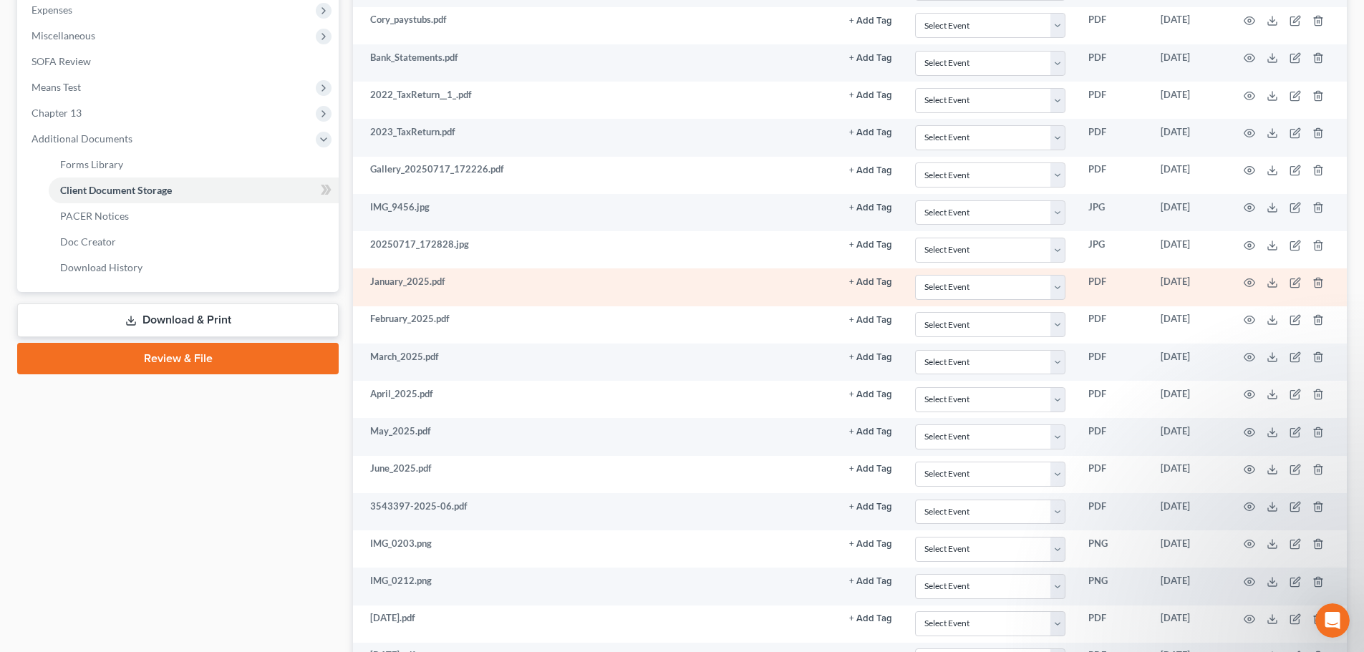
scroll to position [492, 0]
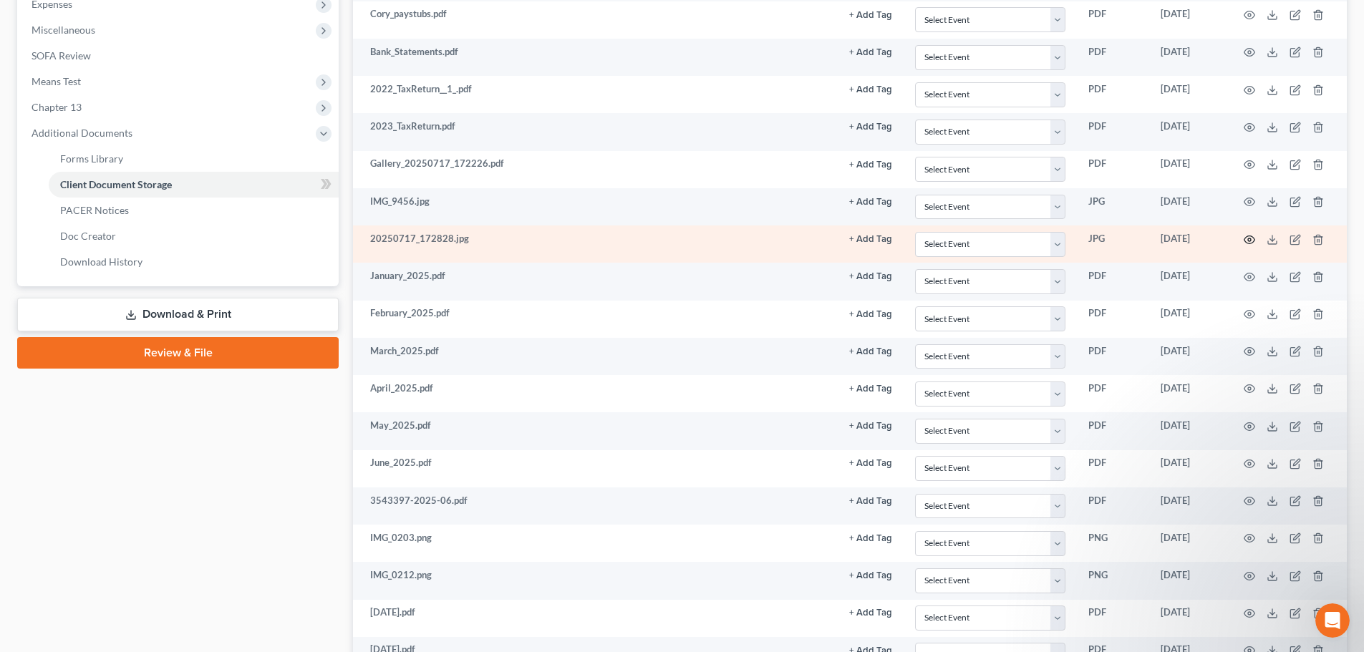
click at [1250, 239] on circle "button" at bounding box center [1249, 239] width 3 height 3
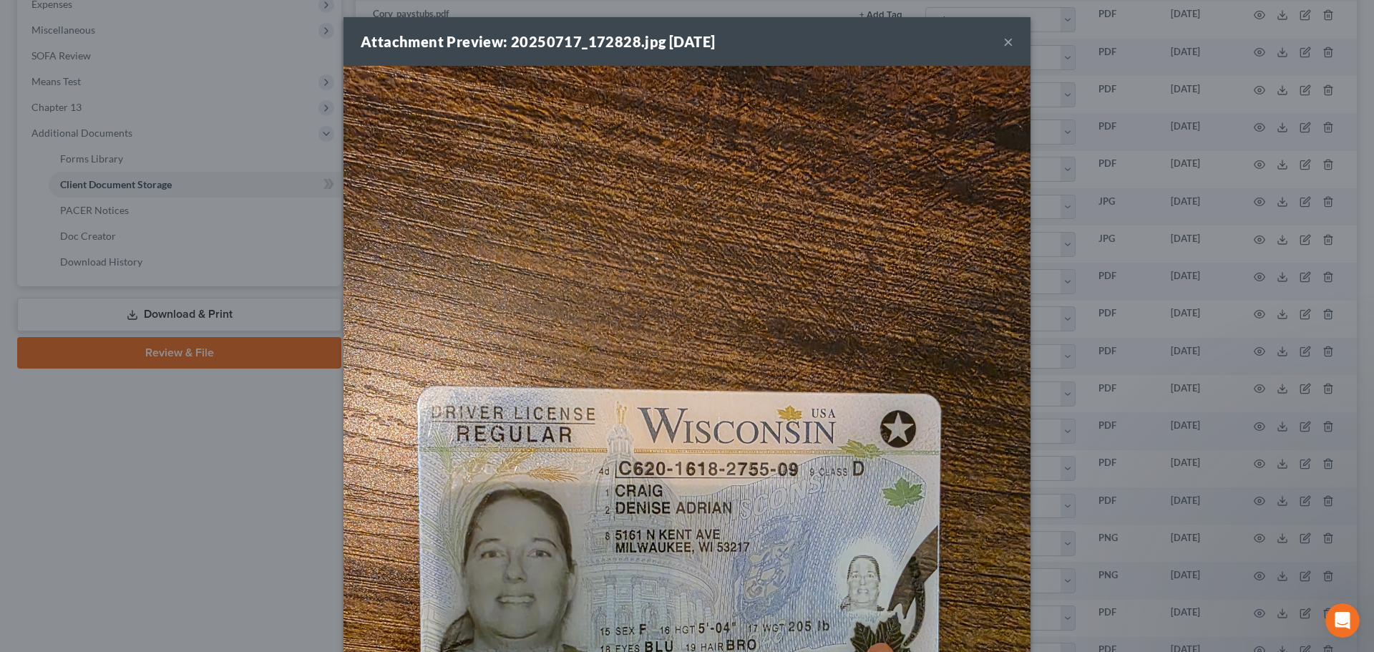
click at [1006, 40] on button "×" at bounding box center [1009, 41] width 10 height 17
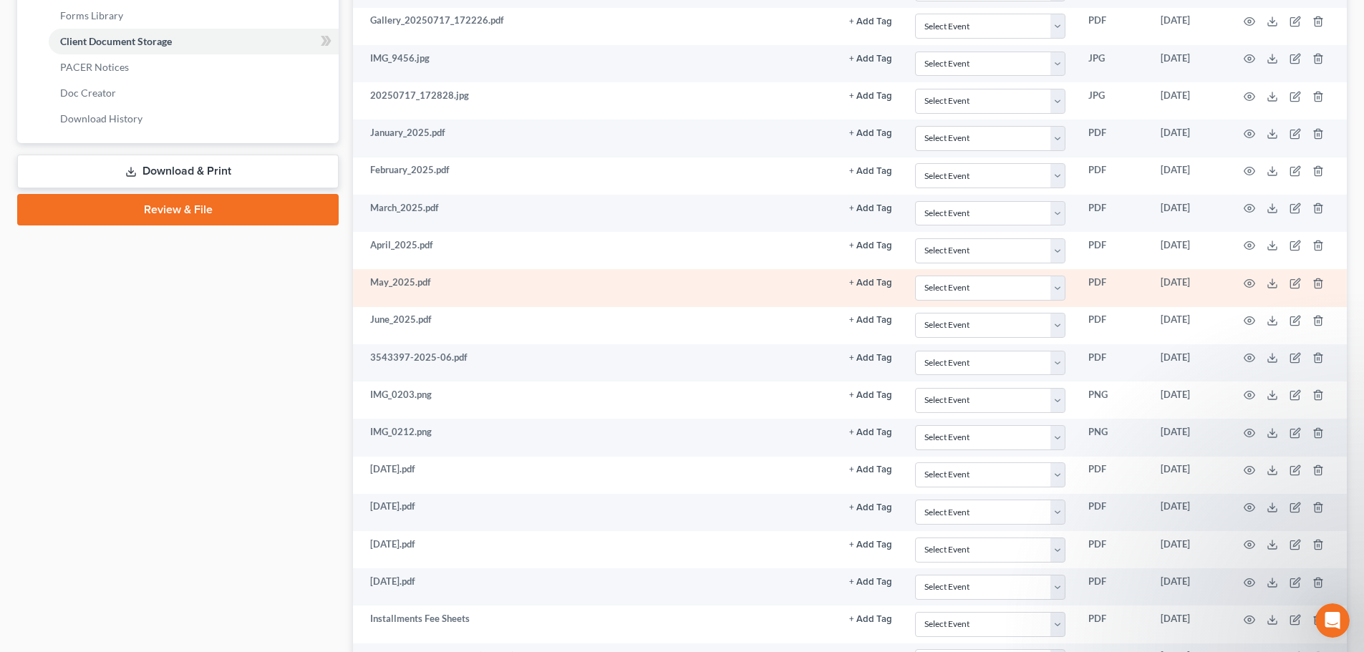
scroll to position [707, 0]
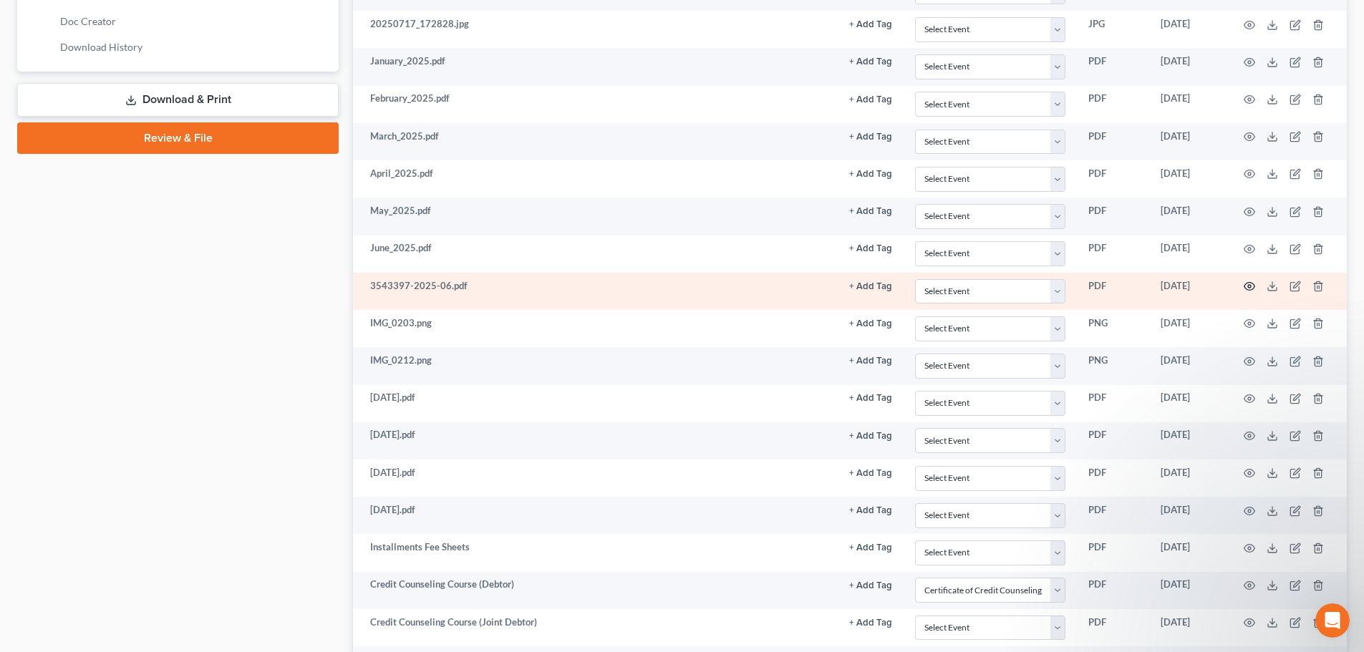
click at [1248, 284] on icon "button" at bounding box center [1248, 286] width 11 height 11
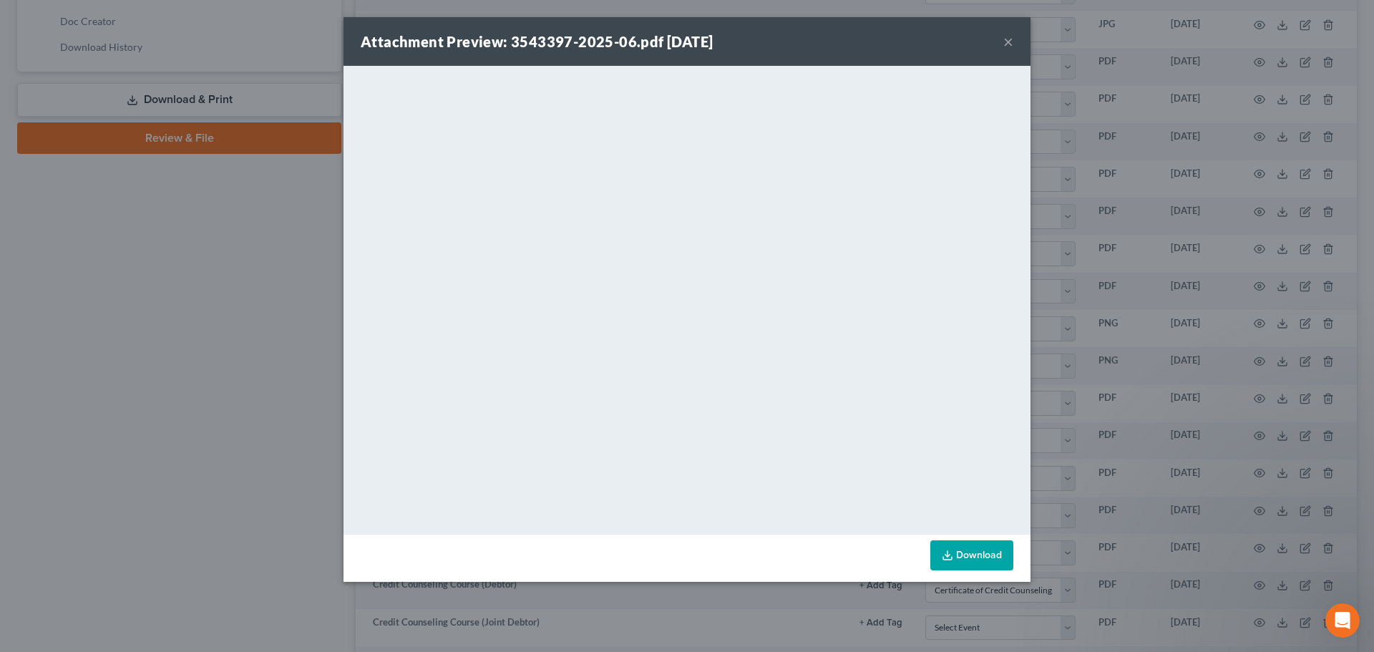
click at [1008, 43] on button "×" at bounding box center [1009, 41] width 10 height 17
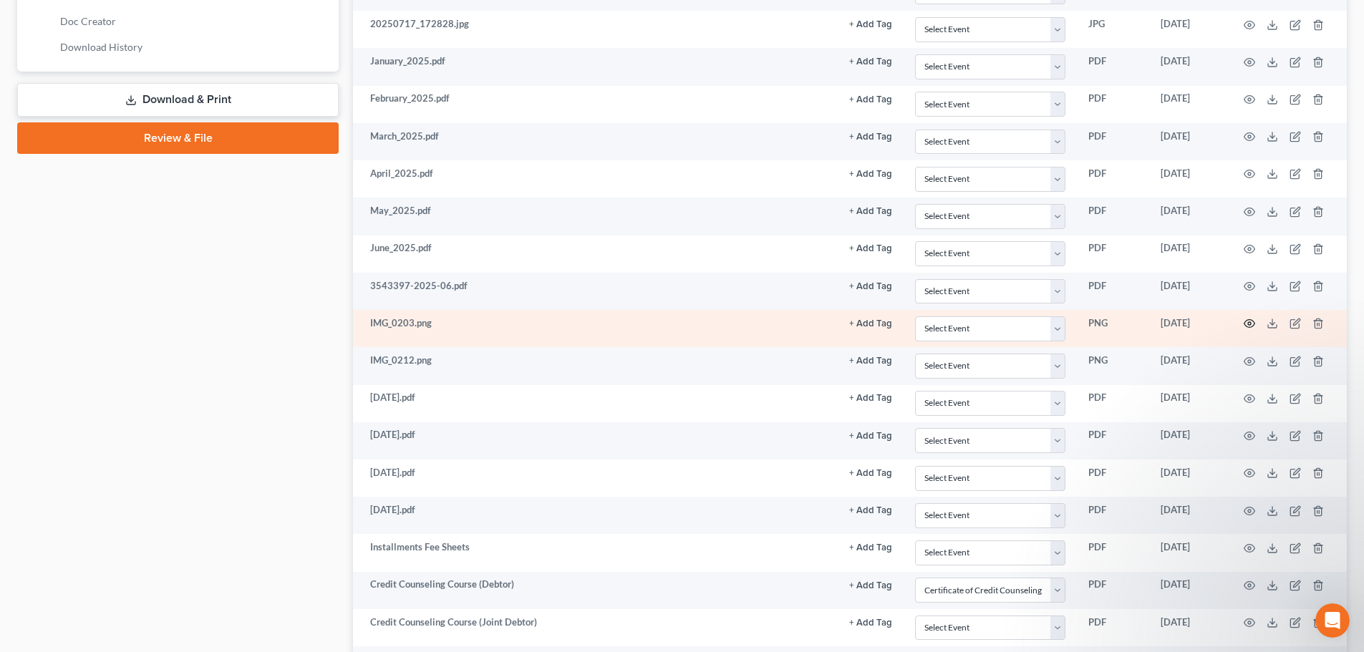
click at [1250, 323] on circle "button" at bounding box center [1249, 323] width 3 height 3
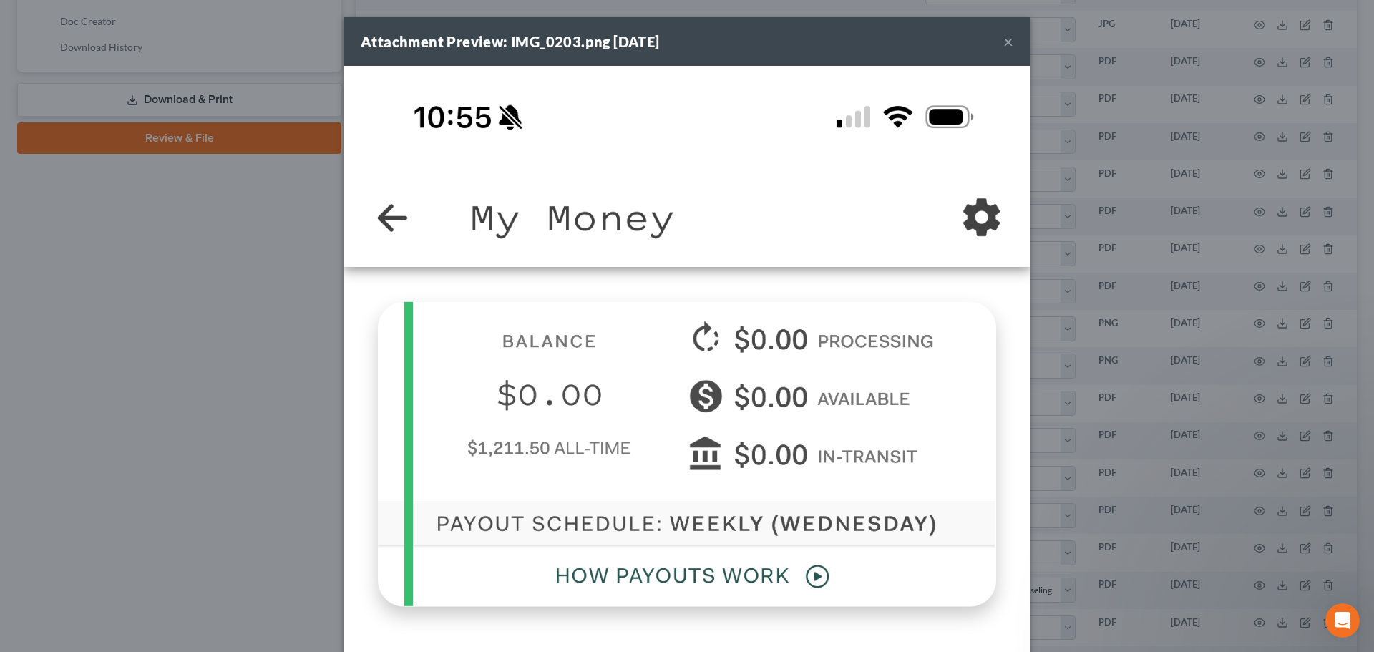
click at [1004, 43] on button "×" at bounding box center [1009, 41] width 10 height 17
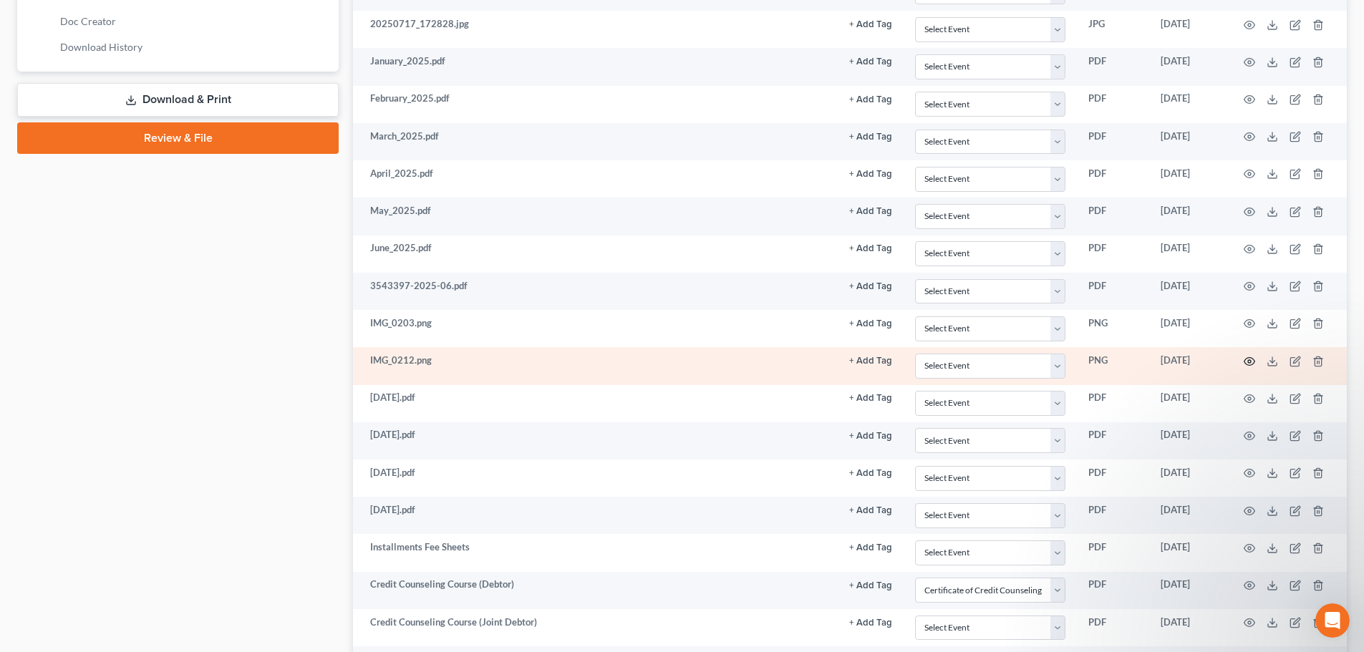
click at [1248, 359] on icon "button" at bounding box center [1248, 361] width 11 height 11
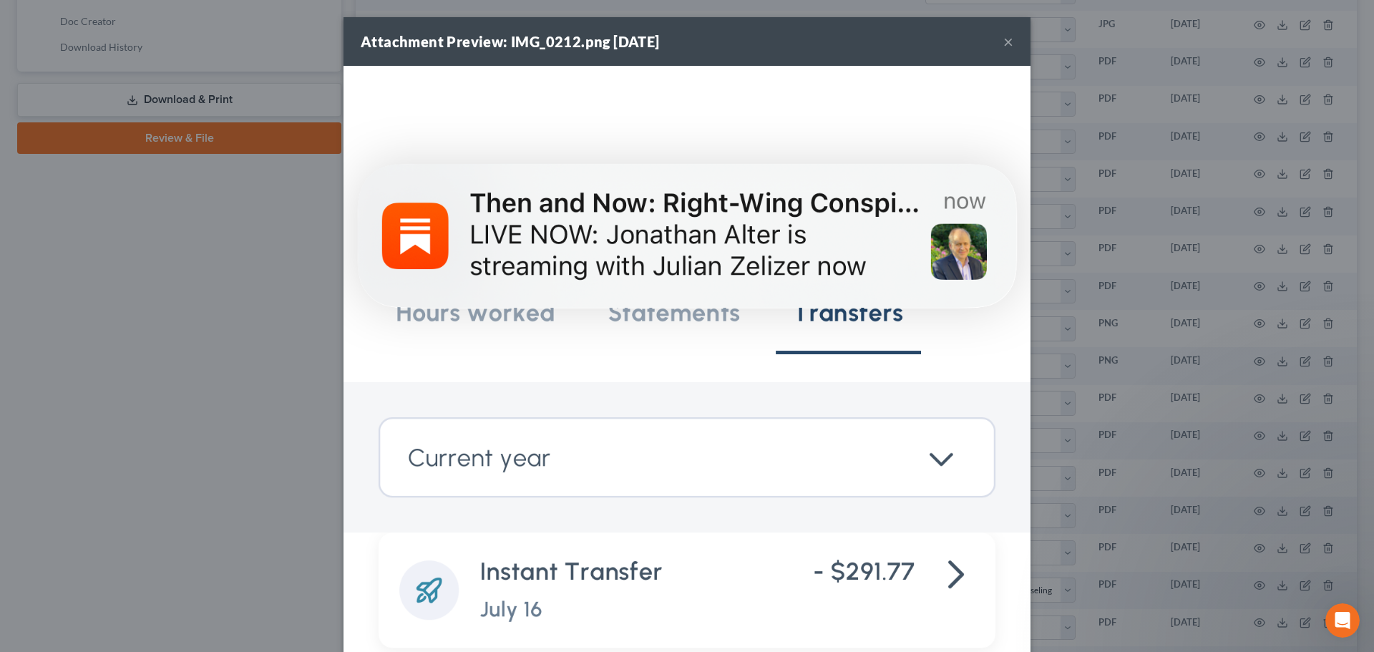
click at [1004, 42] on button "×" at bounding box center [1009, 41] width 10 height 17
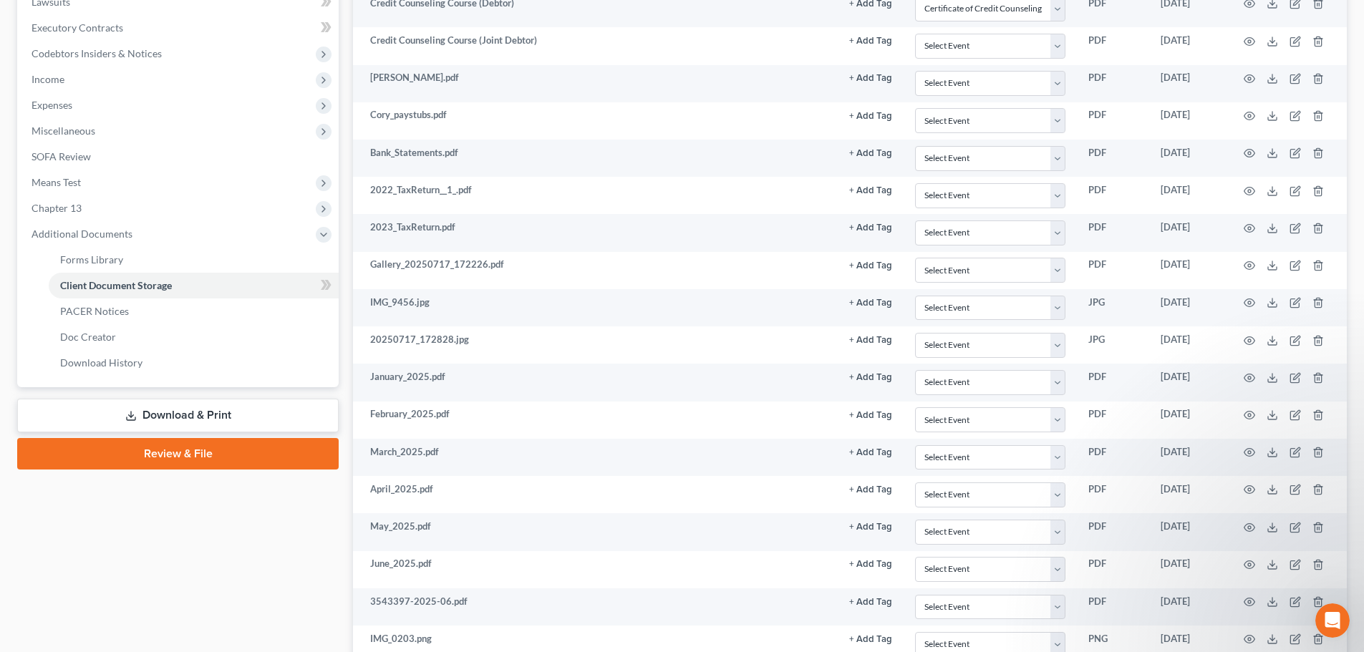
scroll to position [63, 0]
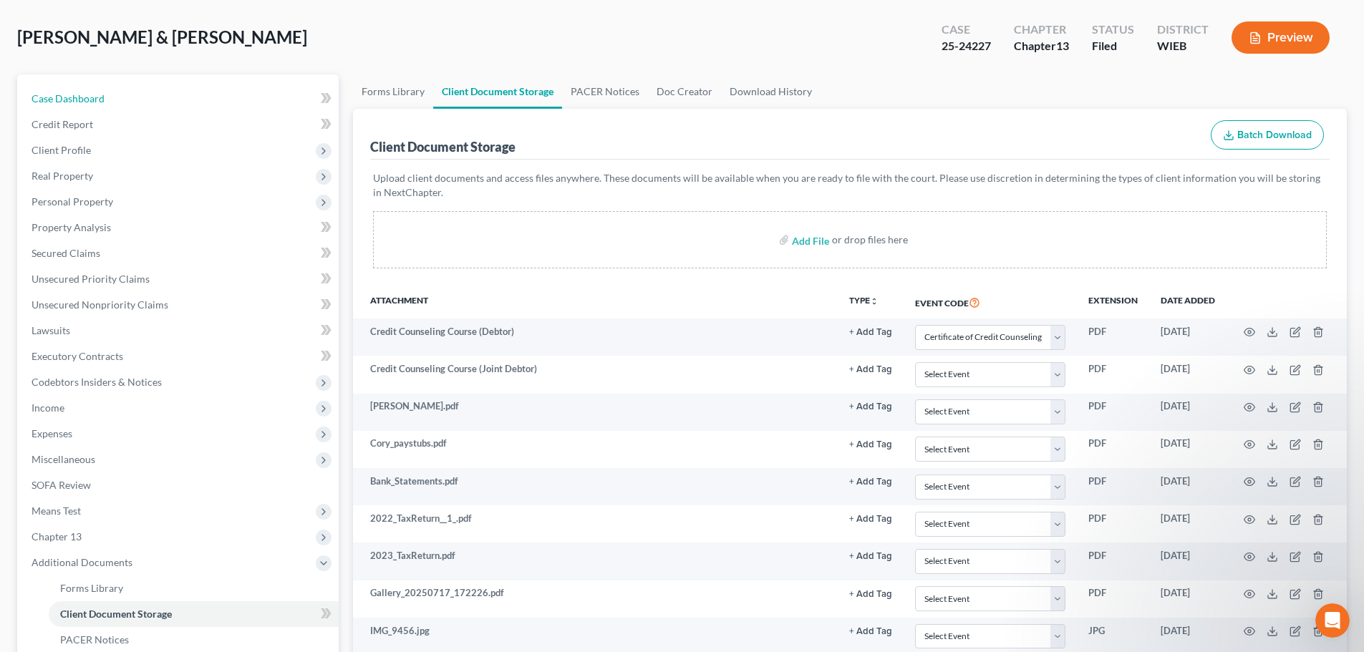
drag, startPoint x: 89, startPoint y: 89, endPoint x: 623, endPoint y: 307, distance: 577.3
click at [89, 89] on link "Case Dashboard" at bounding box center [179, 99] width 319 height 26
select select "4"
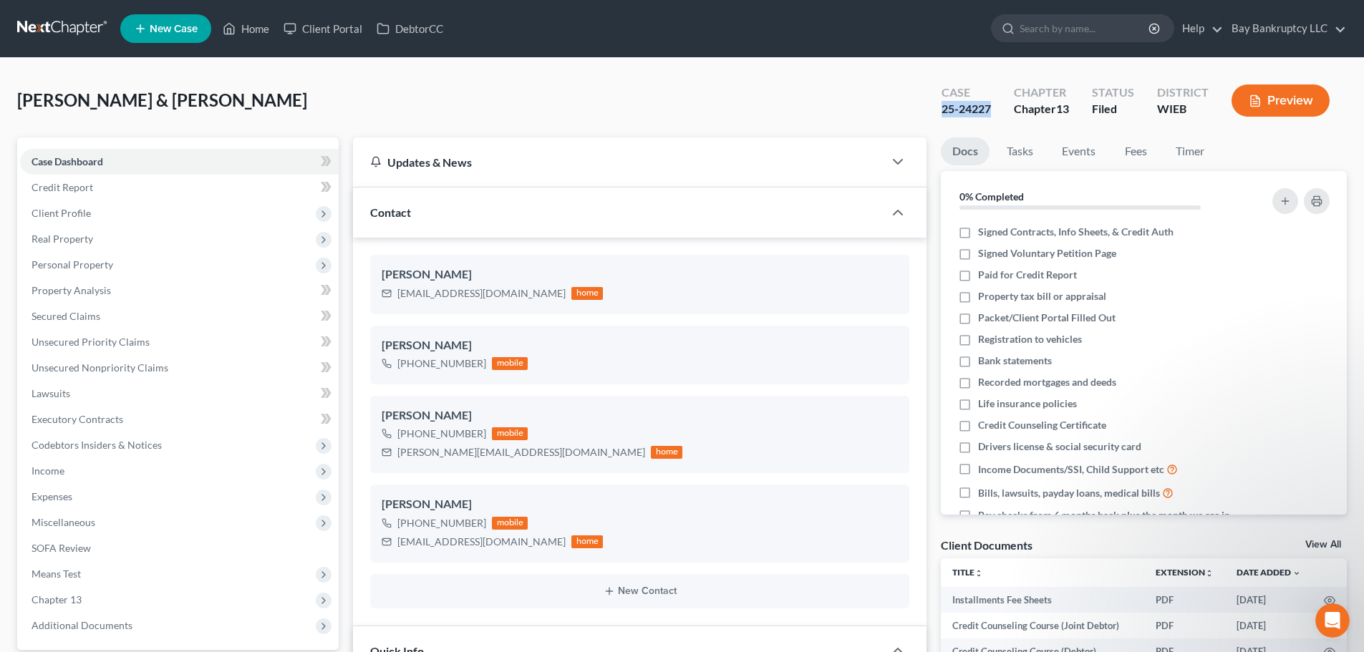
drag, startPoint x: 942, startPoint y: 113, endPoint x: 989, endPoint y: 112, distance: 47.2
click at [989, 112] on div "25-24227" at bounding box center [965, 109] width 49 height 16
copy div "25-24227"
drag, startPoint x: 114, startPoint y: 477, endPoint x: 117, endPoint y: 490, distance: 13.9
click at [114, 477] on span "Income" at bounding box center [179, 471] width 319 height 26
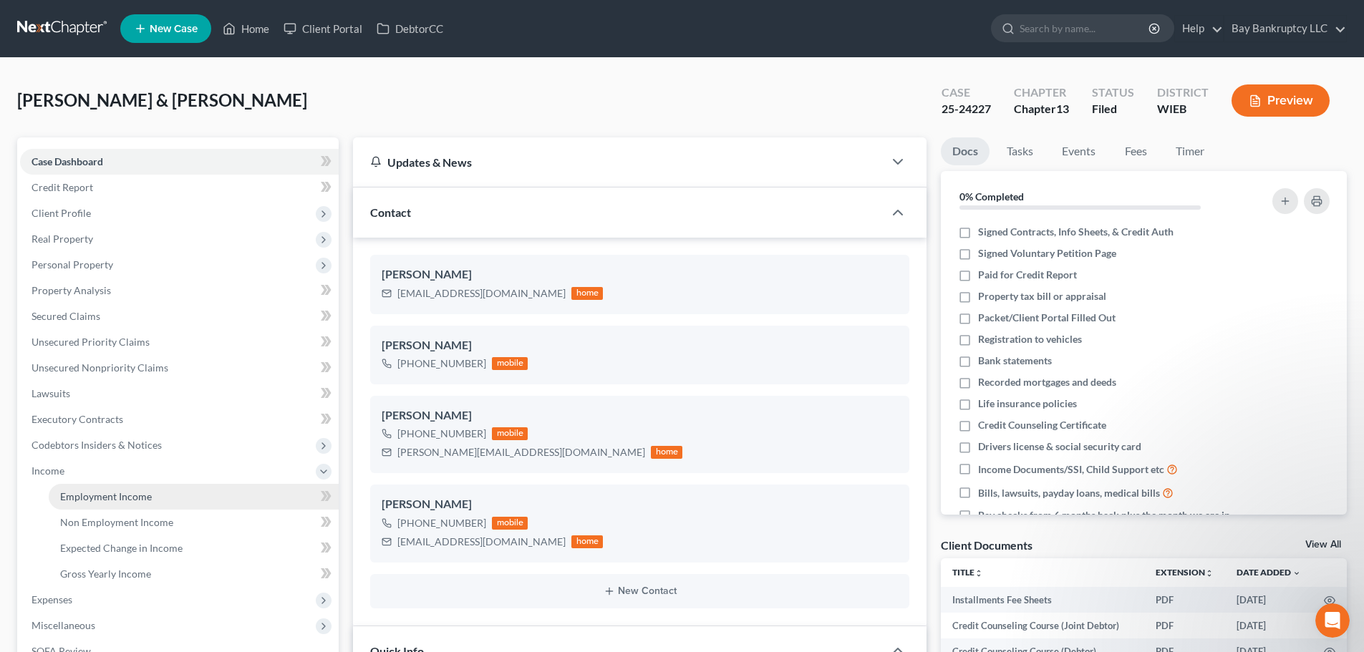
click at [120, 485] on link "Employment Income" at bounding box center [194, 497] width 290 height 26
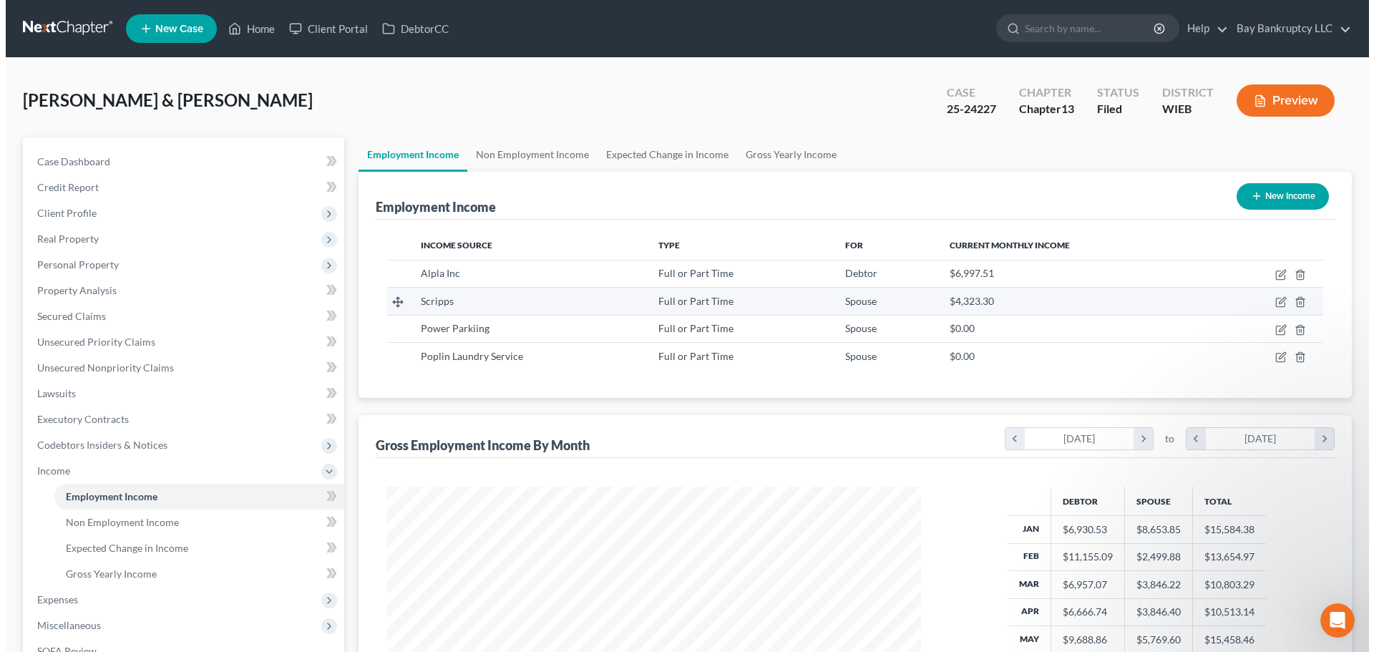
scroll to position [267, 563]
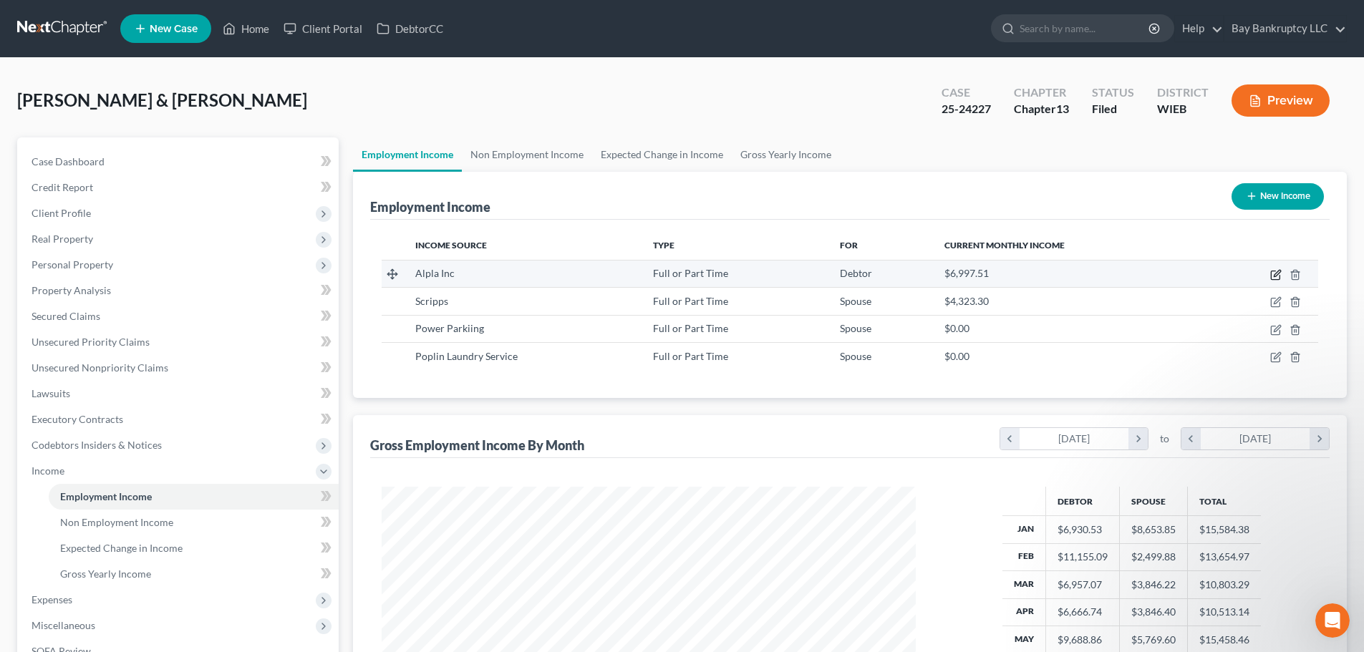
click at [1281, 272] on icon "button" at bounding box center [1275, 274] width 11 height 11
select select "0"
select select "52"
select select "2"
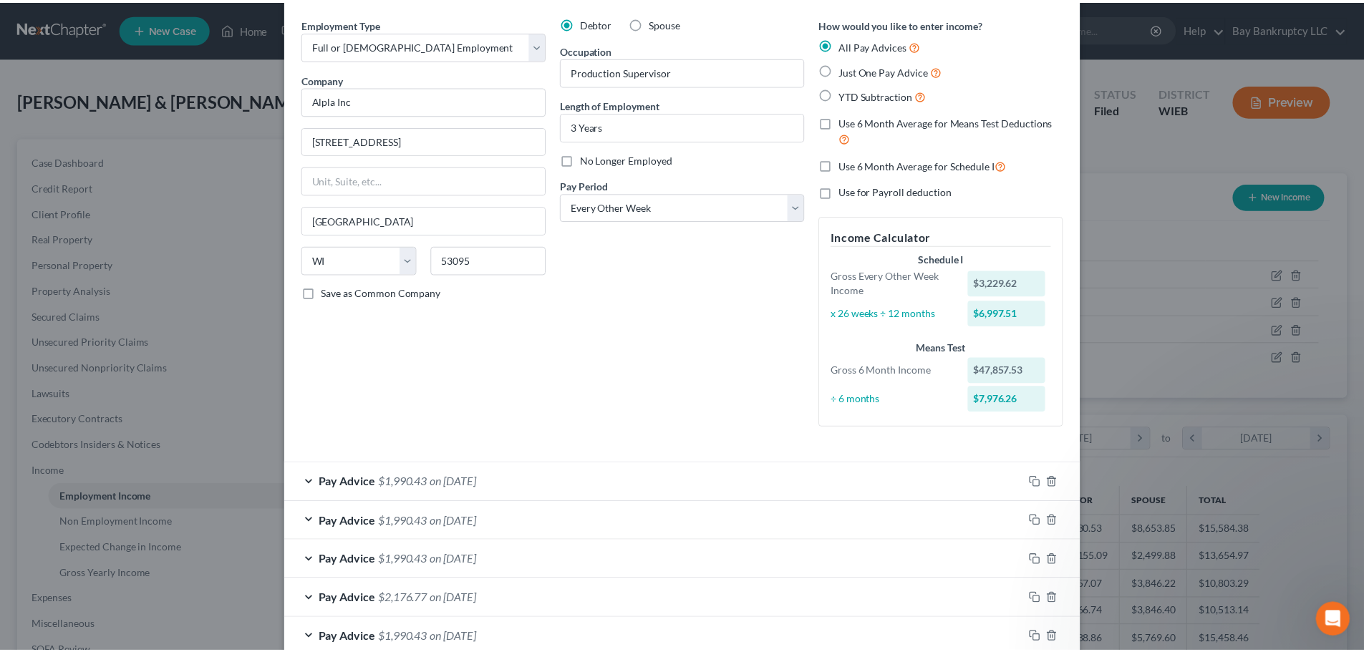
scroll to position [0, 0]
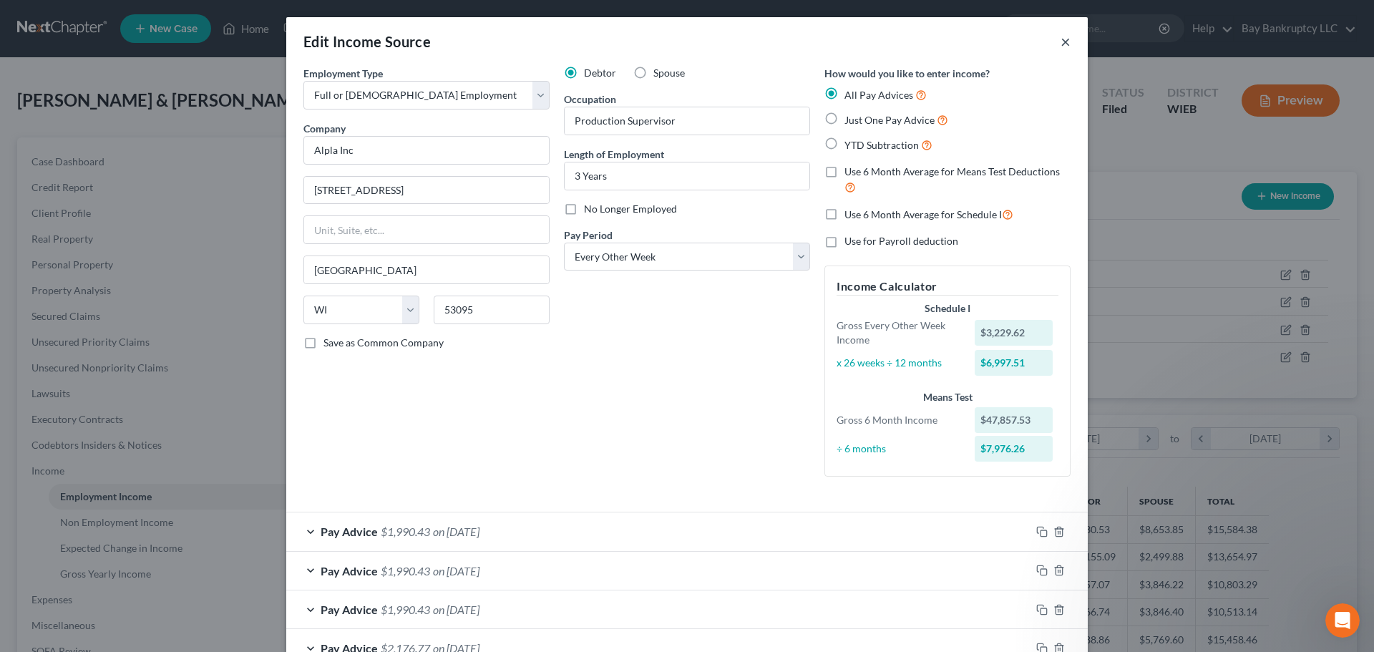
drag, startPoint x: 1062, startPoint y: 44, endPoint x: 918, endPoint y: 116, distance: 161.0
click at [1062, 44] on button "×" at bounding box center [1066, 41] width 10 height 17
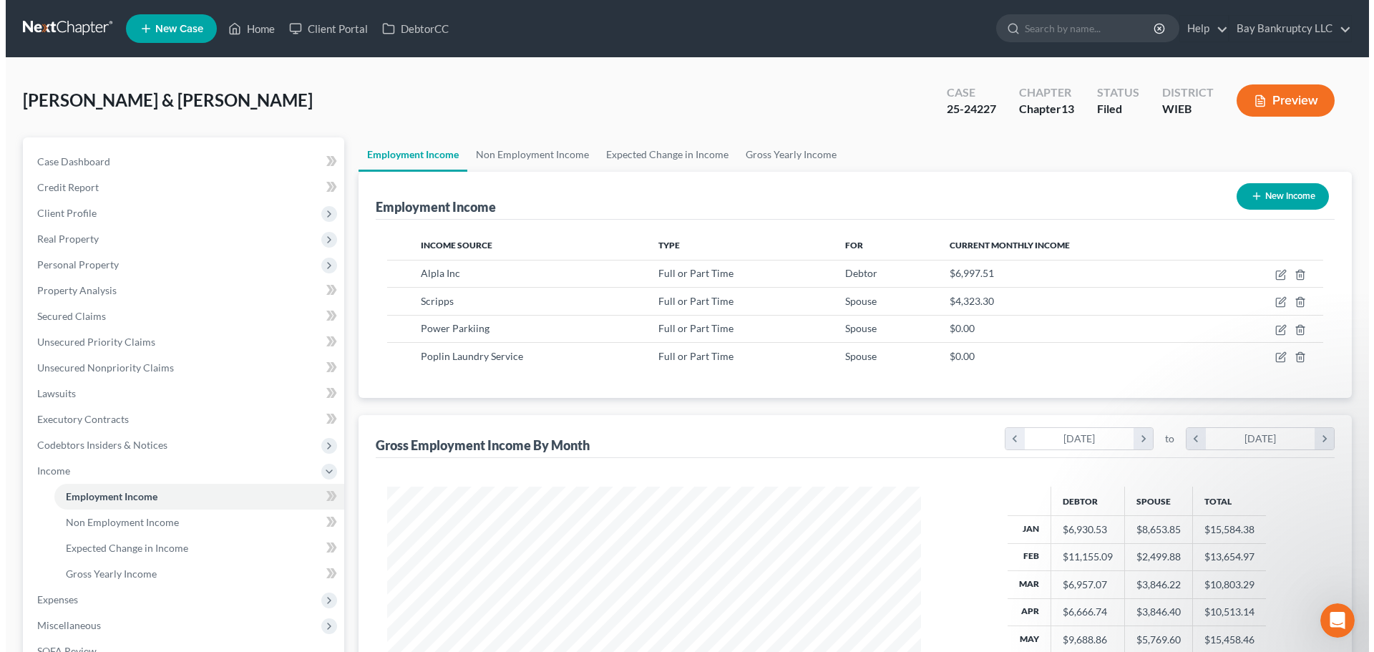
scroll to position [715506, 715210]
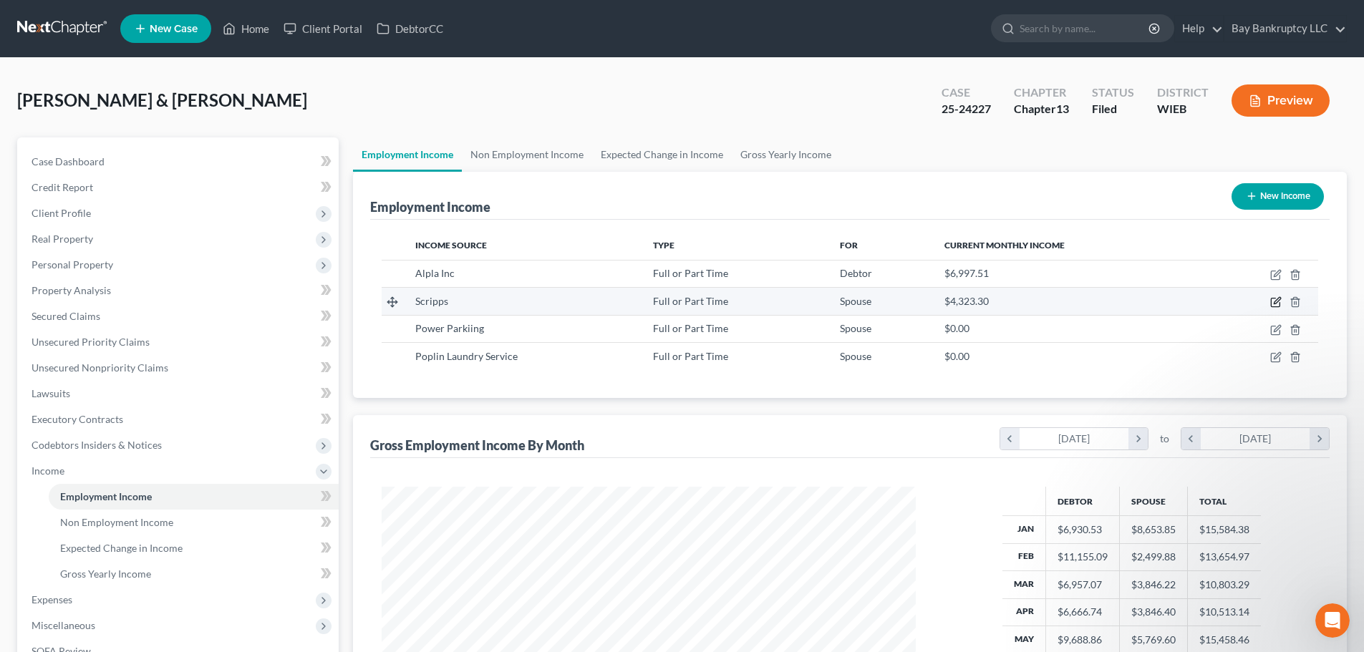
click at [1276, 298] on icon "button" at bounding box center [1275, 301] width 11 height 11
select select "0"
select select "52"
select select "2"
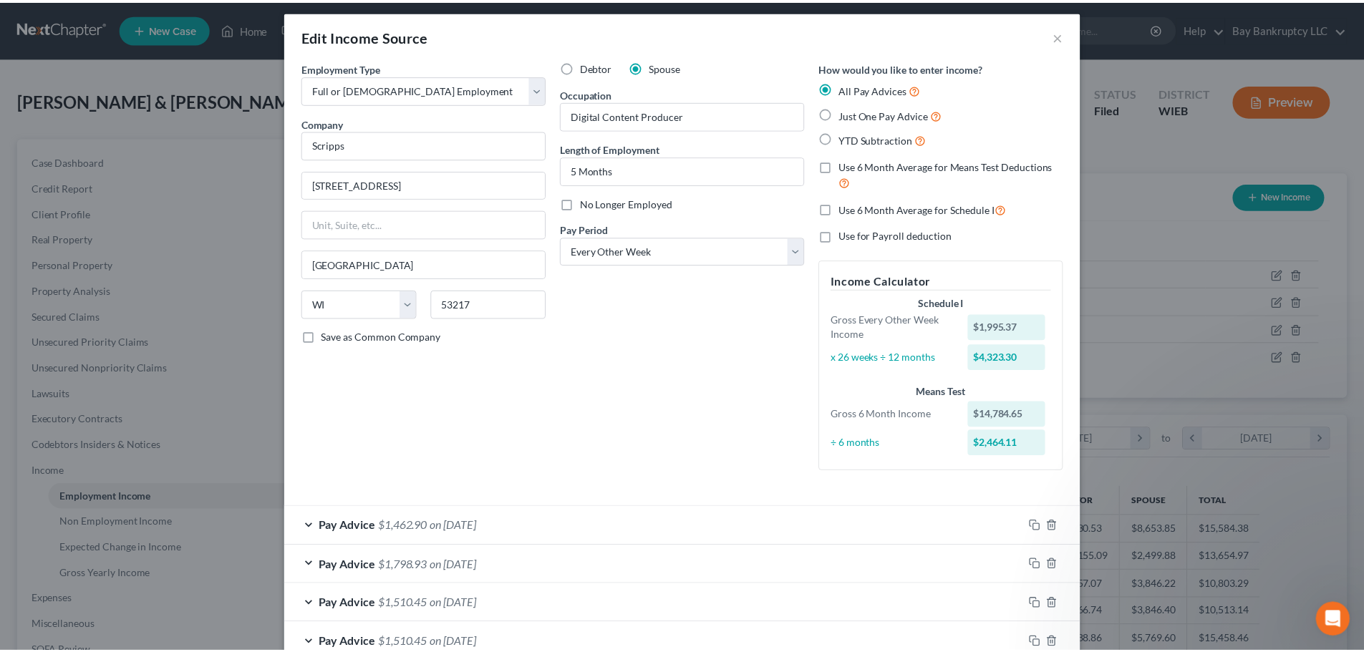
scroll to position [0, 0]
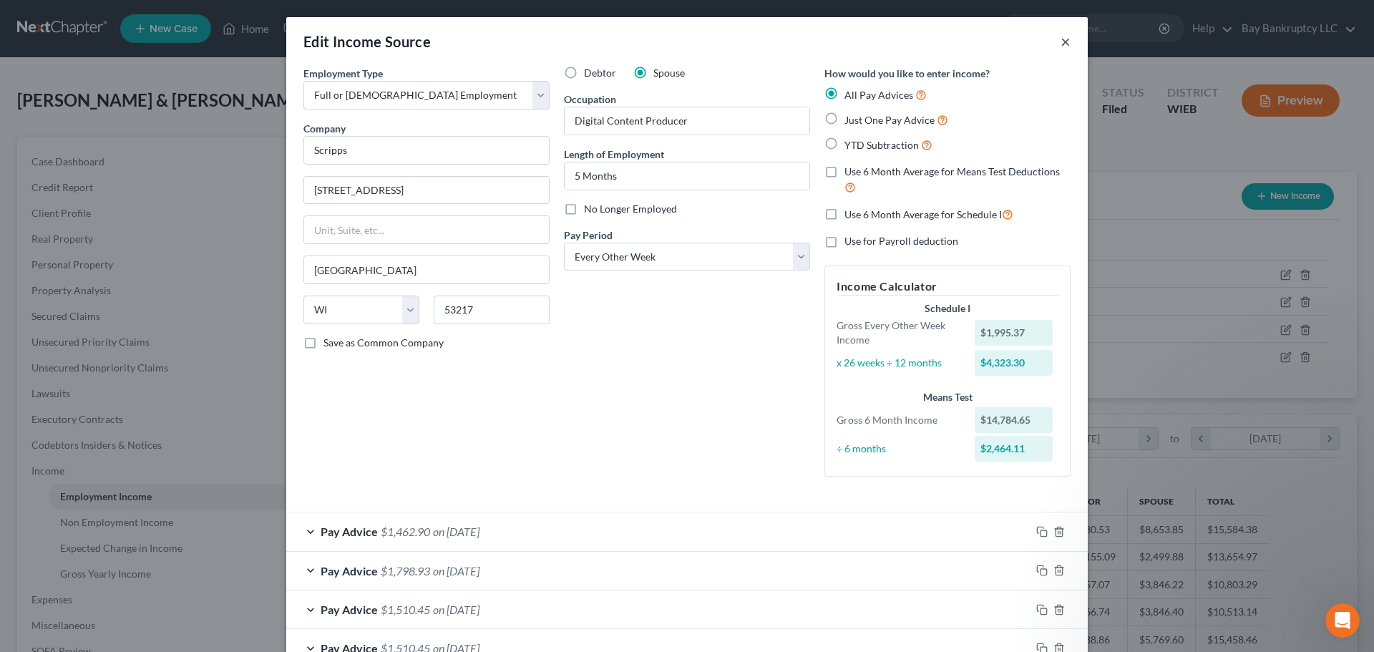
click at [1061, 42] on button "×" at bounding box center [1066, 41] width 10 height 17
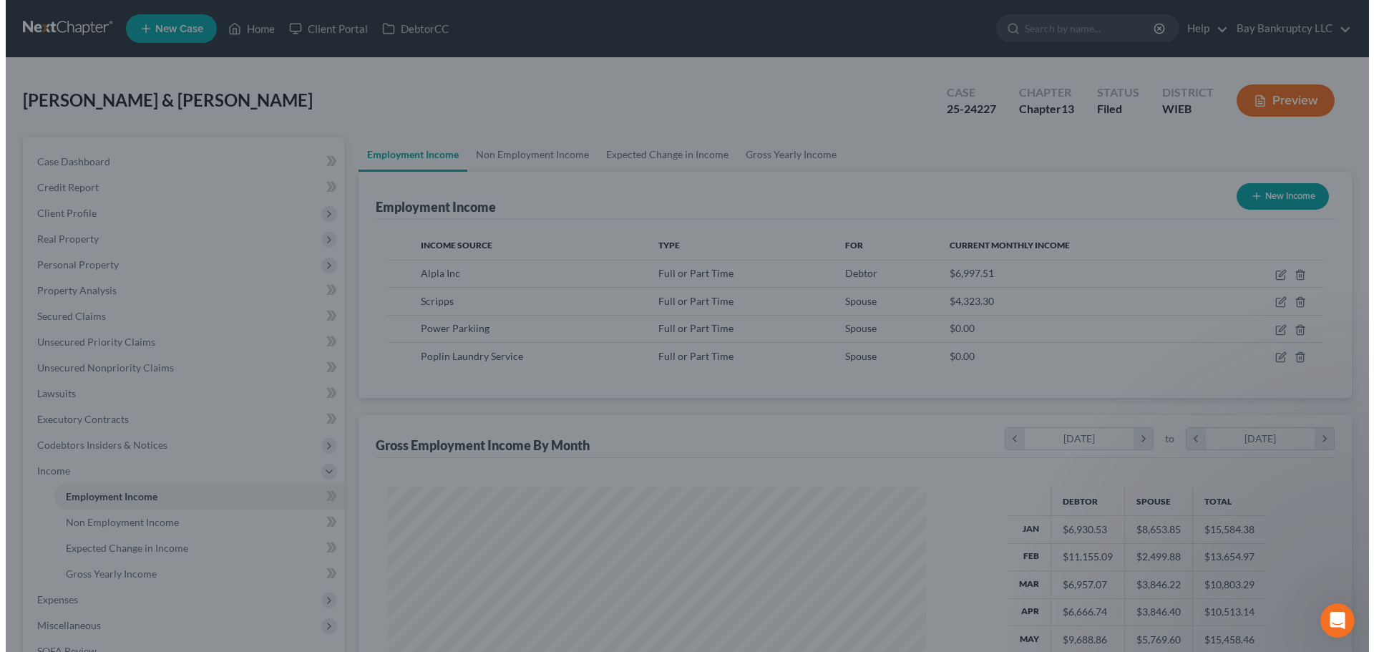
scroll to position [715506, 715210]
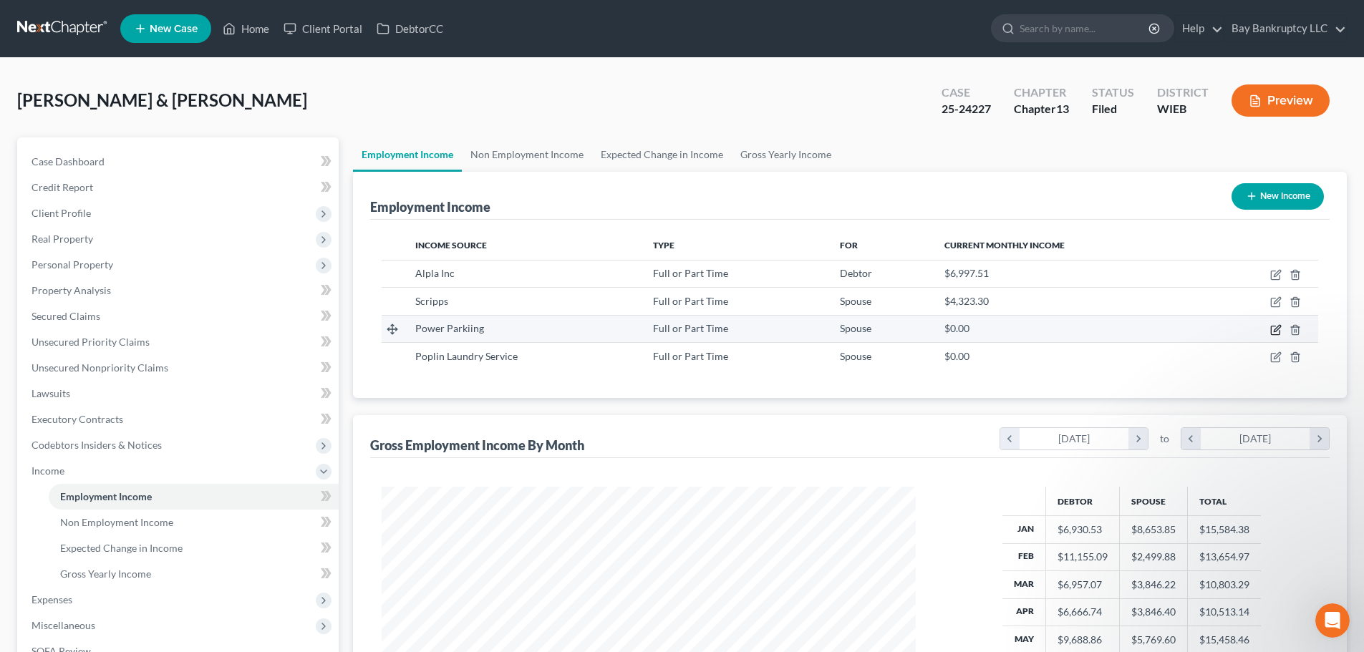
click at [1276, 331] on icon "button" at bounding box center [1275, 329] width 11 height 11
select select "0"
select select "52"
select select "0"
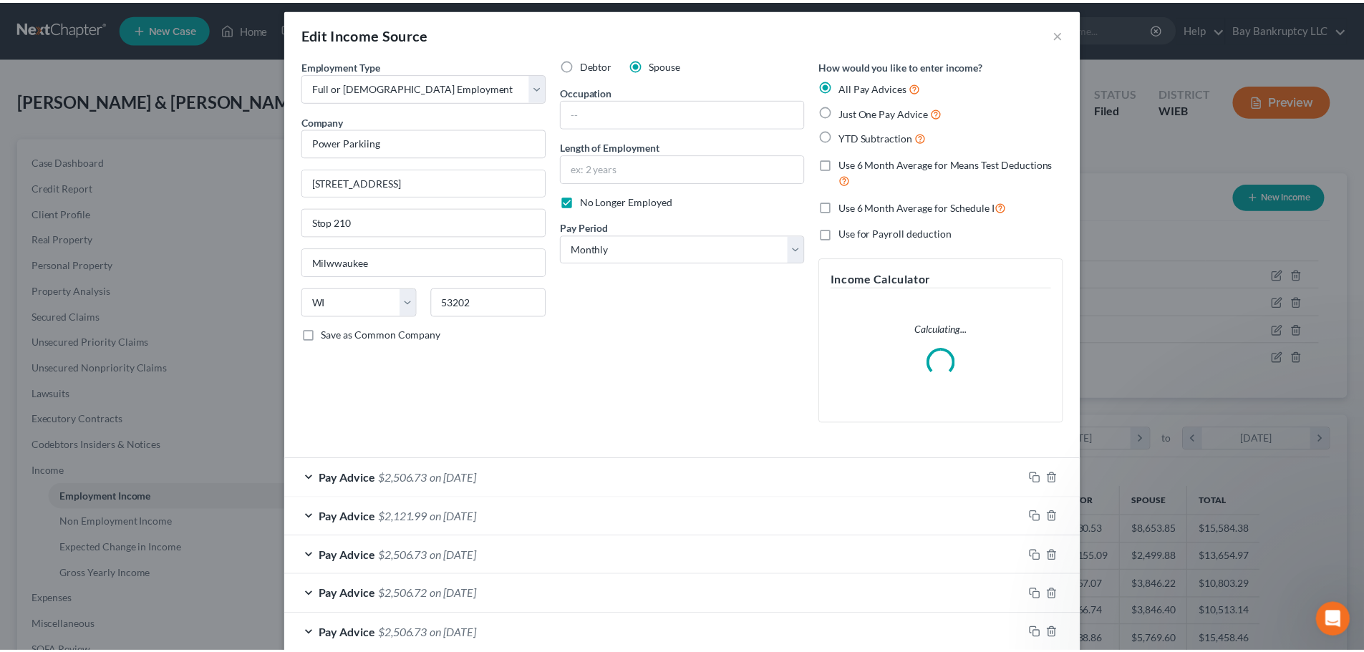
scroll to position [0, 0]
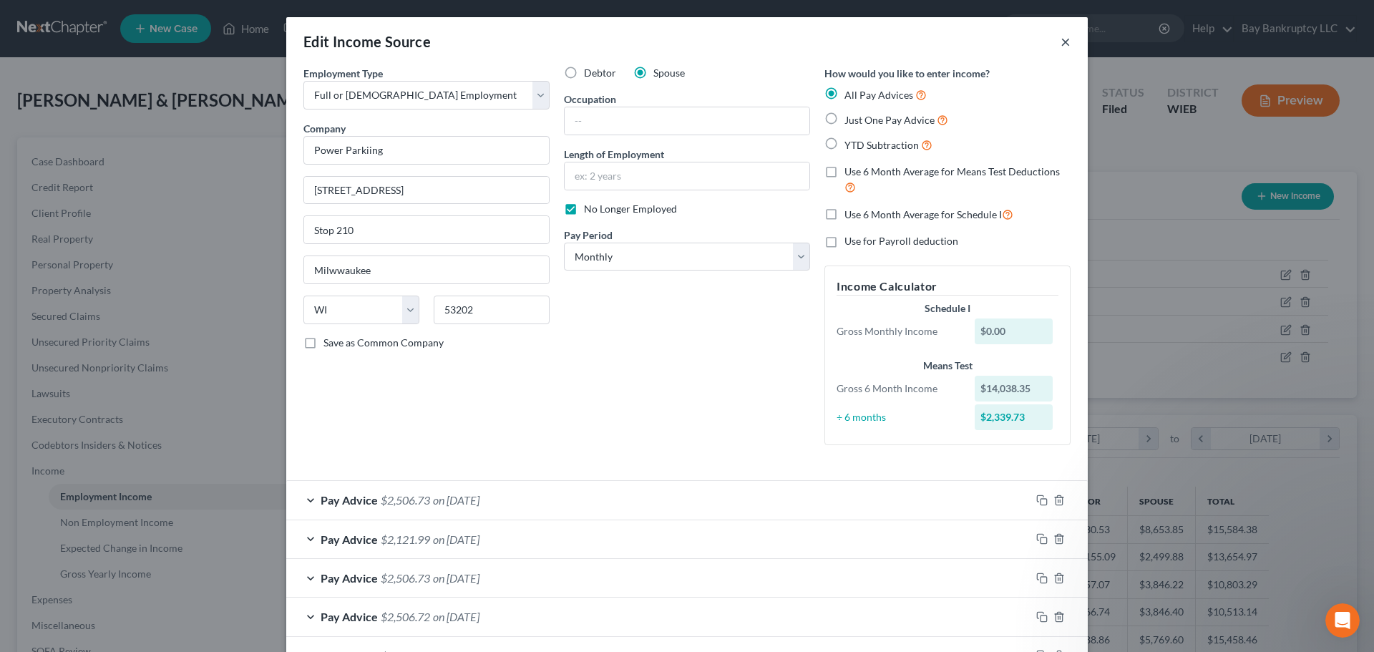
click at [1061, 46] on button "×" at bounding box center [1066, 41] width 10 height 17
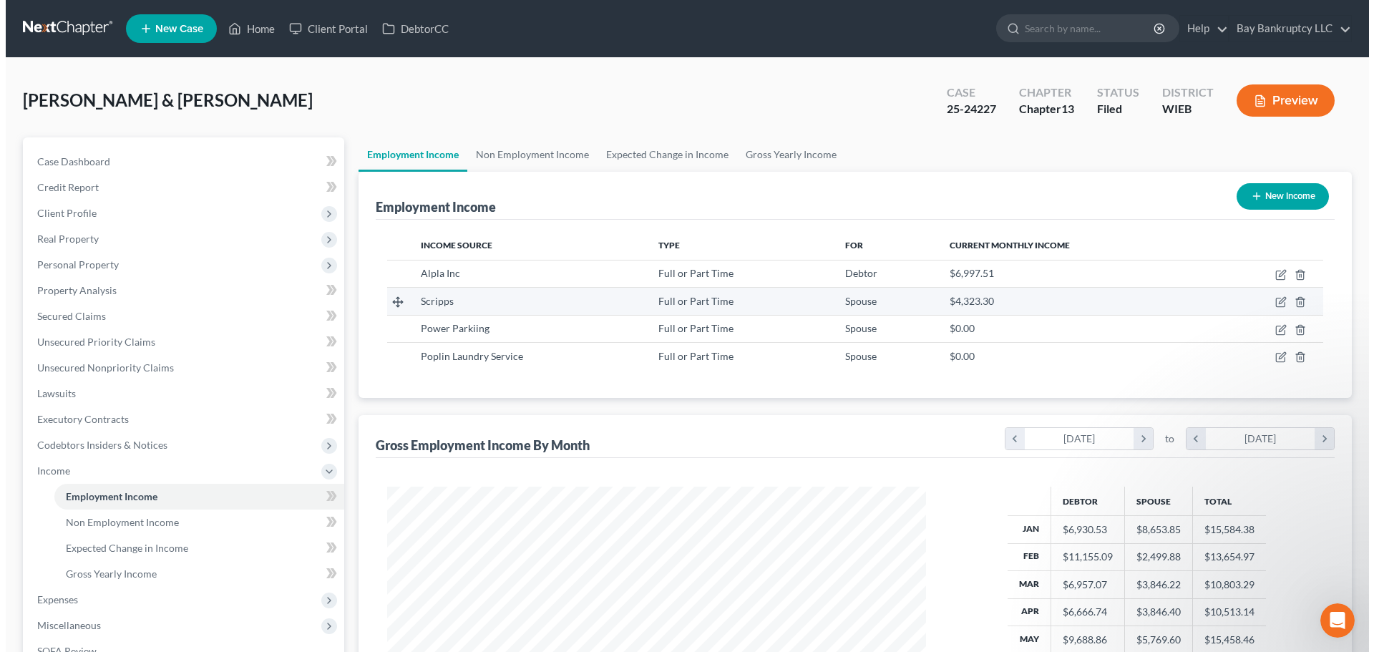
scroll to position [715506, 715210]
click at [1273, 303] on icon "button" at bounding box center [1275, 301] width 11 height 11
select select "0"
select select "52"
select select "2"
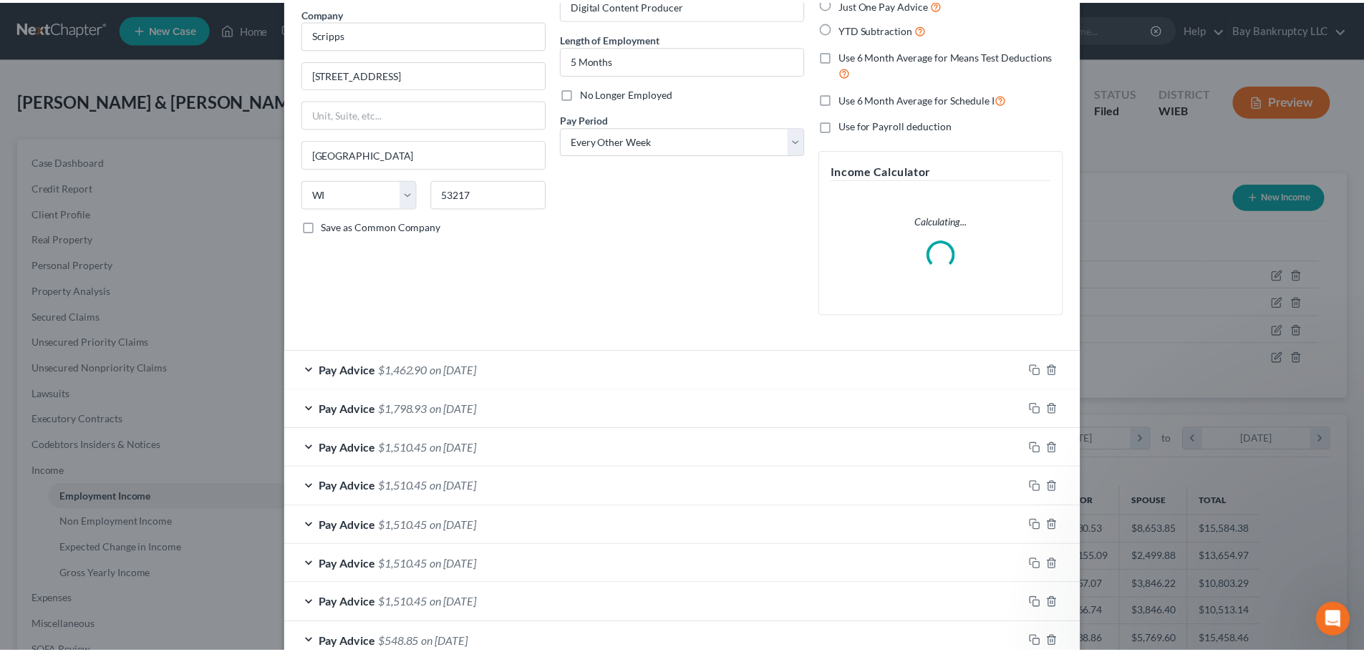
scroll to position [0, 0]
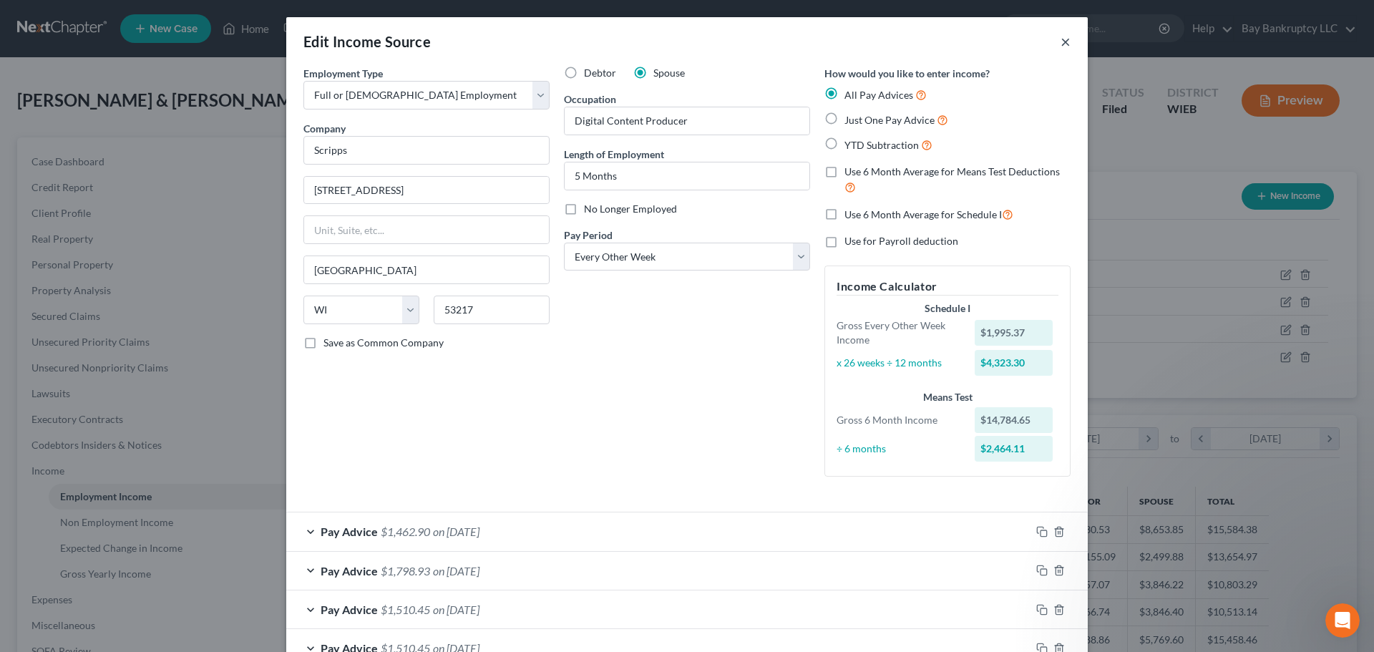
click at [1061, 41] on button "×" at bounding box center [1066, 41] width 10 height 17
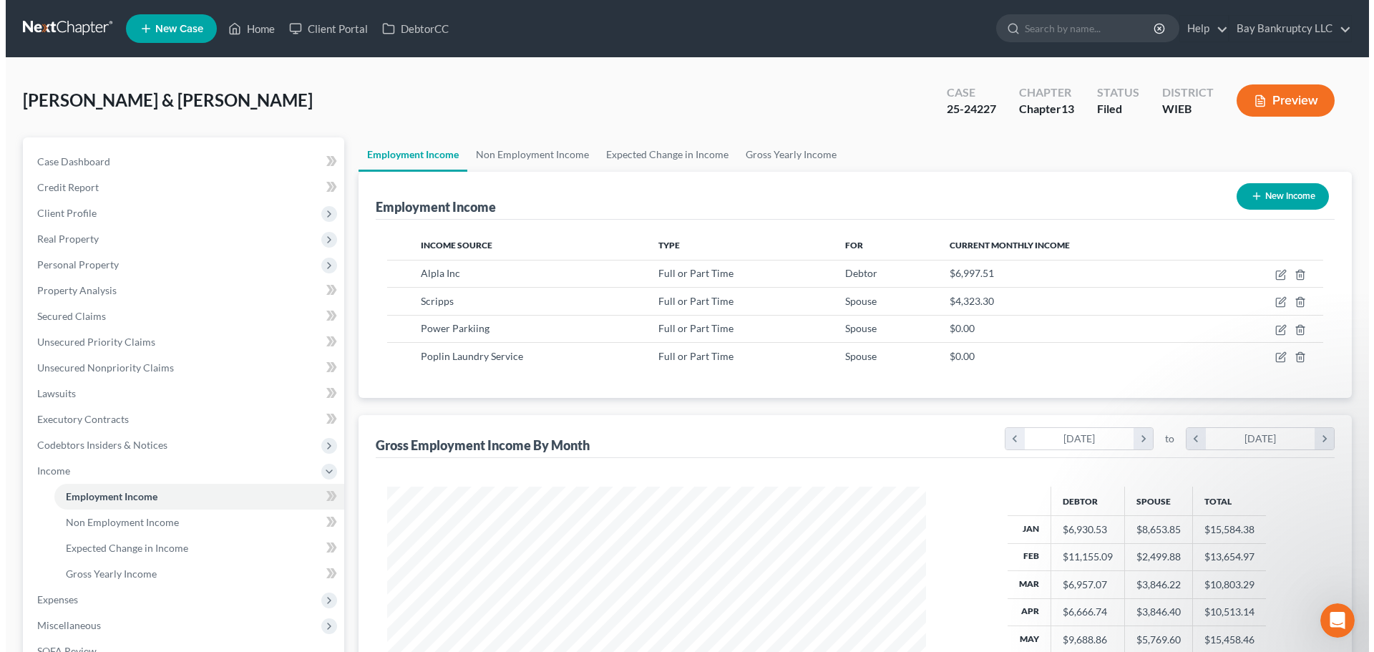
scroll to position [715506, 715210]
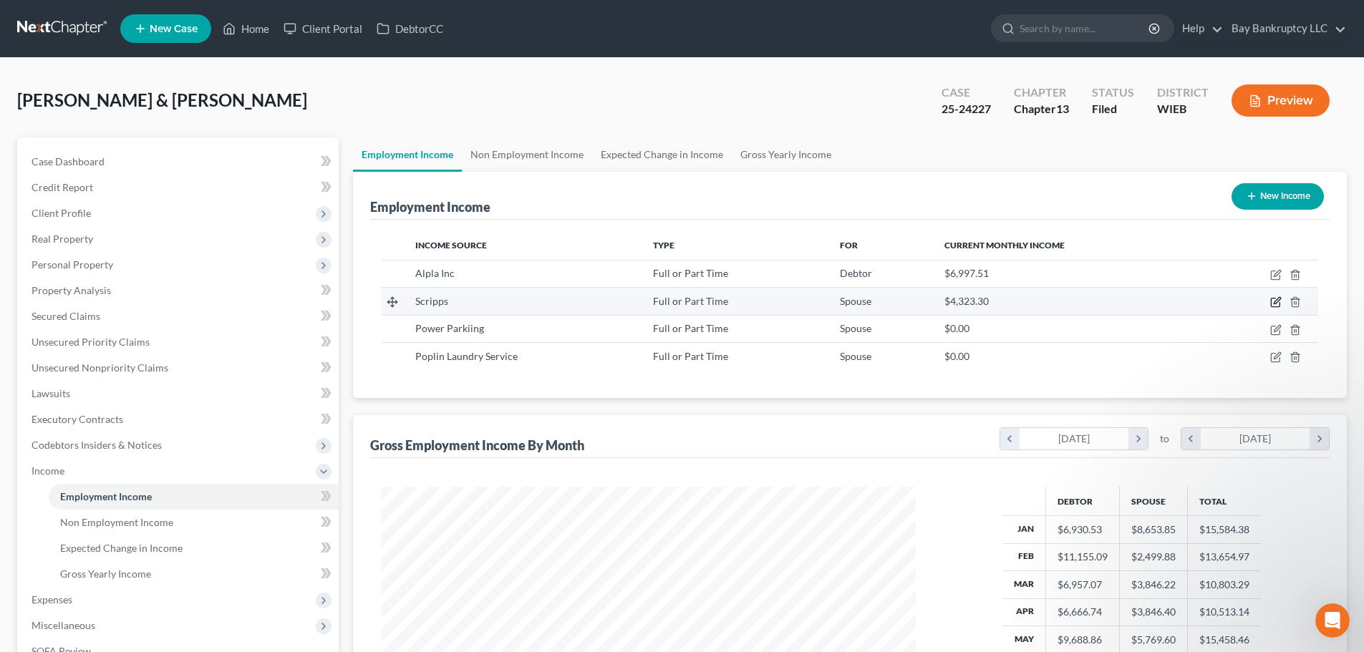
click at [1274, 305] on icon "button" at bounding box center [1275, 301] width 11 height 11
select select "0"
select select "52"
select select "2"
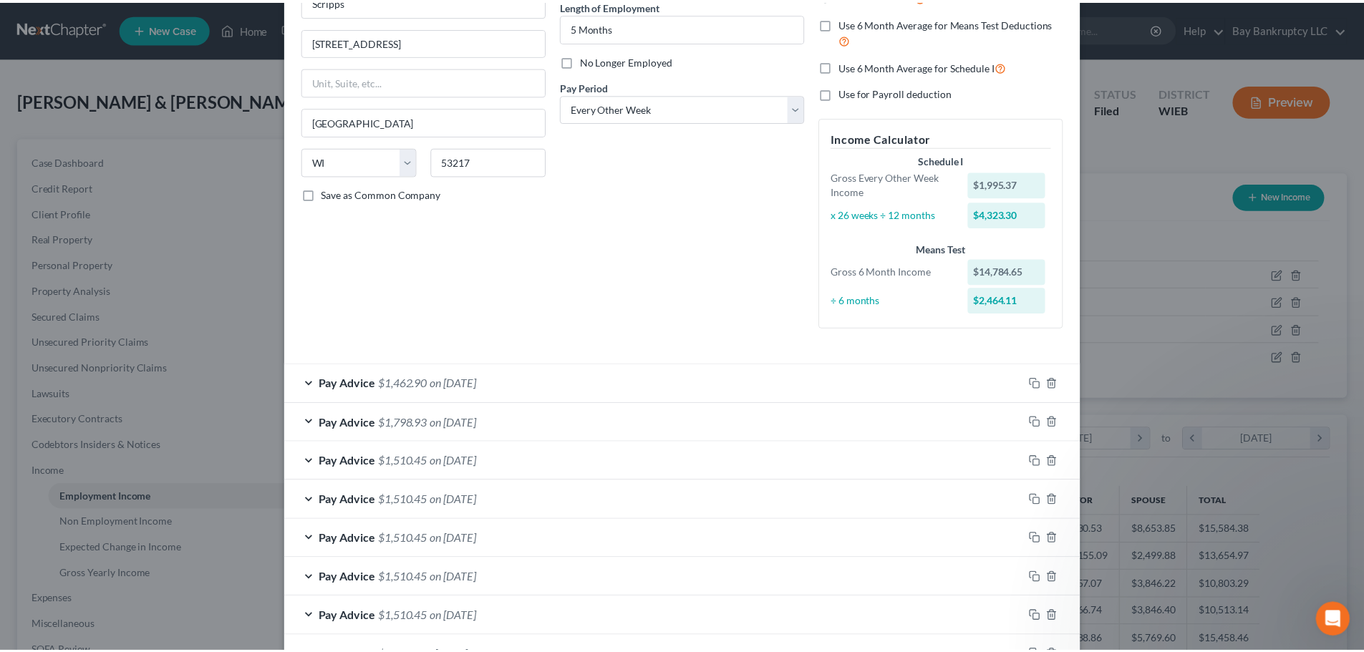
scroll to position [0, 0]
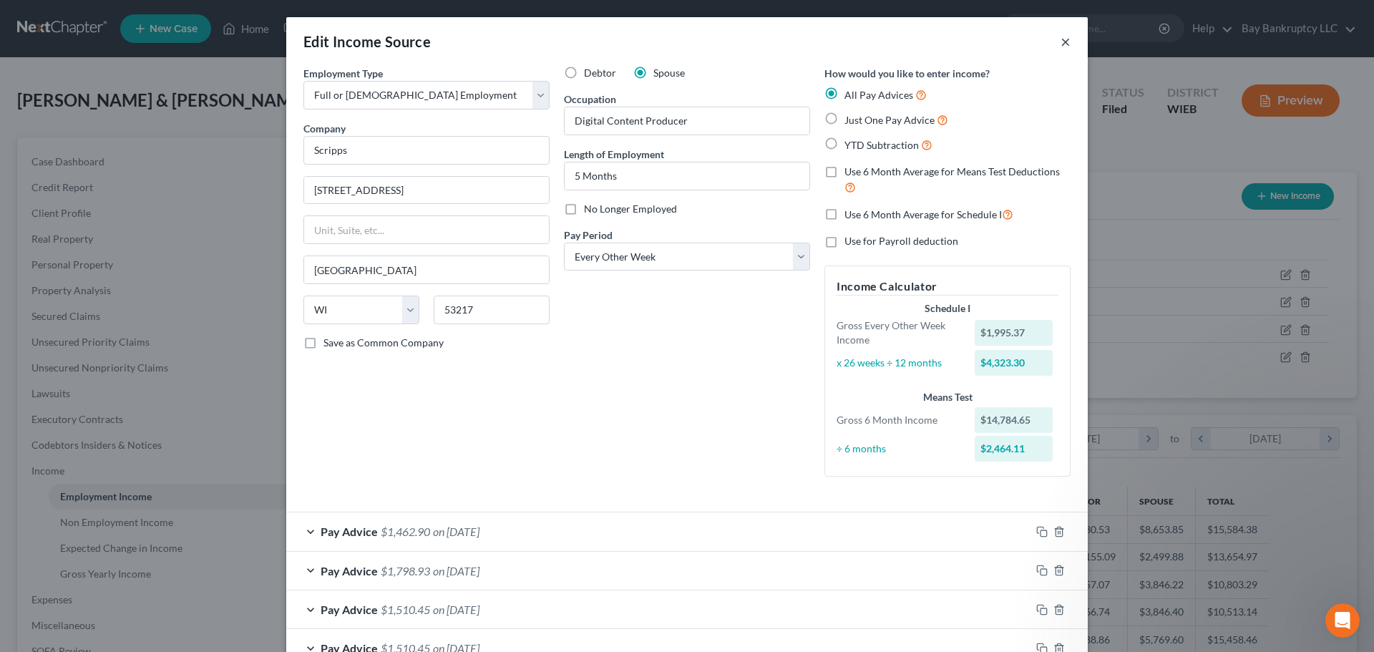
click at [1061, 44] on button "×" at bounding box center [1066, 41] width 10 height 17
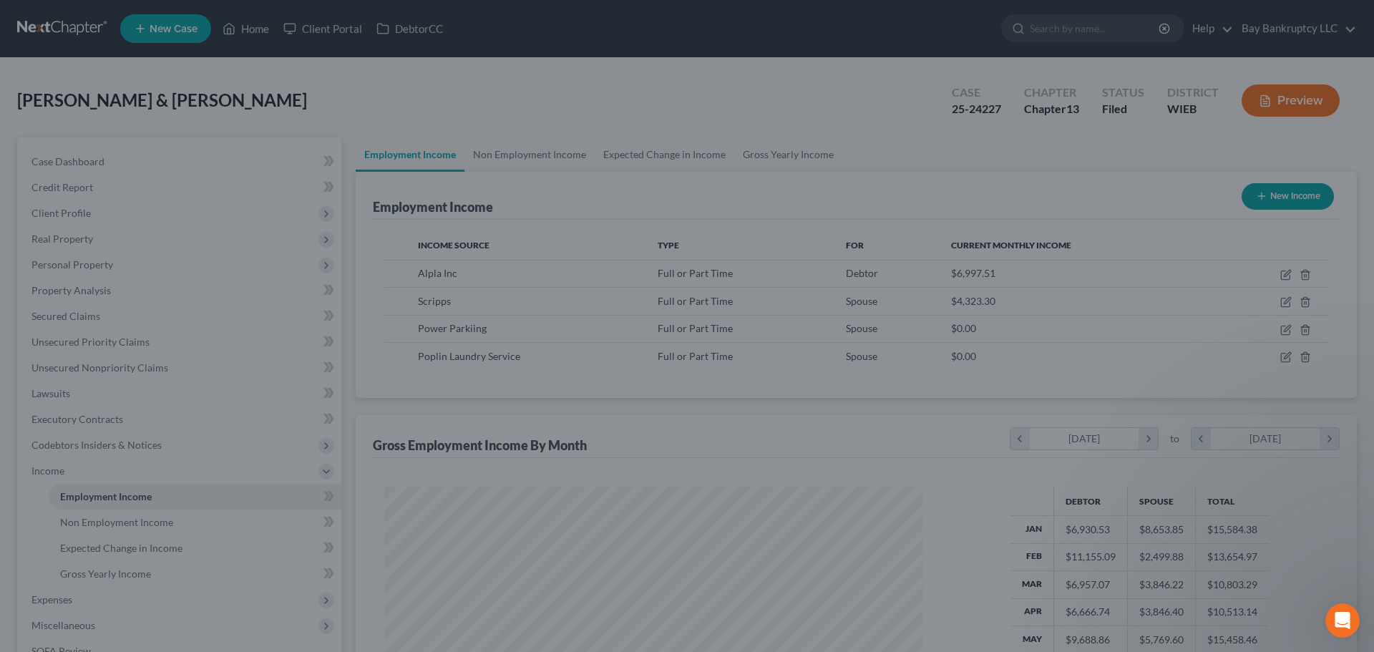
scroll to position [715506, 715210]
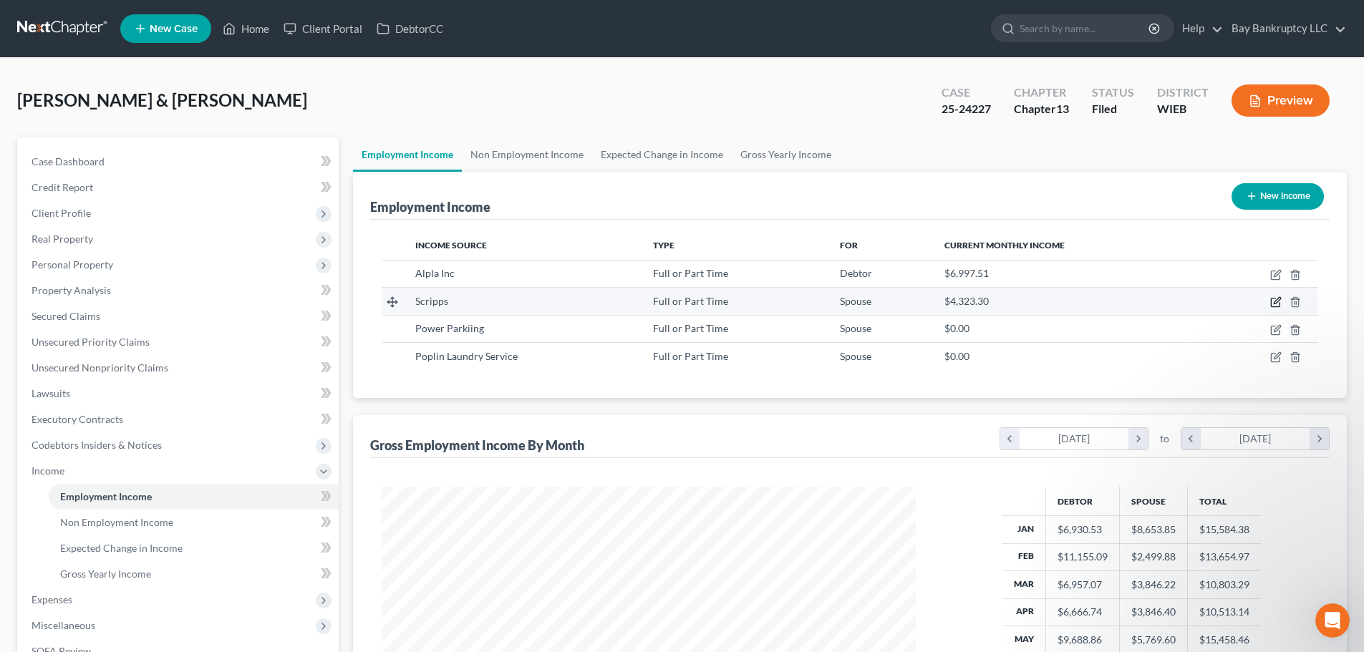
click at [1276, 298] on icon "button" at bounding box center [1275, 301] width 11 height 11
select select "0"
select select "52"
select select "2"
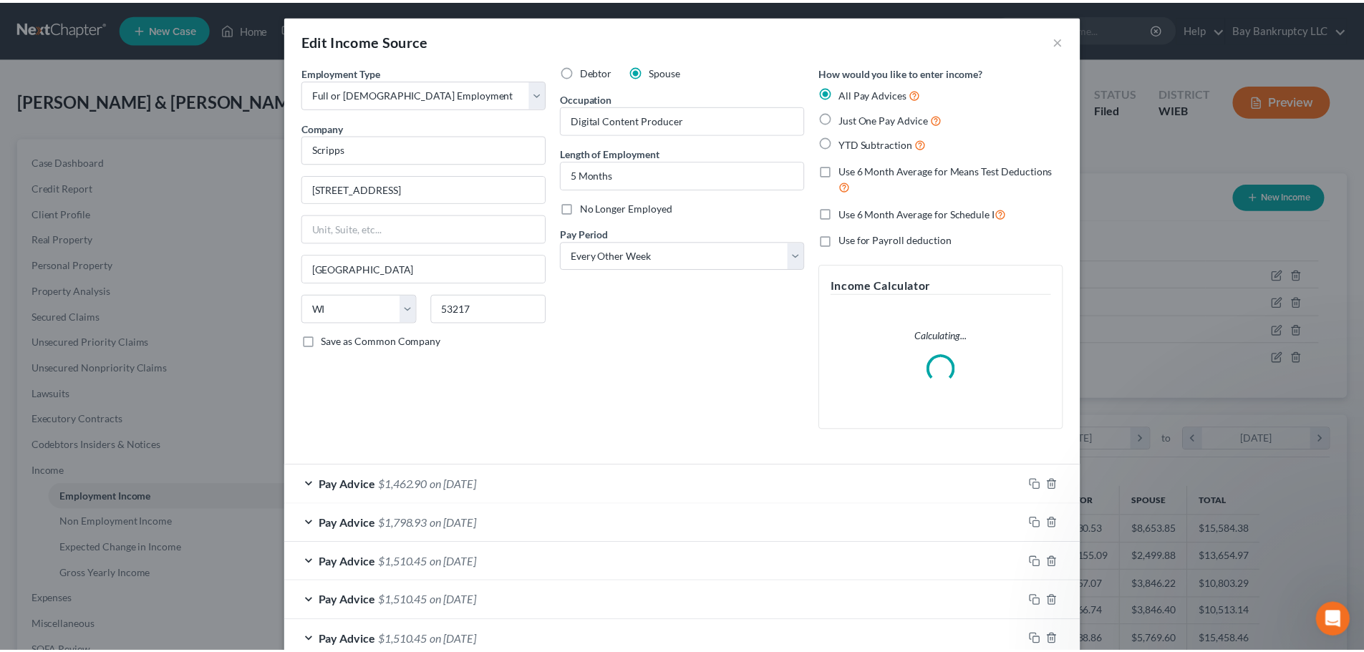
scroll to position [0, 0]
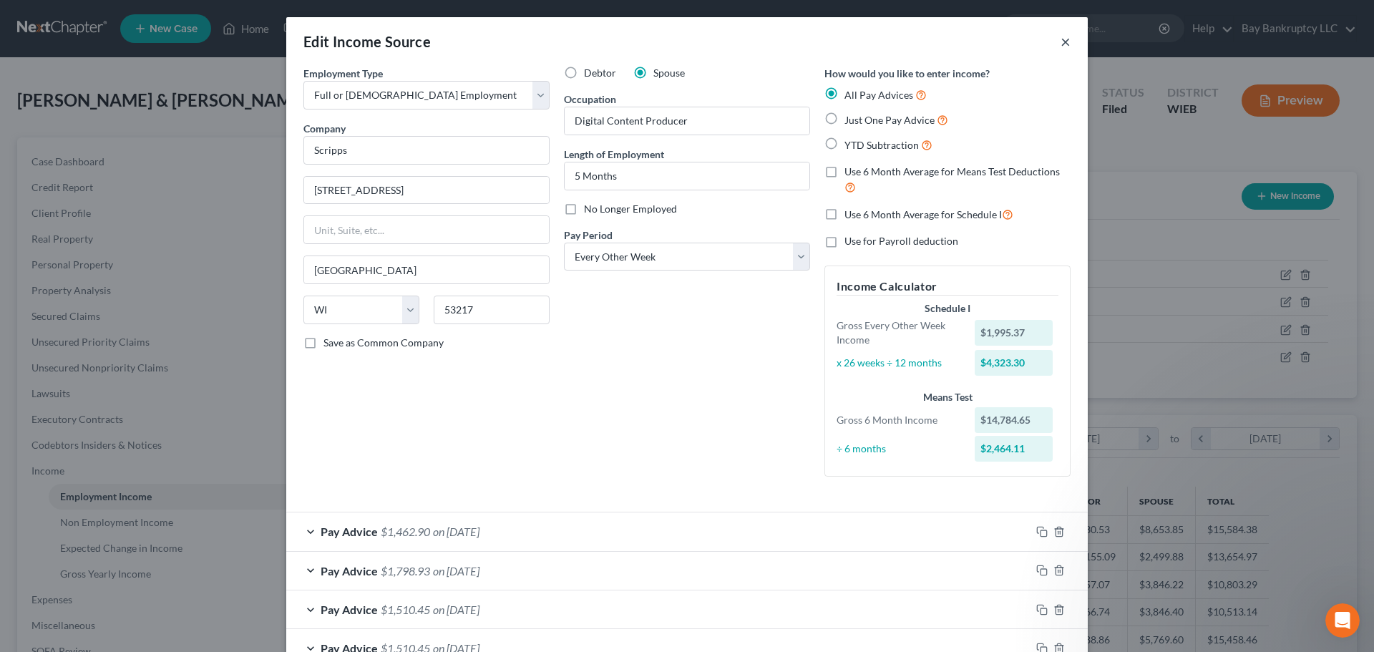
click at [1061, 46] on button "×" at bounding box center [1066, 41] width 10 height 17
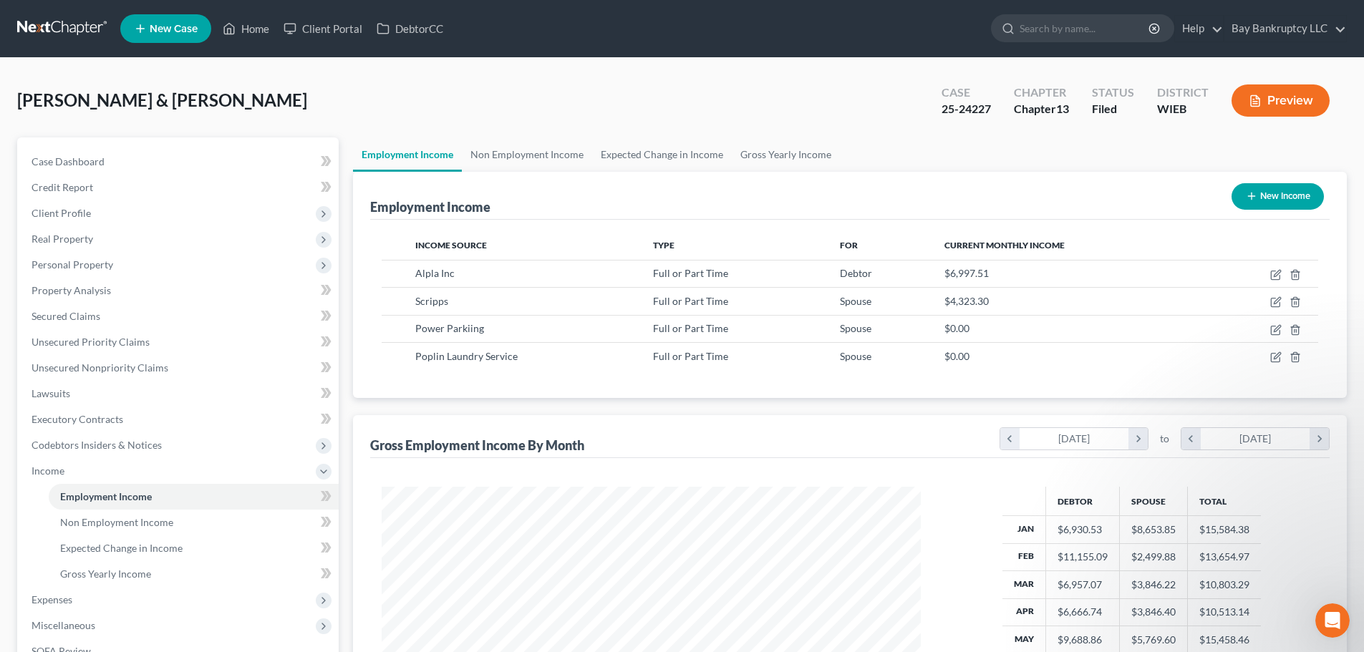
scroll to position [715506, 715210]
